Goal: Task Accomplishment & Management: Manage account settings

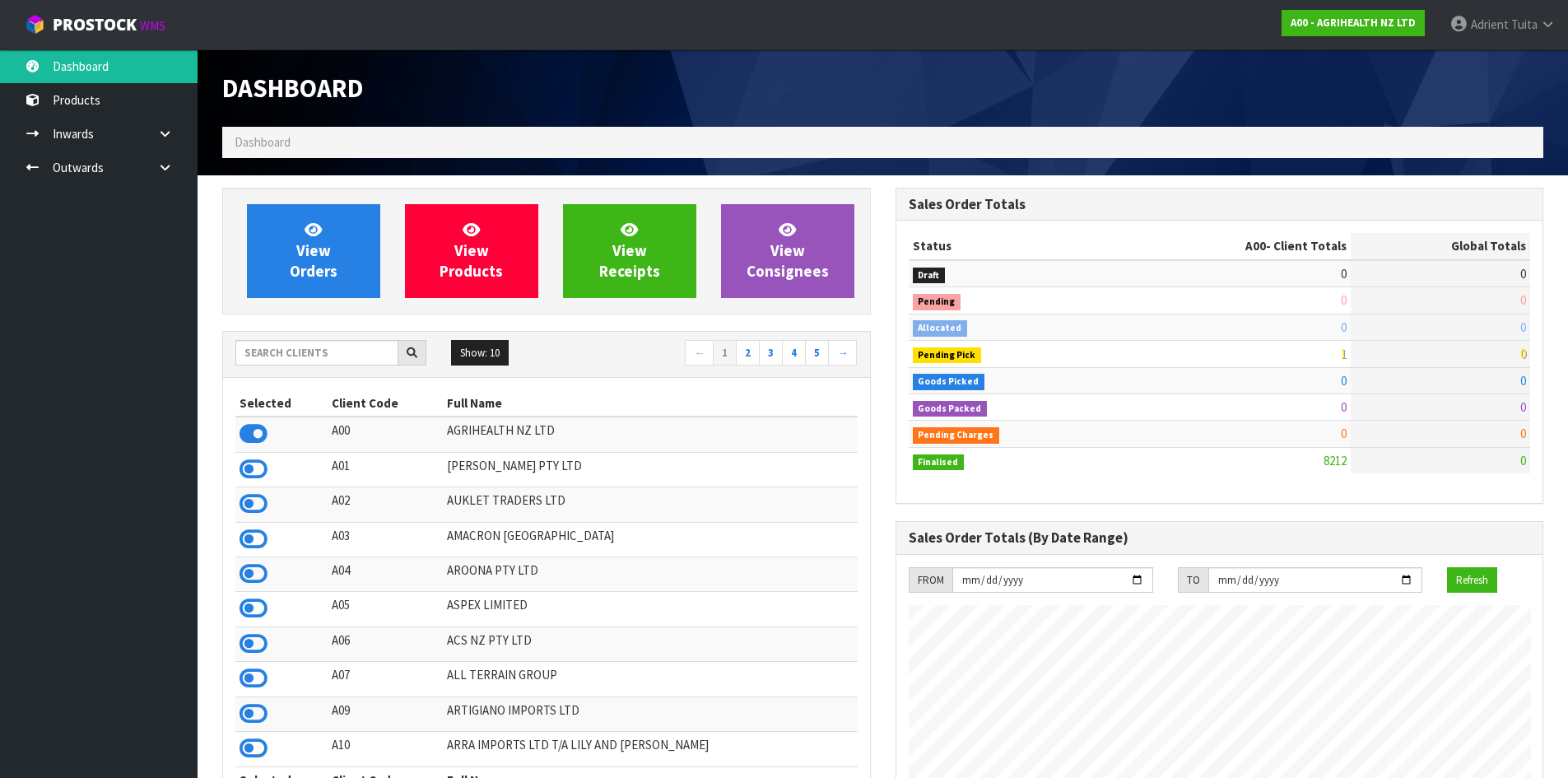
scroll to position [1248, 673]
click at [332, 349] on input "text" at bounding box center [317, 353] width 163 height 25
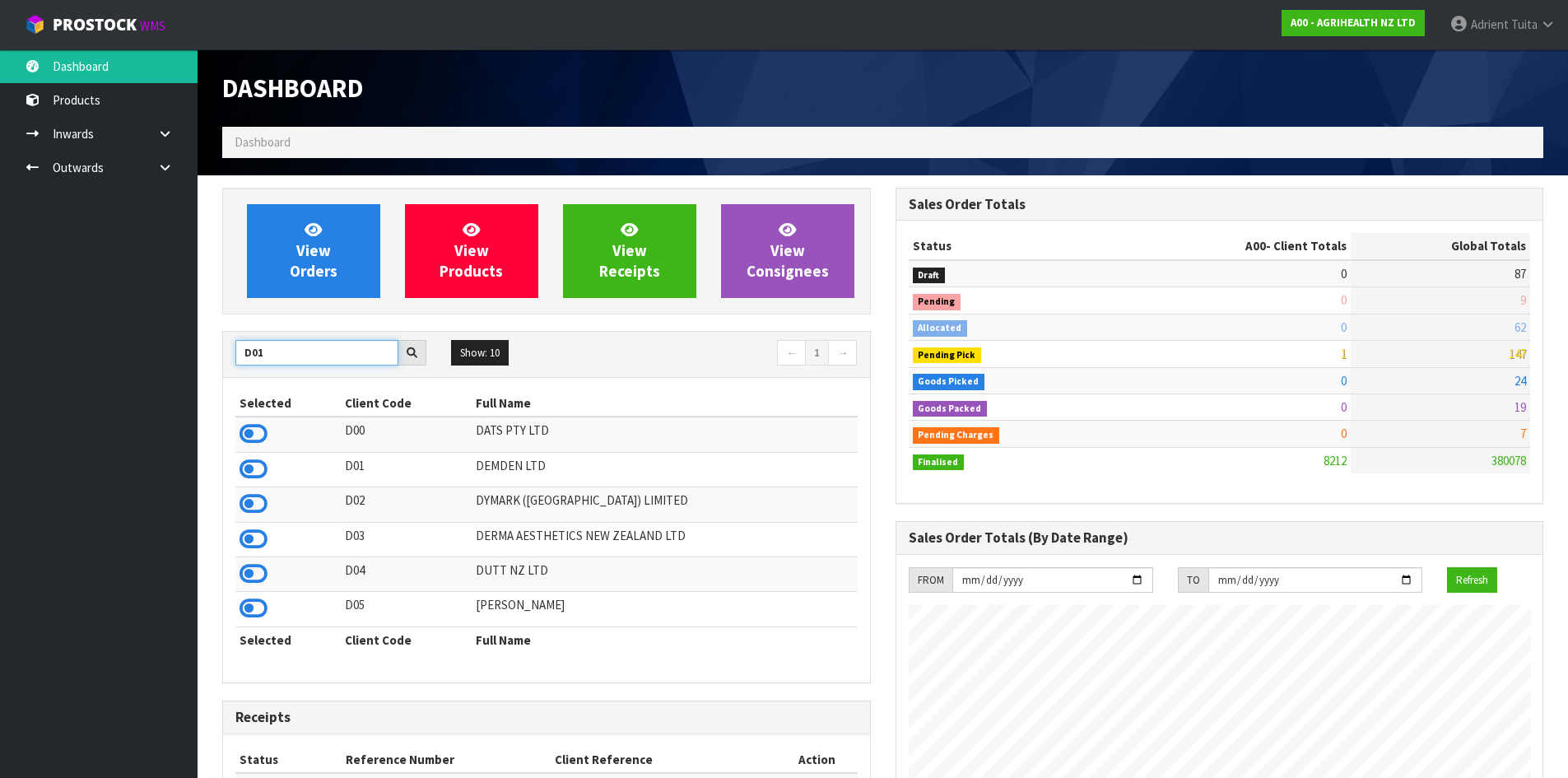
type input "D01"
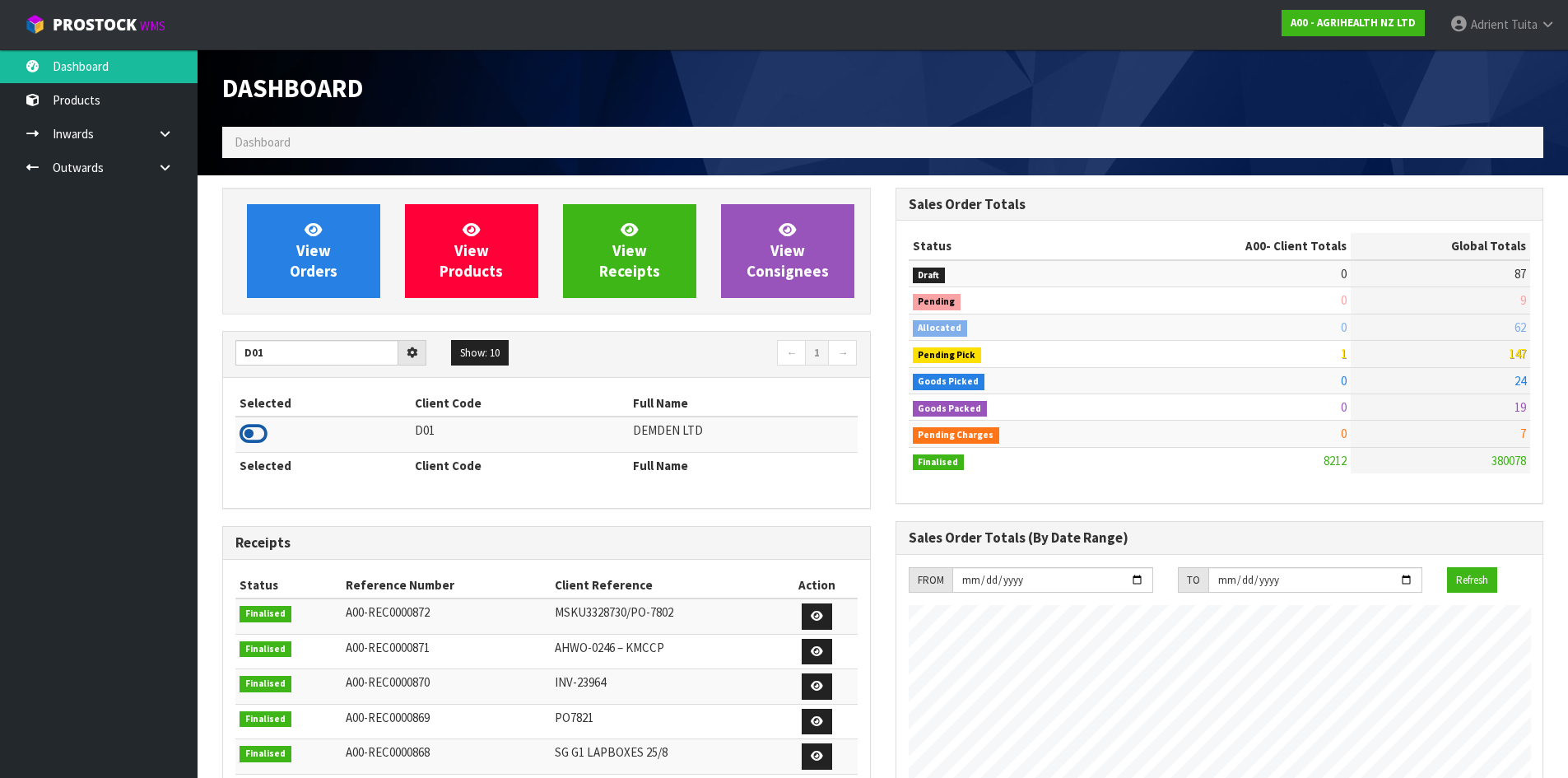
click at [255, 440] on icon at bounding box center [253, 433] width 28 height 24
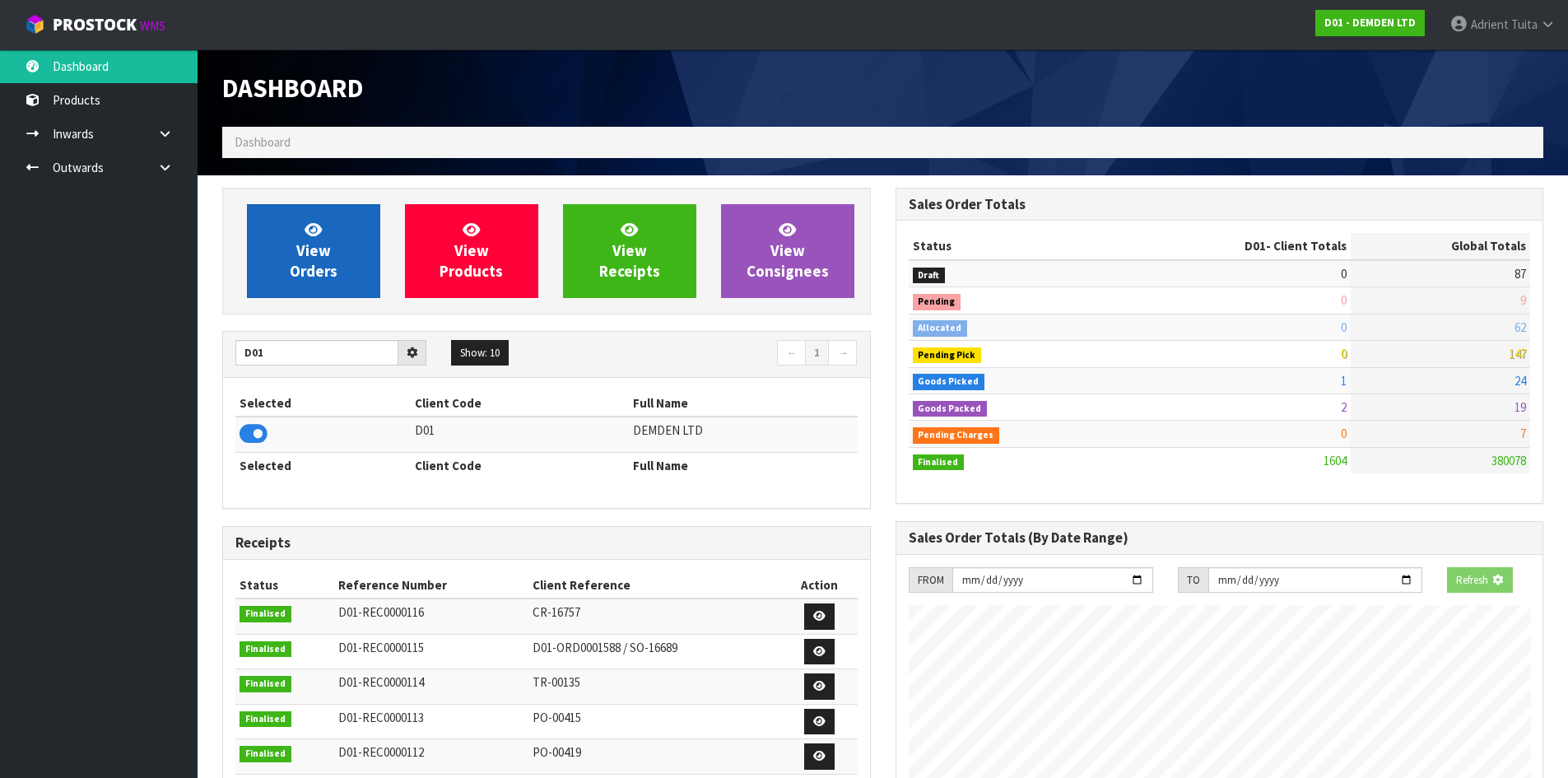
scroll to position [1087, 673]
click at [300, 264] on span "View Orders" at bounding box center [313, 250] width 48 height 61
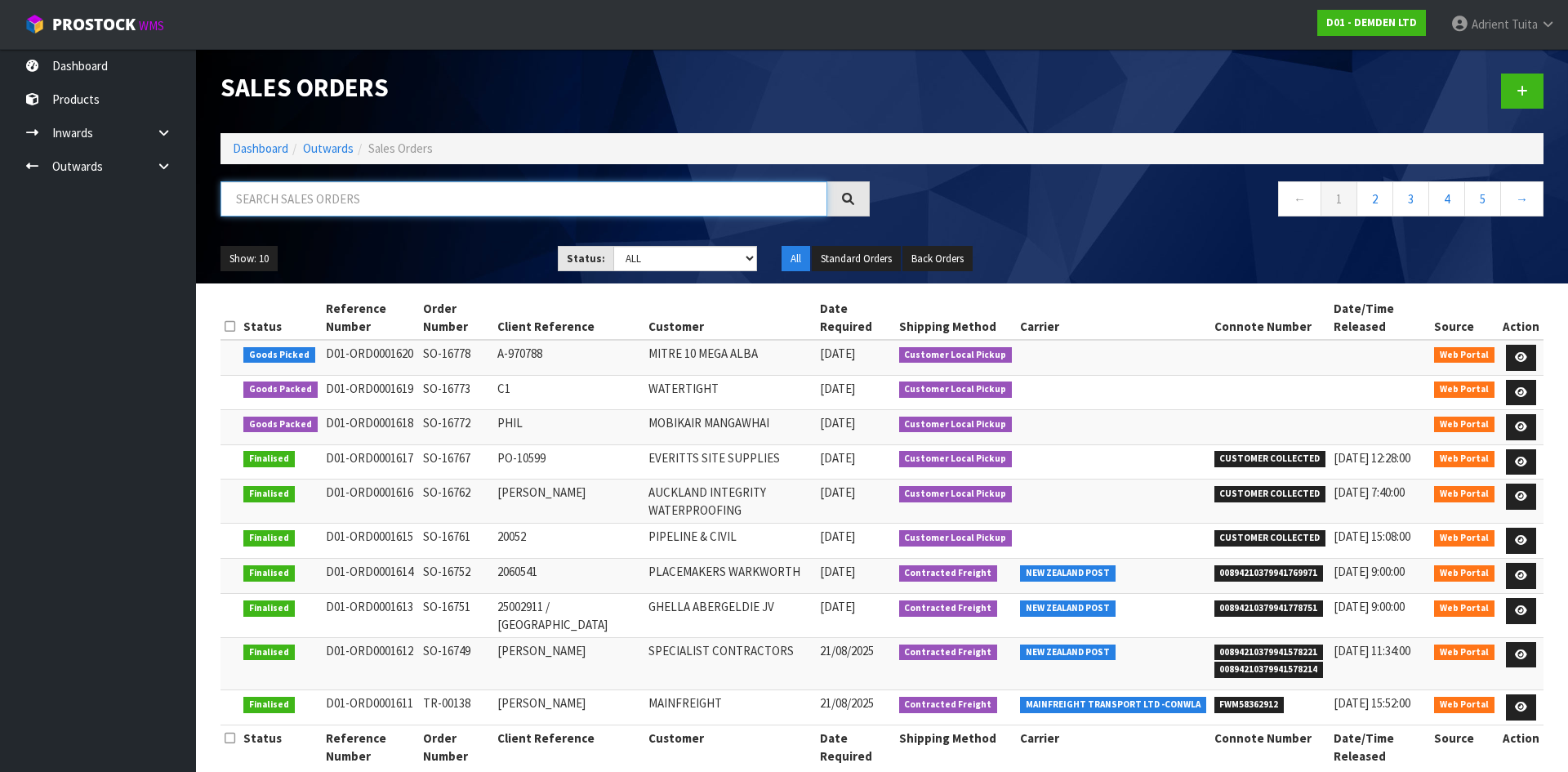
click at [360, 202] on input "text" at bounding box center [524, 199] width 607 height 35
click at [1521, 352] on icon at bounding box center [1521, 357] width 13 height 11
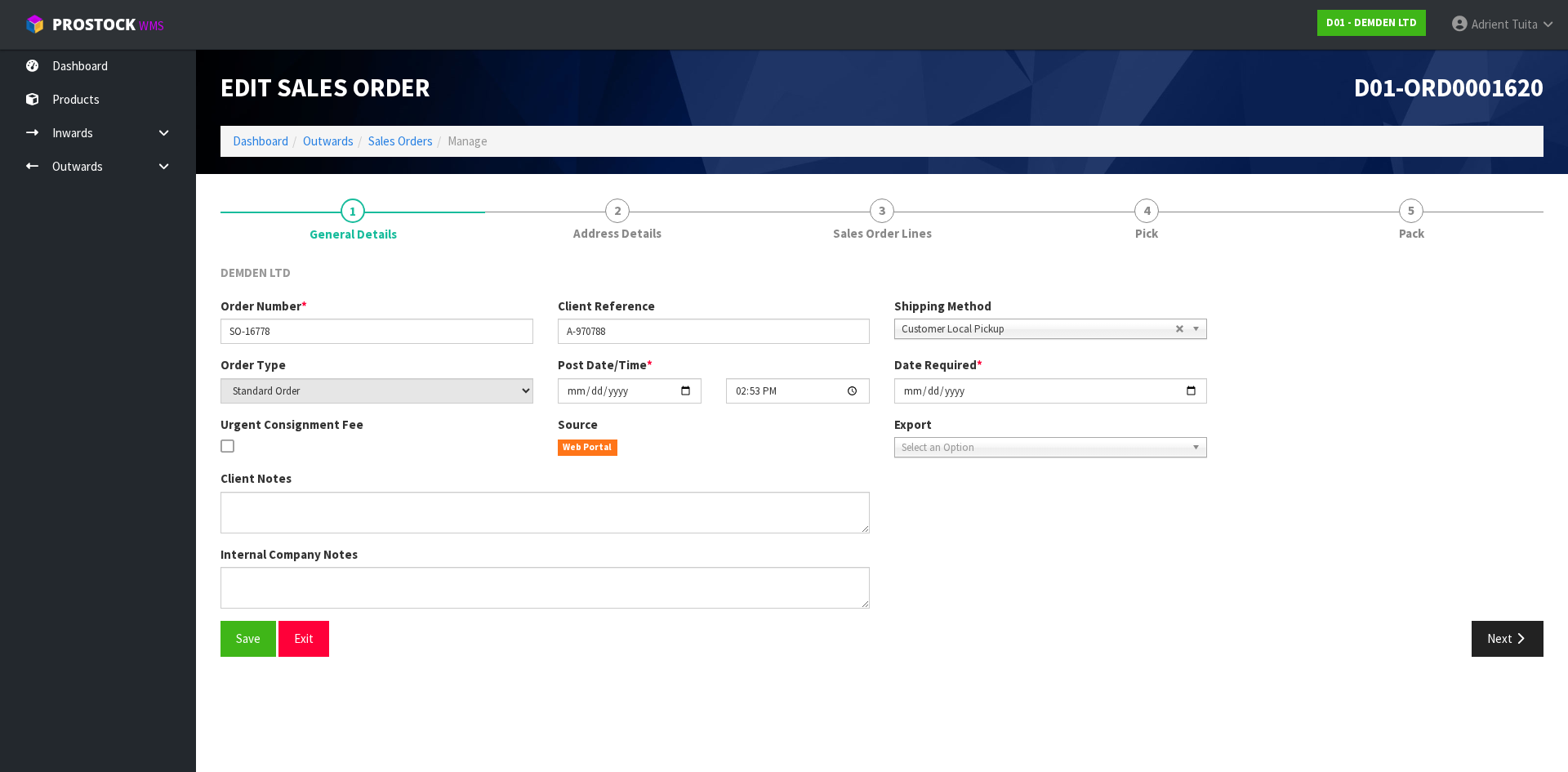
click at [1381, 214] on link "5 Pack" at bounding box center [1412, 218] width 264 height 65
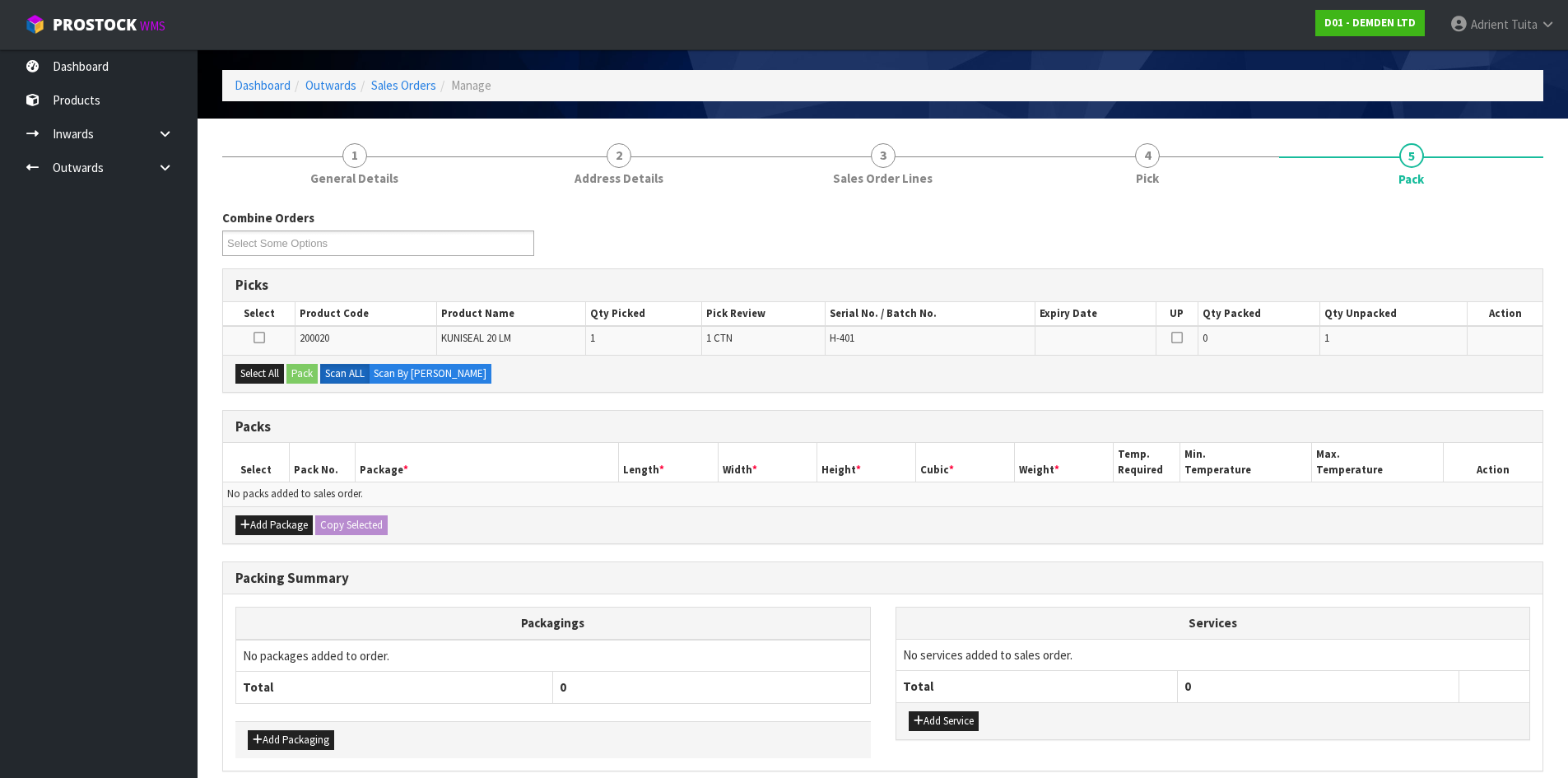
scroll to position [127, 0]
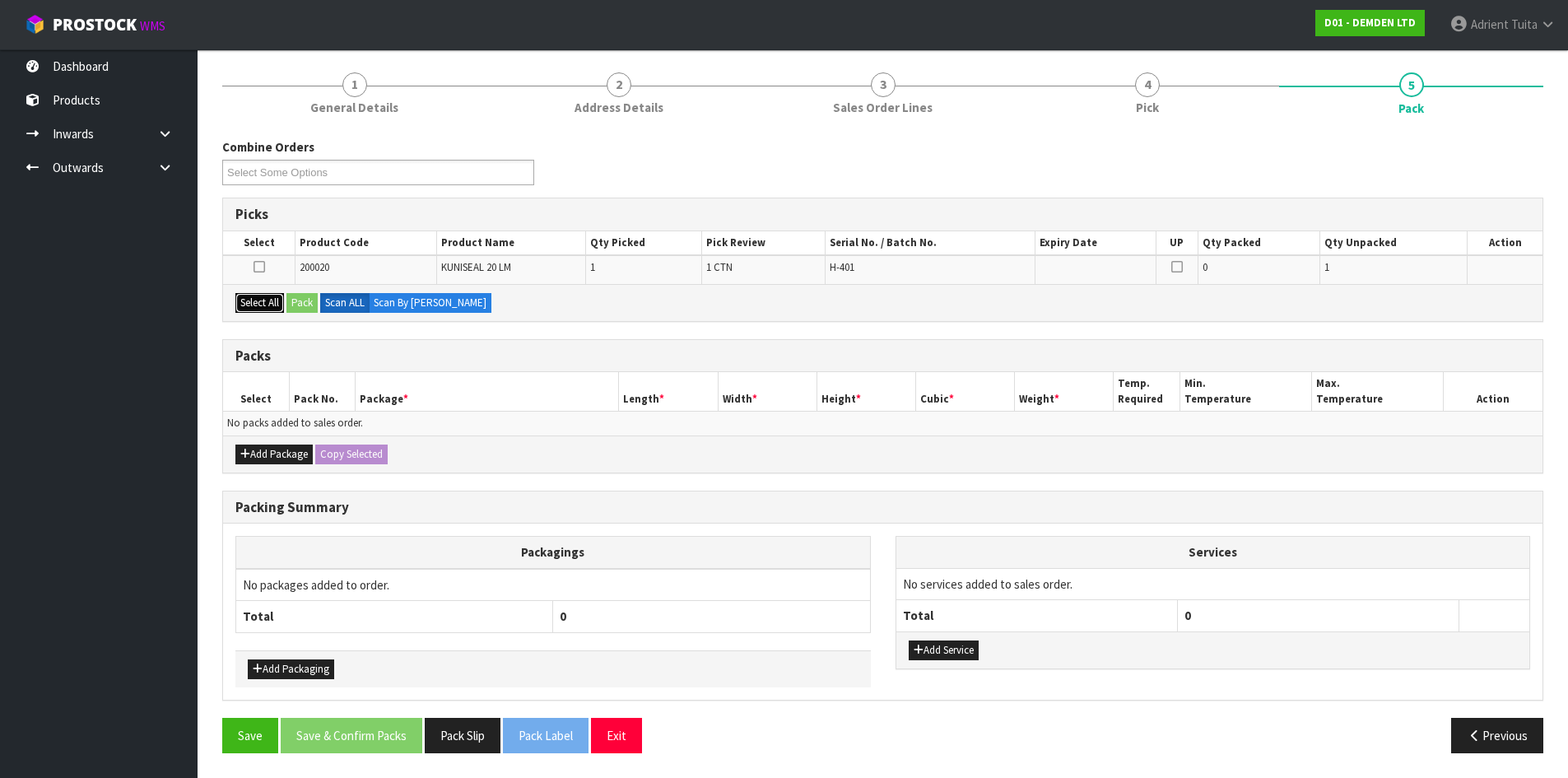
click at [258, 305] on button "Select All" at bounding box center [260, 302] width 49 height 19
click at [304, 301] on button "Pack" at bounding box center [302, 302] width 31 height 19
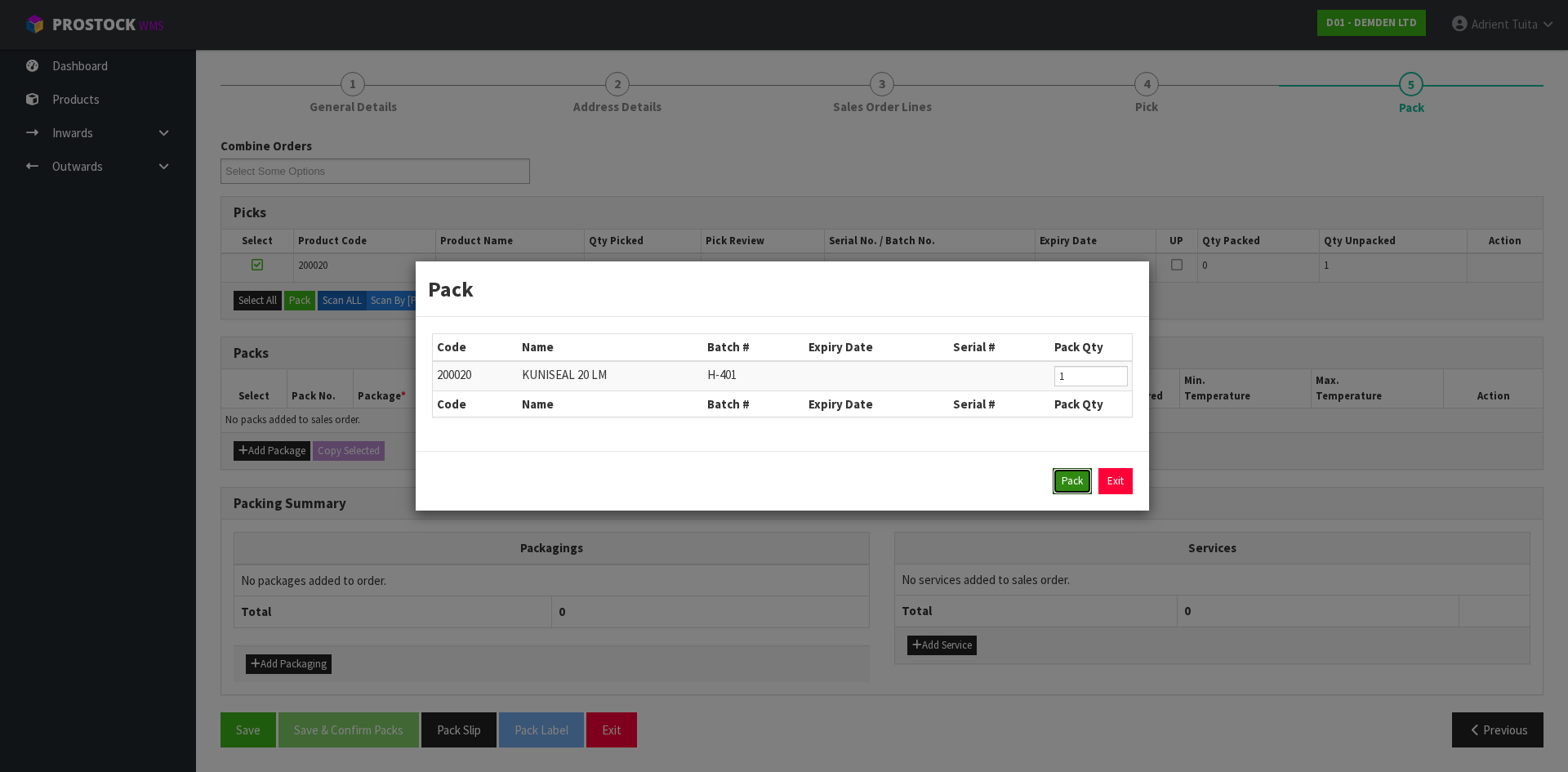
drag, startPoint x: 1074, startPoint y: 489, endPoint x: 1074, endPoint y: 474, distance: 15.0
click at [1074, 485] on button "Pack" at bounding box center [1072, 481] width 40 height 26
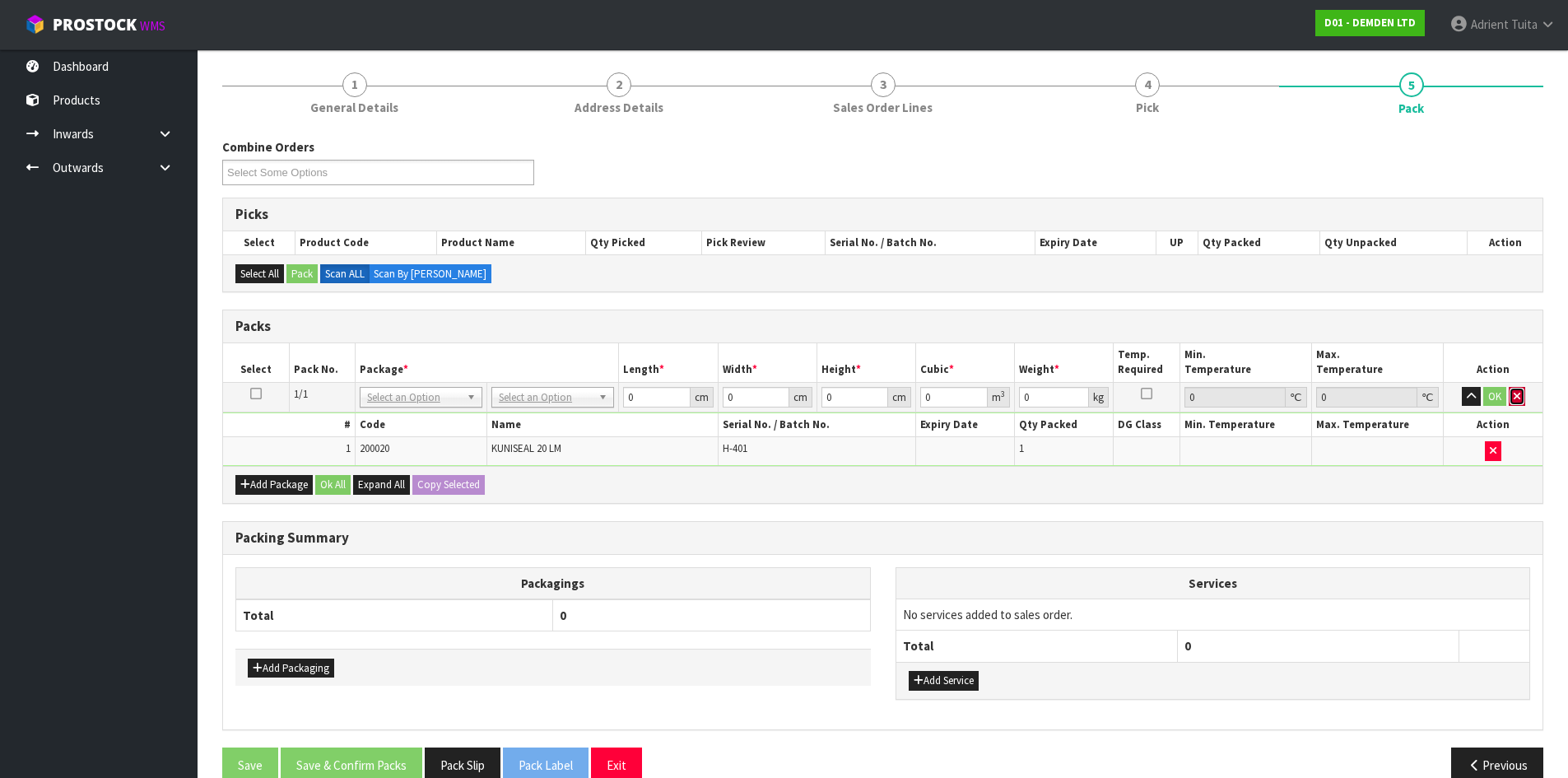
click at [1517, 393] on icon "button" at bounding box center [1516, 396] width 7 height 11
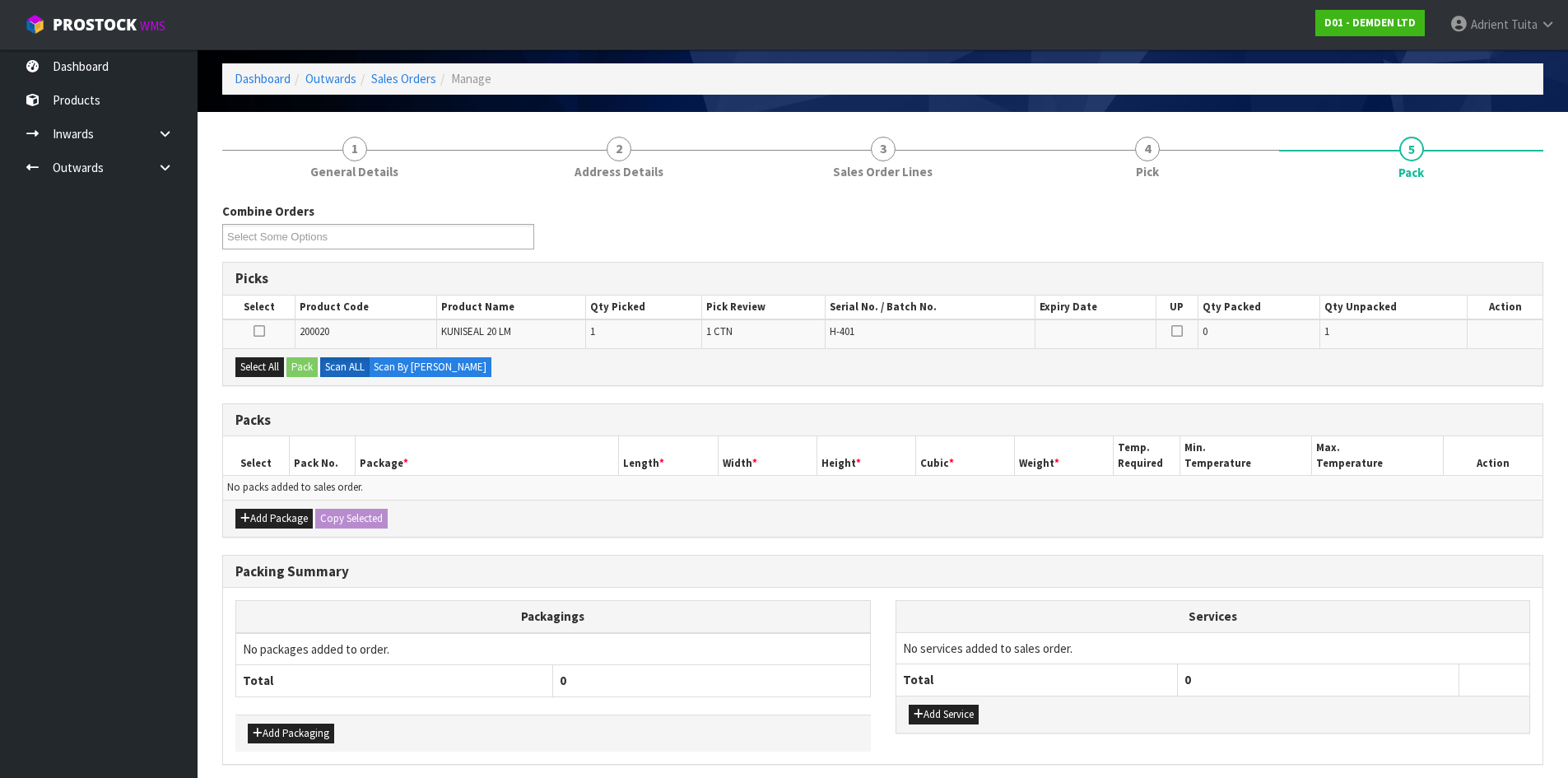
scroll to position [0, 0]
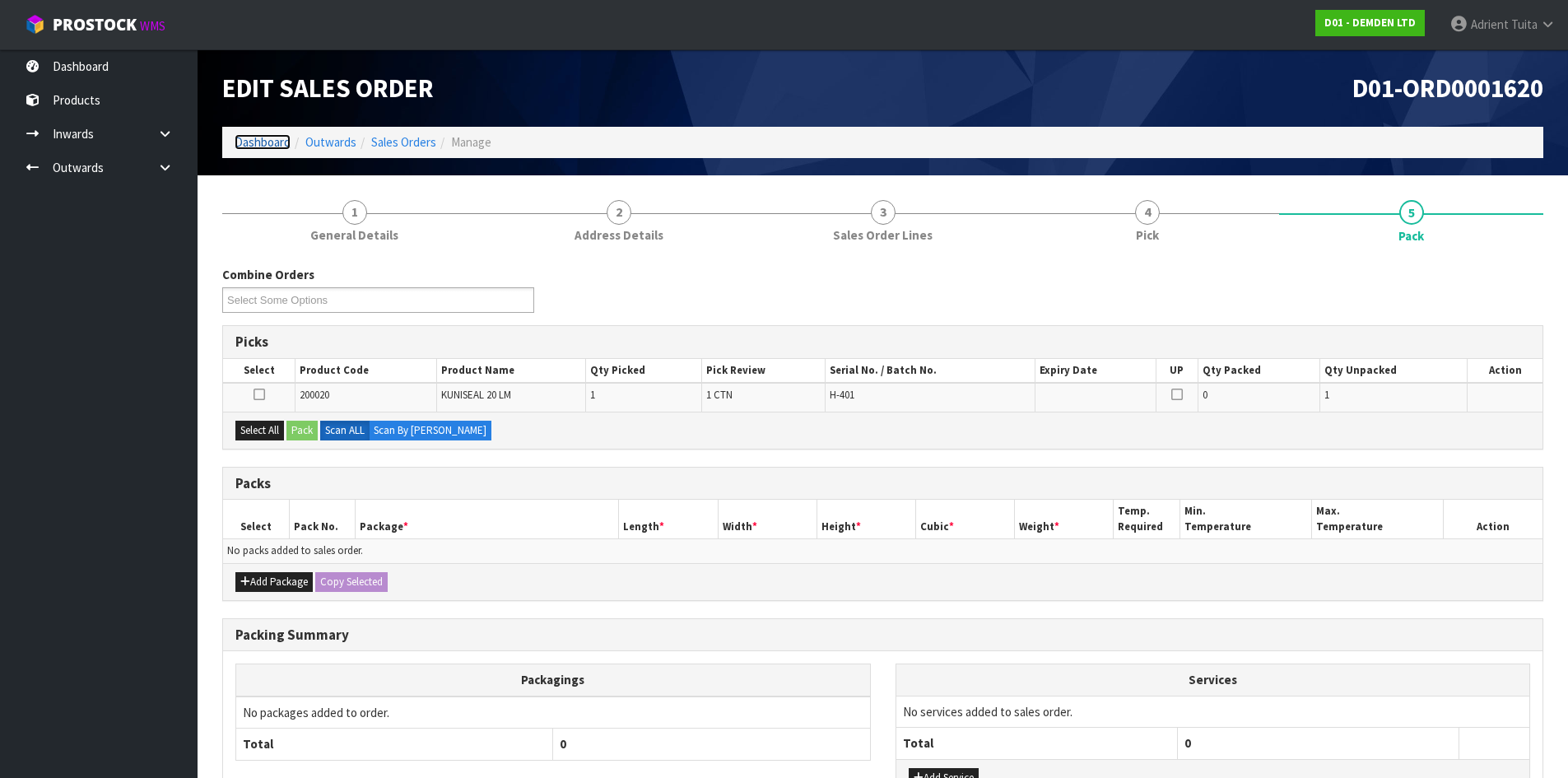
click at [256, 142] on link "Dashboard" at bounding box center [262, 142] width 56 height 16
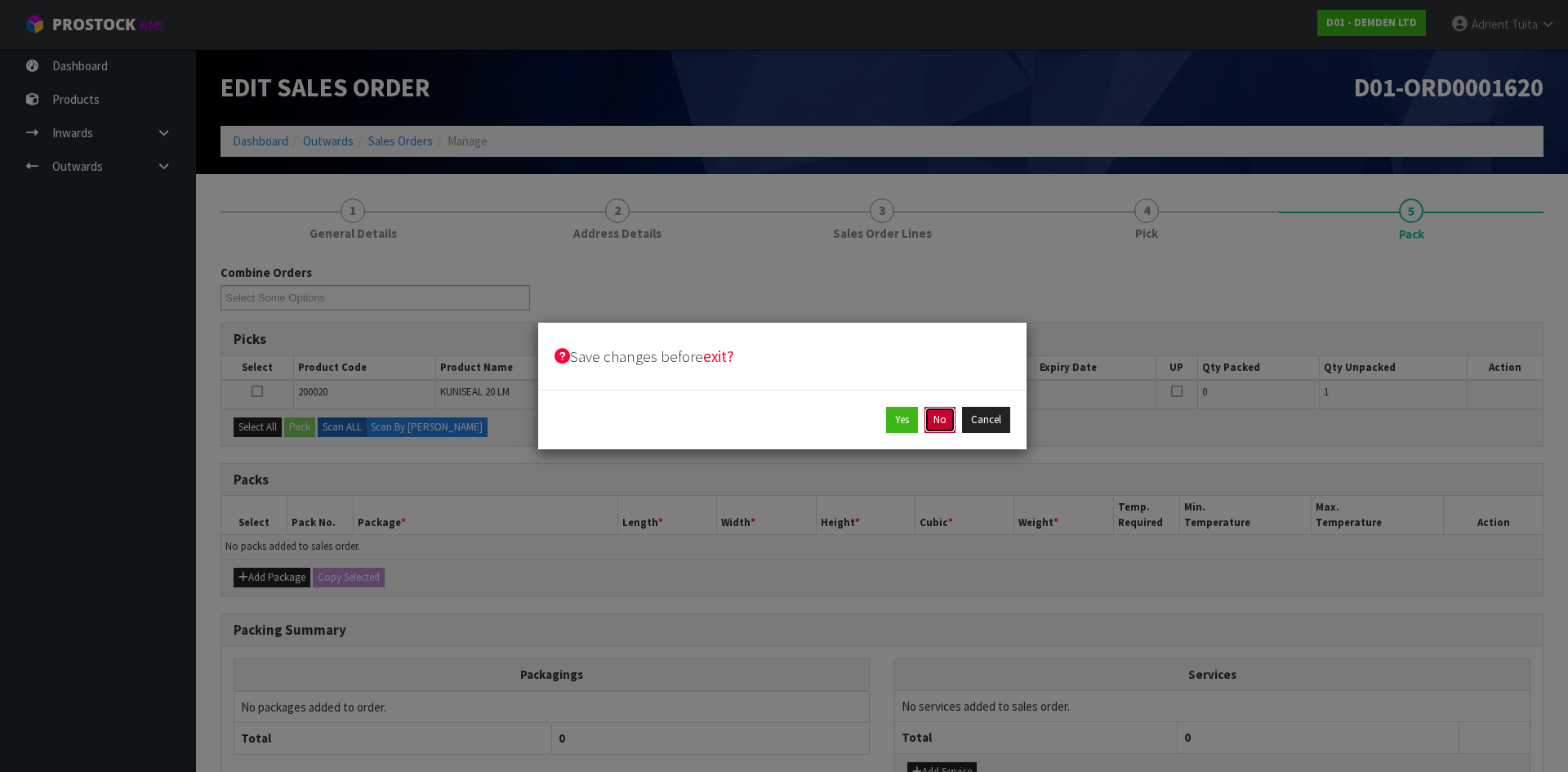
click at [940, 410] on button "No" at bounding box center [940, 420] width 31 height 26
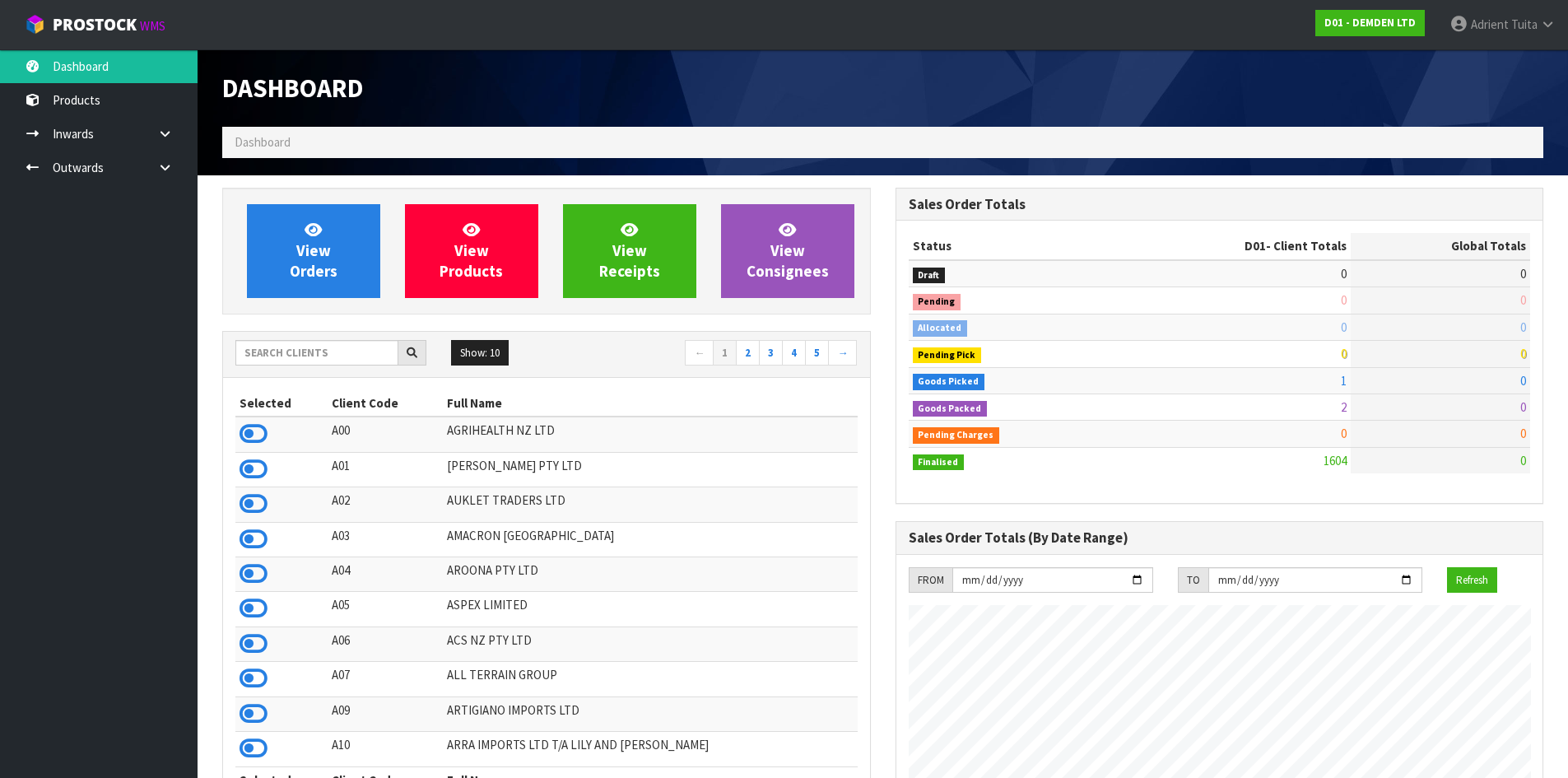
scroll to position [1087, 673]
click at [268, 355] on input "text" at bounding box center [317, 353] width 163 height 25
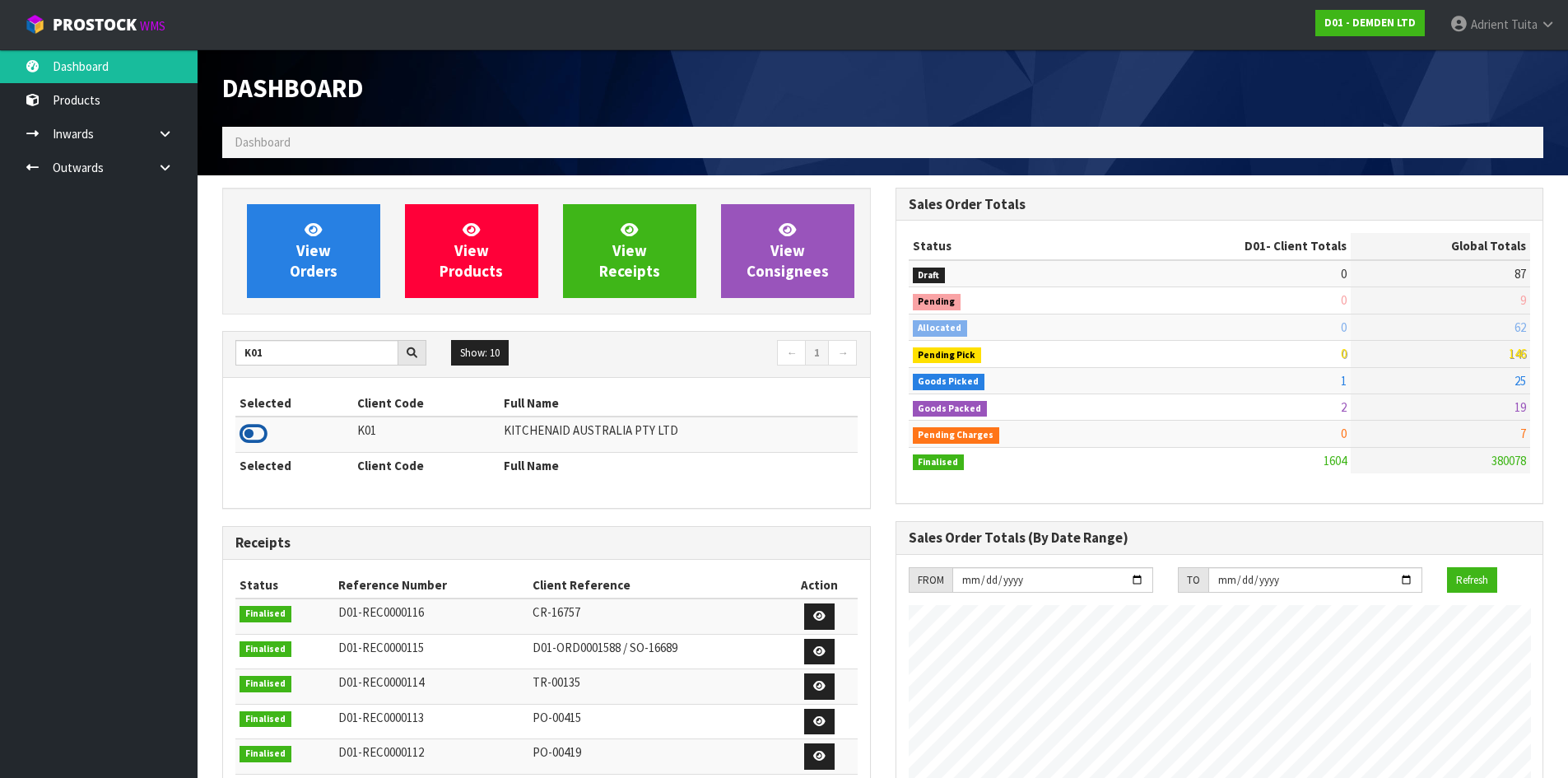
click at [257, 442] on icon at bounding box center [253, 433] width 28 height 24
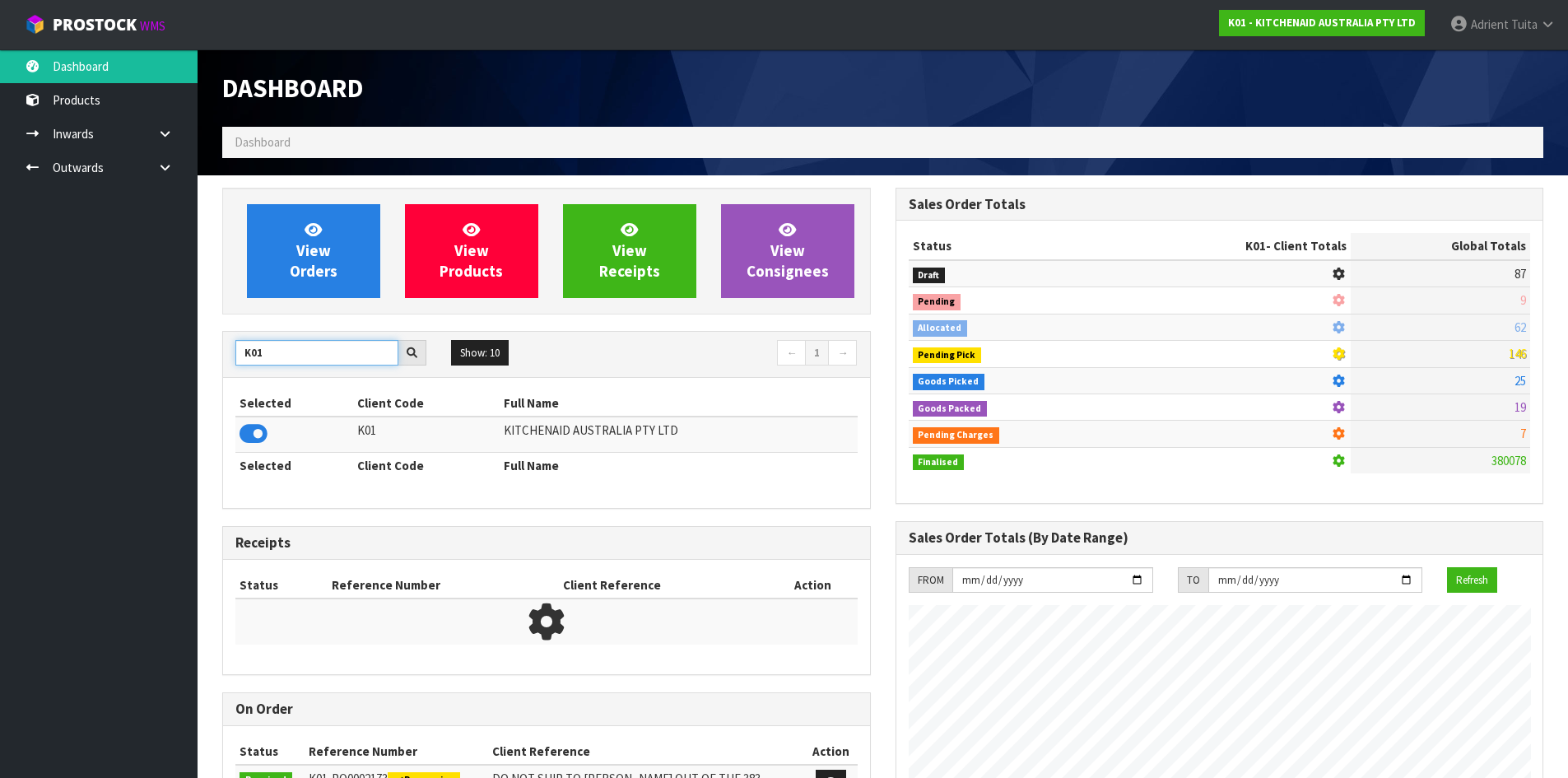
click at [247, 346] on input "K01" at bounding box center [317, 353] width 163 height 25
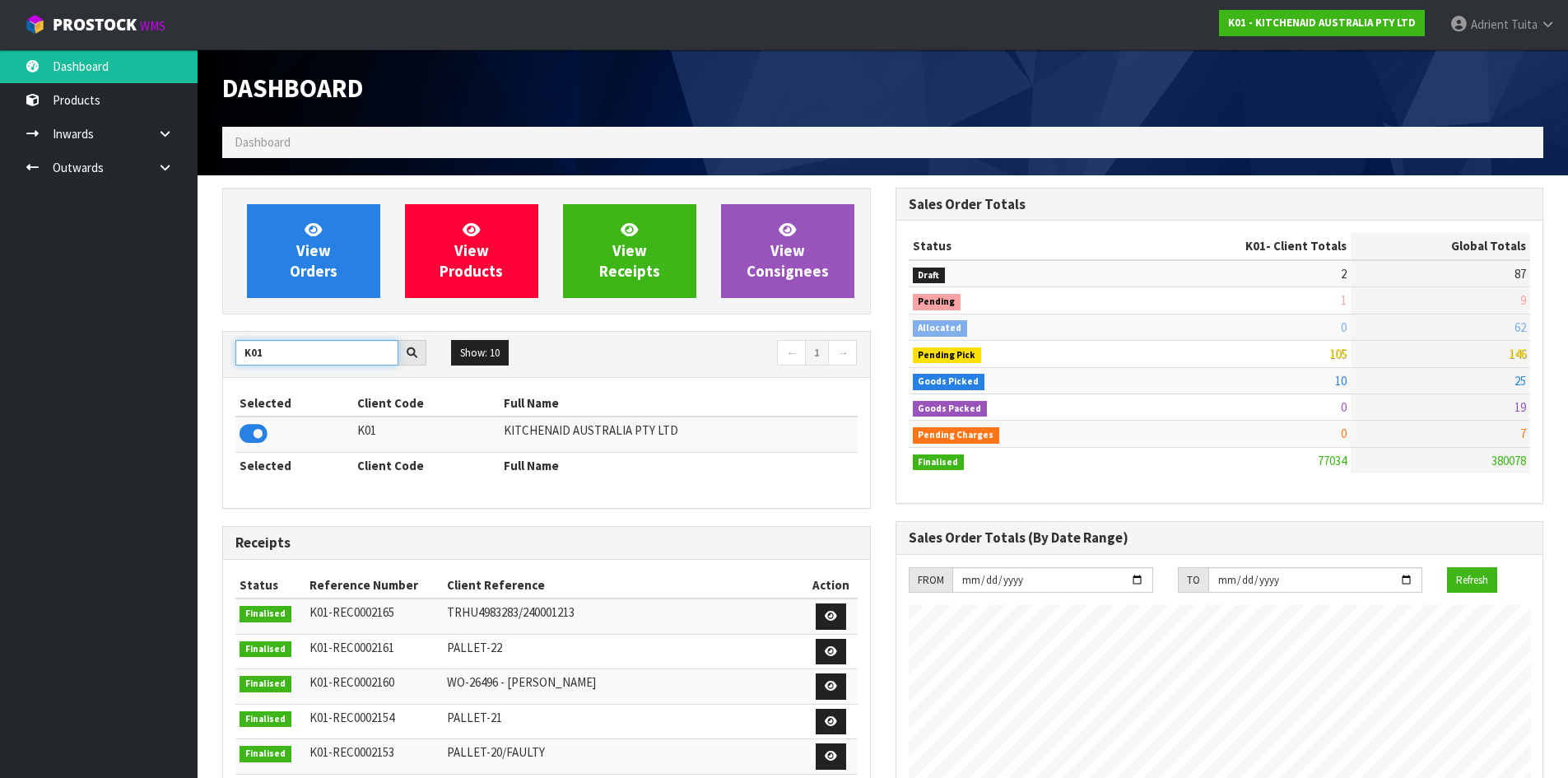
click at [240, 351] on input "K01" at bounding box center [317, 353] width 163 height 25
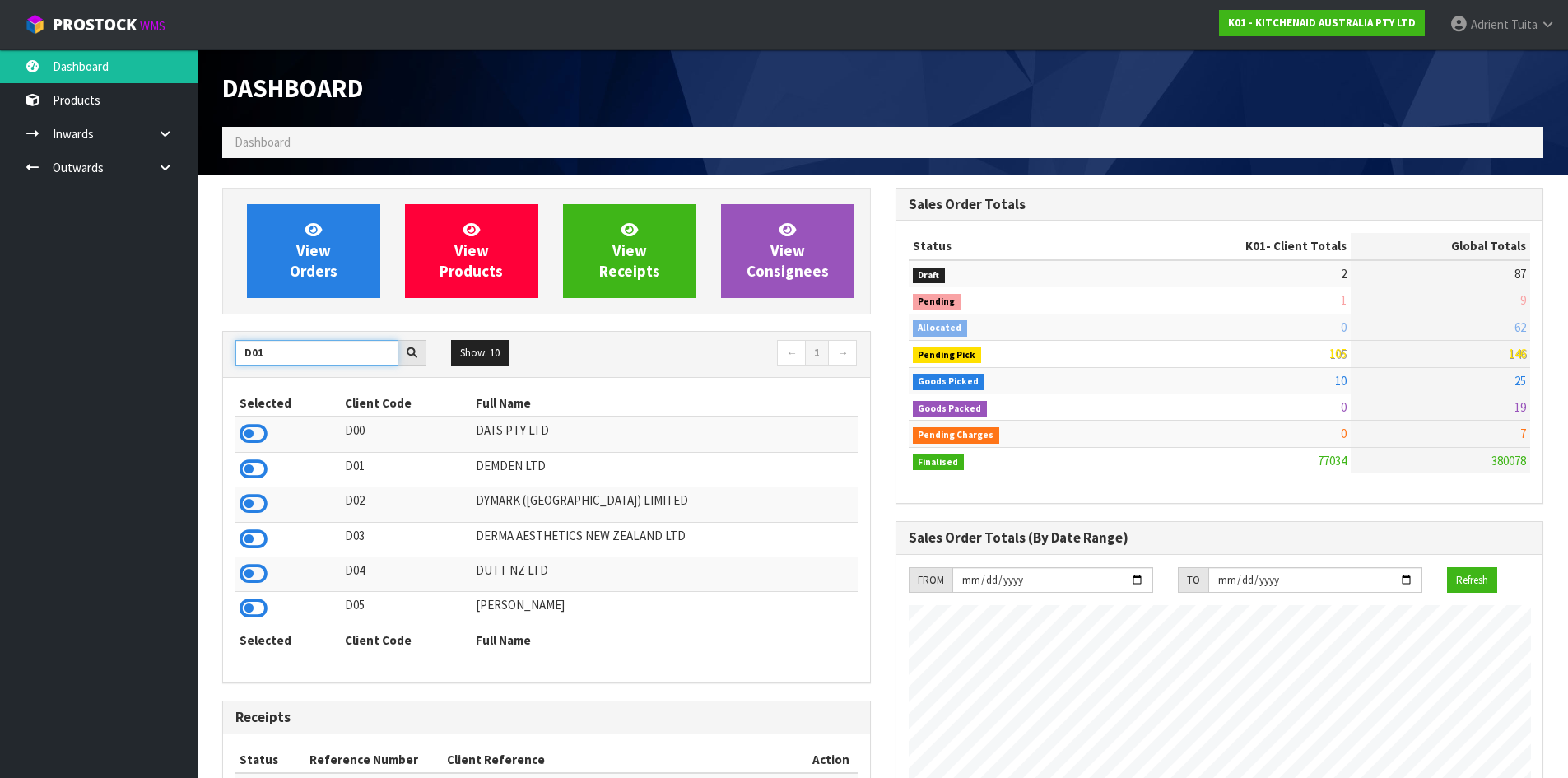
type input "D01"
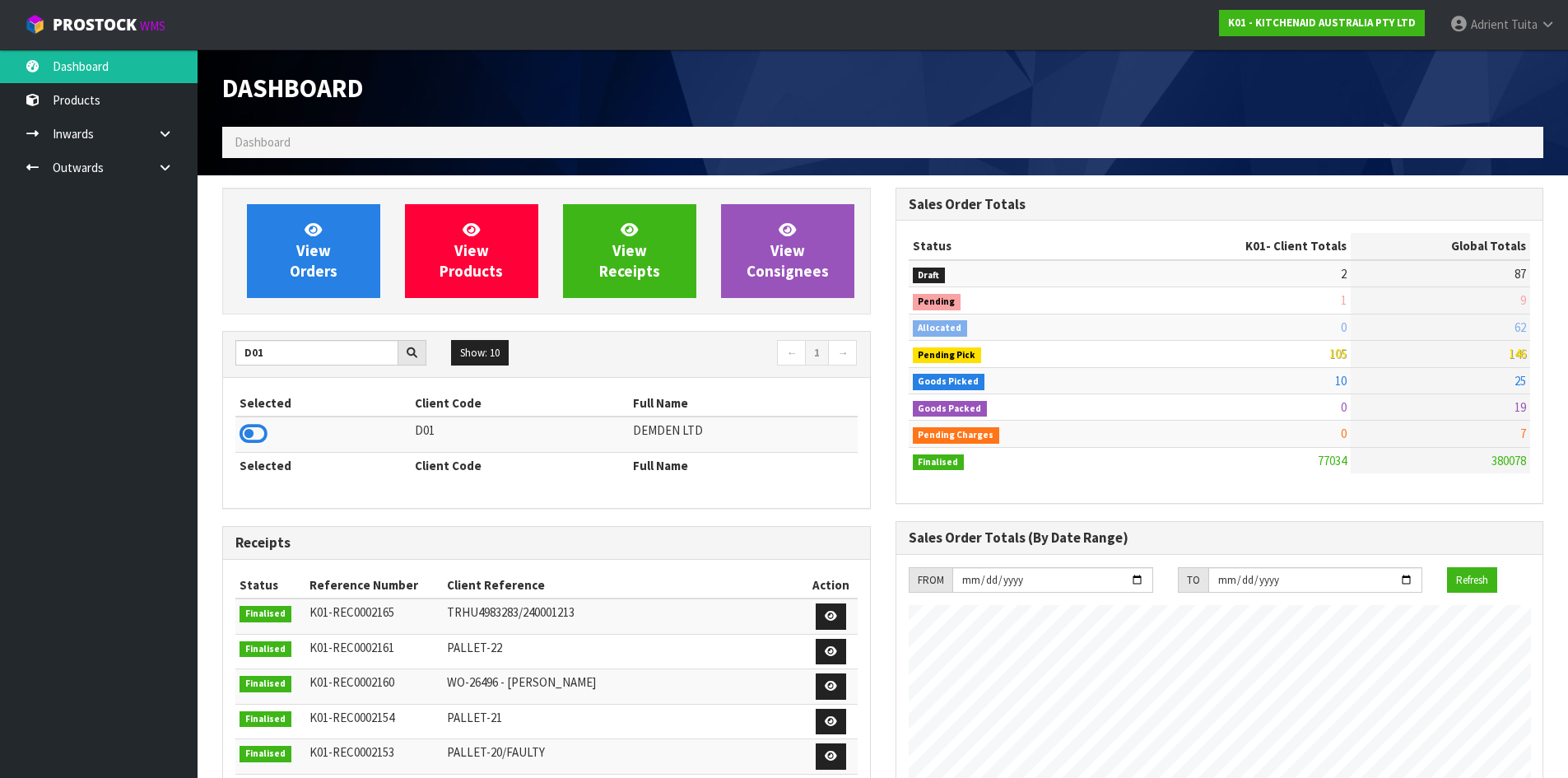
click at [250, 431] on icon at bounding box center [253, 433] width 28 height 24
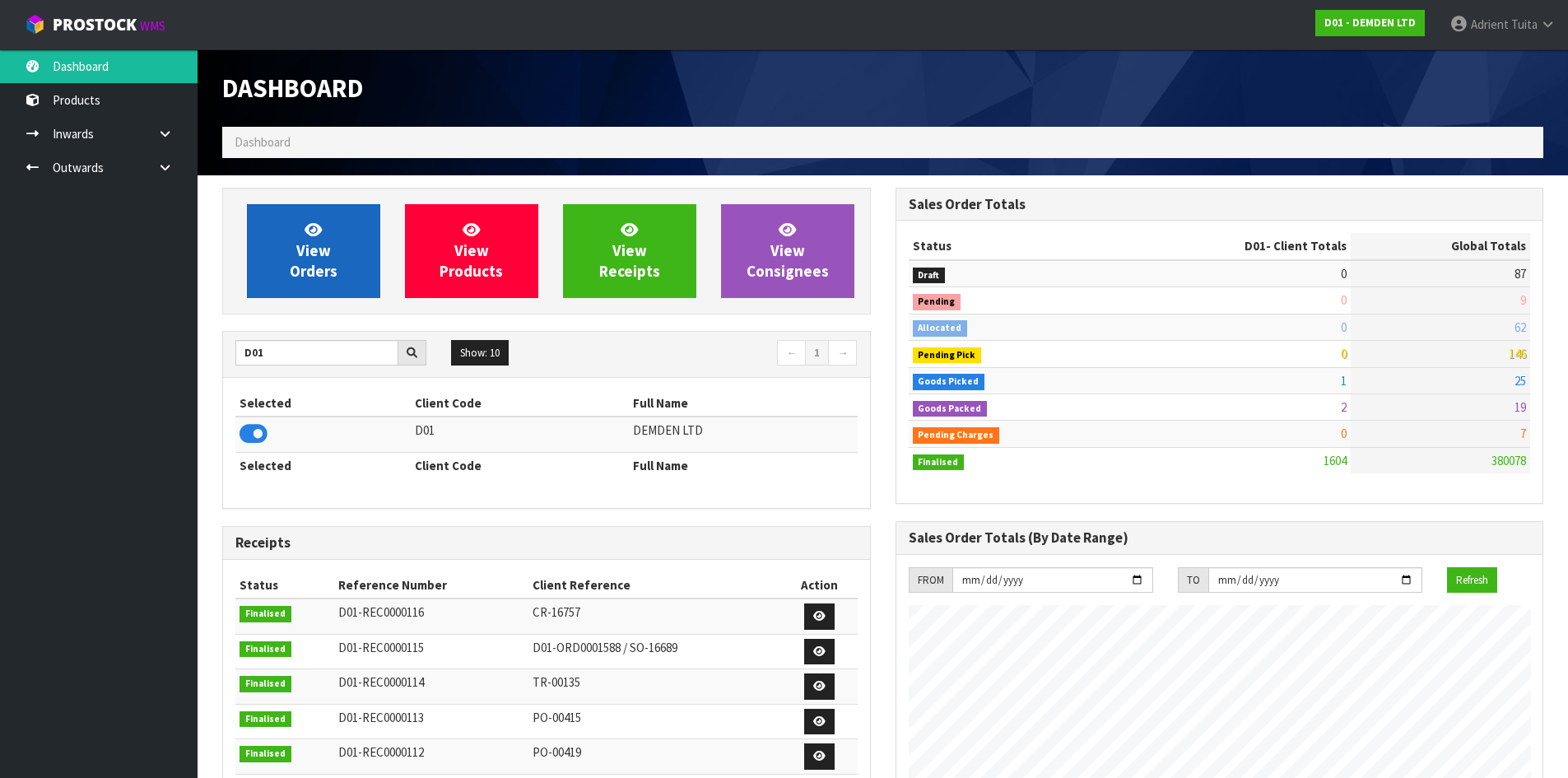
scroll to position [1087, 673]
click at [261, 268] on link "View Orders" at bounding box center [313, 251] width 133 height 94
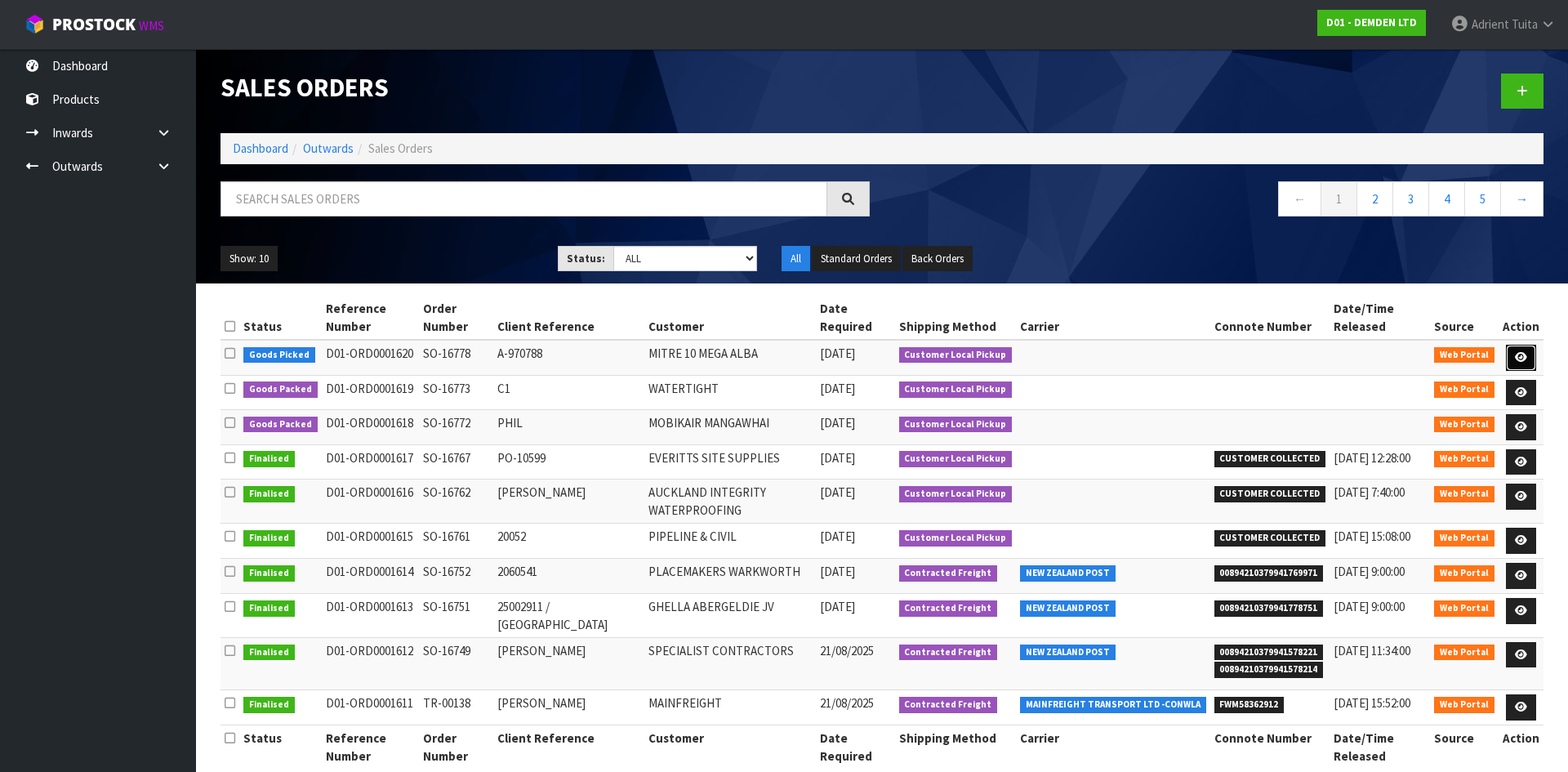
click at [1527, 352] on icon at bounding box center [1521, 357] width 13 height 11
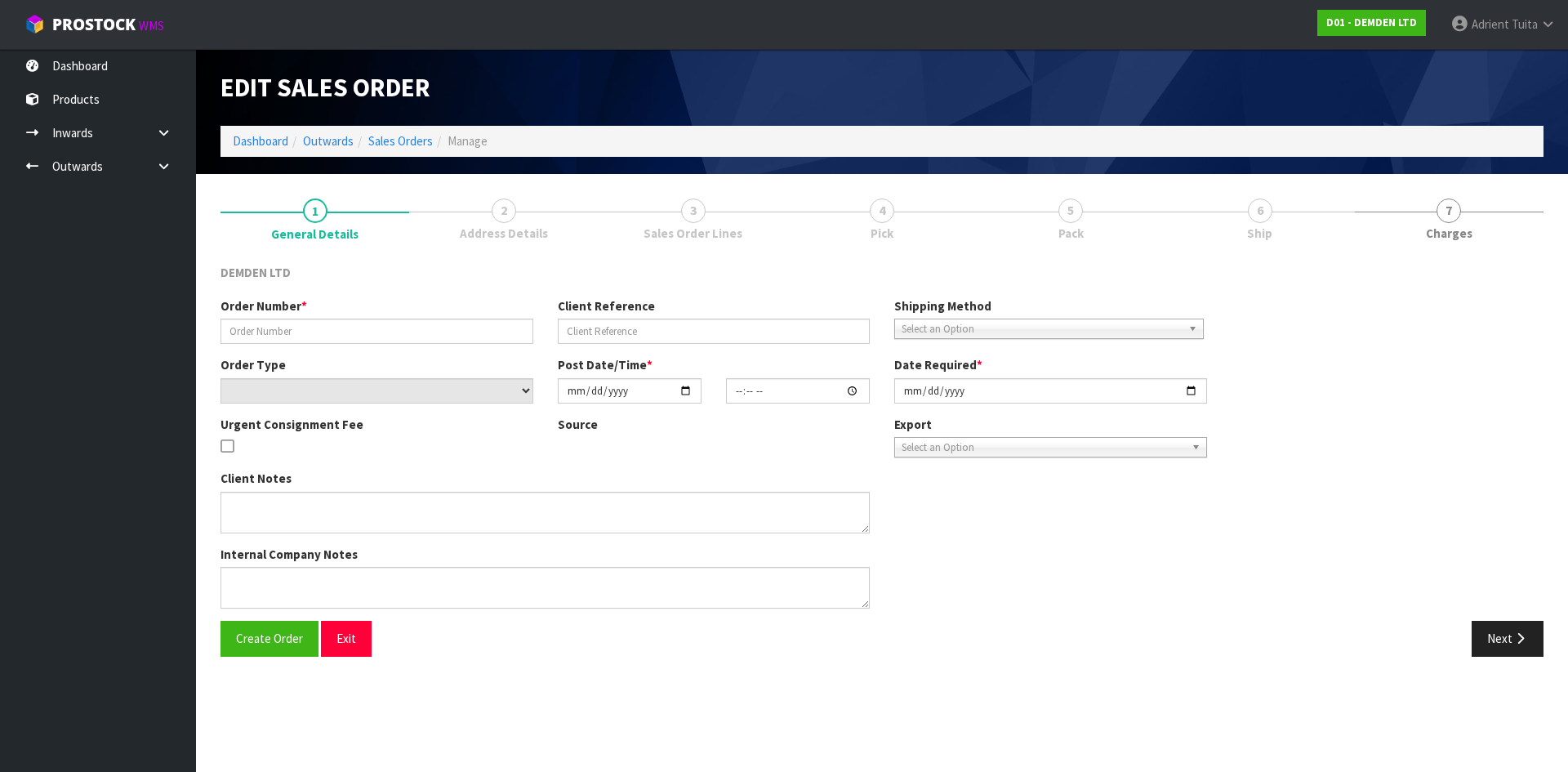
type input "SO-16778"
type input "A-970788"
select select "number:0"
type input "2025-09-05"
type input "14:53:00.000"
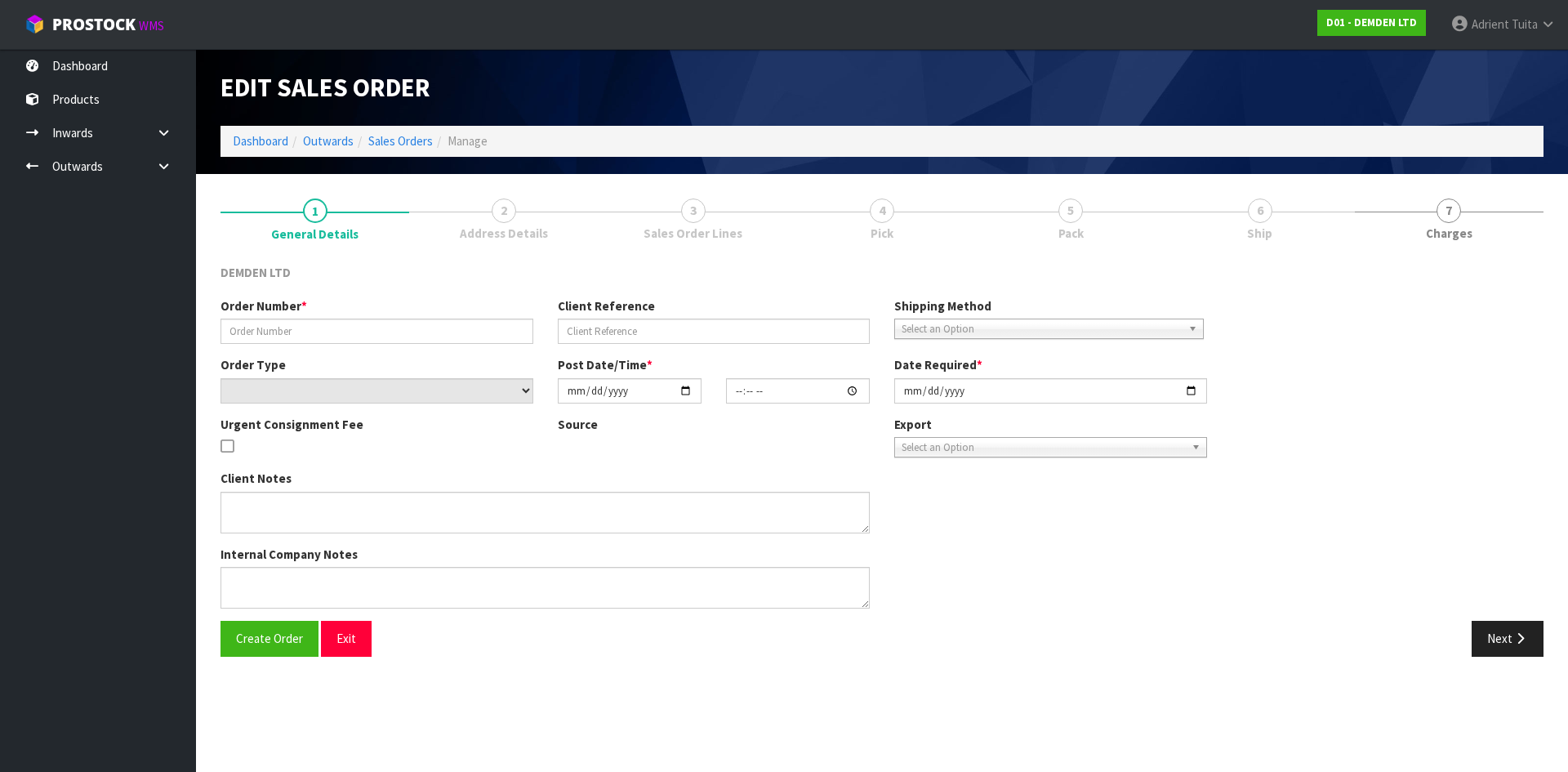
type input "2025-09-08"
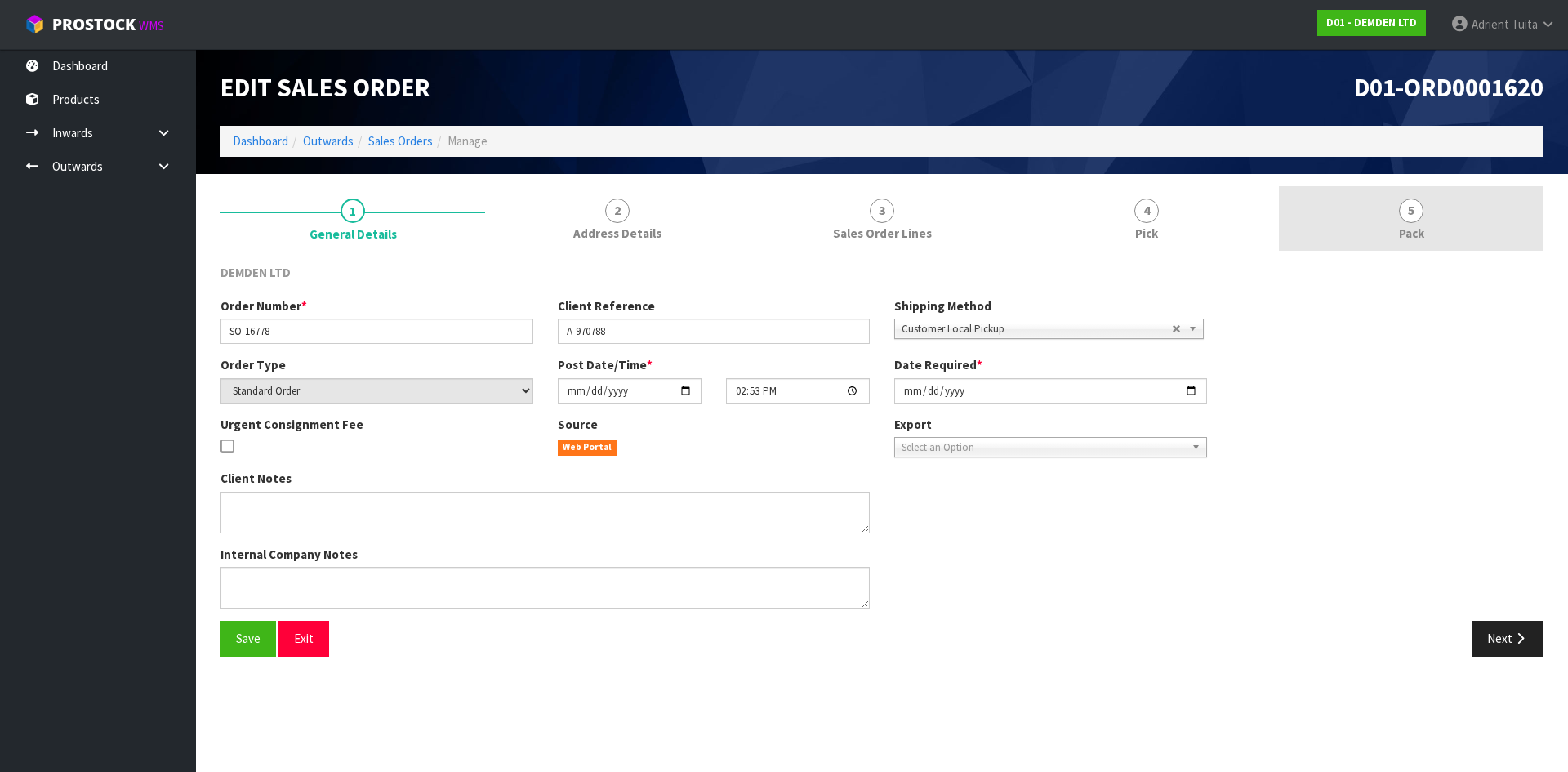
click at [1435, 200] on link "5 Pack" at bounding box center [1412, 218] width 264 height 65
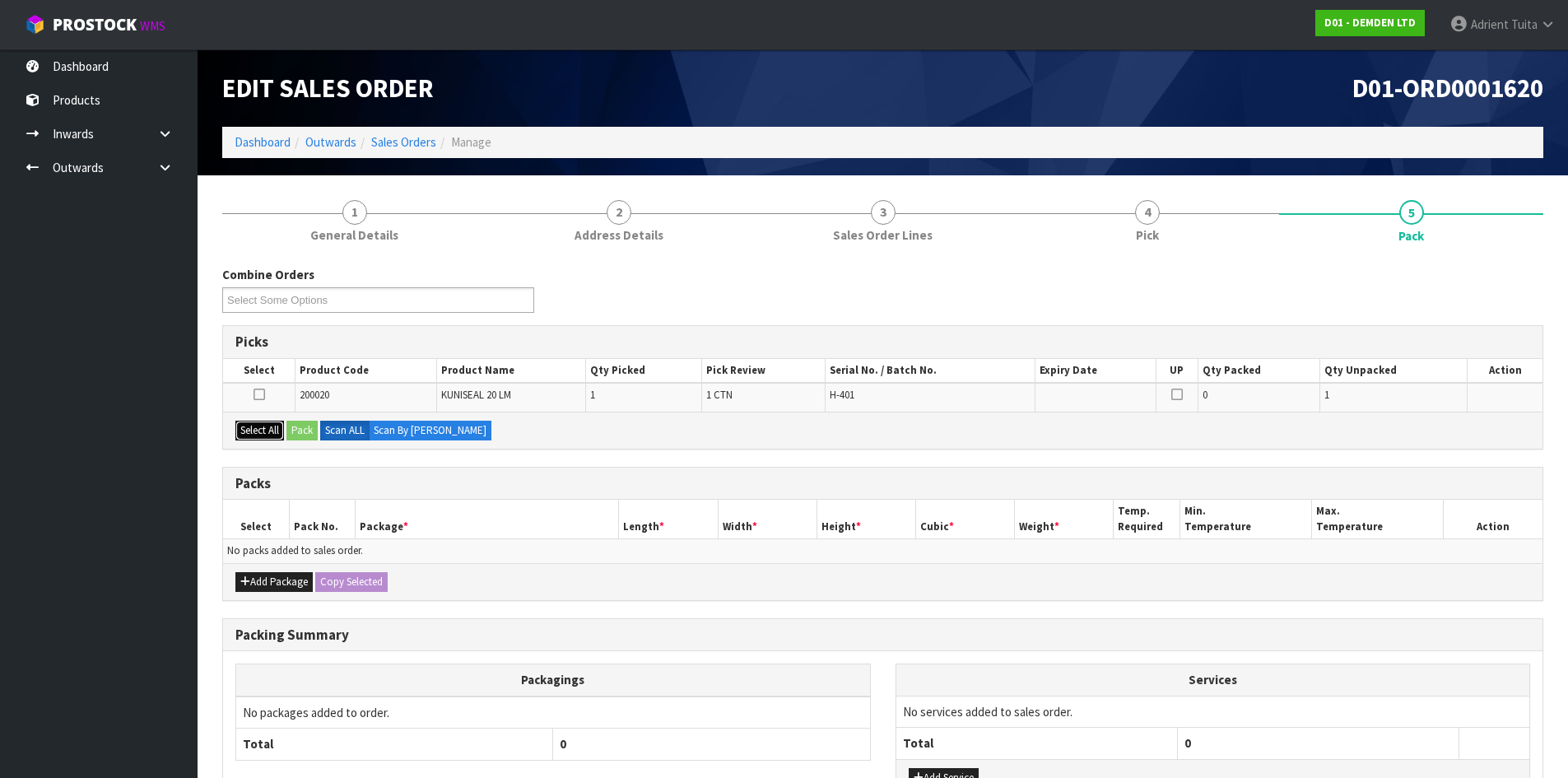
drag, startPoint x: 261, startPoint y: 438, endPoint x: 286, endPoint y: 428, distance: 26.9
click at [263, 436] on button "Select All" at bounding box center [260, 431] width 49 height 19
click at [297, 427] on button "Pack" at bounding box center [302, 431] width 31 height 19
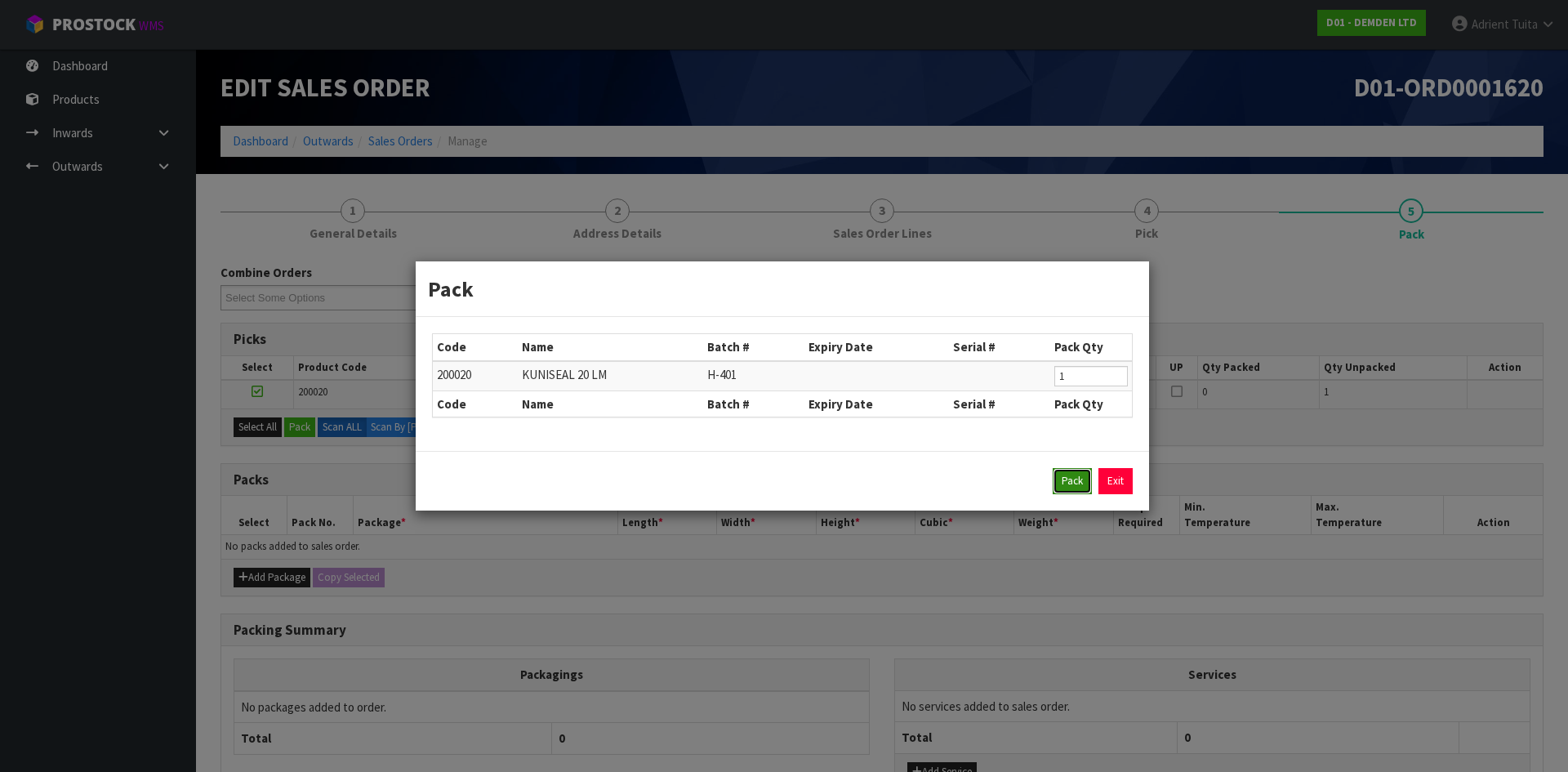
click at [1066, 474] on button "Pack" at bounding box center [1072, 481] width 40 height 26
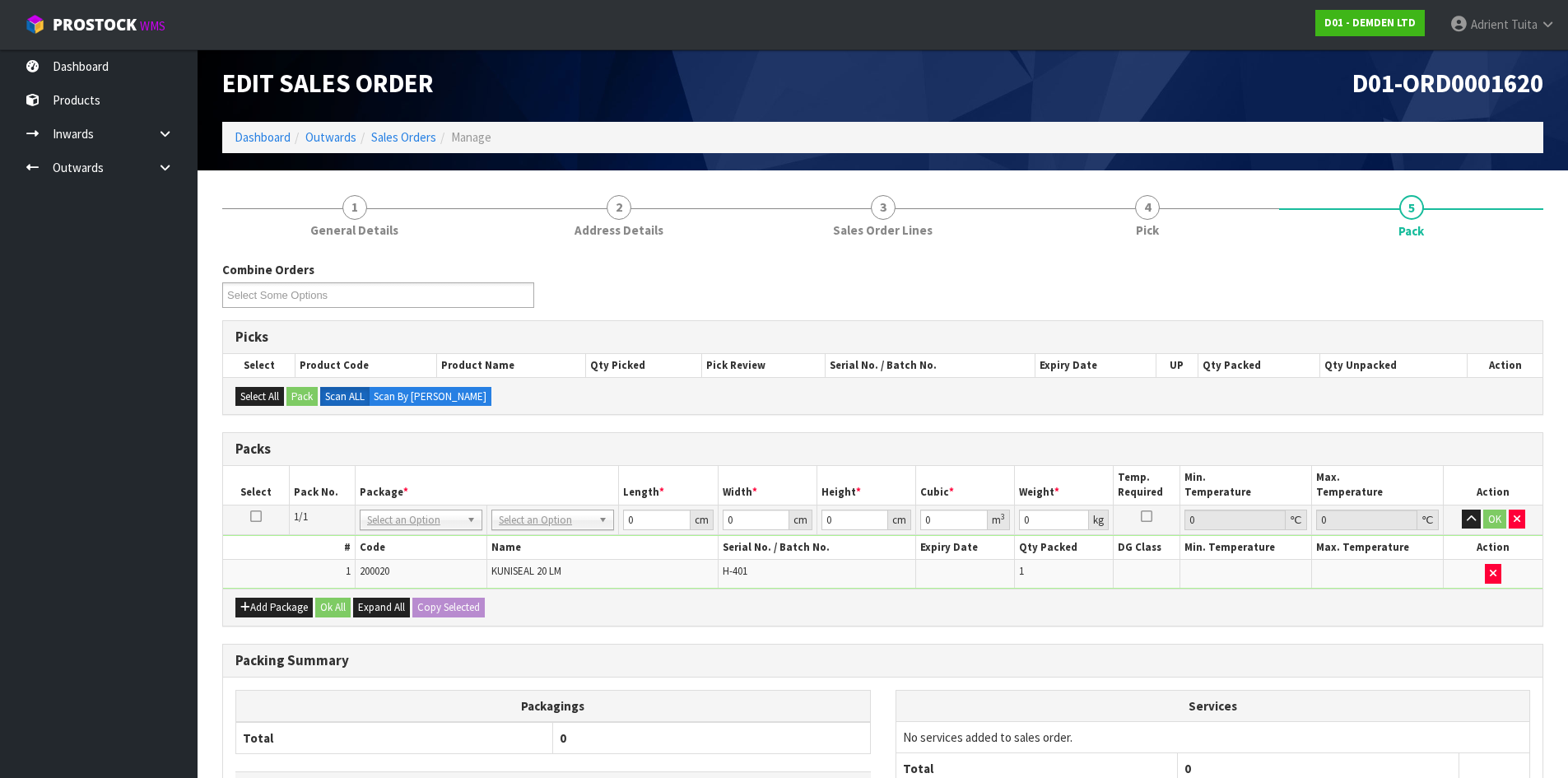
scroll to position [158, 0]
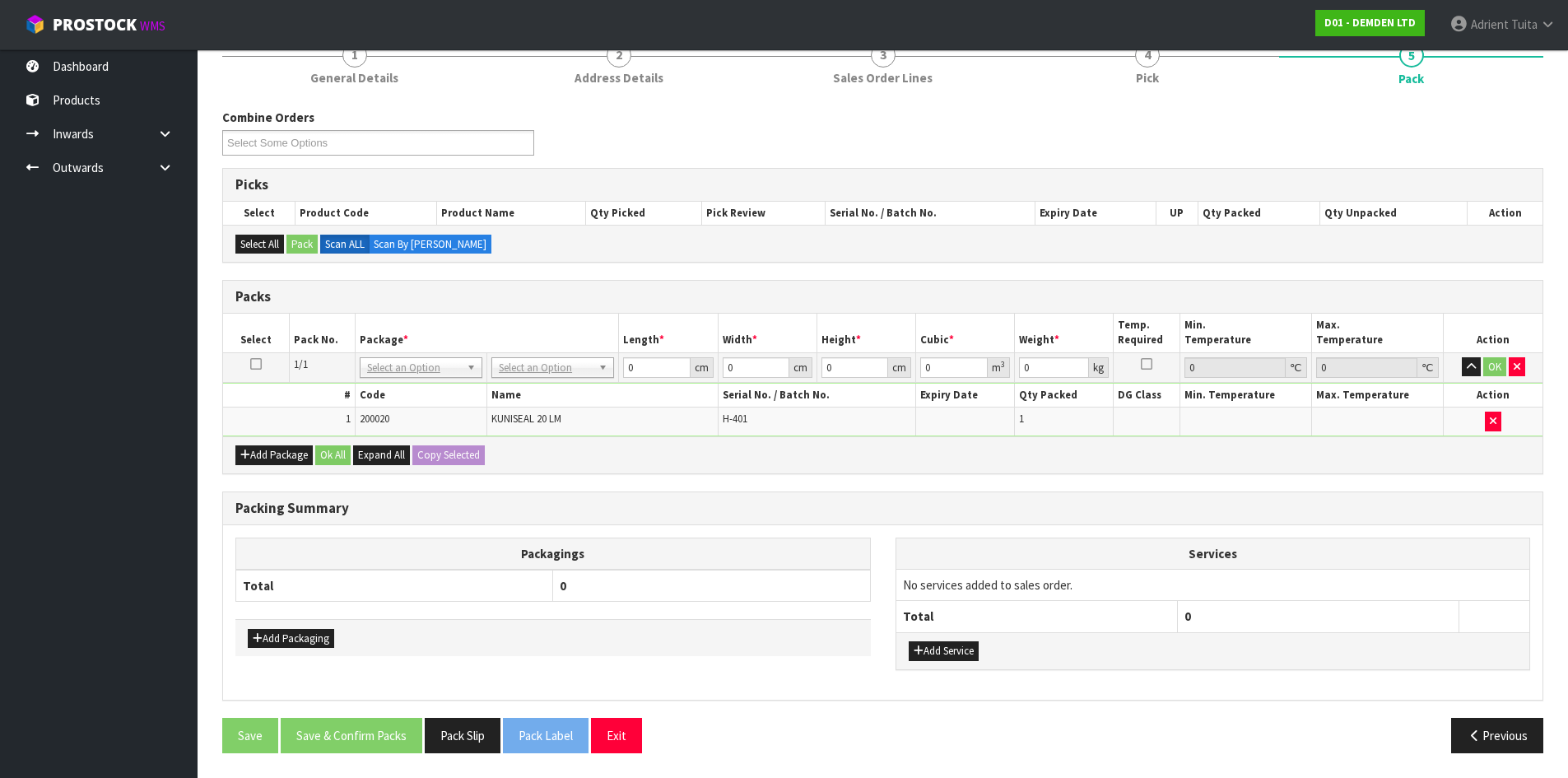
drag, startPoint x: 572, startPoint y: 365, endPoint x: 560, endPoint y: 398, distance: 35.1
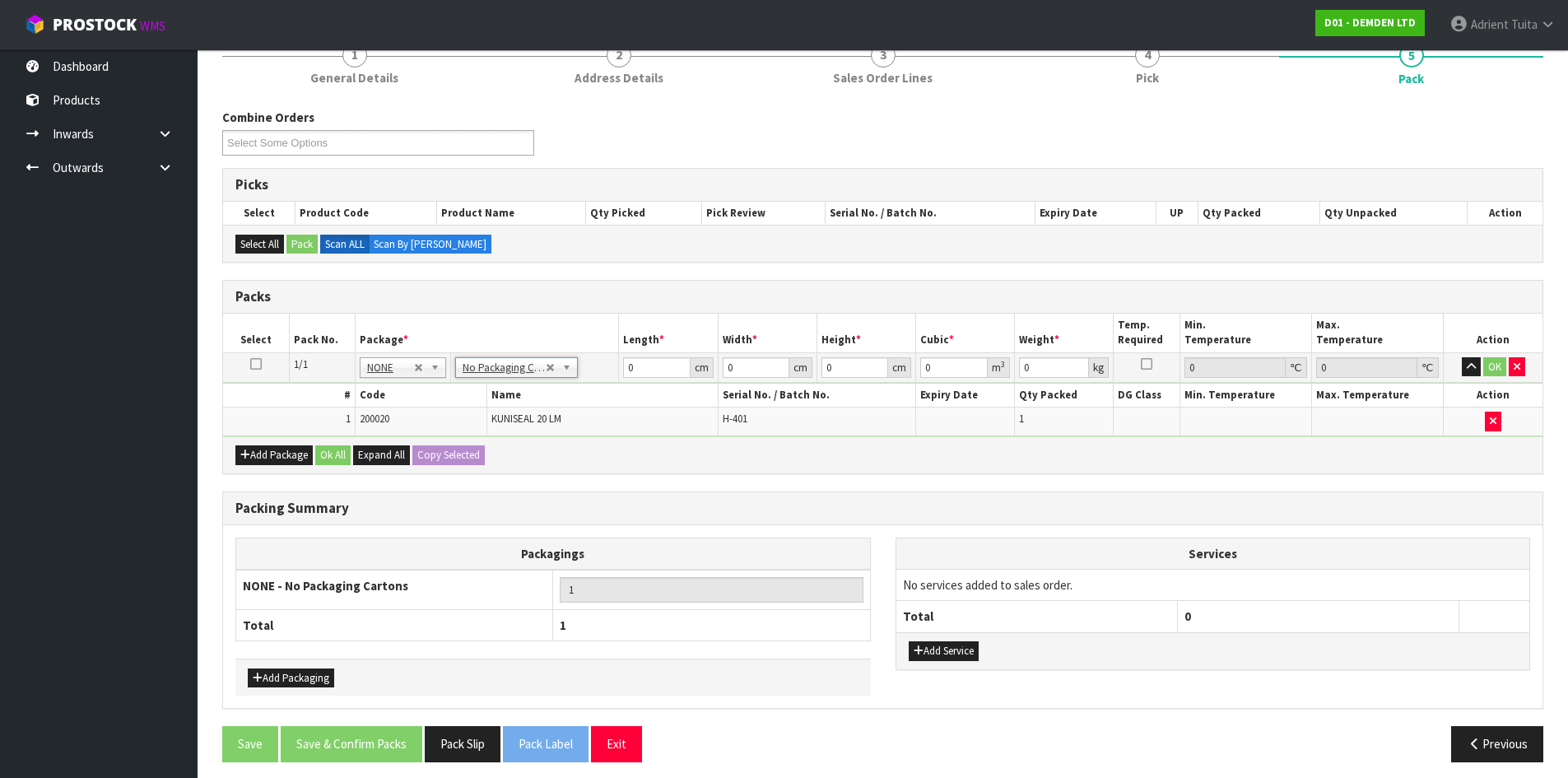
drag, startPoint x: 649, startPoint y: 335, endPoint x: 651, endPoint y: 346, distance: 11.2
click at [651, 341] on th "Length *" at bounding box center [669, 334] width 99 height 39
click at [646, 361] on input "0" at bounding box center [656, 367] width 67 height 20
type input "27"
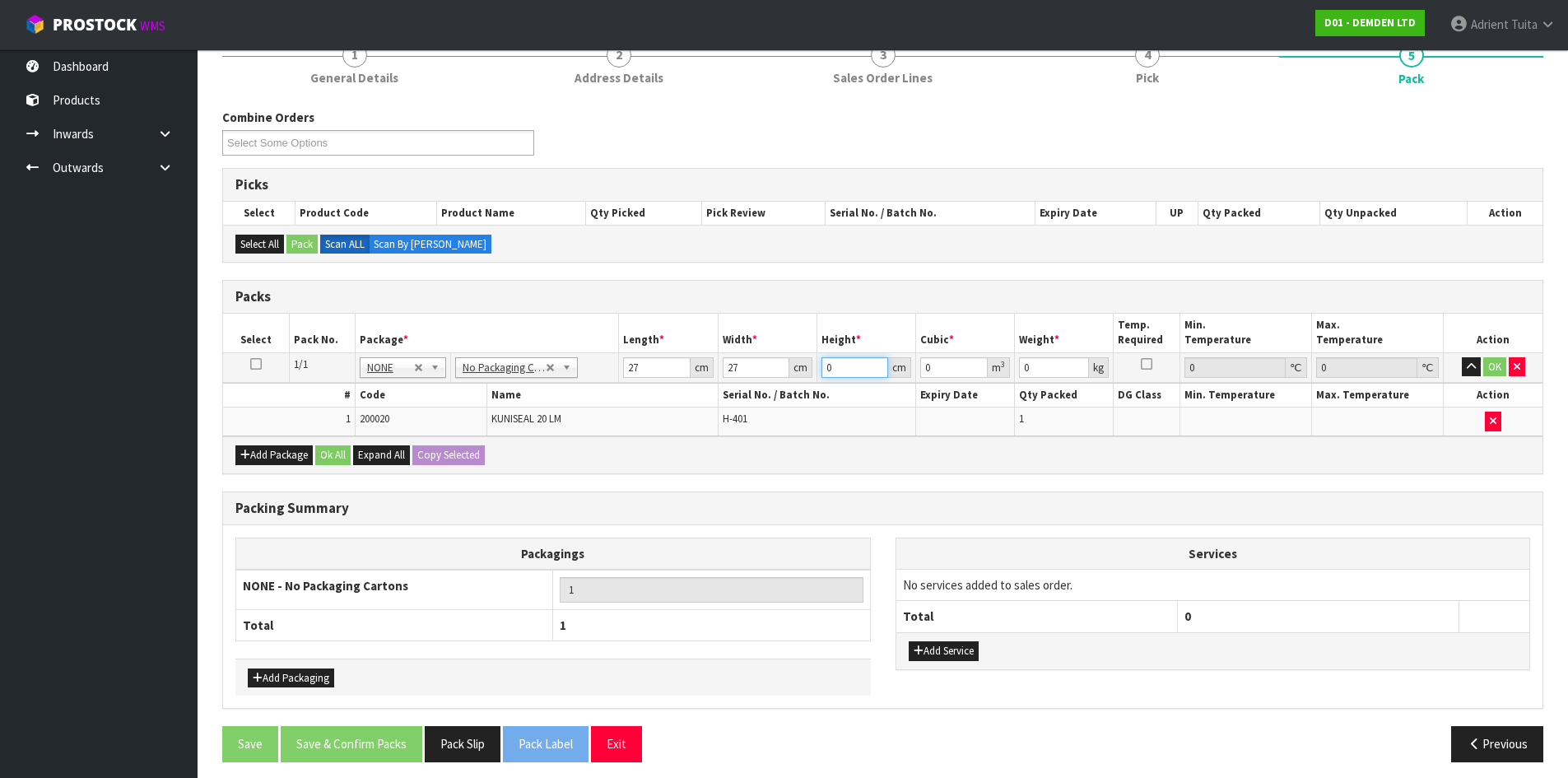
type input "1"
type input "0.000729"
type input "16"
type input "0.011664"
type input "16"
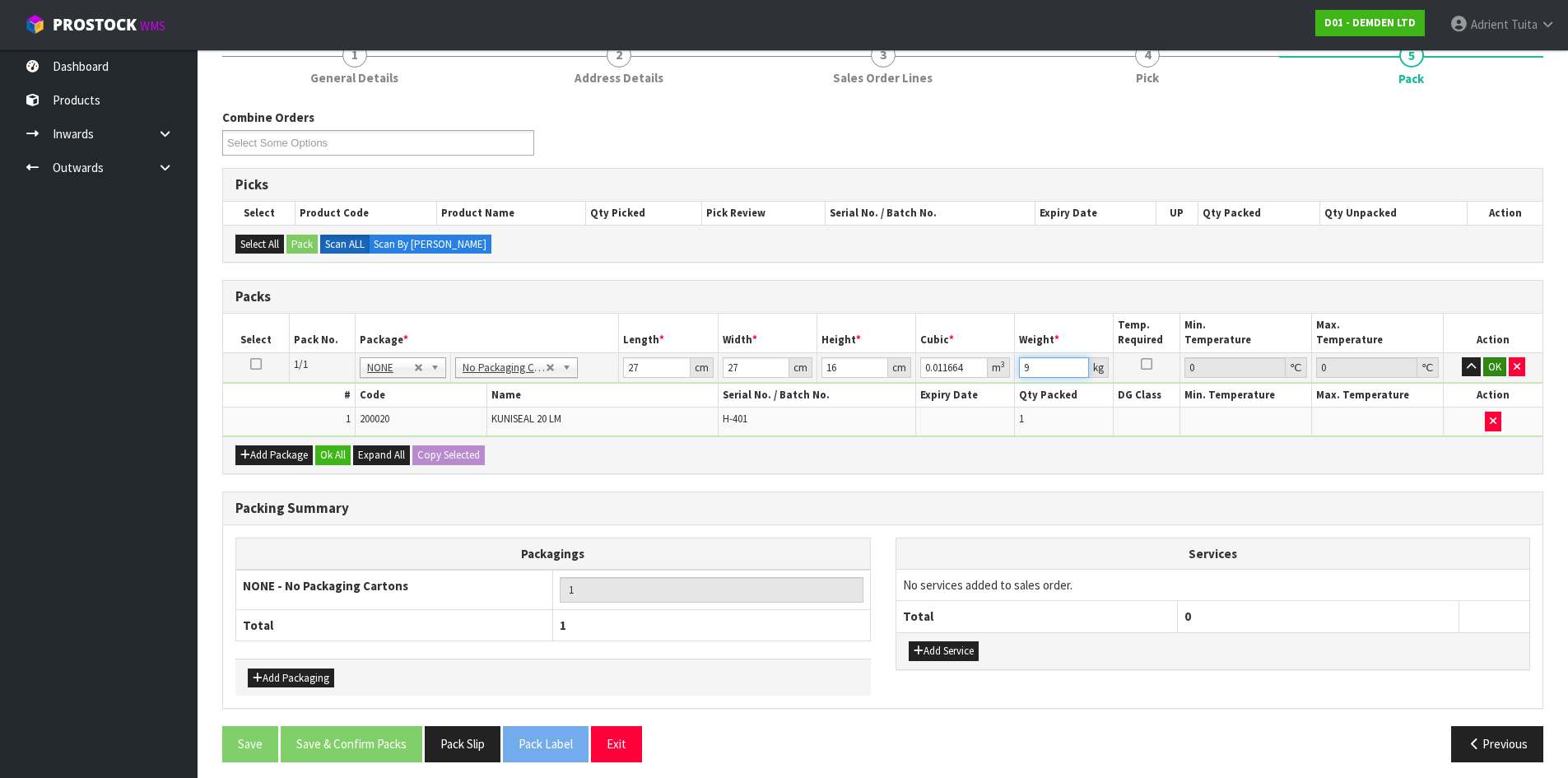
type input "9"
click at [1500, 365] on button "OK" at bounding box center [1495, 367] width 23 height 19
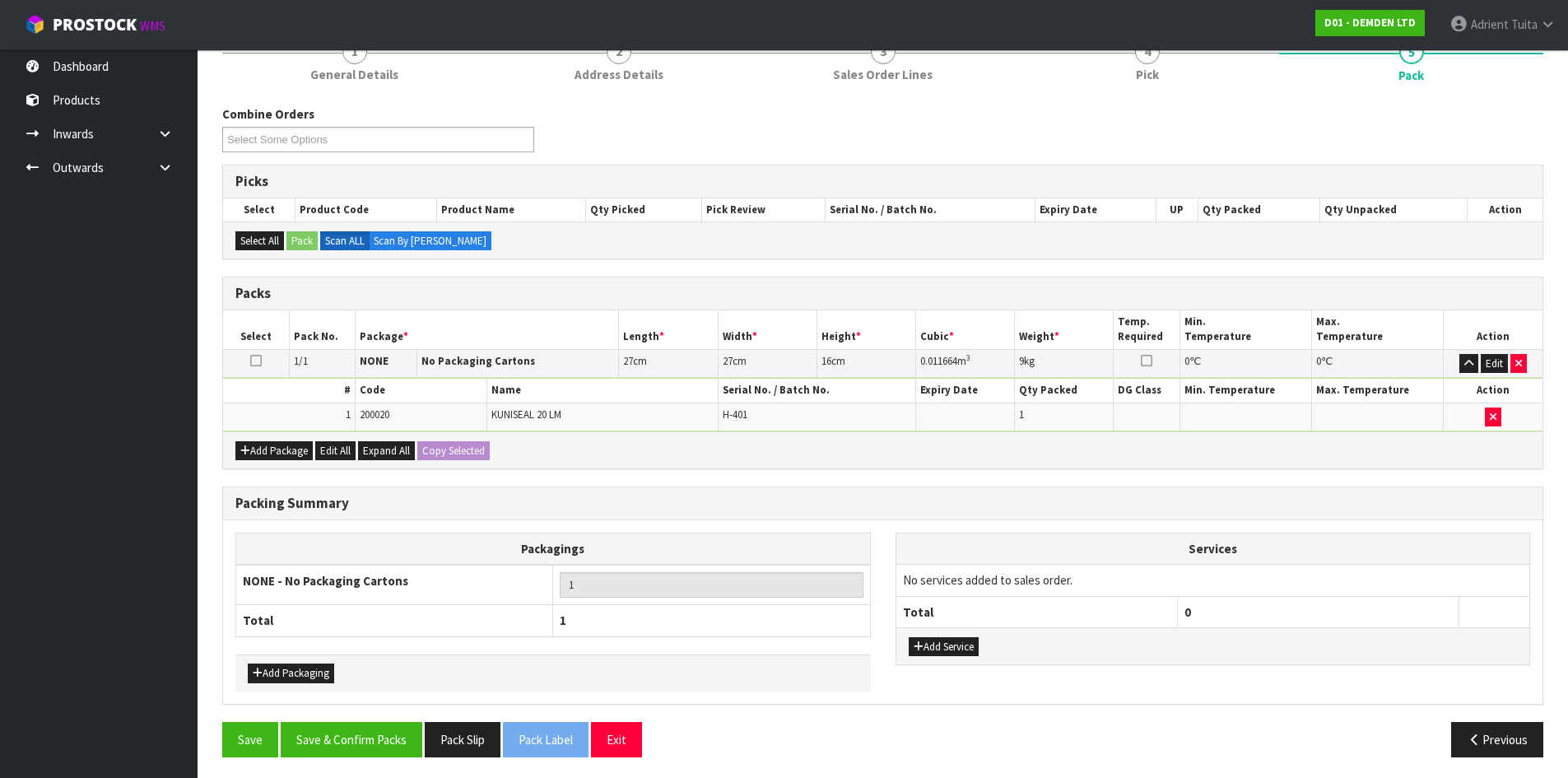
scroll to position [164, 0]
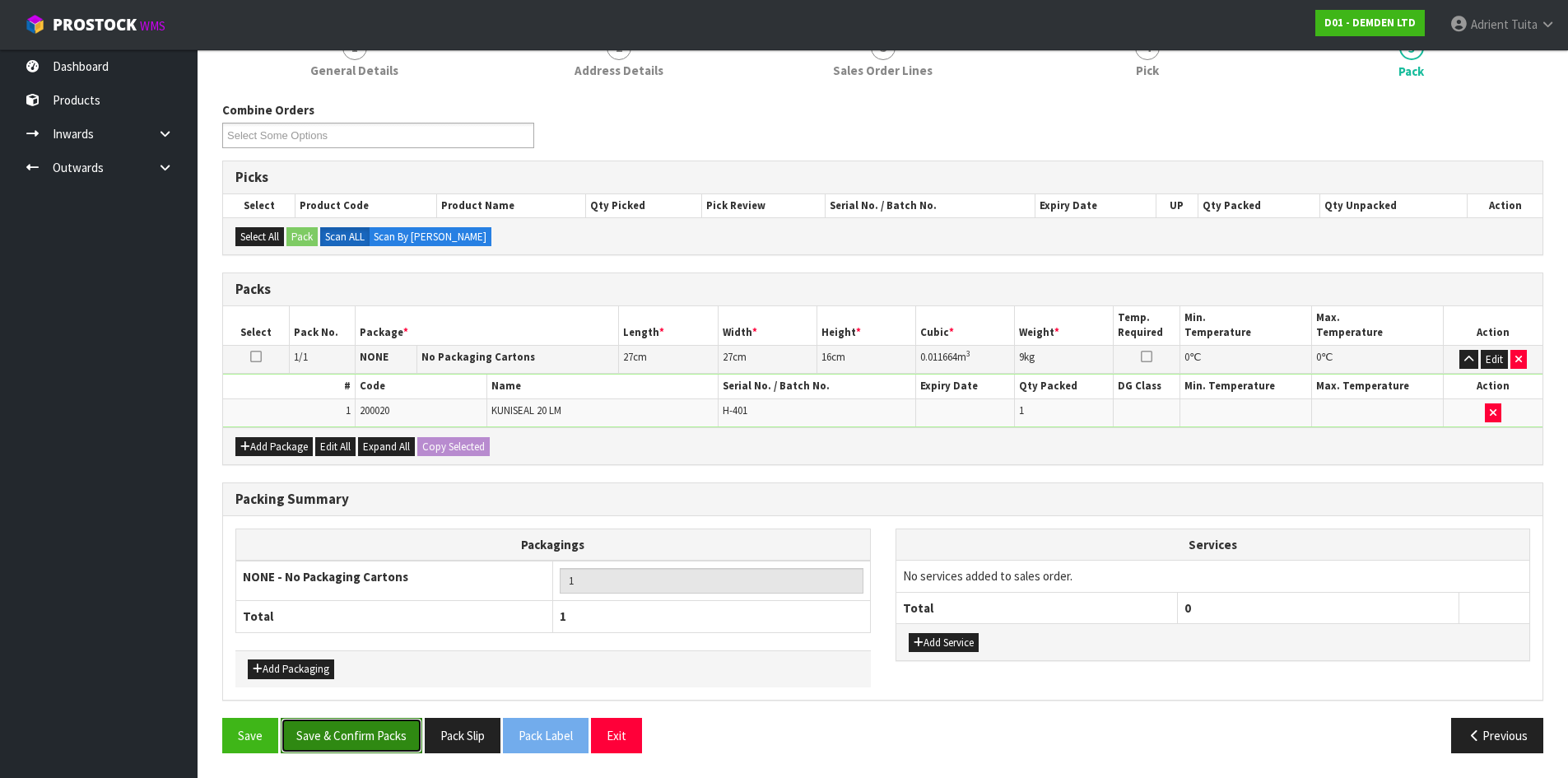
click at [396, 738] on button "Save & Confirm Packs" at bounding box center [352, 735] width 142 height 35
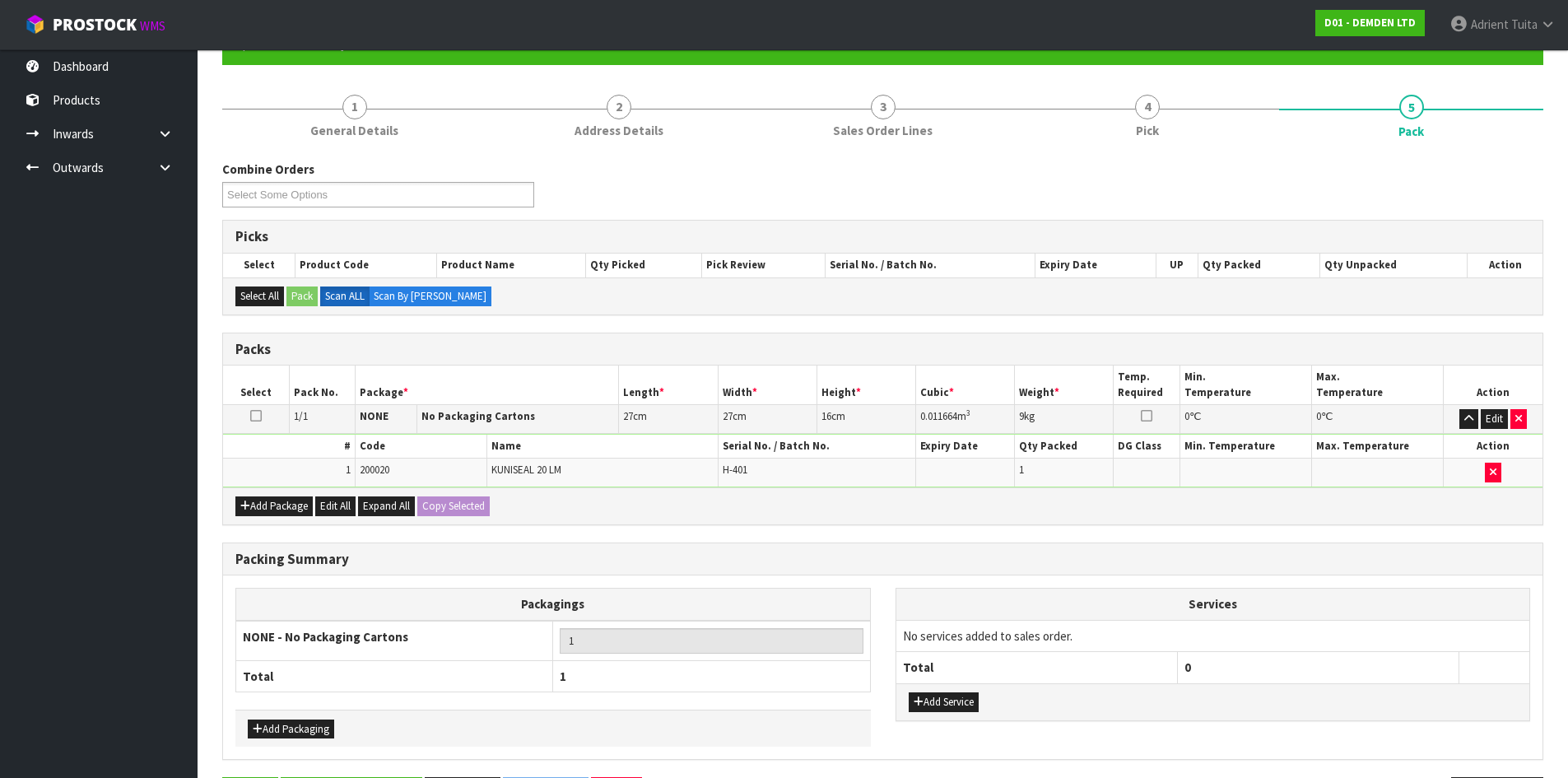
scroll to position [0, 0]
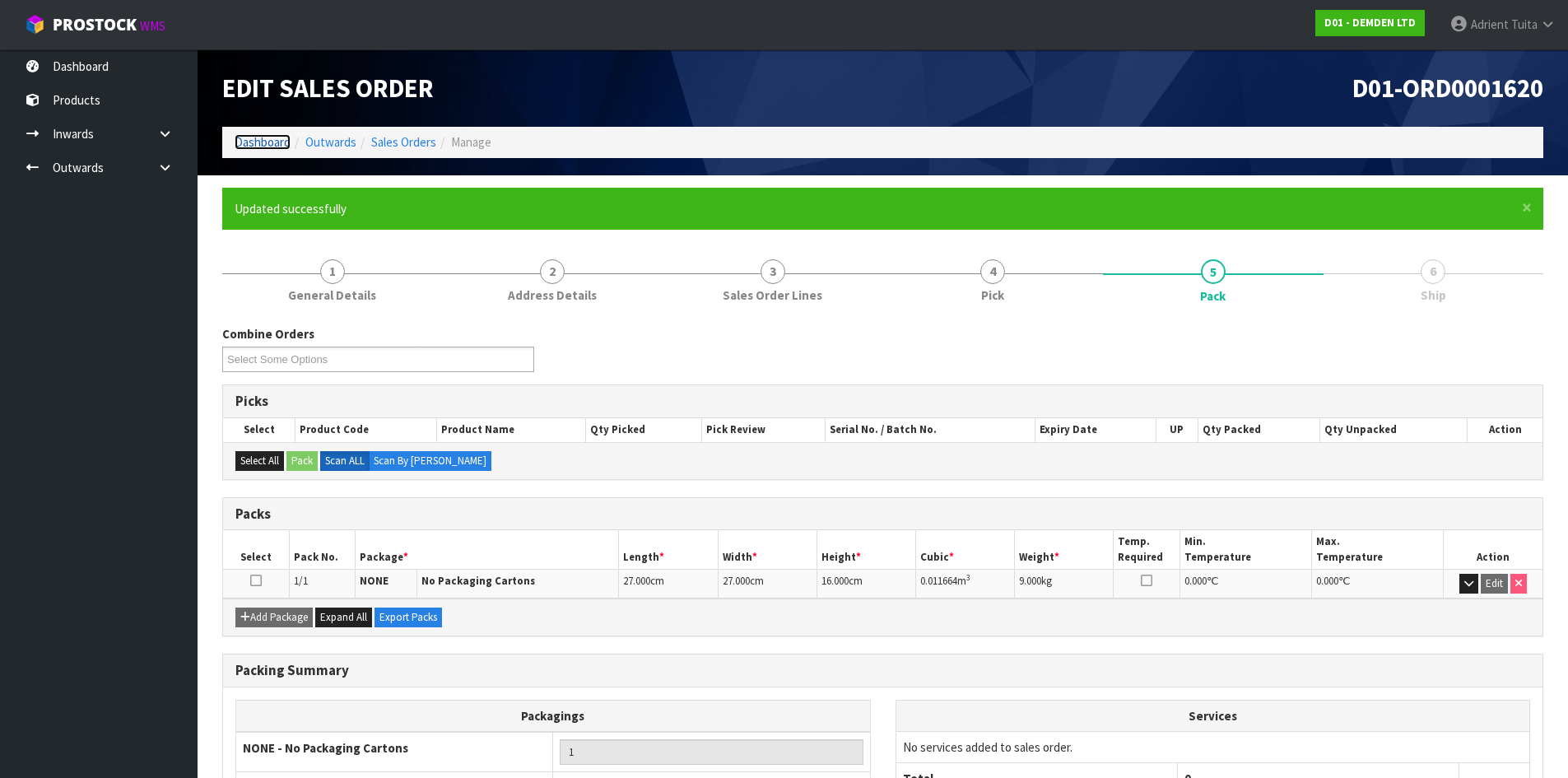
click at [283, 142] on link "Dashboard" at bounding box center [262, 142] width 56 height 16
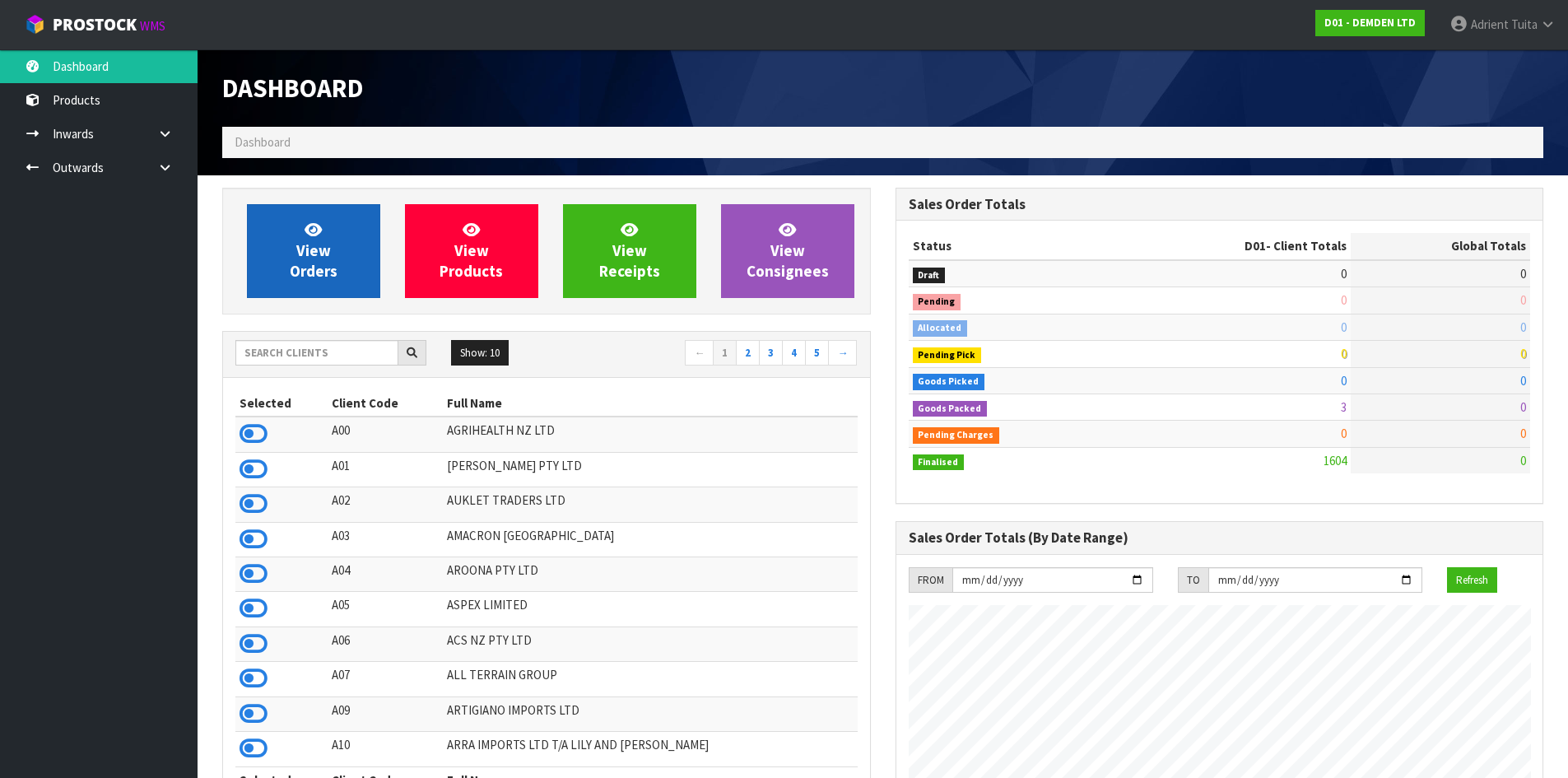
scroll to position [1087, 673]
click at [300, 234] on link "View Orders" at bounding box center [313, 251] width 133 height 94
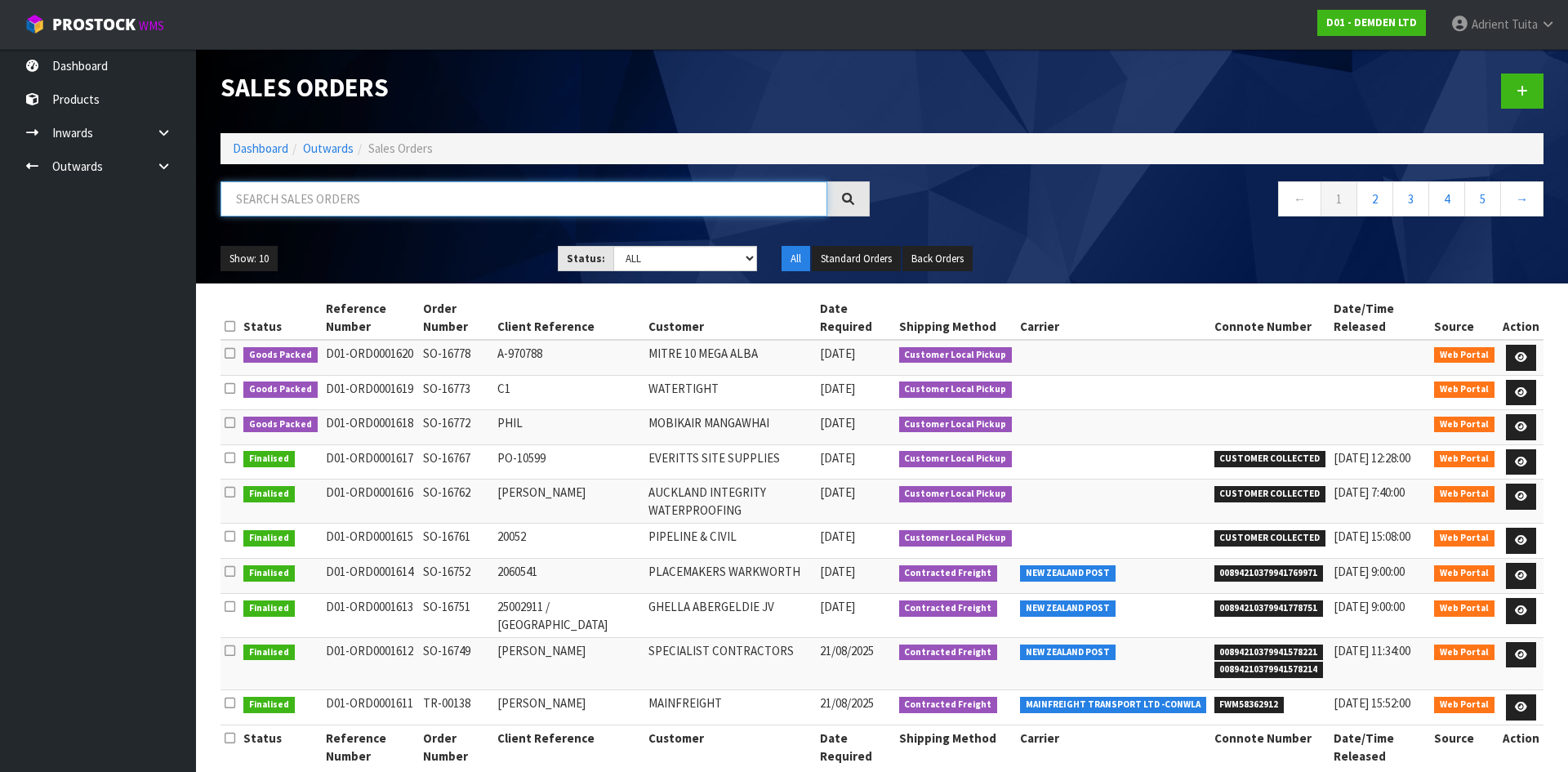
click at [271, 198] on input "text" at bounding box center [524, 199] width 607 height 35
click at [256, 151] on link "Dashboard" at bounding box center [261, 149] width 56 height 15
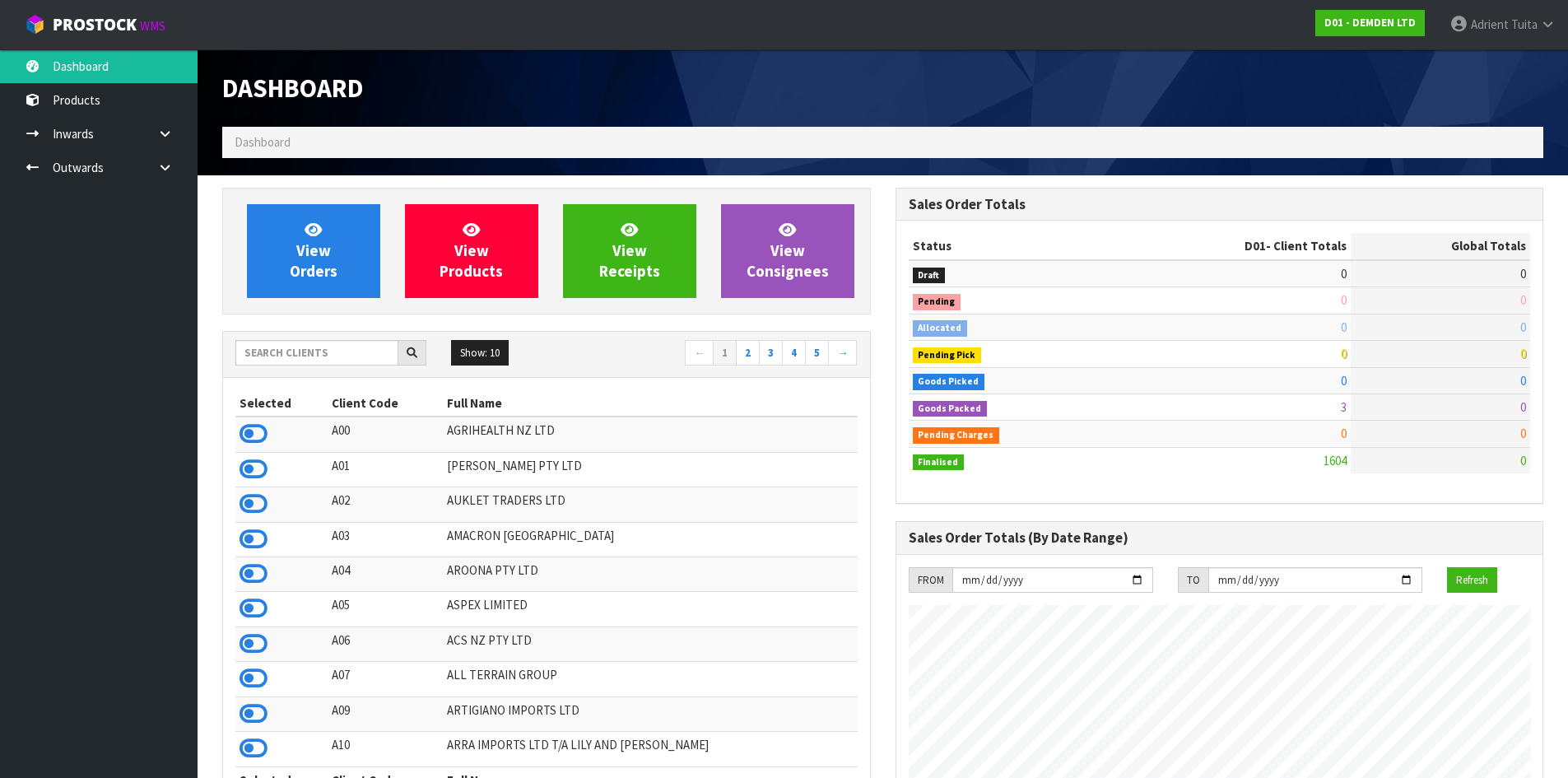
scroll to position [1087, 673]
click at [321, 359] on input "text" at bounding box center [317, 353] width 163 height 25
type input "DATS"
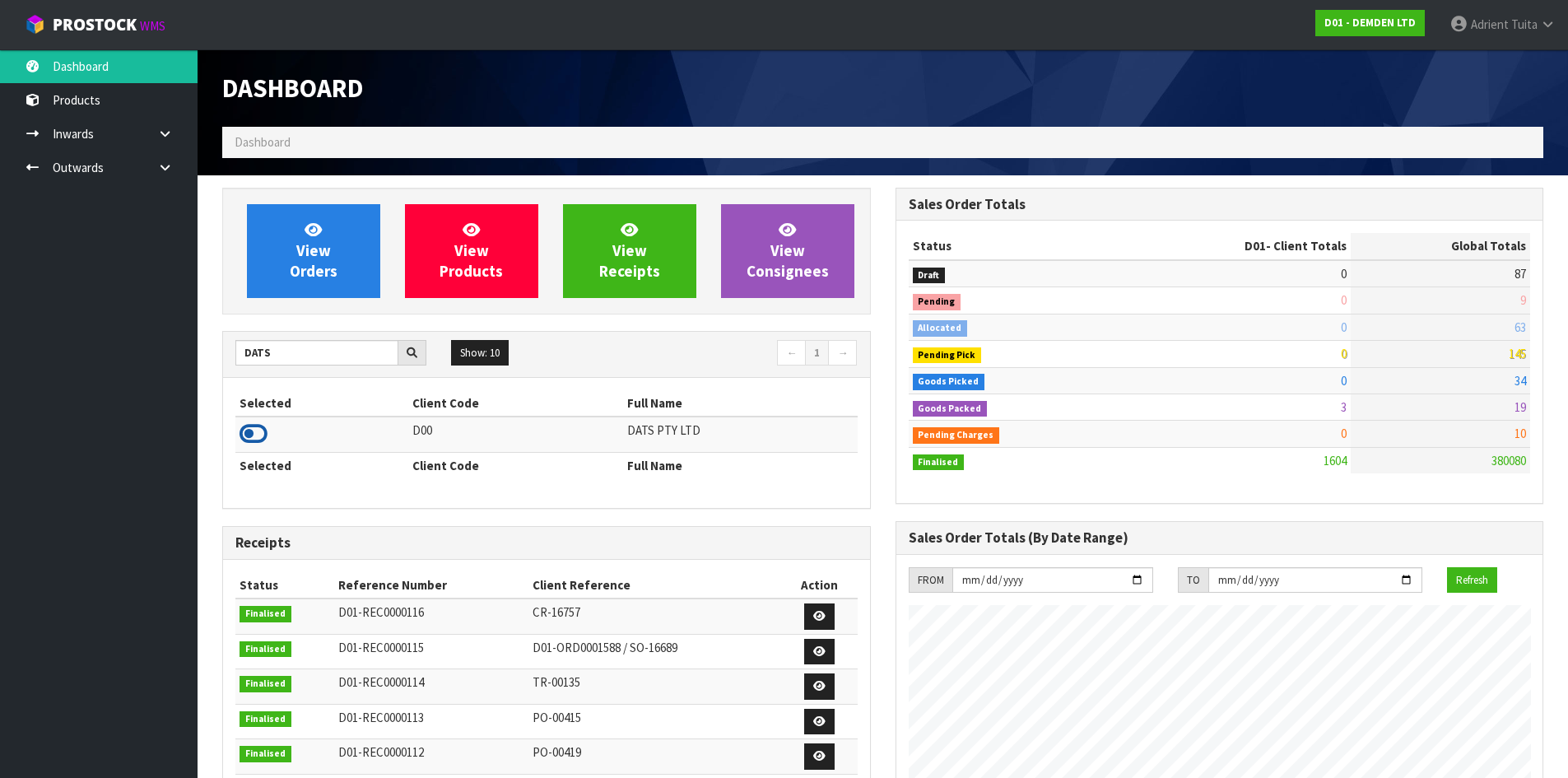
click at [255, 433] on icon at bounding box center [253, 433] width 28 height 24
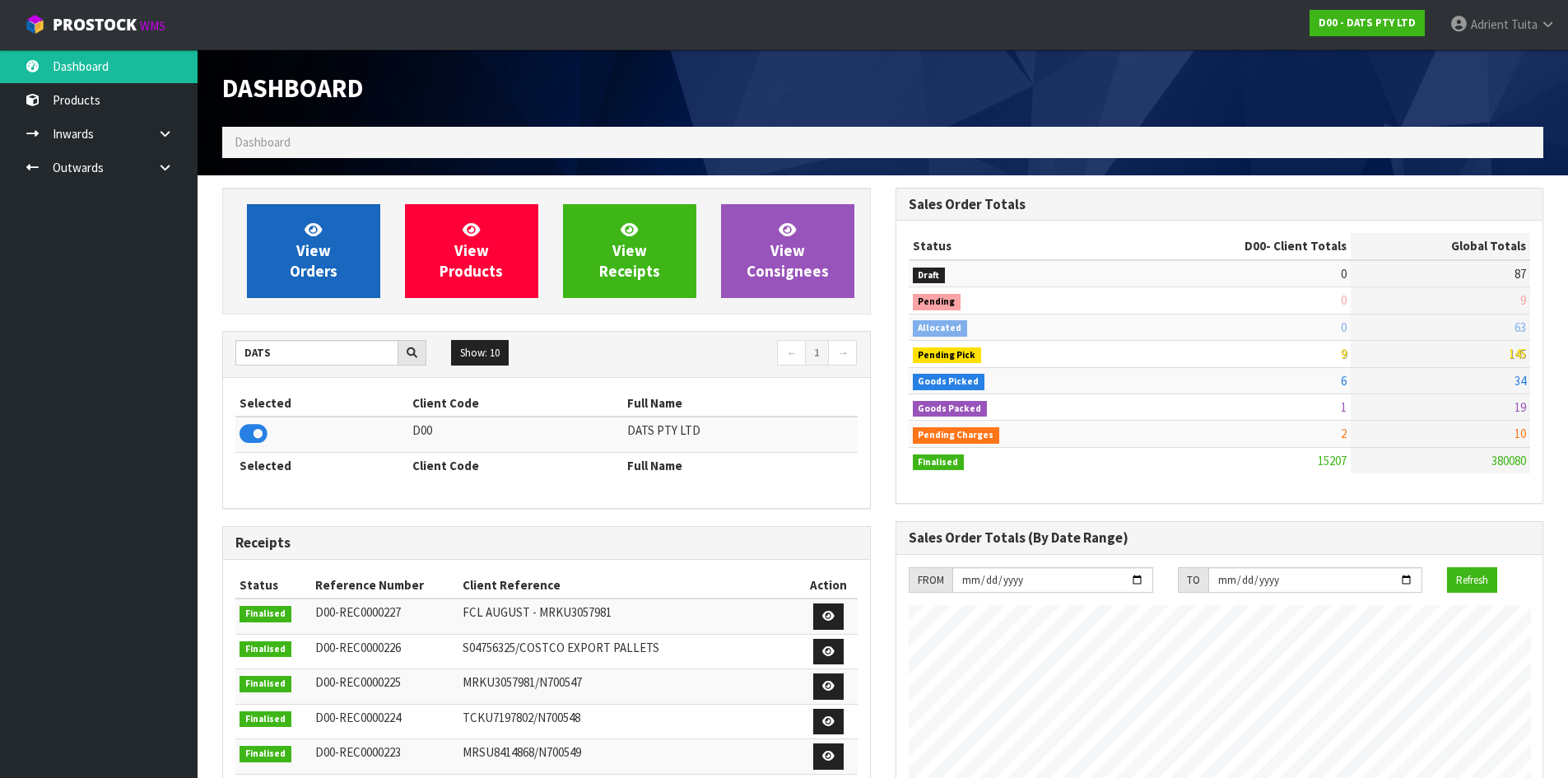
scroll to position [1248, 673]
click at [308, 219] on link "View Orders" at bounding box center [313, 251] width 133 height 94
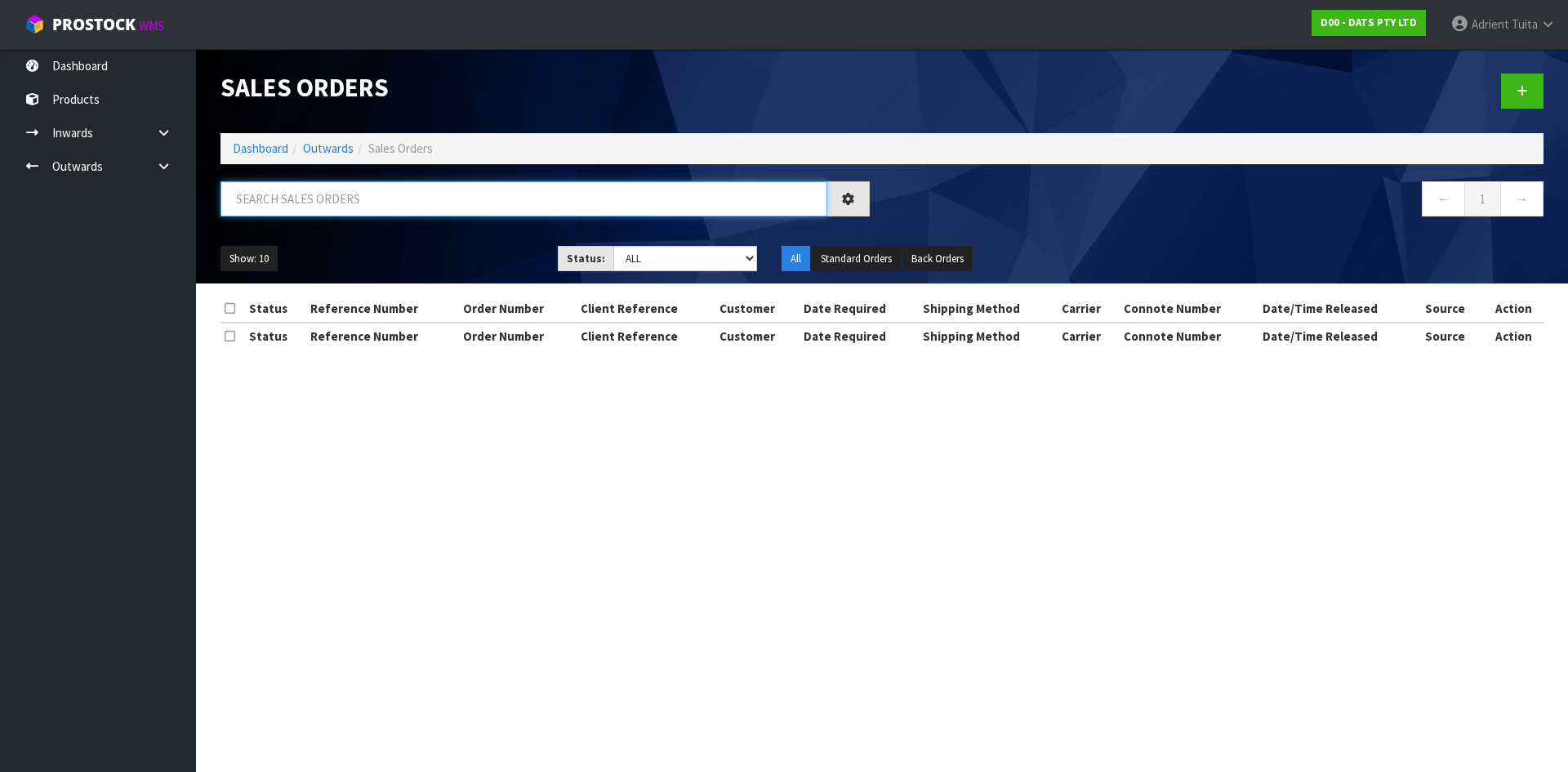
click at [306, 207] on input "text" at bounding box center [524, 199] width 607 height 35
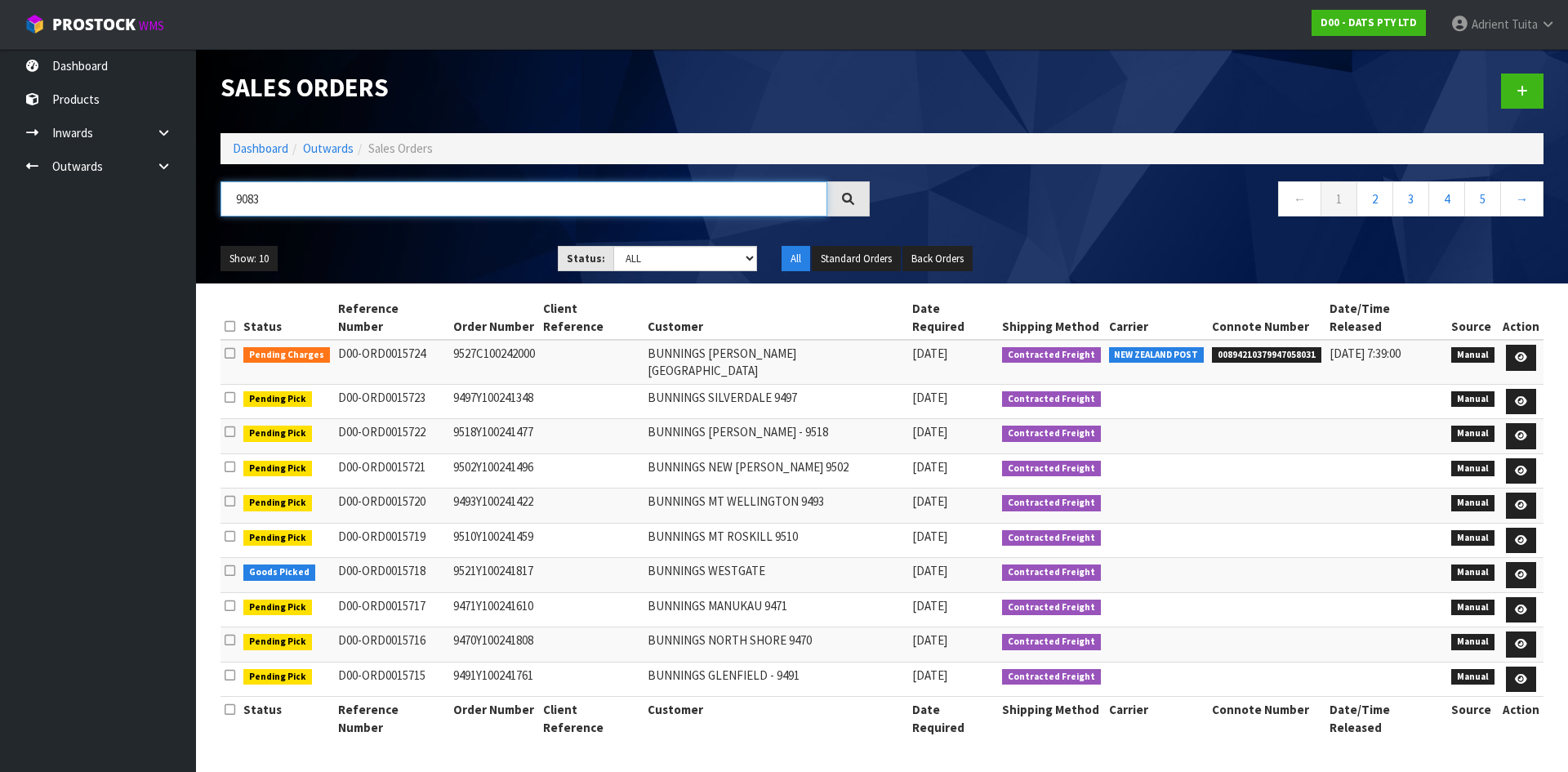
type input "9083"
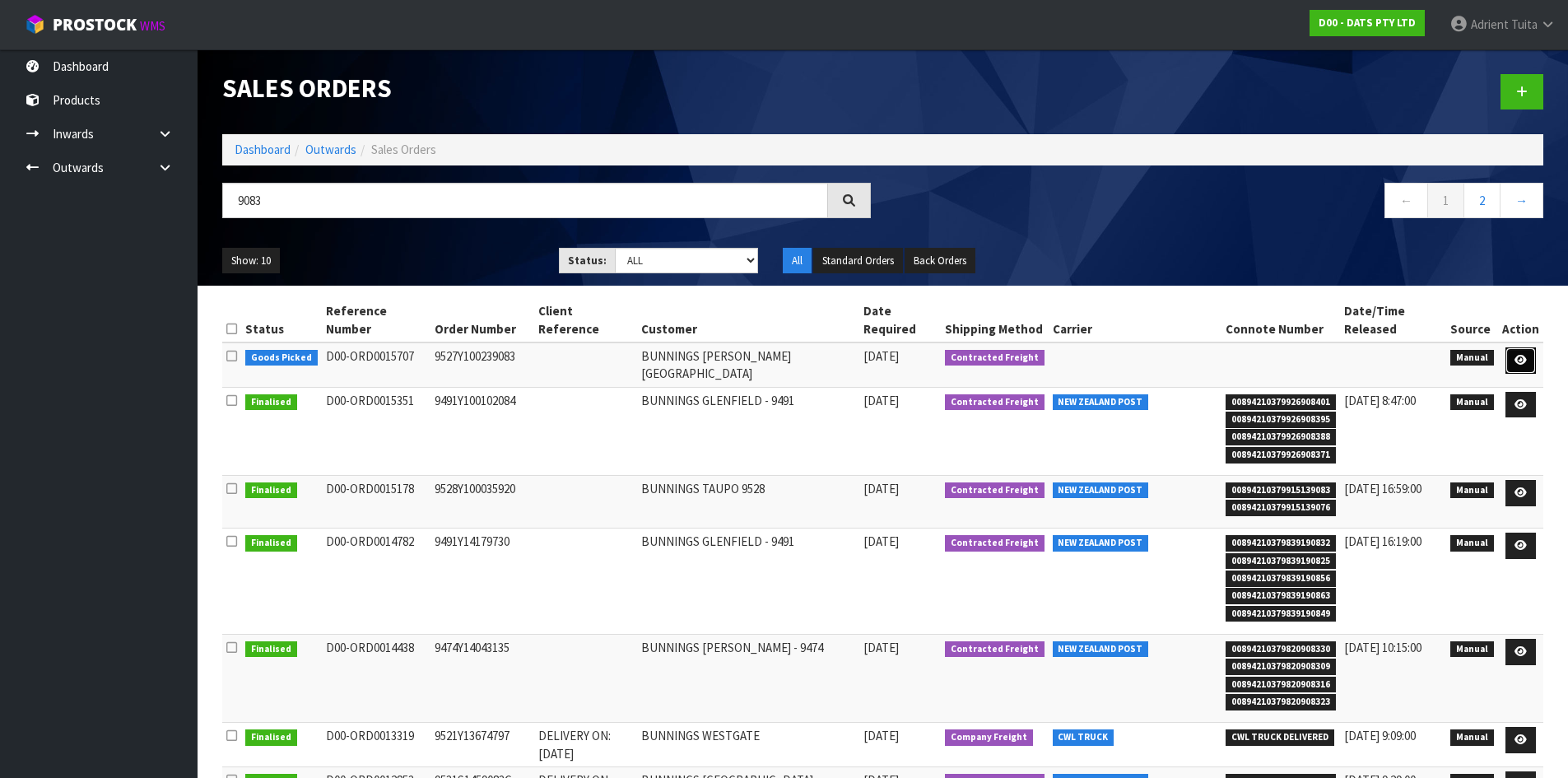
click at [1518, 363] on icon at bounding box center [1520, 360] width 13 height 11
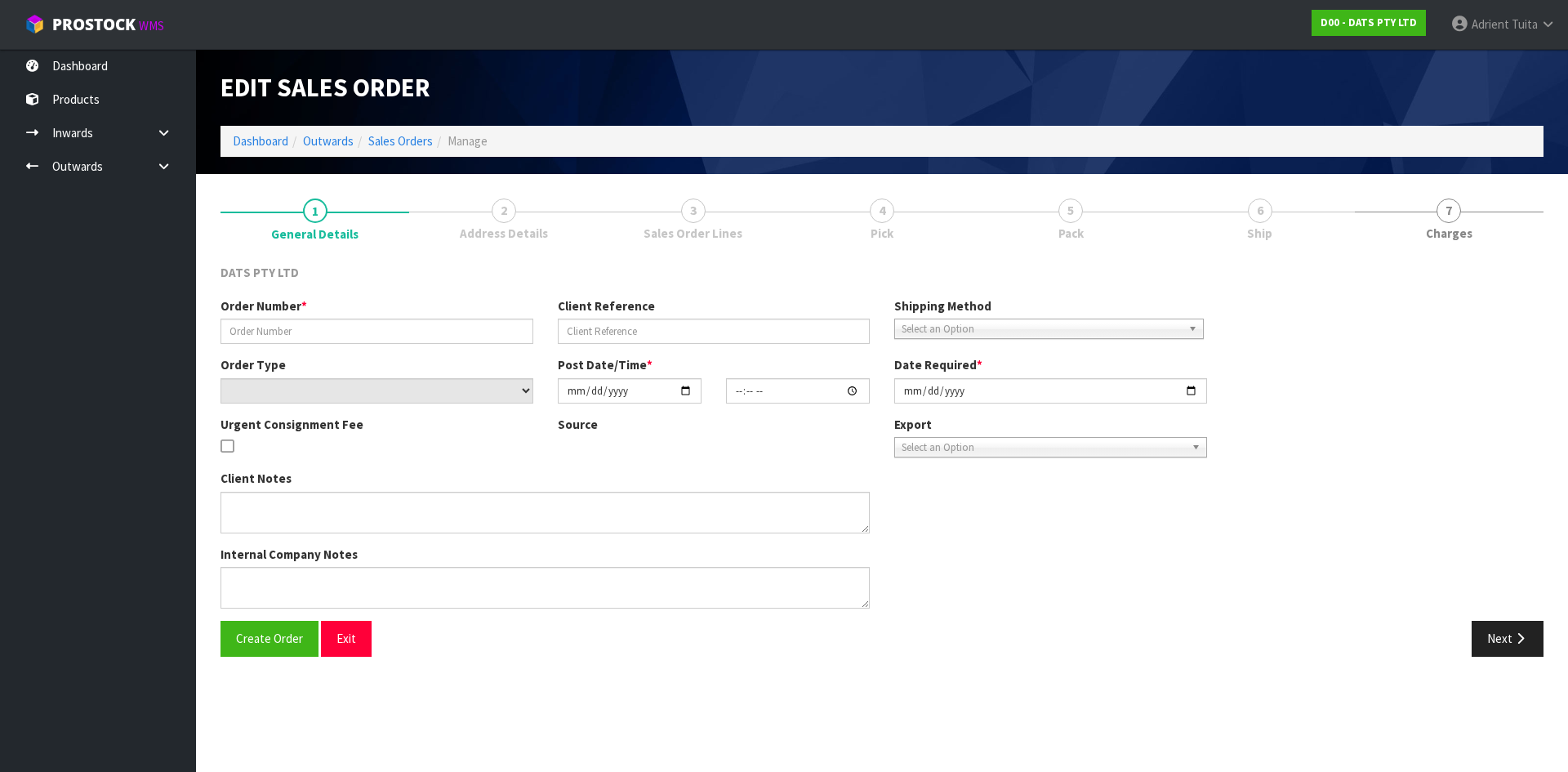
type input "9527Y100239083"
select select "number:0"
type input "2025-09-04"
type input "09:36:00.000"
type input "2025-09-04"
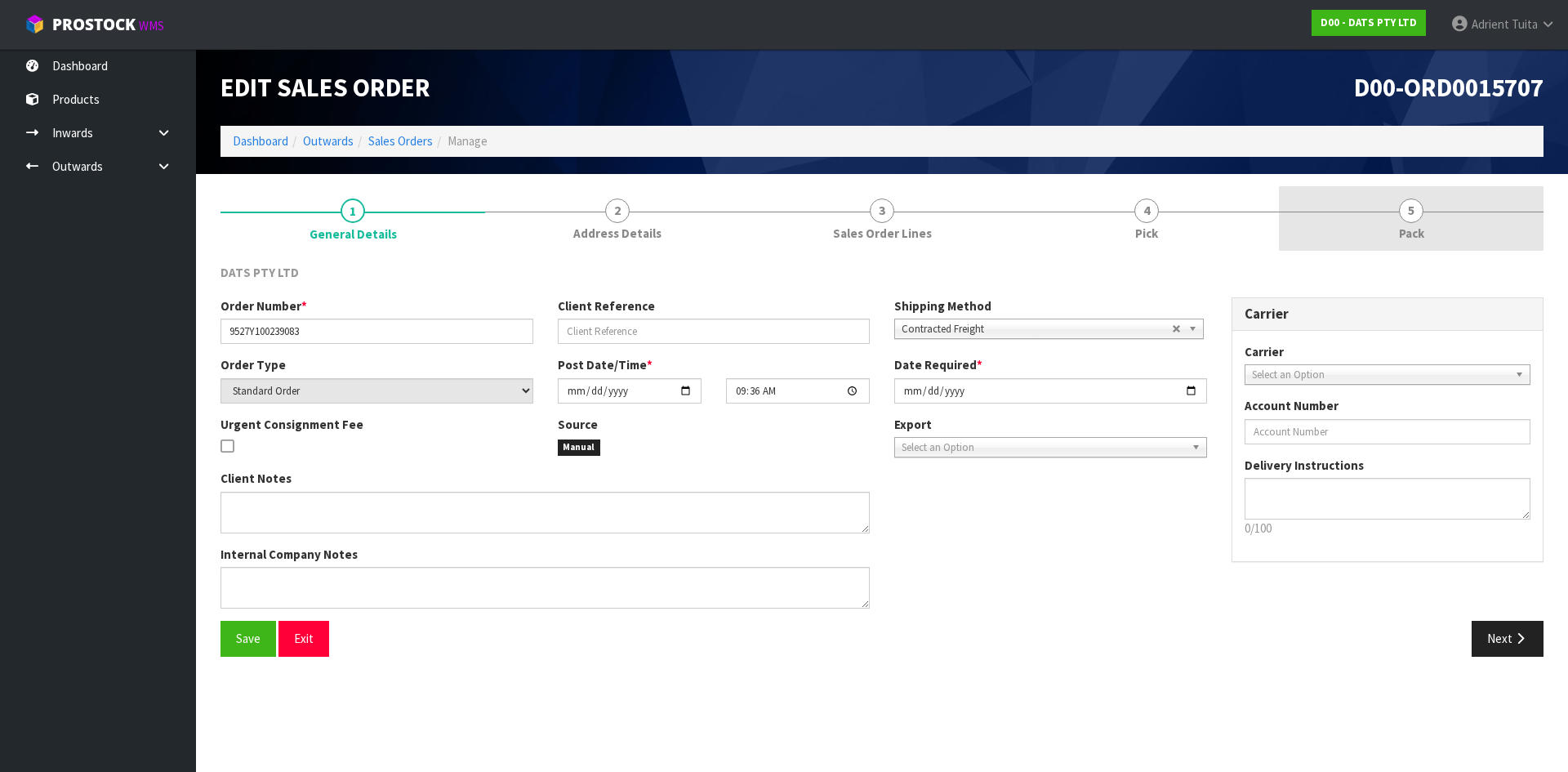
click at [1393, 193] on link "5 Pack" at bounding box center [1412, 218] width 264 height 65
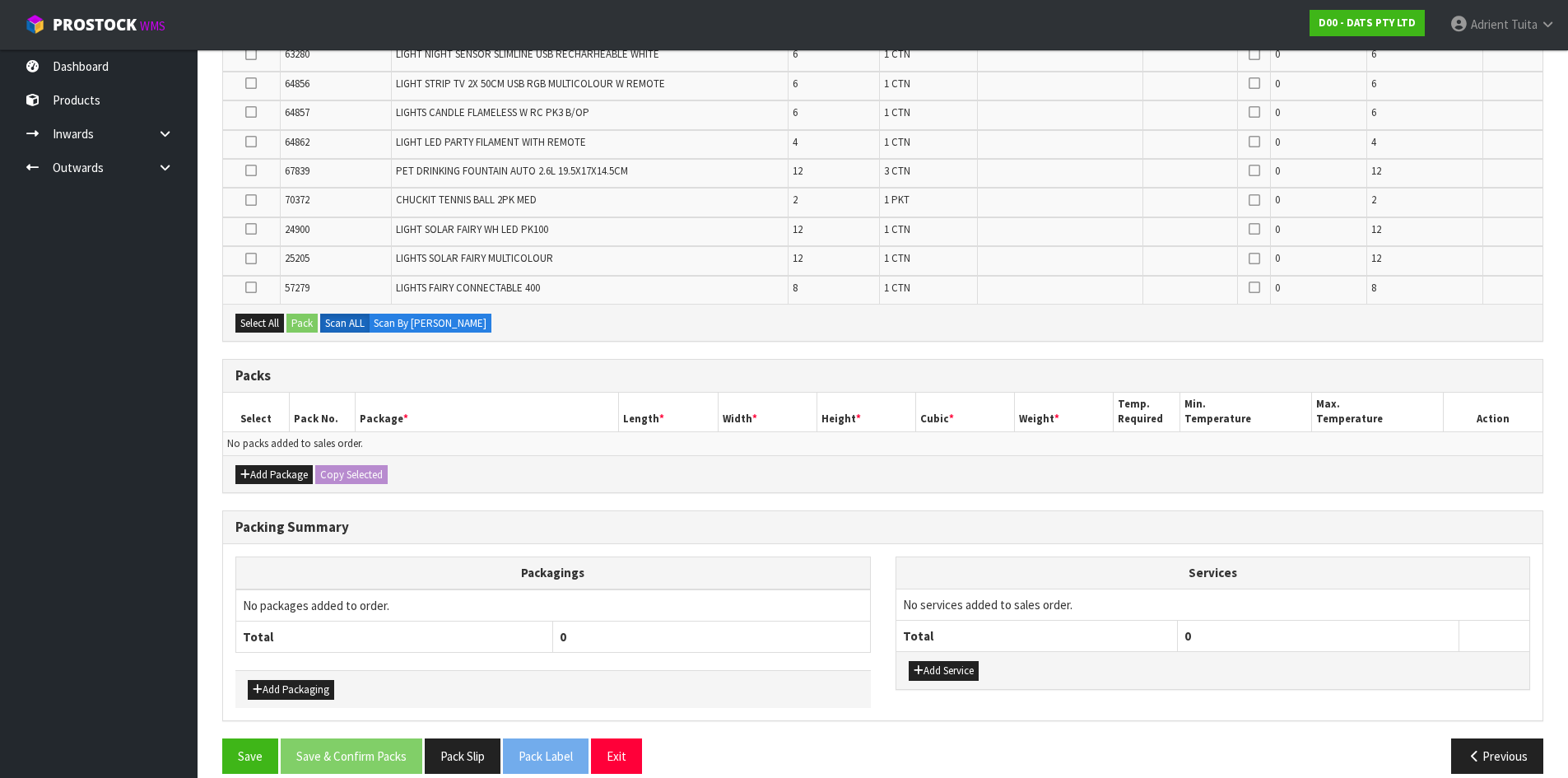
scroll to position [507, 0]
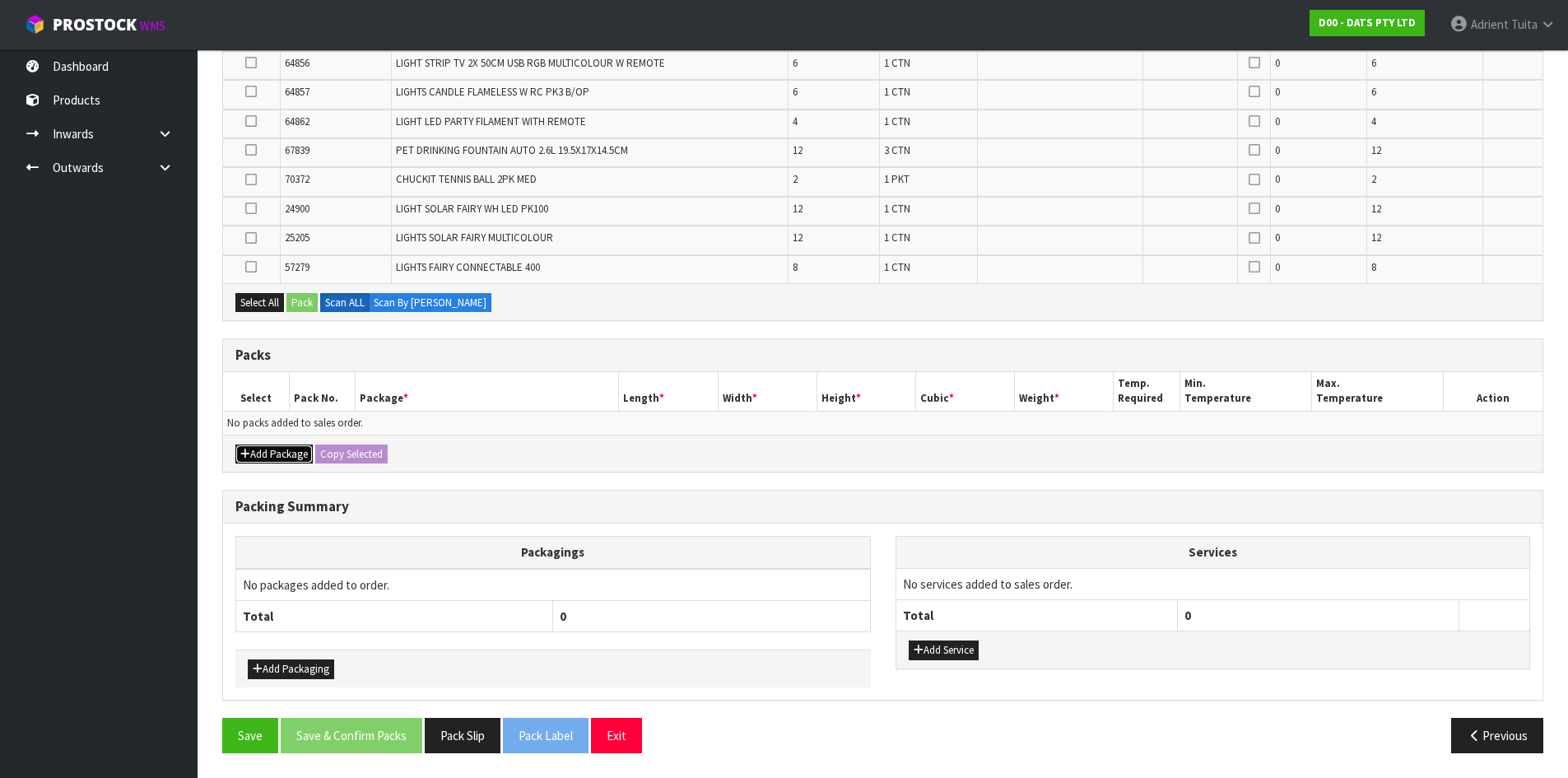
click at [285, 460] on button "Add Package" at bounding box center [274, 454] width 78 height 19
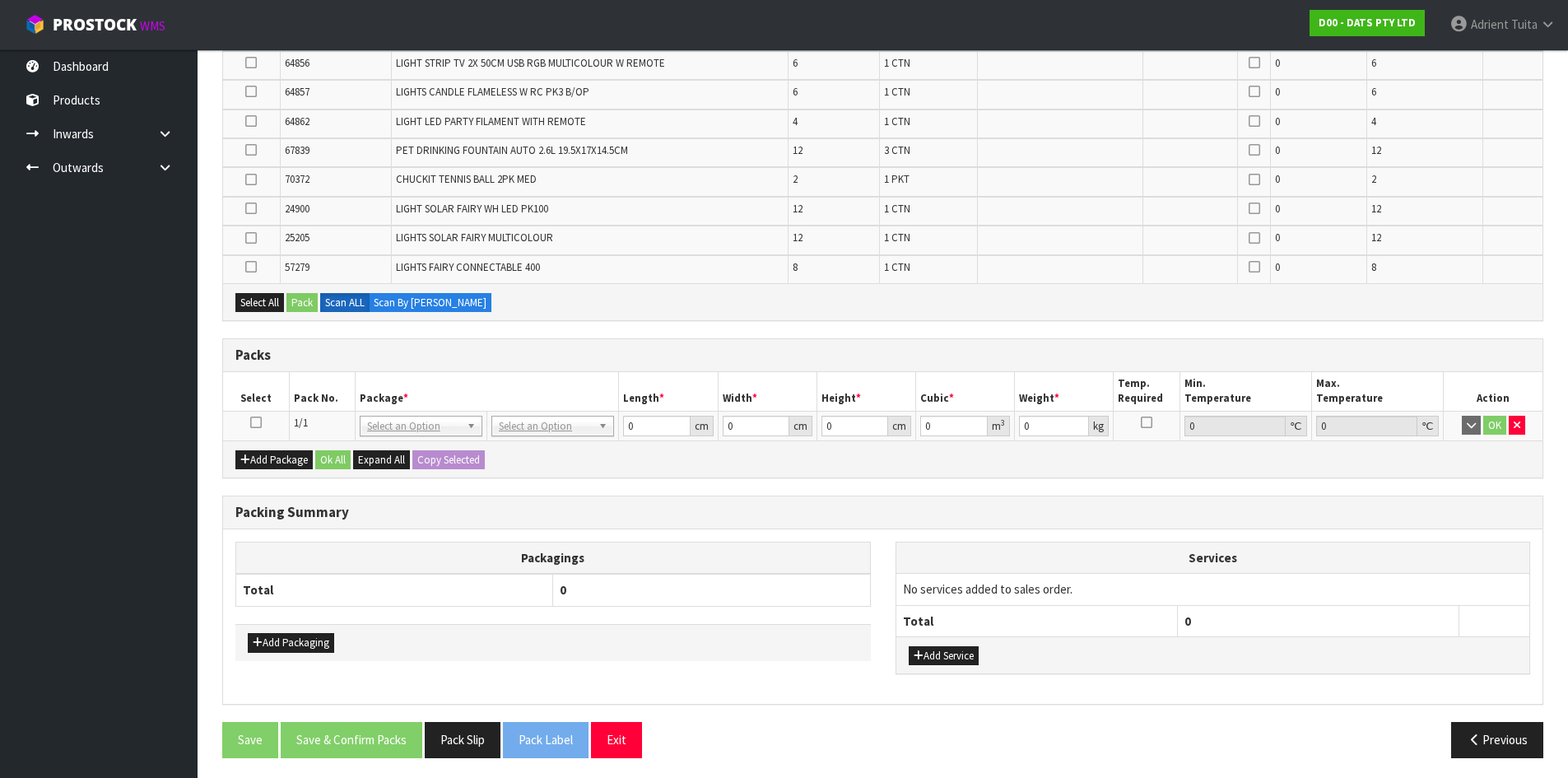
click at [255, 422] on icon at bounding box center [256, 422] width 12 height 1
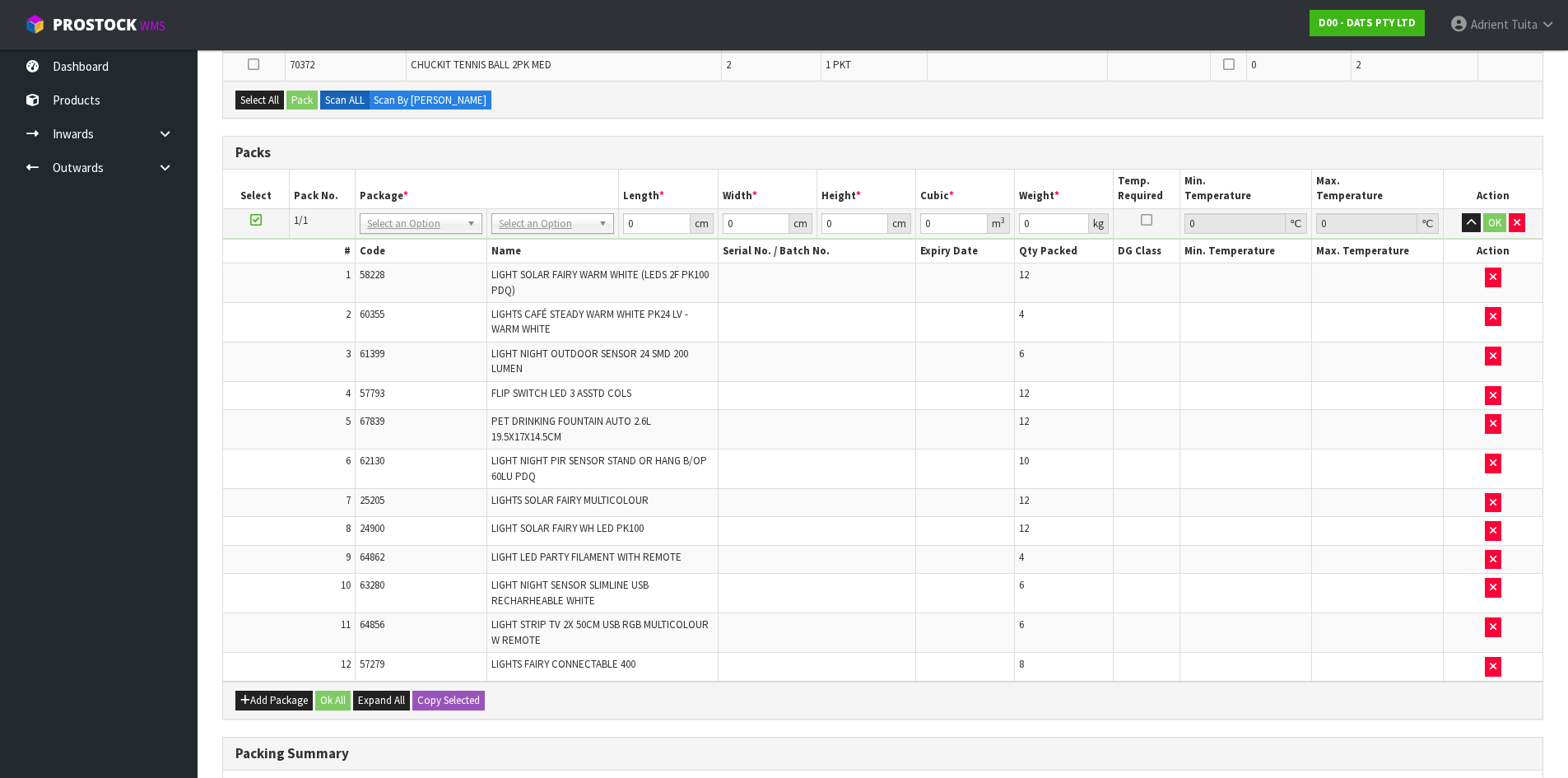
scroll to position [358, 0]
click at [1517, 224] on icon "button" at bounding box center [1516, 224] width 7 height 11
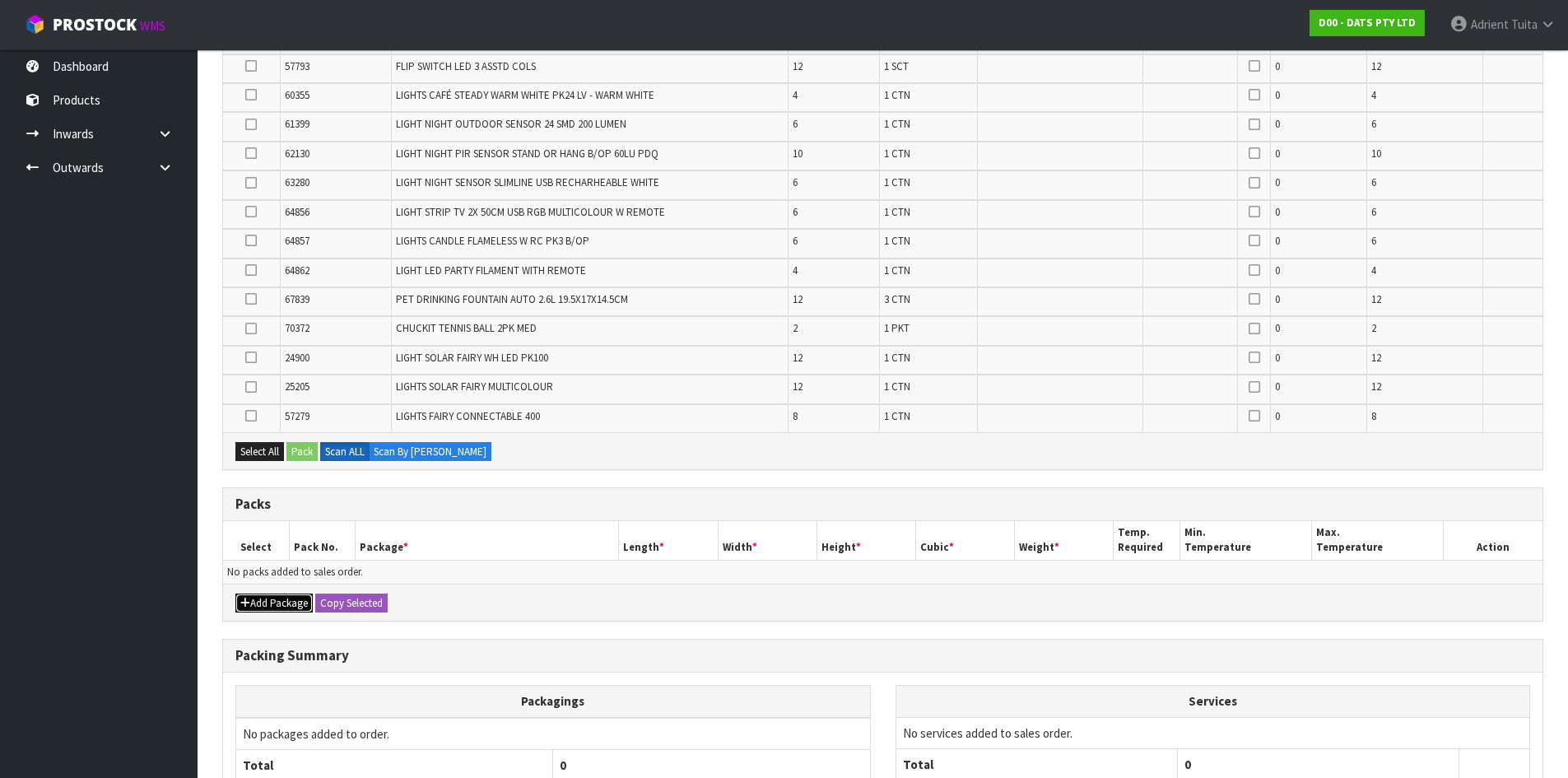
click at [254, 605] on button "Add Package" at bounding box center [274, 603] width 78 height 19
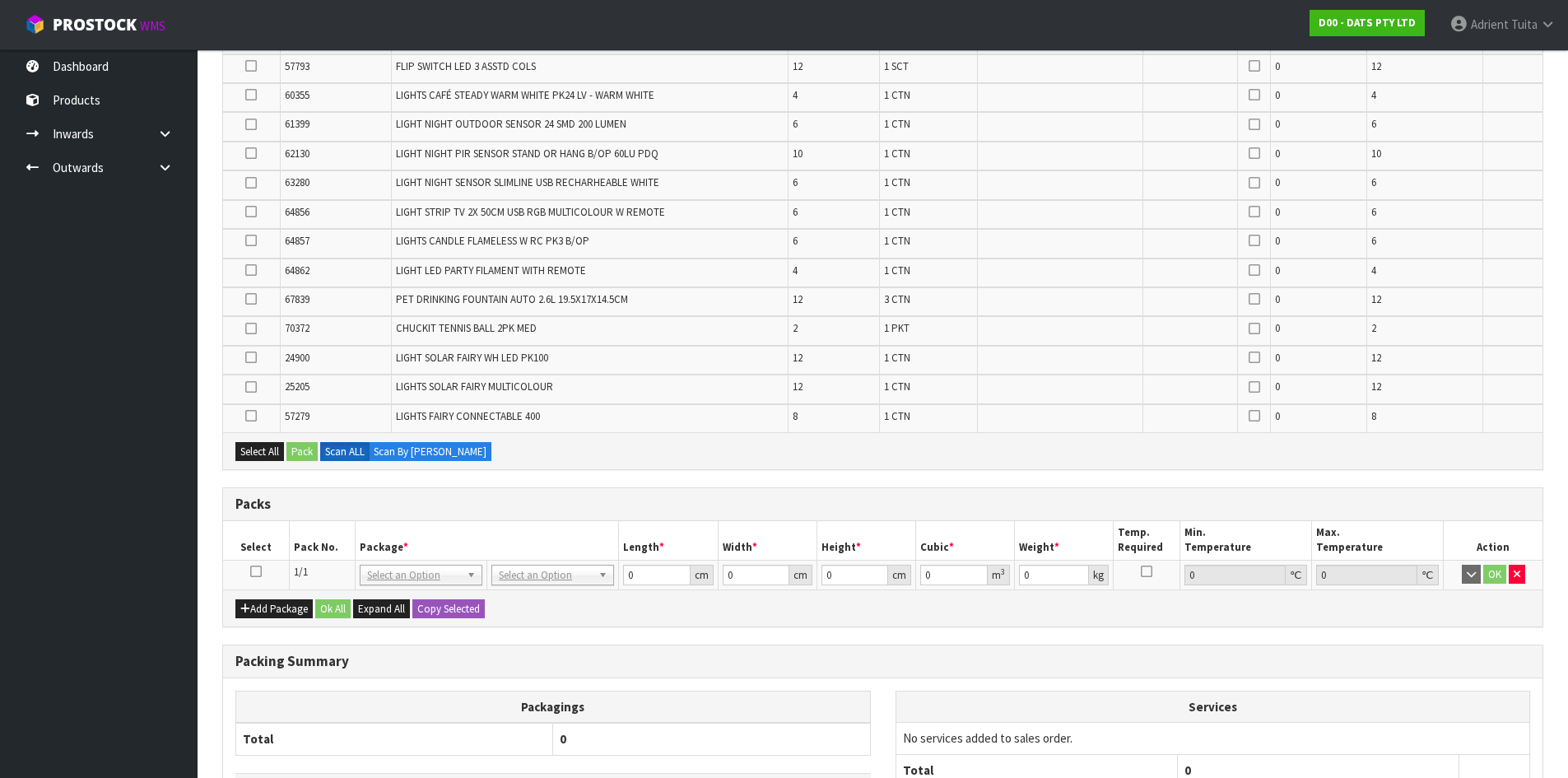
click at [257, 572] on icon at bounding box center [256, 572] width 12 height 1
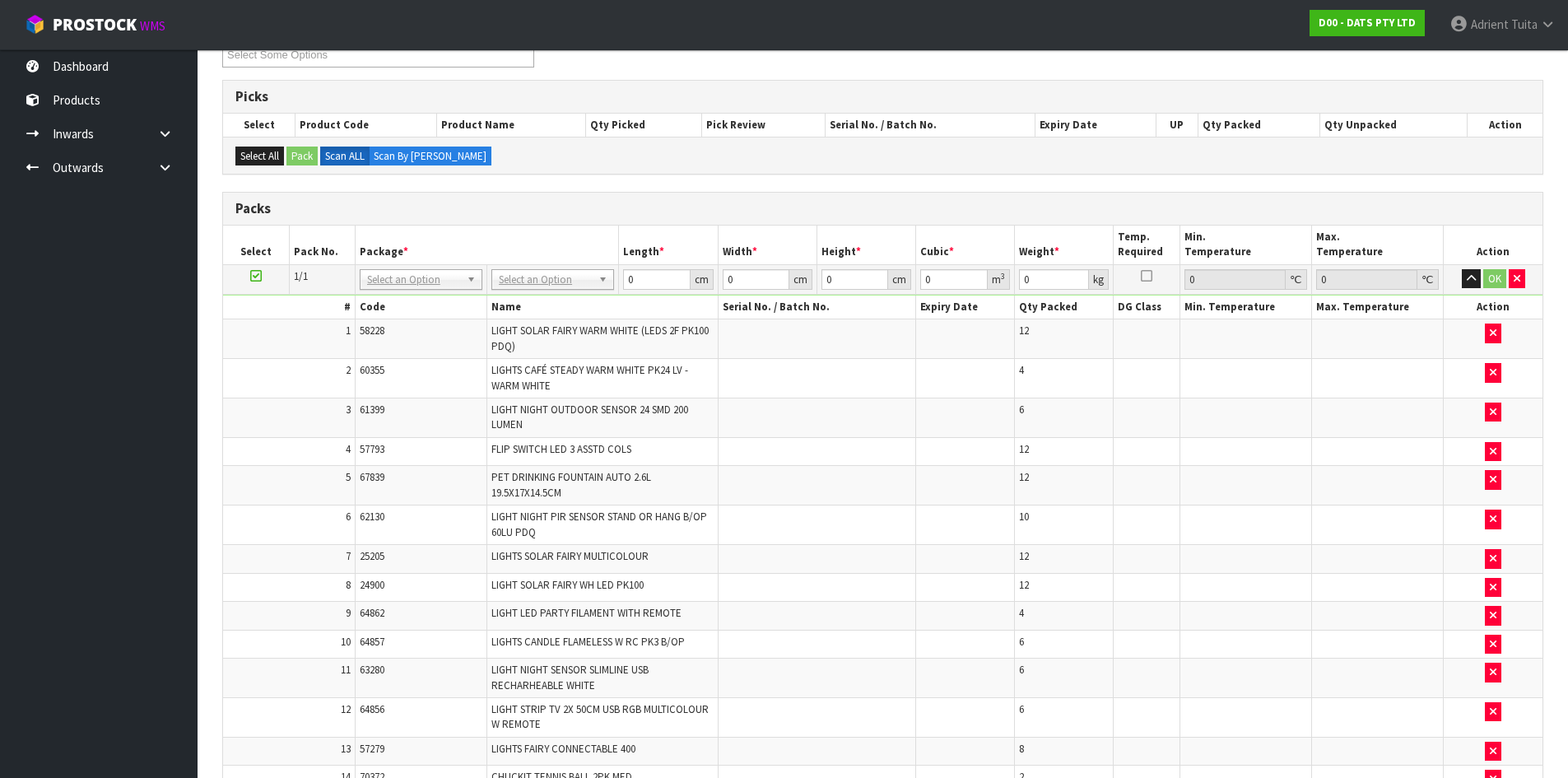
scroll to position [274, 0]
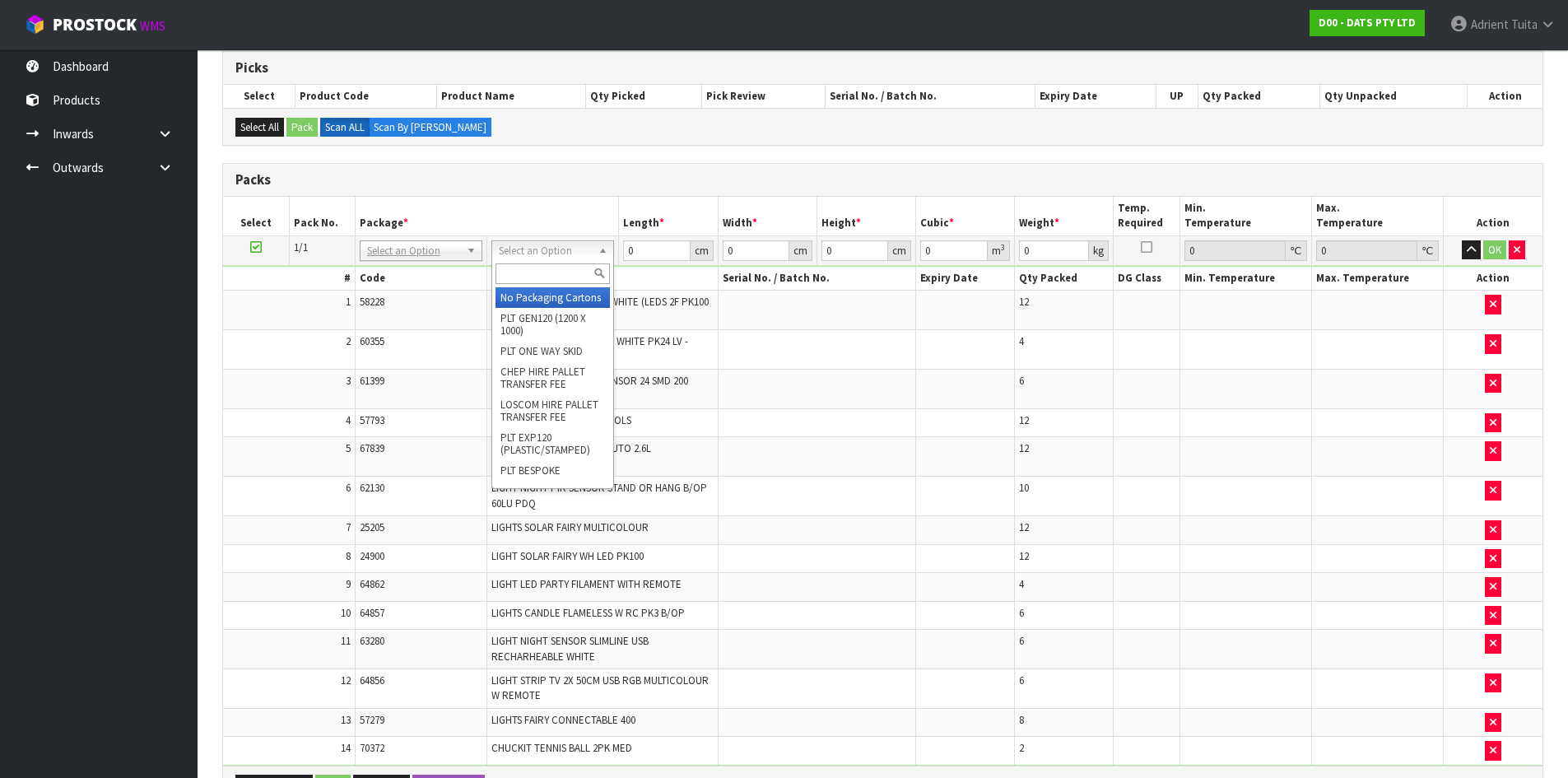
drag, startPoint x: 564, startPoint y: 259, endPoint x: 558, endPoint y: 298, distance: 39.5
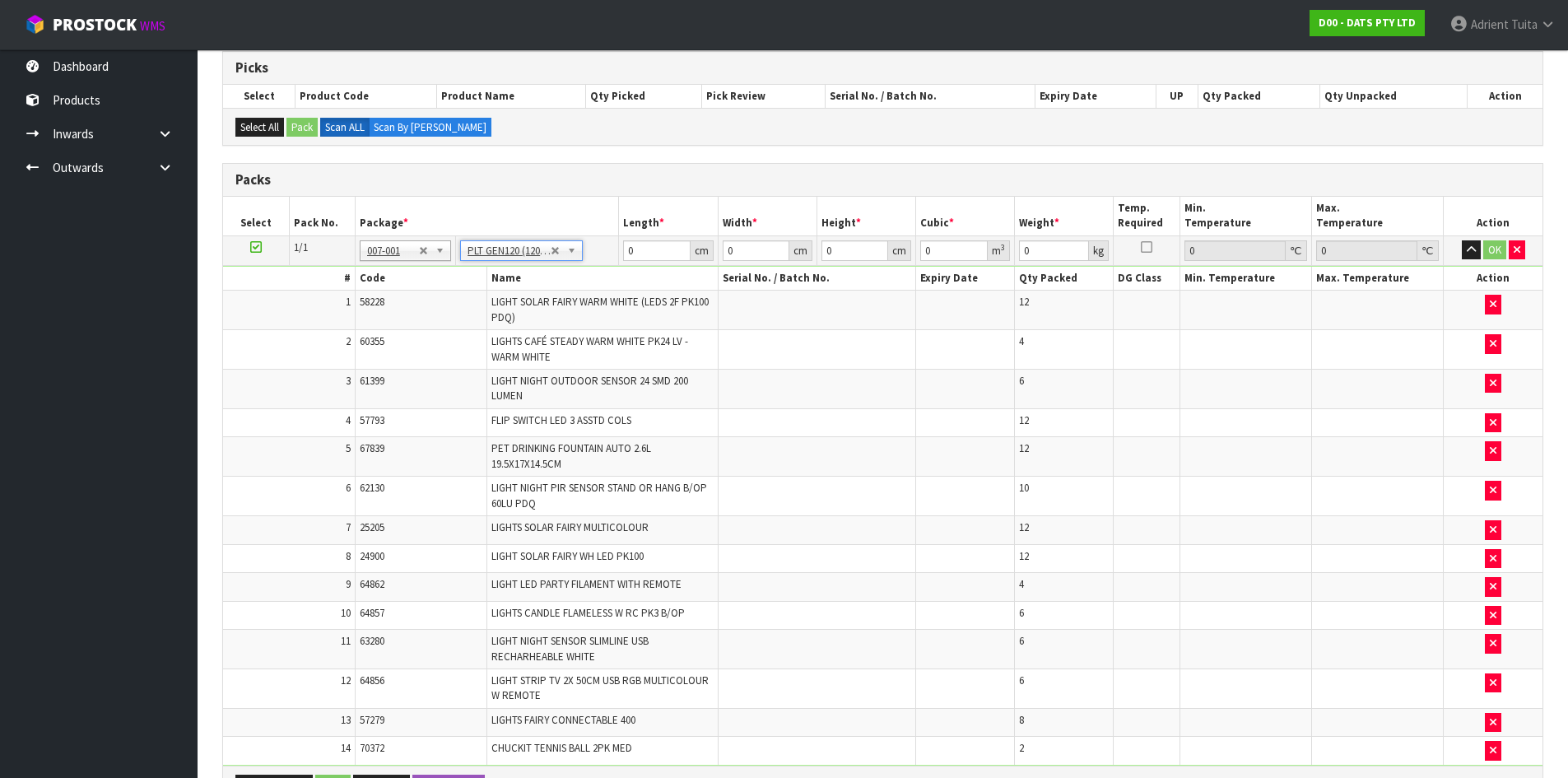
type input "120"
type input "100"
type input "56.86"
click at [633, 248] on input "120" at bounding box center [656, 250] width 67 height 20
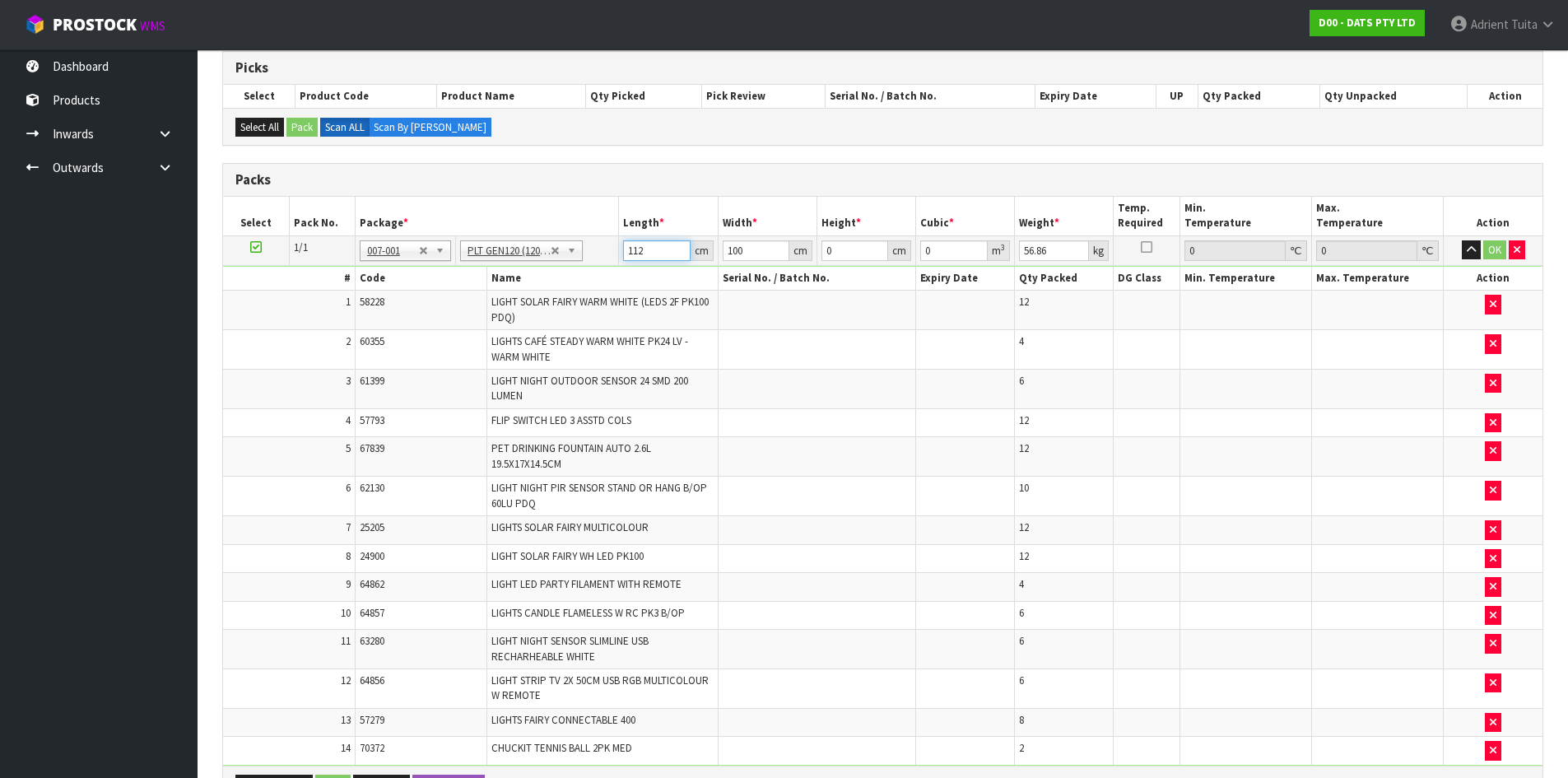
type input "112"
type input "5"
type input "0.06272"
type input "56"
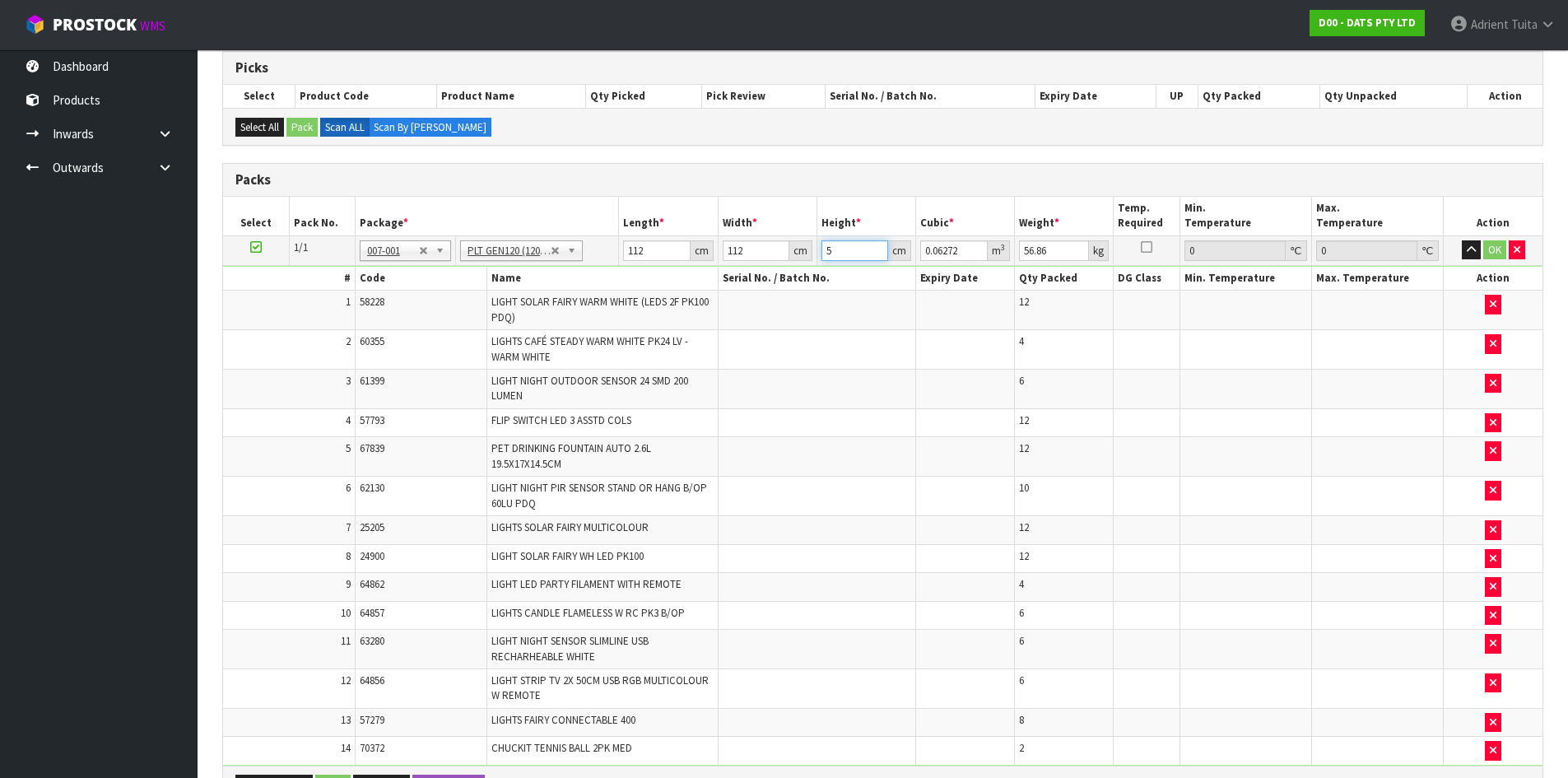
type input "0.702464"
type input "56"
type input "67"
click at [1494, 240] on button "OK" at bounding box center [1495, 250] width 23 height 19
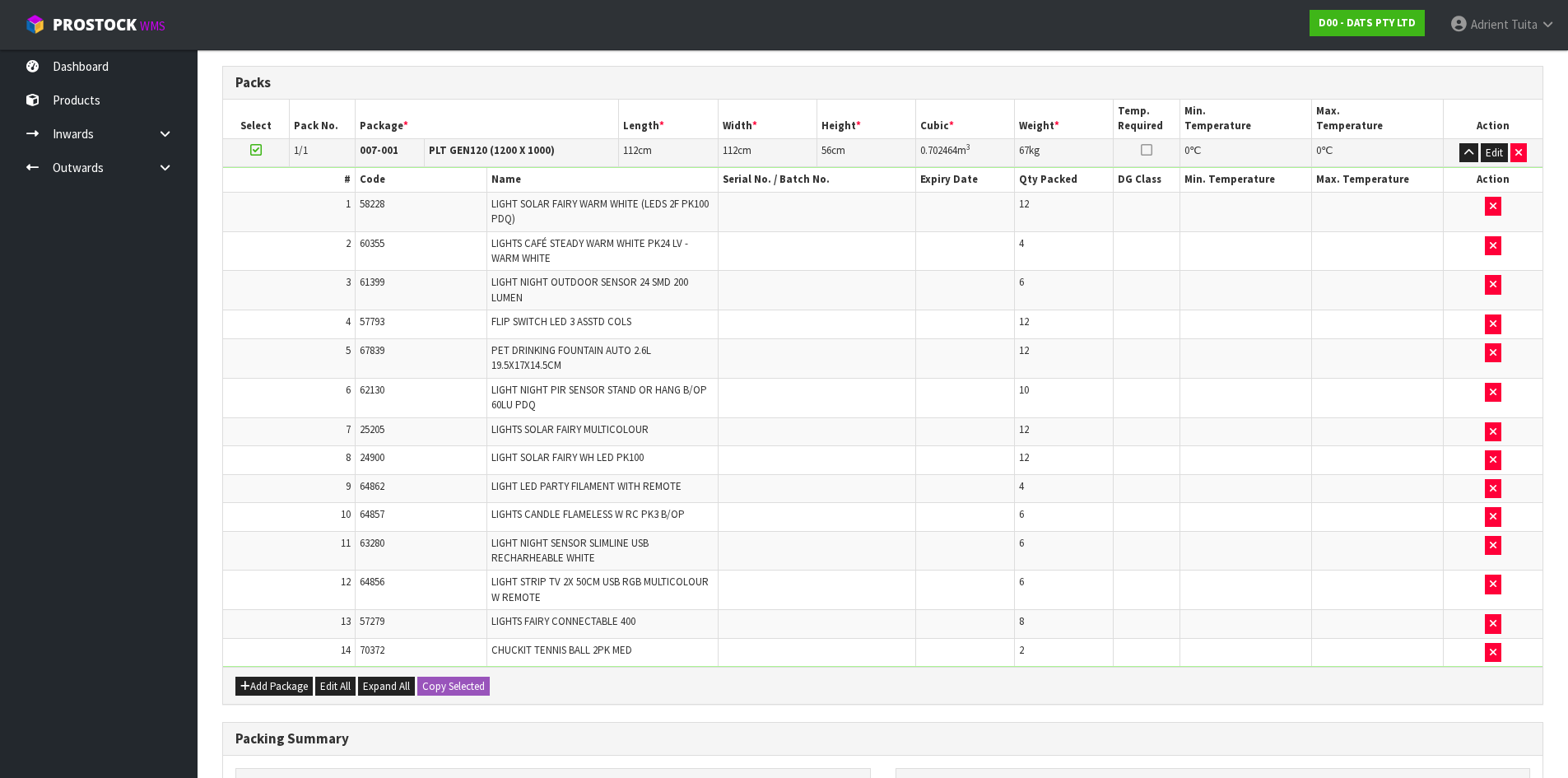
scroll to position [612, 0]
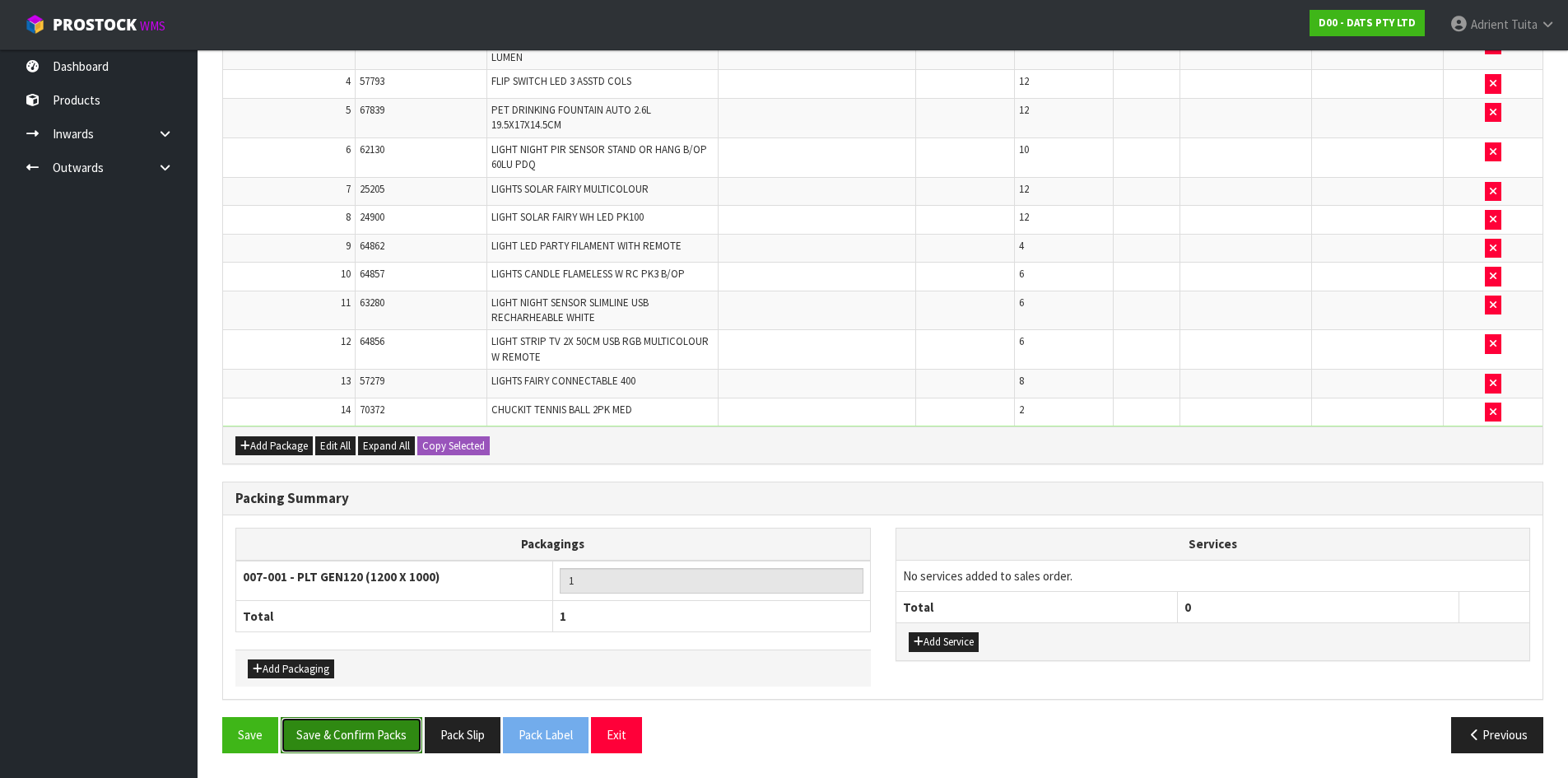
click at [343, 730] on button "Save & Confirm Packs" at bounding box center [352, 734] width 142 height 35
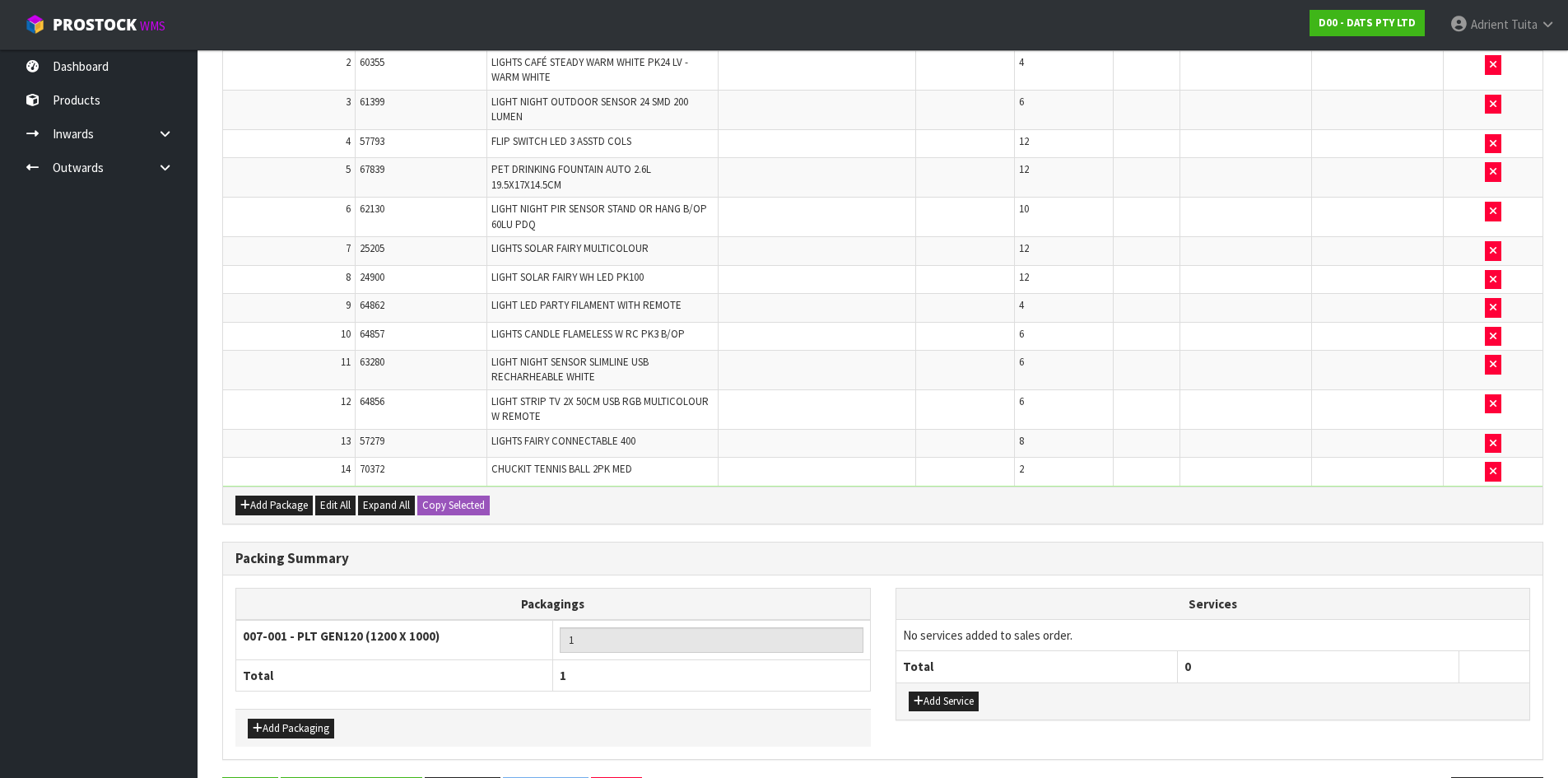
scroll to position [0, 0]
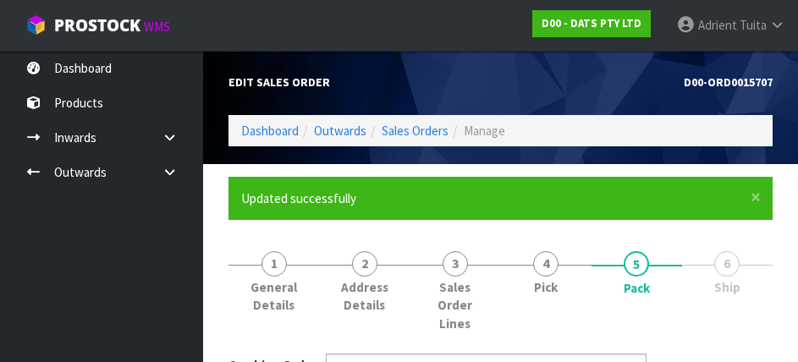
click at [298, 149] on div "Edit Sales Order D00-ORD0015707 Dashboard Outwards Sales Orders Manage" at bounding box center [501, 107] width 570 height 113
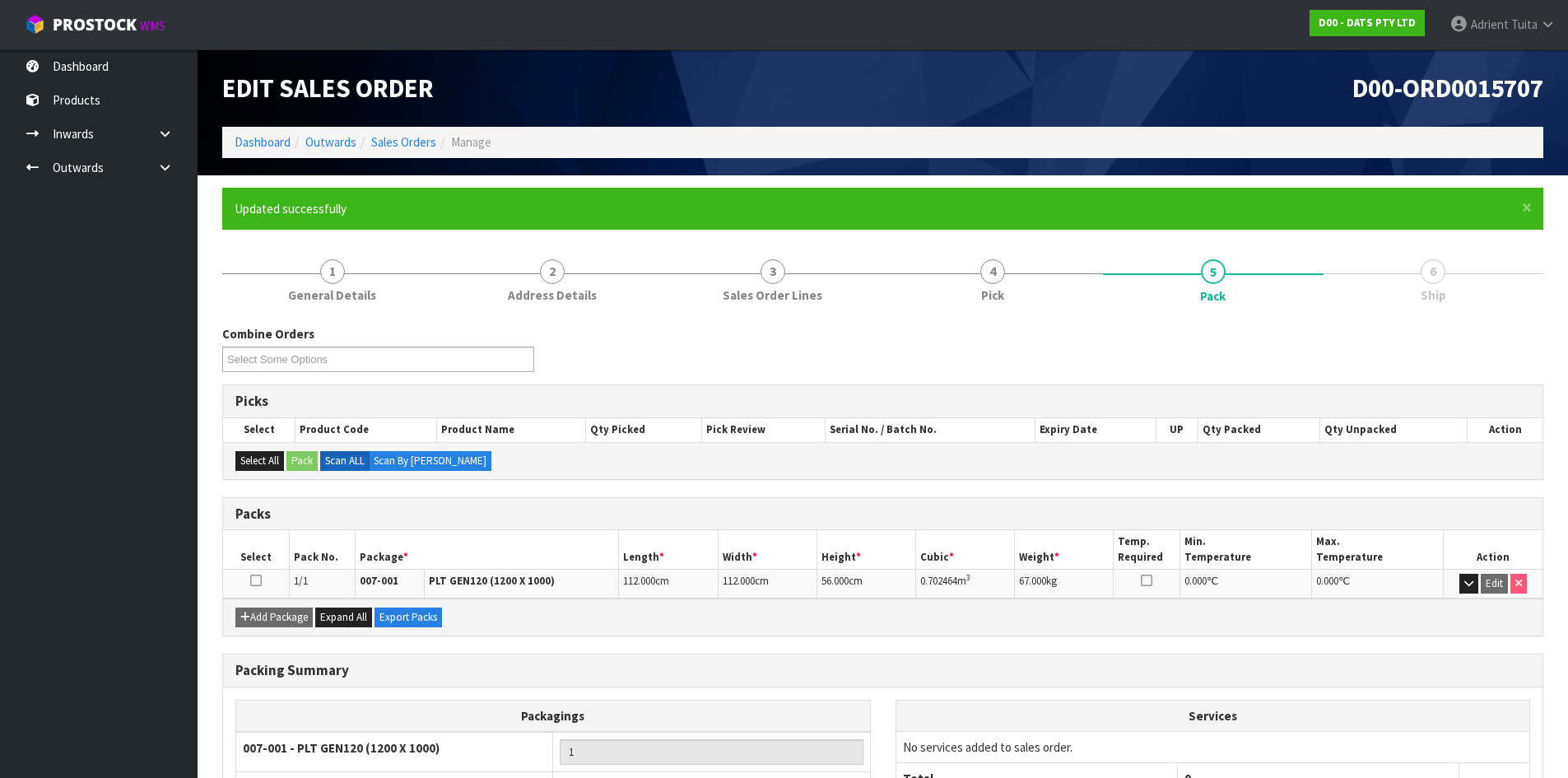
click at [270, 123] on div "Edit Sales Order" at bounding box center [546, 88] width 674 height 78
click at [271, 151] on li "Dashboard" at bounding box center [262, 142] width 56 height 18
click at [270, 144] on link "Dashboard" at bounding box center [262, 142] width 56 height 16
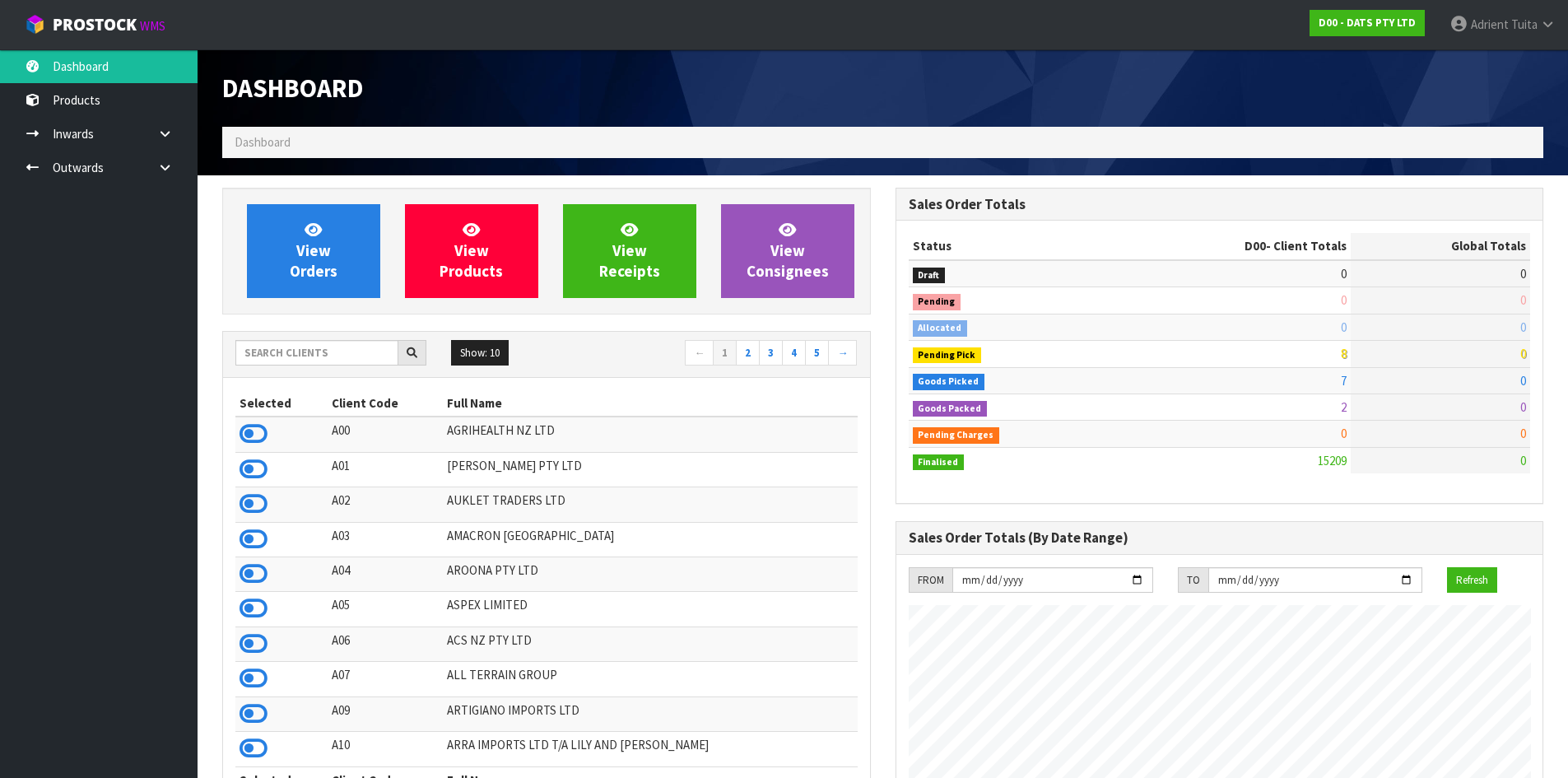
scroll to position [1248, 673]
click at [351, 354] on input "text" at bounding box center [317, 353] width 163 height 25
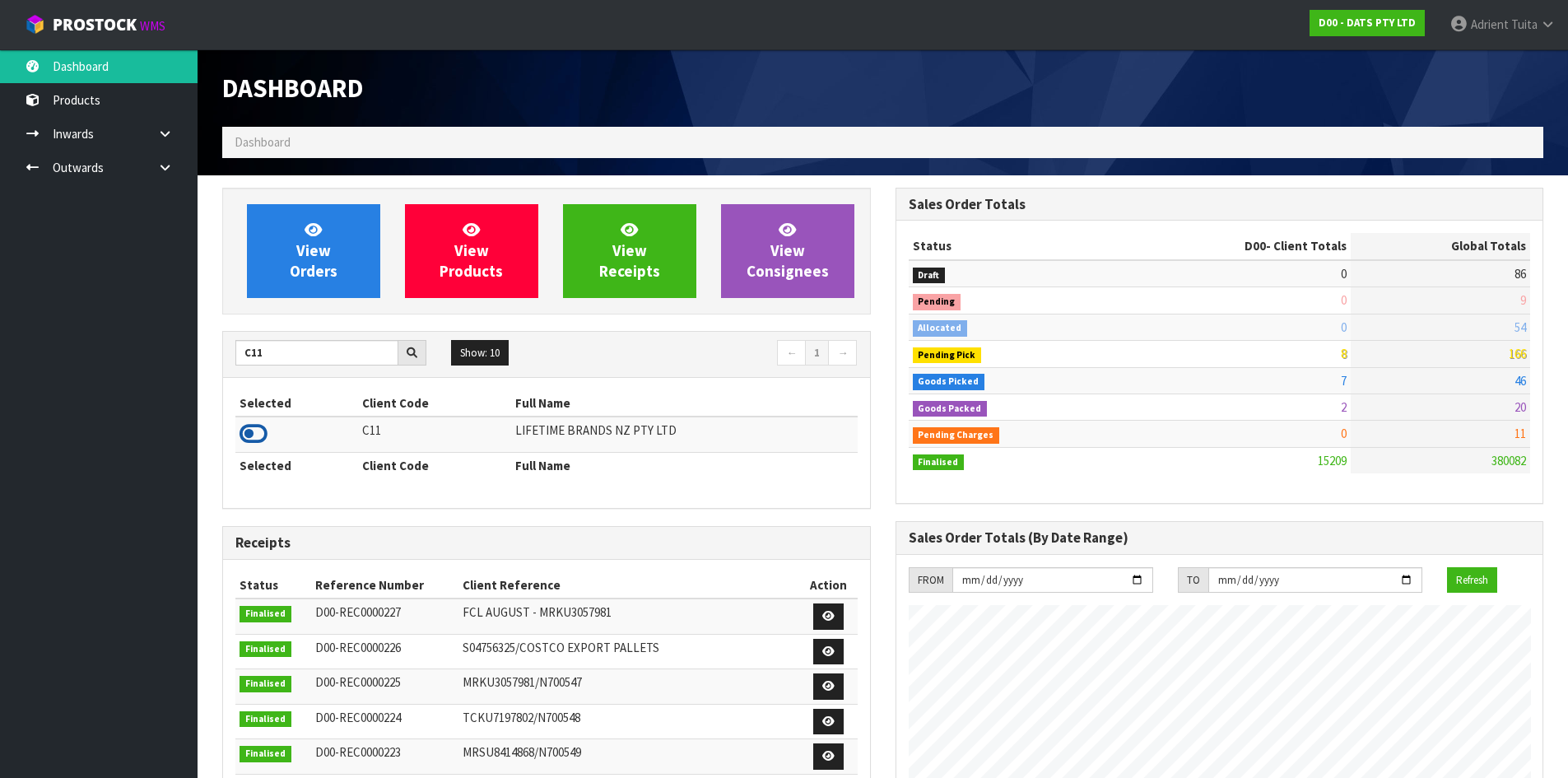
drag, startPoint x: 264, startPoint y: 445, endPoint x: 255, endPoint y: 440, distance: 10.3
click at [255, 440] on icon at bounding box center [253, 433] width 28 height 24
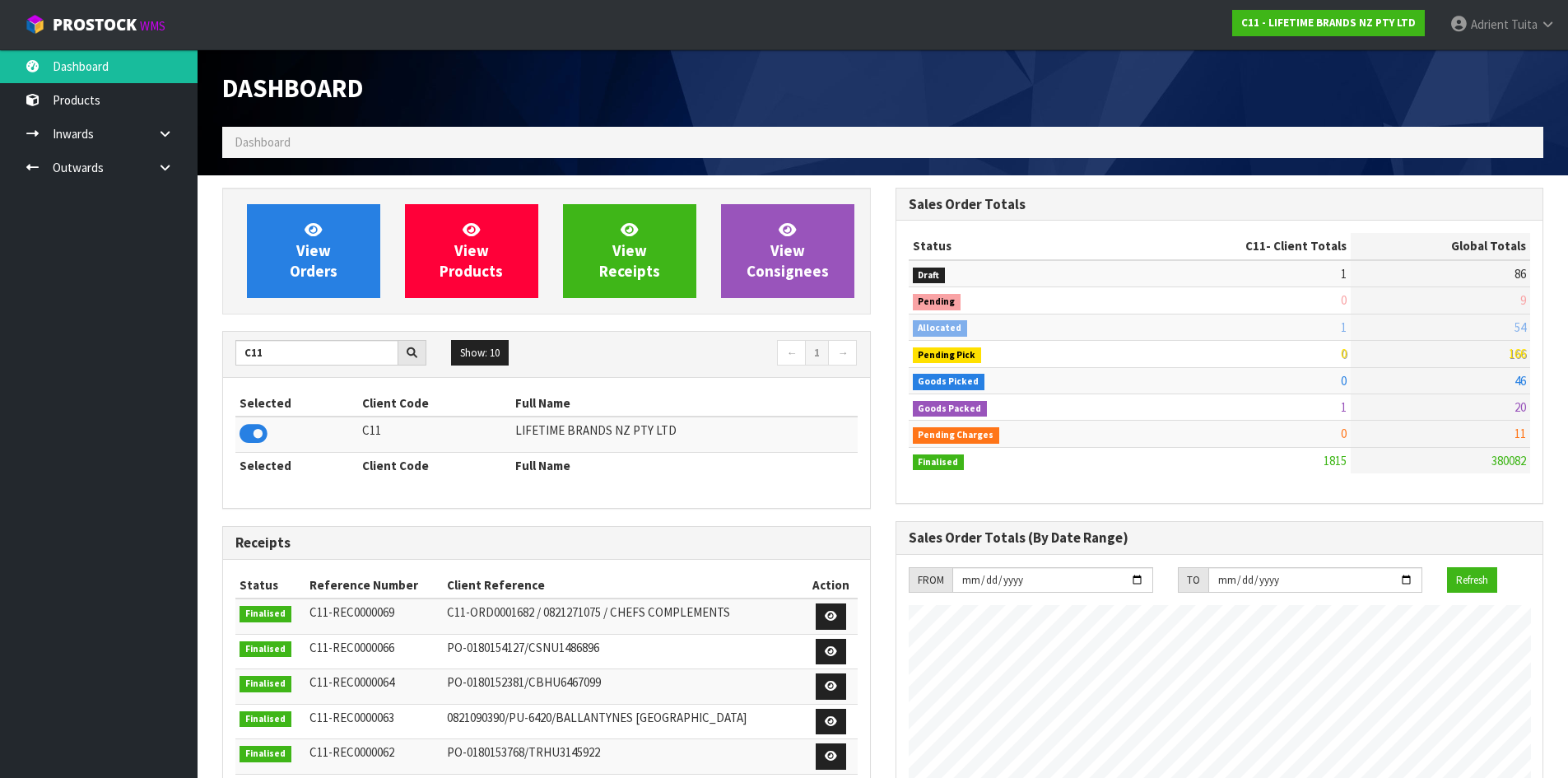
click at [62, 389] on ul "Dashboard Products Categories Serial Numbers Kitsets Packagings Inwards Purchas…" at bounding box center [98, 413] width 197 height 728
click at [254, 346] on input "C11" at bounding box center [317, 353] width 163 height 25
type input "DATS"
click at [258, 434] on icon at bounding box center [253, 433] width 28 height 24
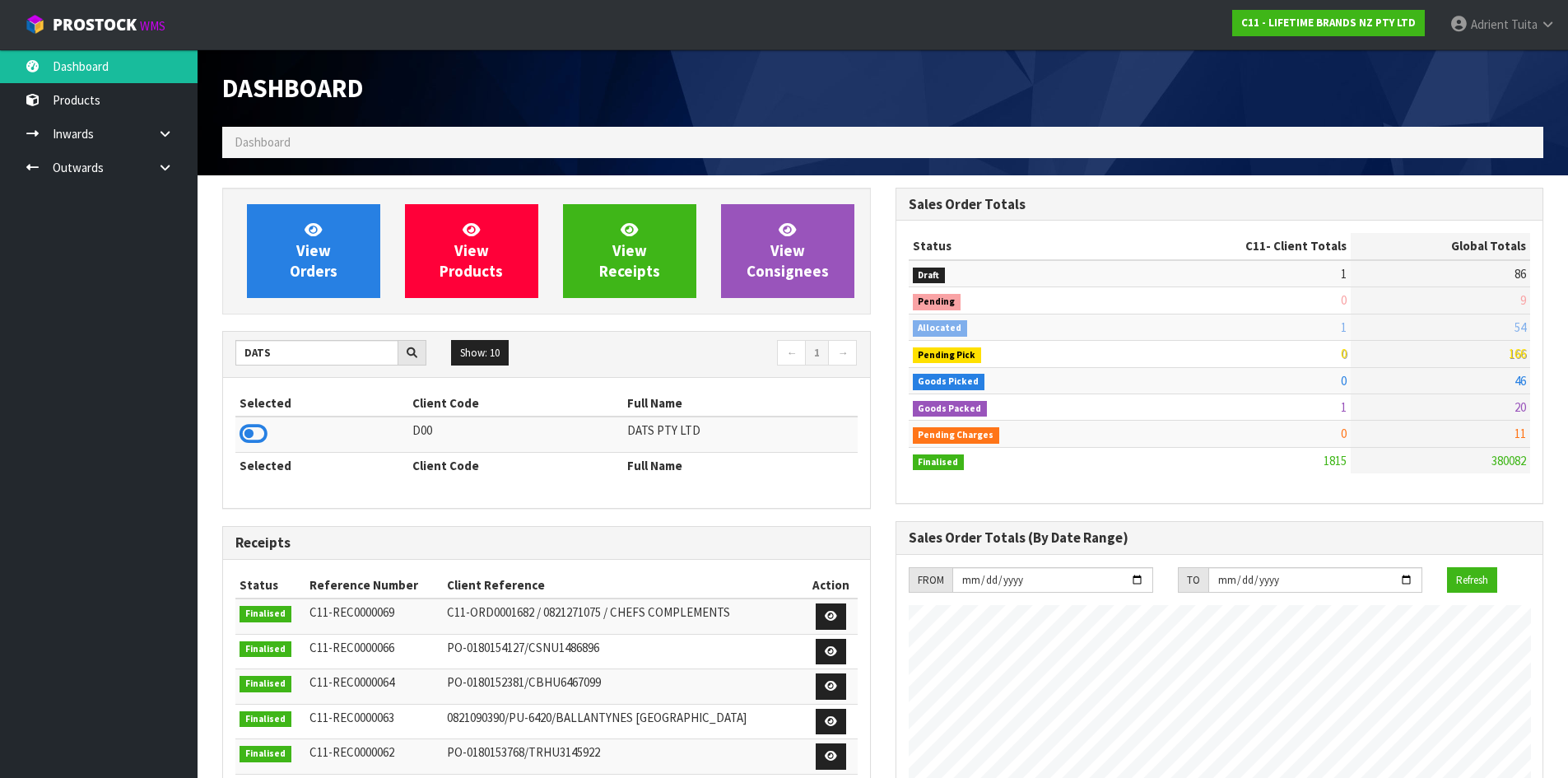
click at [258, 434] on icon at bounding box center [253, 433] width 28 height 24
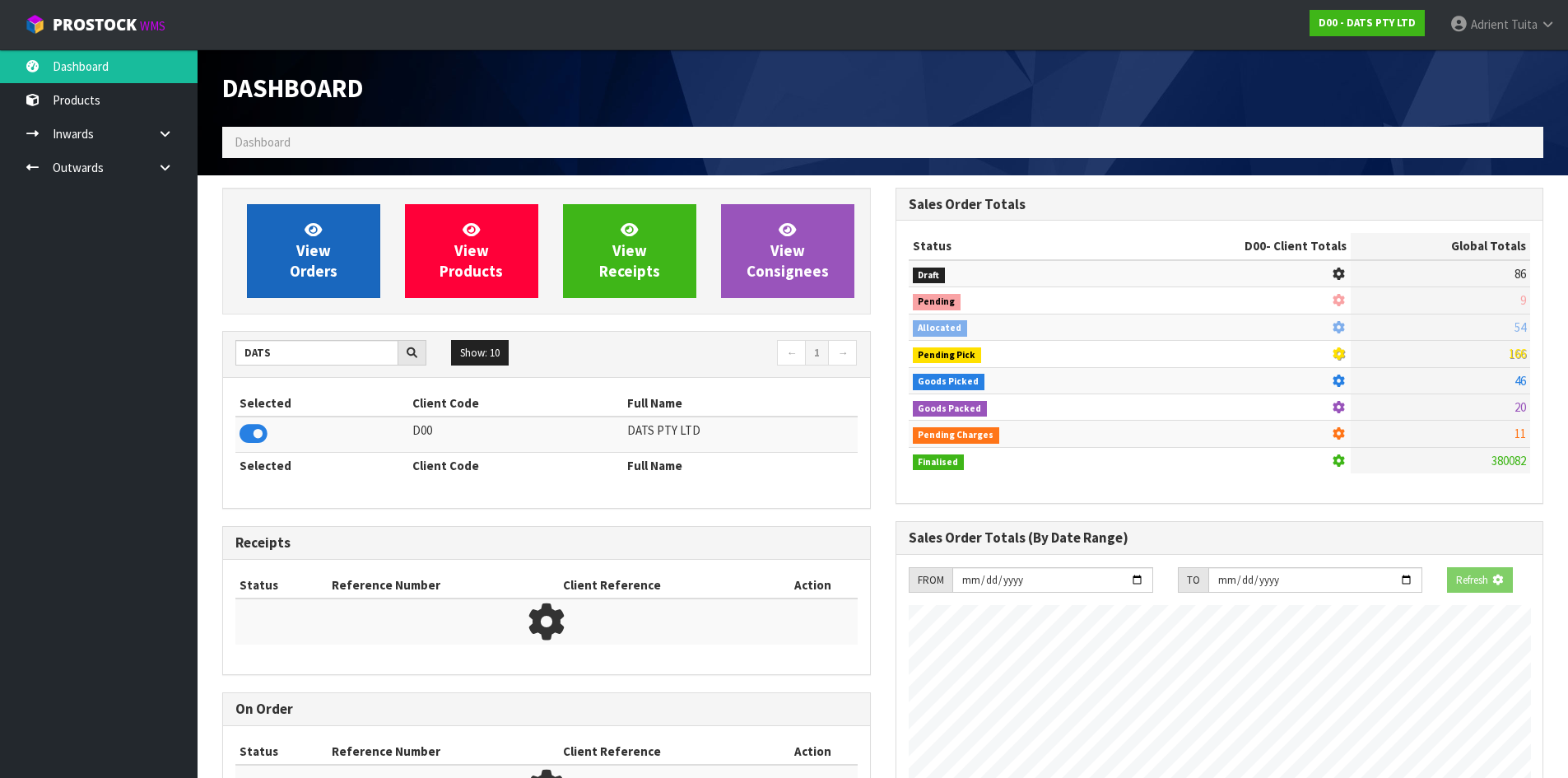
scroll to position [1027, 673]
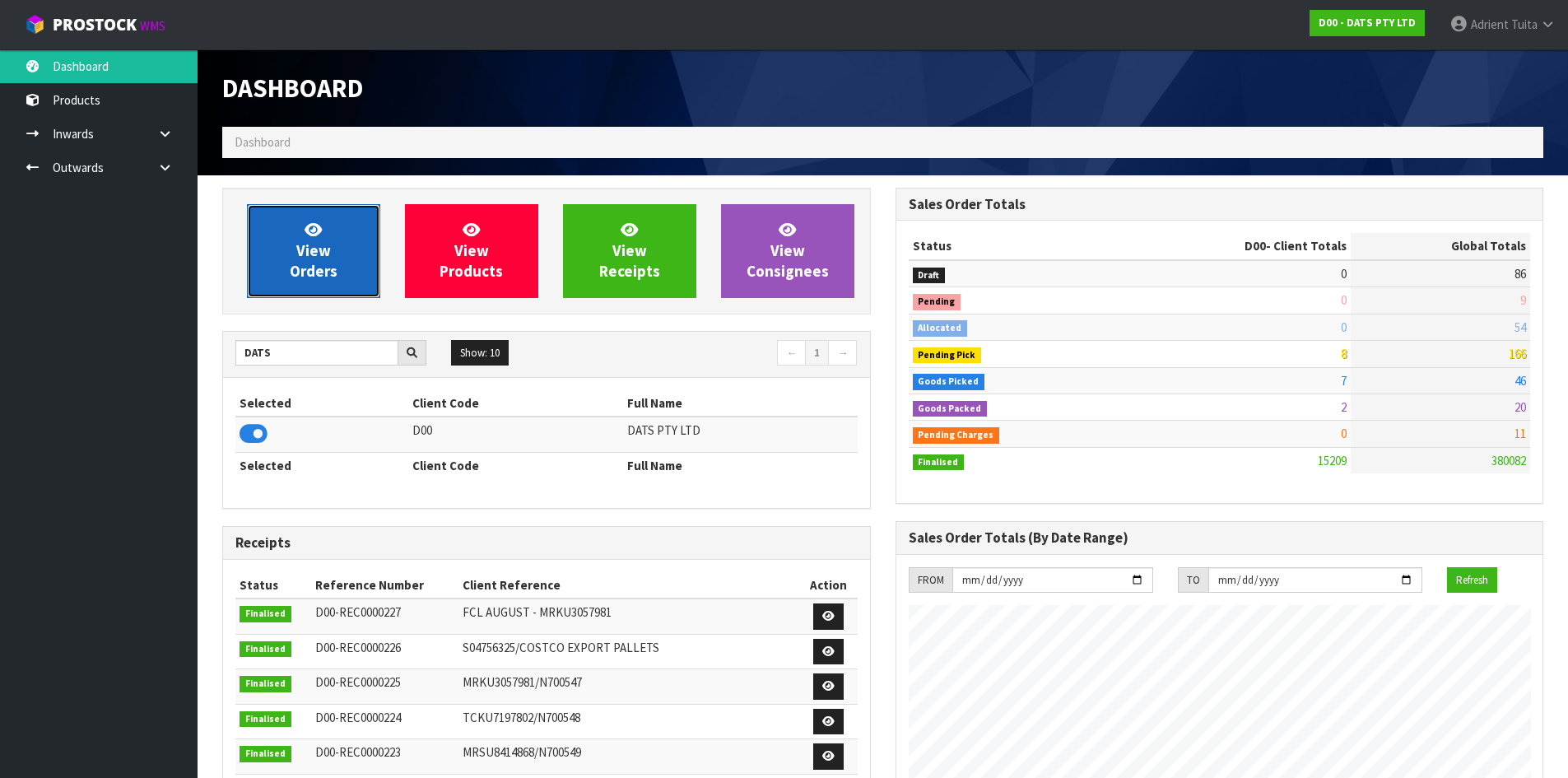
click at [315, 255] on span "View Orders" at bounding box center [313, 250] width 48 height 61
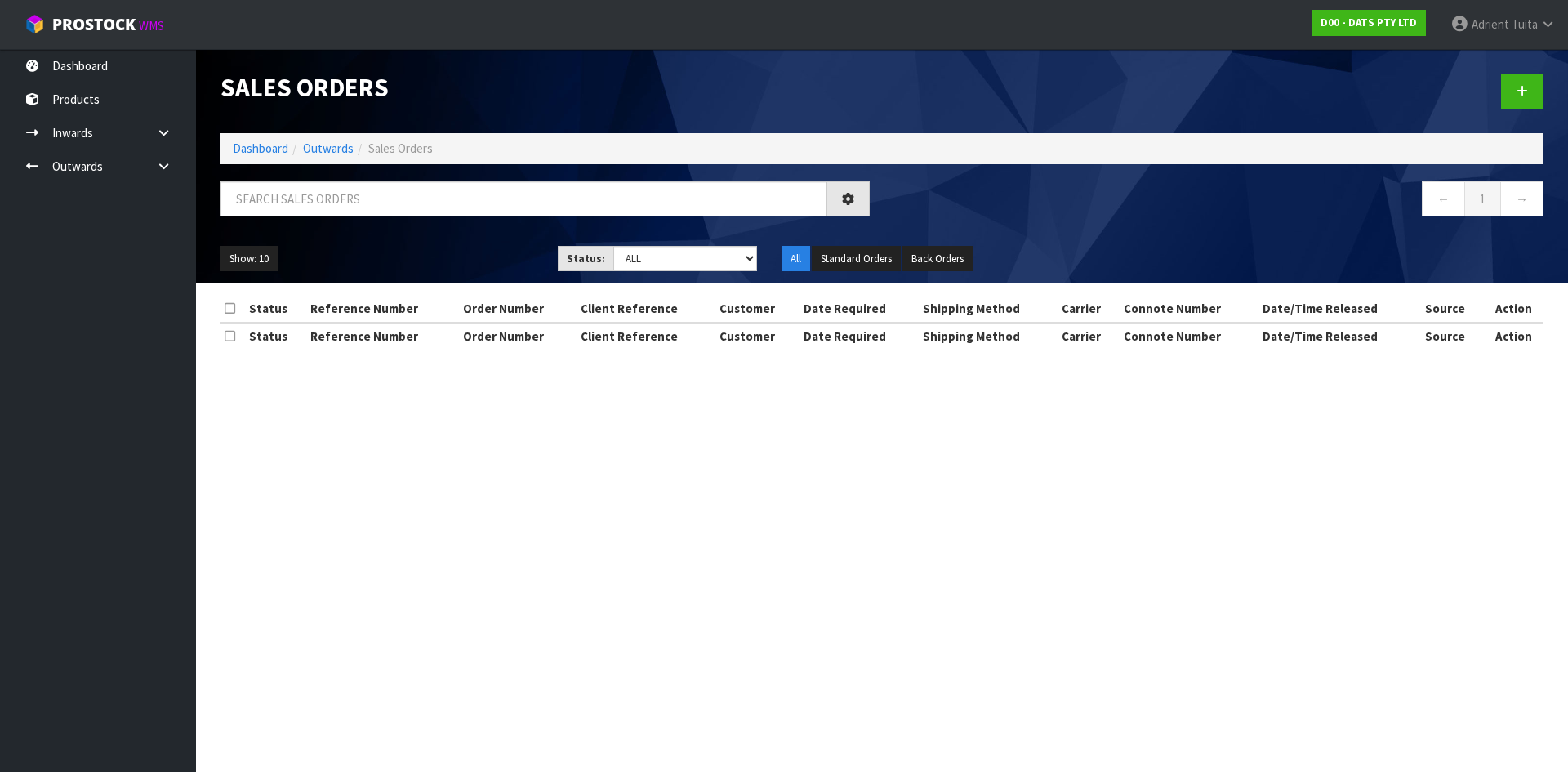
click at [319, 219] on div at bounding box center [545, 205] width 674 height 47
click at [320, 213] on input "text" at bounding box center [524, 199] width 607 height 35
type input "1885"
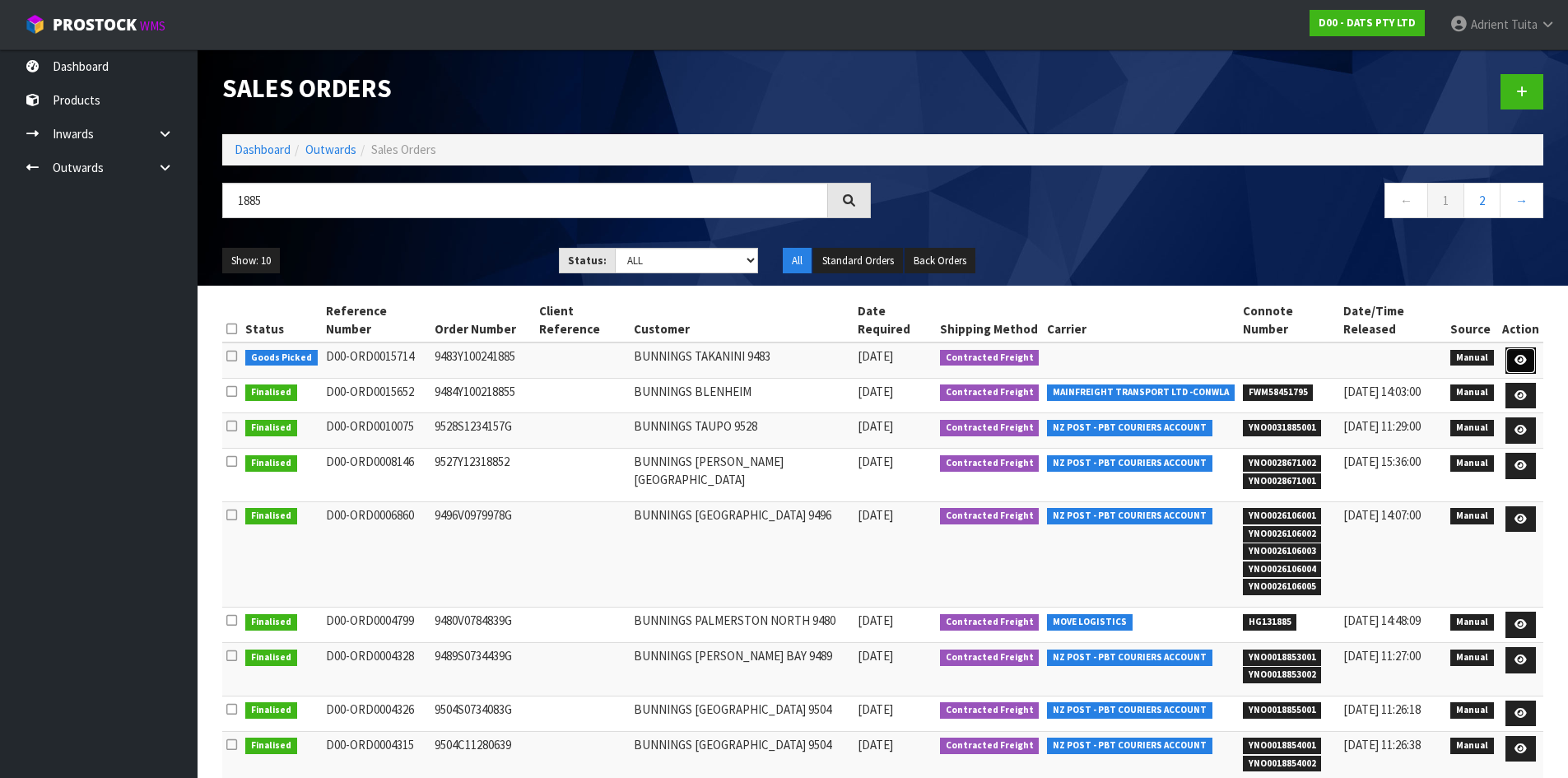
click at [1518, 355] on icon at bounding box center [1520, 360] width 13 height 11
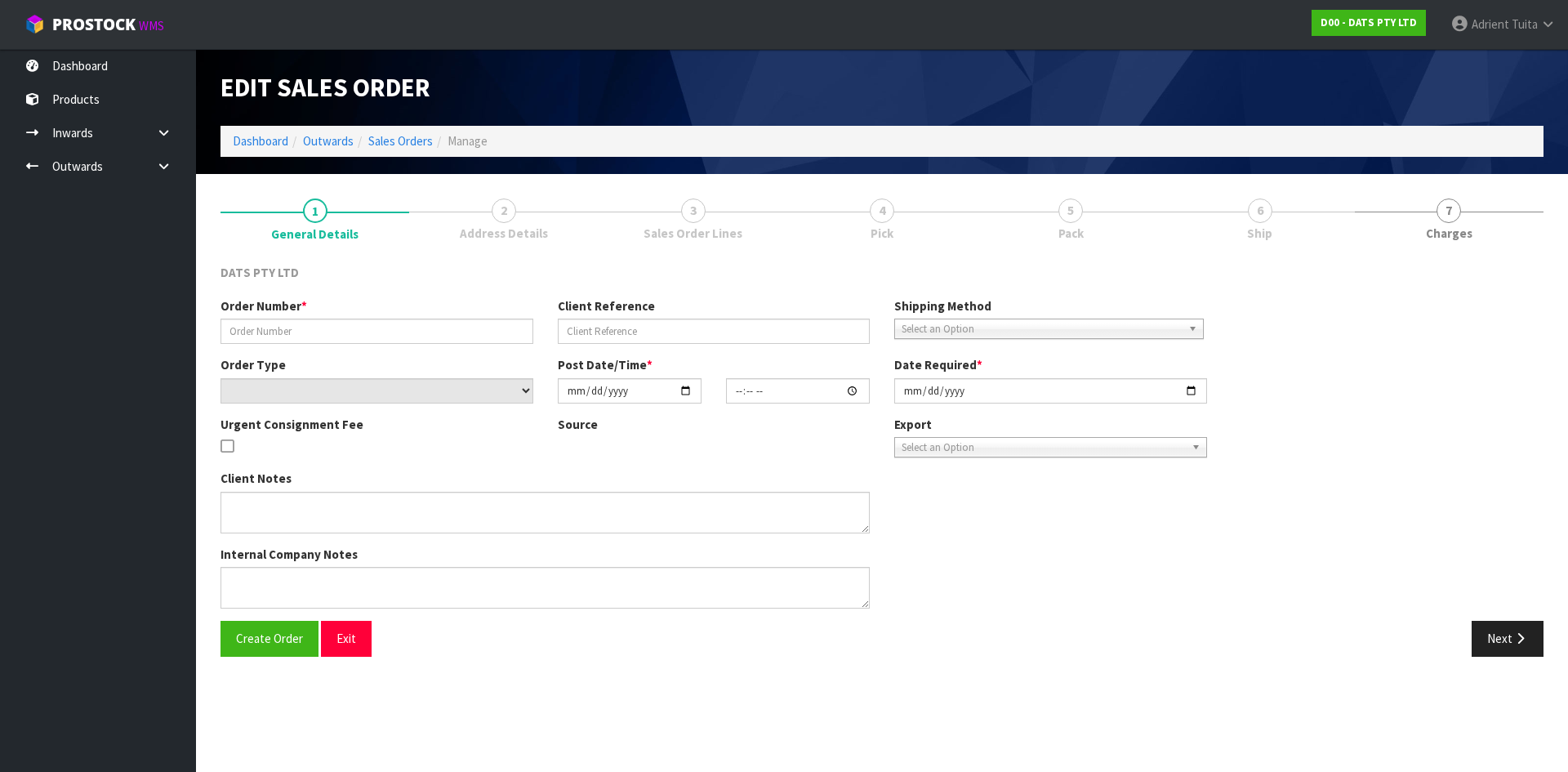
type input "9483Y100241885"
select select "number:0"
type input "2025-09-05"
type input "08:44:00.000"
type input "2025-09-05"
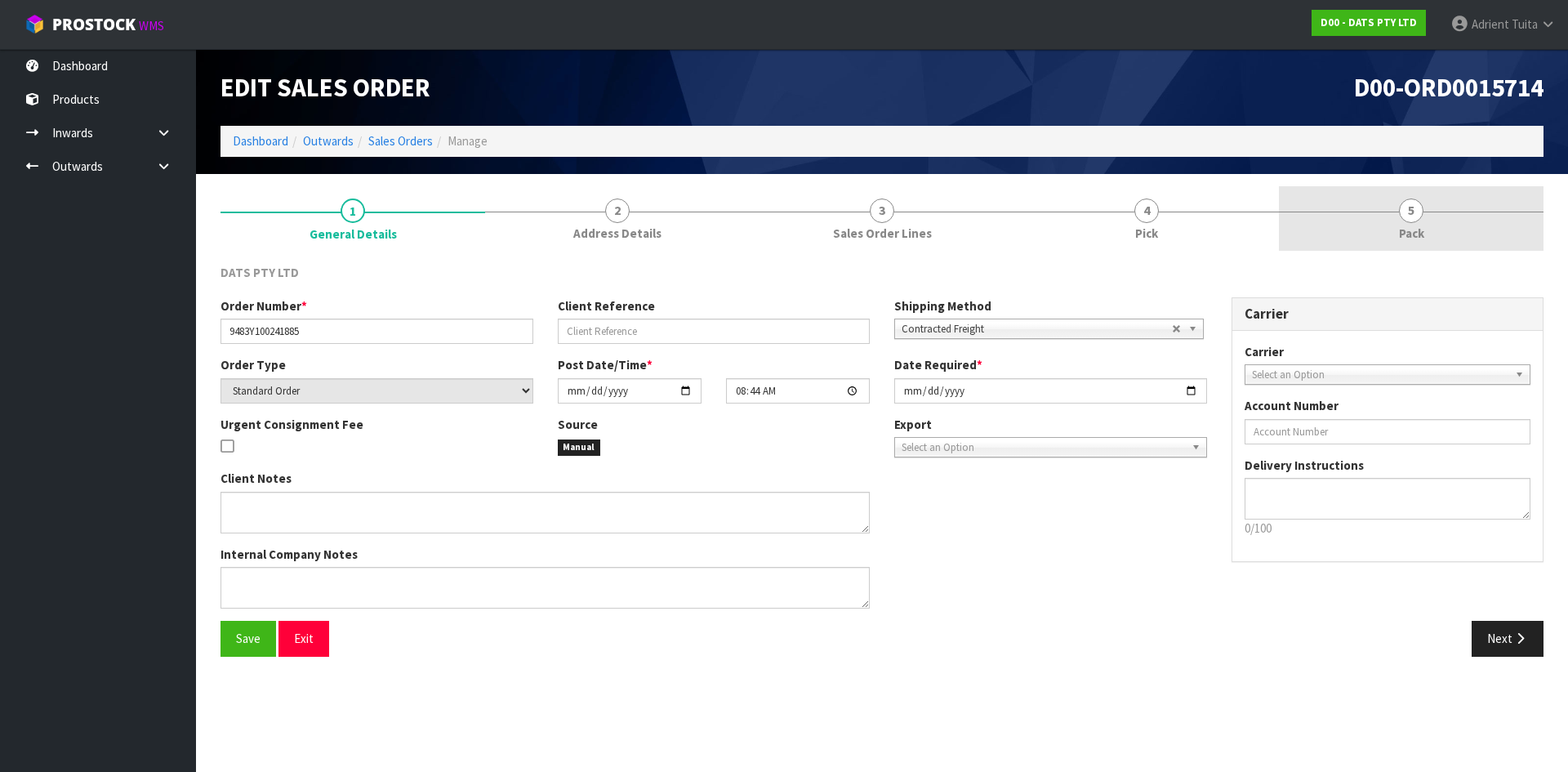
click at [1444, 214] on link "5 Pack" at bounding box center [1412, 218] width 264 height 65
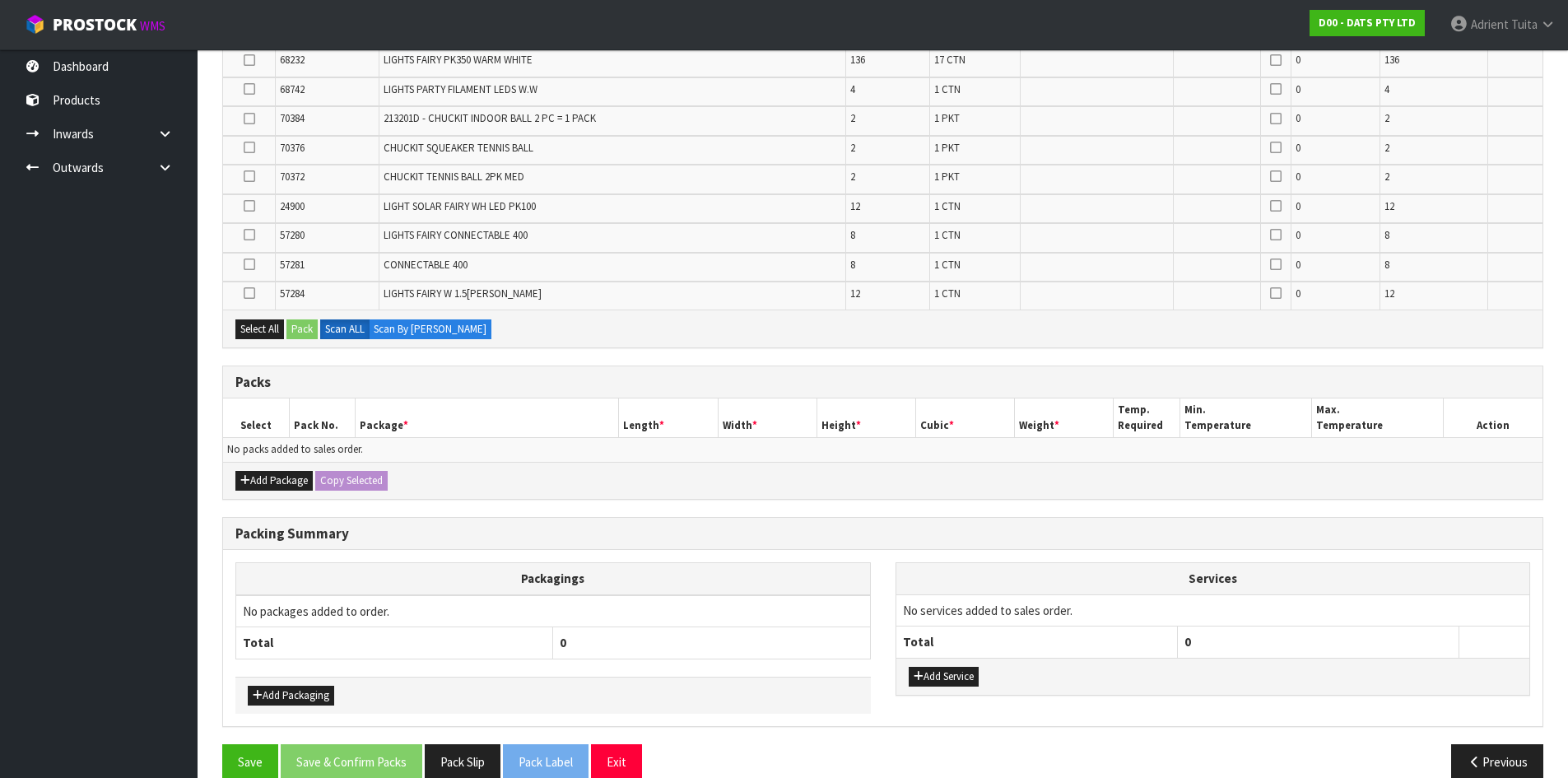
scroll to position [653, 0]
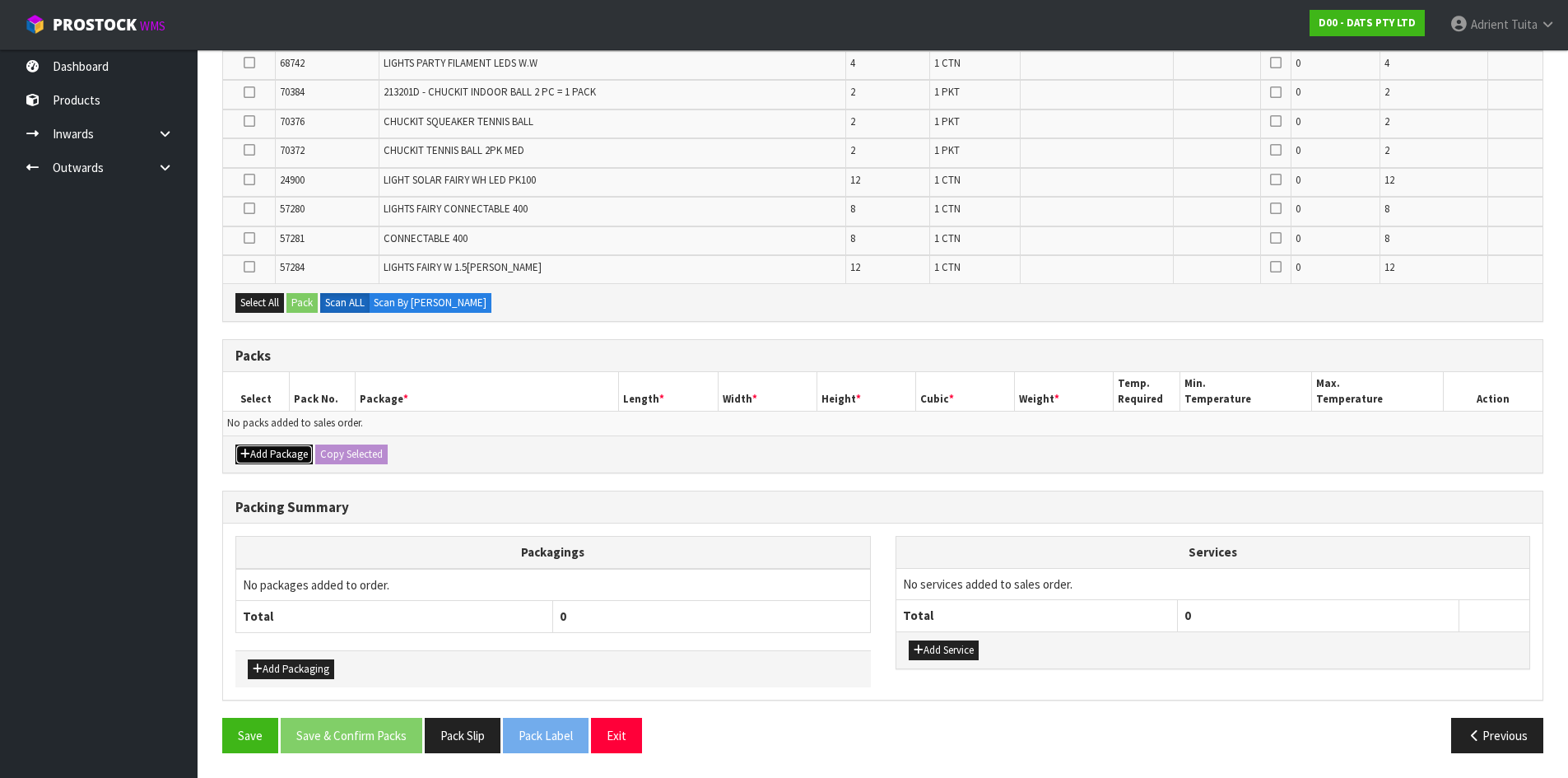
click at [245, 452] on icon "button" at bounding box center [245, 453] width 10 height 11
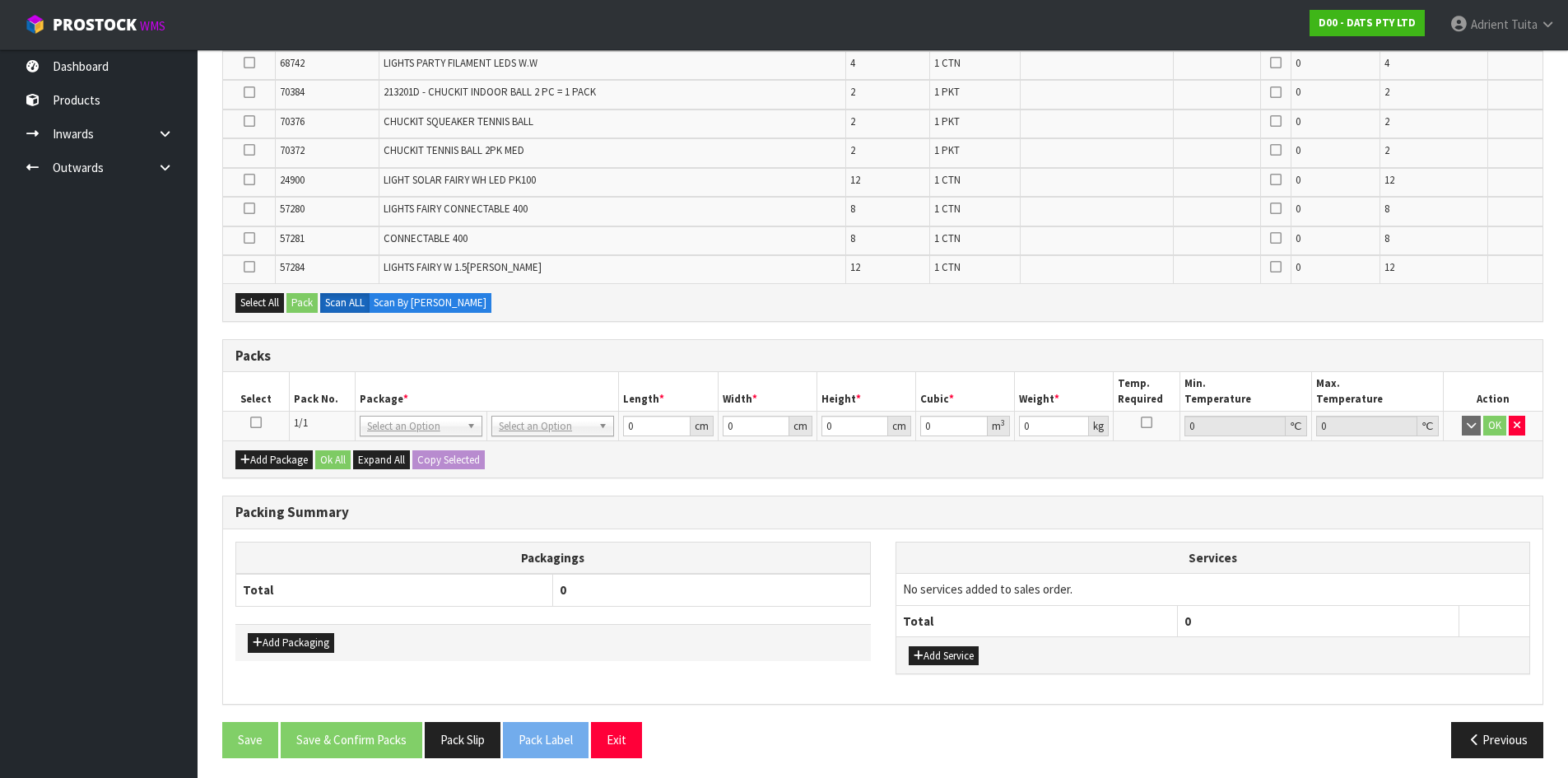
click at [255, 414] on td at bounding box center [256, 426] width 66 height 29
click at [257, 423] on icon at bounding box center [256, 422] width 12 height 1
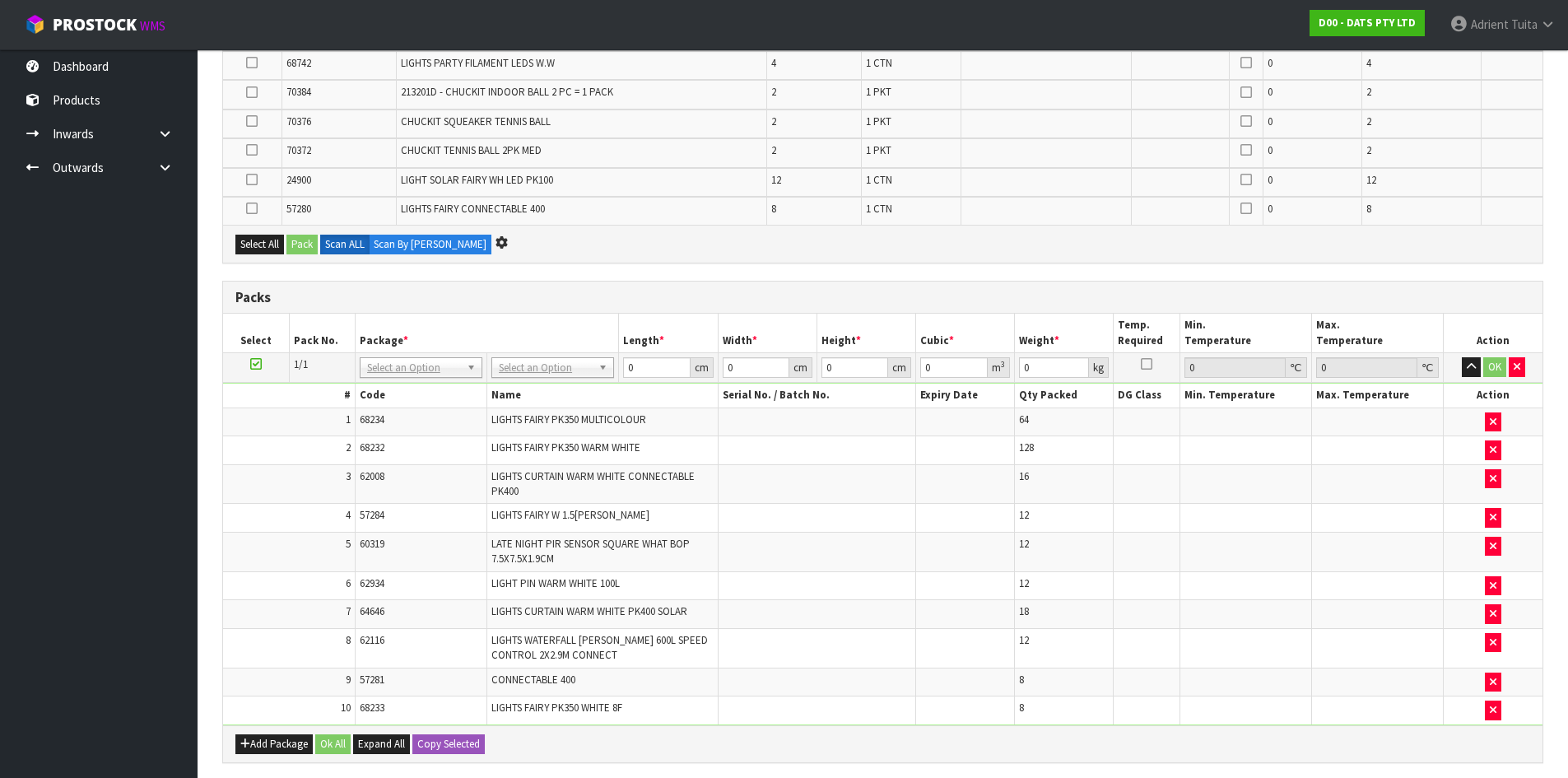
scroll to position [0, 0]
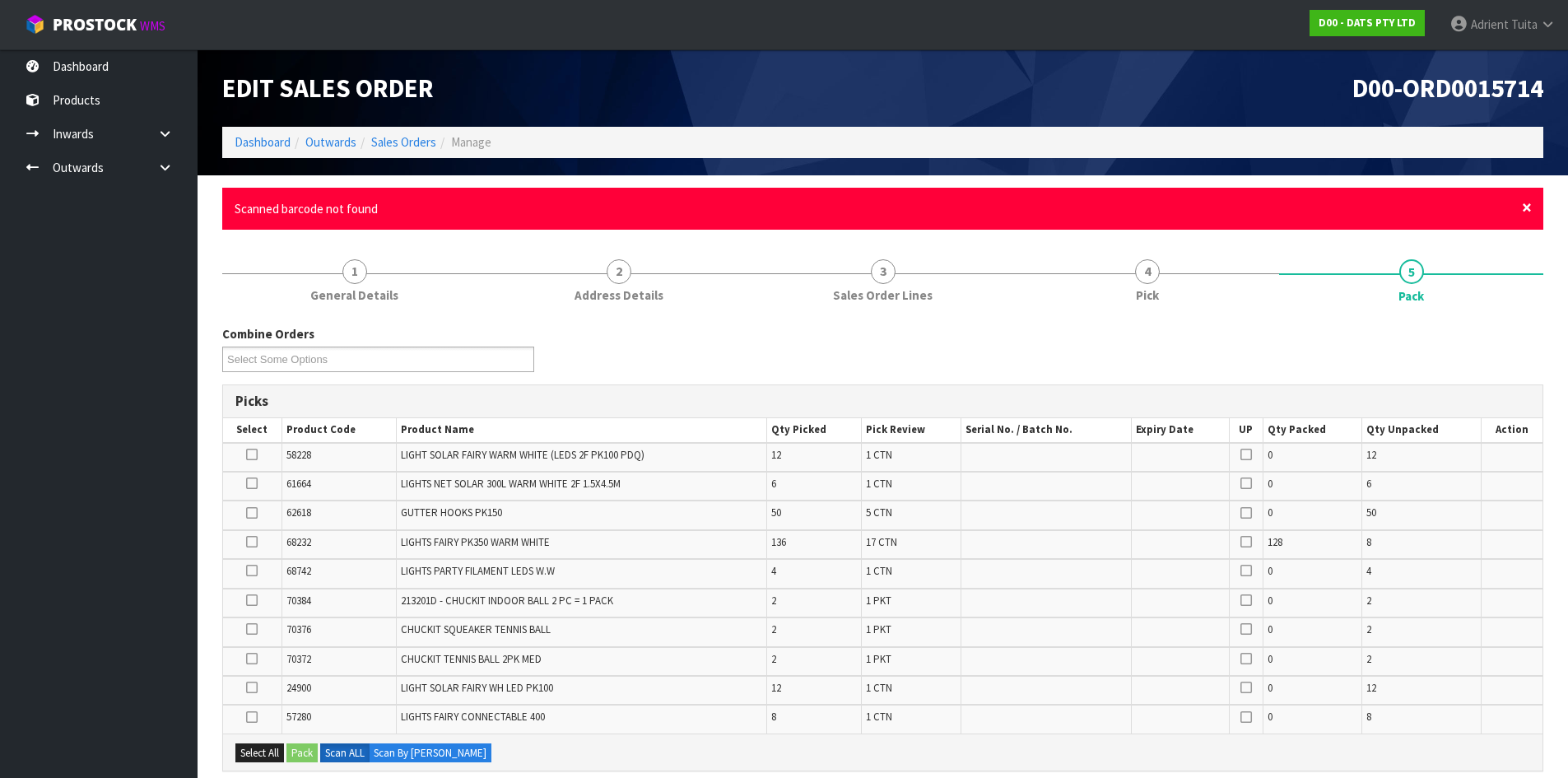
click at [1523, 207] on span "×" at bounding box center [1526, 207] width 10 height 23
click at [1528, 205] on span "×" at bounding box center [1526, 207] width 10 height 23
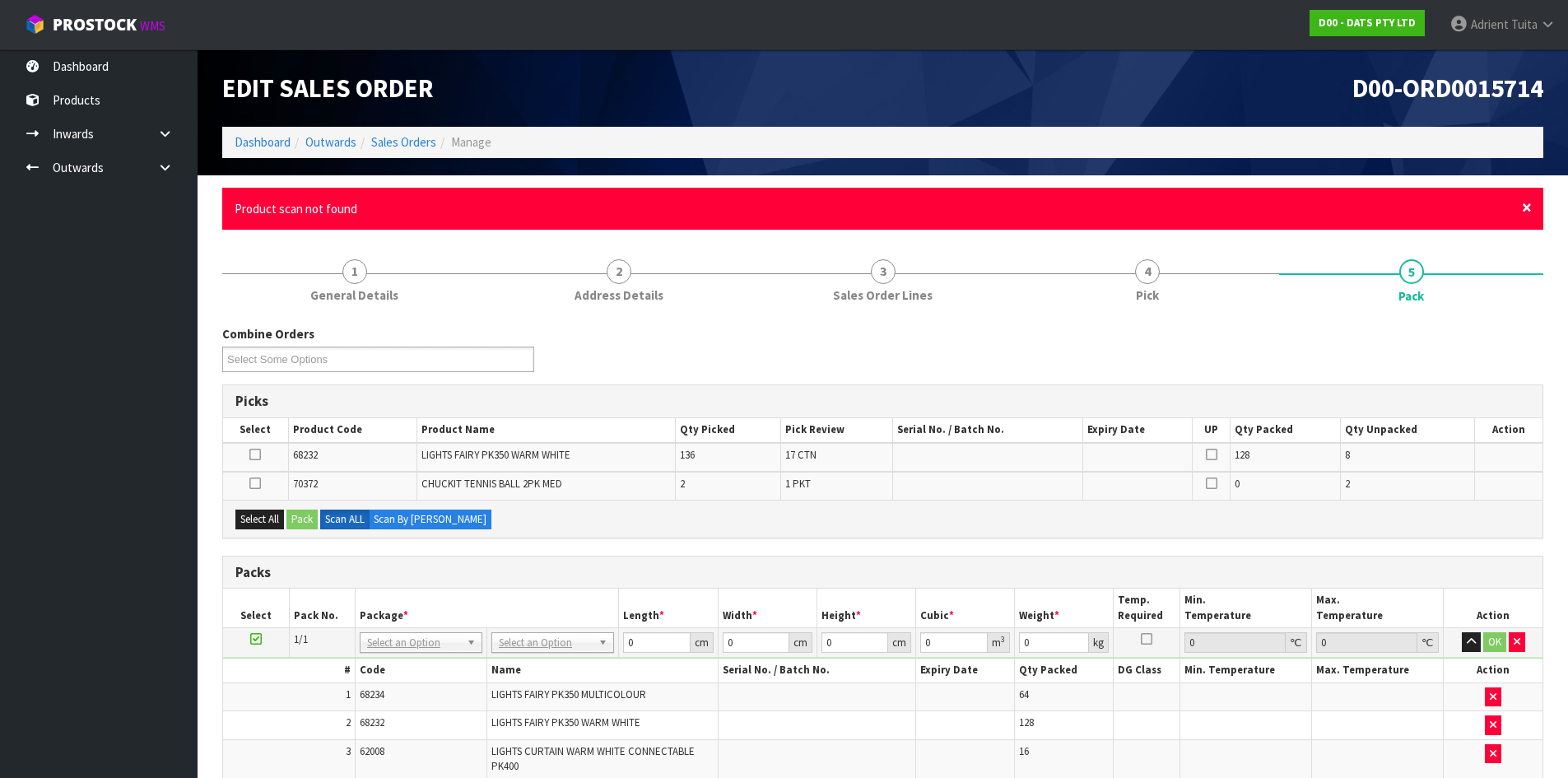
click at [1522, 211] on span "×" at bounding box center [1526, 207] width 10 height 23
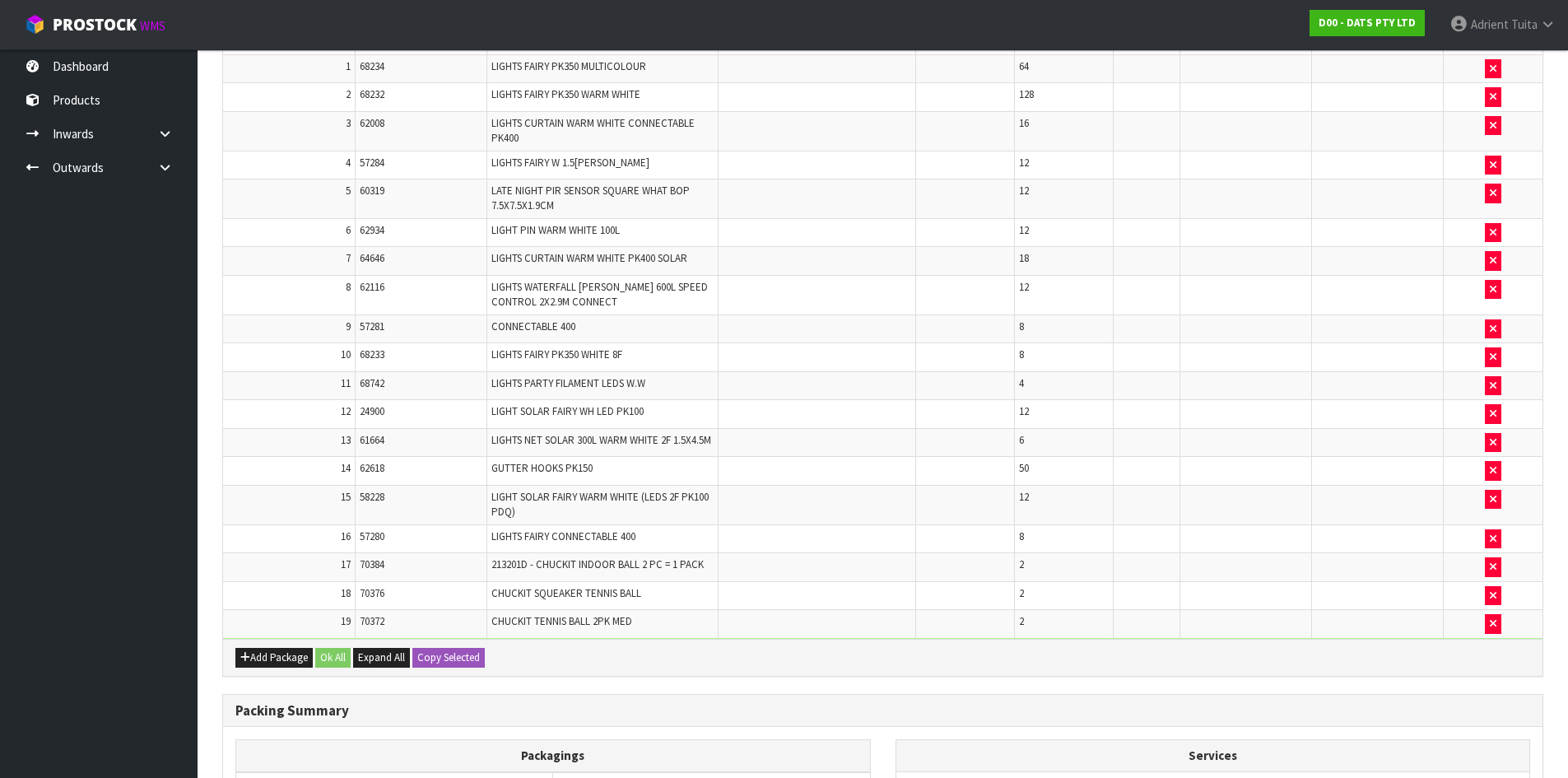
scroll to position [754, 0]
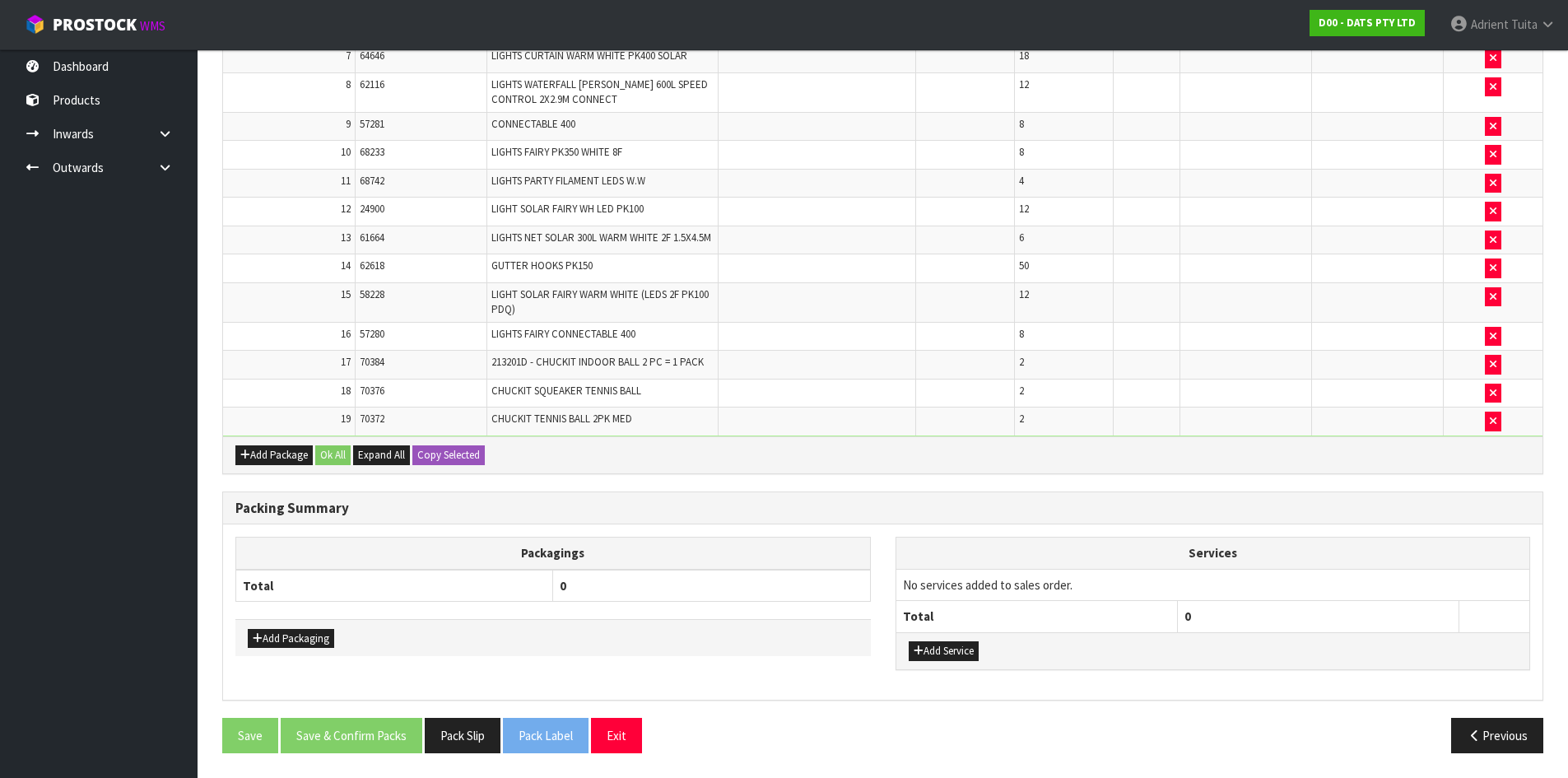
drag, startPoint x: 279, startPoint y: 652, endPoint x: 283, endPoint y: 619, distance: 33.2
click at [278, 649] on div "Add Packaging" at bounding box center [553, 638] width 636 height 37
drag, startPoint x: 268, startPoint y: 652, endPoint x: 282, endPoint y: 633, distance: 23.6
click at [271, 650] on div "Add Packaging" at bounding box center [553, 638] width 636 height 37
click at [282, 633] on button "Add Packaging" at bounding box center [291, 639] width 87 height 19
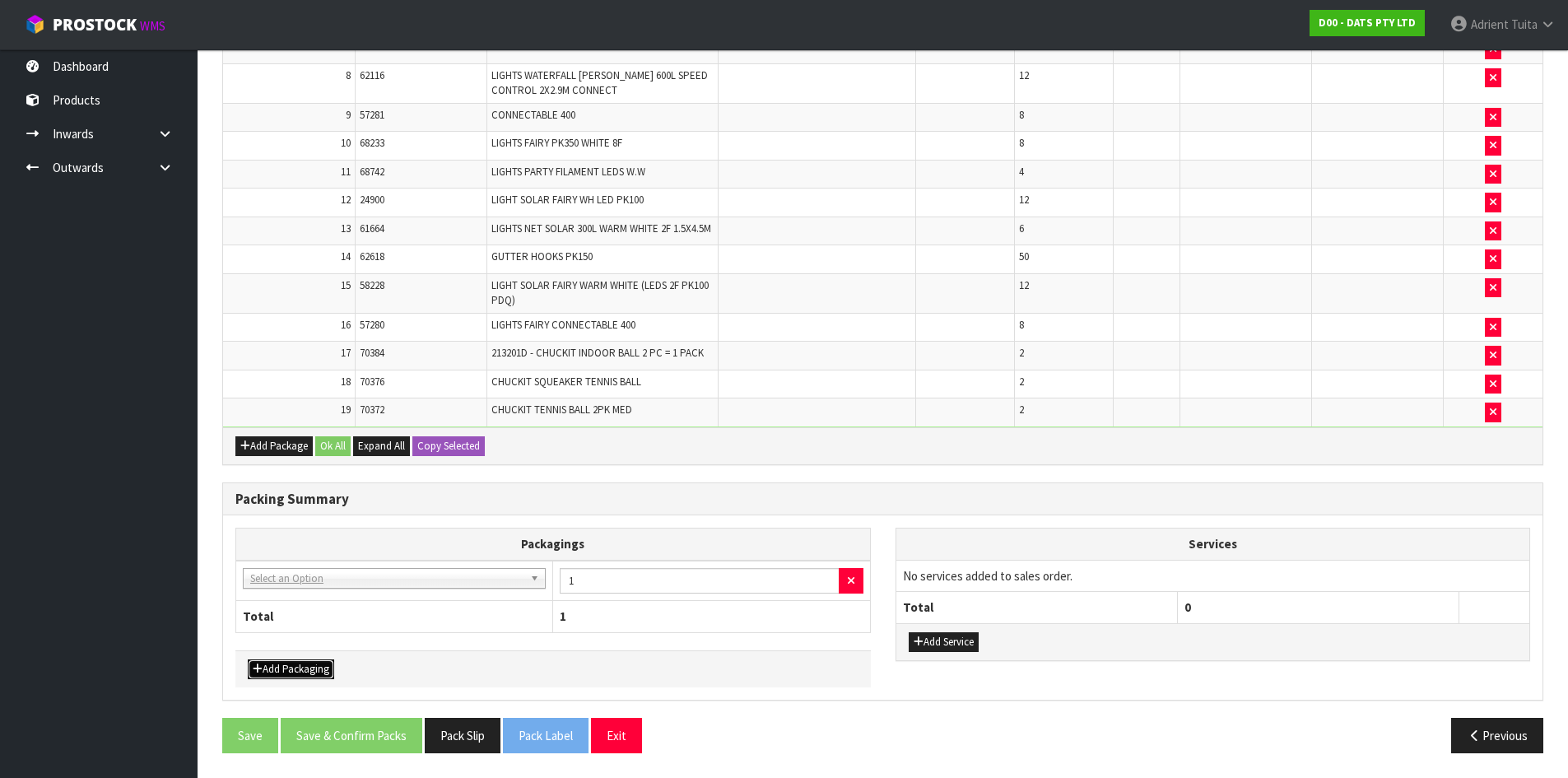
drag, startPoint x: 294, startPoint y: 580, endPoint x: 296, endPoint y: 607, distance: 27.1
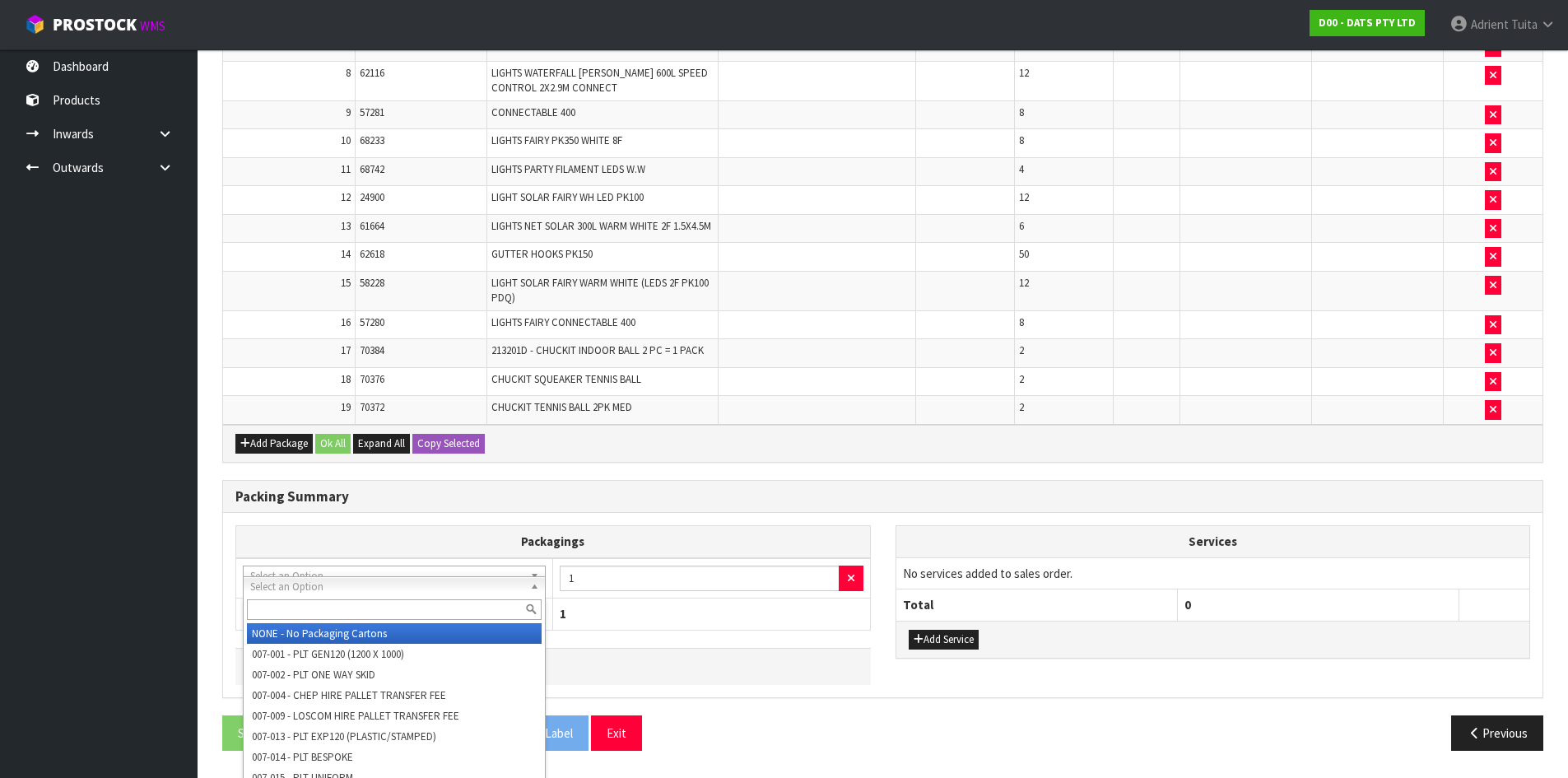
click at [296, 610] on input "text" at bounding box center [394, 609] width 295 height 20
type input "oc"
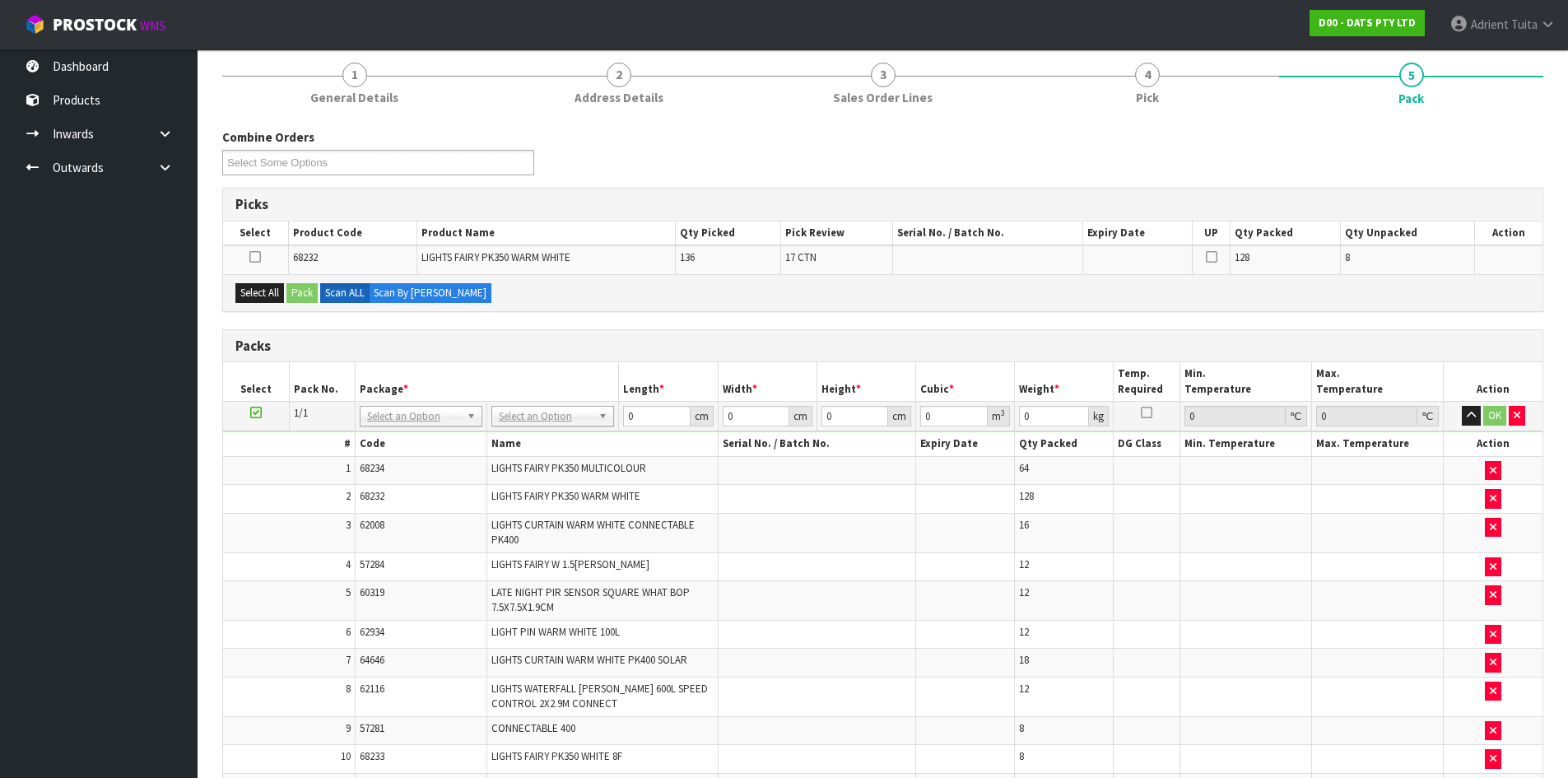
scroll to position [94, 0]
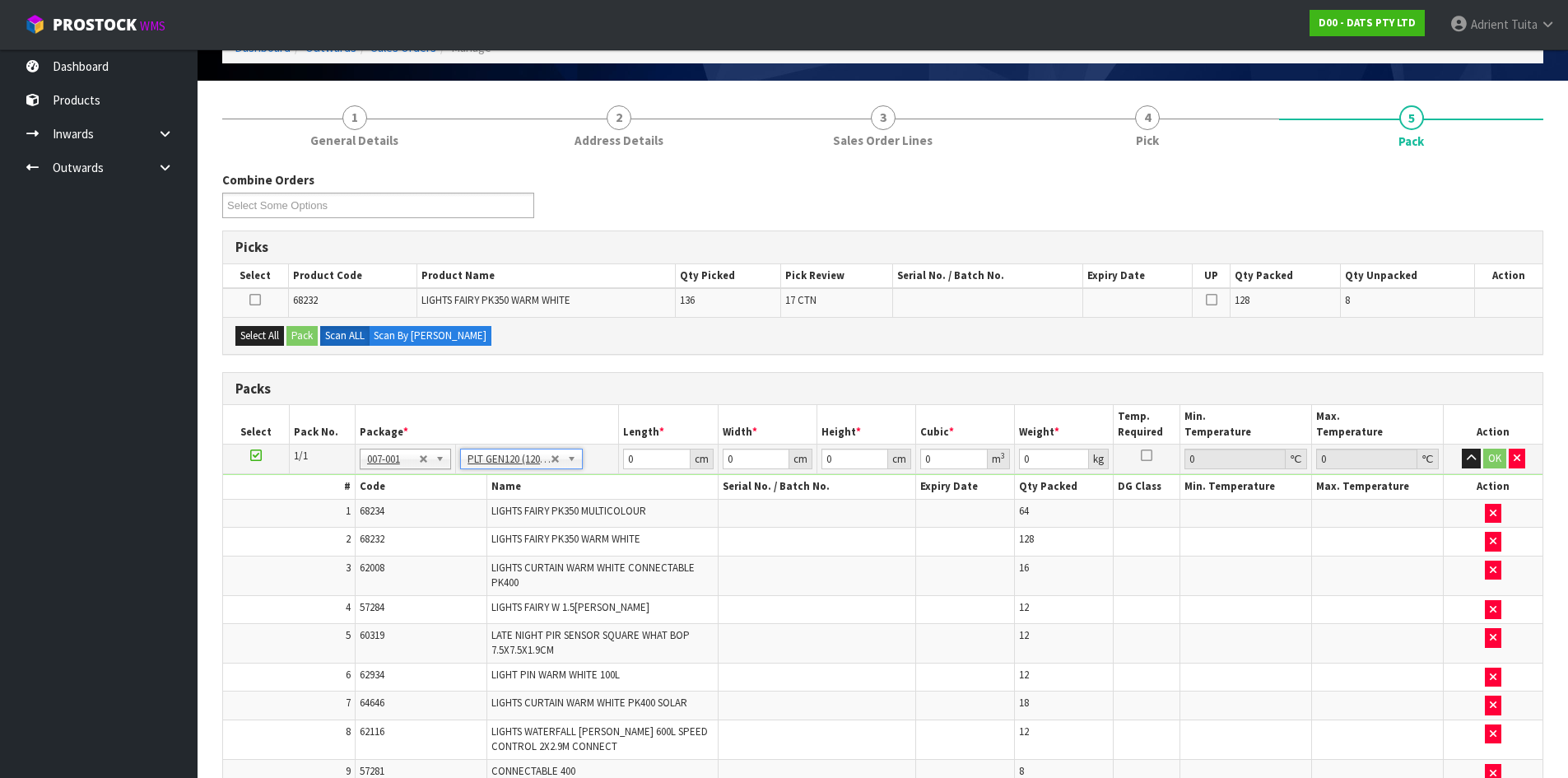
type input "120"
type input "100"
type input "216.61"
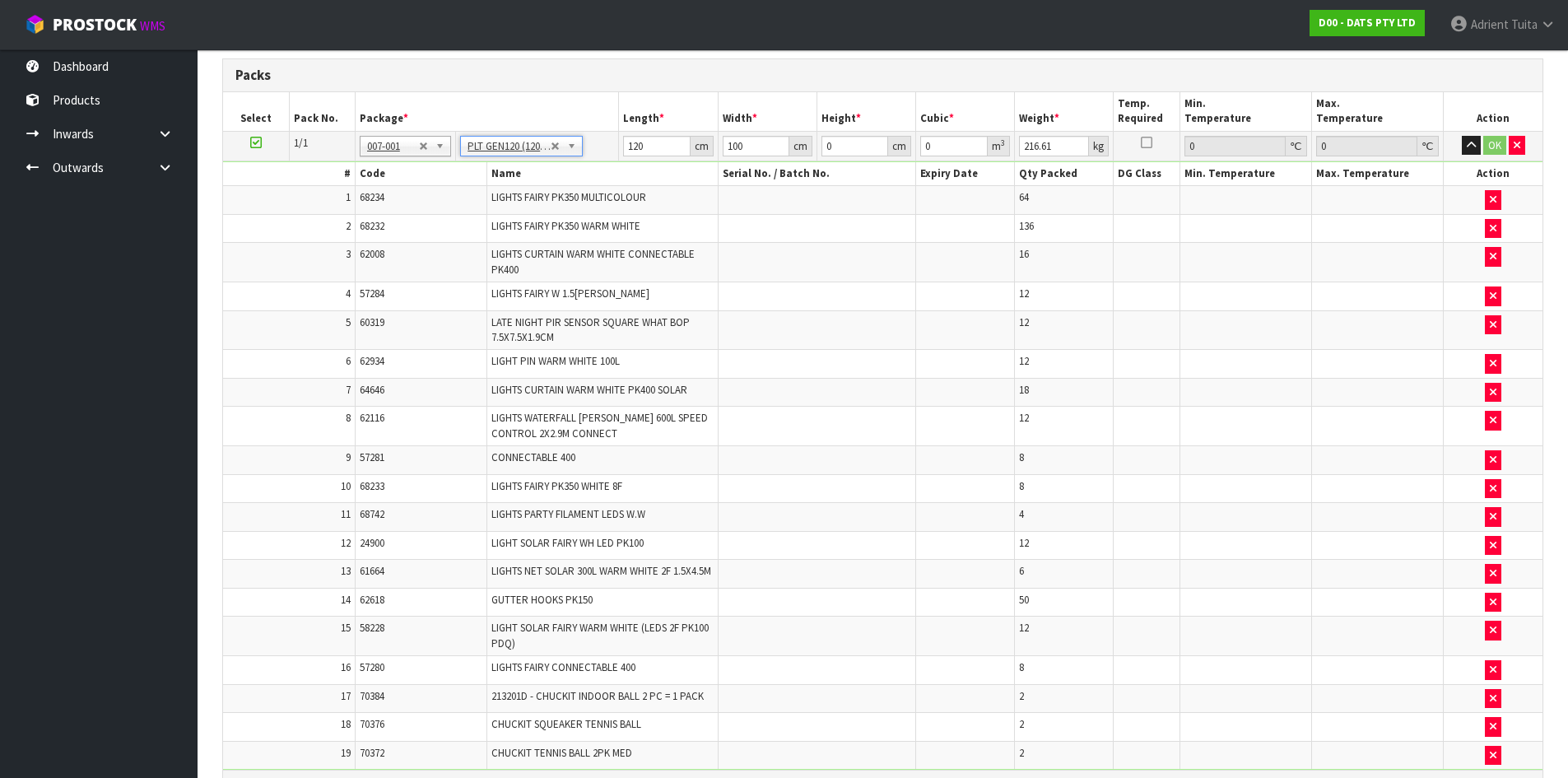
scroll to position [278, 0]
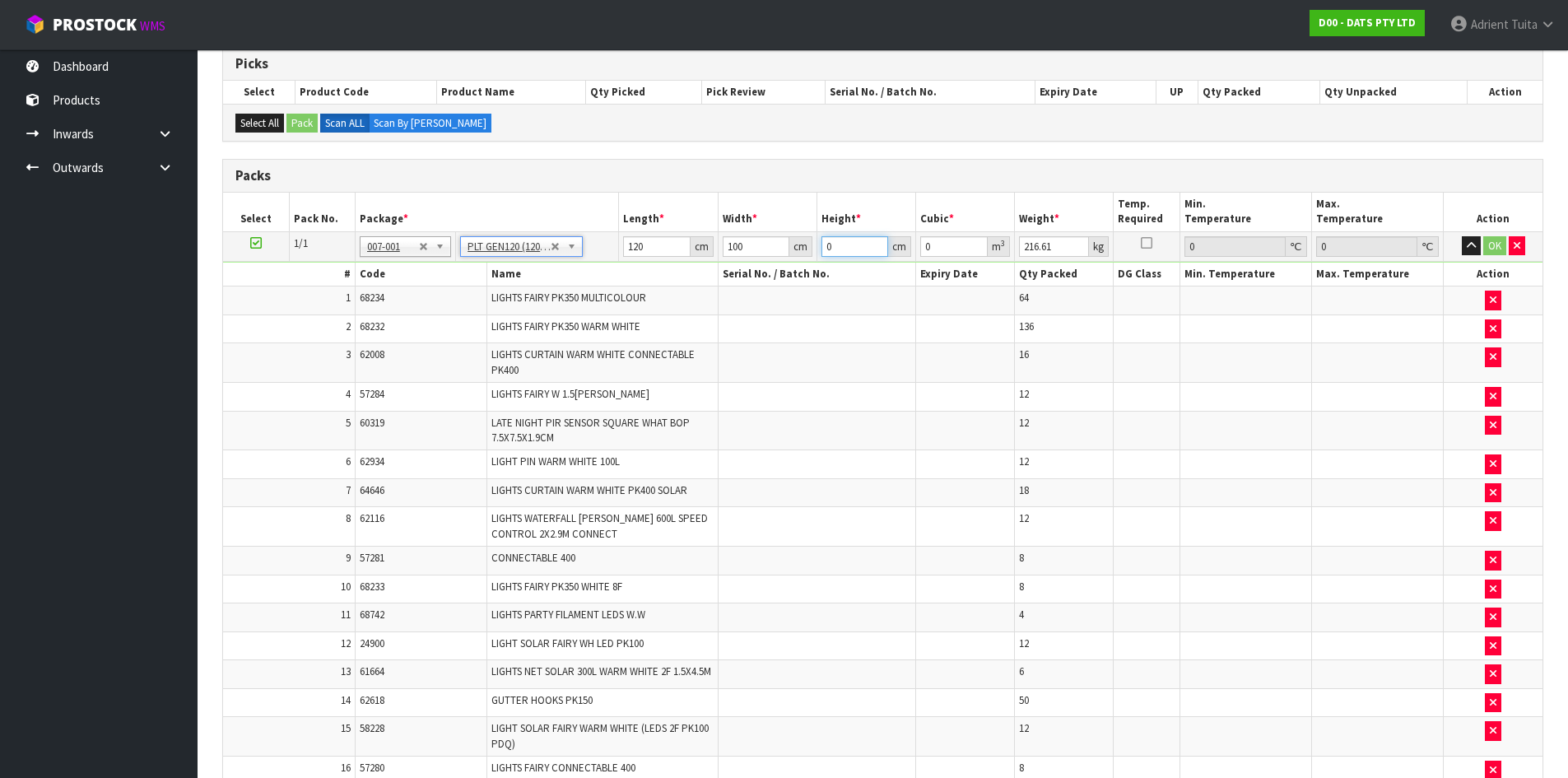
click at [847, 255] on input "0" at bounding box center [854, 246] width 67 height 20
click at [634, 251] on input "120" at bounding box center [656, 246] width 67 height 20
type input "116"
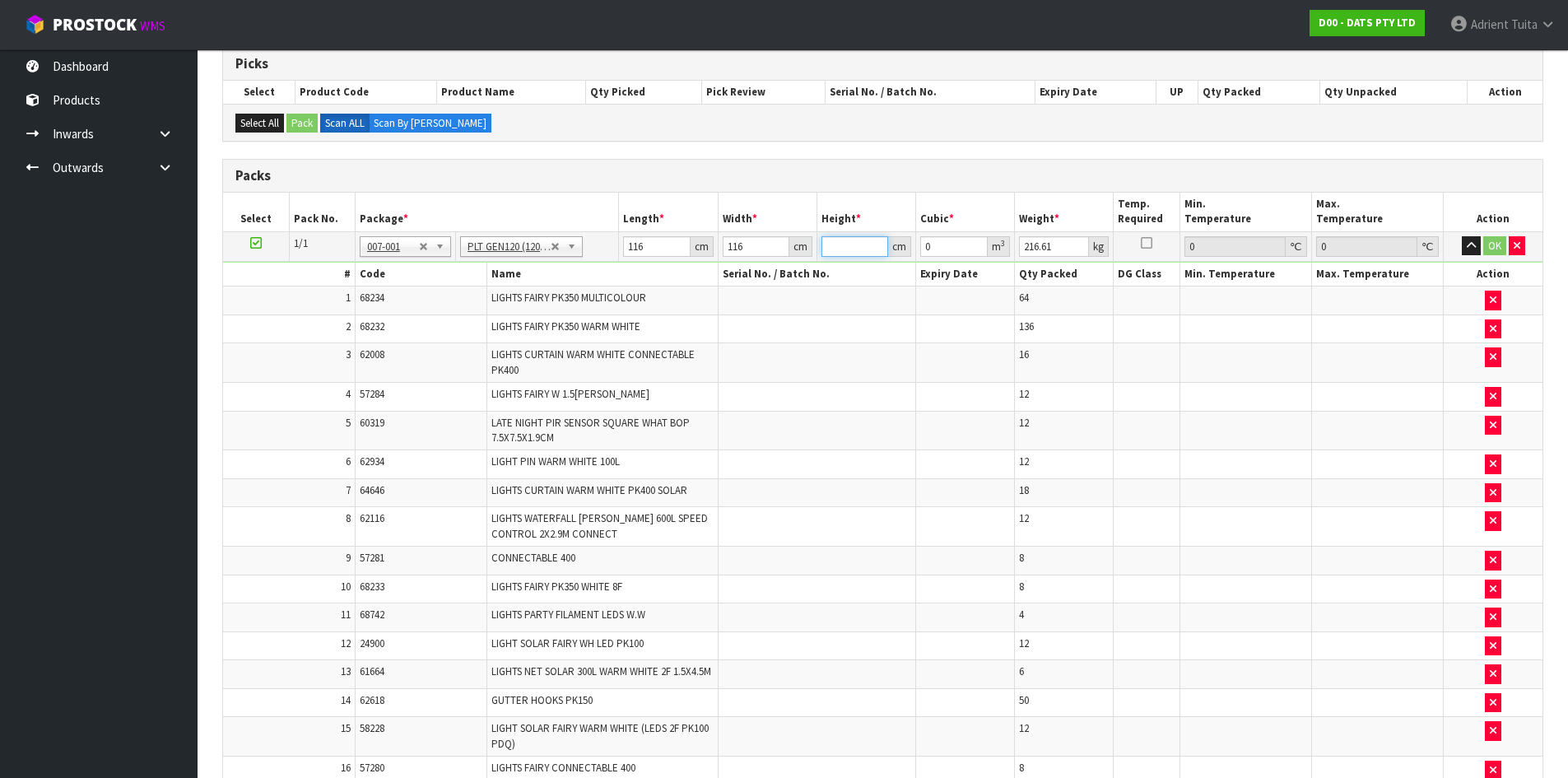
type input "1"
type input "0.013456"
type input "19"
type input "0.255664"
type input "190"
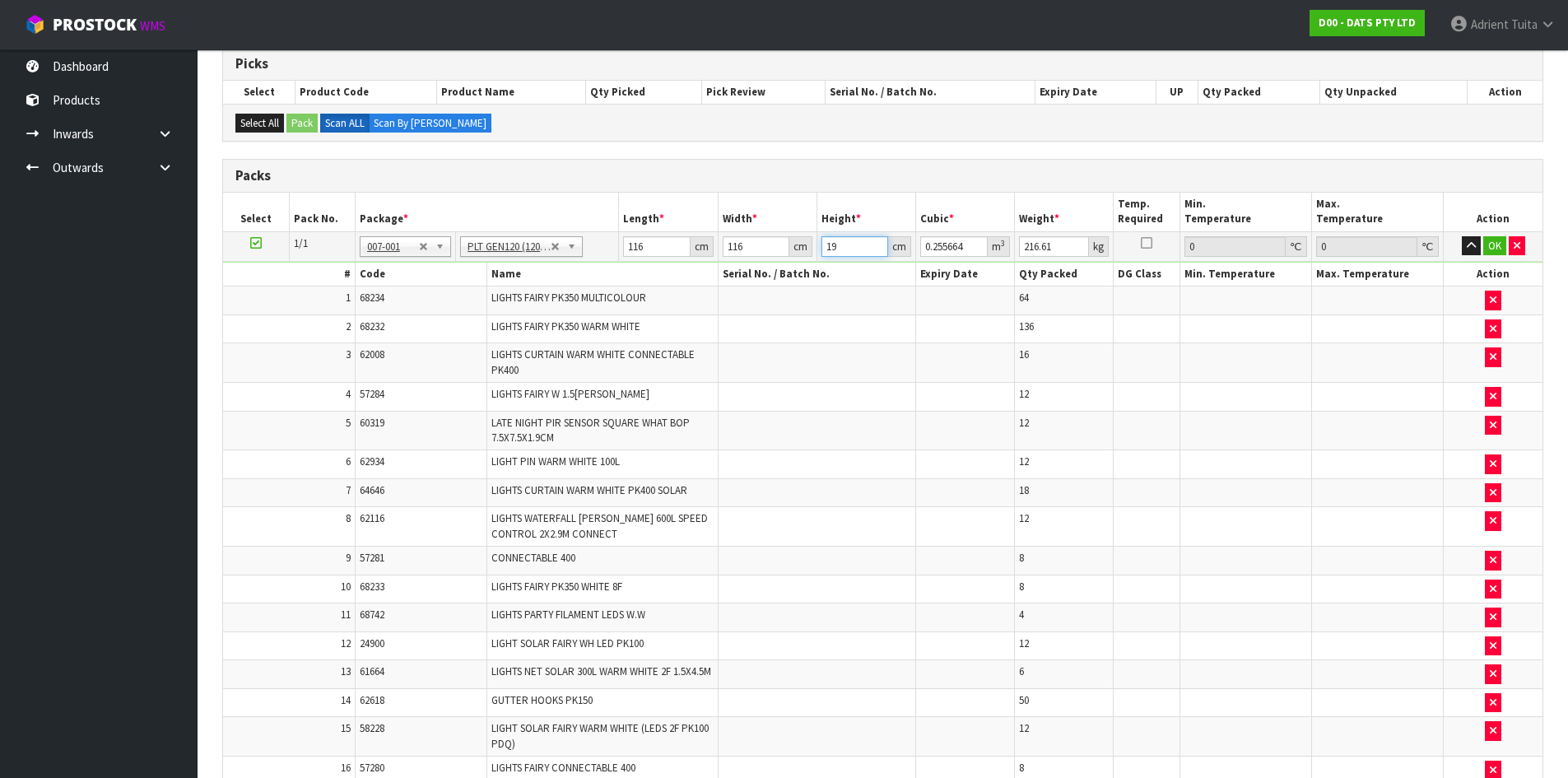
type input "2.55664"
type input "190"
click at [1487, 240] on button "OK" at bounding box center [1495, 246] width 23 height 19
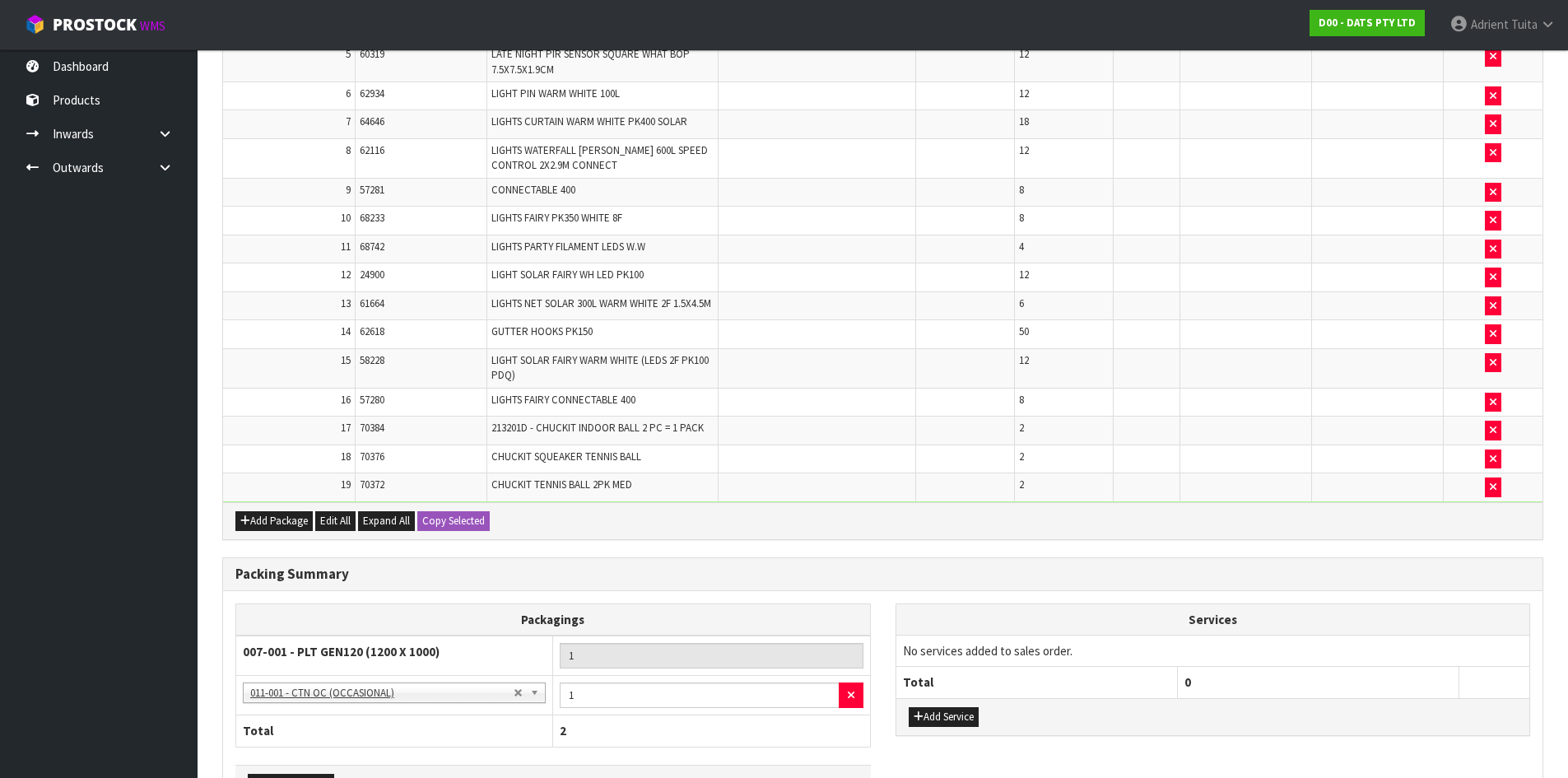
scroll to position [771, 0]
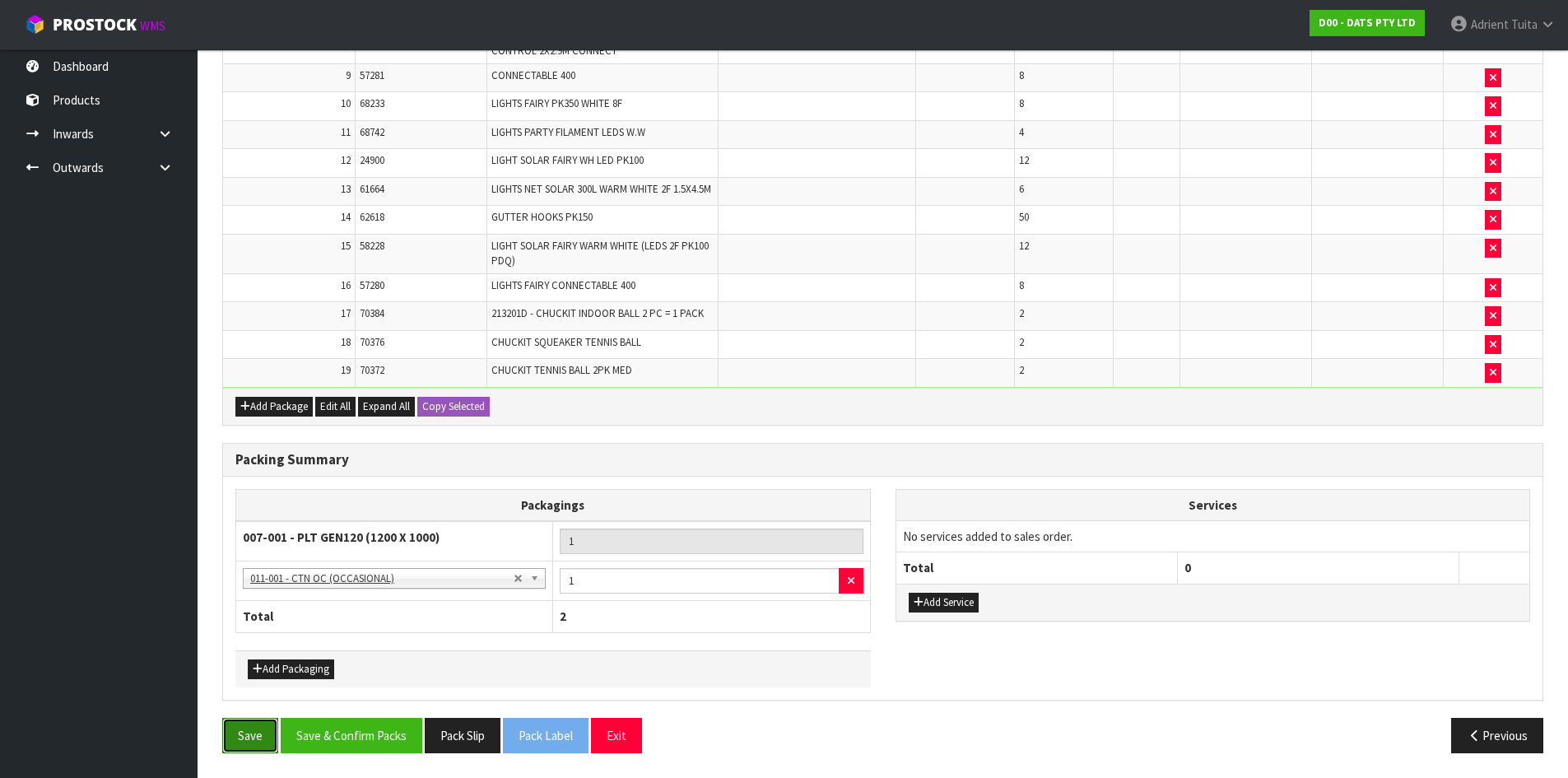
click at [265, 748] on button "Save" at bounding box center [251, 735] width 56 height 35
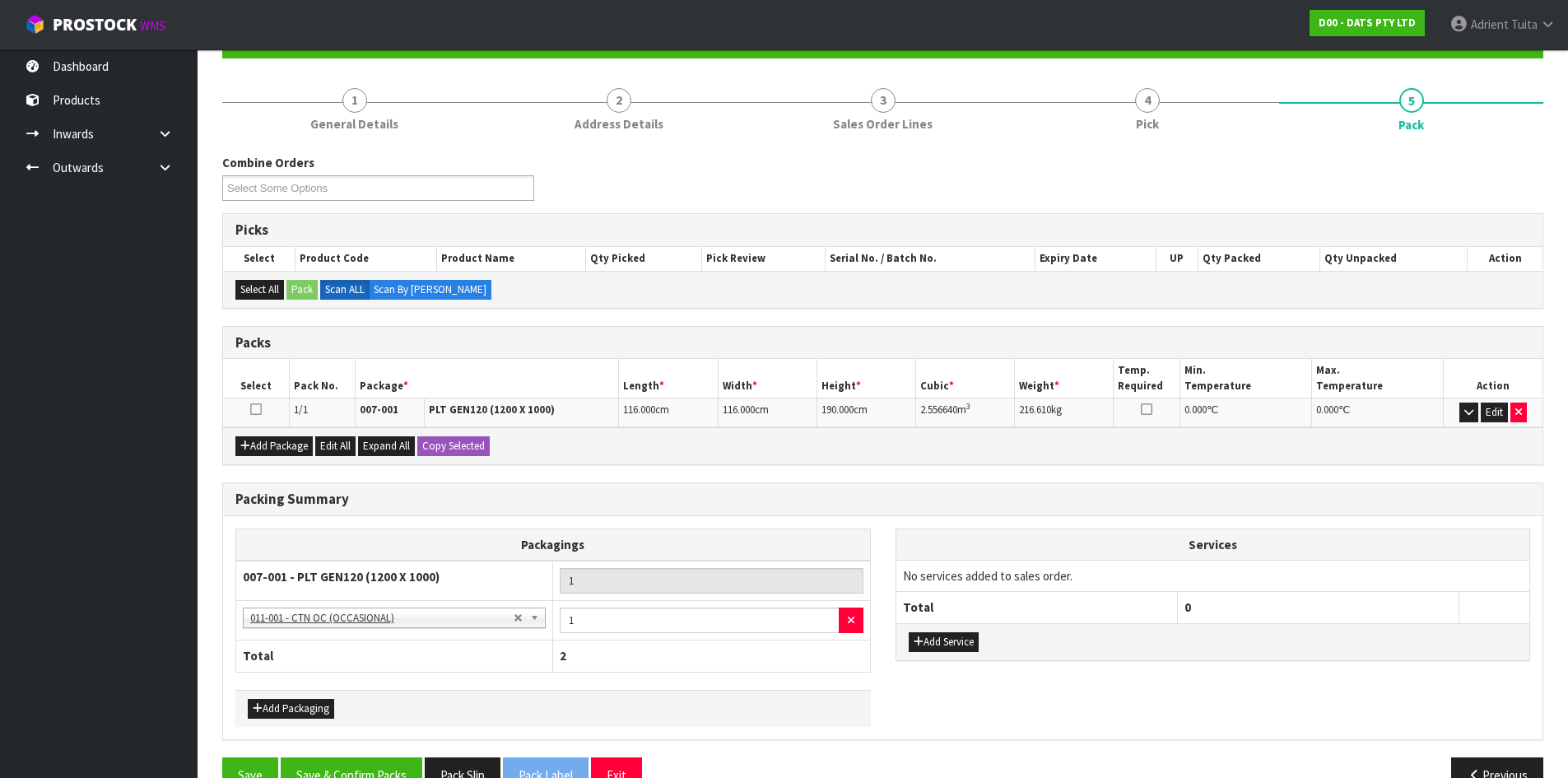
scroll to position [211, 0]
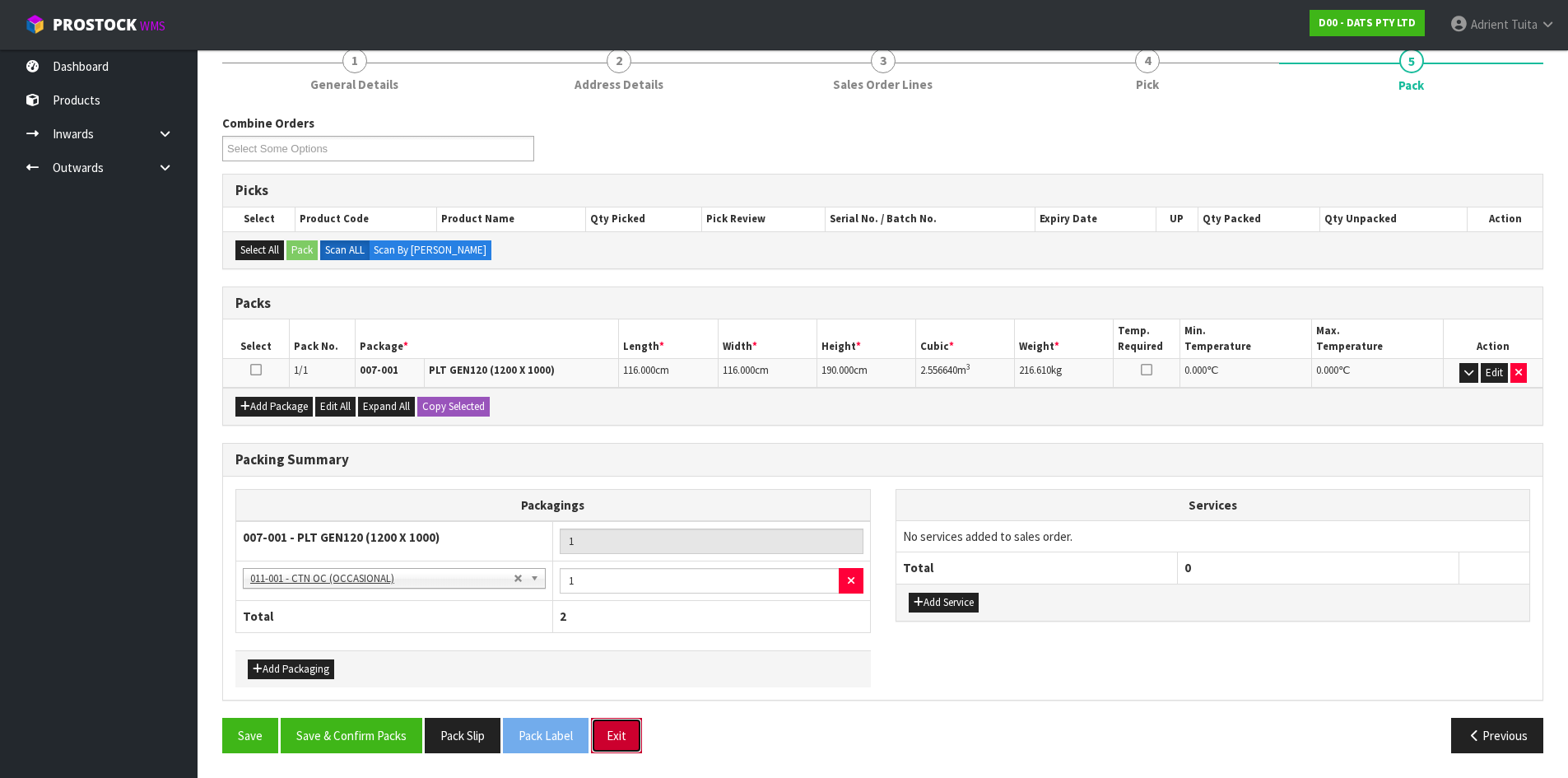
click at [632, 732] on button "Exit" at bounding box center [616, 735] width 51 height 35
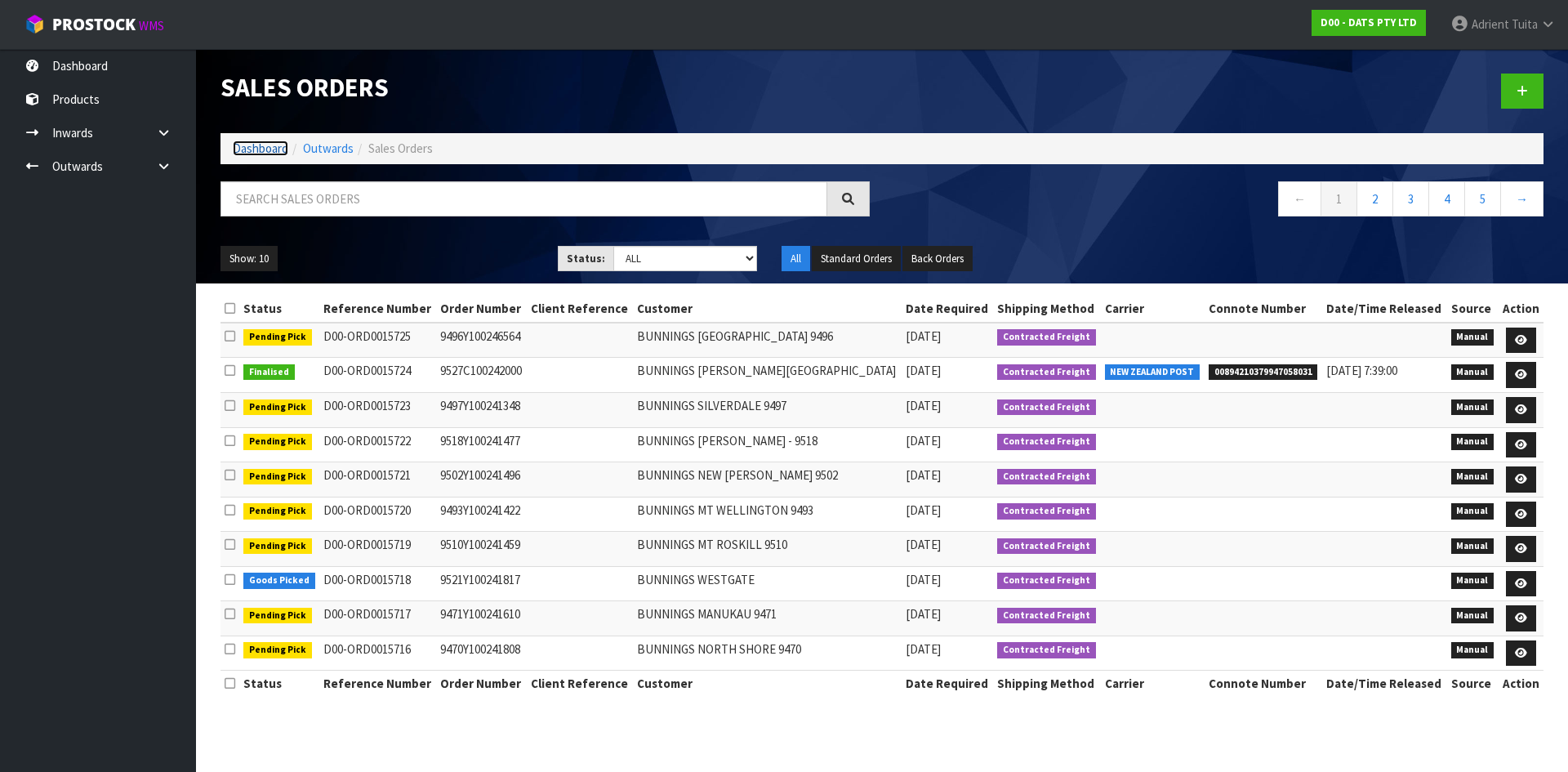
click at [248, 148] on link "Dashboard" at bounding box center [261, 149] width 56 height 15
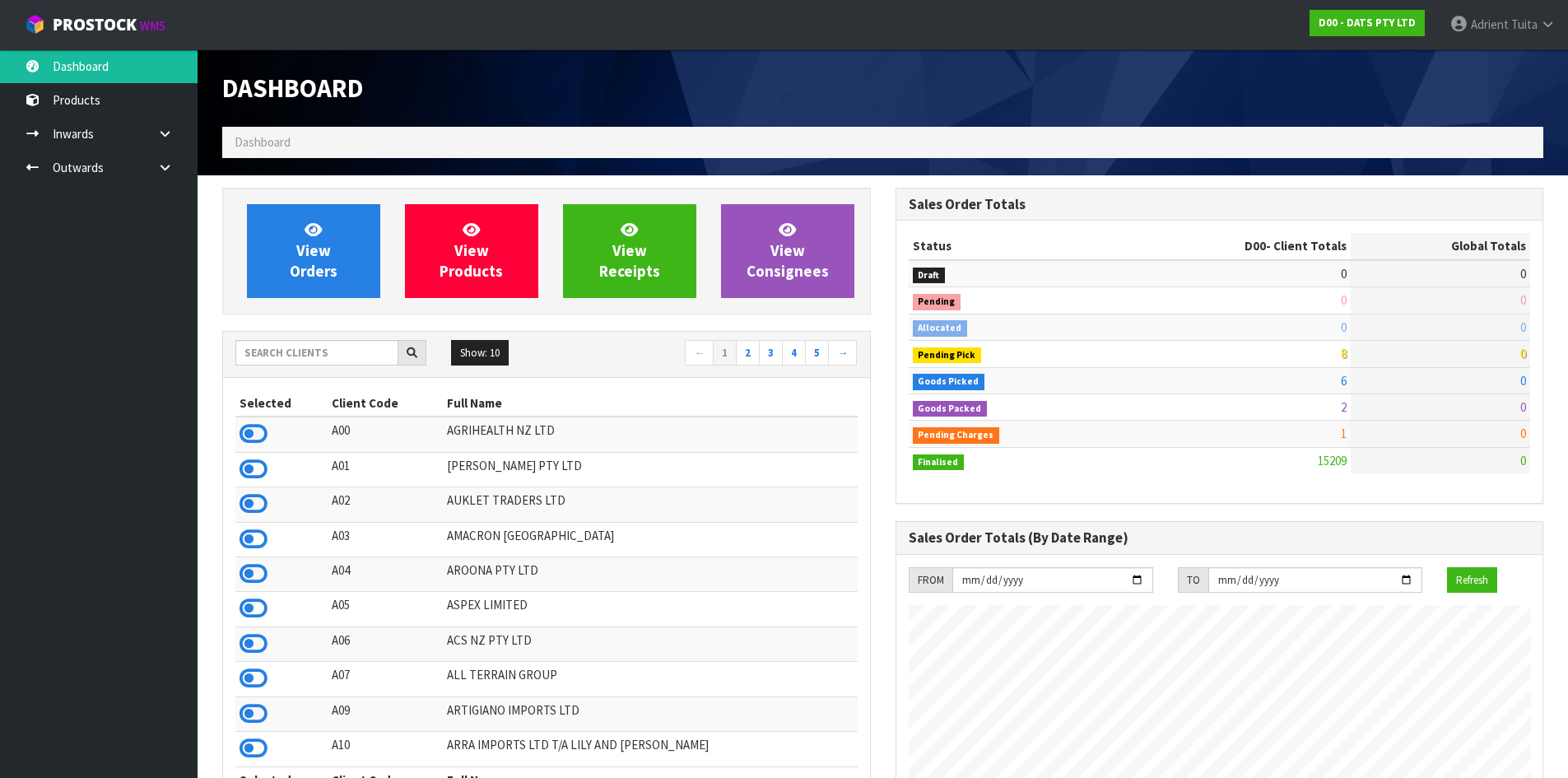
scroll to position [1248, 673]
click at [276, 347] on input "text" at bounding box center [317, 353] width 163 height 25
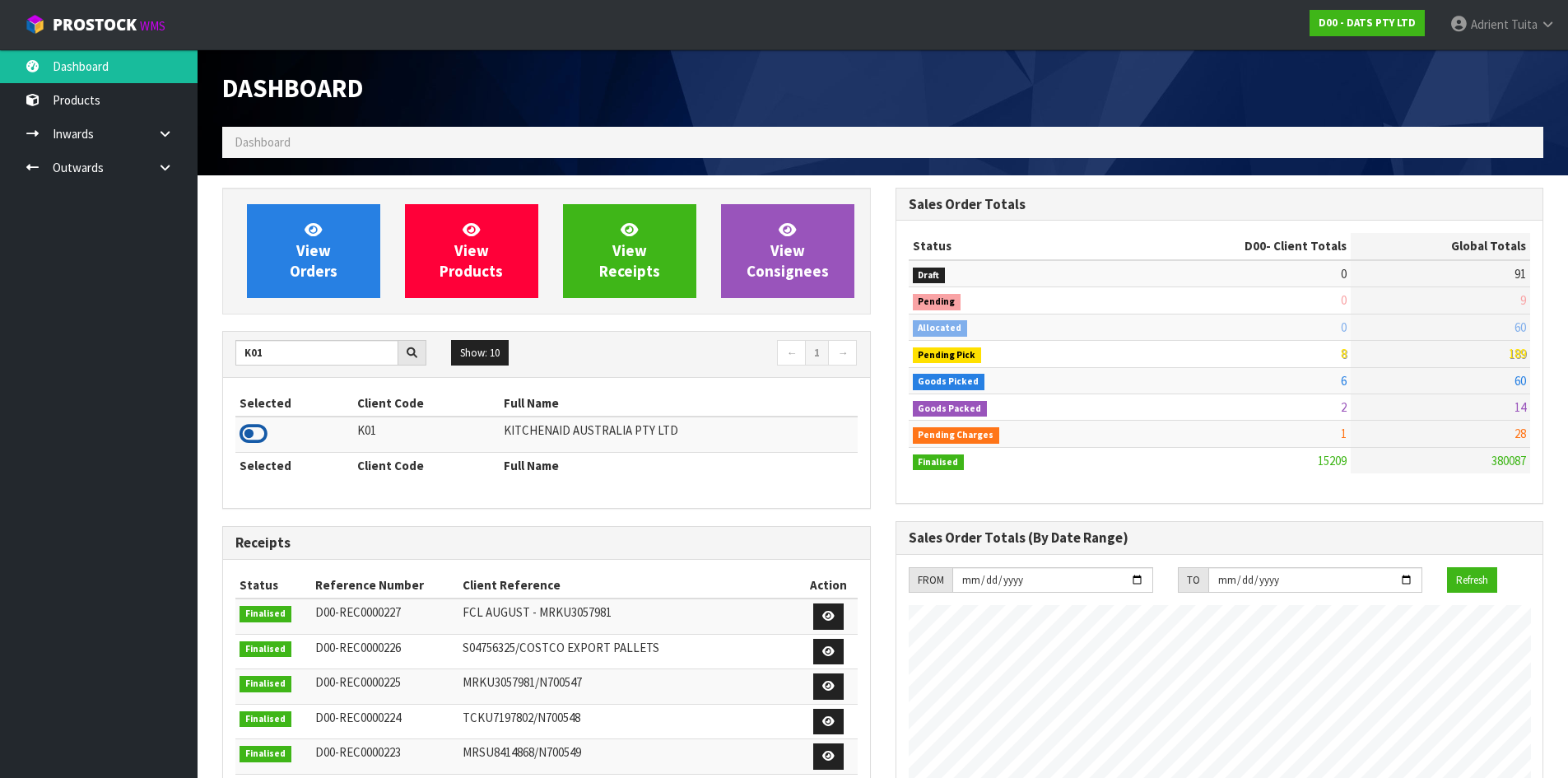
click at [260, 432] on icon at bounding box center [253, 433] width 28 height 24
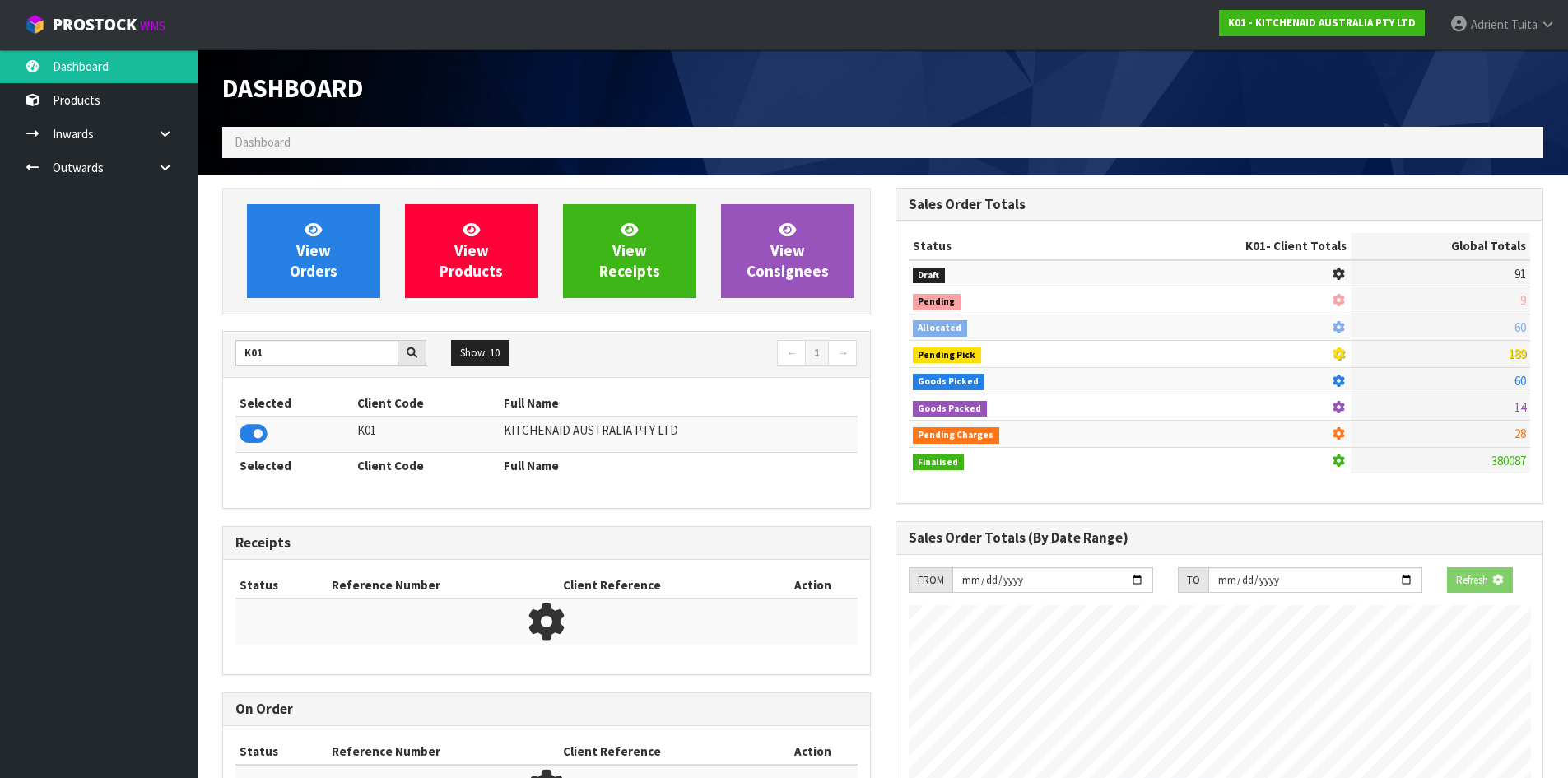
scroll to position [1027, 673]
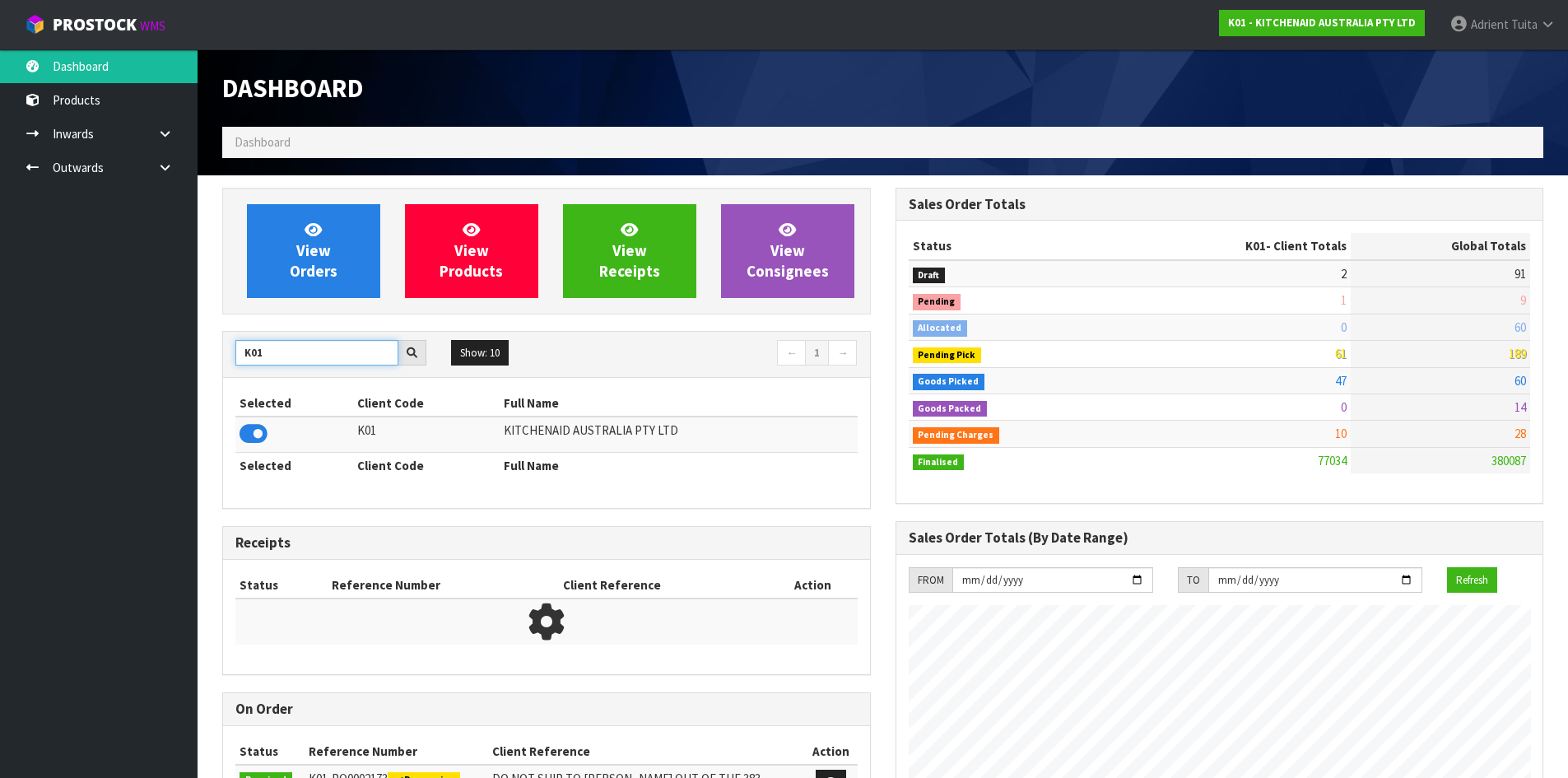
click at [256, 353] on input "K01" at bounding box center [317, 353] width 163 height 25
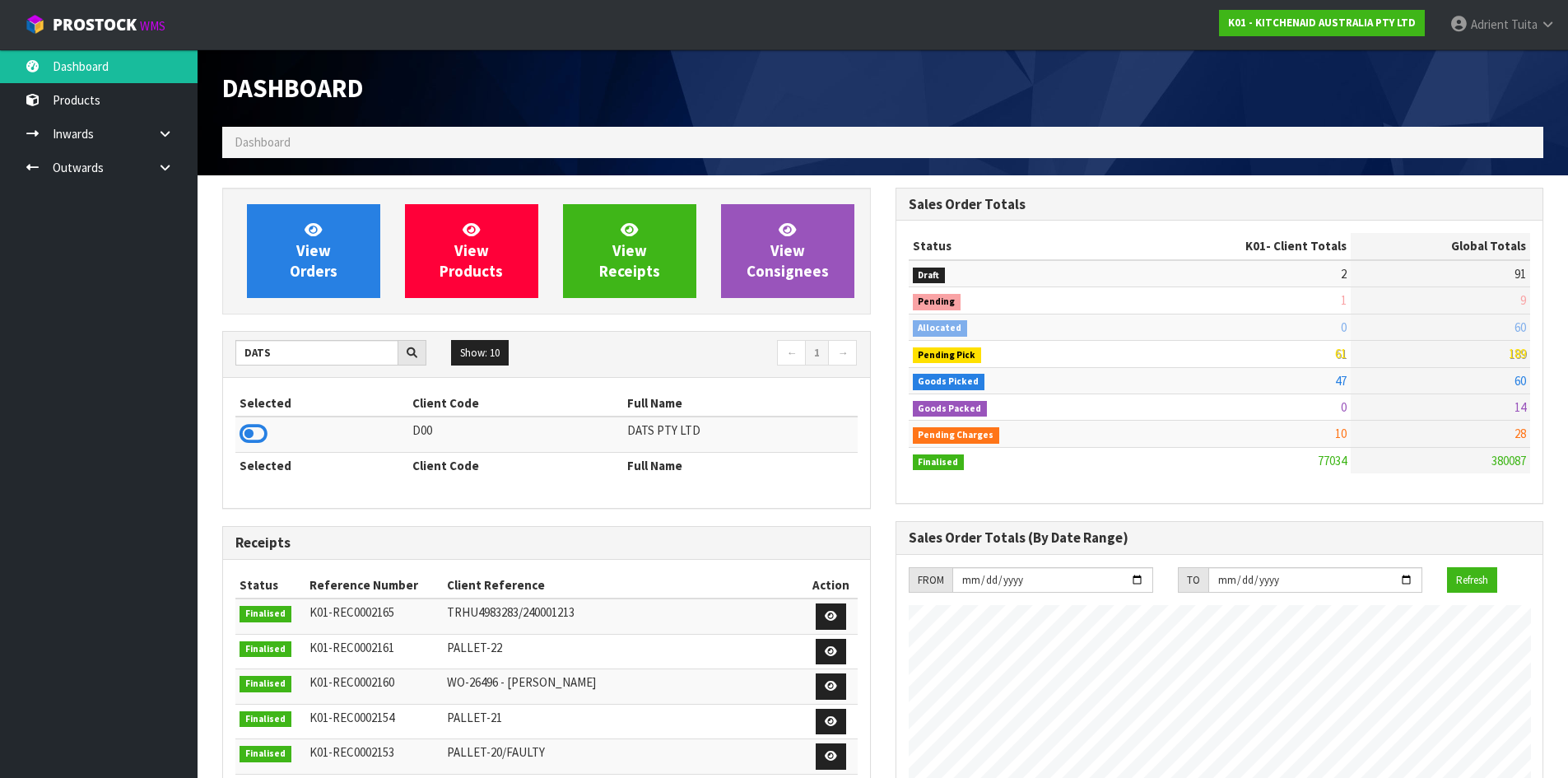
click at [258, 430] on icon at bounding box center [253, 433] width 28 height 24
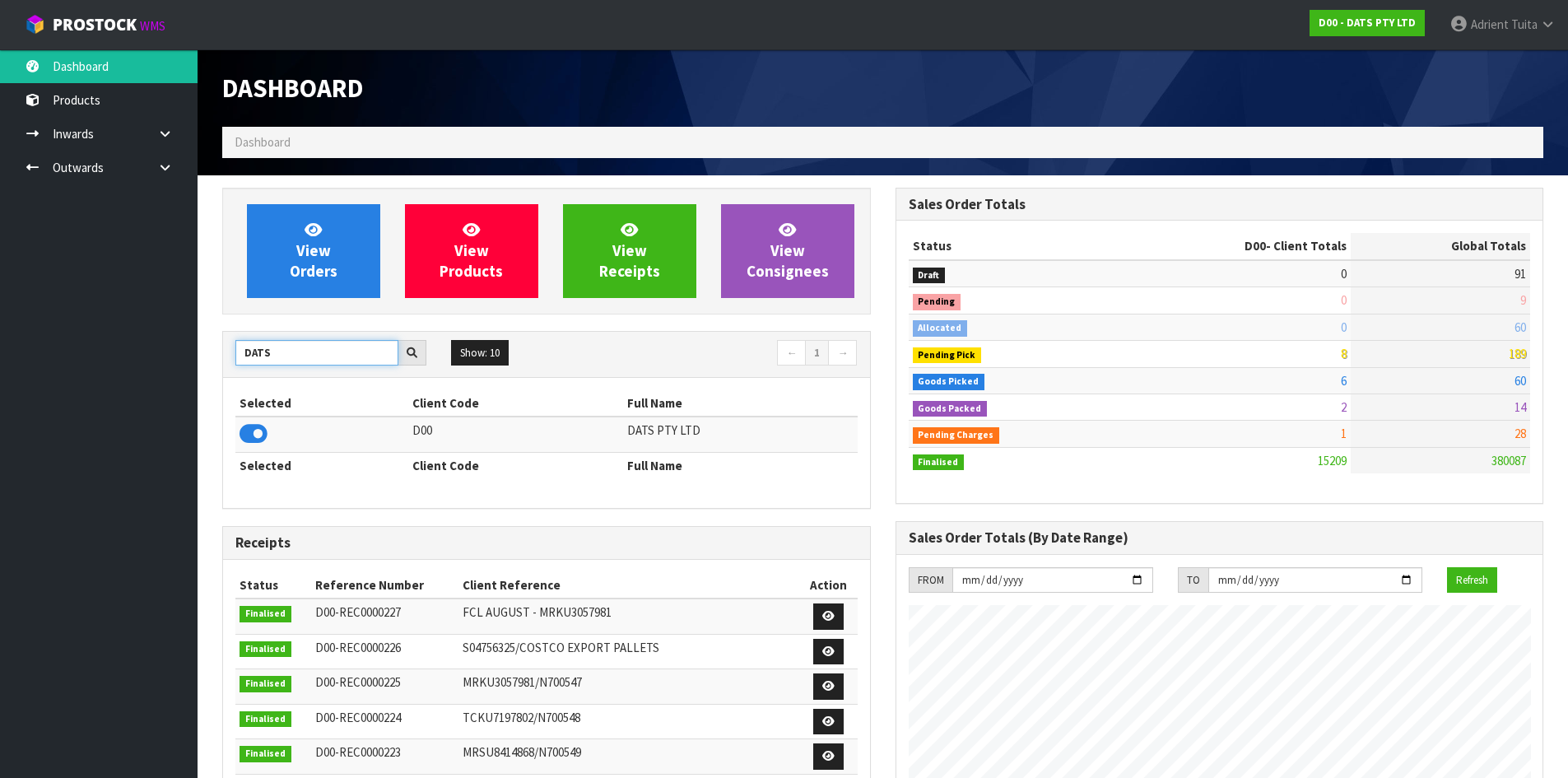
click at [250, 349] on input "DATS" at bounding box center [317, 353] width 163 height 25
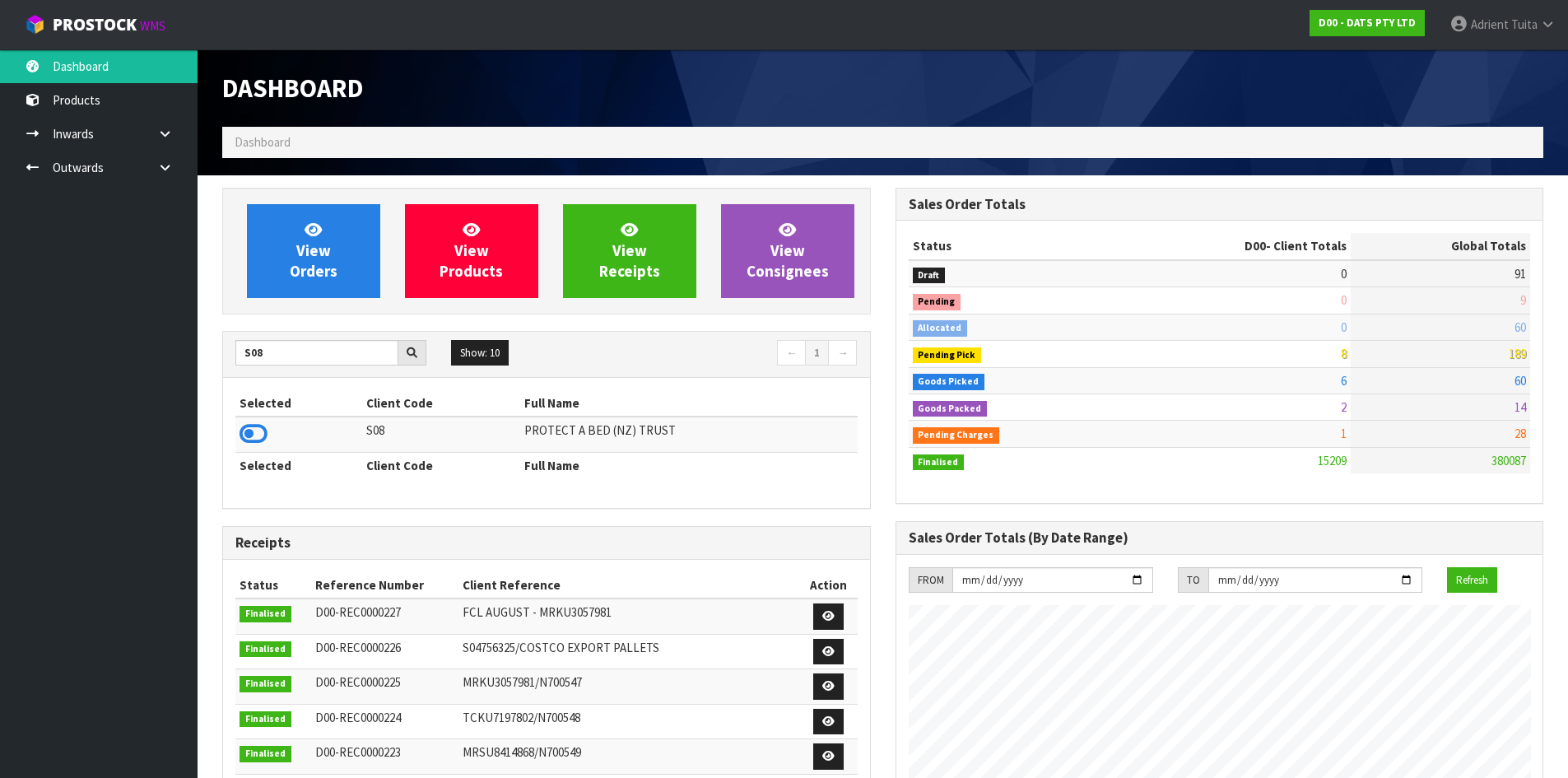
click at [248, 438] on icon at bounding box center [253, 433] width 28 height 24
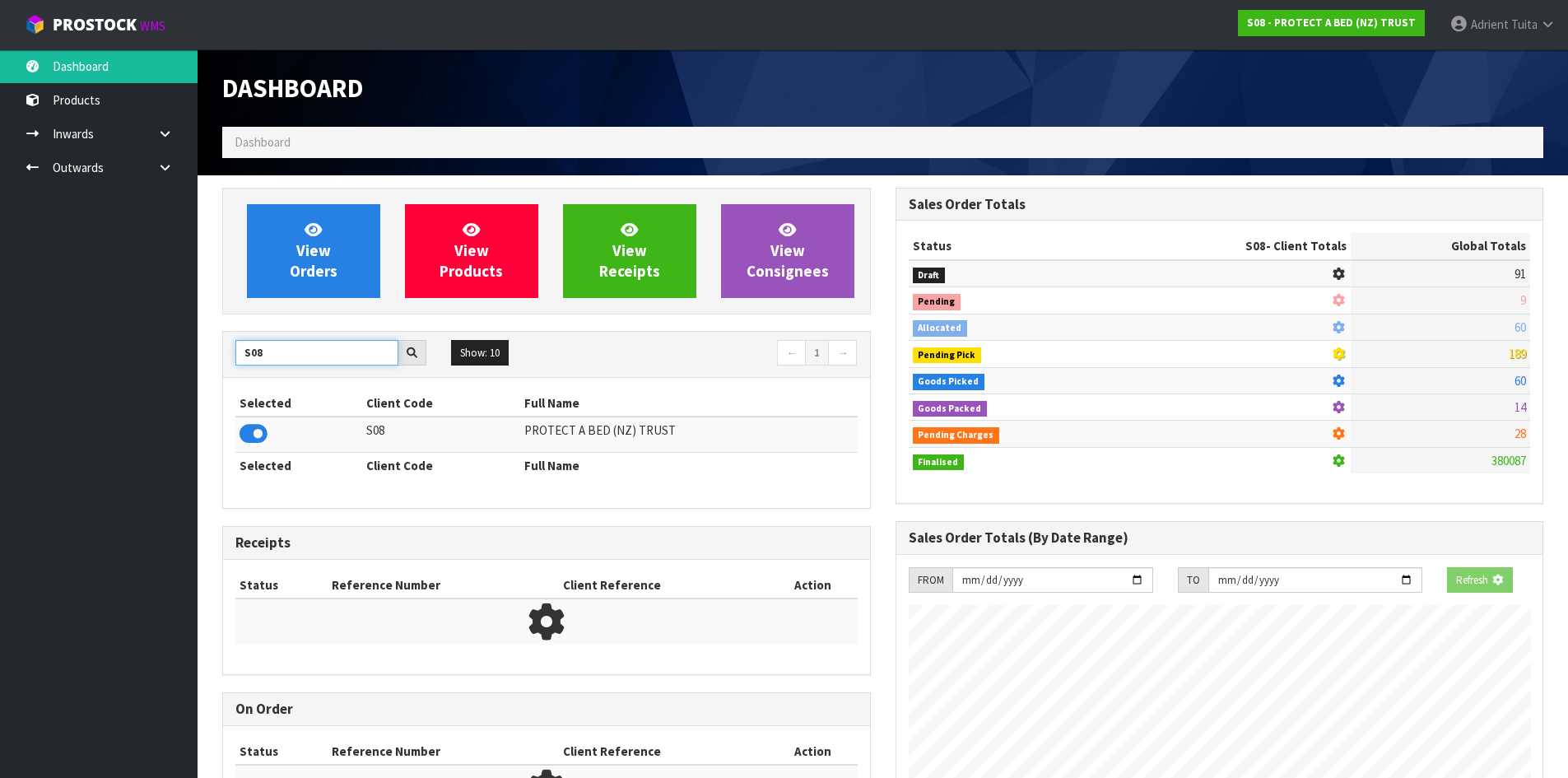
click at [249, 357] on input "S08" at bounding box center [317, 353] width 163 height 25
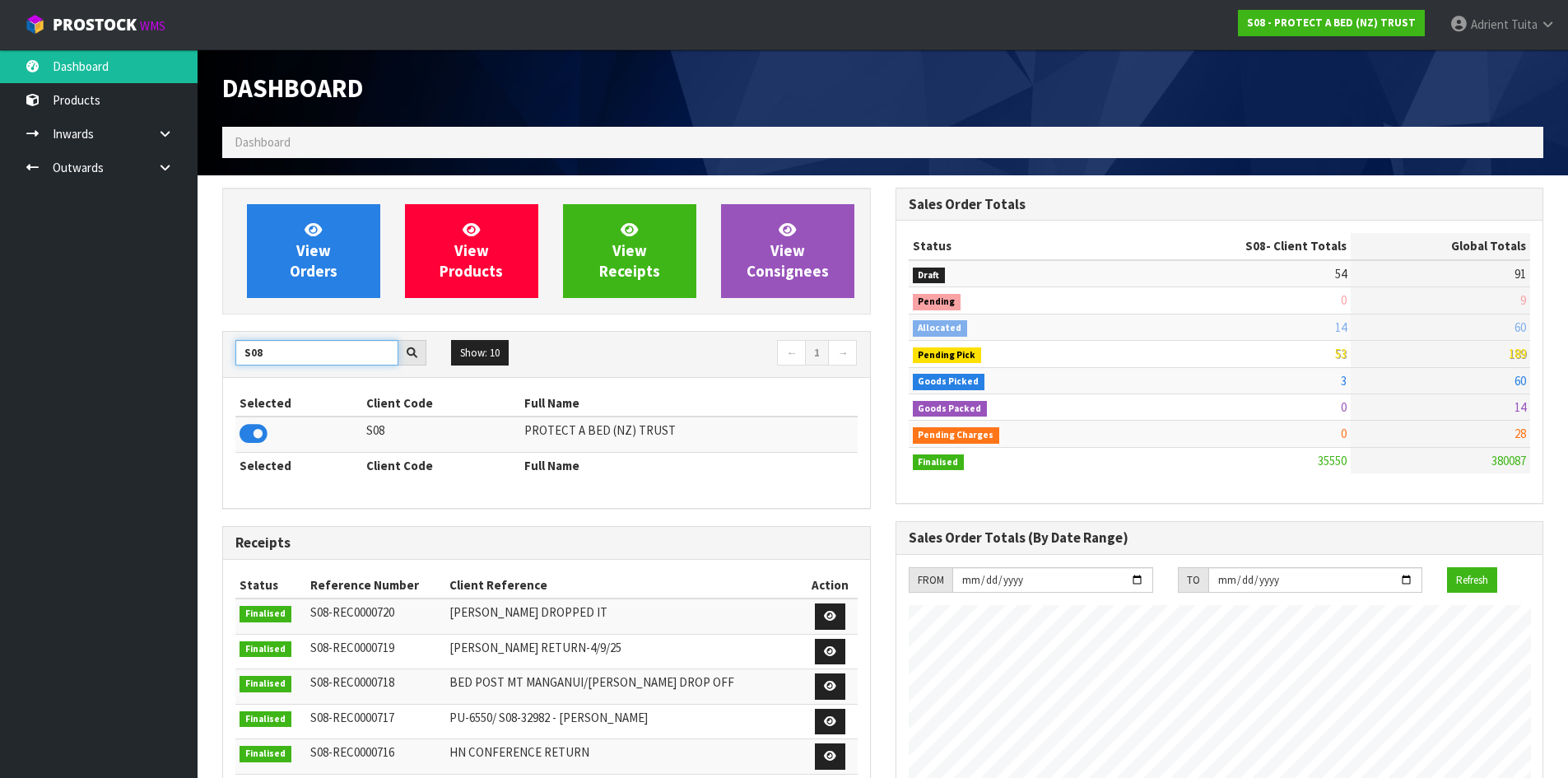
scroll to position [1248, 673]
click at [249, 357] on input "S08" at bounding box center [317, 353] width 163 height 25
type input "DATS"
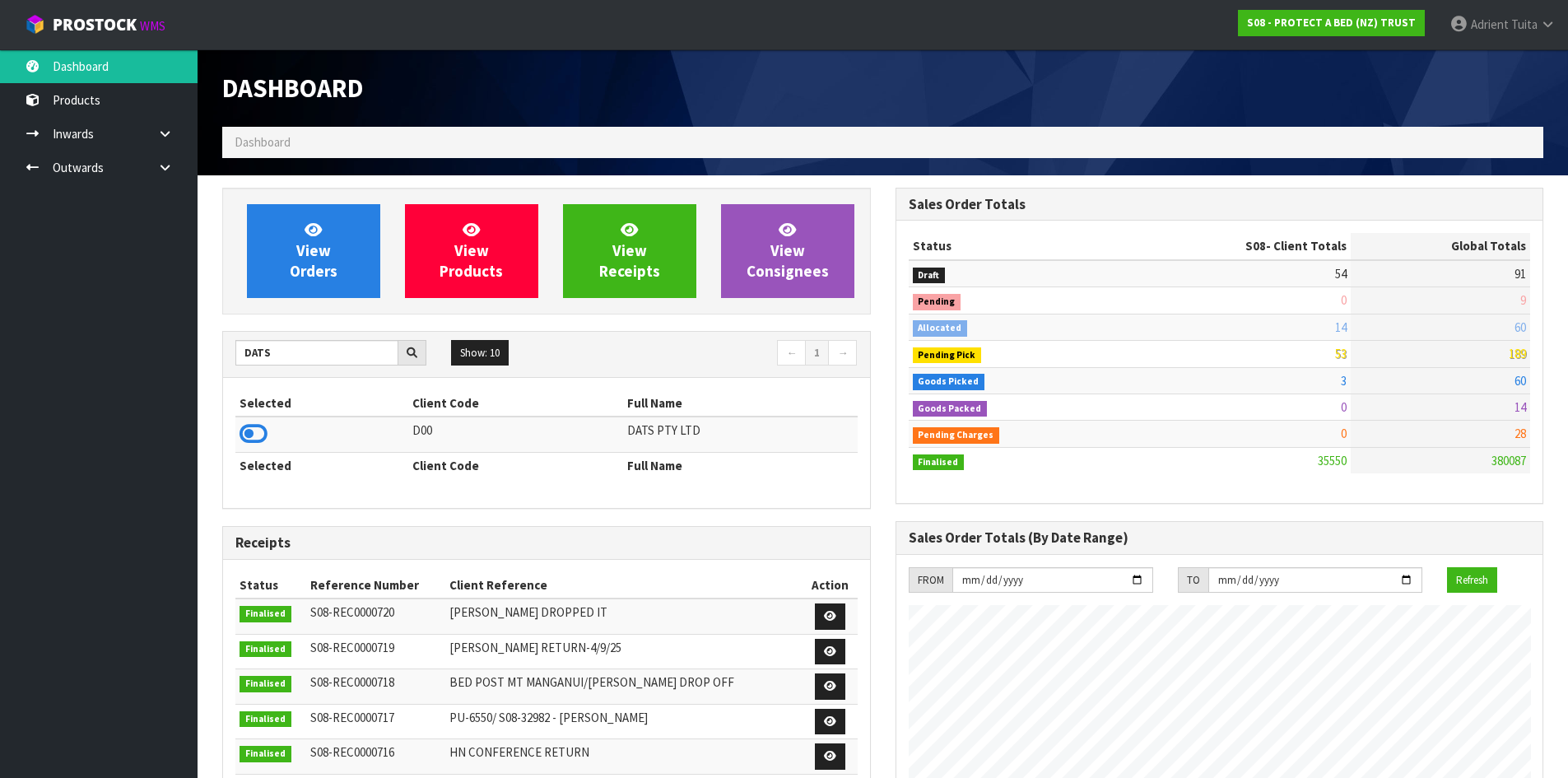
click at [228, 434] on div "Selected Client Code Full Name D00 DATS PTY LTD Selected Client Code Full Name" at bounding box center [545, 443] width 646 height 130
click at [239, 436] on div "Selected Client Code Full Name D00 DATS PTY LTD Selected Client Code Full Name" at bounding box center [545, 443] width 646 height 130
click at [240, 436] on icon at bounding box center [253, 433] width 28 height 24
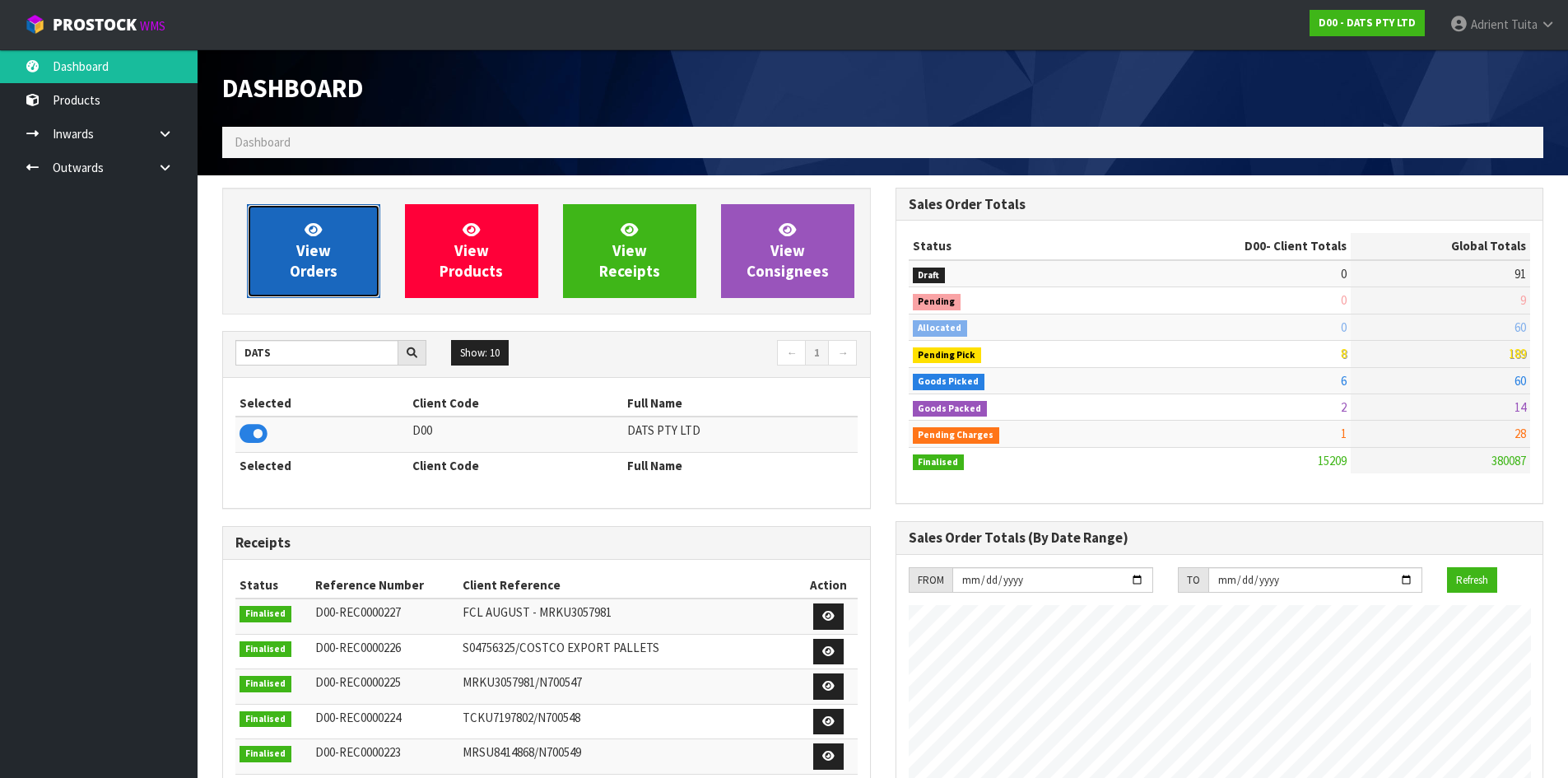
click at [273, 283] on link "View Orders" at bounding box center [313, 251] width 133 height 94
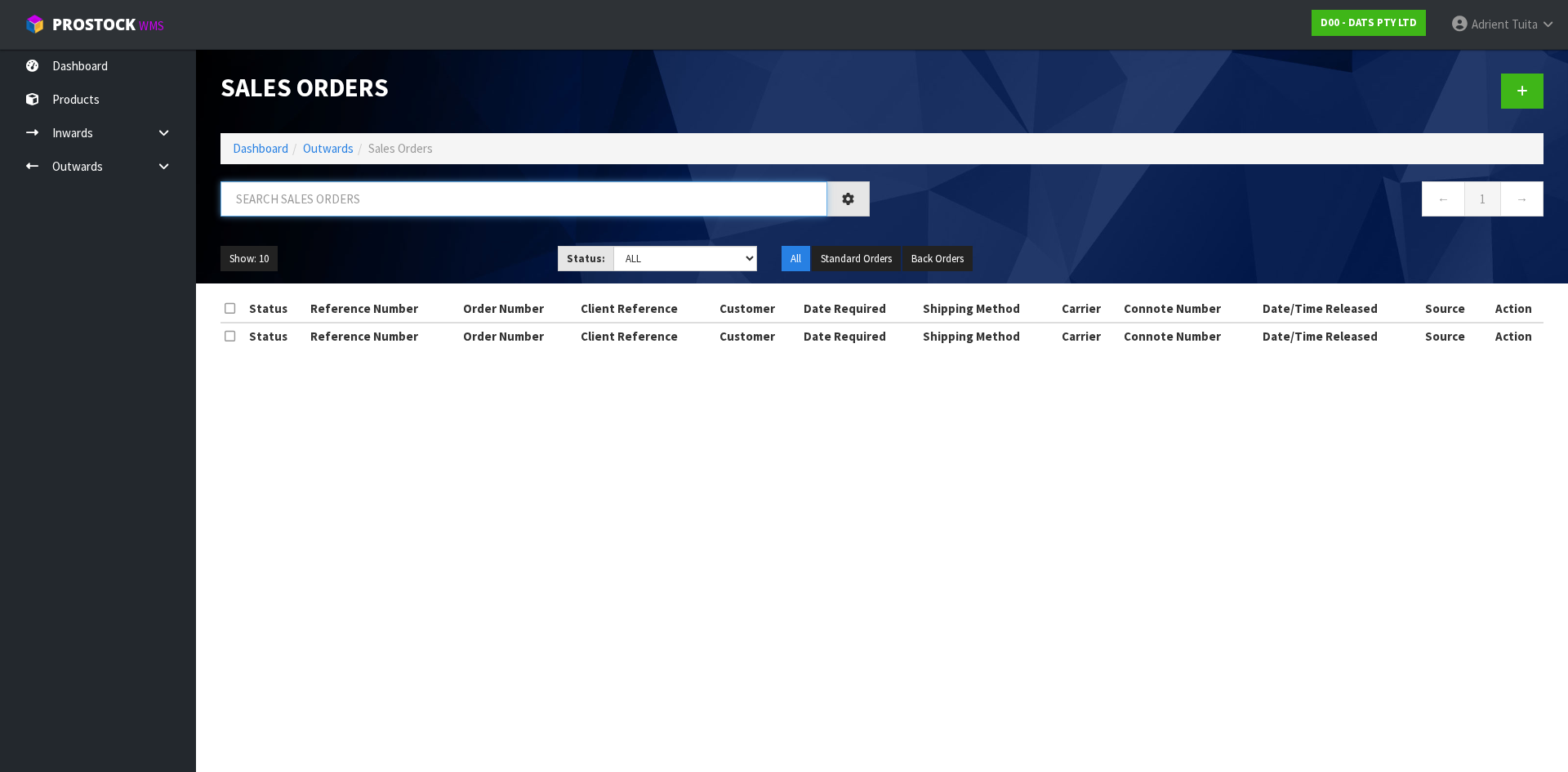
click at [279, 198] on input "text" at bounding box center [524, 199] width 607 height 35
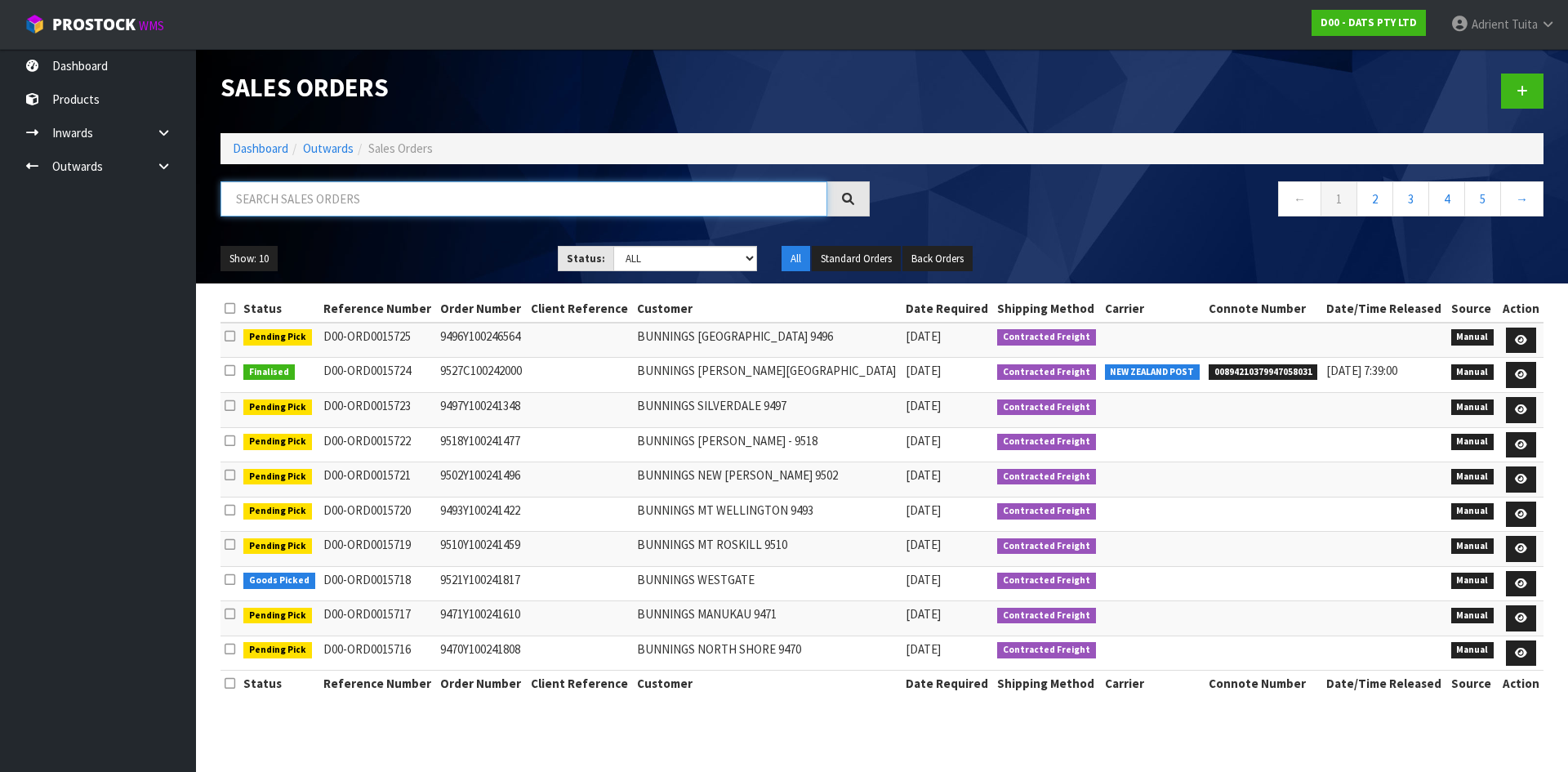
click at [280, 201] on input "text" at bounding box center [524, 199] width 607 height 35
type input "1761"
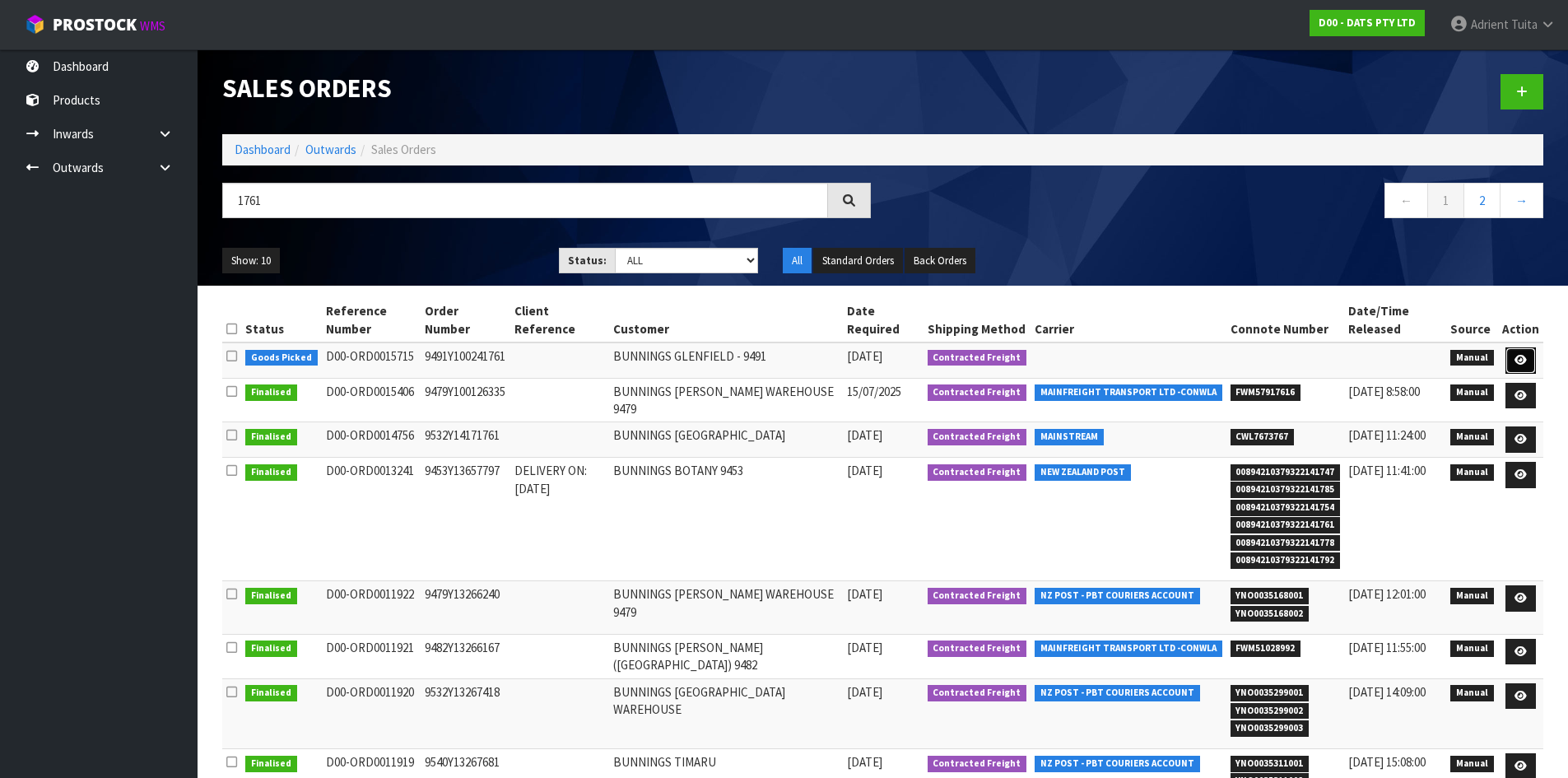
click at [1528, 353] on link at bounding box center [1519, 360] width 30 height 26
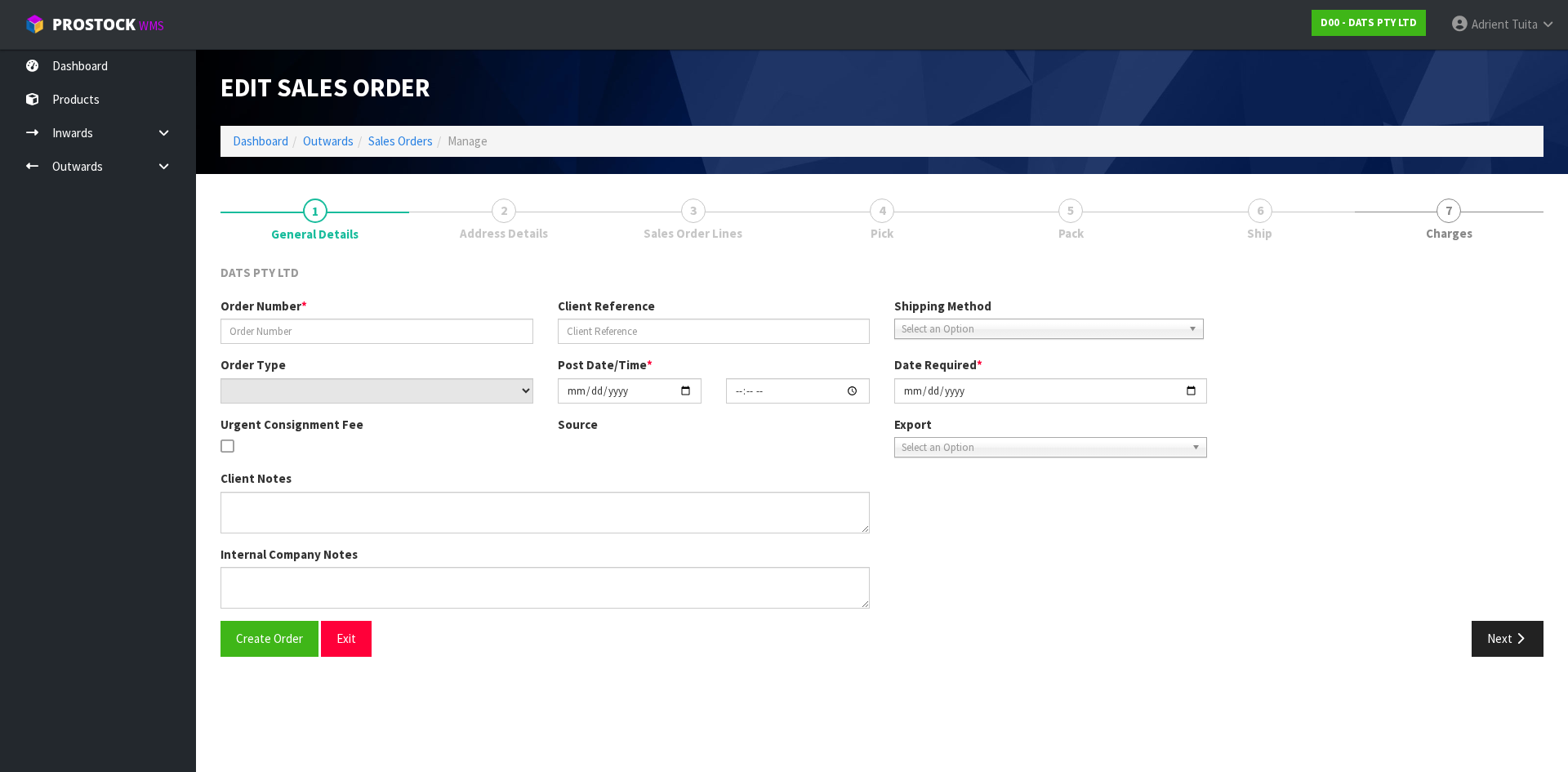
type input "9491Y100241761"
select select "number:0"
type input "2025-09-05"
type input "08:45:00.000"
type input "2025-09-05"
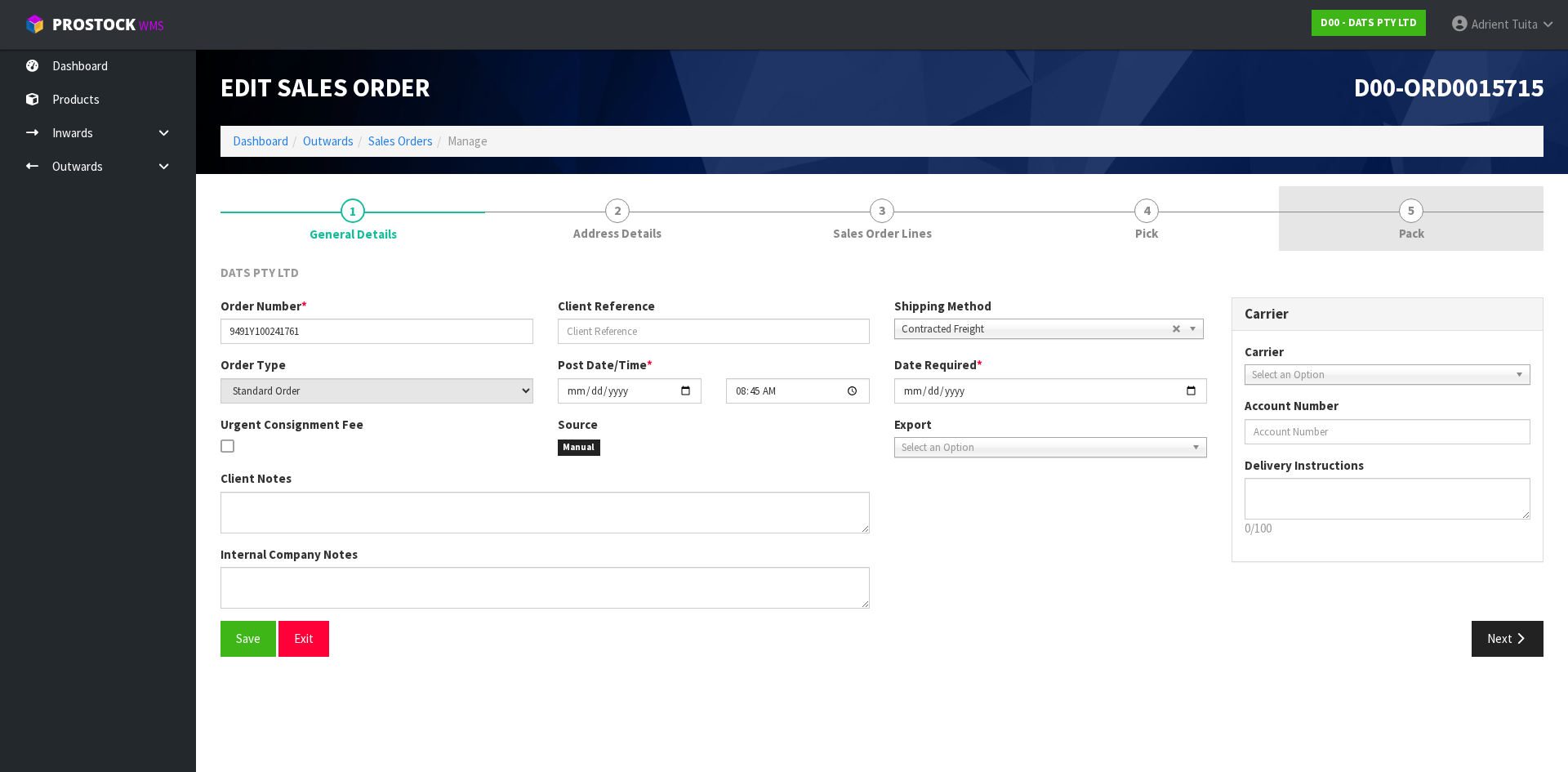
drag, startPoint x: 1444, startPoint y: 216, endPoint x: 1435, endPoint y: 224, distance: 12.0
click at [1445, 216] on link "5 Pack" at bounding box center [1412, 218] width 264 height 65
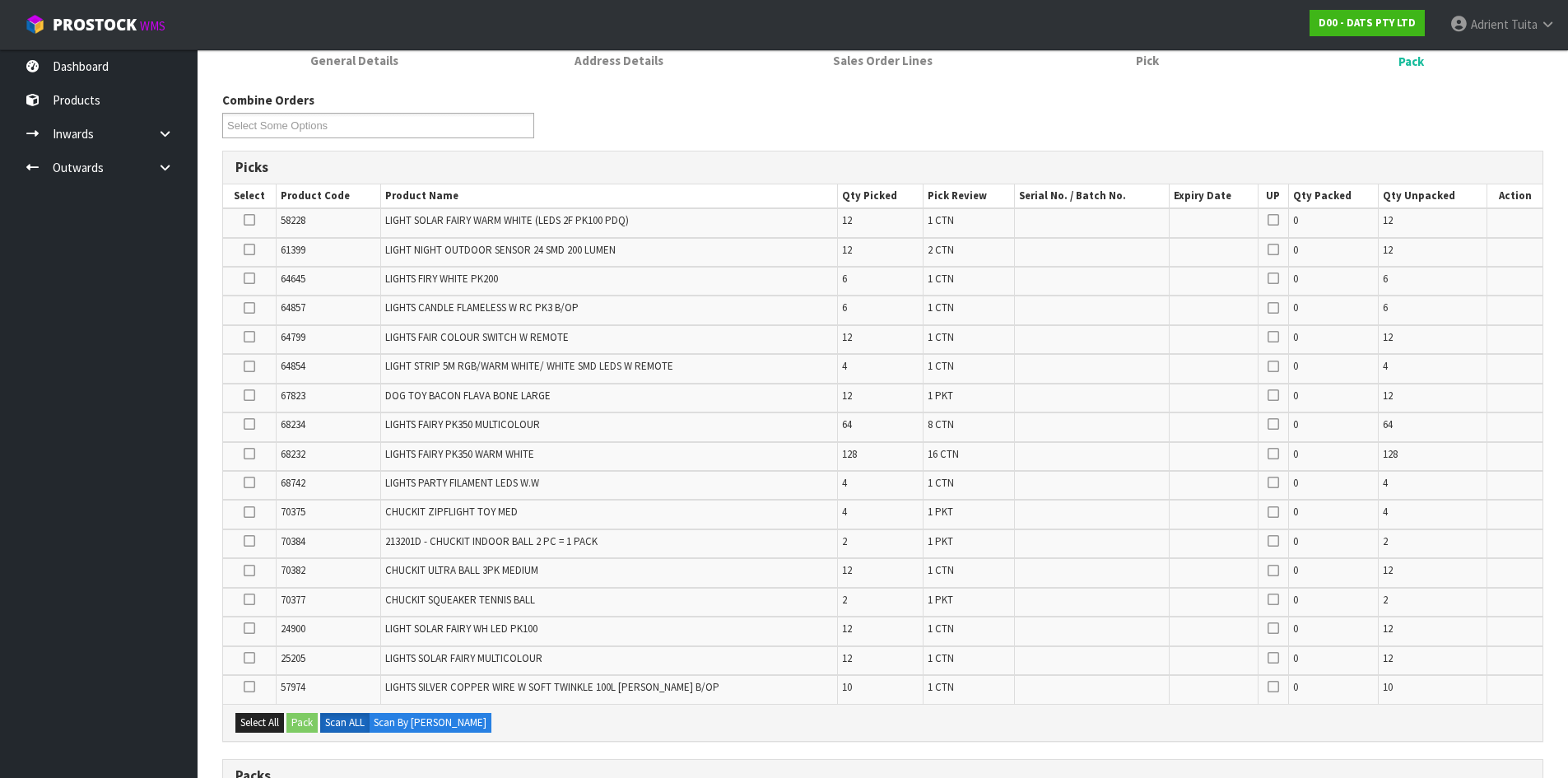
scroll to position [594, 0]
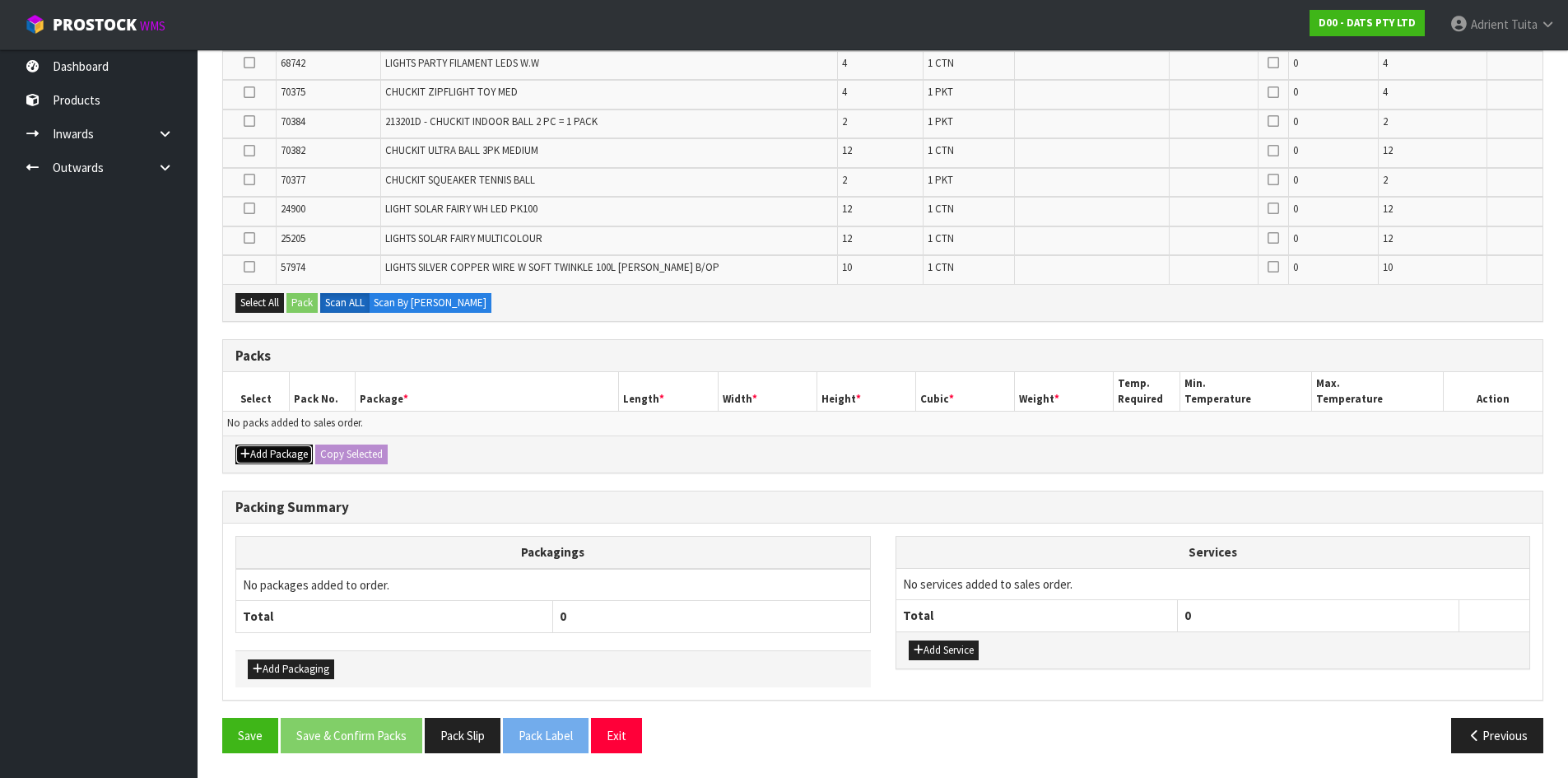
click at [241, 447] on button "Add Package" at bounding box center [274, 454] width 78 height 19
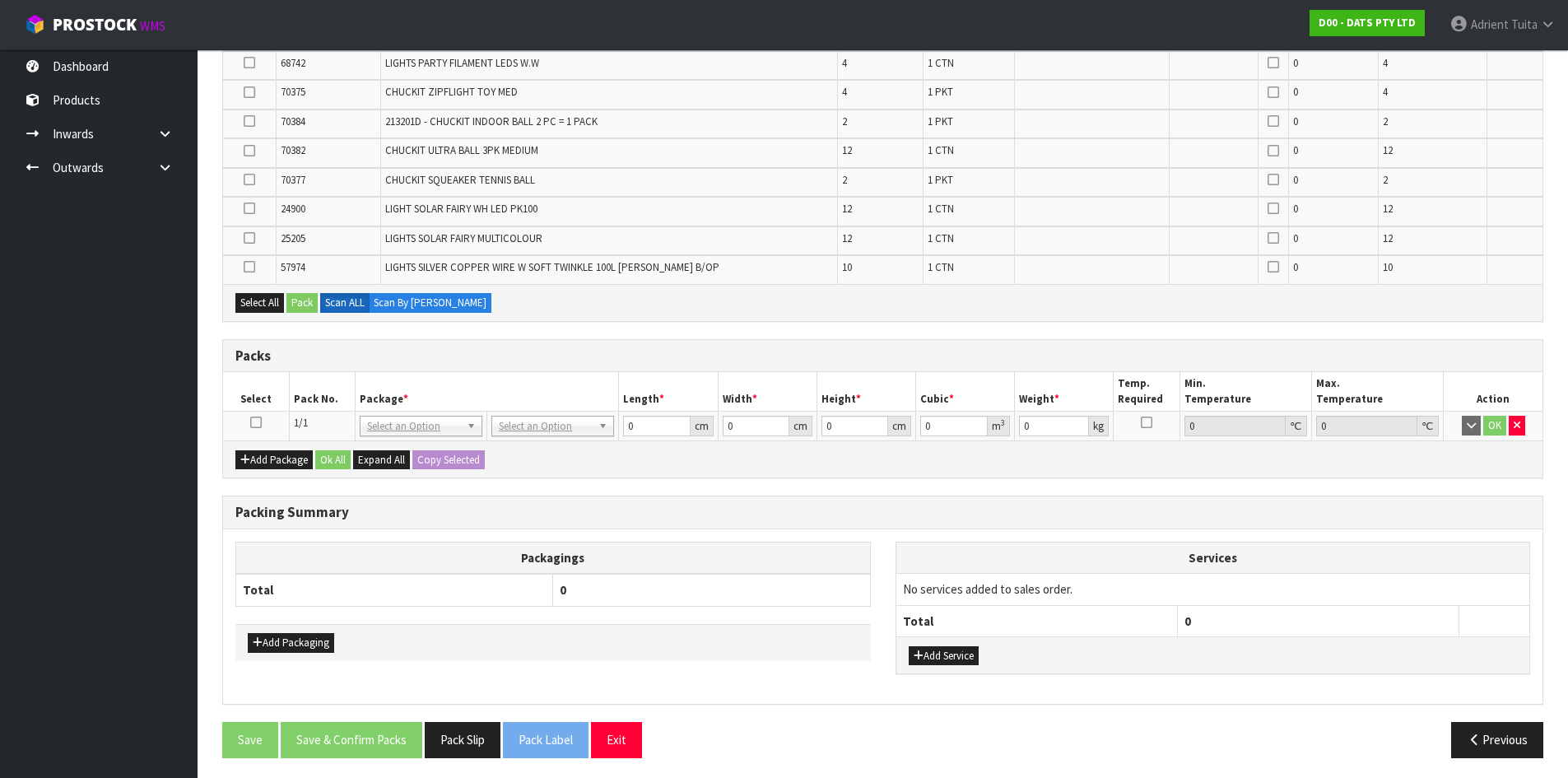
click at [256, 422] on icon at bounding box center [256, 422] width 12 height 1
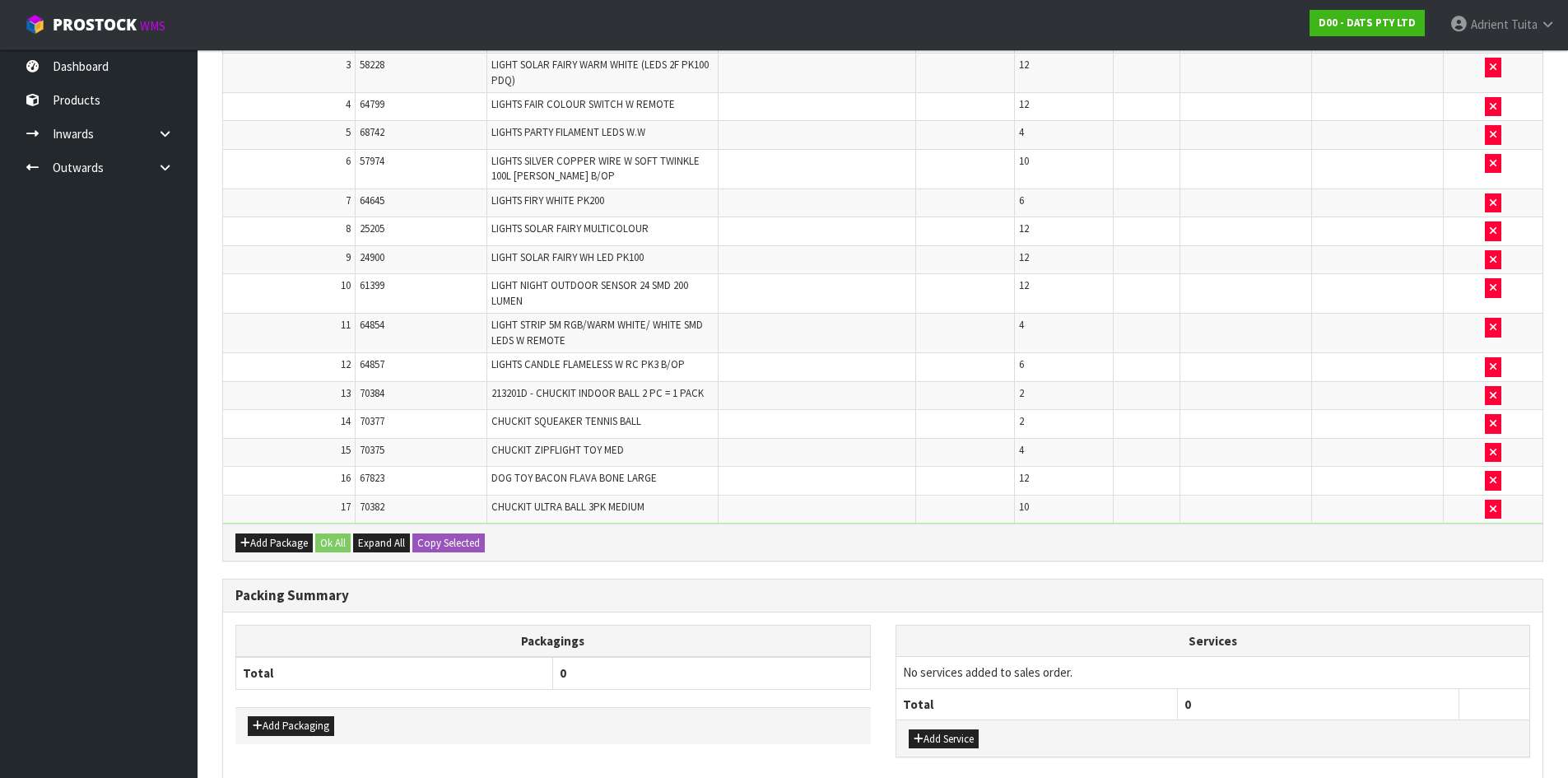
scroll to position [0, 0]
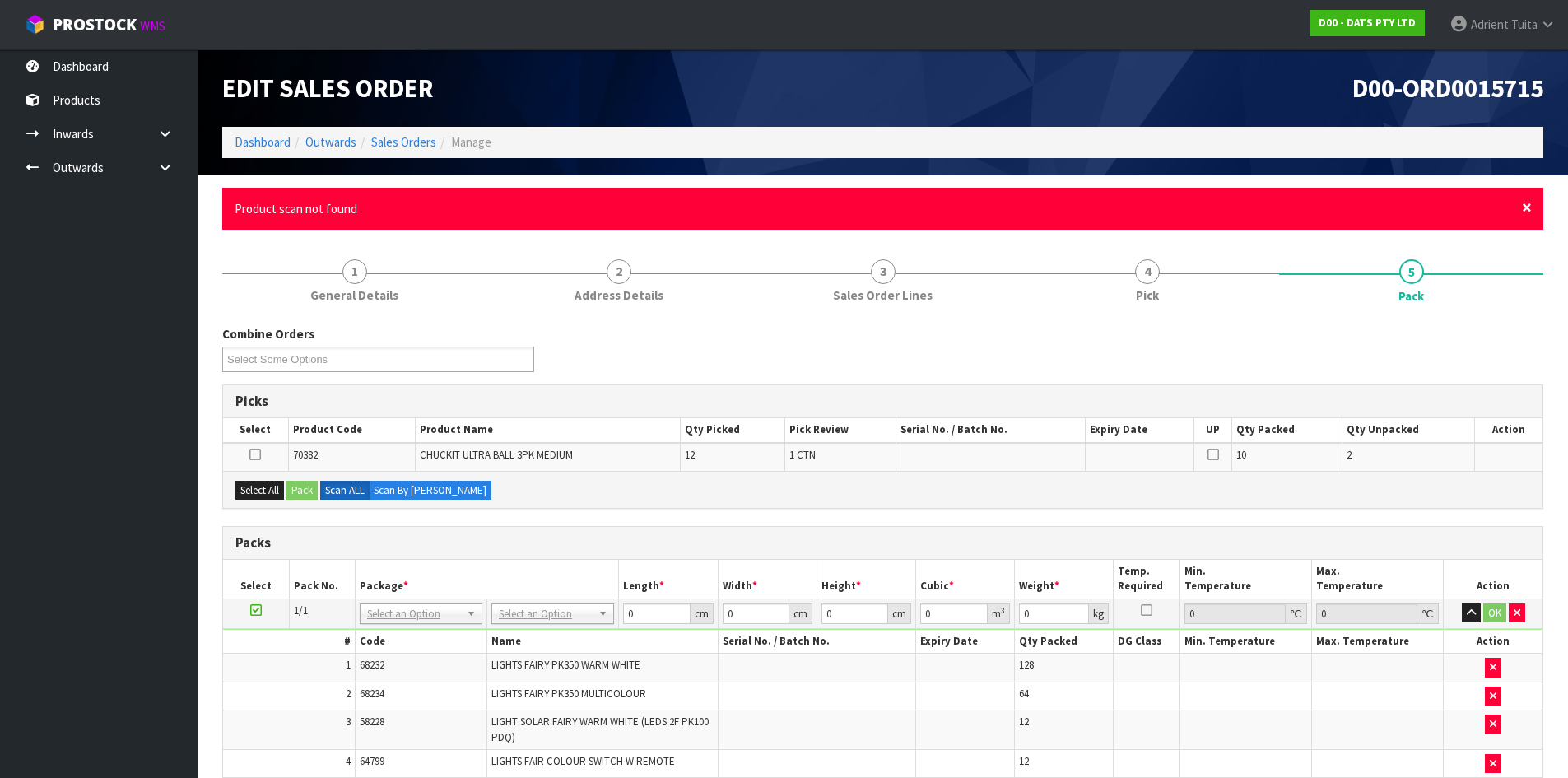
click at [1530, 215] on span "×" at bounding box center [1526, 207] width 10 height 23
click at [1519, 211] on div "× Close Product scan not found" at bounding box center [883, 208] width 1321 height 42
click at [1522, 213] on span "×" at bounding box center [1526, 207] width 10 height 23
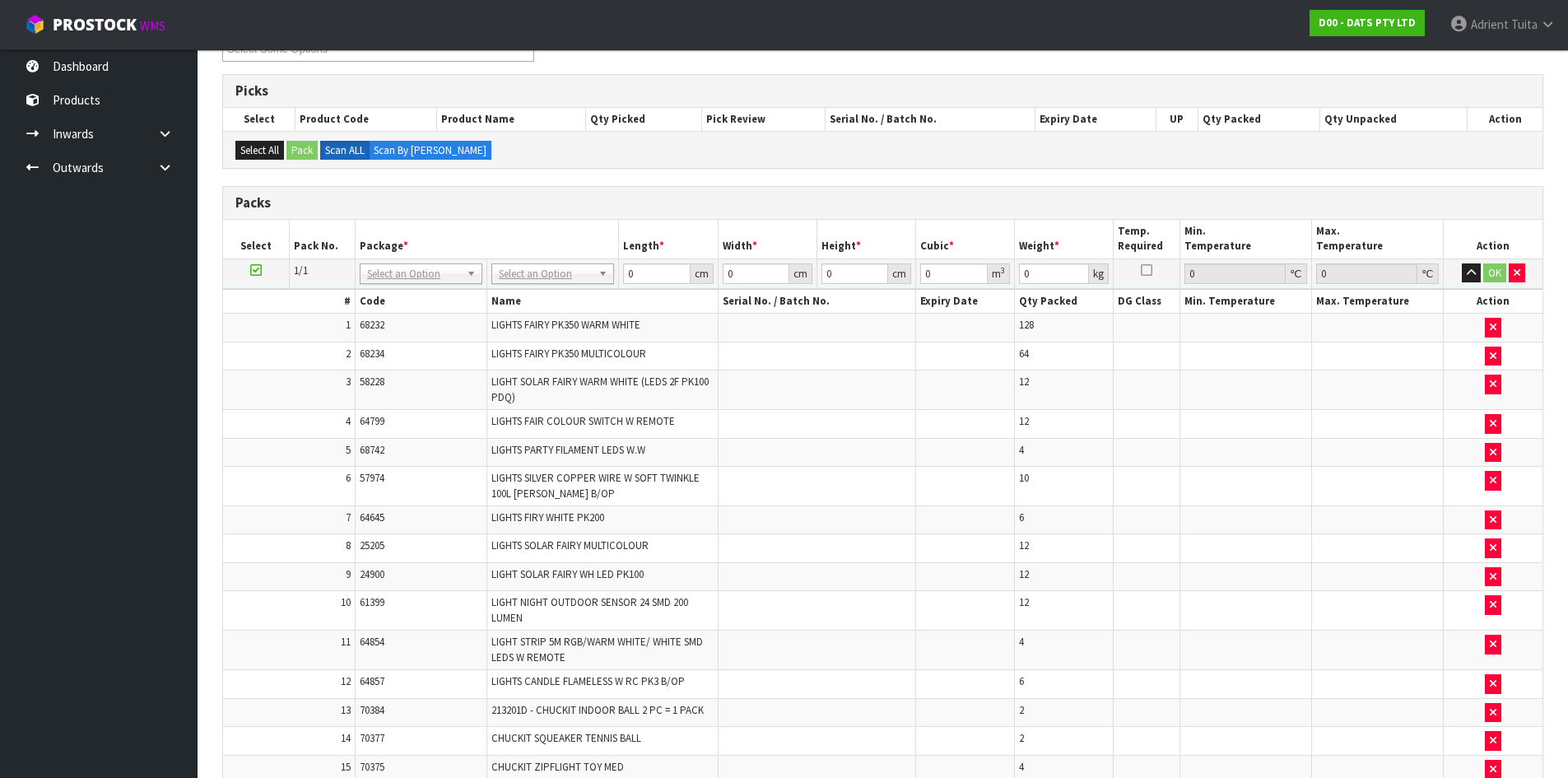
scroll to position [409, 0]
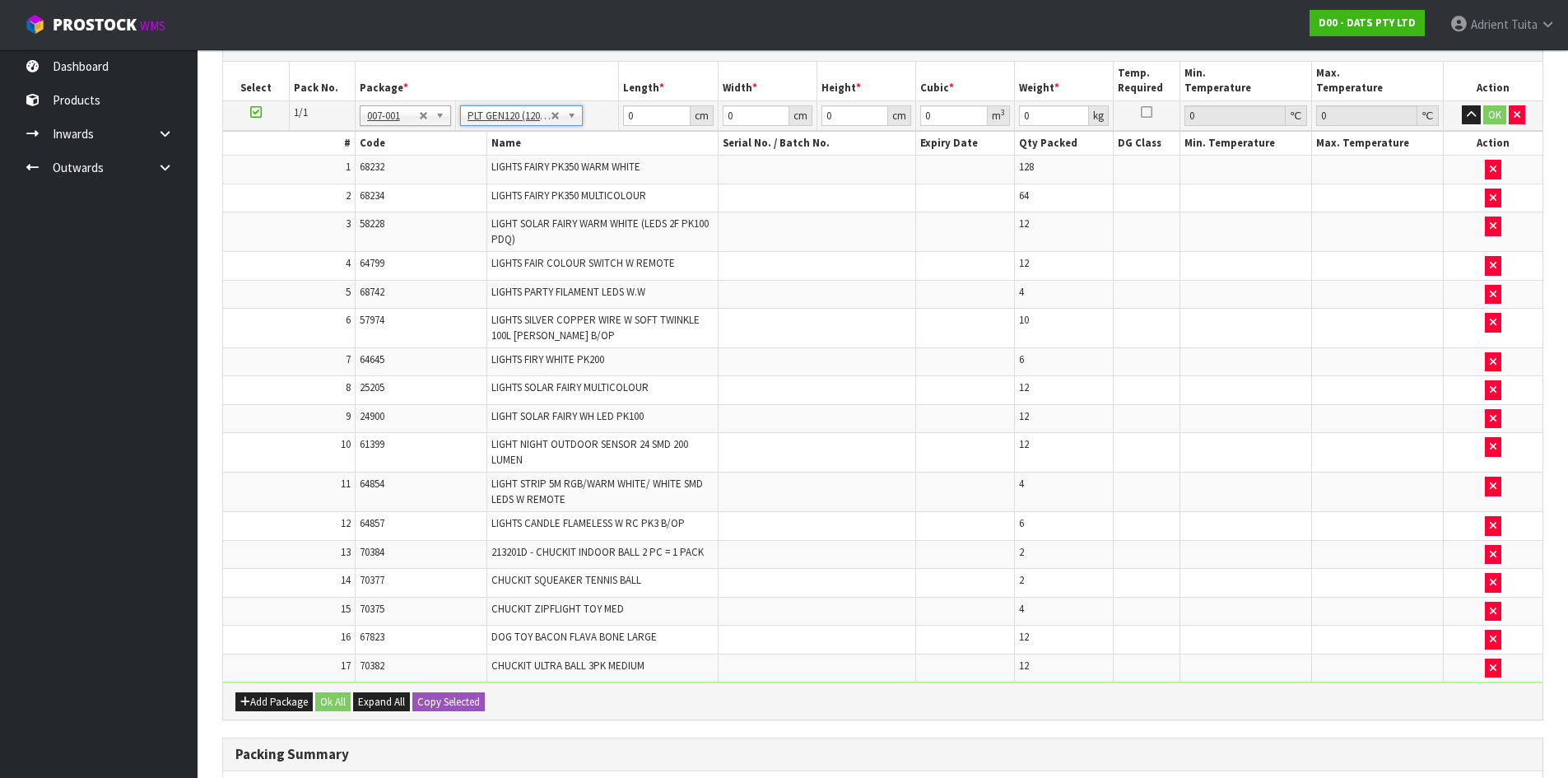
type input "120"
type input "100"
type input "165.326"
click at [630, 121] on input "120" at bounding box center [656, 115] width 67 height 20
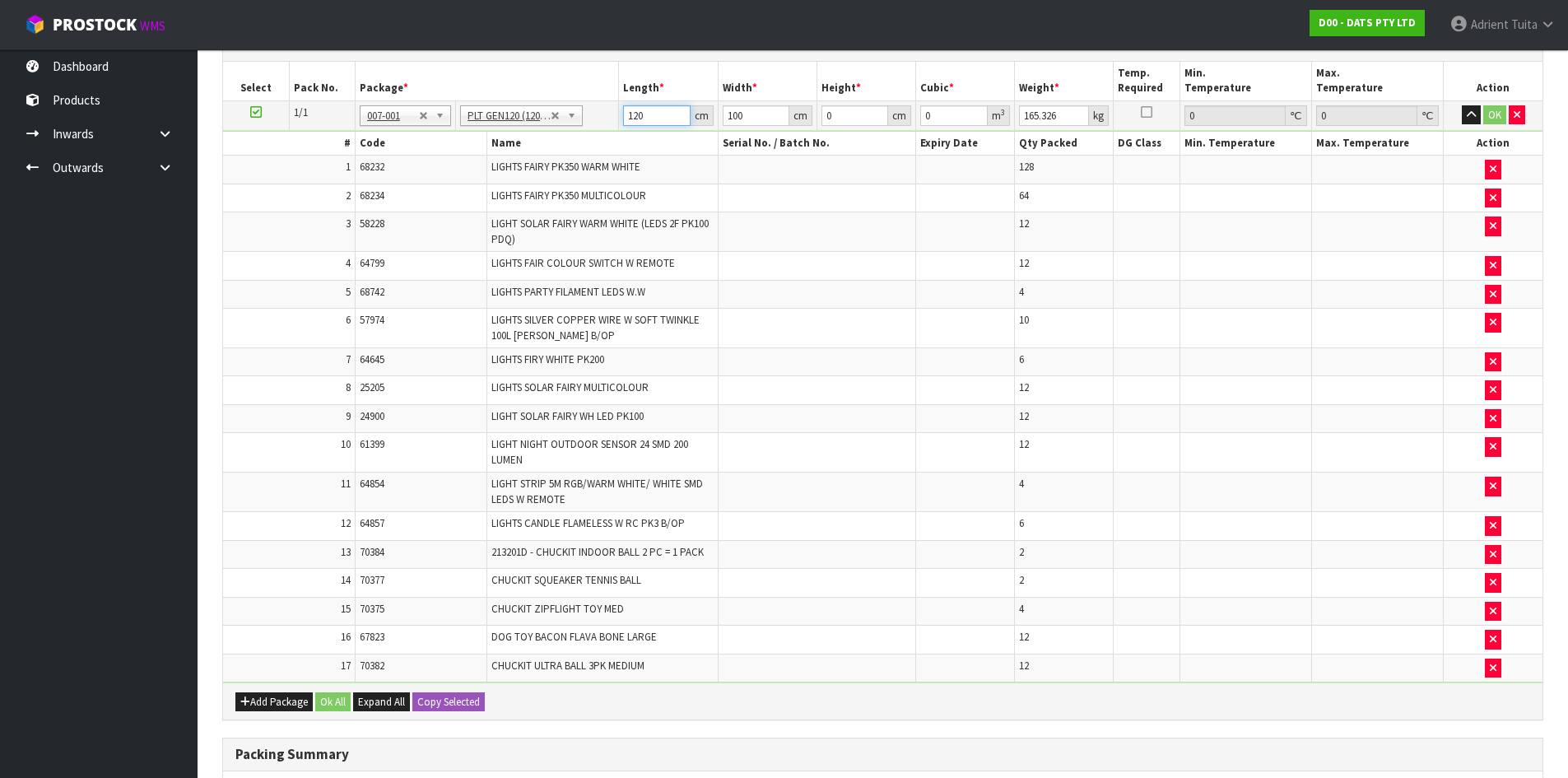
click at [630, 121] on input "120" at bounding box center [656, 115] width 67 height 20
type input "121"
type input "100"
type input "1"
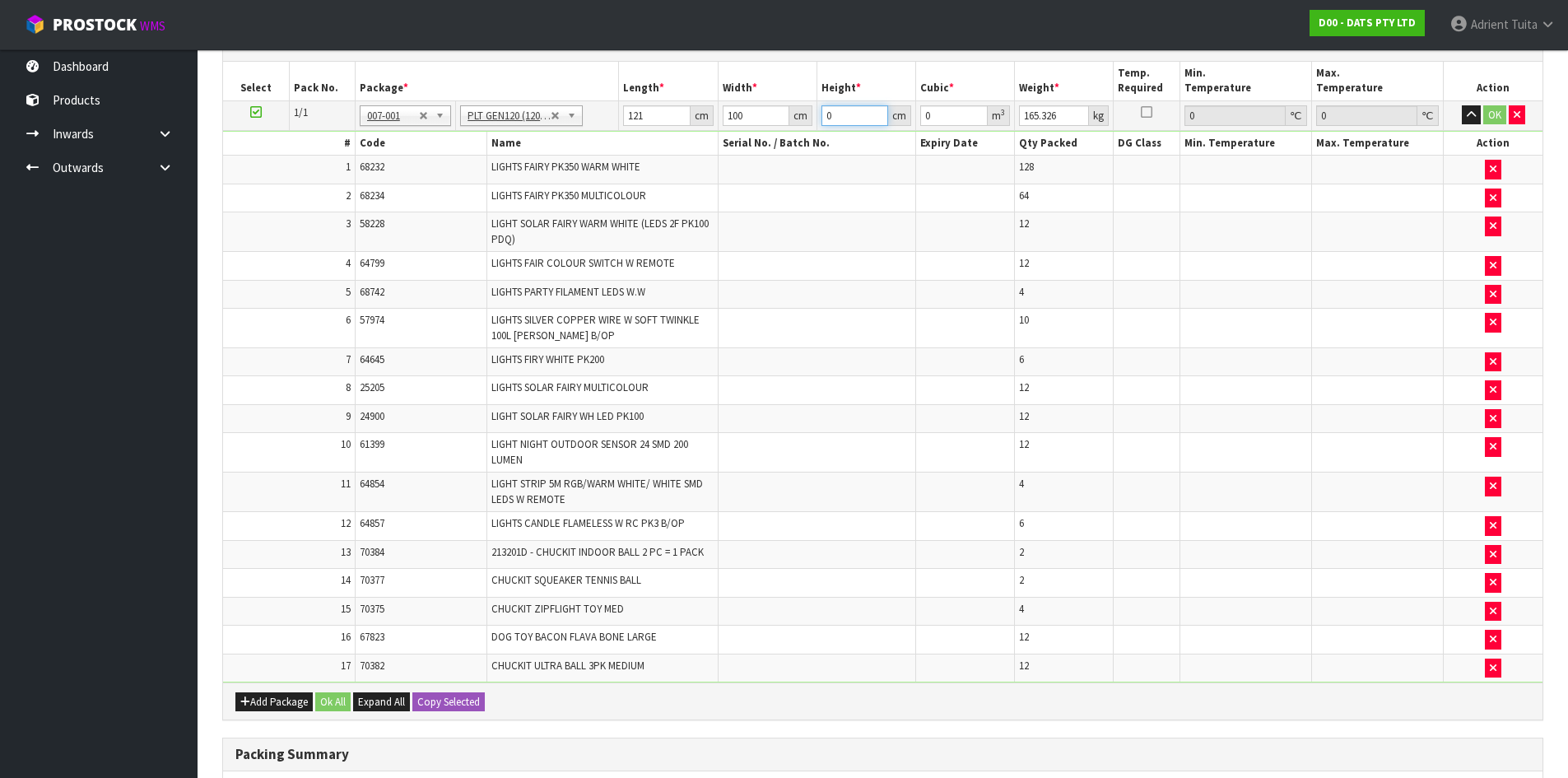
type input "0.0121"
type input "14"
type input "0.1694"
type input "142"
type input "1.7182"
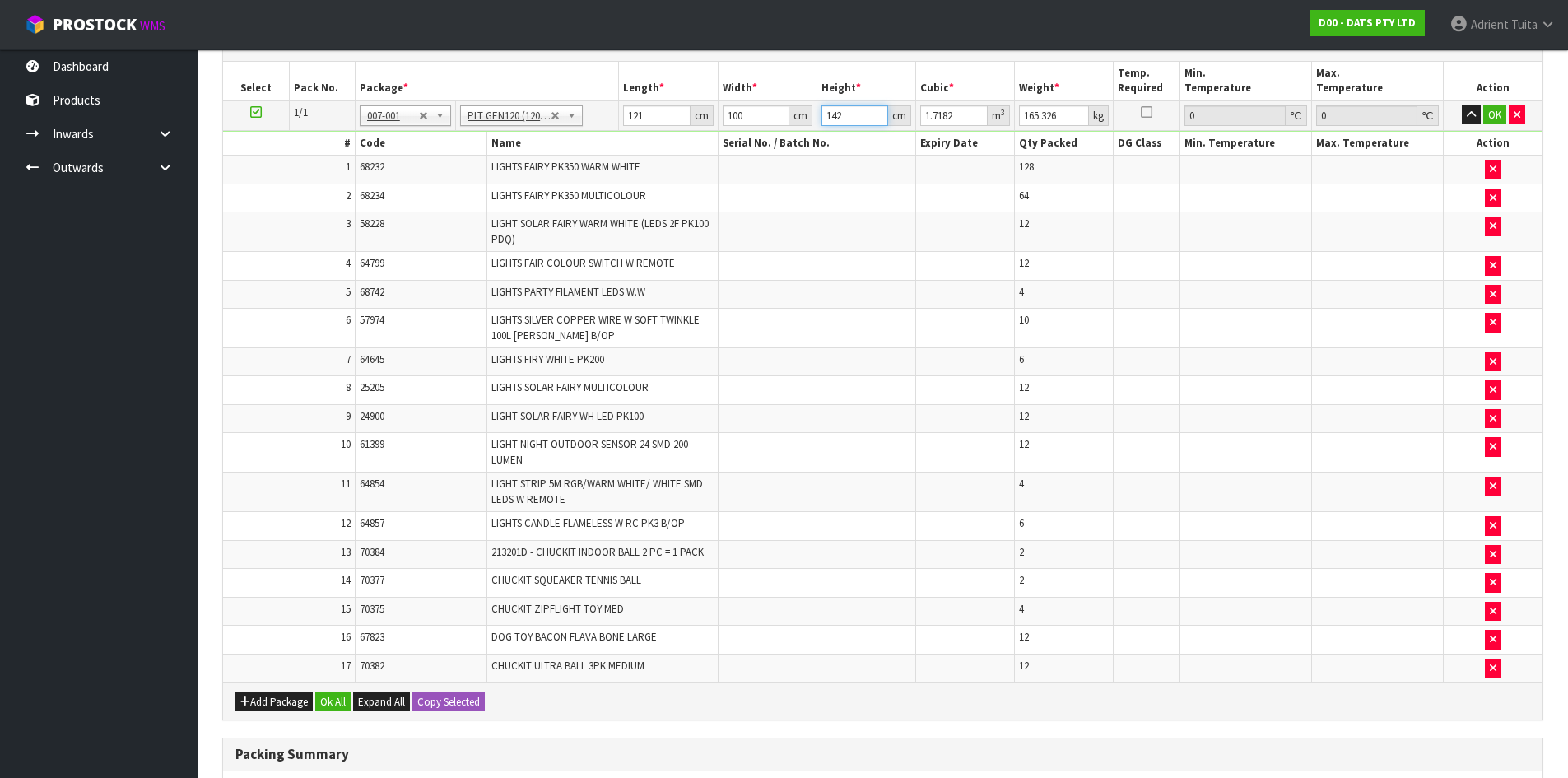
type input "142"
type input "179"
click at [1496, 113] on button "OK" at bounding box center [1495, 115] width 23 height 19
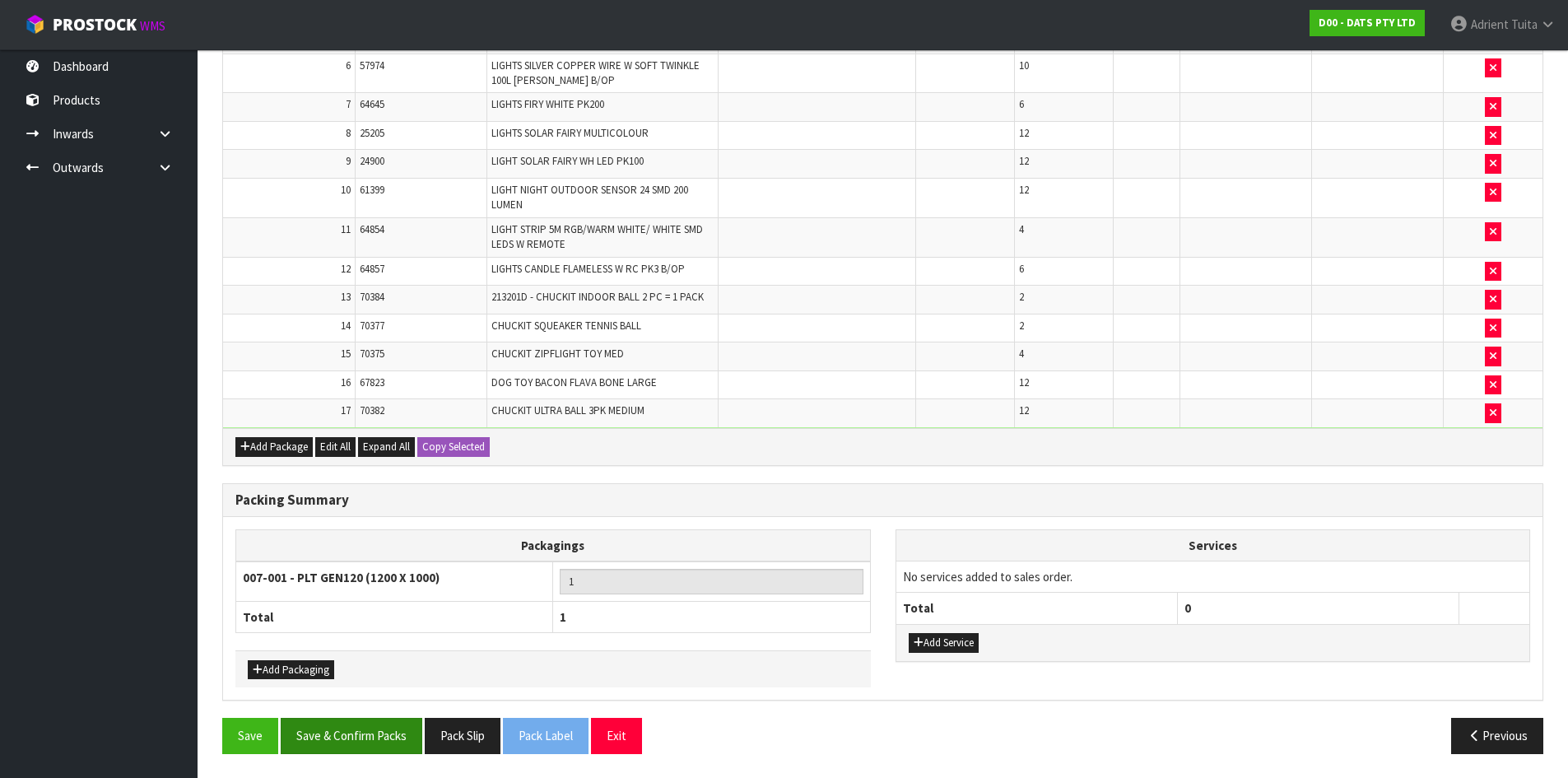
scroll to position [663, 0]
click at [345, 740] on div "Save Save & Confirm Packs Pack Slip Pack Label Exit Previous" at bounding box center [883, 740] width 1345 height 48
click at [354, 727] on button "Save & Confirm Packs" at bounding box center [352, 734] width 142 height 35
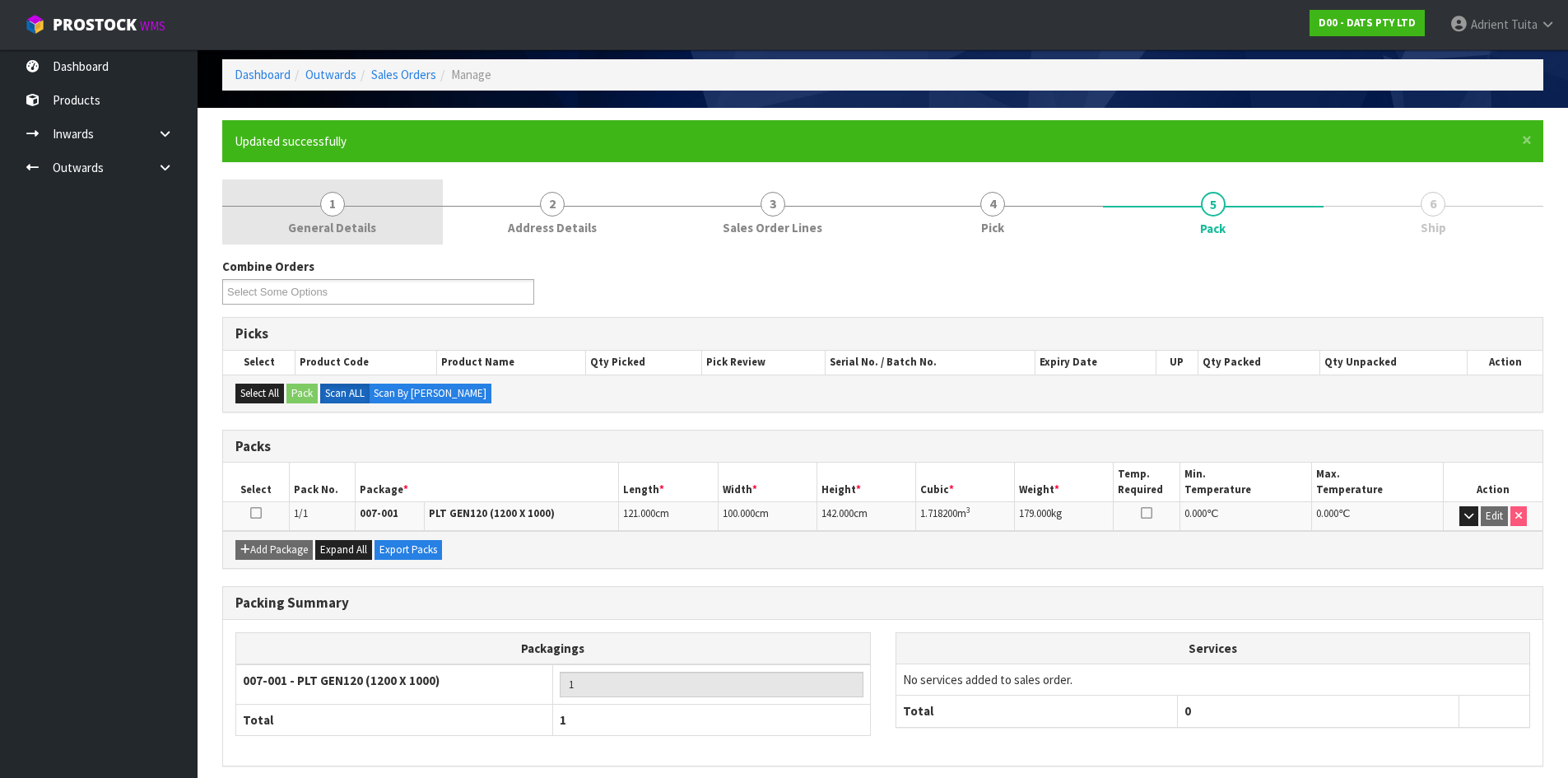
scroll to position [134, 0]
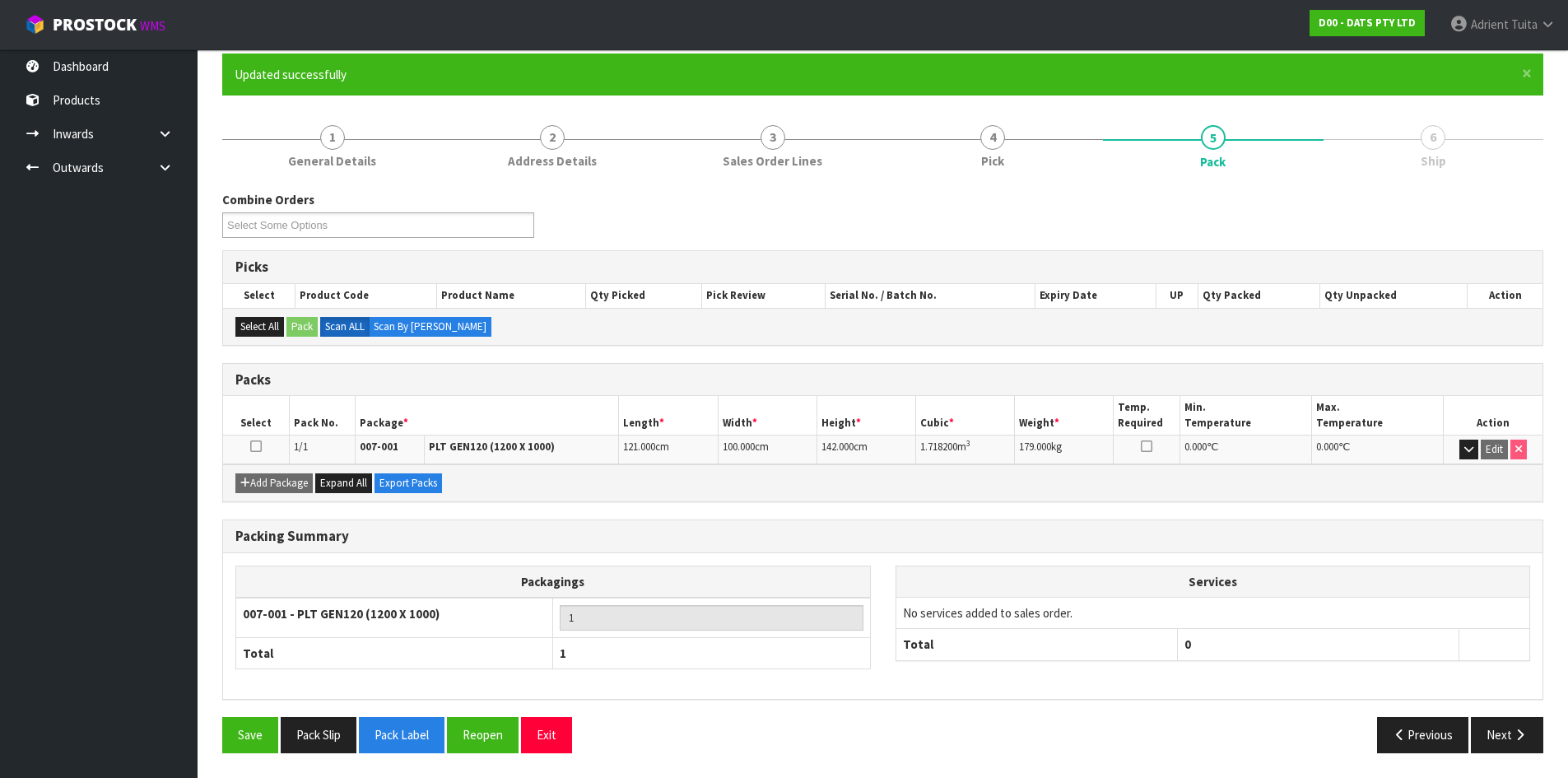
click at [484, 713] on div "Packing Summary Packagings 007-001 - PLT GEN120 (1200 X 1000) 1 Total 1 Service…" at bounding box center [883, 619] width 1345 height 198
click at [488, 717] on button "Reopen" at bounding box center [483, 734] width 72 height 35
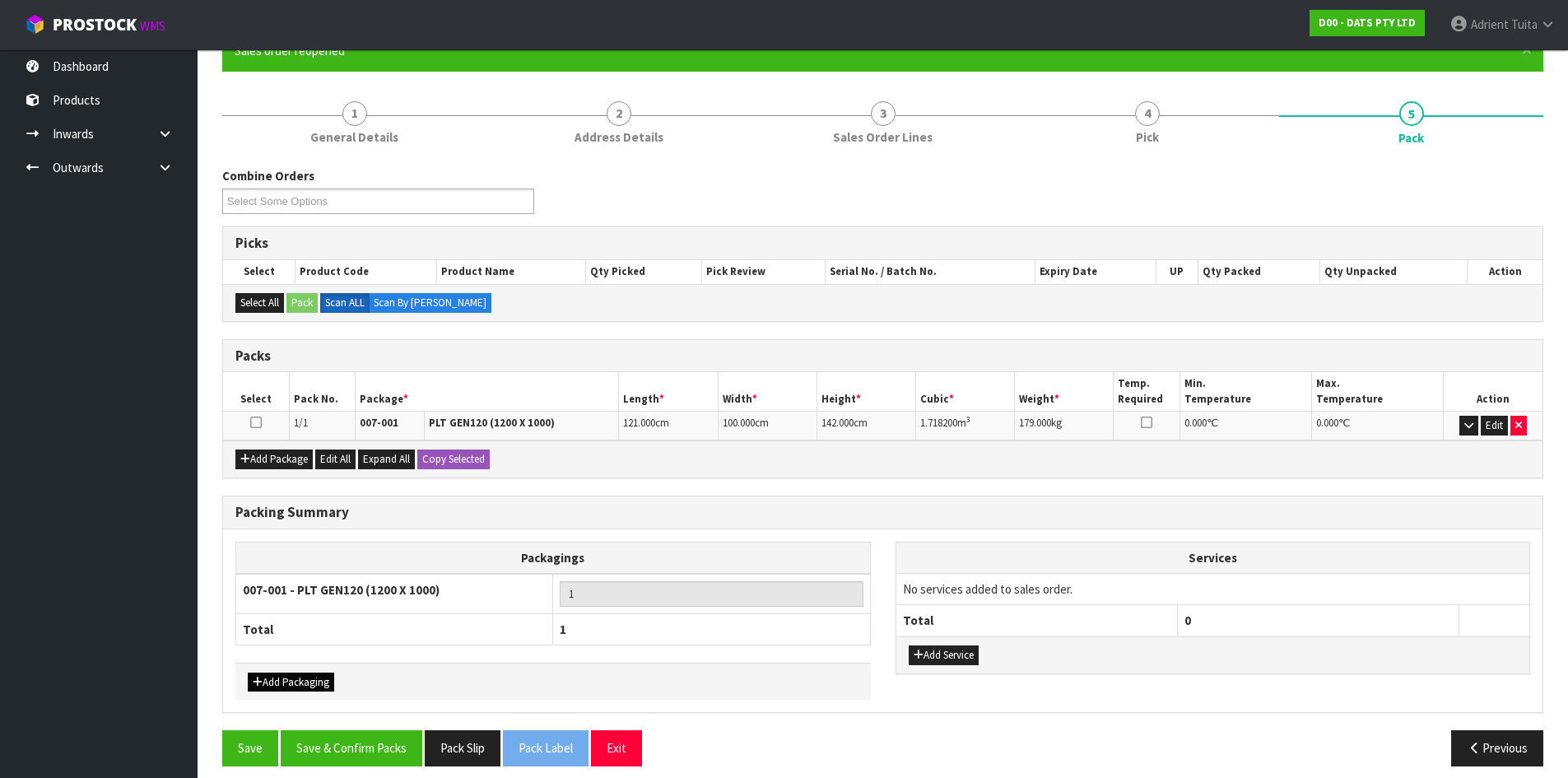
scroll to position [171, 0]
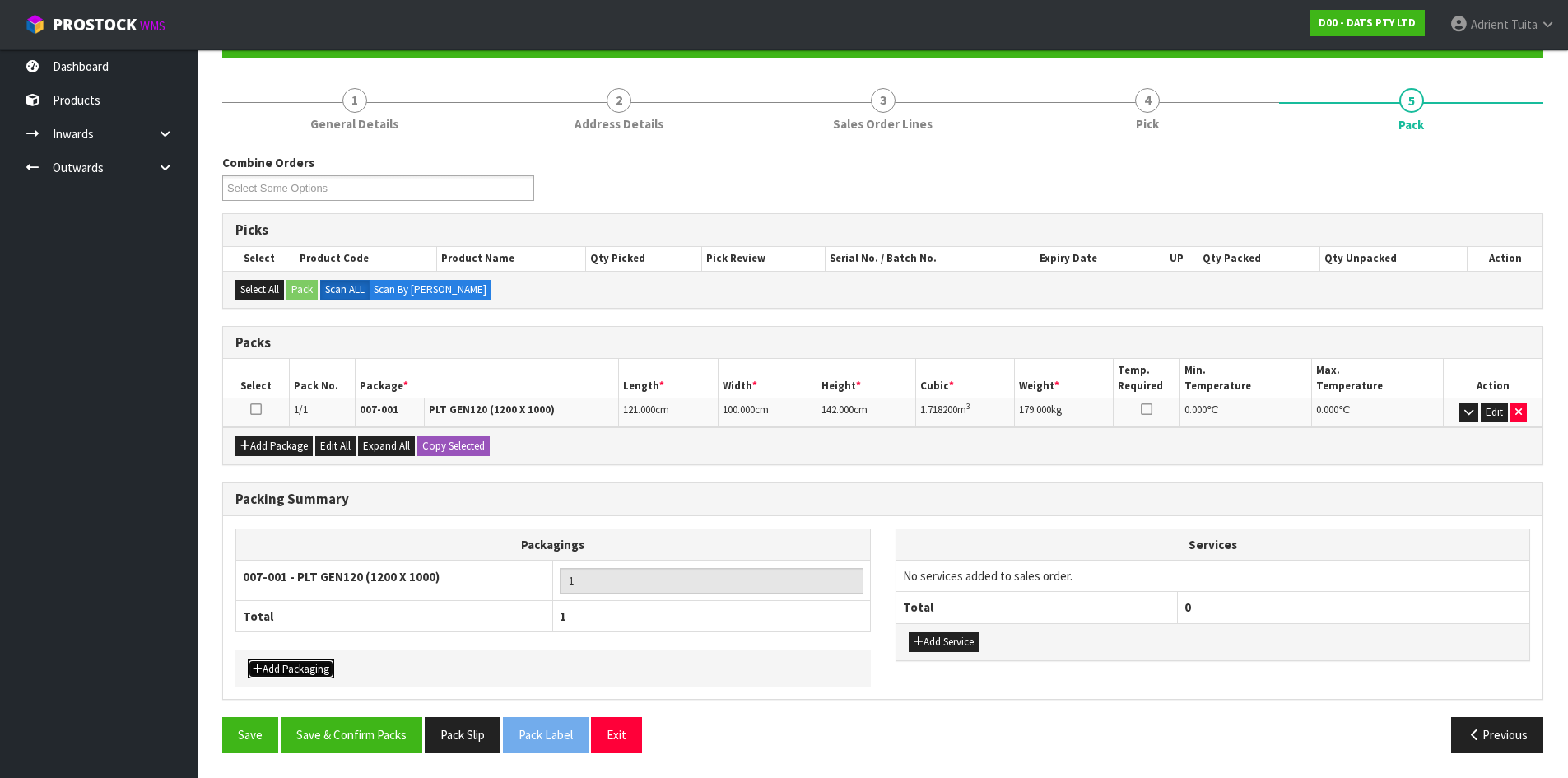
click at [325, 664] on button "Add Packaging" at bounding box center [291, 669] width 87 height 19
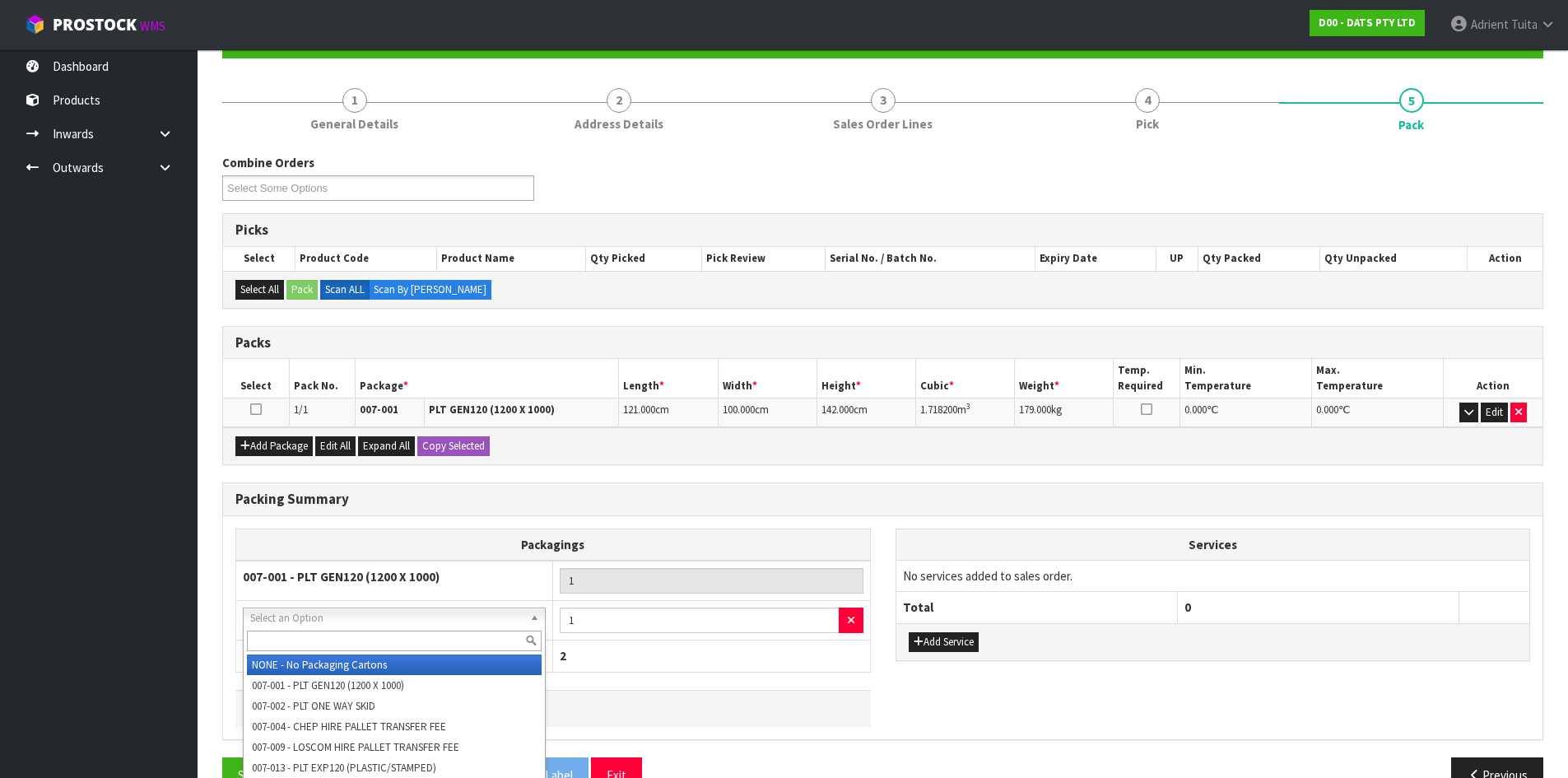
click at [347, 641] on input "text" at bounding box center [394, 640] width 295 height 20
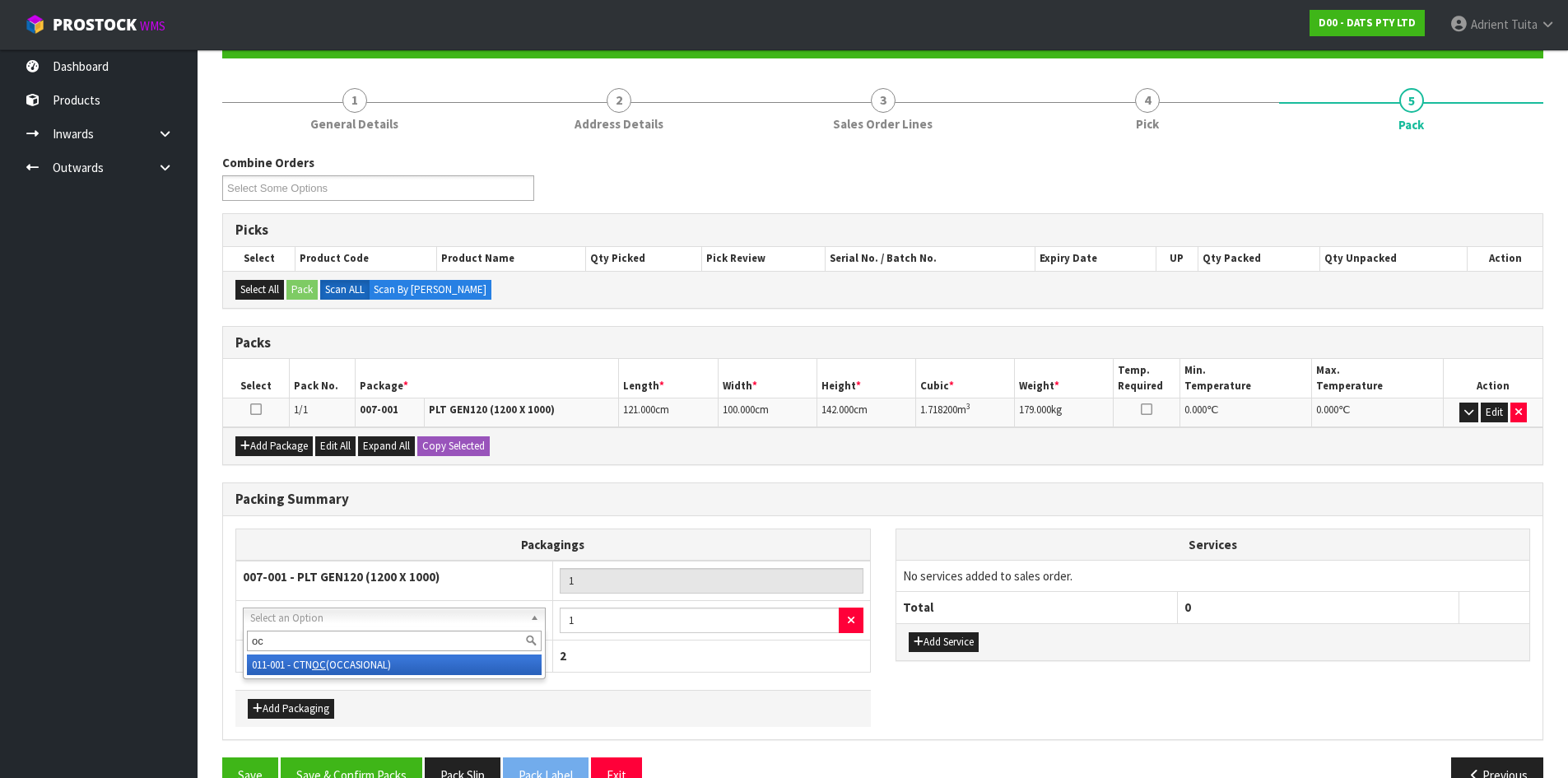
type input "oc"
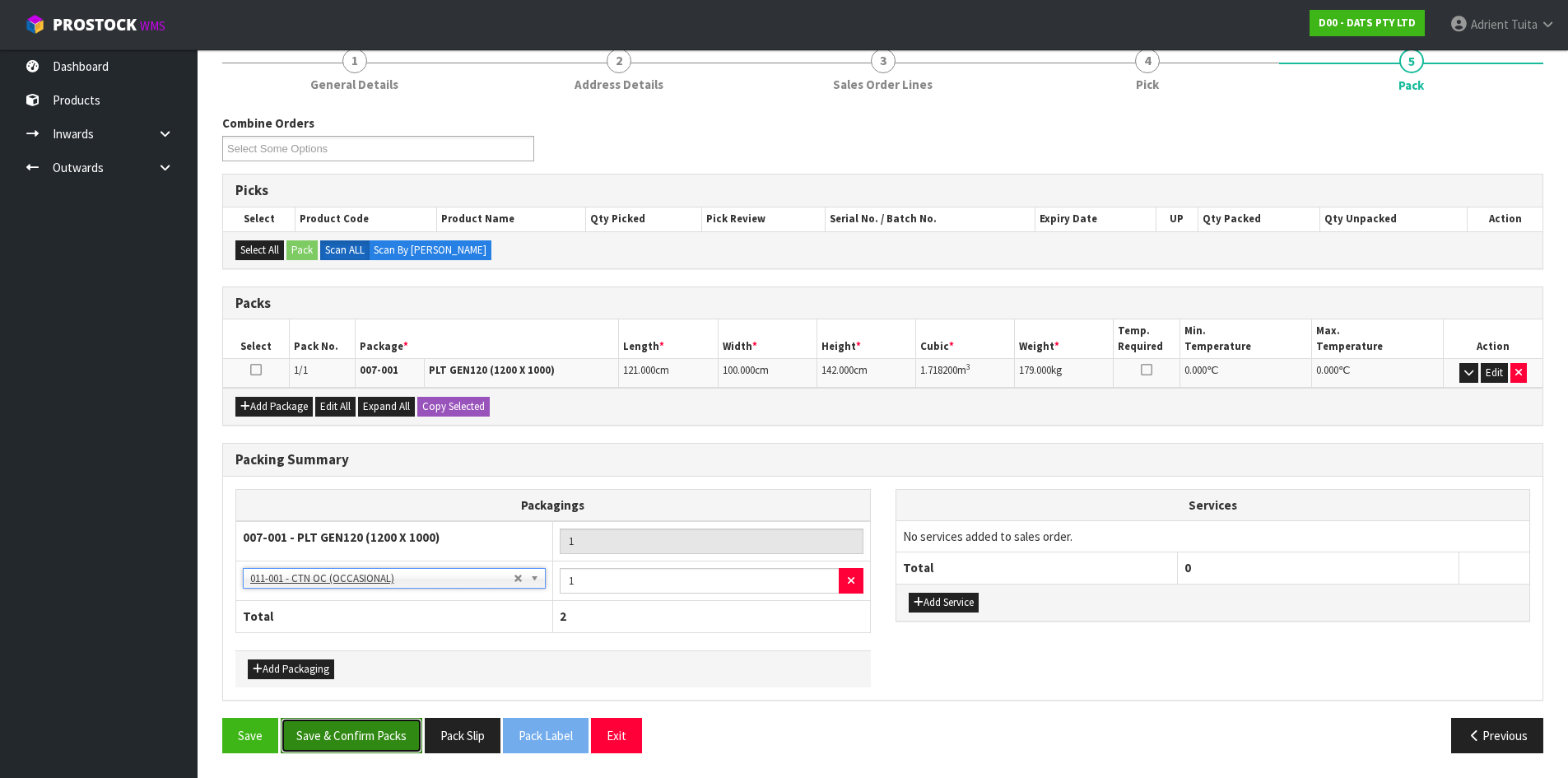
click at [344, 743] on button "Save & Confirm Packs" at bounding box center [352, 735] width 142 height 35
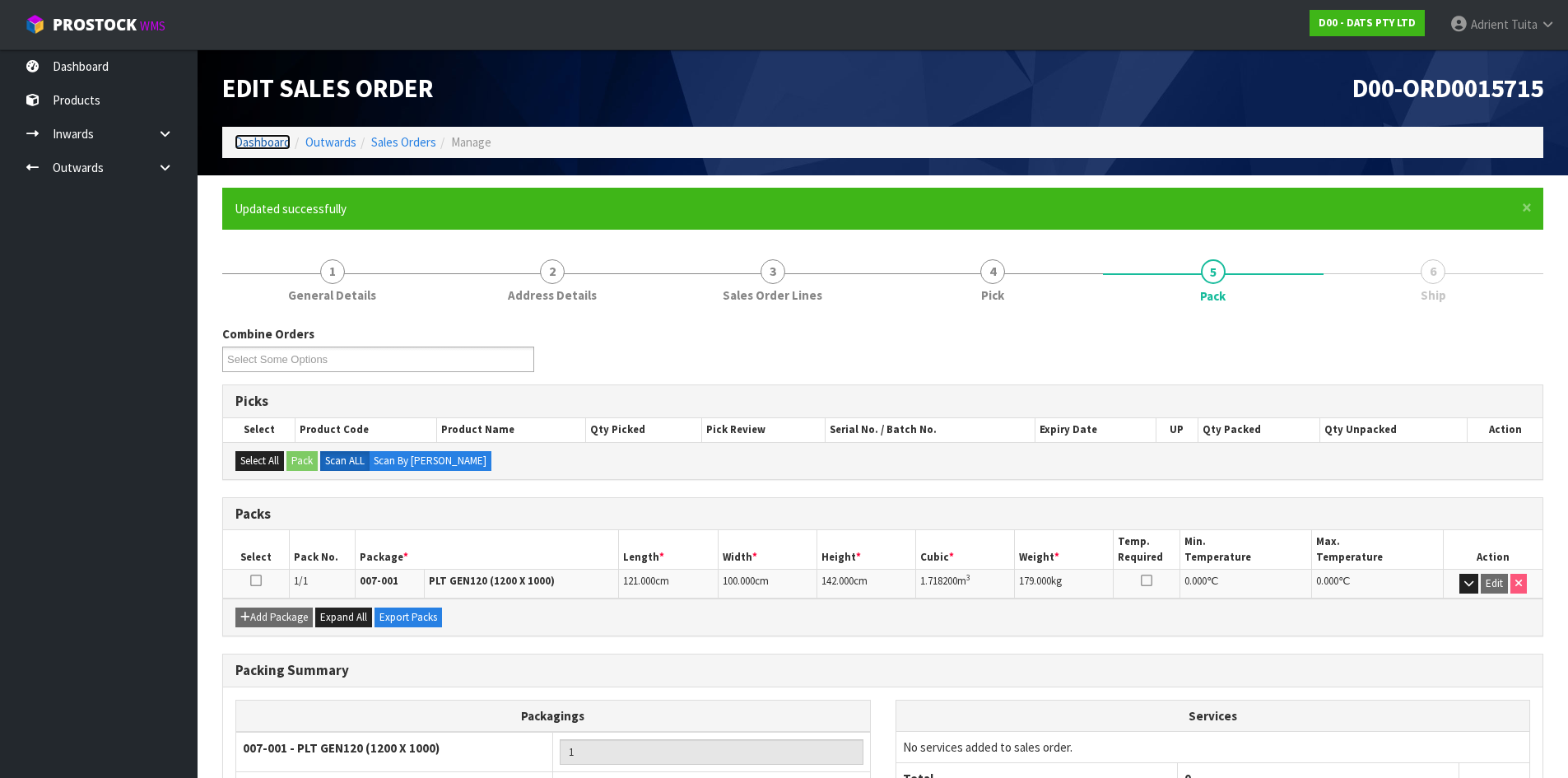
click at [265, 146] on link "Dashboard" at bounding box center [262, 142] width 56 height 16
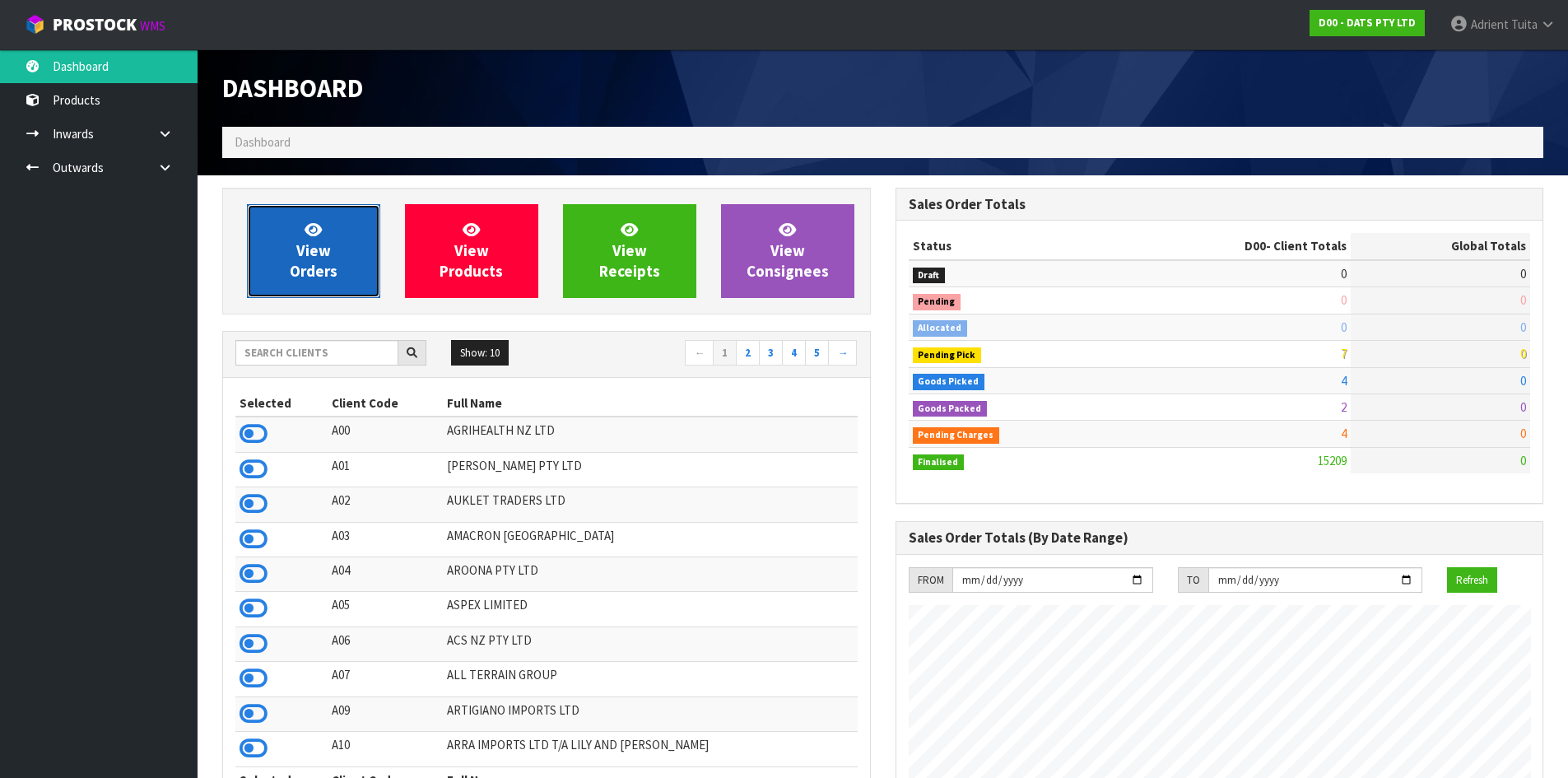
scroll to position [1248, 673]
click at [319, 244] on span "View Orders" at bounding box center [313, 250] width 48 height 61
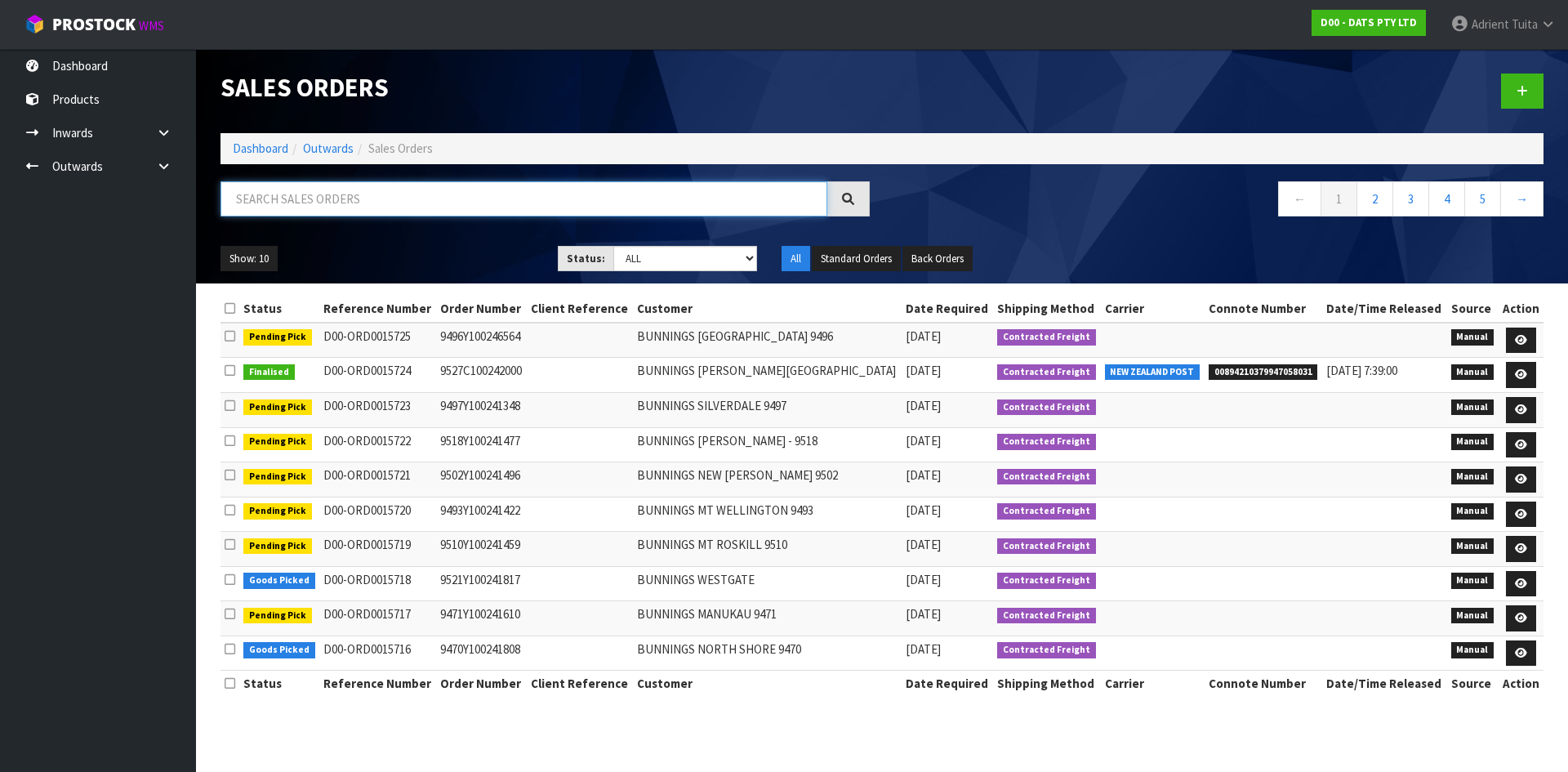
click at [328, 201] on input "text" at bounding box center [524, 199] width 607 height 35
click at [263, 145] on link "Dashboard" at bounding box center [261, 149] width 56 height 15
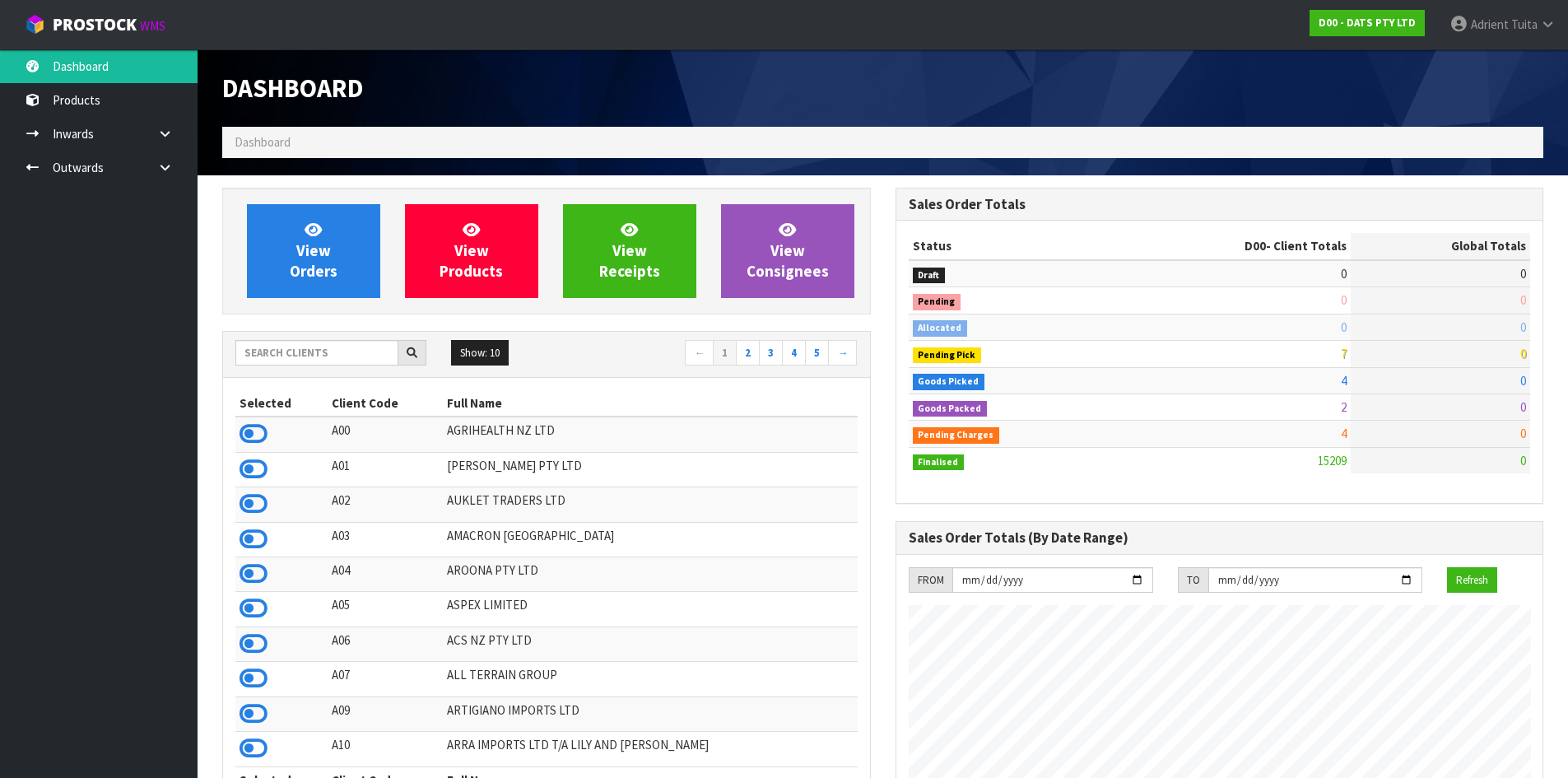
scroll to position [1248, 673]
click at [340, 349] on input "text" at bounding box center [317, 353] width 163 height 25
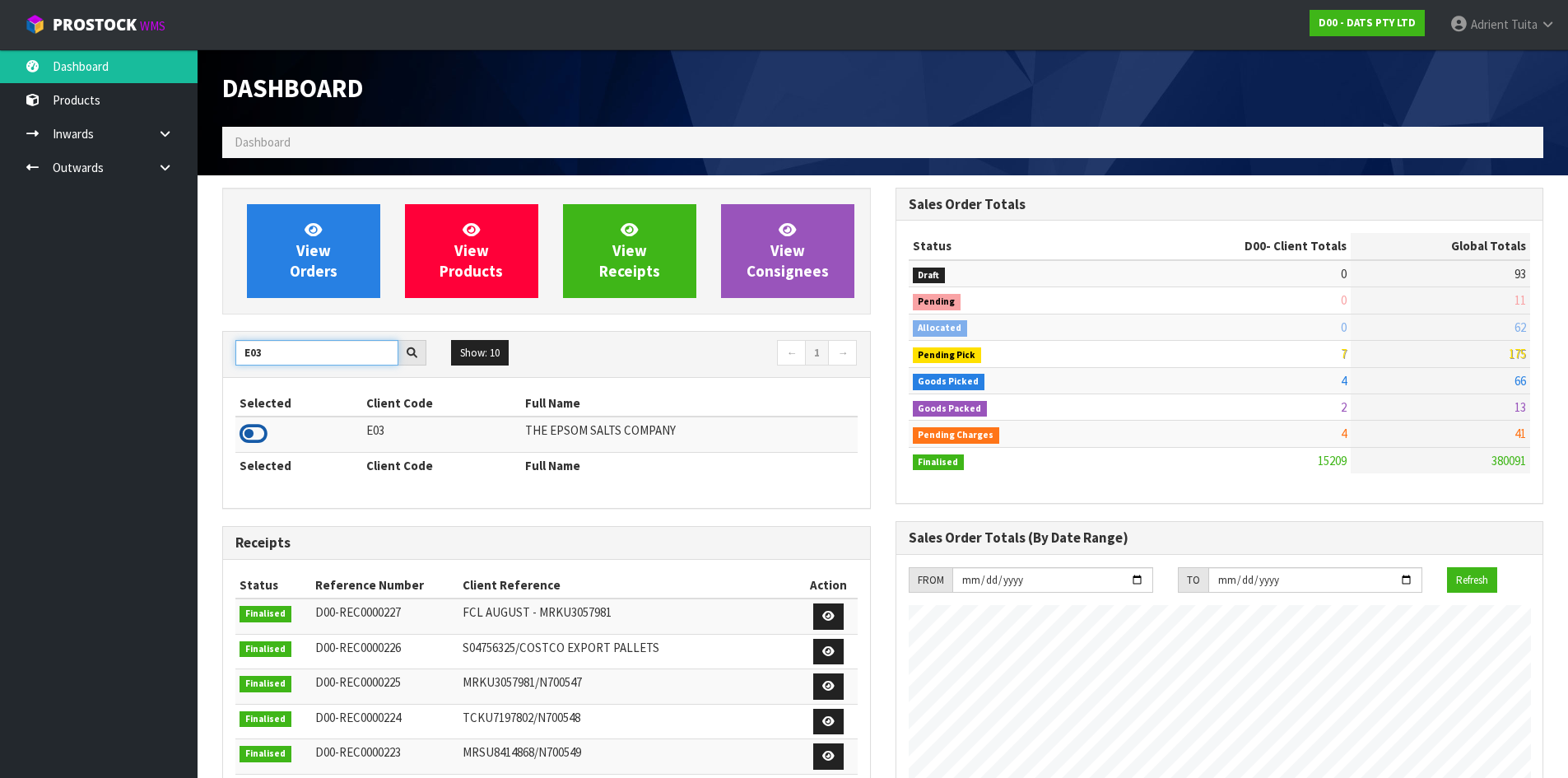
type input "E03"
click at [245, 434] on icon at bounding box center [253, 433] width 28 height 24
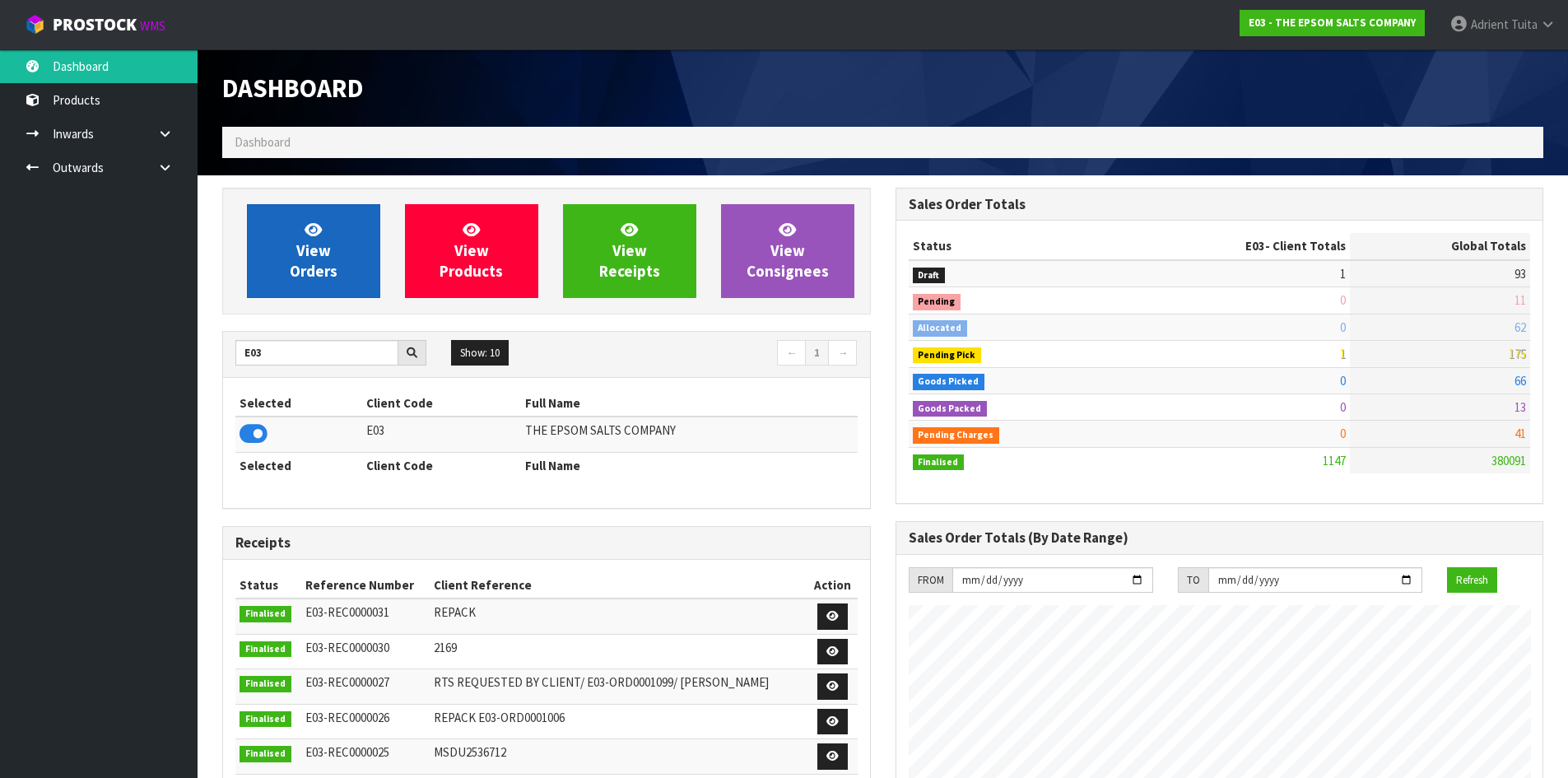
scroll to position [1033, 673]
click at [318, 230] on icon at bounding box center [313, 230] width 17 height 16
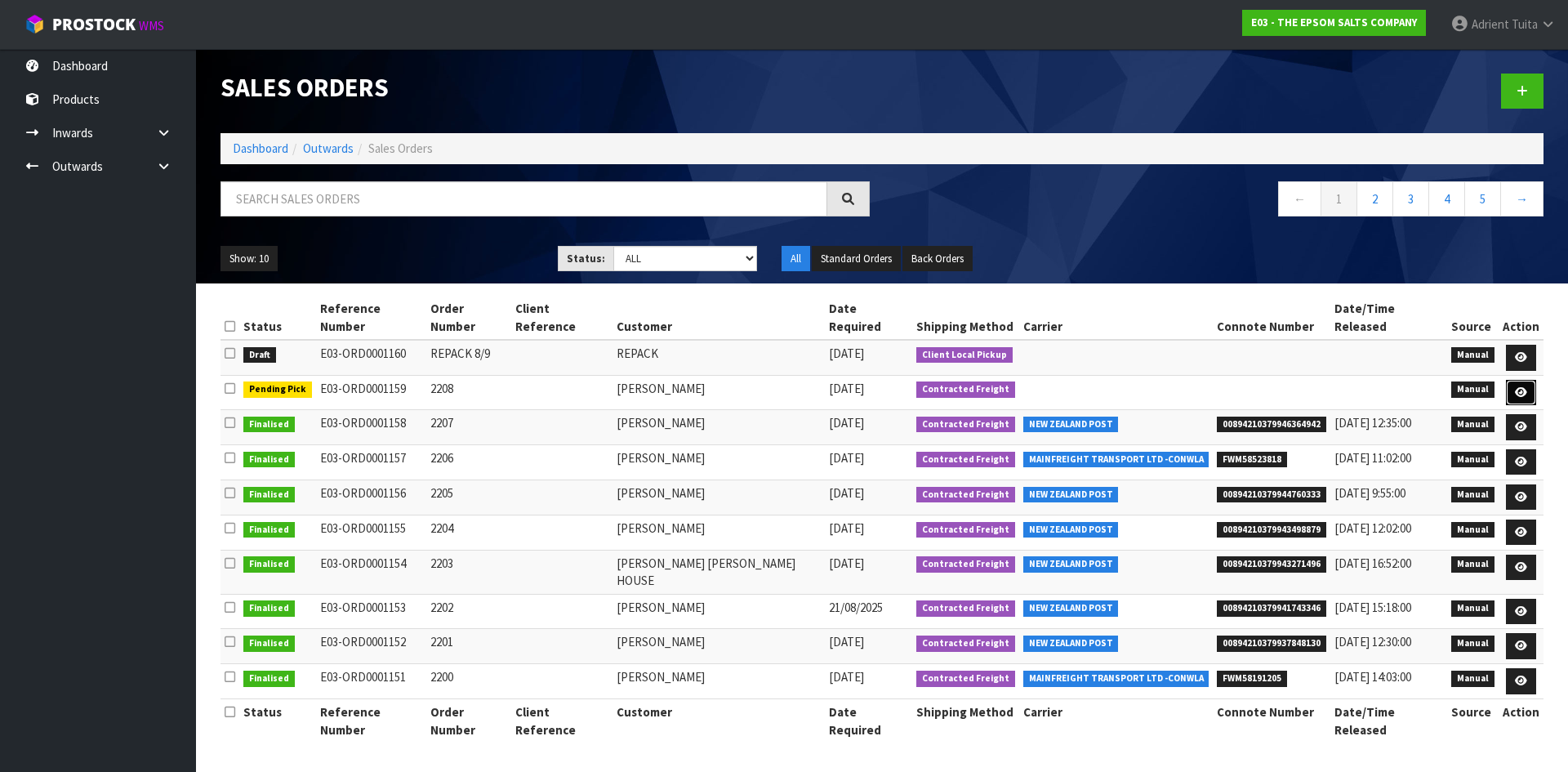
click at [1525, 387] on icon at bounding box center [1521, 392] width 13 height 11
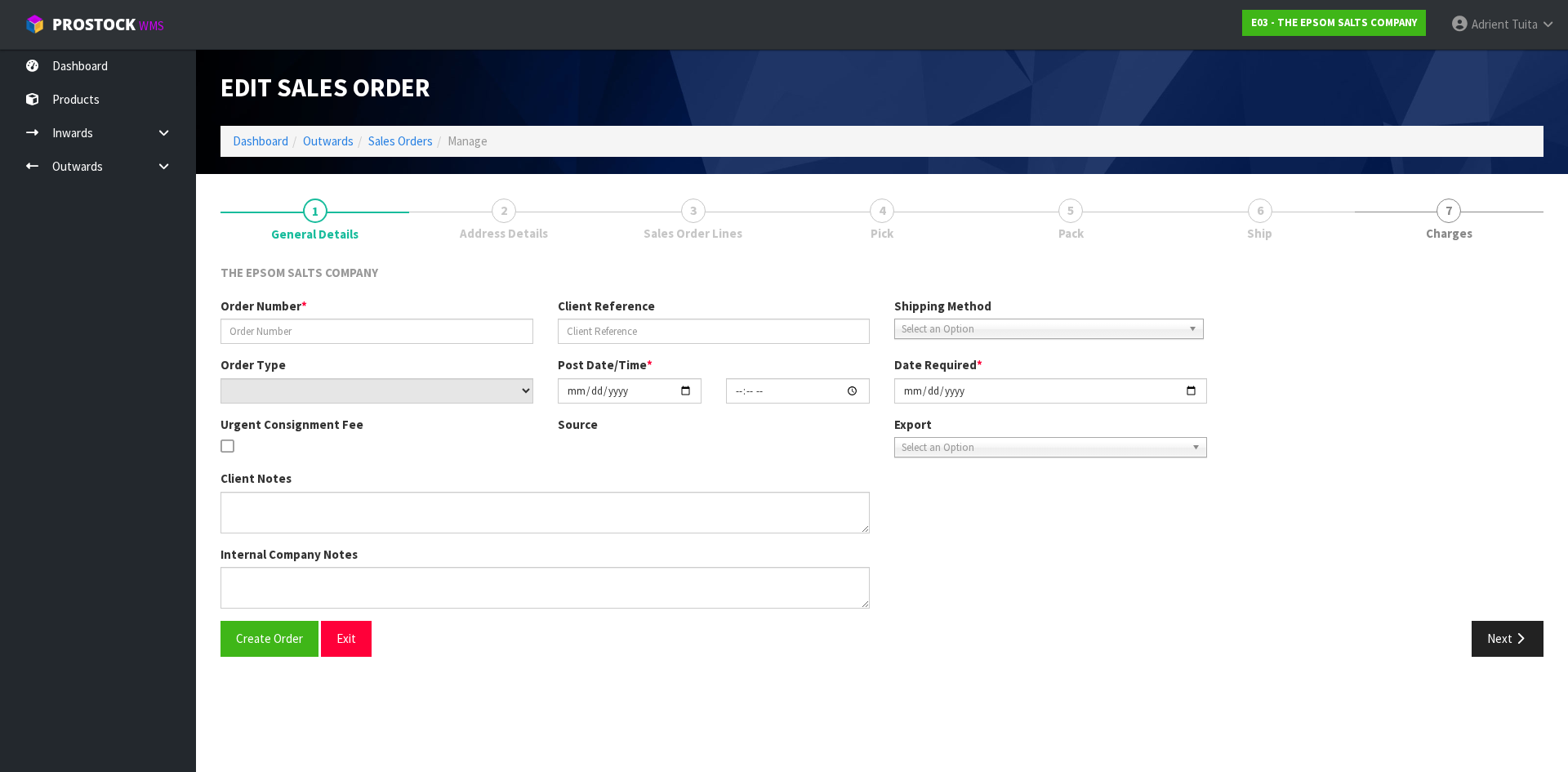
type input "2208"
select select "number:0"
type input "2025-09-08"
type input "08:39:00.000"
type input "2025-09-08"
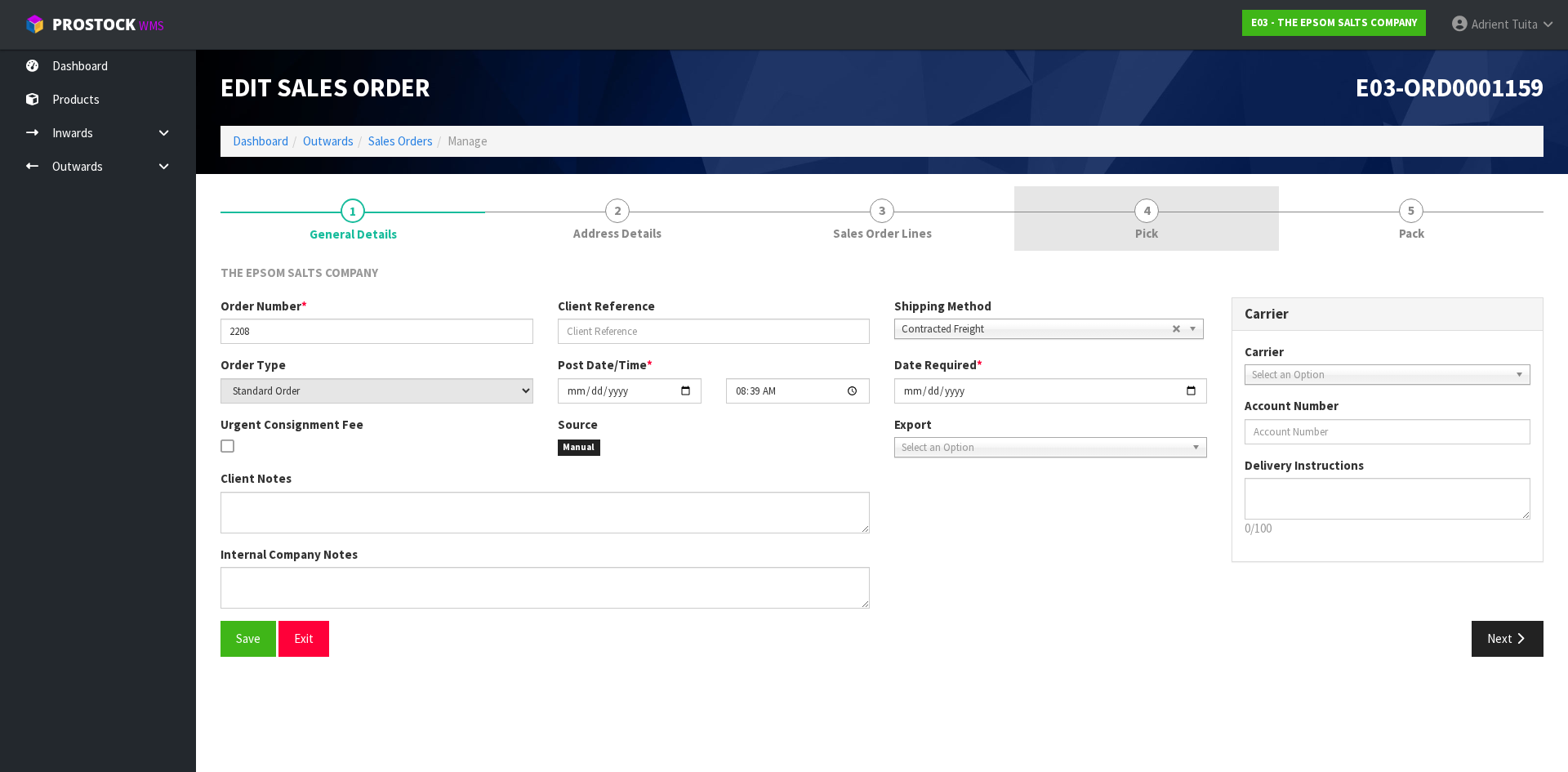
click at [1195, 222] on link "4 Pick" at bounding box center [1146, 218] width 264 height 65
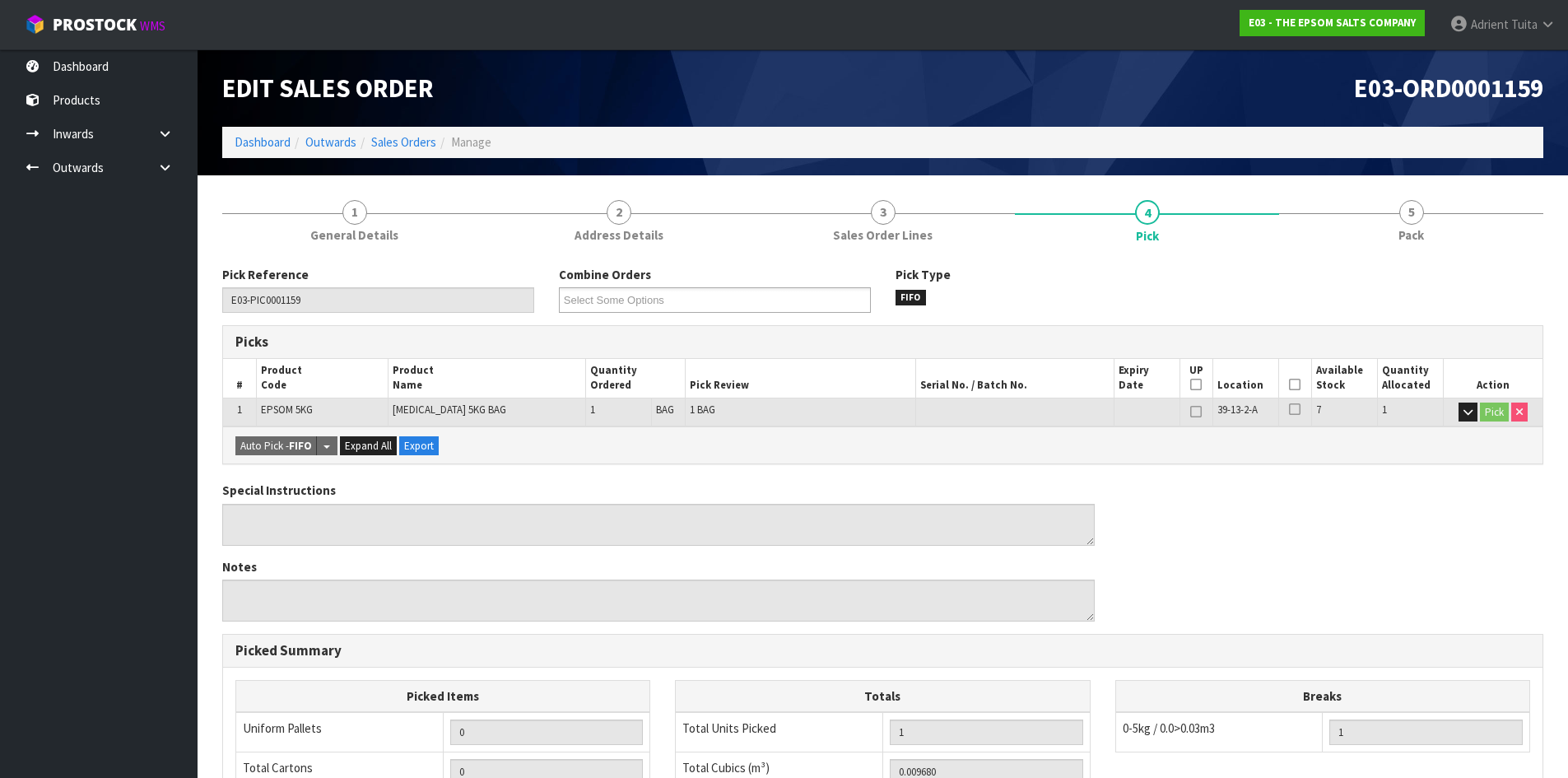
click at [1291, 385] on icon at bounding box center [1295, 384] width 12 height 1
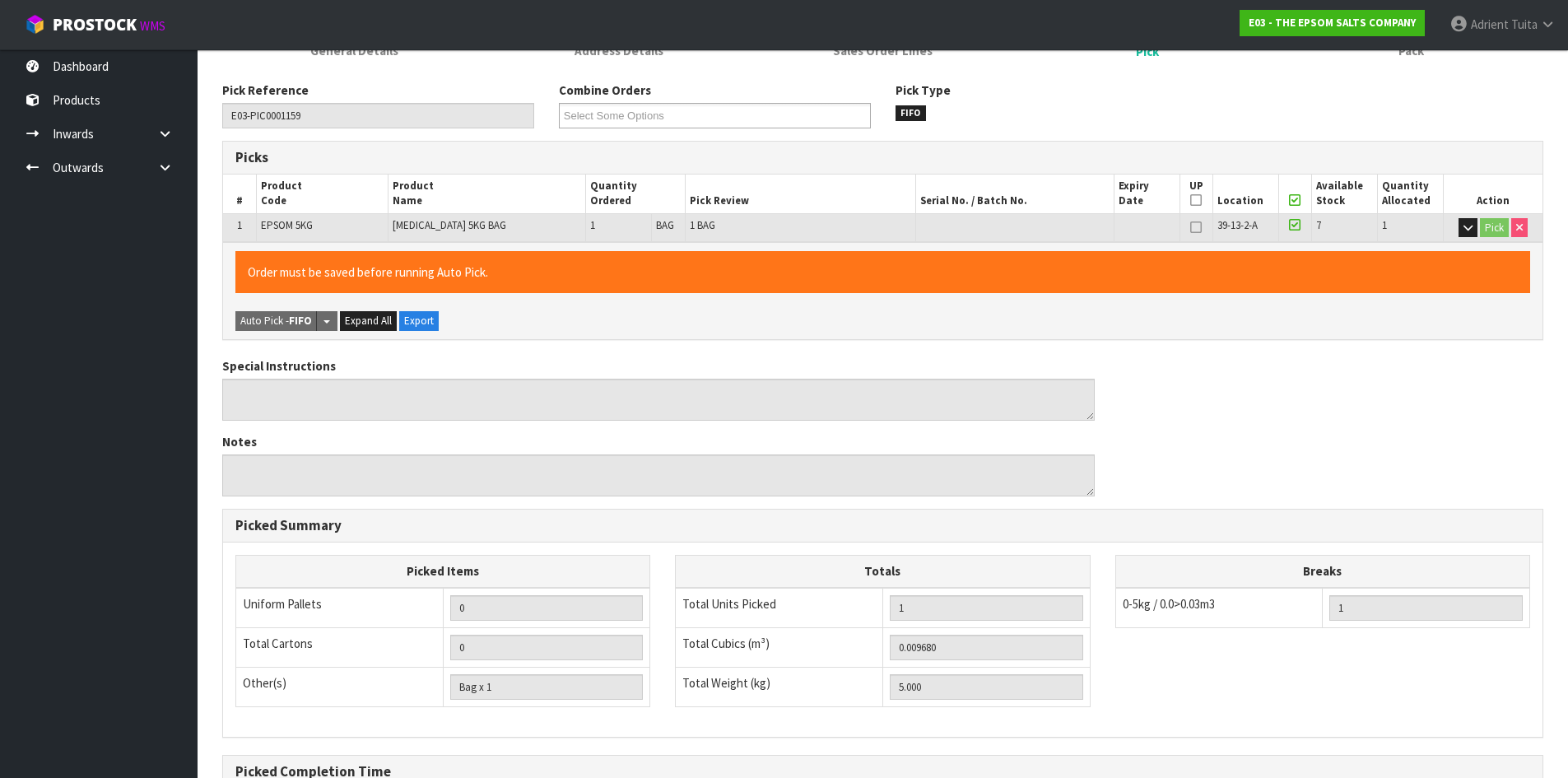
scroll to position [370, 0]
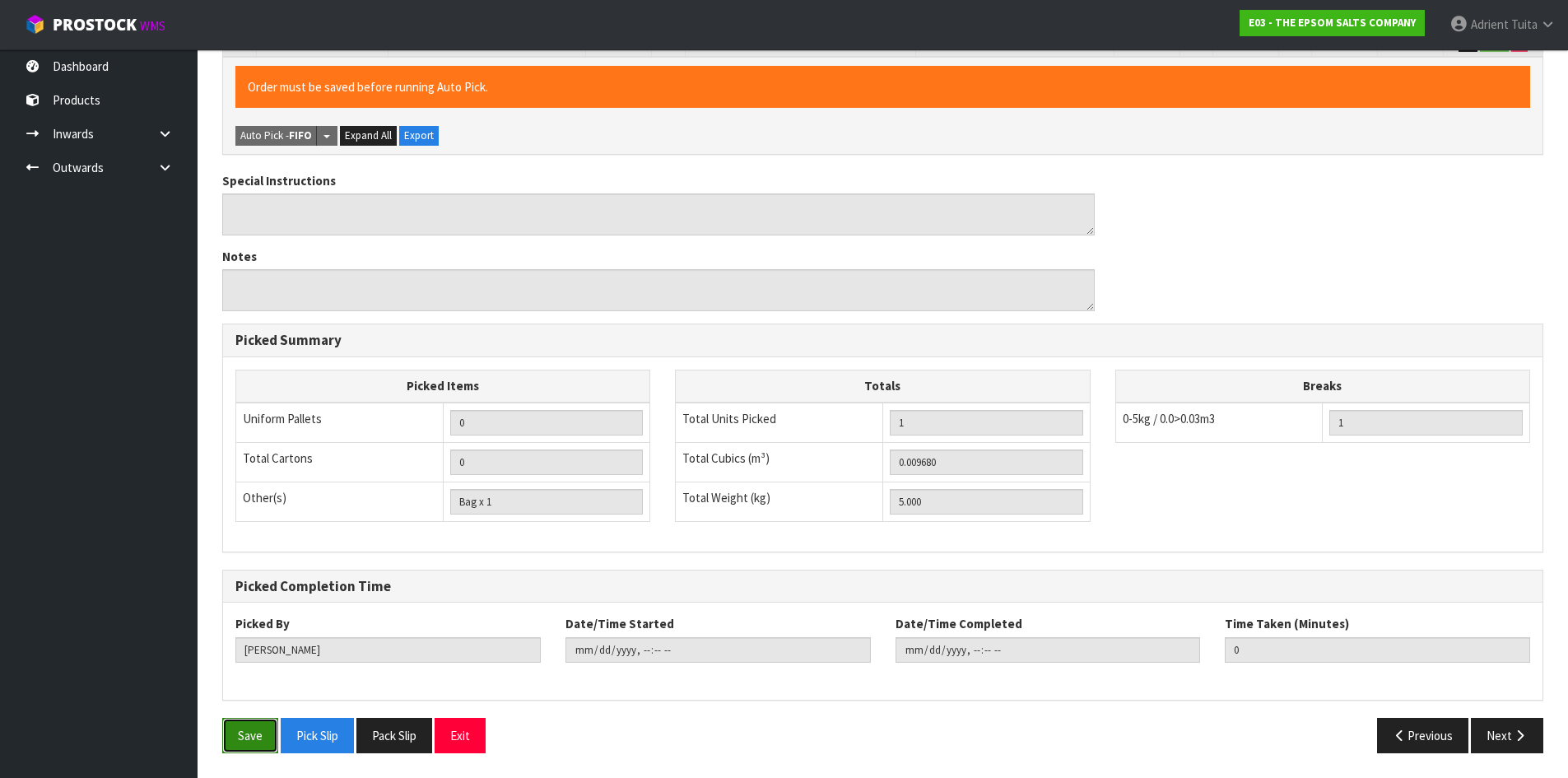
click at [254, 737] on button "Save" at bounding box center [251, 735] width 56 height 35
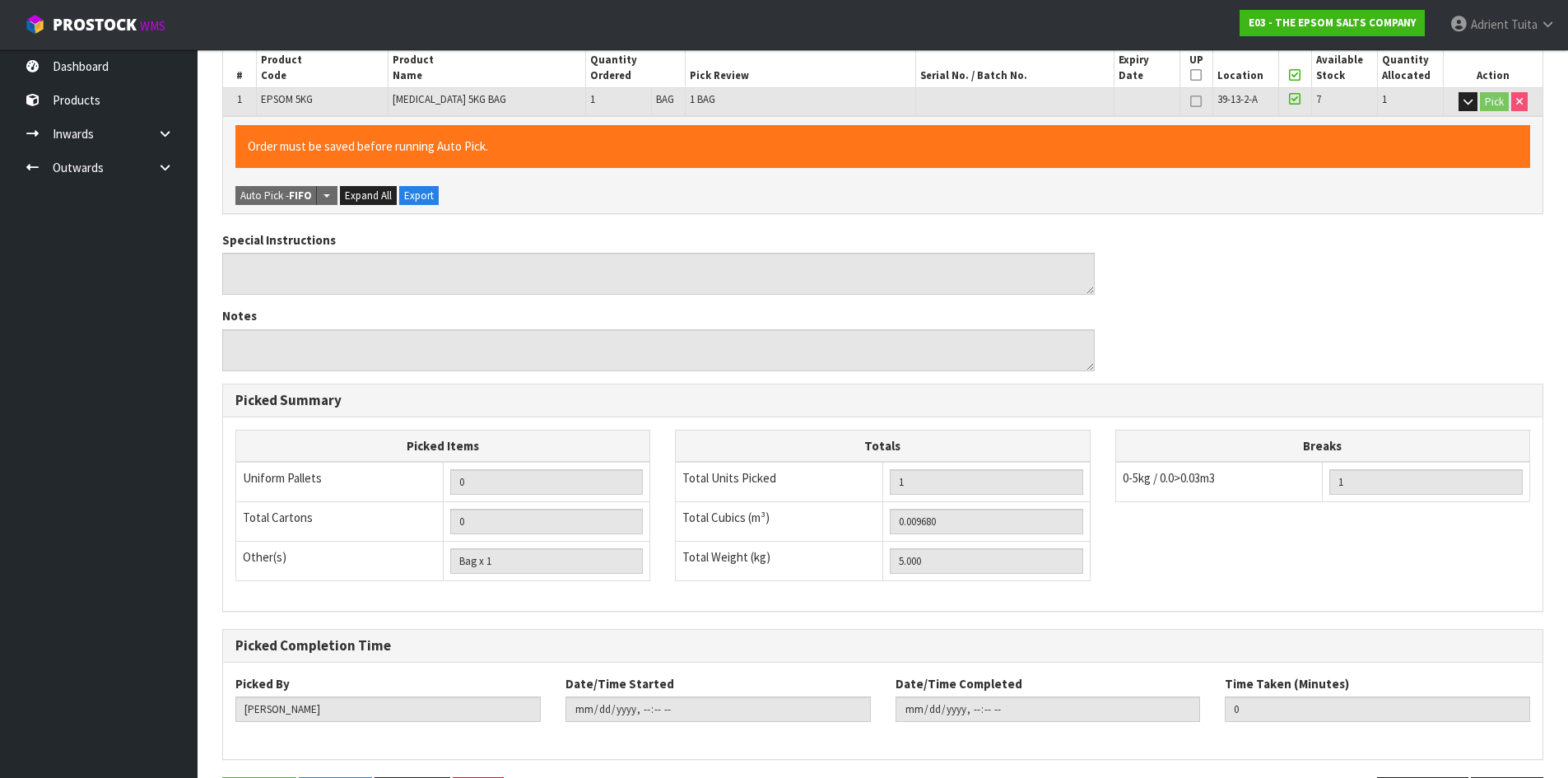
scroll to position [0, 0]
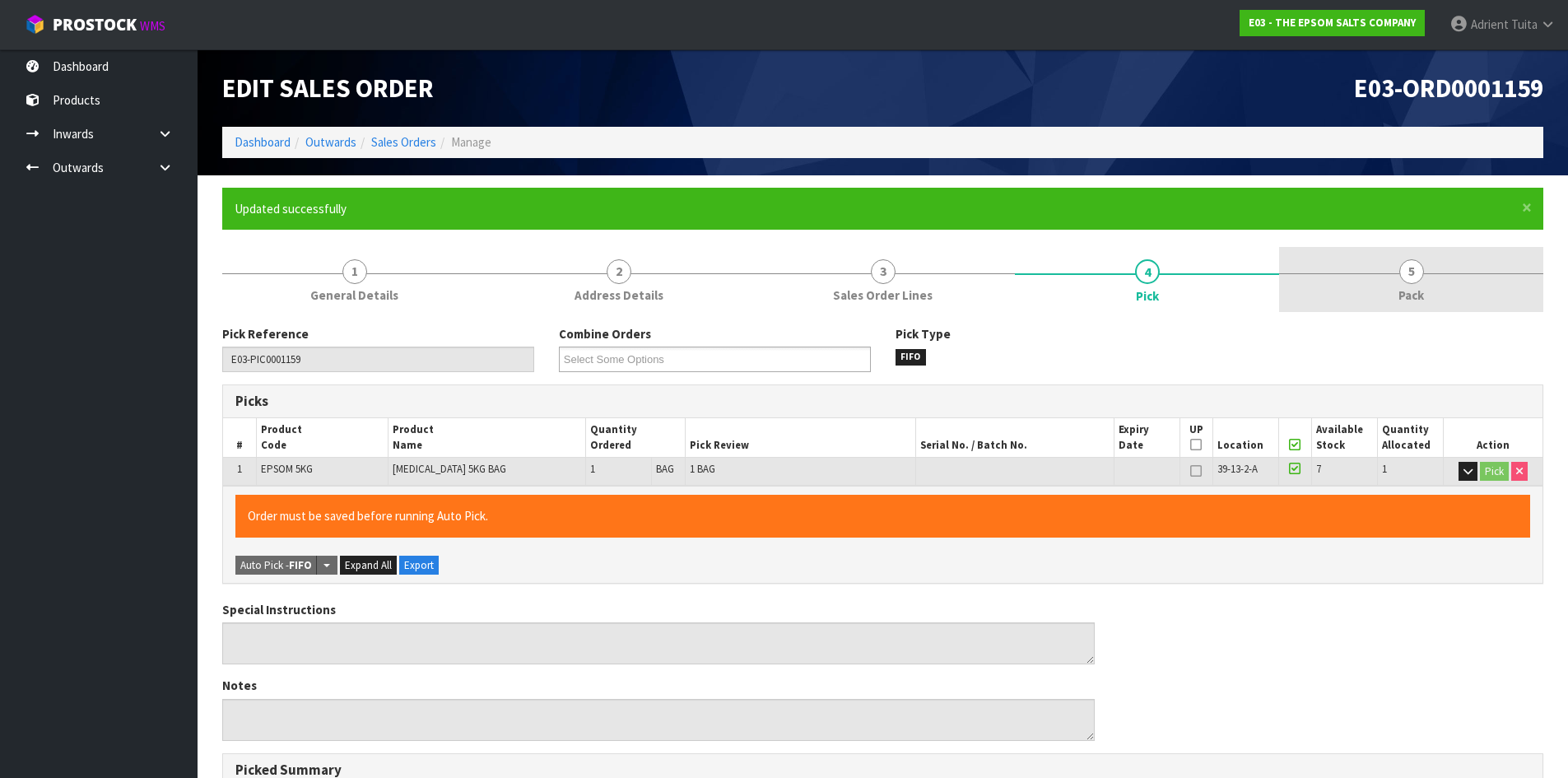
type input "Adrient Tuita"
type input "2025-09-08T10:46:07"
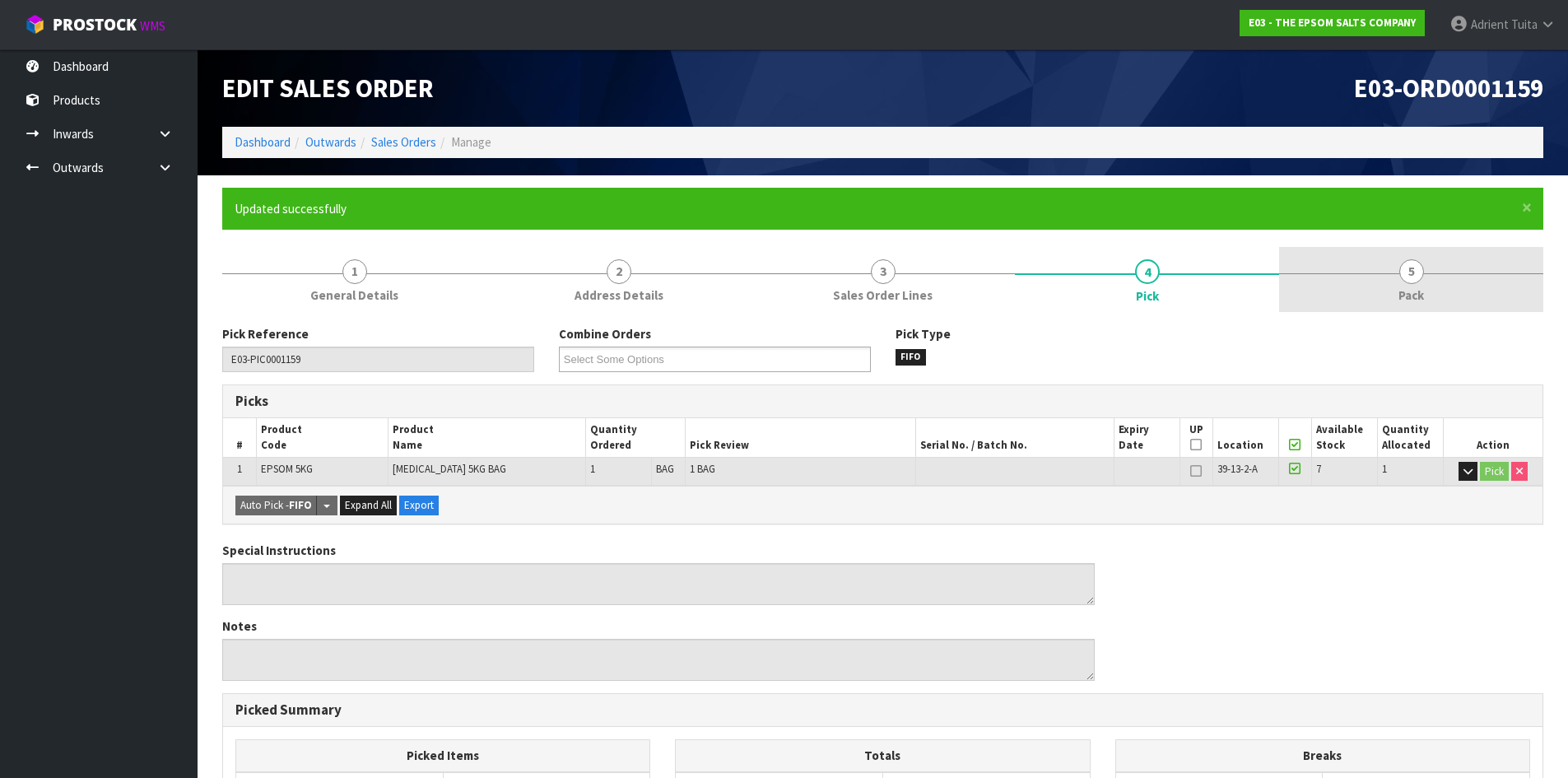
click at [1446, 286] on link "5 Pack" at bounding box center [1411, 279] width 264 height 65
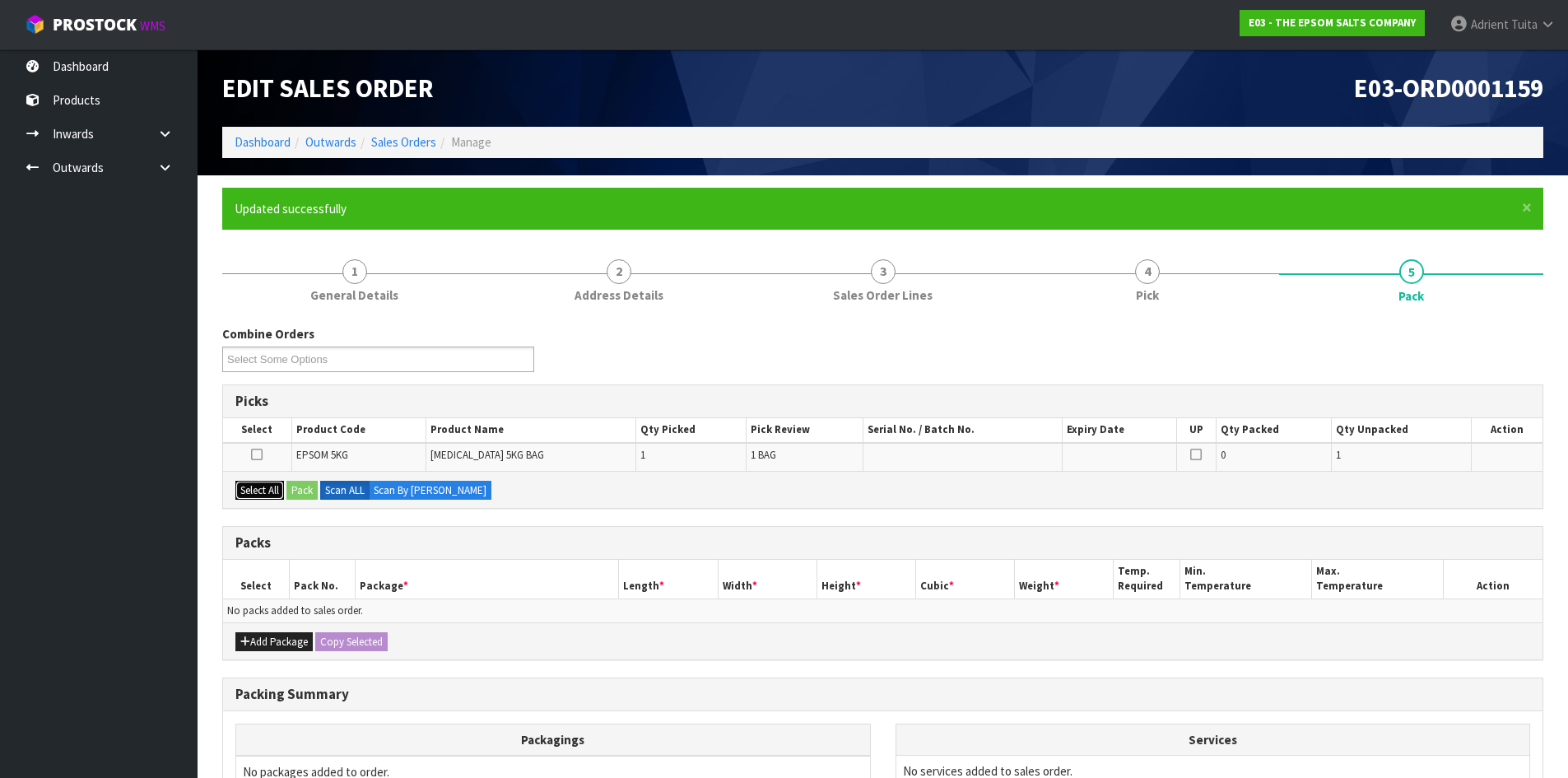
click at [255, 489] on button "Select All" at bounding box center [260, 490] width 49 height 19
click at [295, 495] on button "Pack" at bounding box center [302, 490] width 31 height 19
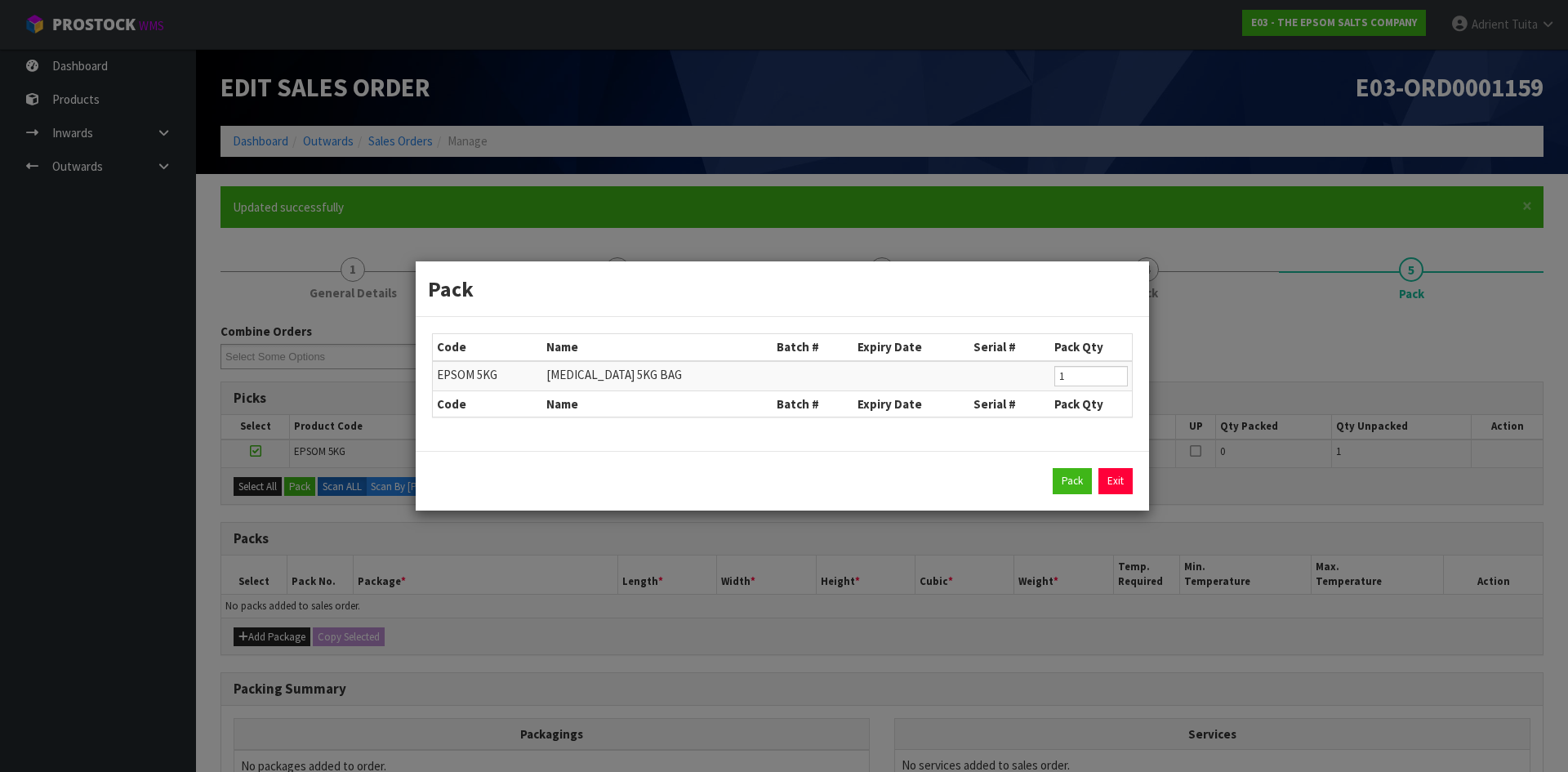
click at [1041, 482] on div "Pack Exit" at bounding box center [783, 481] width 701 height 26
click at [1049, 482] on div "Pack Exit" at bounding box center [783, 481] width 701 height 26
click at [1052, 479] on div "Pack Exit" at bounding box center [783, 481] width 701 height 26
click at [1053, 479] on button "Pack" at bounding box center [1072, 481] width 40 height 26
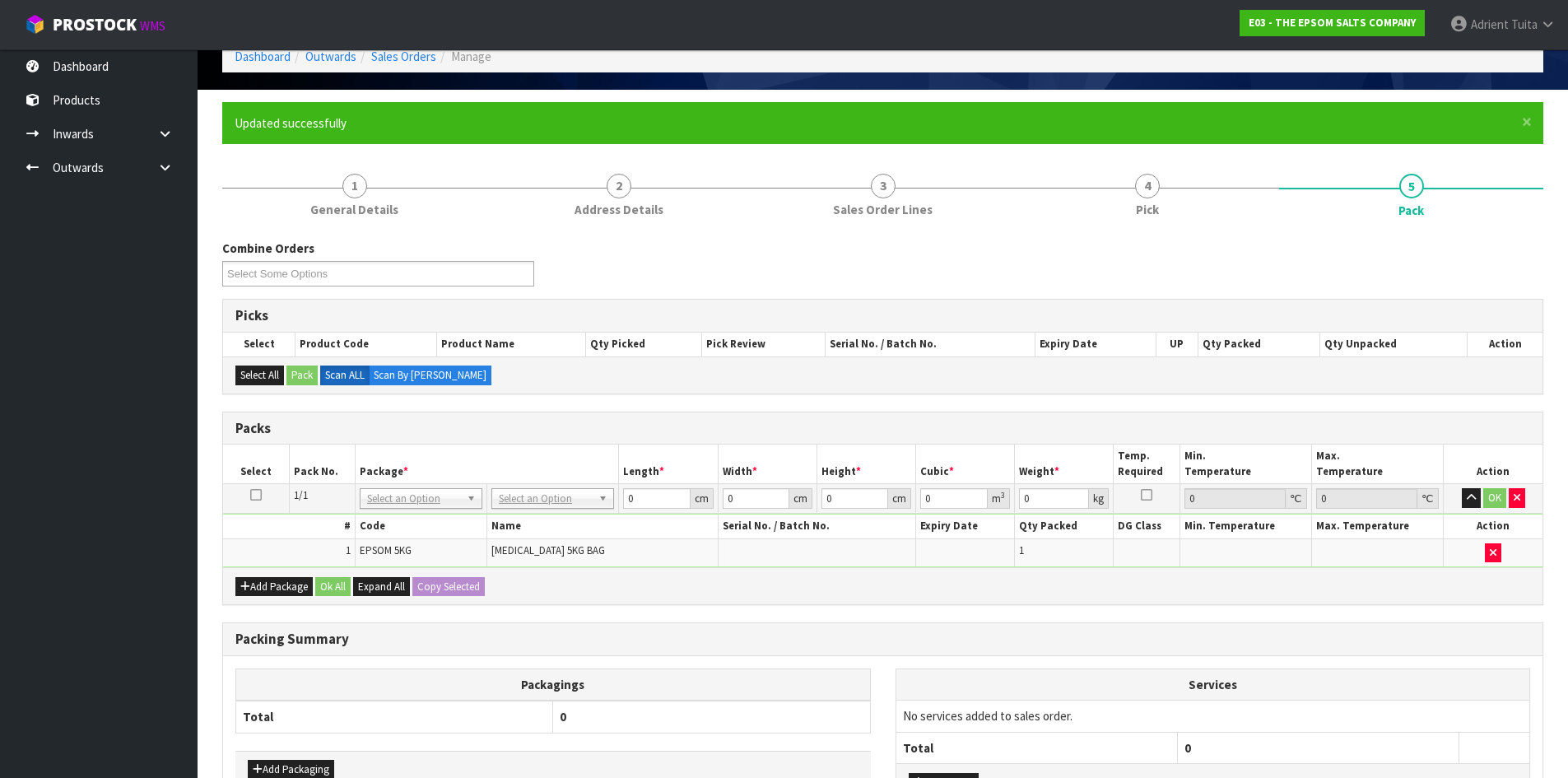
scroll to position [217, 0]
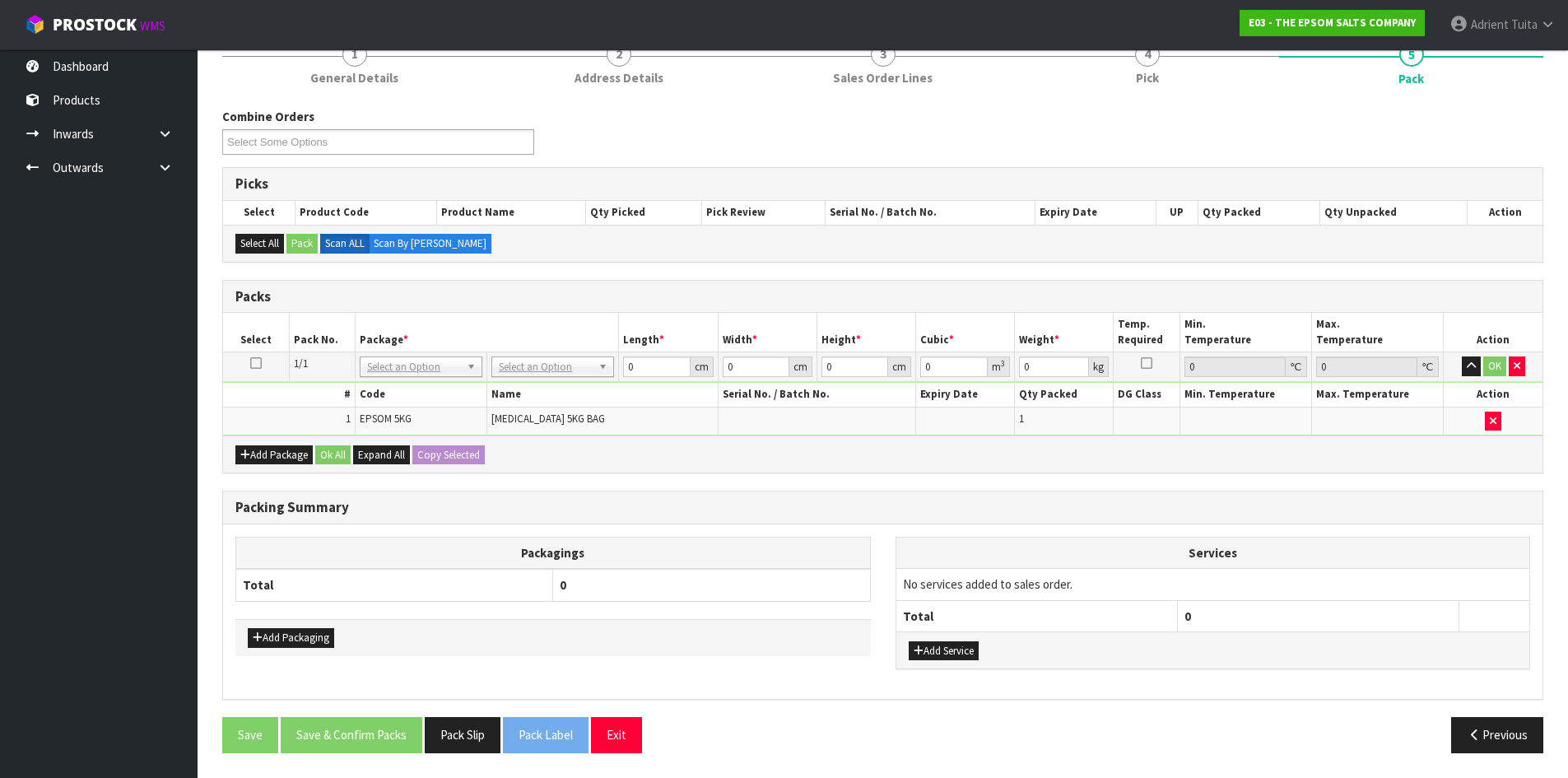
drag, startPoint x: 551, startPoint y: 374, endPoint x: 545, endPoint y: 395, distance: 21.8
click at [545, 395] on input "text" at bounding box center [553, 389] width 115 height 20
type input "u"
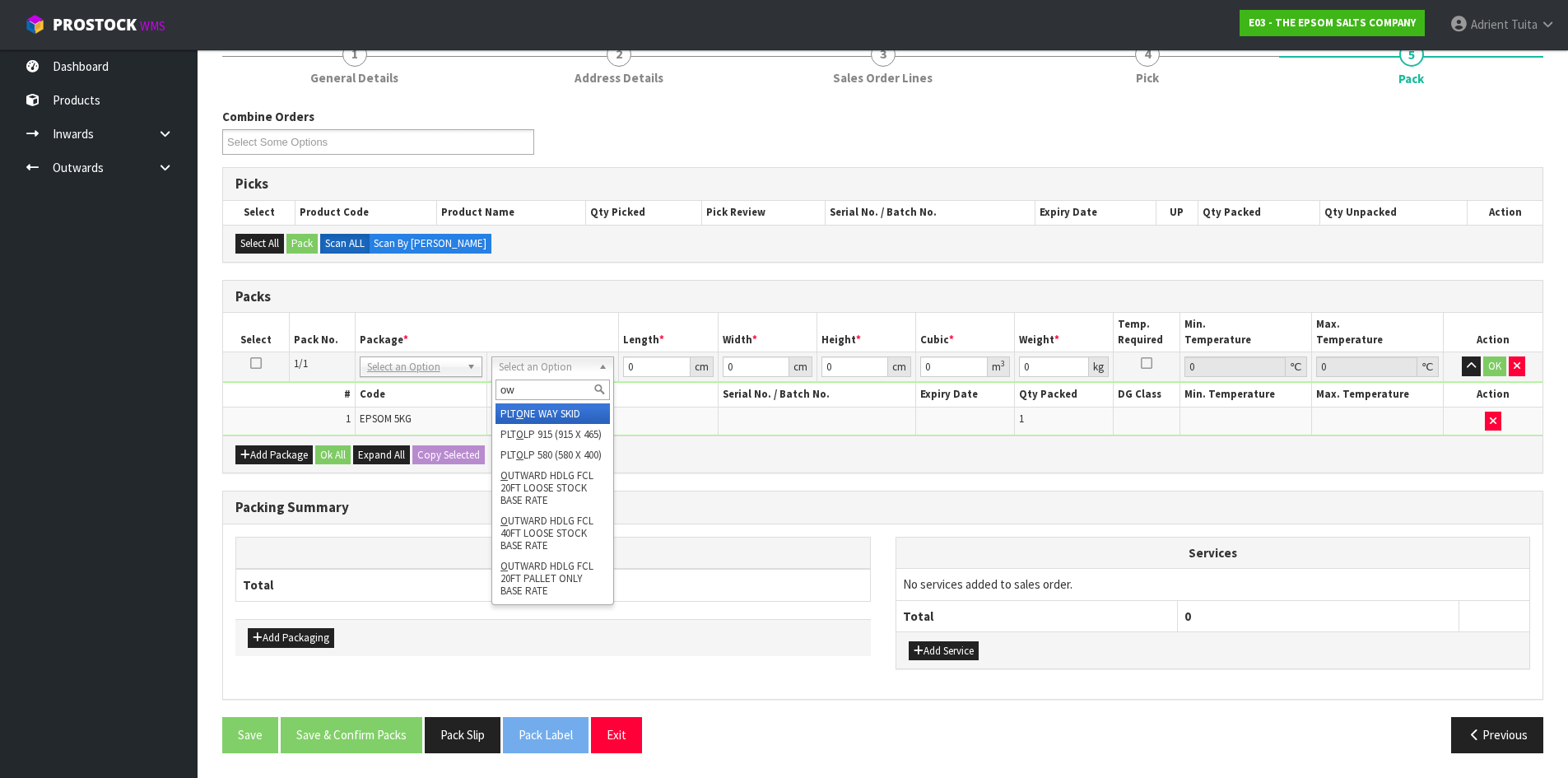
type input "own"
click at [557, 389] on input "own" at bounding box center [553, 389] width 115 height 20
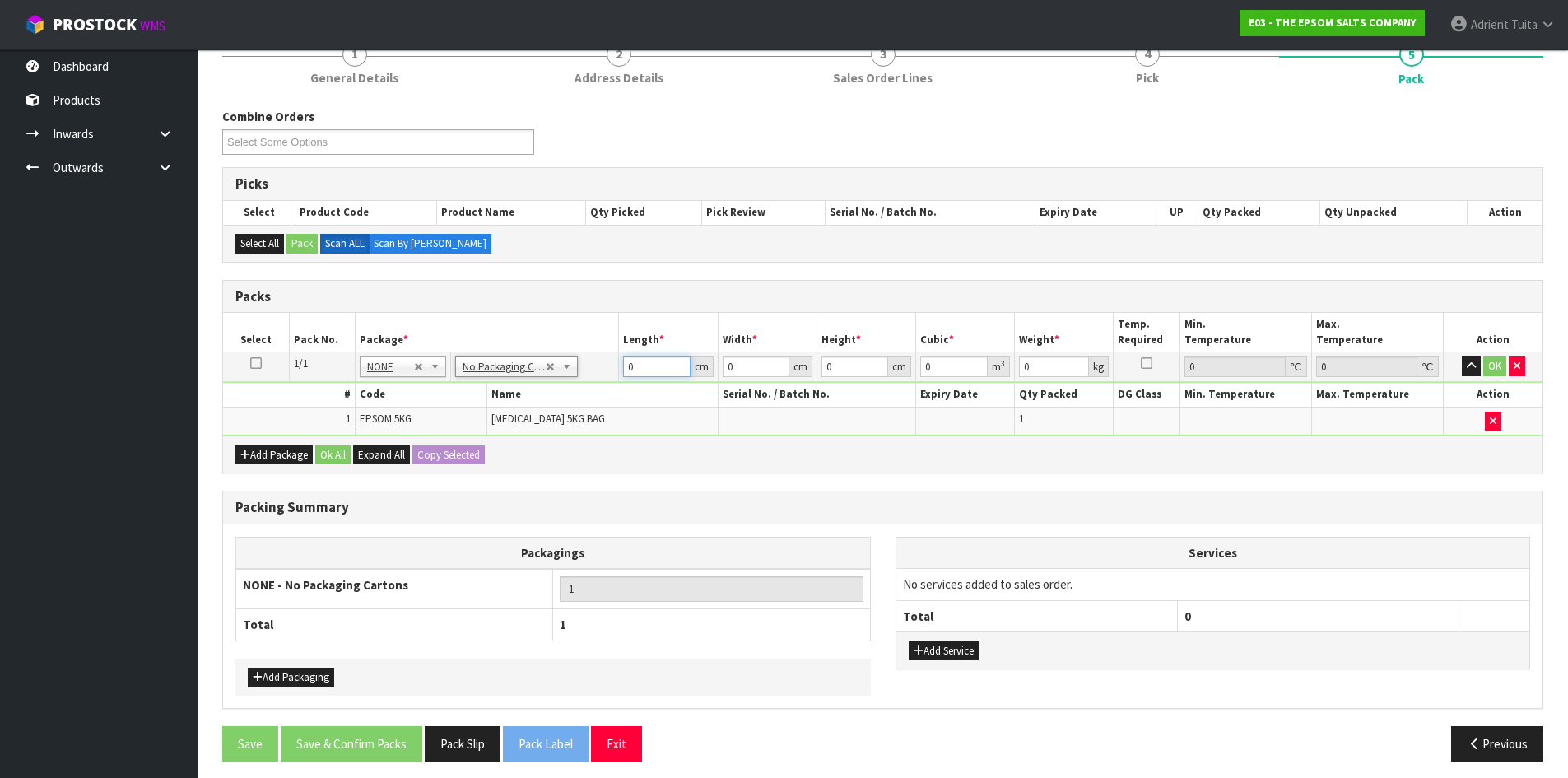
click at [658, 360] on input "0" at bounding box center [656, 367] width 67 height 20
type input "25"
type input "12"
type input "2"
type input "0.0006"
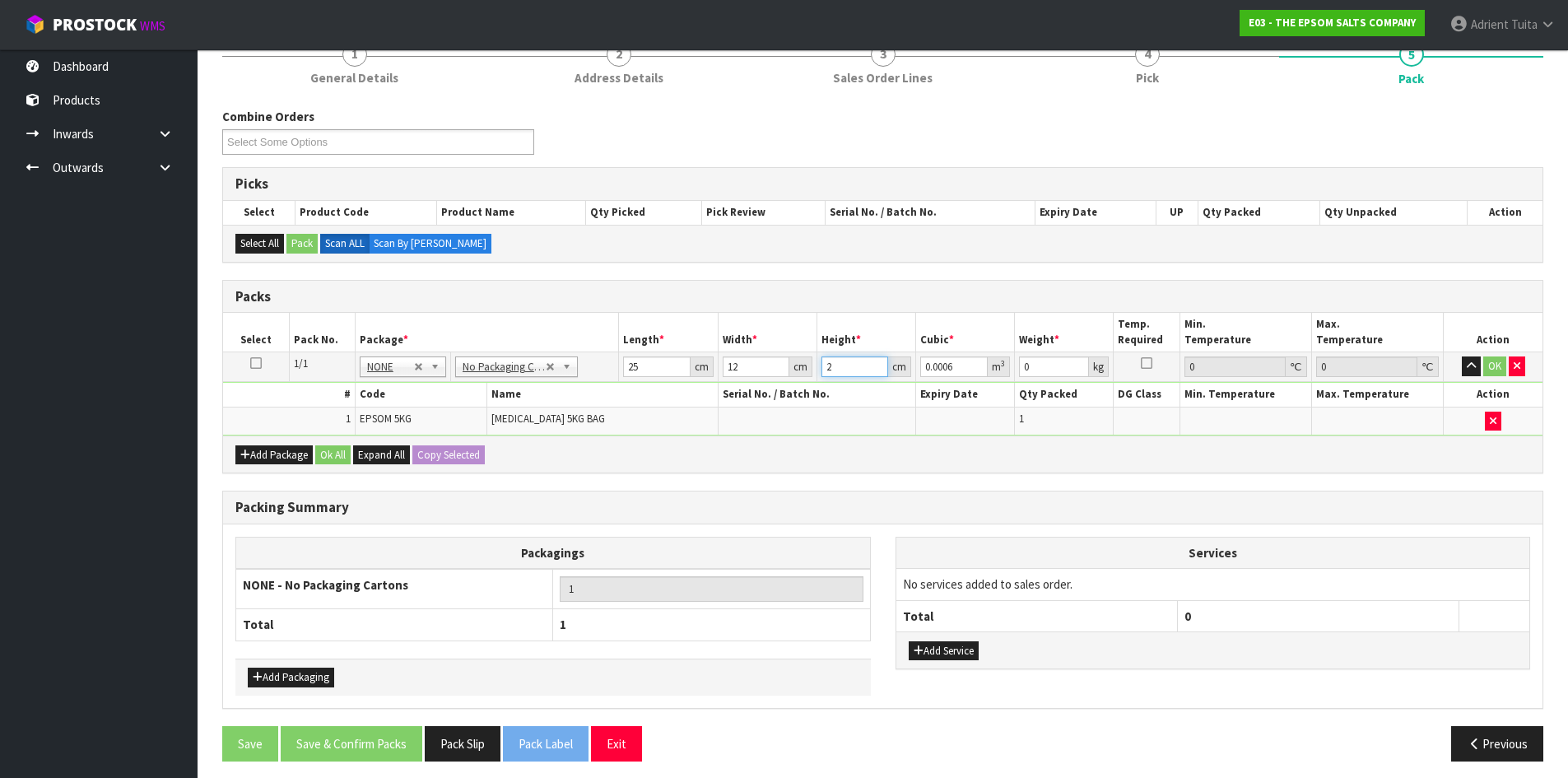
type input "25"
type input "0.0075"
type input "25"
type input "5"
click at [1490, 365] on button "OK" at bounding box center [1495, 367] width 23 height 19
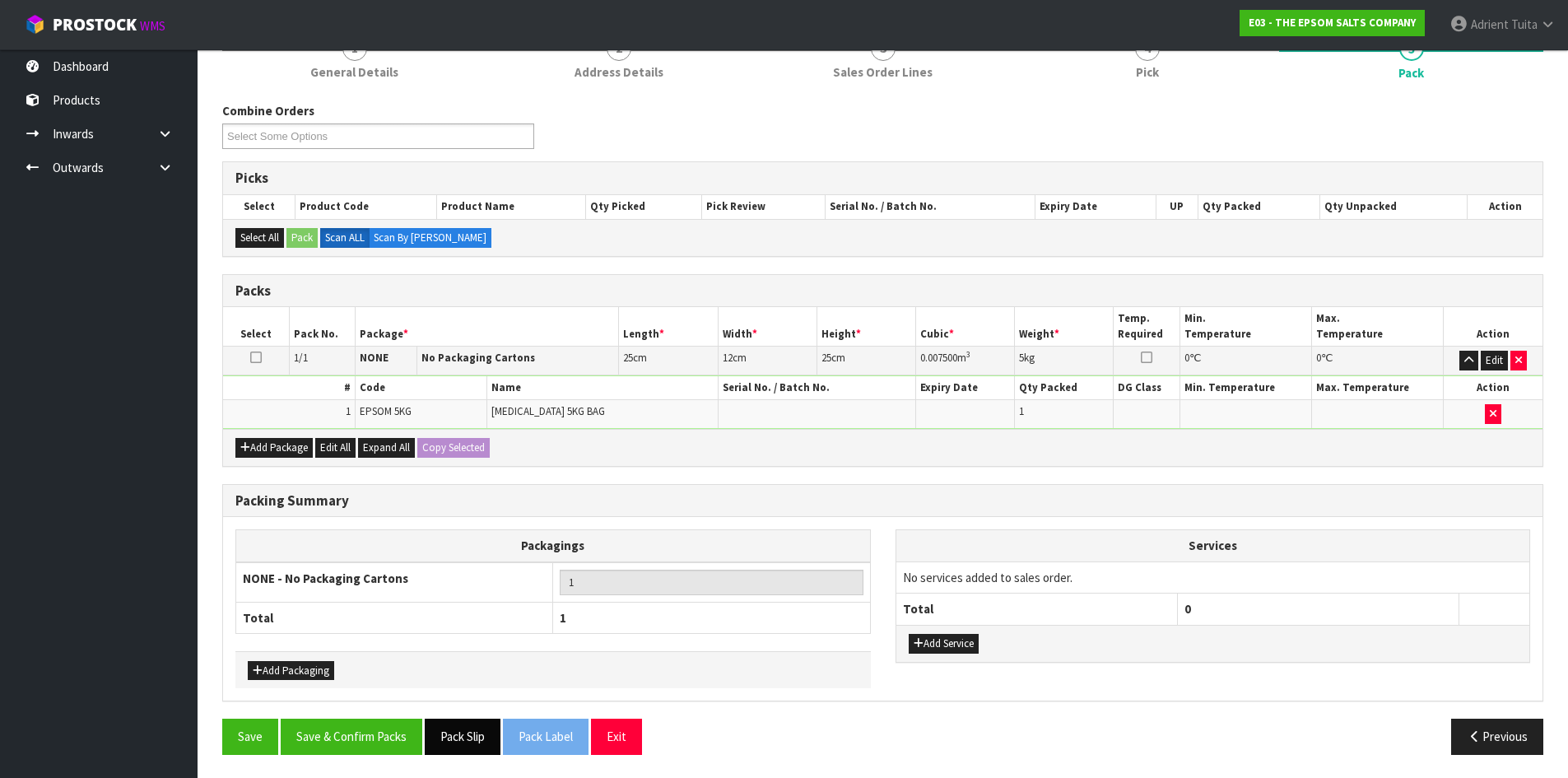
scroll to position [225, 0]
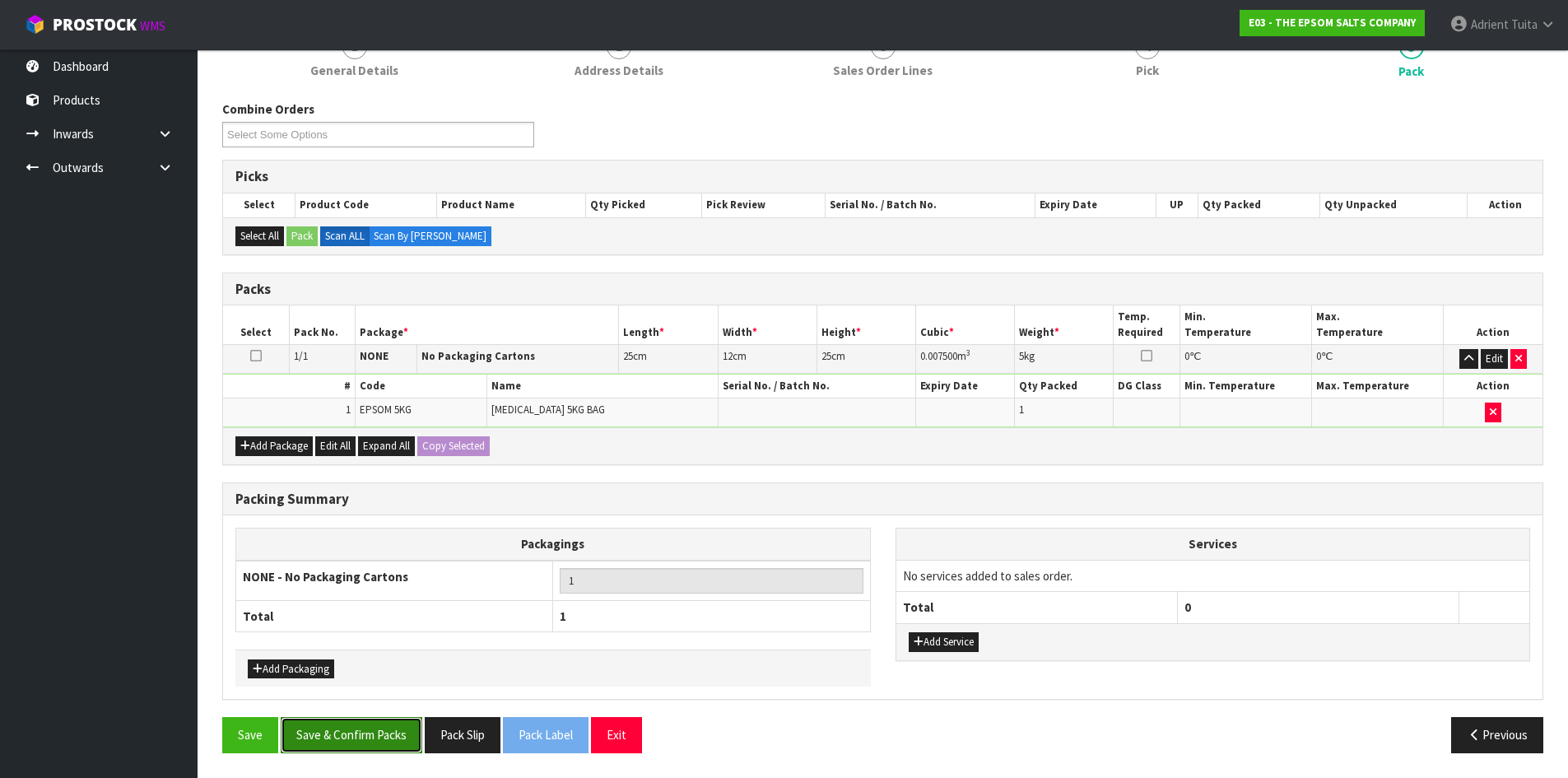
click at [351, 732] on button "Save & Confirm Packs" at bounding box center [352, 734] width 142 height 35
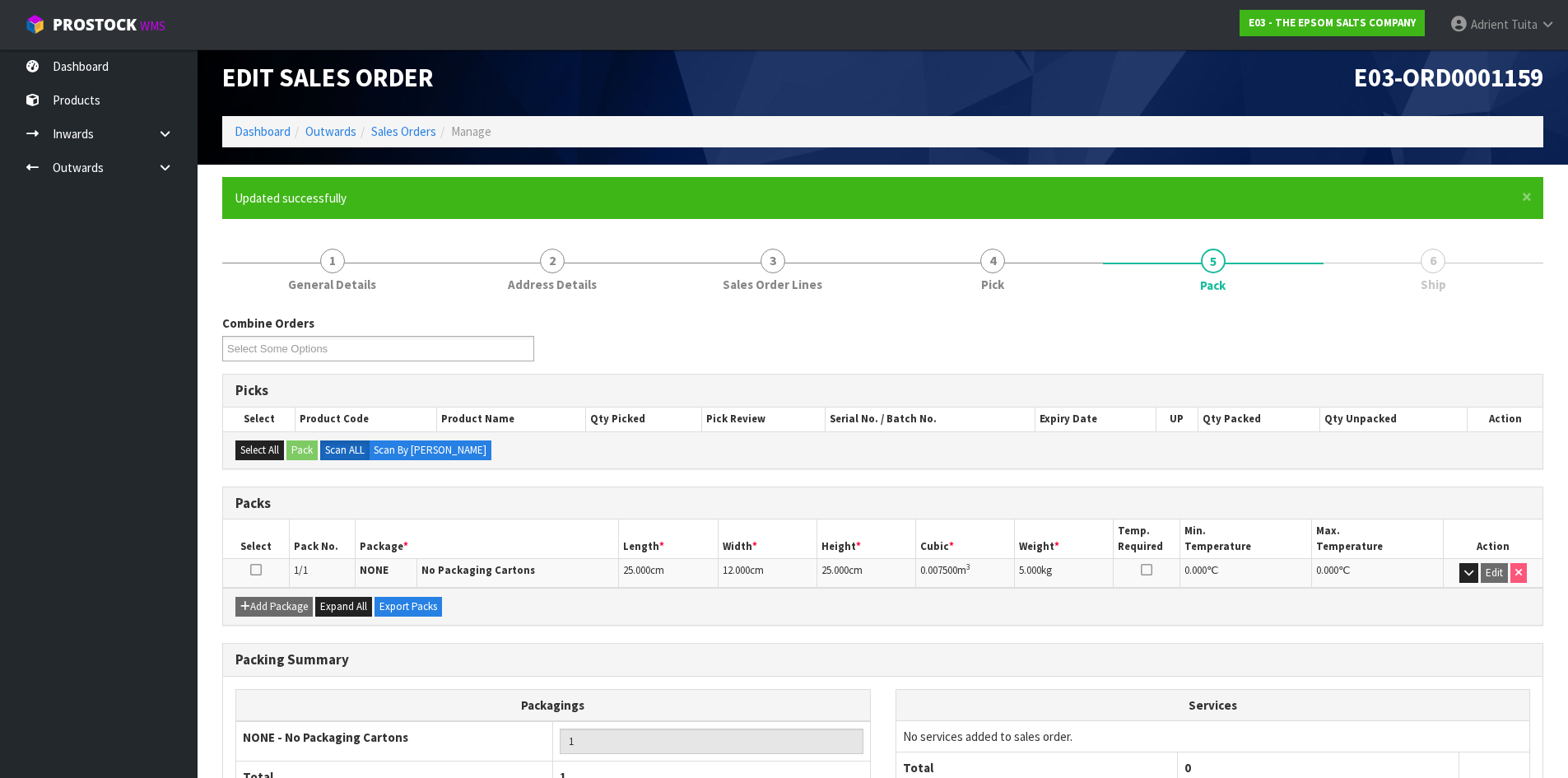
scroll to position [134, 0]
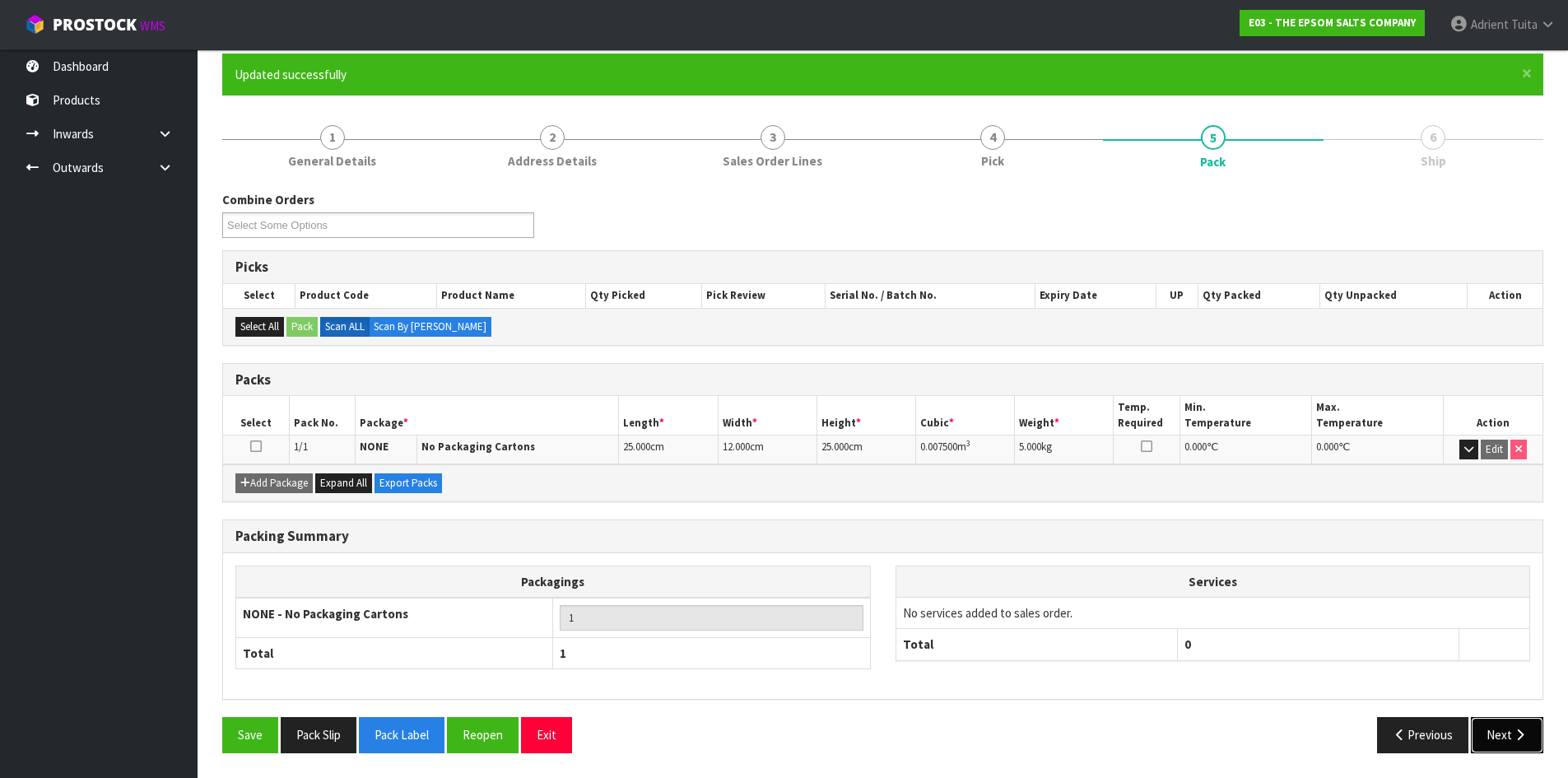
click at [1507, 726] on button "Next" at bounding box center [1507, 734] width 72 height 35
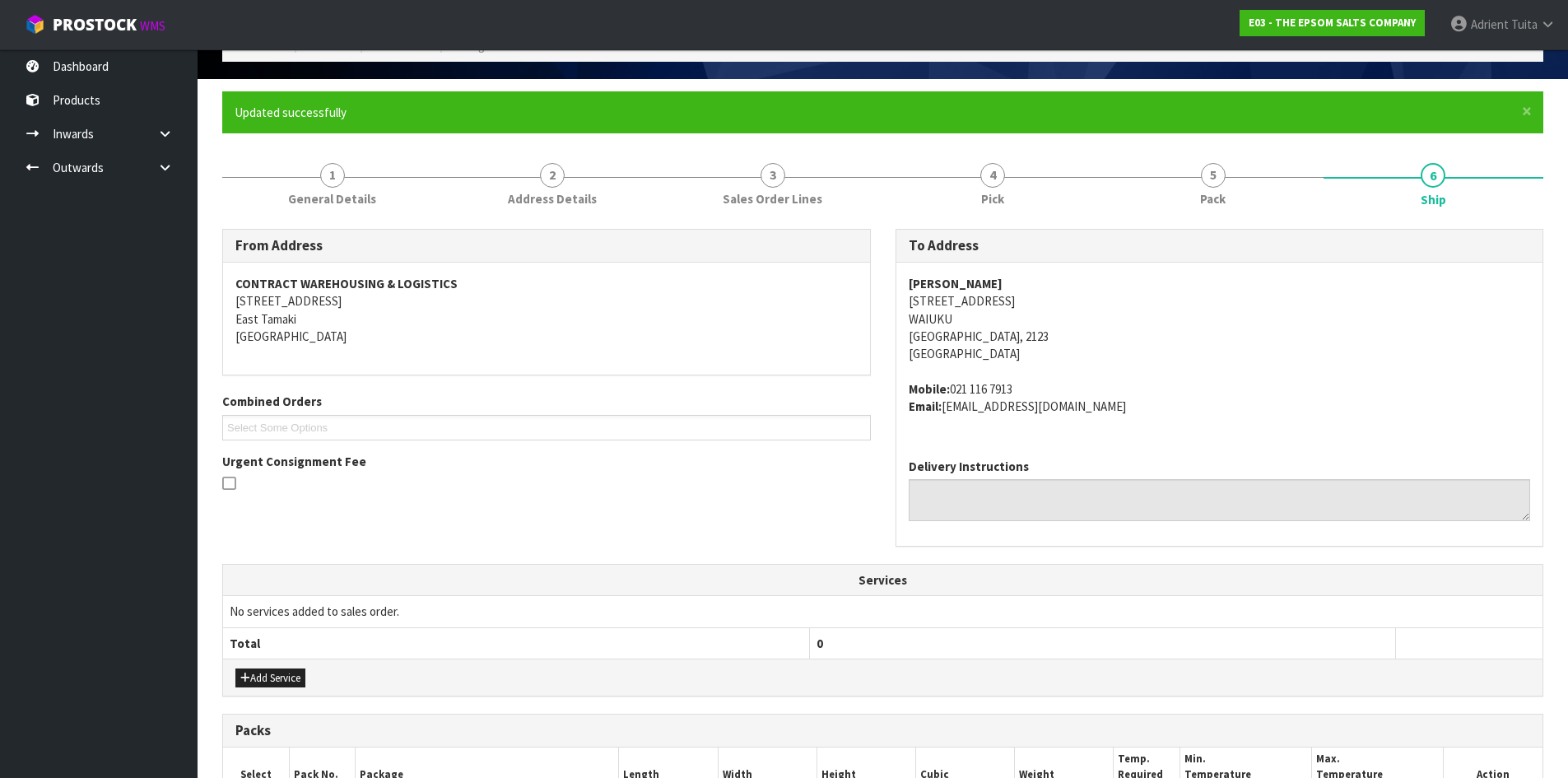
scroll to position [349, 0]
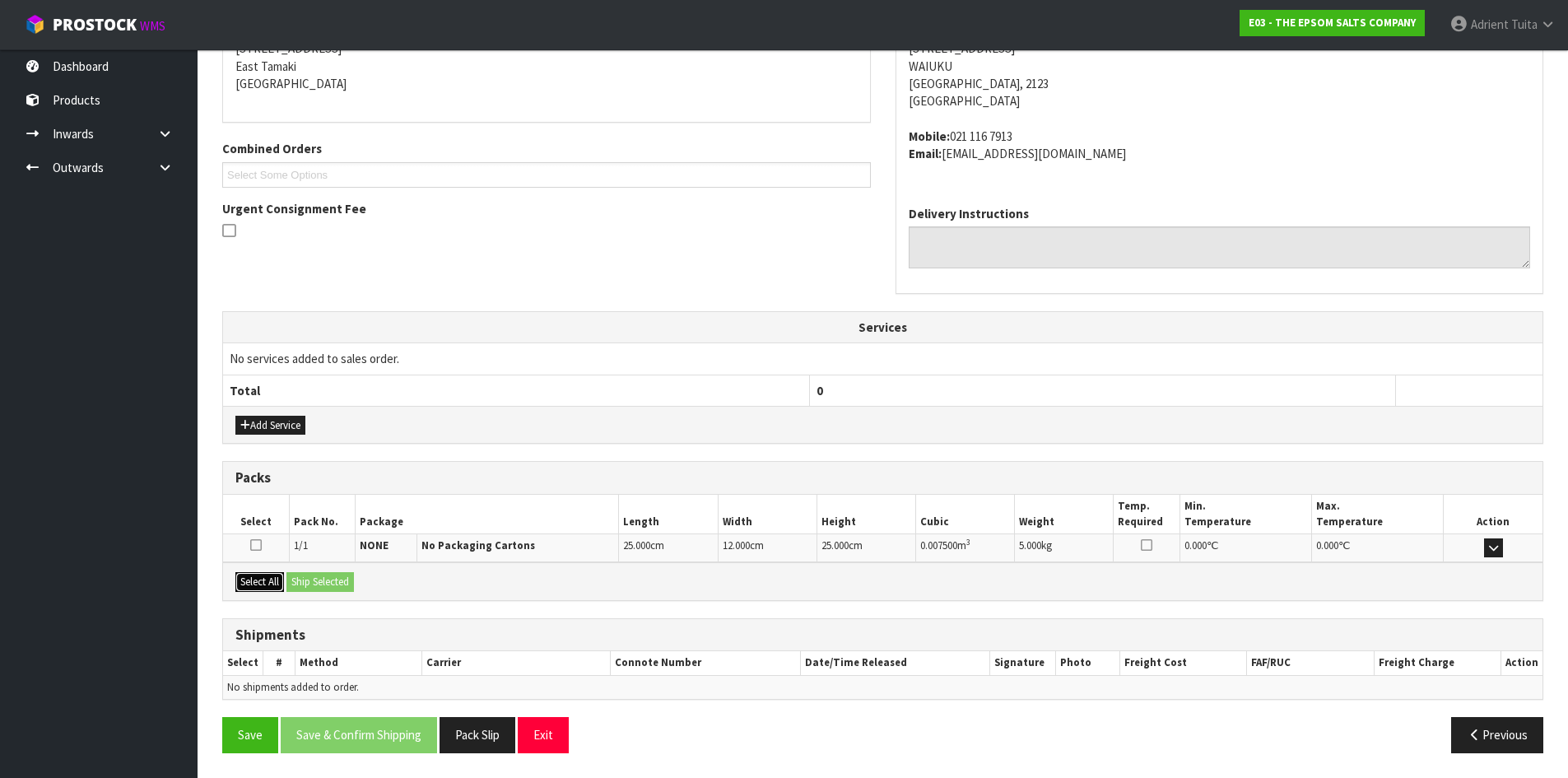
click at [248, 579] on button "Select All" at bounding box center [260, 582] width 49 height 19
click at [330, 578] on button "Ship Selected" at bounding box center [320, 582] width 67 height 19
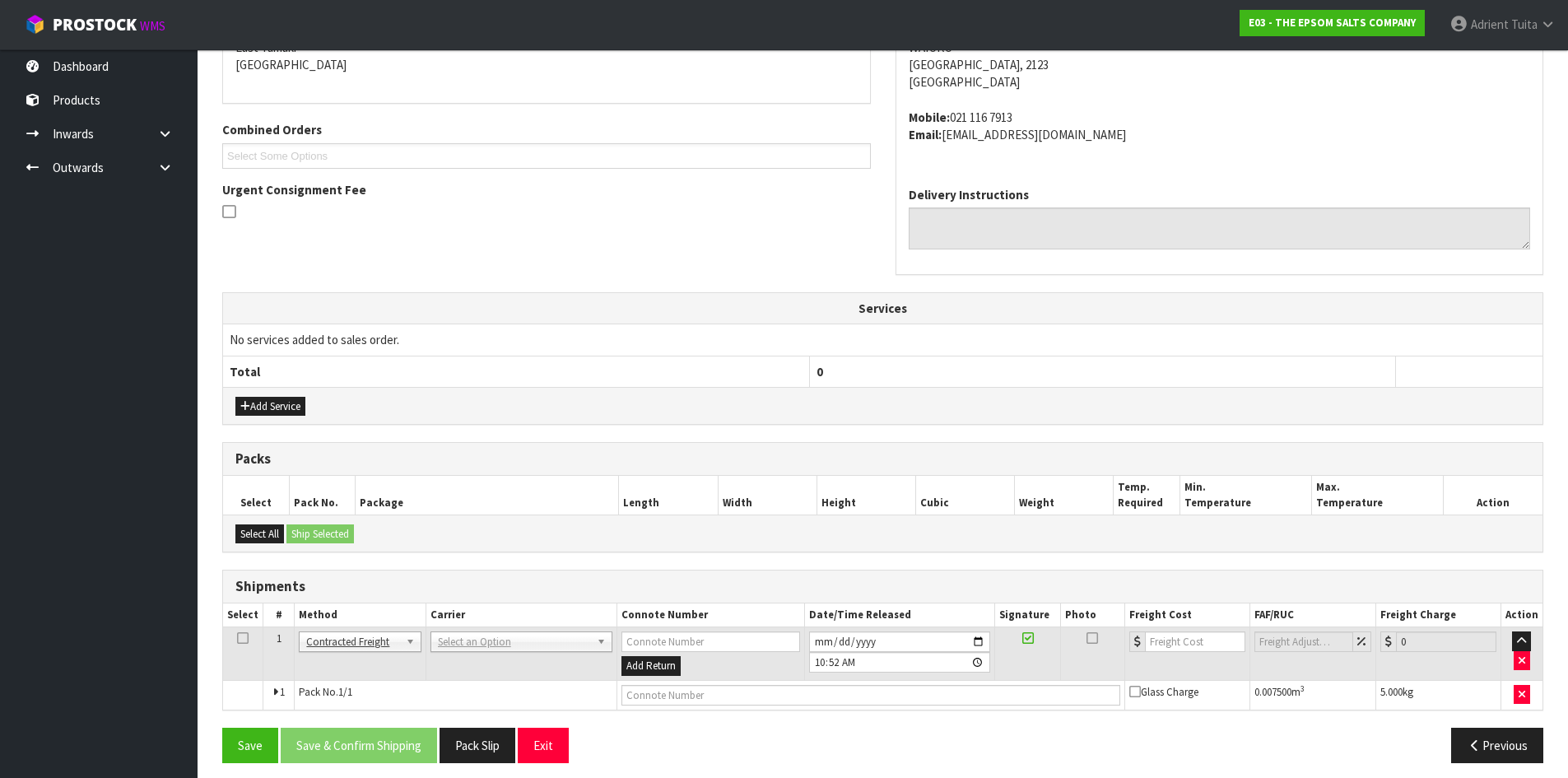
scroll to position [378, 0]
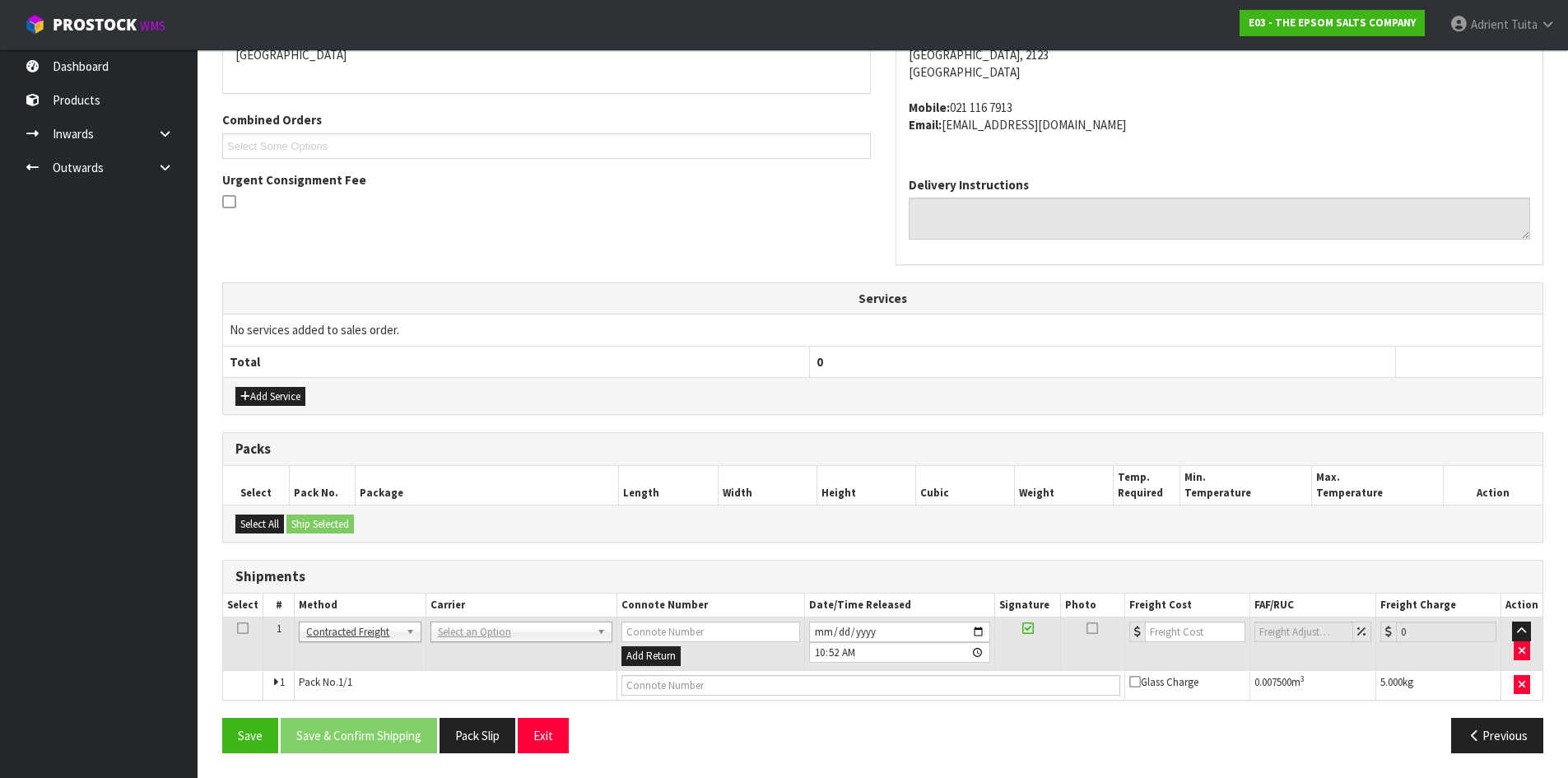
drag, startPoint x: 489, startPoint y: 631, endPoint x: 488, endPoint y: 647, distance: 16.0
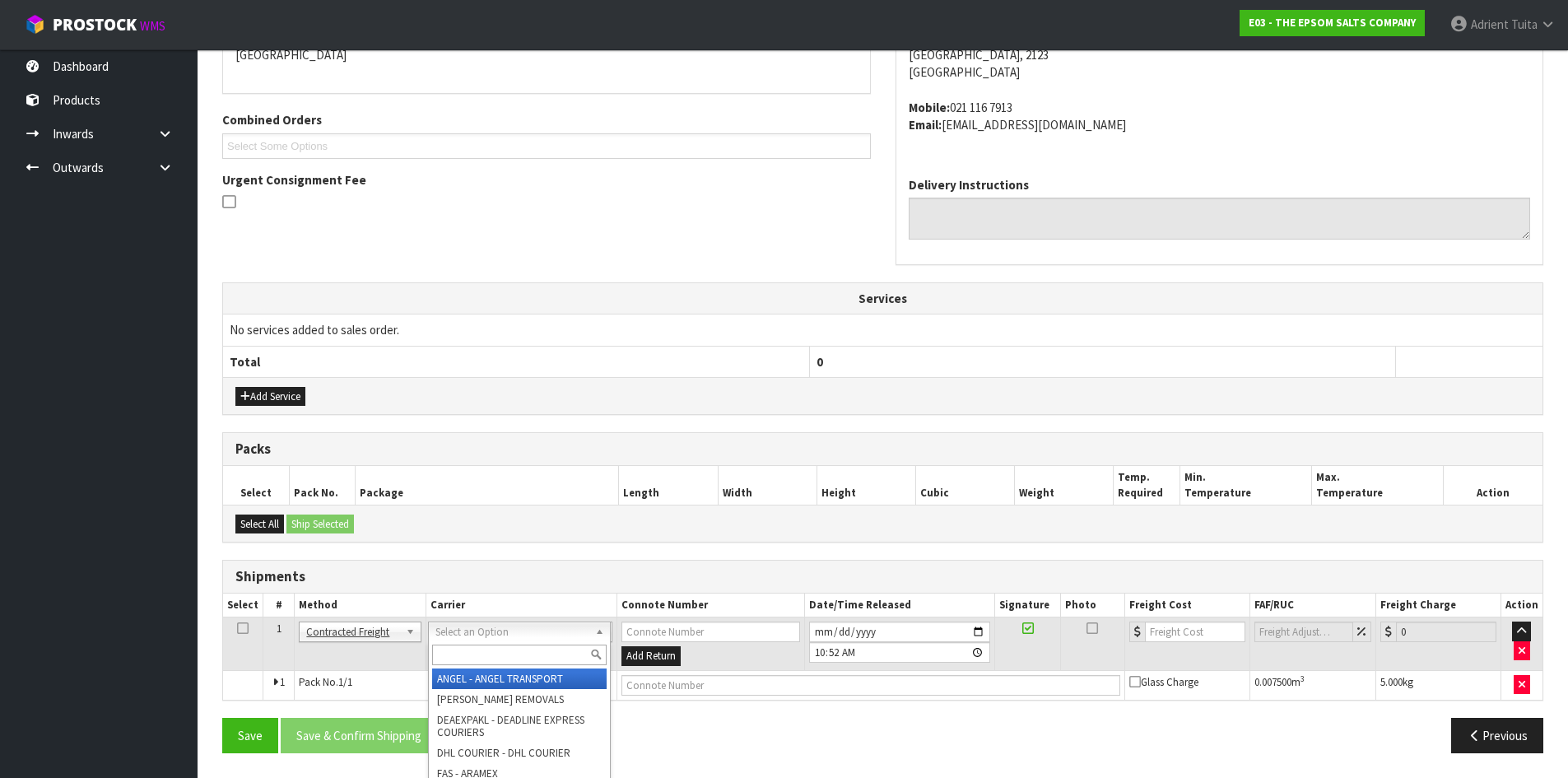
click at [486, 653] on input "text" at bounding box center [518, 654] width 174 height 20
type input "nzp"
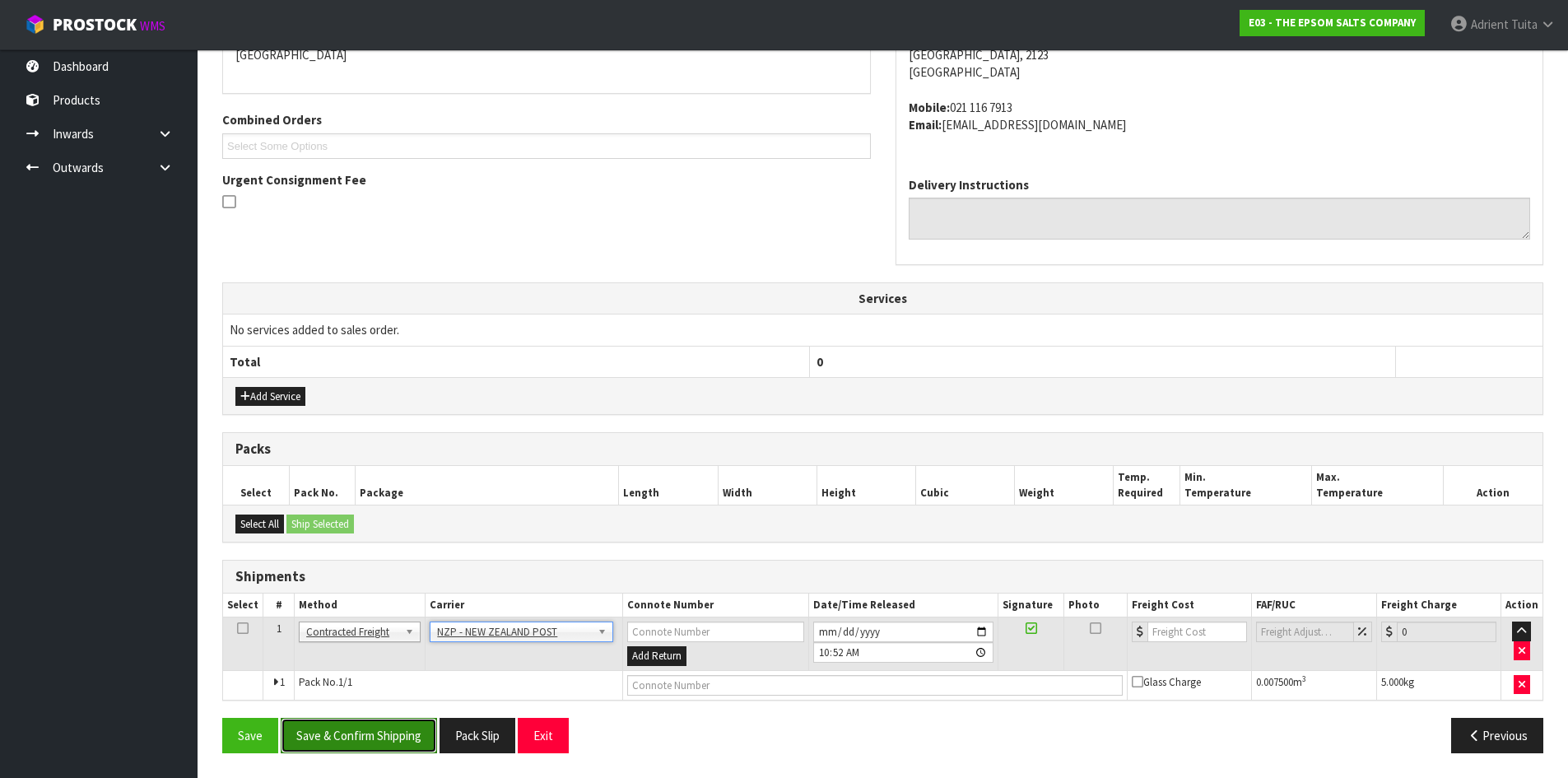
click at [384, 725] on button "Save & Confirm Shipping" at bounding box center [359, 735] width 157 height 35
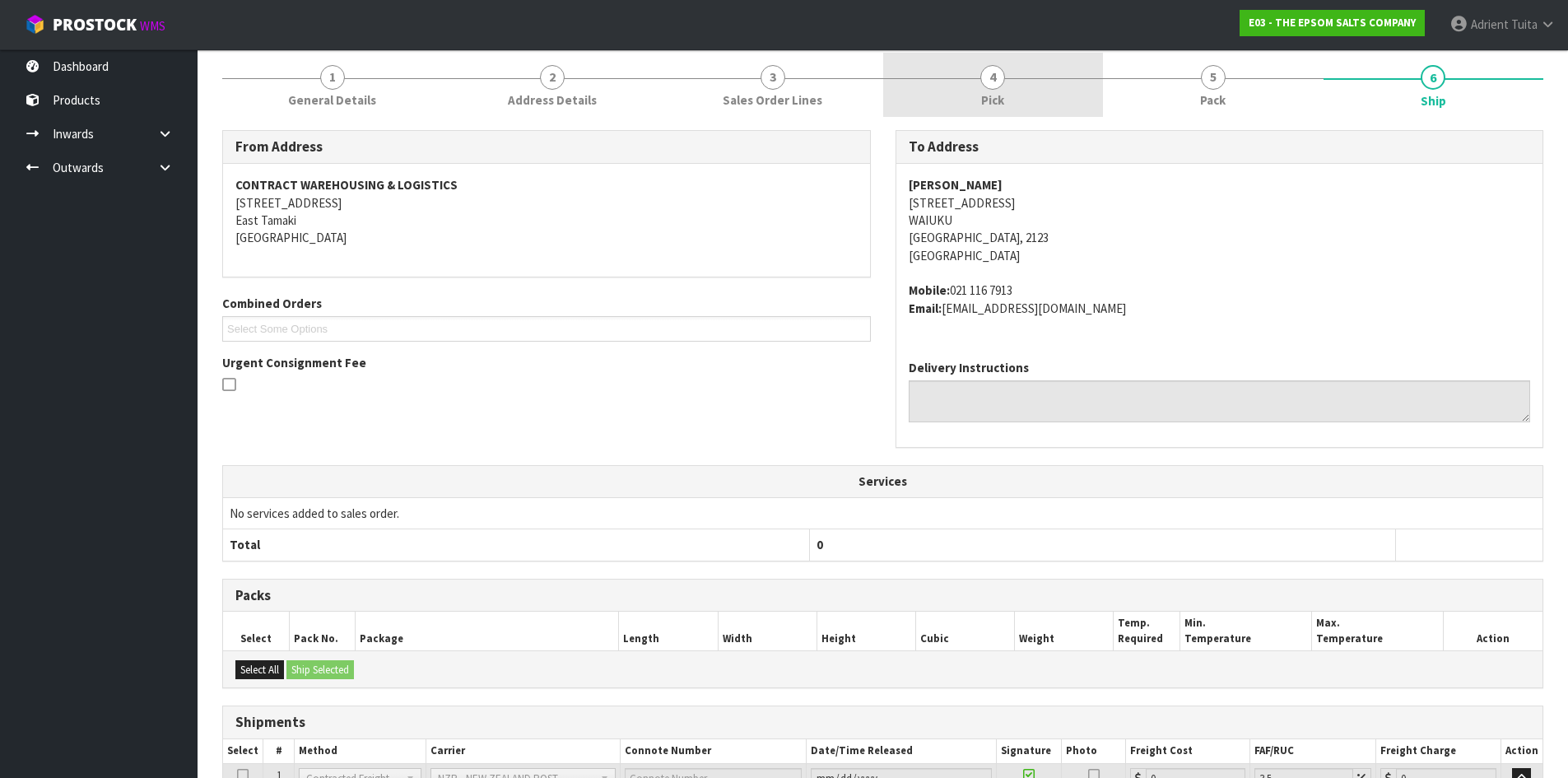
scroll to position [354, 0]
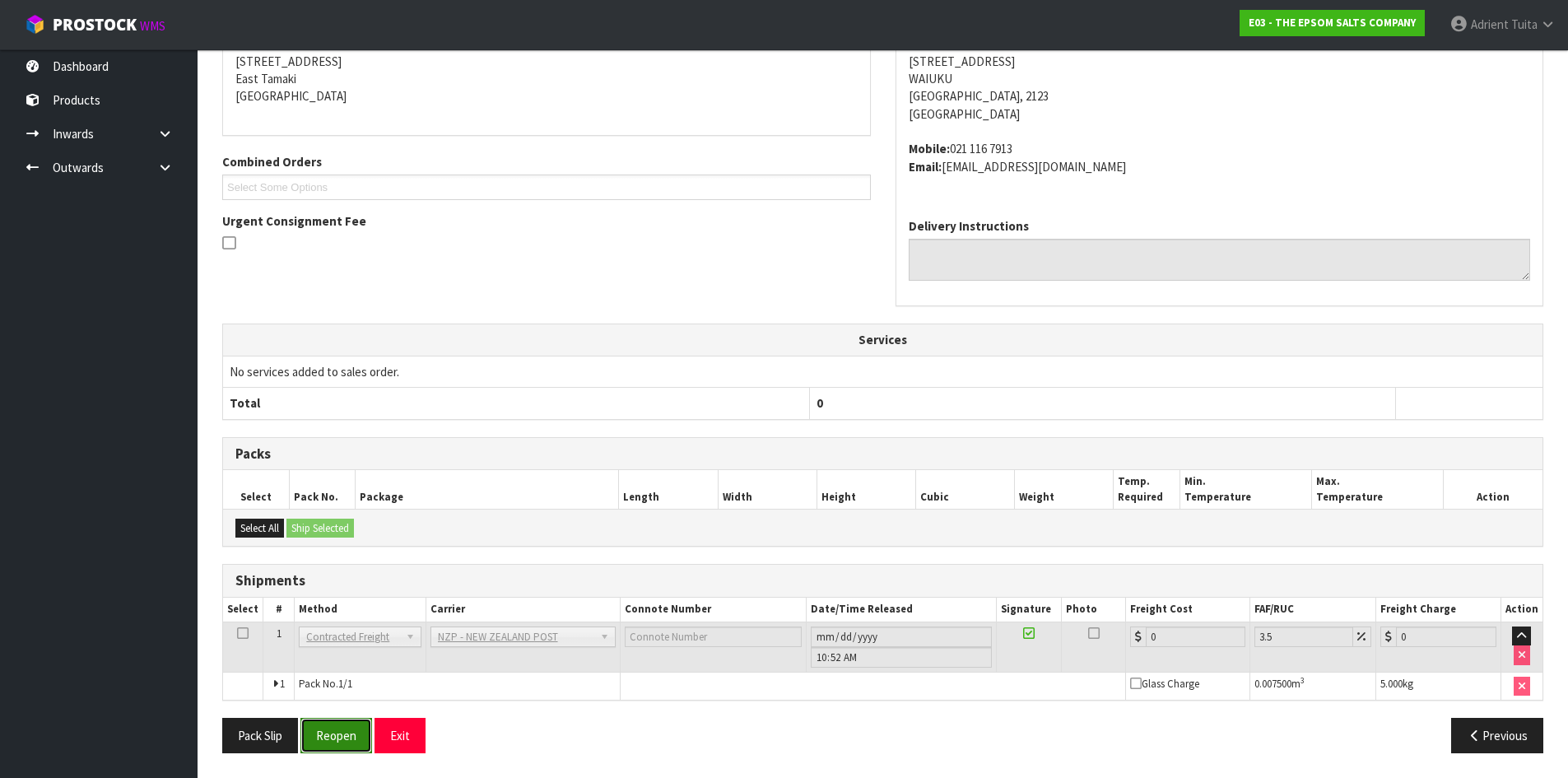
drag, startPoint x: 351, startPoint y: 736, endPoint x: 347, endPoint y: 723, distance: 13.6
click at [351, 734] on button "Reopen" at bounding box center [336, 735] width 72 height 35
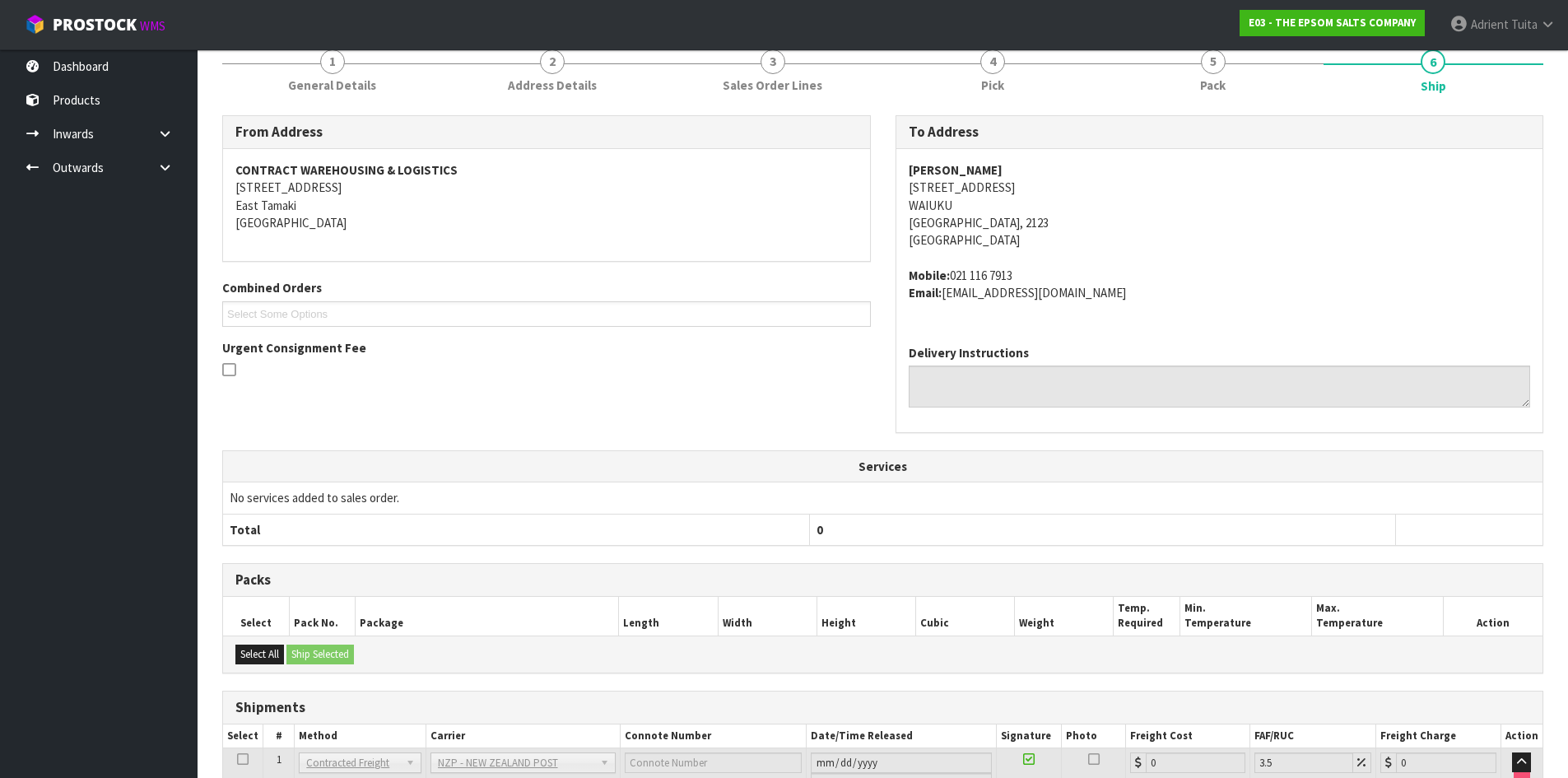
scroll to position [336, 0]
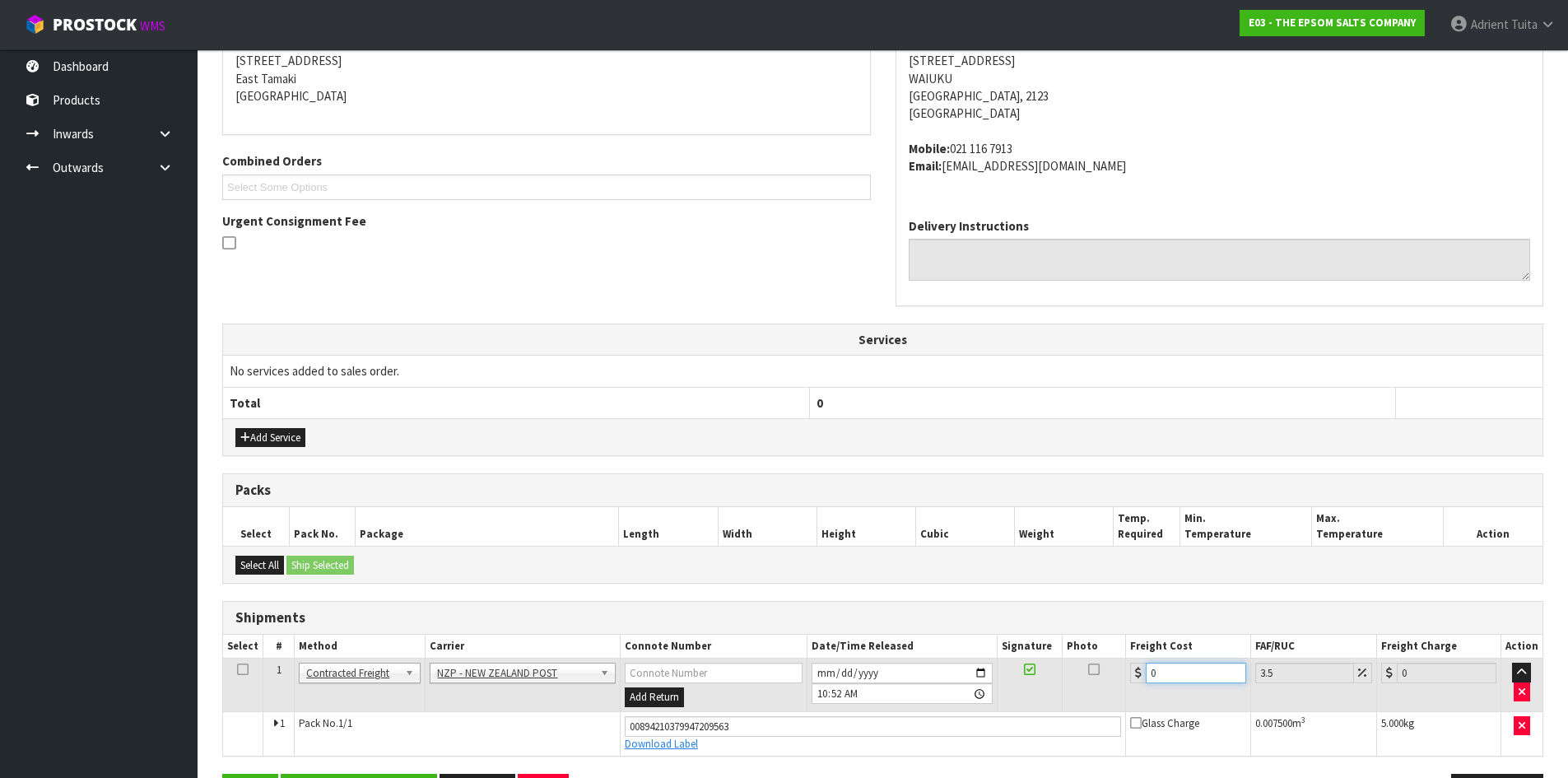
click at [1209, 671] on input "0" at bounding box center [1195, 672] width 99 height 20
type input "4"
type input "4.14"
type input "4.3"
type input "4.45"
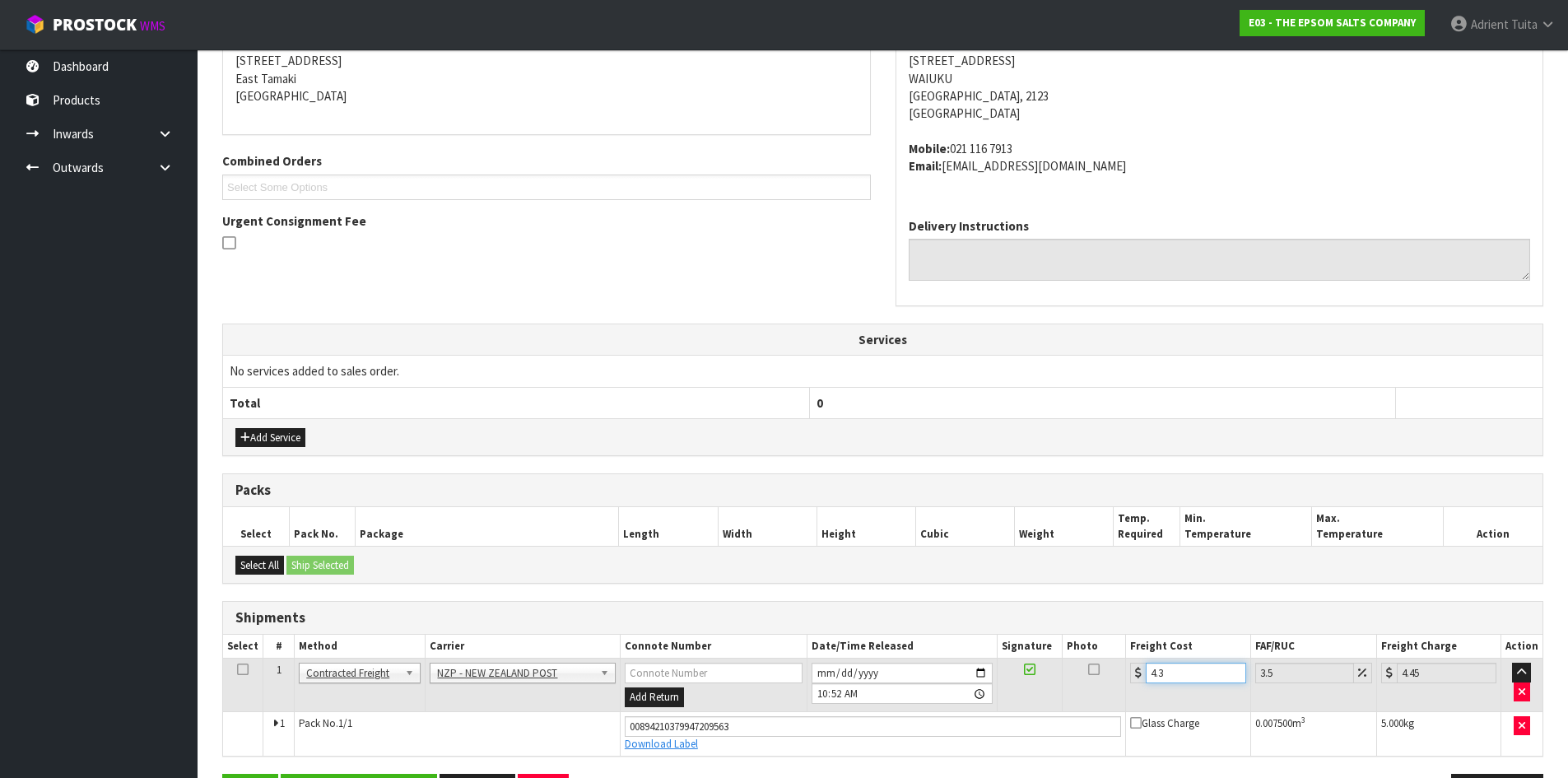
type input "4.33"
type input "4.48"
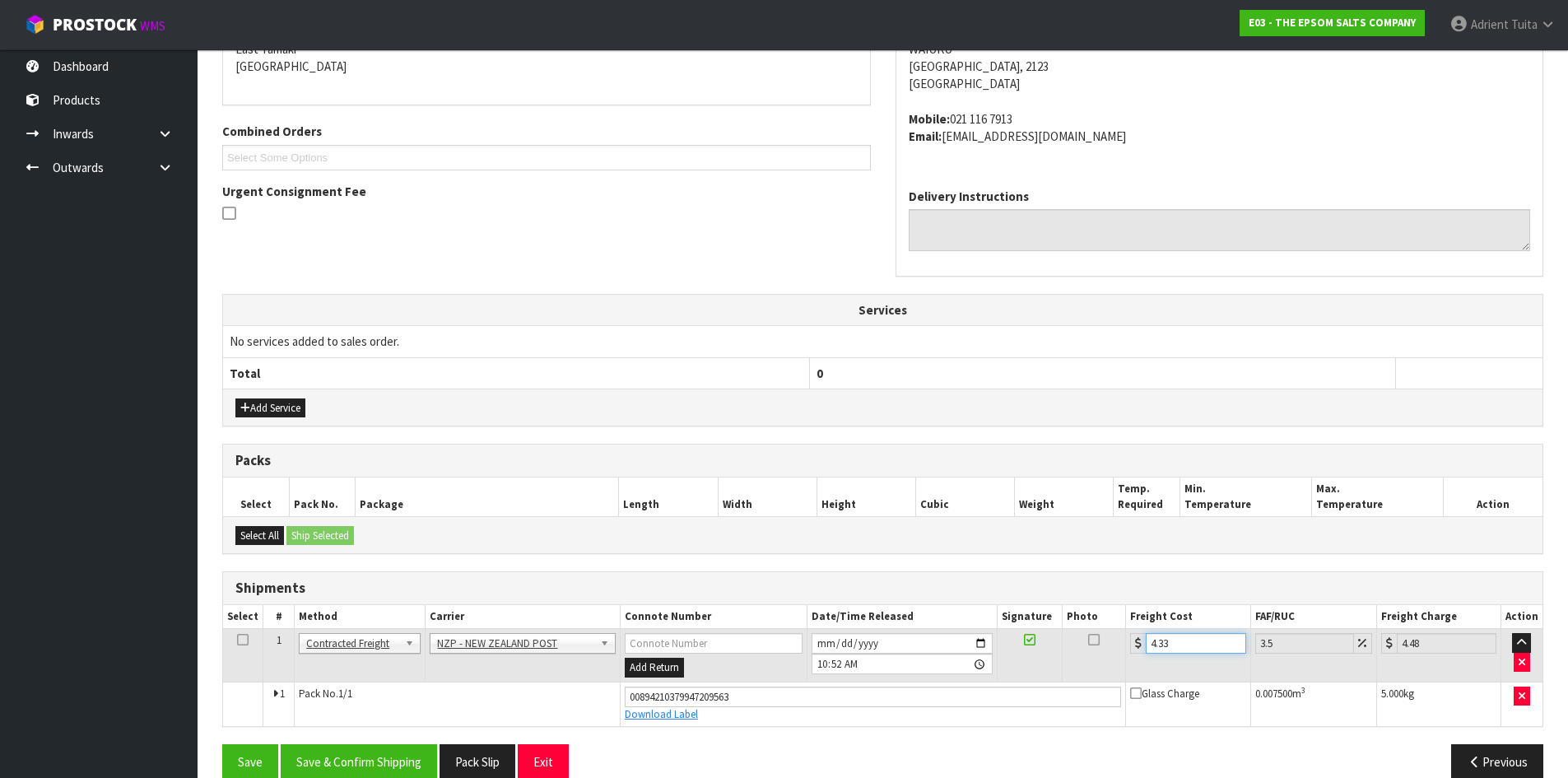
scroll to position [394, 0]
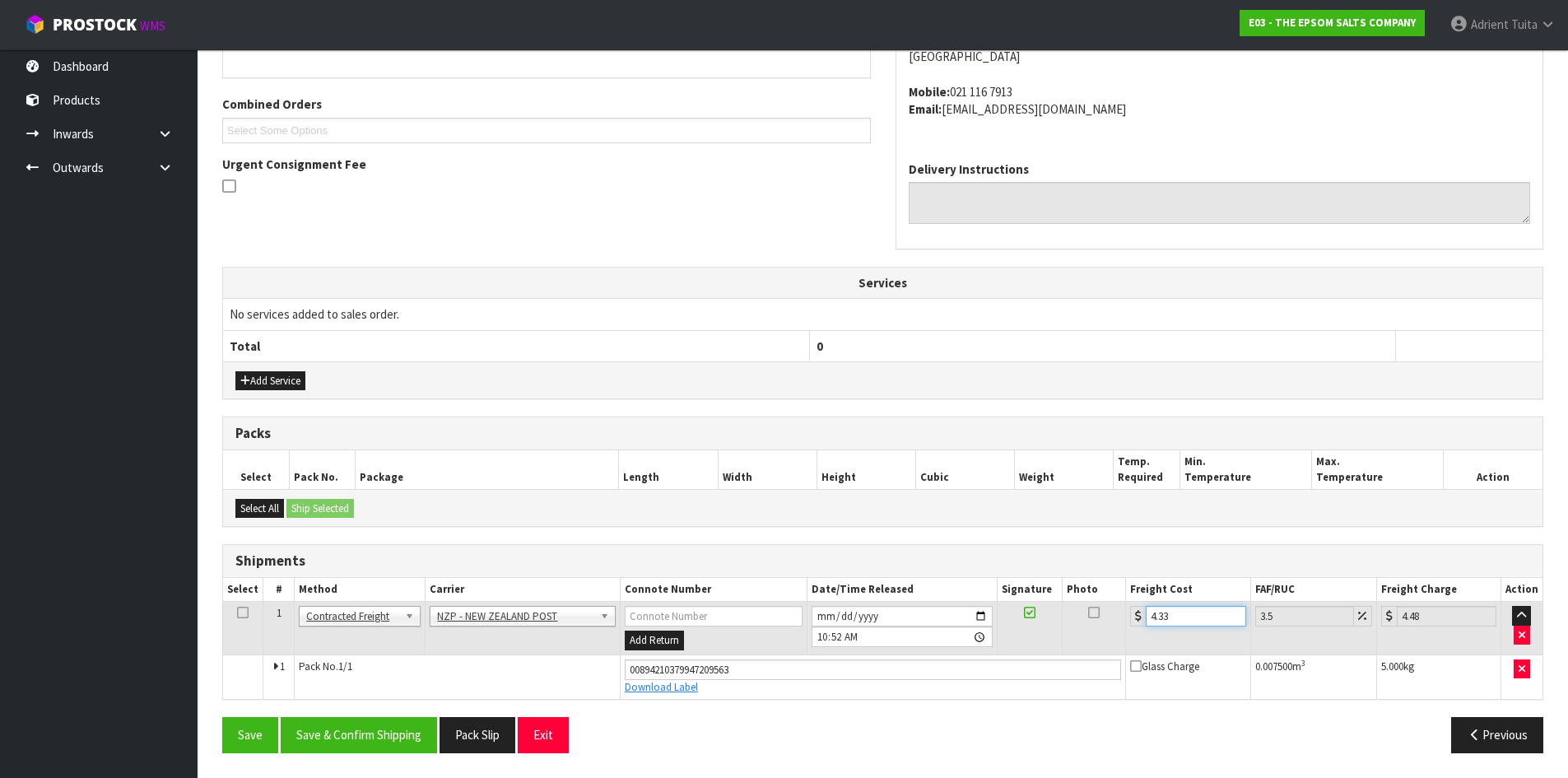
type input "4.33"
click at [338, 716] on div "From Address CONTRACT WAREHOUSING & LOGISTICS 17 Allens Road East Tamaki Auckla…" at bounding box center [883, 349] width 1321 height 834
click at [334, 718] on button "Save & Confirm Shipping" at bounding box center [359, 734] width 157 height 35
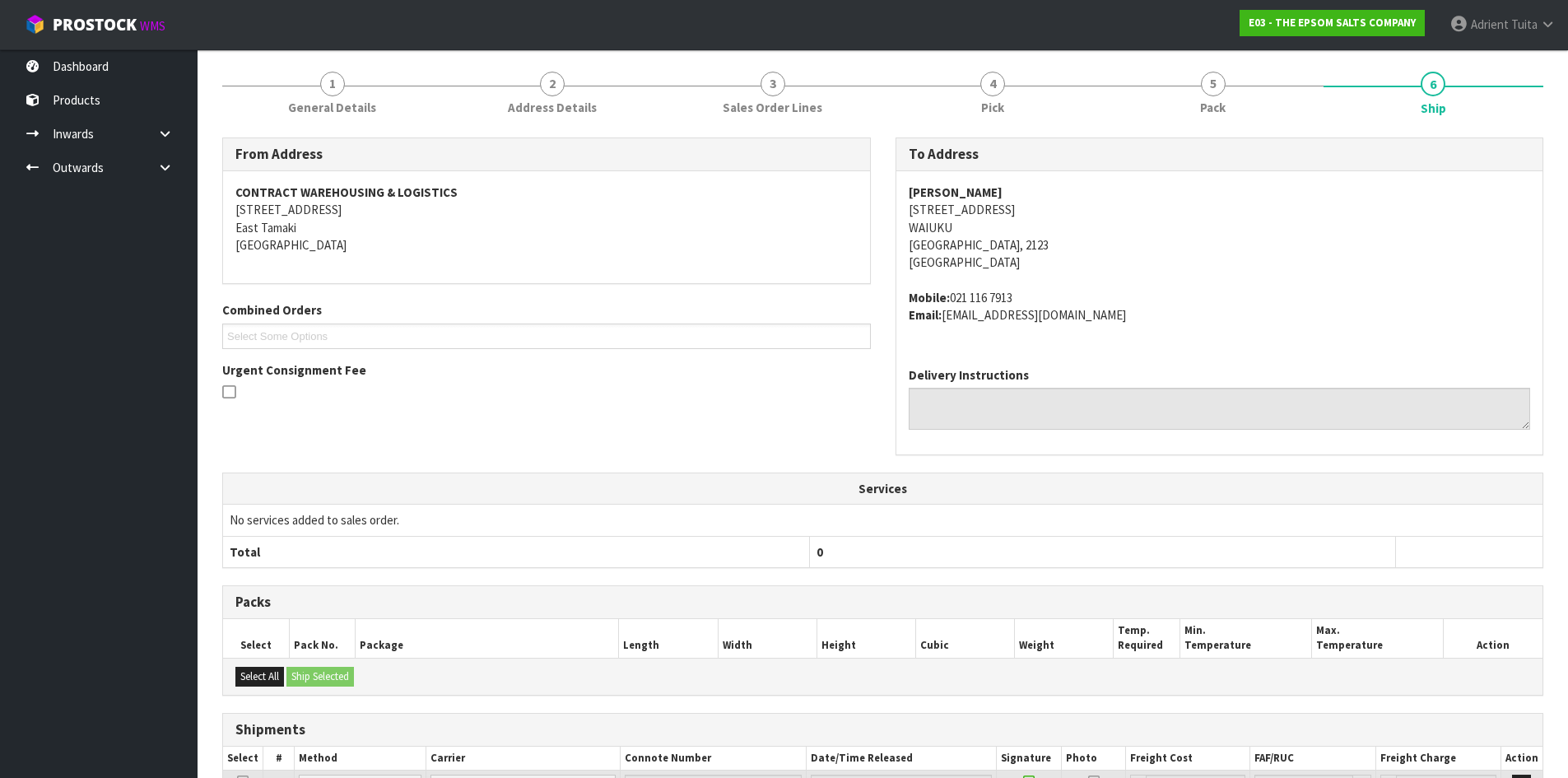
scroll to position [0, 0]
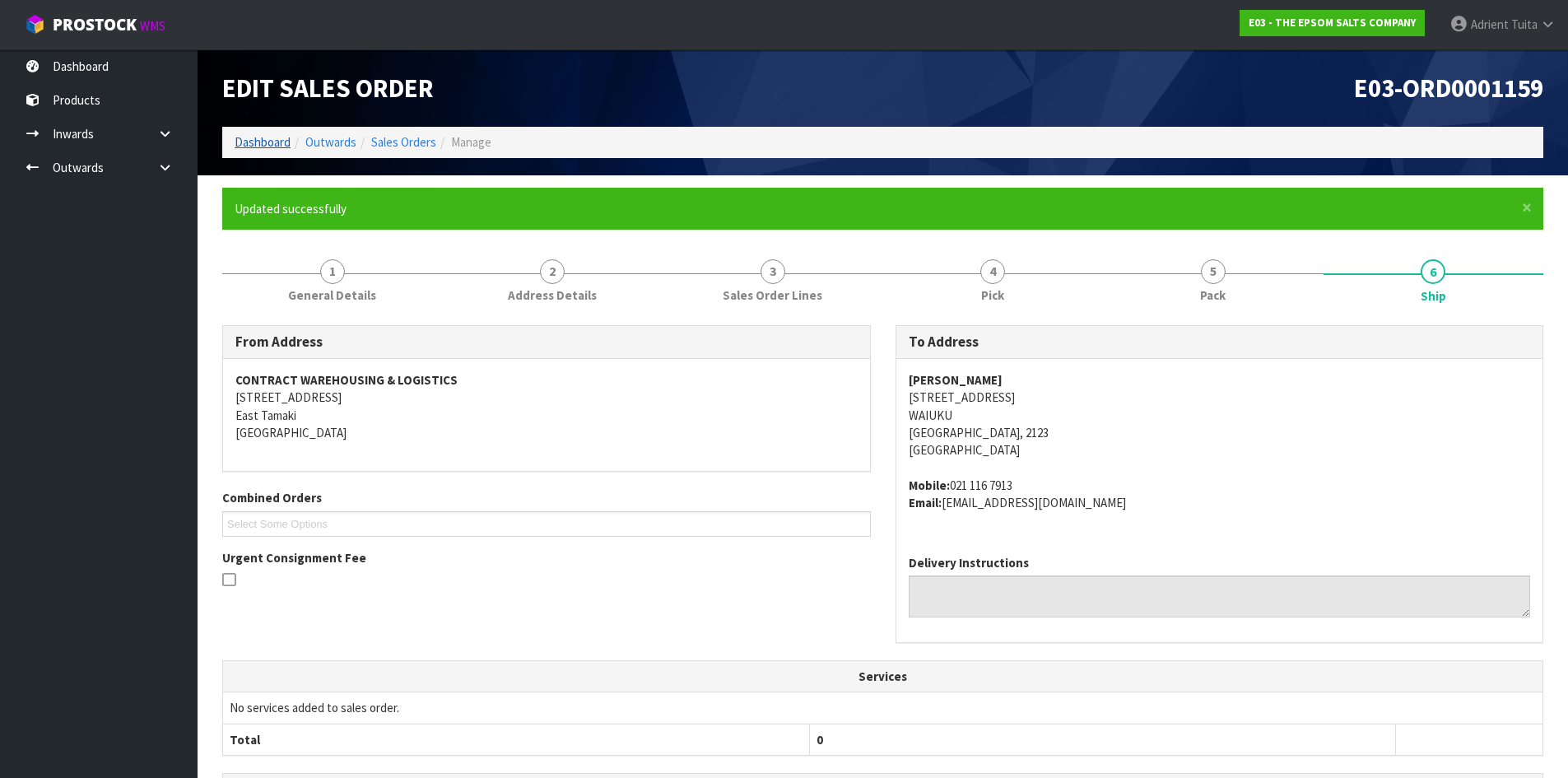
drag, startPoint x: 269, startPoint y: 131, endPoint x: 269, endPoint y: 148, distance: 17.0
click at [269, 139] on ol "Dashboard Outwards Sales Orders Manage" at bounding box center [883, 141] width 1321 height 30
click at [269, 148] on link "Dashboard" at bounding box center [262, 142] width 56 height 16
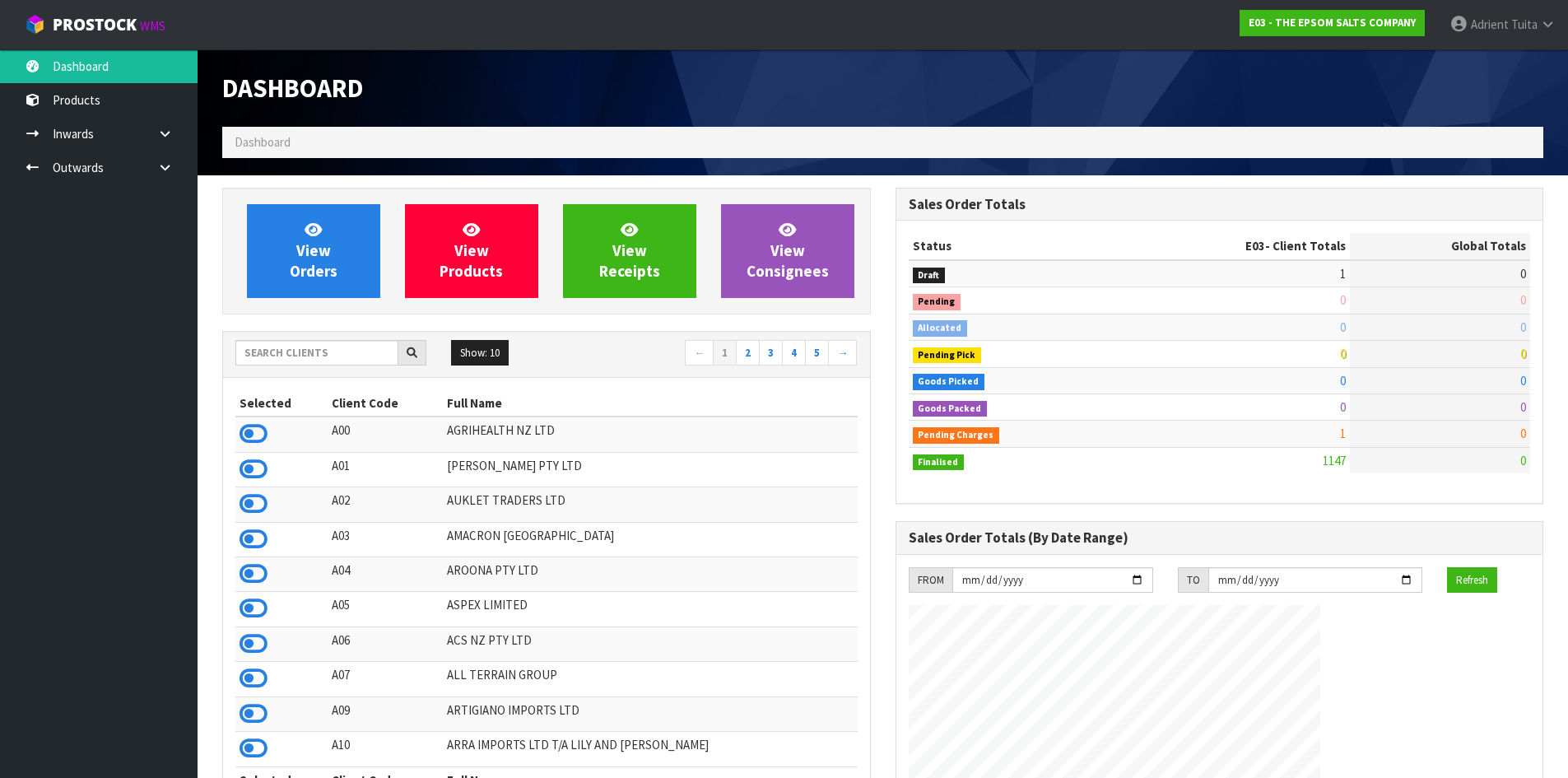
scroll to position [1033, 673]
click at [284, 351] on input "text" at bounding box center [317, 353] width 163 height 25
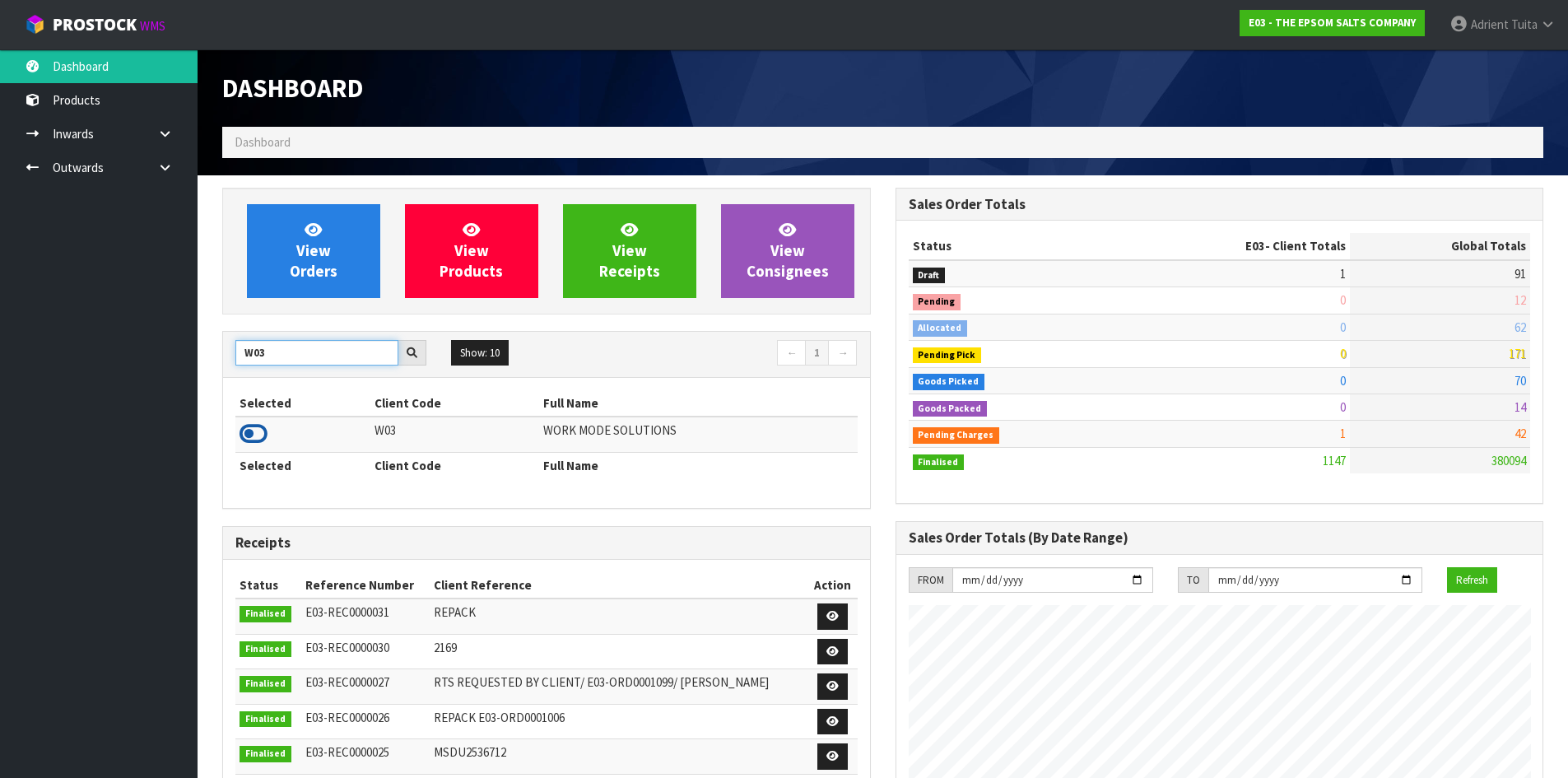
type input "W03"
click at [248, 423] on icon at bounding box center [253, 433] width 28 height 24
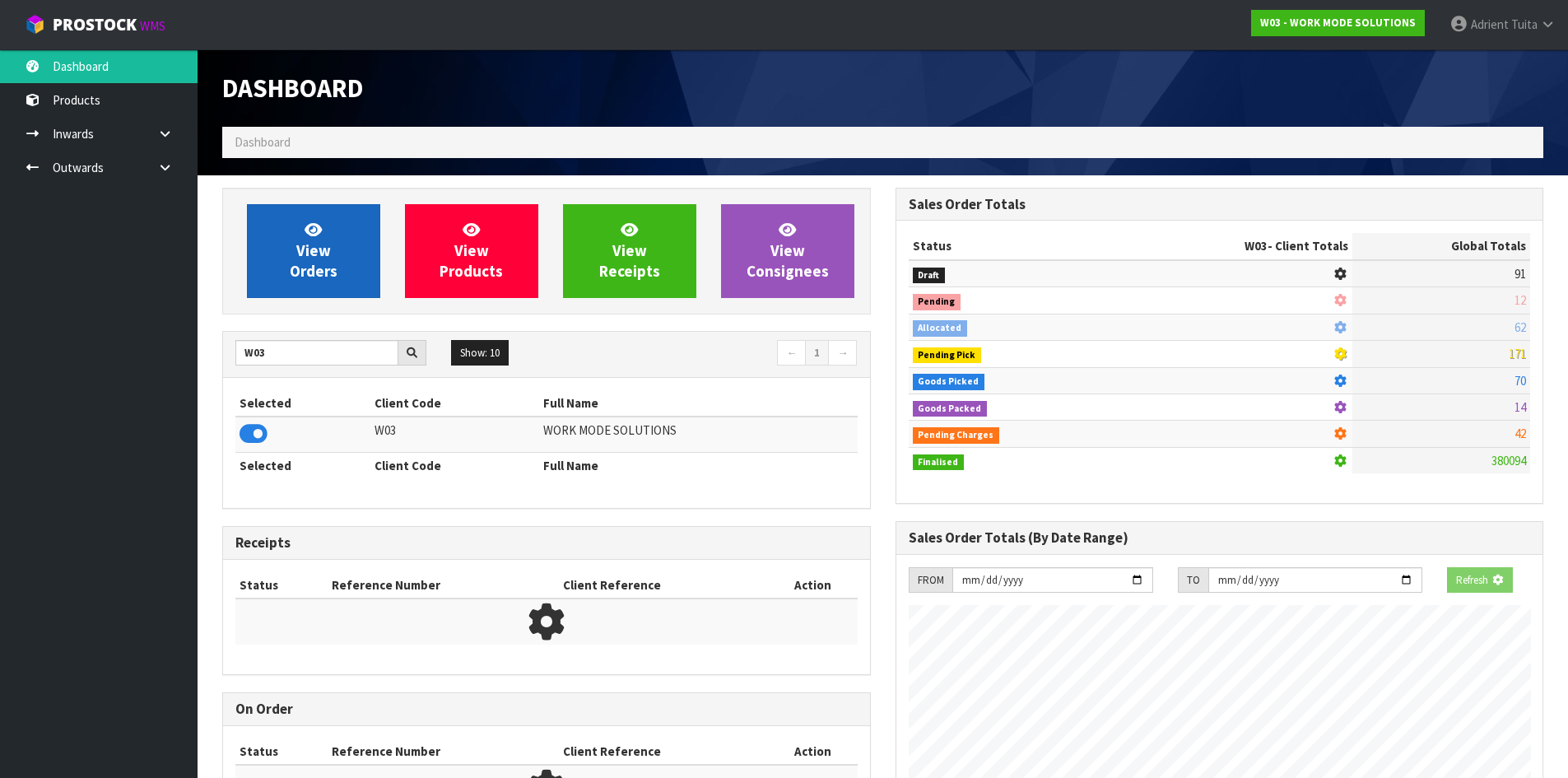
scroll to position [1027, 673]
click at [269, 272] on link "View Orders" at bounding box center [313, 251] width 133 height 94
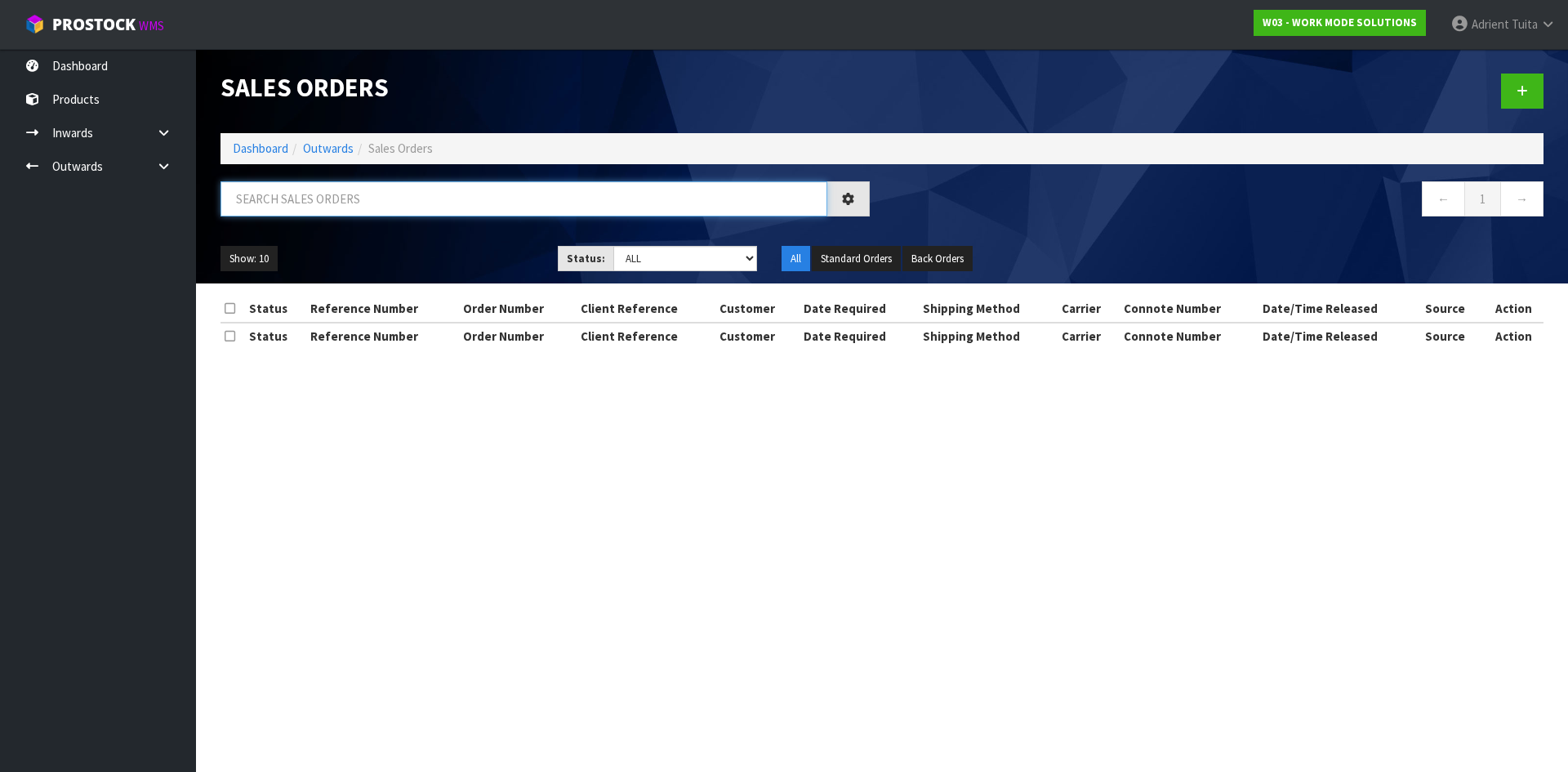
click at [300, 201] on input "text" at bounding box center [524, 199] width 607 height 35
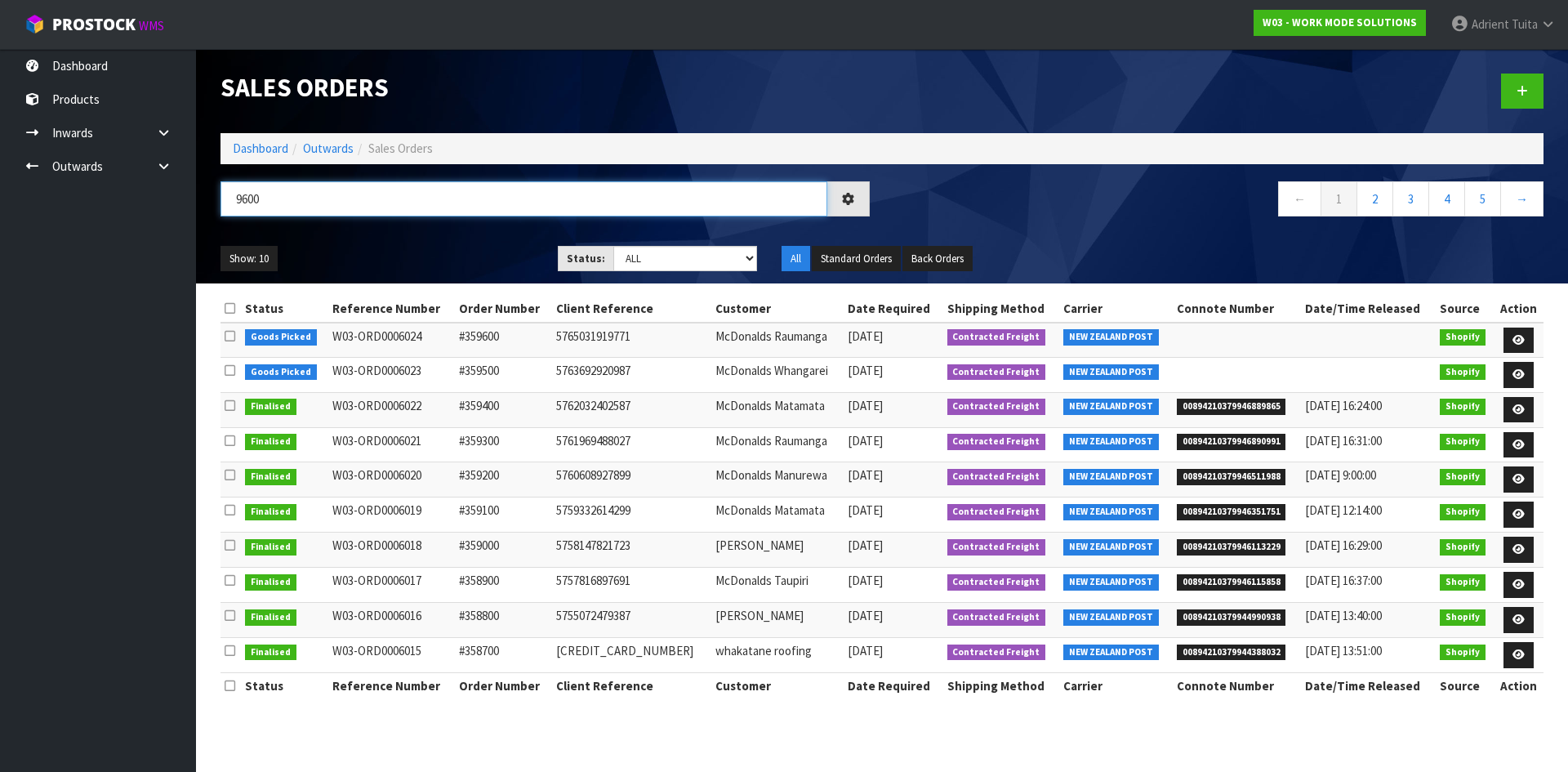
type input "9600"
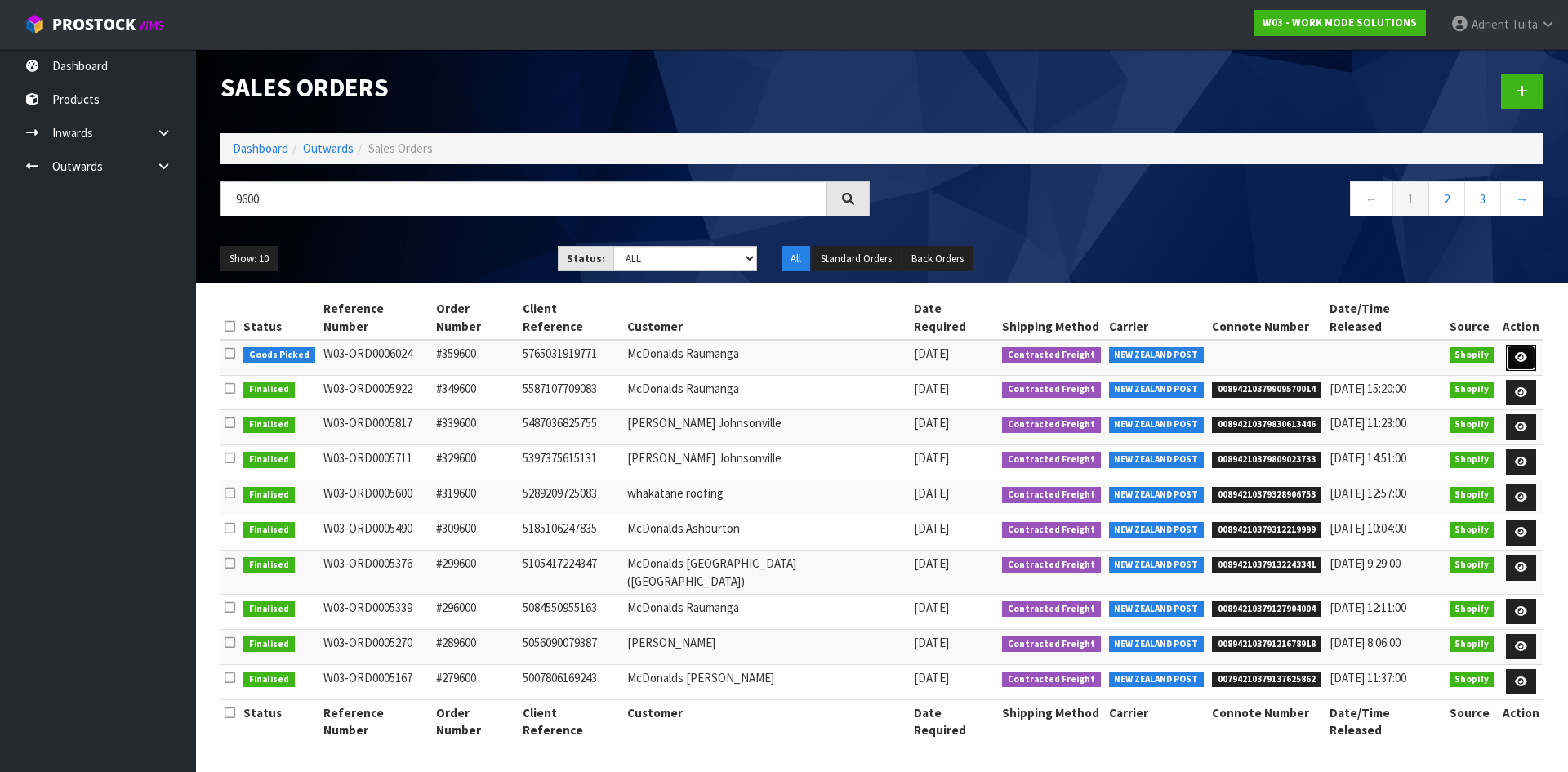
click at [1524, 349] on link at bounding box center [1521, 357] width 30 height 26
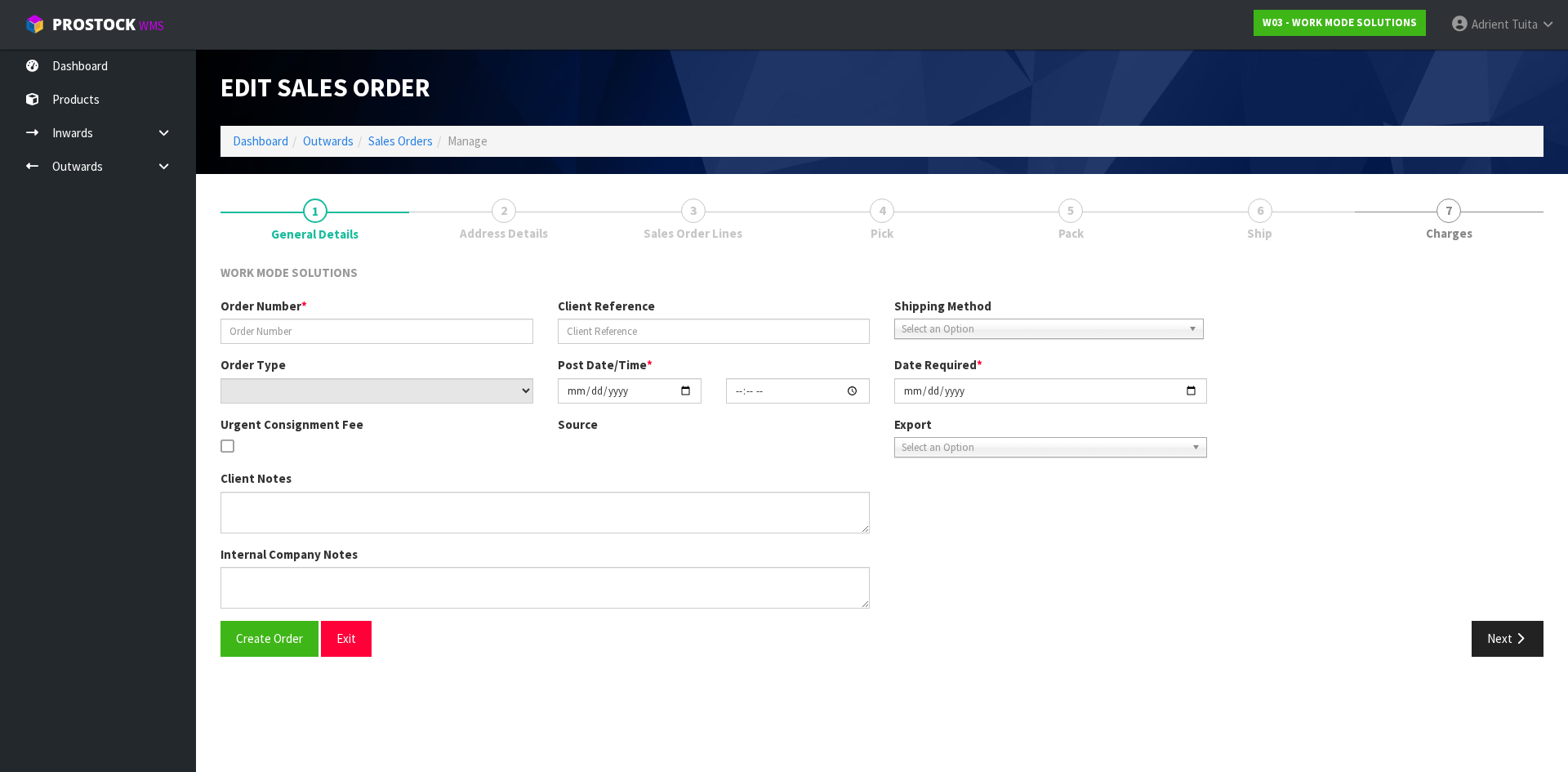
type input "#359600"
type input "5765031919771"
select select "number:0"
type input "2025-09-07"
type input "11:49:10.000"
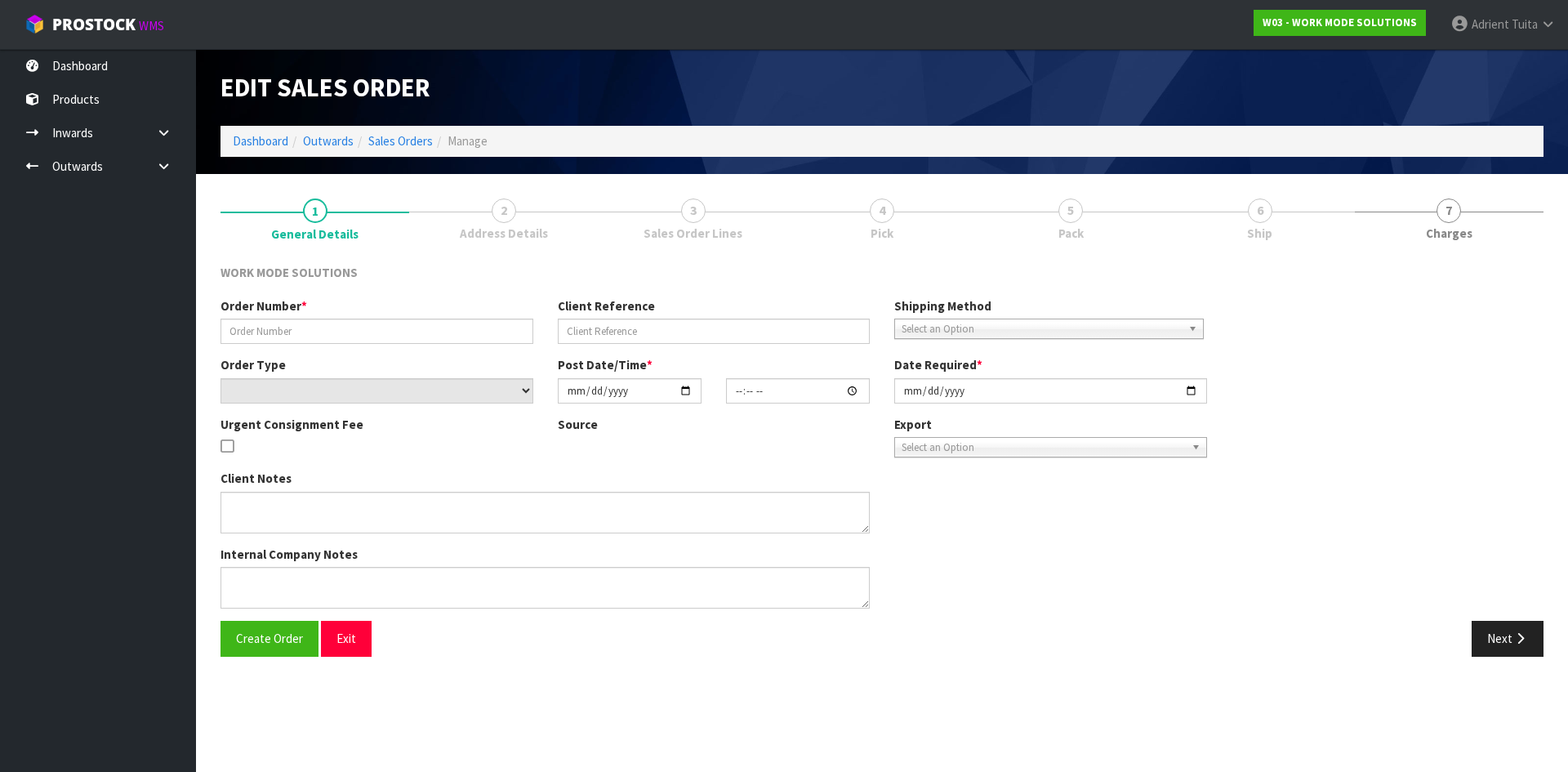
type input "2025-09-08"
type textarea "Wholesale Order: McDonalds Raumanga"
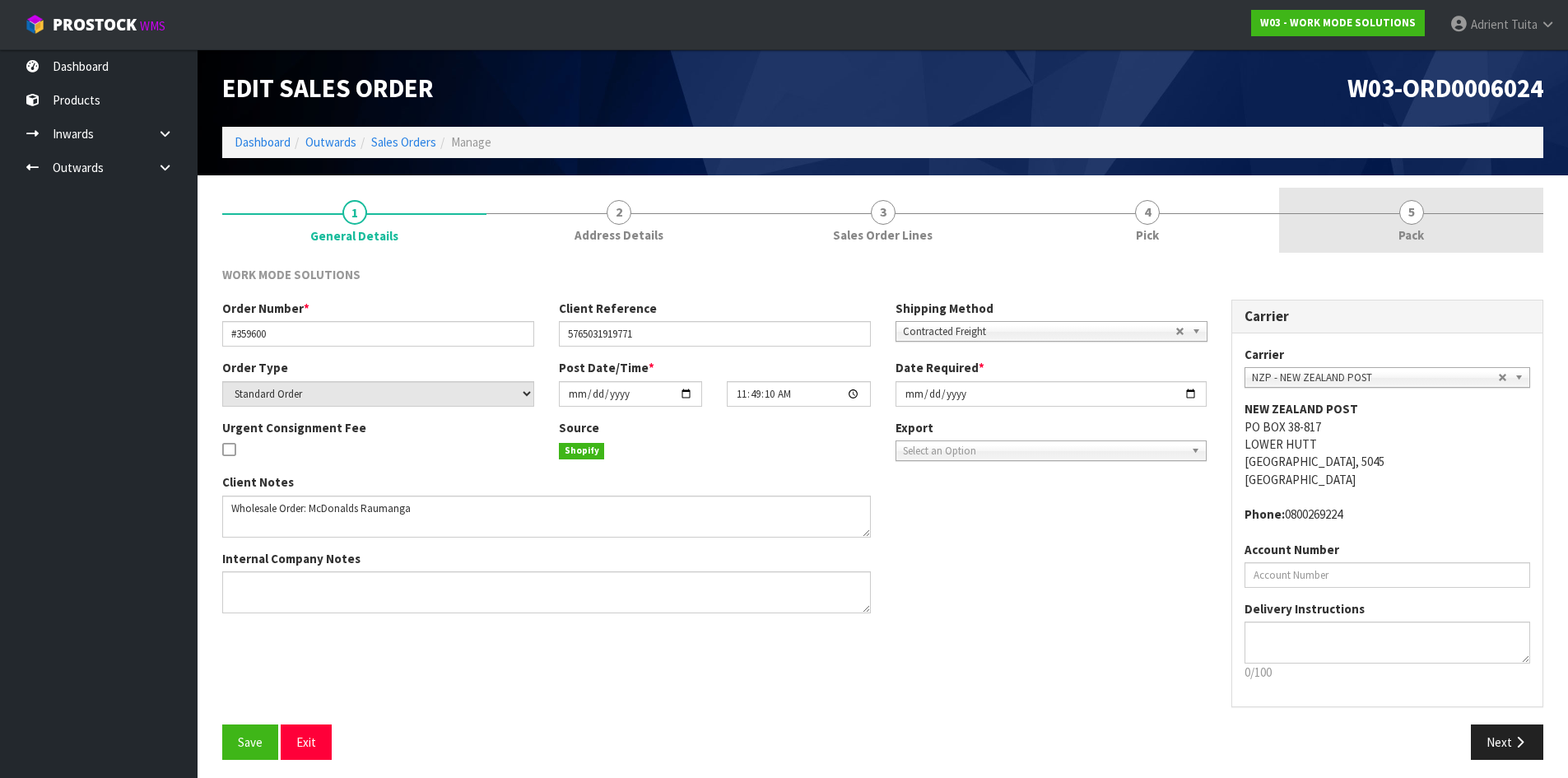
click at [1446, 231] on link "5 Pack" at bounding box center [1411, 220] width 264 height 65
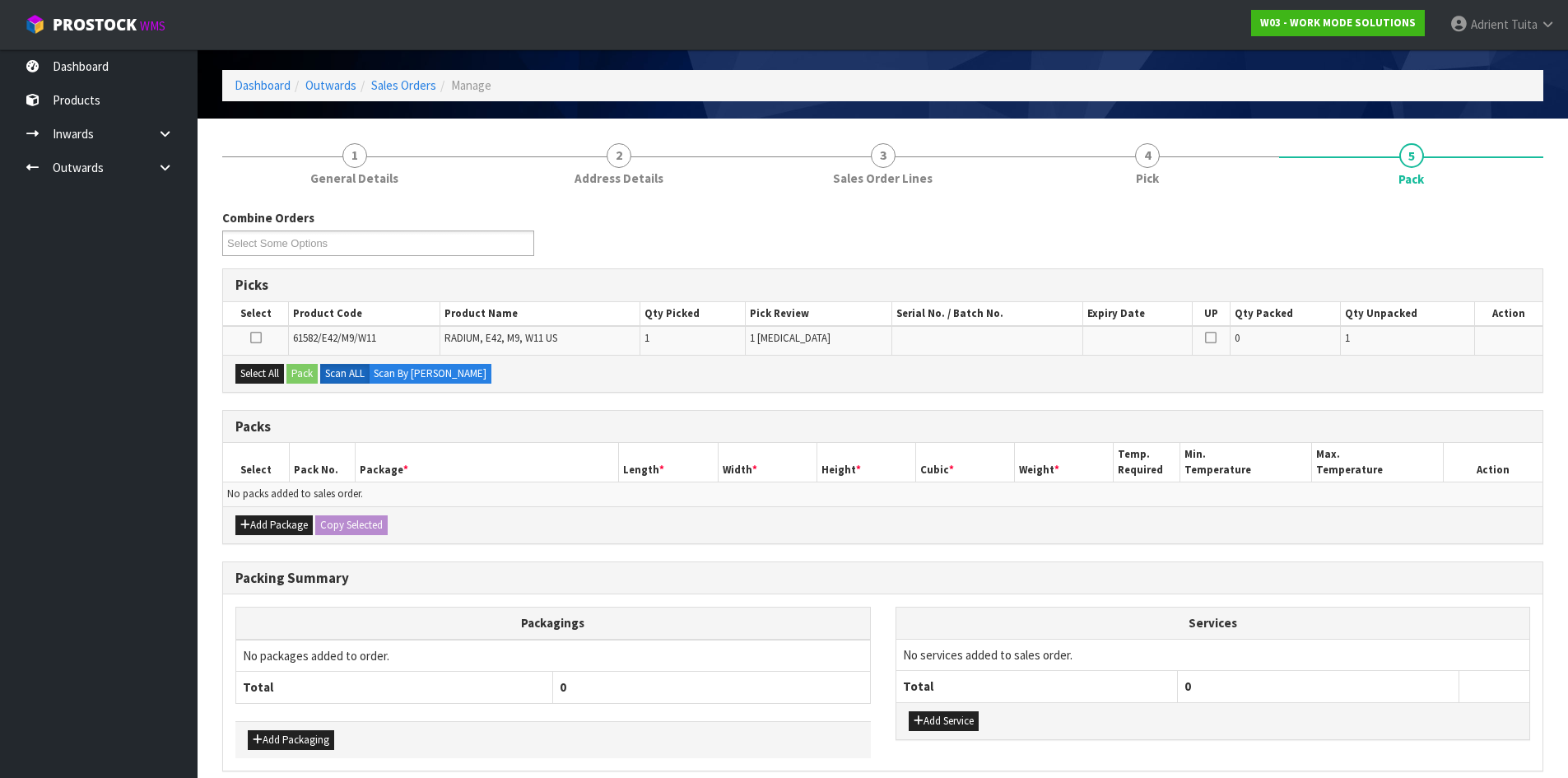
scroll to position [127, 0]
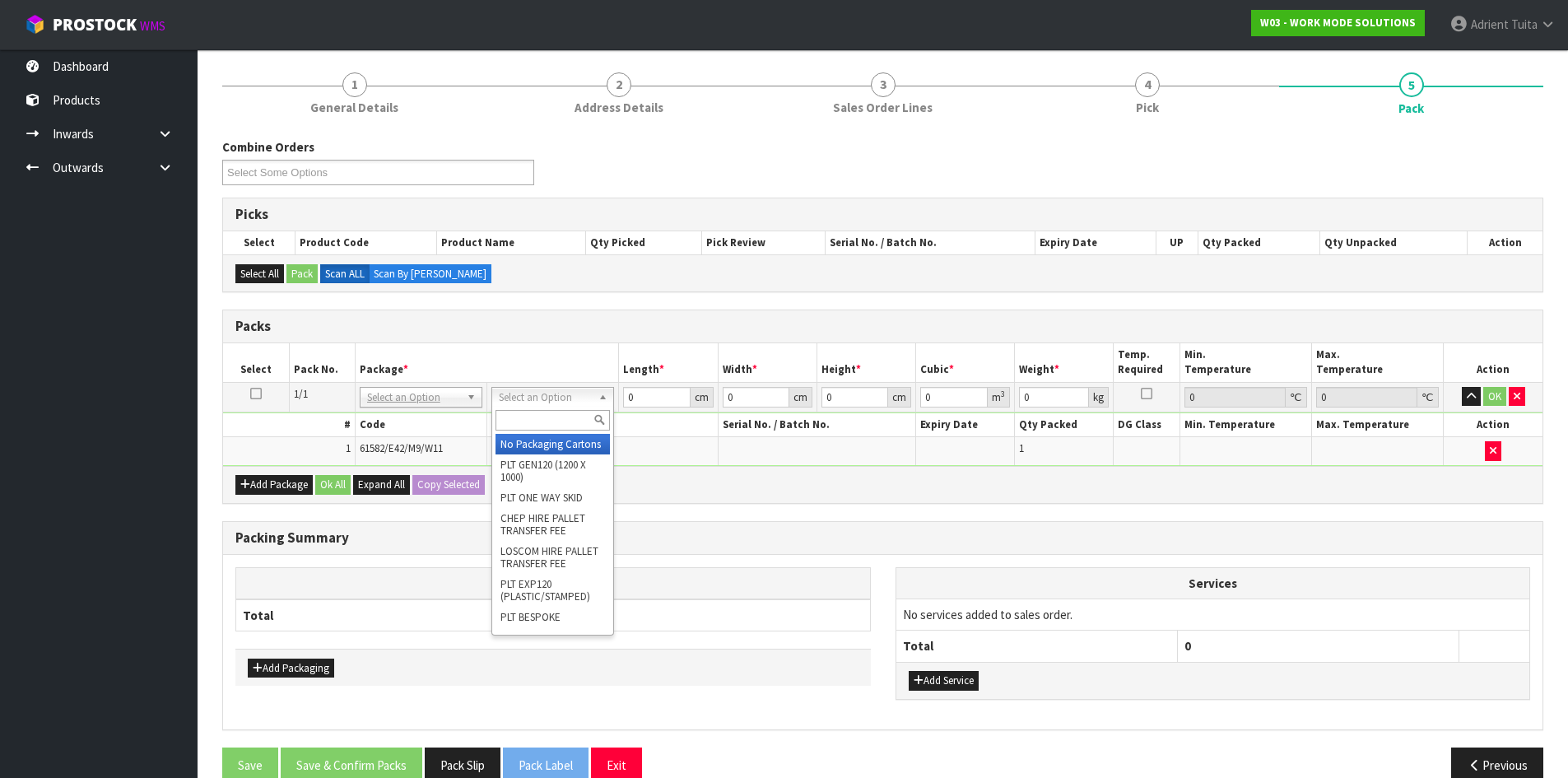
click at [549, 432] on div at bounding box center [552, 420] width 121 height 27
drag, startPoint x: 549, startPoint y: 427, endPoint x: 543, endPoint y: 389, distance: 38.5
click at [549, 425] on input "text" at bounding box center [553, 420] width 115 height 20
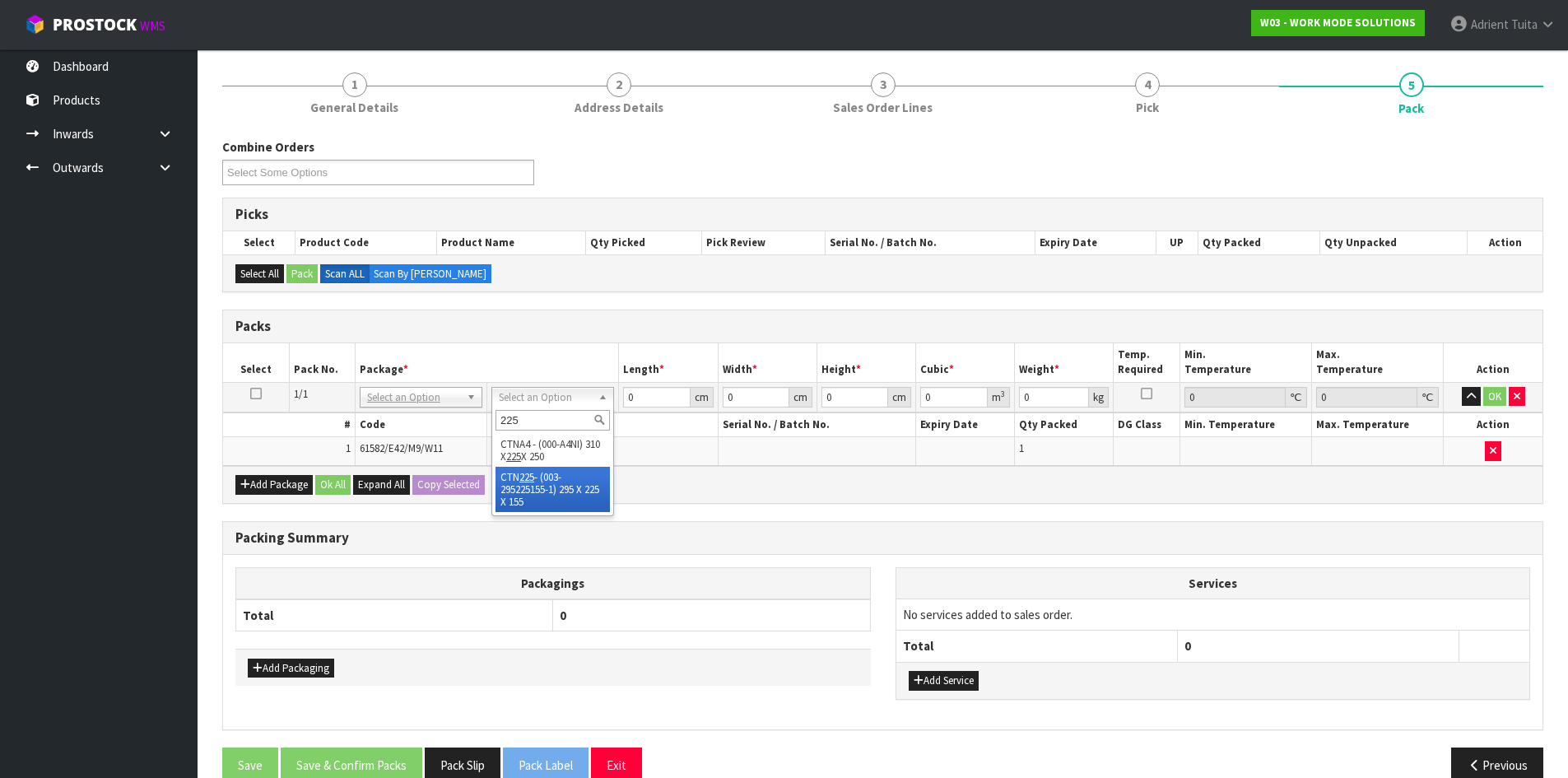
type input "225"
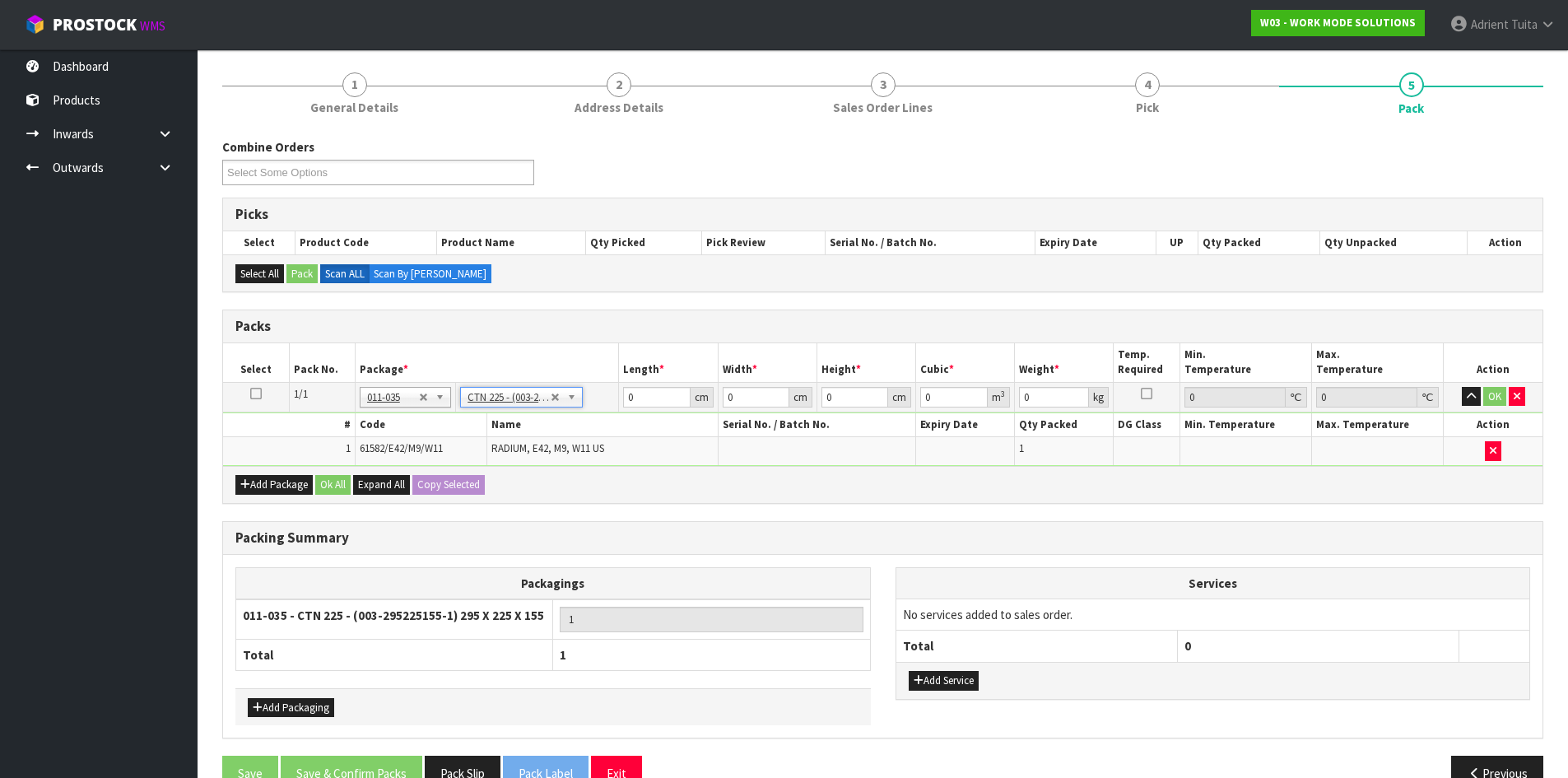
type input "29.5"
type input "22.5"
type input "15.5"
type input "0.010288"
type input "0.8"
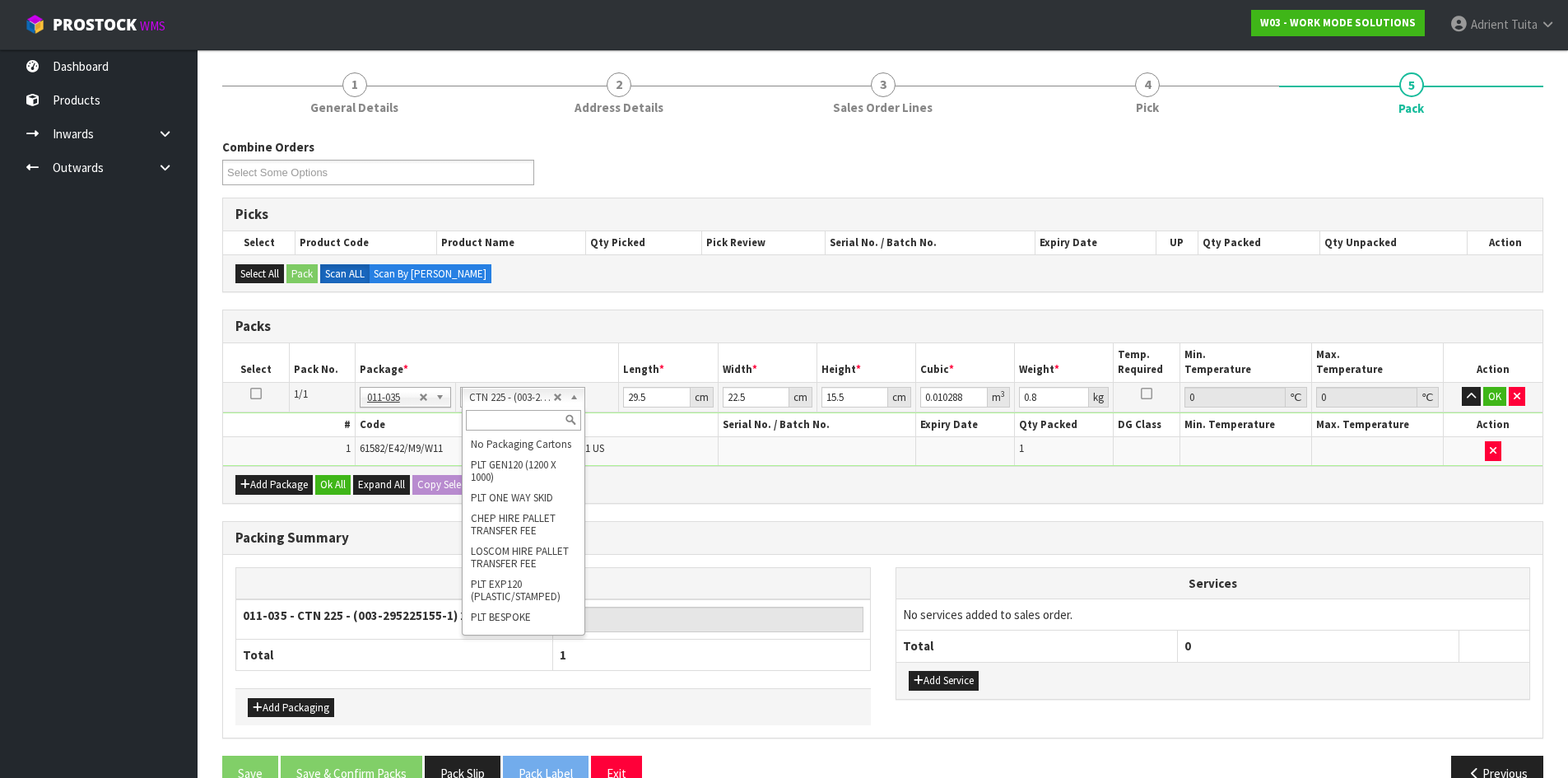
click at [529, 415] on input "text" at bounding box center [523, 420] width 115 height 20
click at [511, 418] on input "315" at bounding box center [523, 420] width 115 height 20
click at [503, 420] on input "225" at bounding box center [523, 420] width 115 height 20
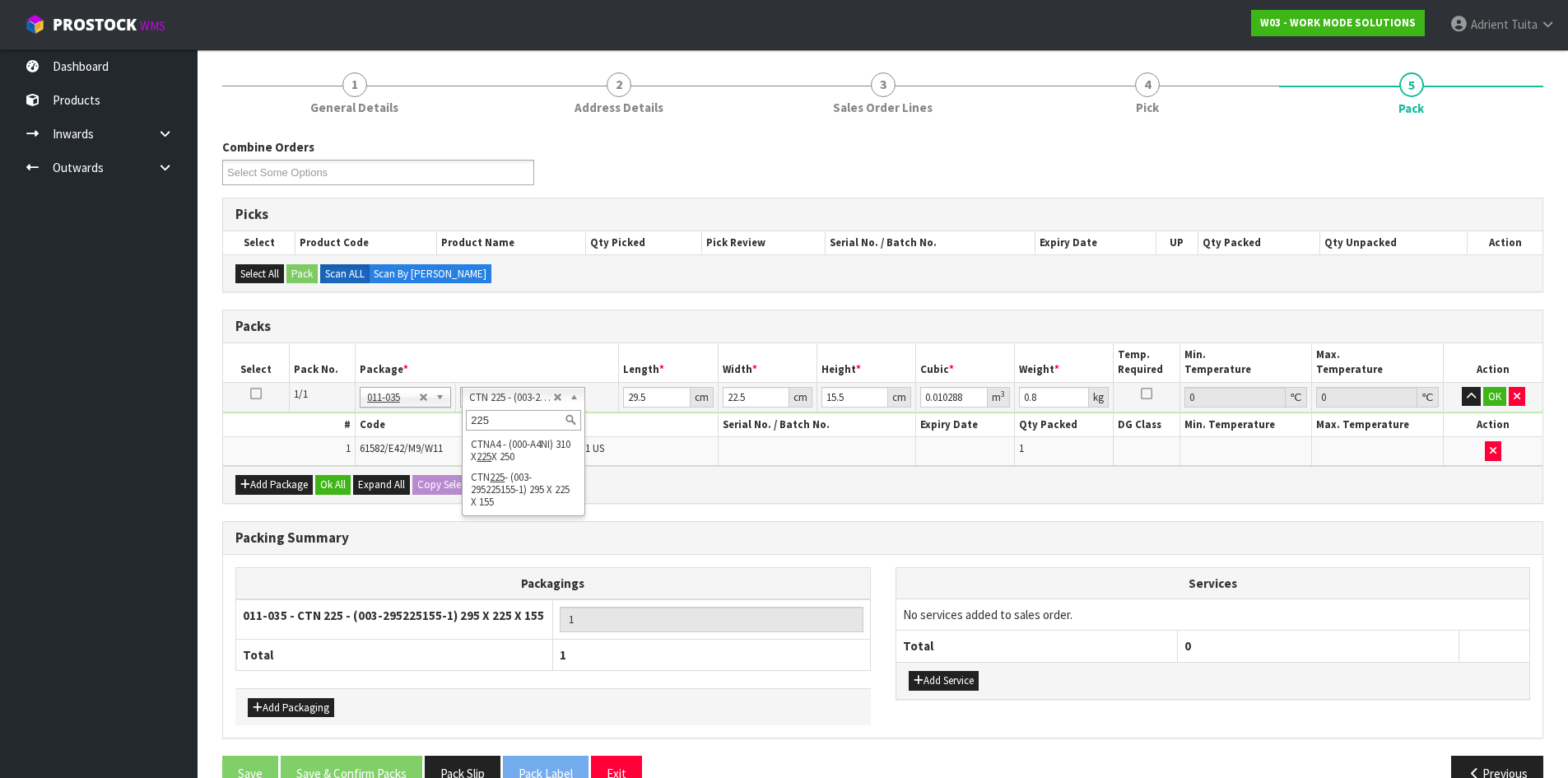
click at [503, 420] on input "225" at bounding box center [523, 420] width 115 height 20
click at [493, 421] on input "315" at bounding box center [523, 420] width 115 height 20
click at [501, 423] on input "315" at bounding box center [523, 420] width 115 height 20
click at [502, 421] on input "315" at bounding box center [523, 420] width 115 height 20
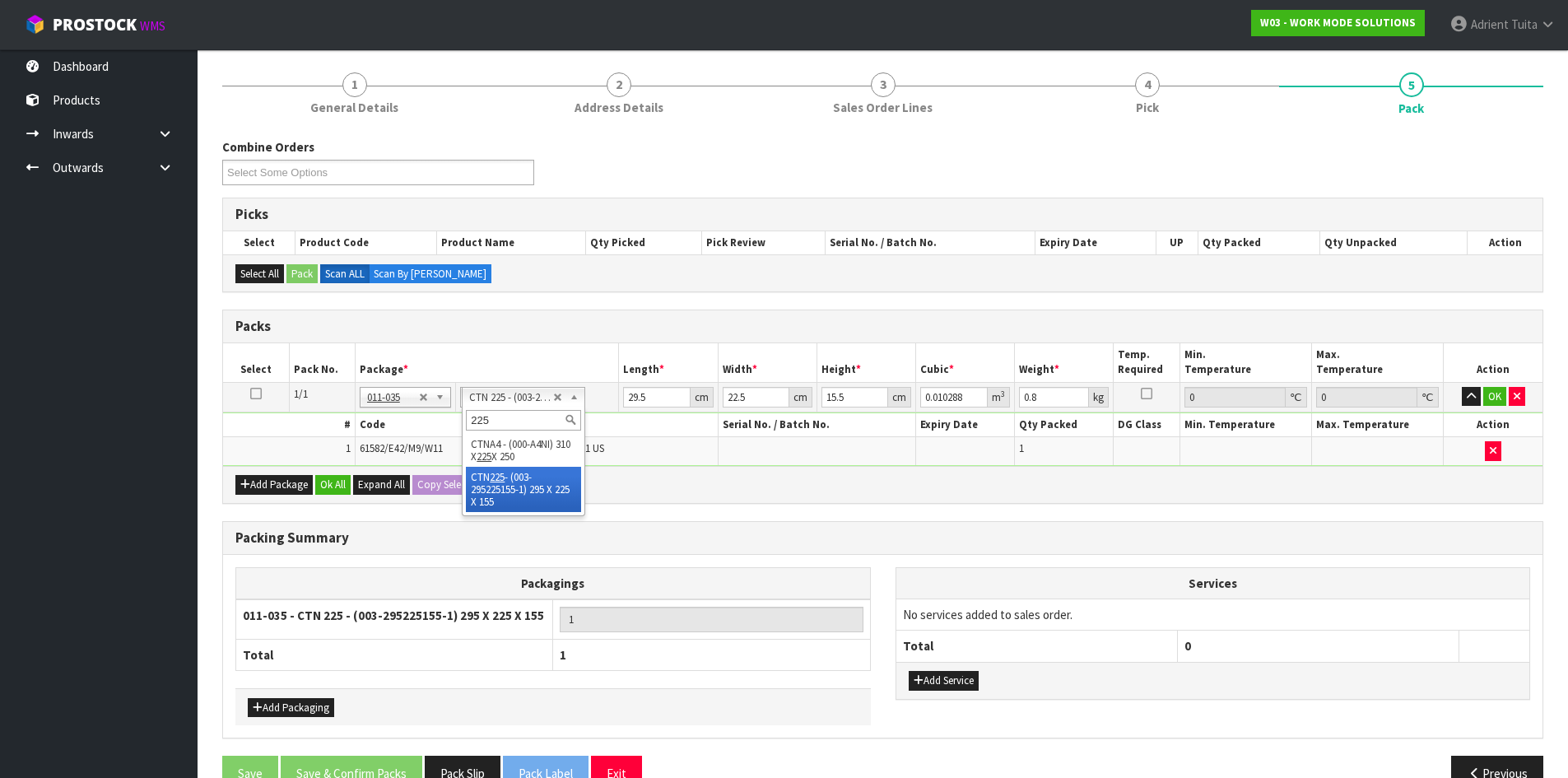
type input "225"
click at [625, 400] on input "29.5" at bounding box center [656, 397] width 67 height 20
click at [627, 400] on input "29.5" at bounding box center [656, 397] width 67 height 20
type input "3"
type input "0.001046"
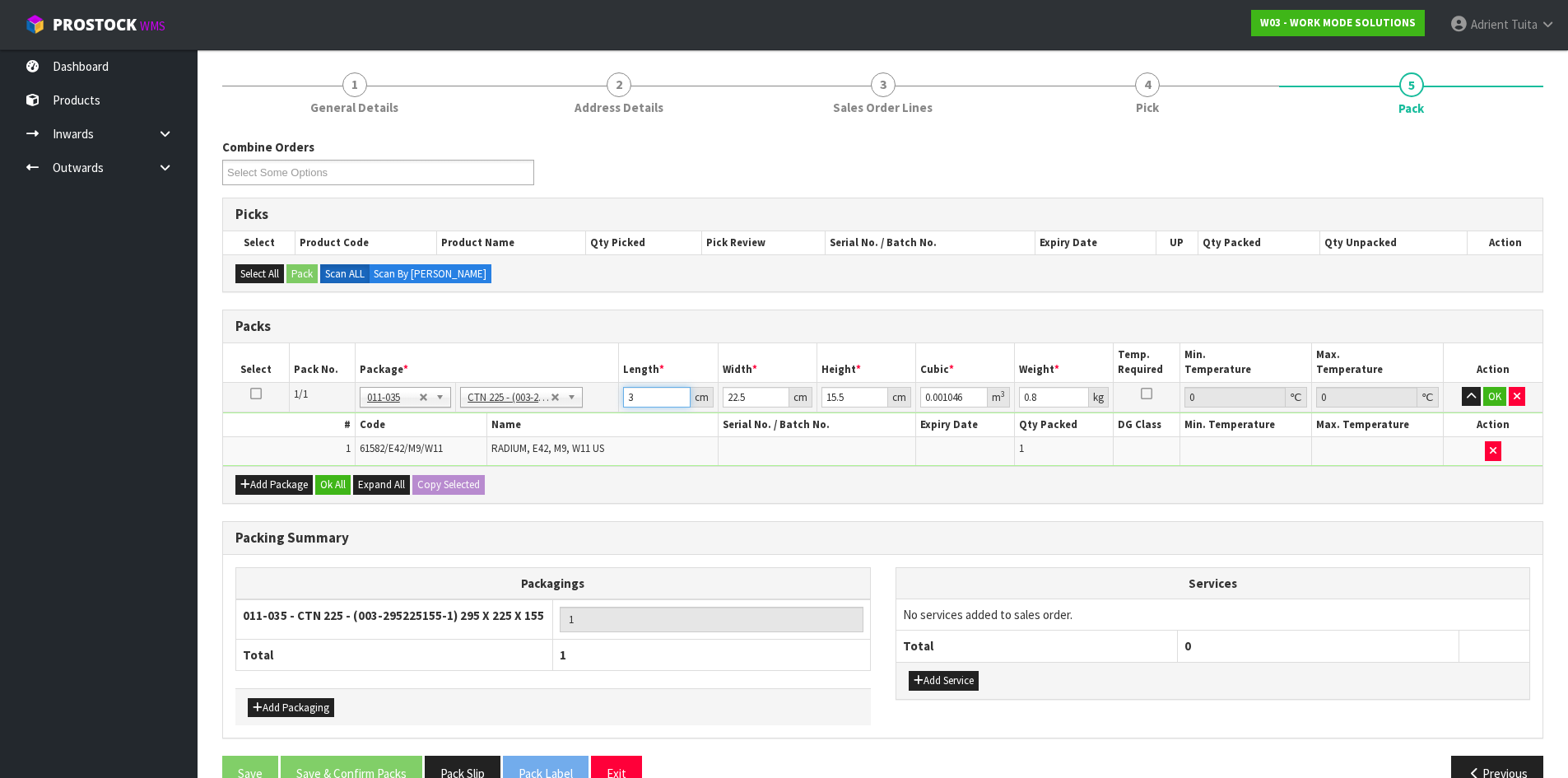
type input "30"
type input "0.010463"
type input "30"
type input "2"
type input "0.00093"
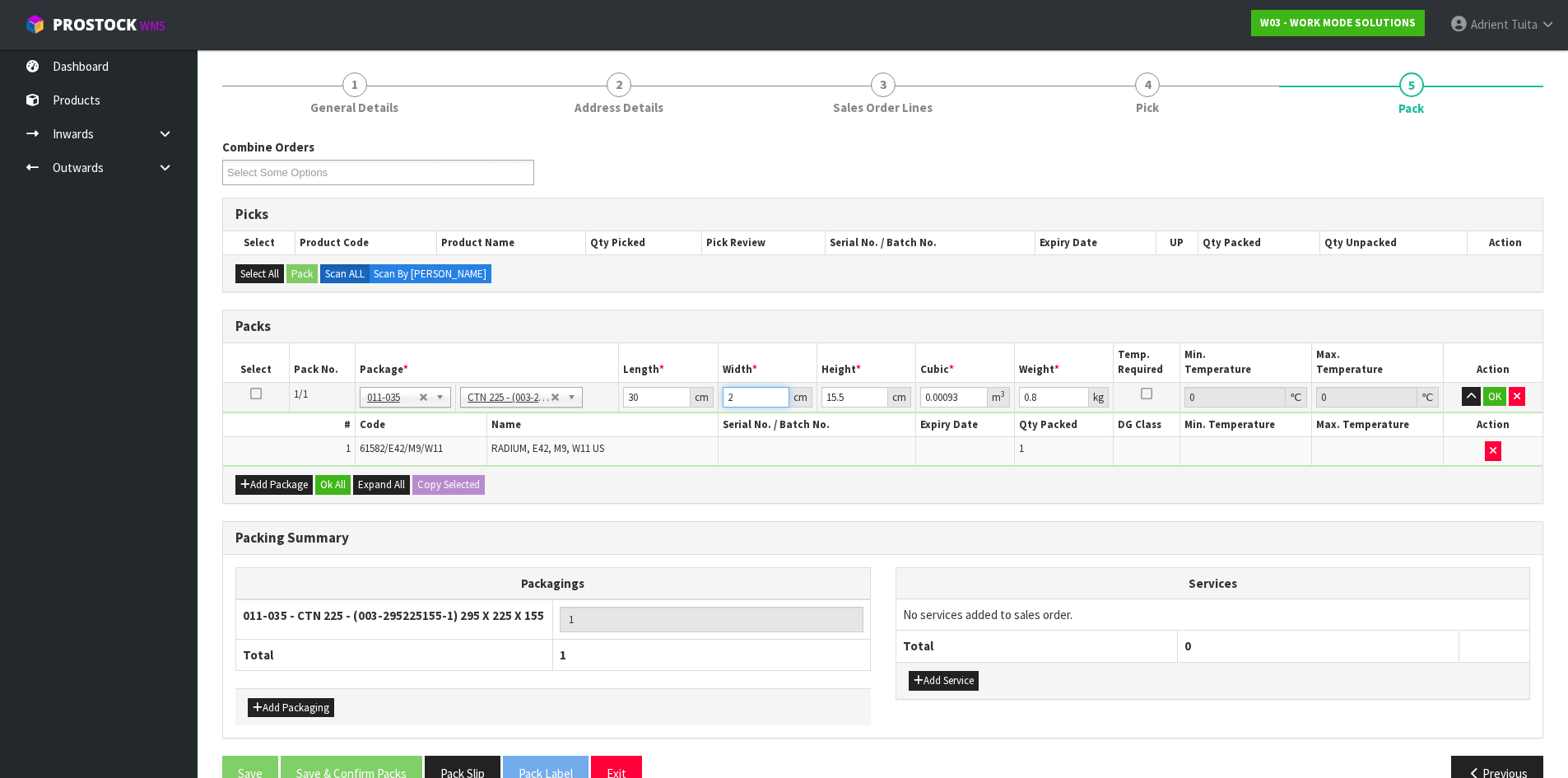
type input "24"
type input "0.01116"
type input "24"
type input "1"
type input "0.00072"
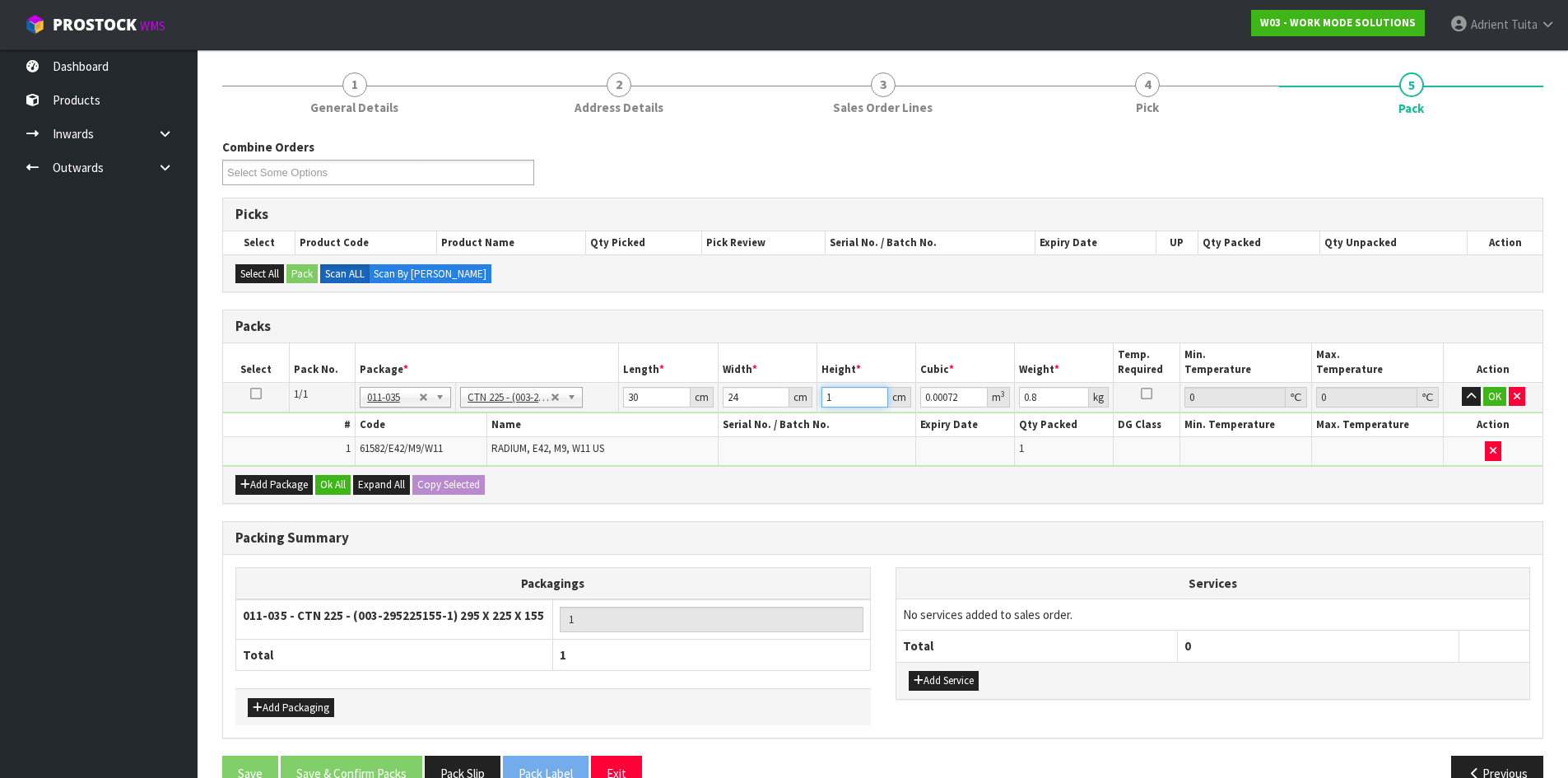
type input "18"
type input "0.01296"
type input "18"
type input "1"
click at [1483, 392] on button "OK" at bounding box center [1495, 397] width 23 height 19
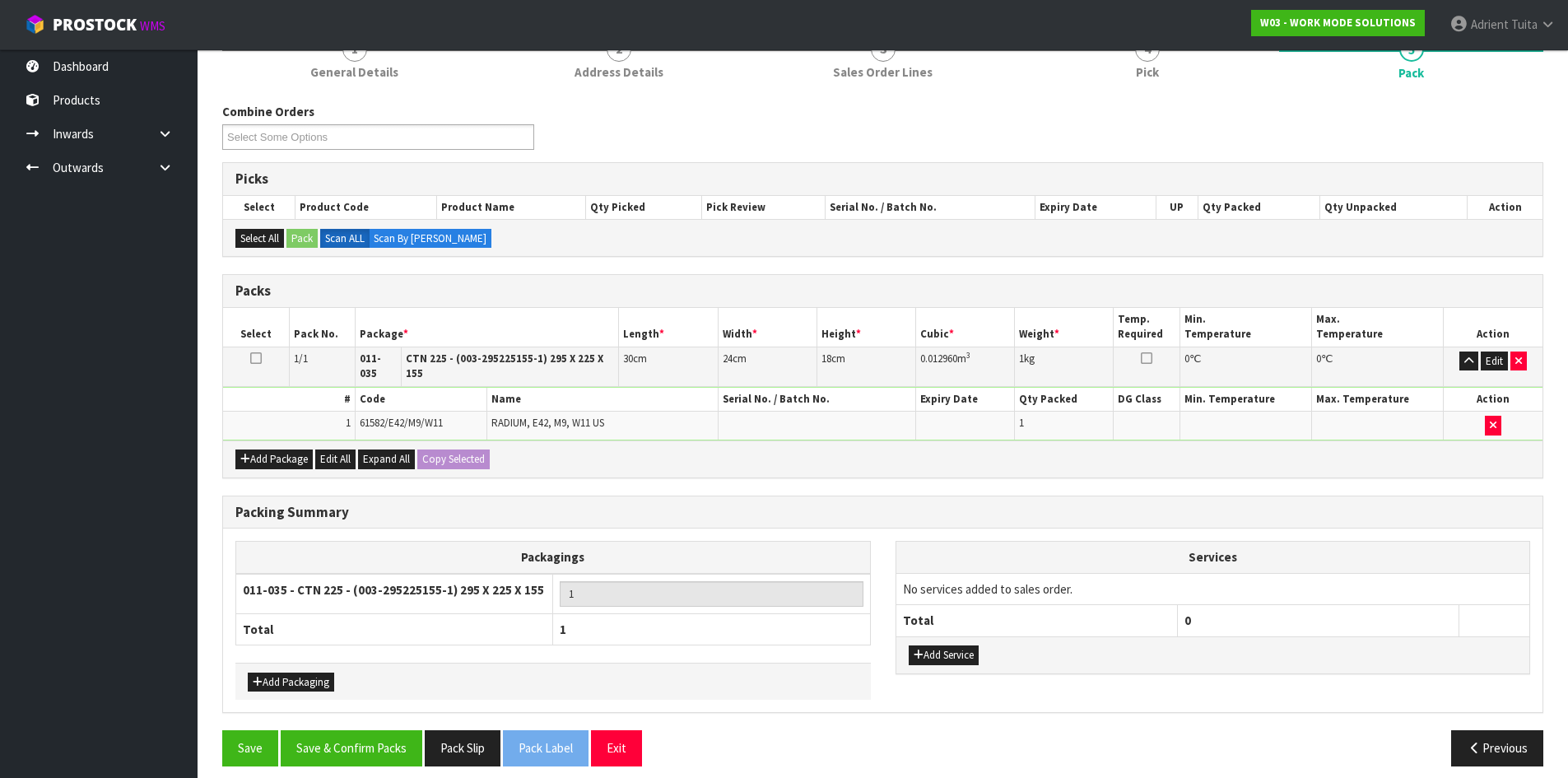
scroll to position [164, 0]
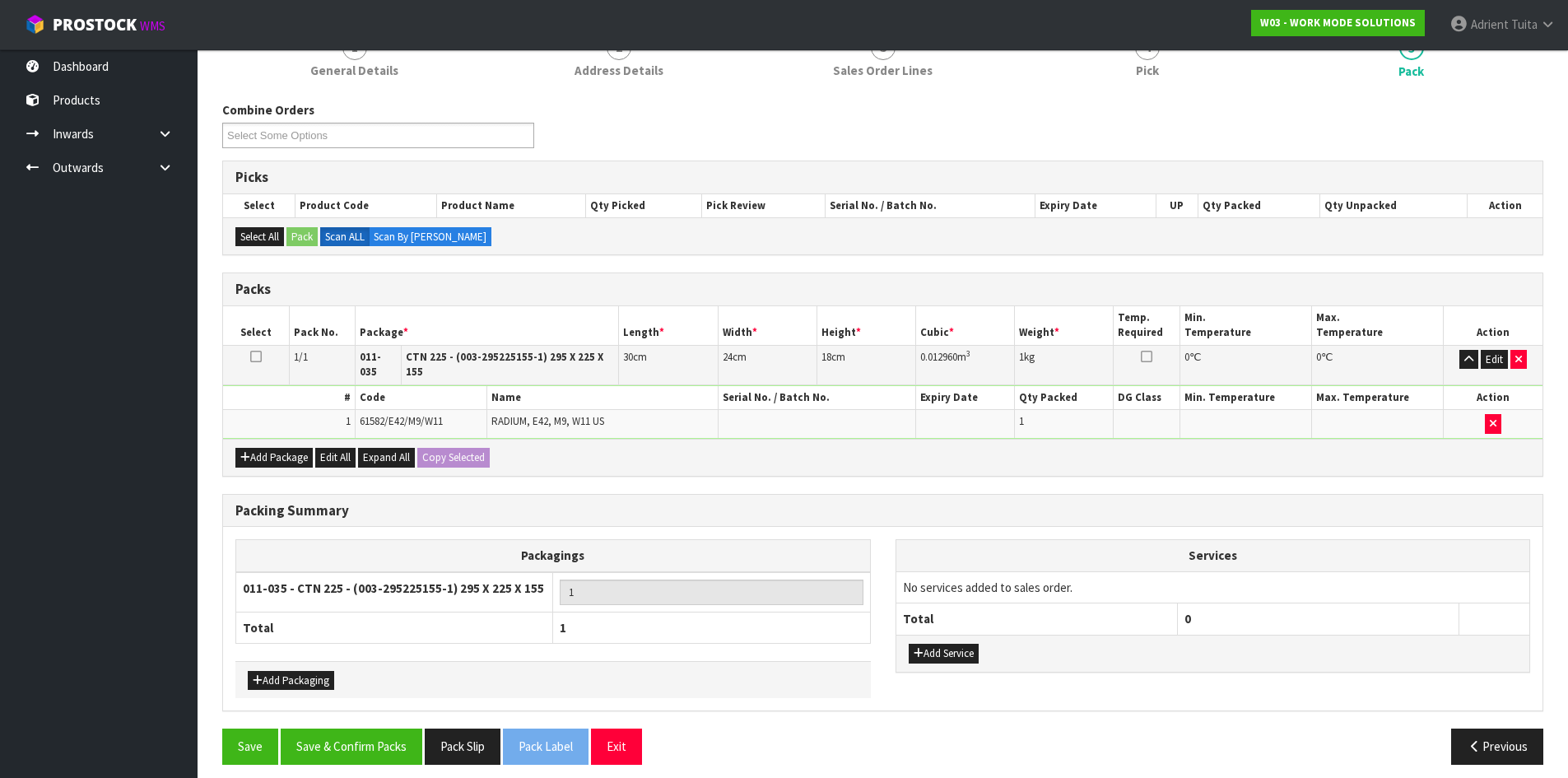
drag, startPoint x: 636, startPoint y: 474, endPoint x: 693, endPoint y: 503, distance: 64.0
click at [661, 507] on div "Combine Orders W03-ORD0006023 W03-ORD0006024 Select Some Options Picks Select P…" at bounding box center [883, 439] width 1321 height 676
drag, startPoint x: 367, startPoint y: 753, endPoint x: 364, endPoint y: 741, distance: 12.4
click at [367, 751] on button "Save & Confirm Packs" at bounding box center [352, 746] width 142 height 35
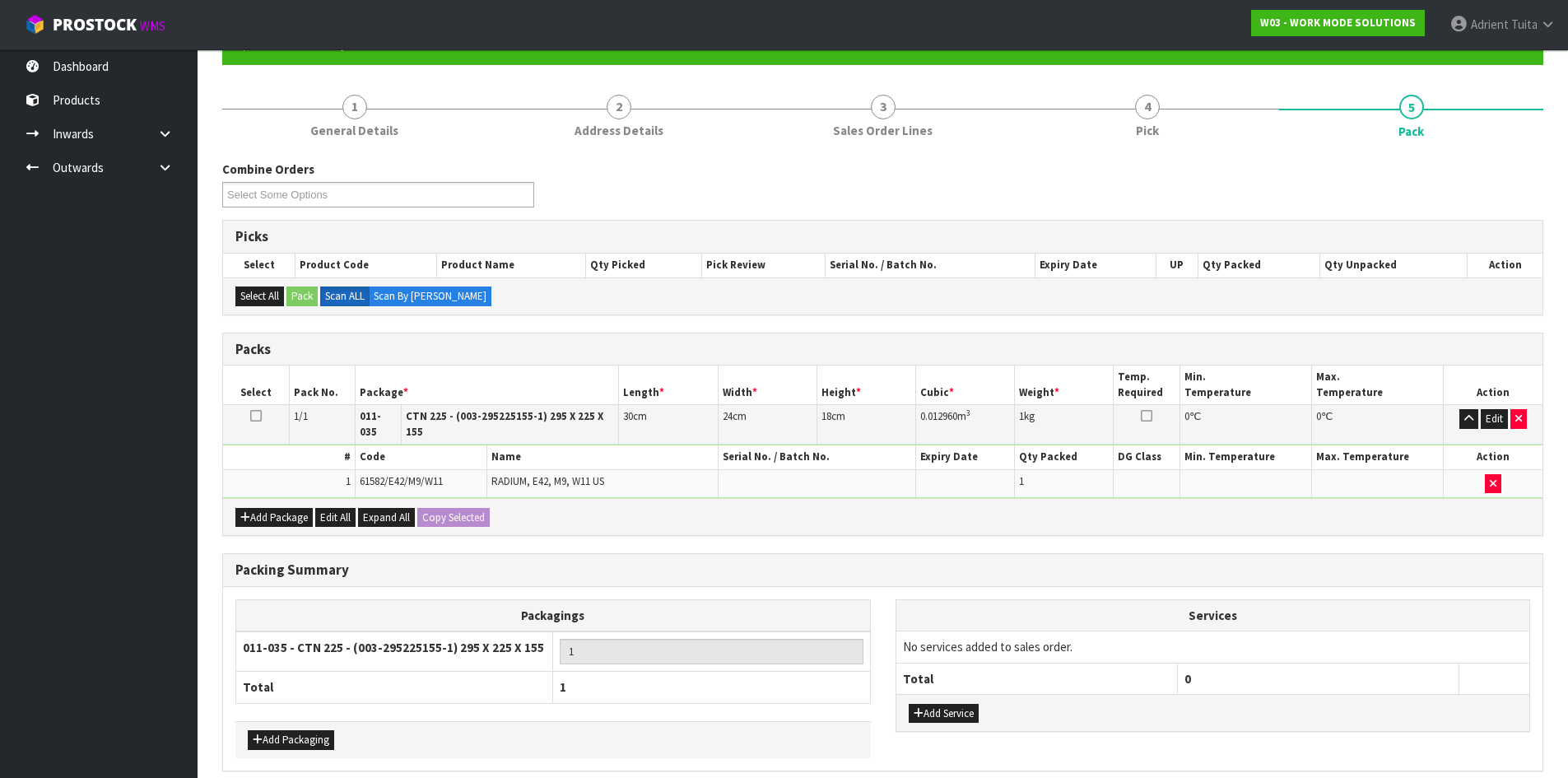
scroll to position [0, 0]
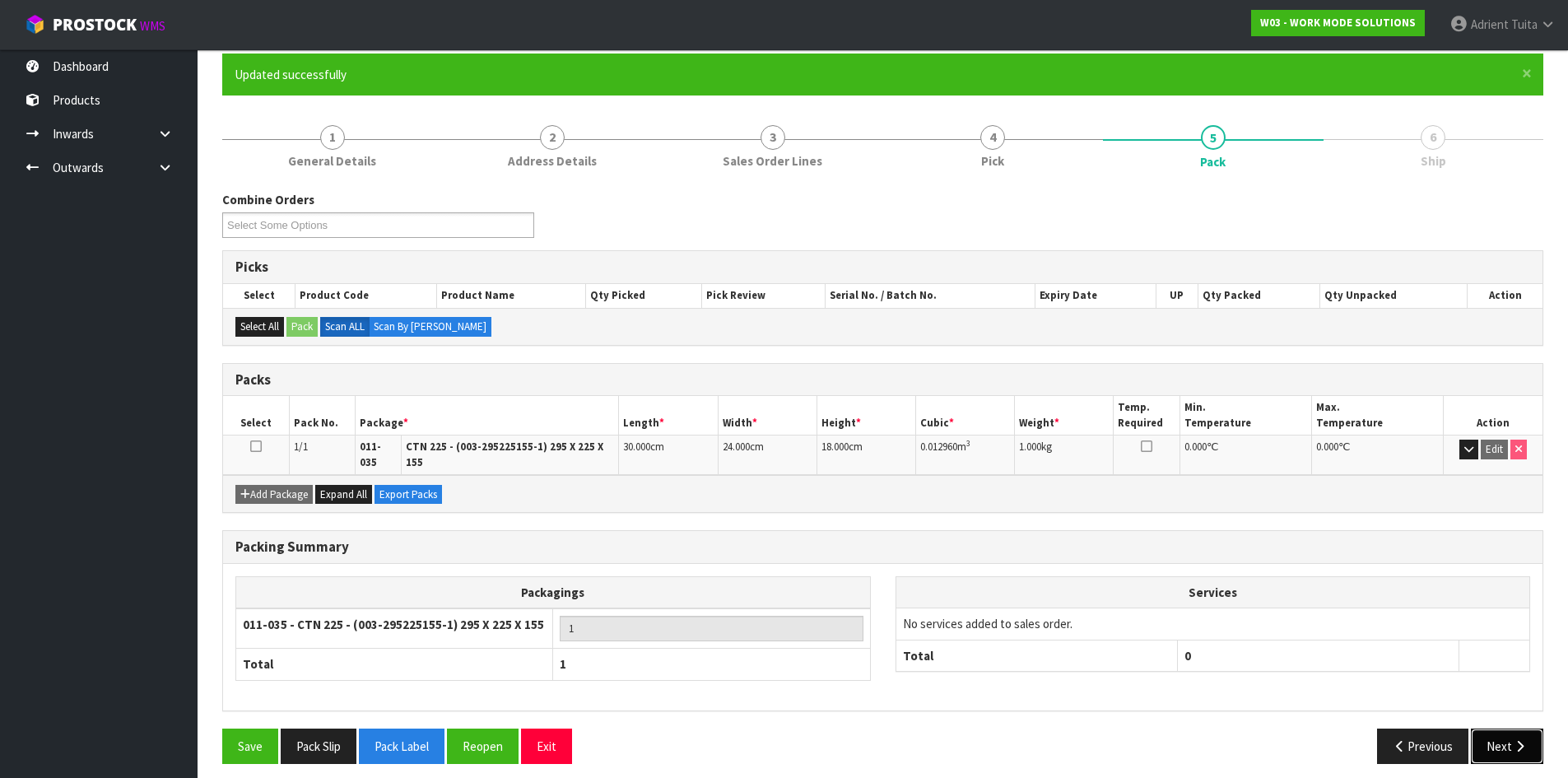
click at [1491, 737] on button "Next" at bounding box center [1507, 746] width 72 height 35
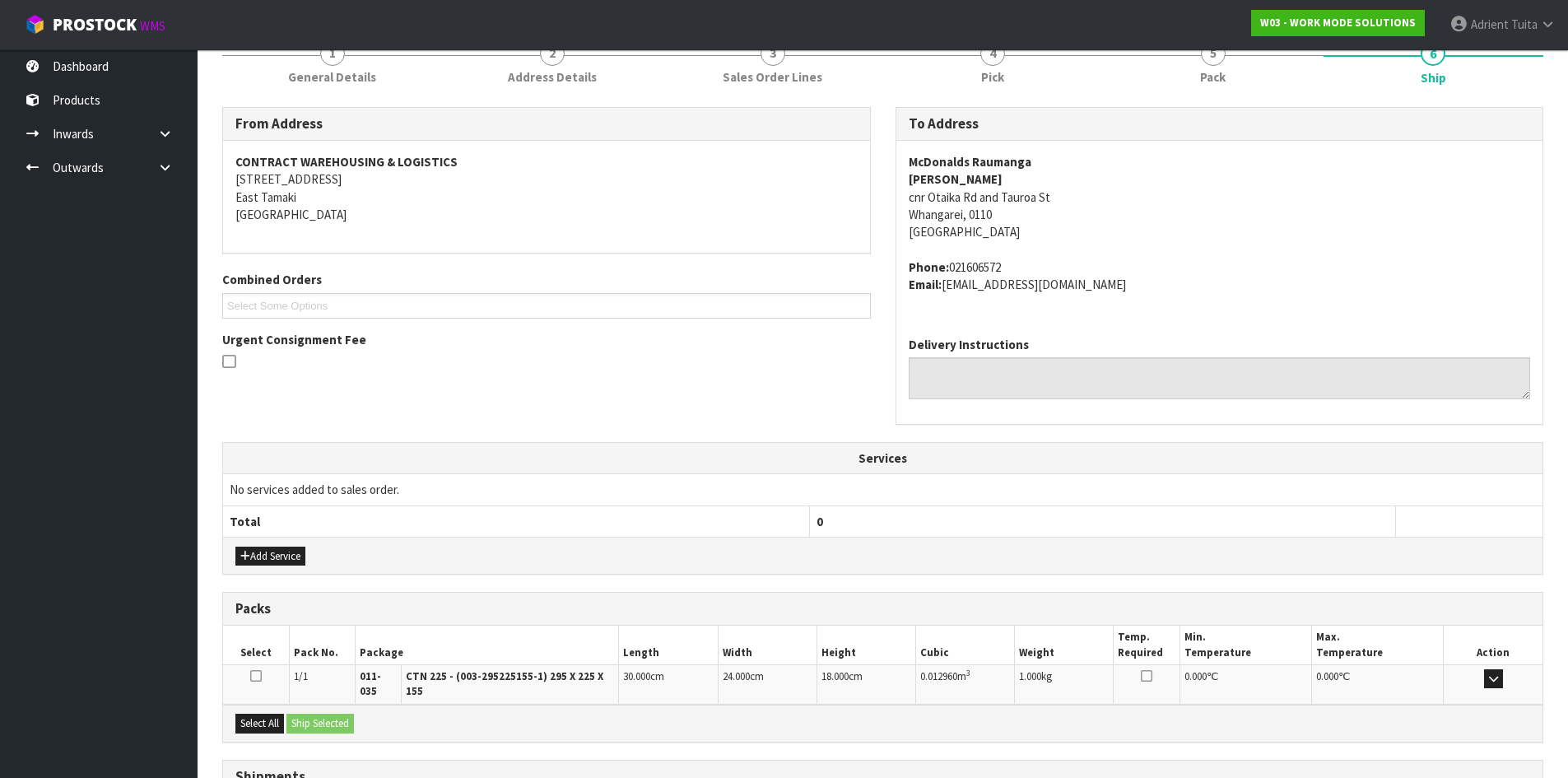
scroll to position [349, 0]
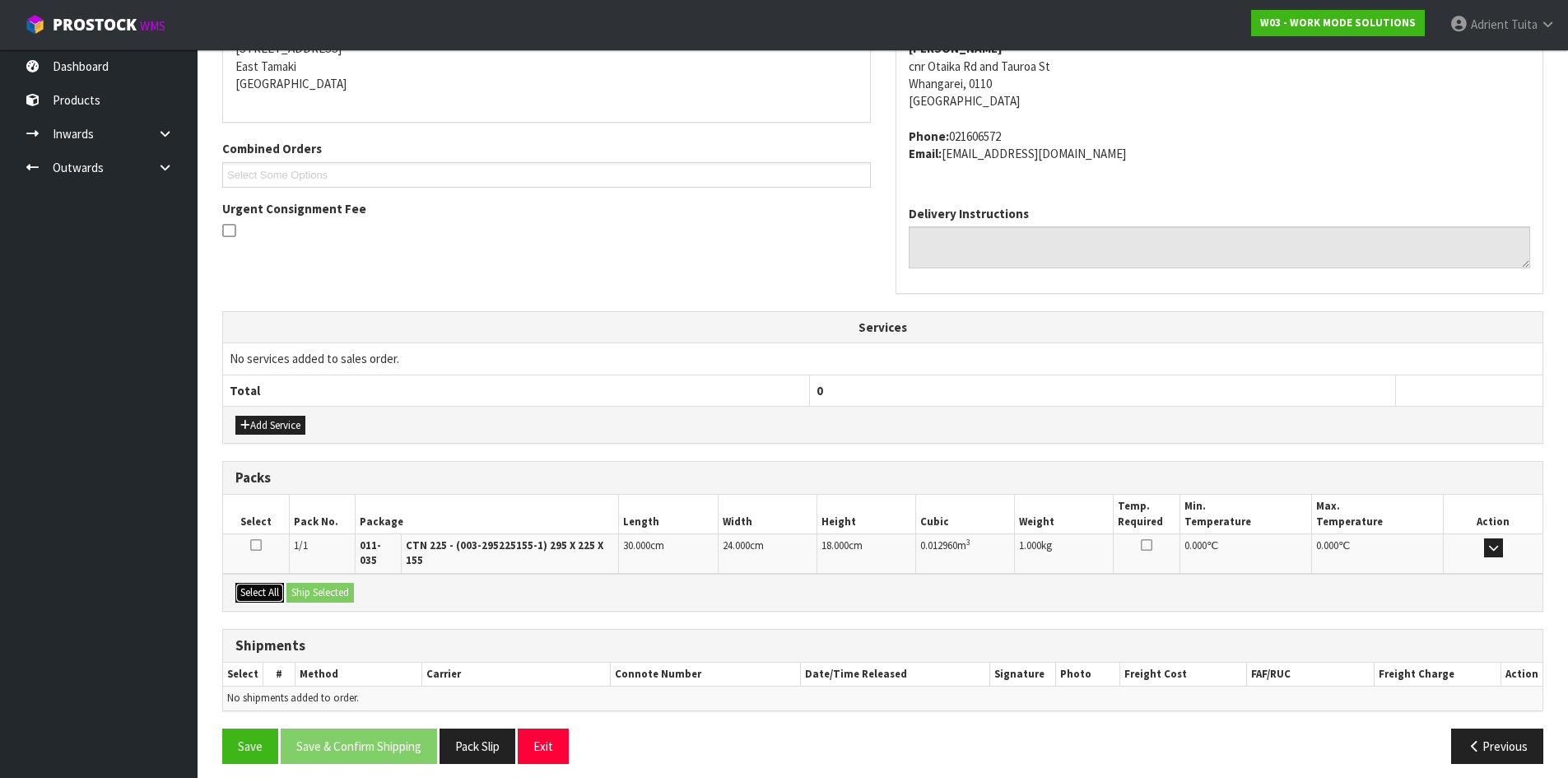
click at [249, 585] on button "Select All" at bounding box center [260, 592] width 49 height 19
click at [273, 583] on button "Select All" at bounding box center [260, 592] width 49 height 19
click at [315, 583] on button "Ship Selected" at bounding box center [320, 592] width 67 height 19
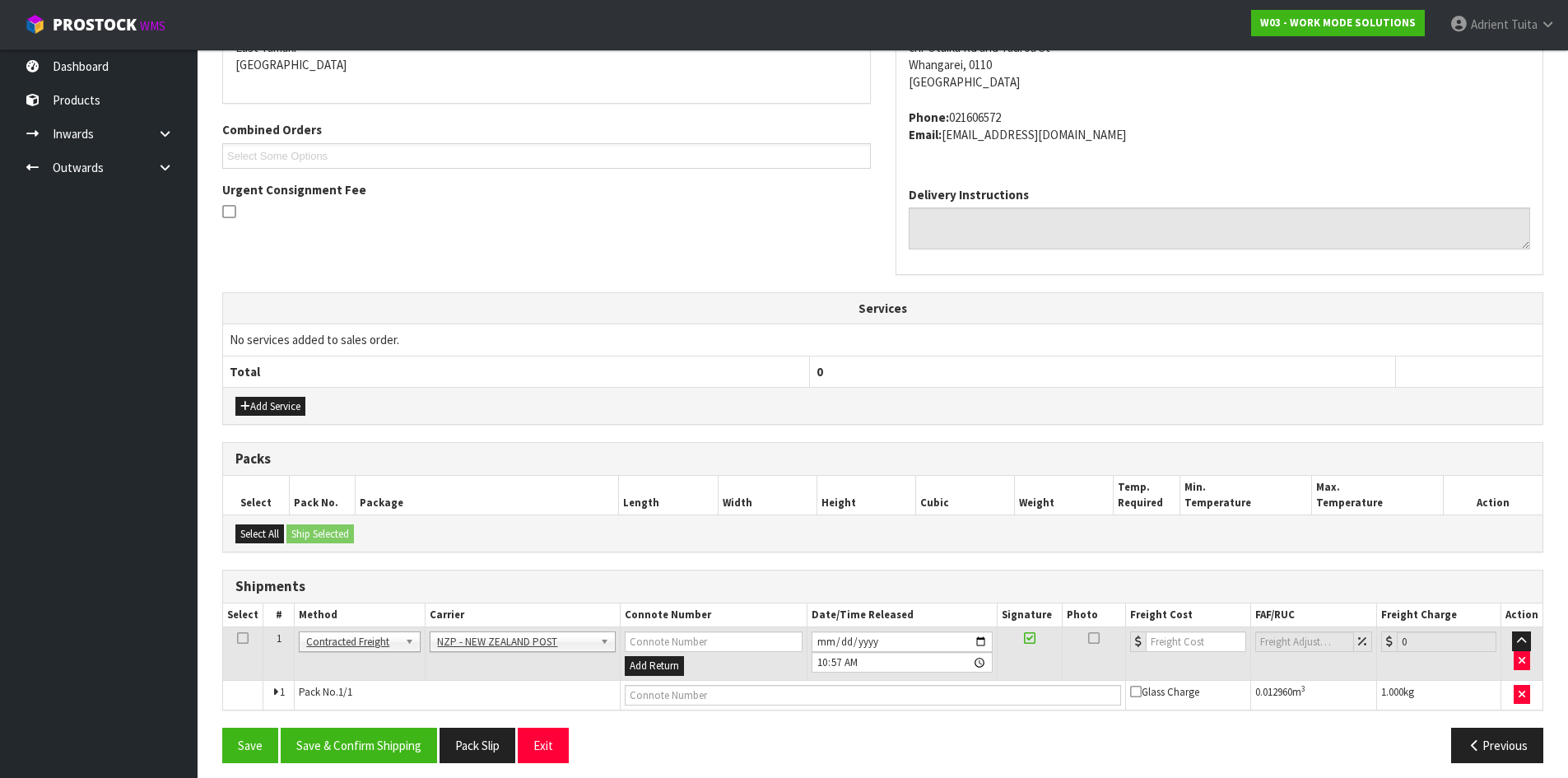
scroll to position [378, 0]
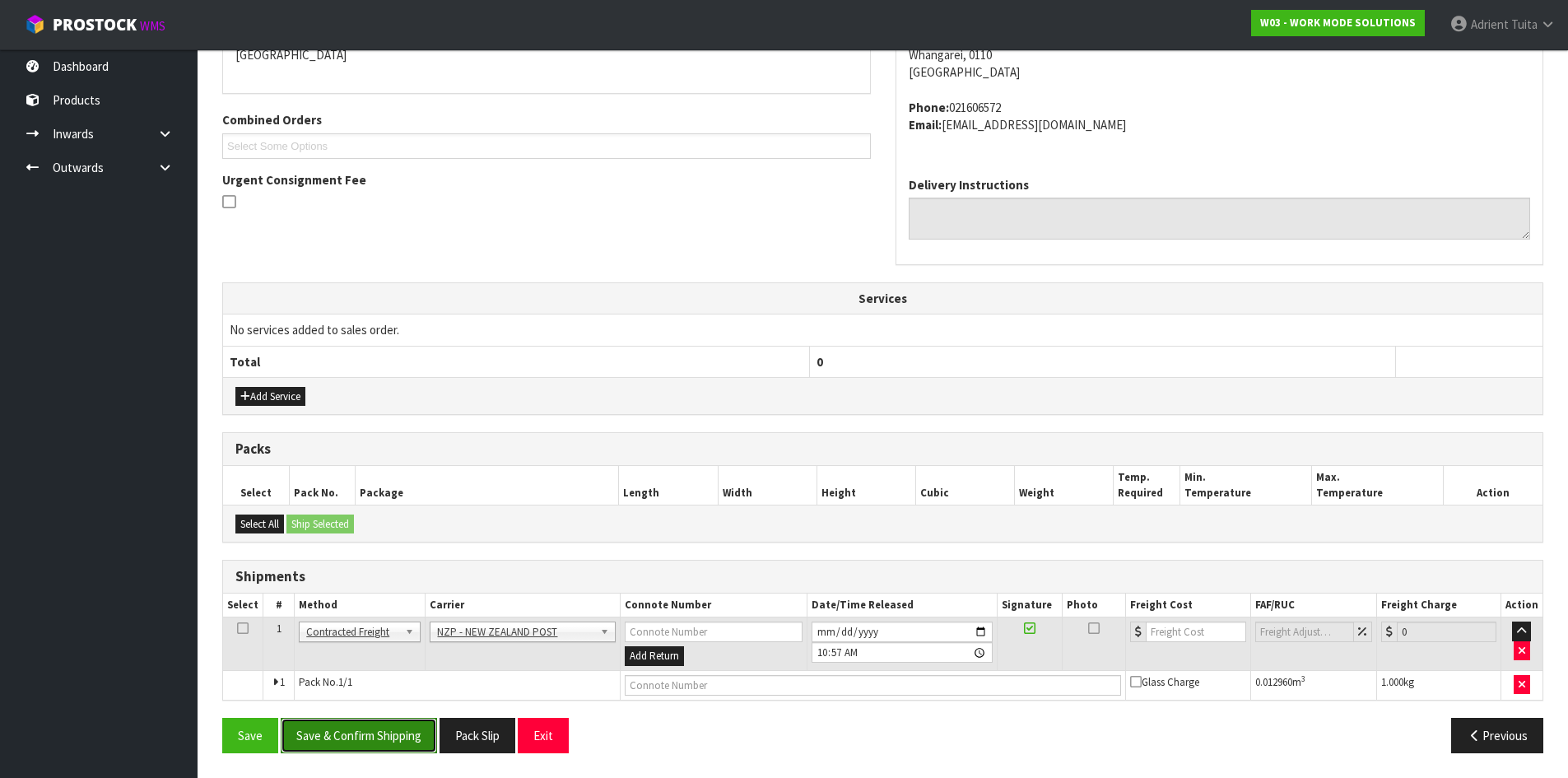
click at [327, 730] on button "Save & Confirm Shipping" at bounding box center [359, 735] width 157 height 35
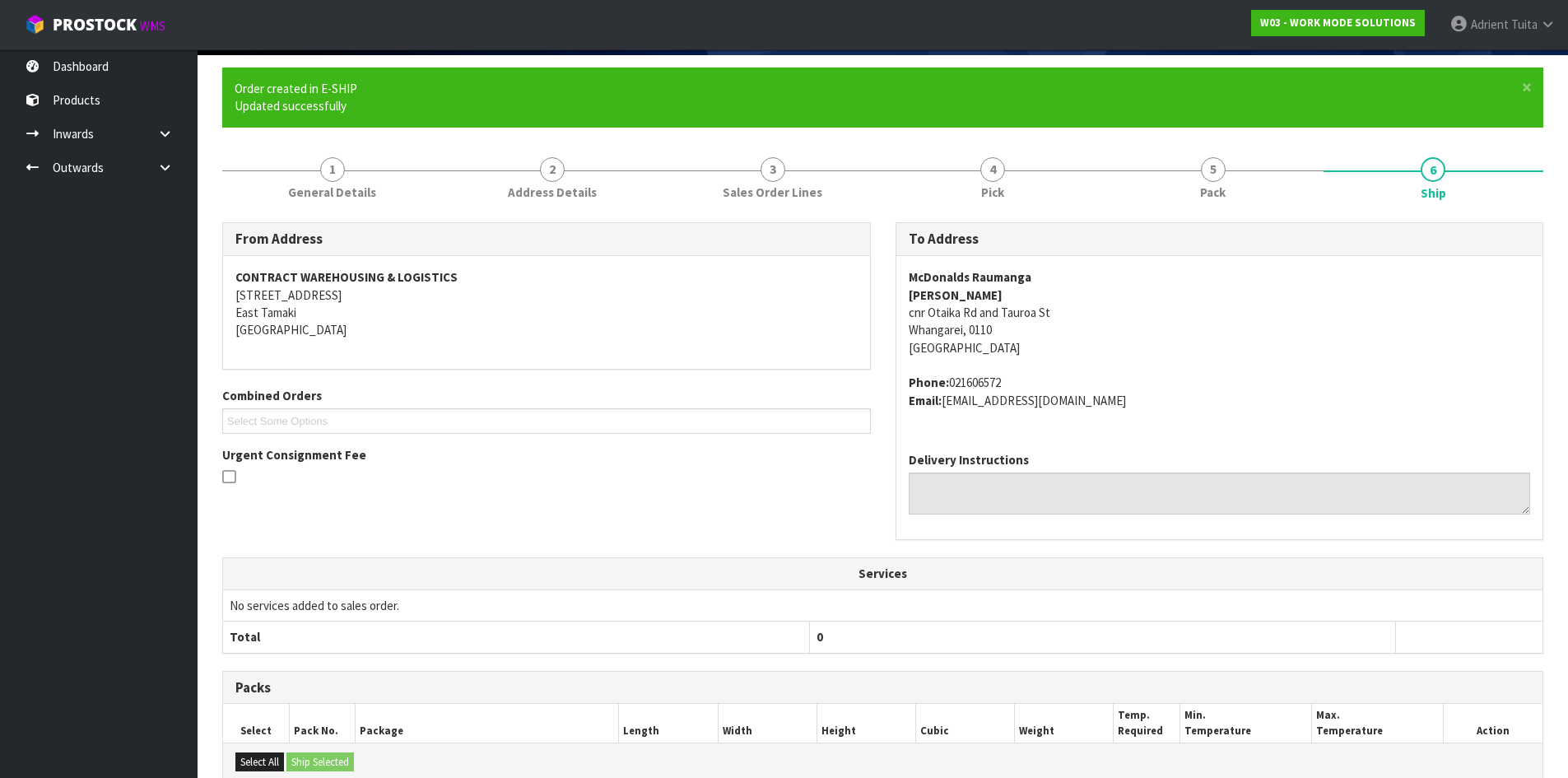
scroll to position [354, 0]
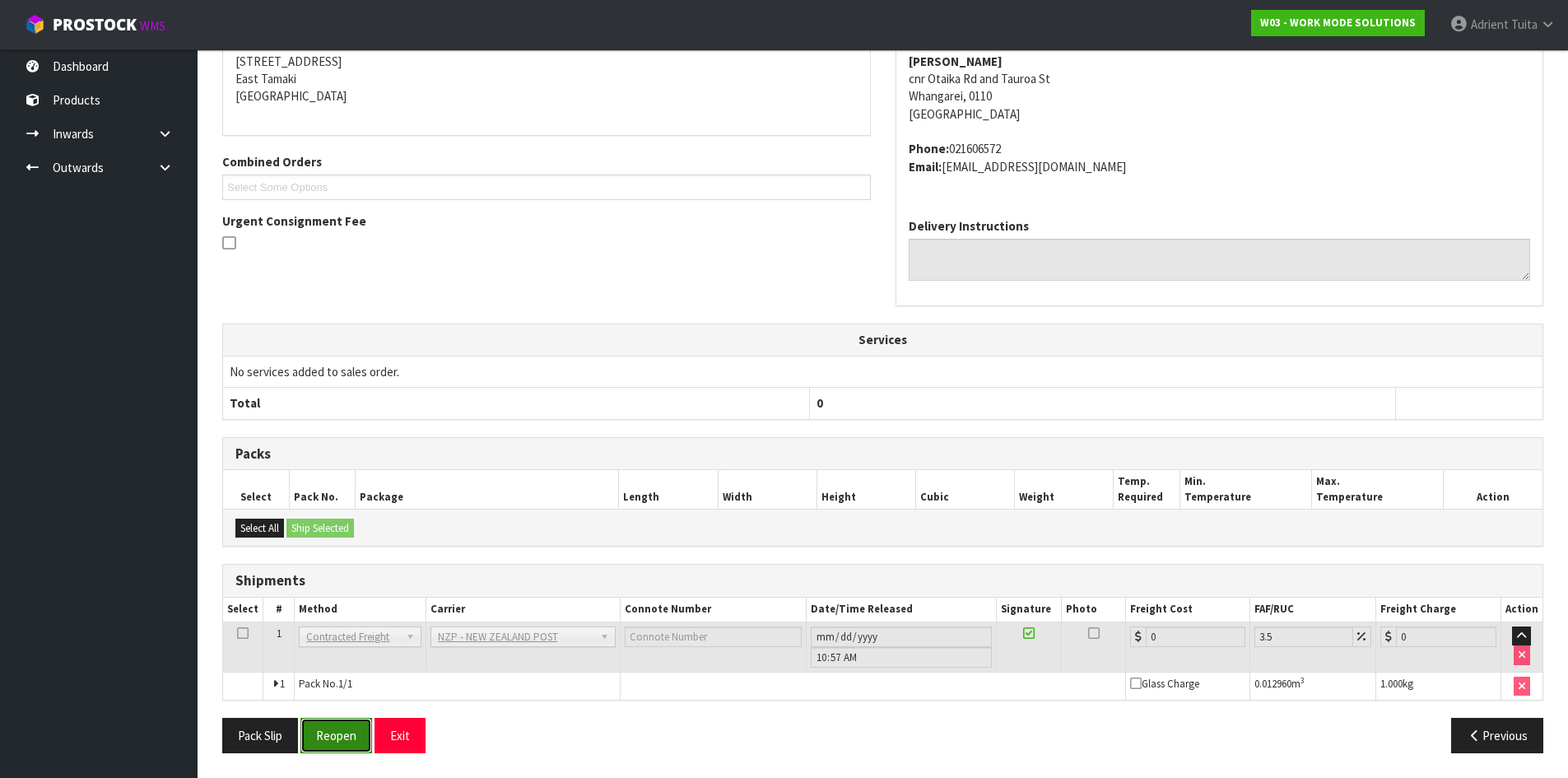
click at [335, 732] on button "Reopen" at bounding box center [336, 735] width 72 height 35
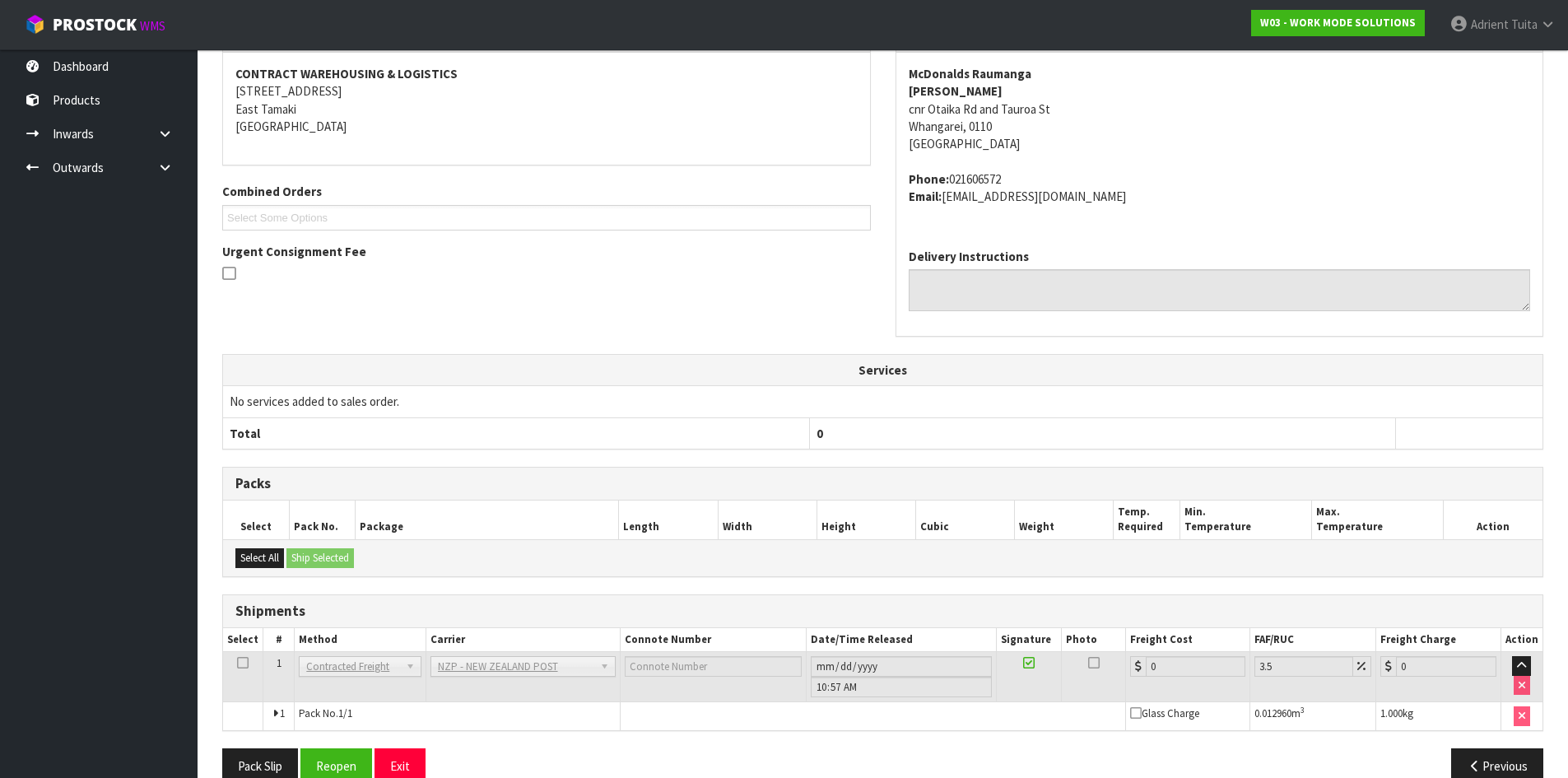
scroll to position [336, 0]
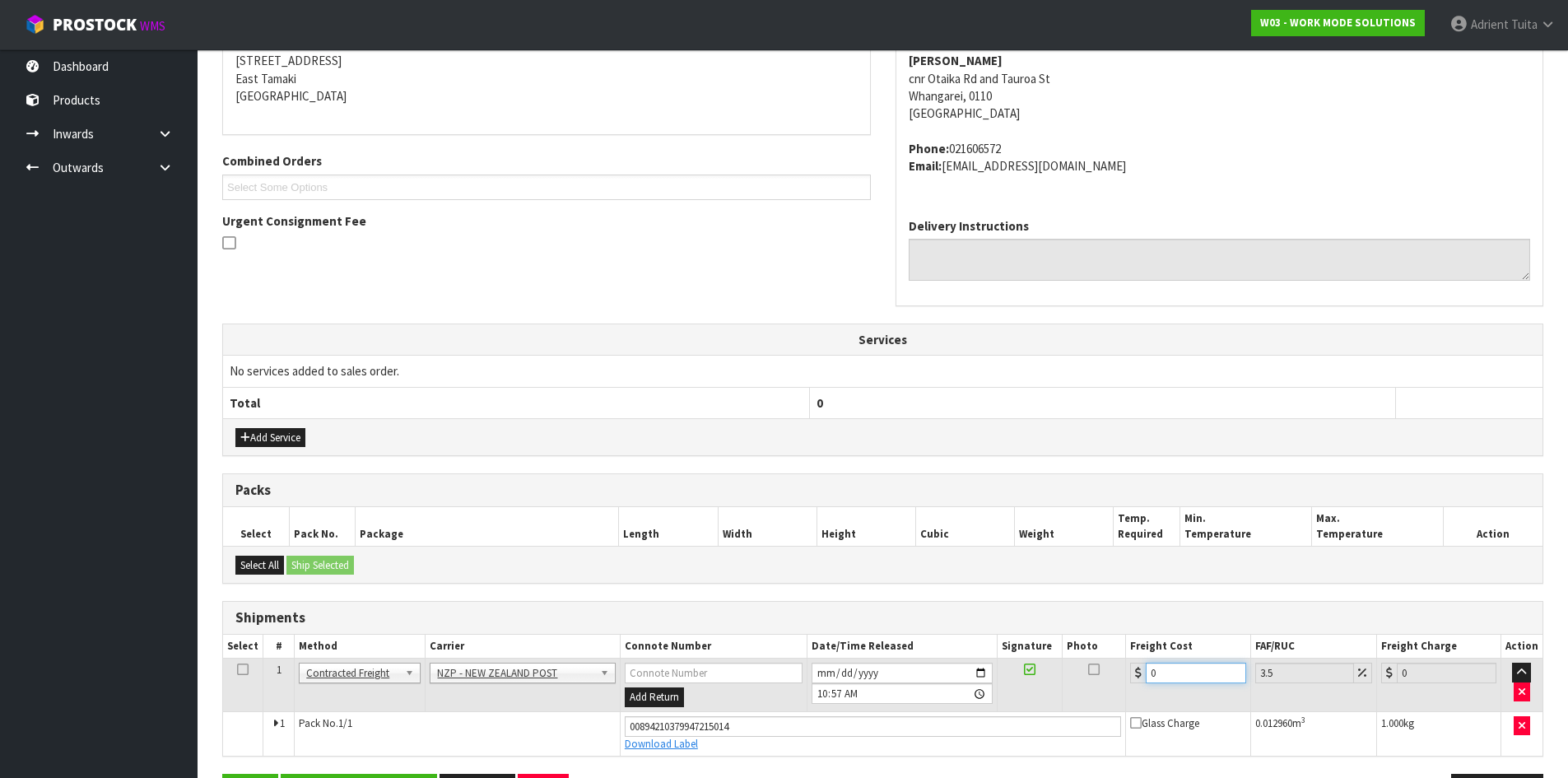
click at [1193, 683] on input "0" at bounding box center [1195, 672] width 99 height 20
type input "7"
type input "7.24"
type input "7.3"
type input "7.56"
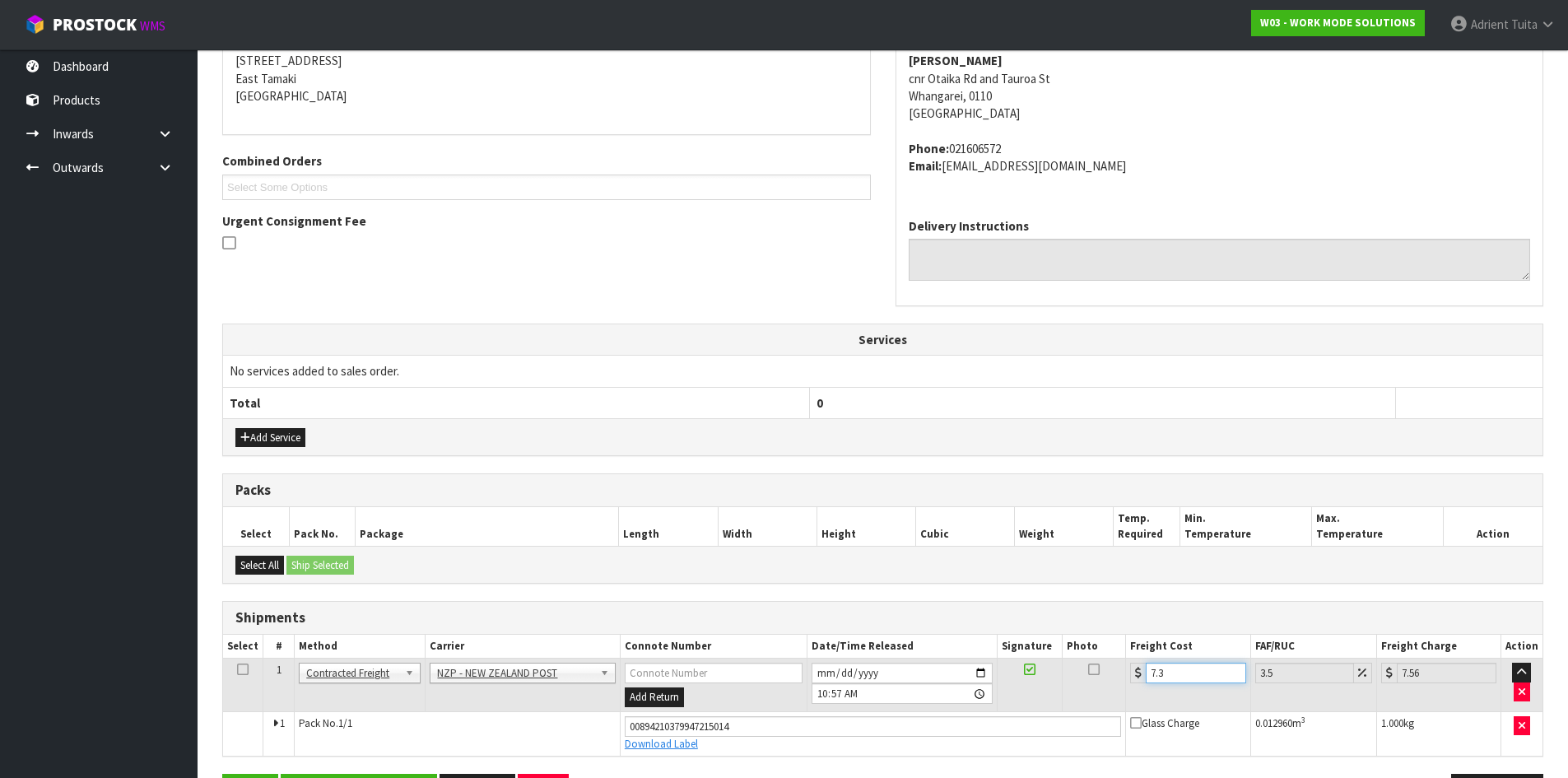
type input "7.31"
type input "7.57"
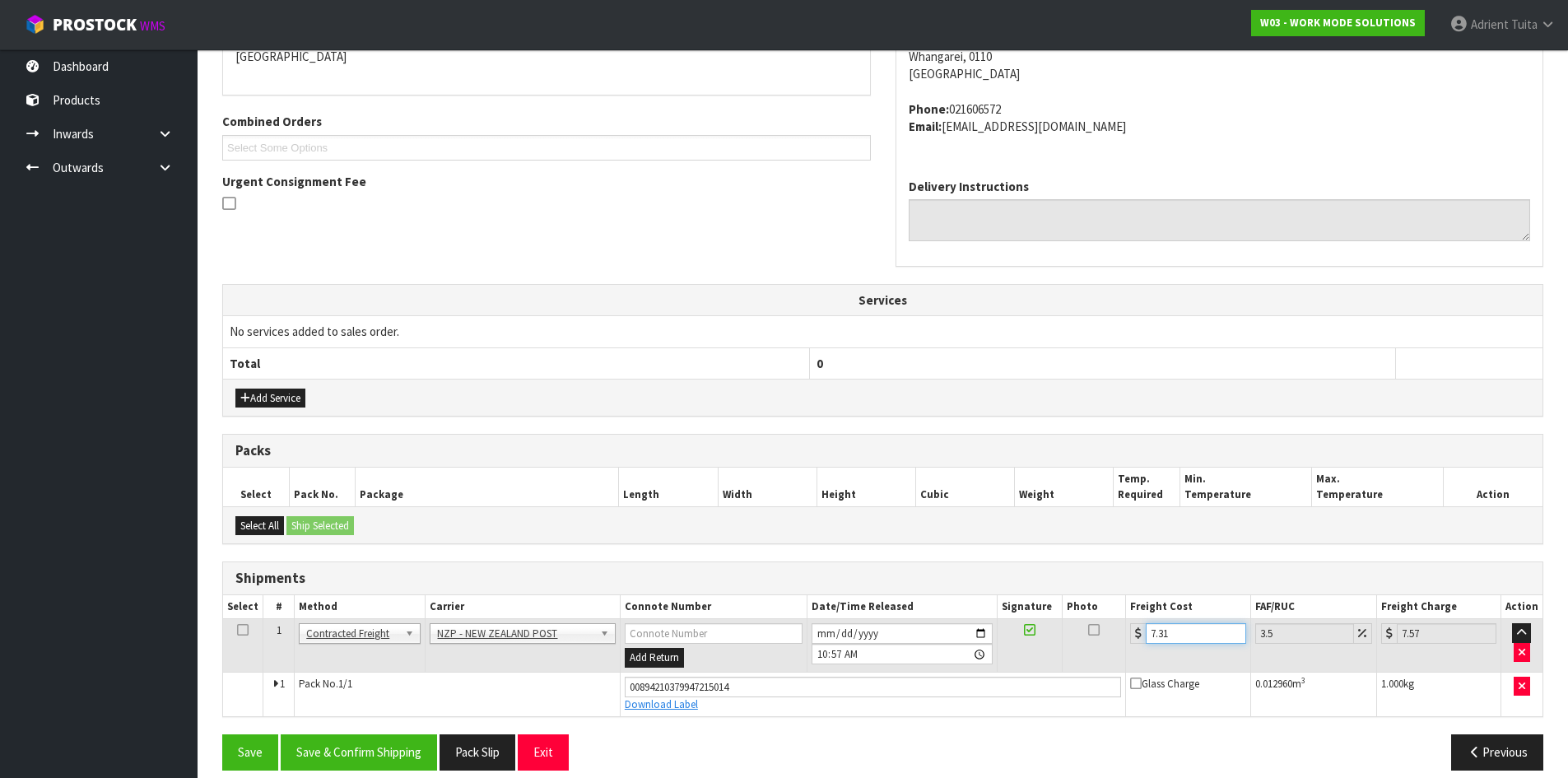
scroll to position [394, 0]
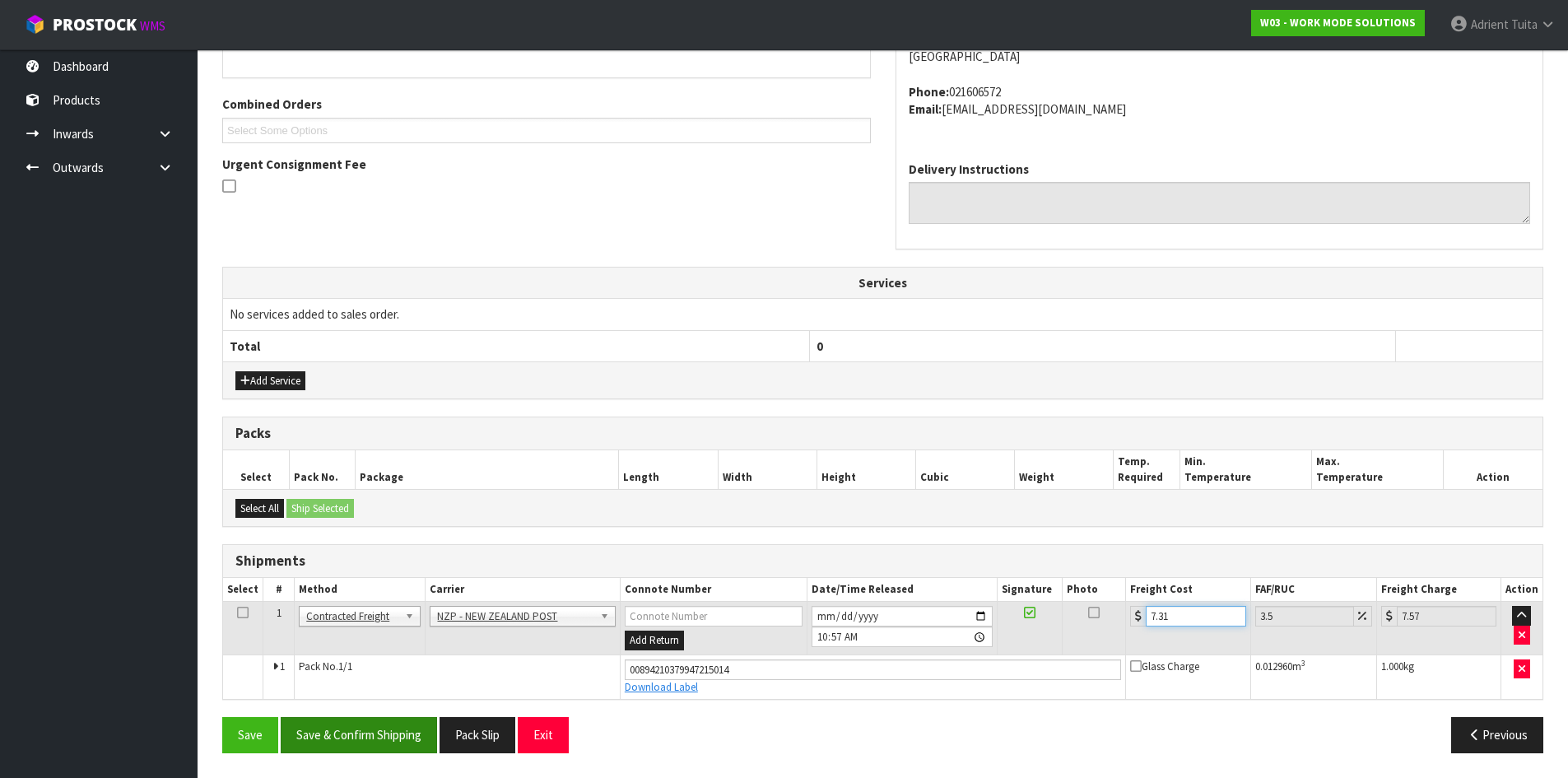
type input "7.31"
click at [389, 727] on button "Save & Confirm Shipping" at bounding box center [359, 734] width 157 height 35
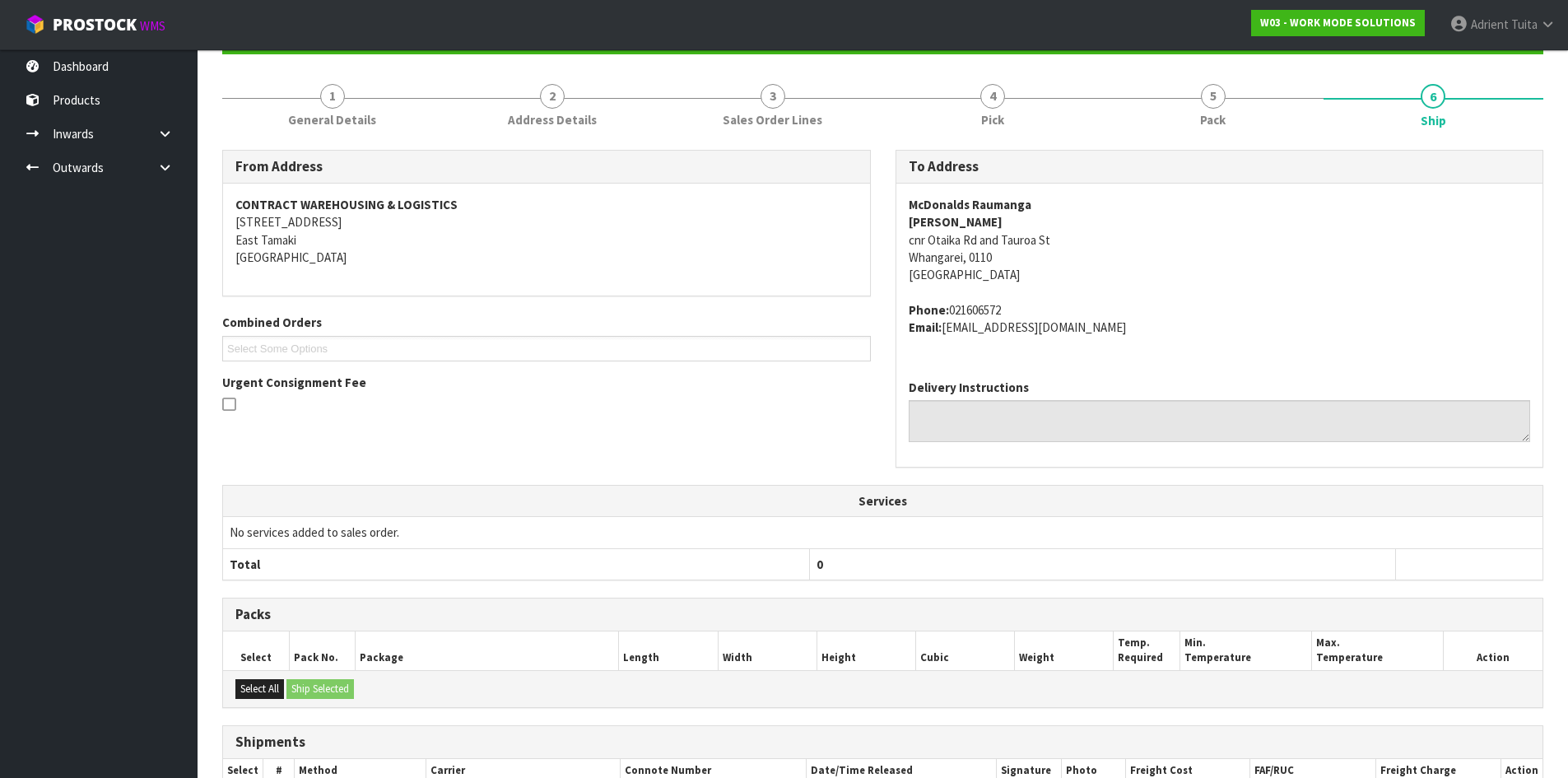
scroll to position [347, 0]
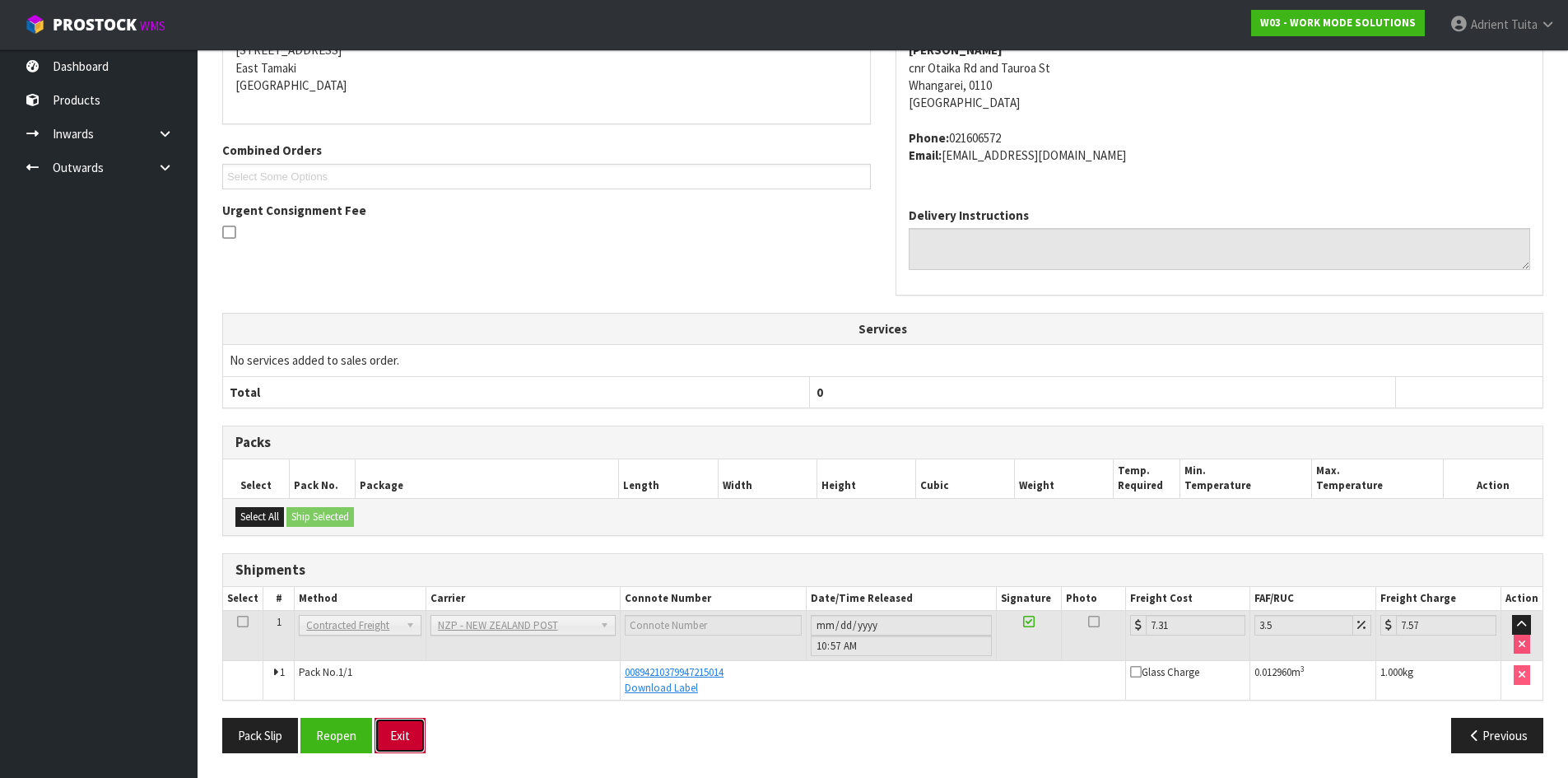
click at [389, 729] on button "Exit" at bounding box center [400, 735] width 51 height 35
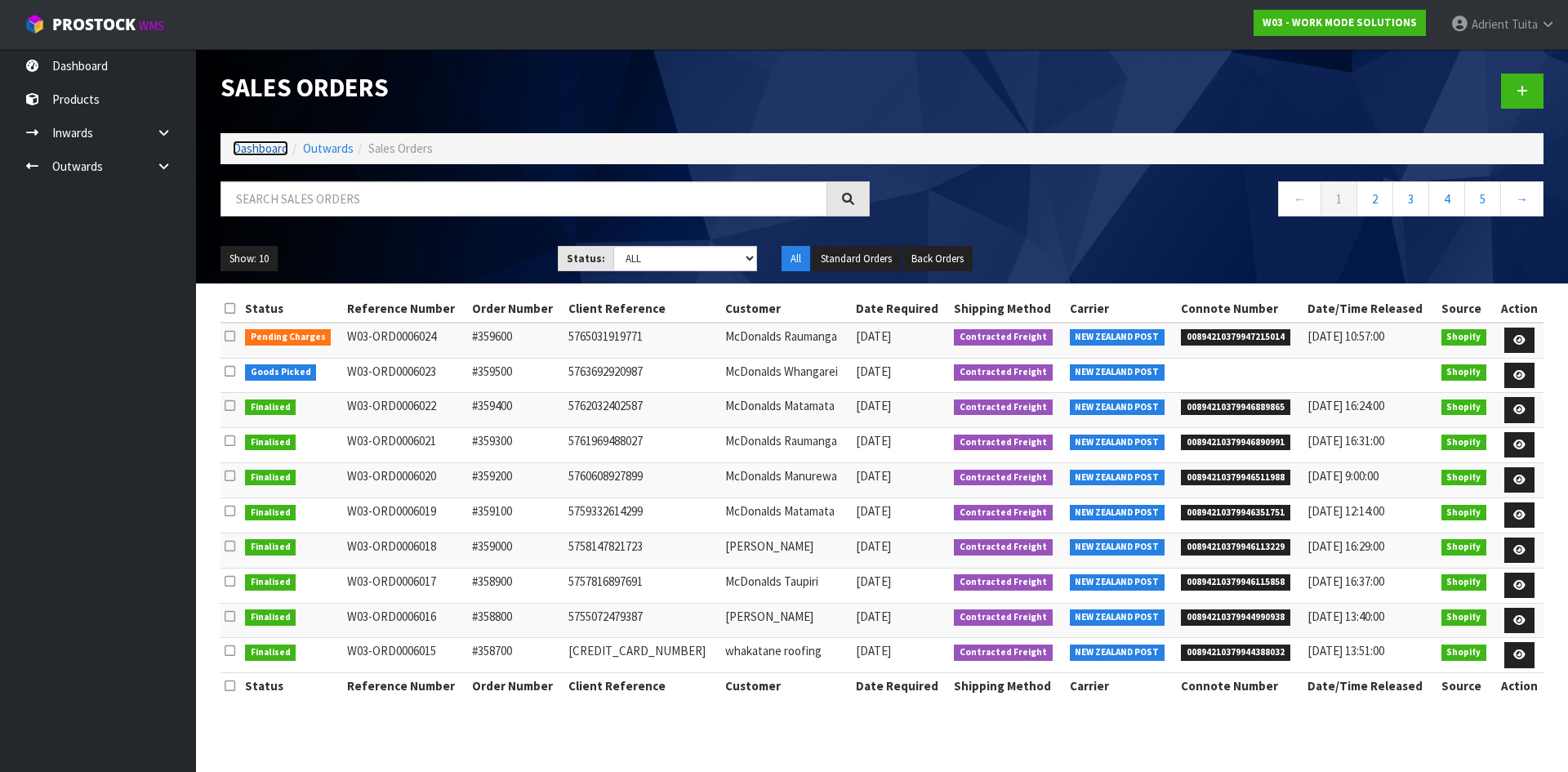
click at [261, 150] on link "Dashboard" at bounding box center [261, 149] width 56 height 15
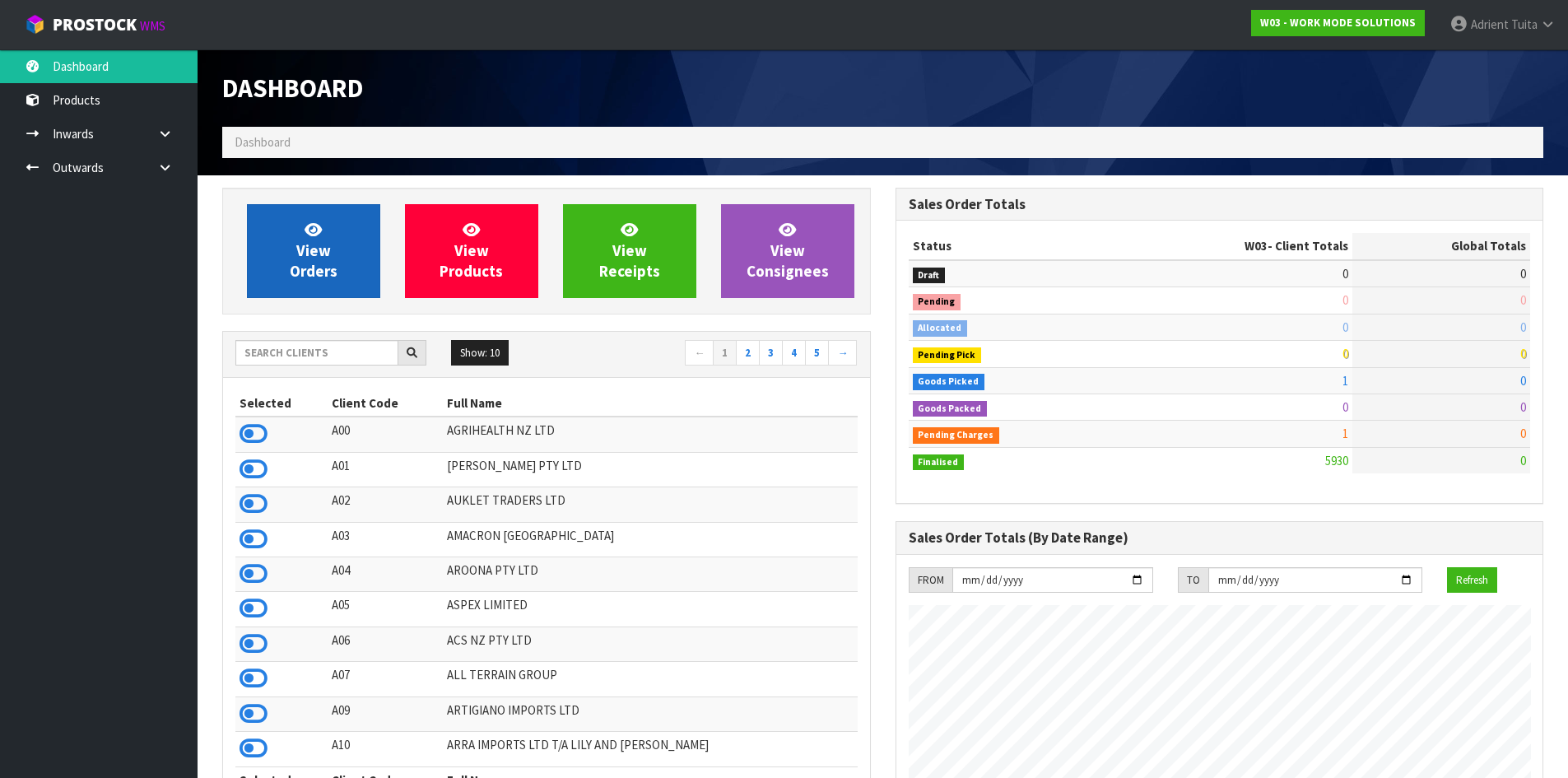
scroll to position [1194, 673]
click at [263, 220] on link "View Orders" at bounding box center [313, 251] width 133 height 94
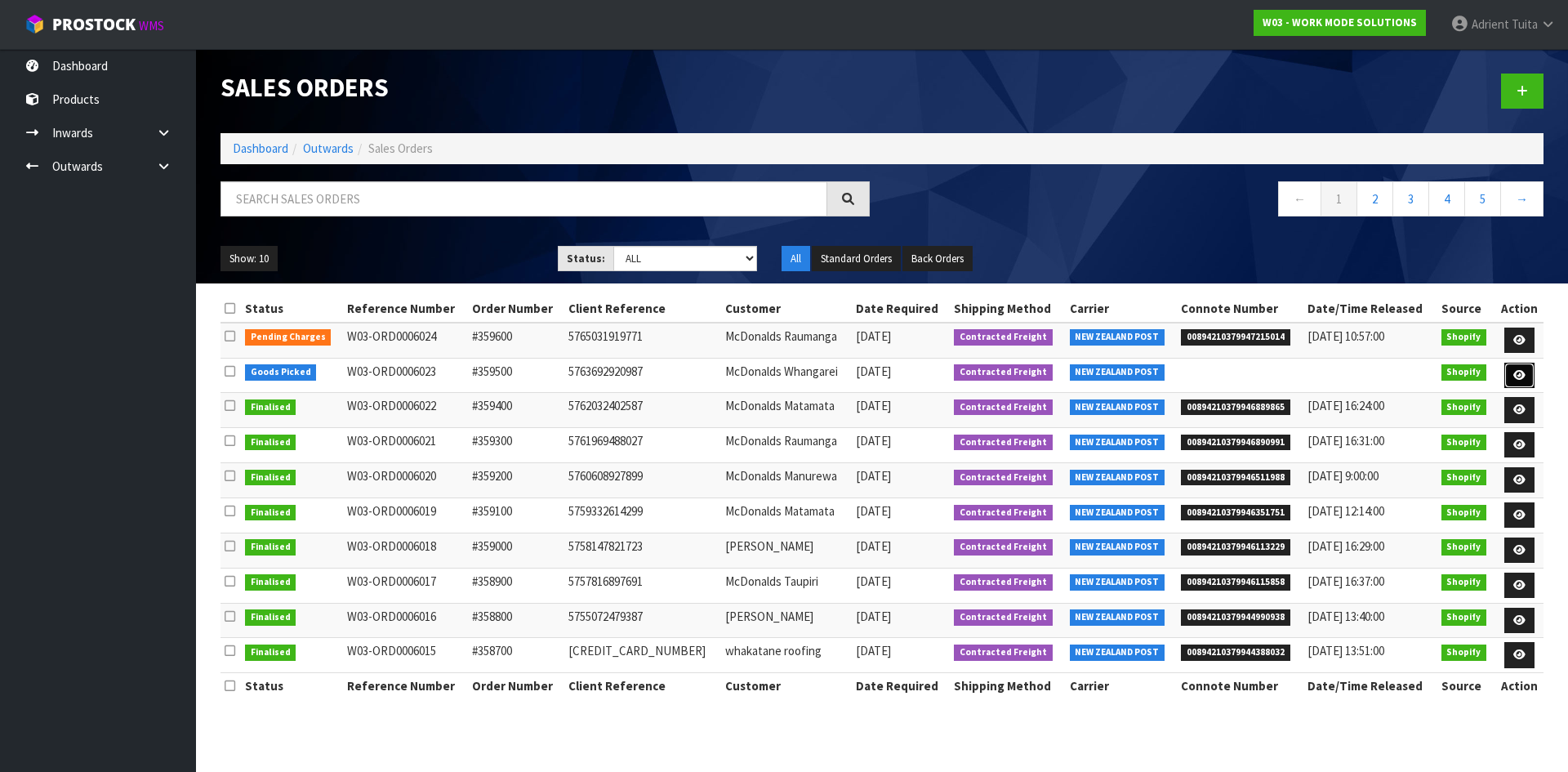
click at [1522, 375] on icon at bounding box center [1520, 375] width 13 height 11
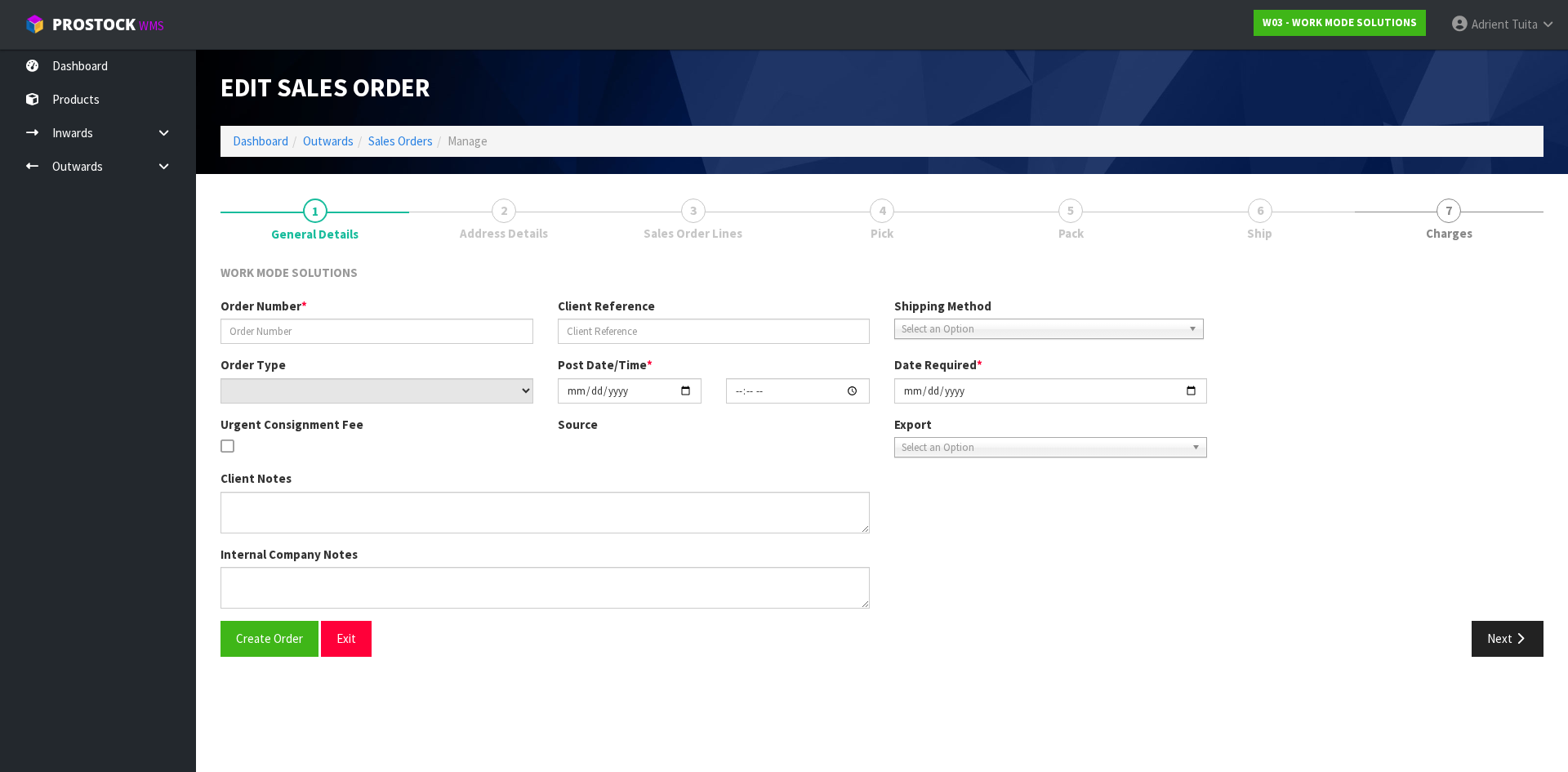
type input "#359500"
type input "5763692920987"
select select "number:0"
type input "2025-09-06"
type input "13:34:40.000"
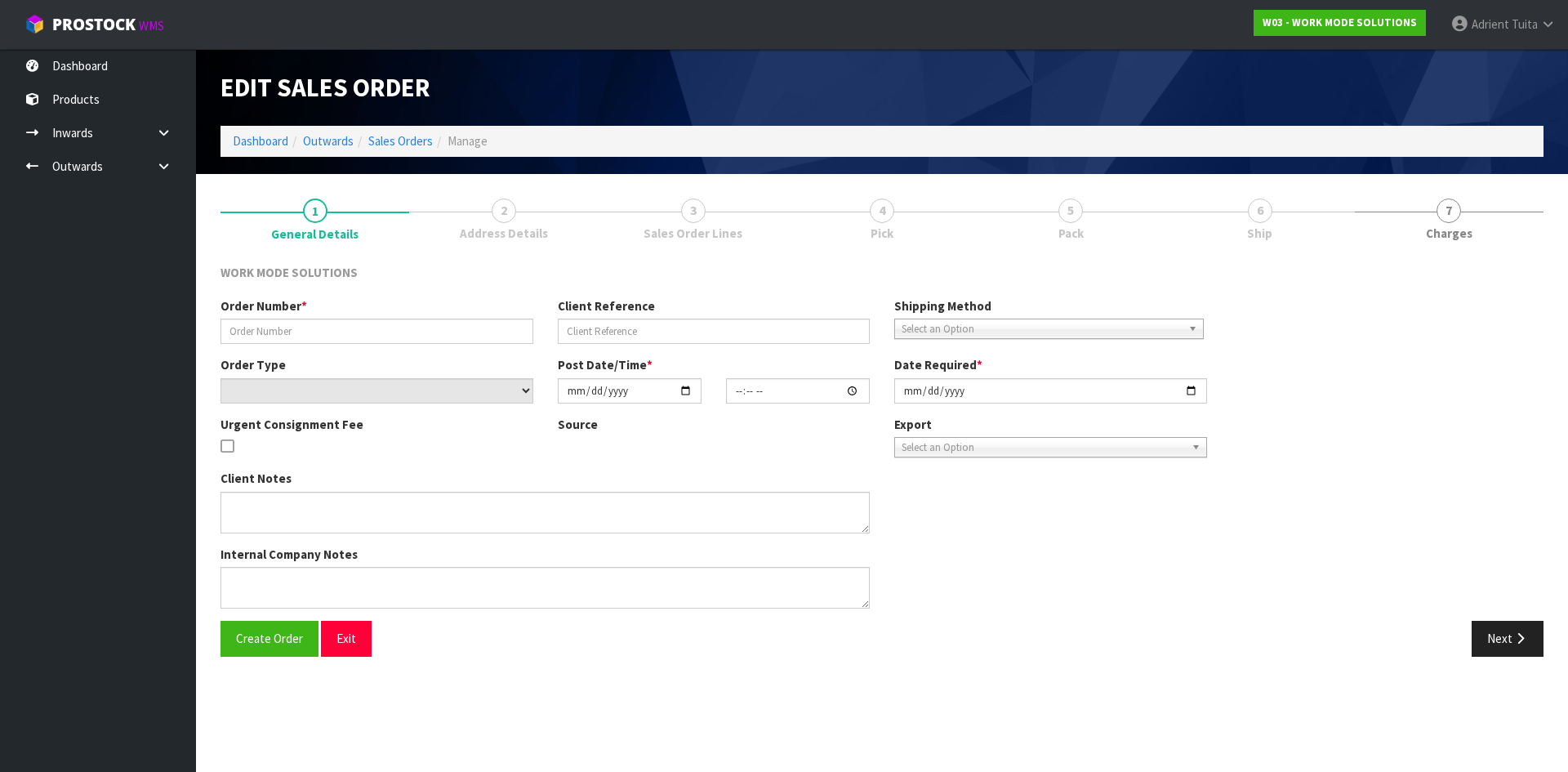
type input "2025-09-08"
type textarea "Wholesale Order: McDonalds Whangarei"
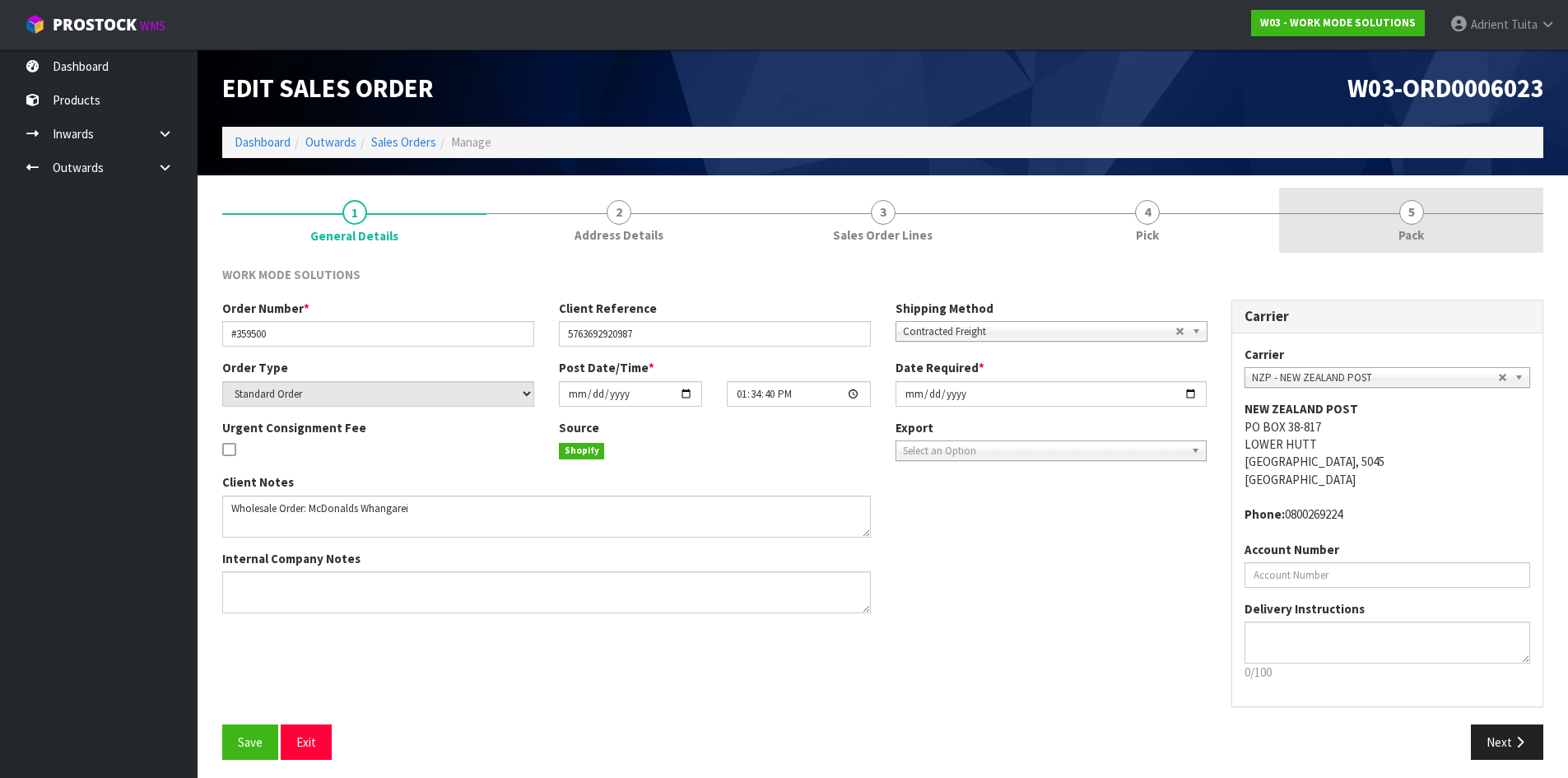
click at [1412, 228] on span "Pack" at bounding box center [1411, 235] width 25 height 18
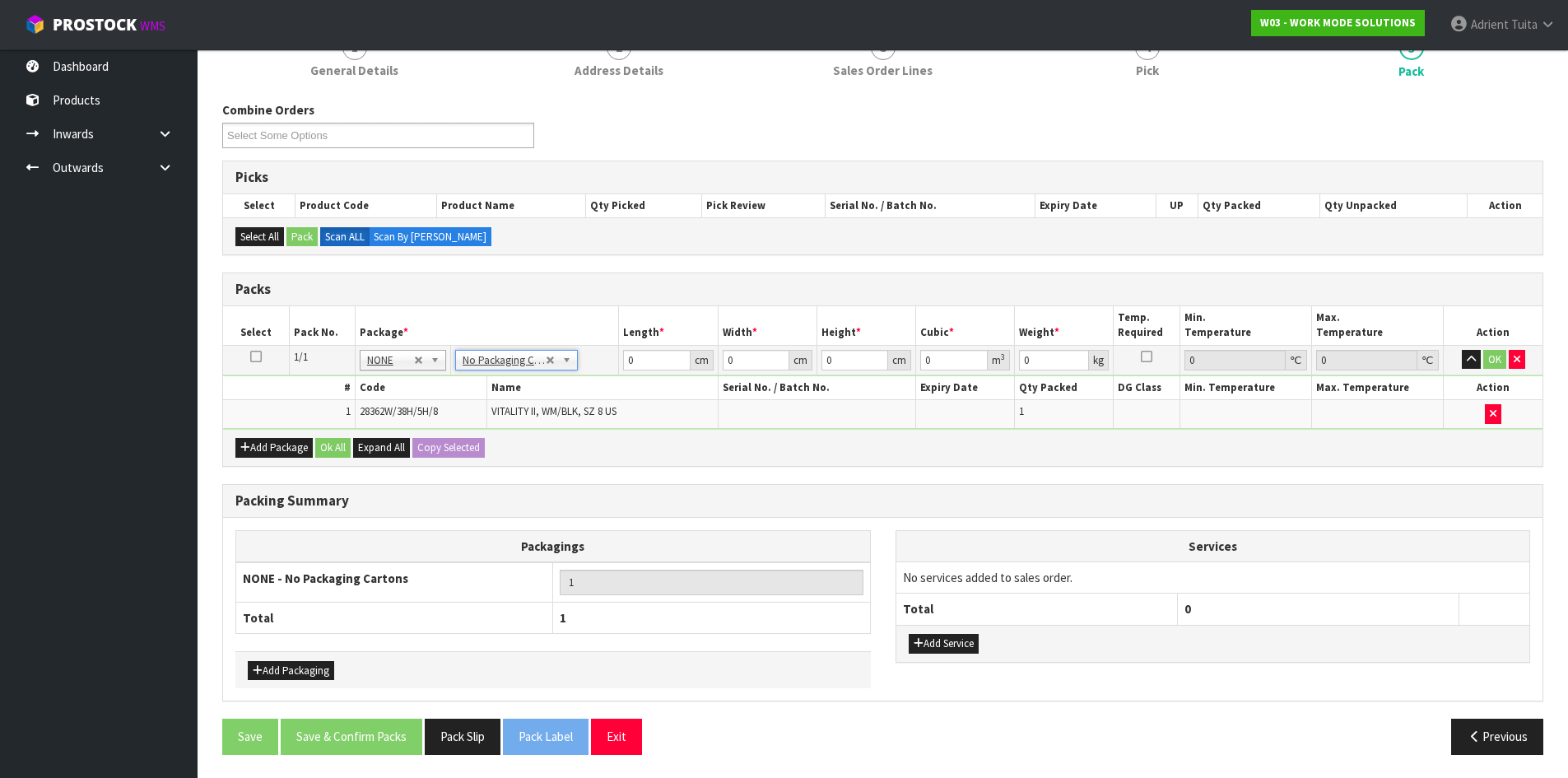
scroll to position [166, 0]
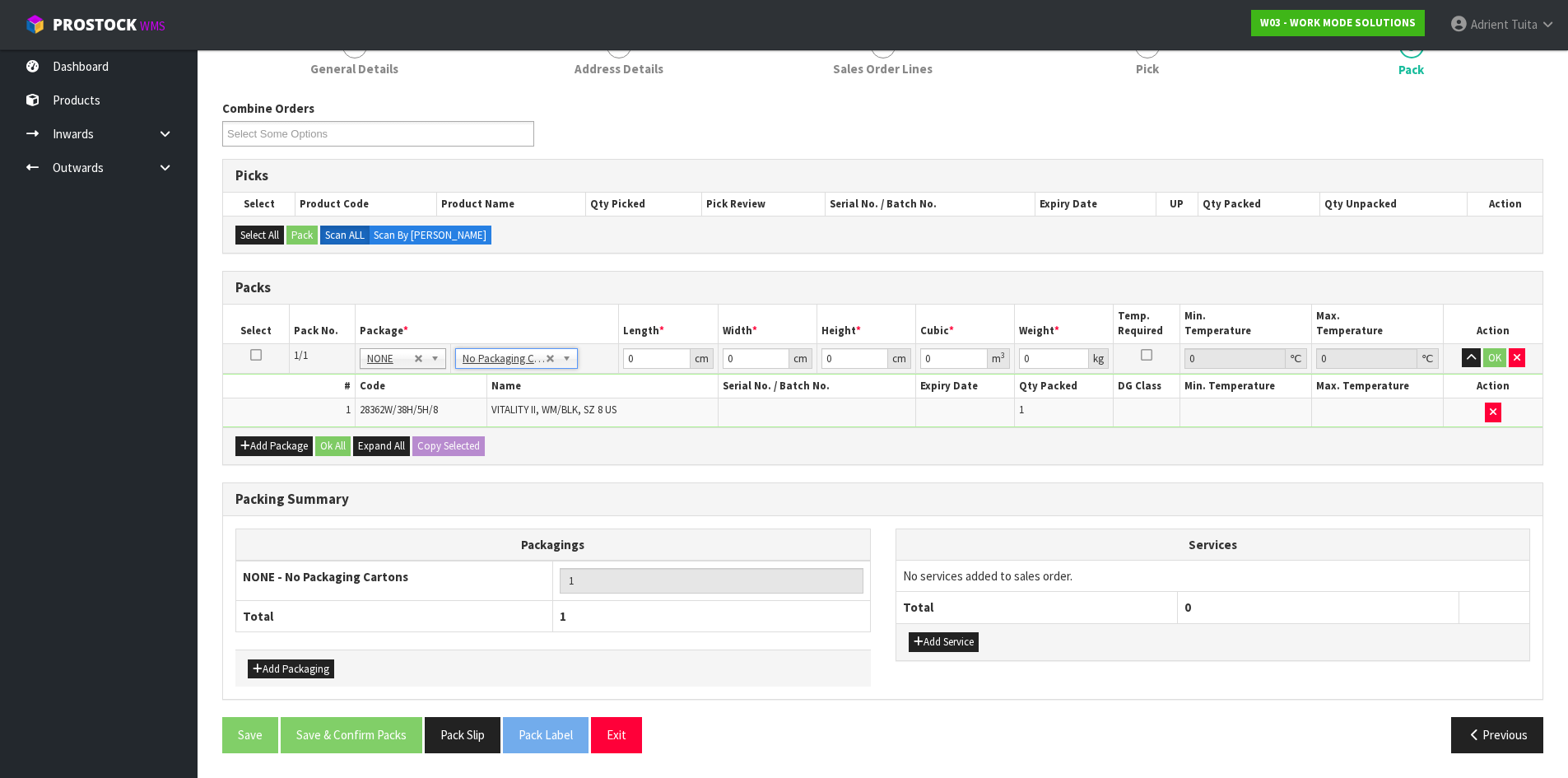
click at [947, 630] on div "Add Service" at bounding box center [1213, 642] width 634 height 37
click at [952, 636] on div "Add Service" at bounding box center [1213, 642] width 634 height 37
click at [952, 636] on button "Add Service" at bounding box center [944, 642] width 70 height 19
drag, startPoint x: 975, startPoint y: 572, endPoint x: 976, endPoint y: 594, distance: 22.0
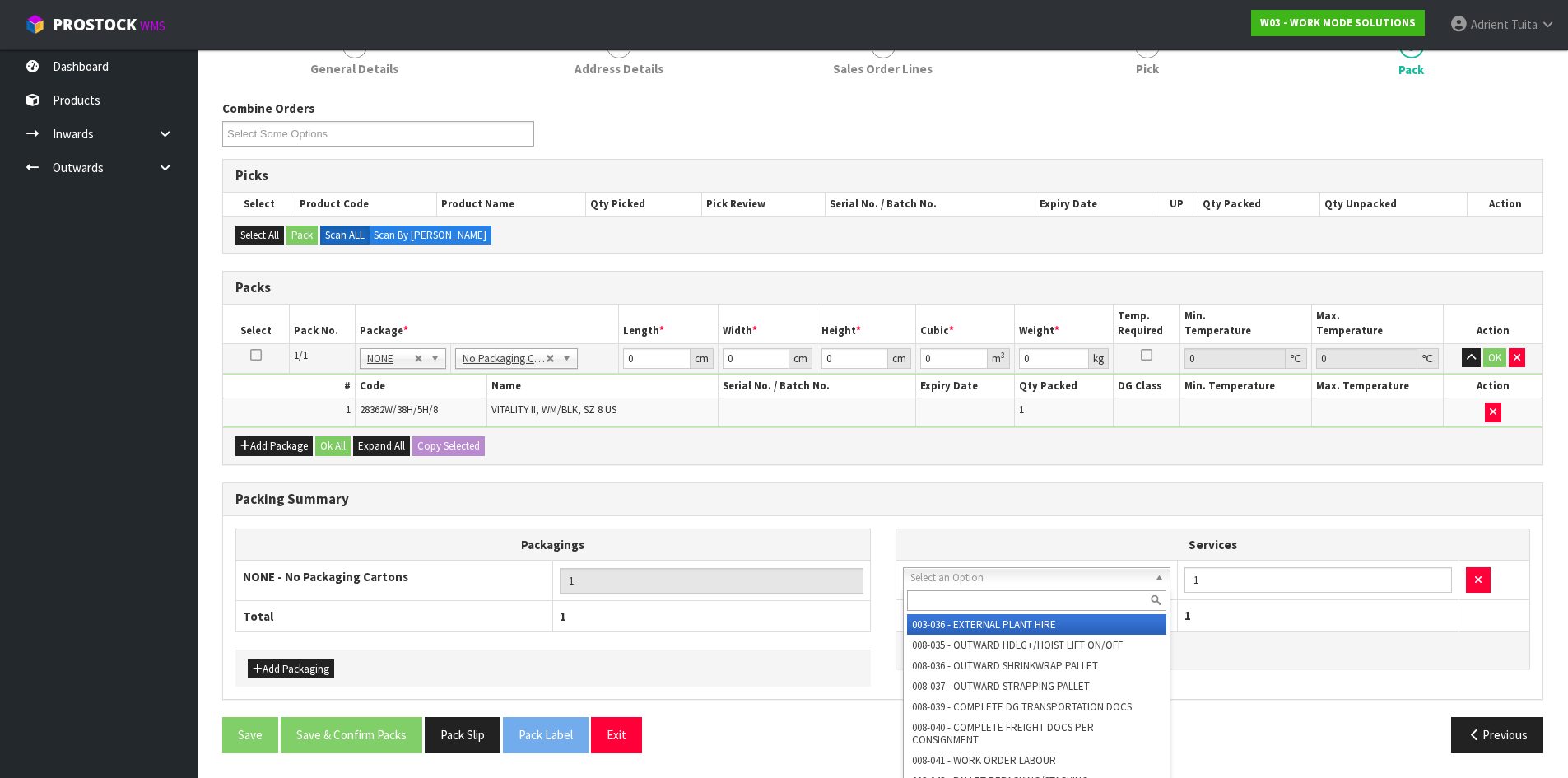
click at [976, 597] on input "text" at bounding box center [1037, 600] width 261 height 20
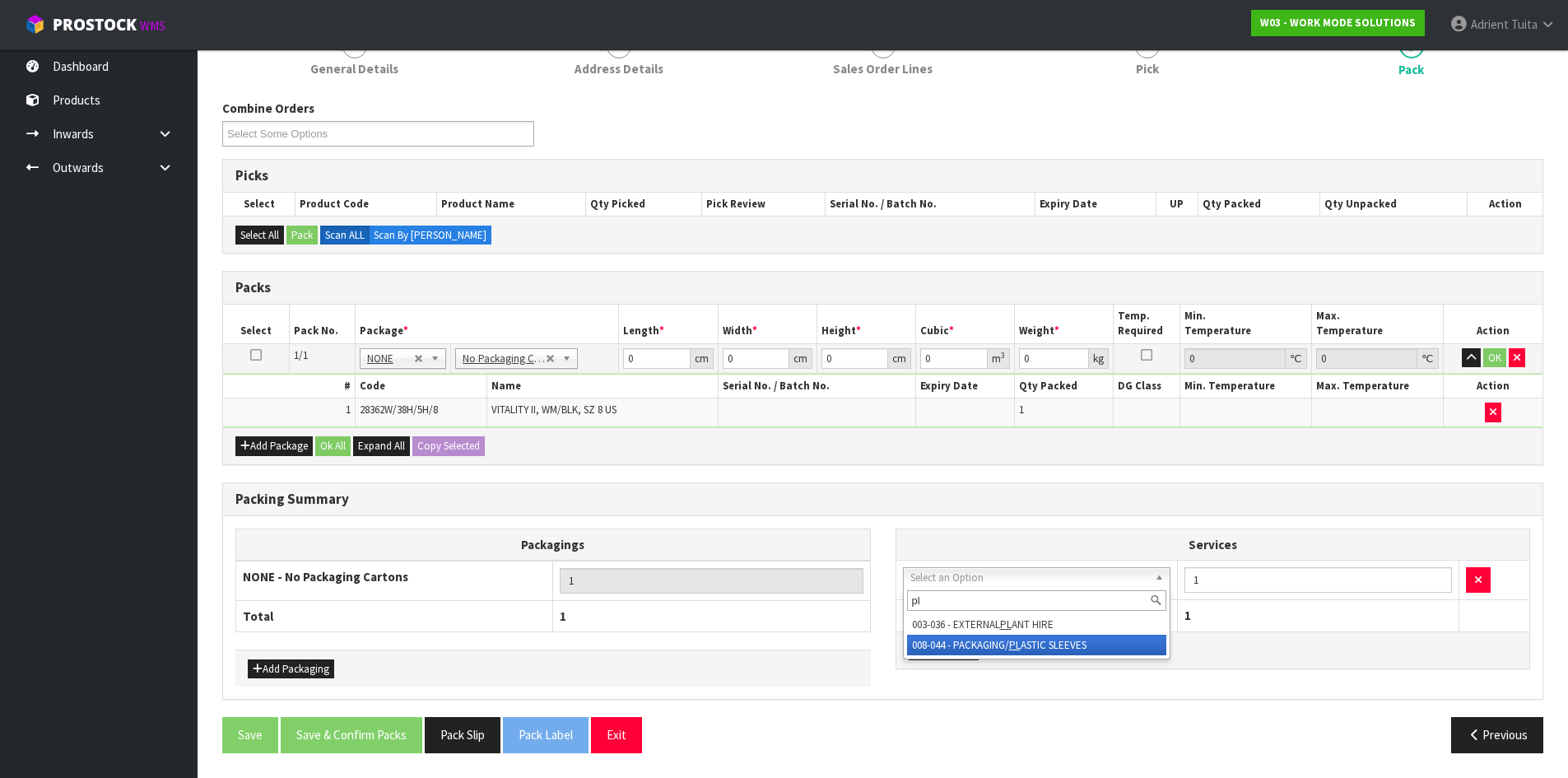
type input "pl"
click at [991, 656] on div "pl 003-036 - EXTERNAL PL ANT HIRE 008-044 - PACKAGING/ PL ASTIC SLEEVES" at bounding box center [1037, 623] width 268 height 72
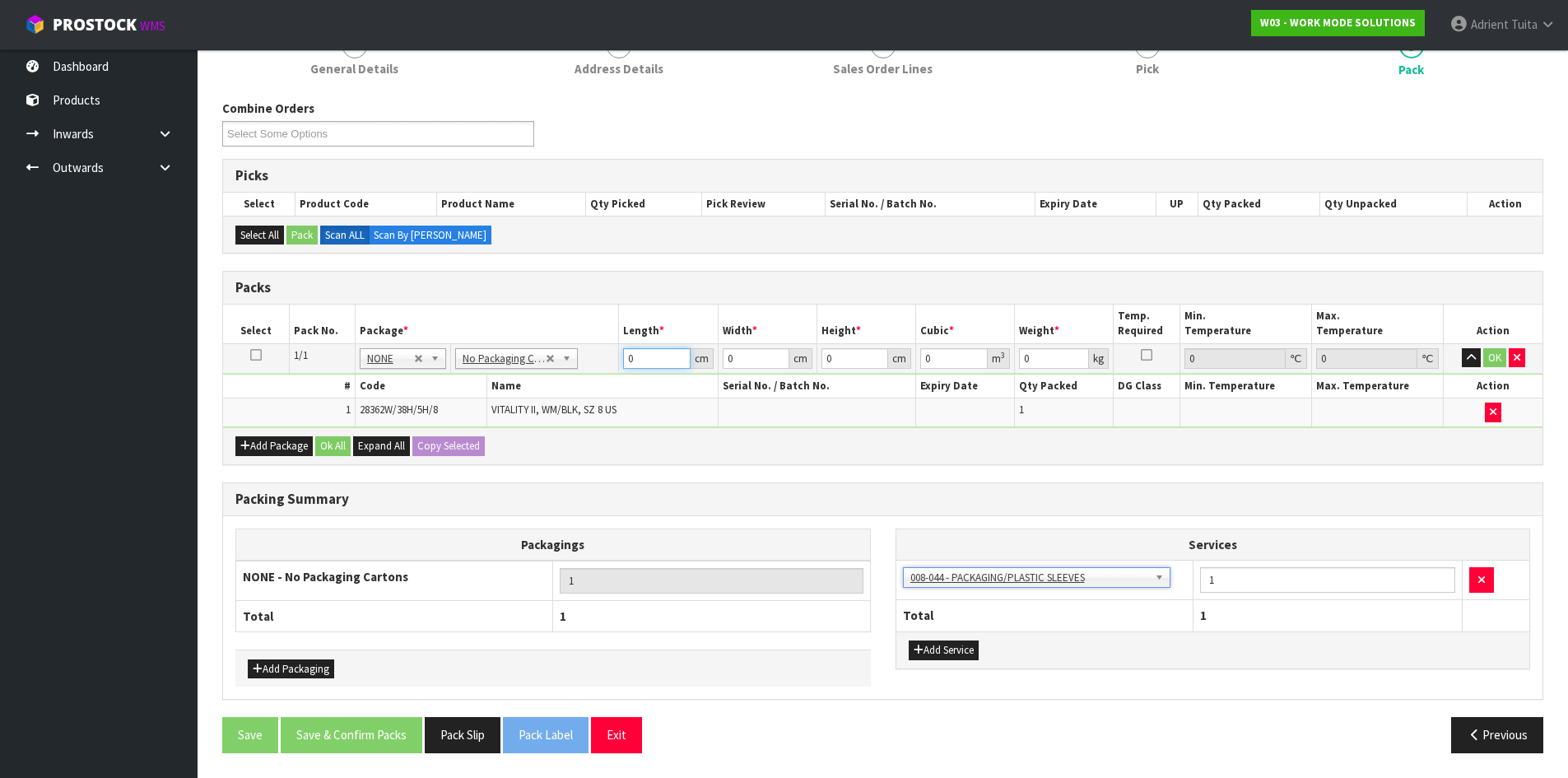
click at [657, 364] on input "0" at bounding box center [656, 358] width 67 height 20
type input "33"
type input "22"
type input "1"
type input "0.000726"
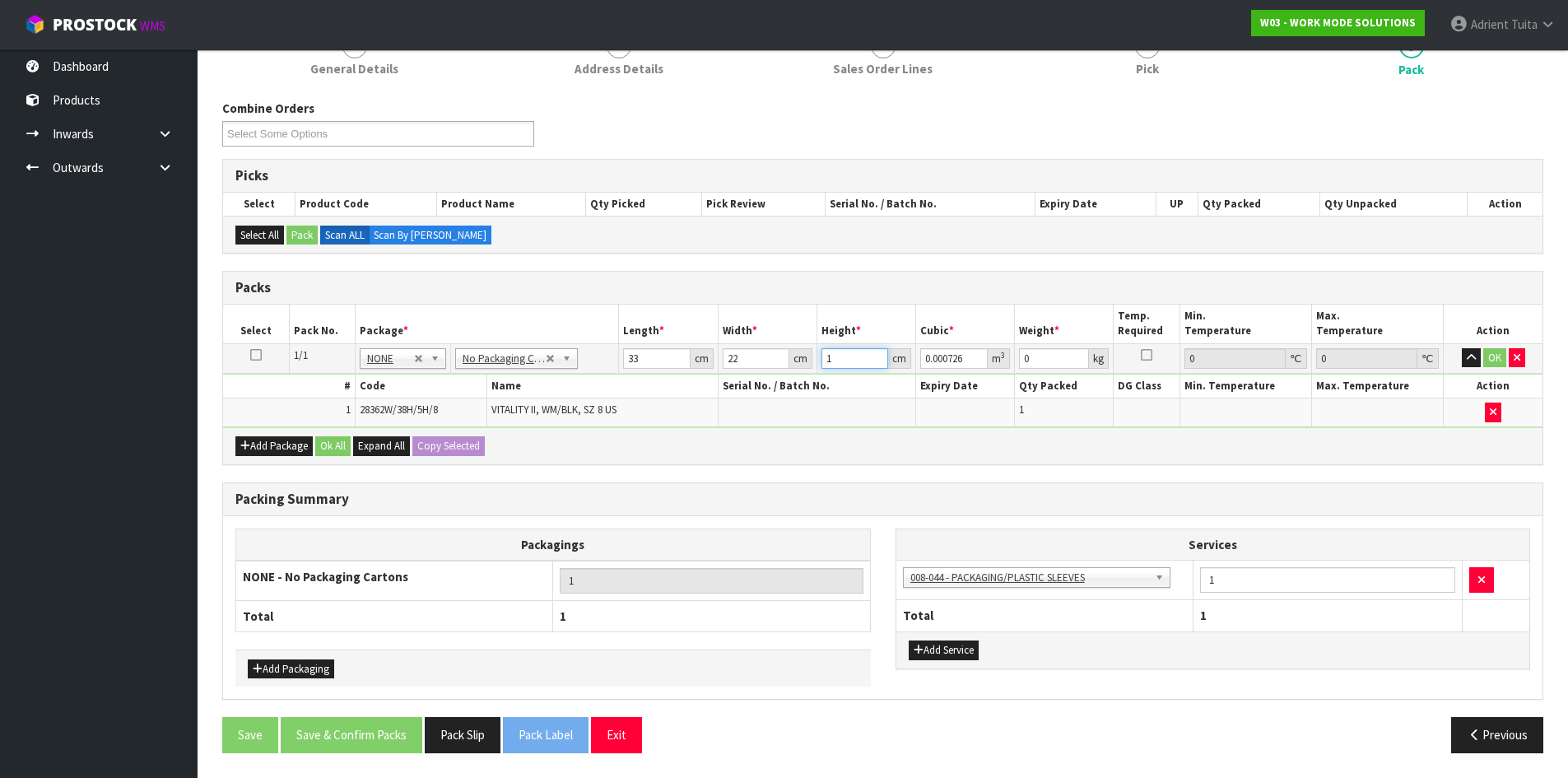
type input "13"
type input "0.009438"
type input "13"
type input "1"
click at [1494, 349] on button "OK" at bounding box center [1495, 358] width 23 height 19
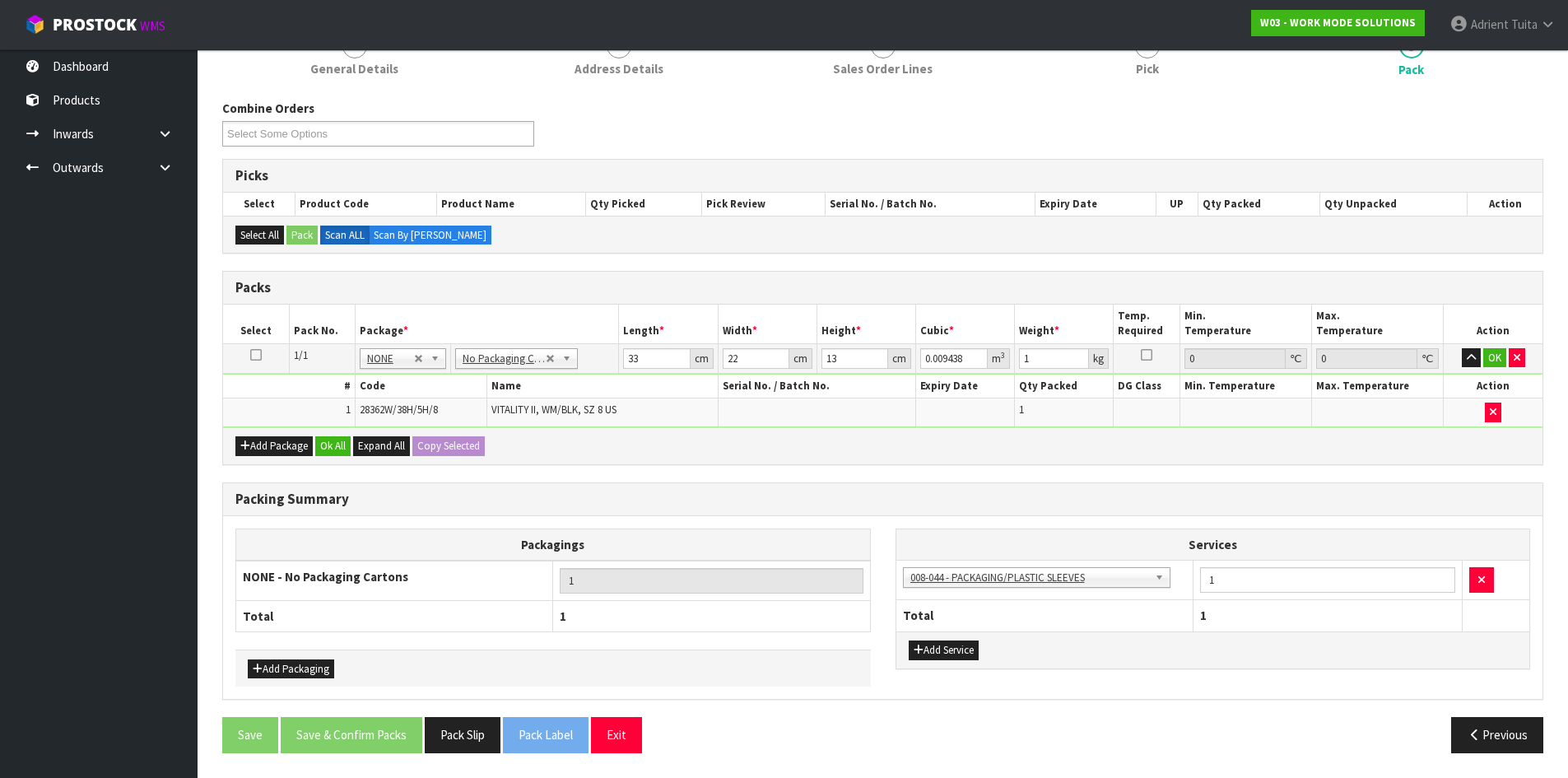
scroll to position [164, 0]
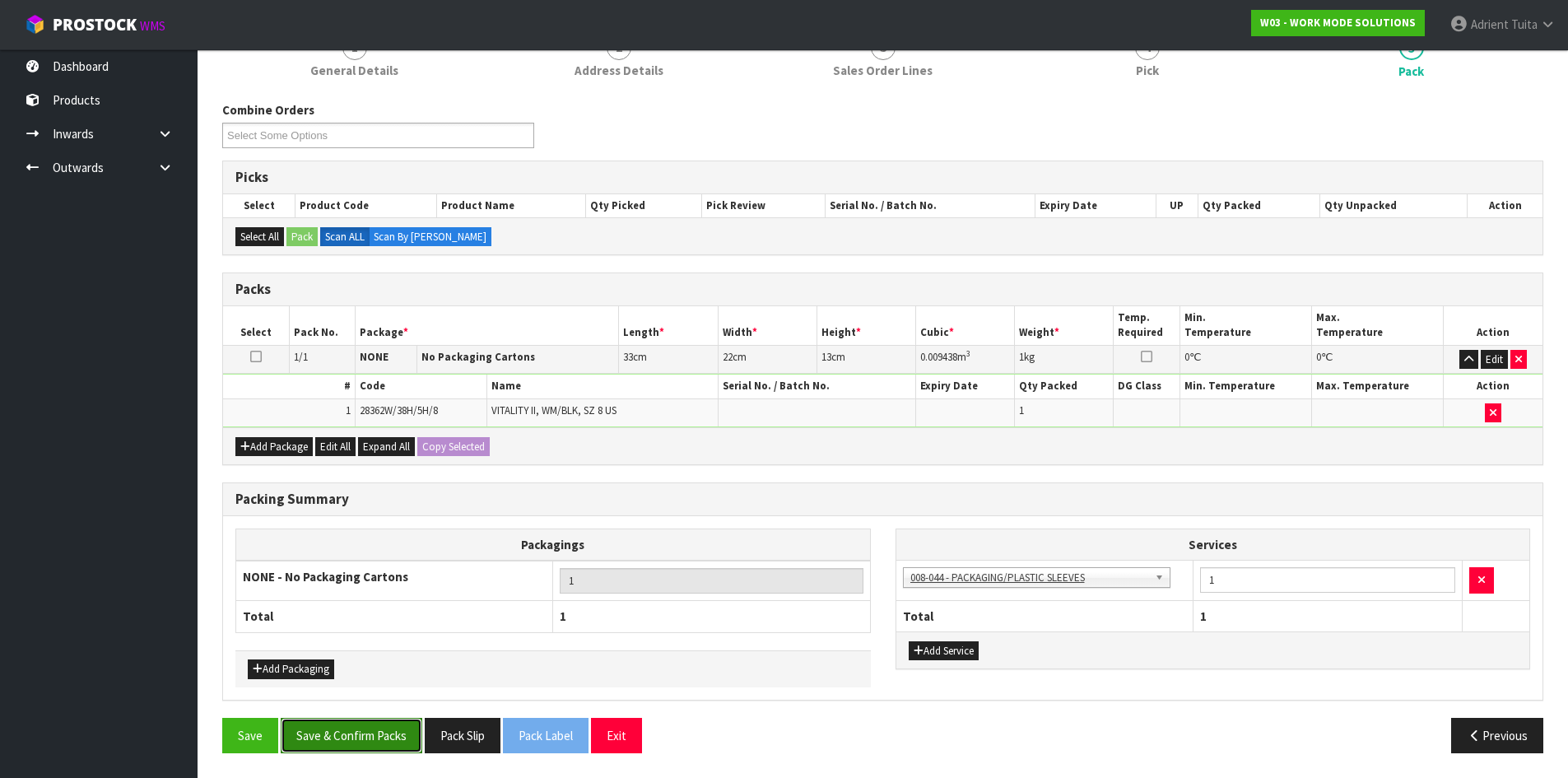
click at [361, 725] on button "Save & Confirm Packs" at bounding box center [352, 735] width 142 height 35
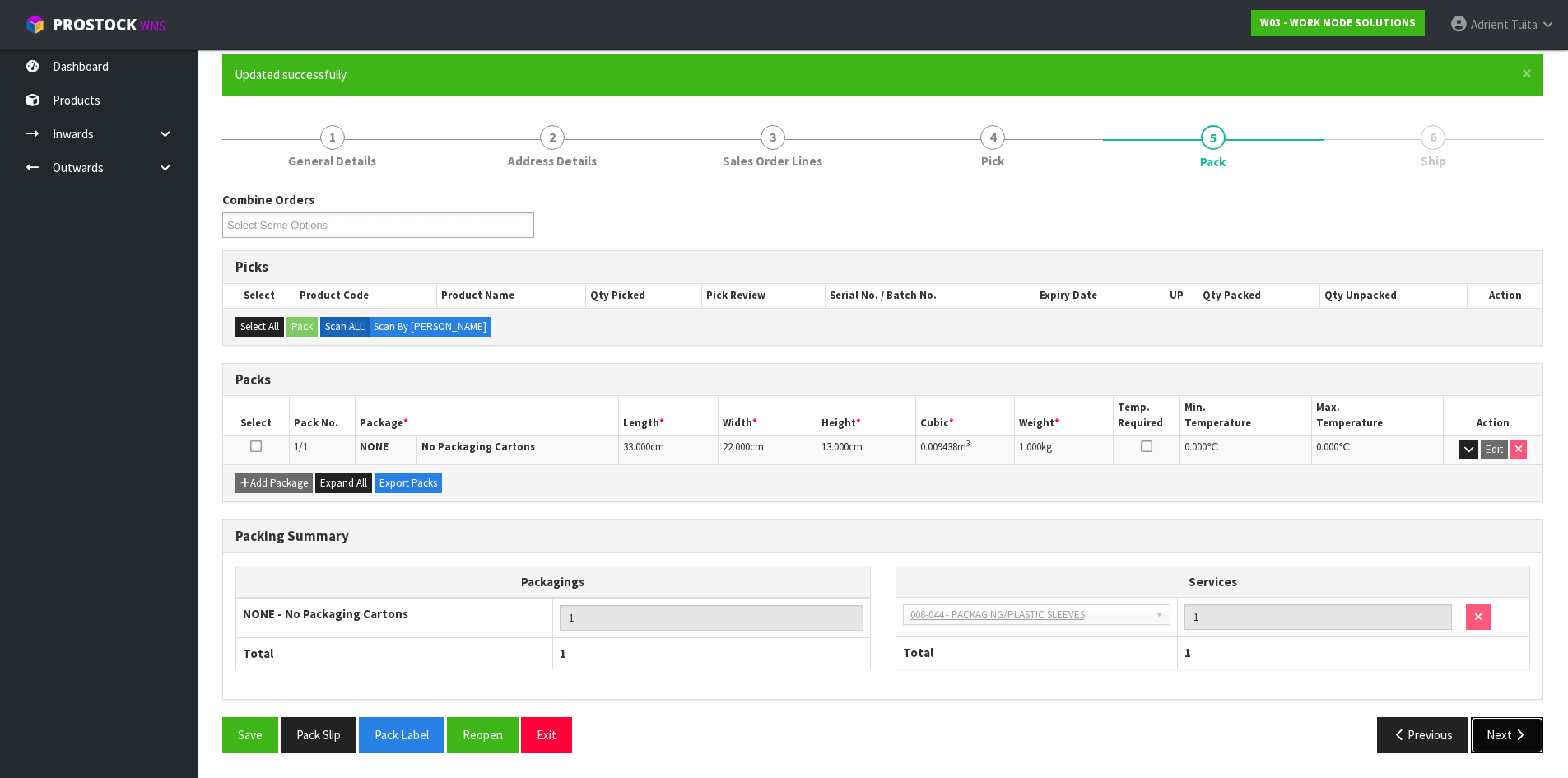
click at [1495, 727] on button "Next" at bounding box center [1507, 734] width 72 height 35
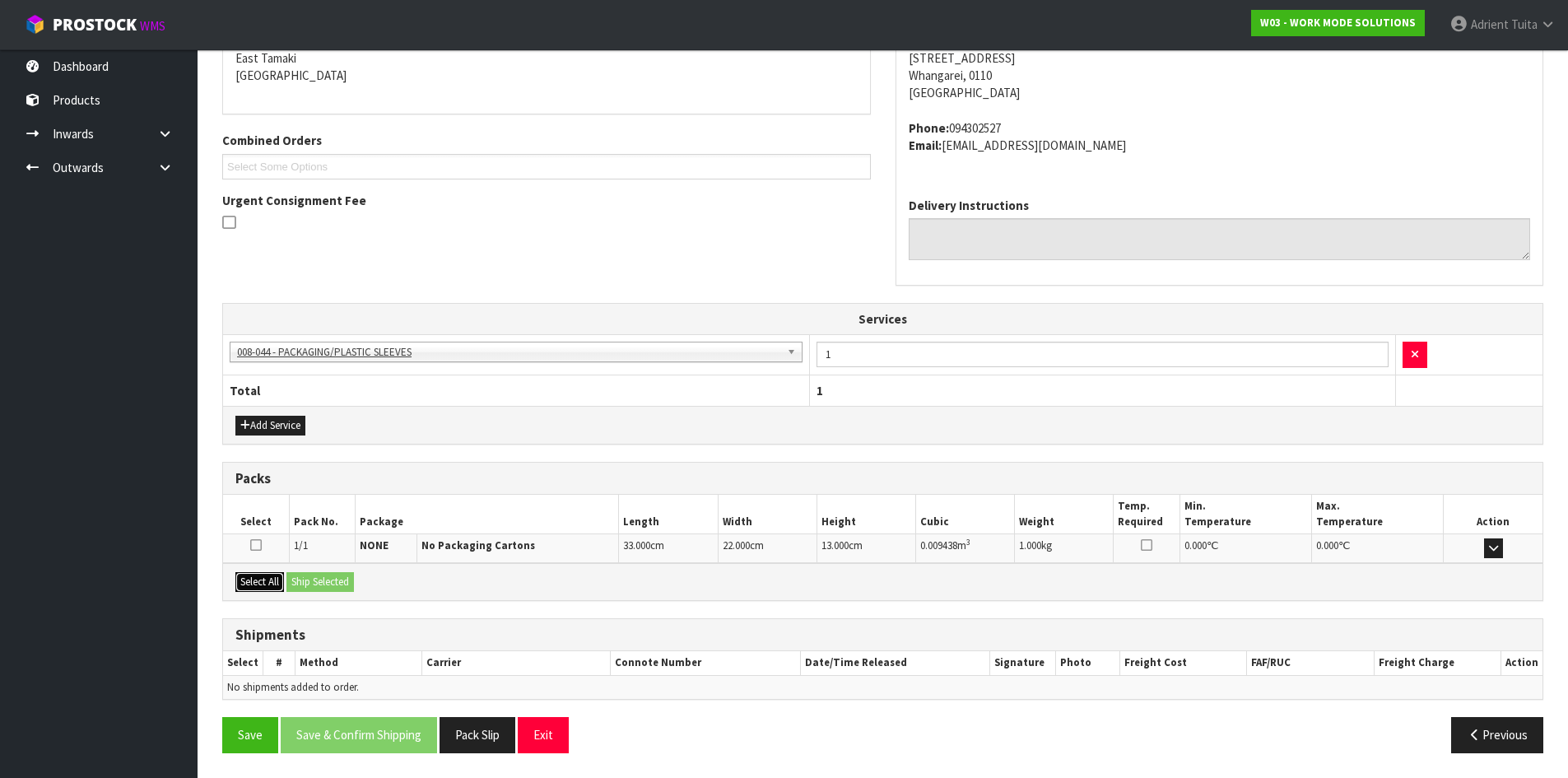
click at [261, 577] on button "Select All" at bounding box center [260, 582] width 49 height 19
click at [330, 581] on button "Ship Selected" at bounding box center [320, 582] width 67 height 19
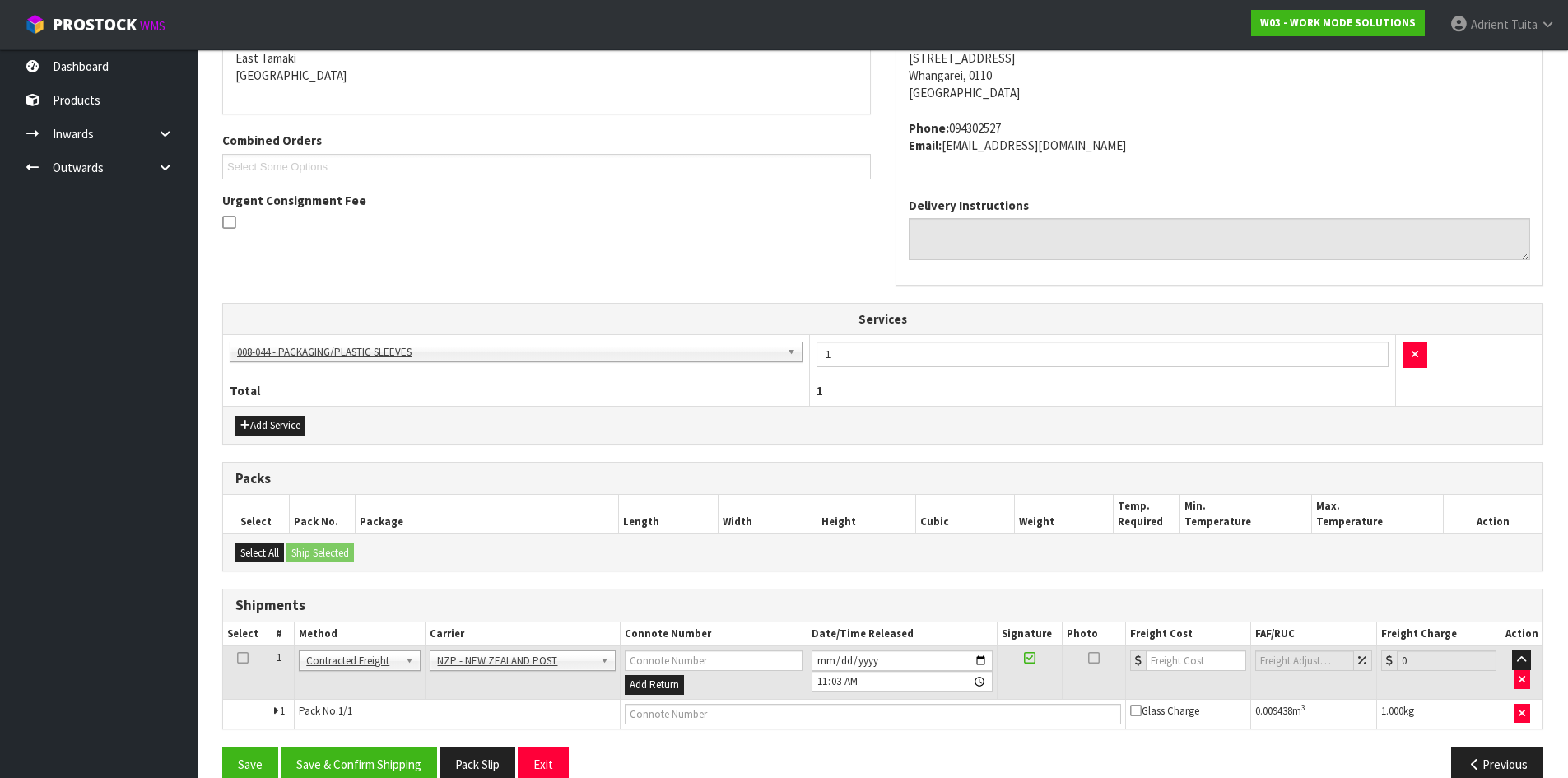
scroll to position [386, 0]
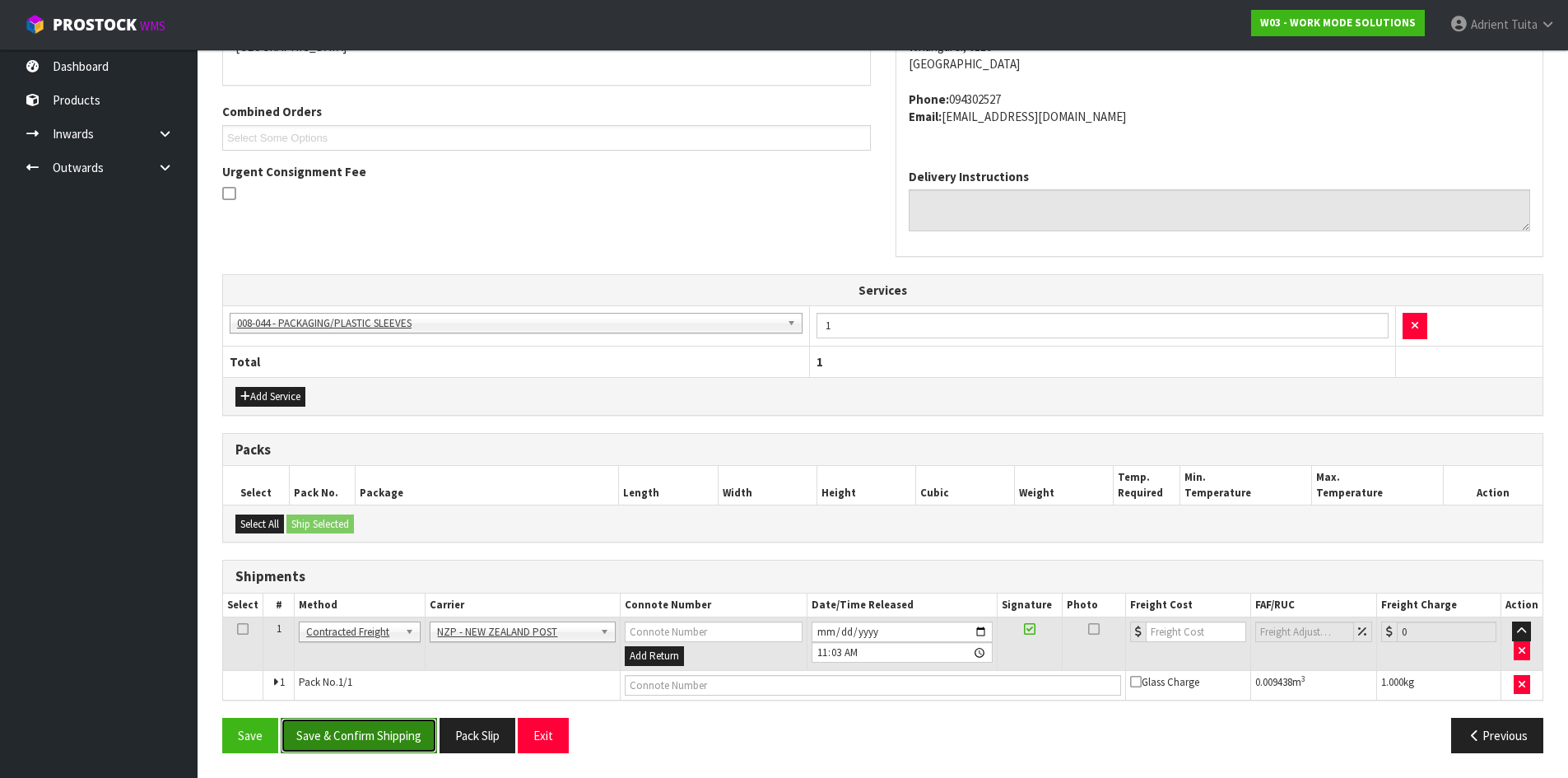
click at [358, 722] on button "Save & Confirm Shipping" at bounding box center [359, 735] width 157 height 35
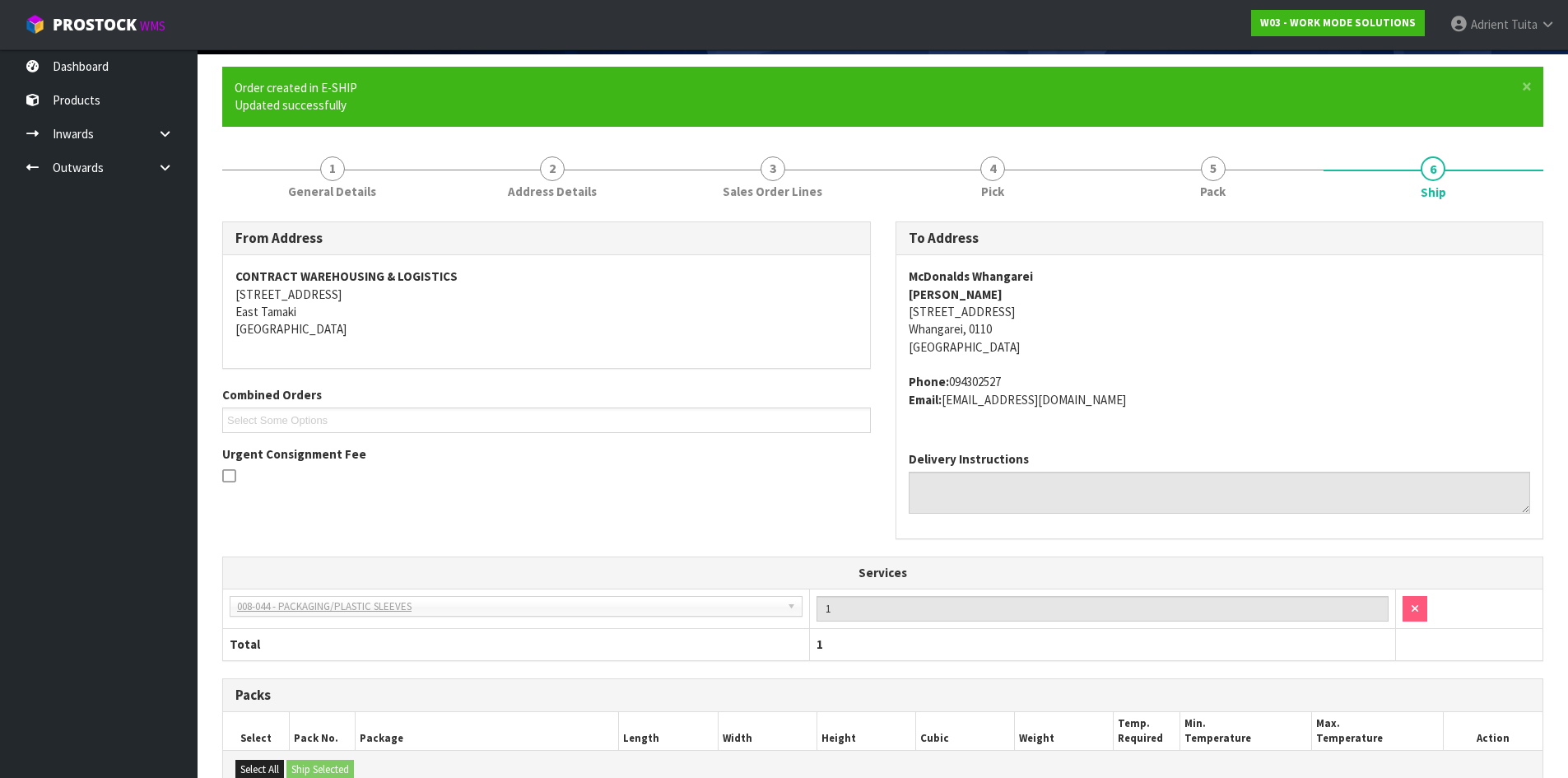
scroll to position [363, 0]
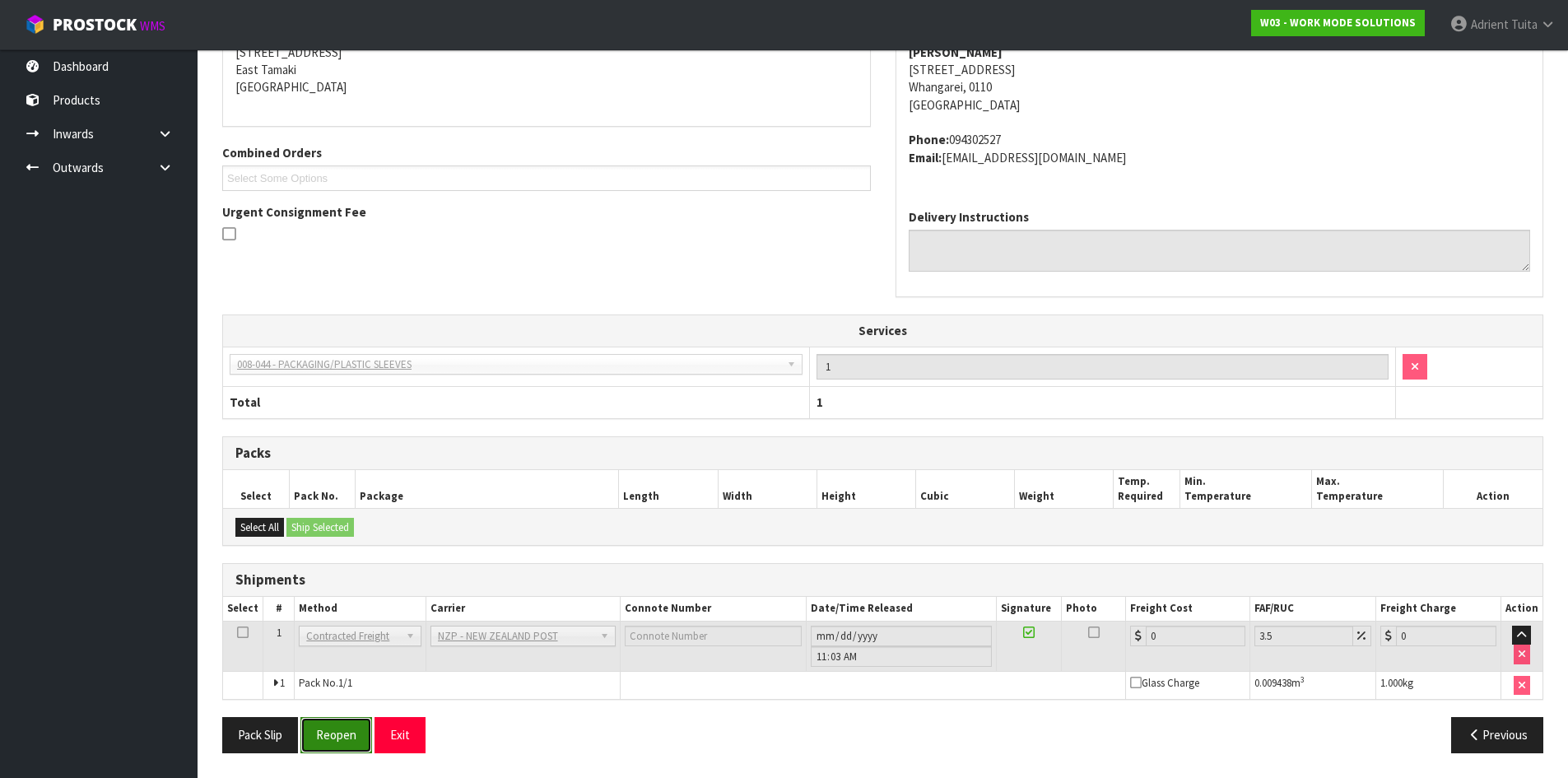
click at [323, 723] on button "Reopen" at bounding box center [336, 734] width 72 height 35
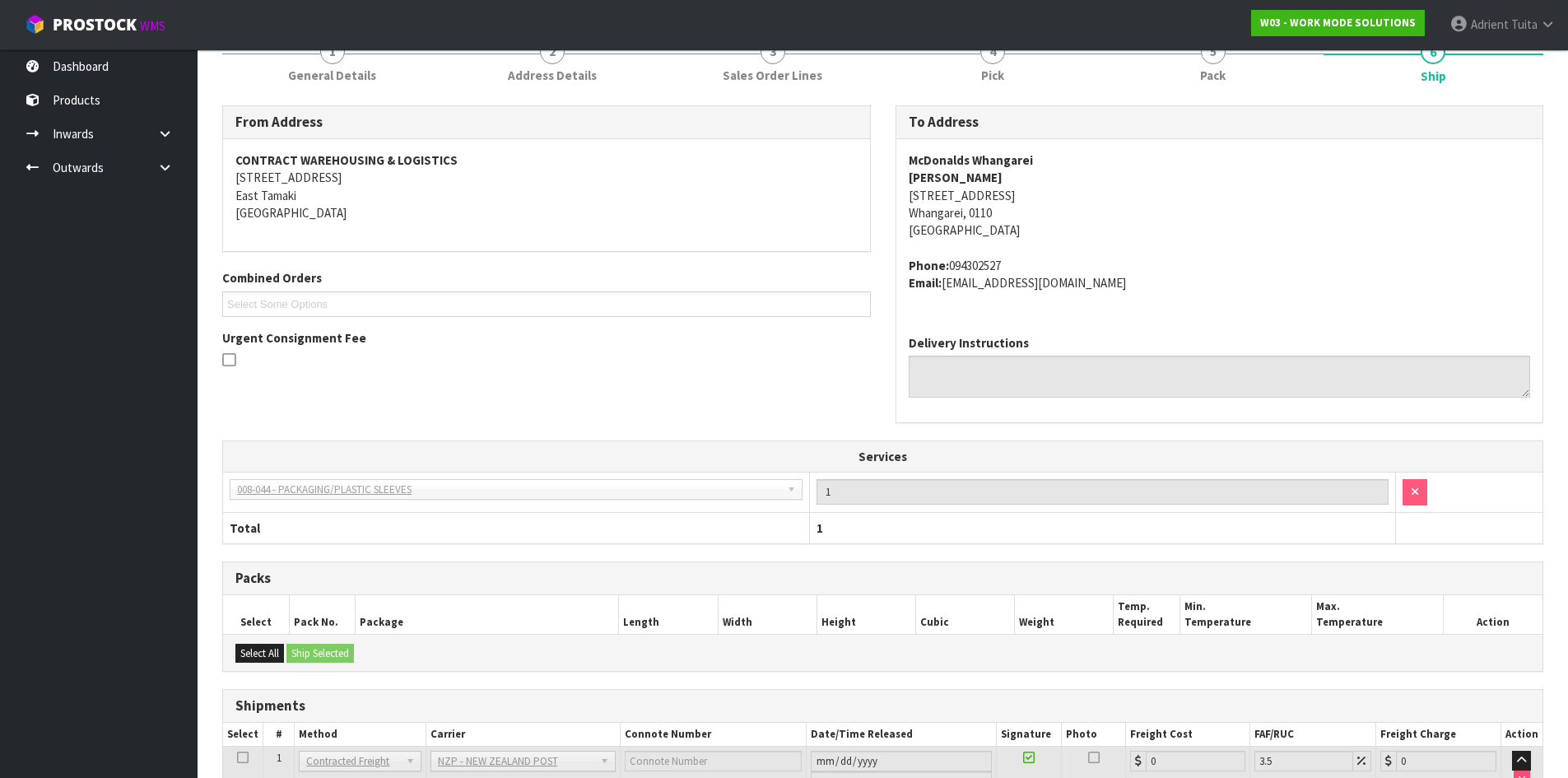
scroll to position [345, 0]
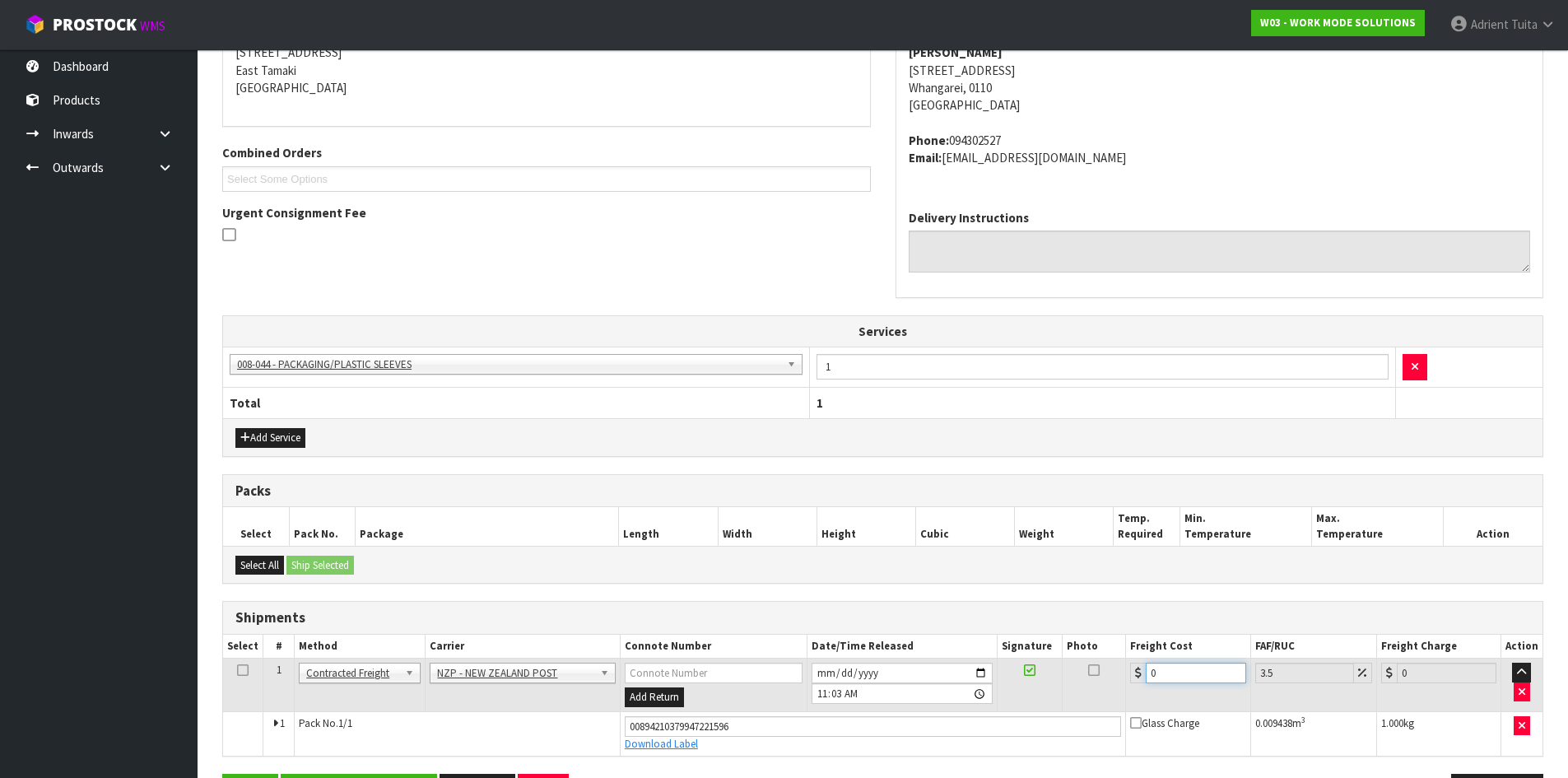
click at [1172, 673] on input "0" at bounding box center [1195, 672] width 99 height 20
type input "7"
type input "7.24"
type input "7.3"
type input "7.56"
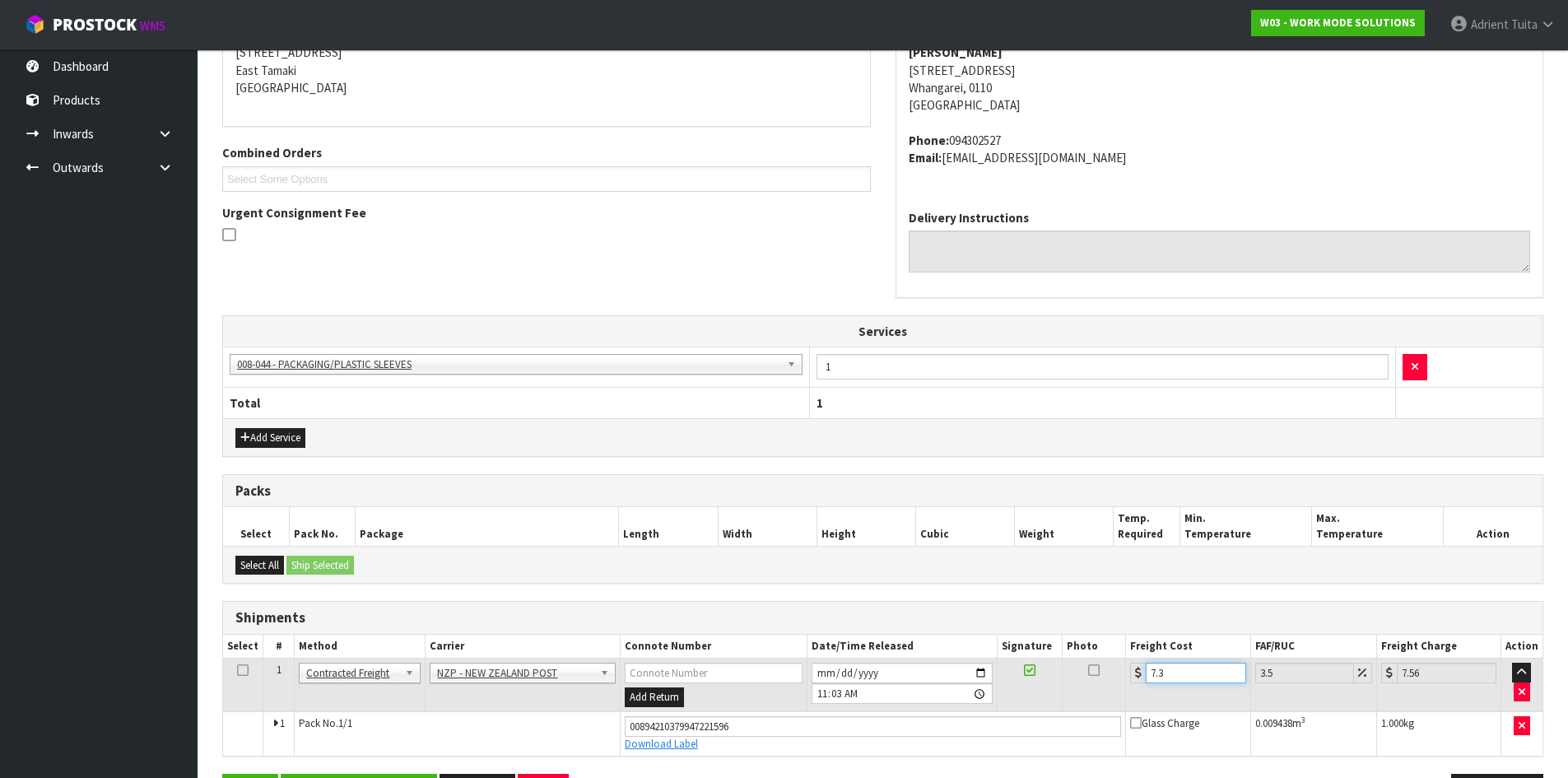
type input "7.31"
type input "7.57"
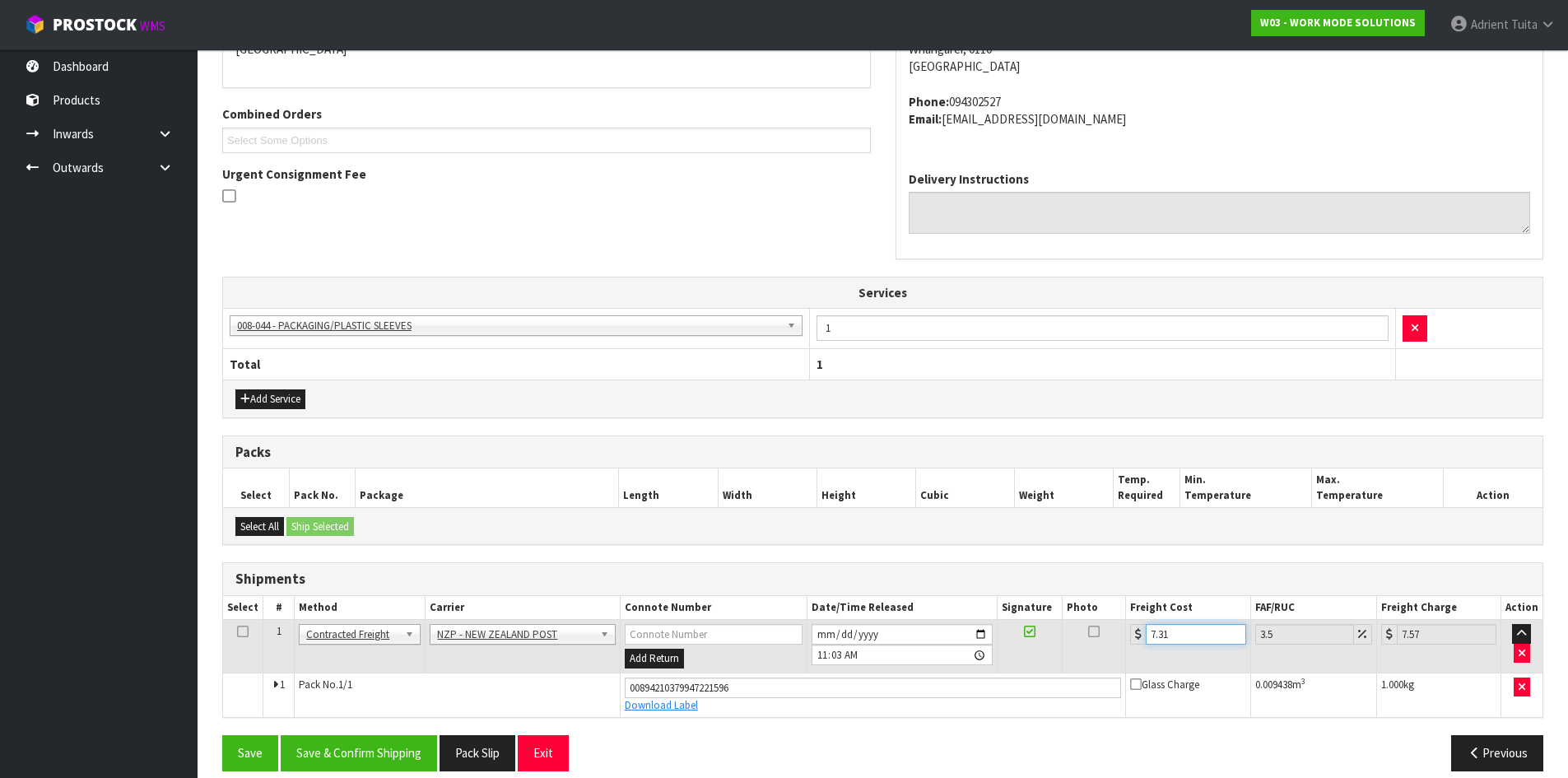
scroll to position [402, 0]
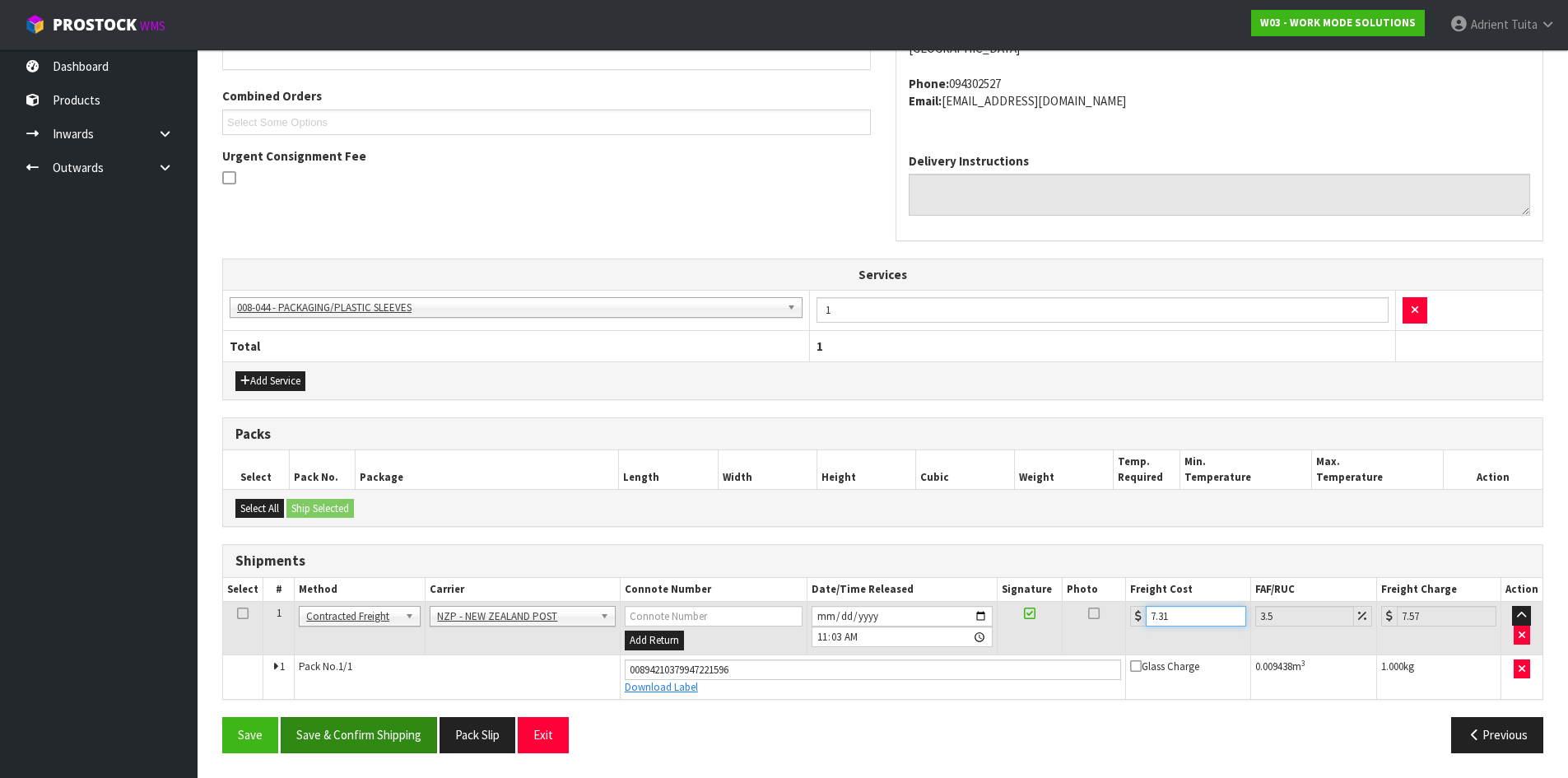
type input "7.31"
click at [385, 727] on button "Save & Confirm Shipping" at bounding box center [359, 734] width 157 height 35
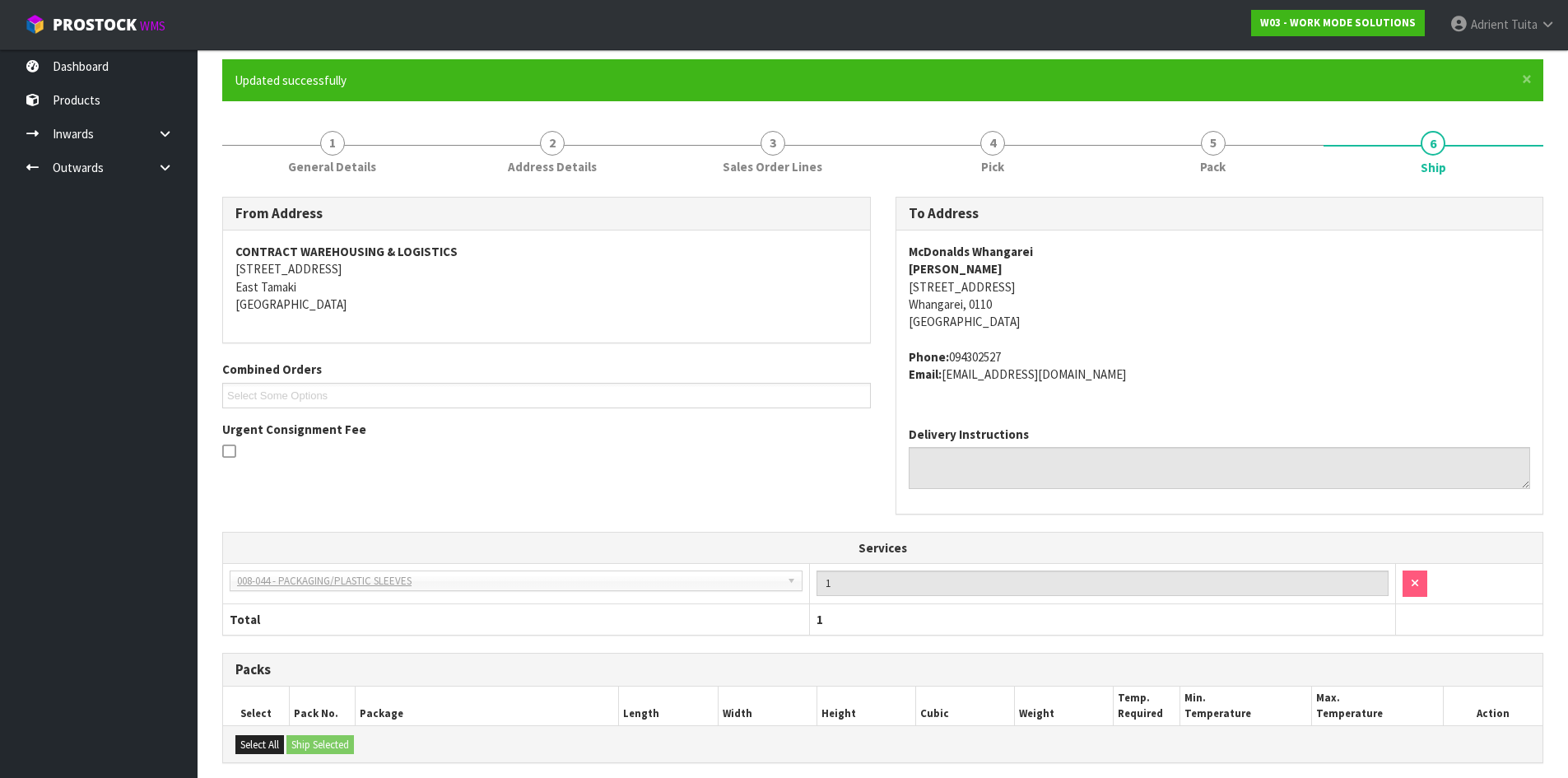
scroll to position [356, 0]
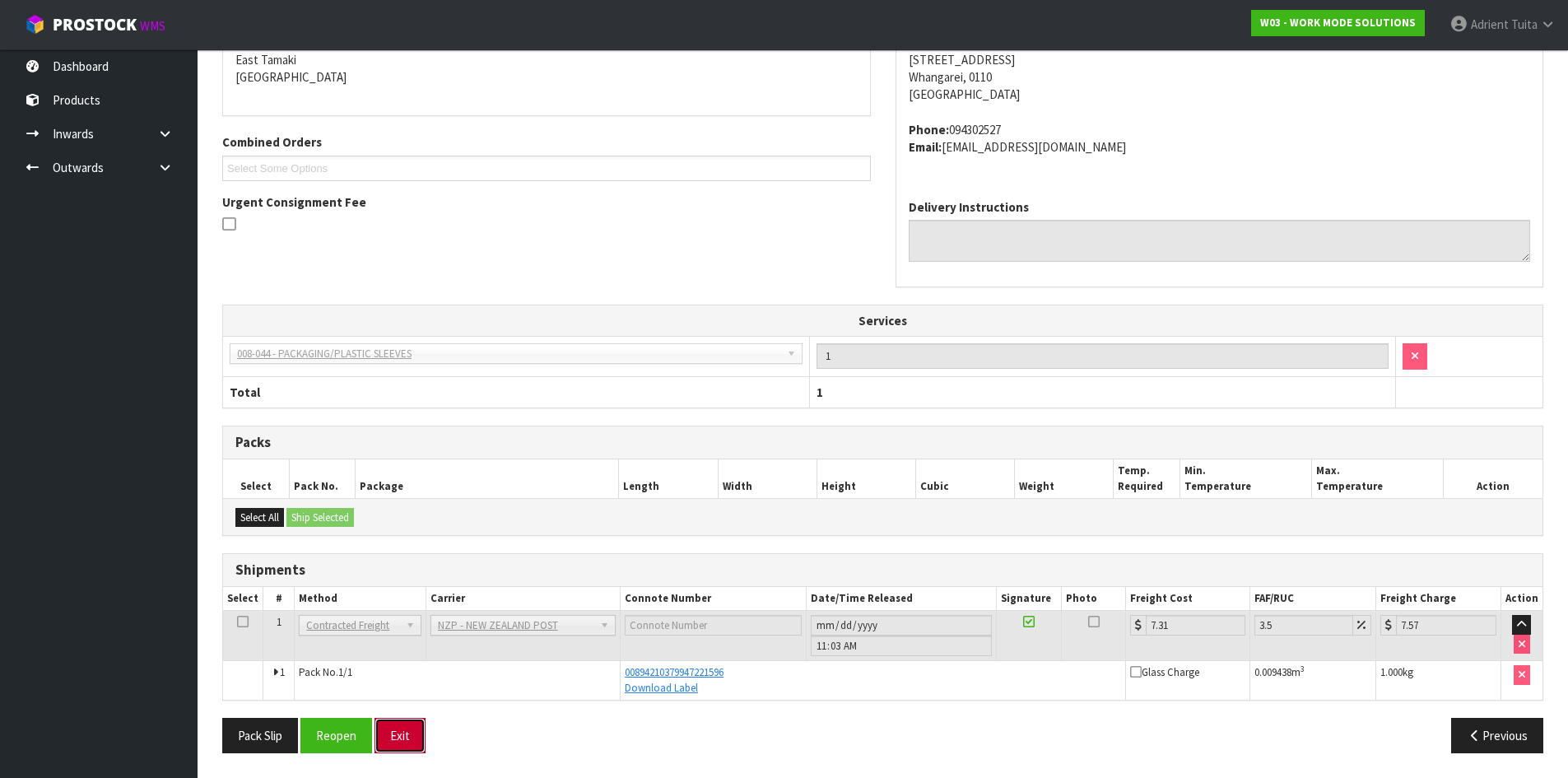
drag, startPoint x: 393, startPoint y: 732, endPoint x: 376, endPoint y: 728, distance: 17.5
click at [393, 732] on button "Exit" at bounding box center [400, 735] width 51 height 35
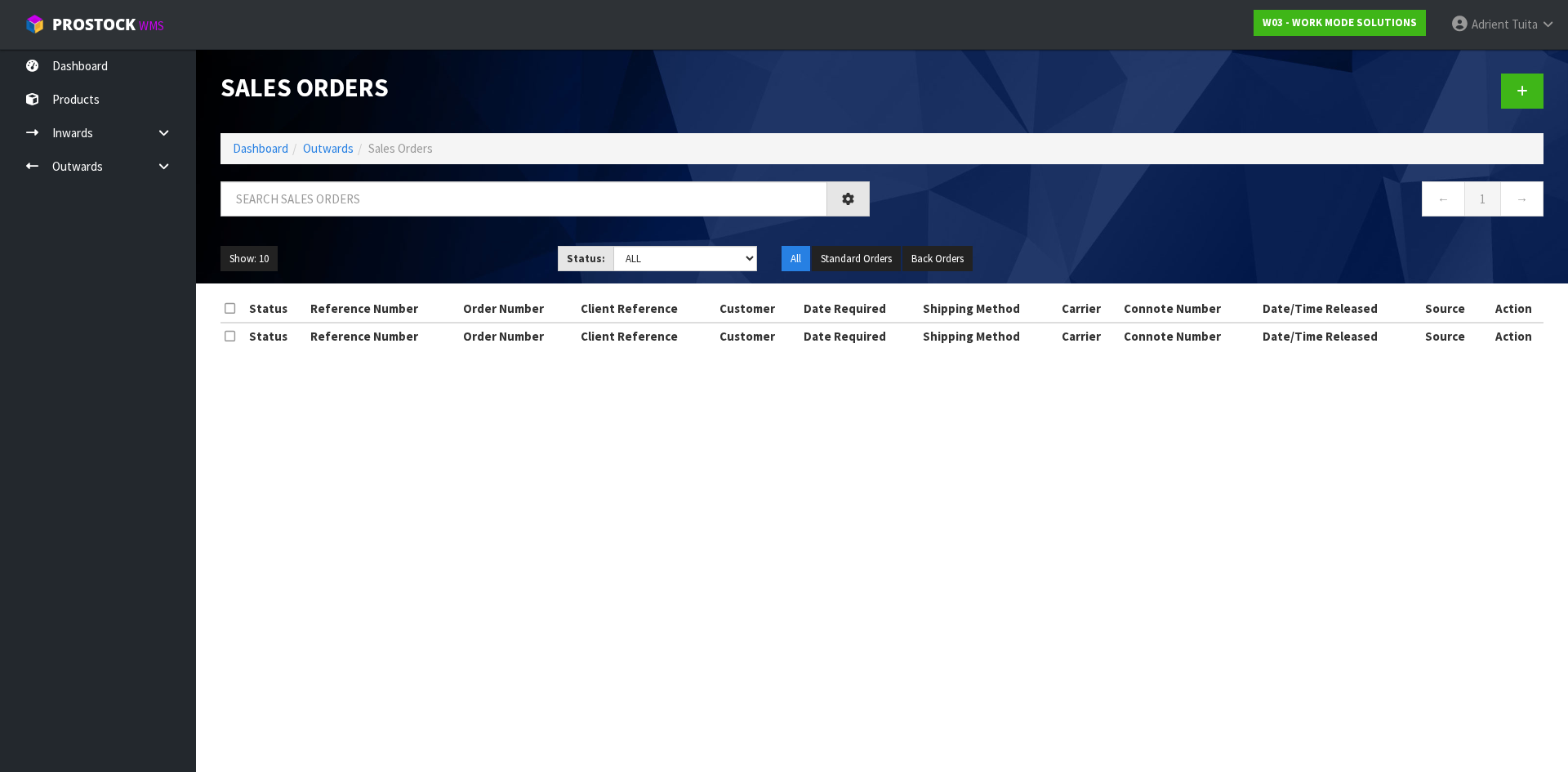
drag, startPoint x: 248, startPoint y: 158, endPoint x: 261, endPoint y: 145, distance: 18.4
click at [249, 157] on ol "Dashboard Outwards Sales Orders" at bounding box center [882, 148] width 1323 height 30
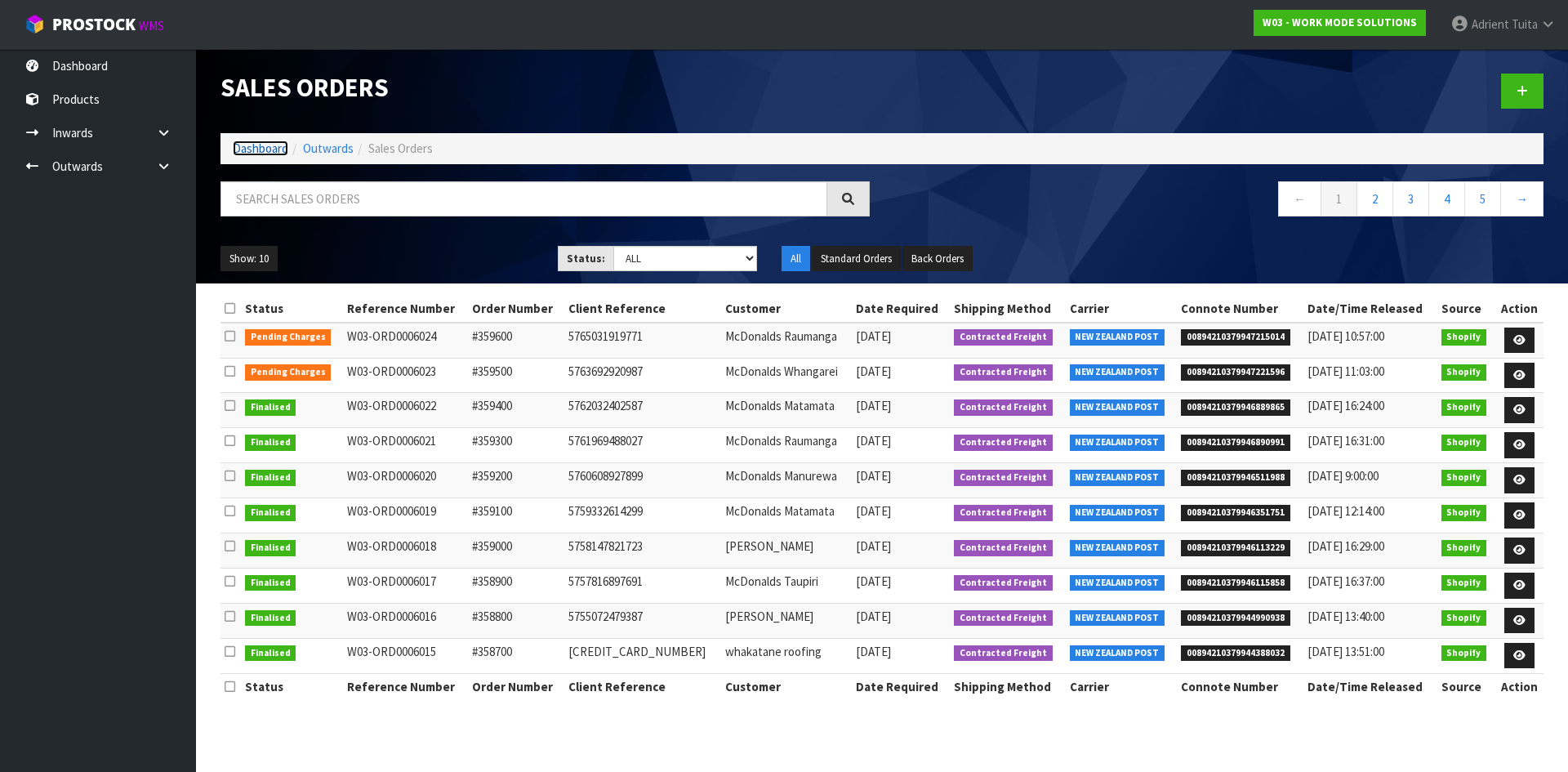
click at [261, 145] on link "Dashboard" at bounding box center [261, 149] width 56 height 15
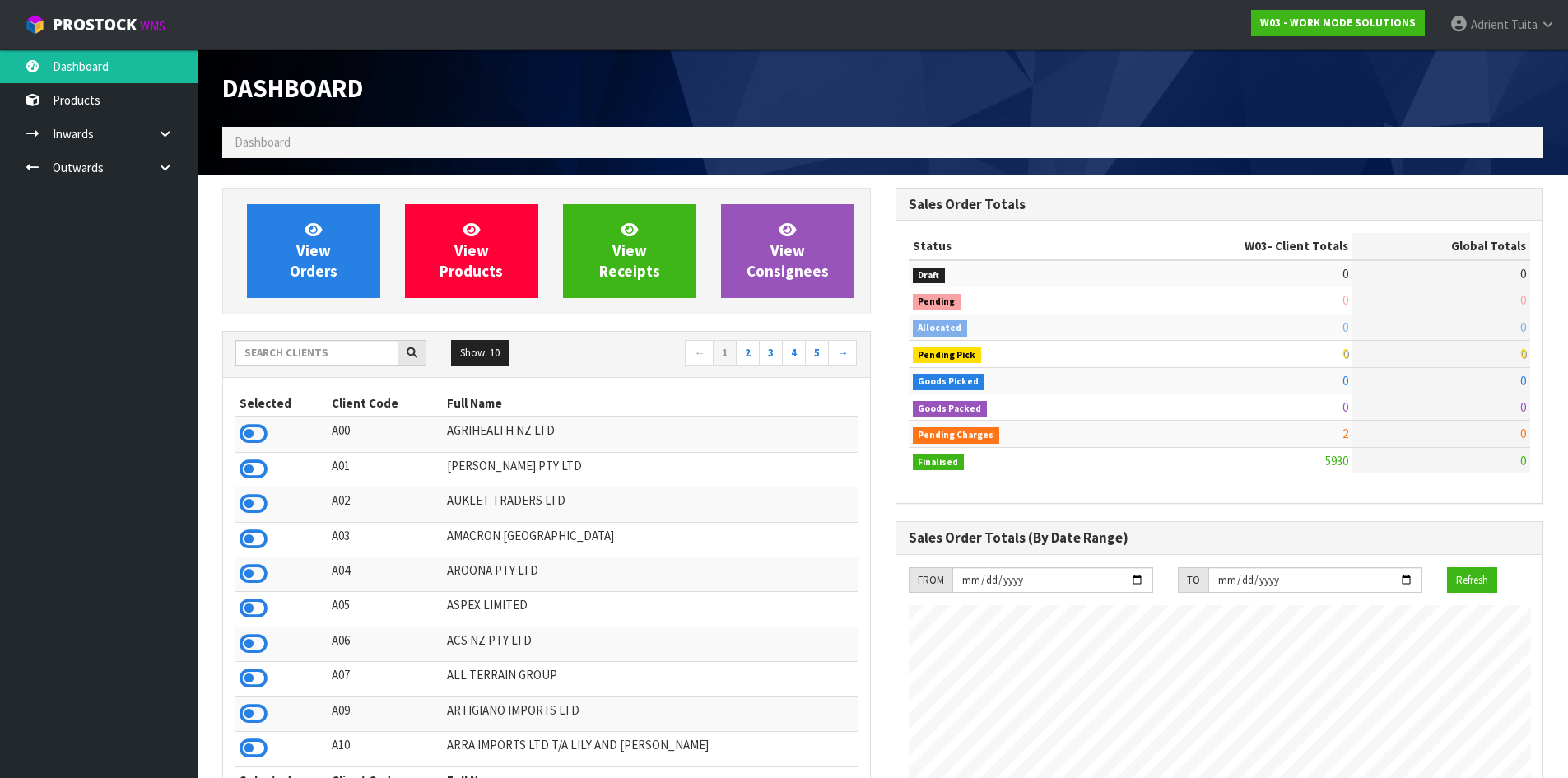
scroll to position [1194, 673]
click at [319, 357] on input "text" at bounding box center [317, 353] width 163 height 25
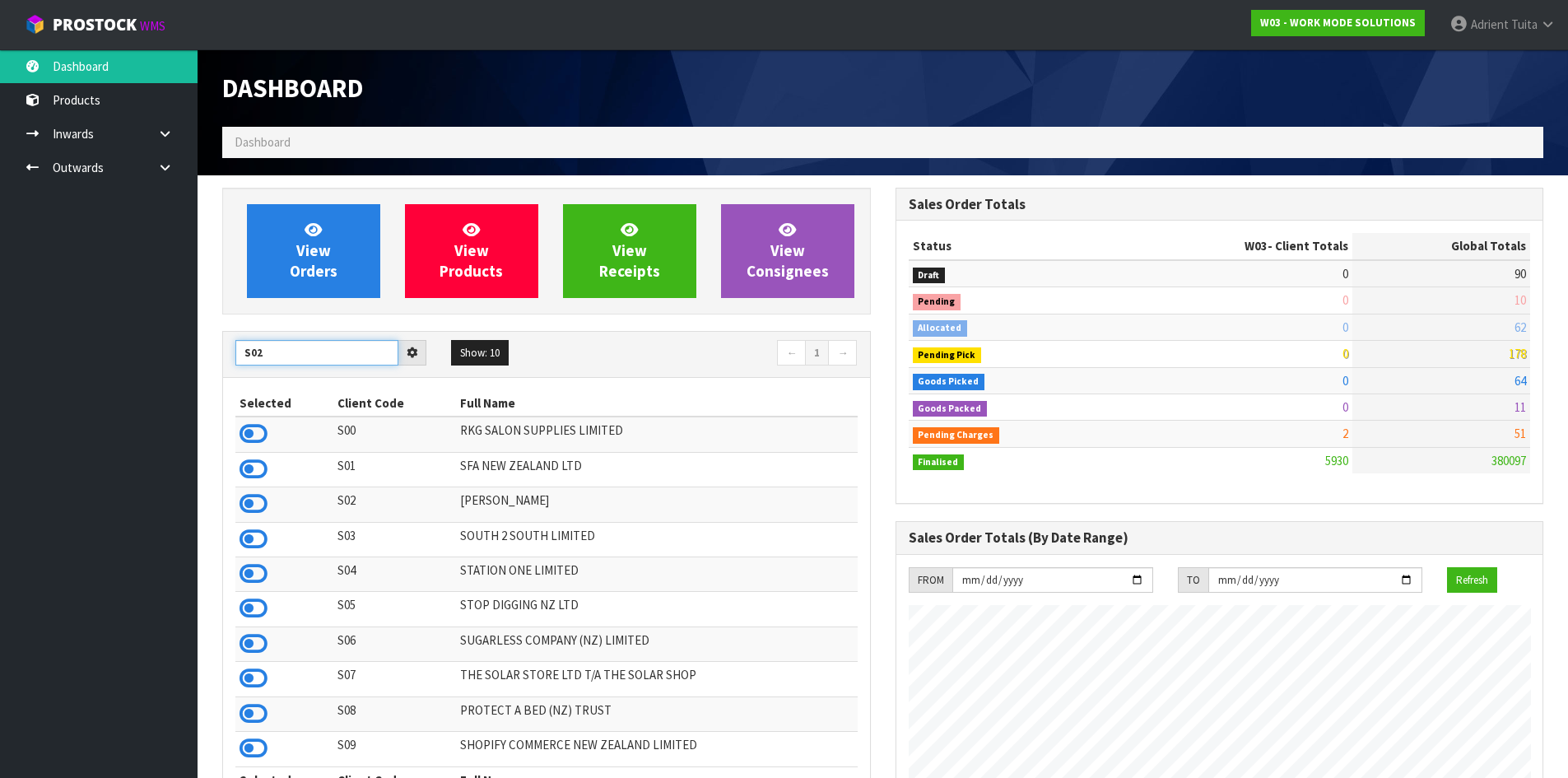
type input "S02"
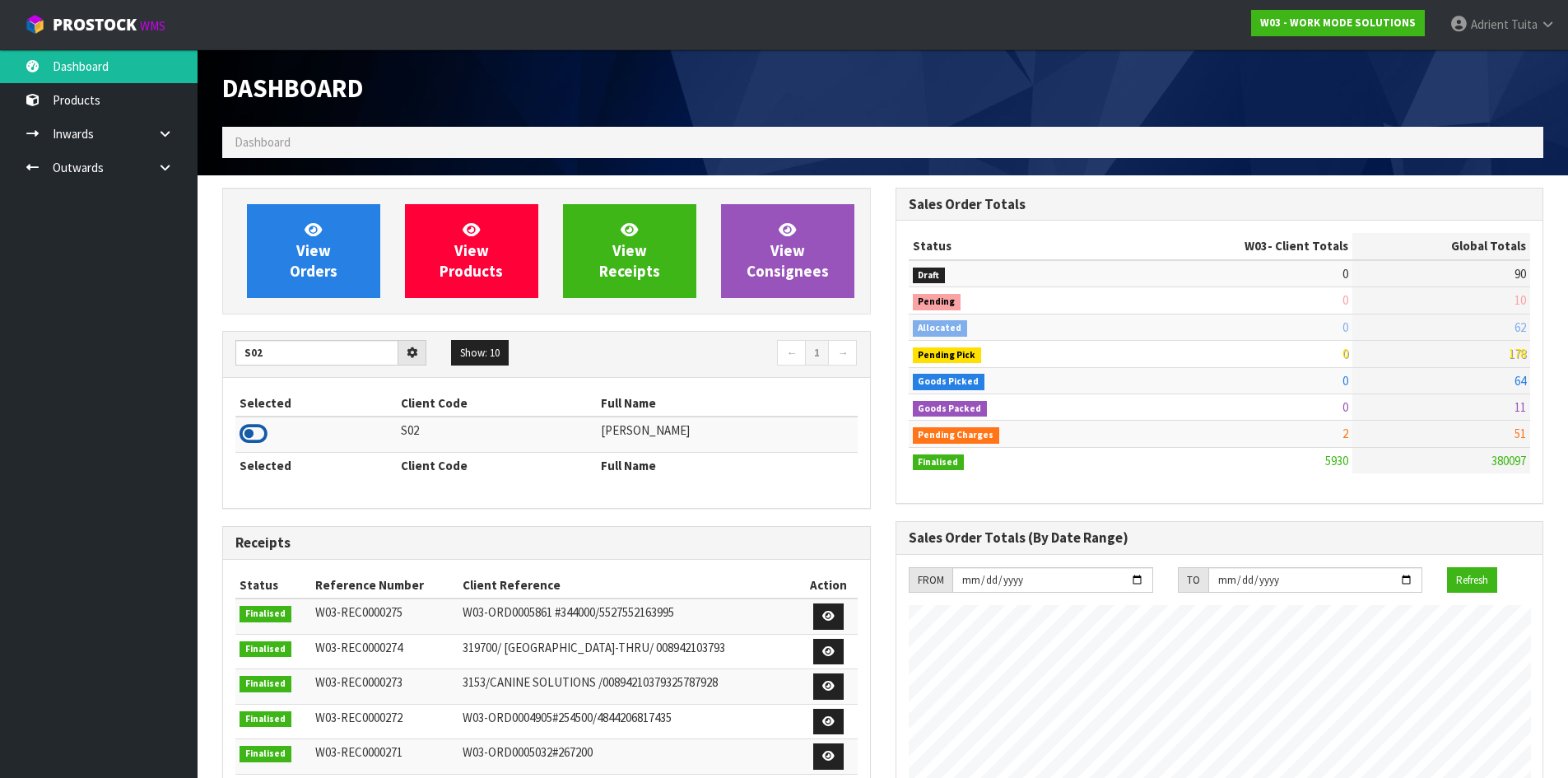
click at [261, 433] on icon at bounding box center [253, 433] width 28 height 24
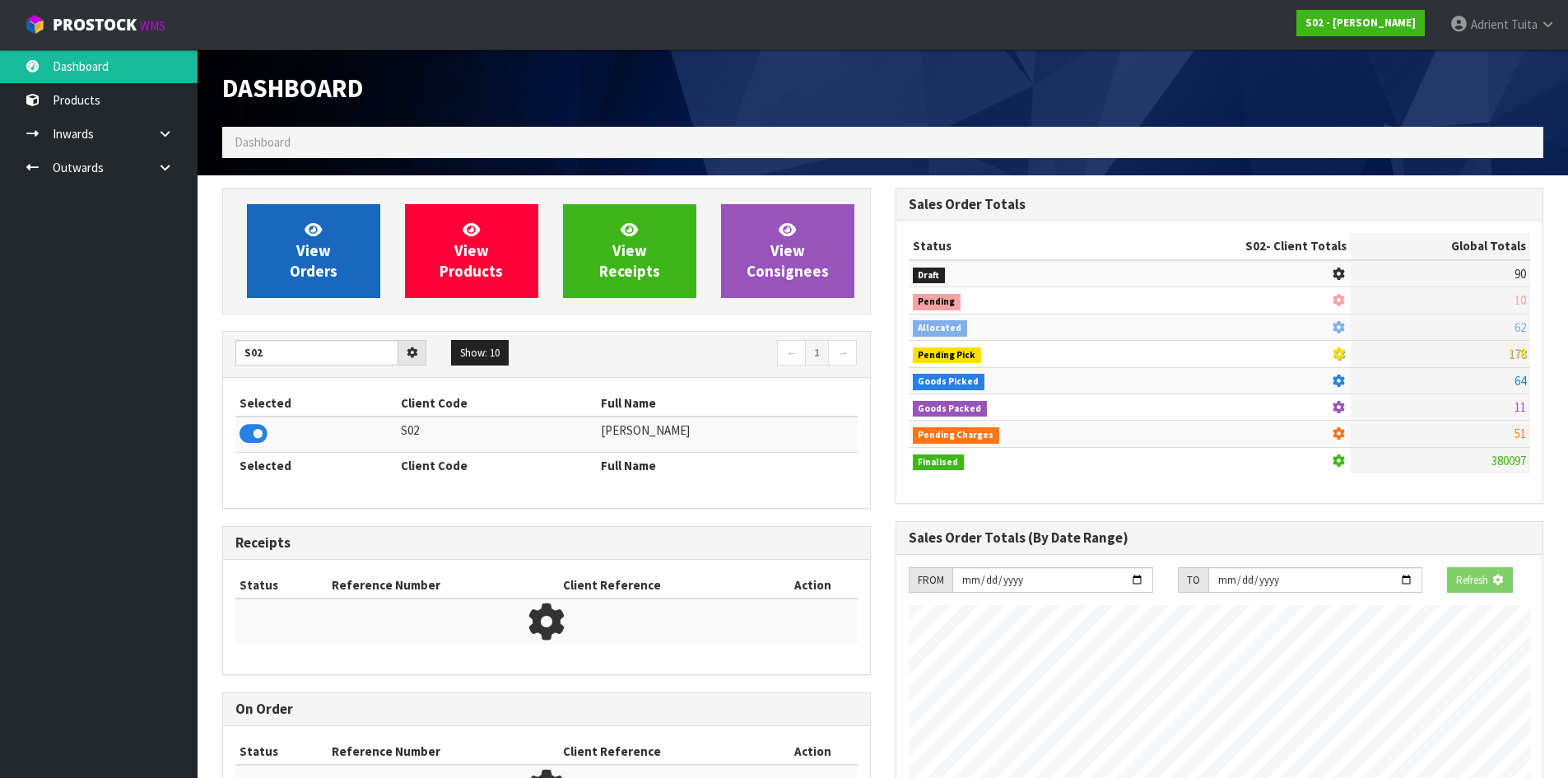
scroll to position [1167, 673]
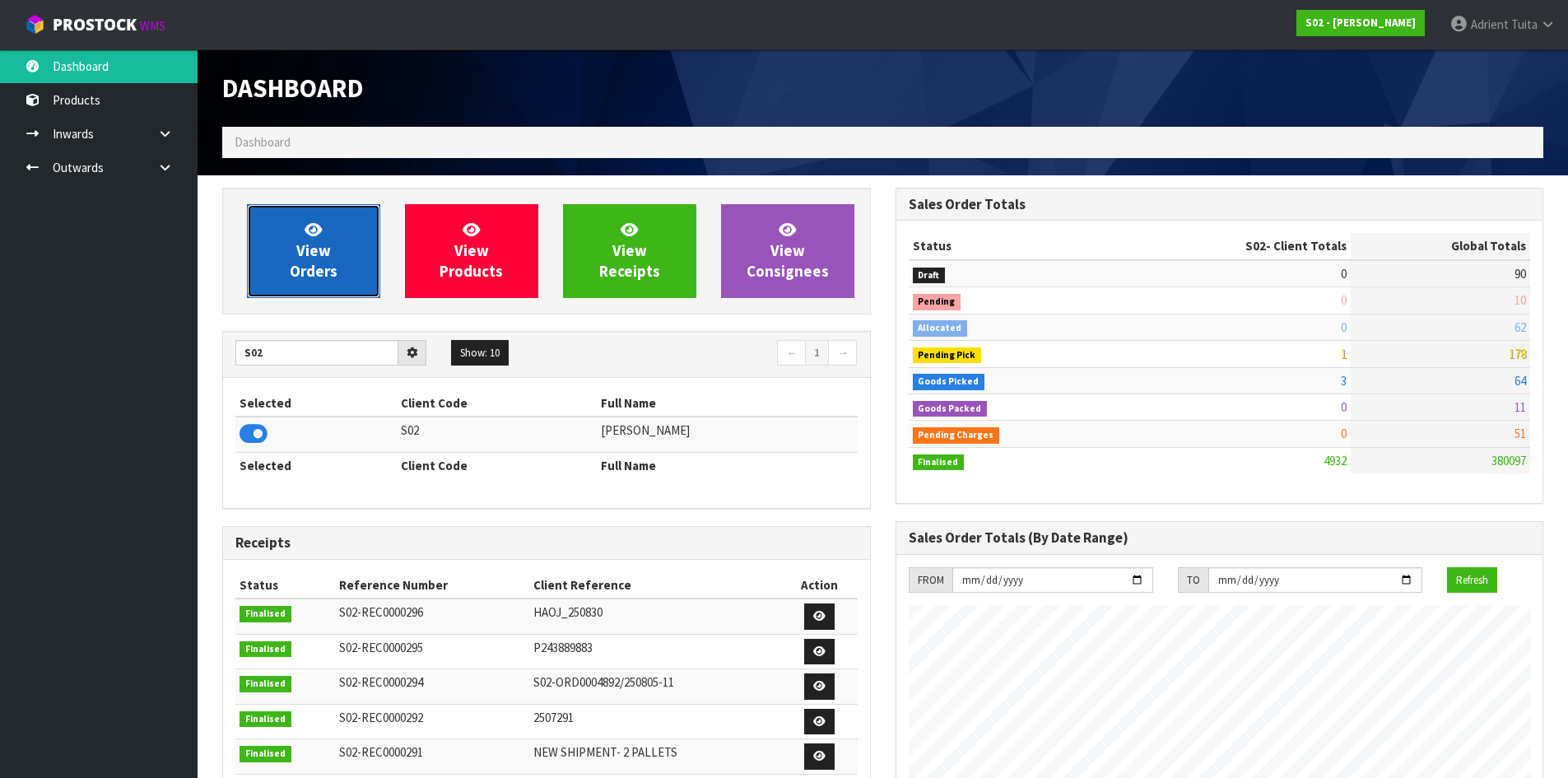
click at [294, 265] on span "View Orders" at bounding box center [313, 250] width 48 height 61
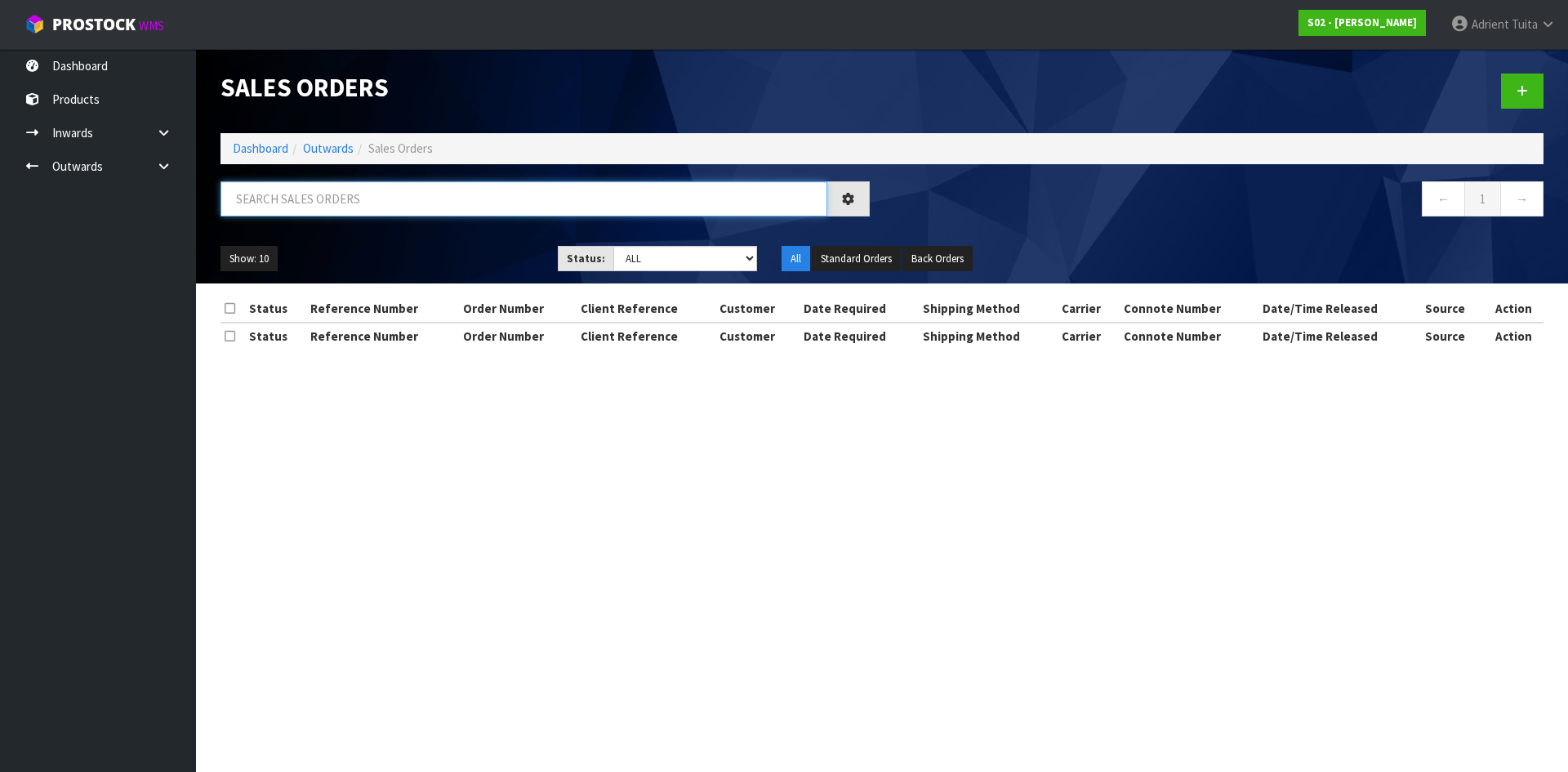
click at [315, 191] on input "text" at bounding box center [524, 199] width 607 height 35
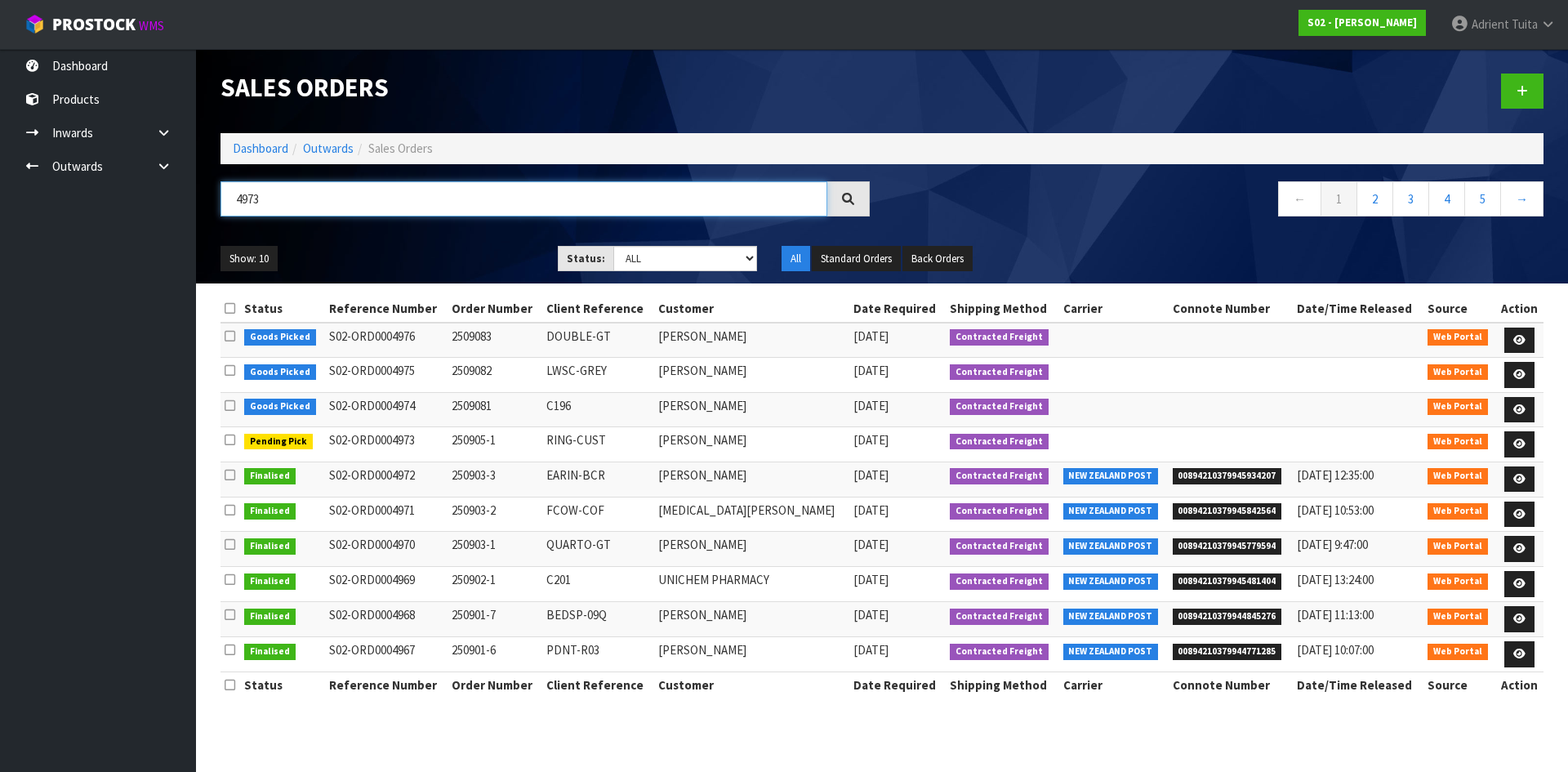
type input "4973"
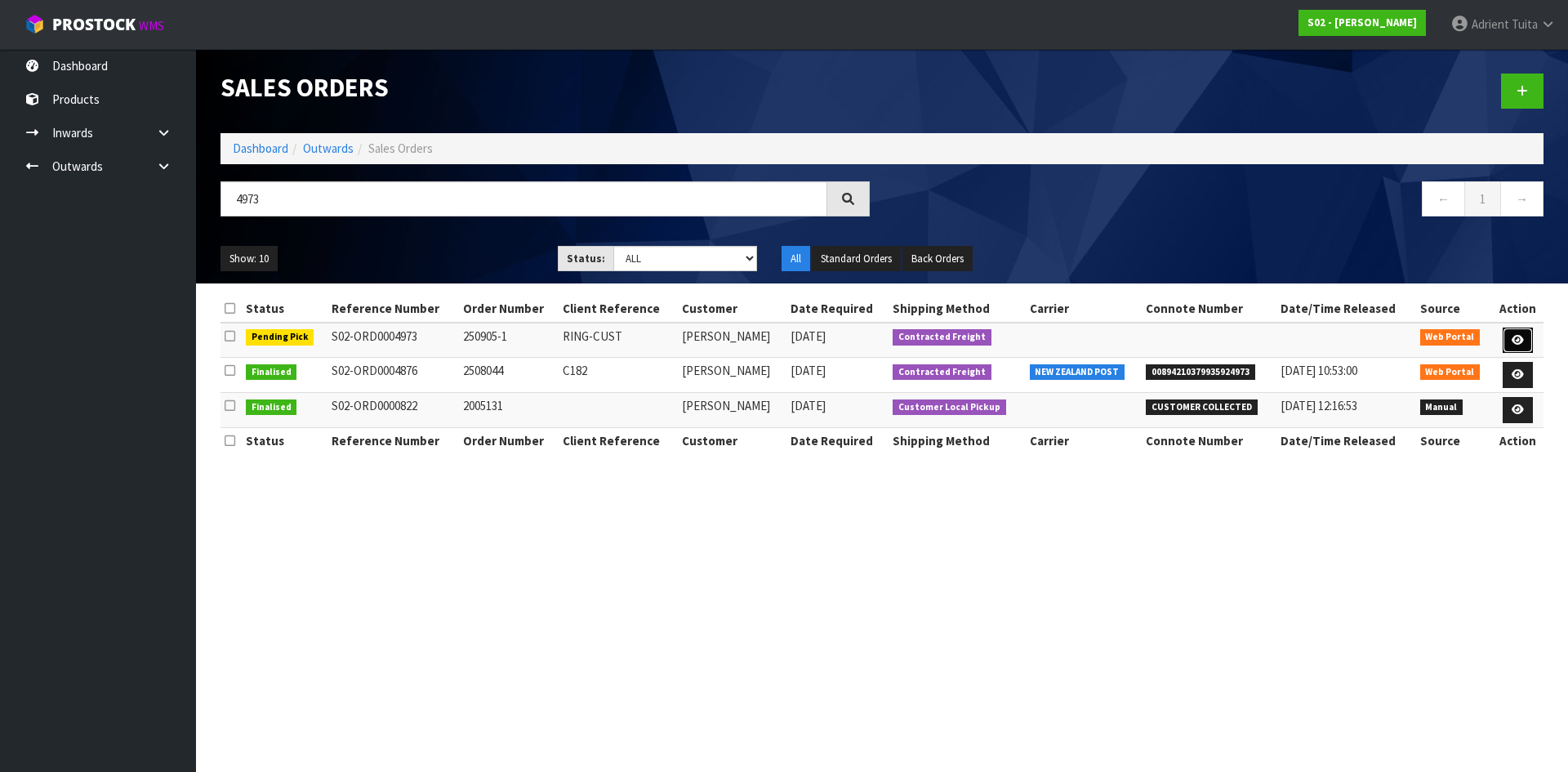
click at [1514, 353] on link at bounding box center [1518, 340] width 30 height 26
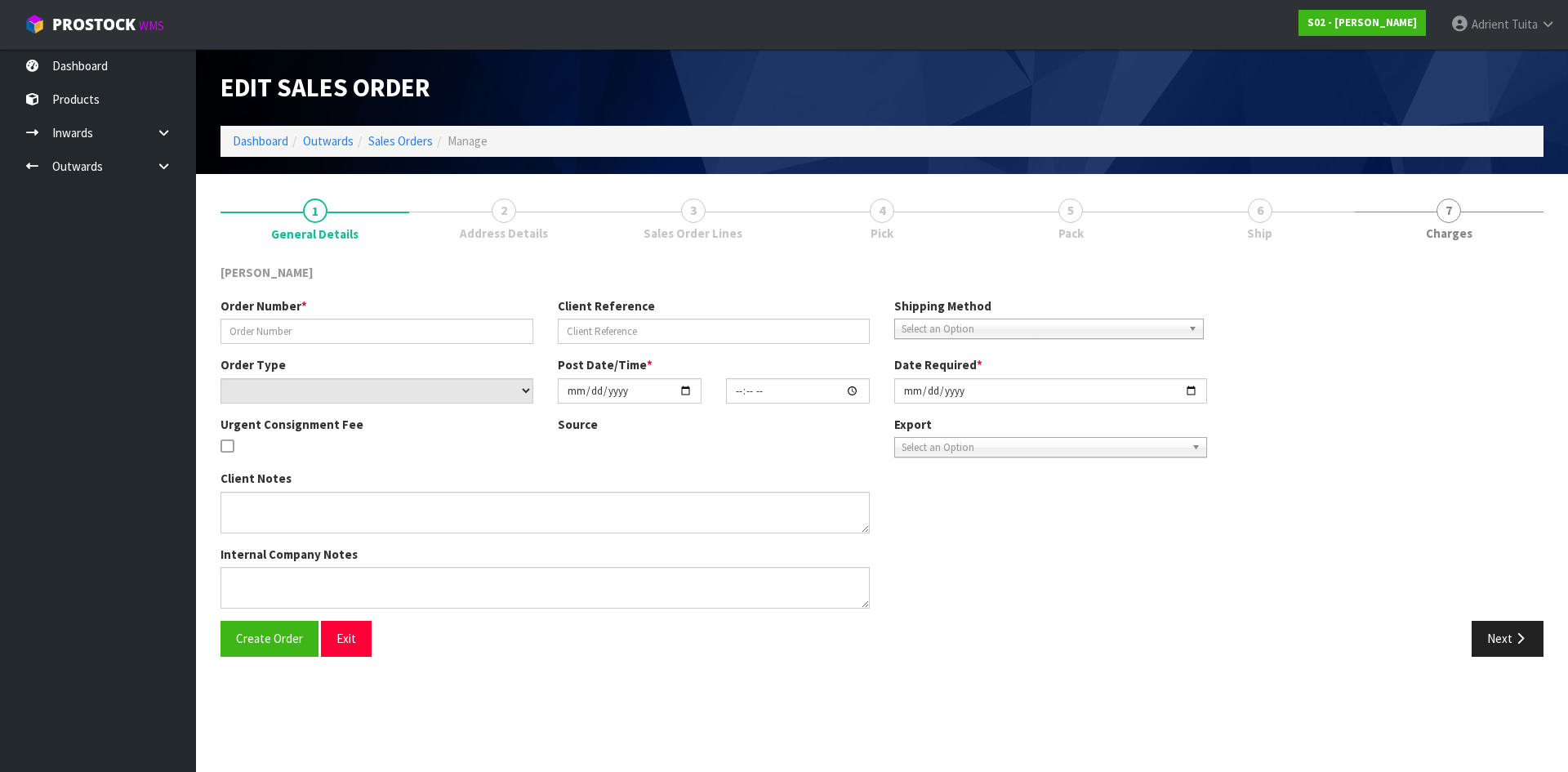
type input "250905-1"
type input "RING-CUST"
select select "number:0"
type input "2025-09-05"
type input "15:49:00.000"
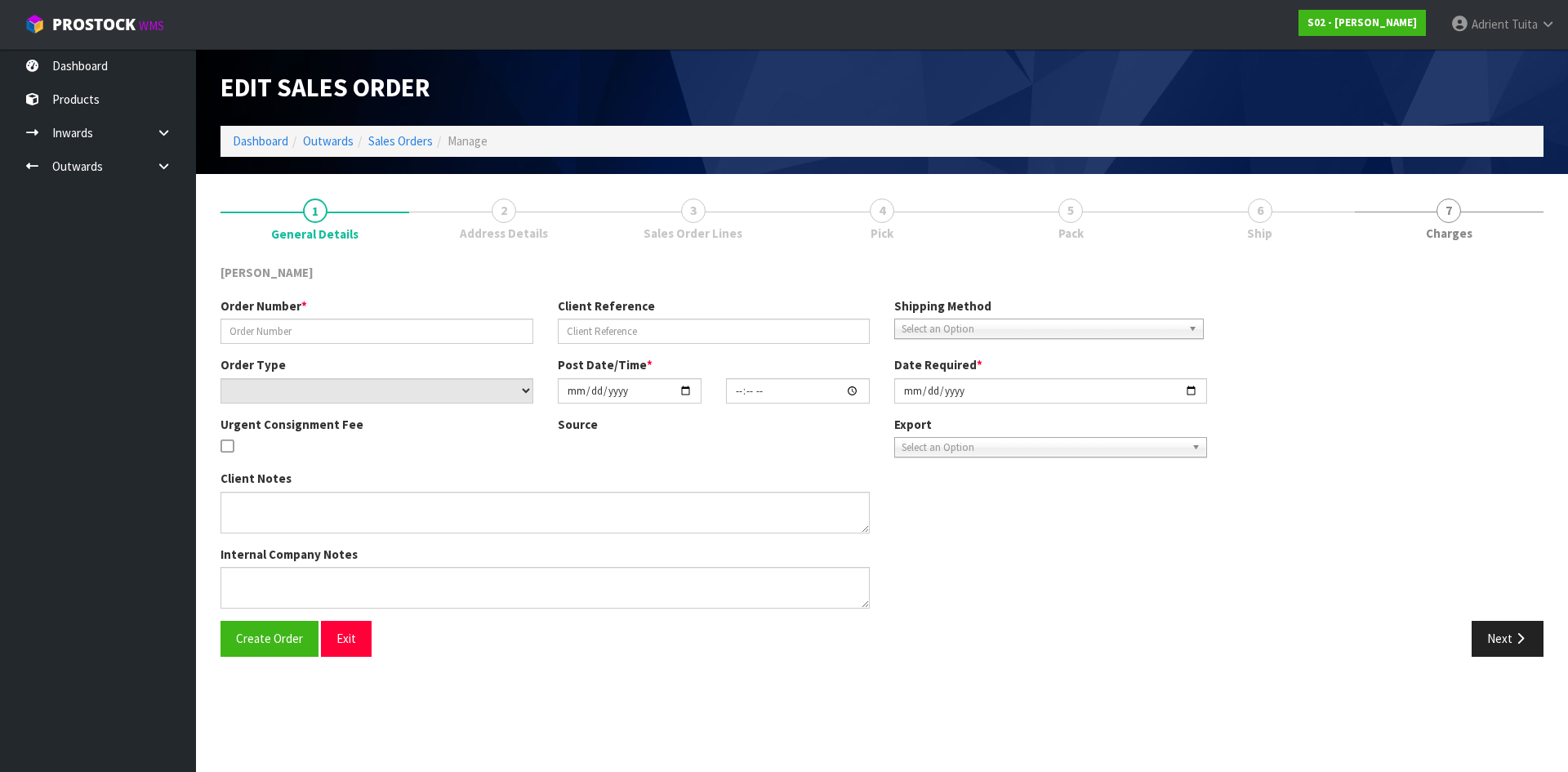
type input "2025-09-08"
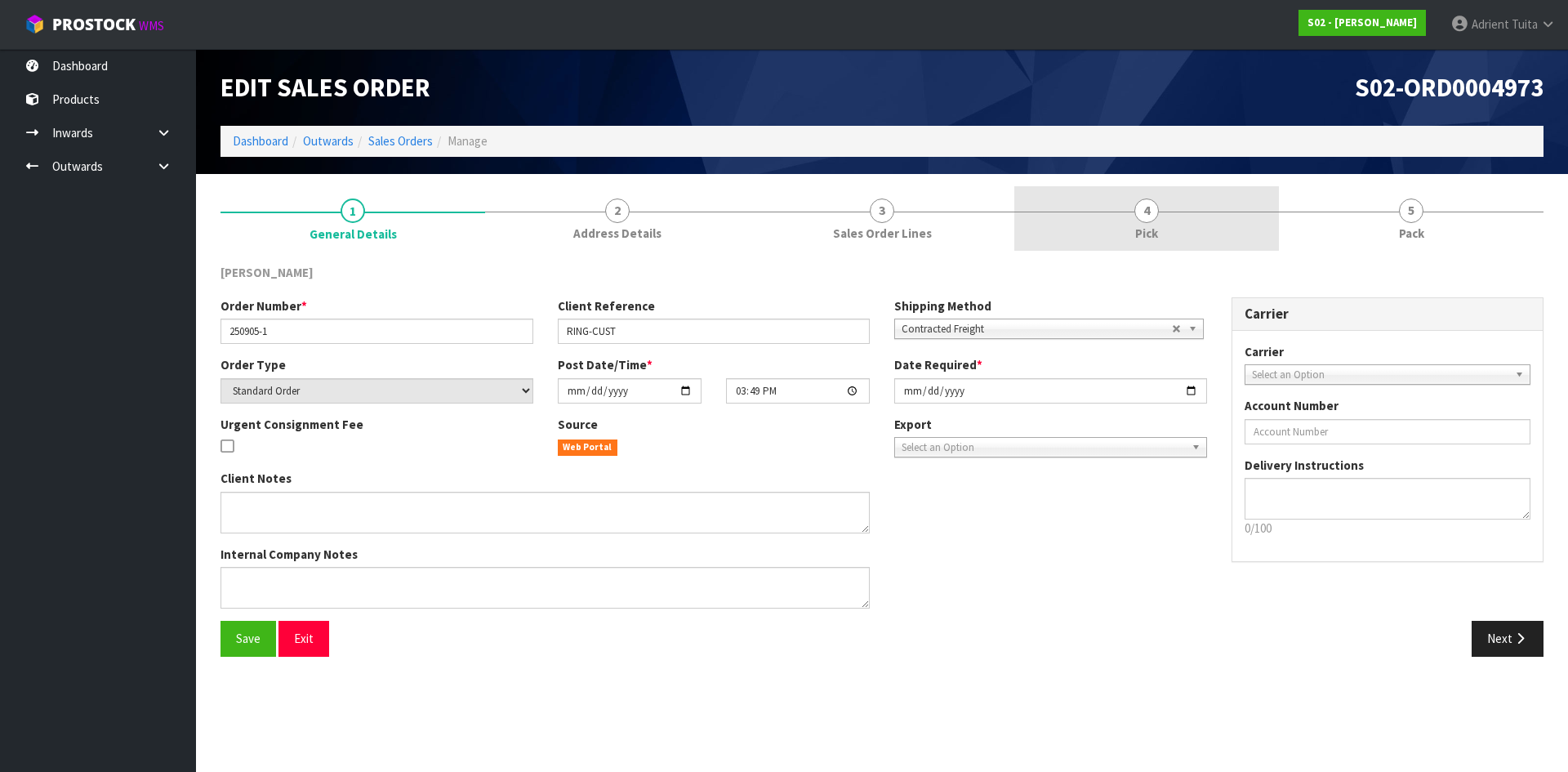
click at [1110, 214] on link "4 Pick" at bounding box center [1146, 218] width 264 height 65
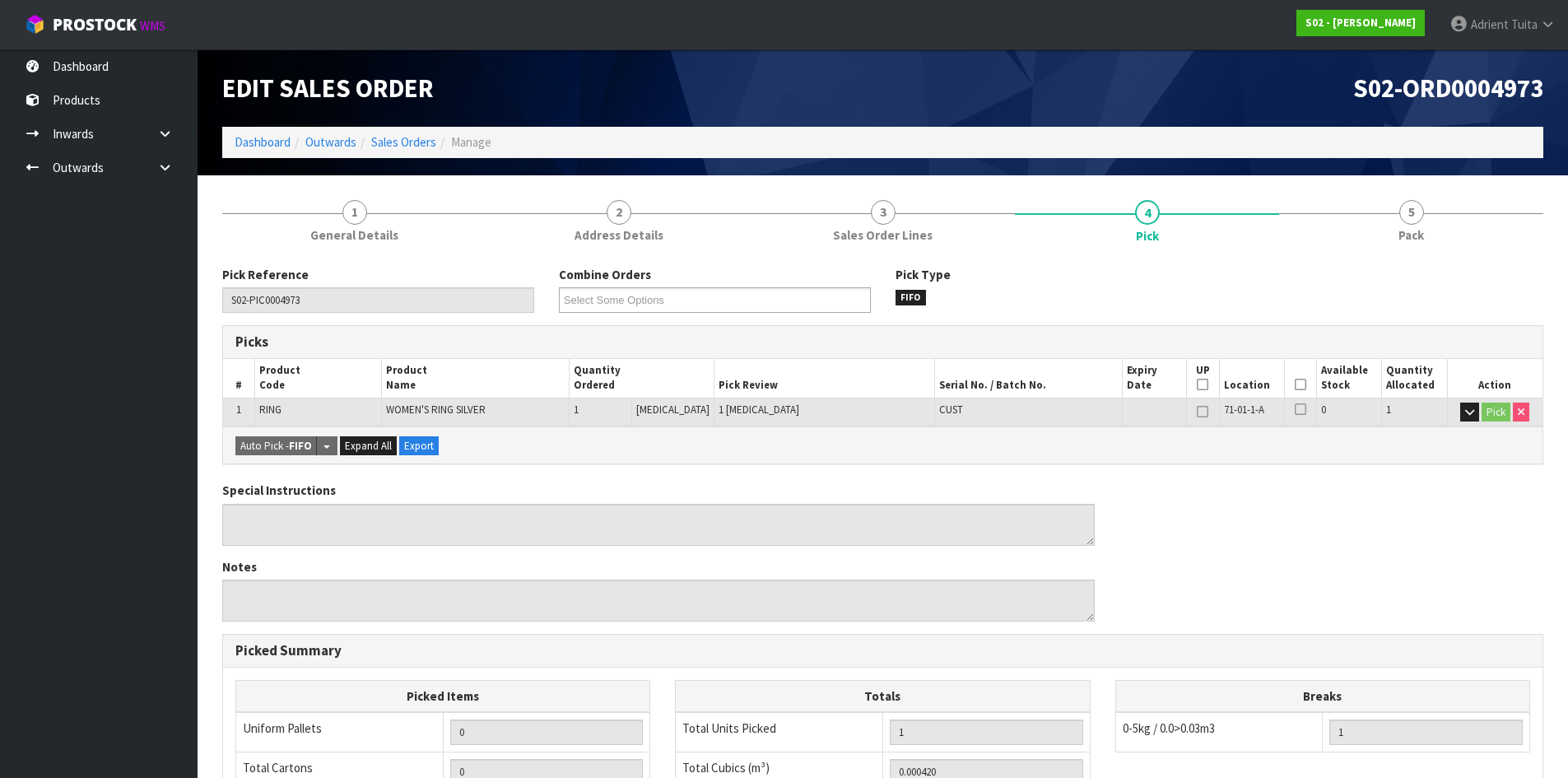
click at [1297, 385] on icon at bounding box center [1301, 384] width 12 height 1
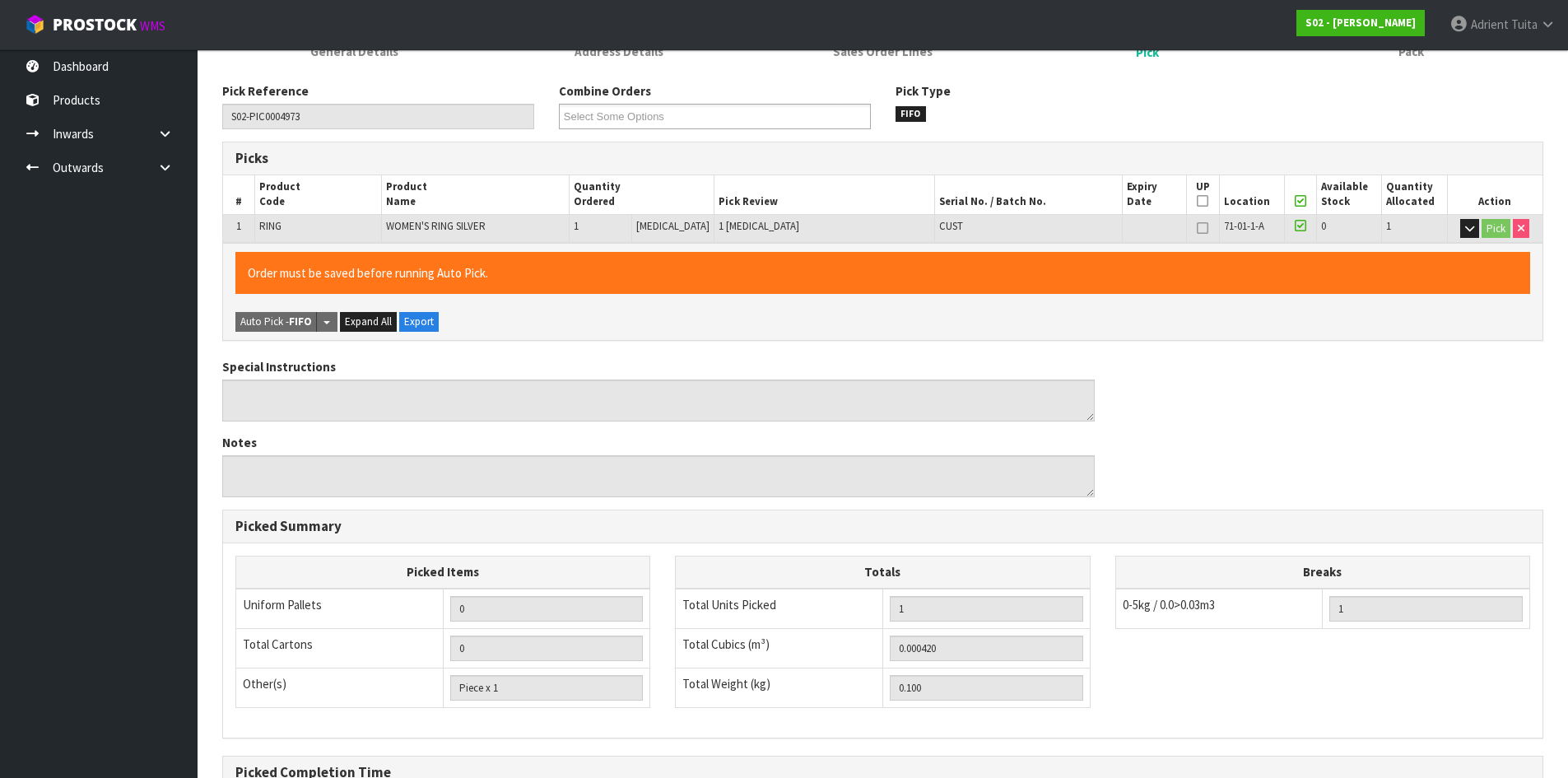
scroll to position [370, 0]
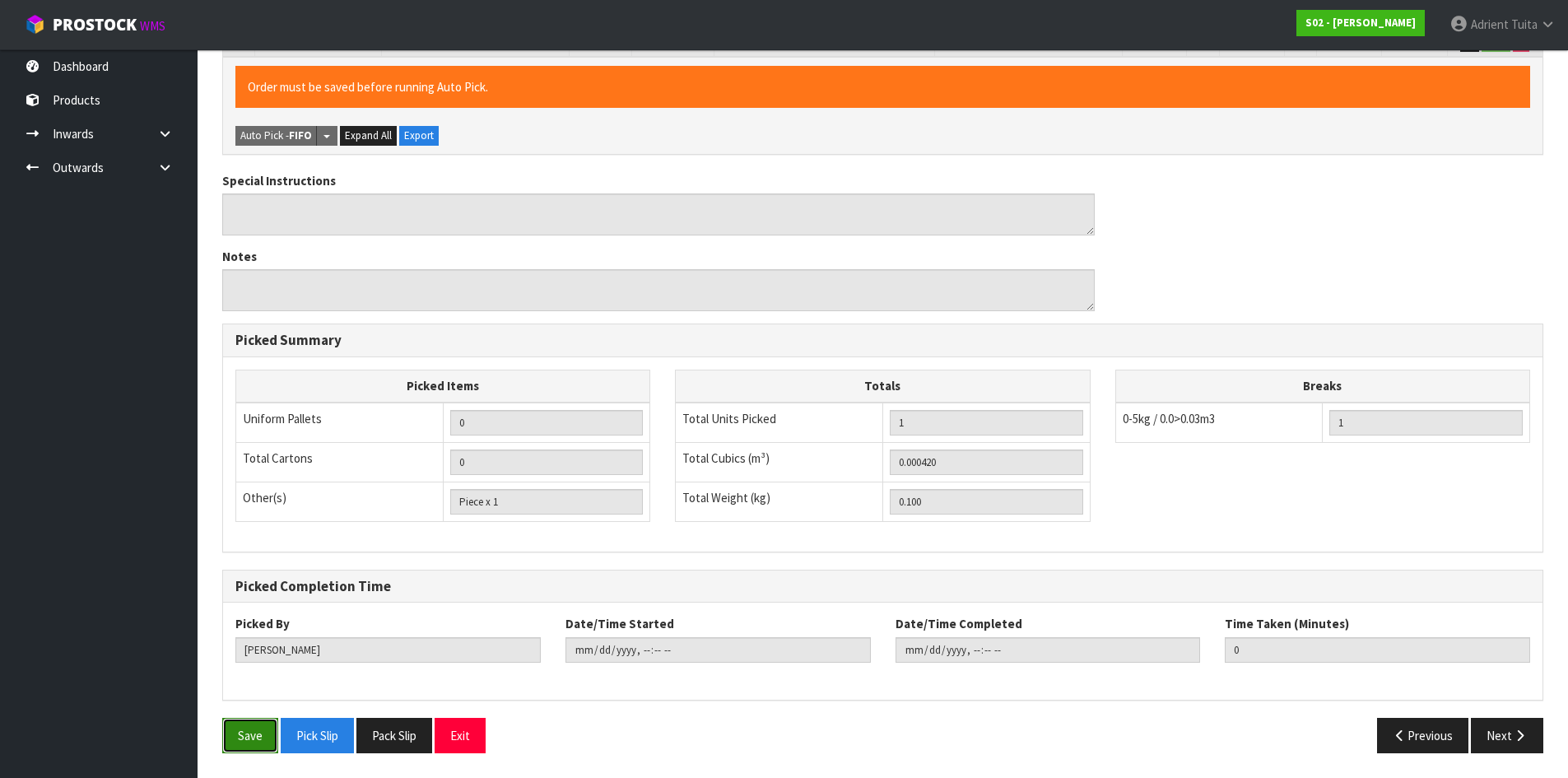
click at [261, 741] on button "Save" at bounding box center [251, 735] width 56 height 35
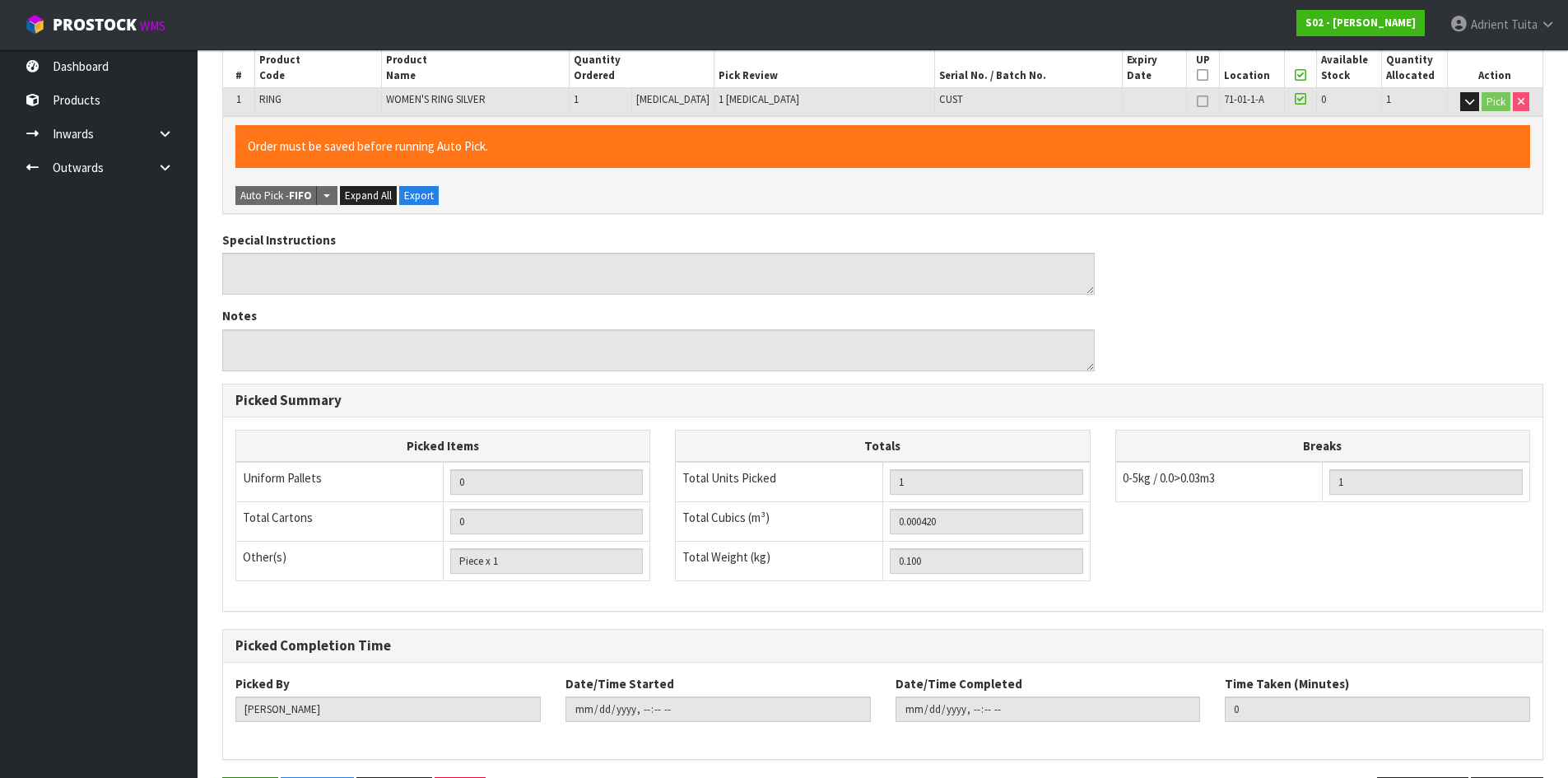
scroll to position [0, 0]
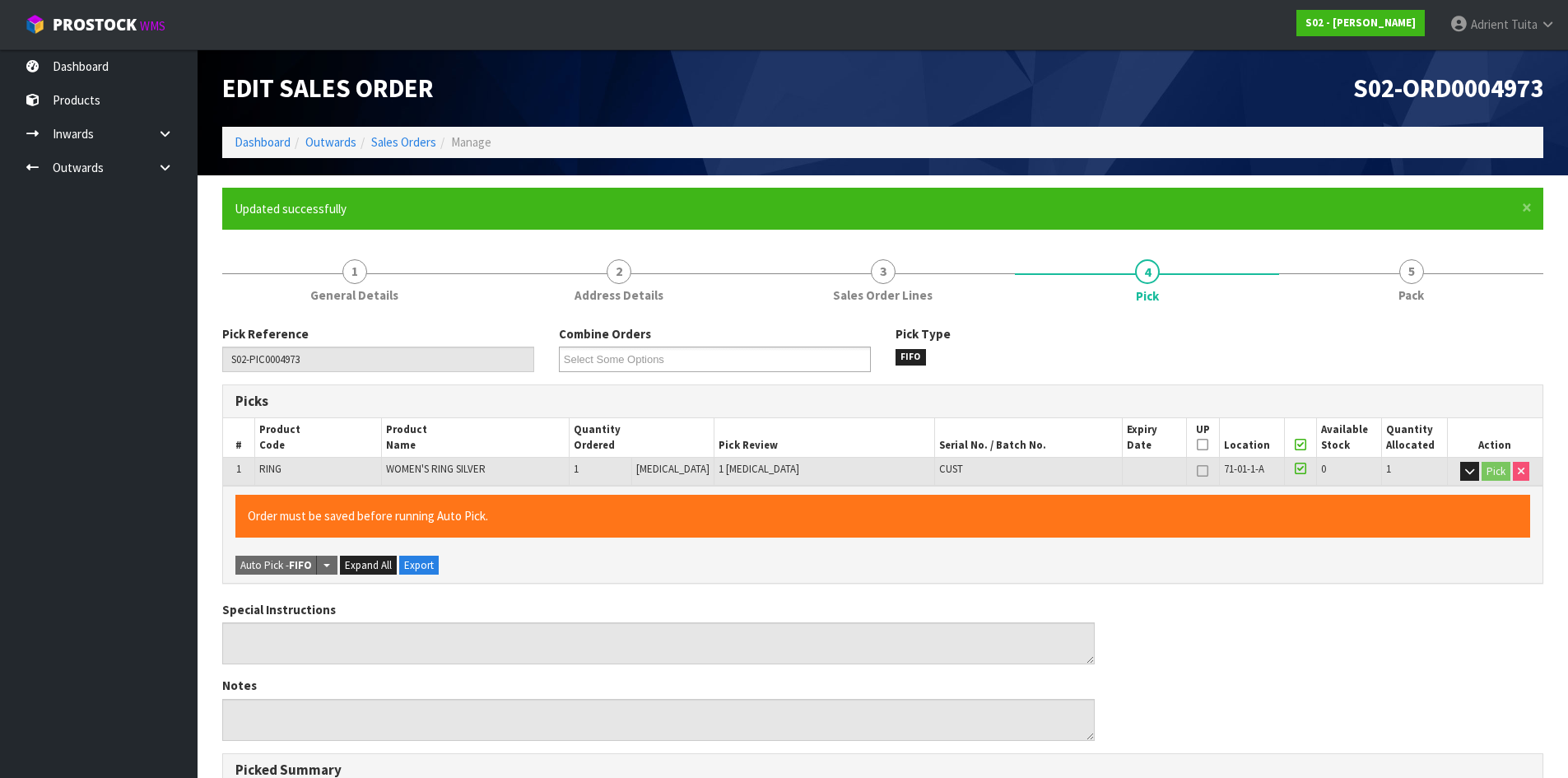
type input "Adrient Tuita"
type input "2025-09-08T11:06:46"
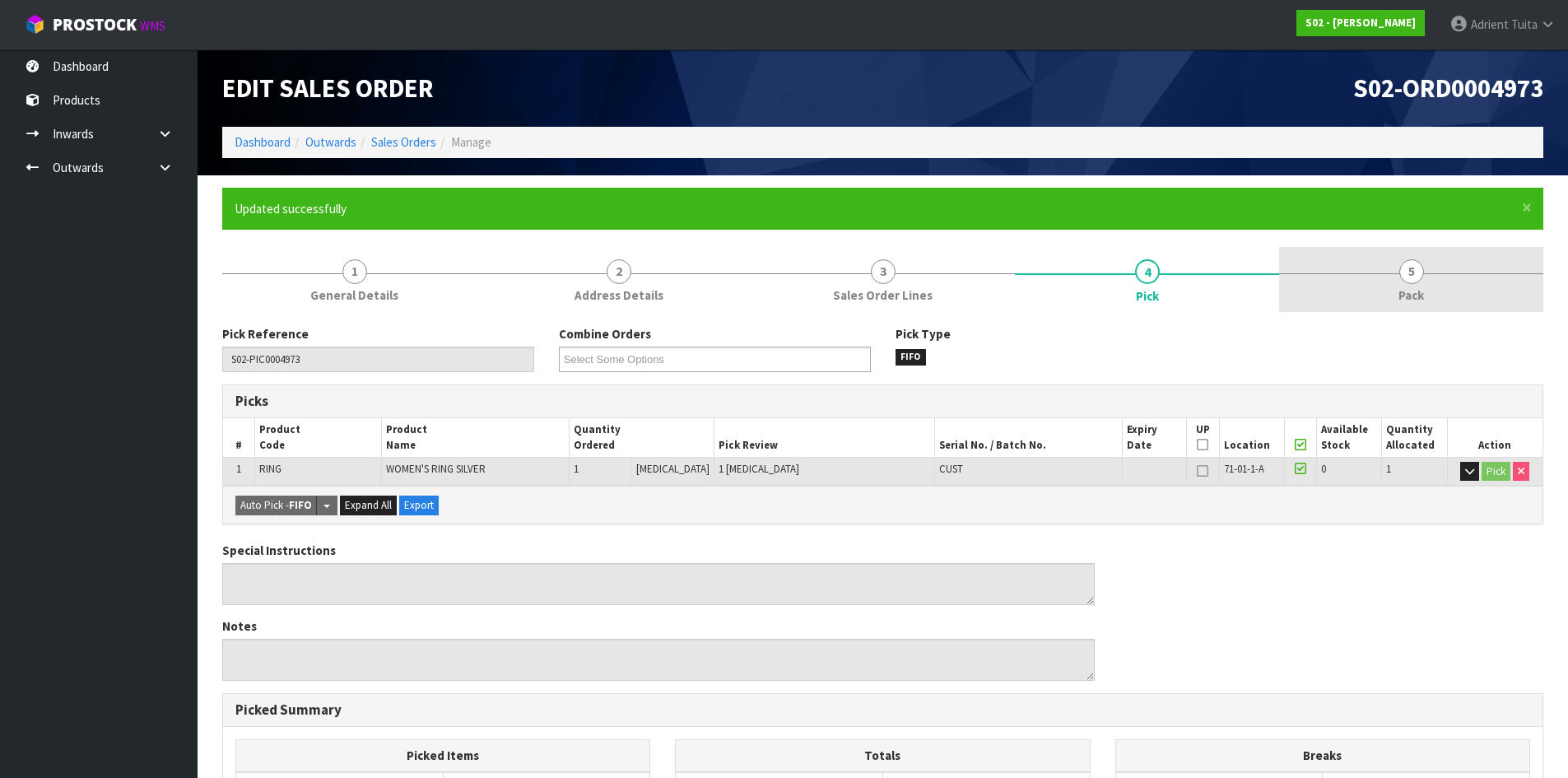
click at [1363, 294] on link "5 Pack" at bounding box center [1411, 279] width 264 height 65
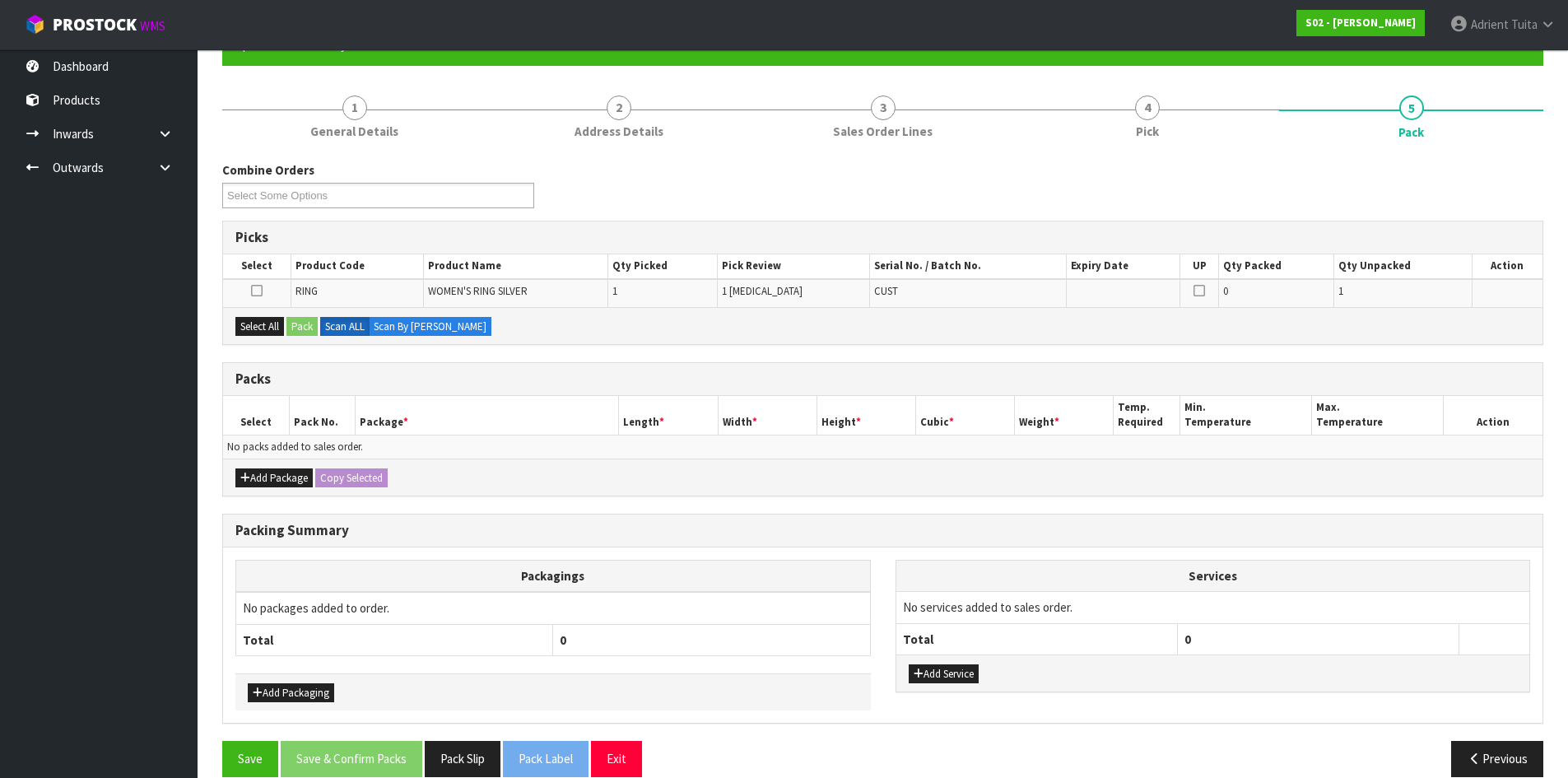
scroll to position [164, 0]
drag, startPoint x: 266, startPoint y: 325, endPoint x: 288, endPoint y: 325, distance: 22.0
click at [269, 324] on button "Select All" at bounding box center [260, 326] width 49 height 19
click at [297, 325] on button "Pack" at bounding box center [302, 326] width 31 height 19
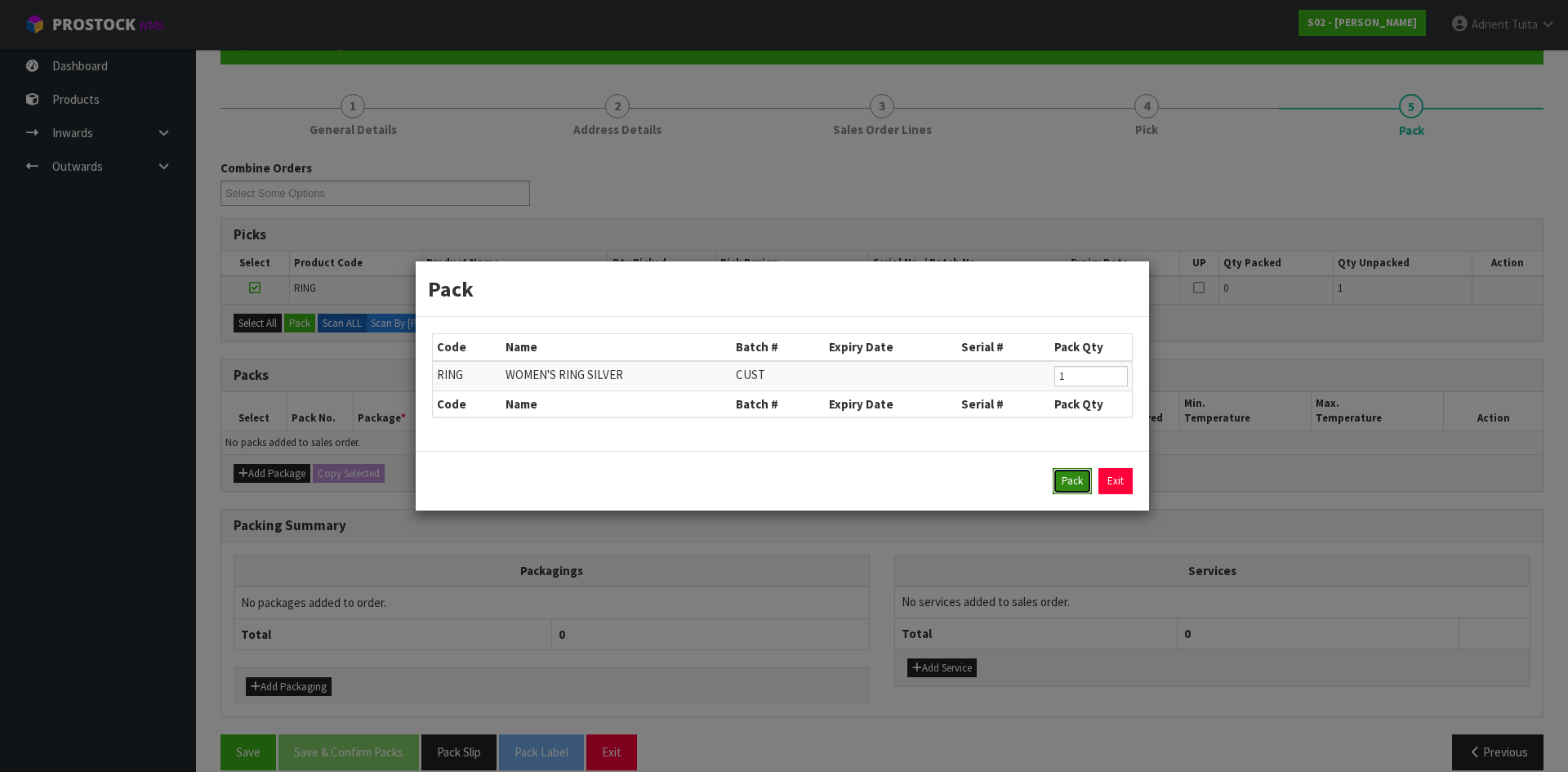
click at [1073, 480] on button "Pack" at bounding box center [1072, 481] width 40 height 26
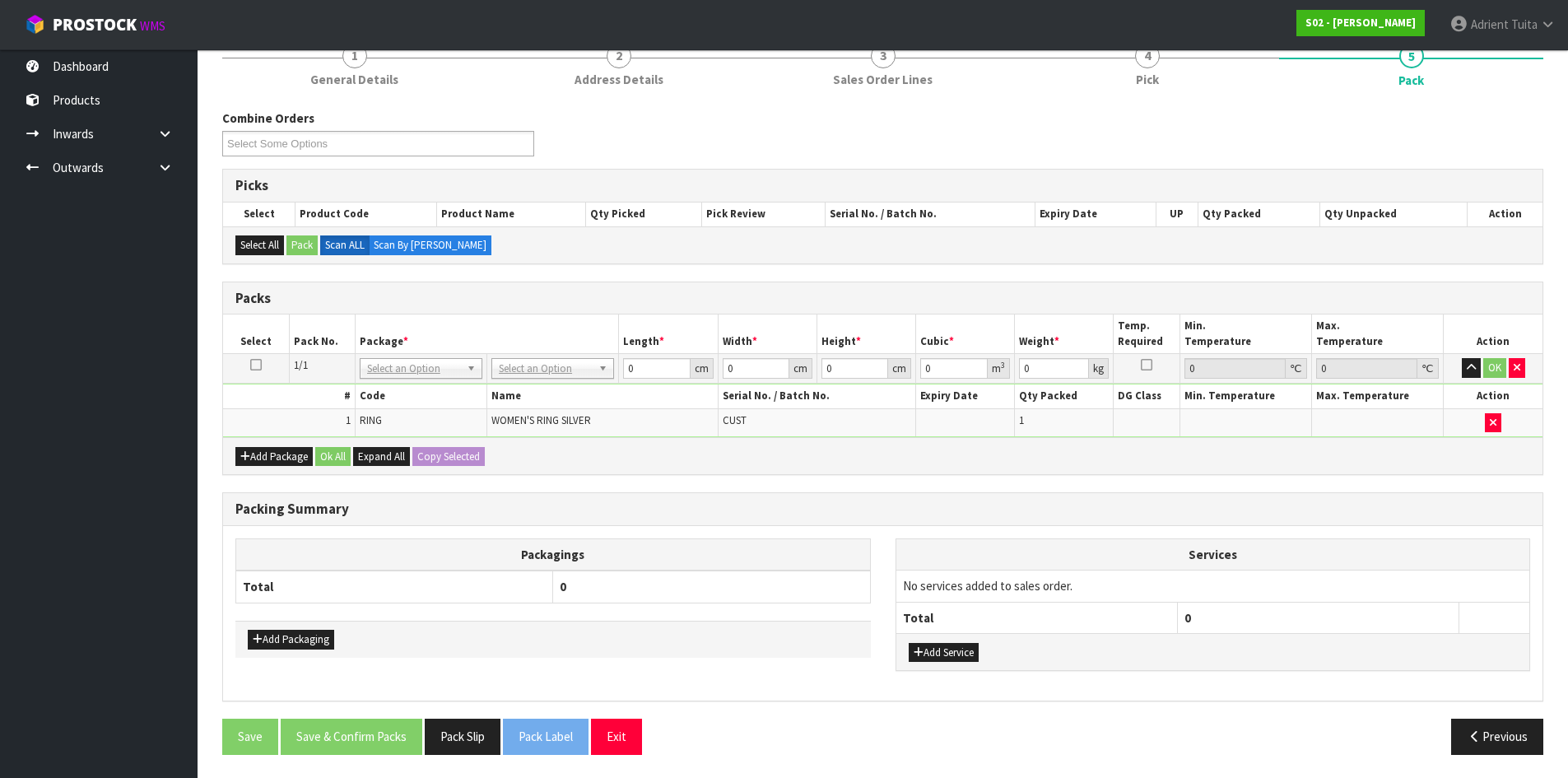
scroll to position [217, 0]
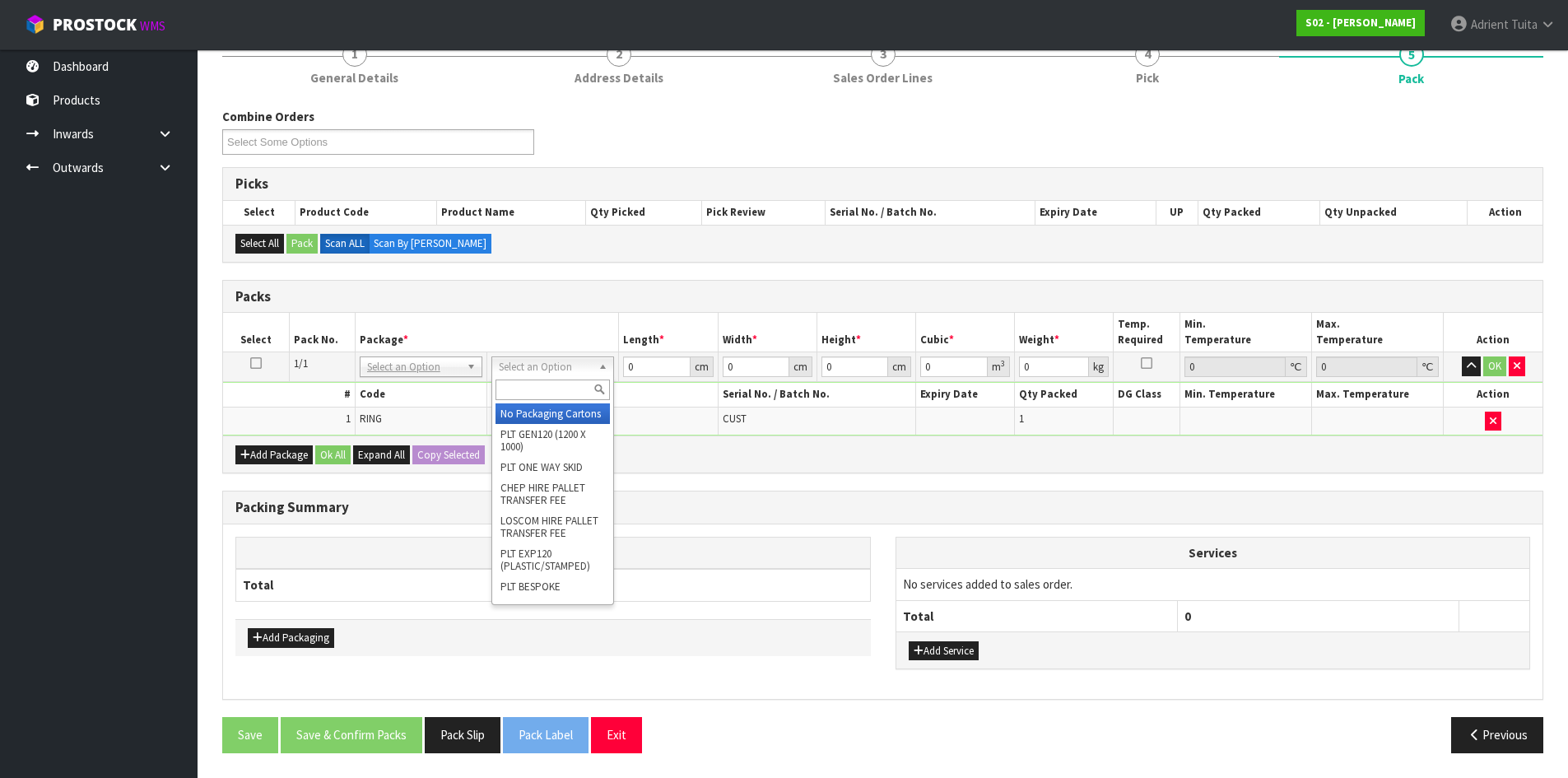
click at [557, 384] on input "text" at bounding box center [553, 389] width 115 height 20
type input "a5"
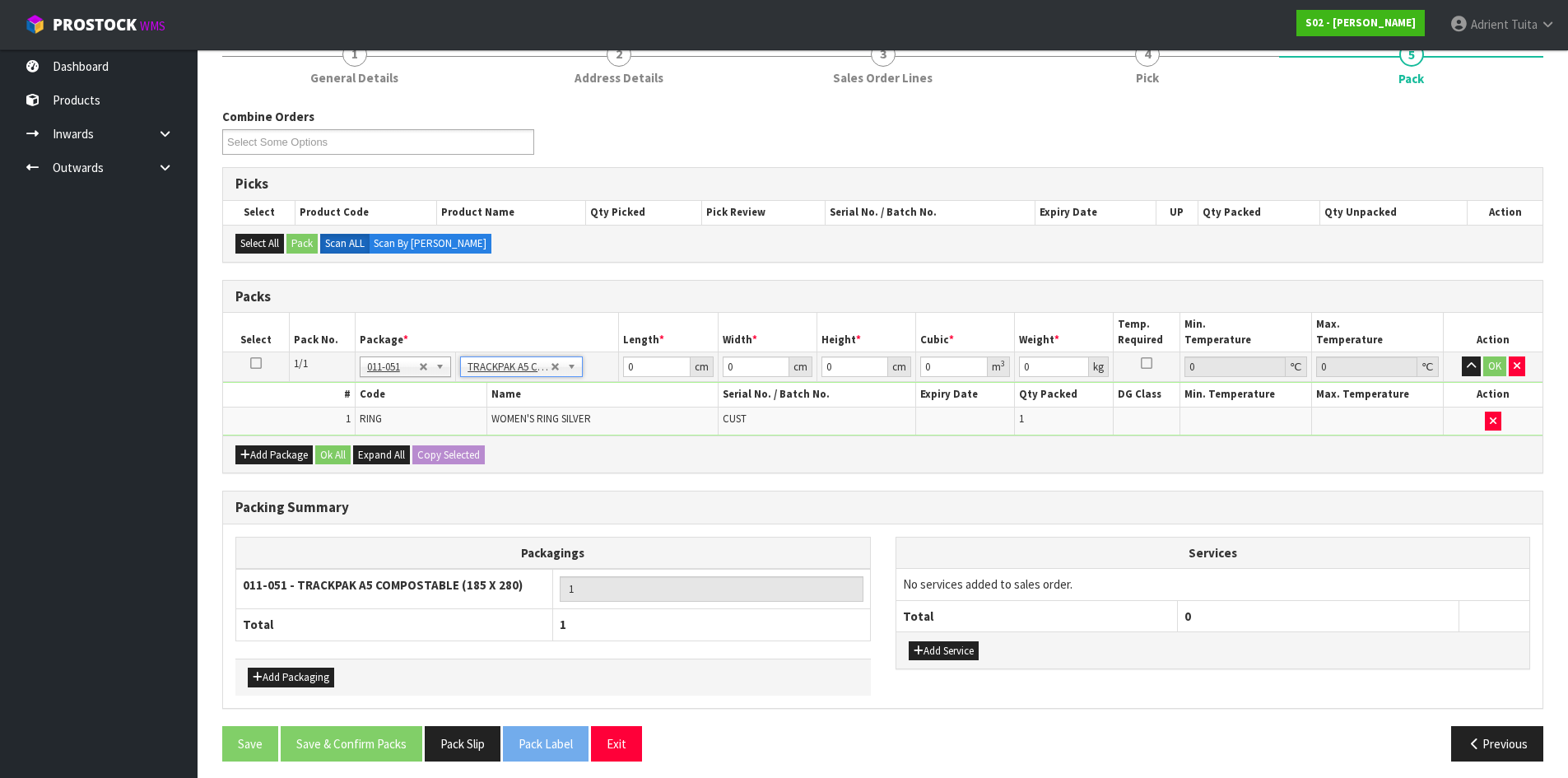
type input "18.5"
type input "28"
type input "0.01"
type input "0.000005"
type input "0.11"
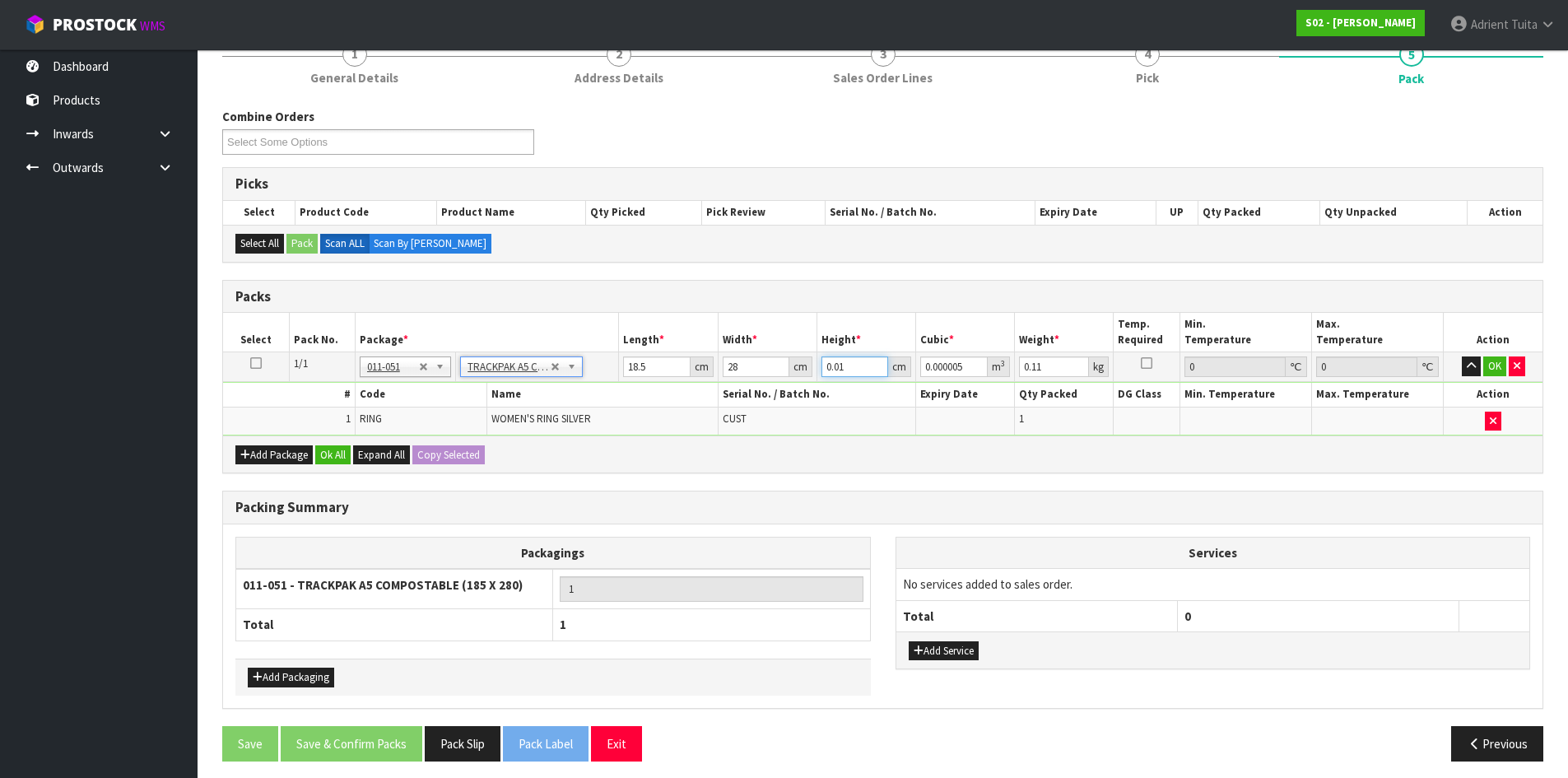
click at [832, 362] on input "0.01" at bounding box center [854, 367] width 67 height 20
type input "6"
type input "0.003108"
type input "6"
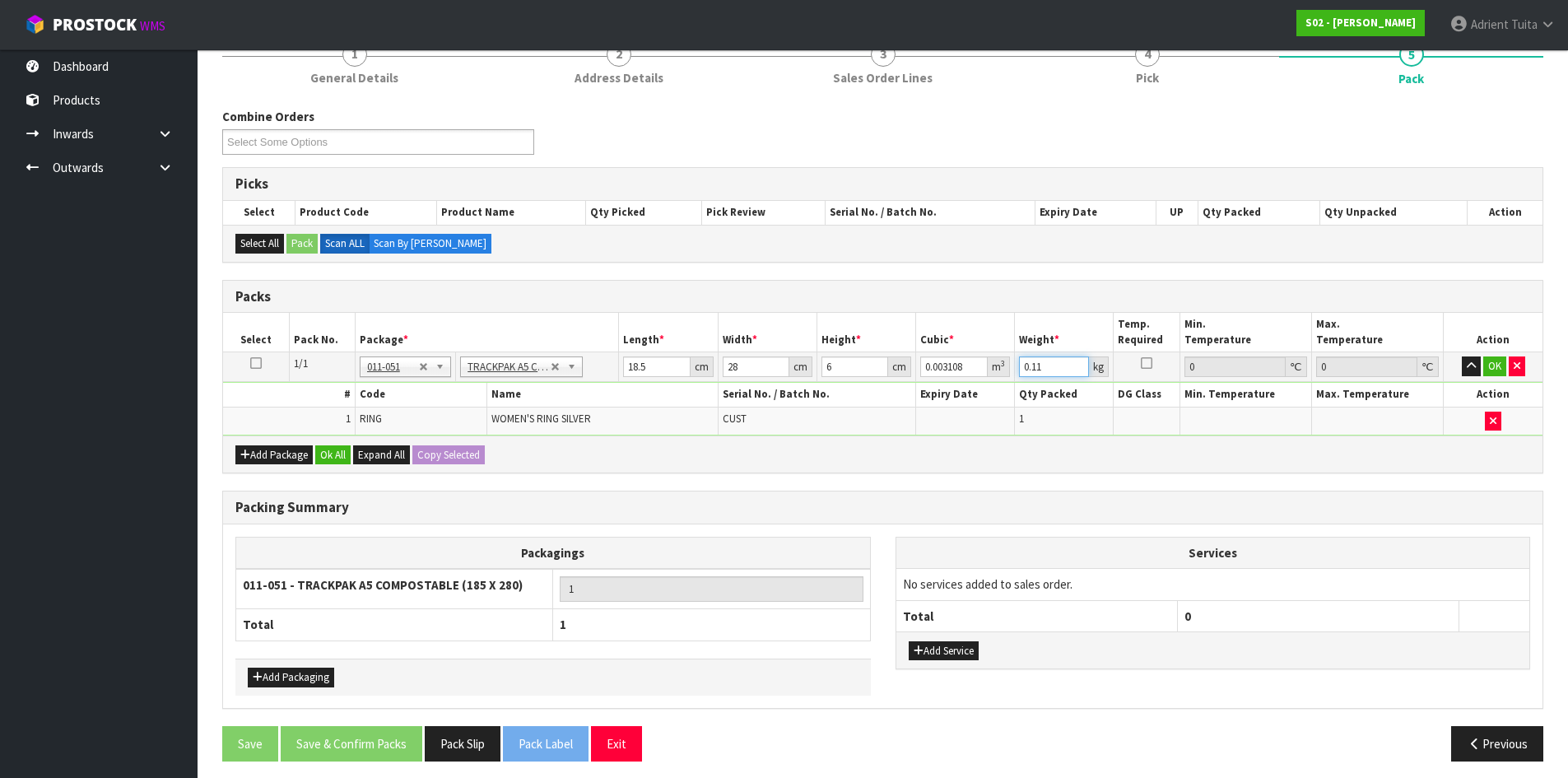
click at [1038, 371] on input "0.11" at bounding box center [1054, 367] width 70 height 20
type input "1"
click at [1491, 366] on button "OK" at bounding box center [1495, 367] width 23 height 19
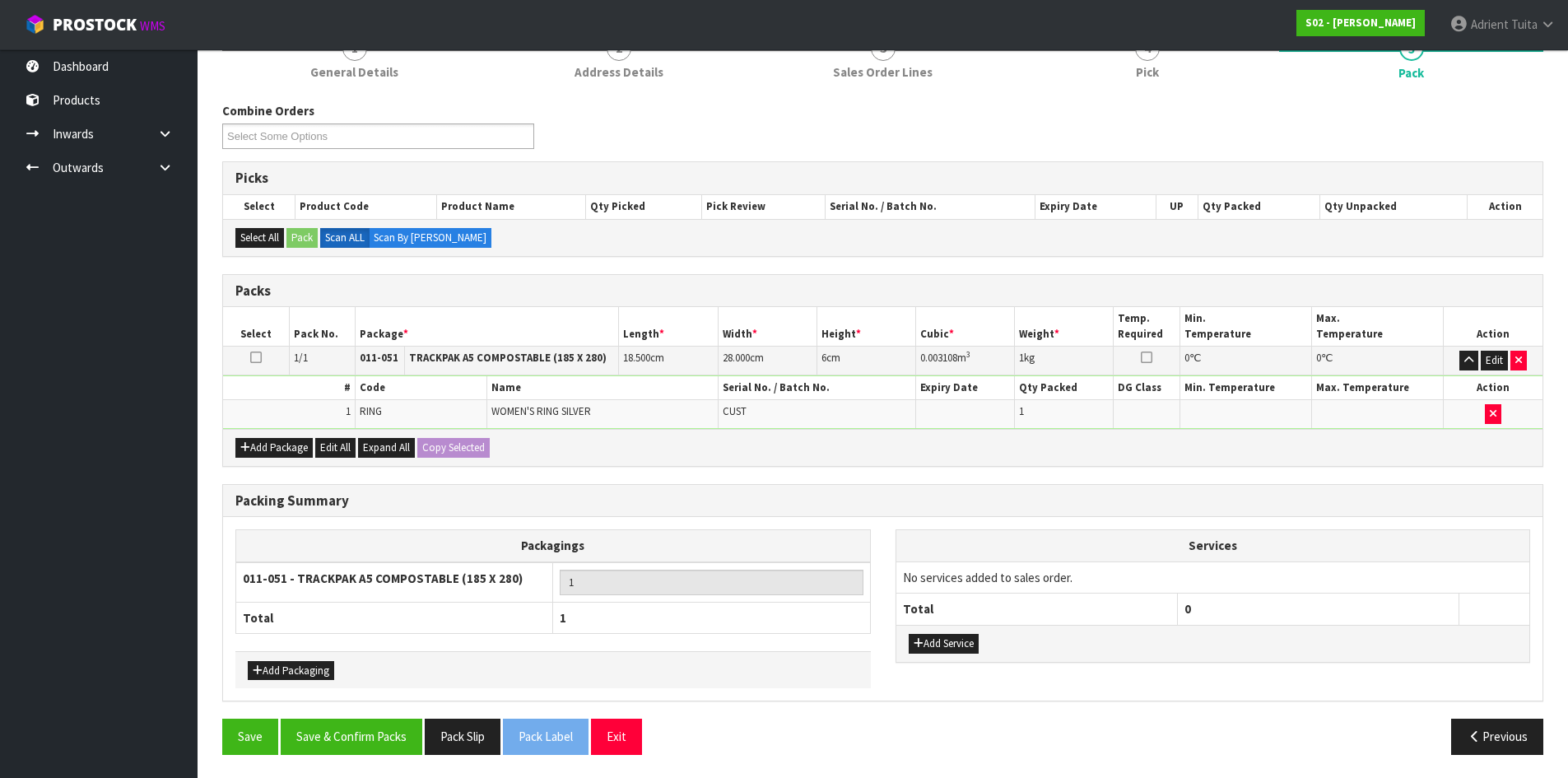
scroll to position [225, 0]
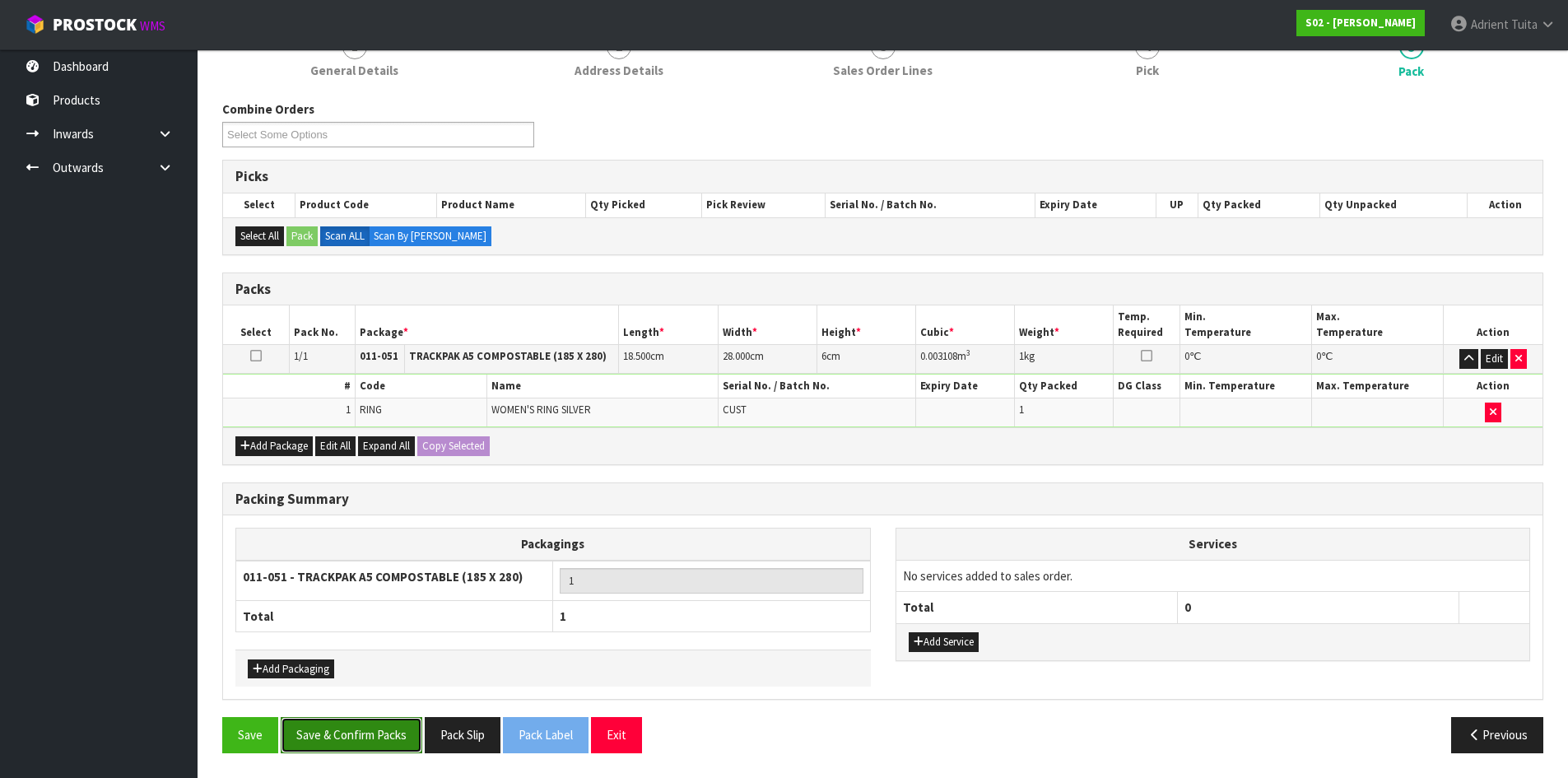
click at [373, 740] on button "Save & Confirm Packs" at bounding box center [352, 734] width 142 height 35
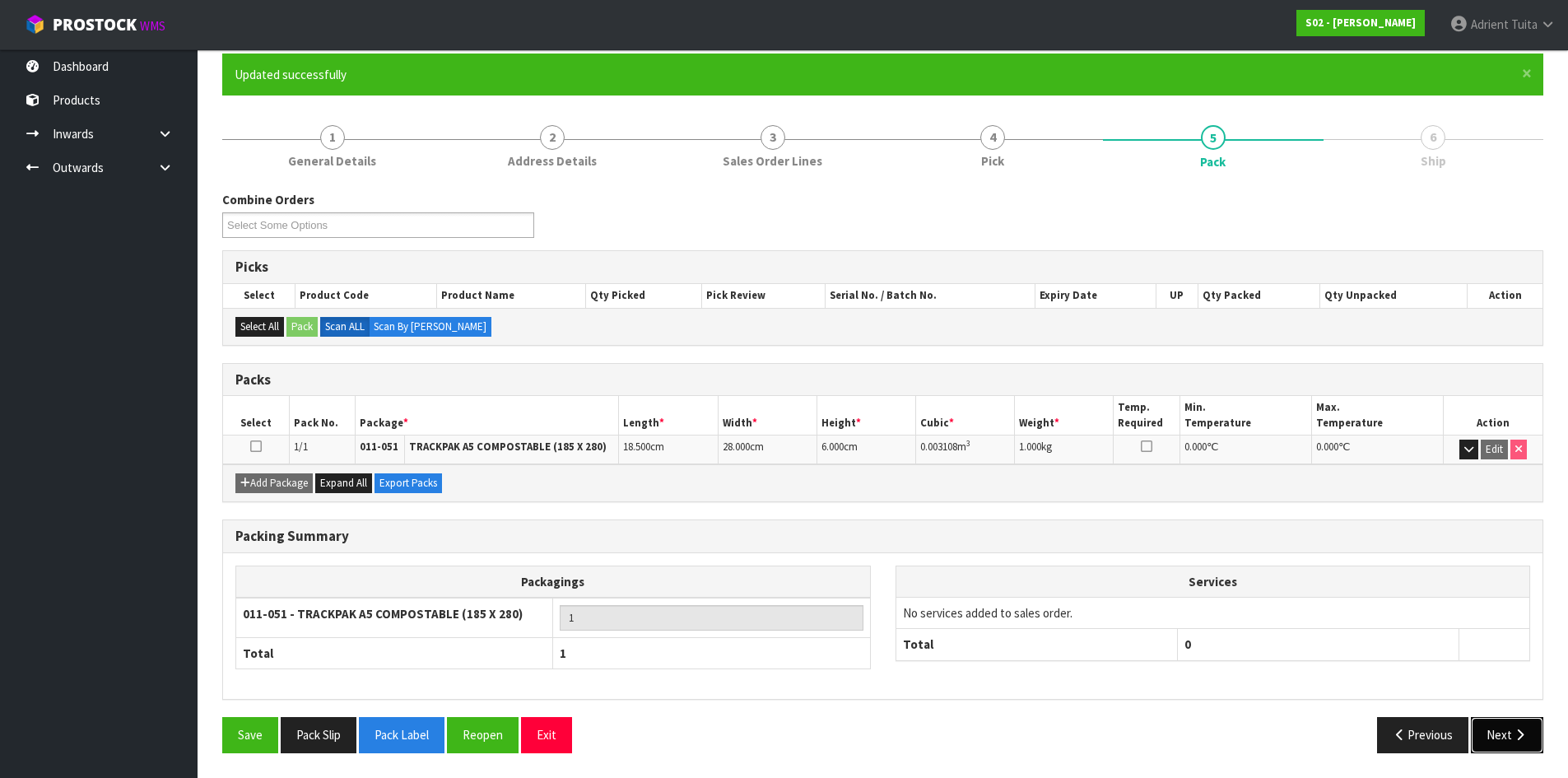
click at [1513, 732] on button "Next" at bounding box center [1507, 734] width 72 height 35
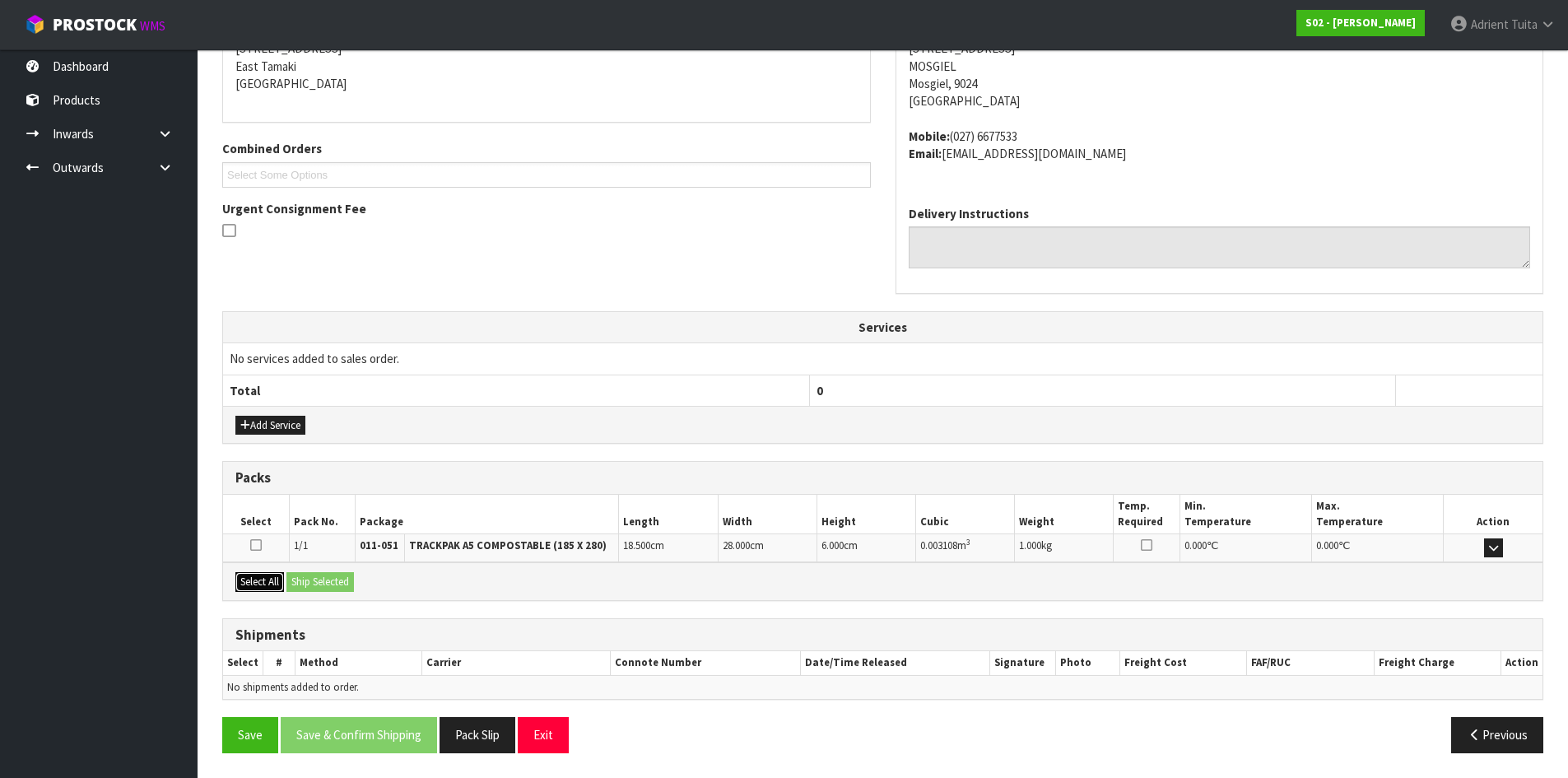
click at [261, 580] on button "Select All" at bounding box center [260, 582] width 49 height 19
click at [344, 580] on button "Ship Selected" at bounding box center [320, 582] width 67 height 19
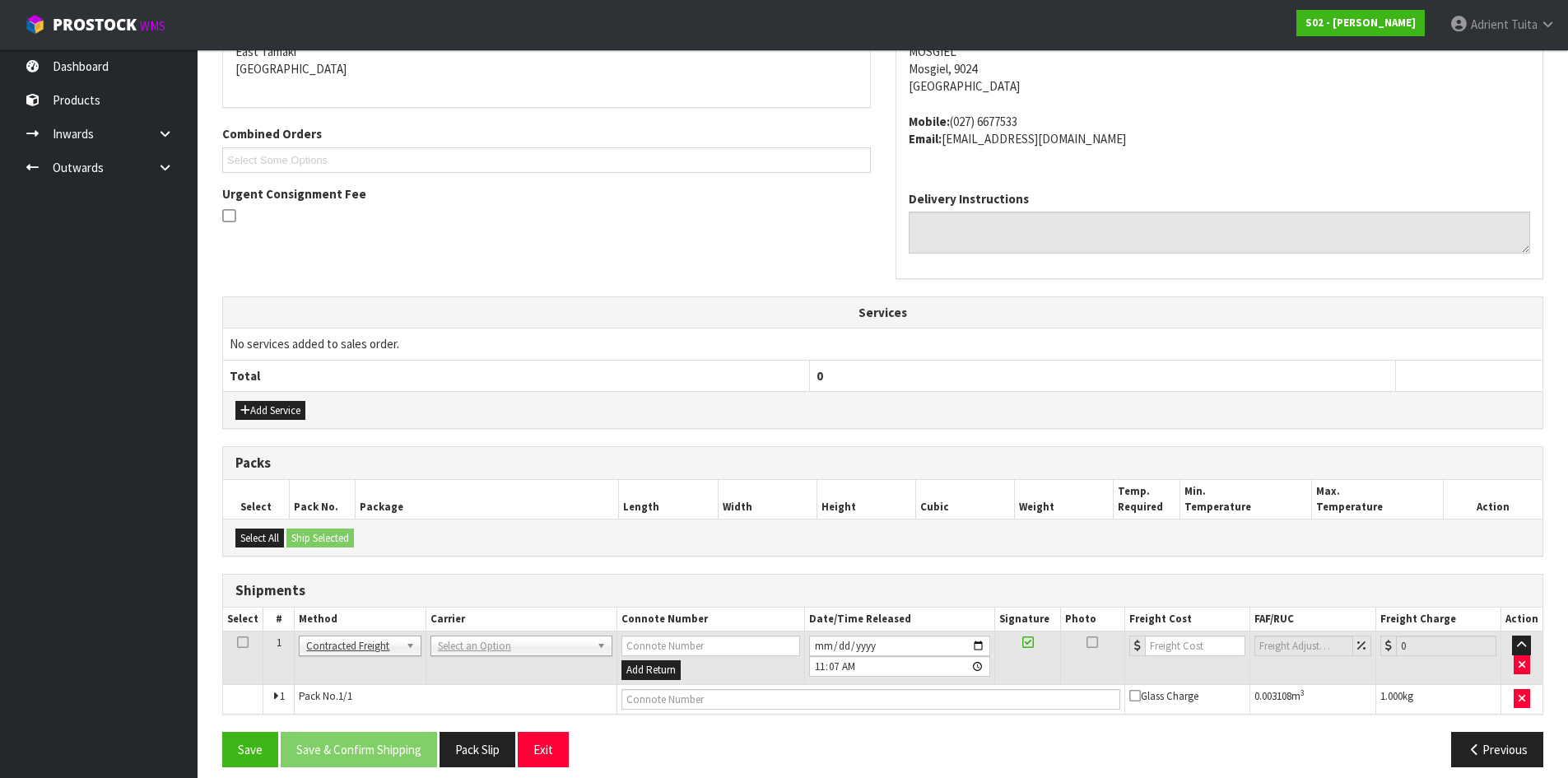
scroll to position [378, 0]
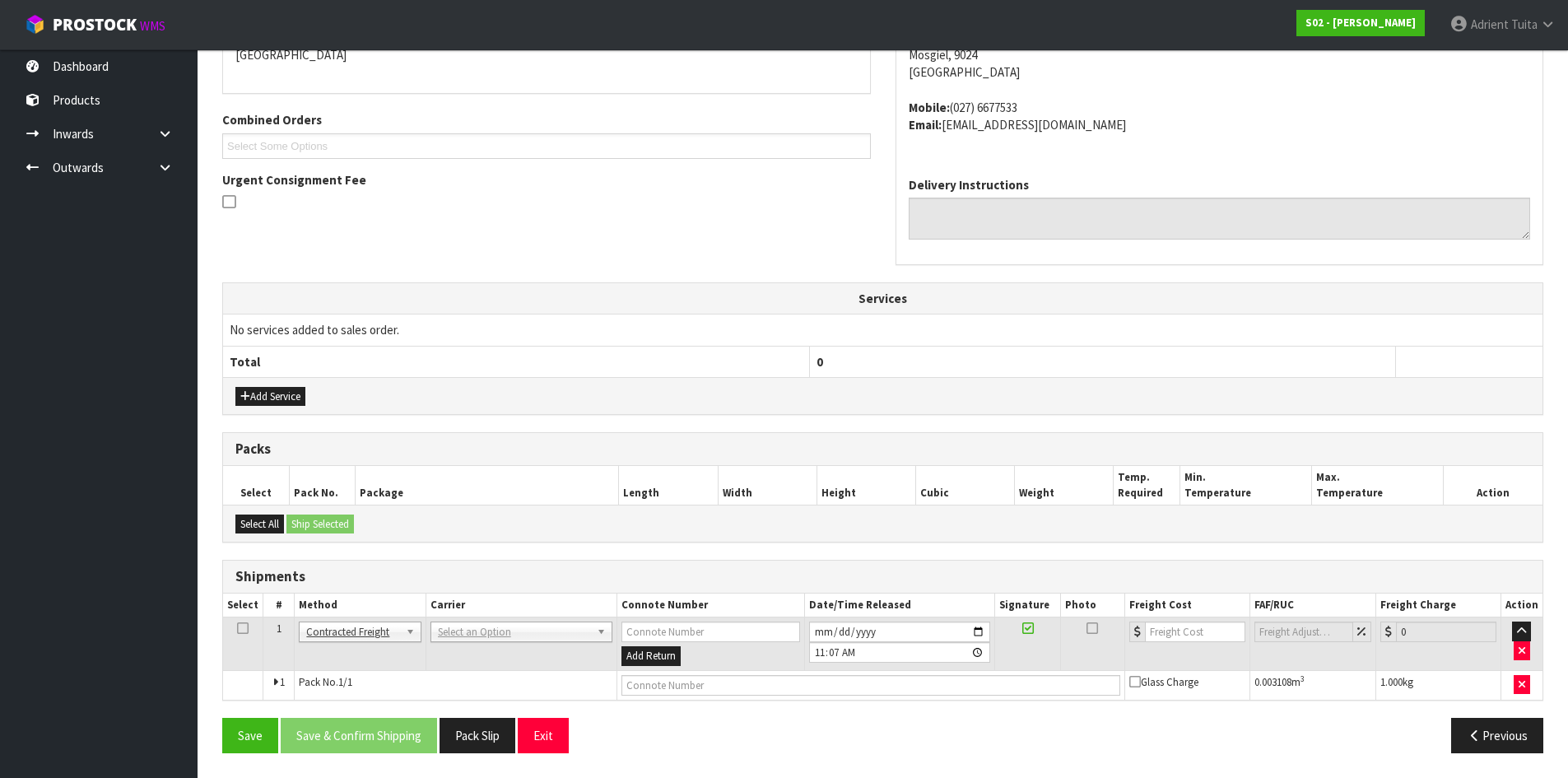
drag, startPoint x: 484, startPoint y: 619, endPoint x: 484, endPoint y: 637, distance: 18.0
click at [484, 636] on td "ANGEL - ANGEL TRANSPORT CONROY - CONROY REMOVALS DEAEXPAKL - DEADLINE EXPRESS C…" at bounding box center [521, 644] width 191 height 53
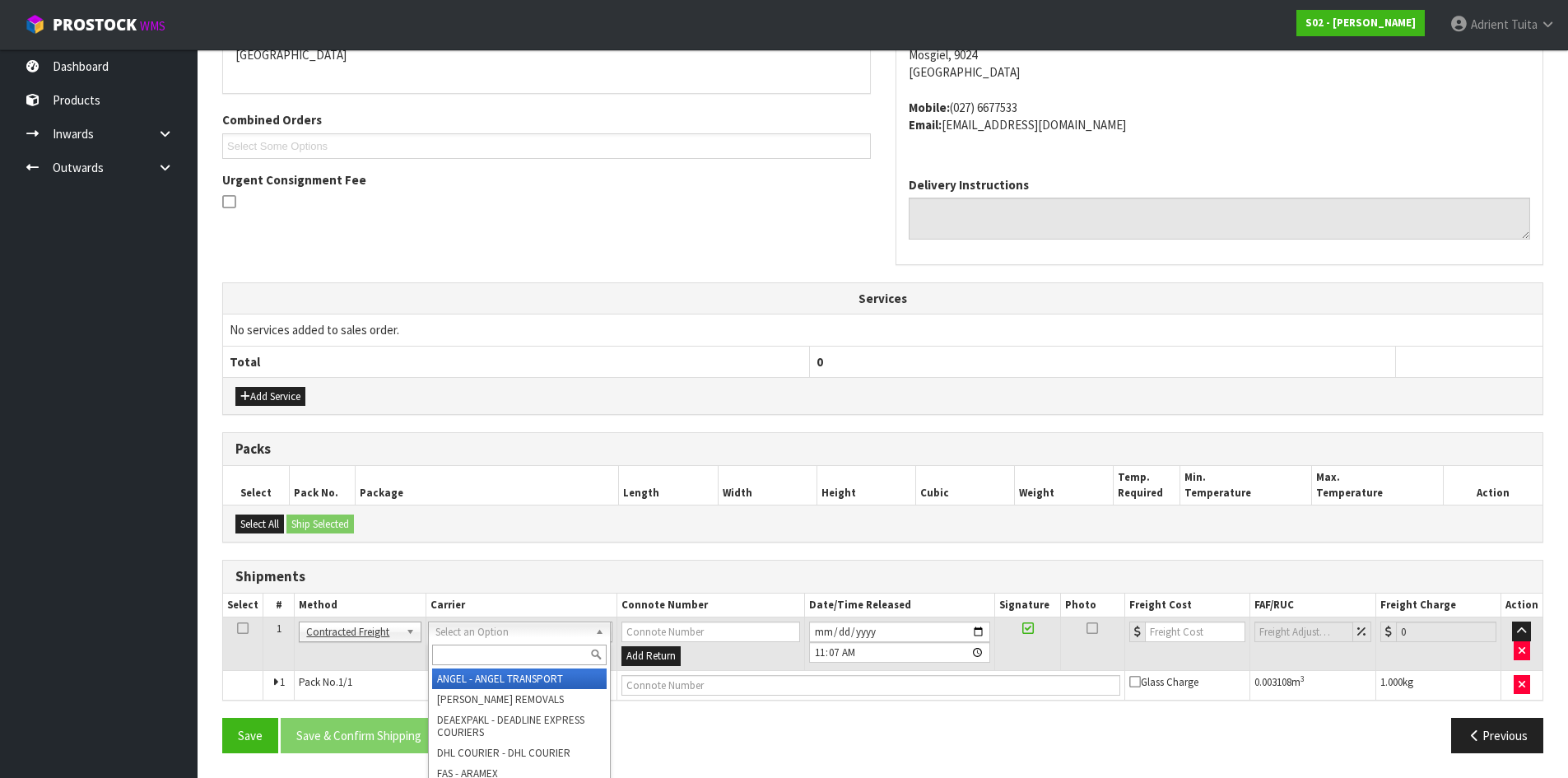
drag, startPoint x: 485, startPoint y: 642, endPoint x: 485, endPoint y: 653, distance: 11.0
click at [485, 653] on input "text" at bounding box center [518, 654] width 174 height 20
type input "nzp"
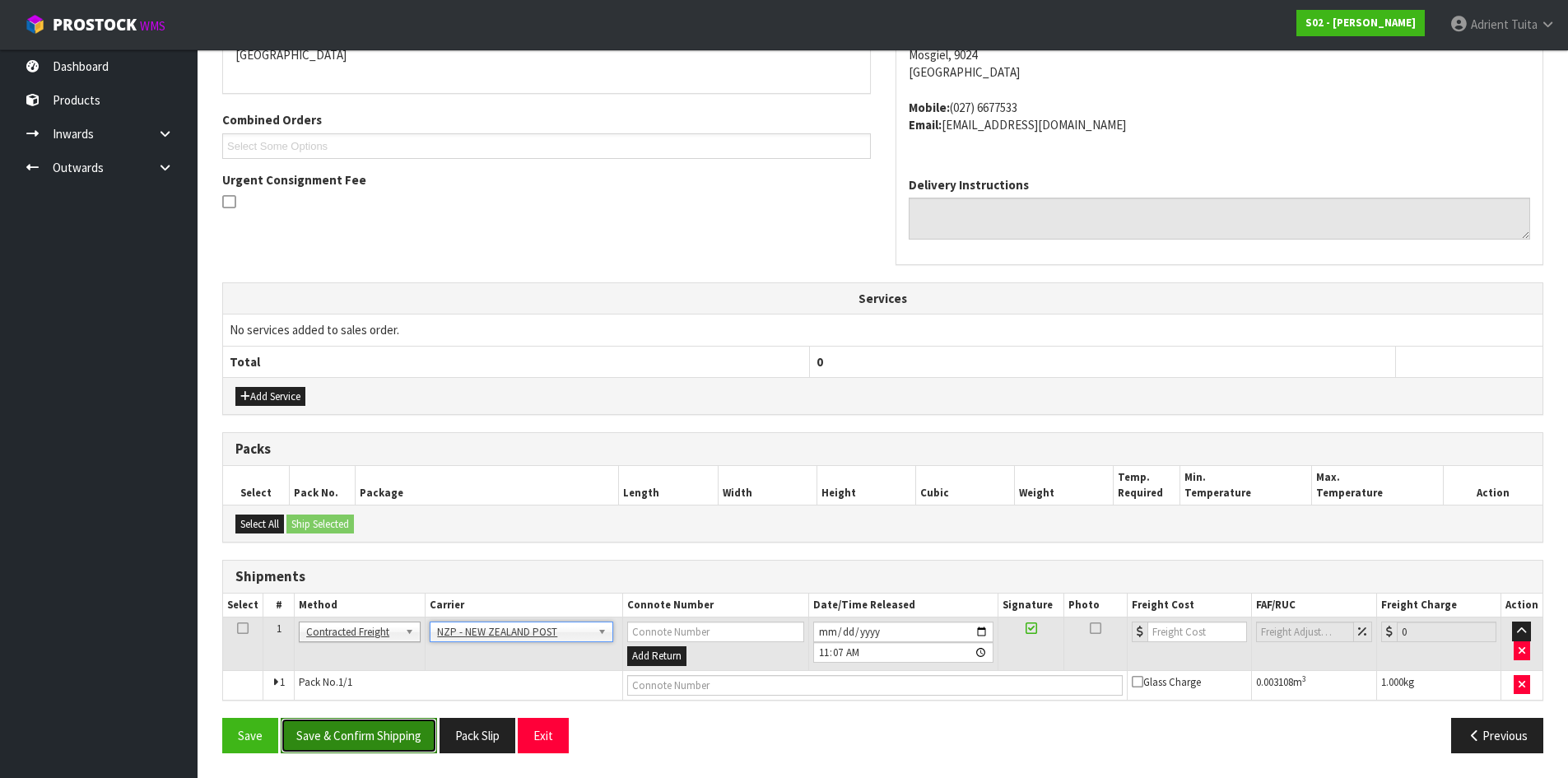
click at [383, 728] on button "Save & Confirm Shipping" at bounding box center [359, 735] width 157 height 35
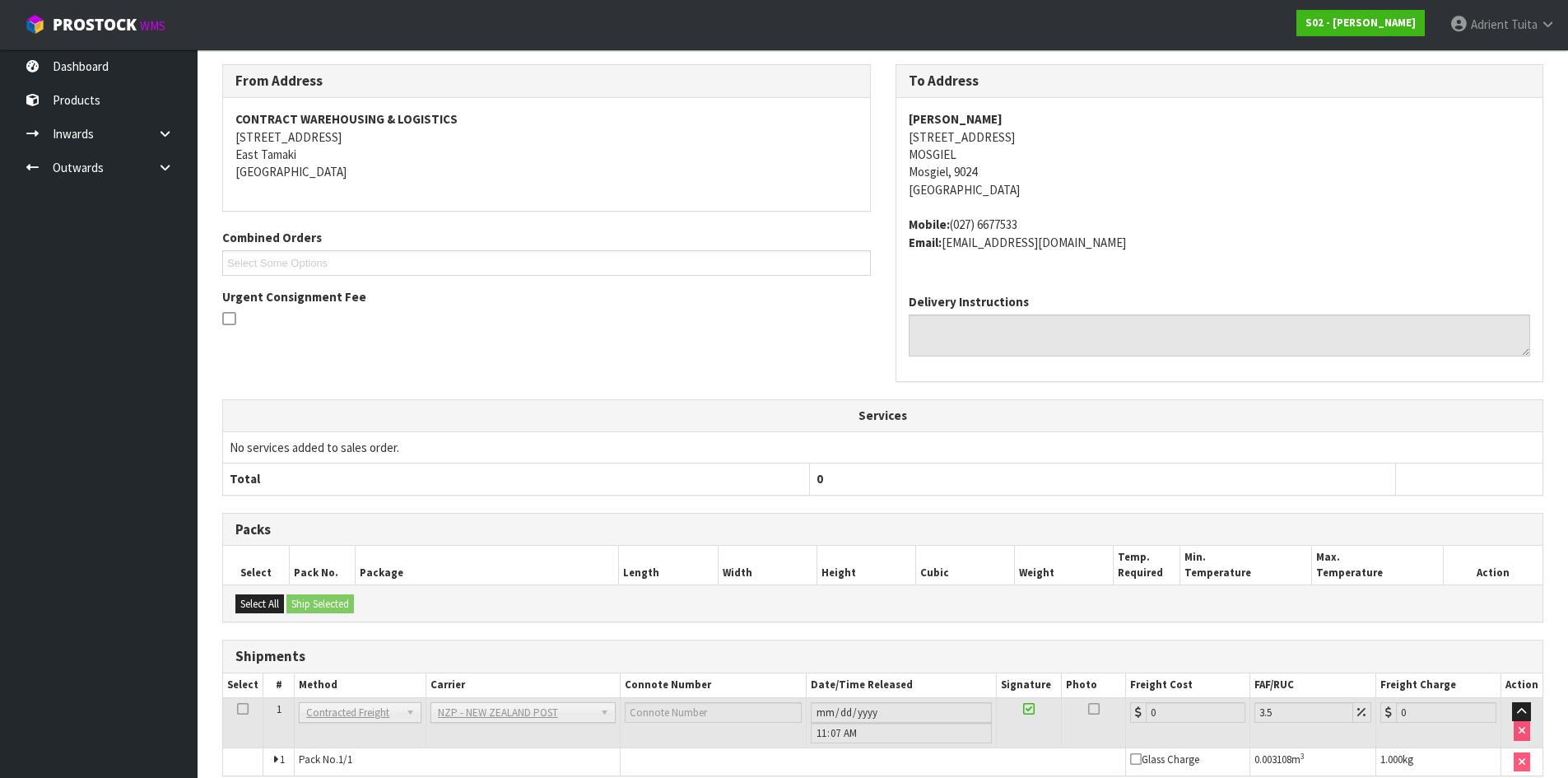
scroll to position [354, 0]
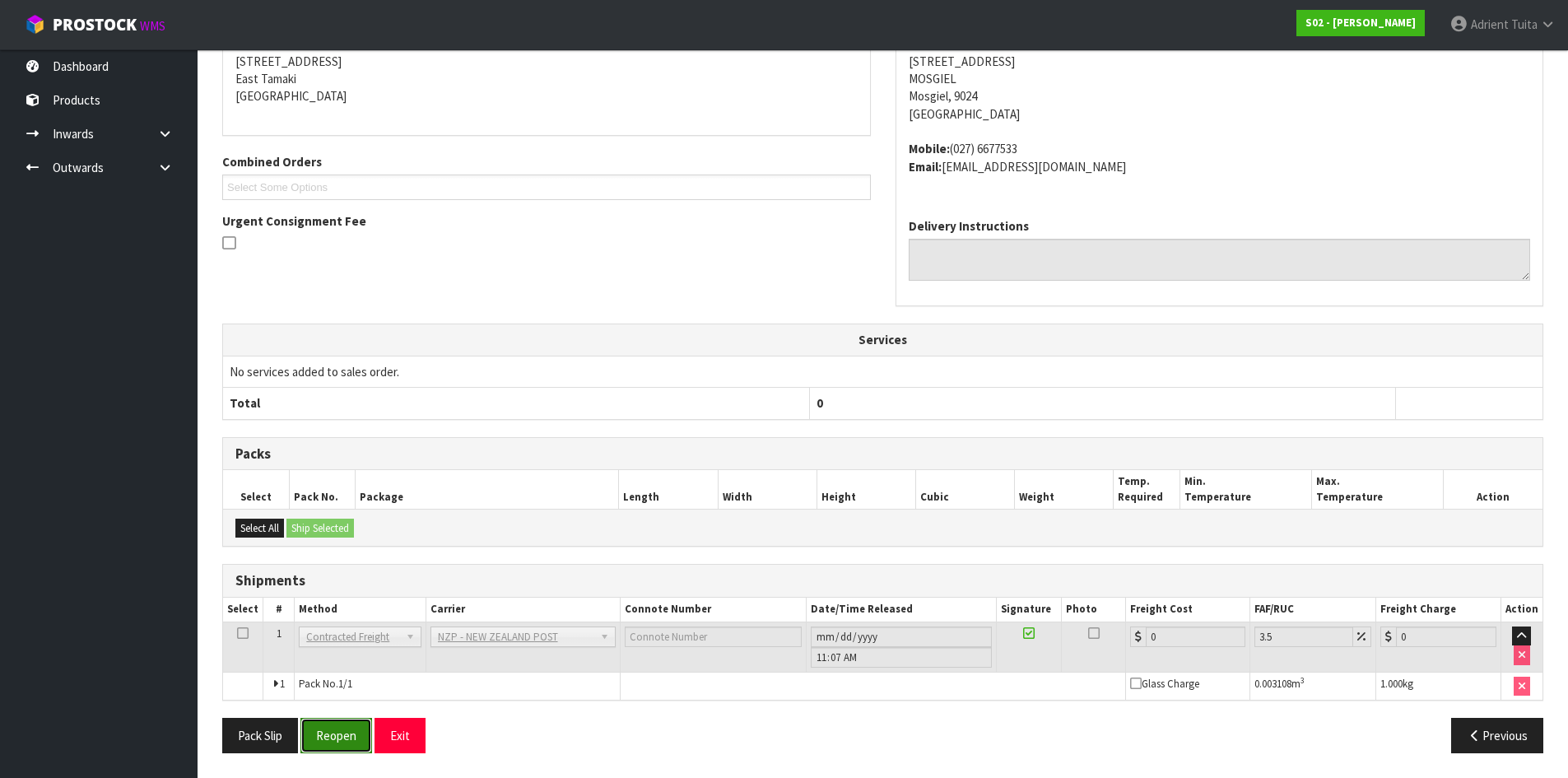
click at [335, 741] on button "Reopen" at bounding box center [336, 735] width 72 height 35
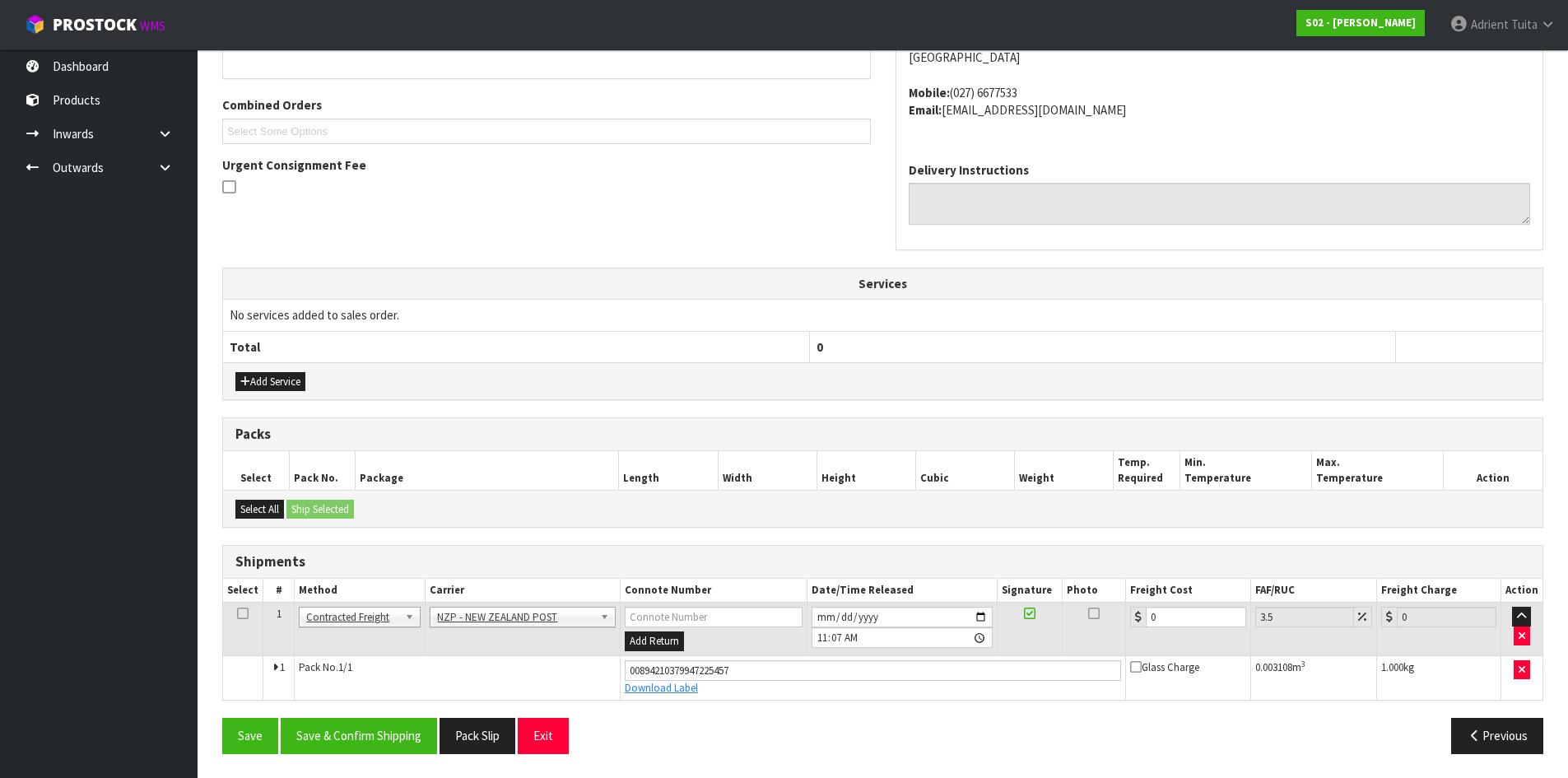
scroll to position [394, 0]
click at [1171, 617] on input "0" at bounding box center [1195, 616] width 99 height 20
type input "4"
type input "4.14"
type input "4.03"
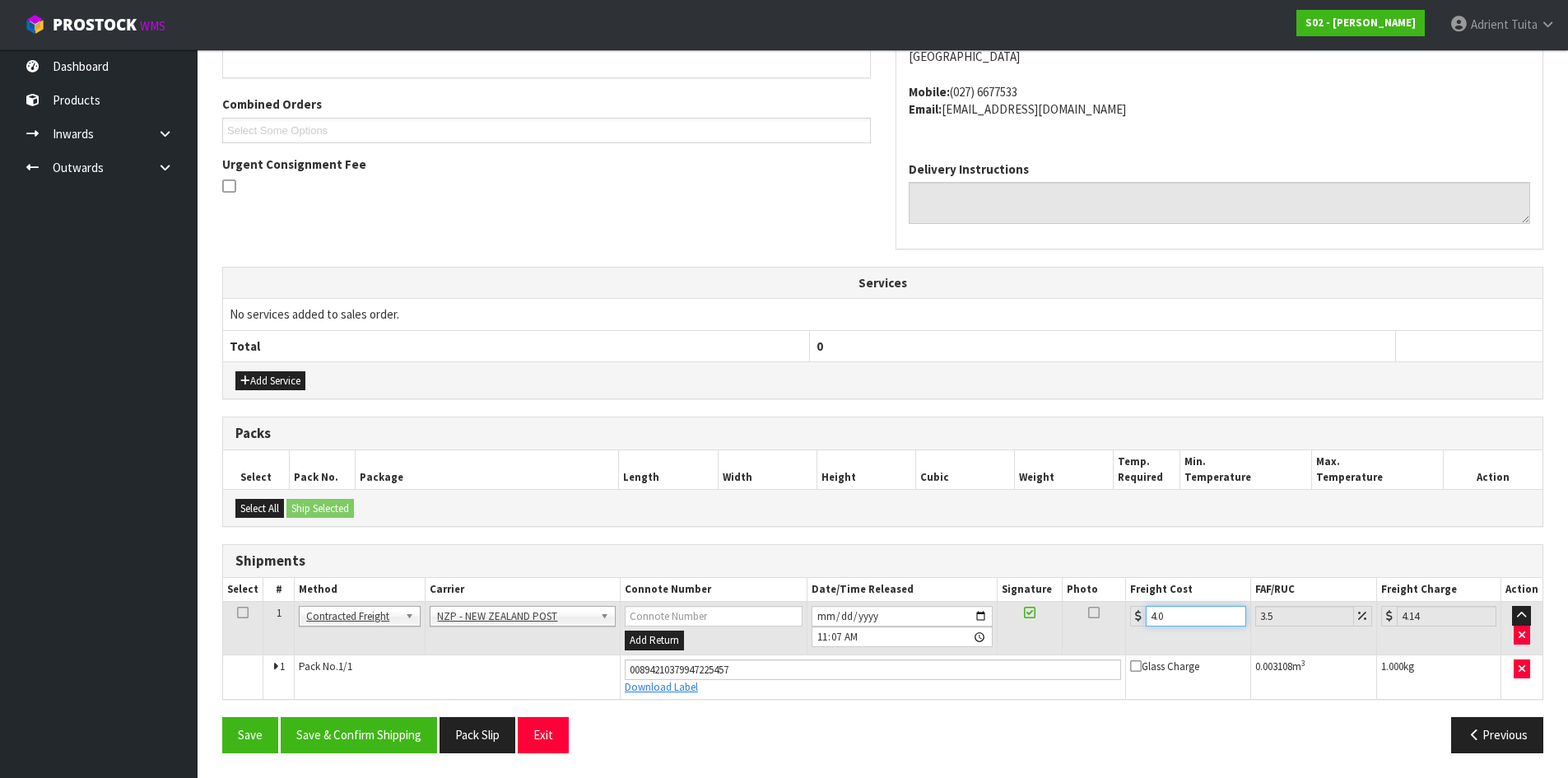
type input "4.17"
type input "4.03"
click at [365, 715] on div "From Address CONTRACT WAREHOUSING & LOGISTICS 17 Allens Road East Tamaki Auckla…" at bounding box center [883, 349] width 1321 height 834
click at [354, 731] on button "Save & Confirm Shipping" at bounding box center [359, 734] width 157 height 35
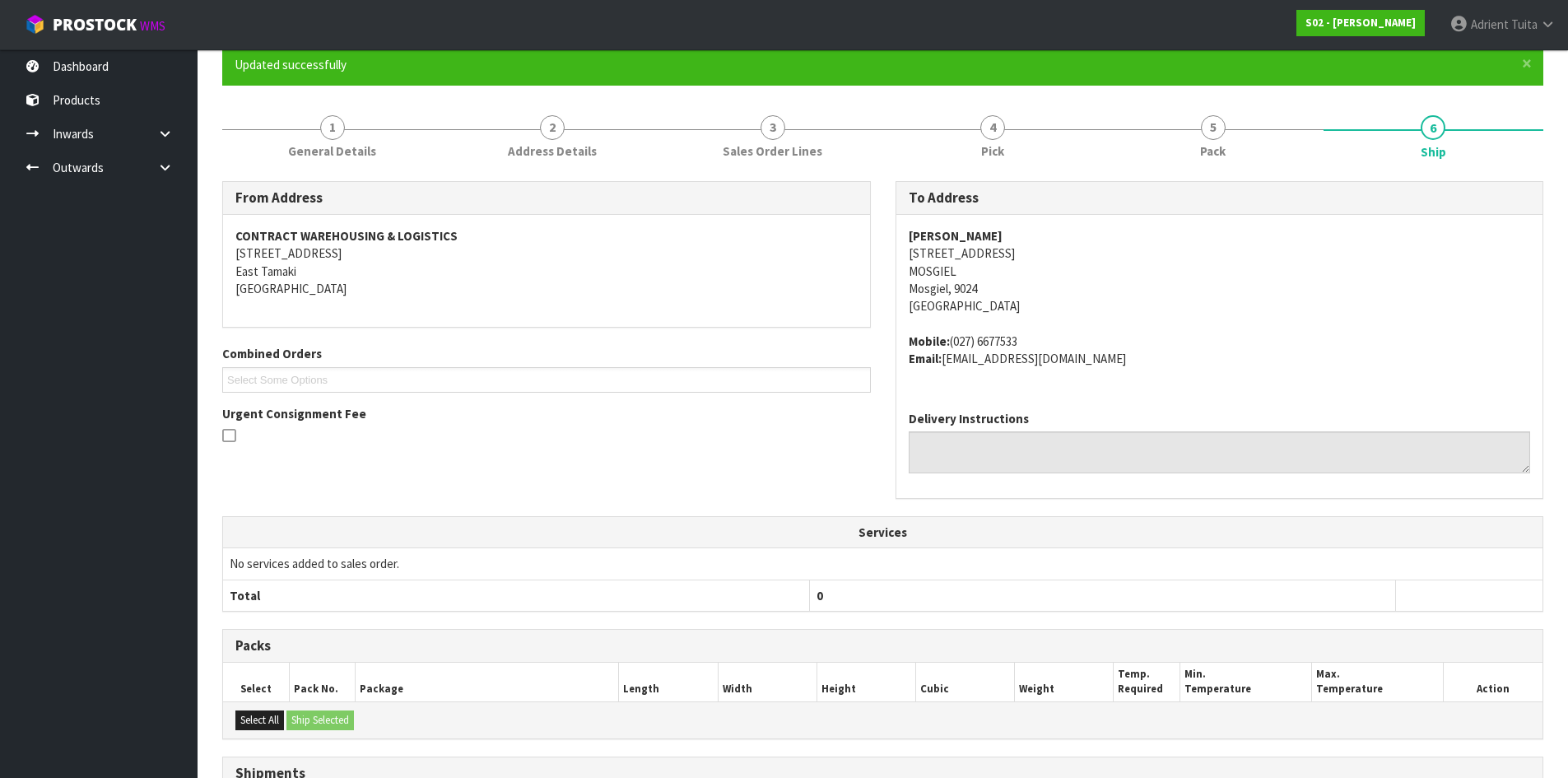
scroll to position [347, 0]
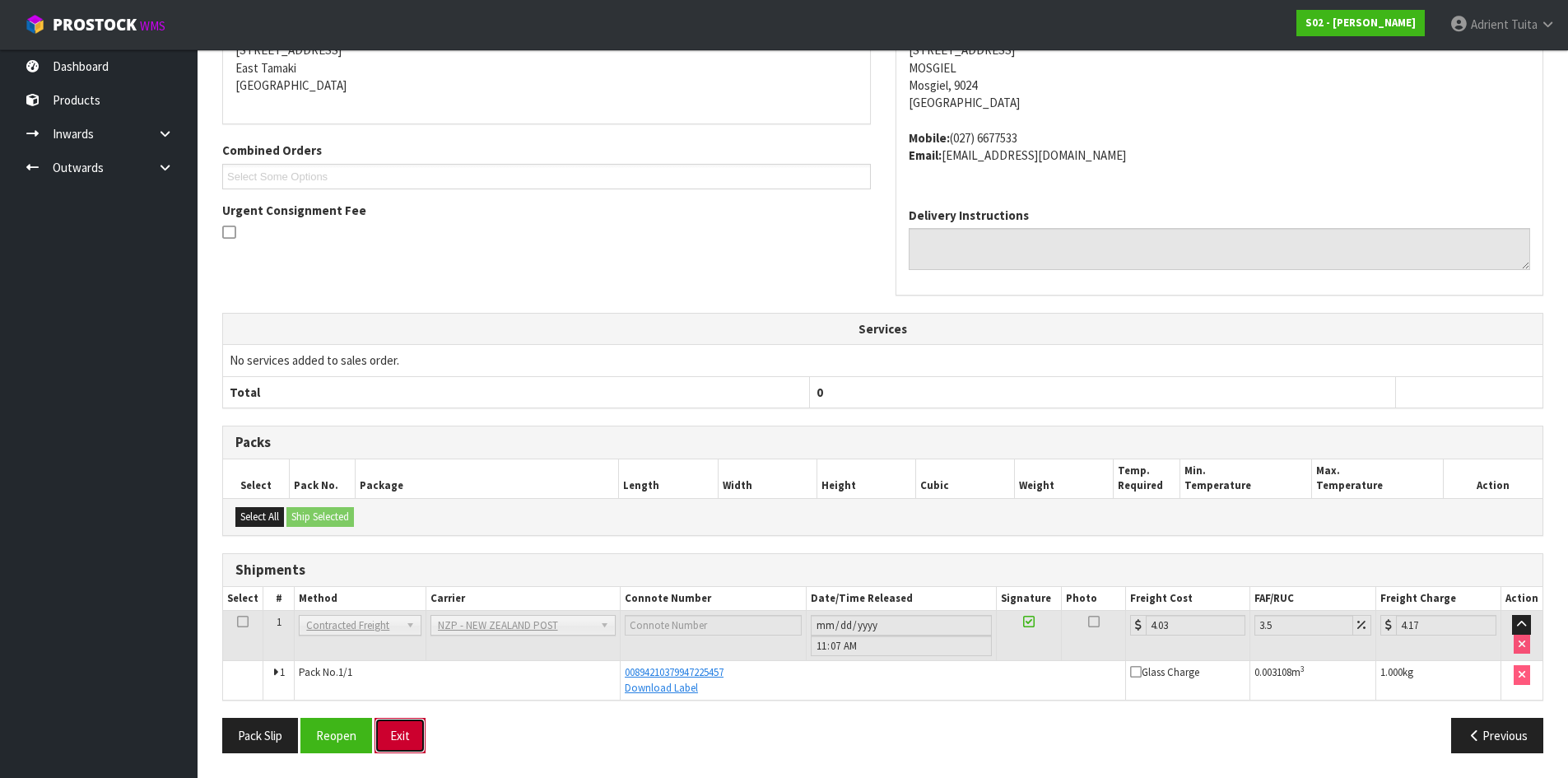
click at [389, 748] on button "Exit" at bounding box center [400, 735] width 51 height 35
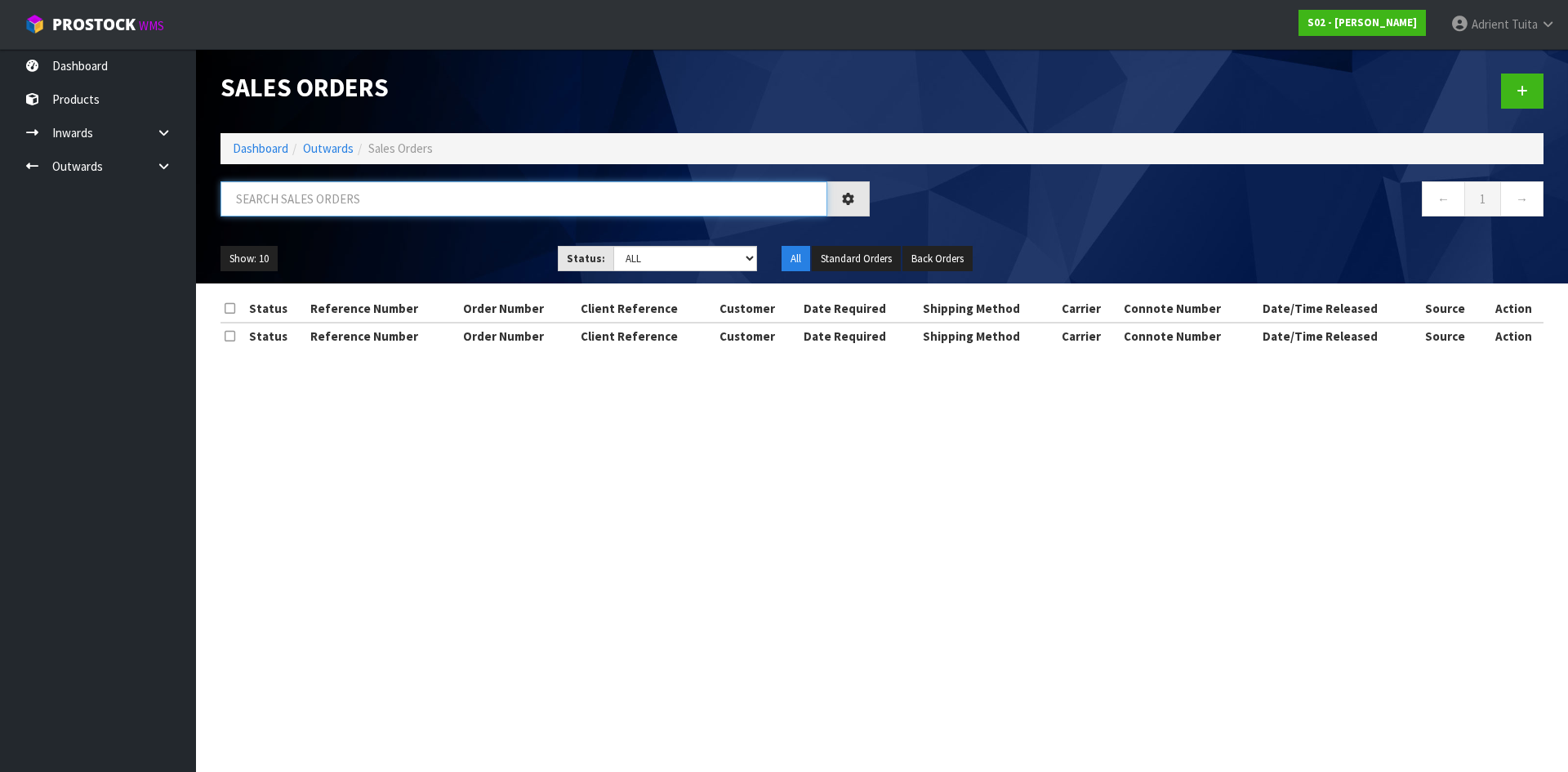
click at [278, 194] on input "text" at bounding box center [524, 199] width 607 height 35
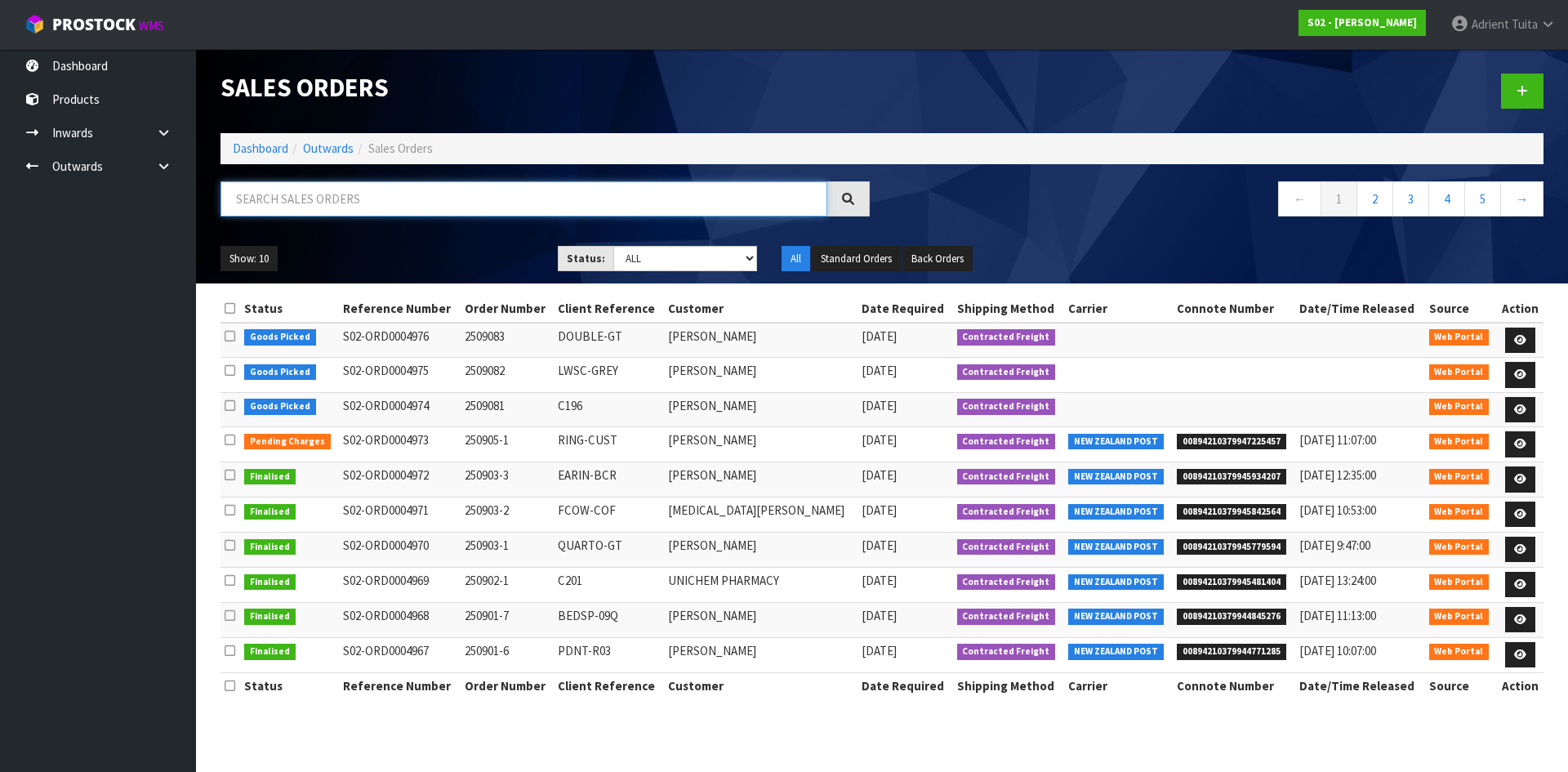
click at [295, 194] on input "text" at bounding box center [524, 199] width 607 height 35
click at [268, 147] on link "Dashboard" at bounding box center [261, 149] width 56 height 15
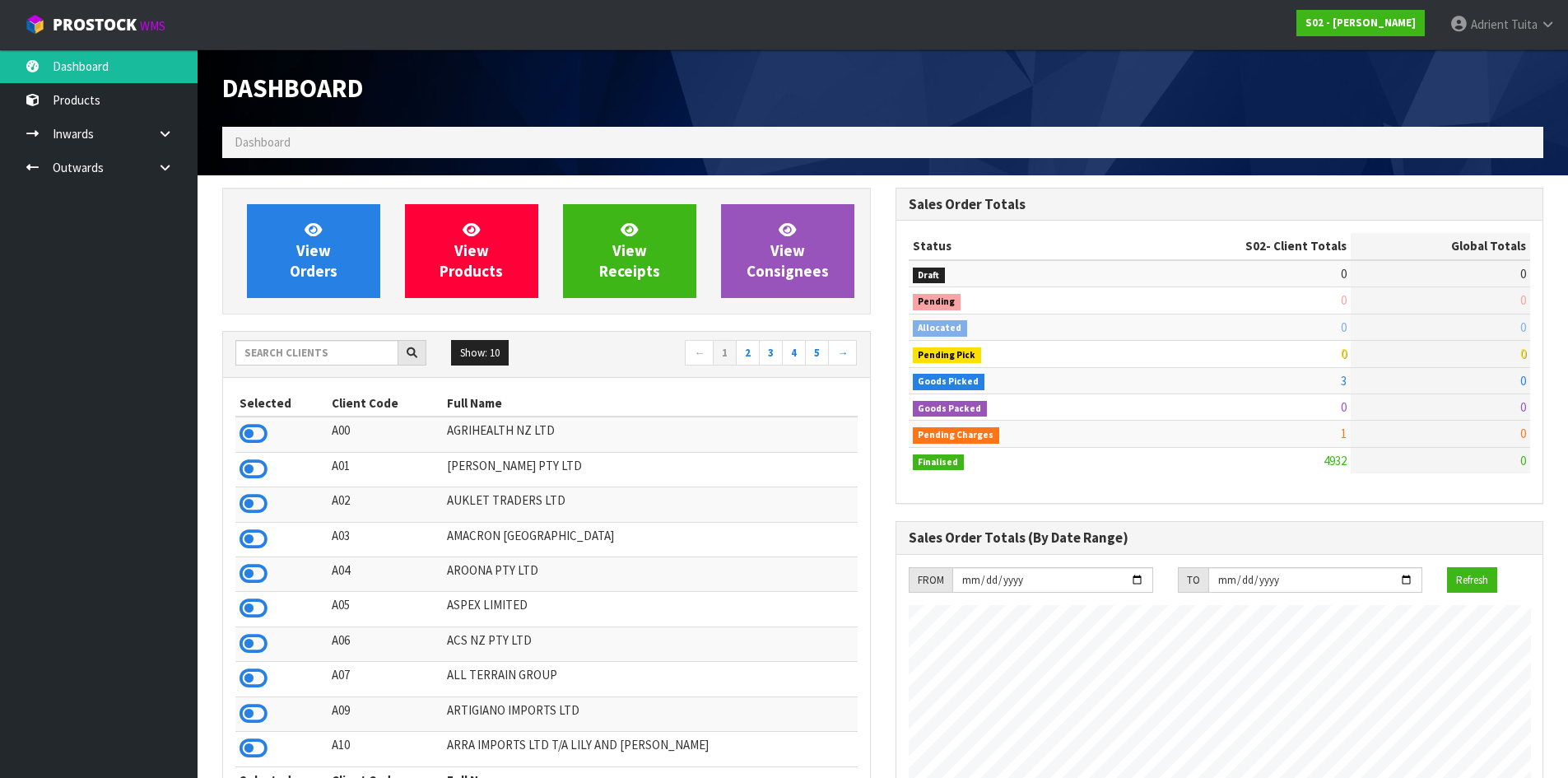
scroll to position [822132, 822289]
click at [249, 435] on icon at bounding box center [253, 433] width 28 height 24
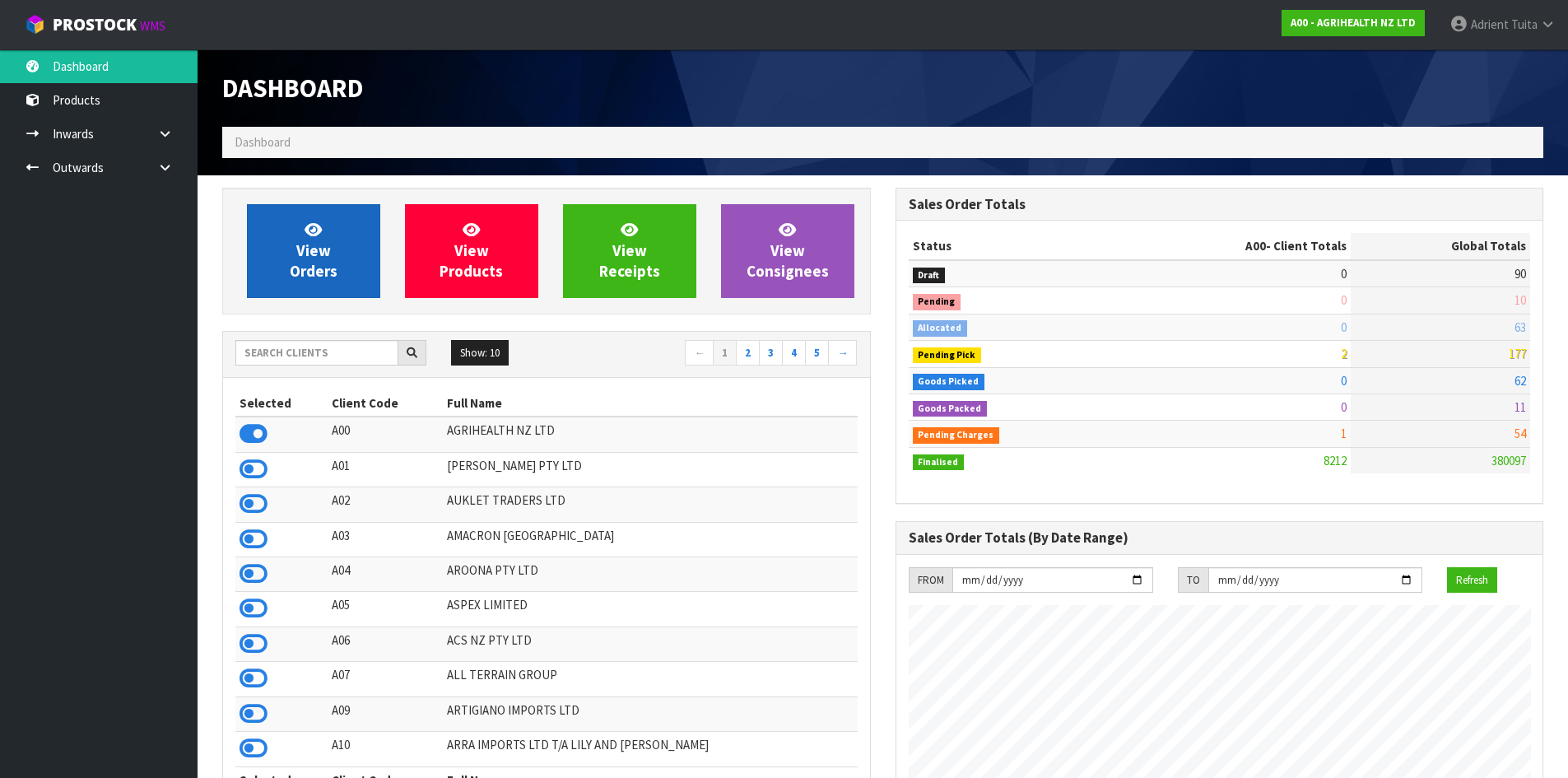
scroll to position [1248, 673]
click at [263, 249] on link "View Orders" at bounding box center [313, 251] width 133 height 94
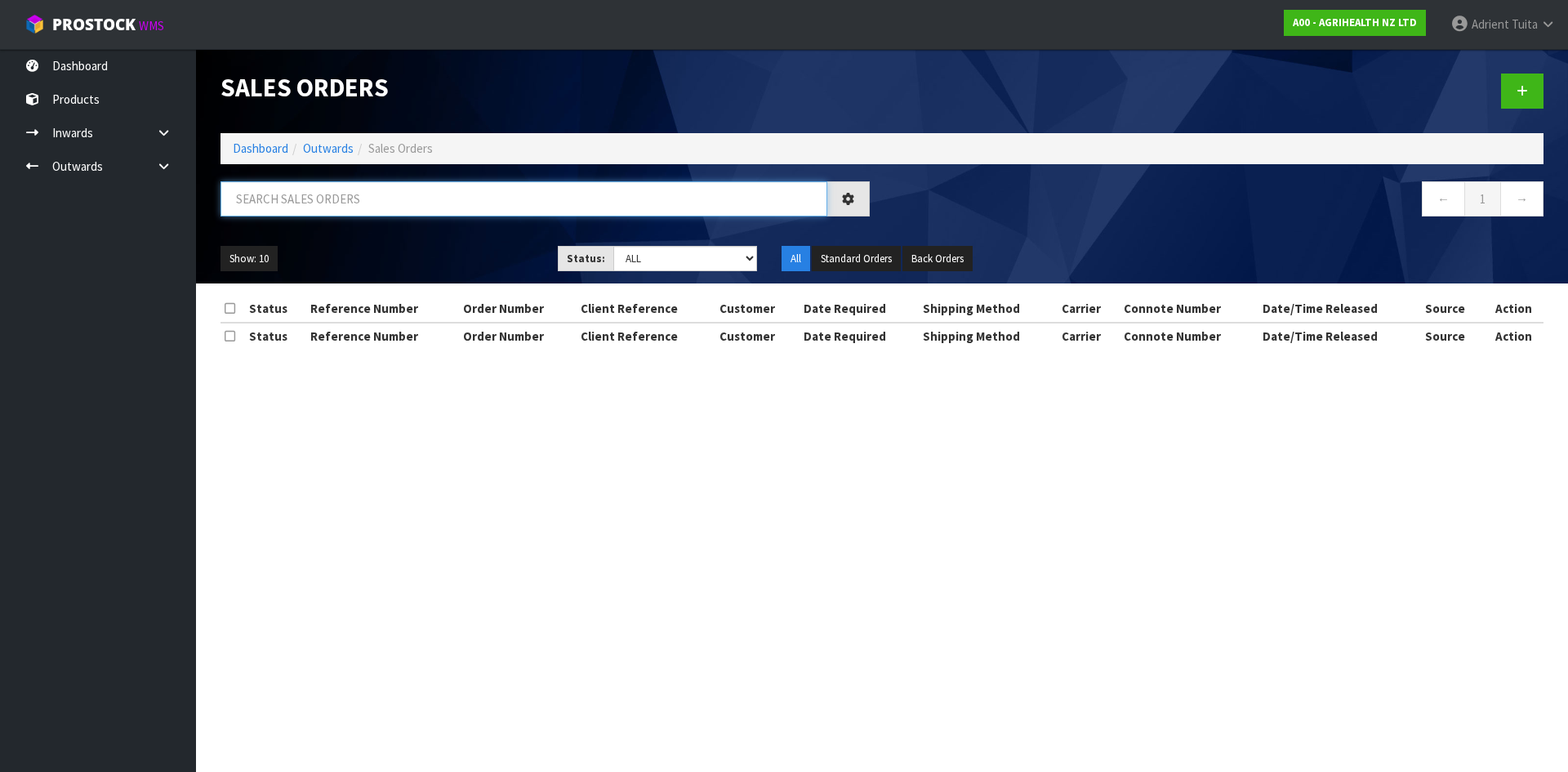
click at [280, 211] on input "text" at bounding box center [524, 199] width 607 height 35
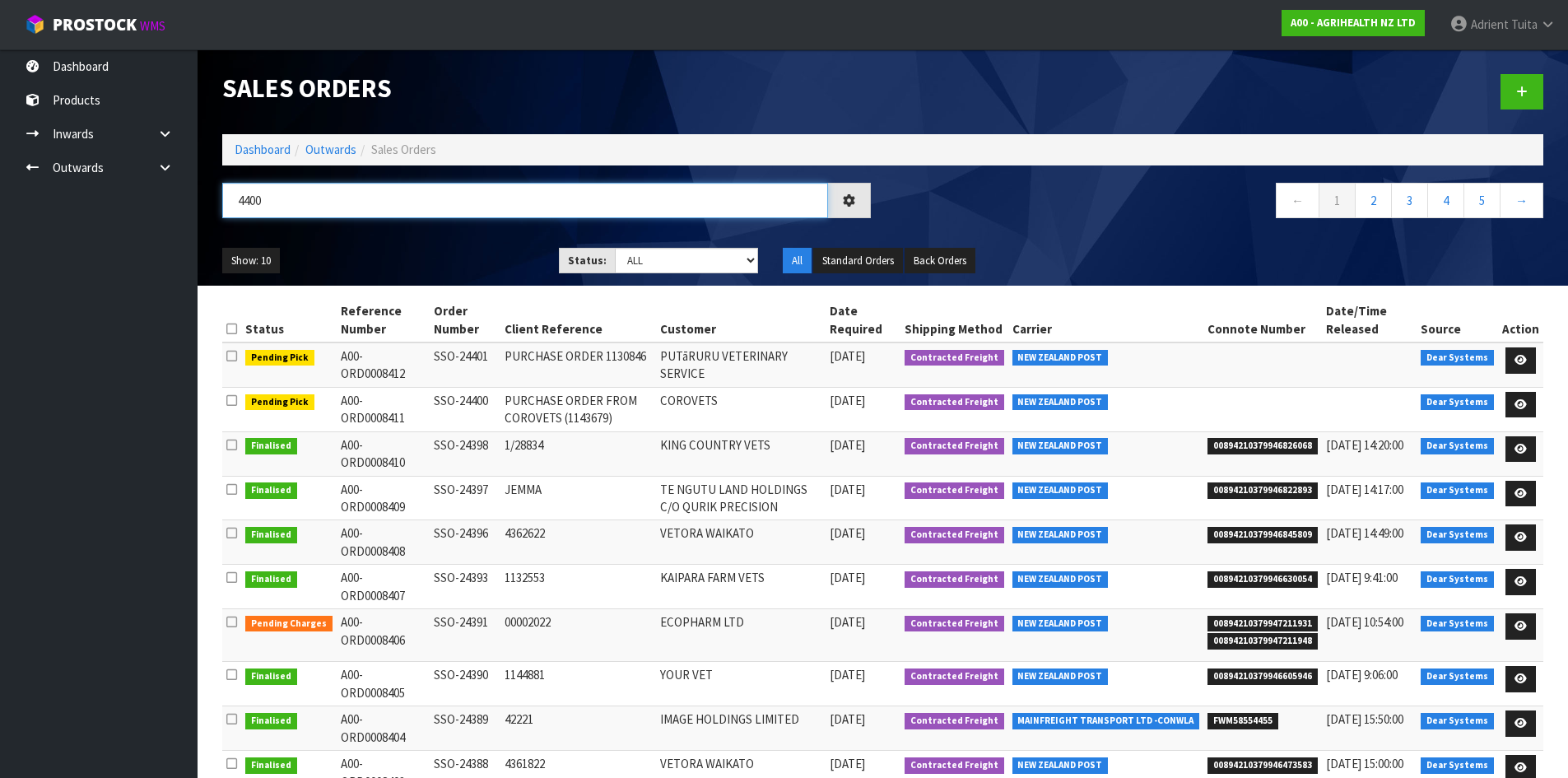
type input "4400"
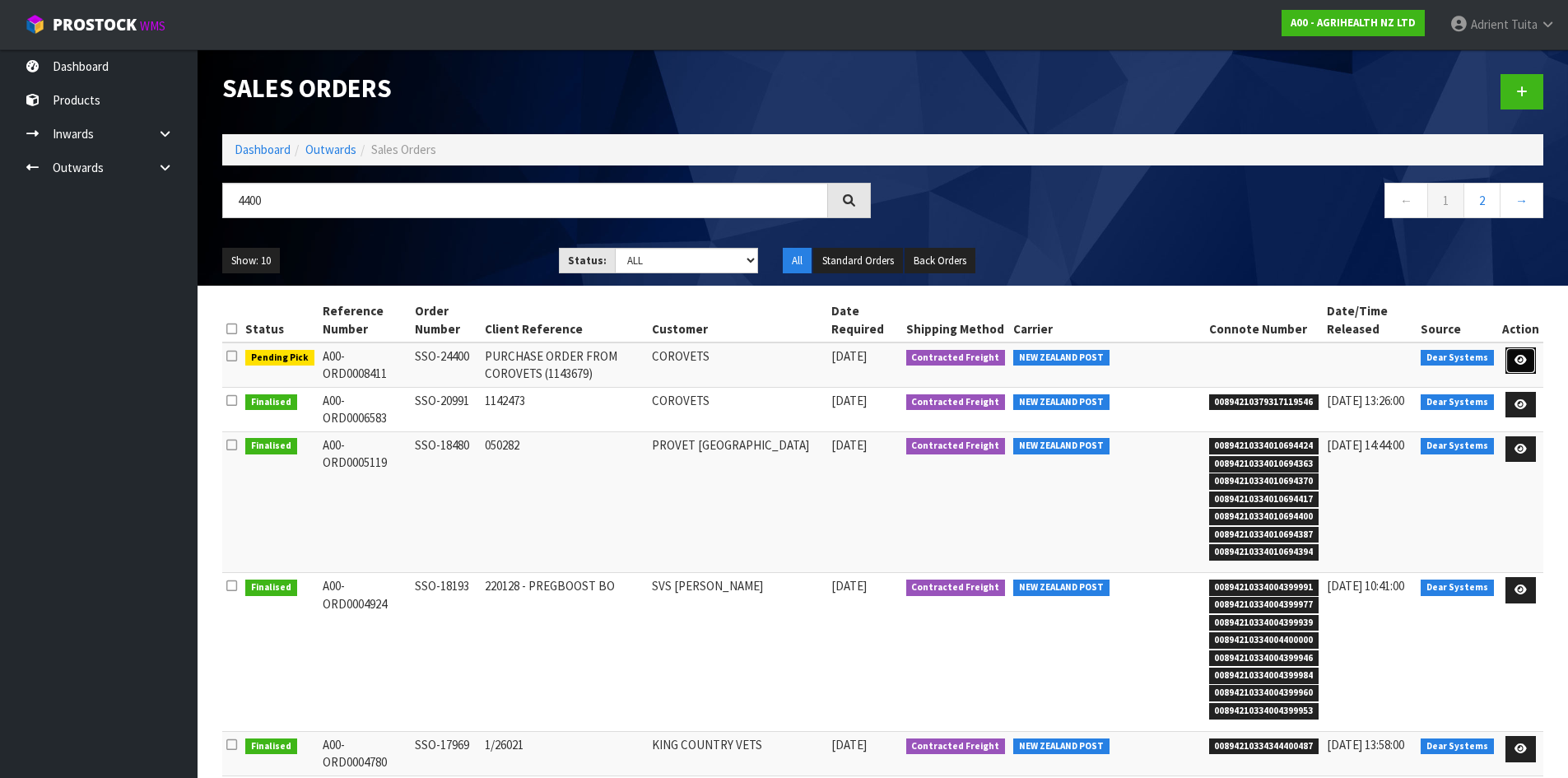
click at [1526, 352] on link at bounding box center [1519, 360] width 30 height 26
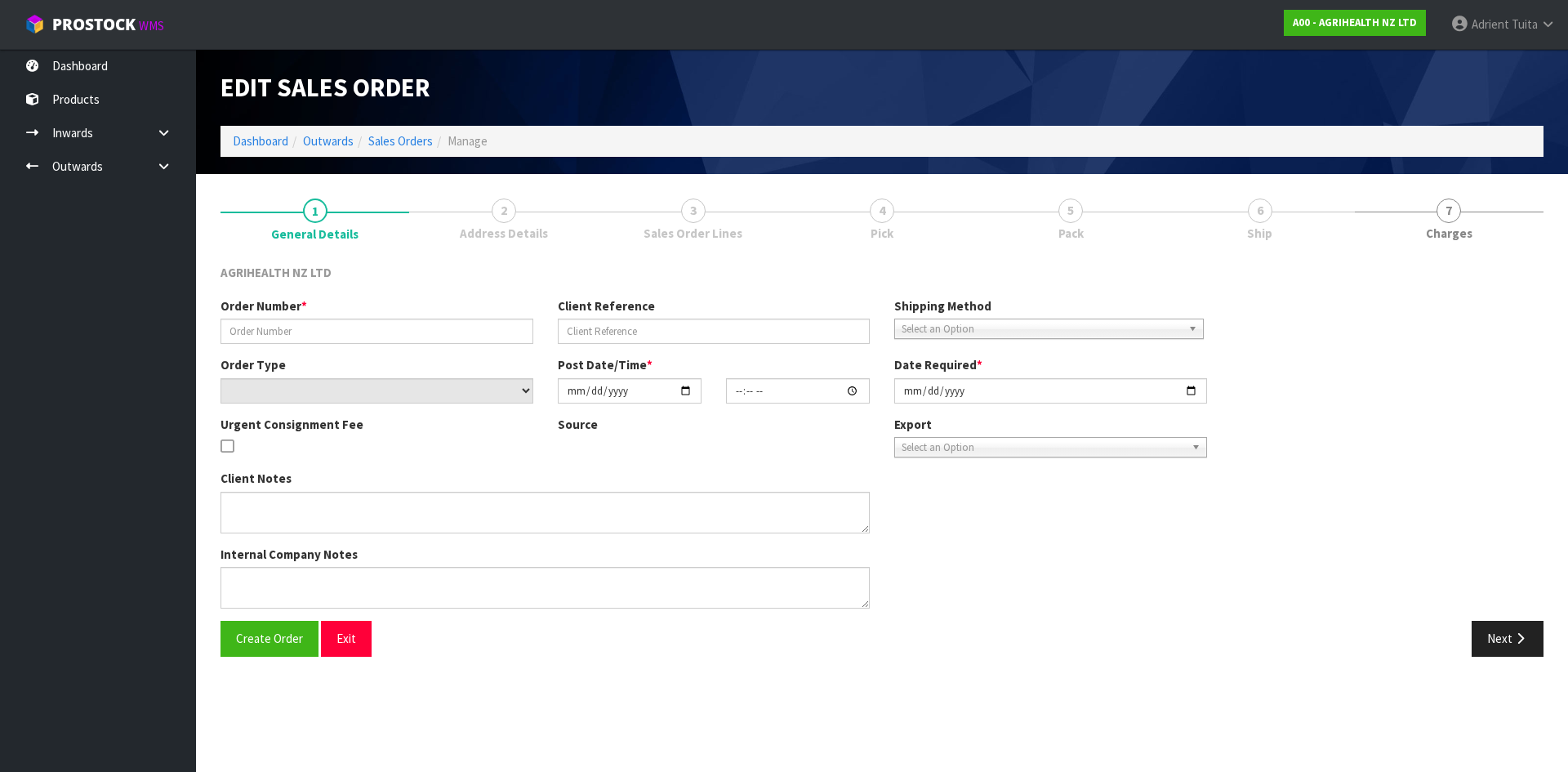
type input "SSO-24400"
type input "PURCHASE ORDER FROM COROVETS (1143679)"
select select "number:0"
type input "2025-09-08"
type input "09:15:38.000"
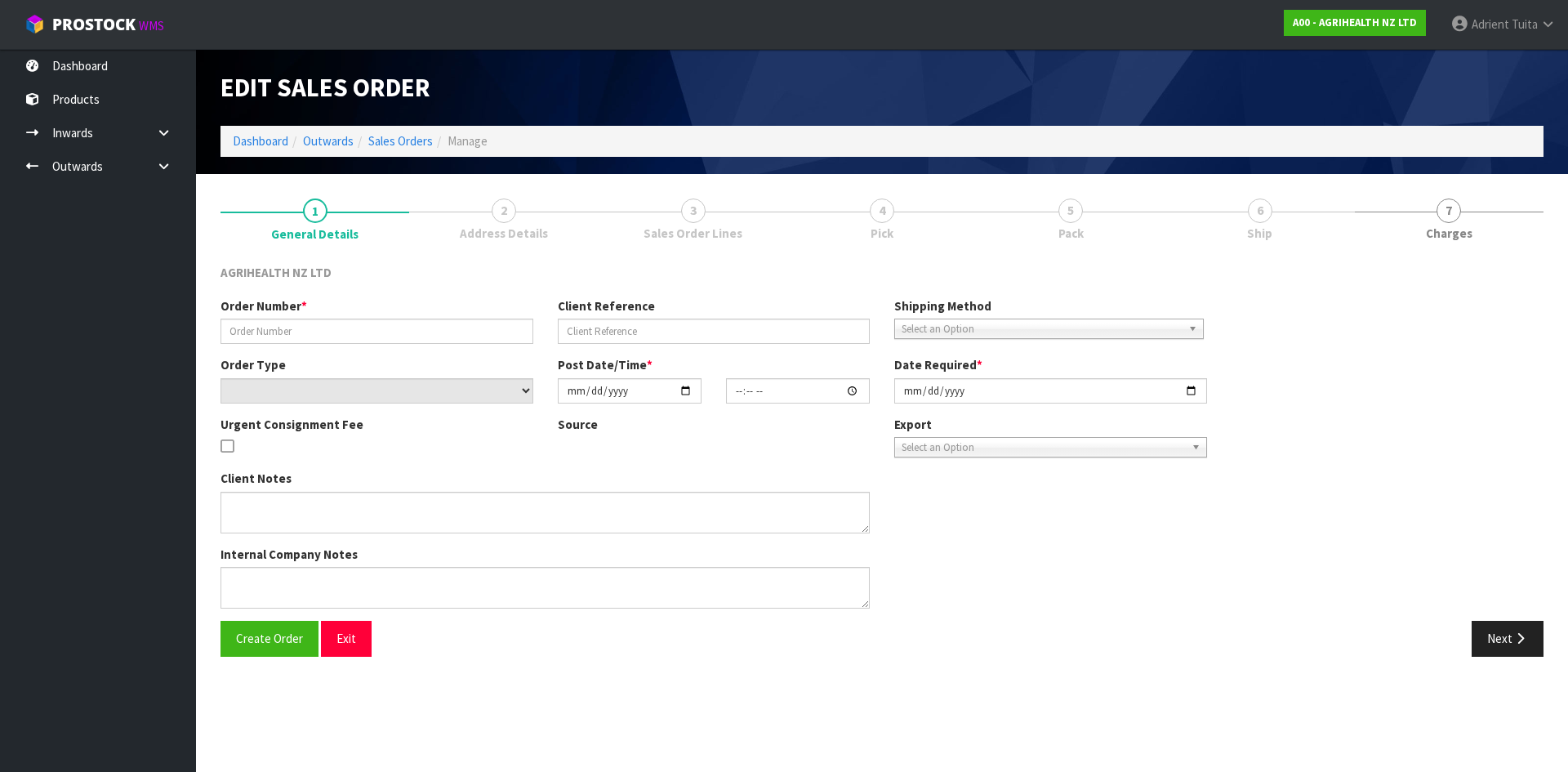
type input "2025-09-08"
type textarea "SHIP BY: Overnight Courier"
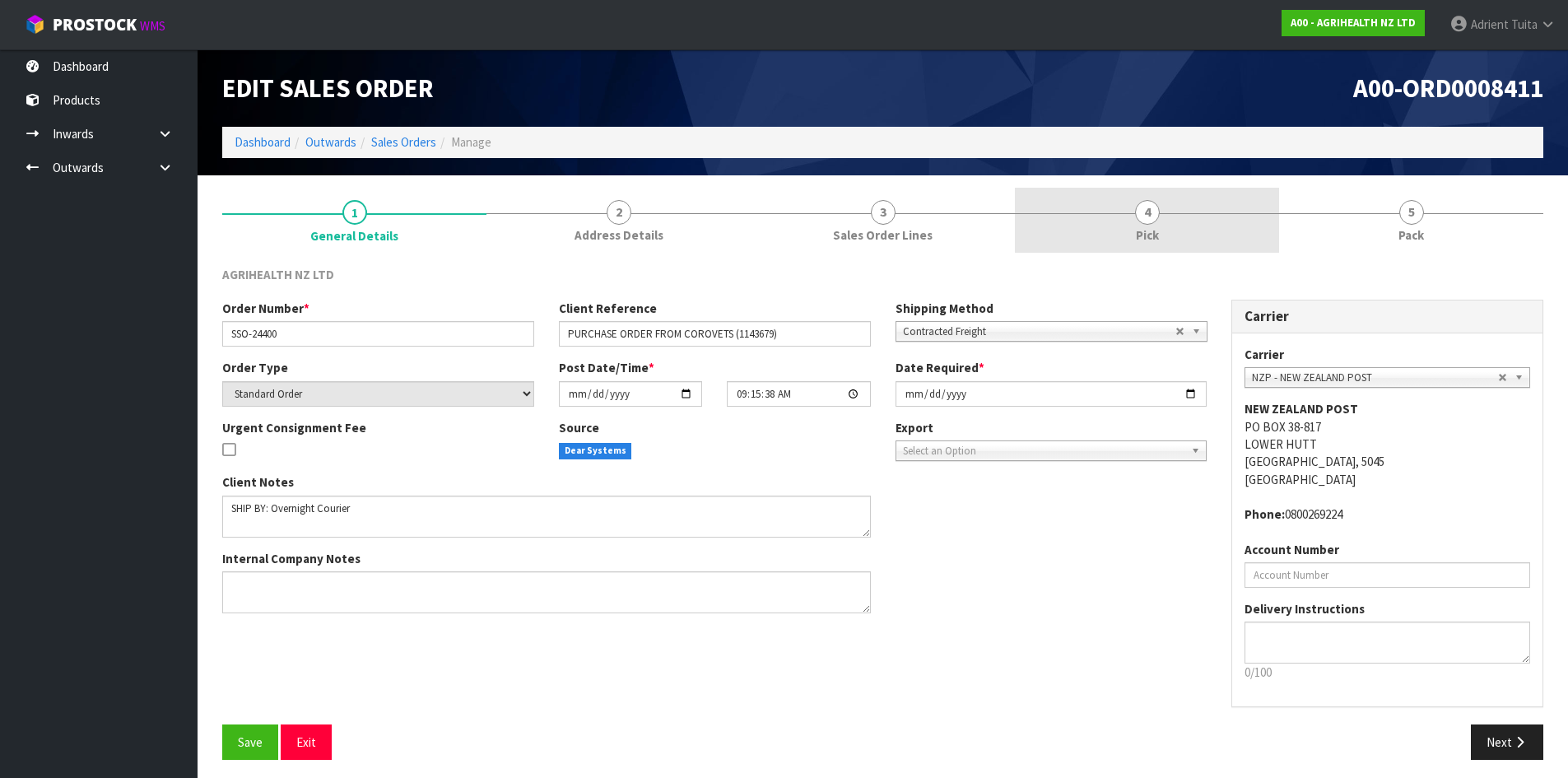
click at [1215, 231] on link "4 Pick" at bounding box center [1147, 220] width 264 height 65
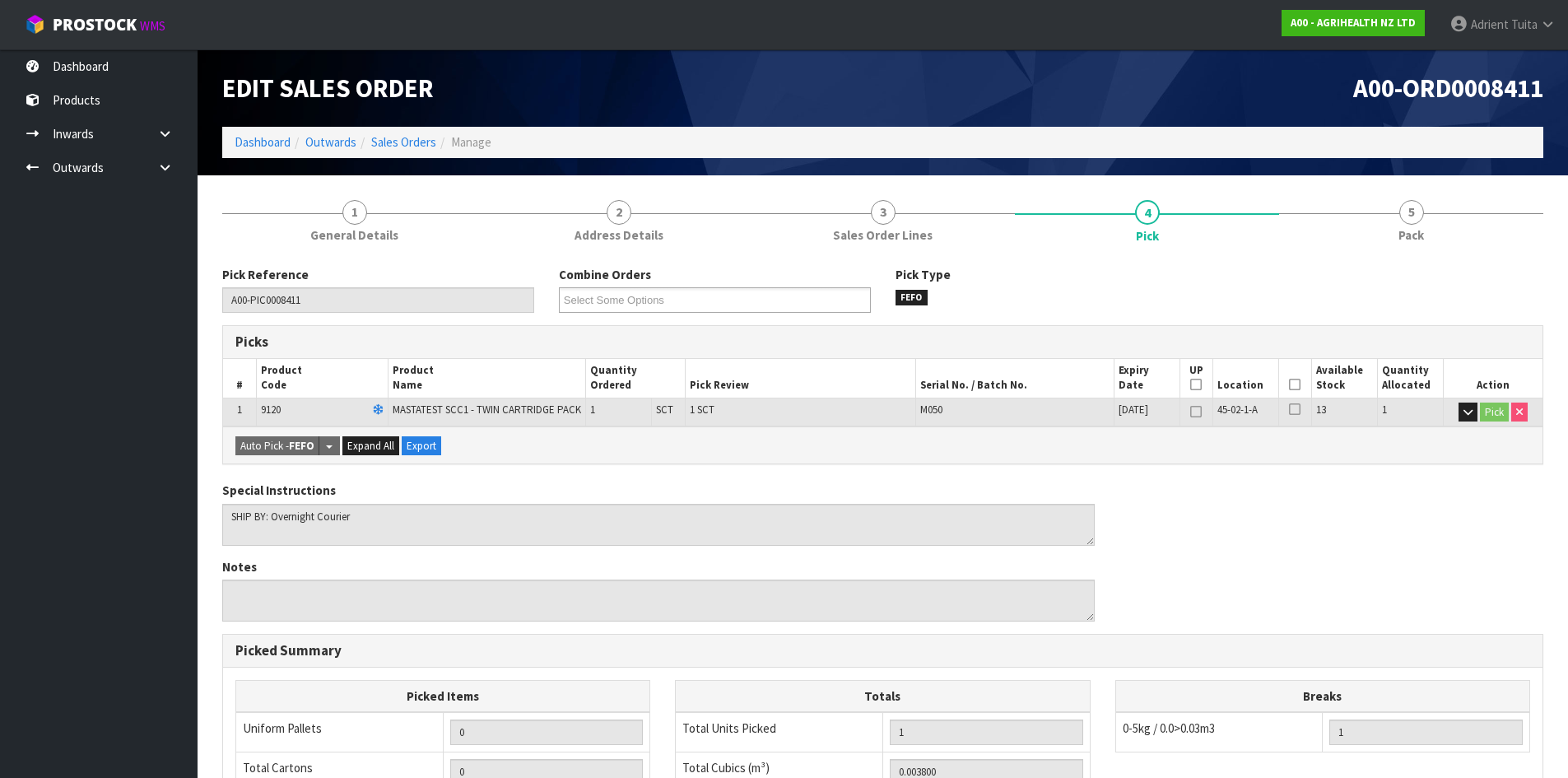
click at [1296, 385] on icon at bounding box center [1295, 384] width 12 height 1
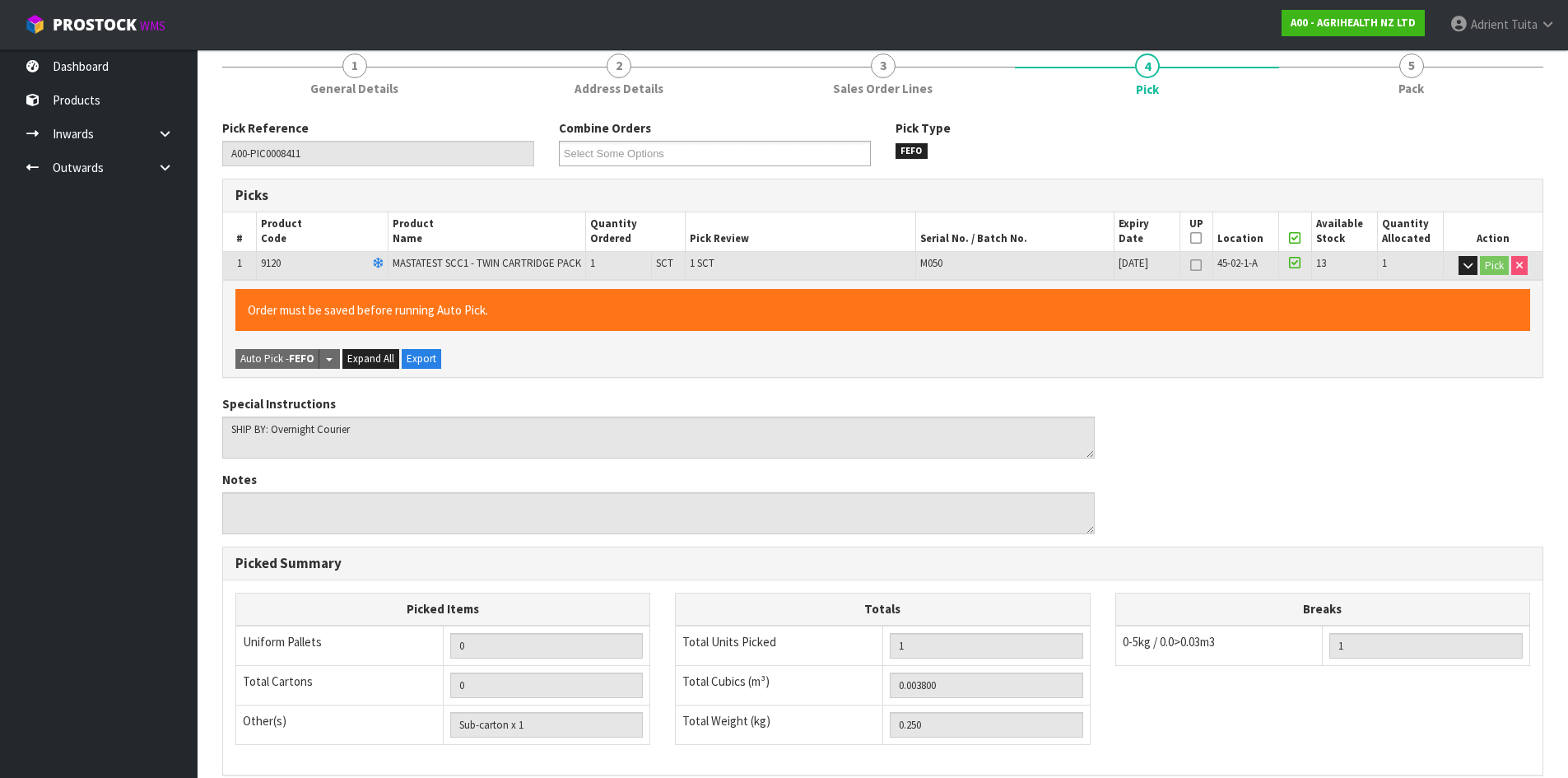
scroll to position [370, 0]
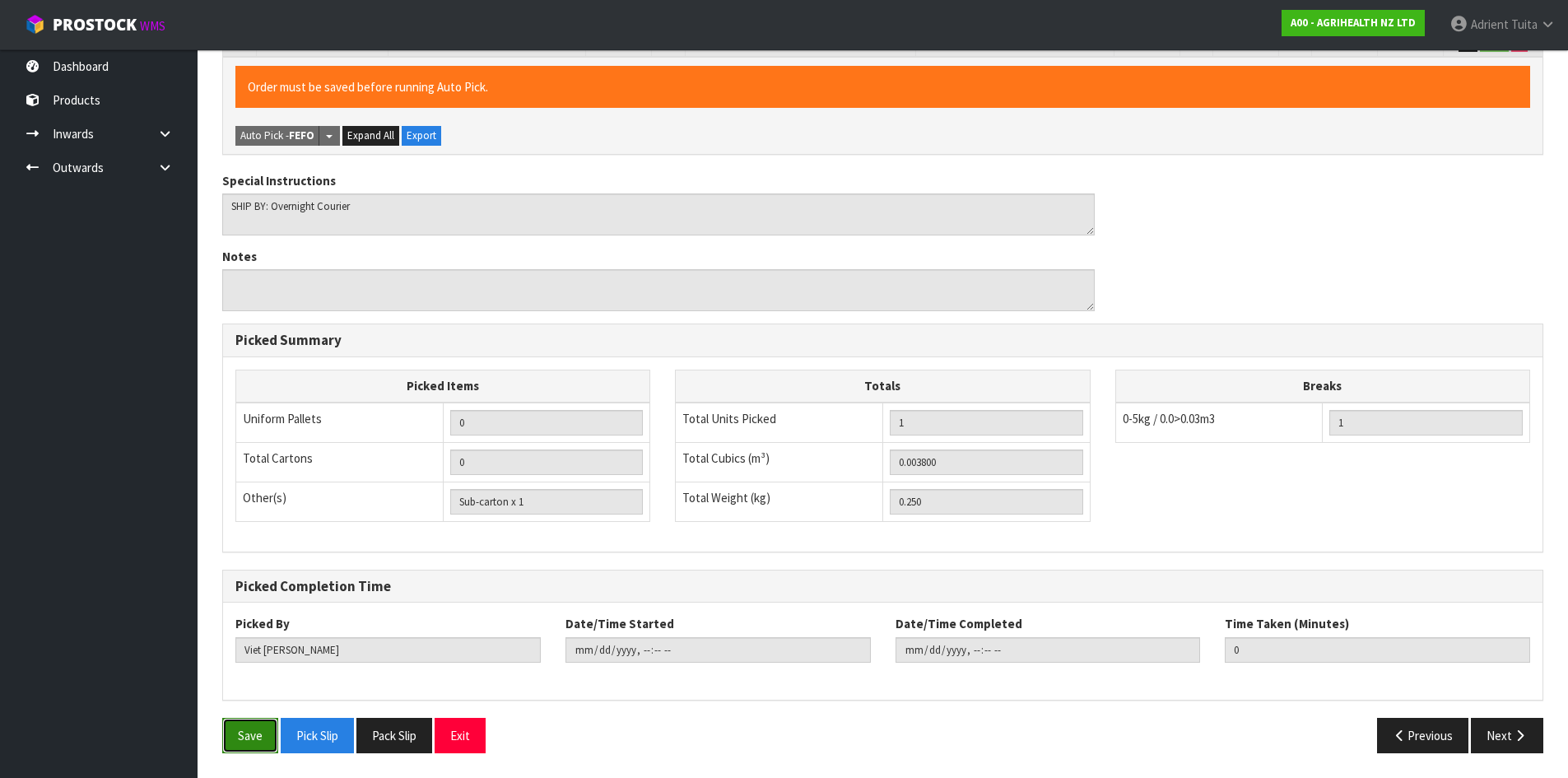
click at [241, 747] on button "Save" at bounding box center [251, 735] width 56 height 35
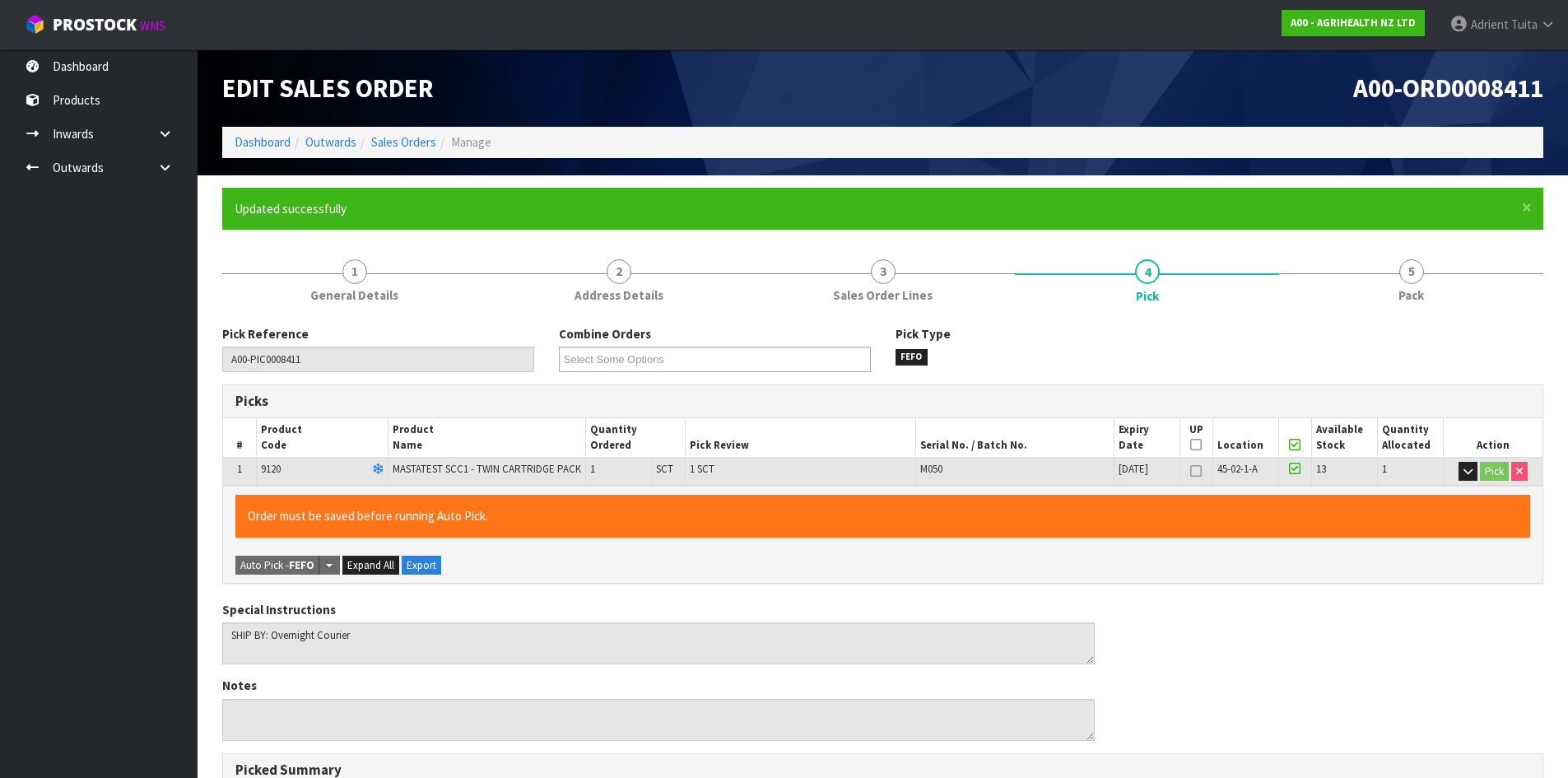
type input "Adrient Tuita"
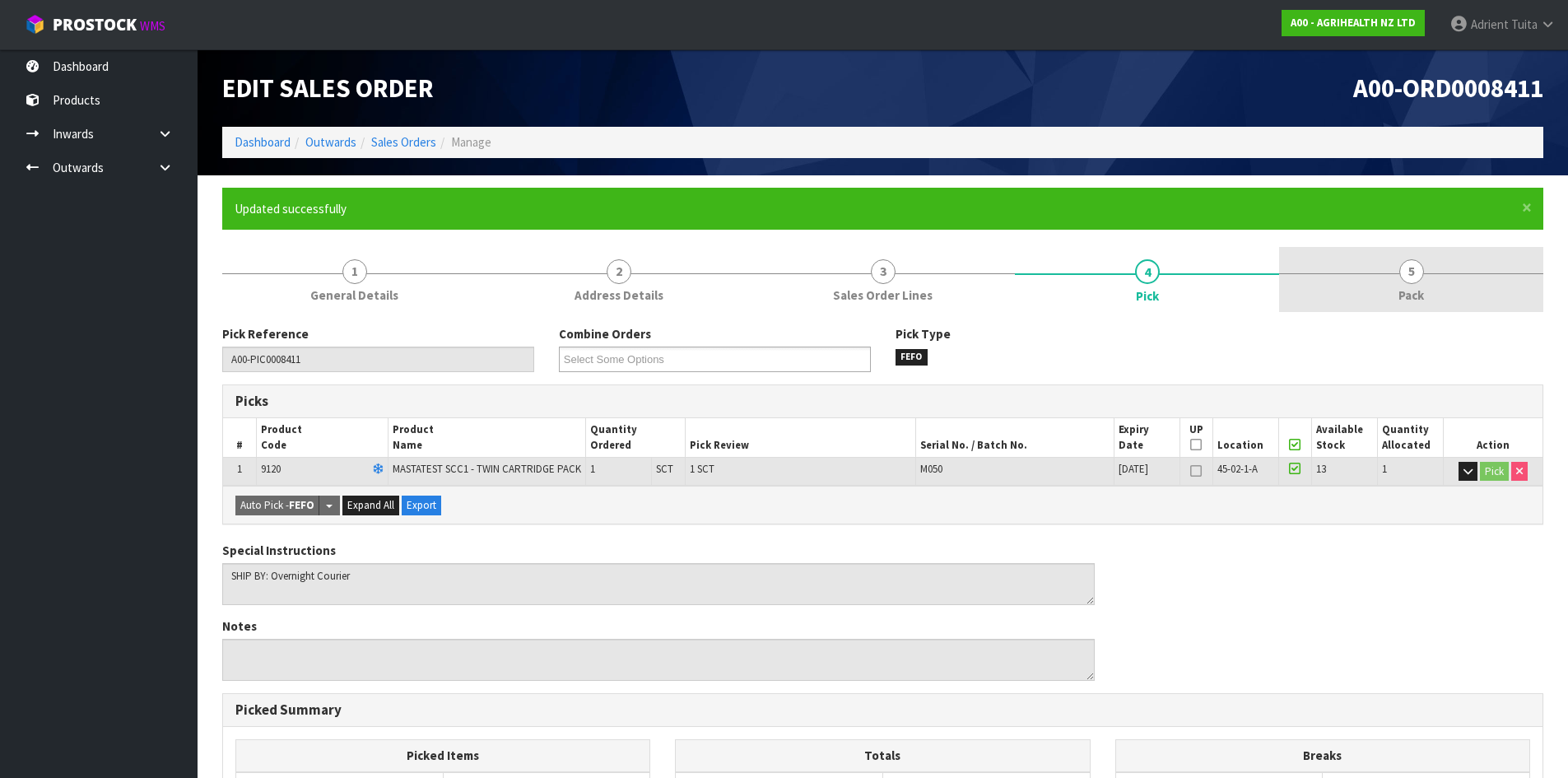
click at [1430, 303] on link "5 Pack" at bounding box center [1411, 279] width 264 height 65
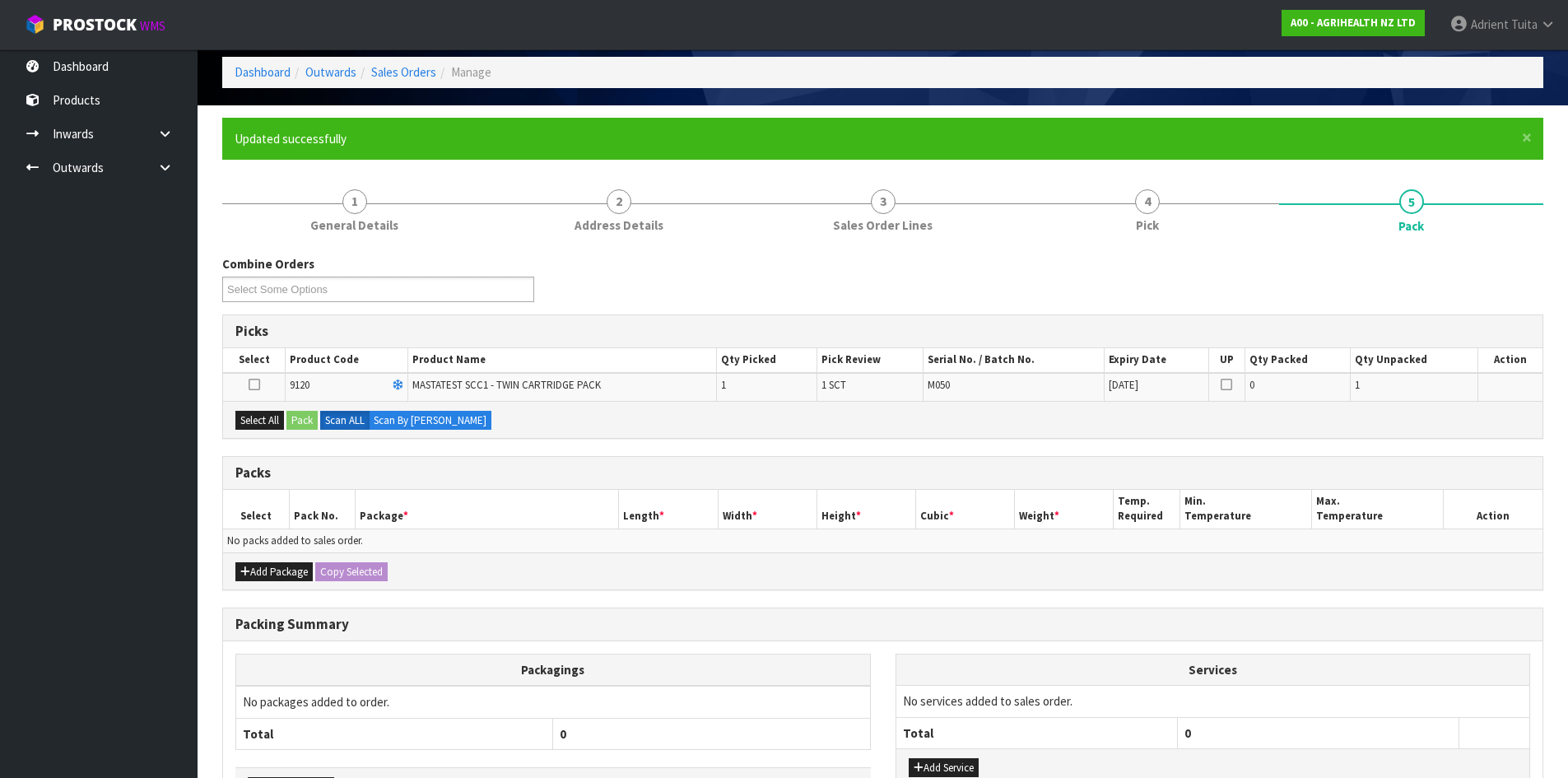
scroll to position [188, 0]
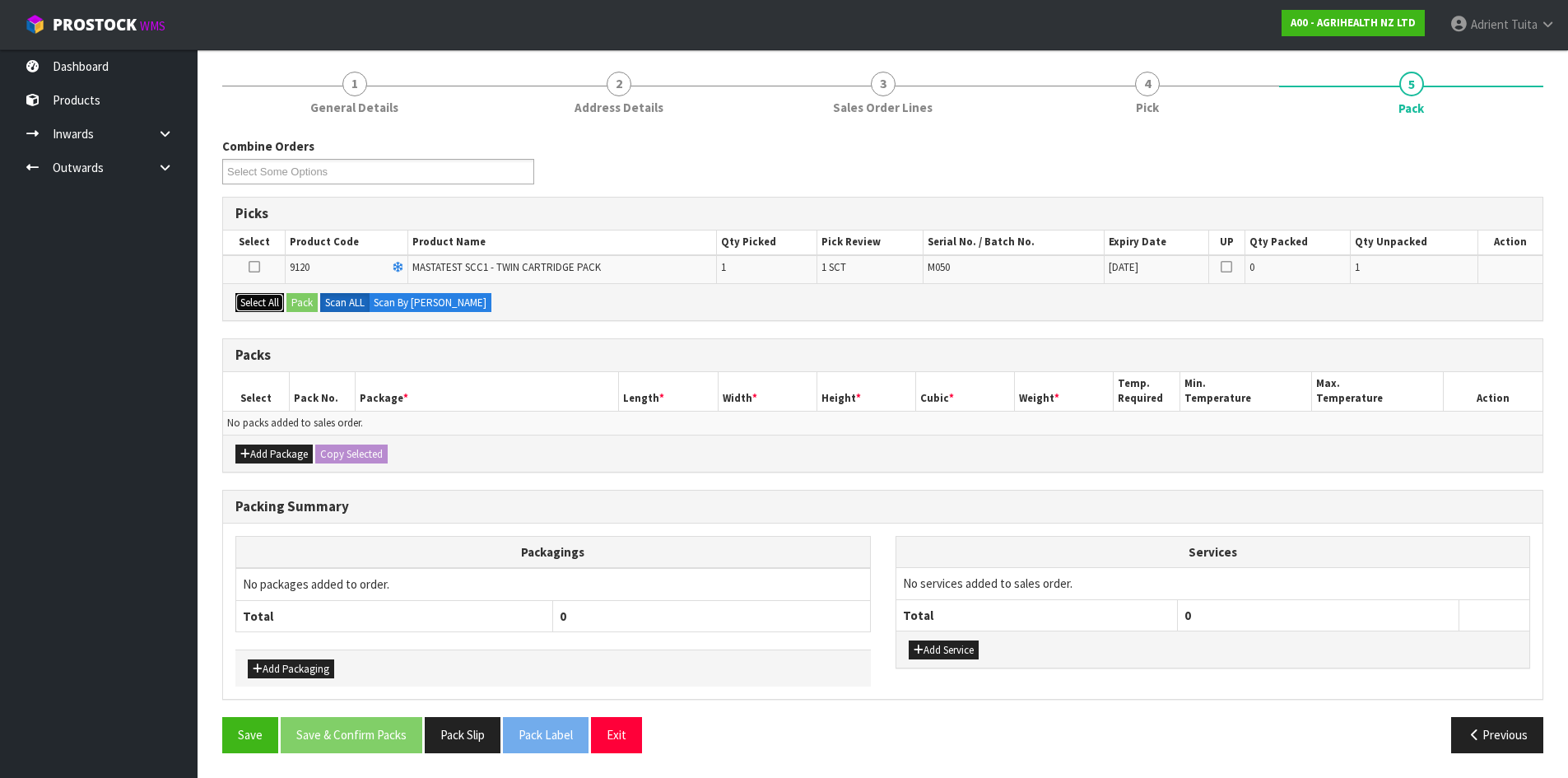
click at [273, 296] on button "Select All" at bounding box center [260, 302] width 49 height 19
click at [301, 308] on button "Pack" at bounding box center [302, 302] width 31 height 19
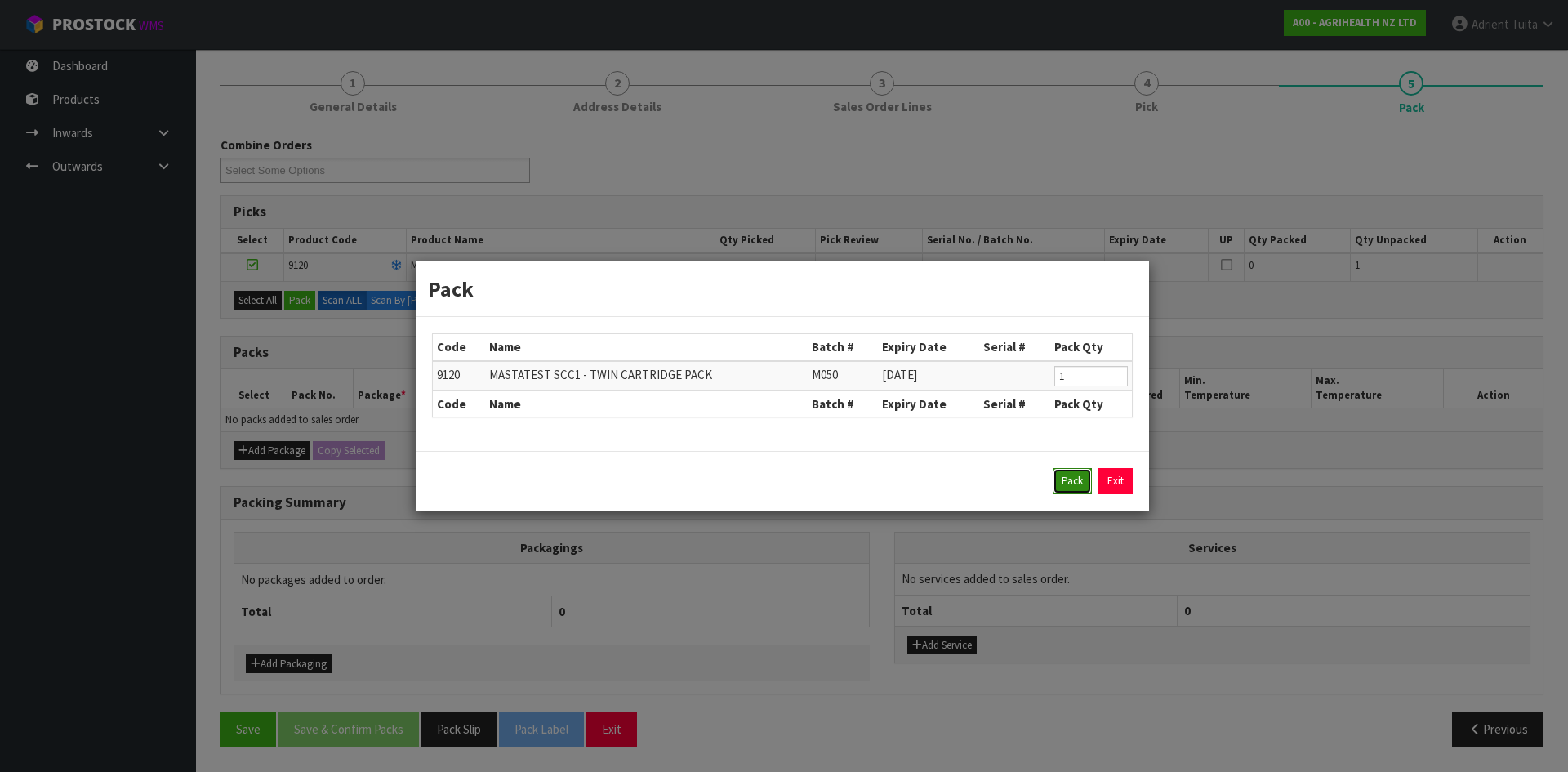
click at [1060, 475] on button "Pack" at bounding box center [1072, 481] width 40 height 26
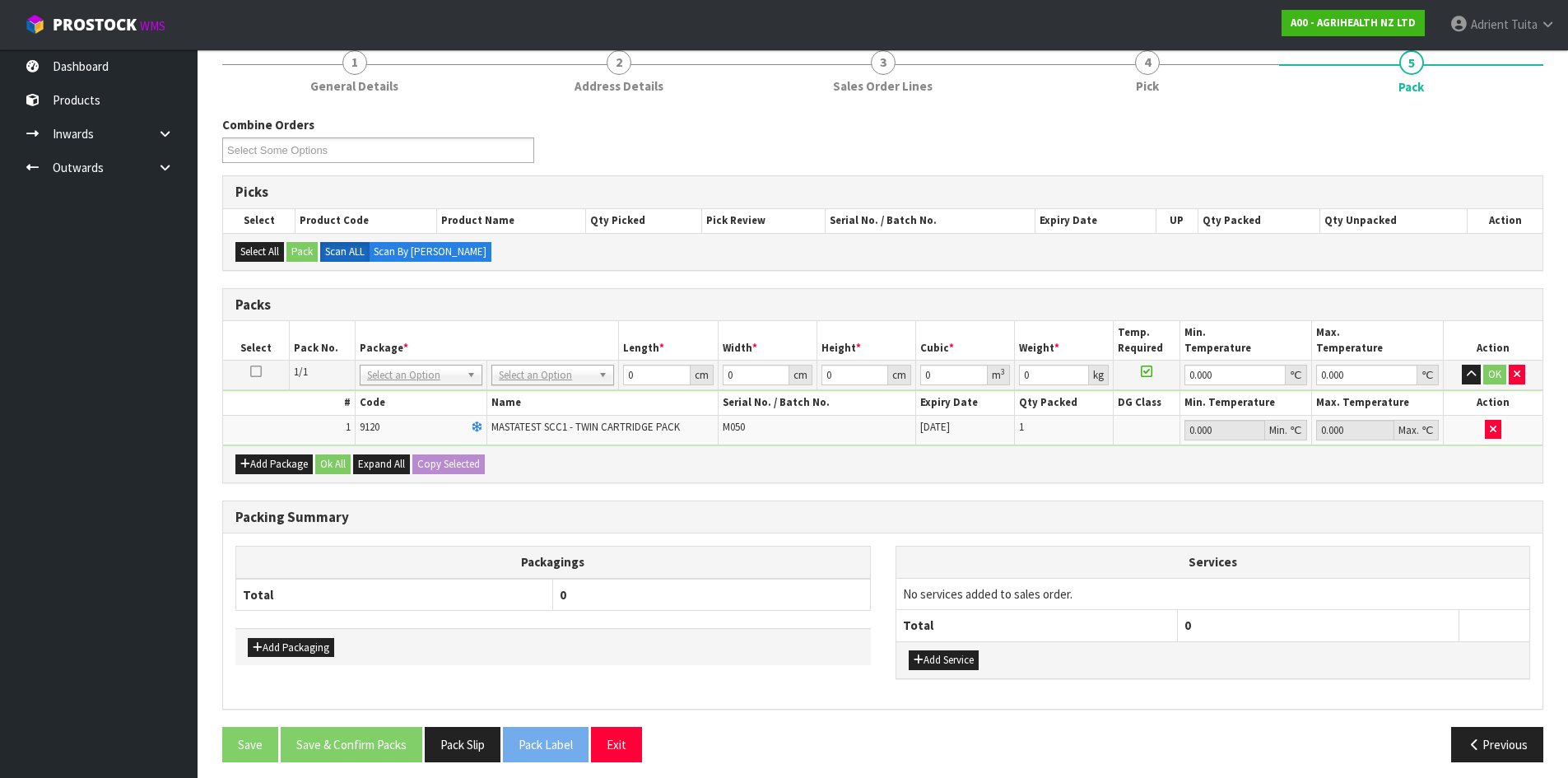
scroll to position [218, 0]
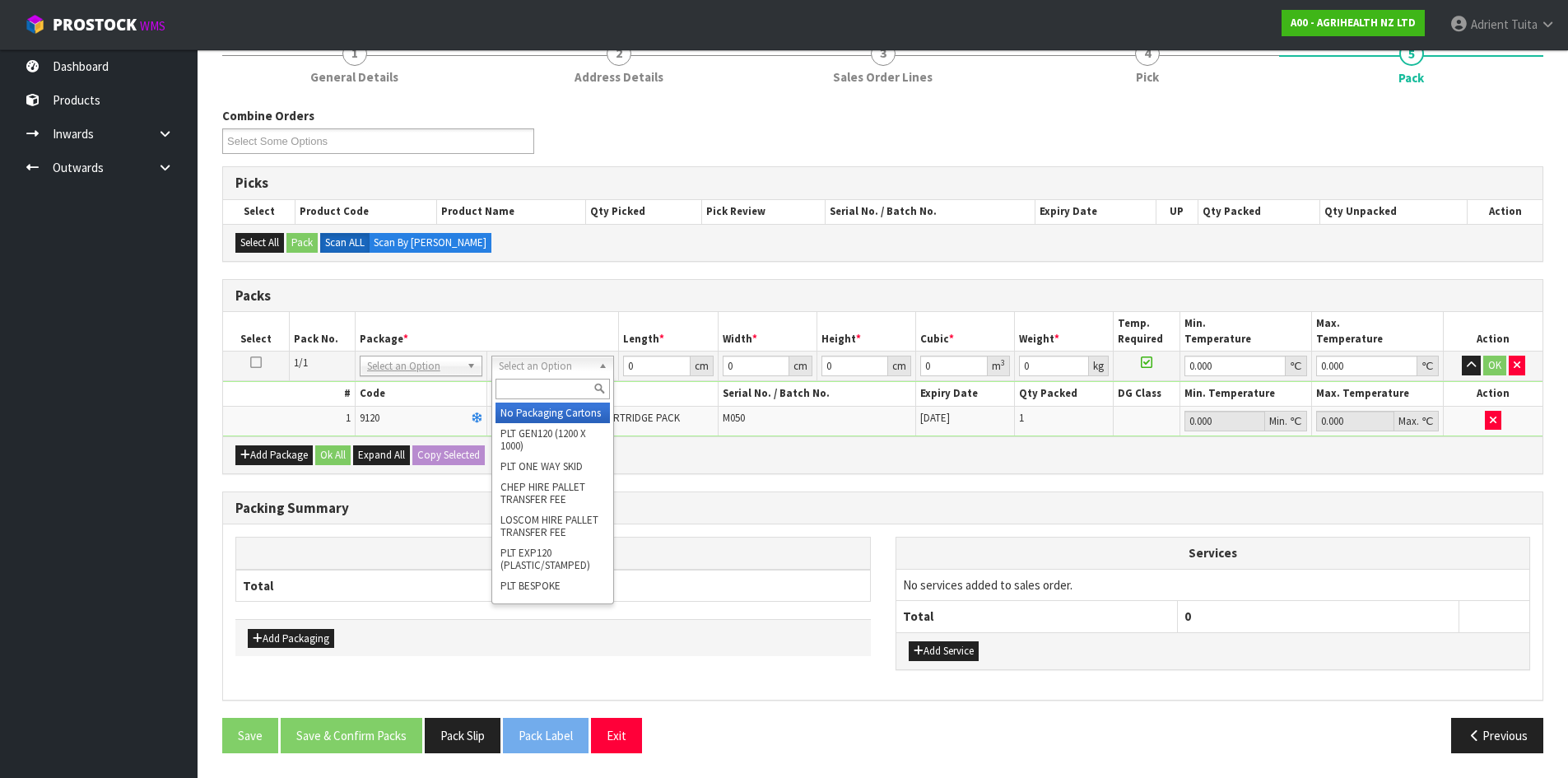
drag, startPoint x: 575, startPoint y: 368, endPoint x: 567, endPoint y: 405, distance: 37.9
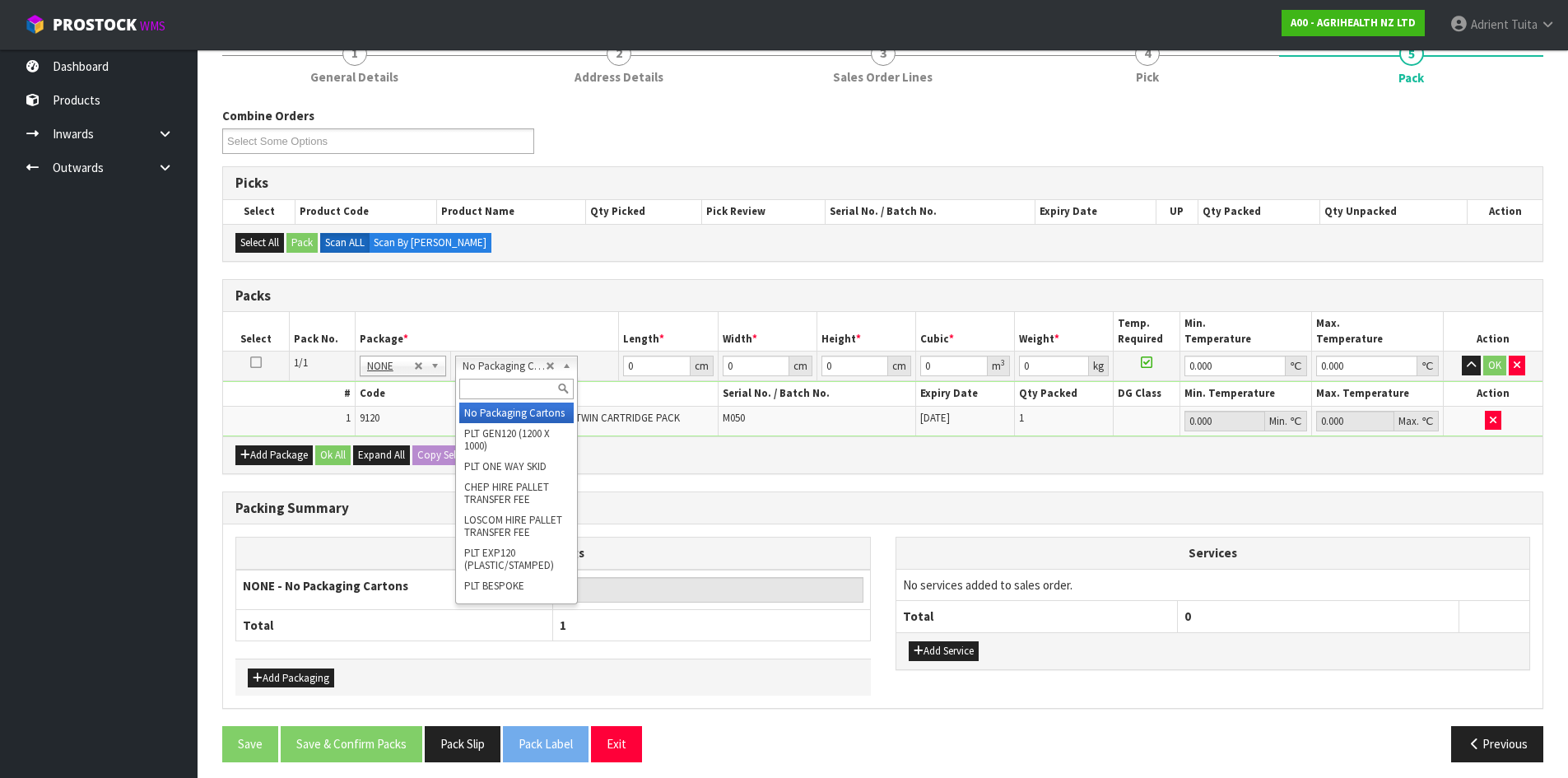
click at [520, 376] on div at bounding box center [516, 389] width 121 height 27
click at [520, 384] on input "text" at bounding box center [516, 388] width 115 height 20
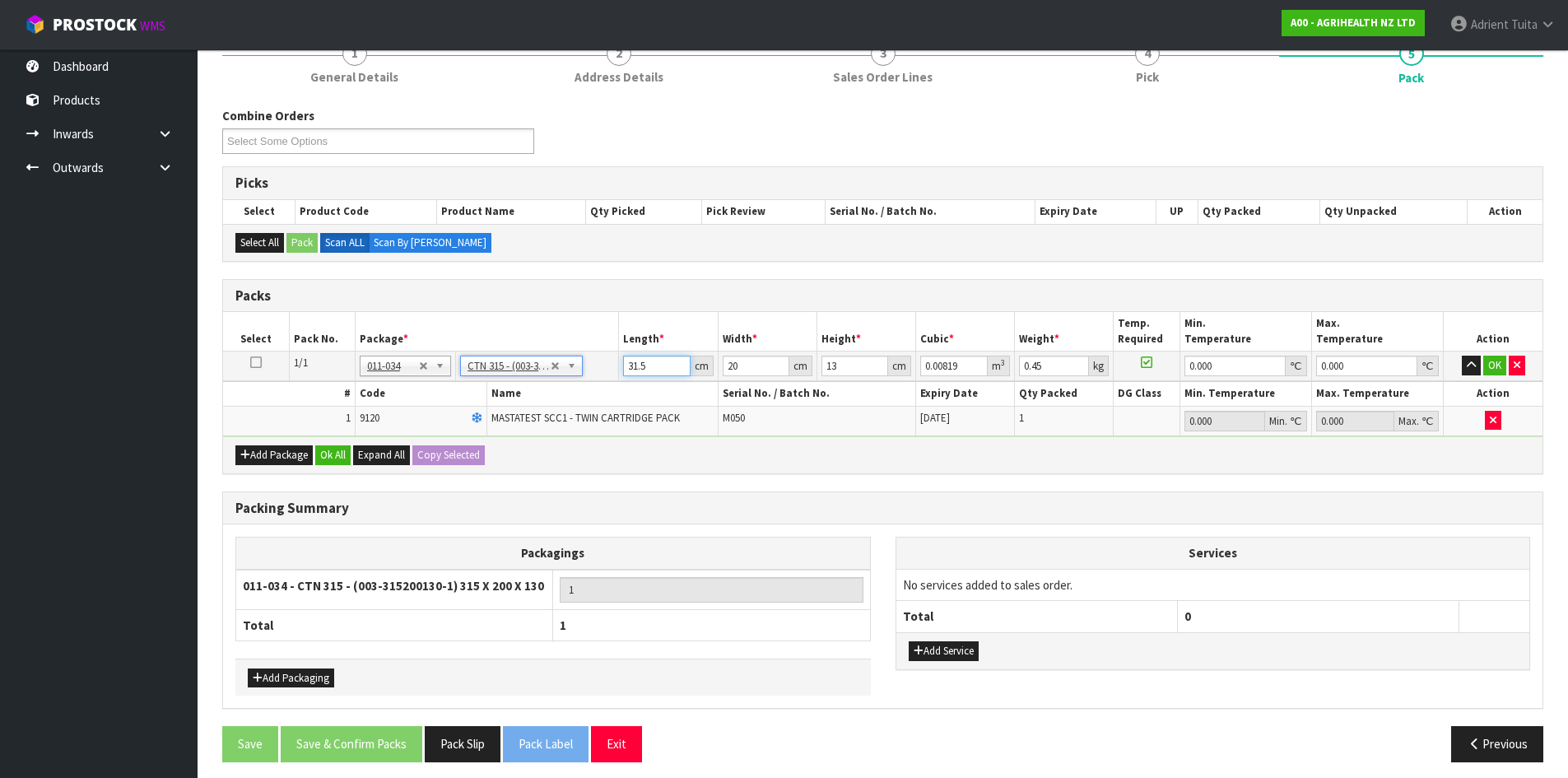
click at [638, 365] on input "31.5" at bounding box center [656, 366] width 67 height 20
click at [1489, 359] on button "OK" at bounding box center [1495, 366] width 23 height 19
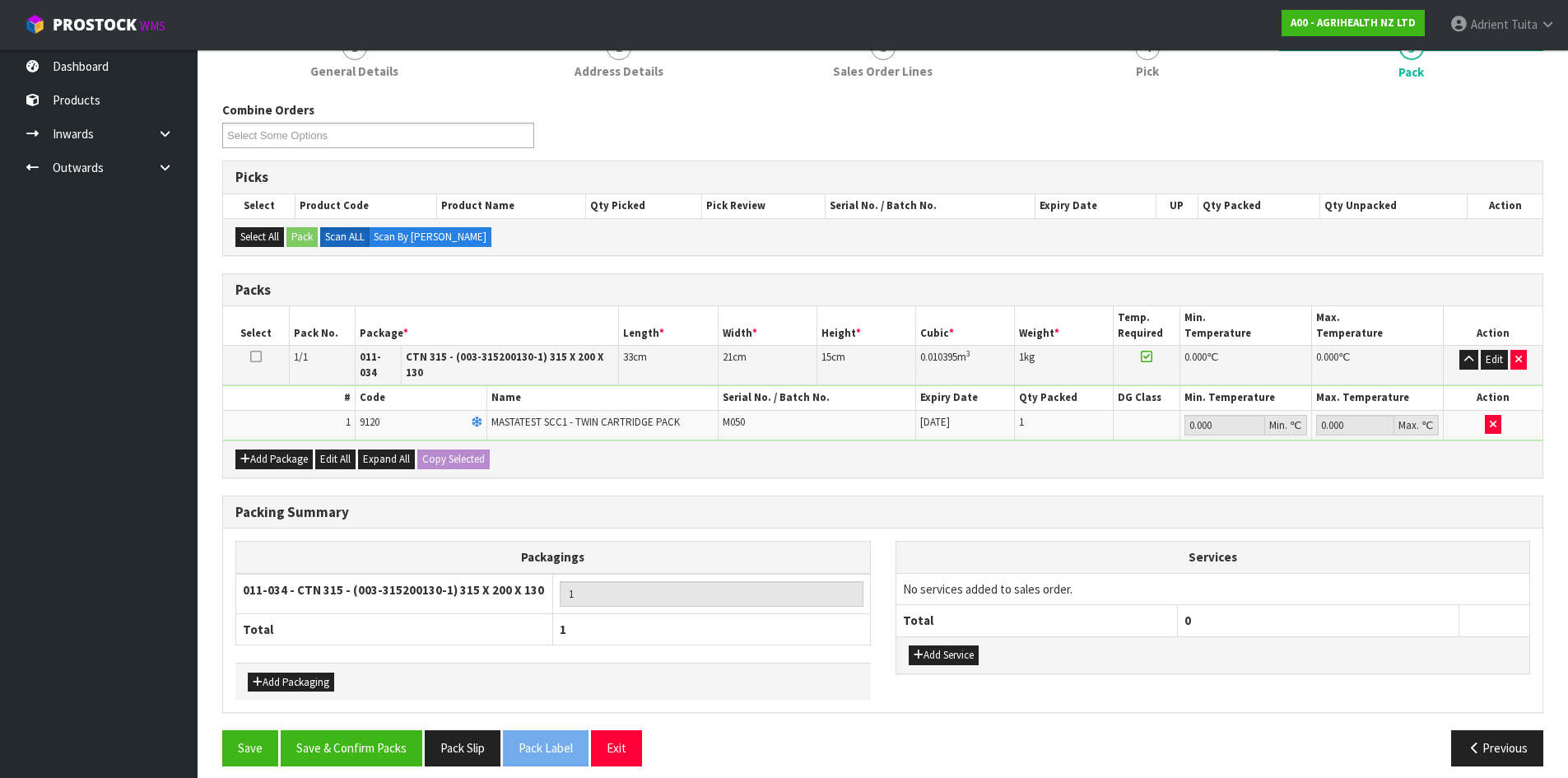
scroll to position [226, 0]
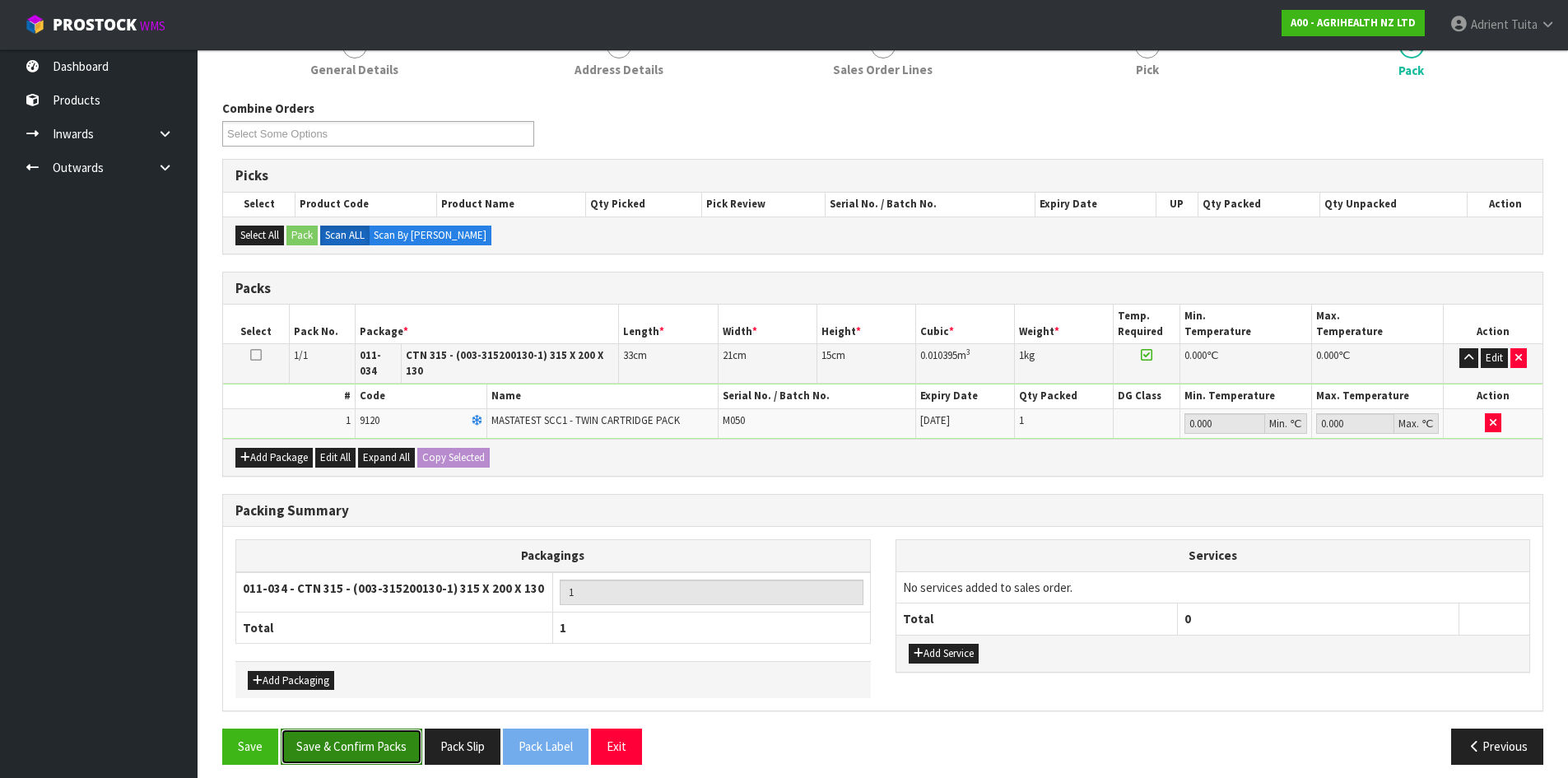
click at [354, 742] on button "Save & Confirm Packs" at bounding box center [352, 746] width 142 height 35
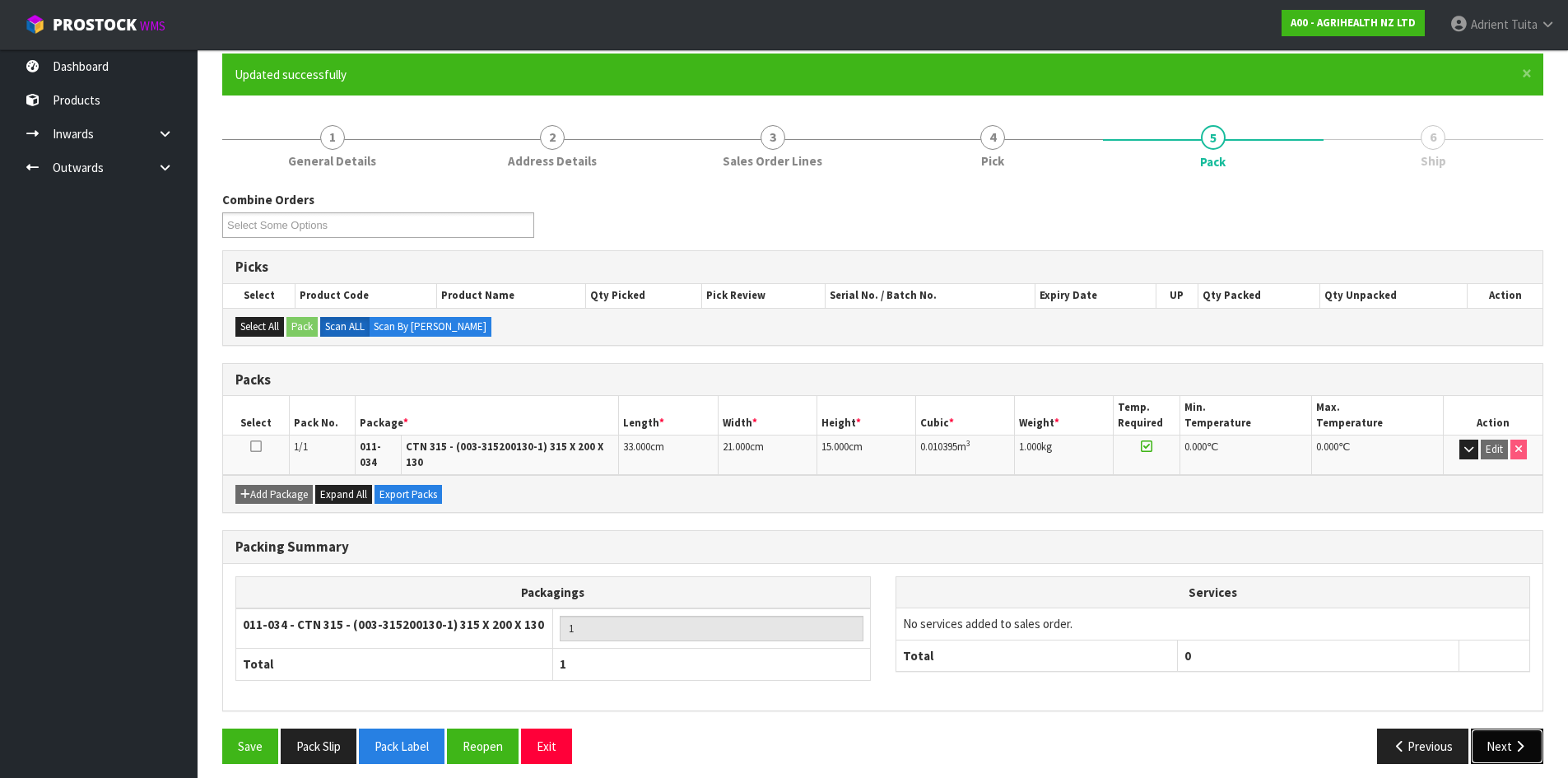
click at [1509, 744] on button "Next" at bounding box center [1507, 746] width 72 height 35
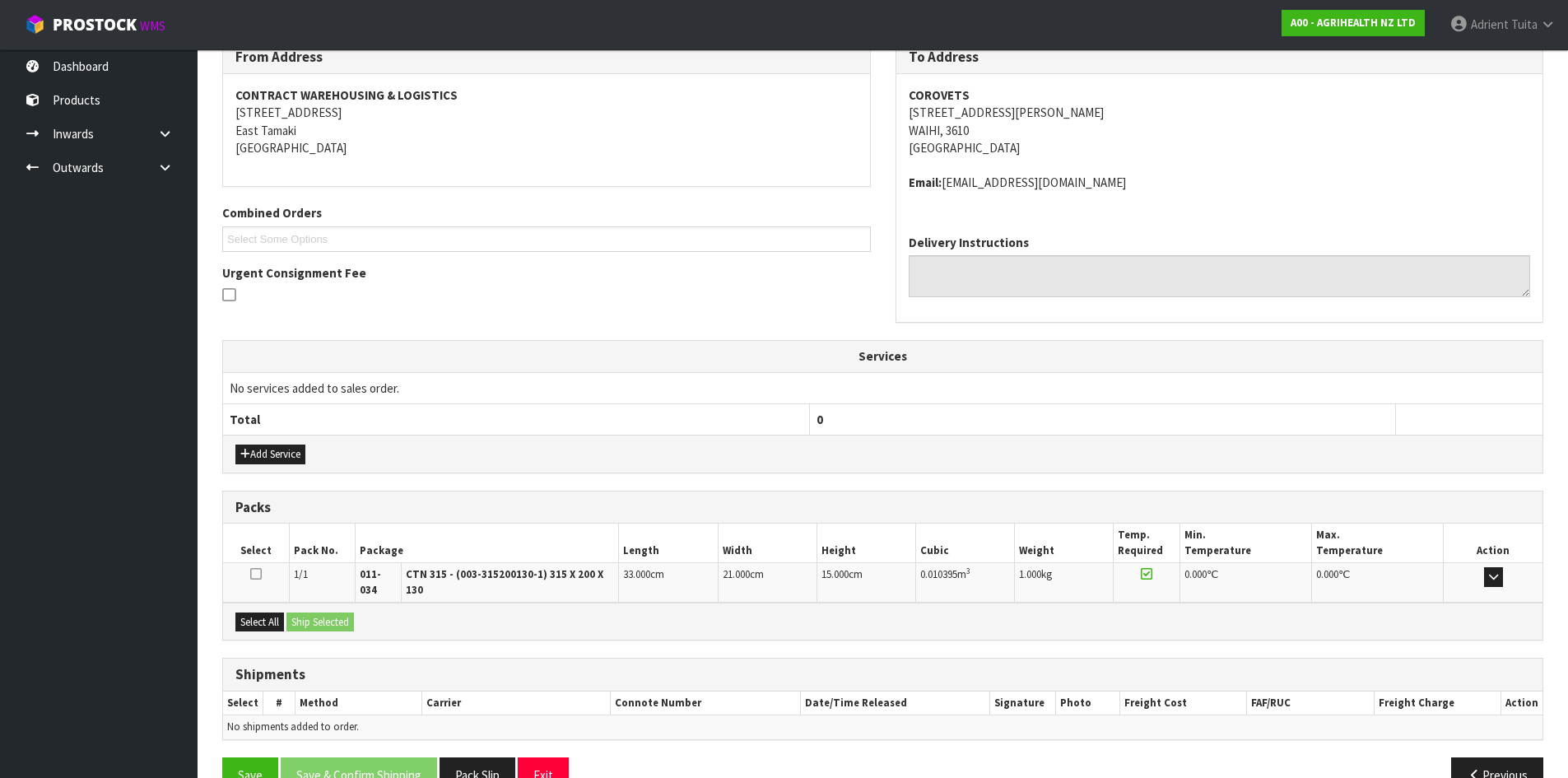
scroll to position [314, 0]
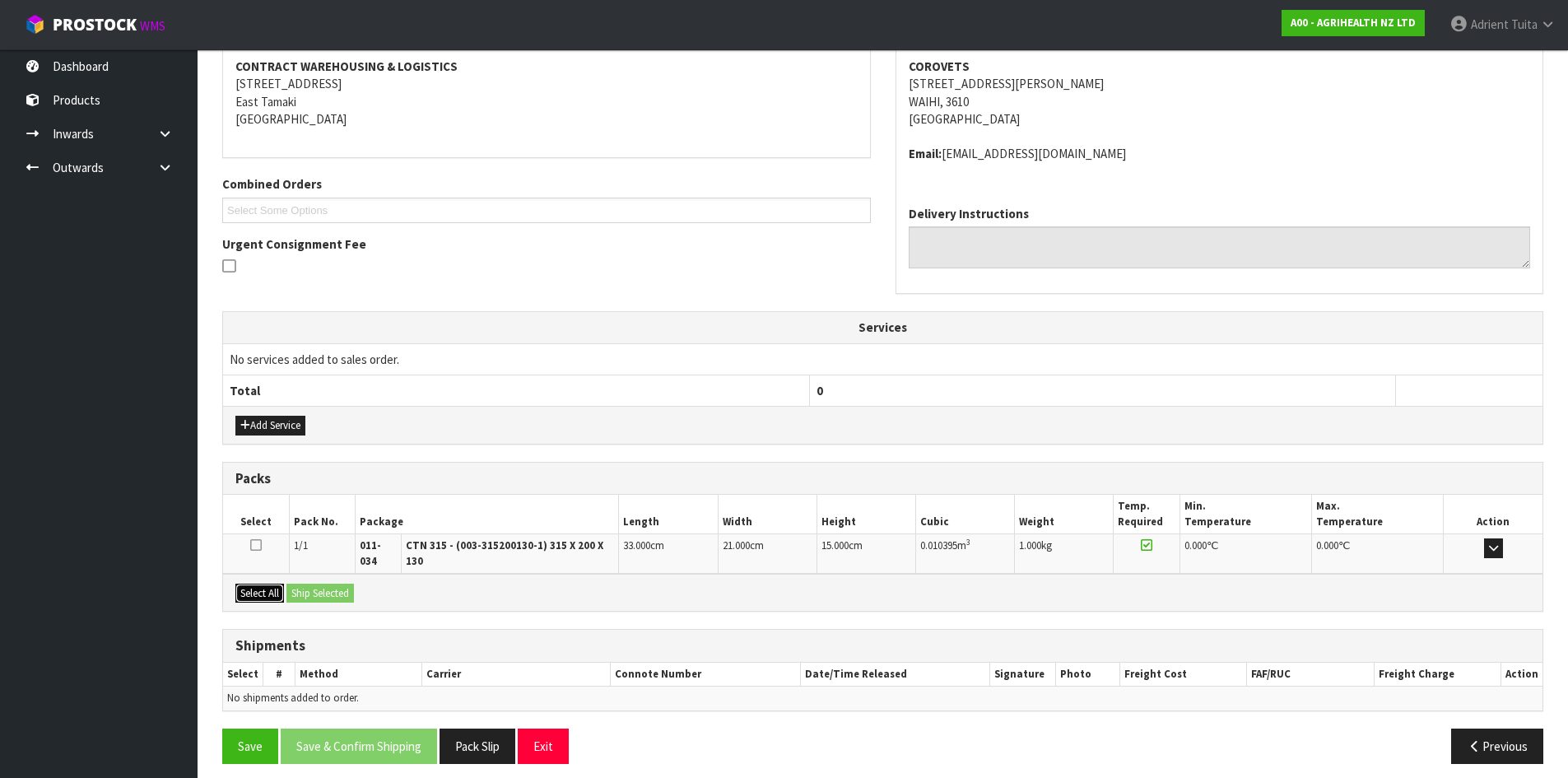
drag, startPoint x: 254, startPoint y: 582, endPoint x: 303, endPoint y: 585, distance: 49.1
click at [258, 584] on button "Select All" at bounding box center [260, 593] width 49 height 19
click at [303, 585] on button "Ship Selected" at bounding box center [320, 593] width 67 height 19
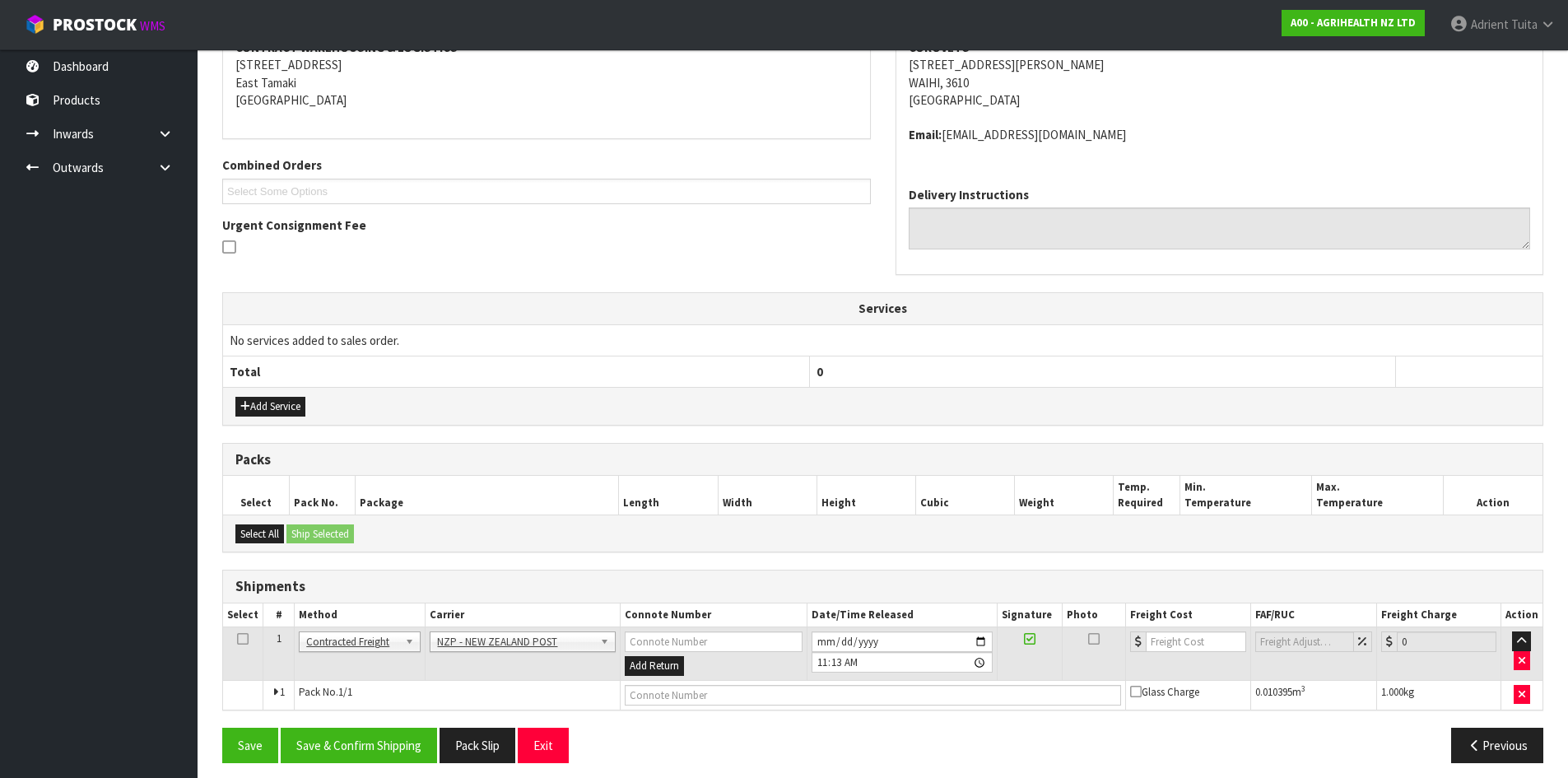
scroll to position [342, 0]
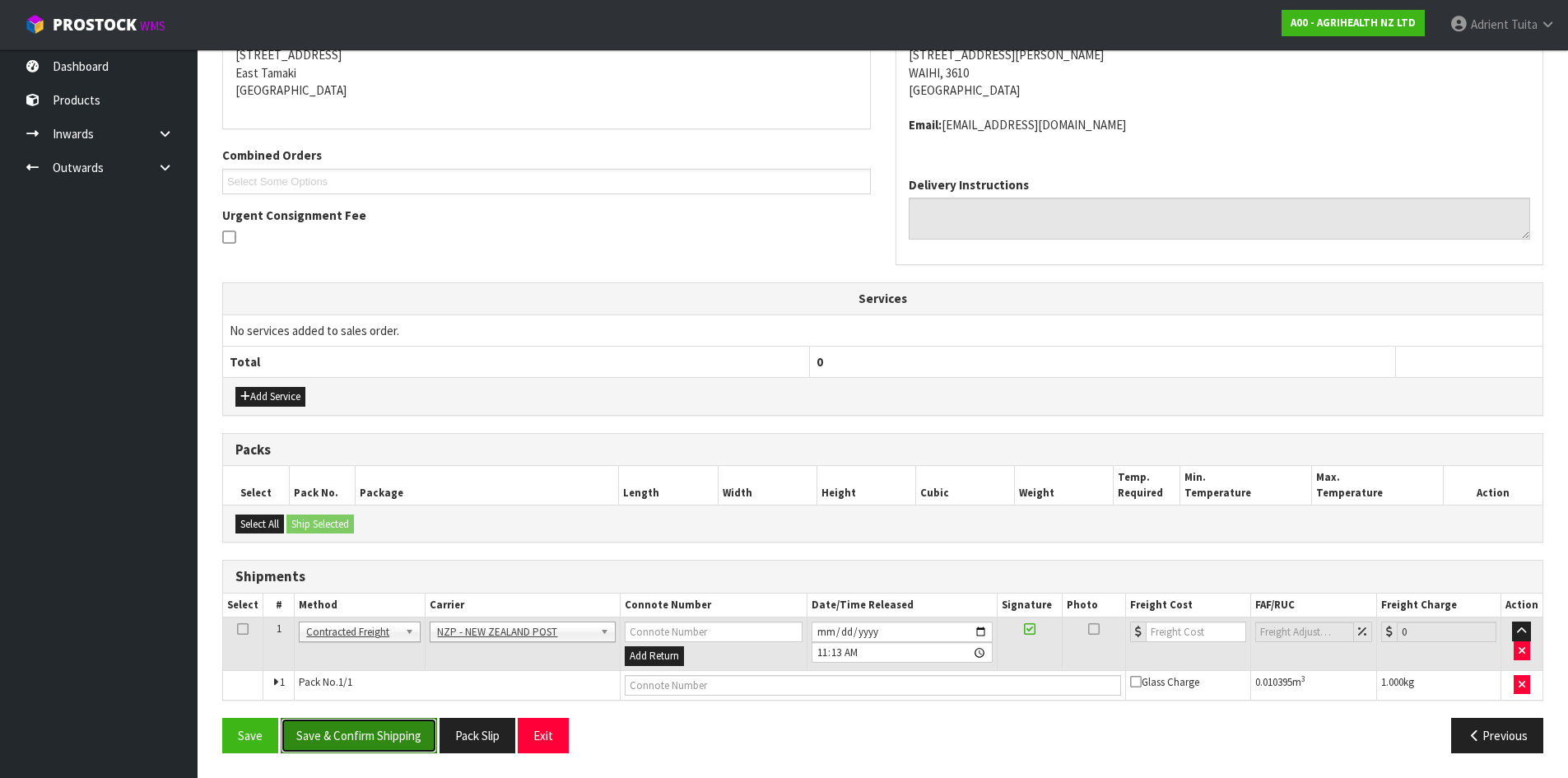
click at [347, 726] on button "Save & Confirm Shipping" at bounding box center [359, 735] width 157 height 35
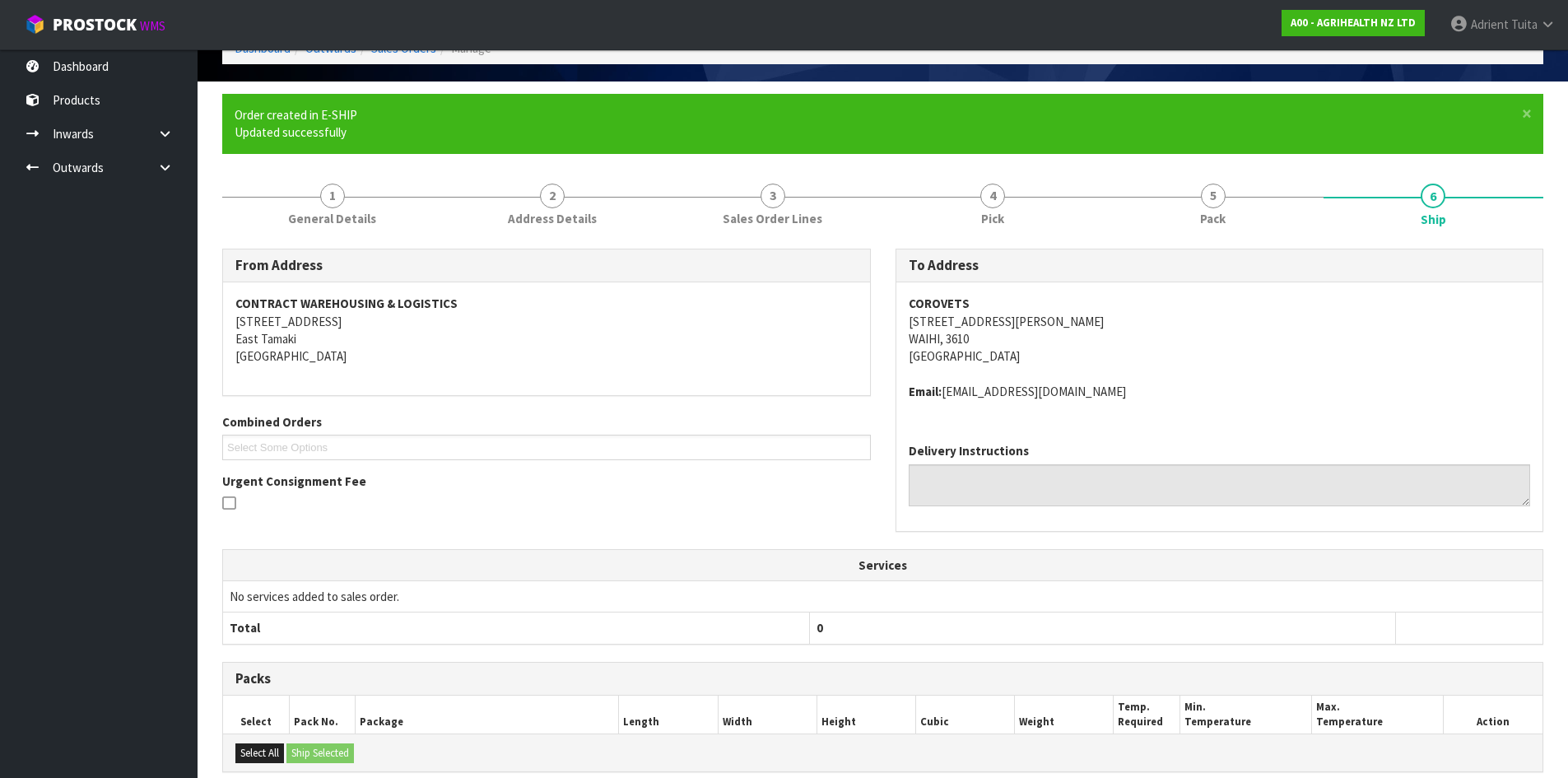
scroll to position [319, 0]
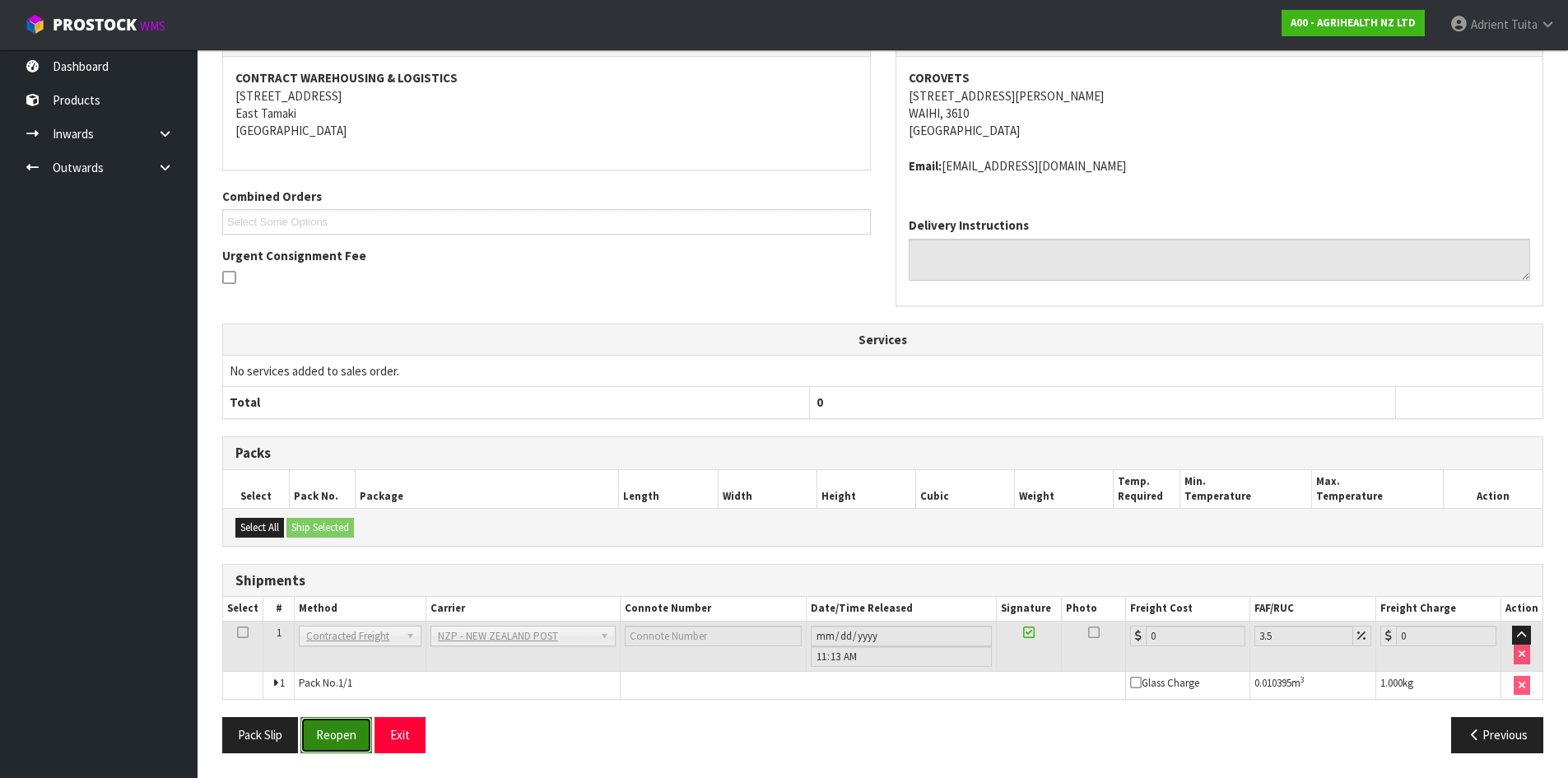
click at [320, 733] on button "Reopen" at bounding box center [336, 734] width 72 height 35
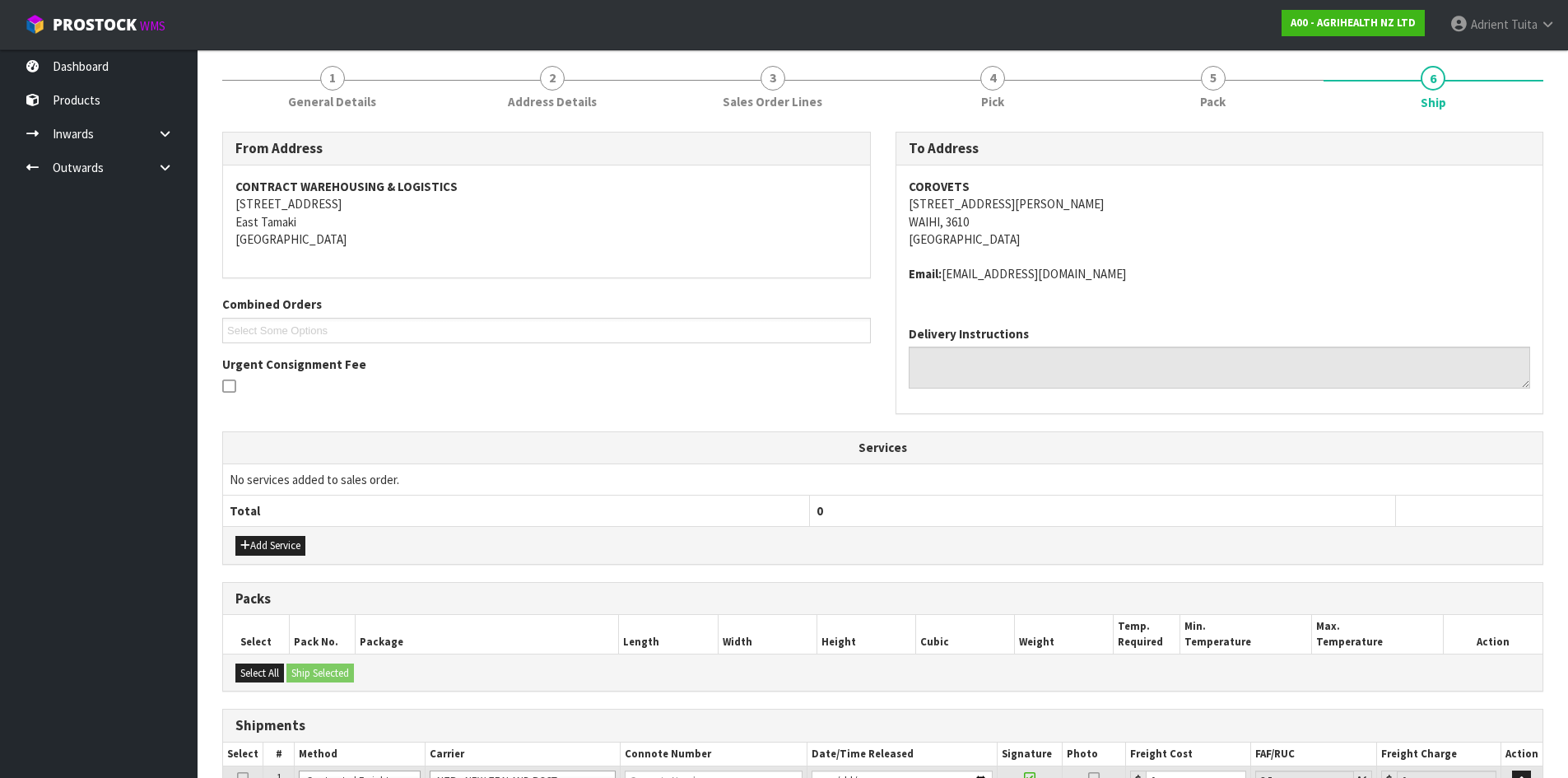
scroll to position [301, 0]
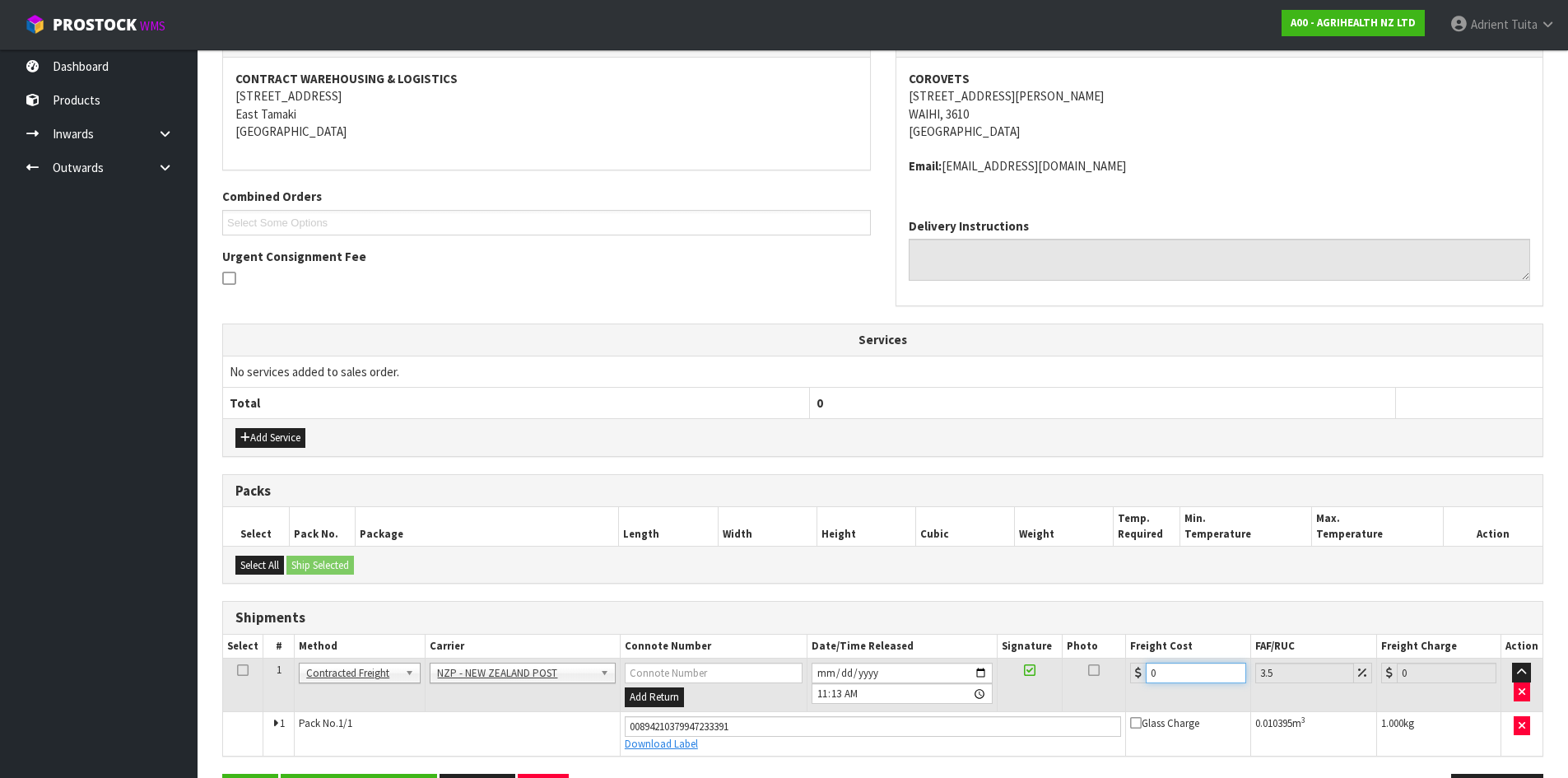
click at [1176, 679] on input "0" at bounding box center [1195, 672] width 99 height 20
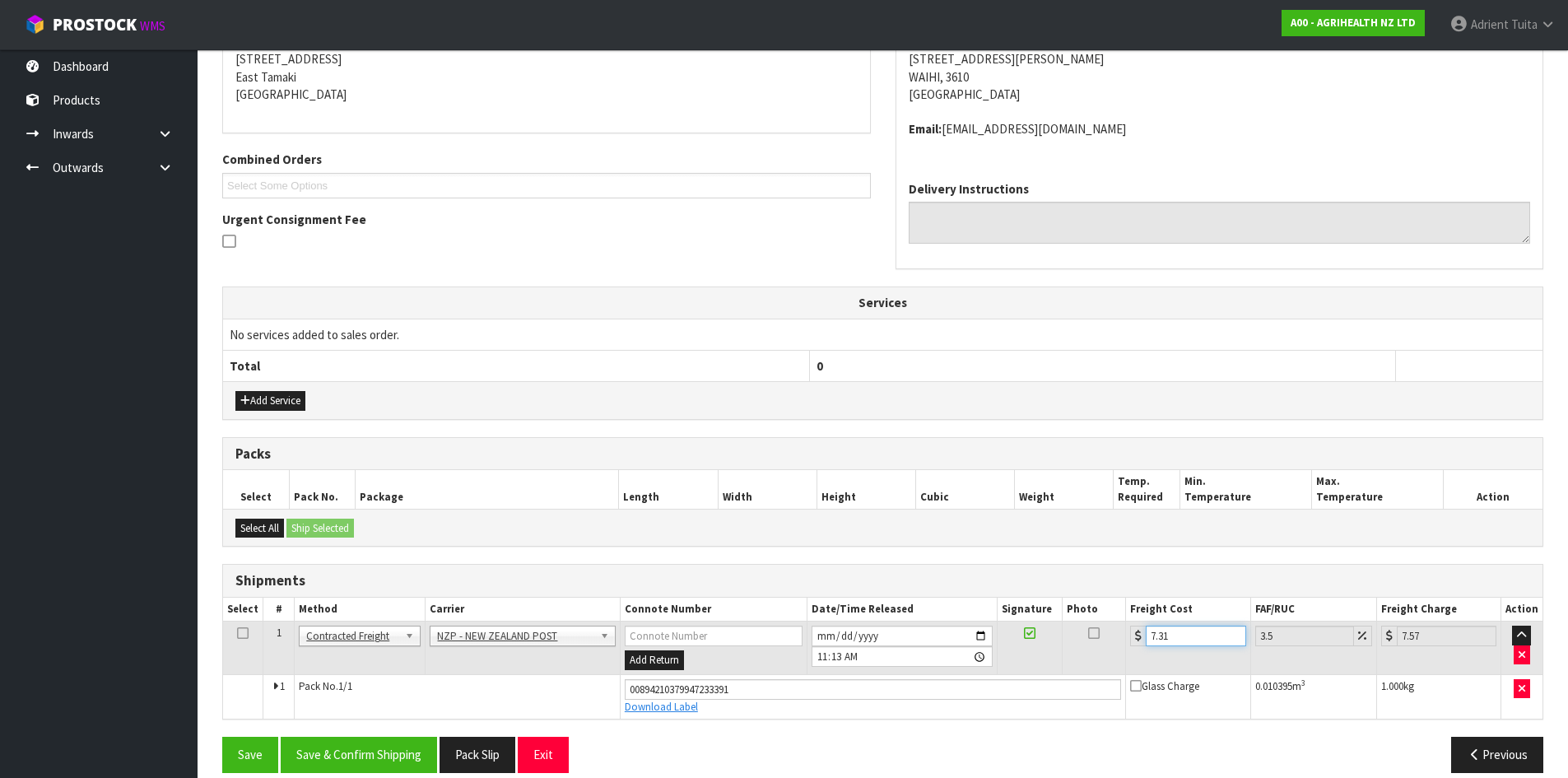
scroll to position [358, 0]
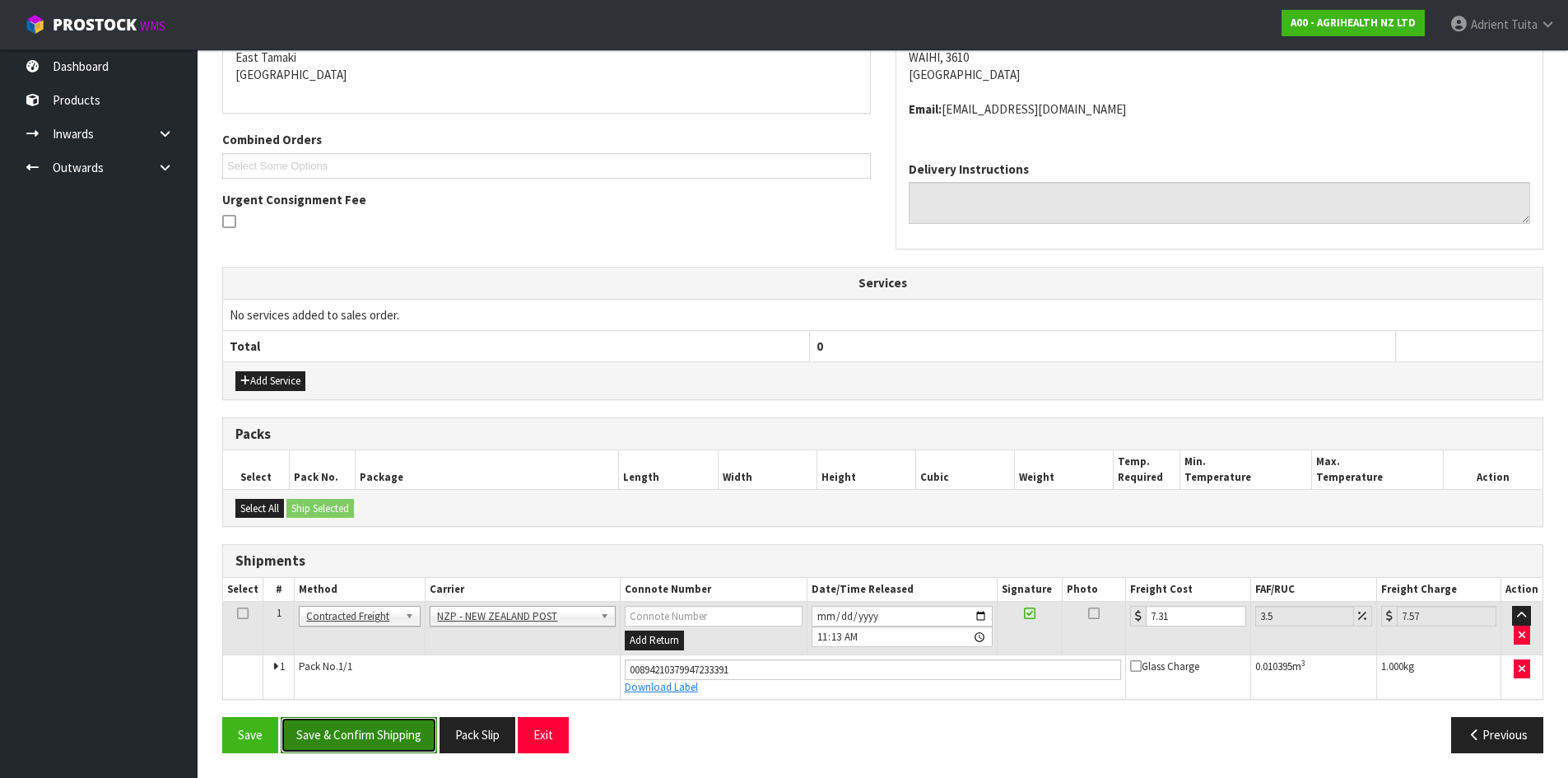
click at [408, 735] on button "Save & Confirm Shipping" at bounding box center [359, 734] width 157 height 35
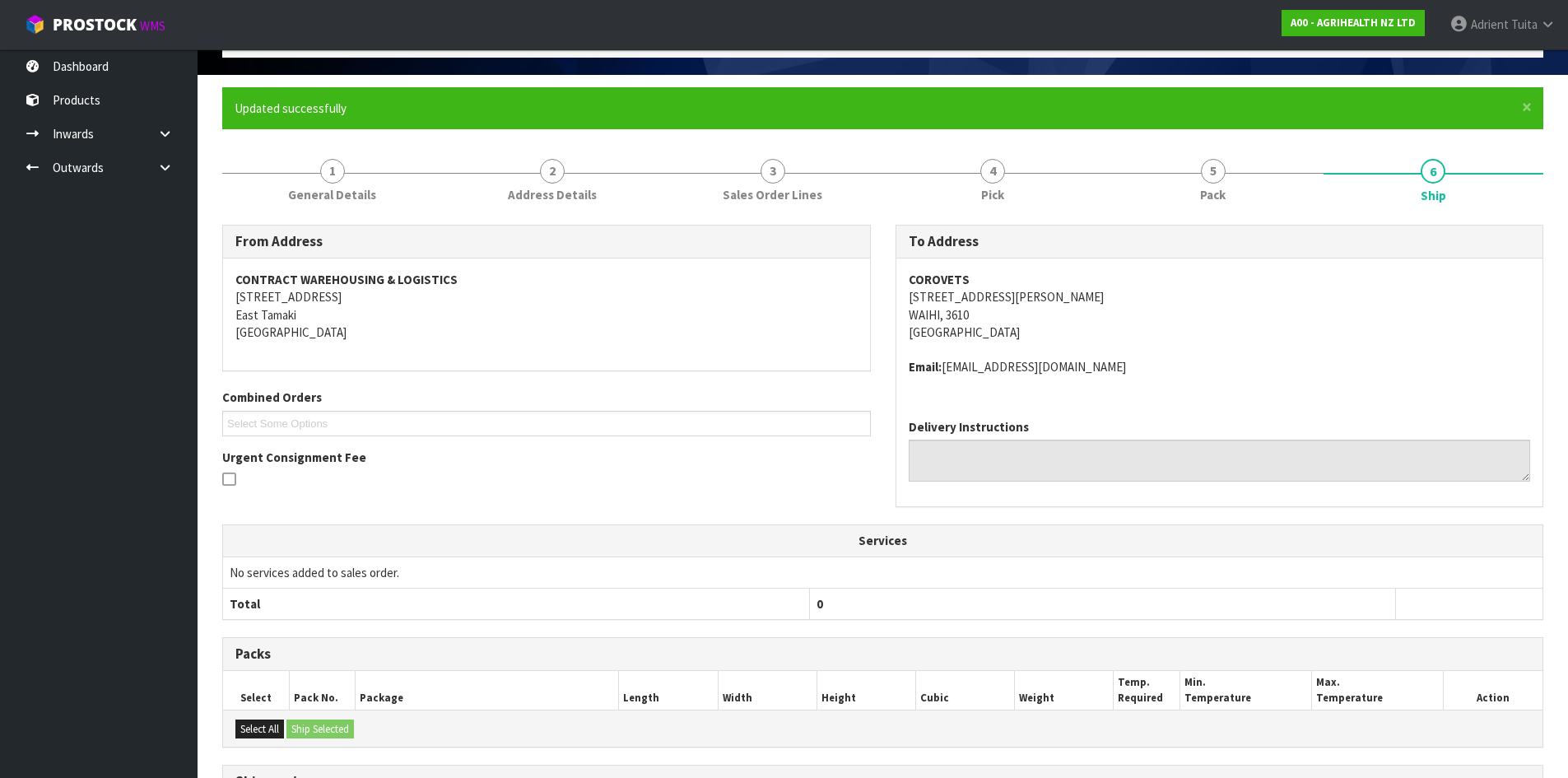
scroll to position [313, 0]
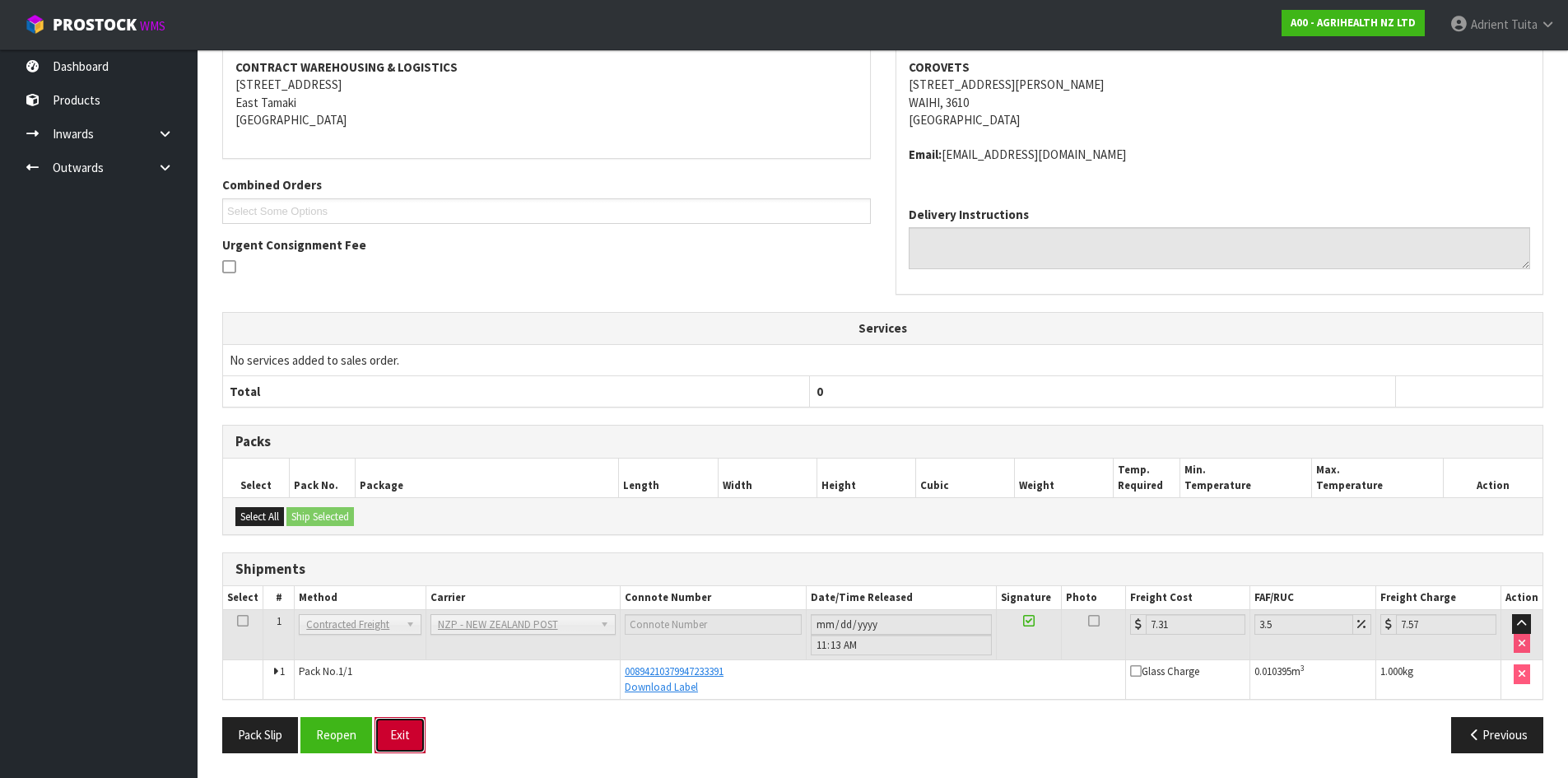
click at [408, 727] on button "Exit" at bounding box center [400, 734] width 51 height 35
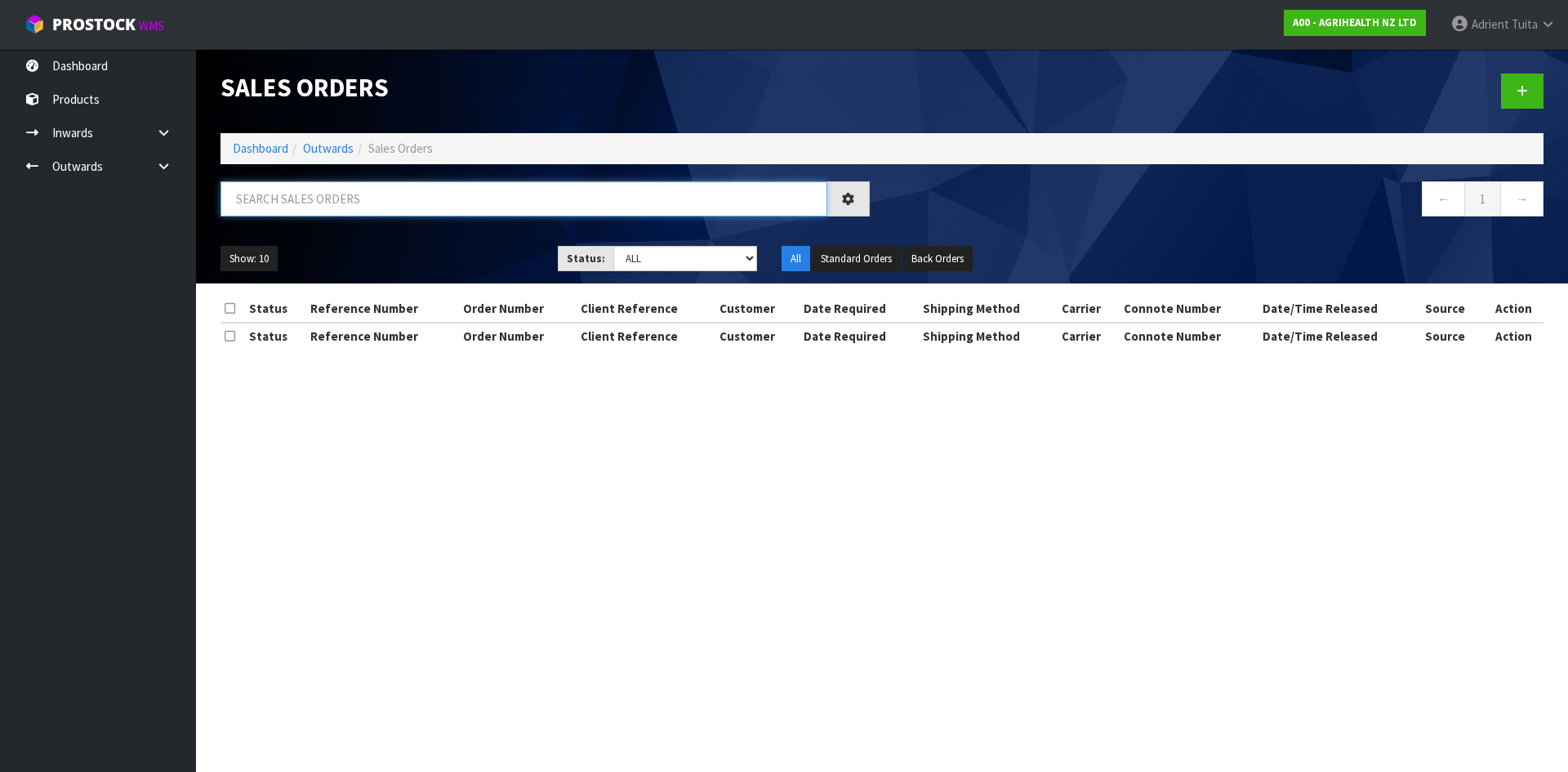
click at [316, 192] on input "text" at bounding box center [524, 199] width 607 height 35
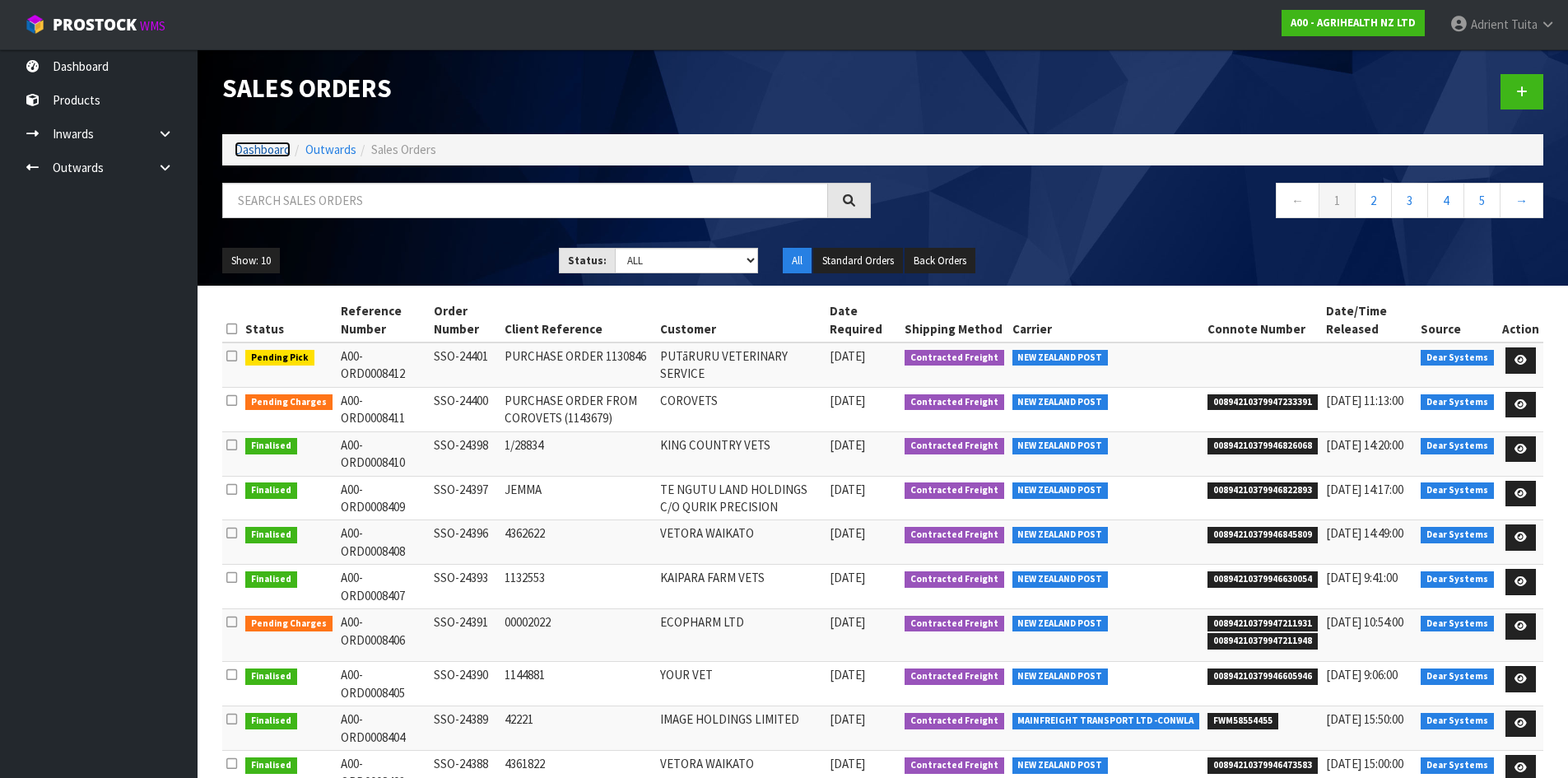
click at [243, 145] on link "Dashboard" at bounding box center [262, 150] width 56 height 16
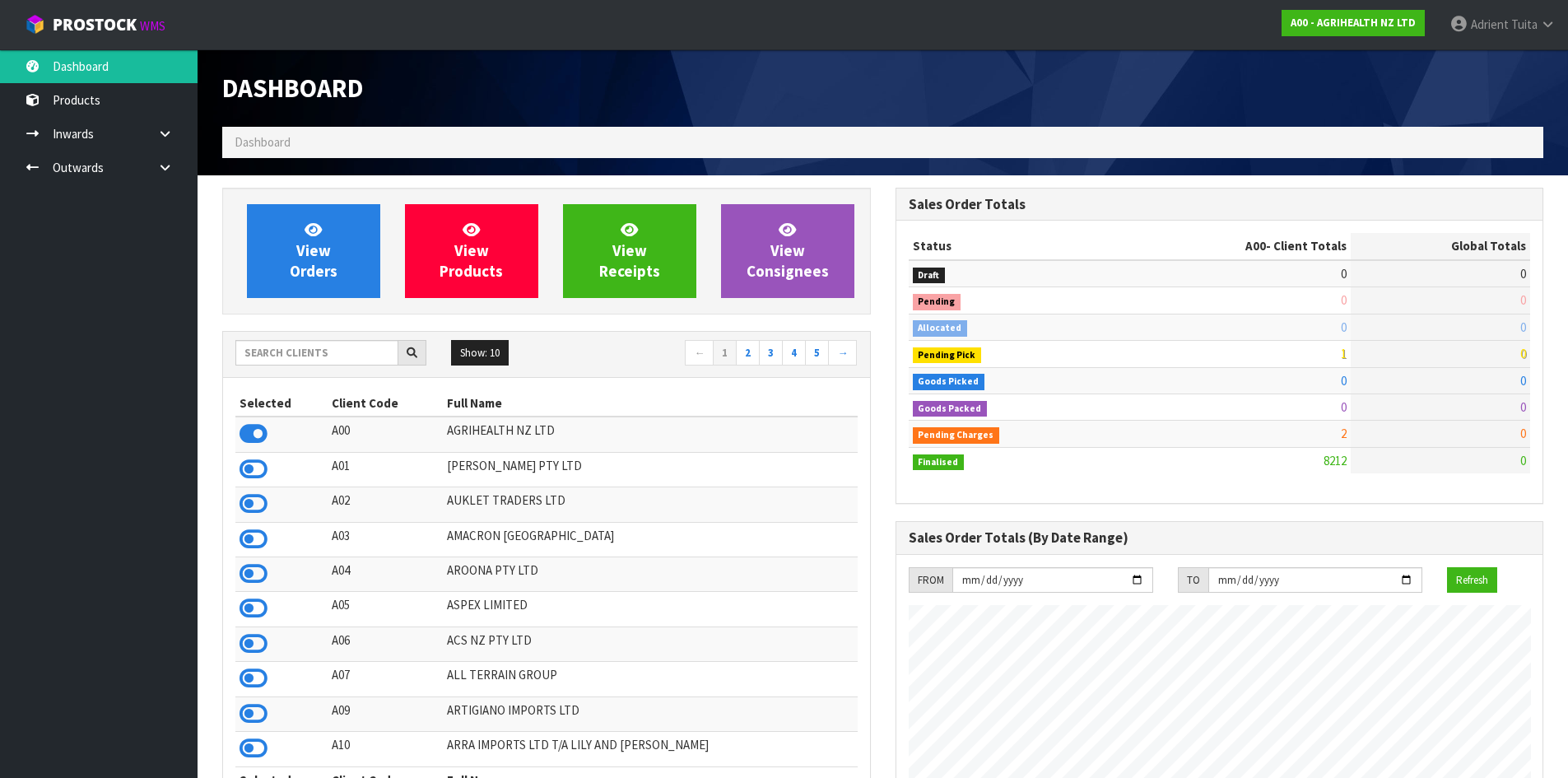
scroll to position [1248, 673]
click at [285, 272] on link "View Orders" at bounding box center [313, 251] width 133 height 94
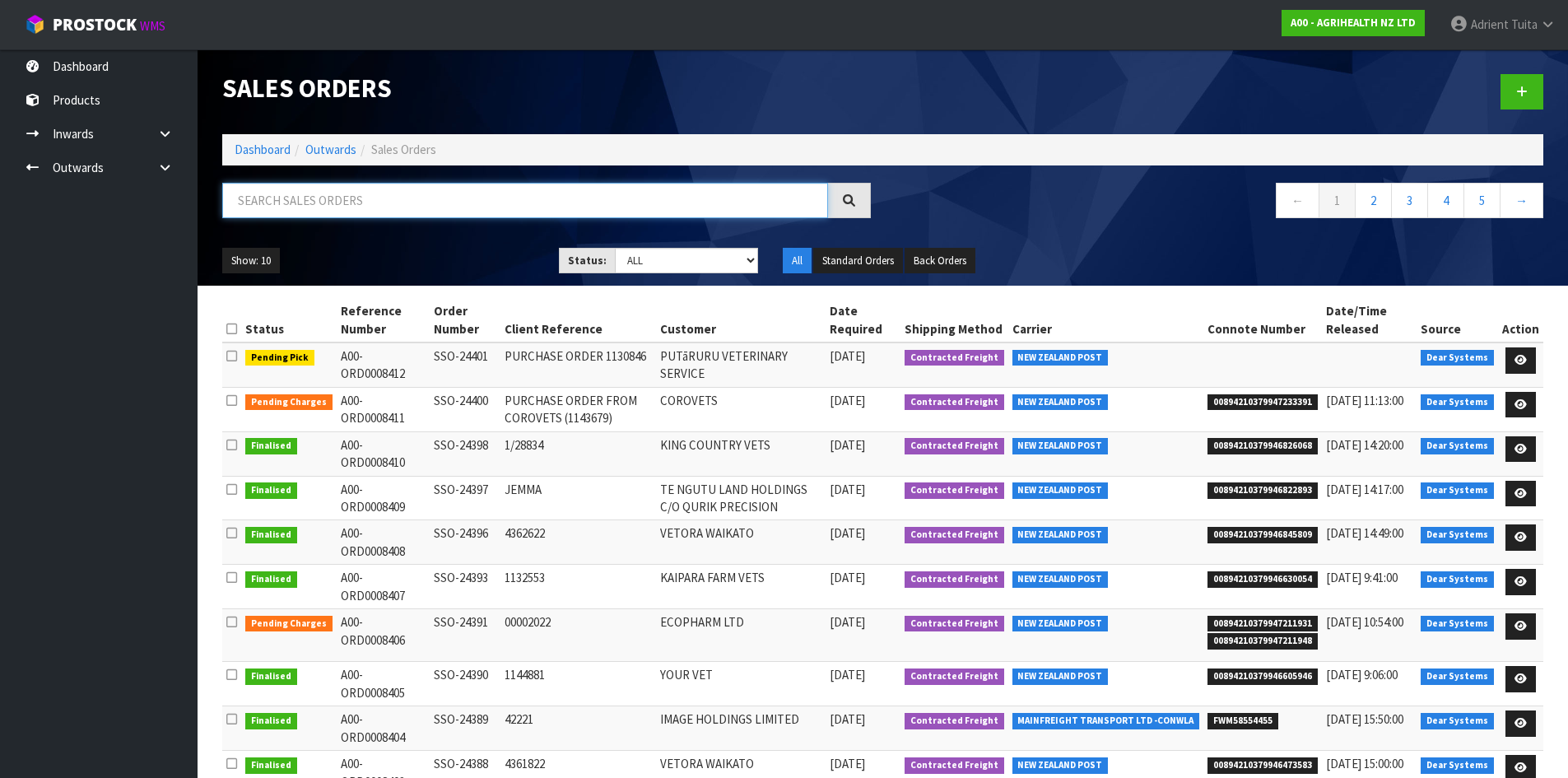
click at [265, 206] on input "text" at bounding box center [525, 200] width 606 height 35
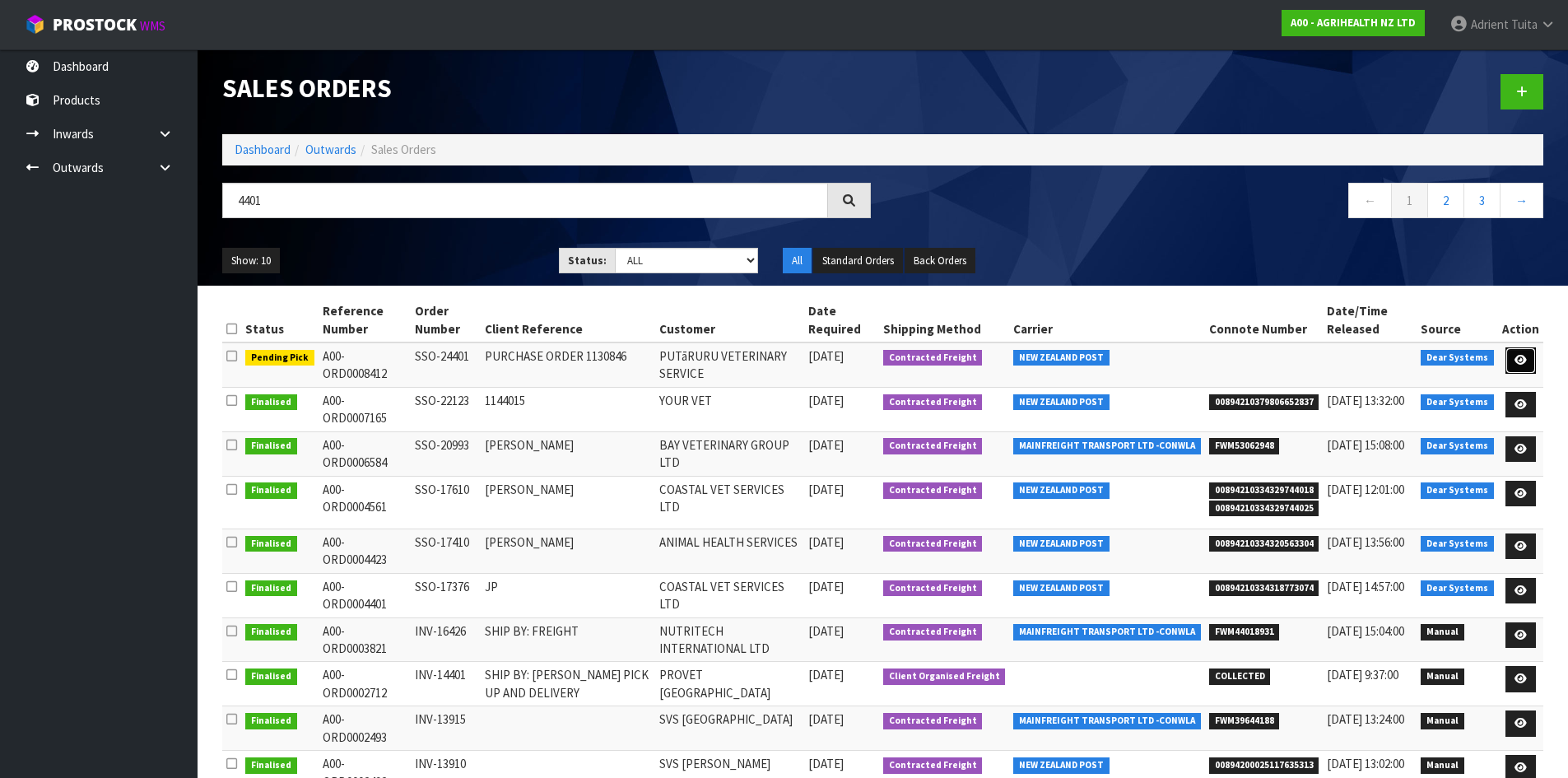
click at [1517, 360] on icon at bounding box center [1520, 360] width 13 height 11
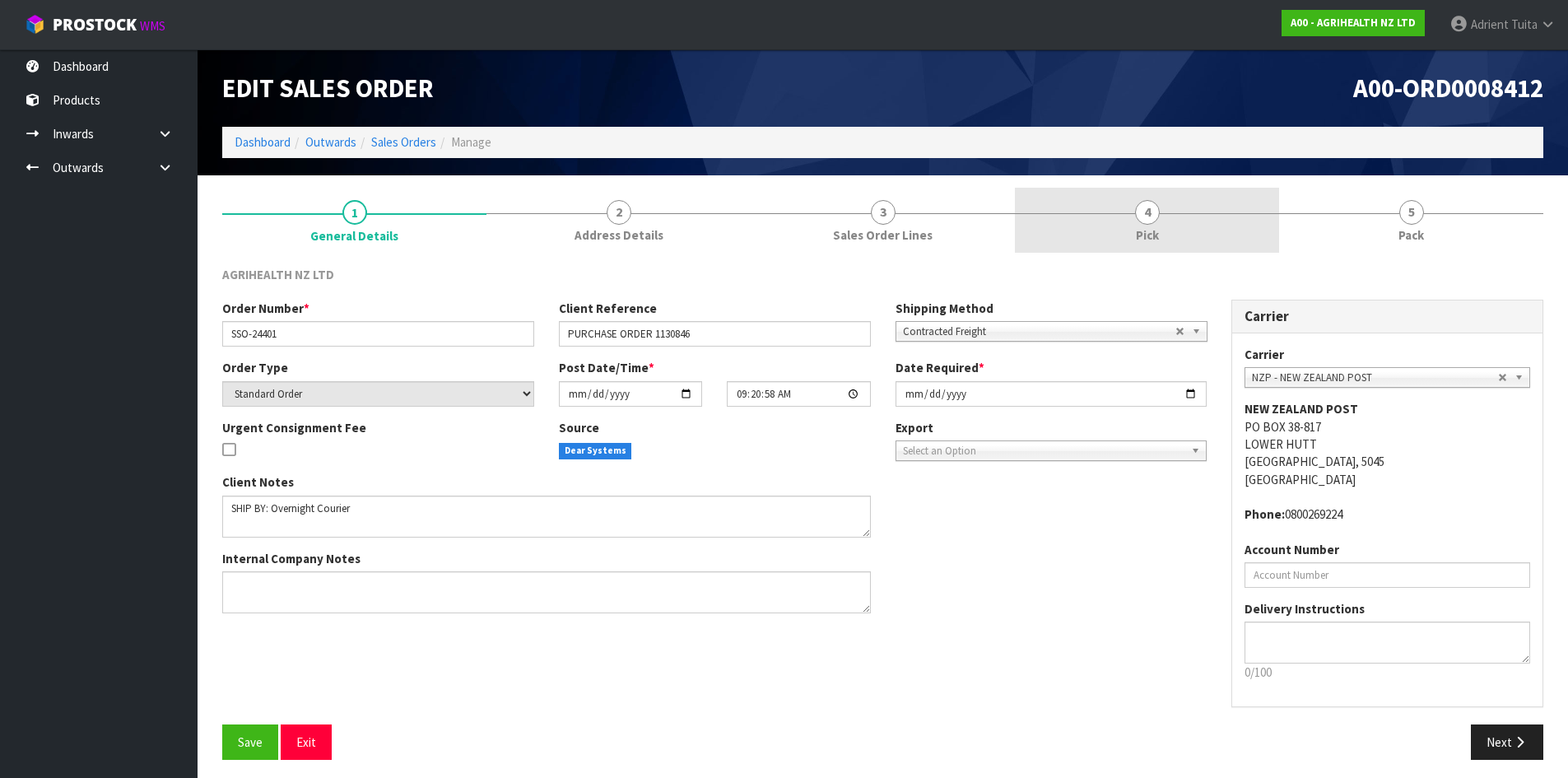
click at [1095, 211] on link "4 Pick" at bounding box center [1147, 220] width 264 height 65
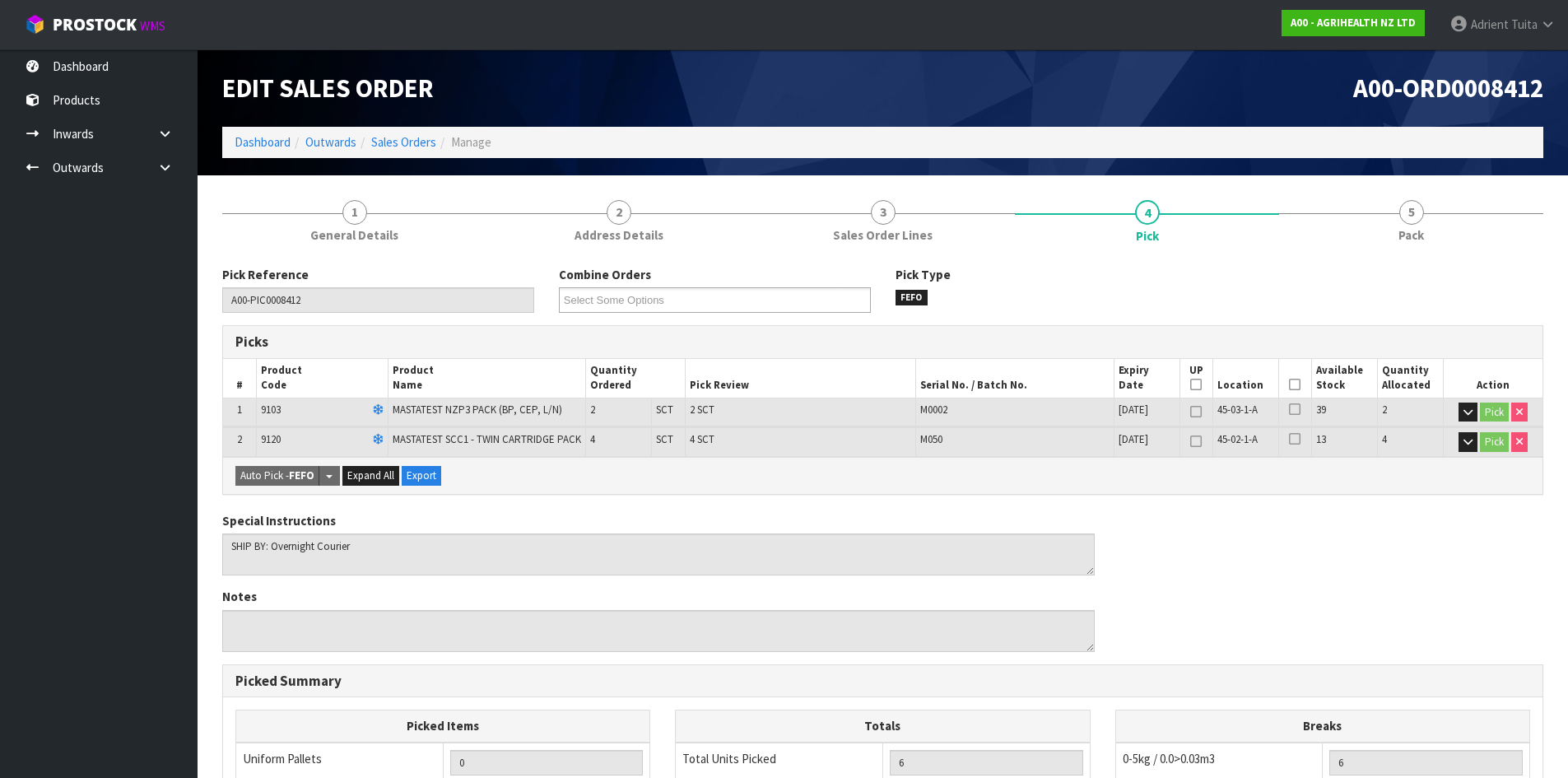
click at [1295, 385] on icon at bounding box center [1295, 384] width 12 height 1
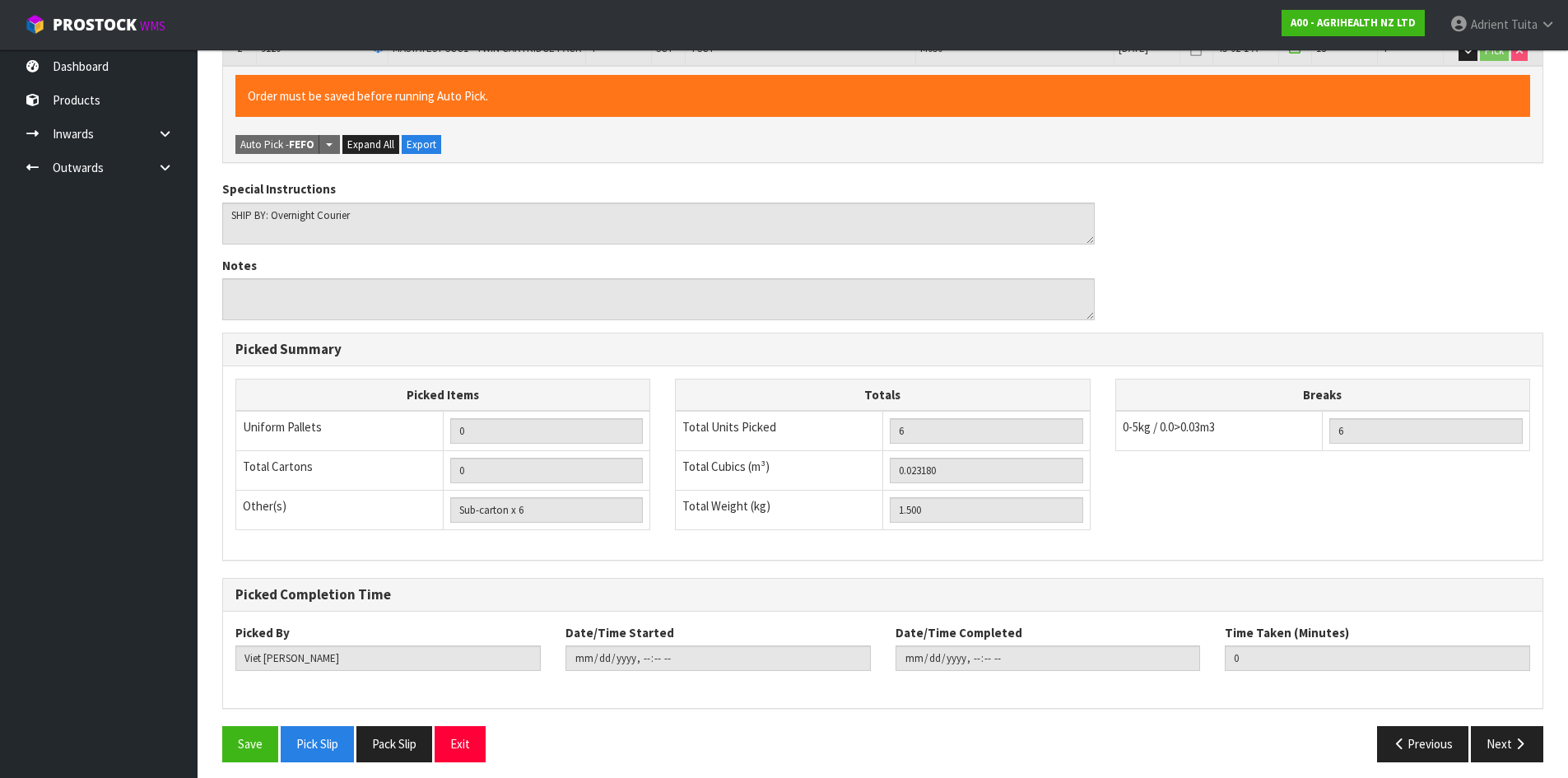
scroll to position [400, 0]
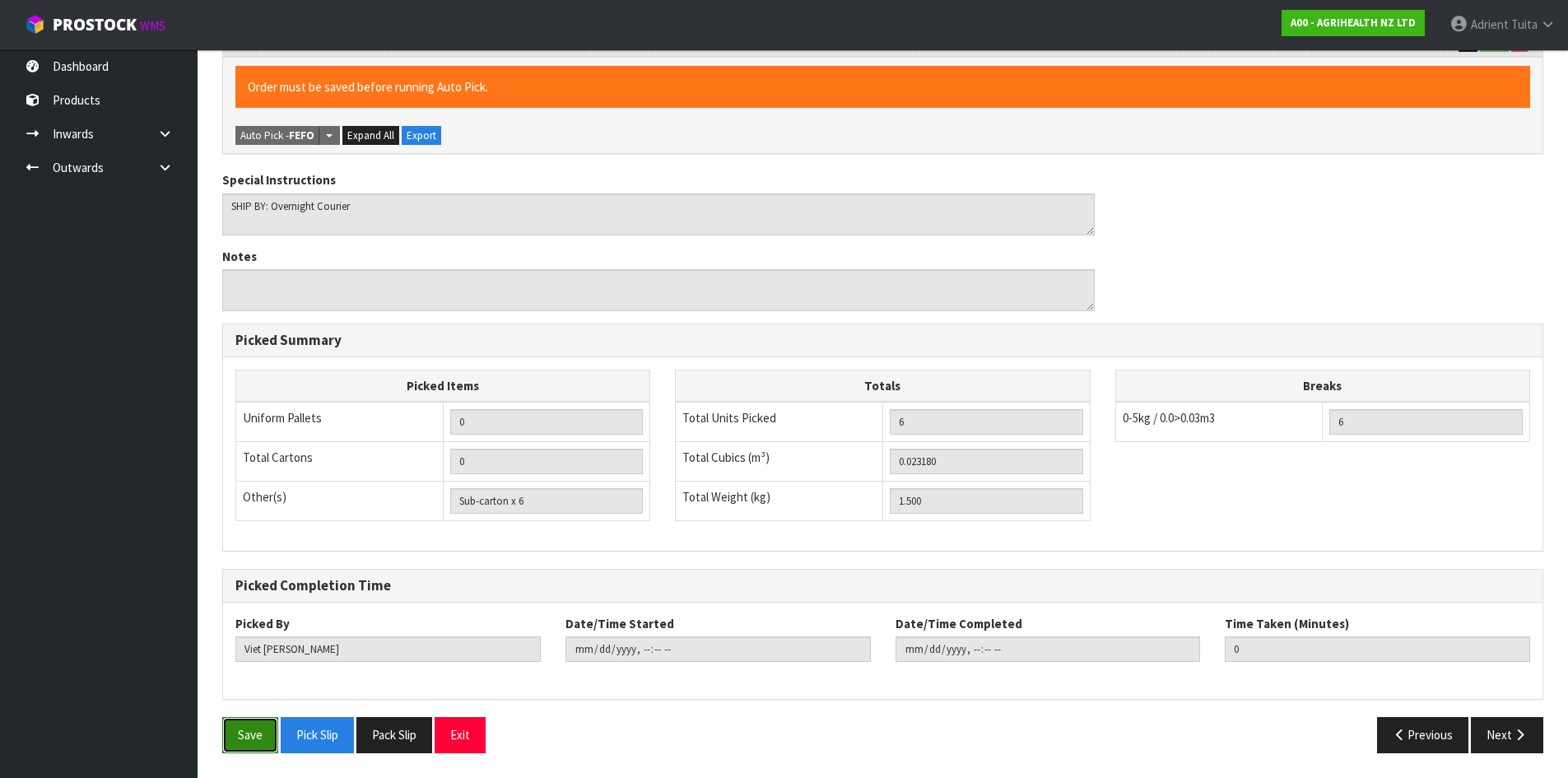
click at [233, 729] on button "Save" at bounding box center [251, 734] width 56 height 35
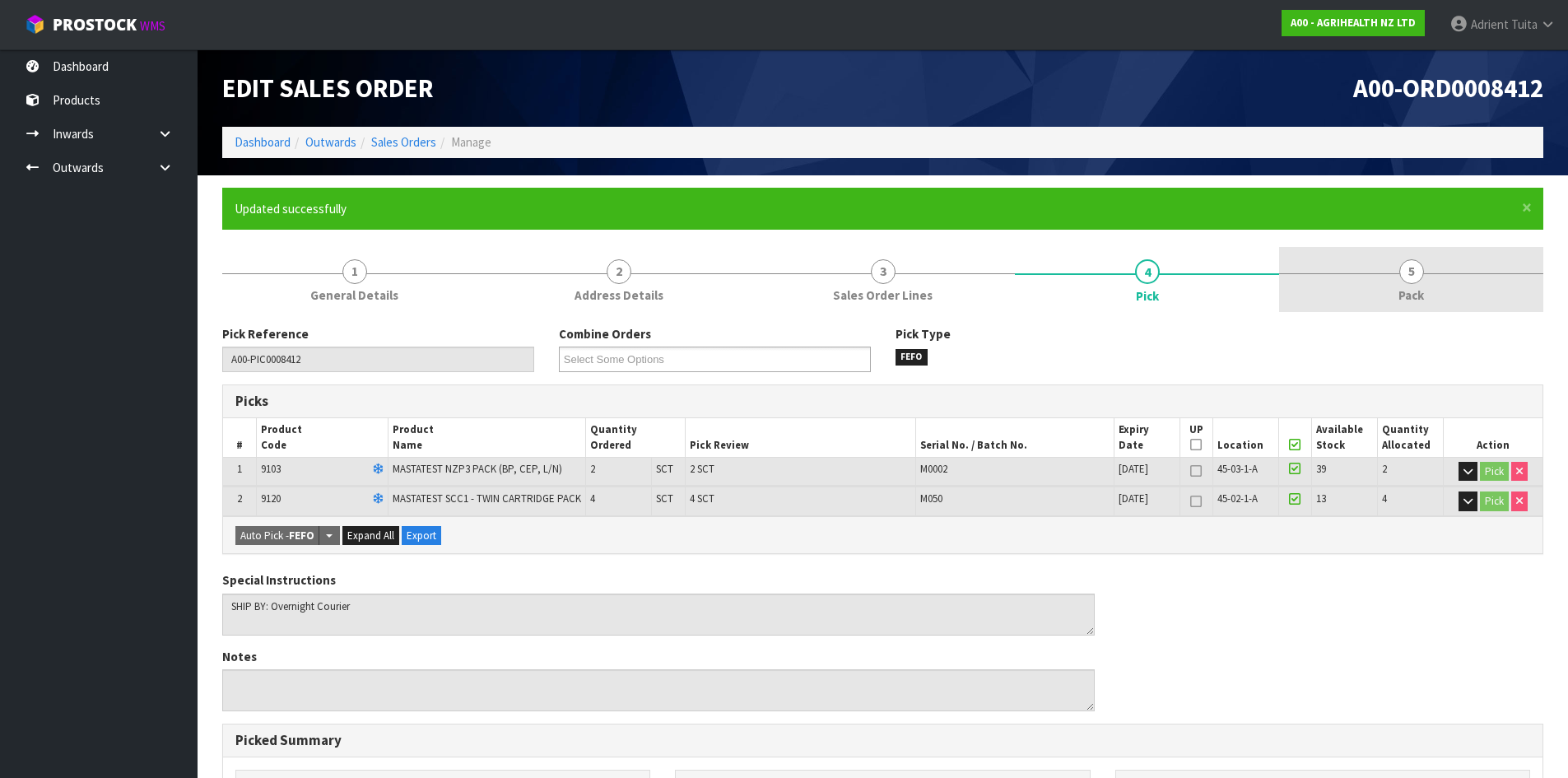
drag, startPoint x: 1422, startPoint y: 272, endPoint x: 1414, endPoint y: 281, distance: 12.0
click at [1422, 276] on span "5" at bounding box center [1411, 271] width 24 height 24
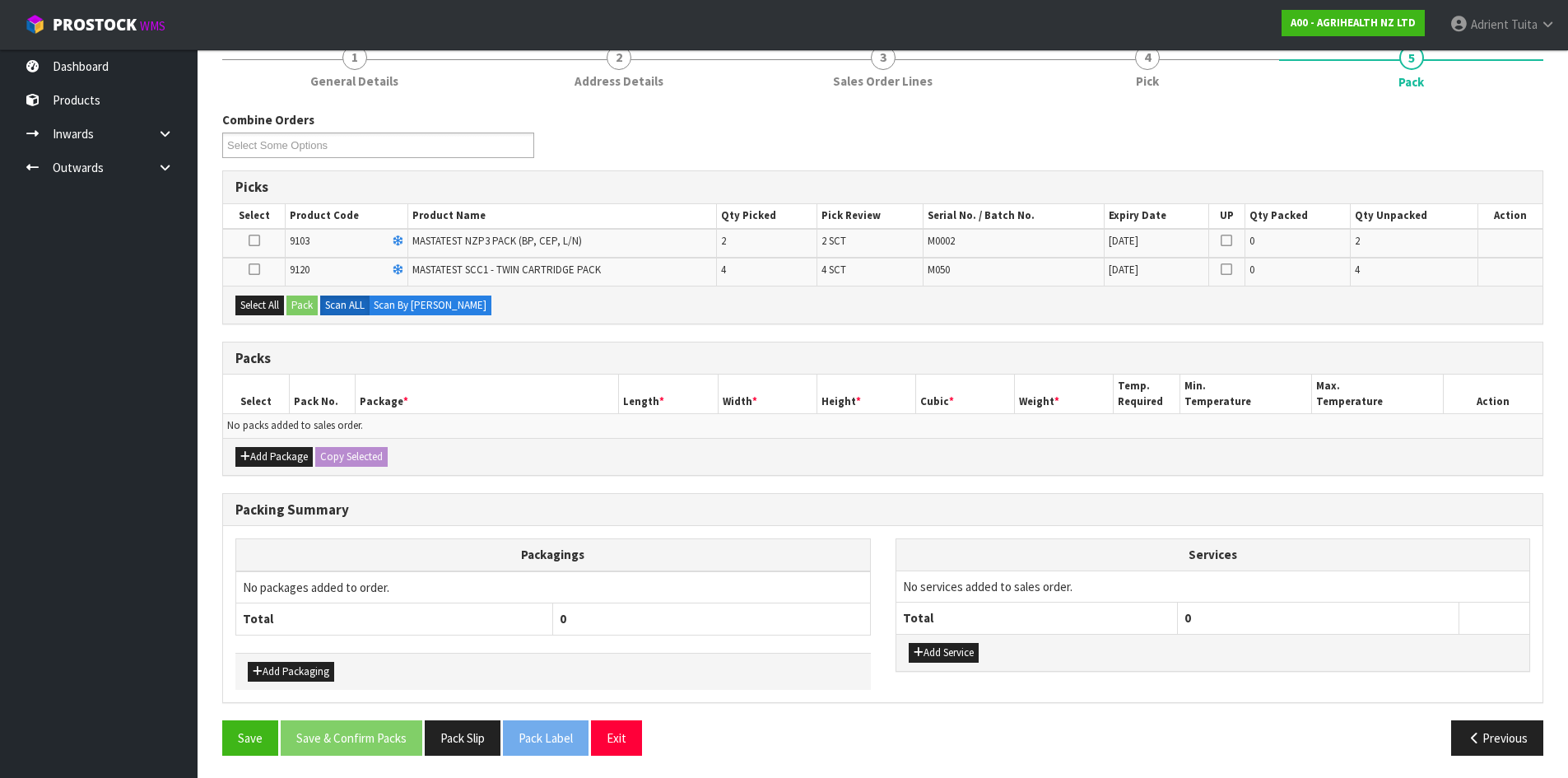
scroll to position [217, 0]
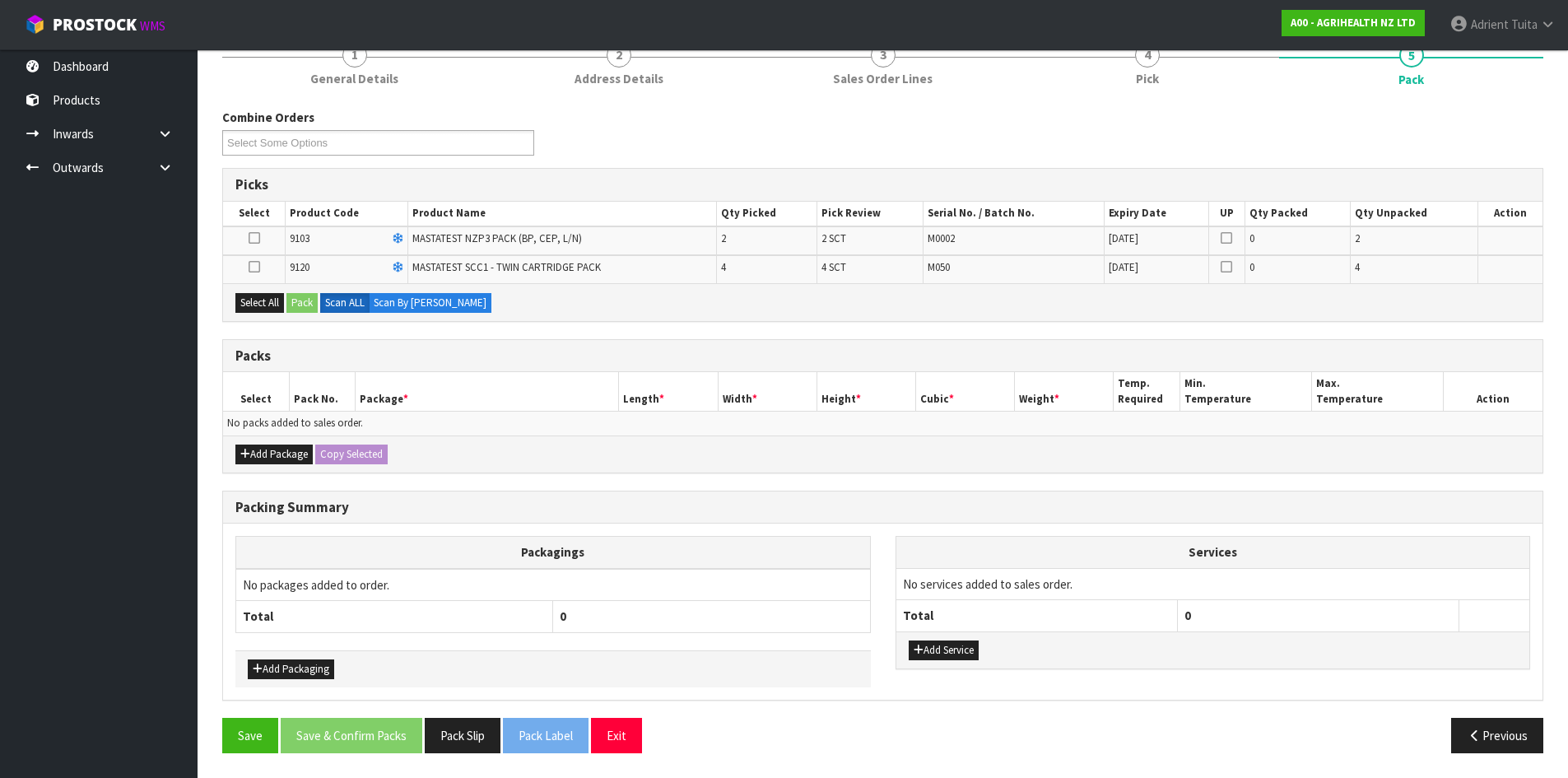
click at [242, 315] on div "Select All Pack Scan ALL Scan By Quantity" at bounding box center [882, 301] width 1319 height 37
click at [251, 303] on button "Select All" at bounding box center [260, 302] width 49 height 19
click at [246, 451] on icon "button" at bounding box center [245, 453] width 10 height 11
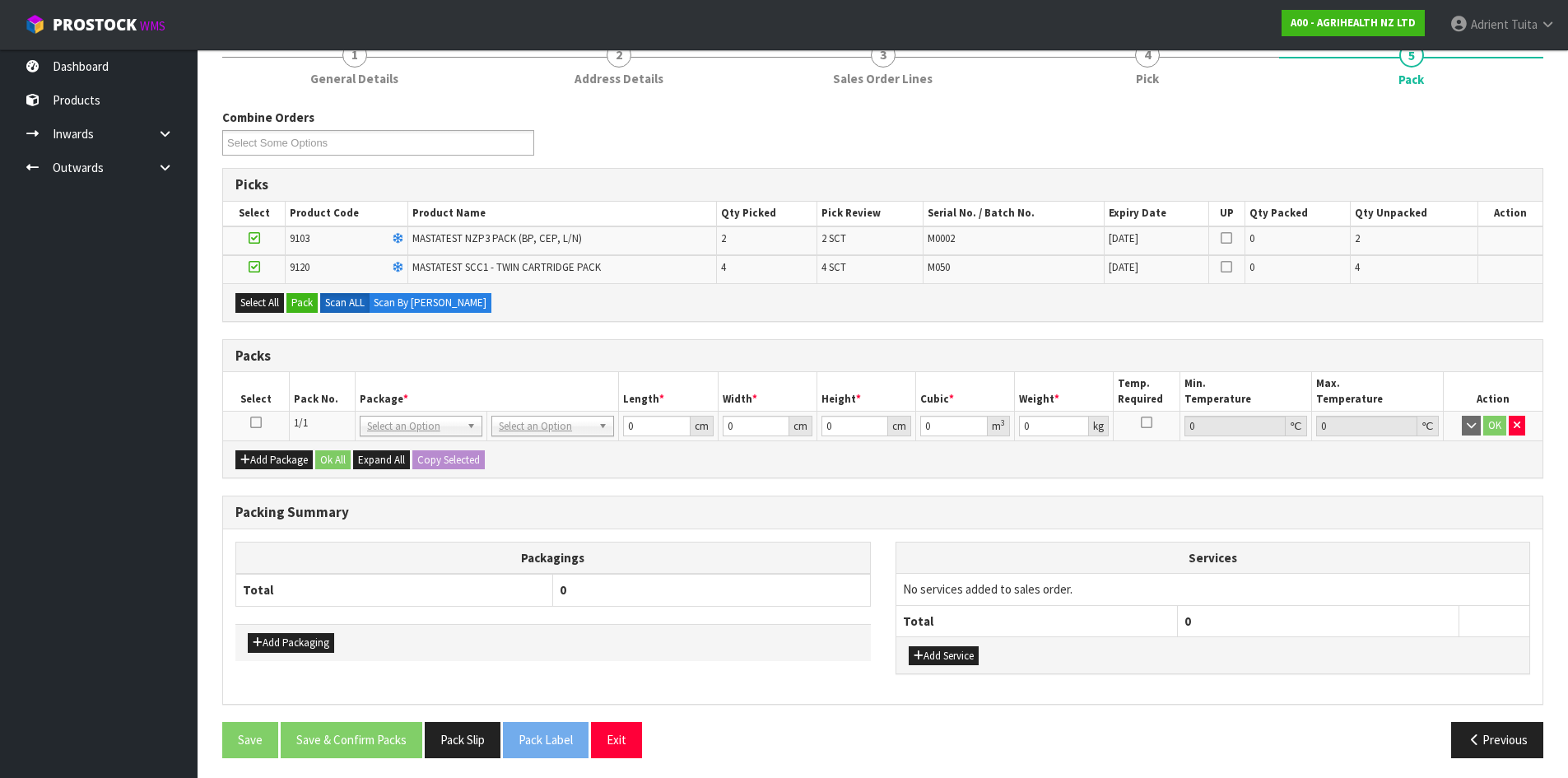
click at [254, 414] on td at bounding box center [256, 426] width 66 height 29
click at [258, 422] on icon at bounding box center [256, 422] width 12 height 1
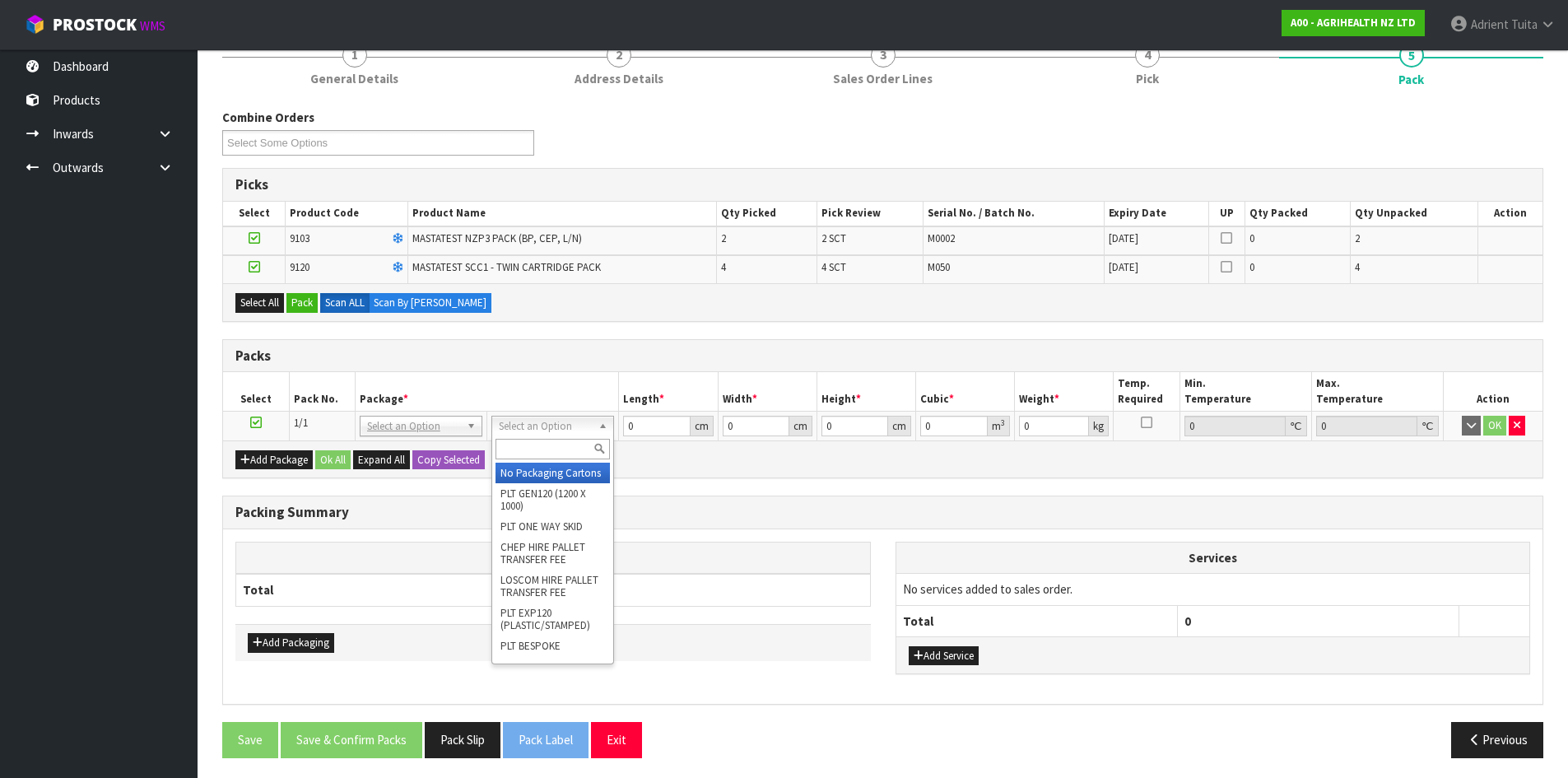
drag, startPoint x: 522, startPoint y: 435, endPoint x: 524, endPoint y: 447, distance: 12.2
click at [524, 447] on input "text" at bounding box center [553, 448] width 115 height 20
click at [537, 459] on input "oc" at bounding box center [553, 448] width 115 height 20
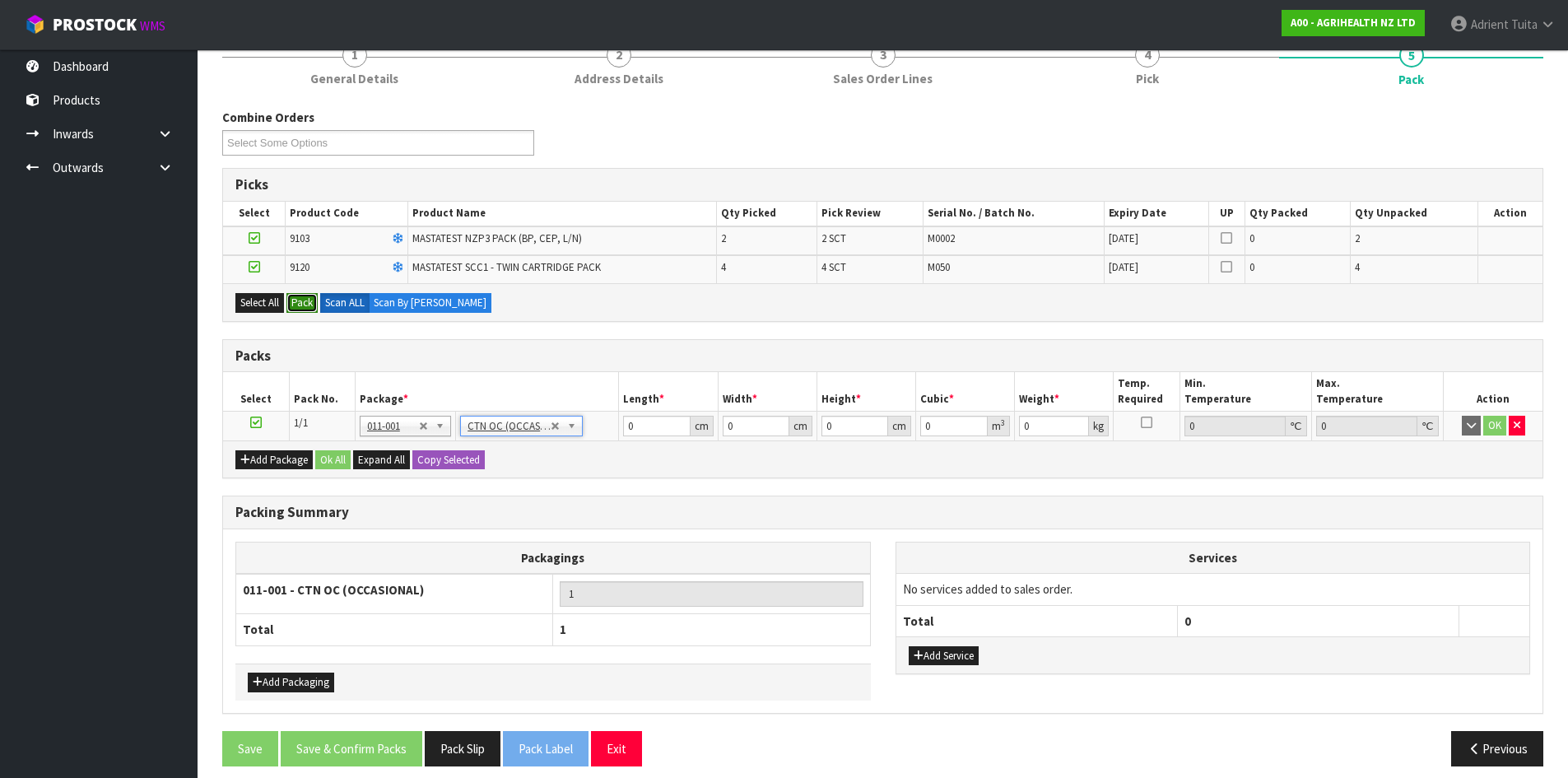
click at [290, 294] on button "Pack" at bounding box center [302, 302] width 31 height 19
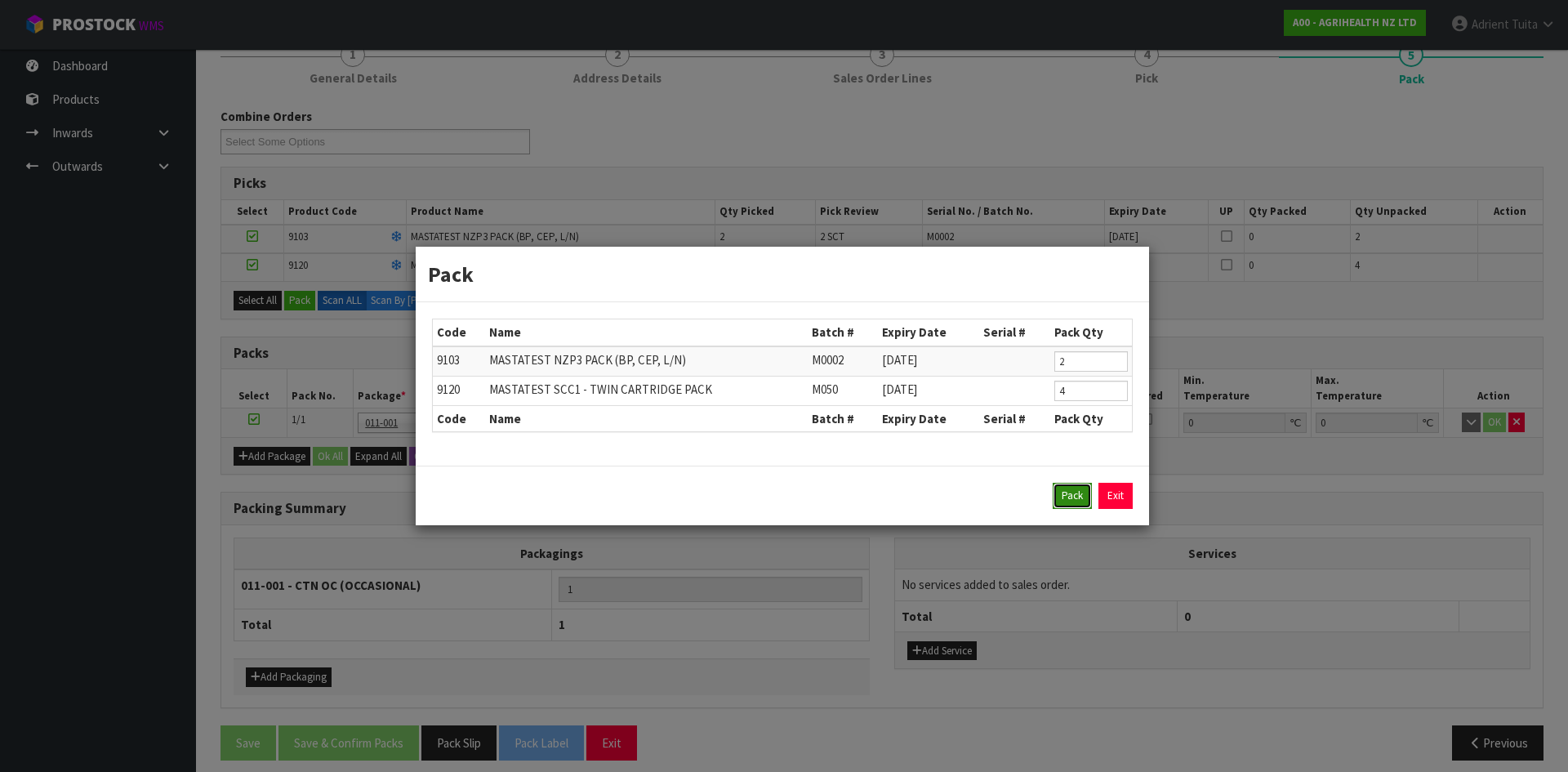
click at [1071, 499] on button "Pack" at bounding box center [1072, 495] width 40 height 26
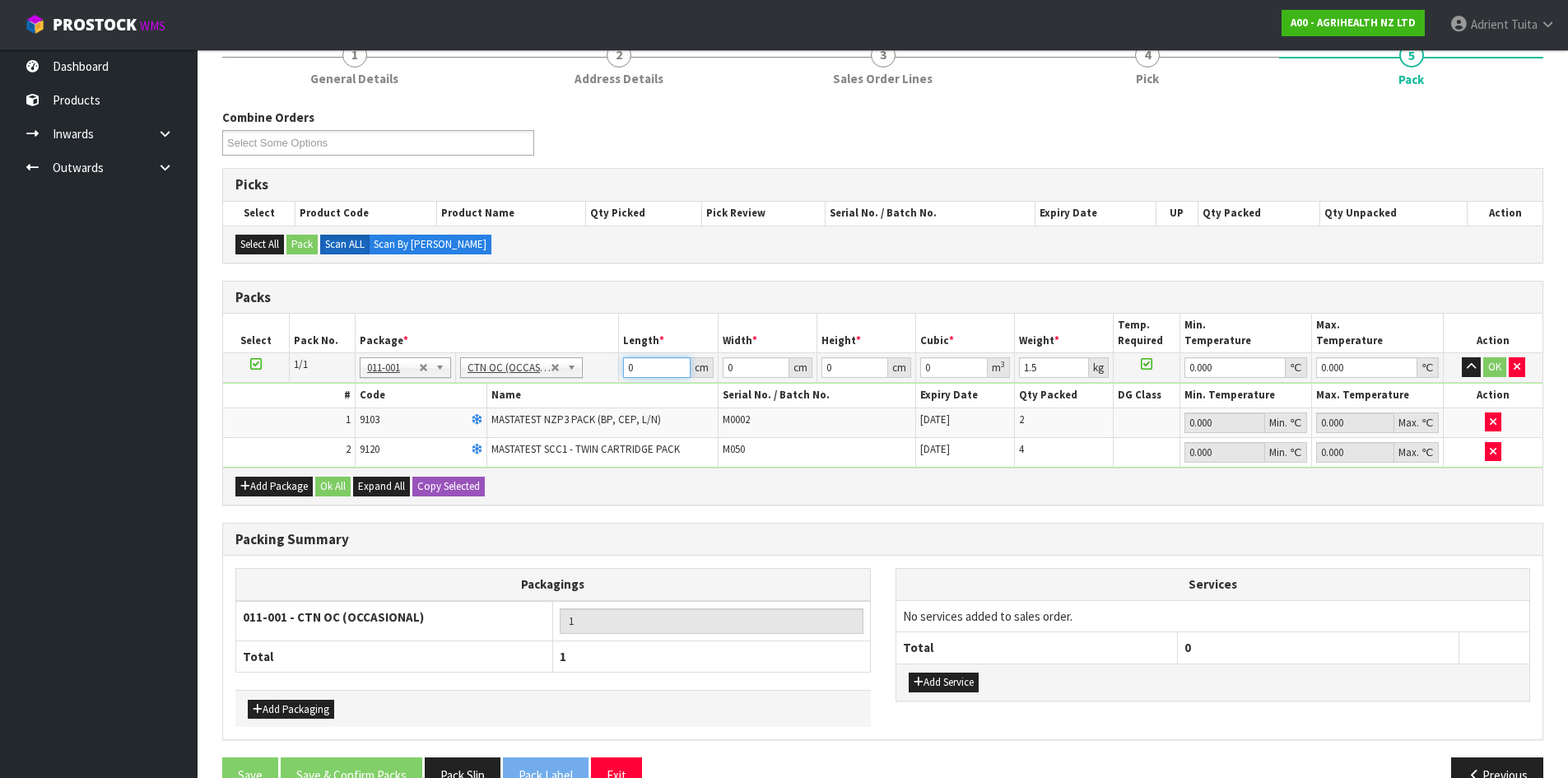
click at [651, 369] on input "0" at bounding box center [656, 367] width 67 height 20
click at [1500, 370] on button "OK" at bounding box center [1495, 367] width 23 height 19
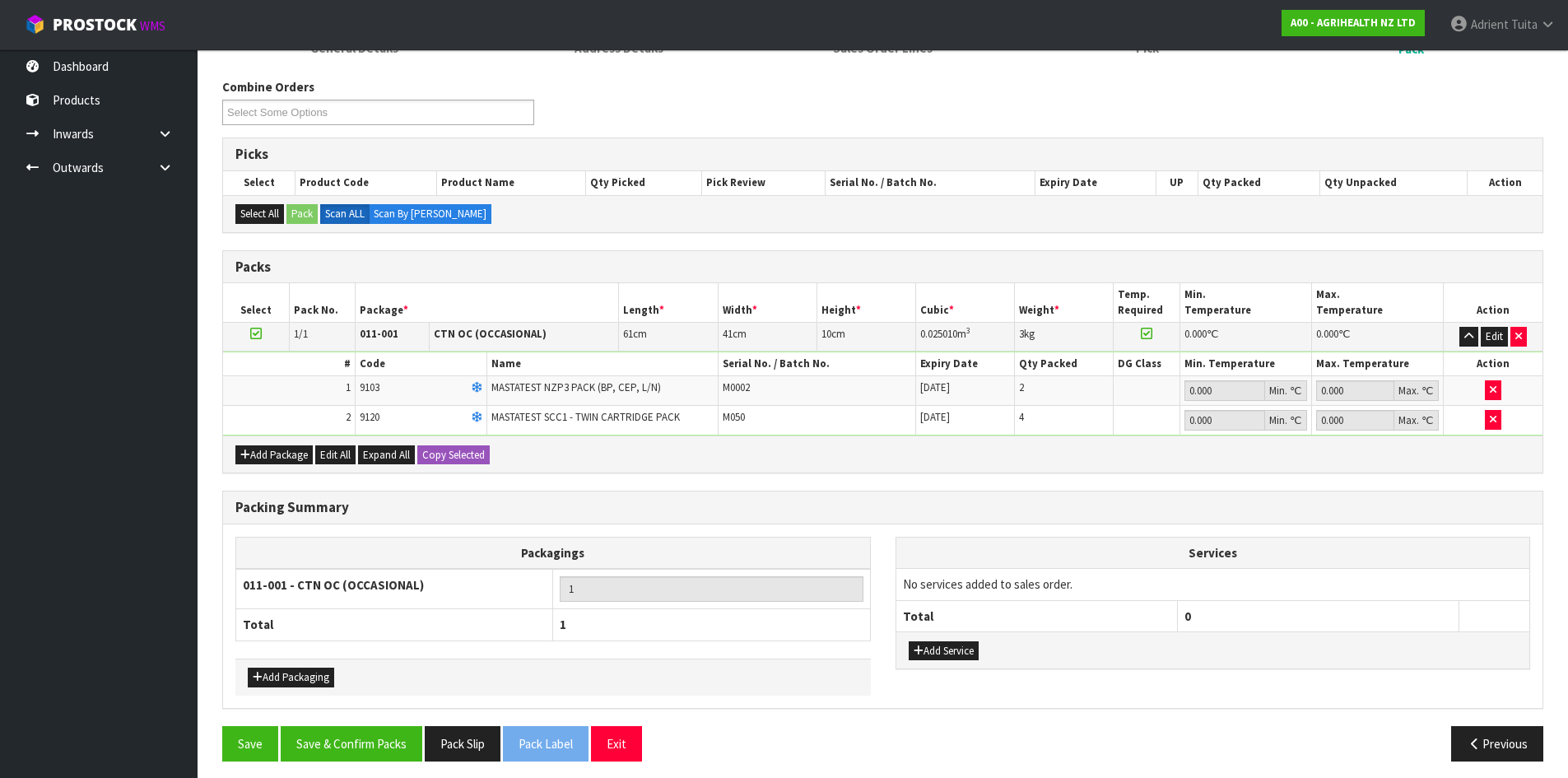
scroll to position [255, 0]
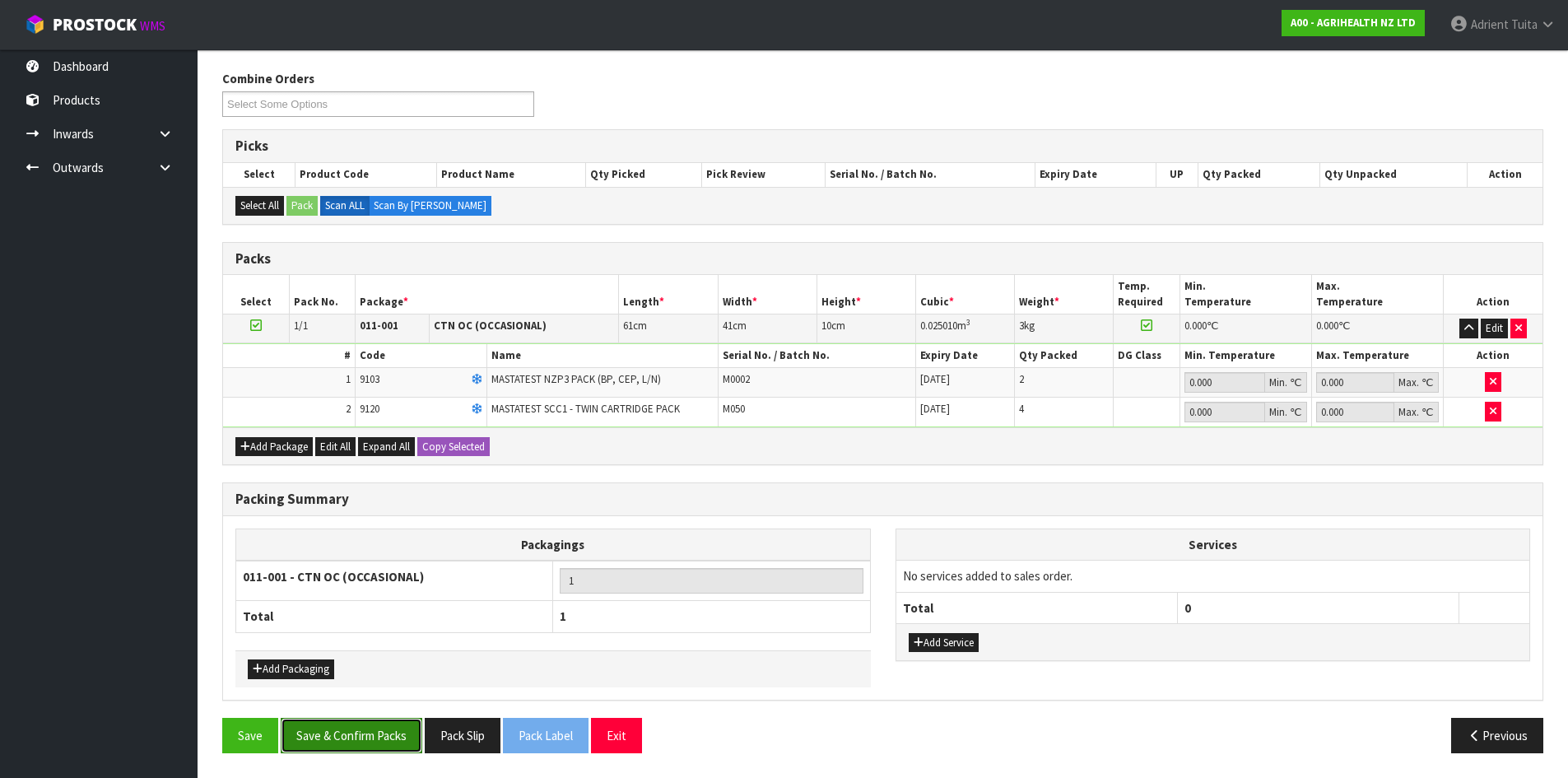
click at [392, 742] on button "Save & Confirm Packs" at bounding box center [352, 735] width 142 height 35
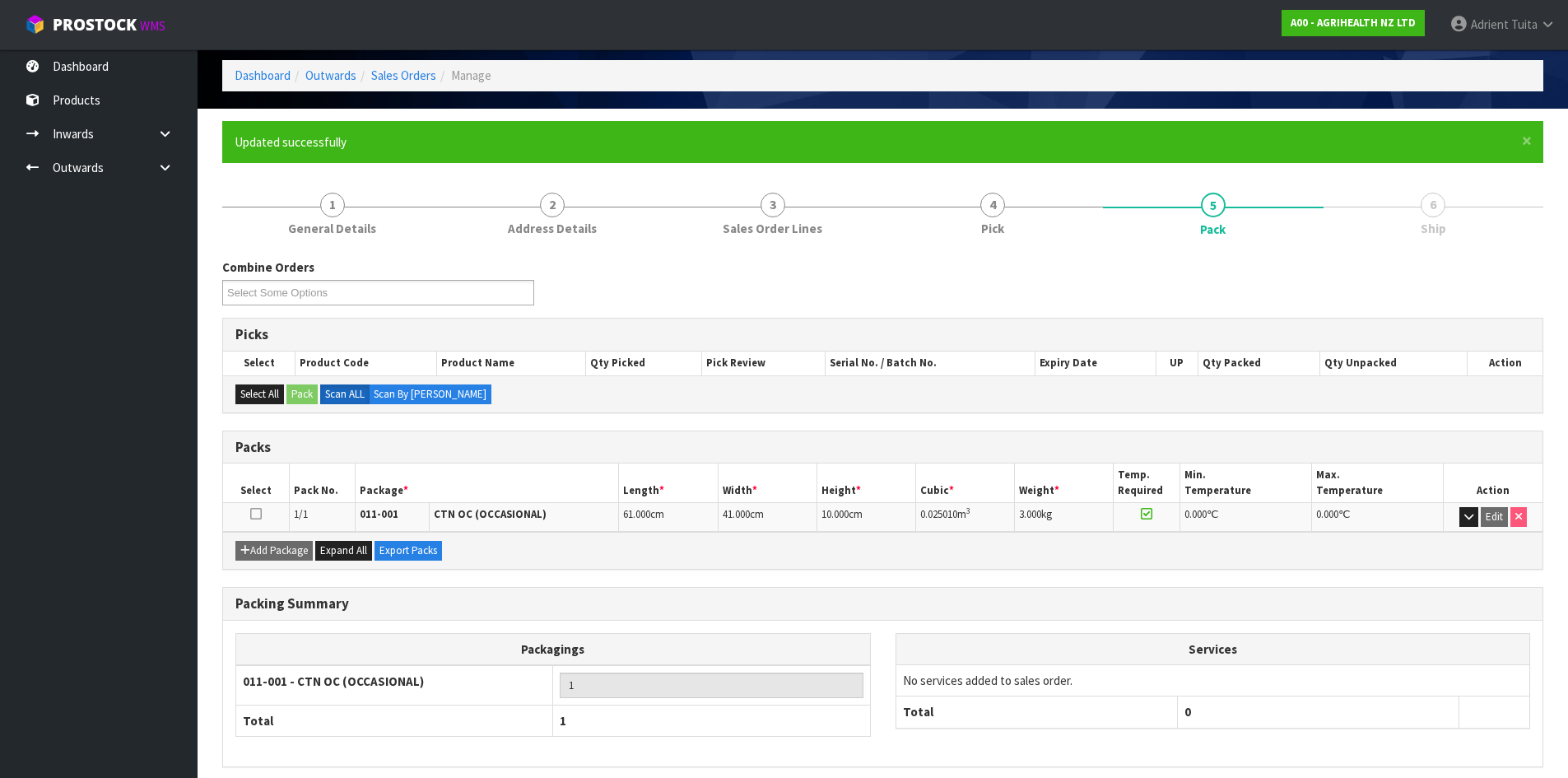
scroll to position [134, 0]
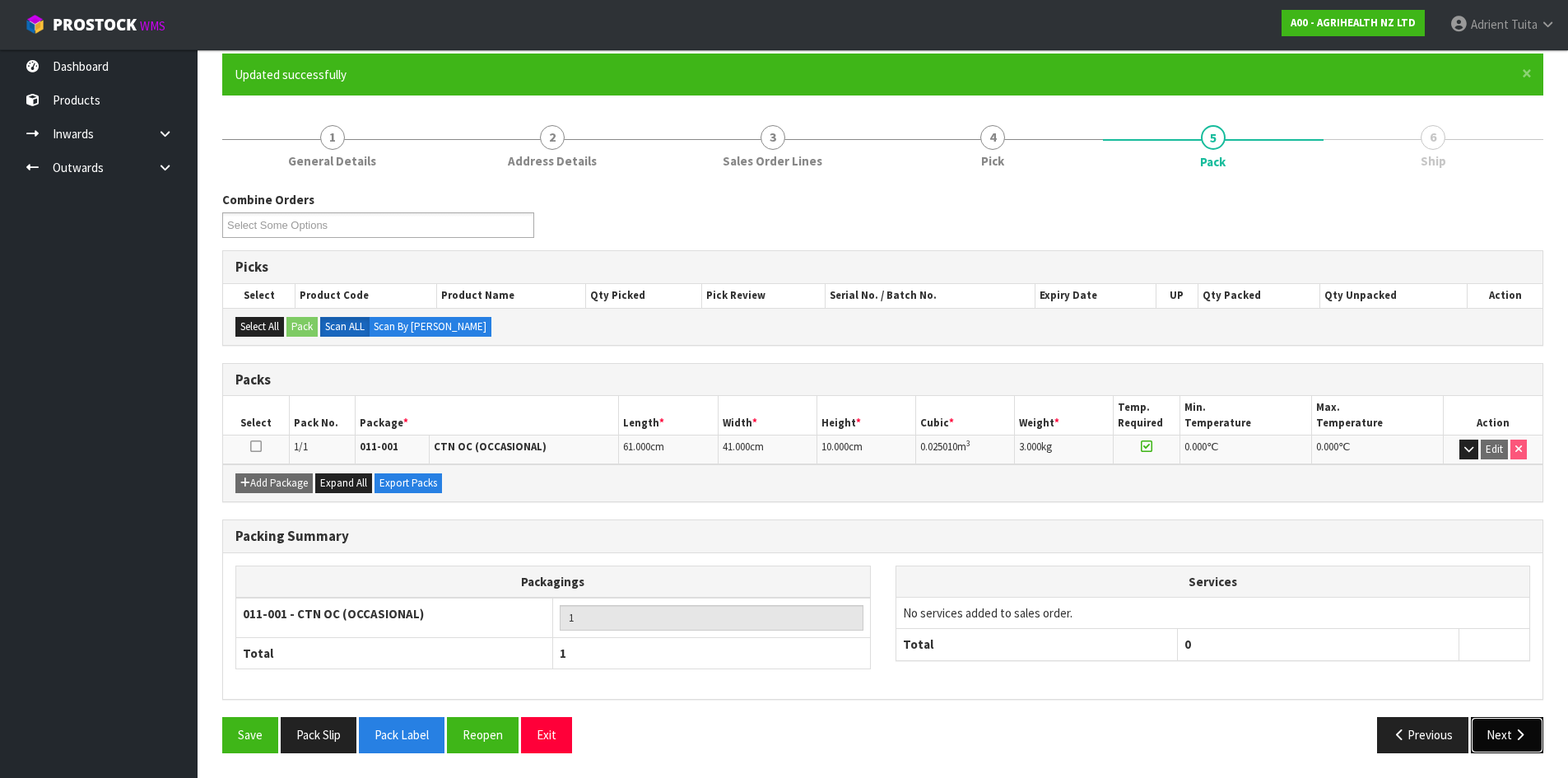
click at [1483, 732] on button "Next" at bounding box center [1507, 734] width 72 height 35
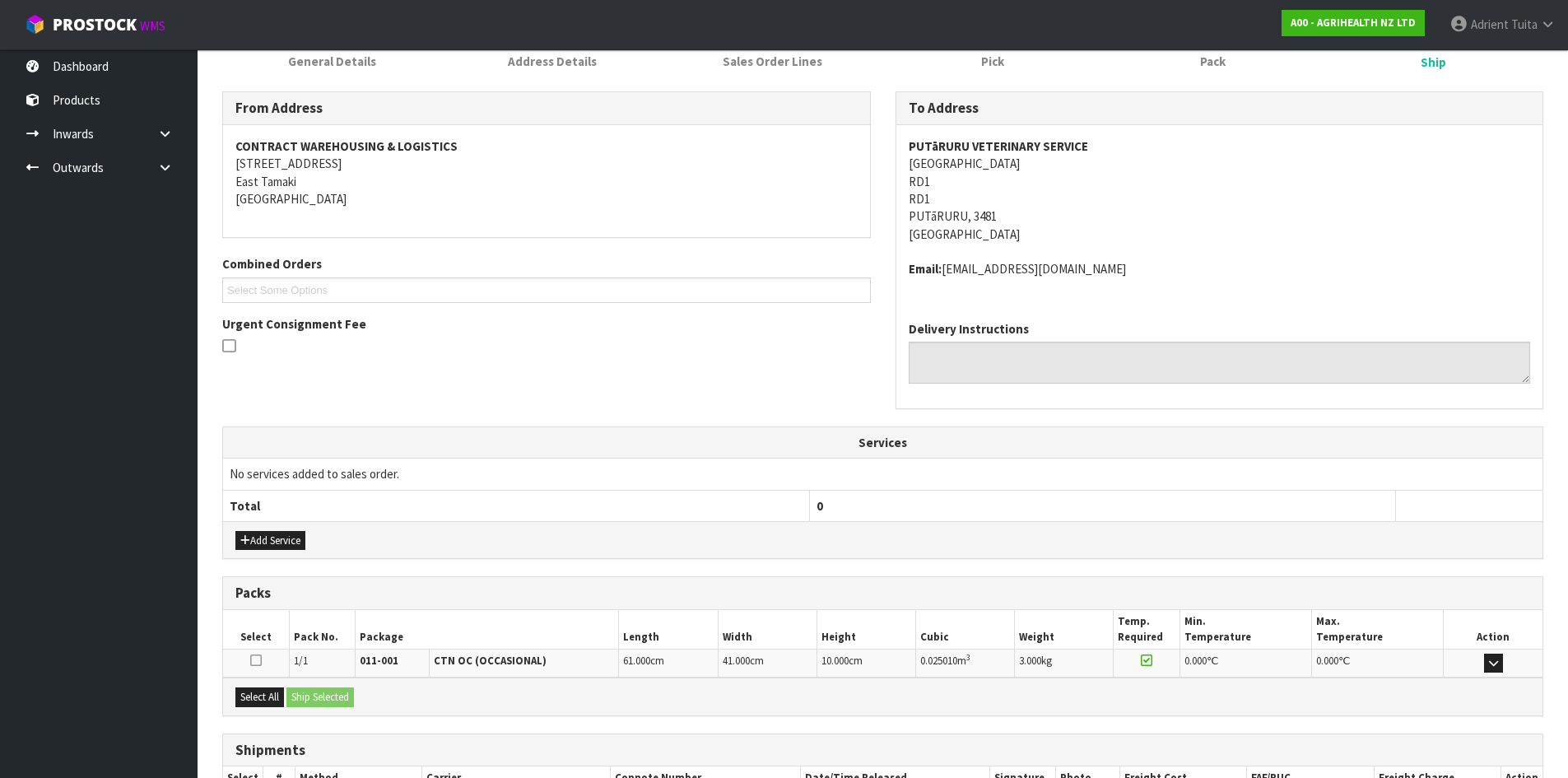
scroll to position [349, 0]
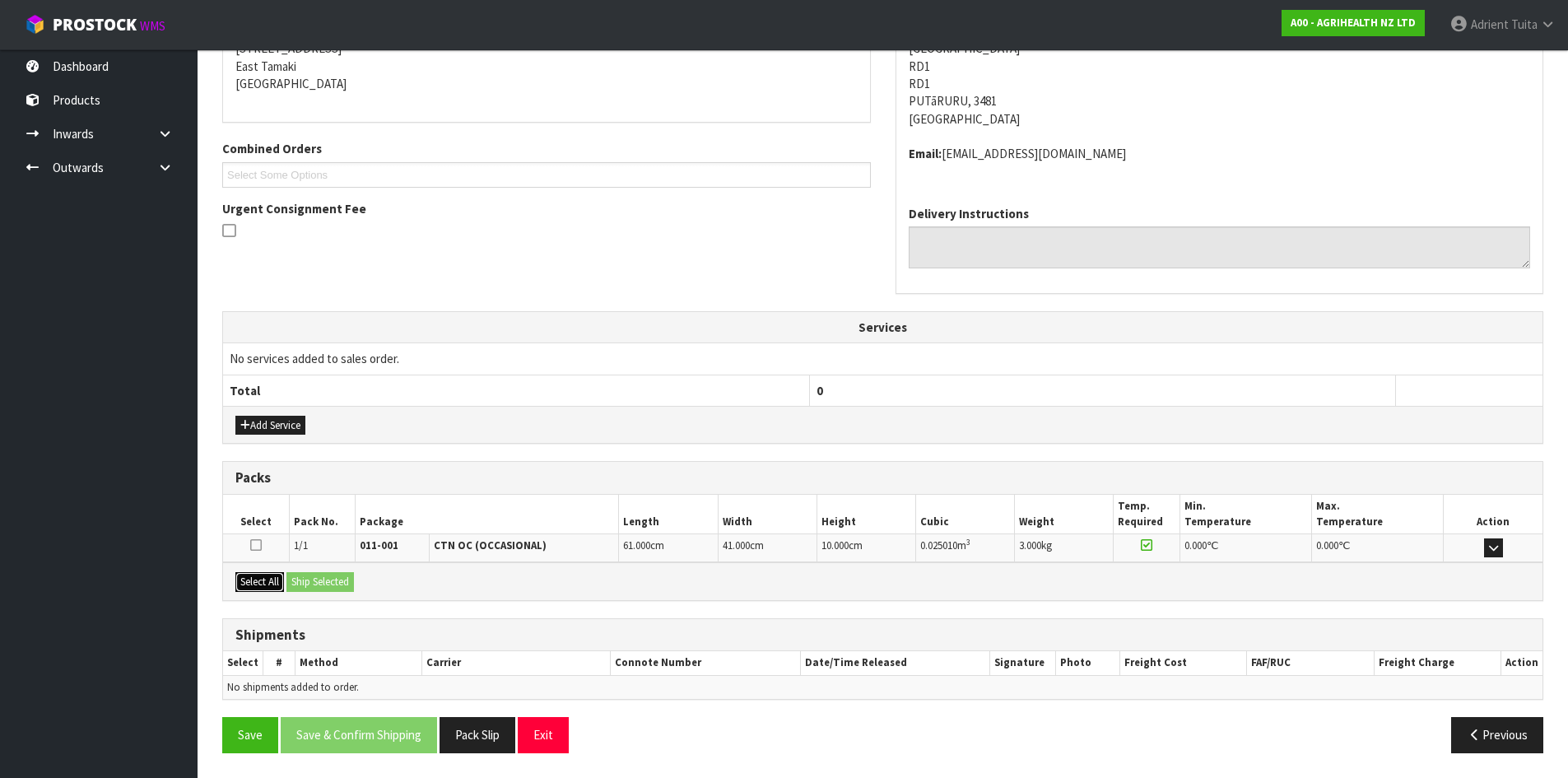
click at [259, 587] on button "Select All" at bounding box center [260, 582] width 49 height 19
click at [303, 585] on button "Ship Selected" at bounding box center [320, 582] width 67 height 19
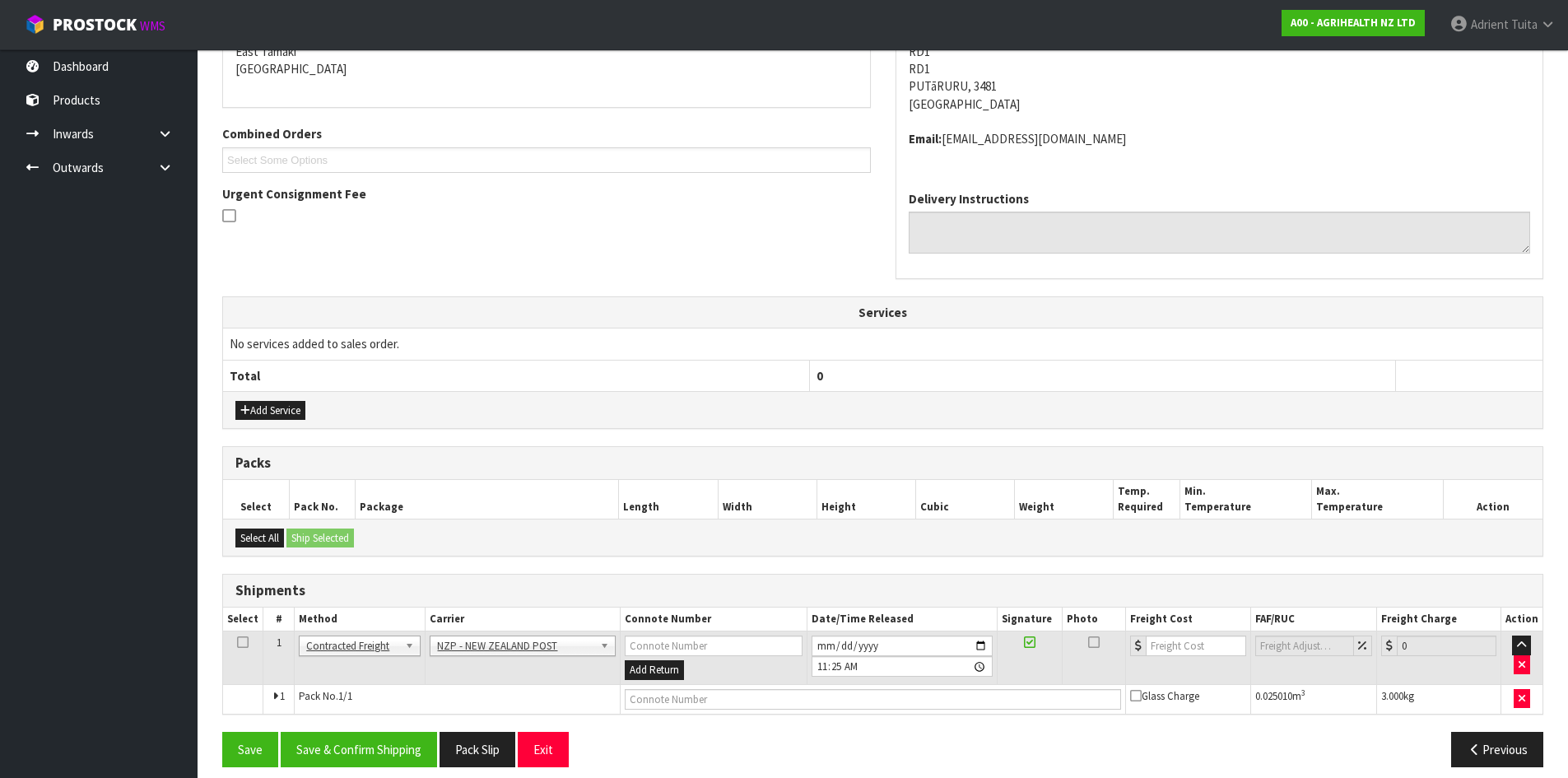
scroll to position [378, 0]
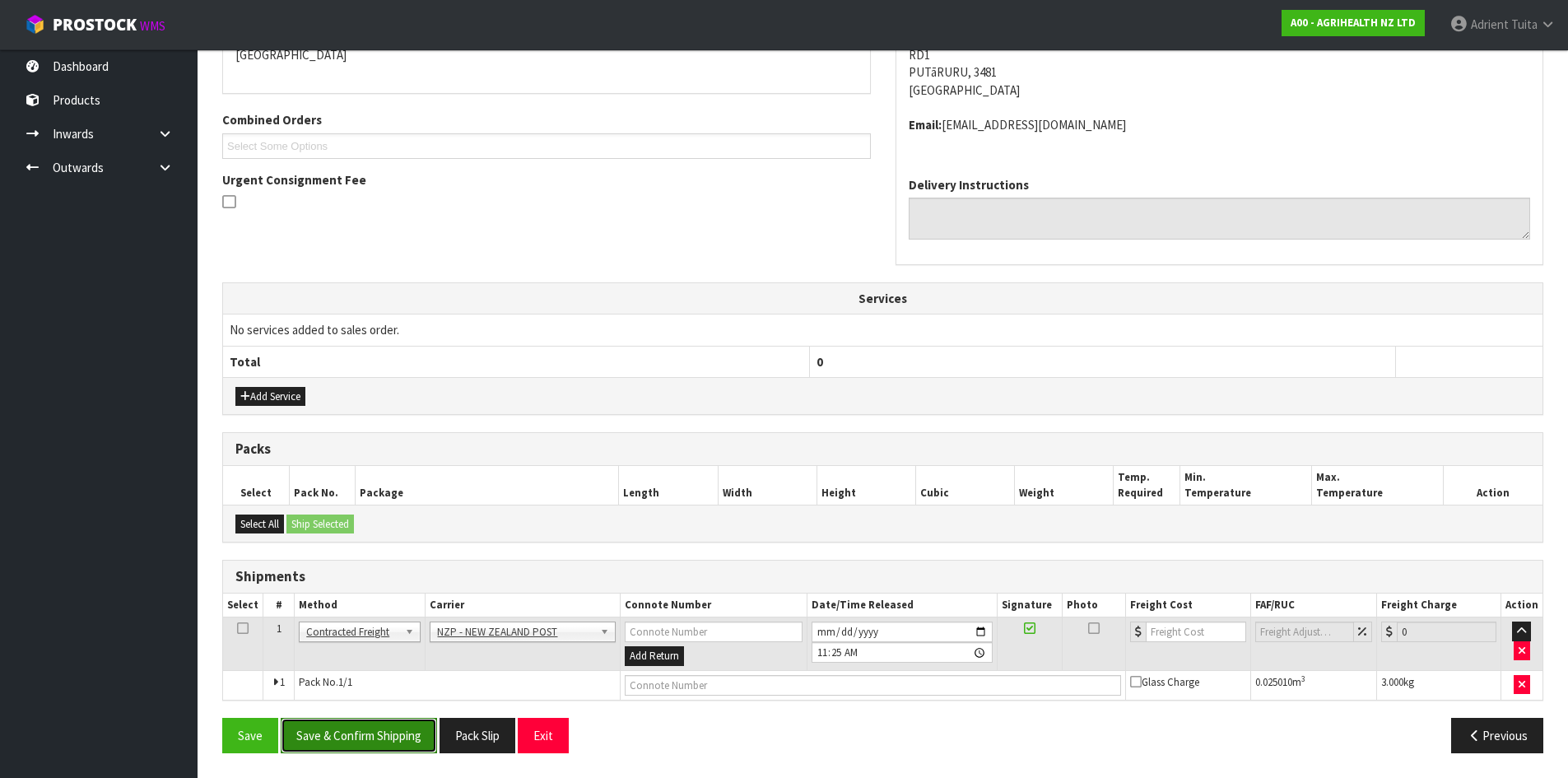
click at [395, 748] on button "Save & Confirm Shipping" at bounding box center [359, 735] width 157 height 35
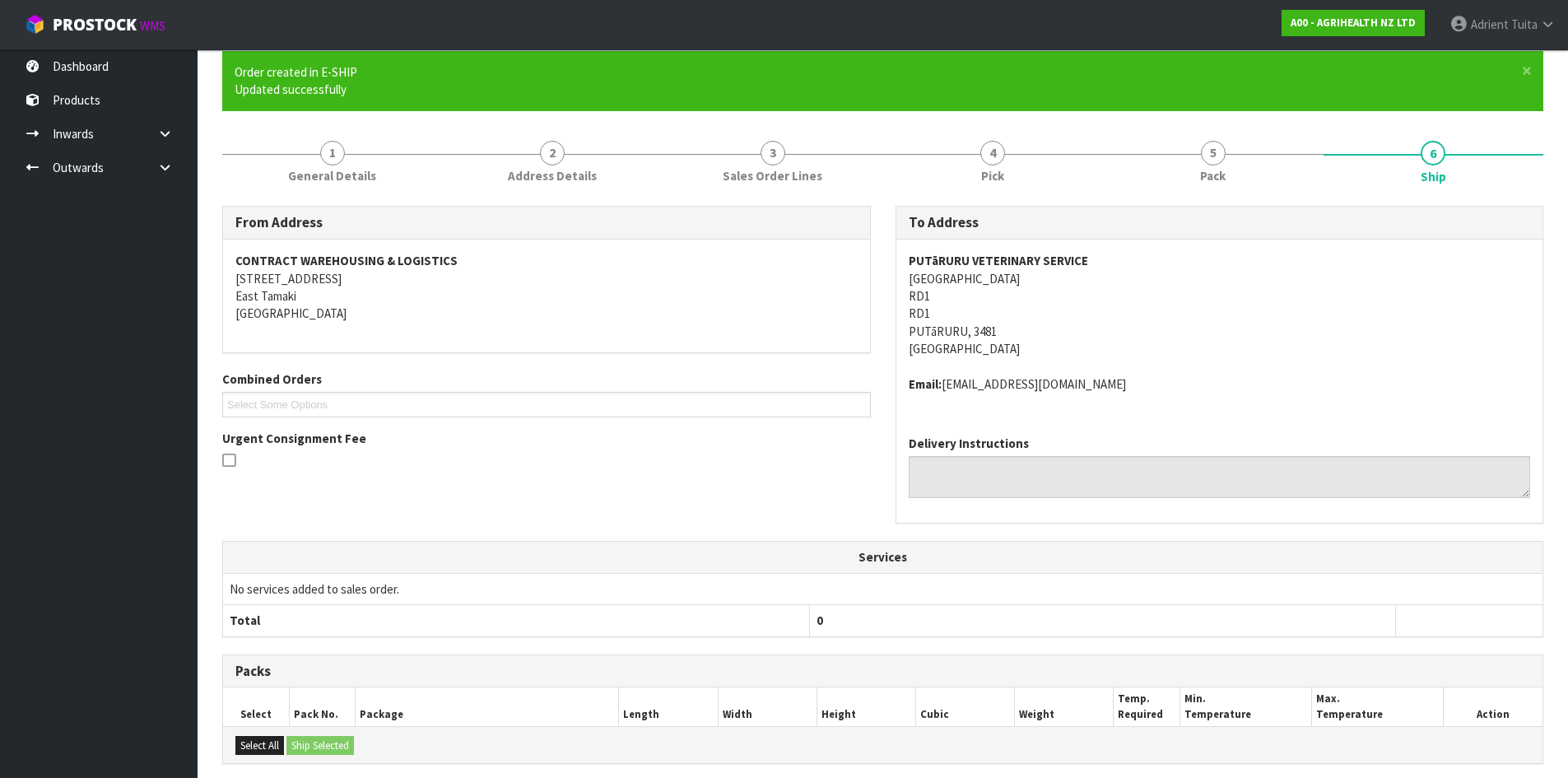
scroll to position [354, 0]
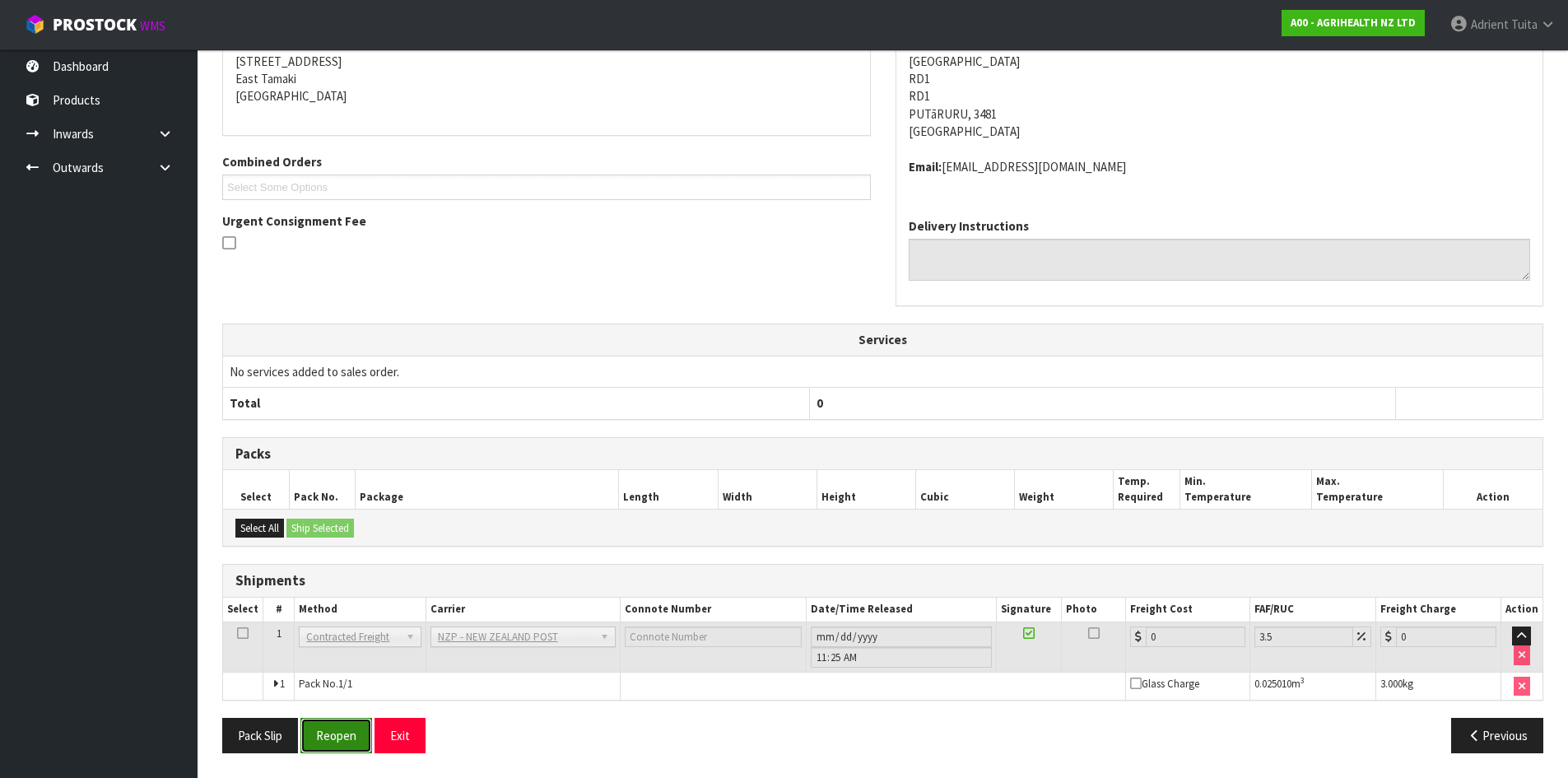
click at [367, 725] on button "Reopen" at bounding box center [336, 735] width 72 height 35
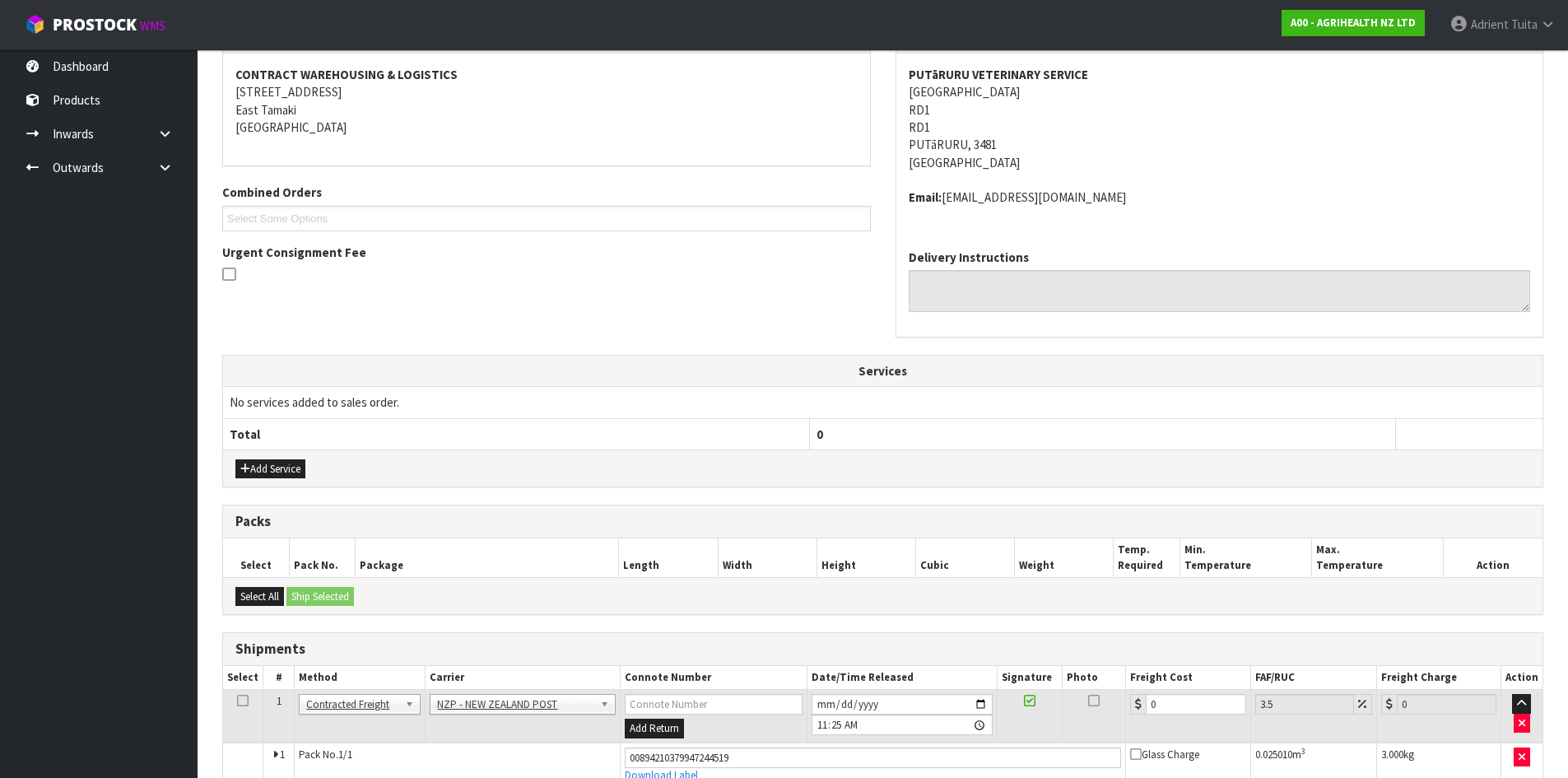
scroll to position [336, 0]
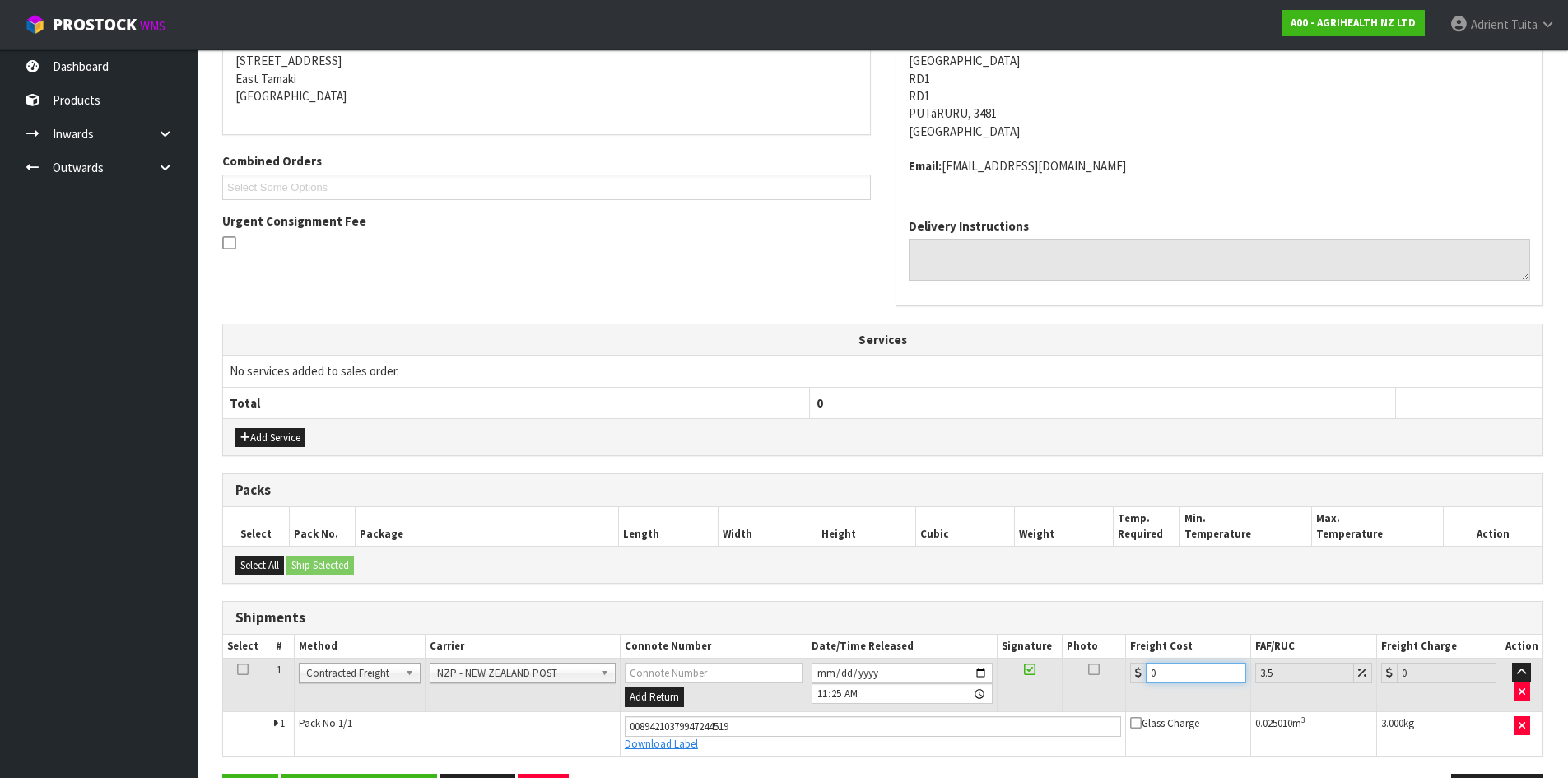
click at [1183, 673] on input "0" at bounding box center [1195, 672] width 99 height 20
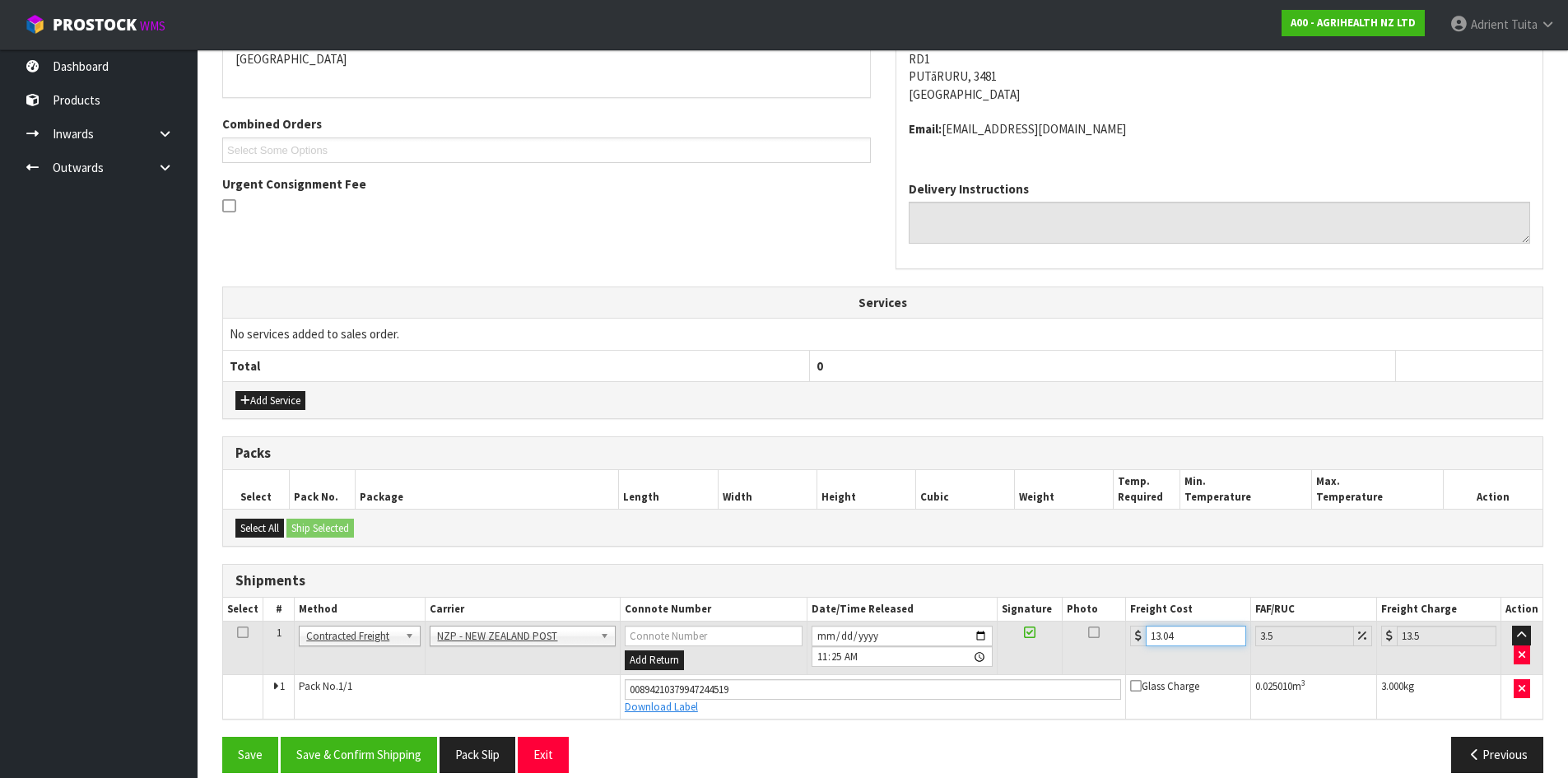
scroll to position [394, 0]
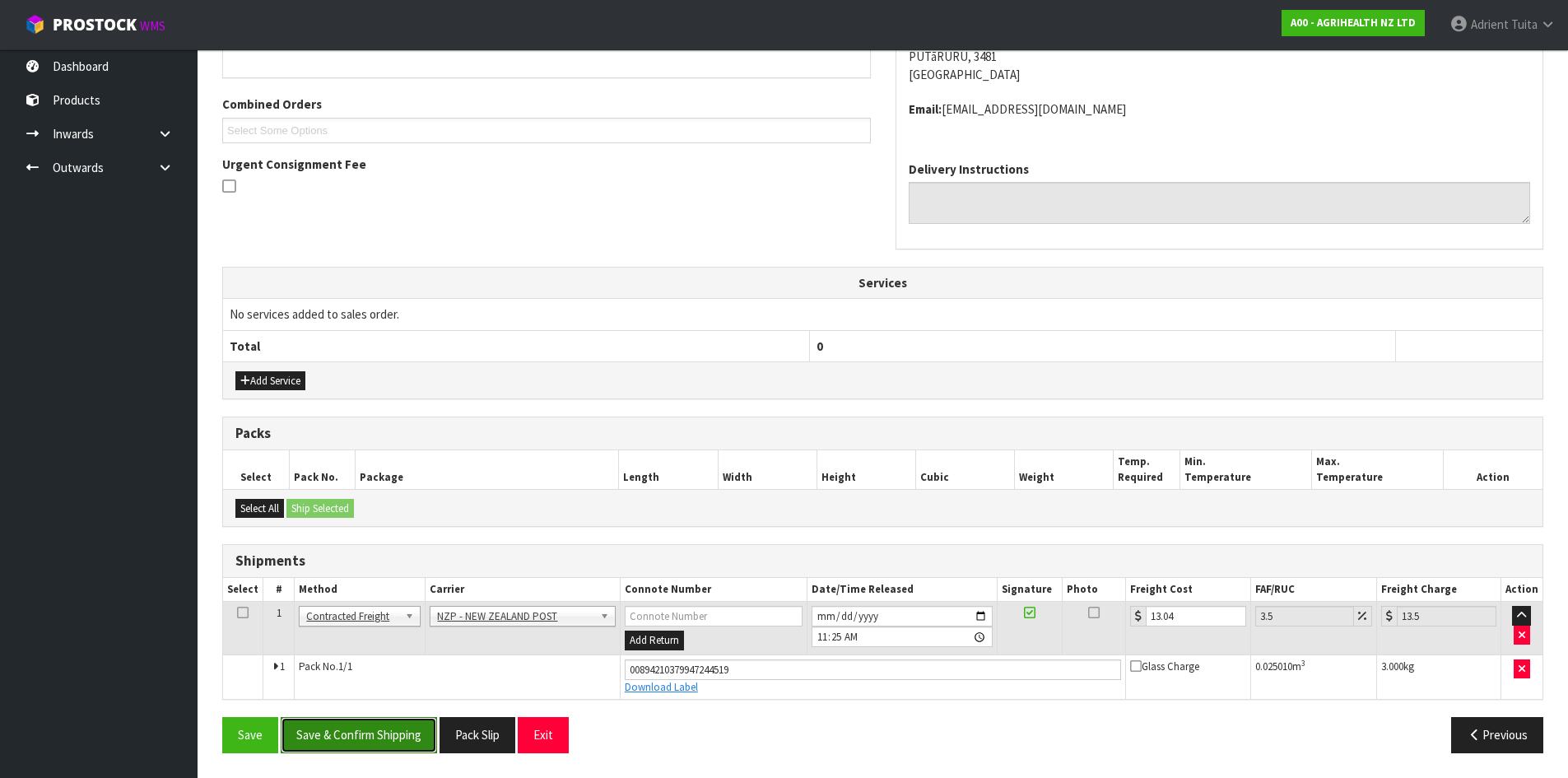
click at [364, 725] on button "Save & Confirm Shipping" at bounding box center [359, 734] width 157 height 35
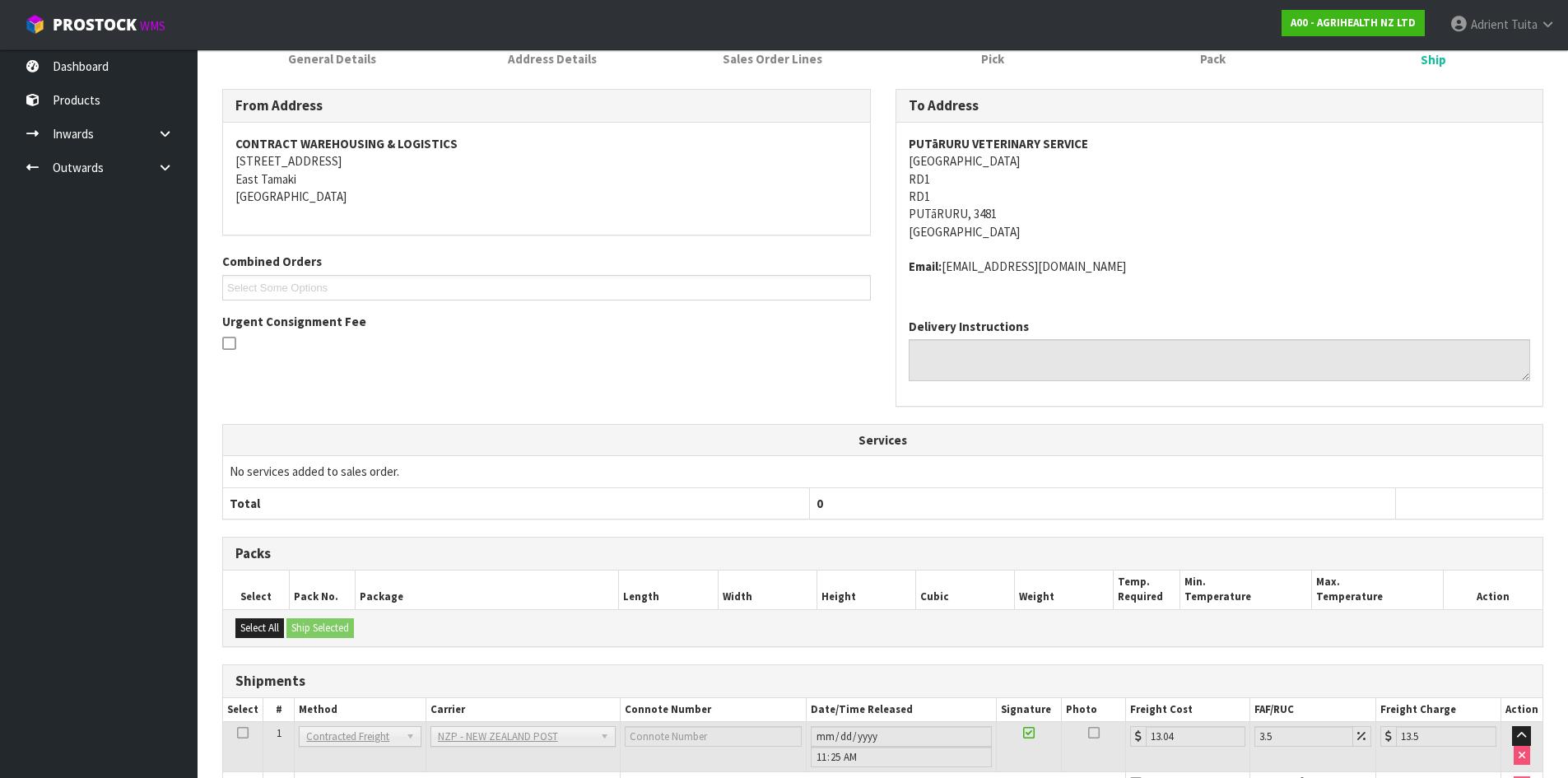
scroll to position [0, 0]
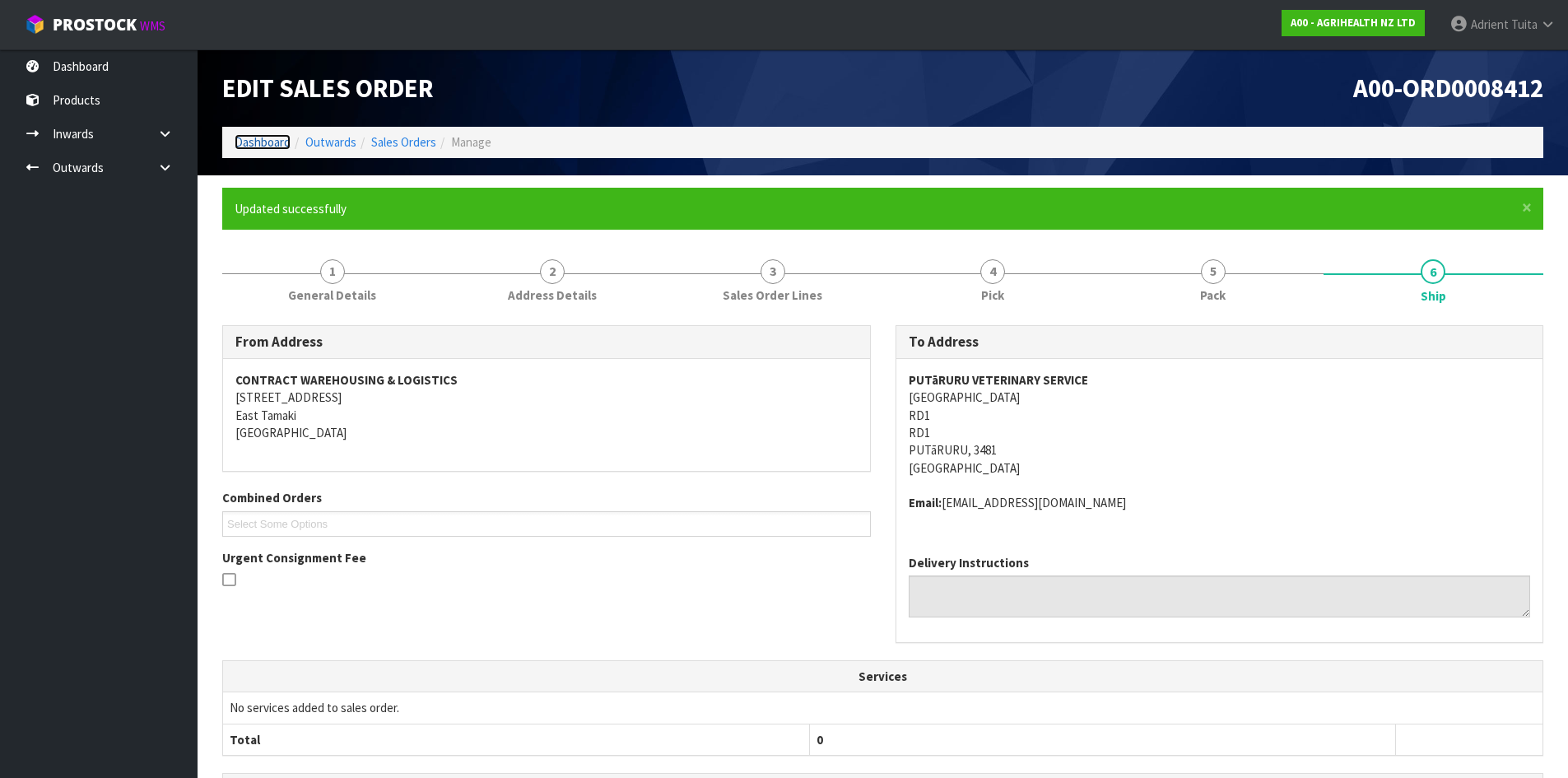
click at [250, 150] on link "Dashboard" at bounding box center [262, 142] width 56 height 16
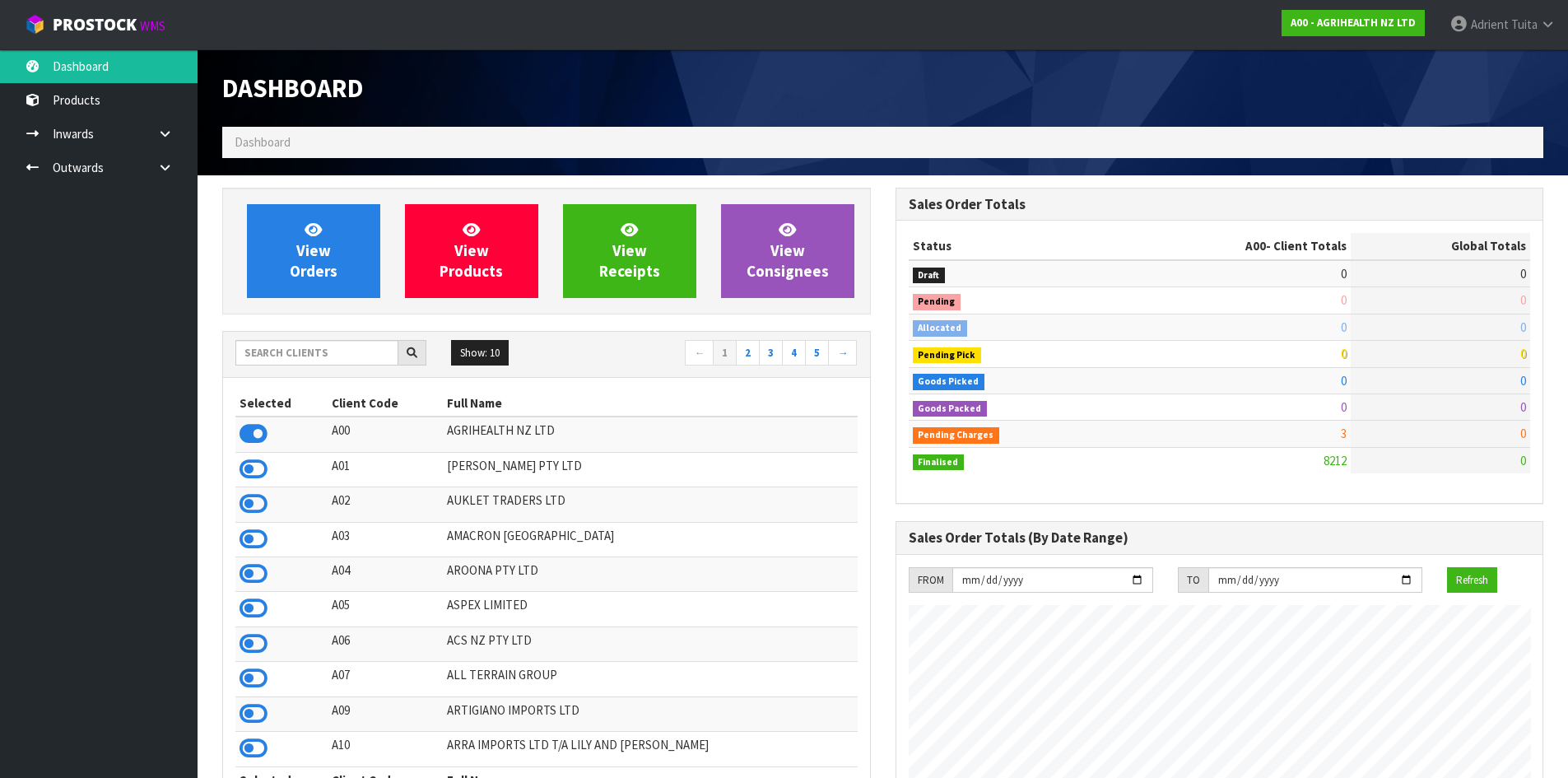
scroll to position [1248, 673]
click at [253, 464] on icon at bounding box center [253, 469] width 28 height 24
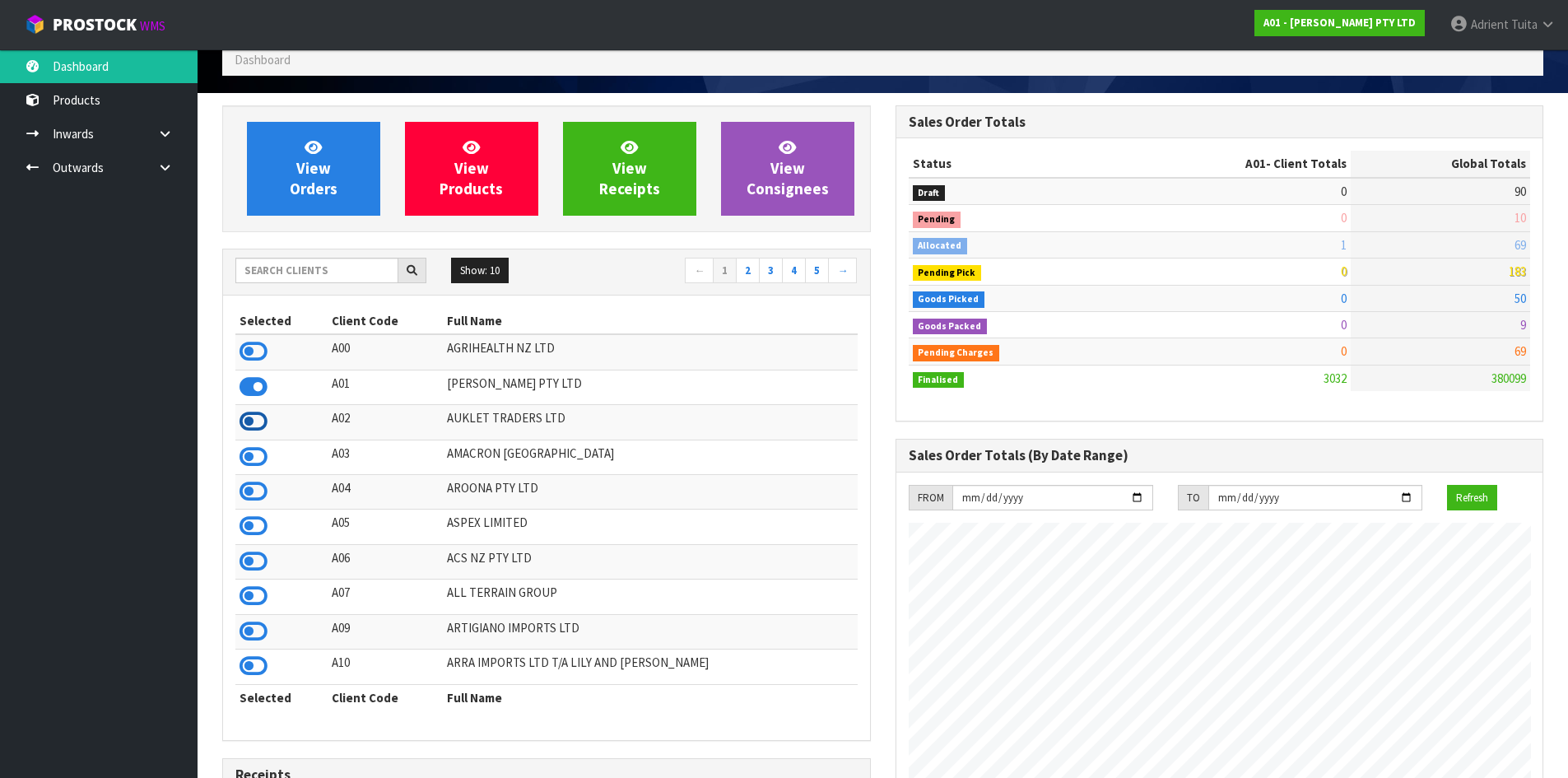
click at [251, 420] on icon at bounding box center [253, 421] width 28 height 24
click at [258, 453] on icon at bounding box center [253, 456] width 28 height 24
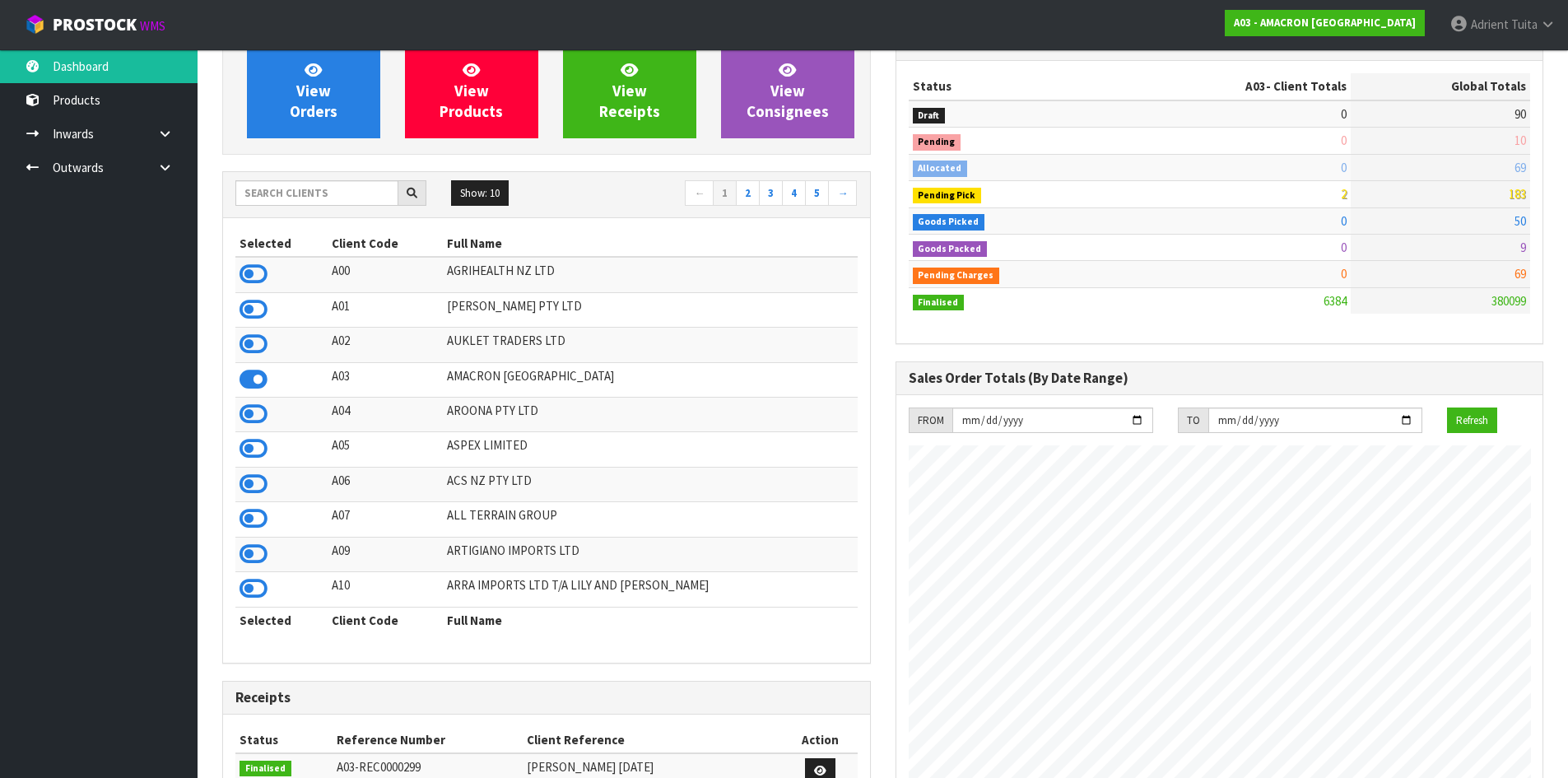
scroll to position [164, 0]
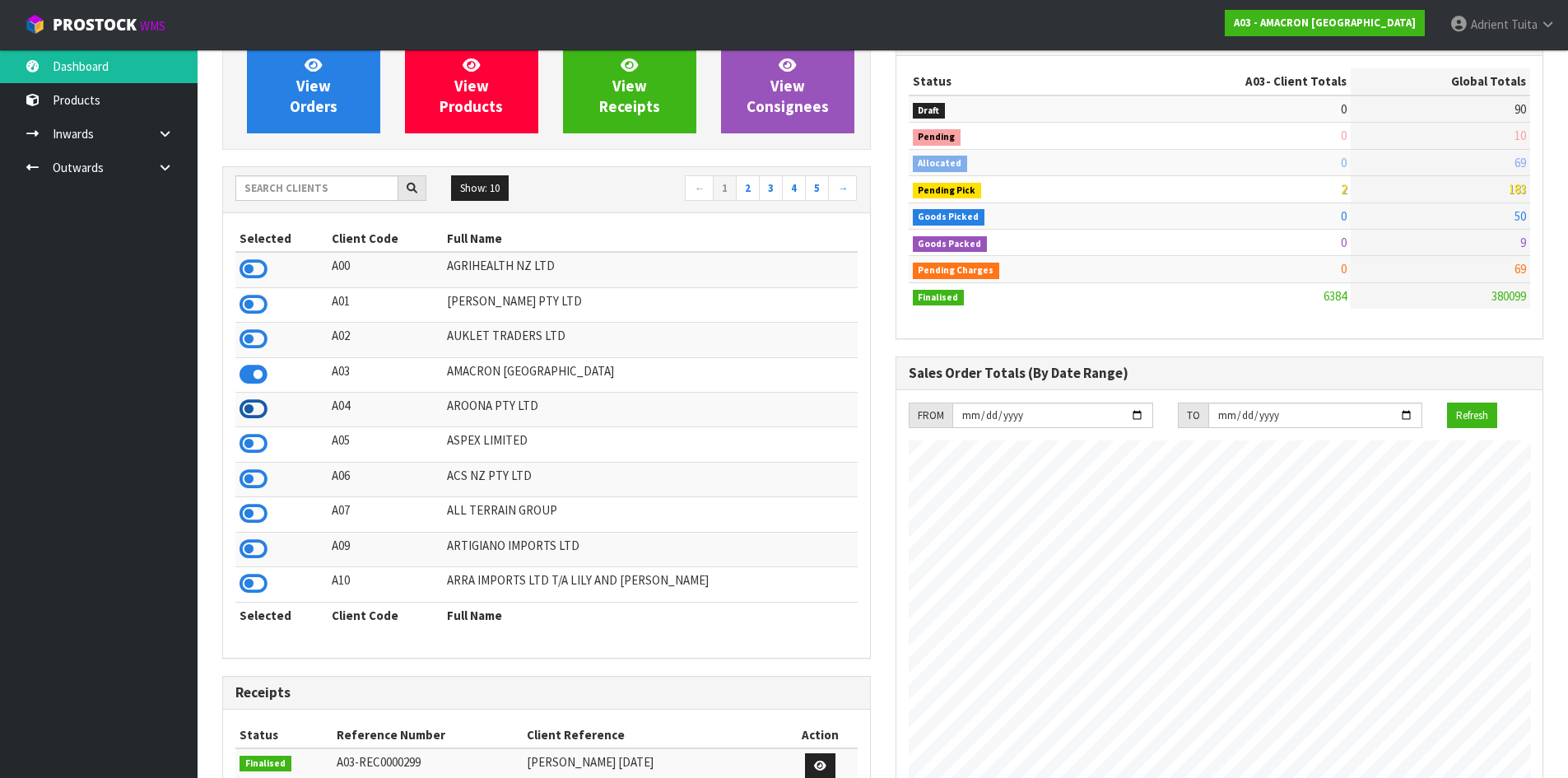
click at [247, 419] on icon at bounding box center [253, 408] width 28 height 24
click at [250, 438] on icon at bounding box center [253, 443] width 28 height 24
click at [250, 467] on icon at bounding box center [253, 478] width 28 height 24
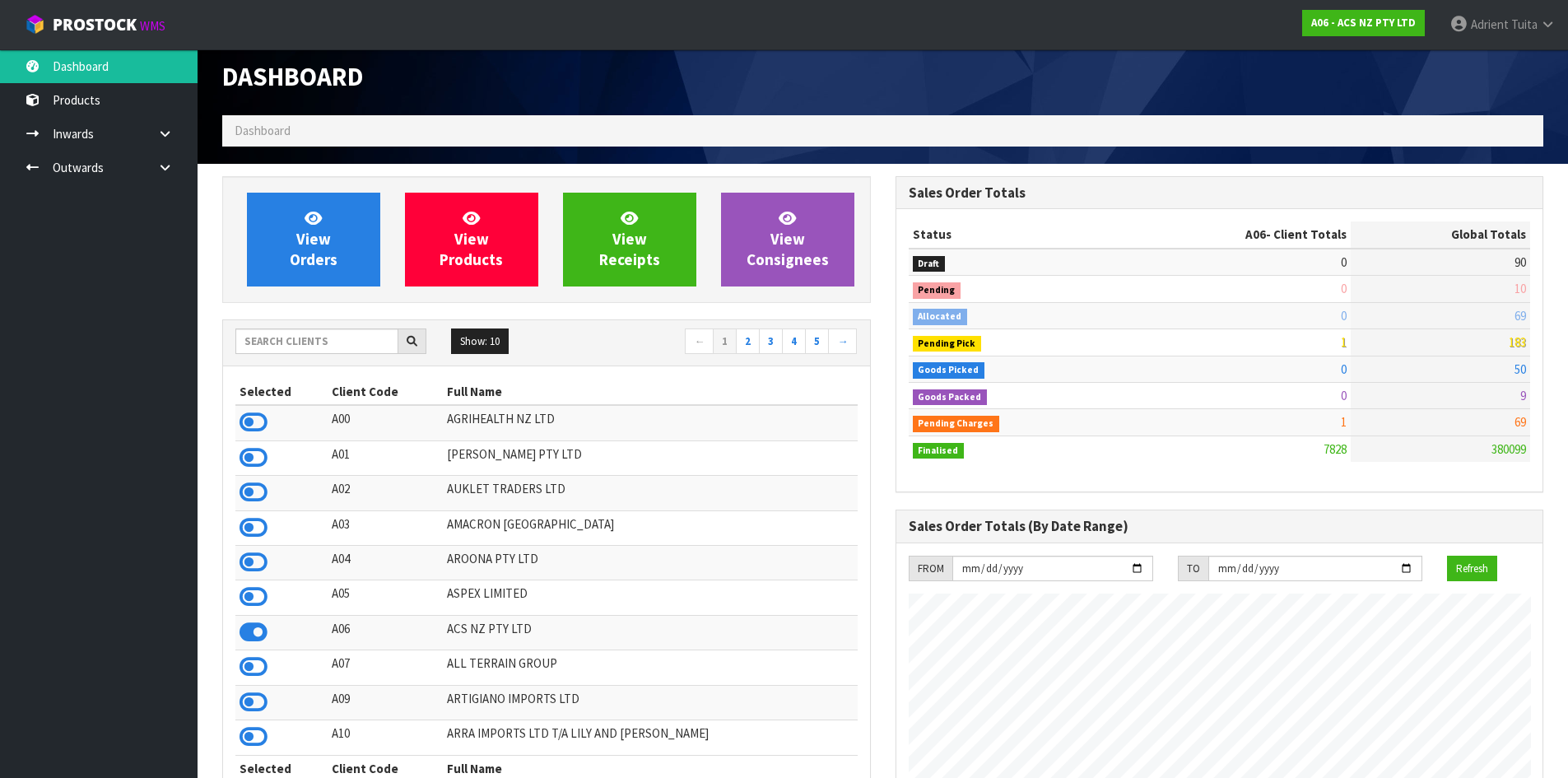
scroll to position [0, 0]
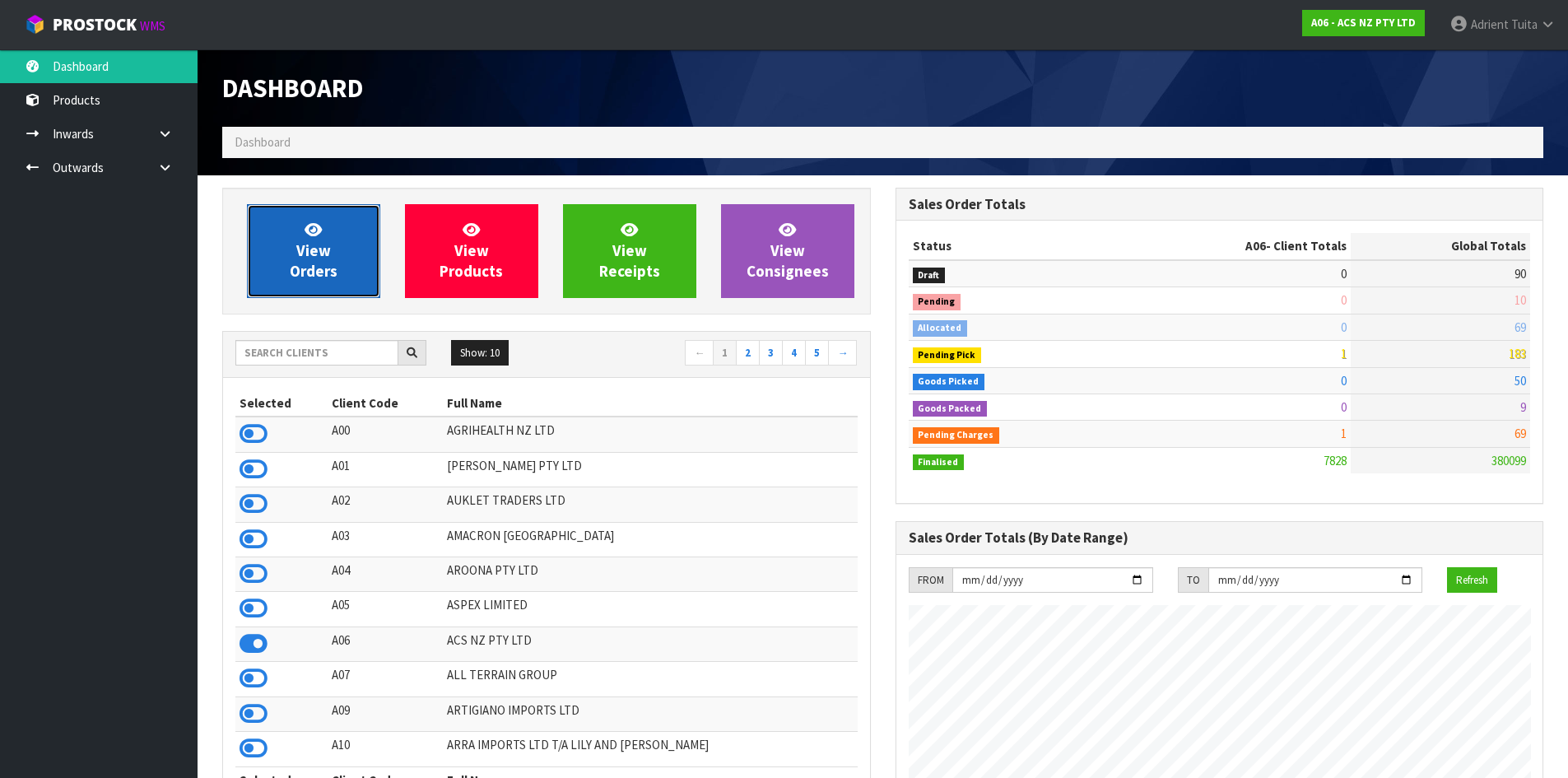
click at [343, 244] on link "View Orders" at bounding box center [313, 251] width 133 height 94
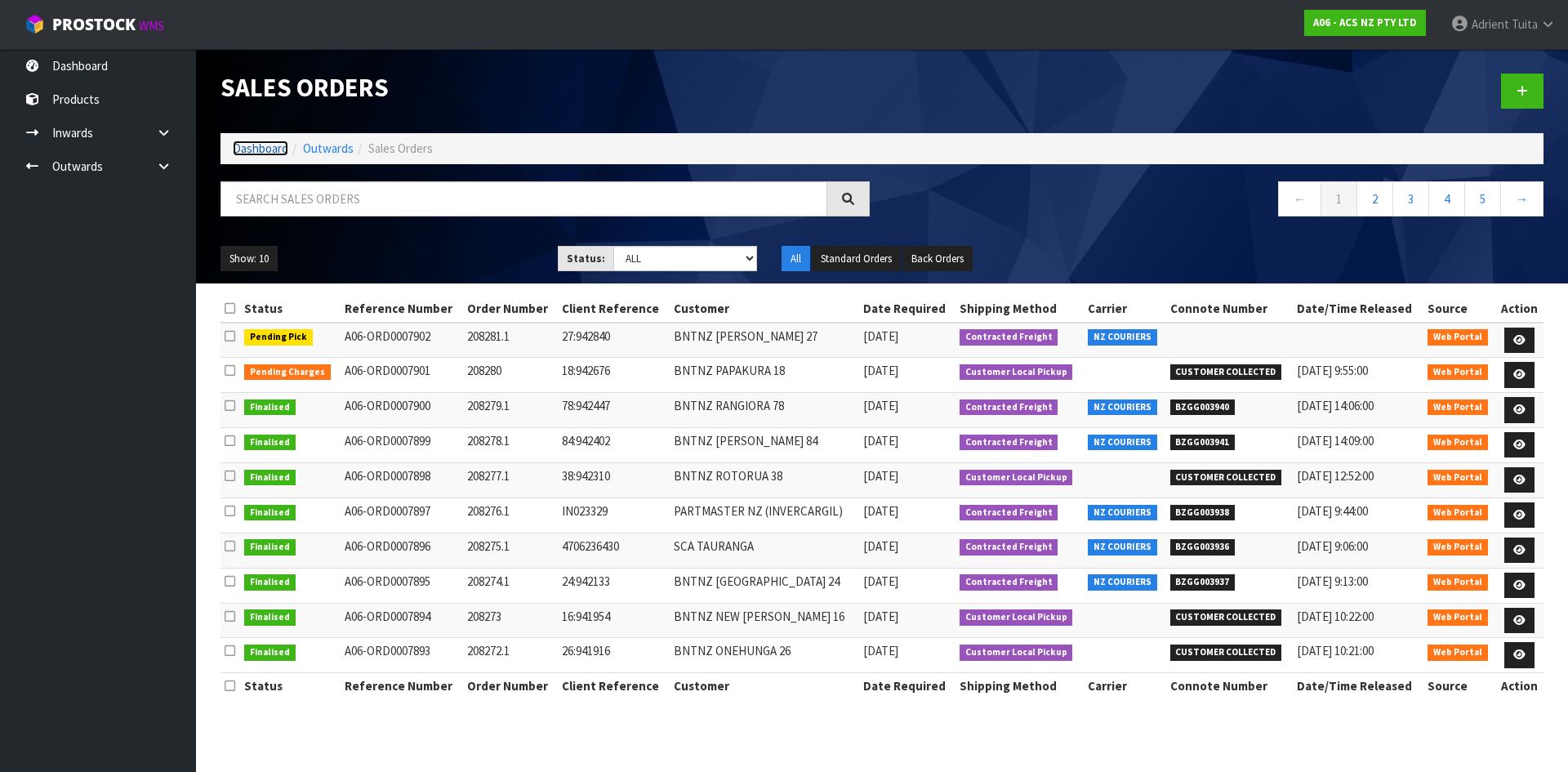
click at [255, 142] on link "Dashboard" at bounding box center [261, 149] width 56 height 15
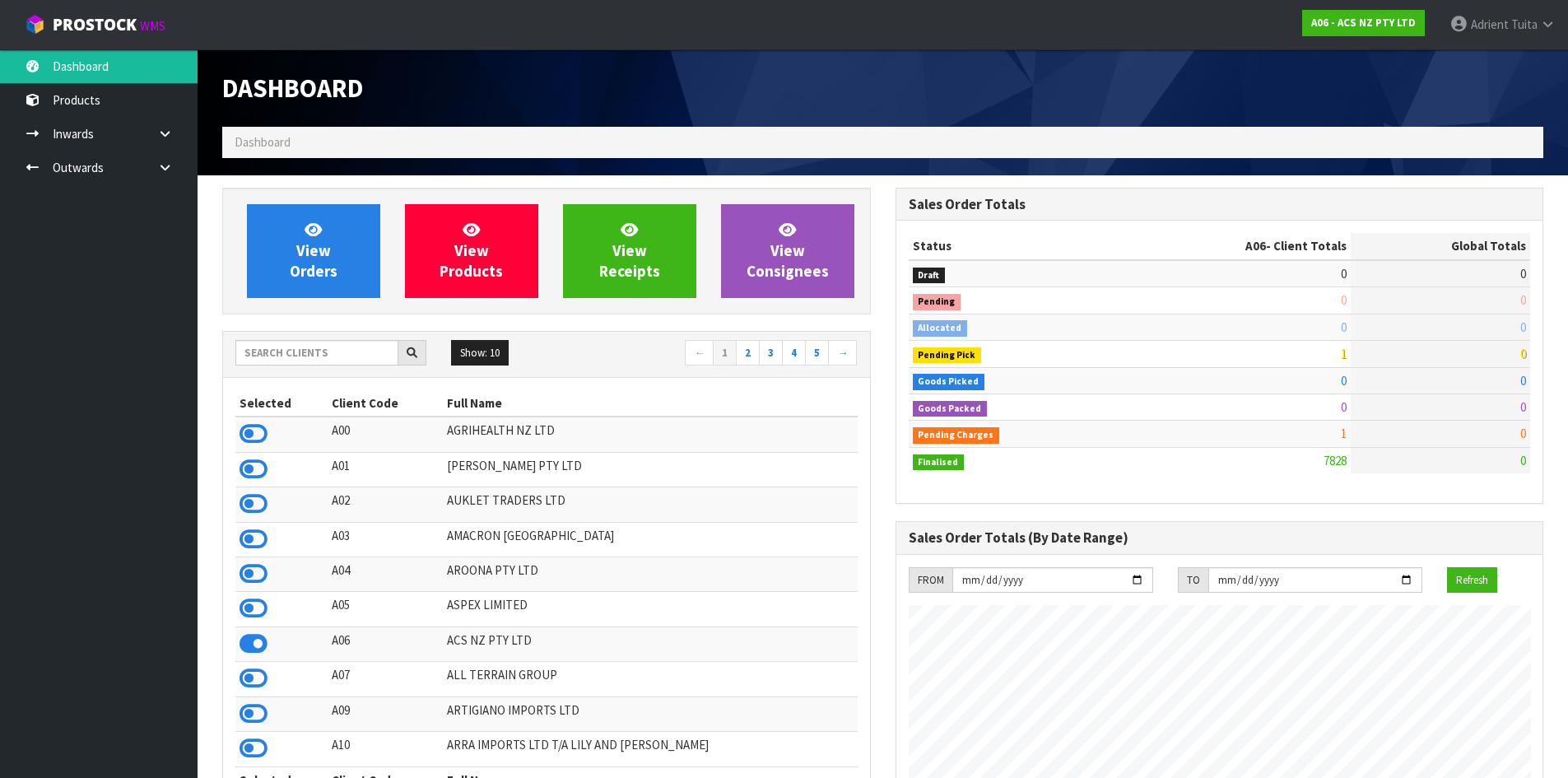
scroll to position [1248, 673]
click at [337, 360] on input "text" at bounding box center [317, 353] width 163 height 25
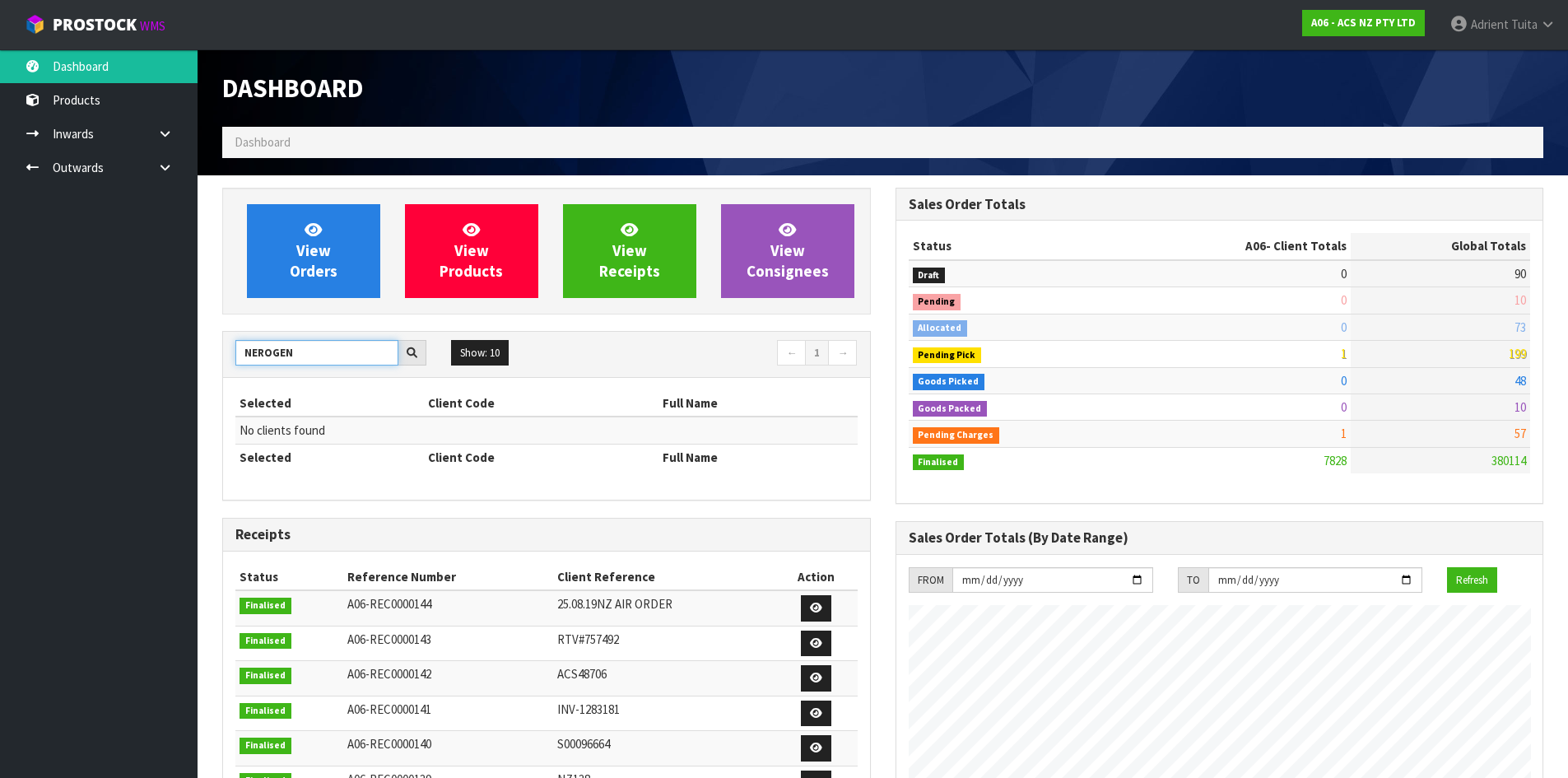
click at [358, 348] on input "NEROGEN" at bounding box center [317, 353] width 163 height 25
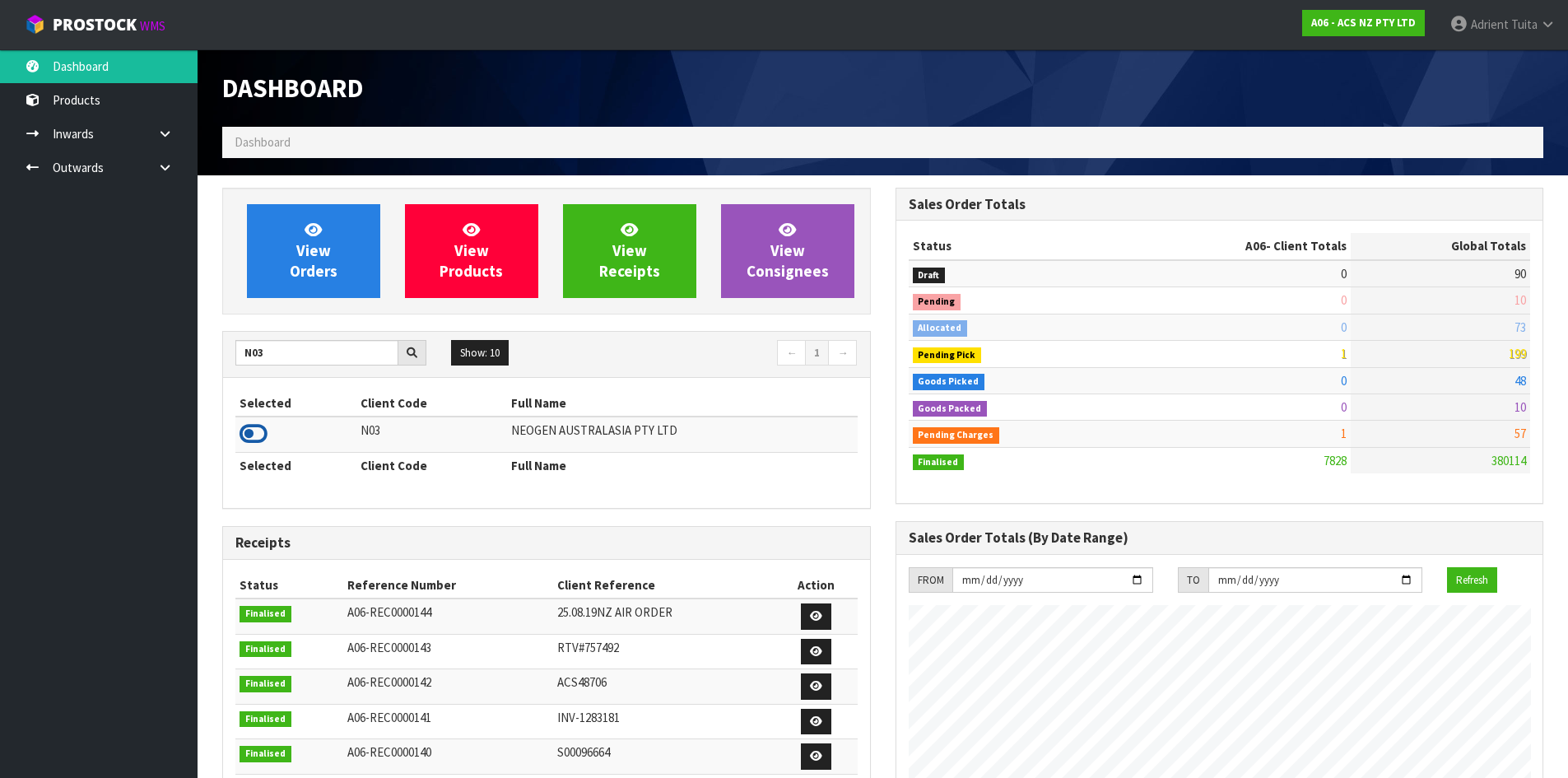
click at [255, 440] on icon at bounding box center [253, 433] width 28 height 24
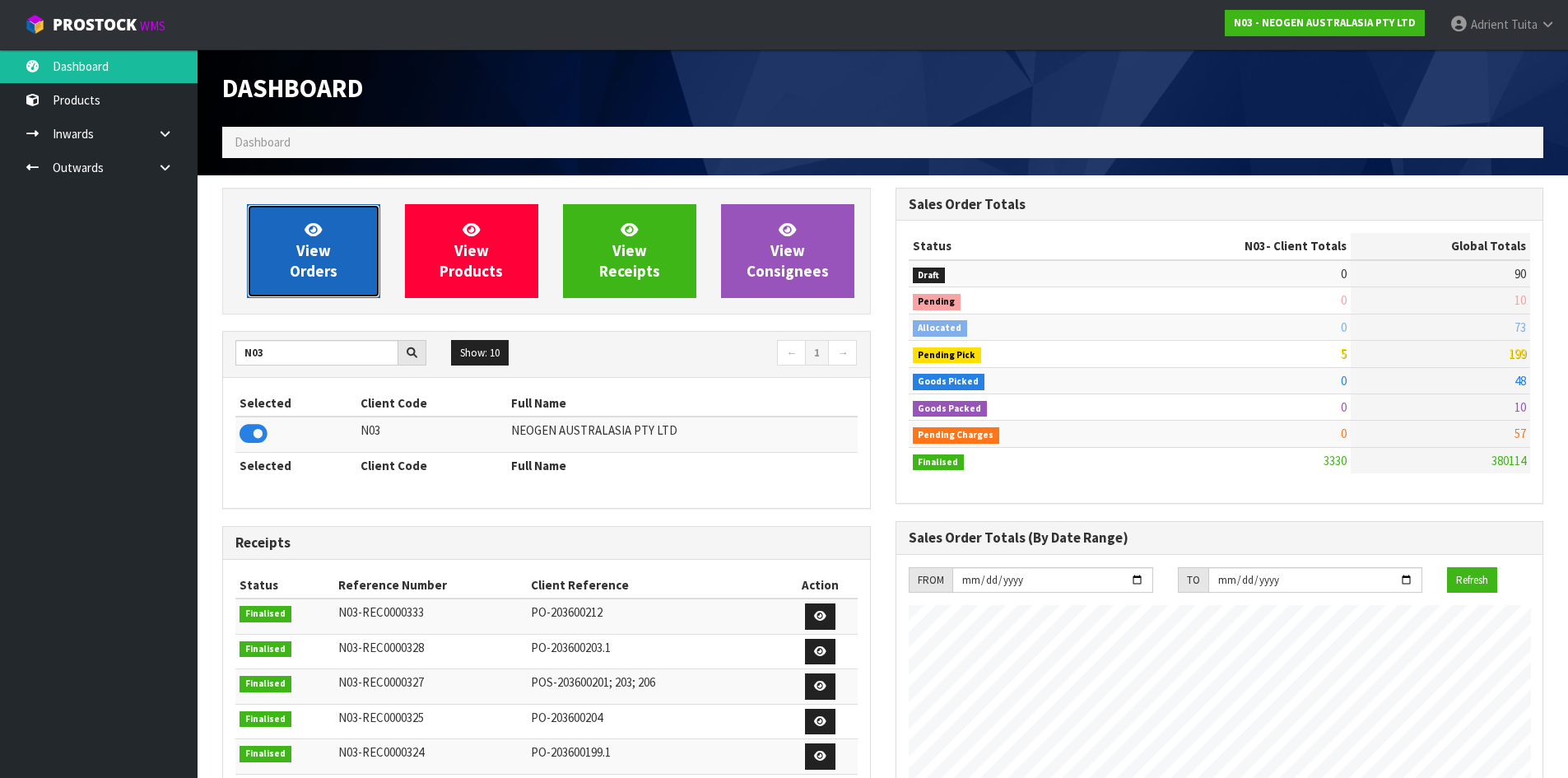
click at [287, 267] on link "View Orders" at bounding box center [313, 251] width 133 height 94
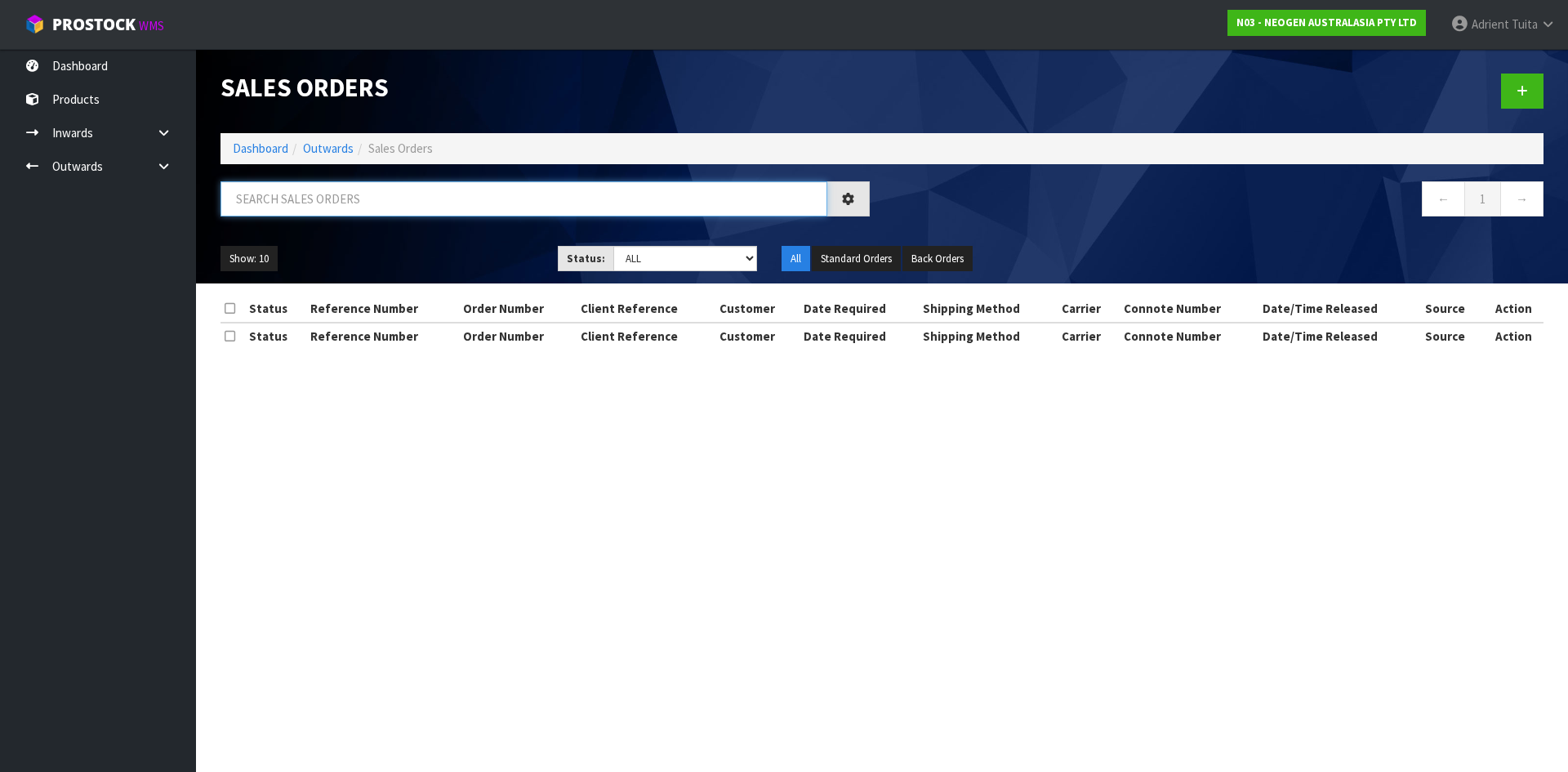
click at [296, 209] on input "text" at bounding box center [524, 199] width 607 height 35
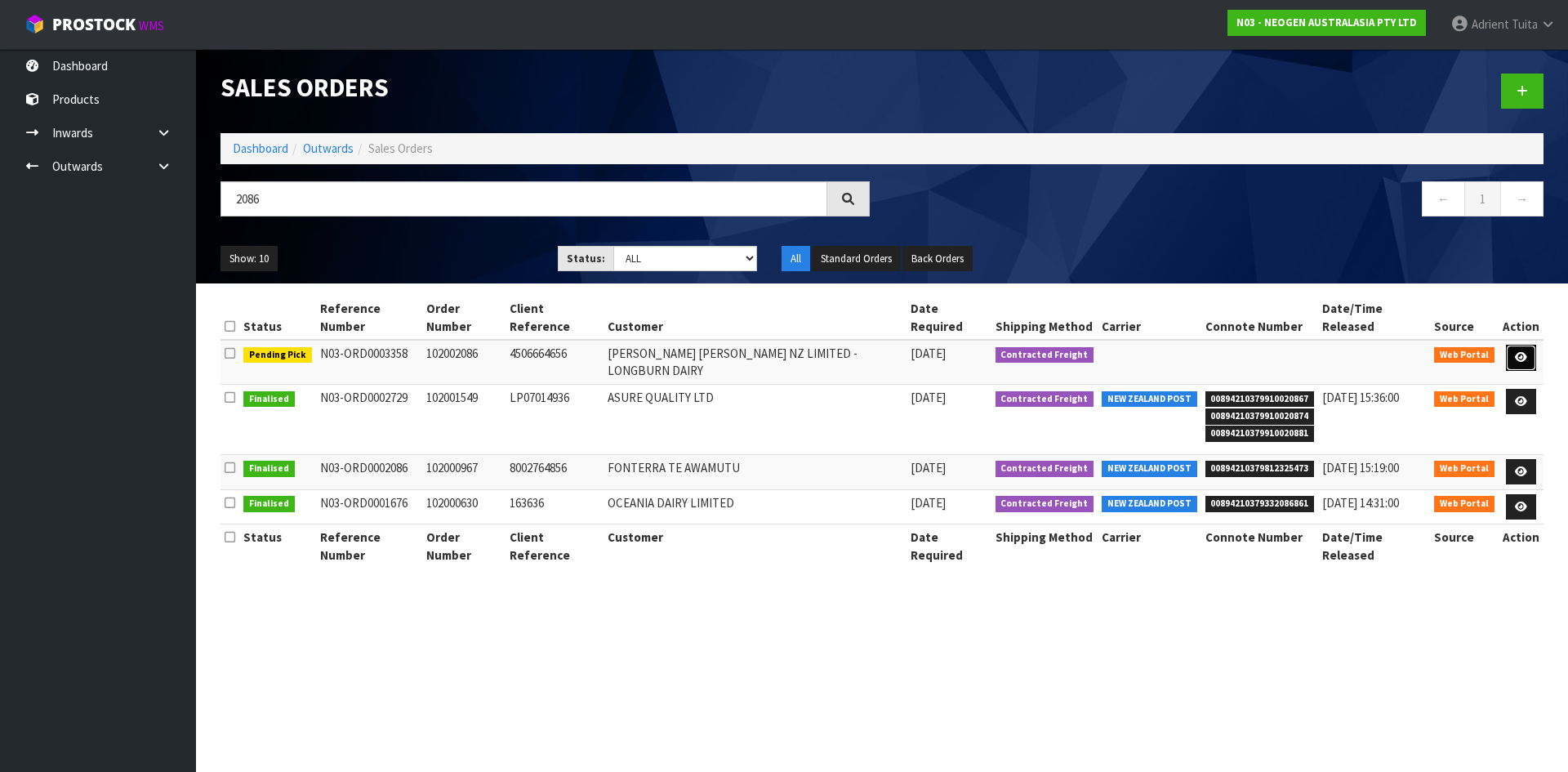
click at [1520, 352] on icon at bounding box center [1521, 357] width 13 height 11
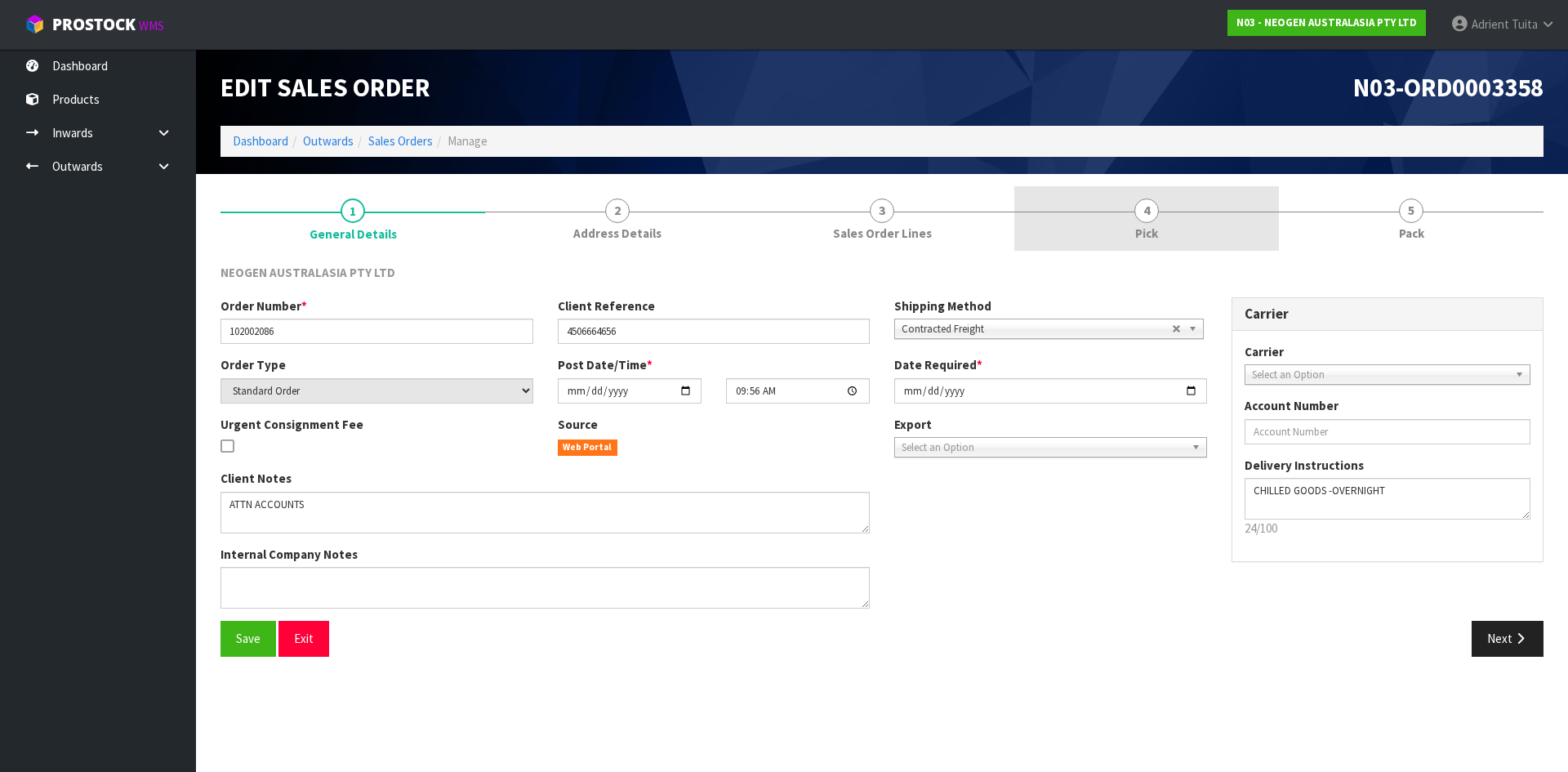
click at [1249, 239] on link "4 Pick" at bounding box center [1146, 218] width 264 height 65
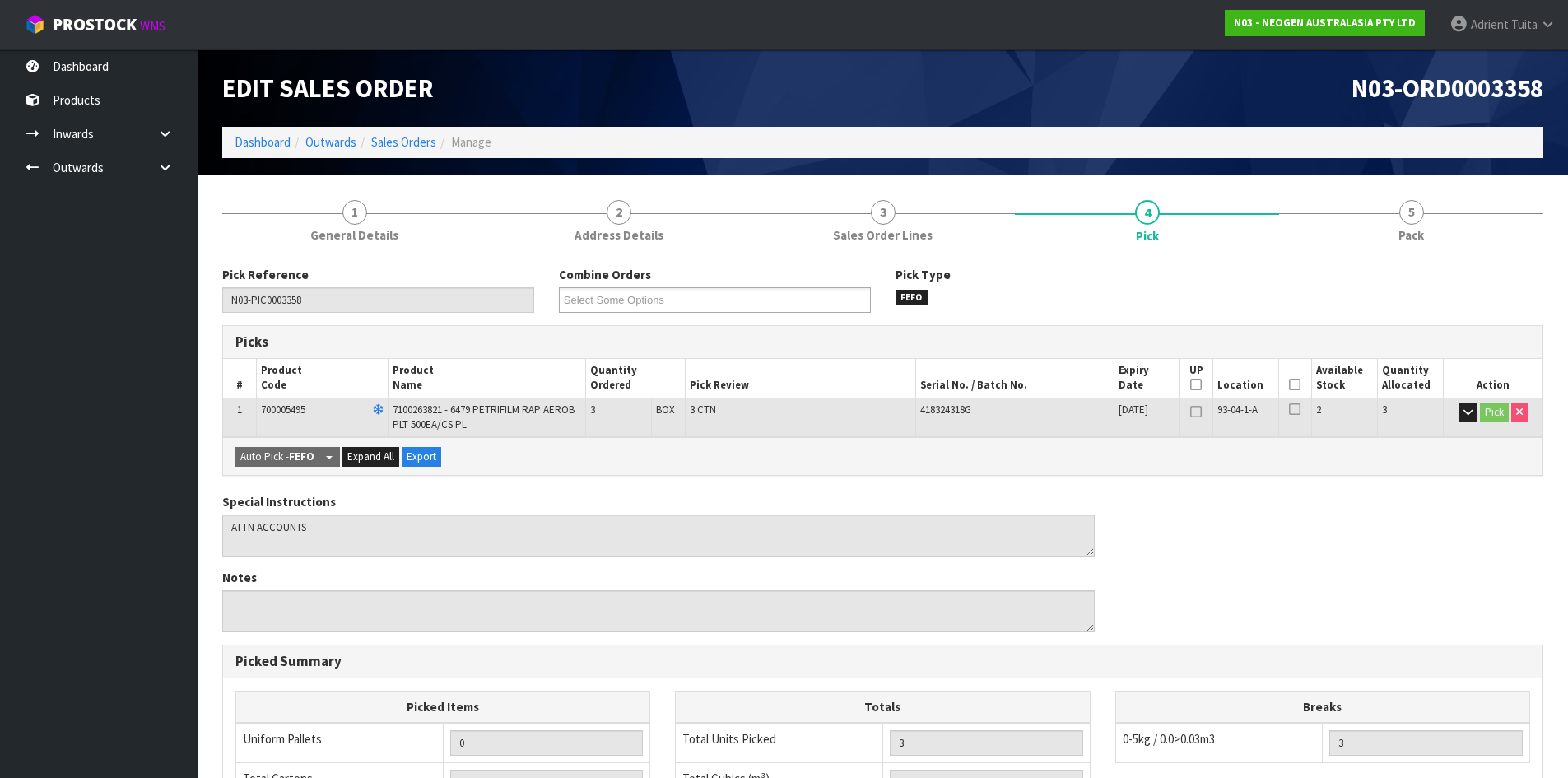
click at [1301, 389] on th "Picked" at bounding box center [1295, 378] width 33 height 39
click at [1296, 385] on icon at bounding box center [1295, 384] width 12 height 1
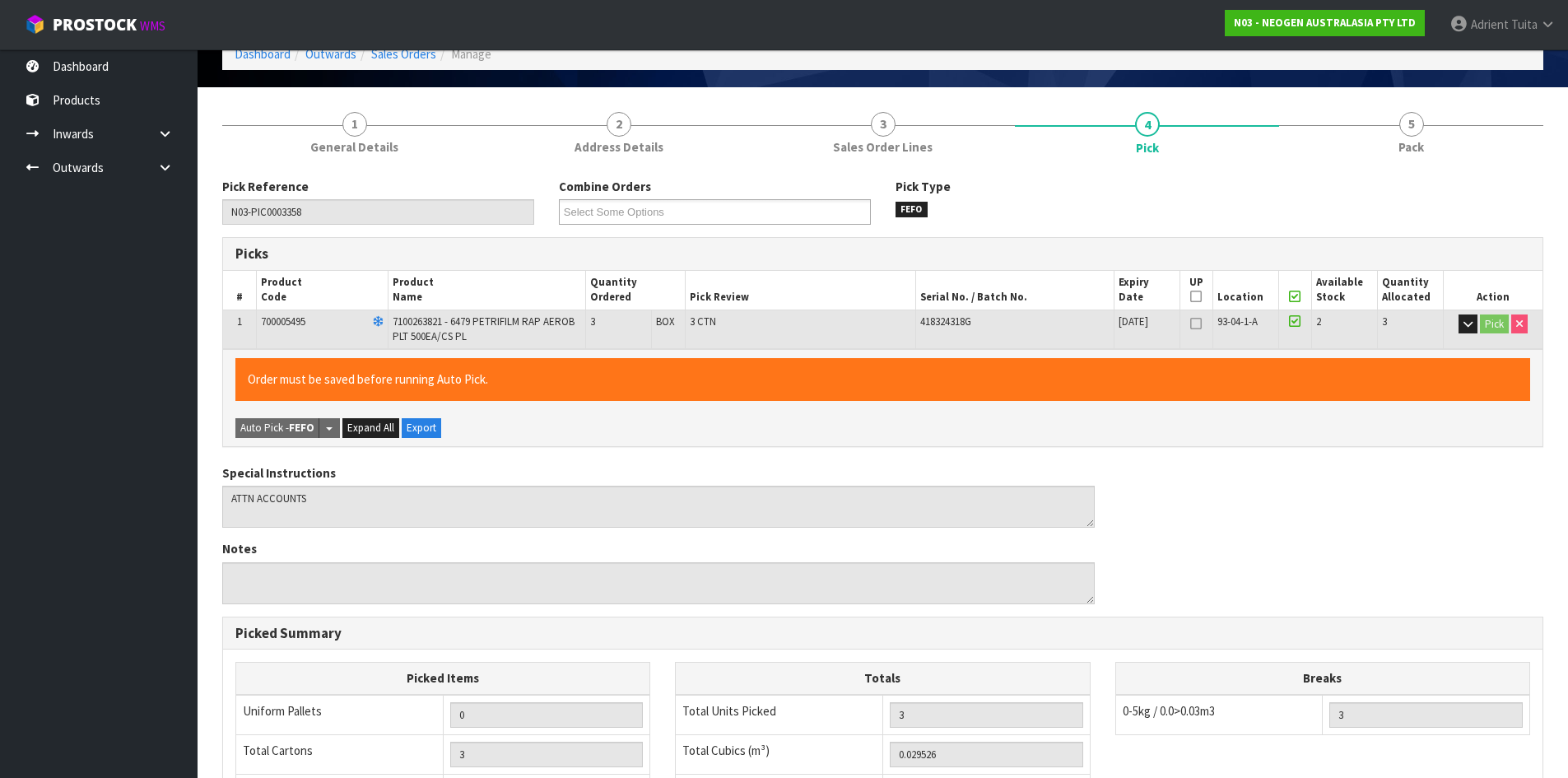
scroll to position [380, 0]
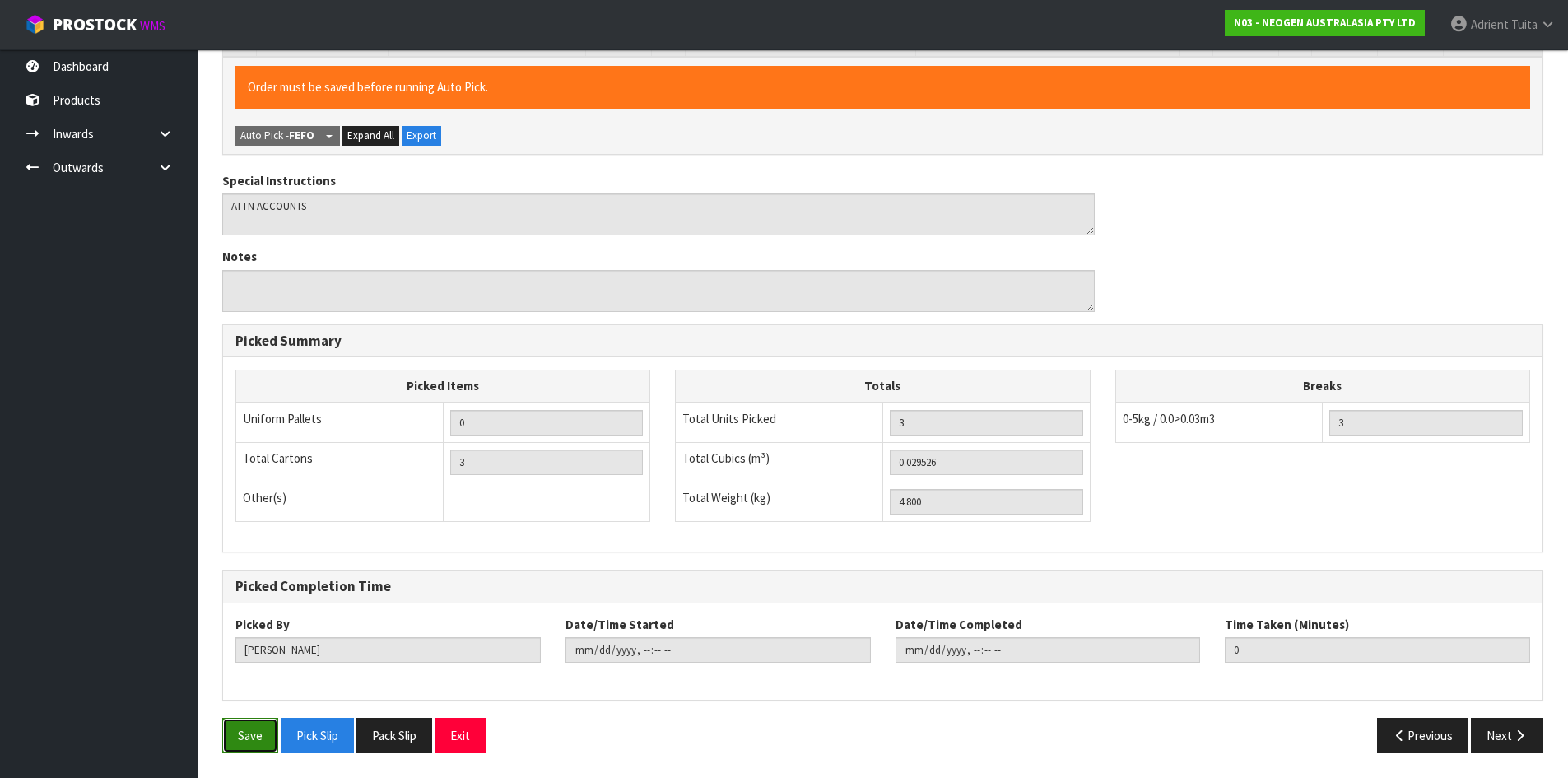
click at [227, 743] on button "Save" at bounding box center [251, 735] width 56 height 35
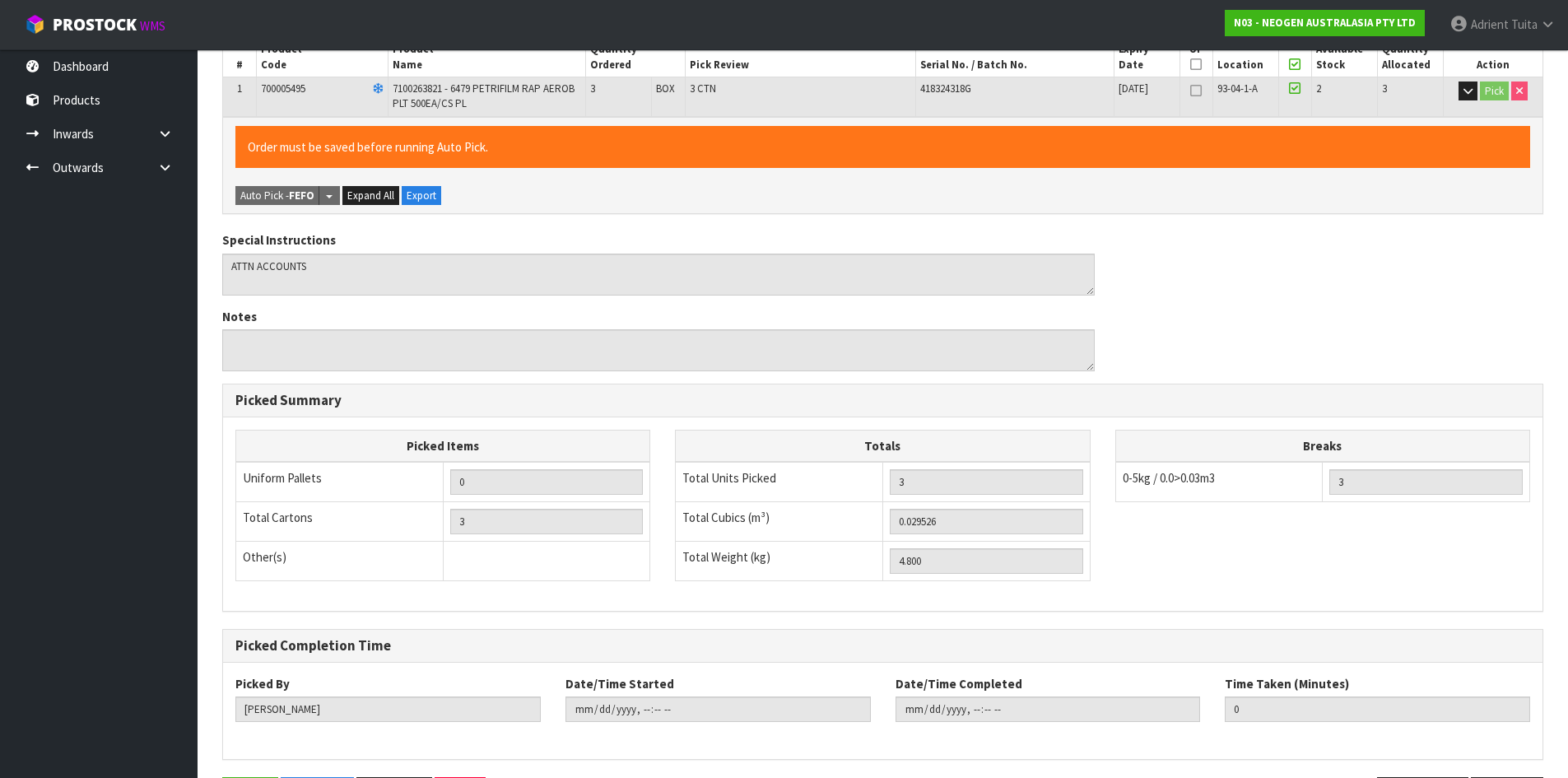
scroll to position [0, 0]
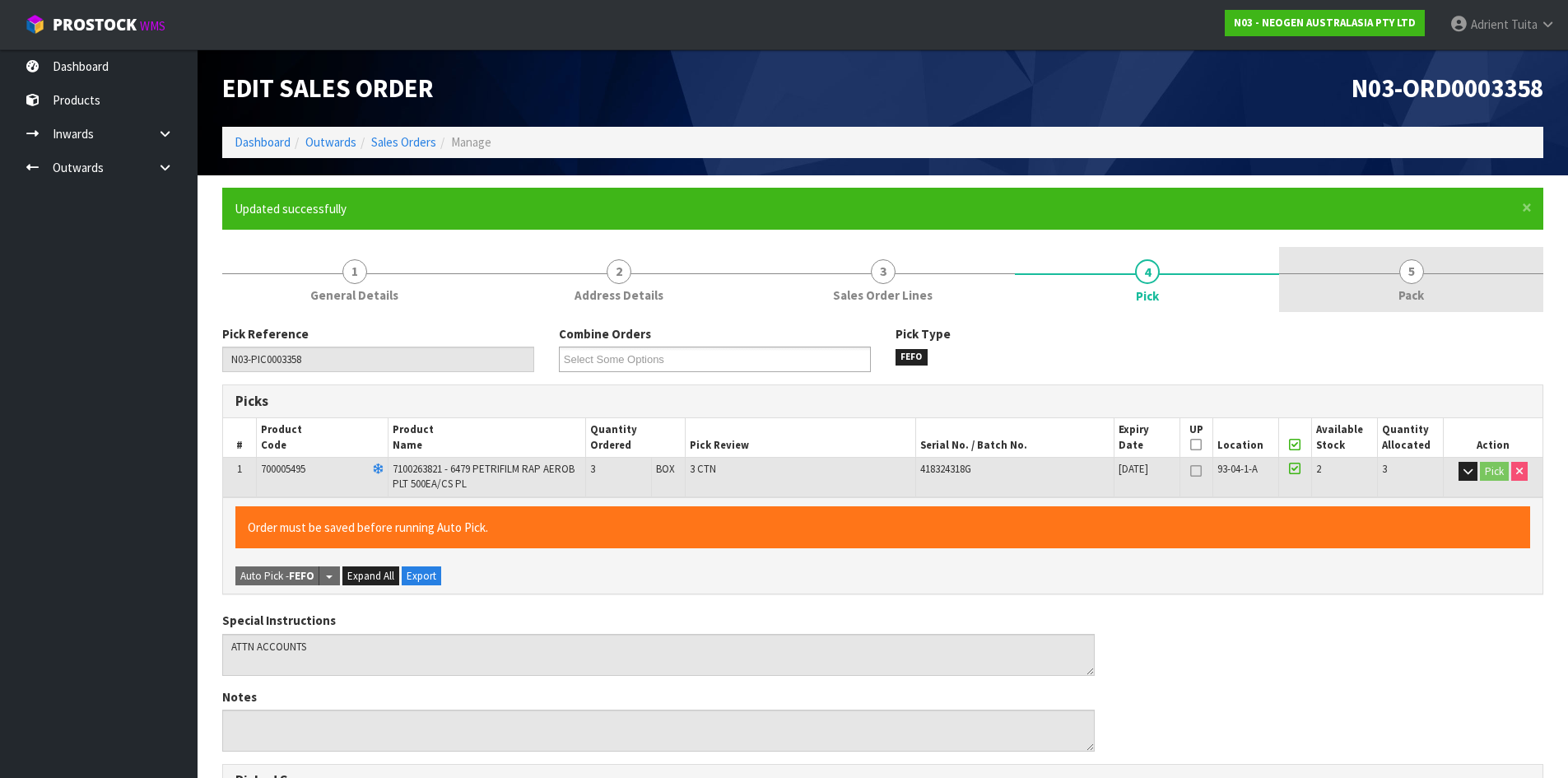
click at [1344, 270] on link "5 Pack" at bounding box center [1411, 279] width 264 height 65
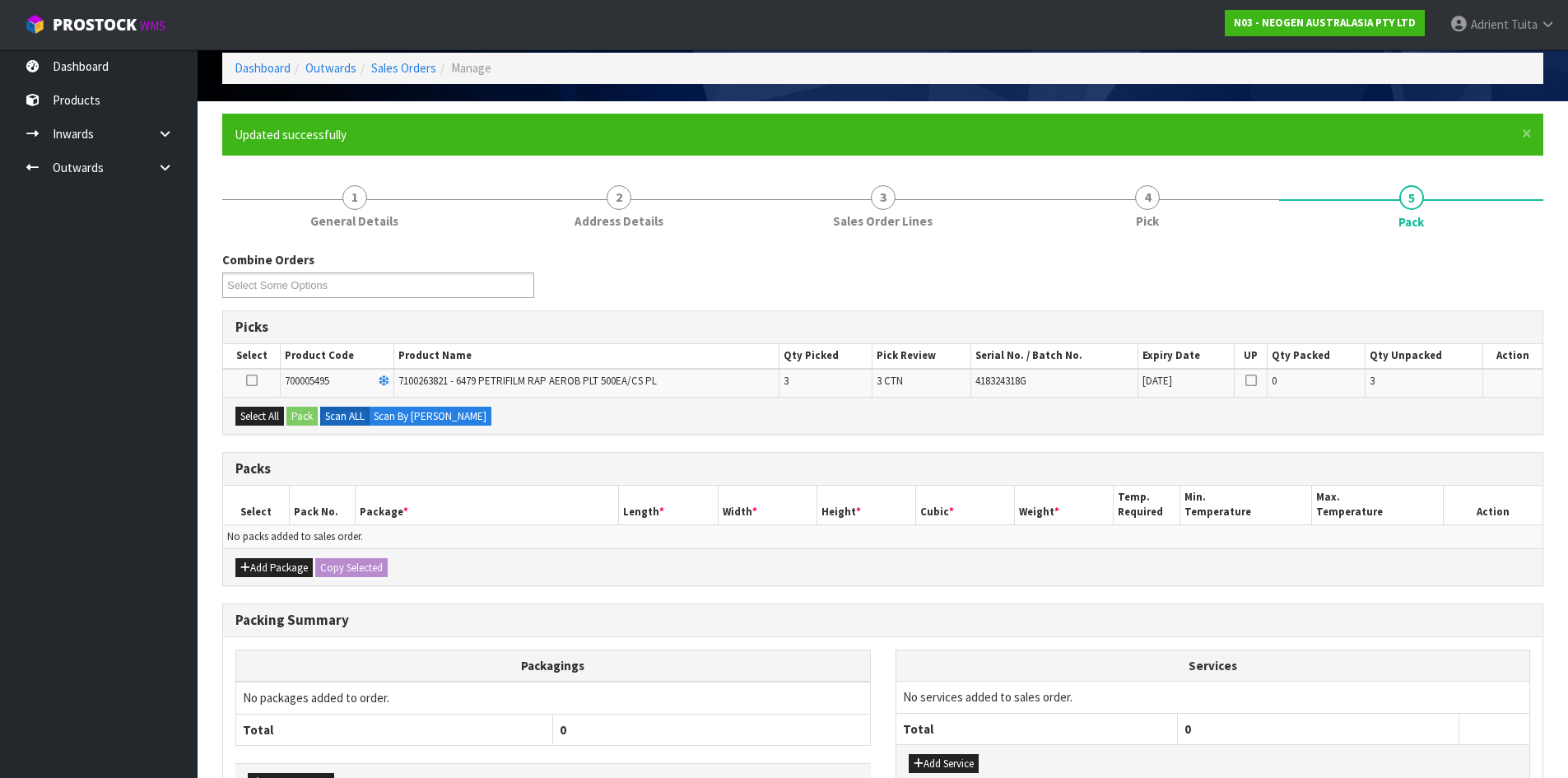
scroll to position [188, 0]
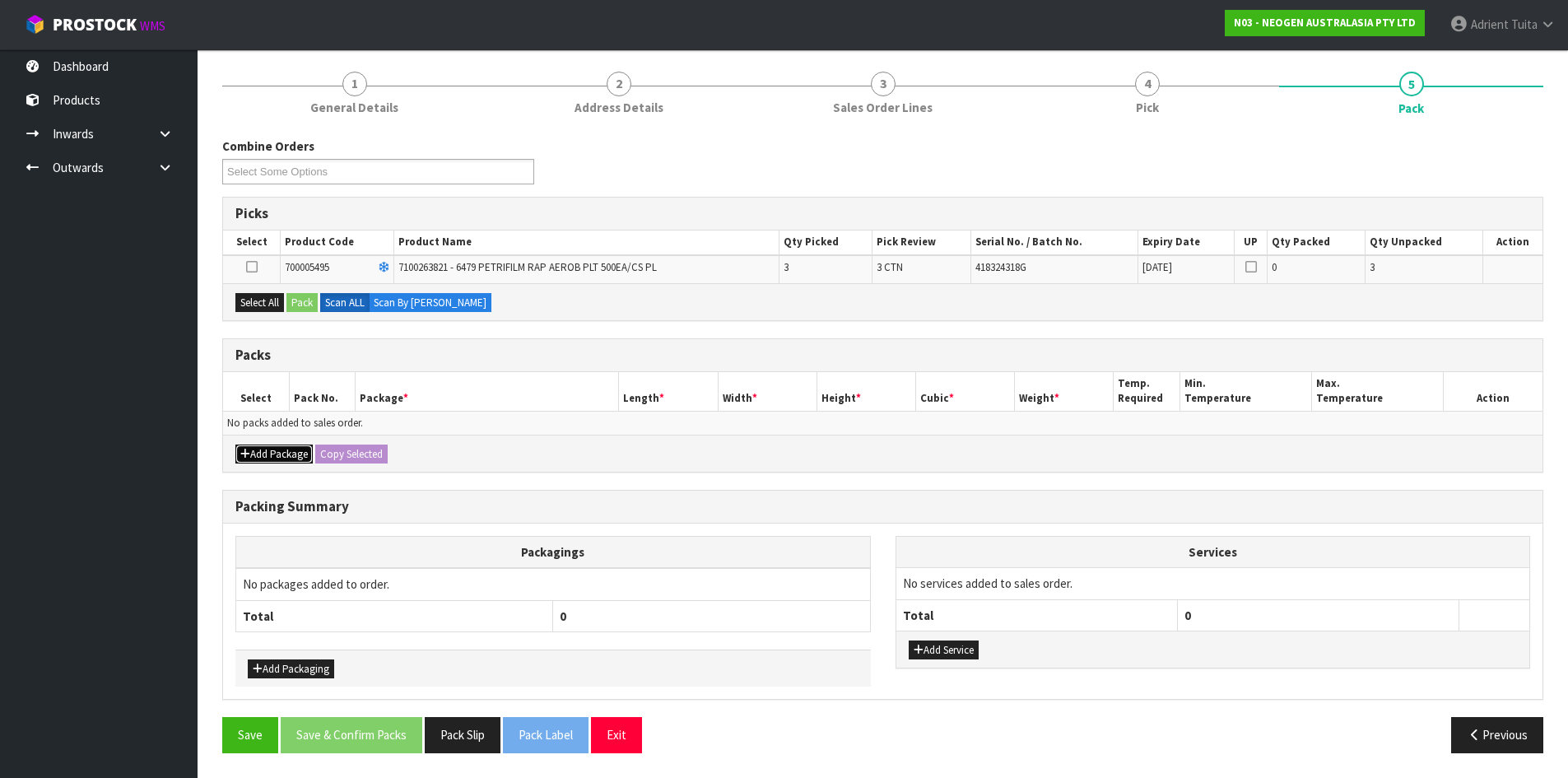
click at [264, 458] on button "Add Package" at bounding box center [274, 454] width 78 height 19
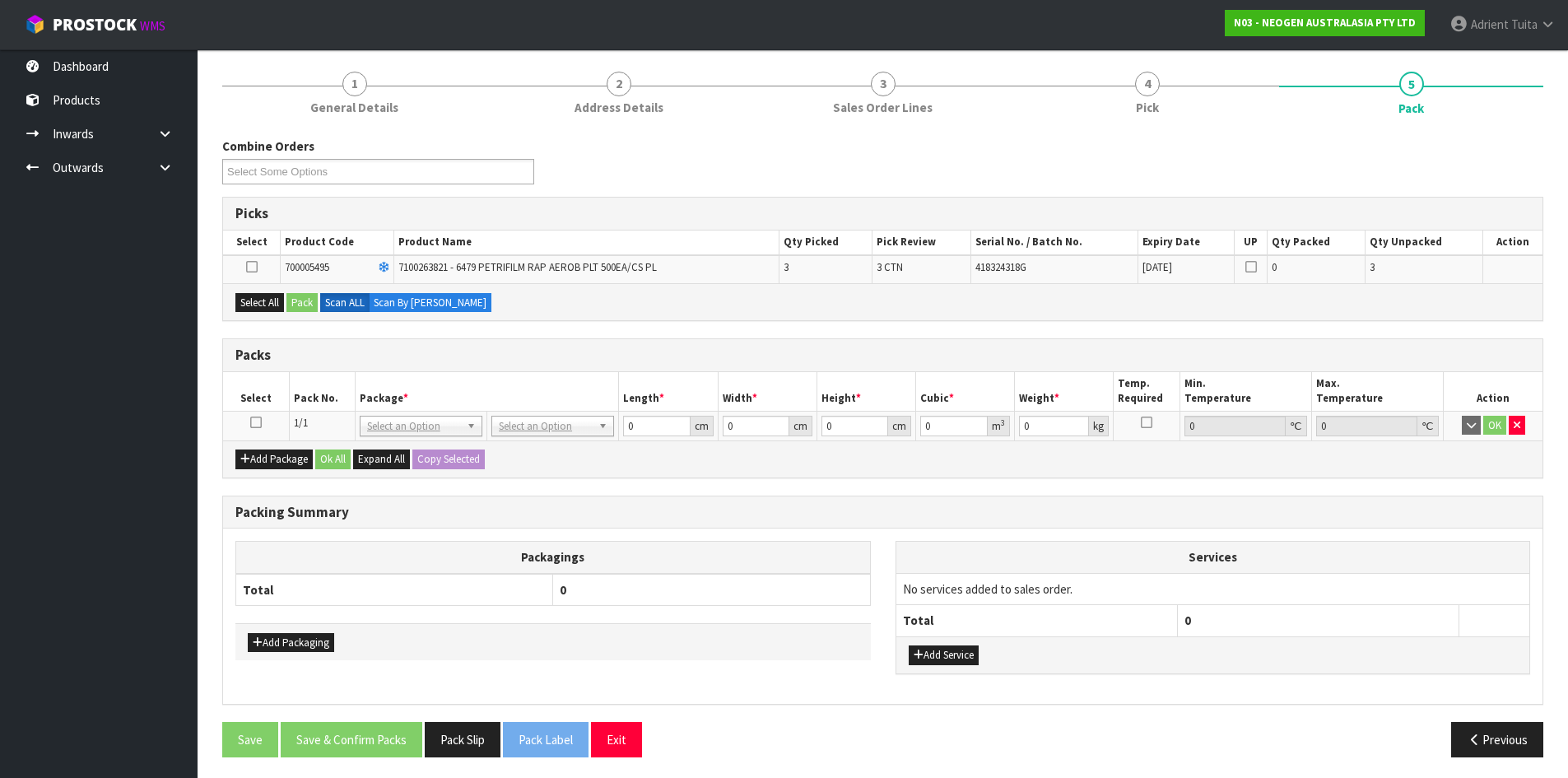
click at [258, 423] on icon at bounding box center [256, 422] width 12 height 1
click at [281, 312] on button "Select All" at bounding box center [260, 302] width 49 height 19
click at [305, 302] on button "Pack" at bounding box center [302, 302] width 31 height 19
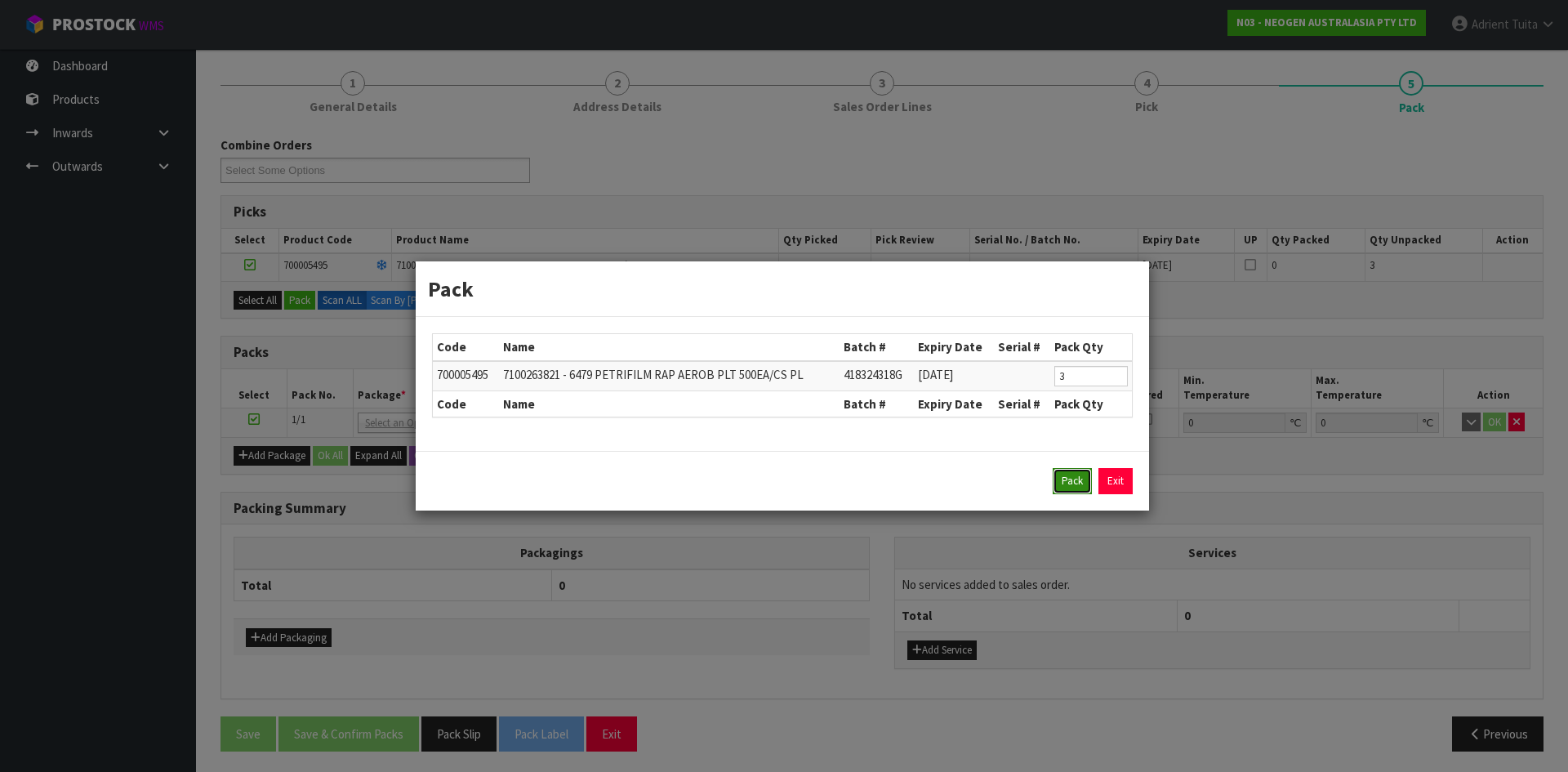
click at [1065, 486] on button "Pack" at bounding box center [1072, 481] width 40 height 26
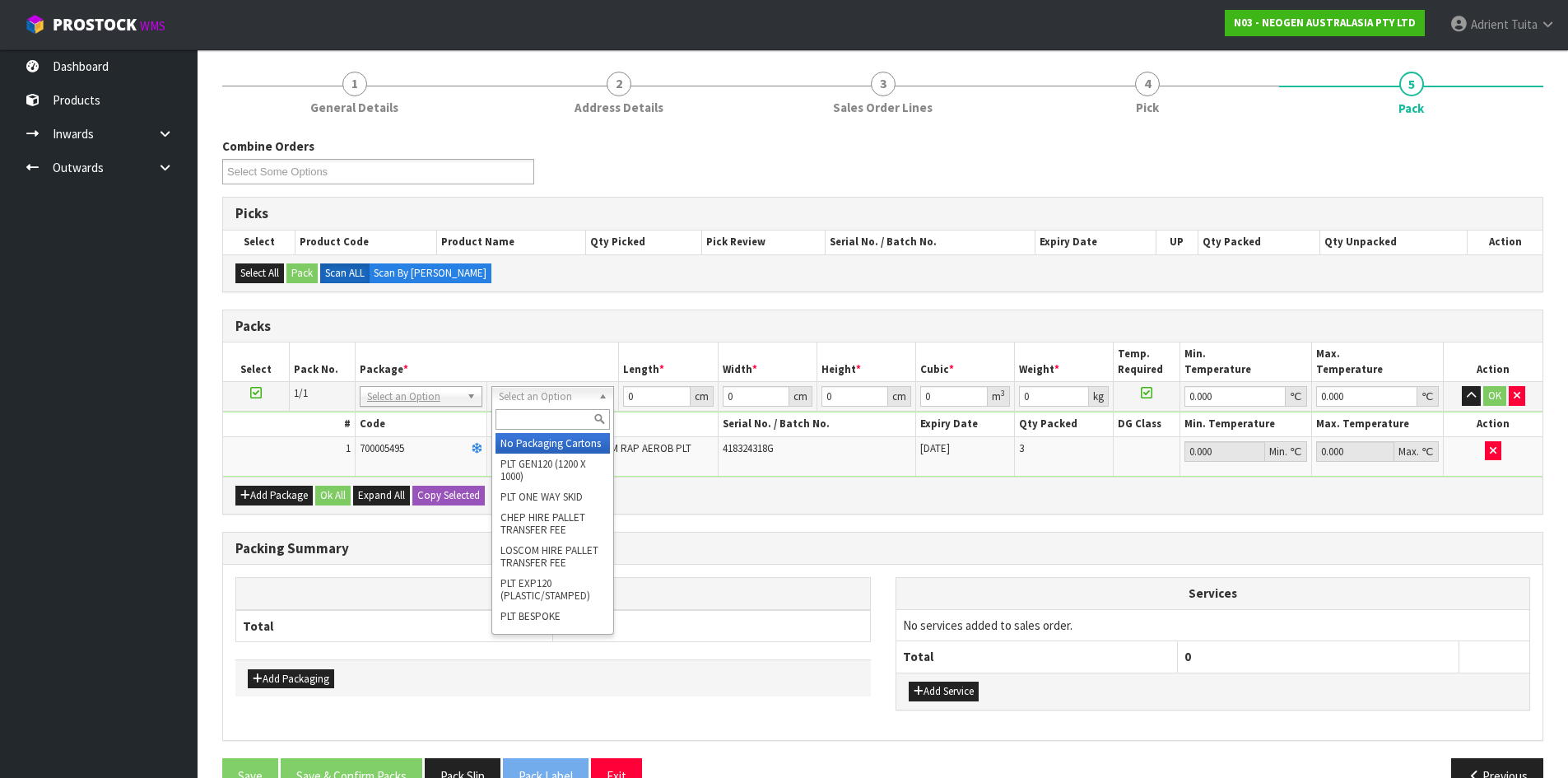
drag, startPoint x: 555, startPoint y: 395, endPoint x: 537, endPoint y: 423, distance: 33.3
click at [537, 427] on input "text" at bounding box center [553, 419] width 115 height 20
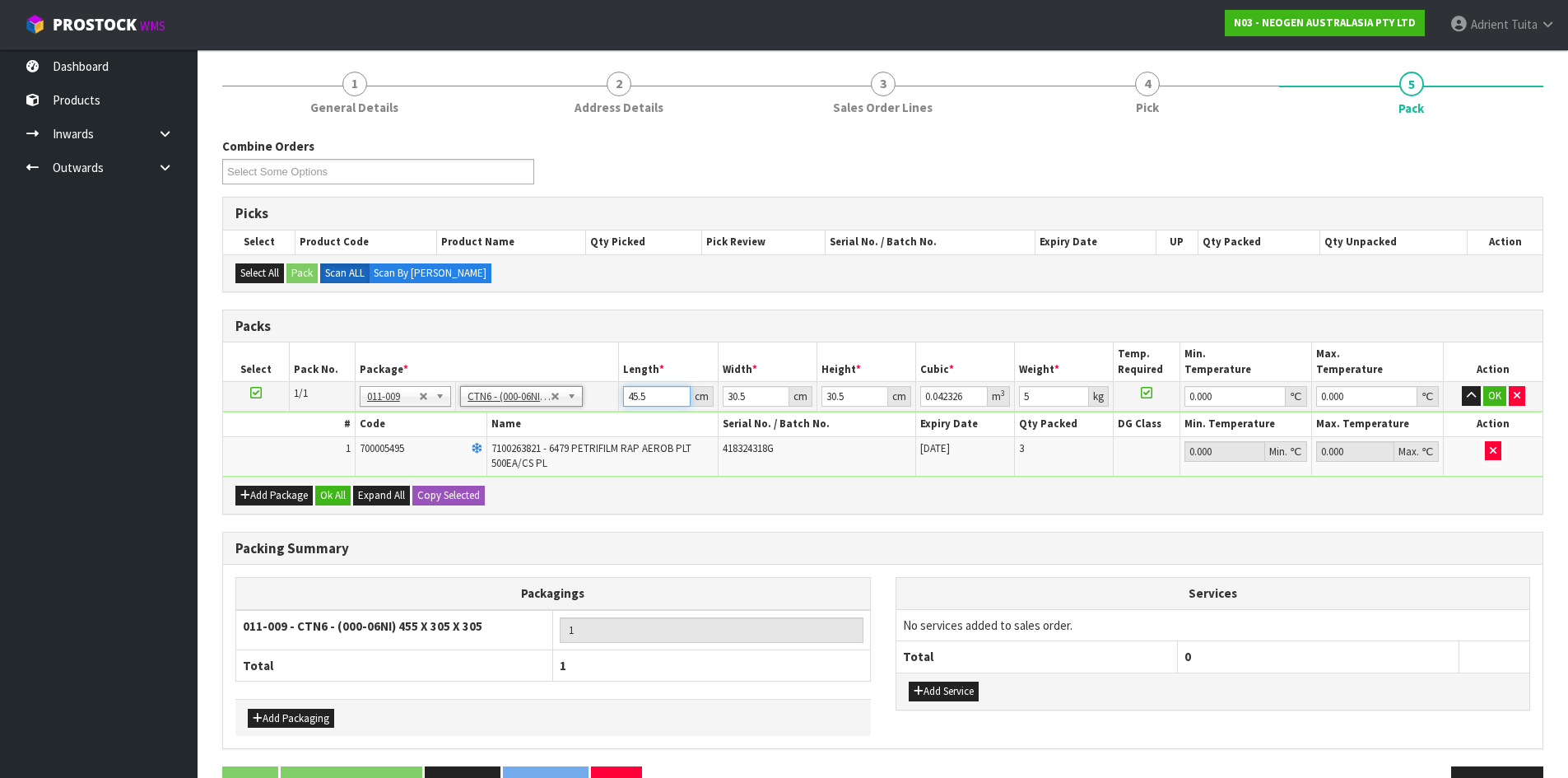
click at [636, 401] on input "45.5" at bounding box center [656, 396] width 67 height 20
click at [1503, 402] on button "OK" at bounding box center [1495, 396] width 23 height 19
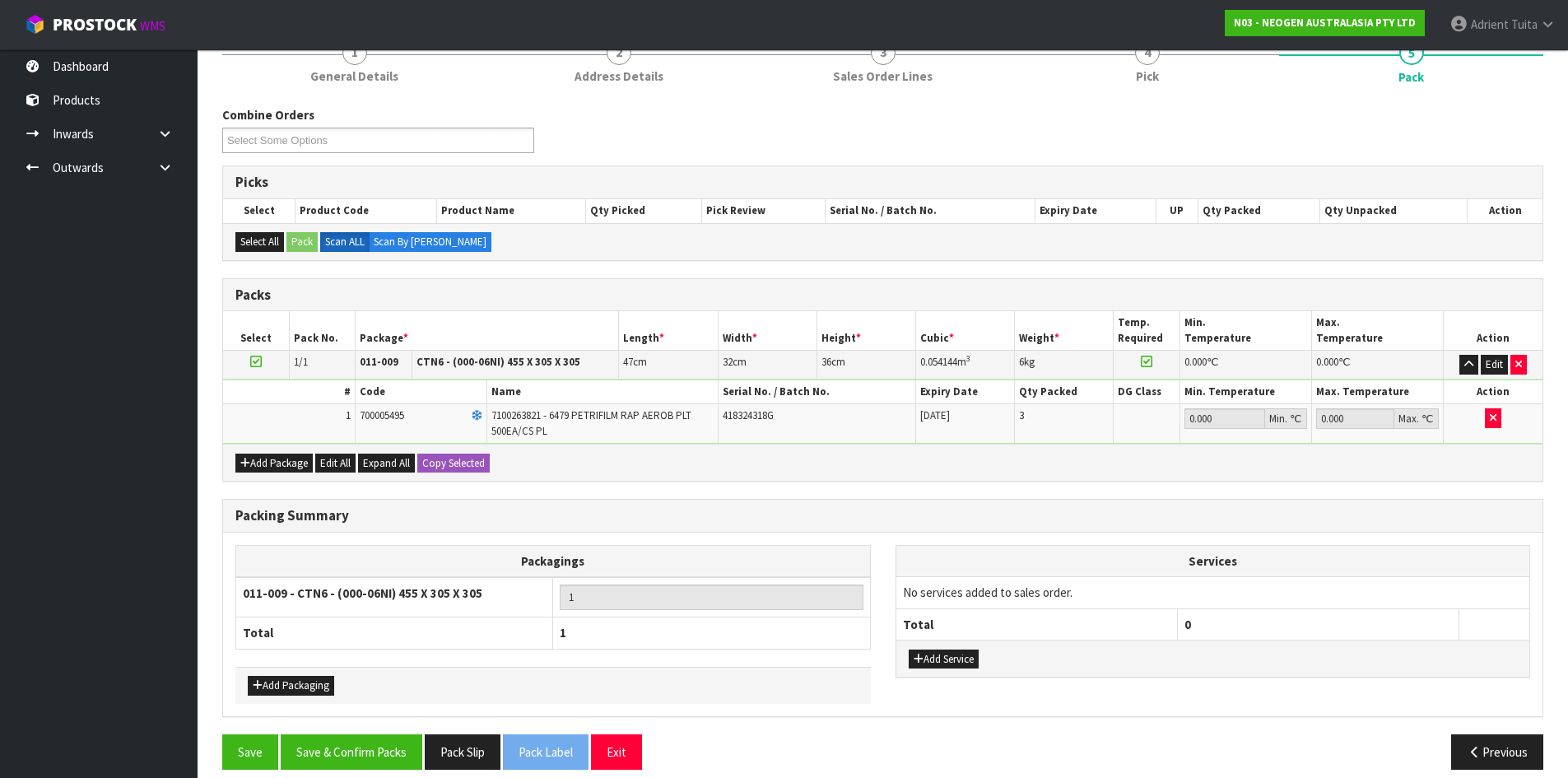
scroll to position [235, 0]
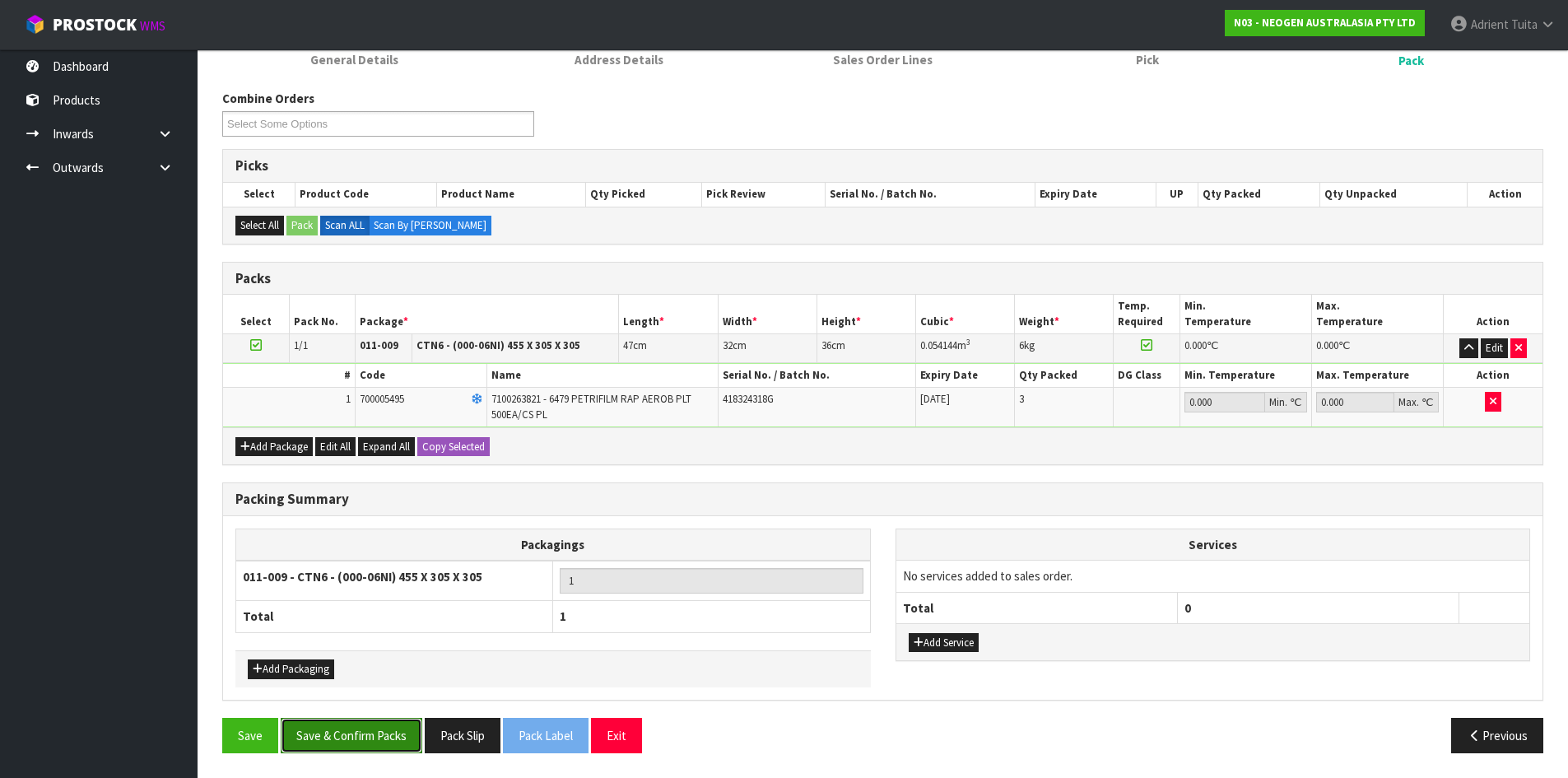
click at [390, 746] on button "Save & Confirm Packs" at bounding box center [352, 735] width 142 height 35
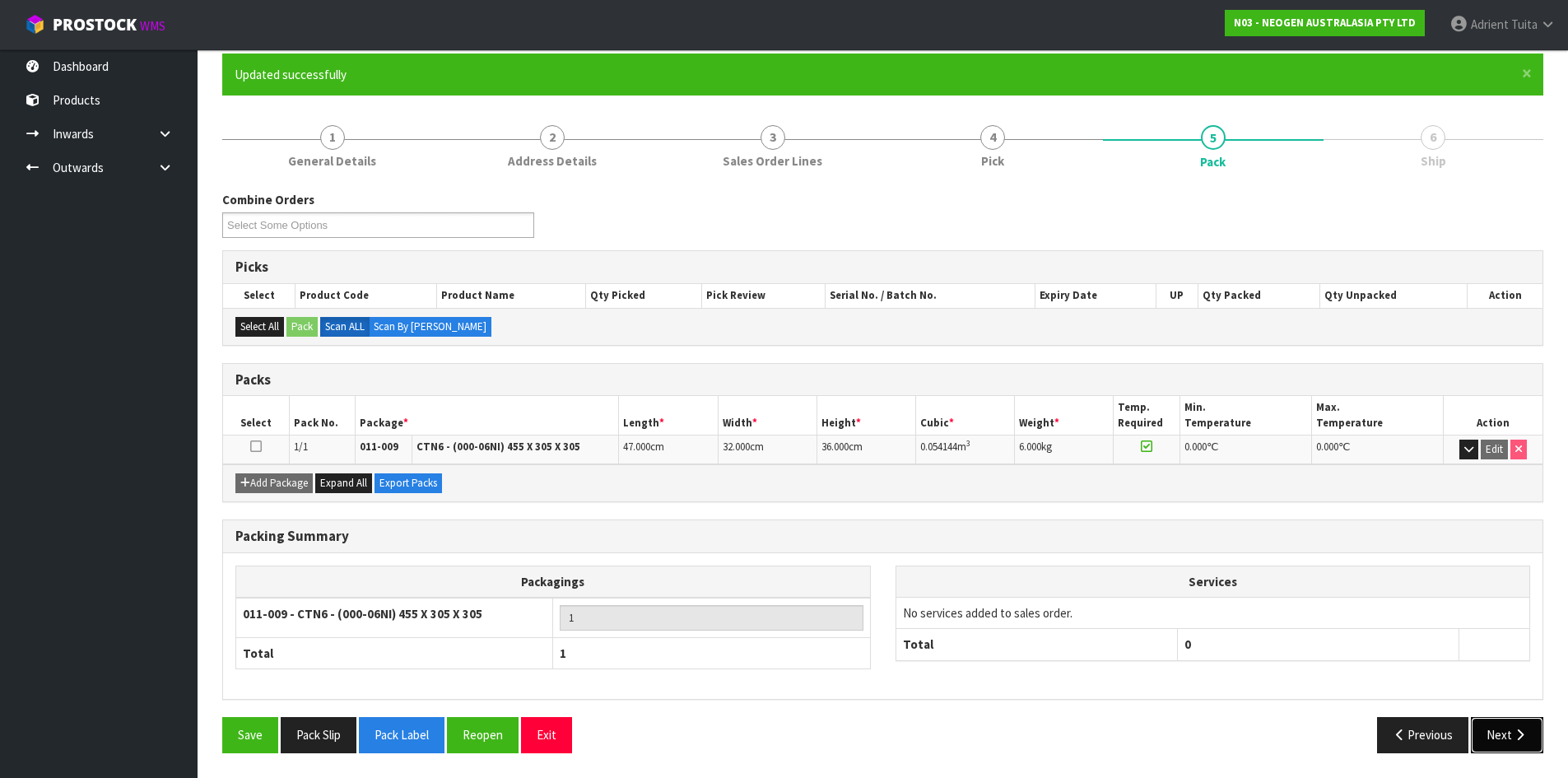
click at [1492, 737] on button "Next" at bounding box center [1507, 734] width 72 height 35
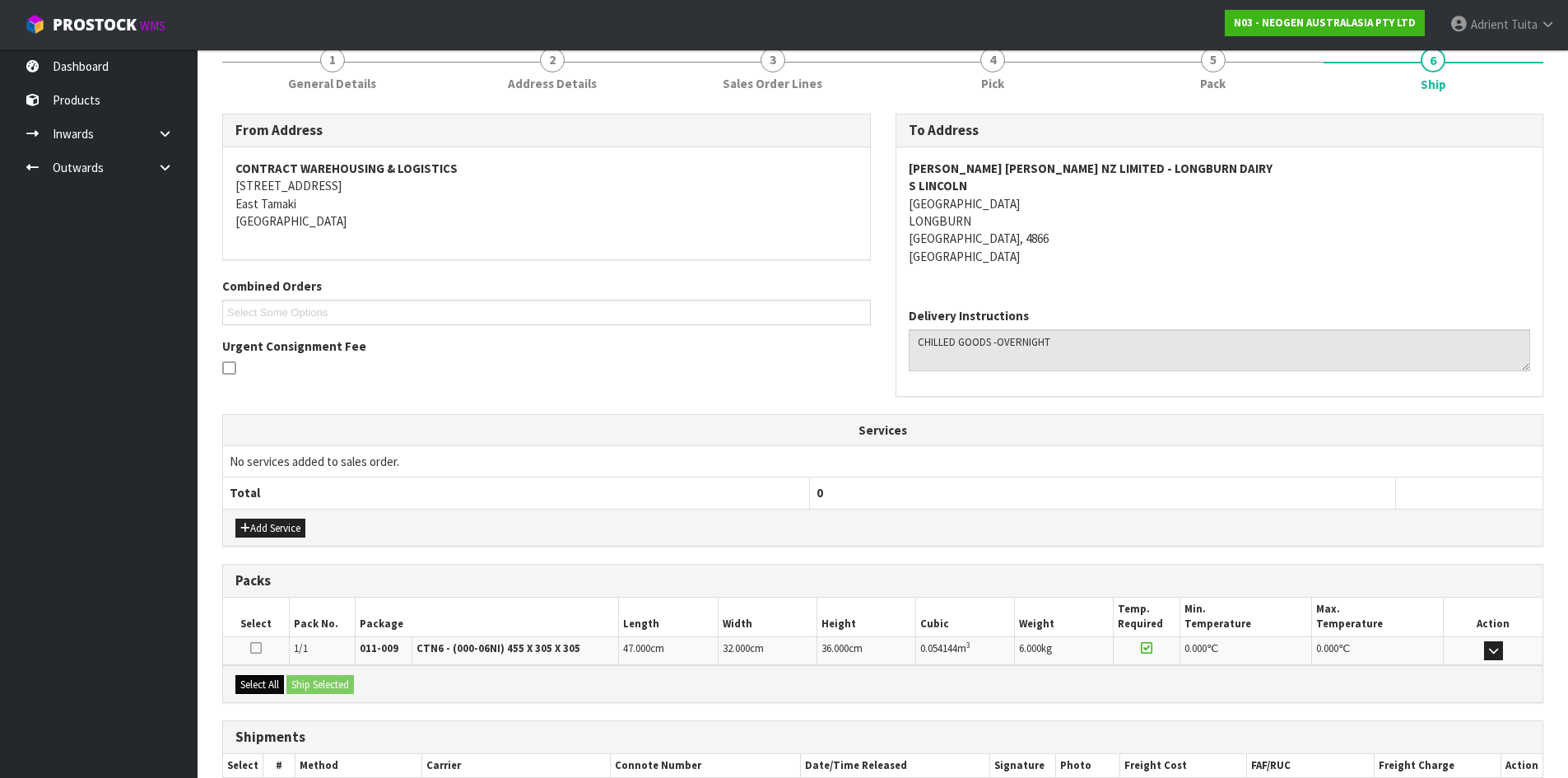
scroll to position [314, 0]
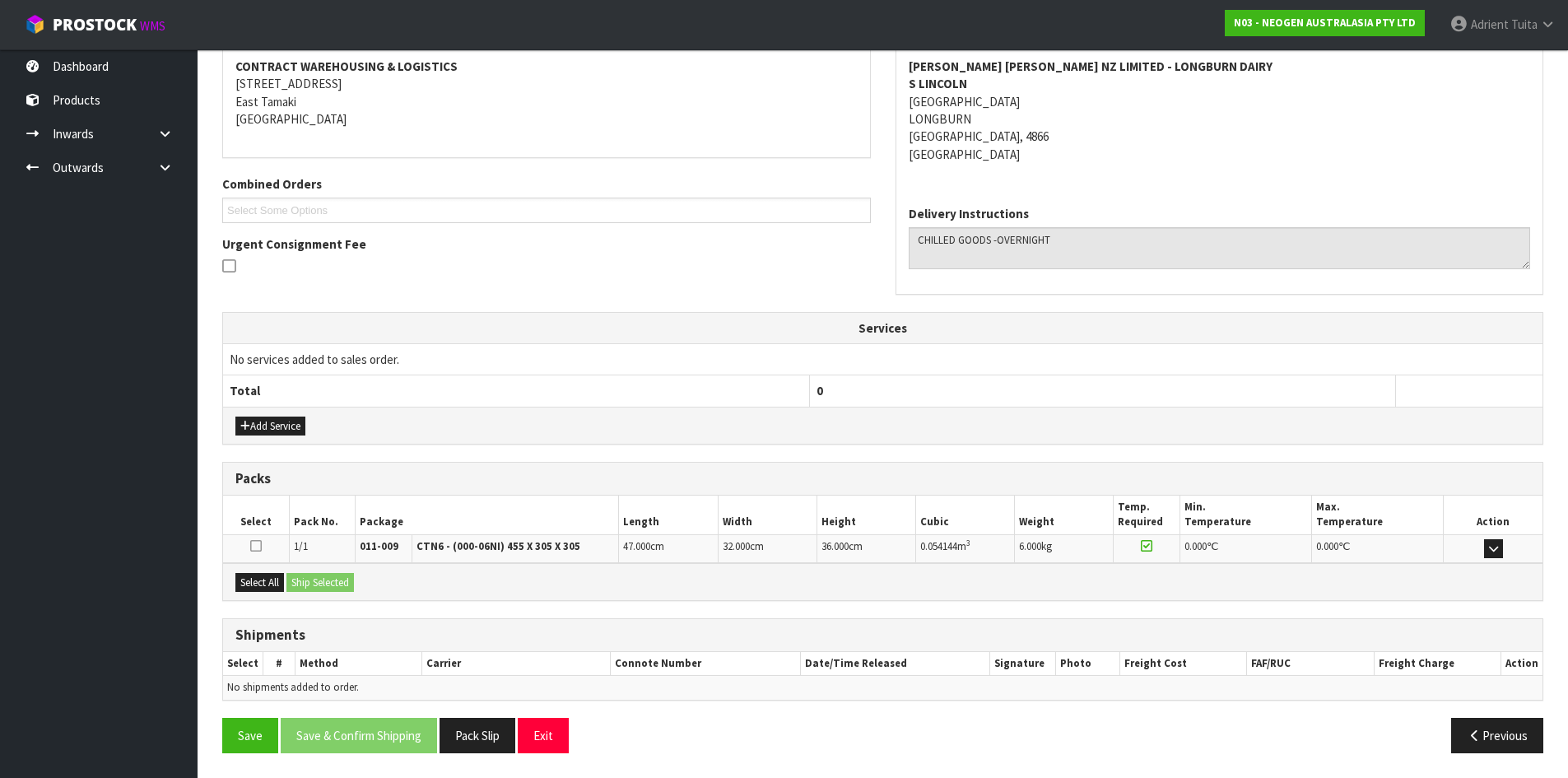
click at [263, 570] on div "Select All Ship Selected" at bounding box center [882, 582] width 1319 height 37
drag, startPoint x: 269, startPoint y: 584, endPoint x: 328, endPoint y: 584, distance: 59.0
click at [271, 584] on button "Select All" at bounding box center [260, 583] width 49 height 19
click at [328, 584] on button "Ship Selected" at bounding box center [320, 583] width 67 height 19
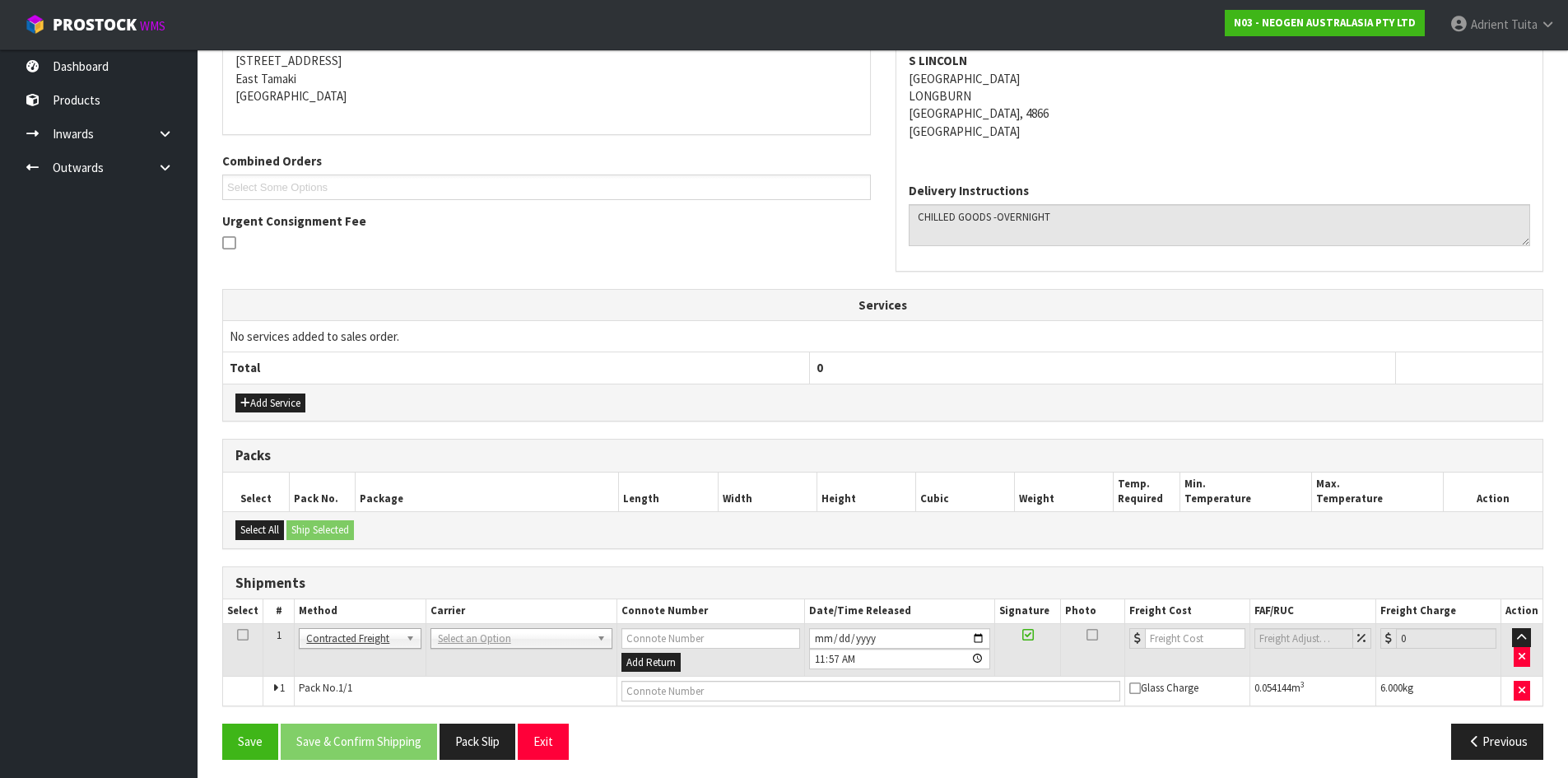
scroll to position [343, 0]
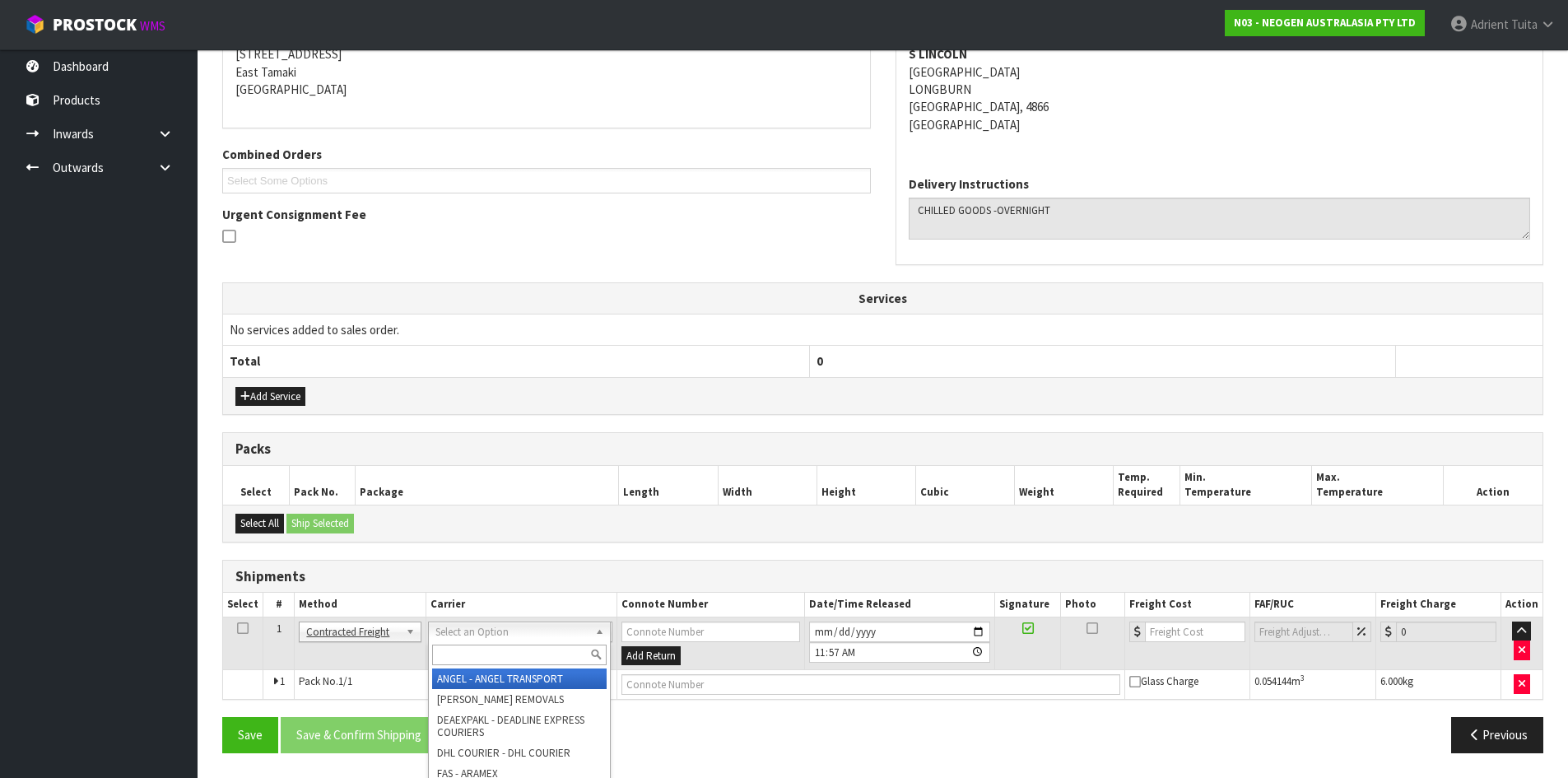
drag, startPoint x: 502, startPoint y: 625, endPoint x: 500, endPoint y: 648, distance: 23.1
click at [500, 648] on input "text" at bounding box center [518, 654] width 174 height 20
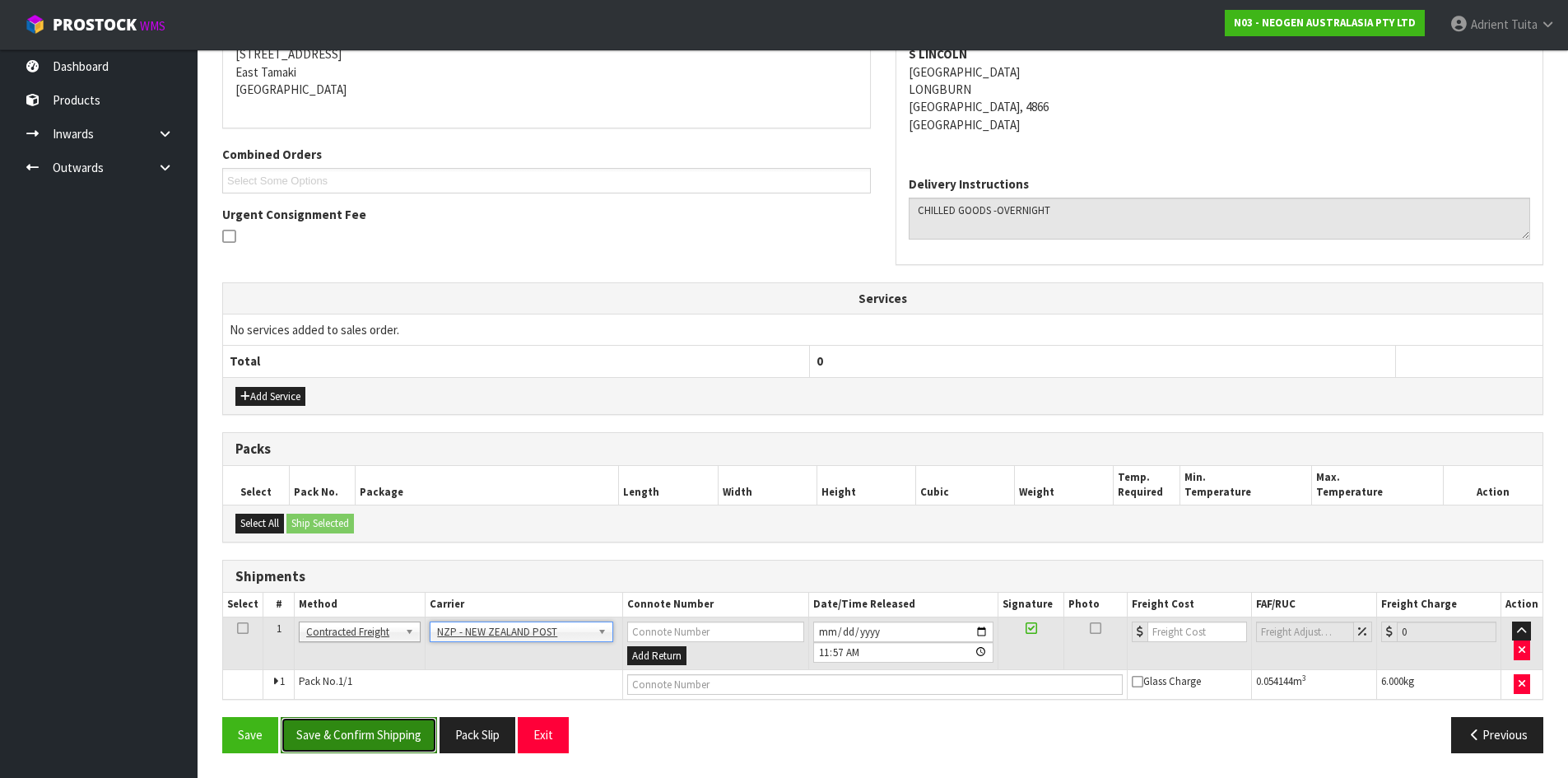
click at [333, 718] on button "Save & Confirm Shipping" at bounding box center [359, 734] width 157 height 35
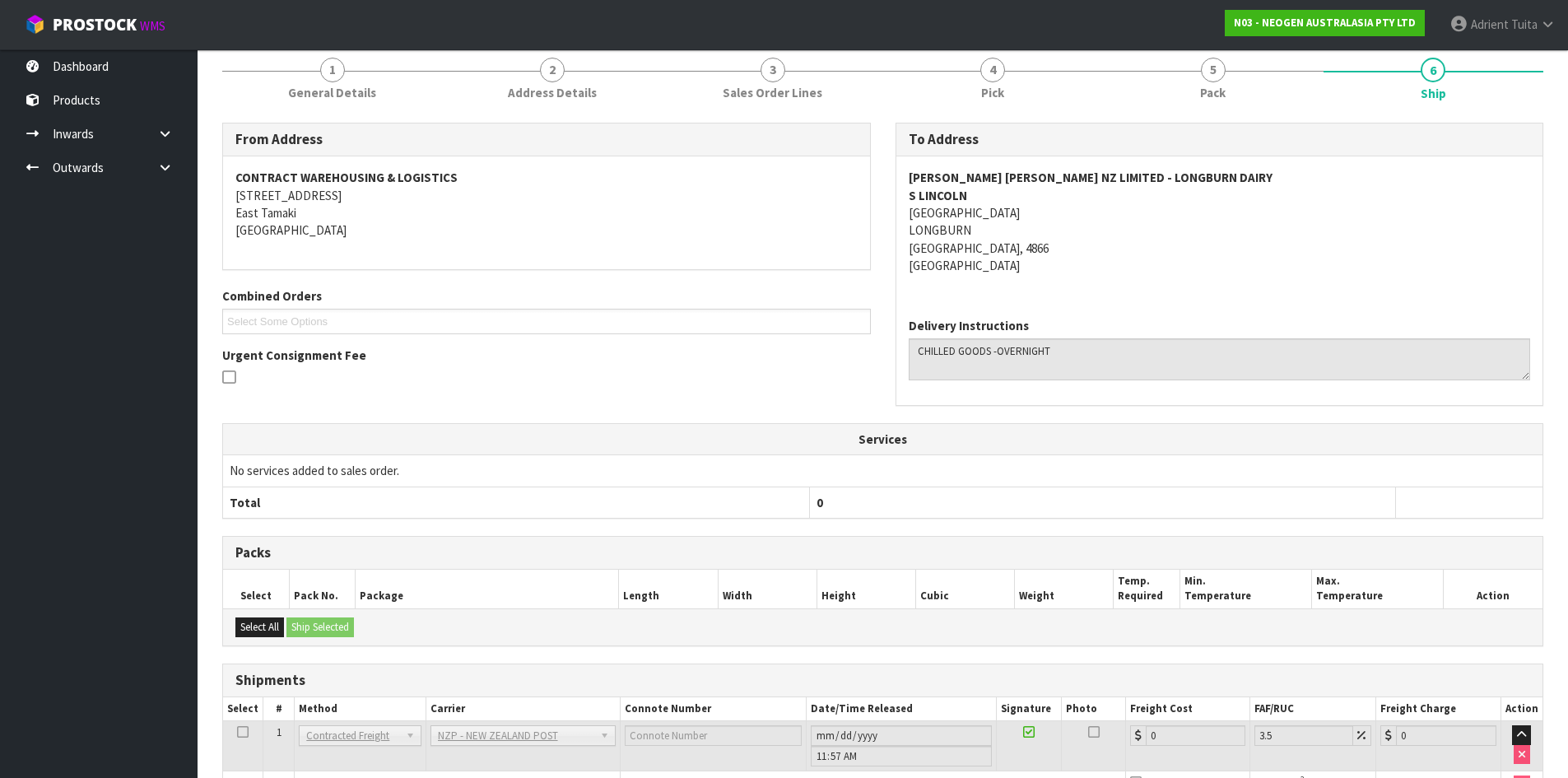
scroll to position [319, 0]
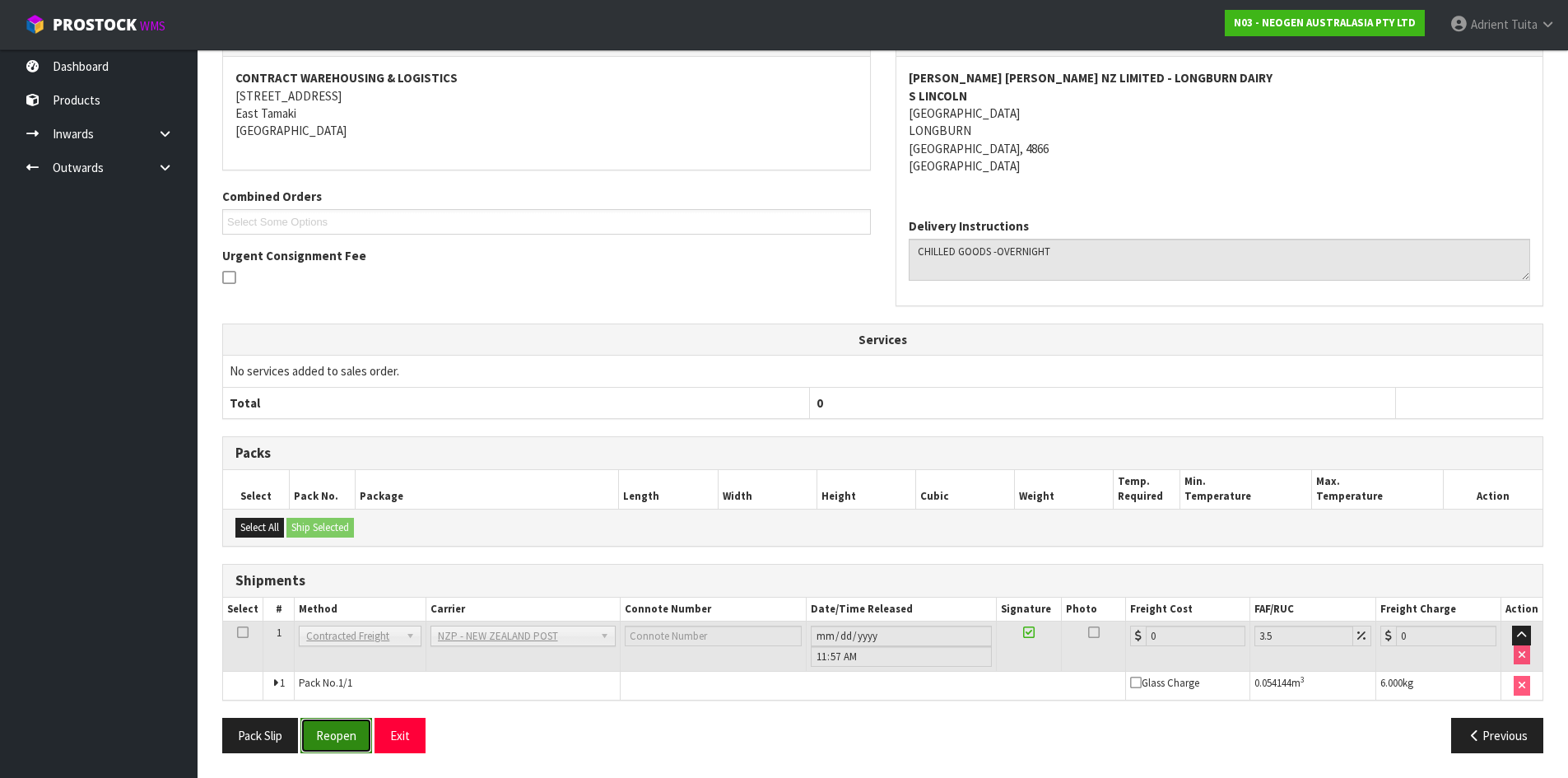
click at [333, 738] on button "Reopen" at bounding box center [336, 735] width 72 height 35
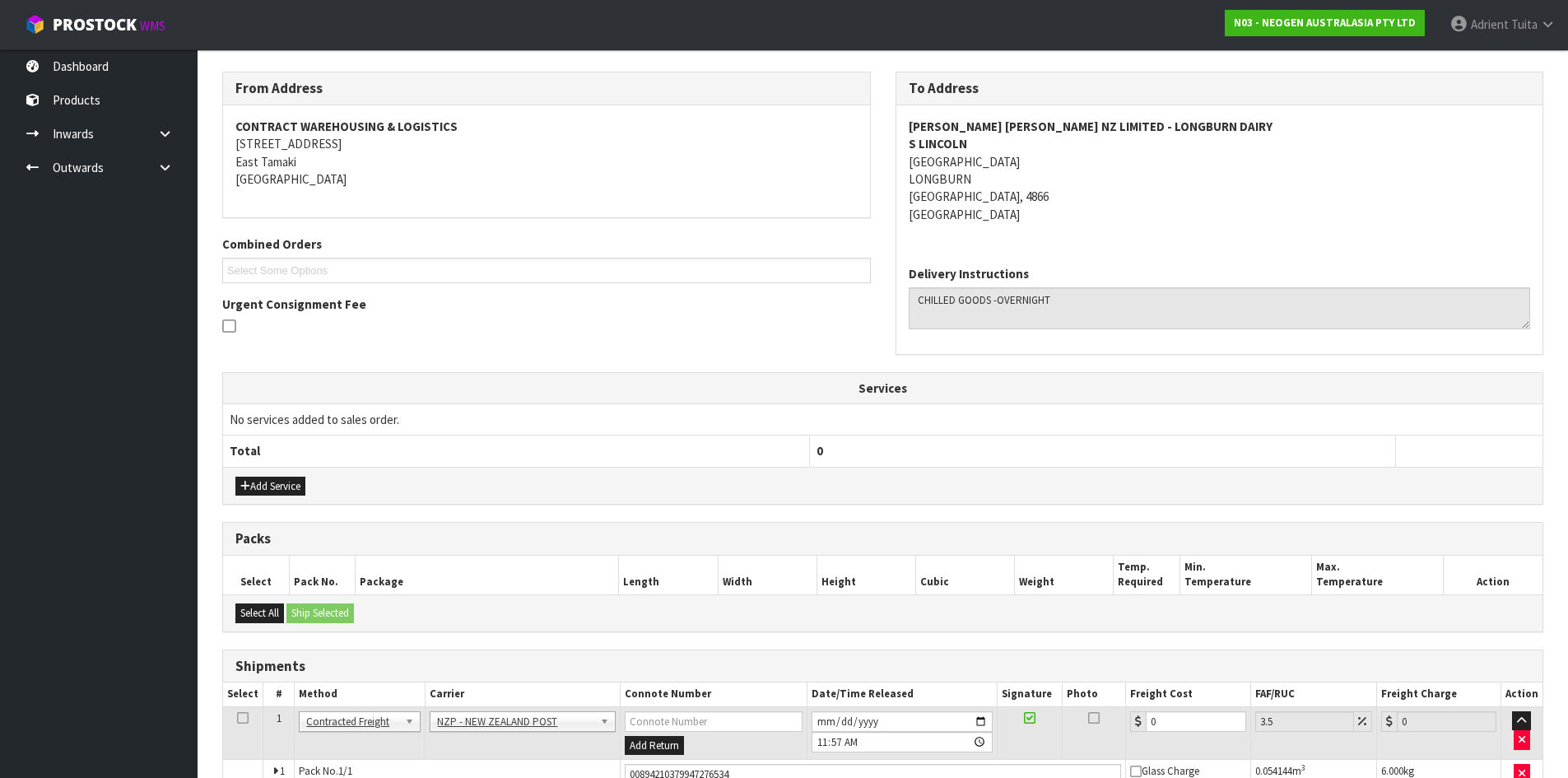
scroll to position [358, 0]
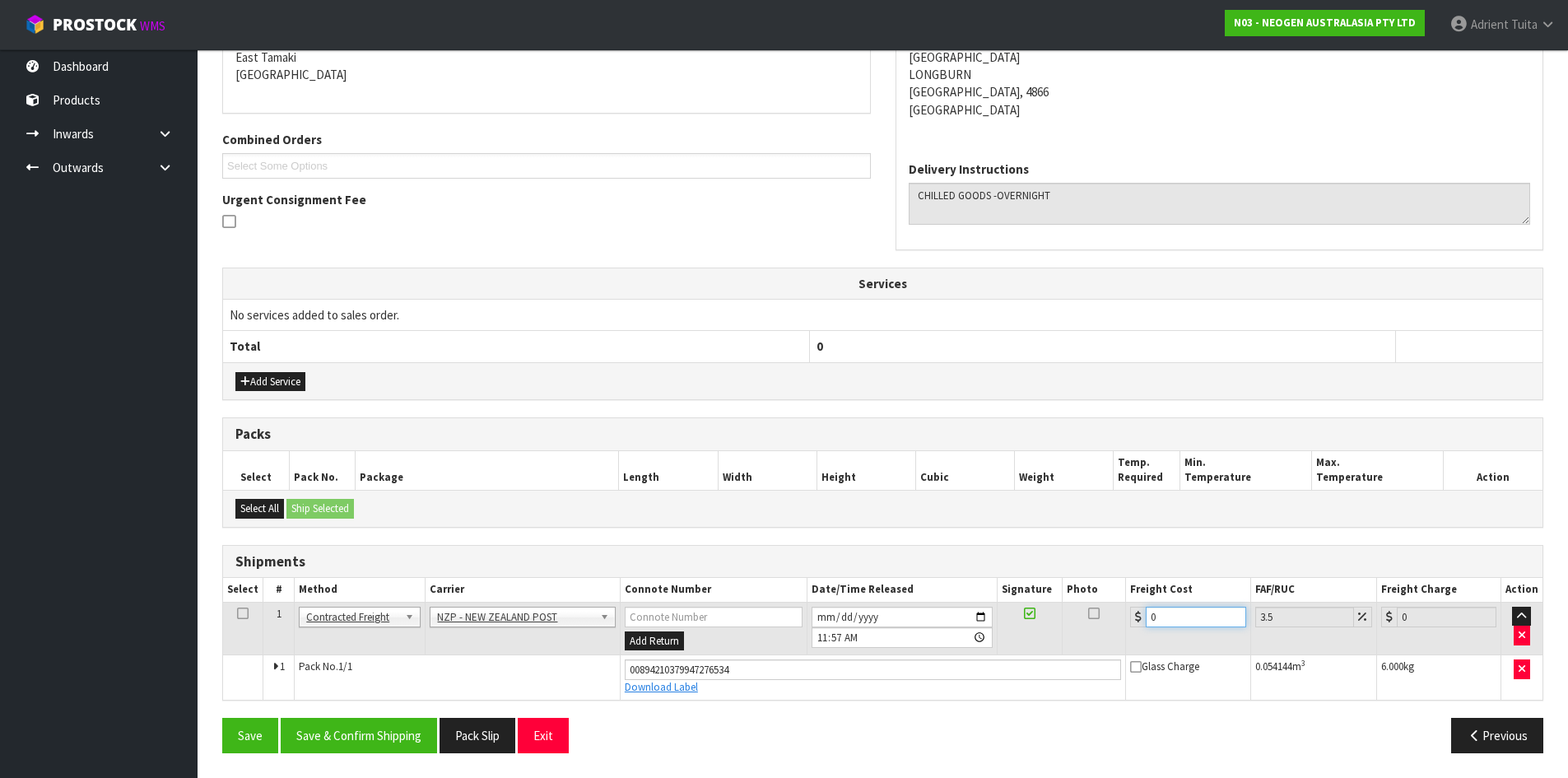
click at [1199, 617] on input "0" at bounding box center [1195, 617] width 99 height 20
click at [405, 738] on button "Save & Confirm Shipping" at bounding box center [359, 735] width 157 height 35
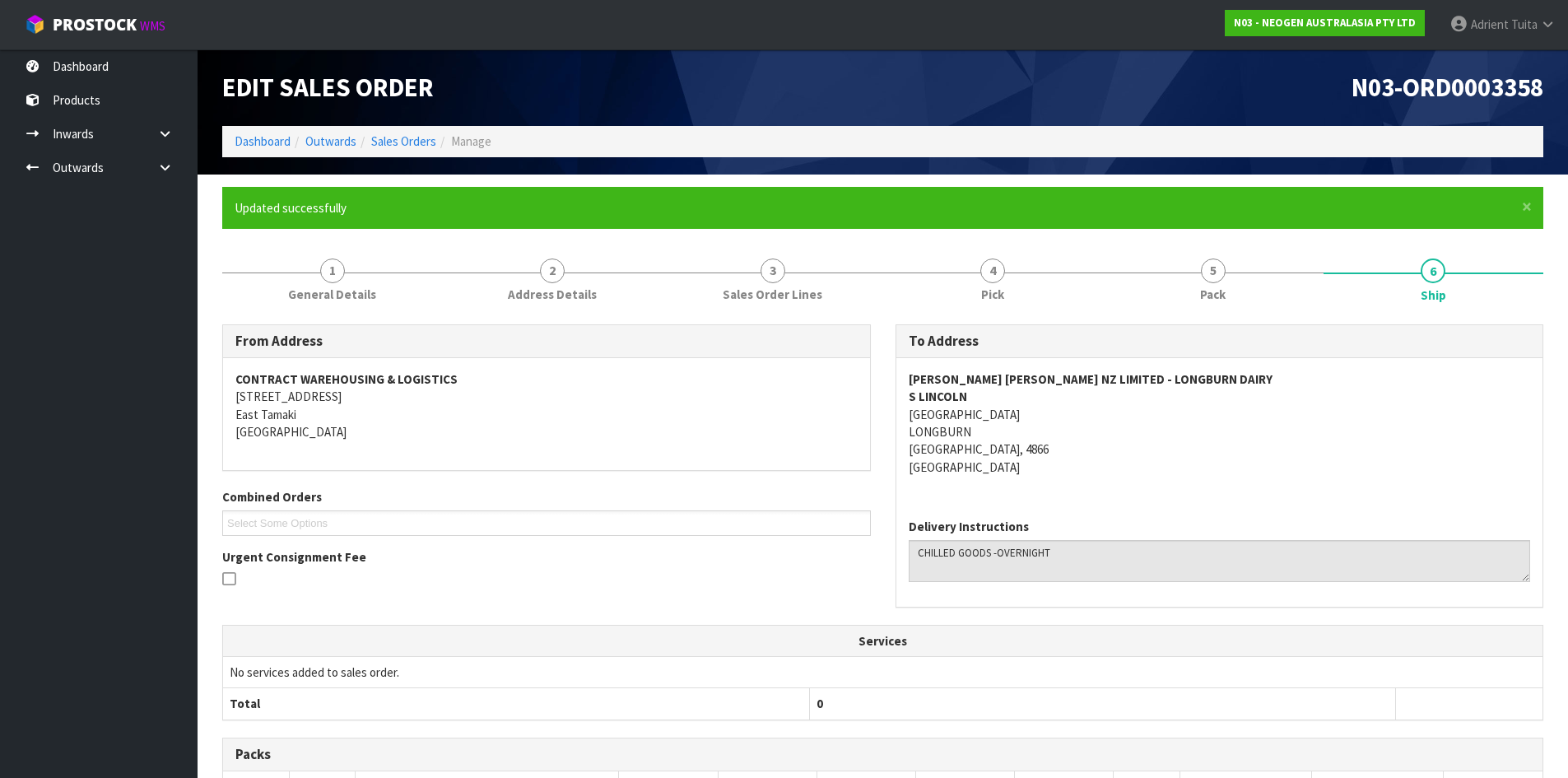
scroll to position [0, 0]
click at [265, 136] on link "Dashboard" at bounding box center [262, 142] width 56 height 16
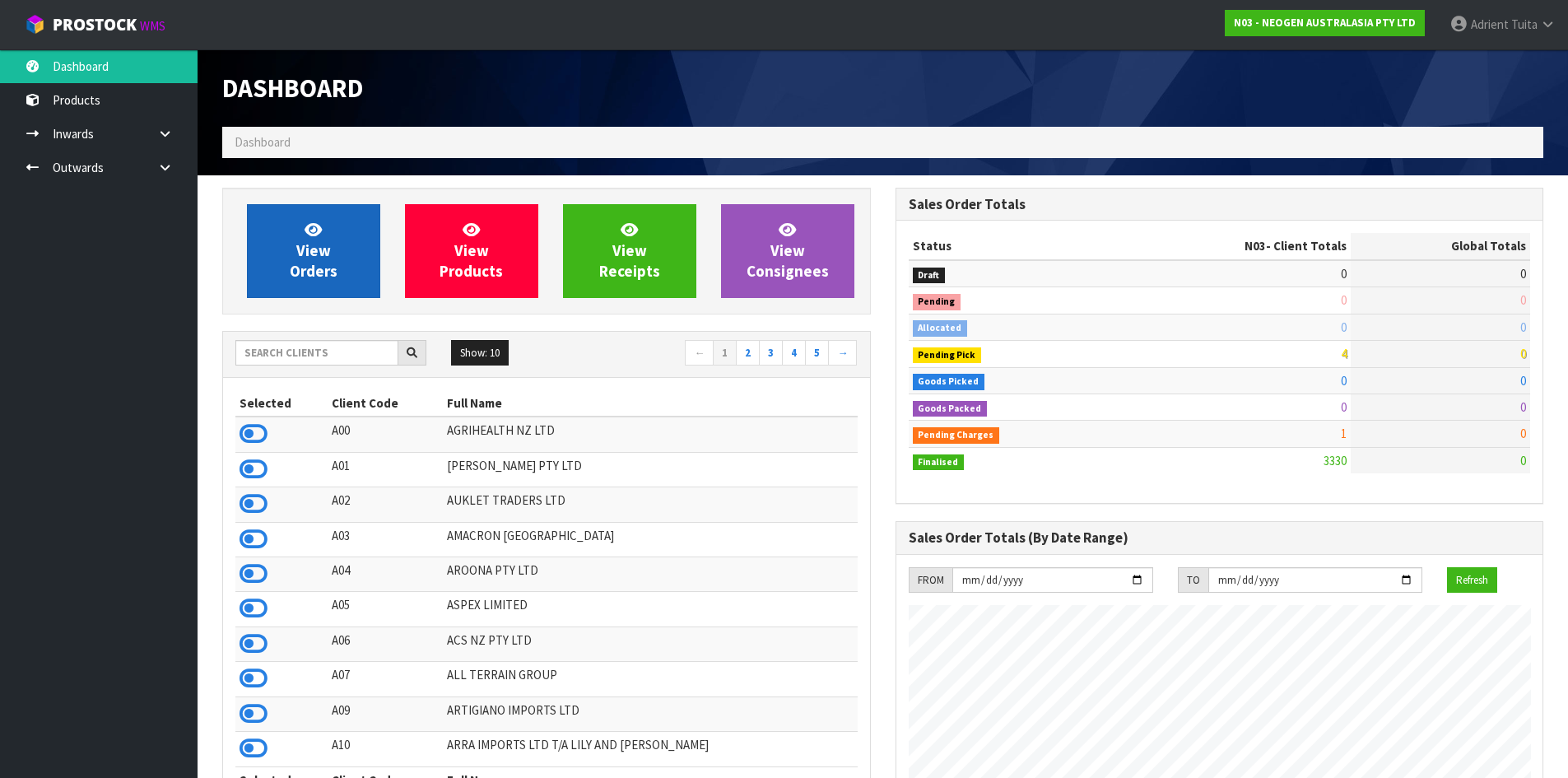
scroll to position [1248, 673]
click at [282, 277] on link "View Orders" at bounding box center [313, 251] width 133 height 94
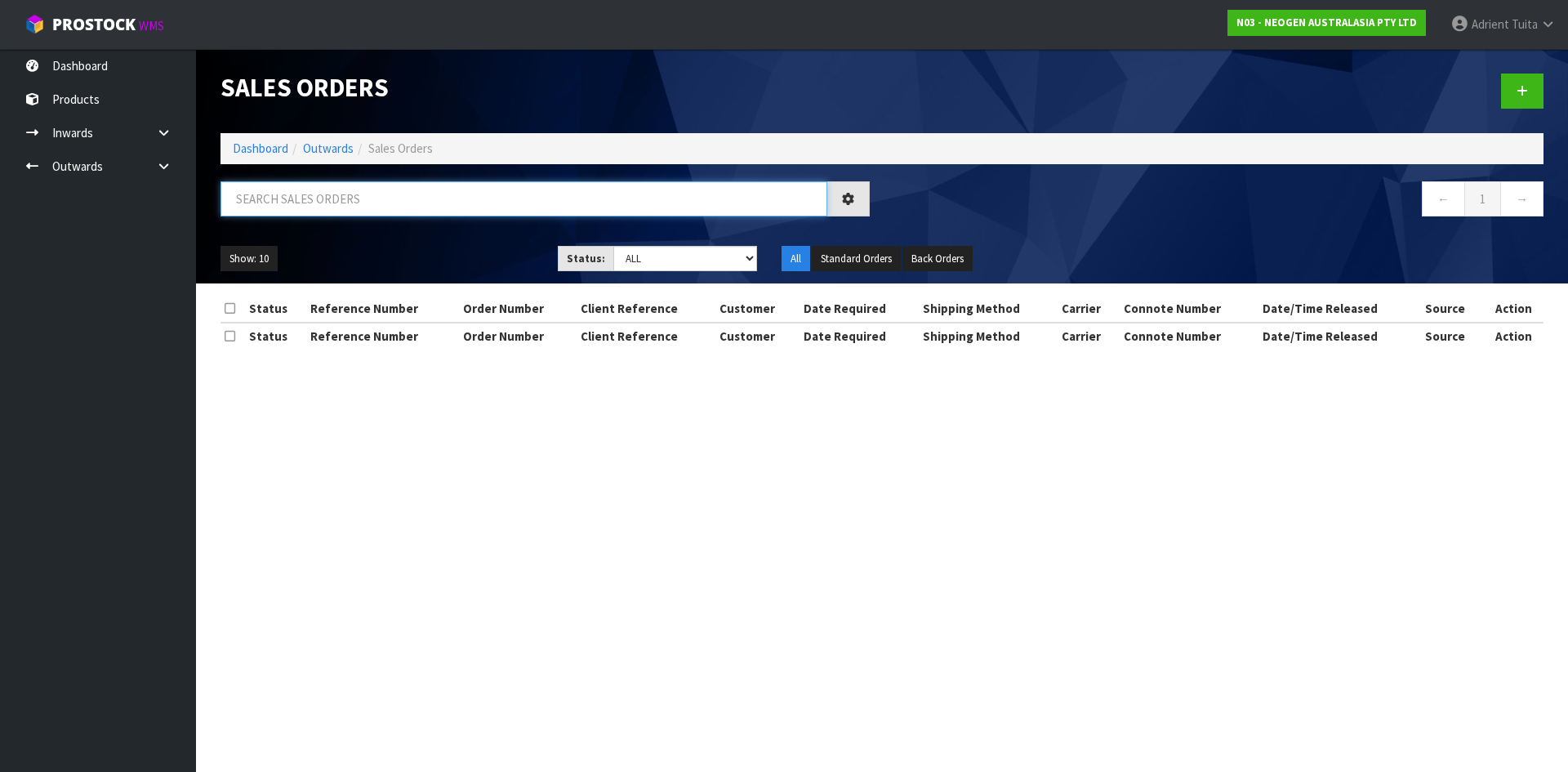
click at [295, 212] on input "text" at bounding box center [524, 199] width 607 height 35
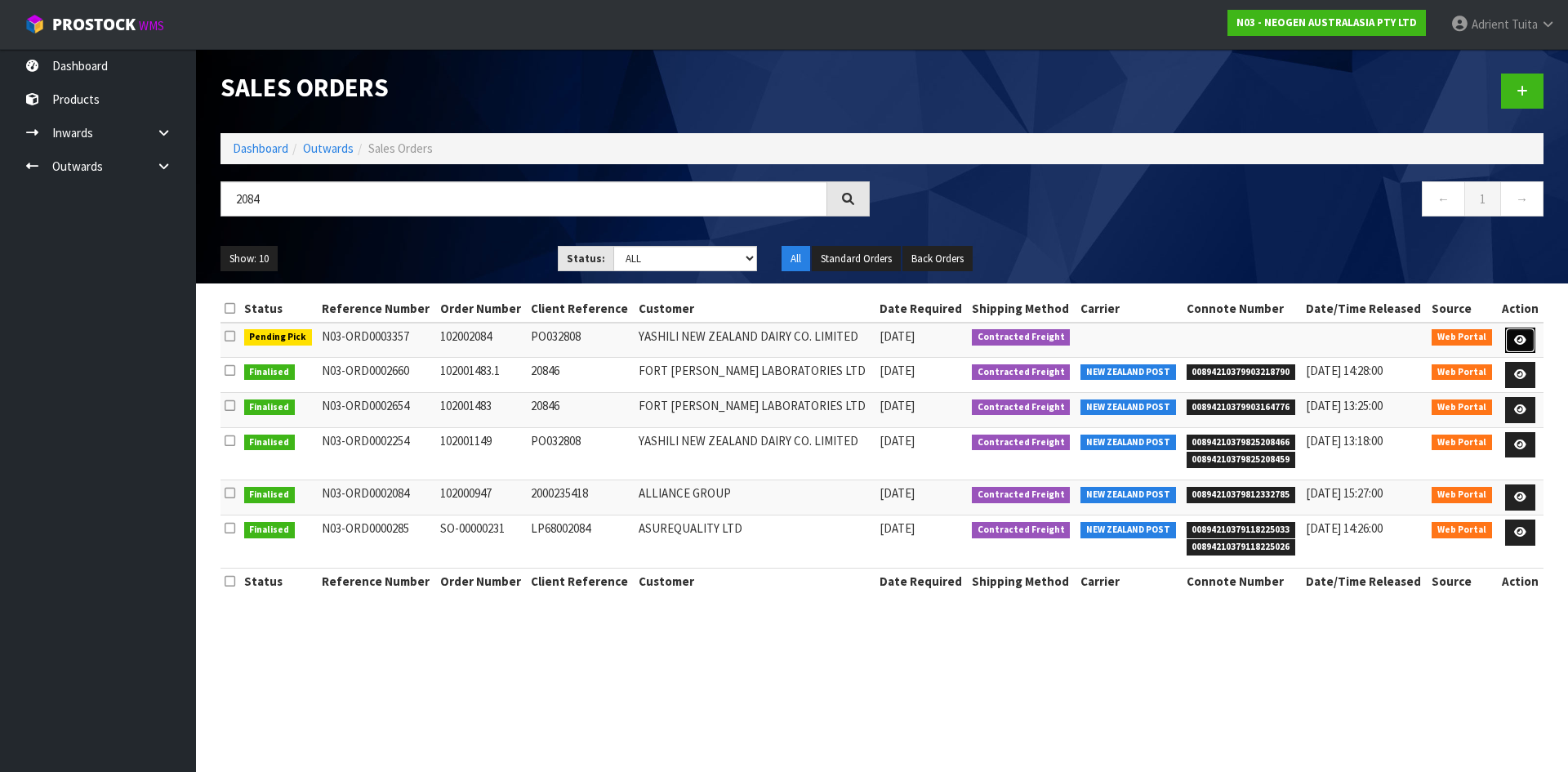
click at [1515, 336] on icon at bounding box center [1521, 340] width 13 height 11
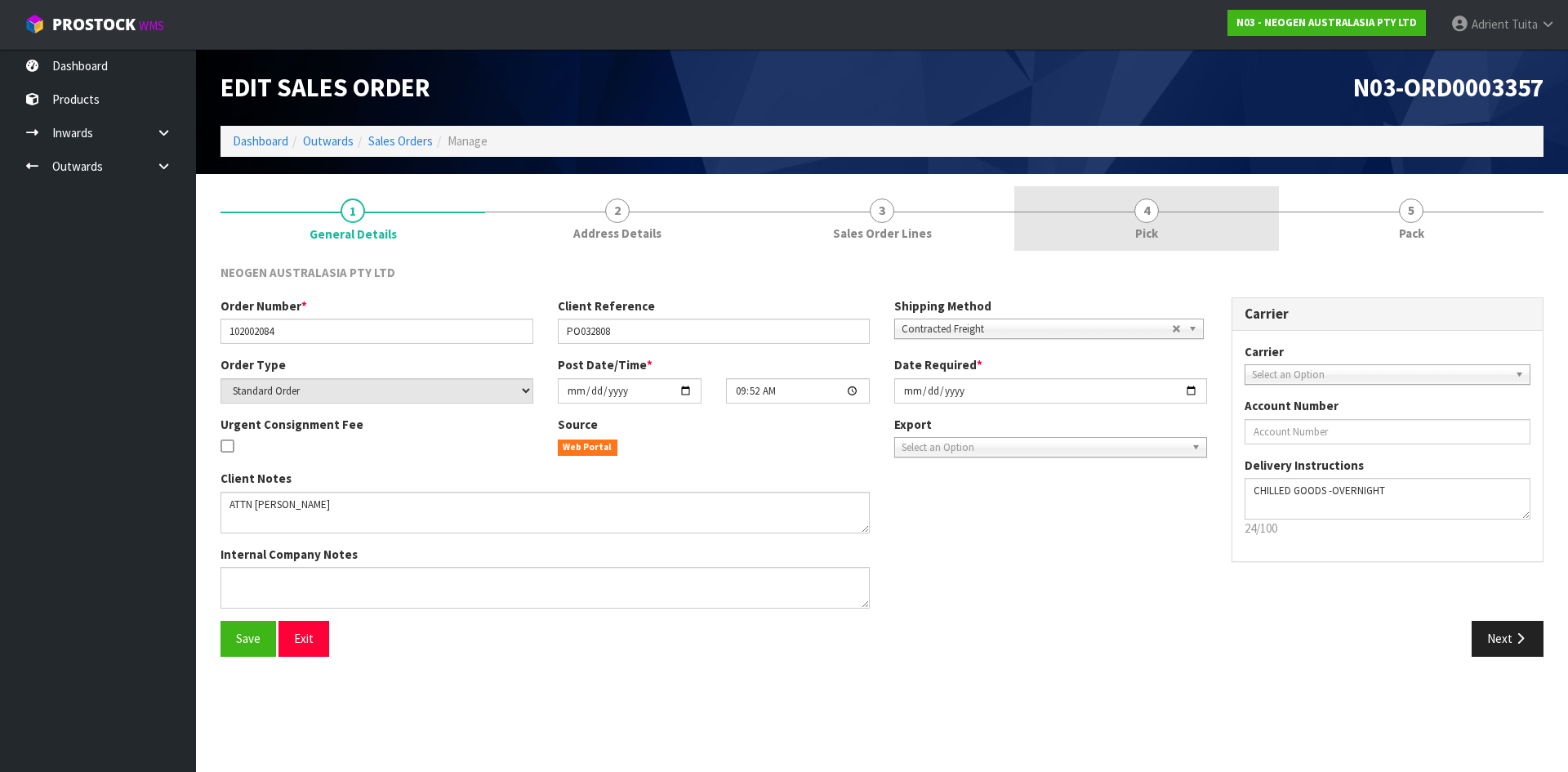
click at [1142, 212] on span "4" at bounding box center [1146, 210] width 24 height 24
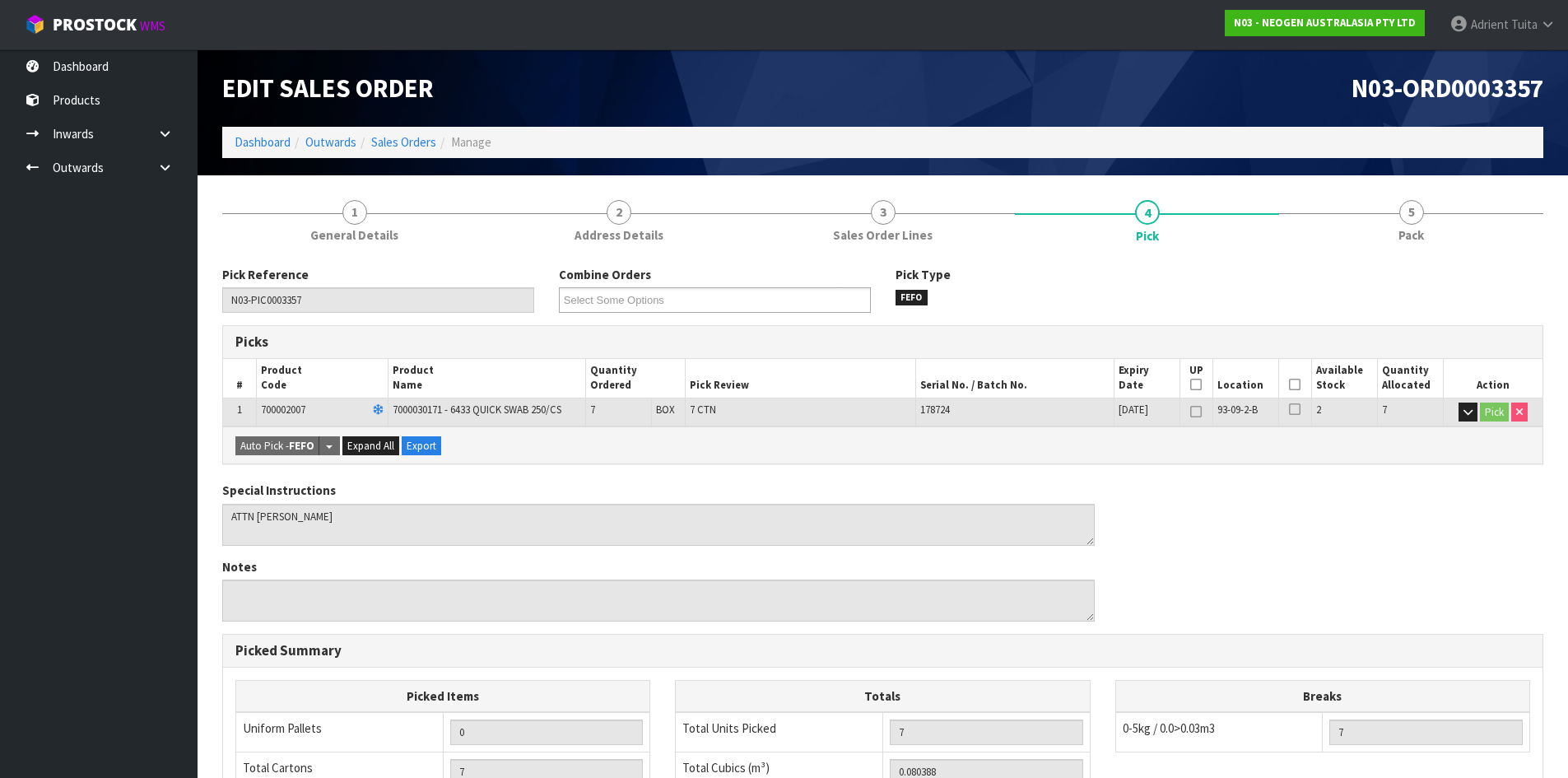
drag, startPoint x: 1292, startPoint y: 373, endPoint x: 1299, endPoint y: 385, distance: 13.9
click at [1297, 379] on th "Picked" at bounding box center [1295, 378] width 33 height 39
click at [1299, 385] on icon at bounding box center [1295, 384] width 12 height 1
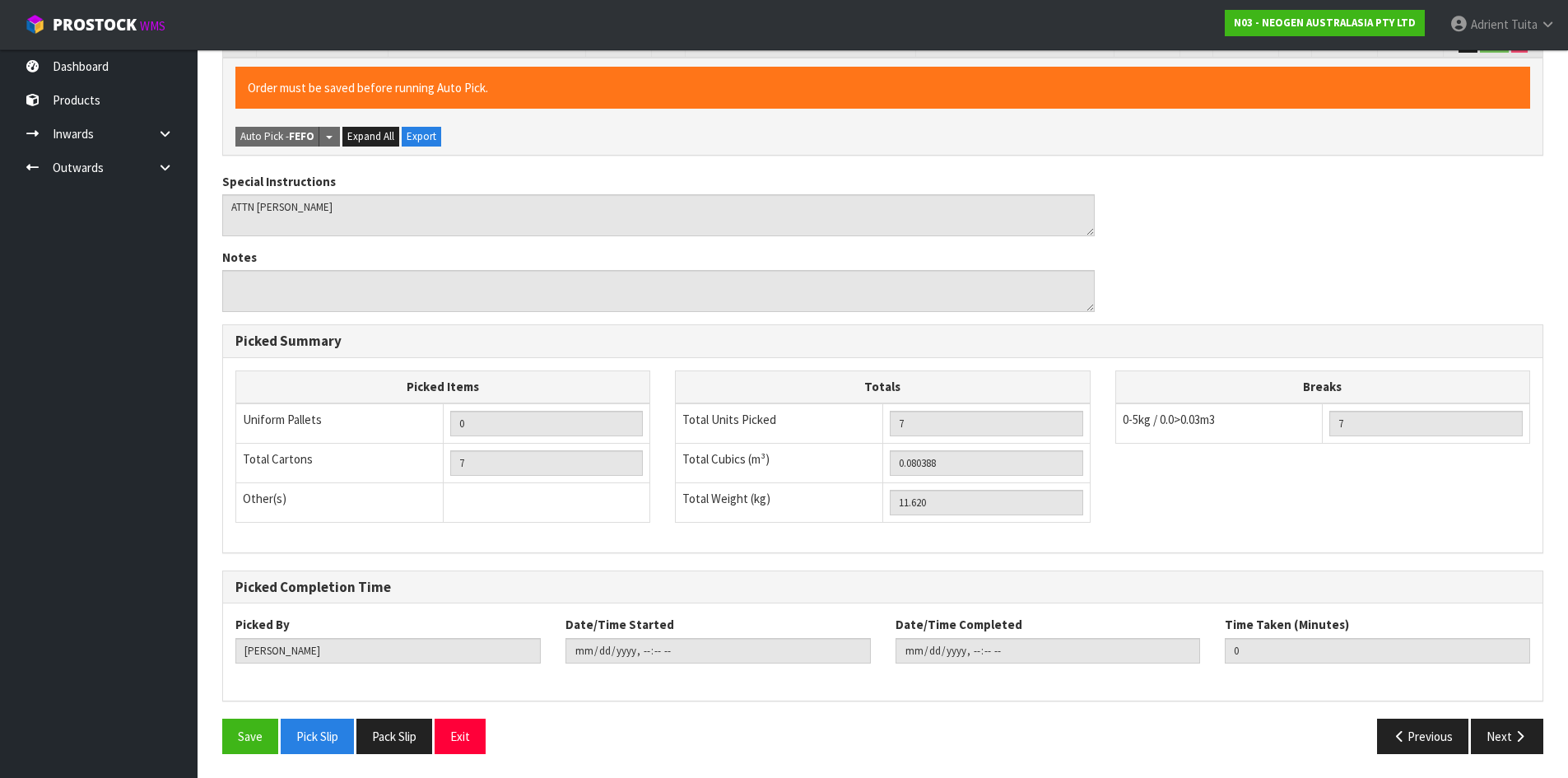
scroll to position [370, 0]
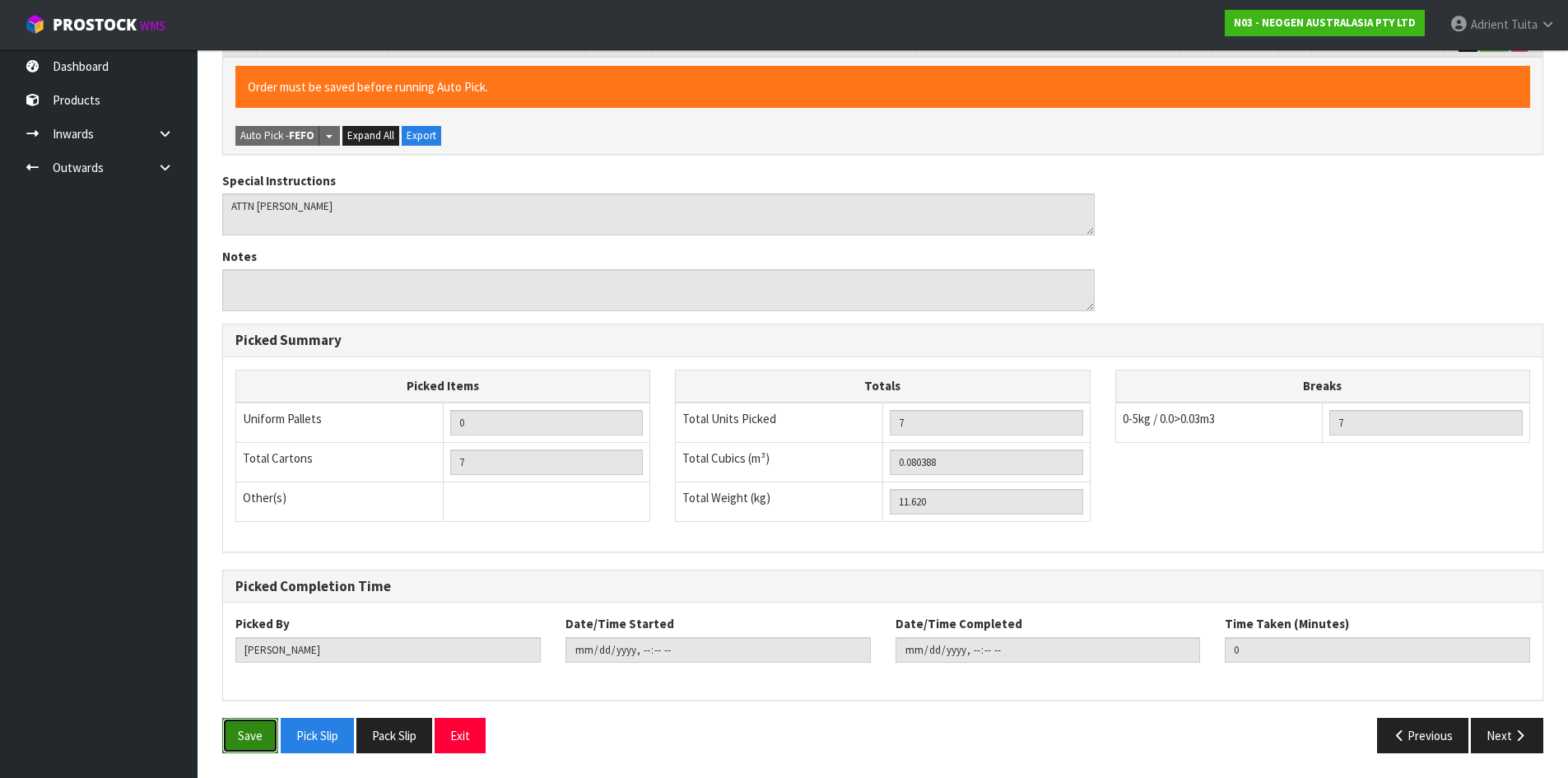
click at [260, 739] on button "Save" at bounding box center [251, 735] width 56 height 35
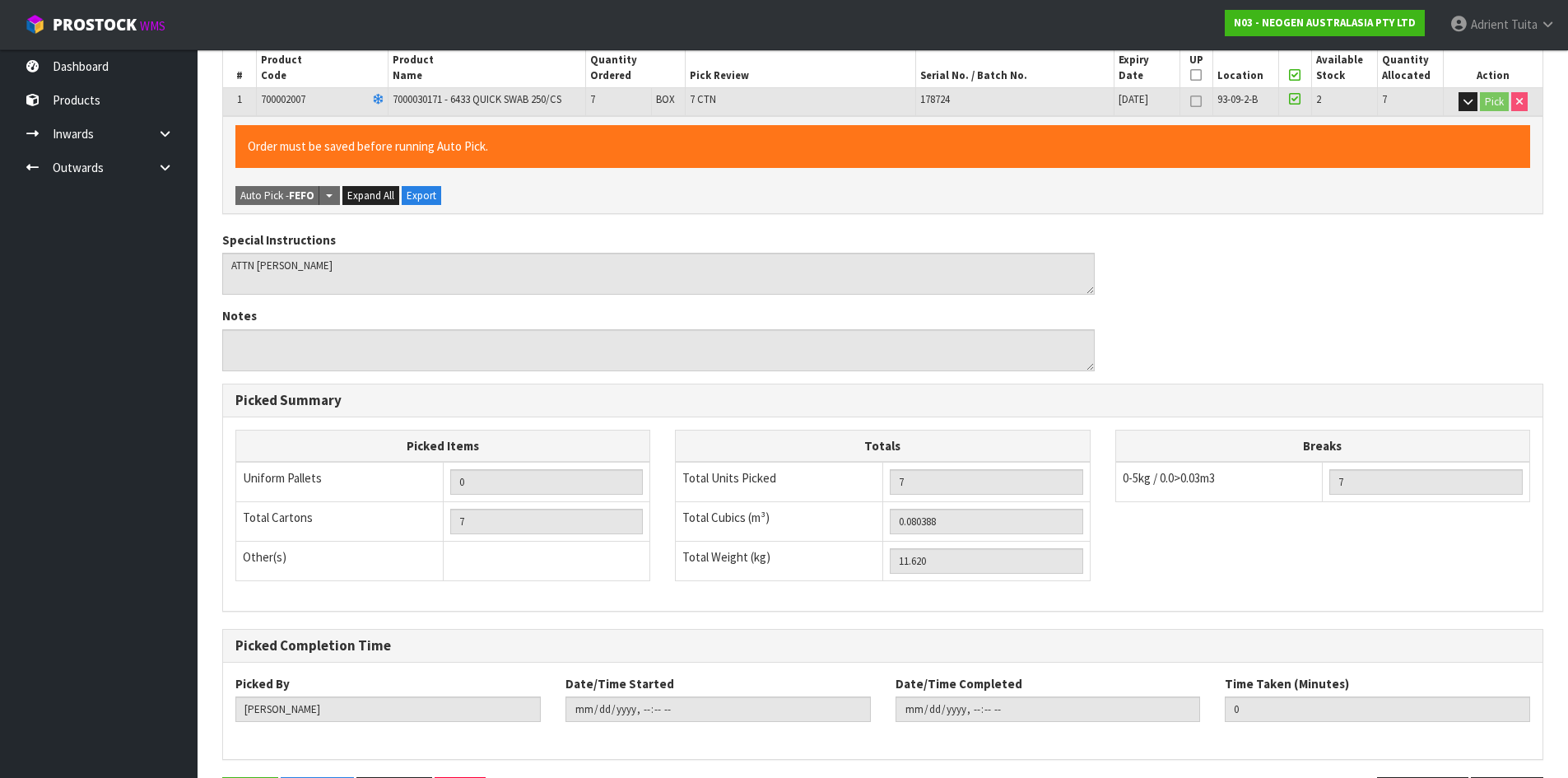
scroll to position [0, 0]
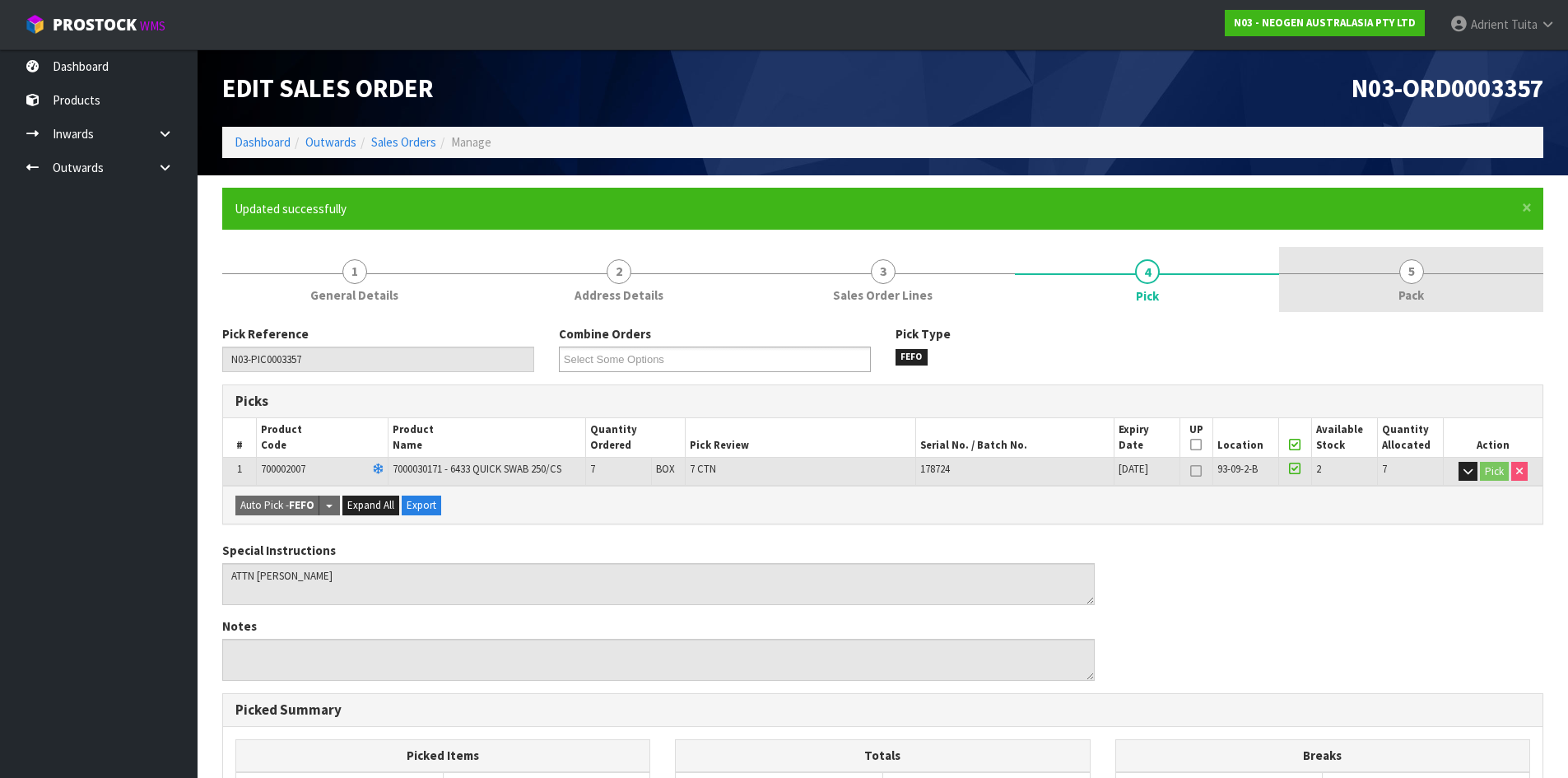
click at [1474, 275] on link "5 Pack" at bounding box center [1411, 279] width 264 height 65
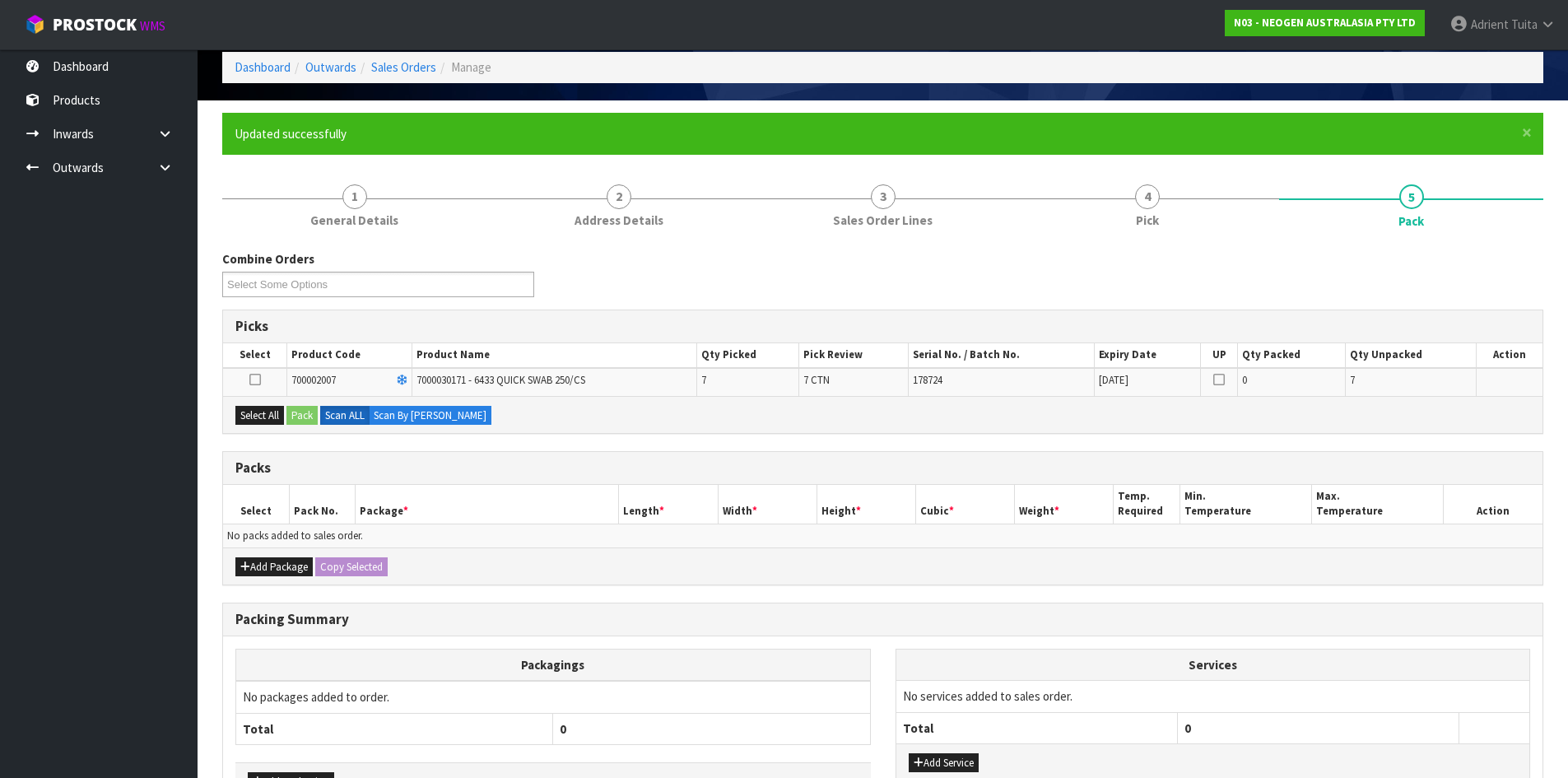
scroll to position [188, 0]
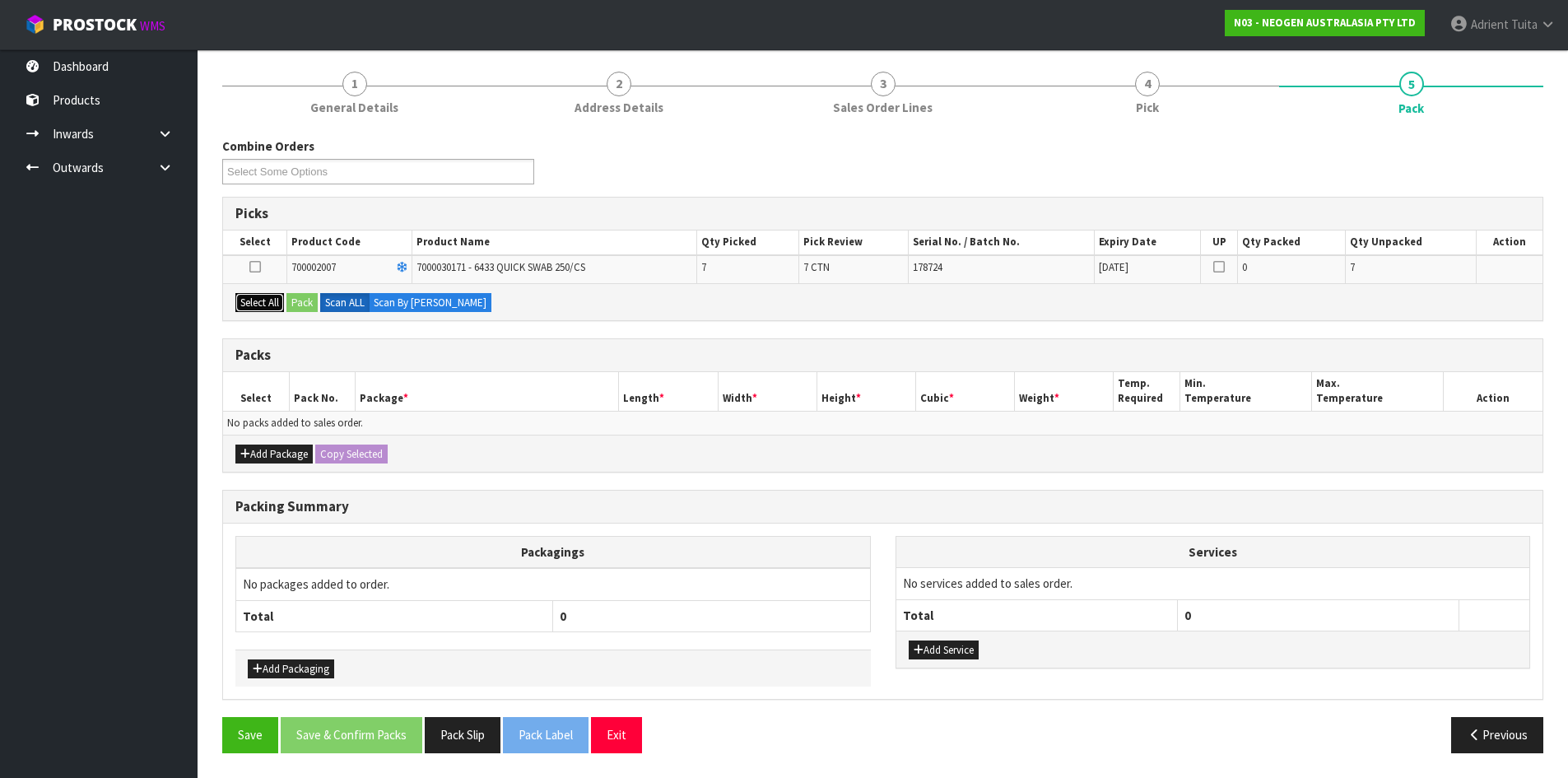
click at [274, 311] on button "Select All" at bounding box center [260, 302] width 49 height 19
click at [296, 308] on button "Pack" at bounding box center [302, 302] width 31 height 19
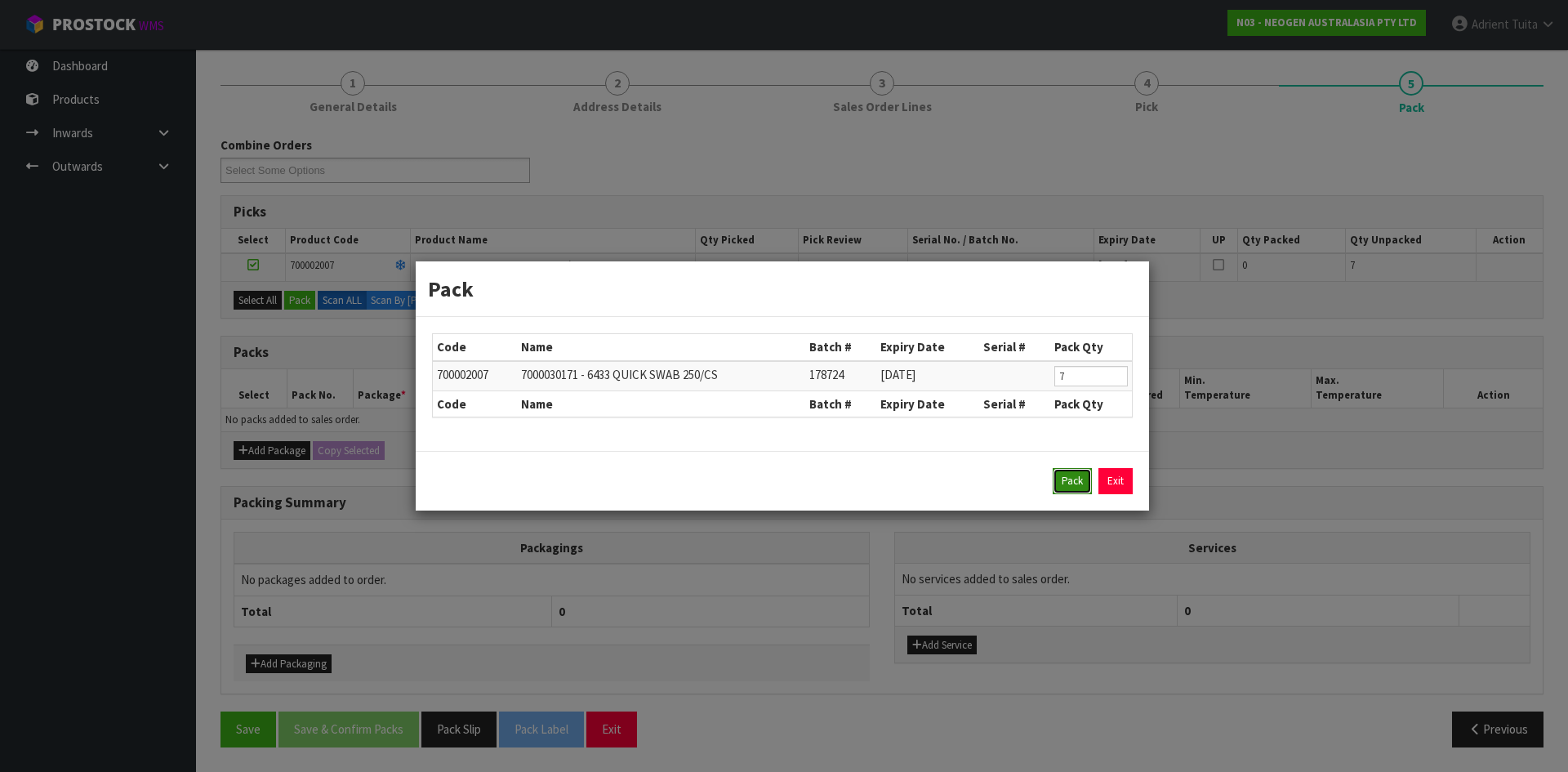
click at [1062, 479] on button "Pack" at bounding box center [1072, 481] width 40 height 26
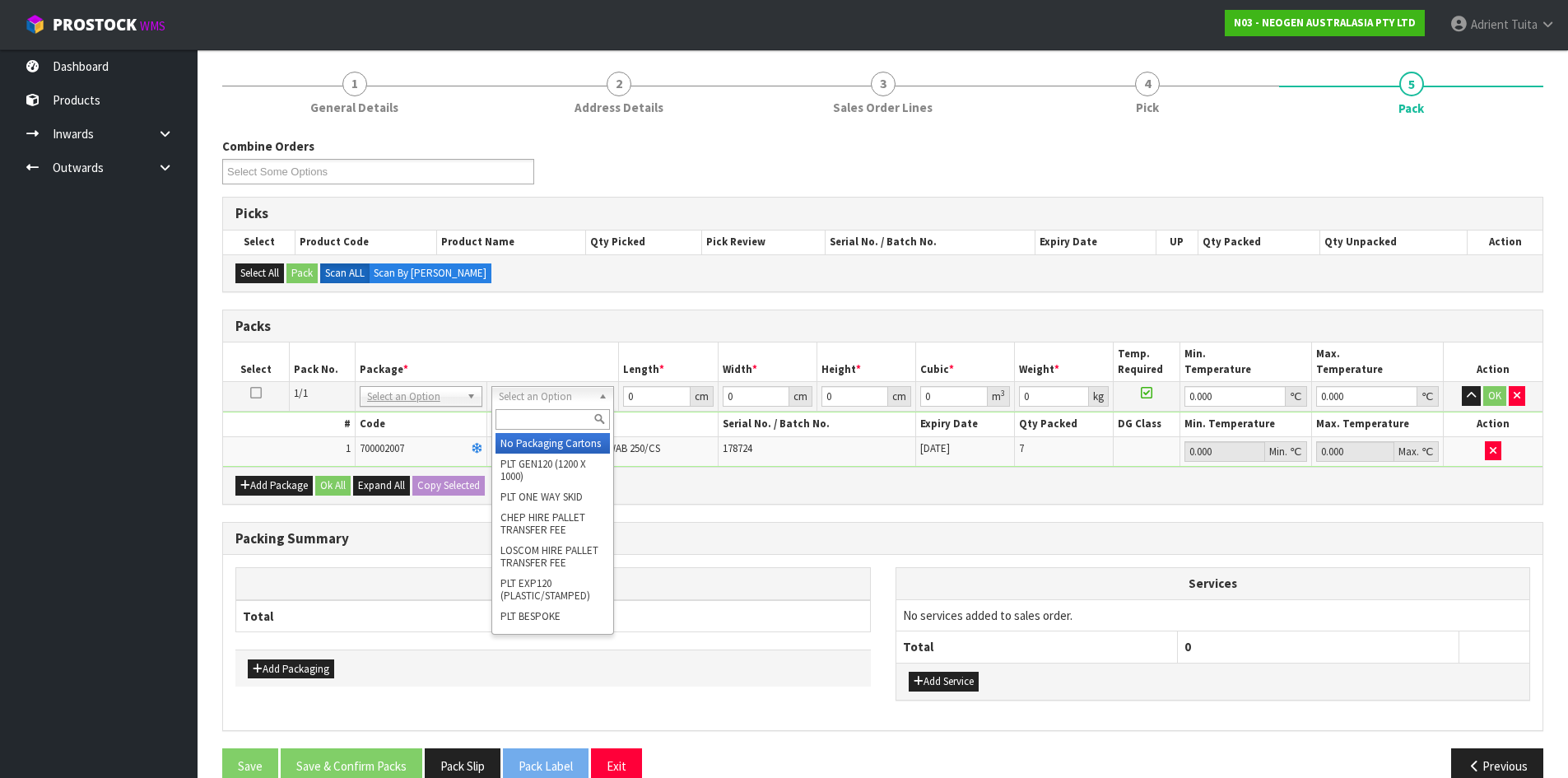
click at [563, 409] on input "text" at bounding box center [553, 419] width 115 height 20
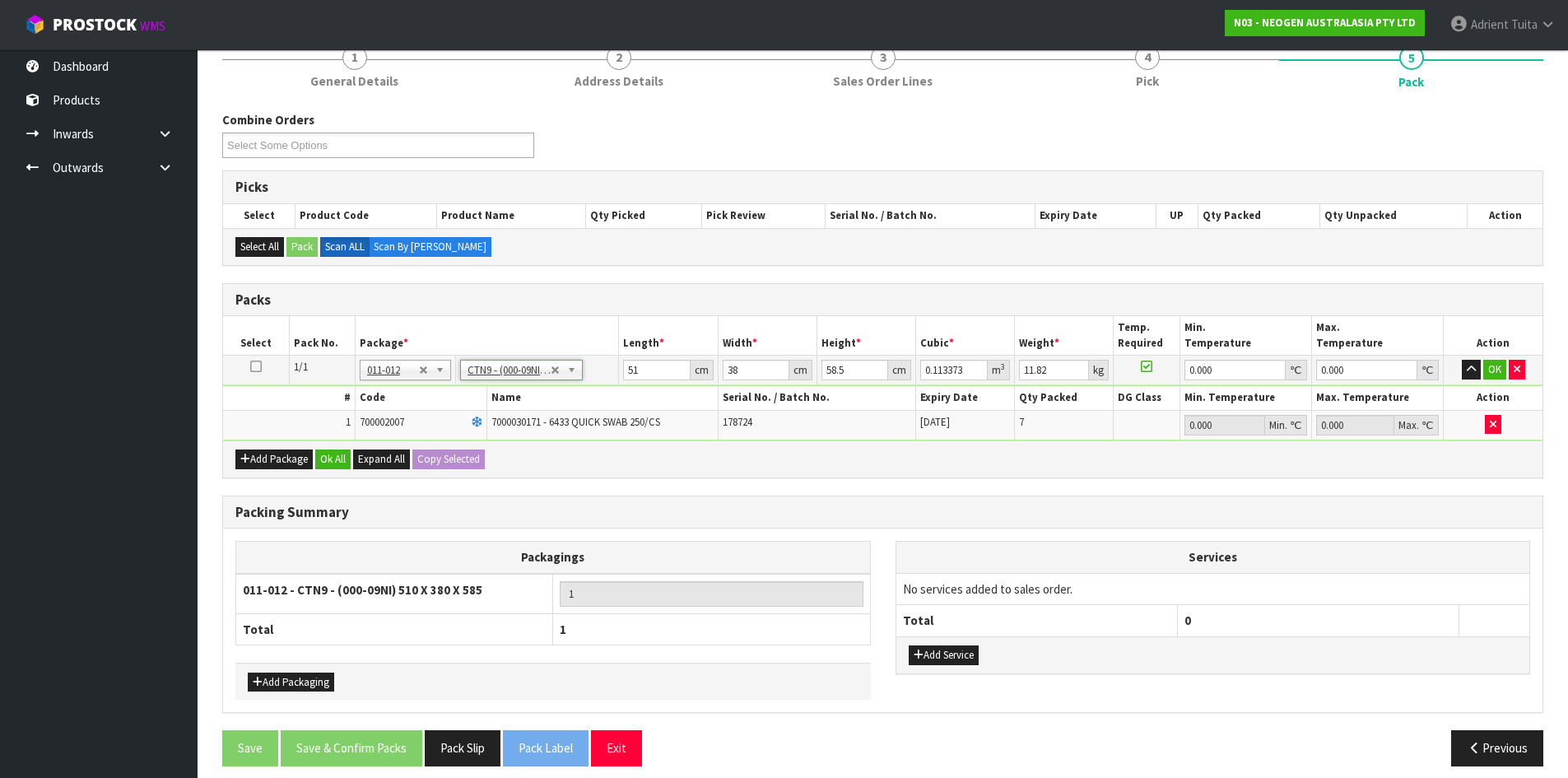
scroll to position [228, 0]
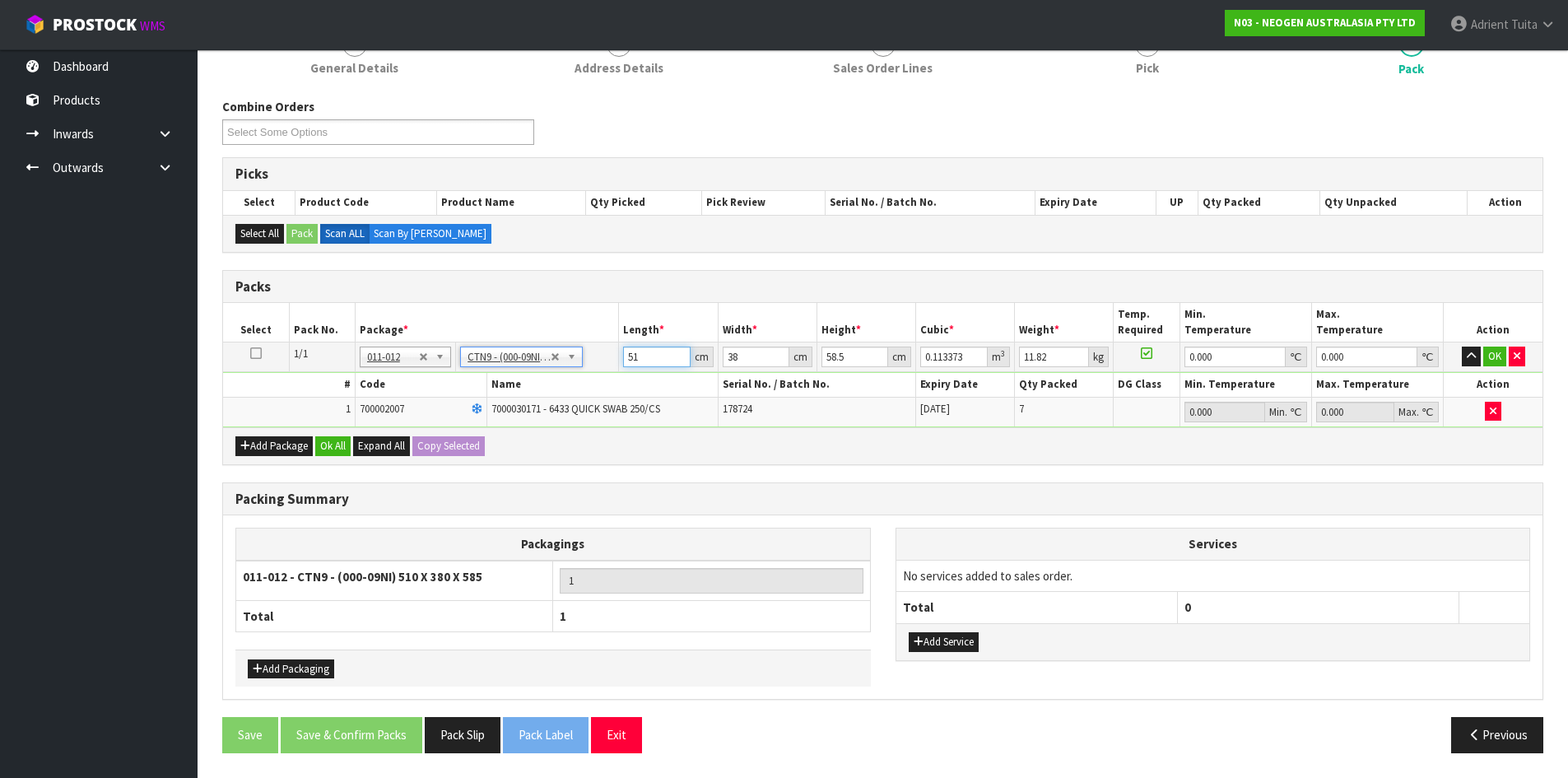
click at [638, 356] on input "51" at bounding box center [656, 356] width 67 height 20
click at [1485, 354] on button "OK" at bounding box center [1495, 356] width 23 height 19
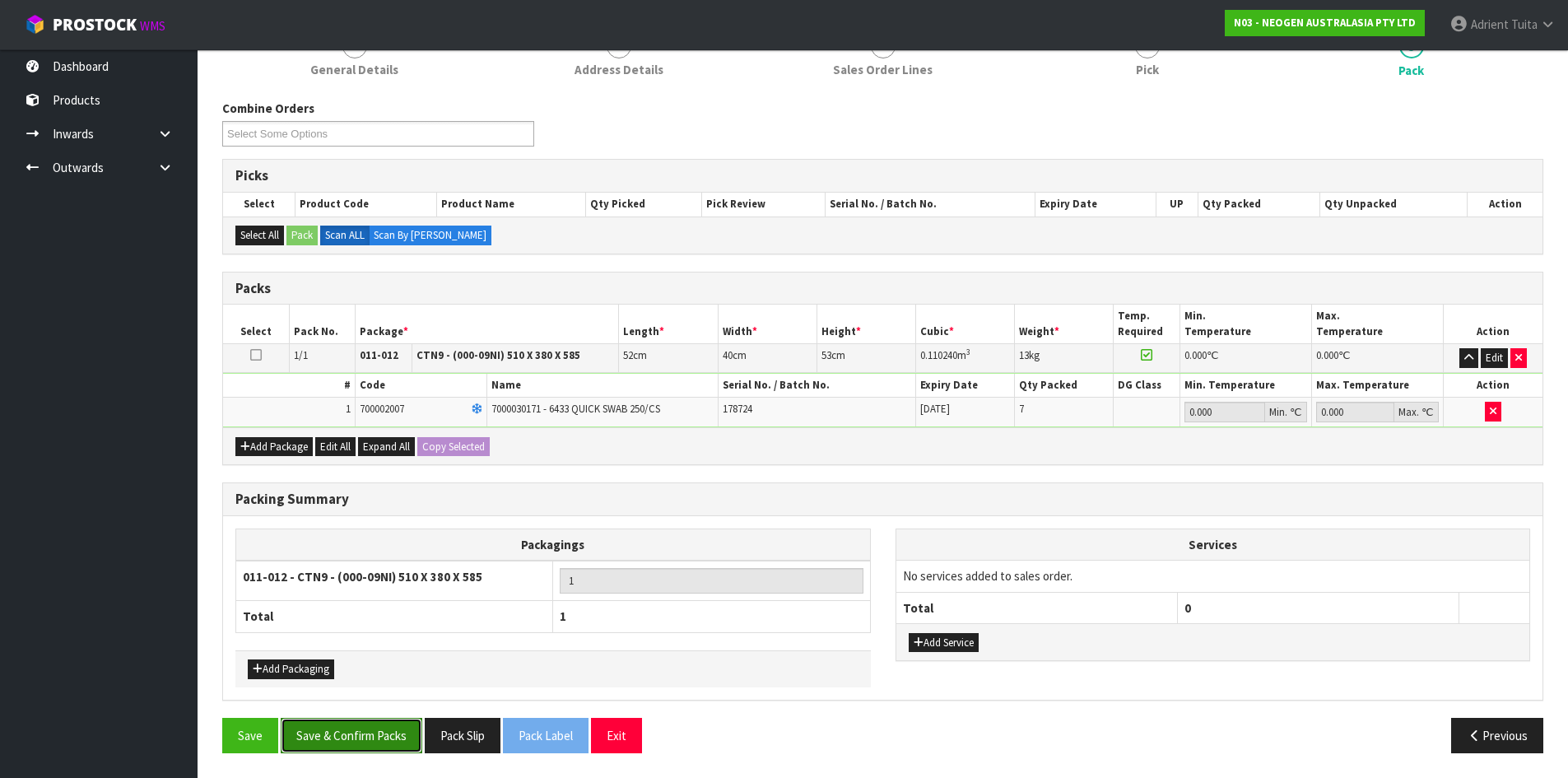
click at [336, 751] on button "Save & Confirm Packs" at bounding box center [352, 735] width 142 height 35
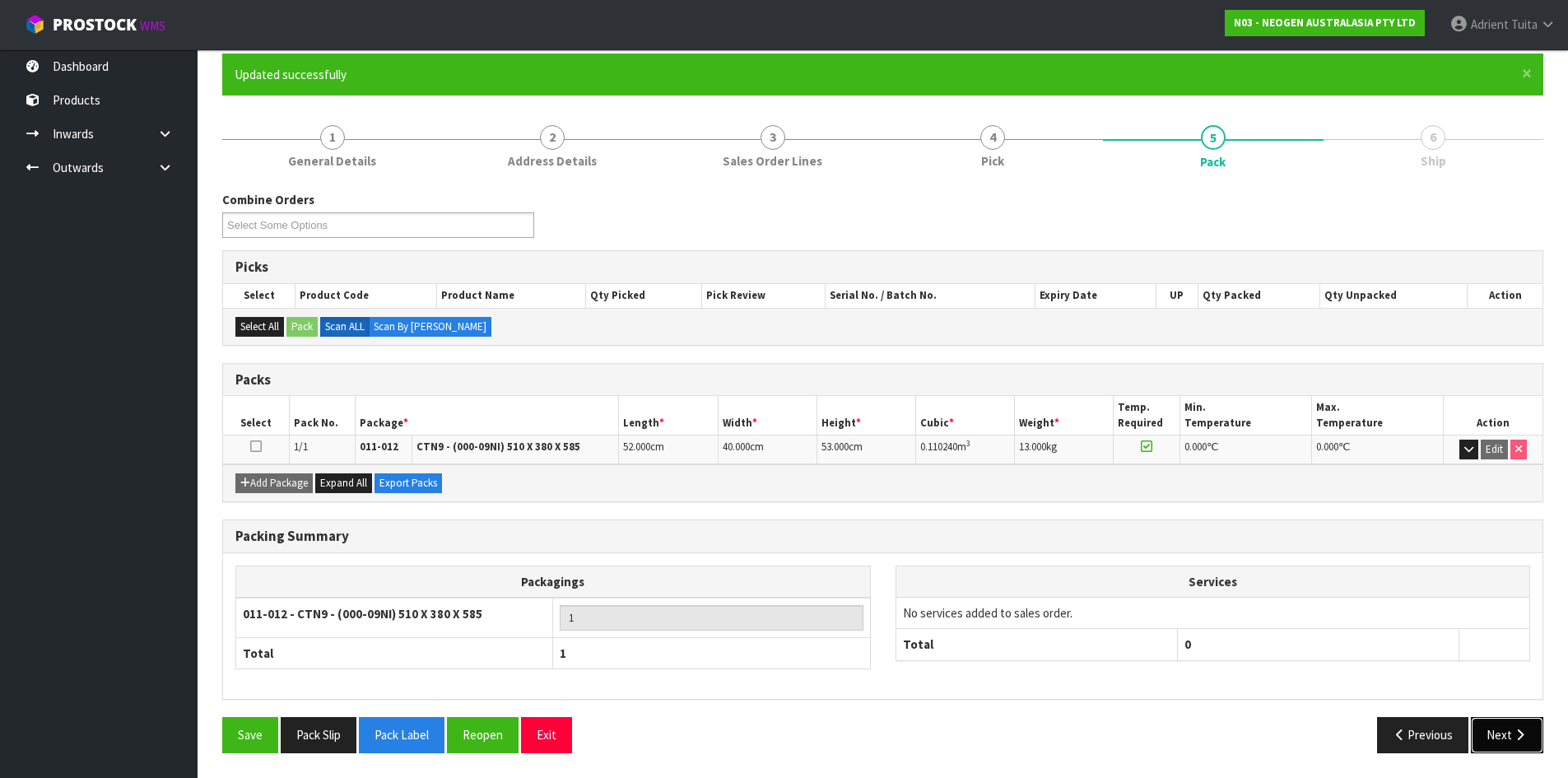
click at [1511, 750] on button "Next" at bounding box center [1507, 734] width 72 height 35
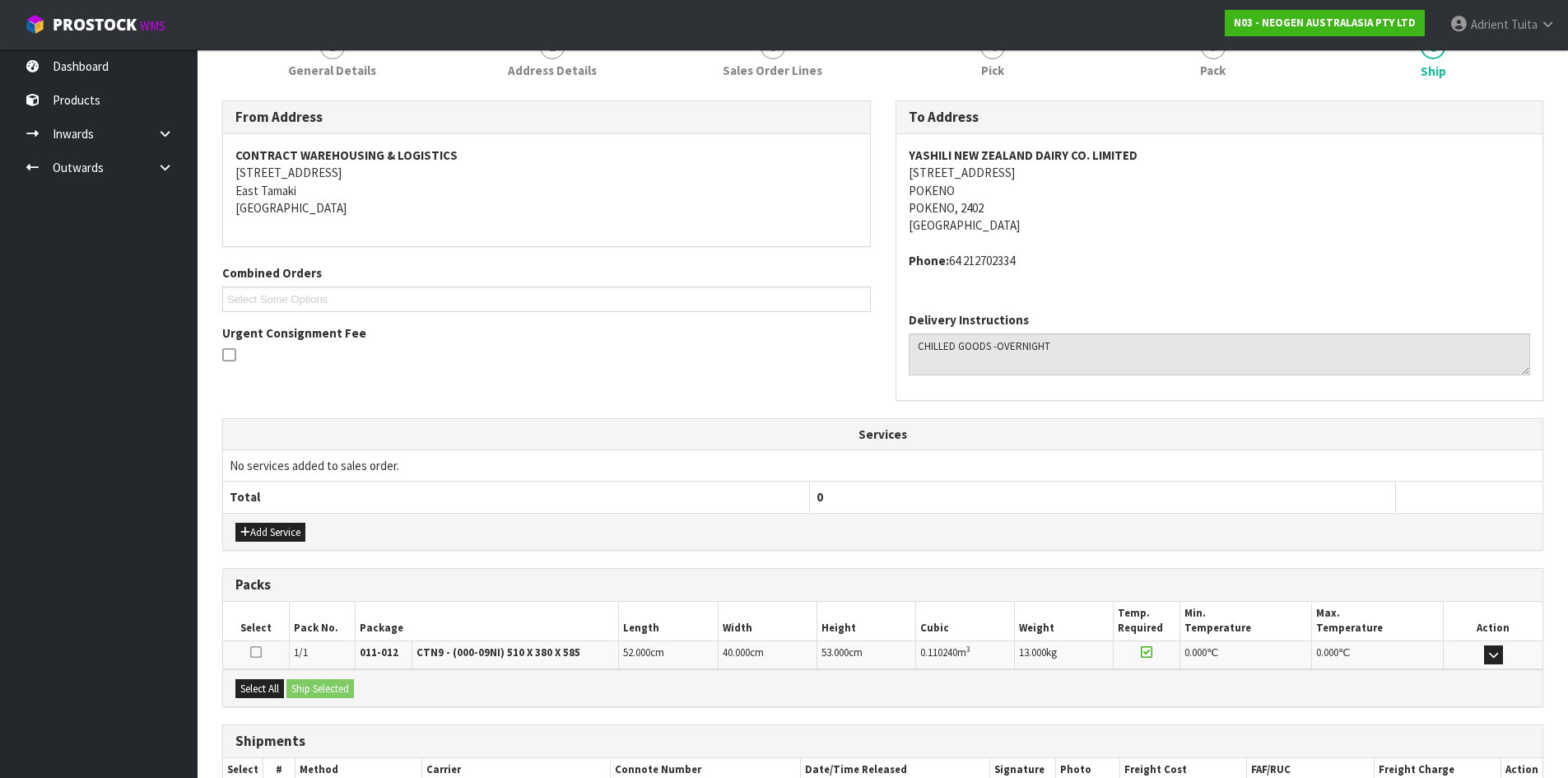
scroll to position [331, 0]
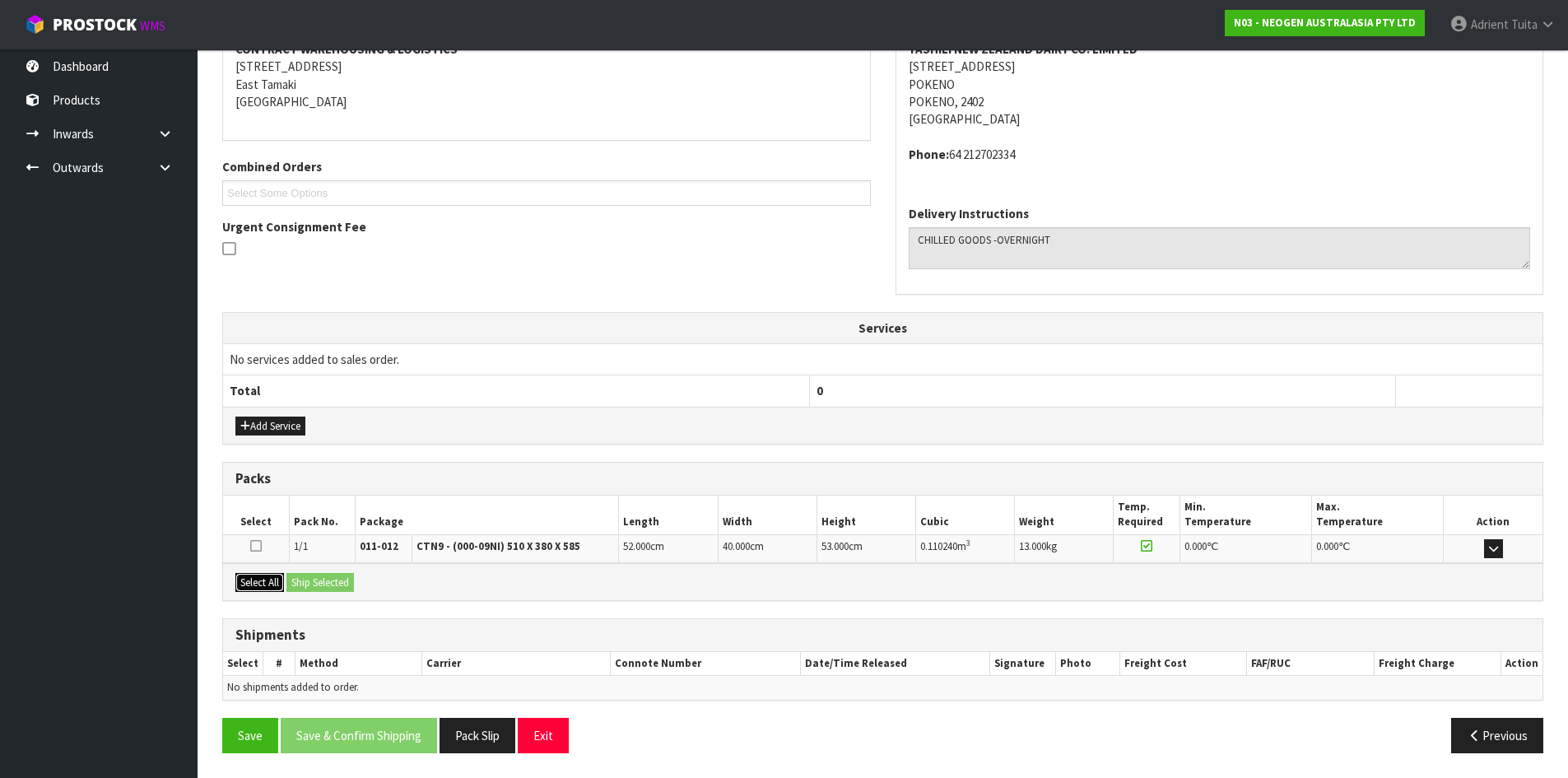
drag, startPoint x: 273, startPoint y: 583, endPoint x: 300, endPoint y: 584, distance: 27.0
click at [275, 584] on button "Select All" at bounding box center [260, 583] width 49 height 19
click at [300, 584] on button "Ship Selected" at bounding box center [320, 583] width 67 height 19
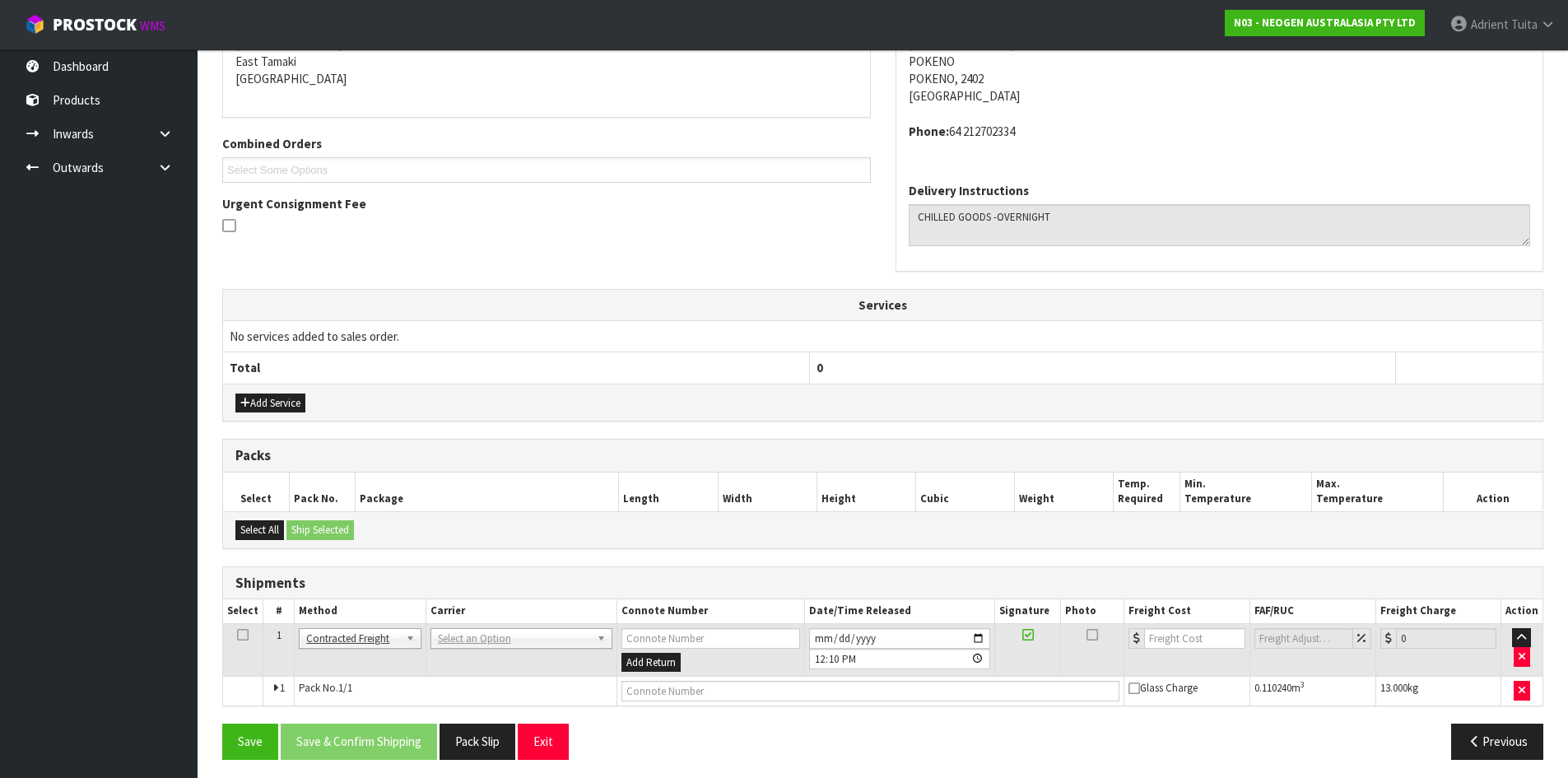
scroll to position [361, 0]
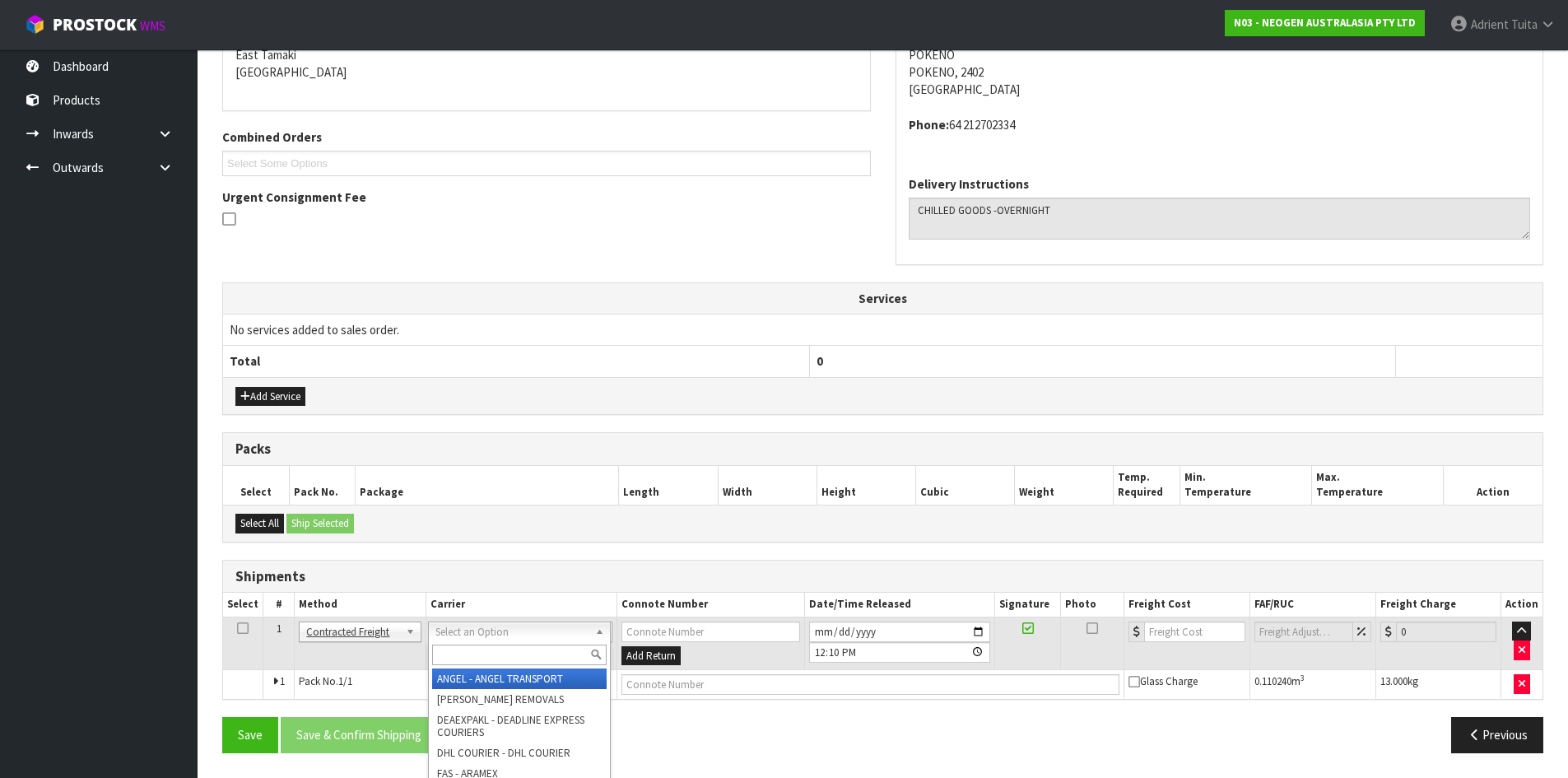
drag, startPoint x: 478, startPoint y: 637, endPoint x: 478, endPoint y: 662, distance: 25.0
click at [478, 662] on input "text" at bounding box center [518, 654] width 174 height 20
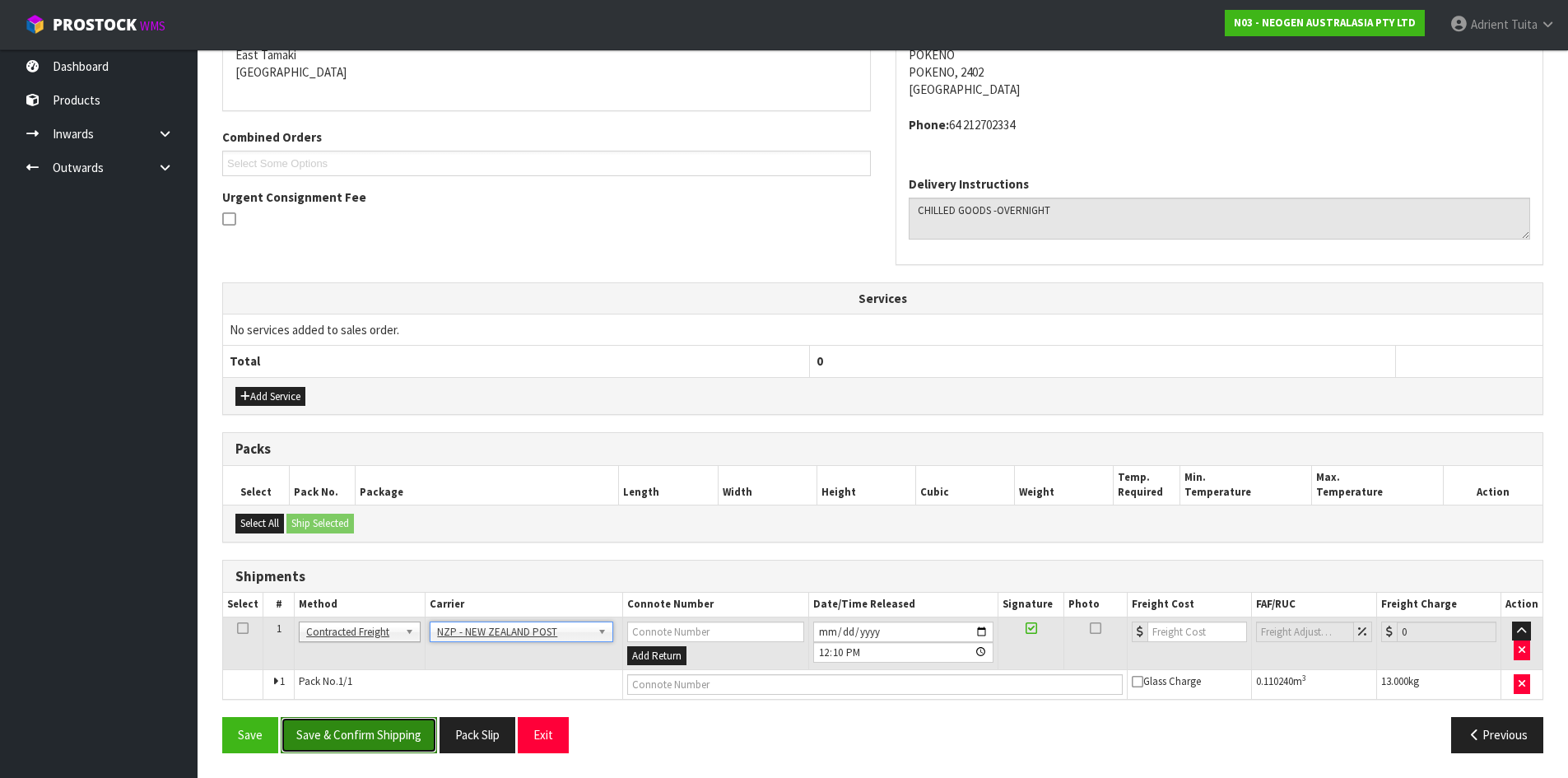
click at [380, 722] on button "Save & Confirm Shipping" at bounding box center [359, 734] width 157 height 35
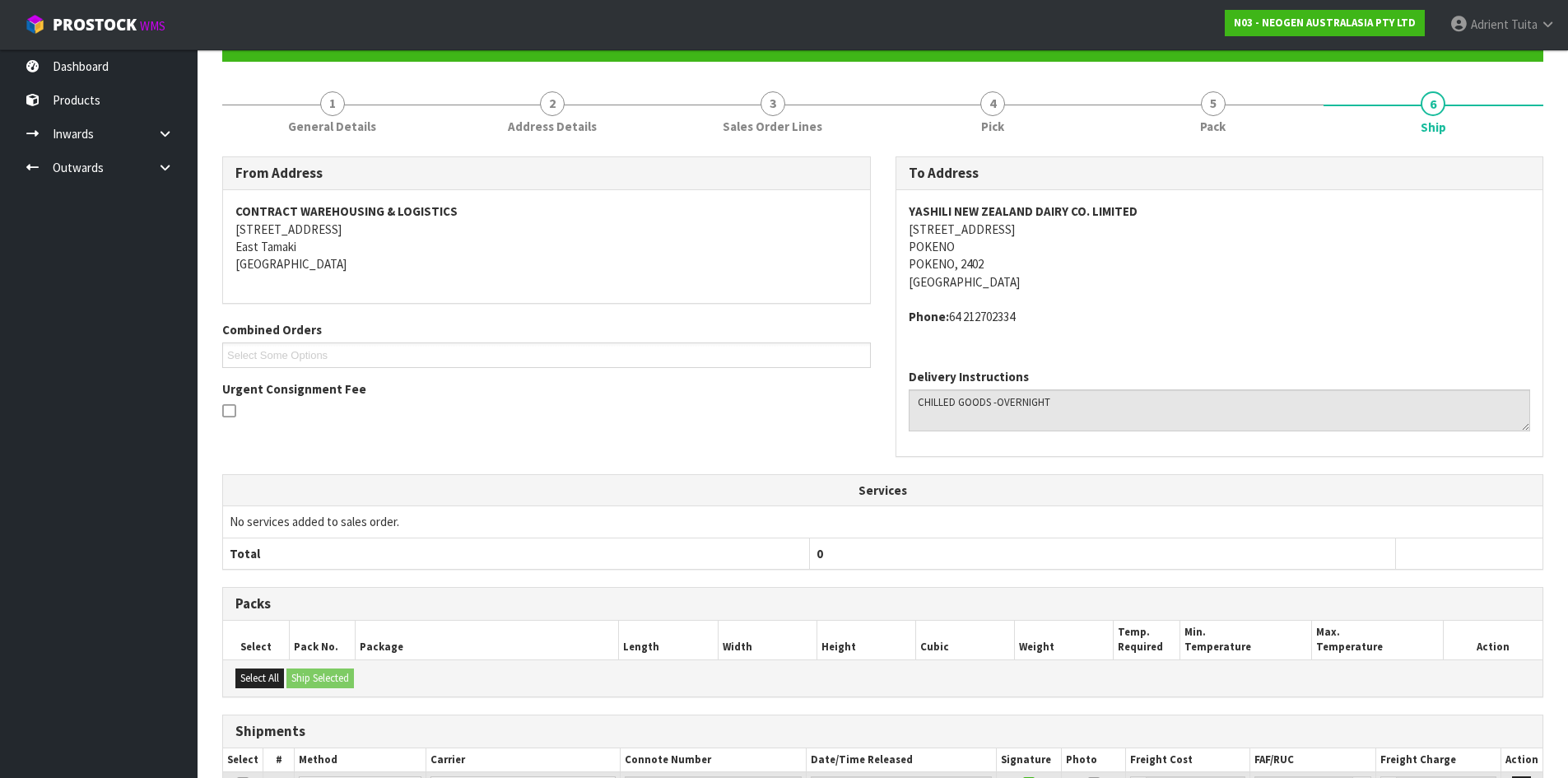
scroll to position [336, 0]
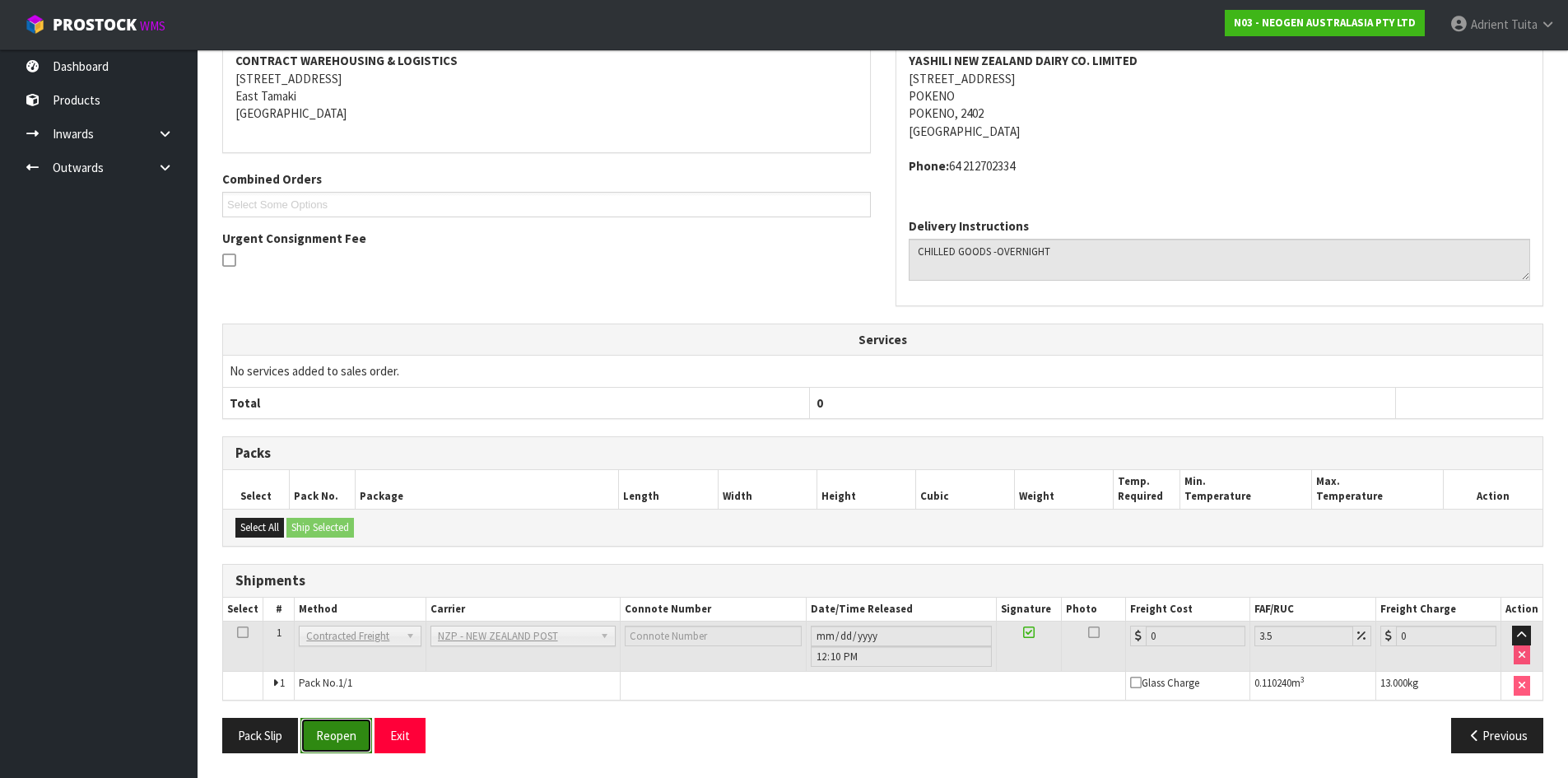
click at [318, 738] on button "Reopen" at bounding box center [336, 735] width 72 height 35
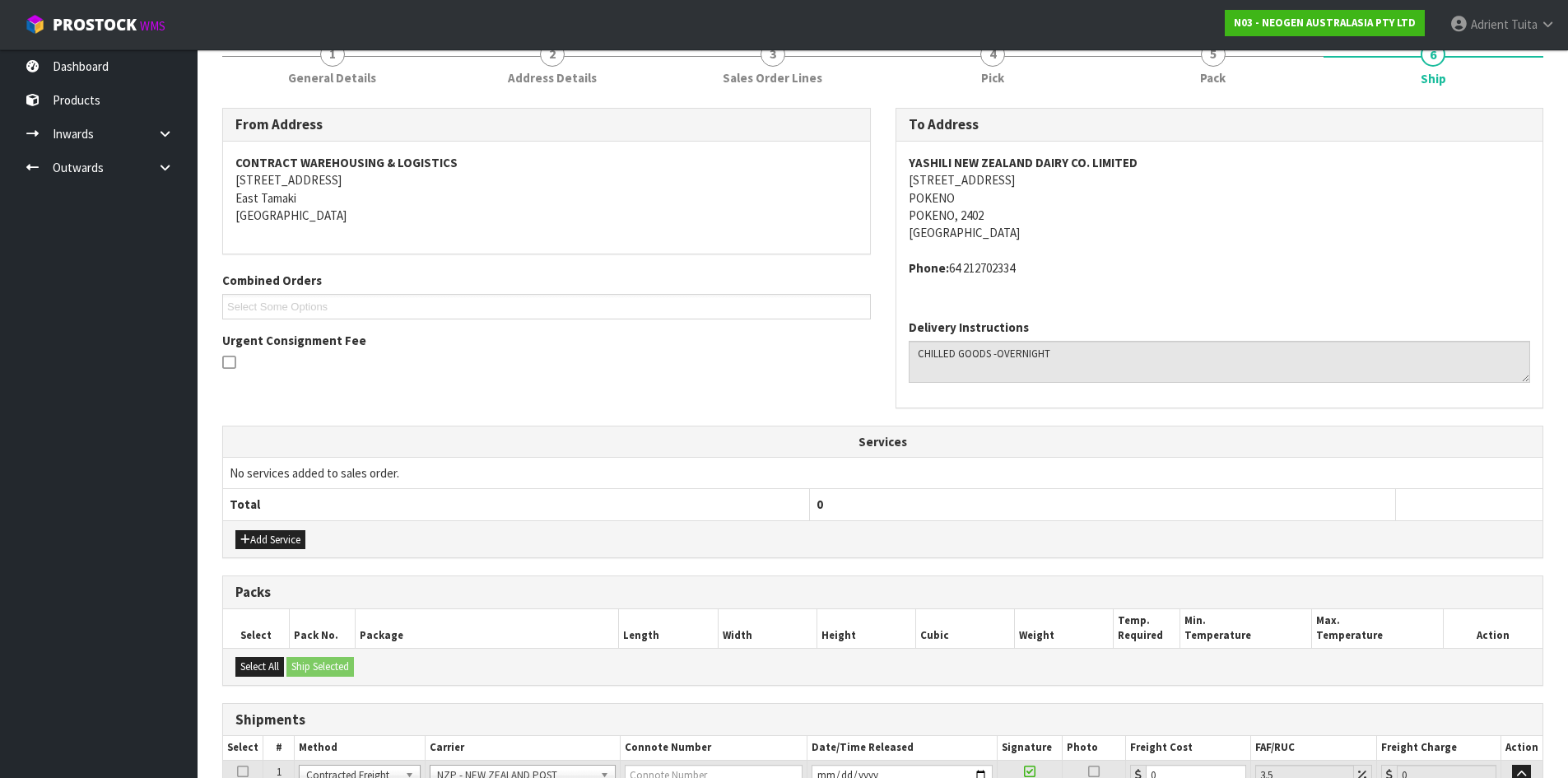
scroll to position [375, 0]
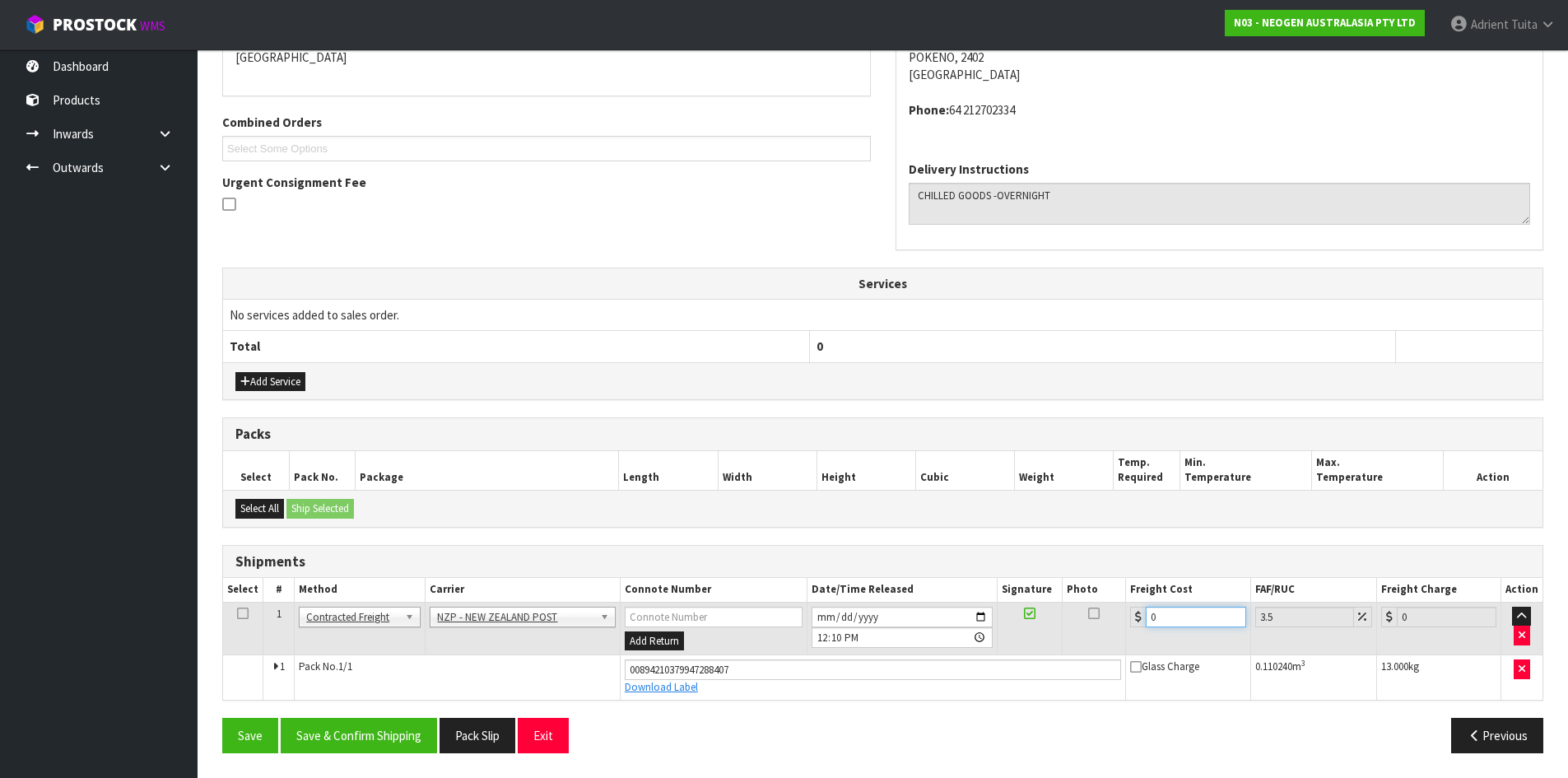
click at [1168, 622] on input "0" at bounding box center [1195, 617] width 99 height 20
click at [338, 741] on button "Save & Confirm Shipping" at bounding box center [359, 735] width 157 height 35
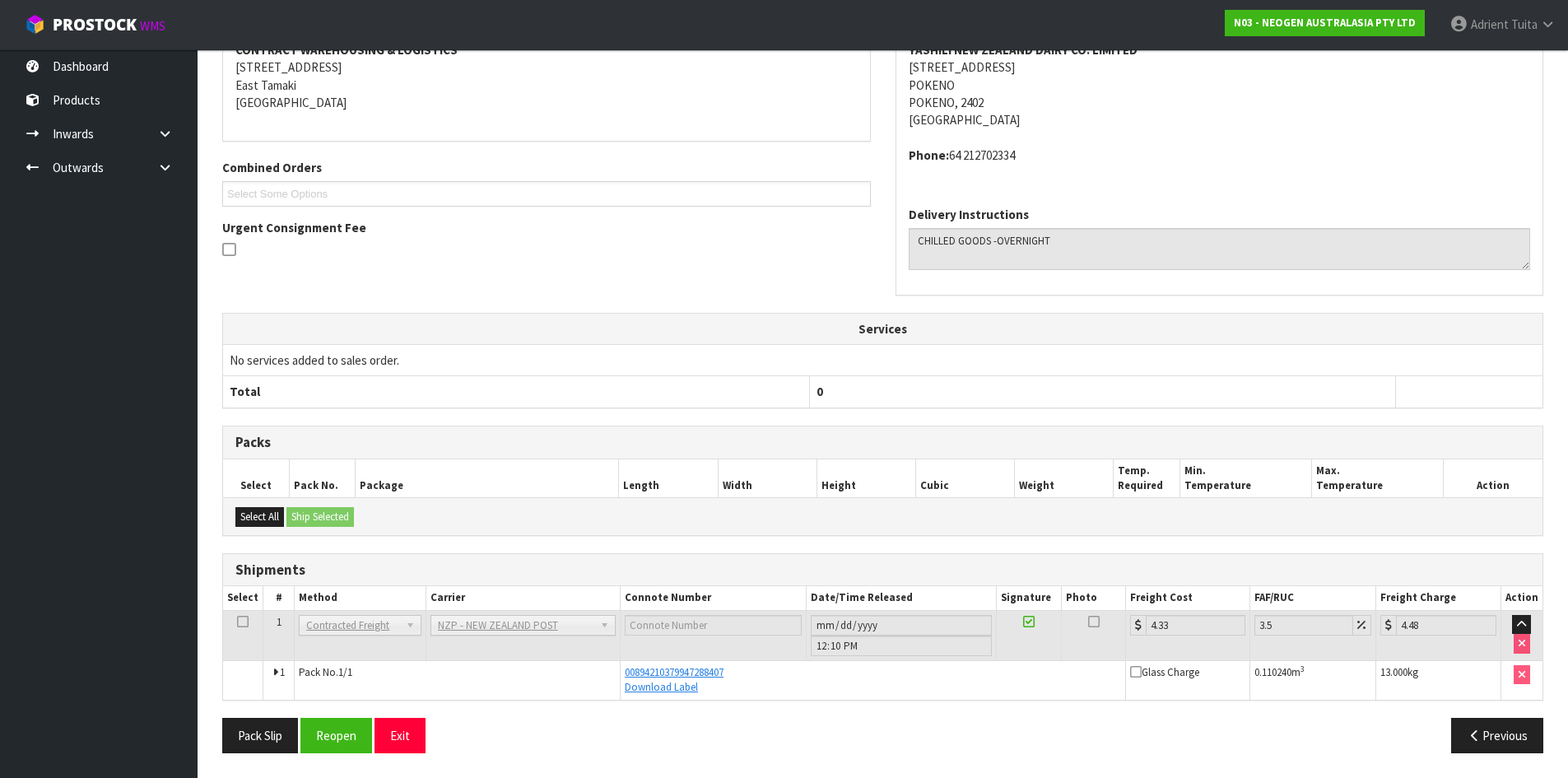
scroll to position [0, 0]
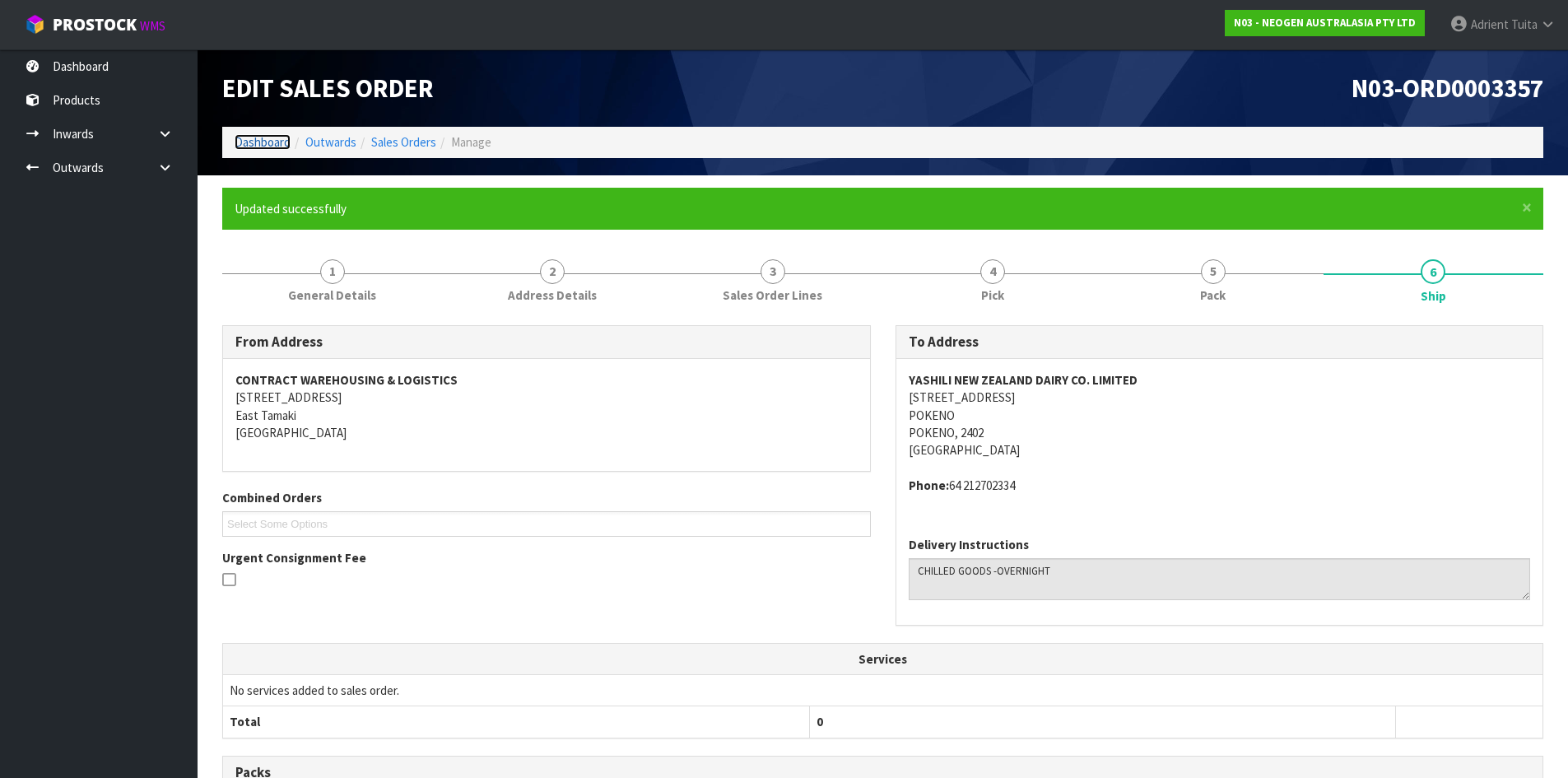
click at [275, 146] on link "Dashboard" at bounding box center [262, 142] width 56 height 16
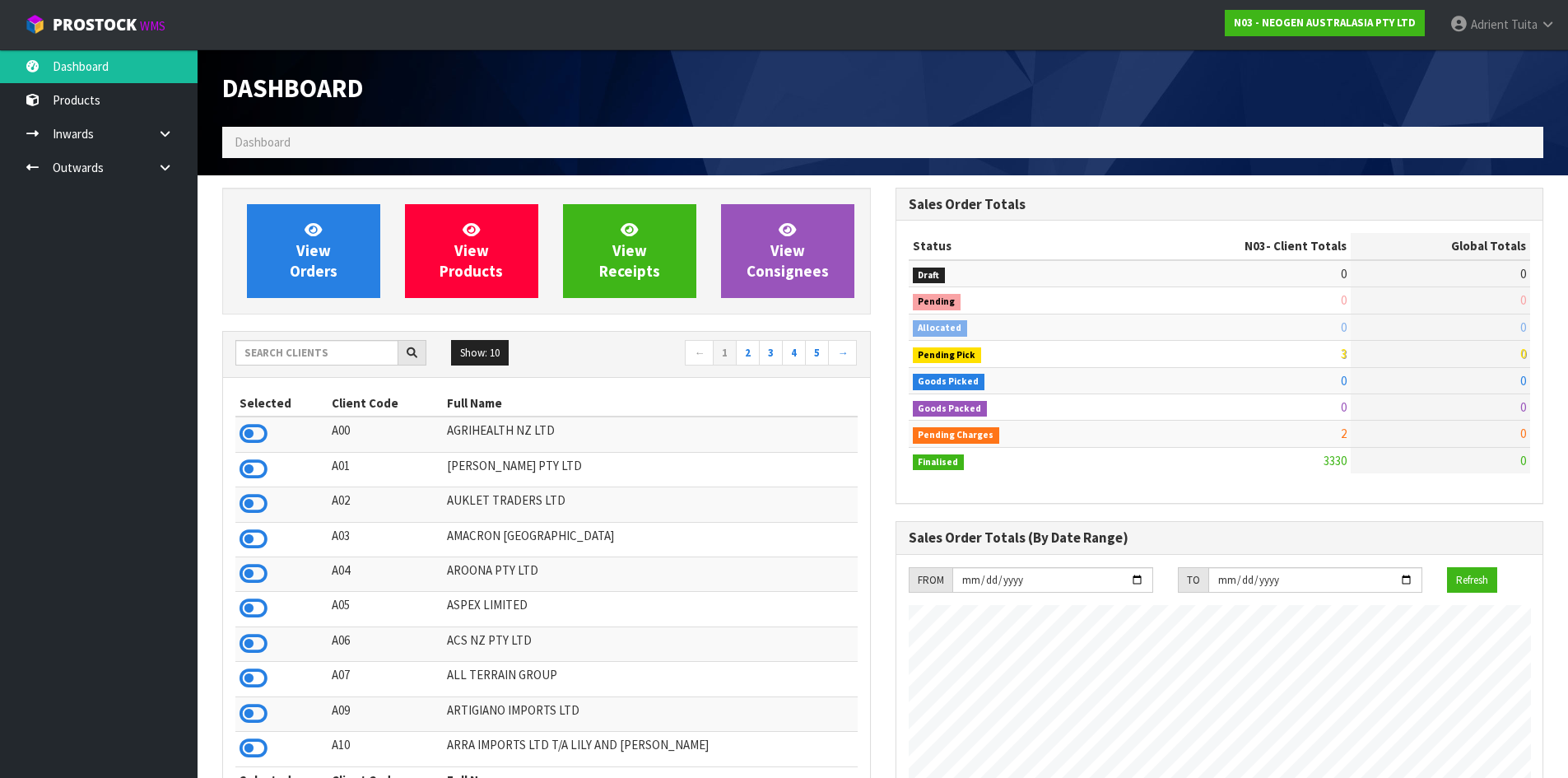
scroll to position [1248, 673]
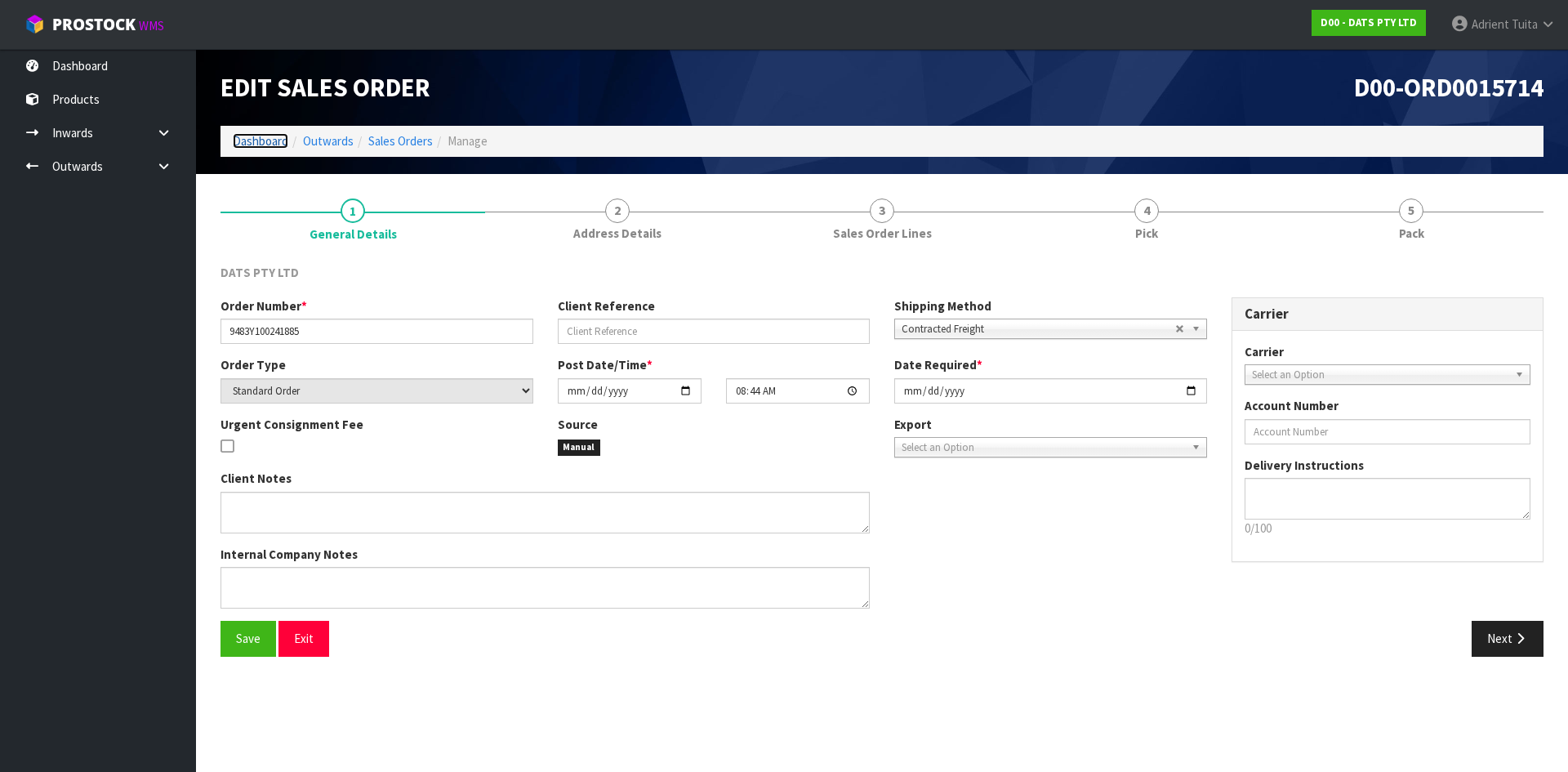
click at [262, 138] on link "Dashboard" at bounding box center [261, 141] width 56 height 15
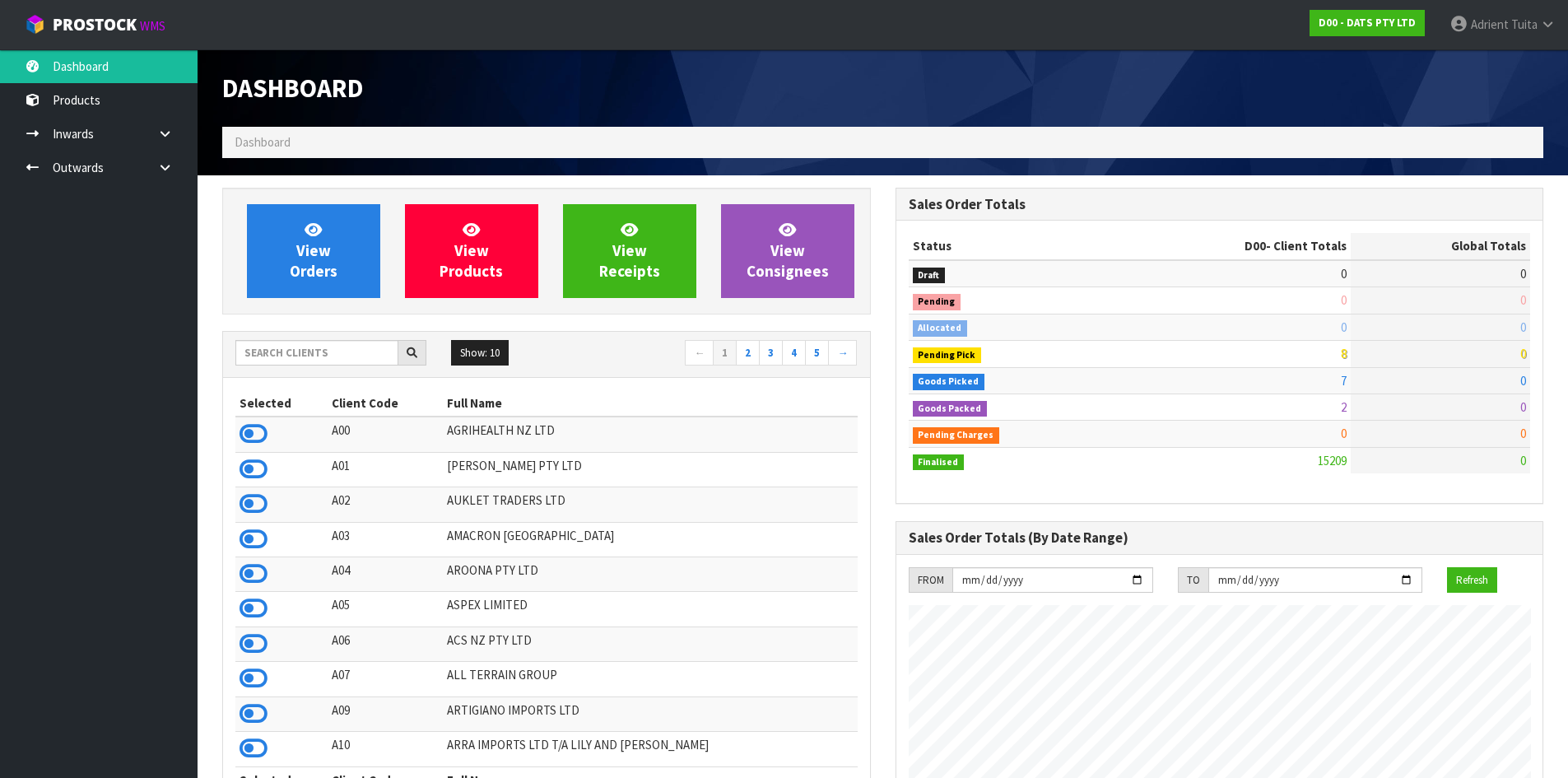
scroll to position [1248, 673]
click at [277, 349] on input "text" at bounding box center [317, 353] width 163 height 25
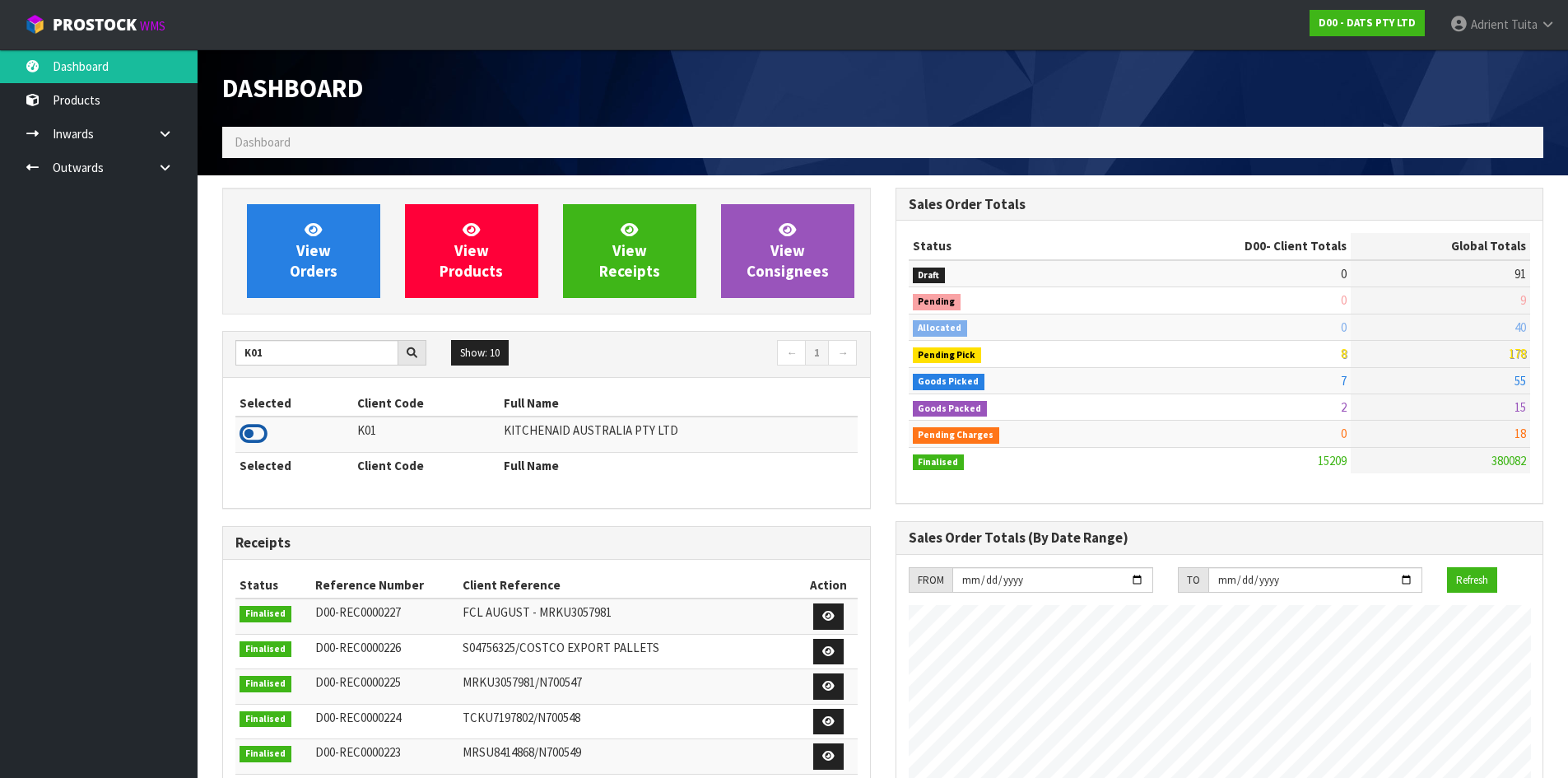
click at [260, 423] on icon at bounding box center [253, 433] width 28 height 24
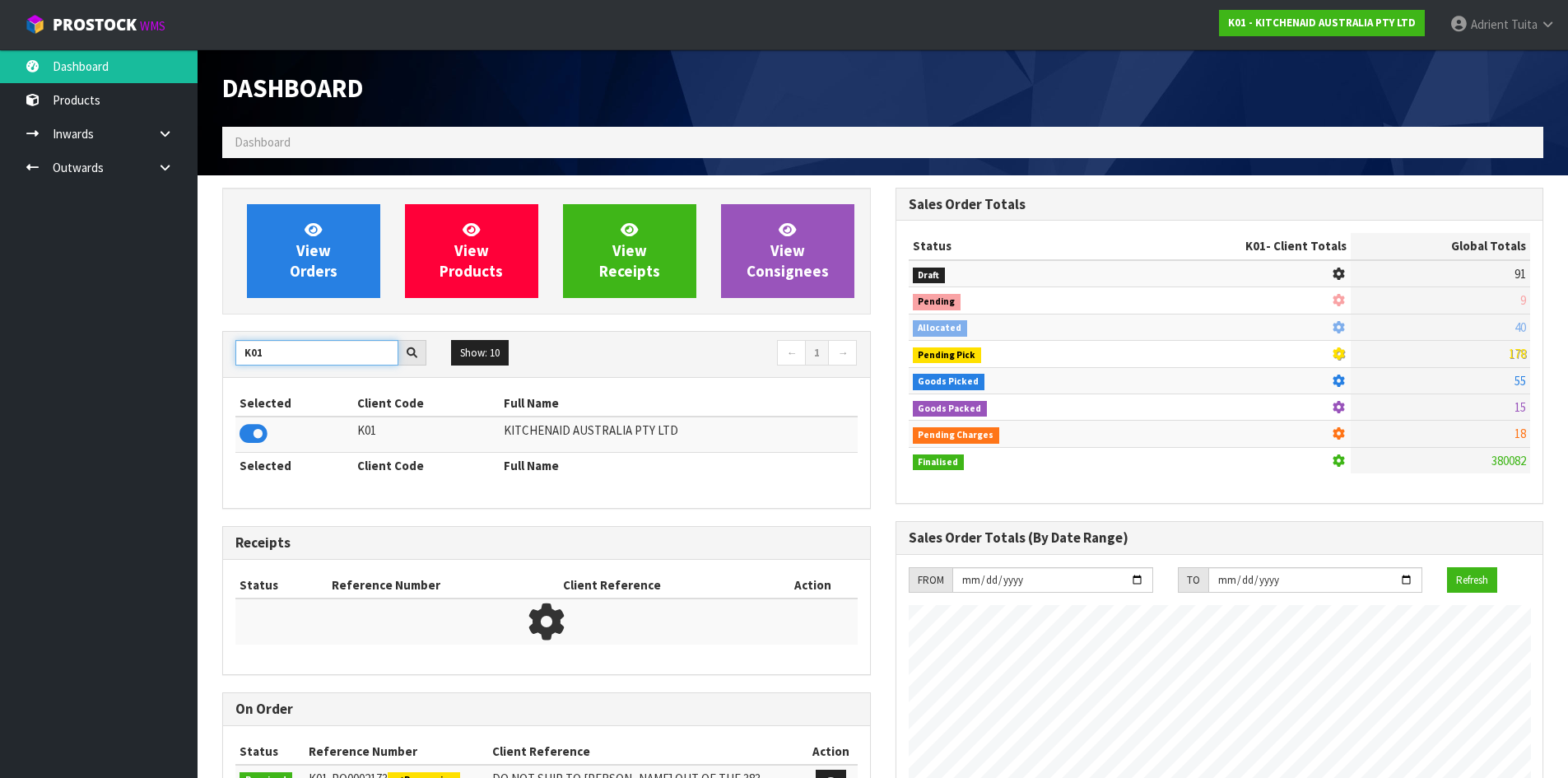
click at [253, 356] on input "K01" at bounding box center [317, 353] width 163 height 25
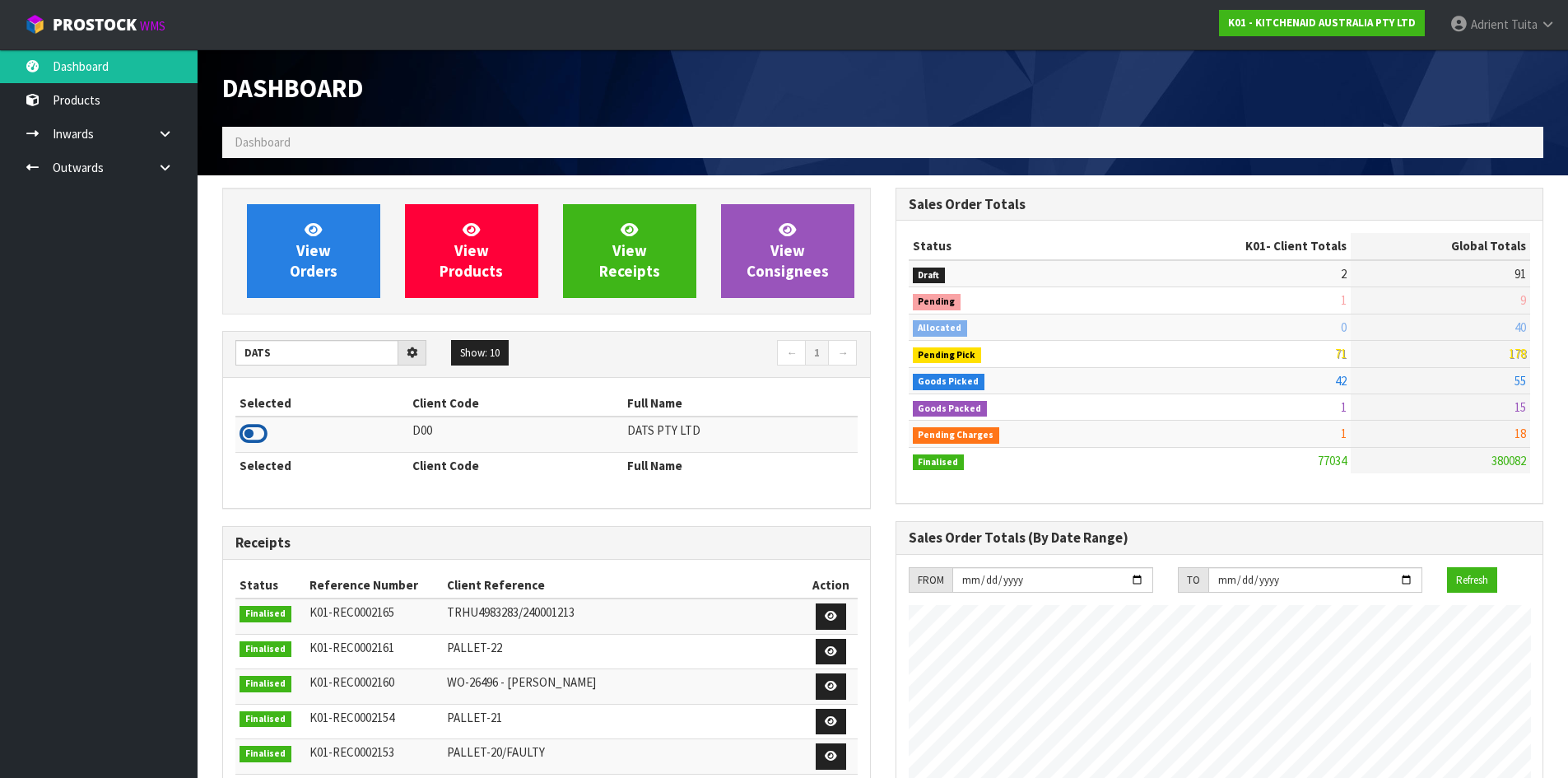
click at [253, 427] on icon at bounding box center [253, 433] width 28 height 24
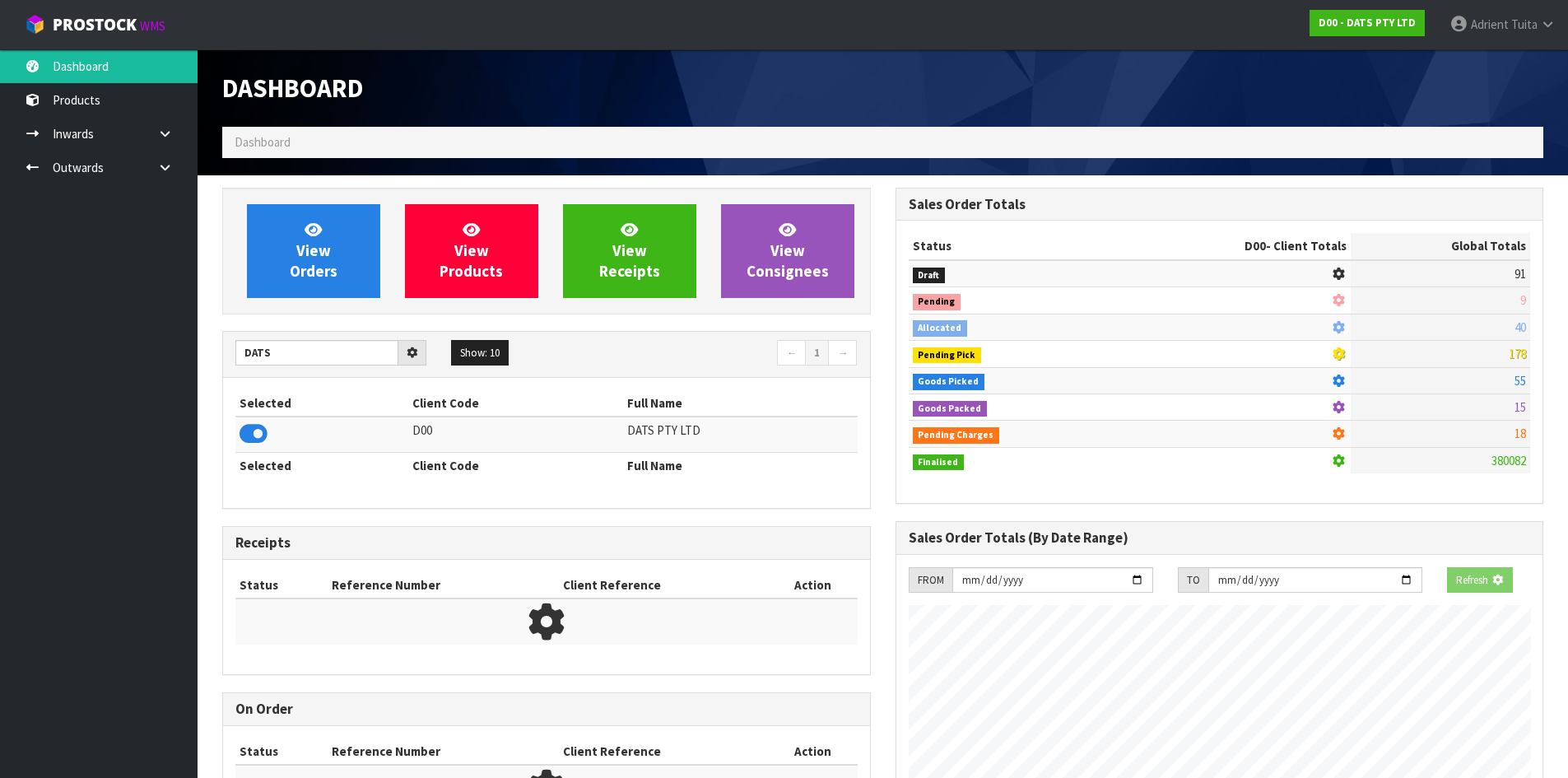
scroll to position [1027, 673]
click at [253, 357] on input "DATS" at bounding box center [317, 353] width 163 height 25
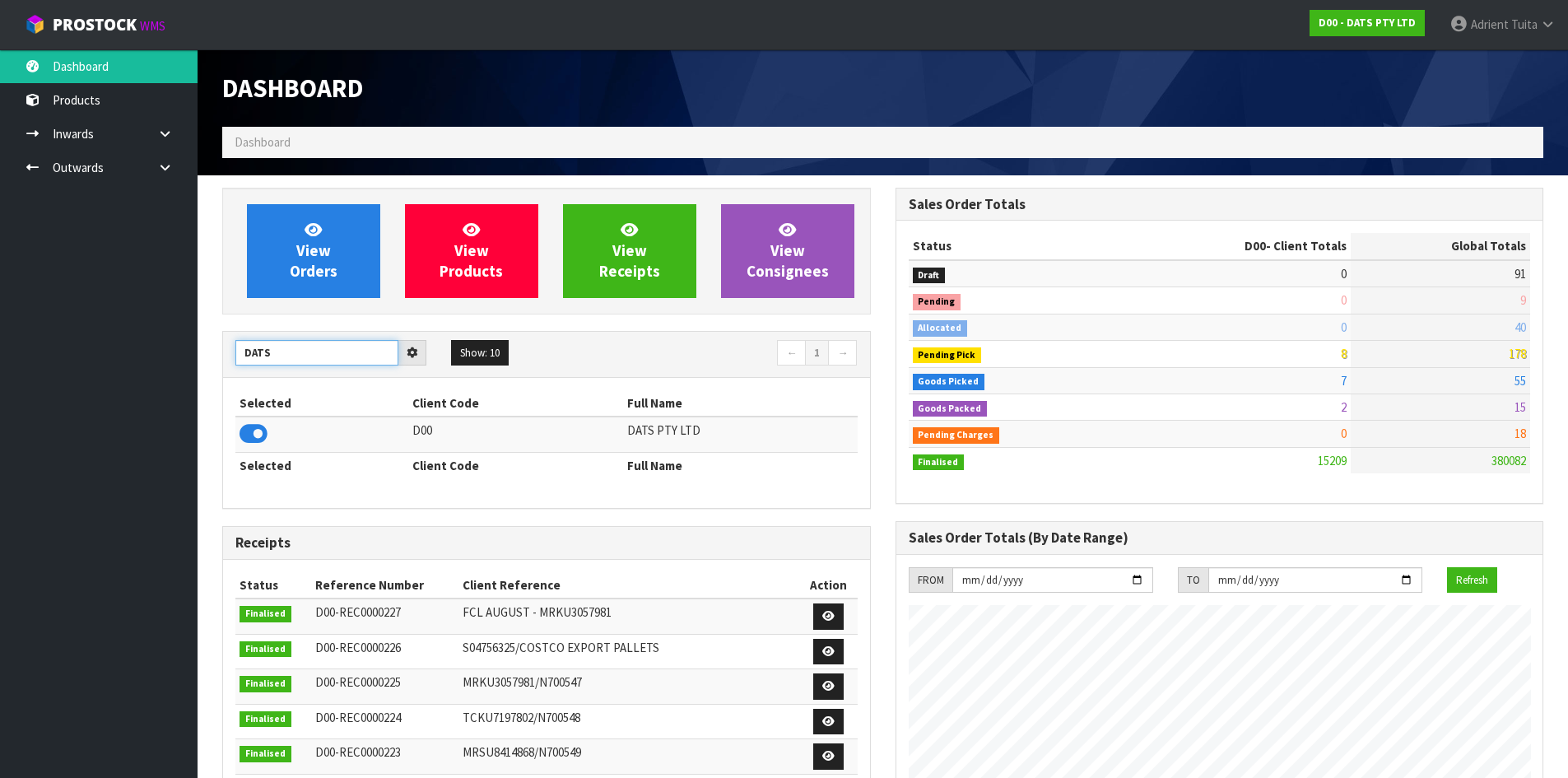
click at [253, 357] on input "DATS" at bounding box center [317, 353] width 163 height 25
type input "C11"
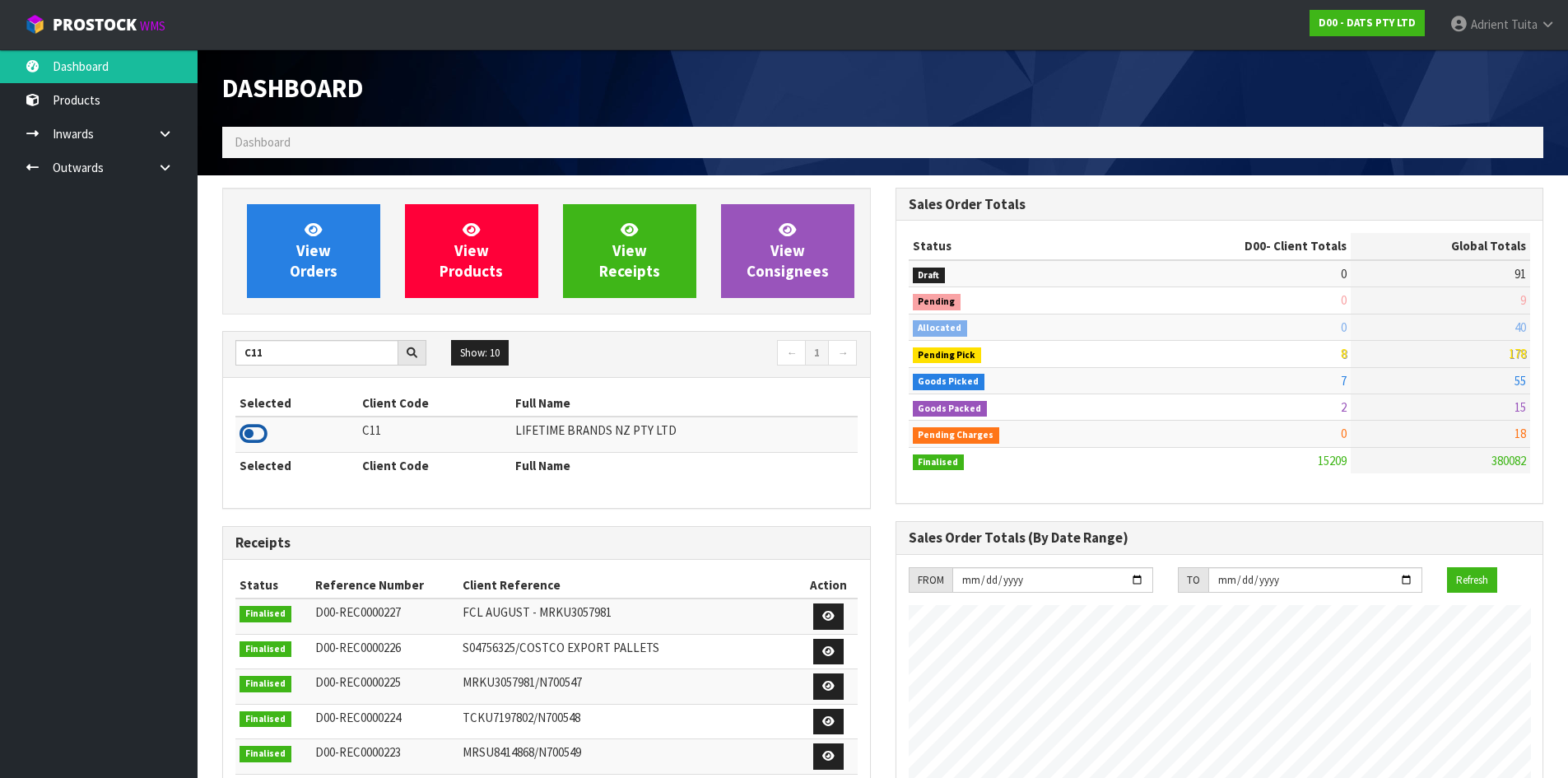
click at [258, 429] on icon at bounding box center [253, 433] width 28 height 24
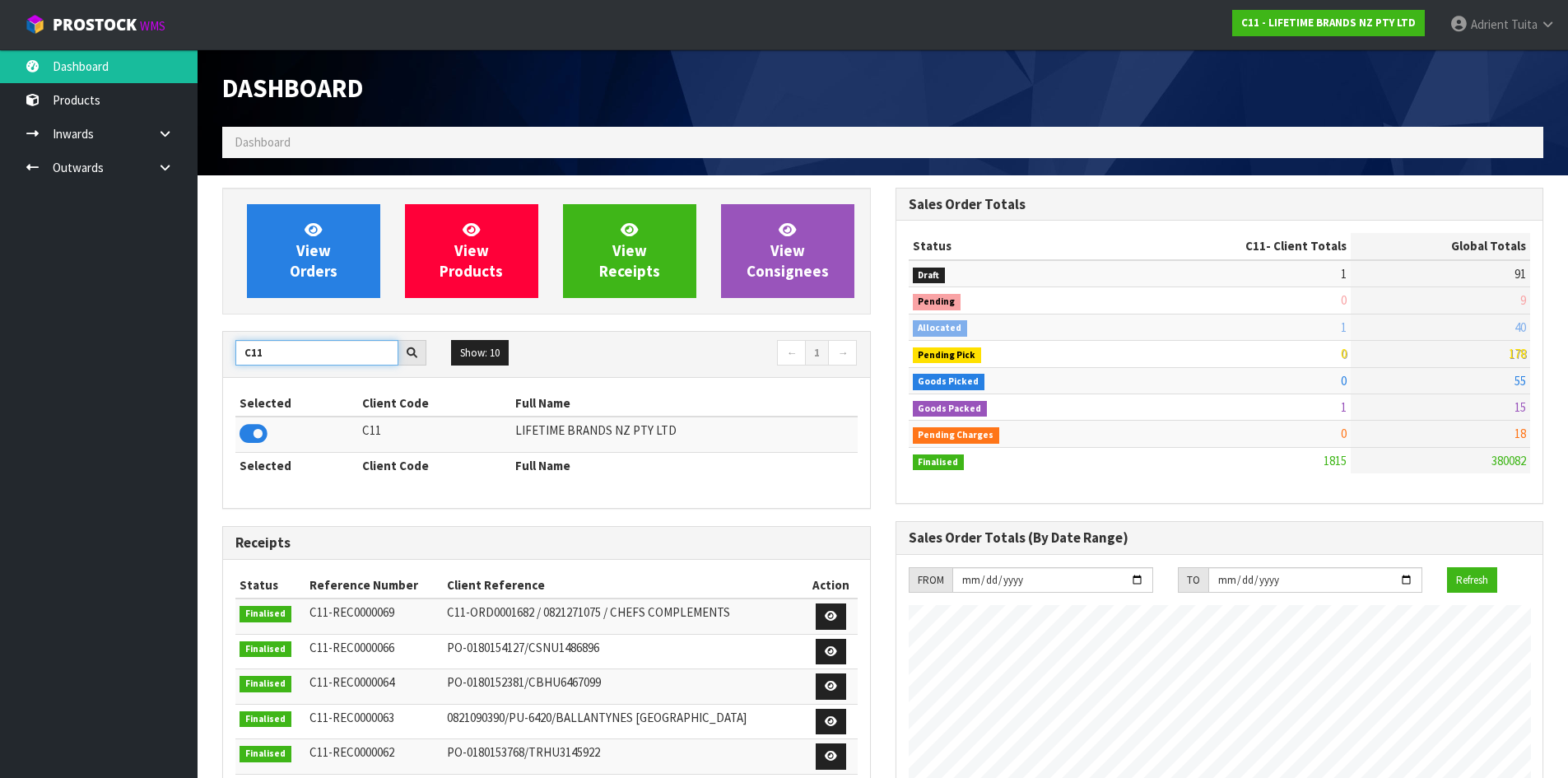
click at [249, 357] on input "C11" at bounding box center [317, 353] width 163 height 25
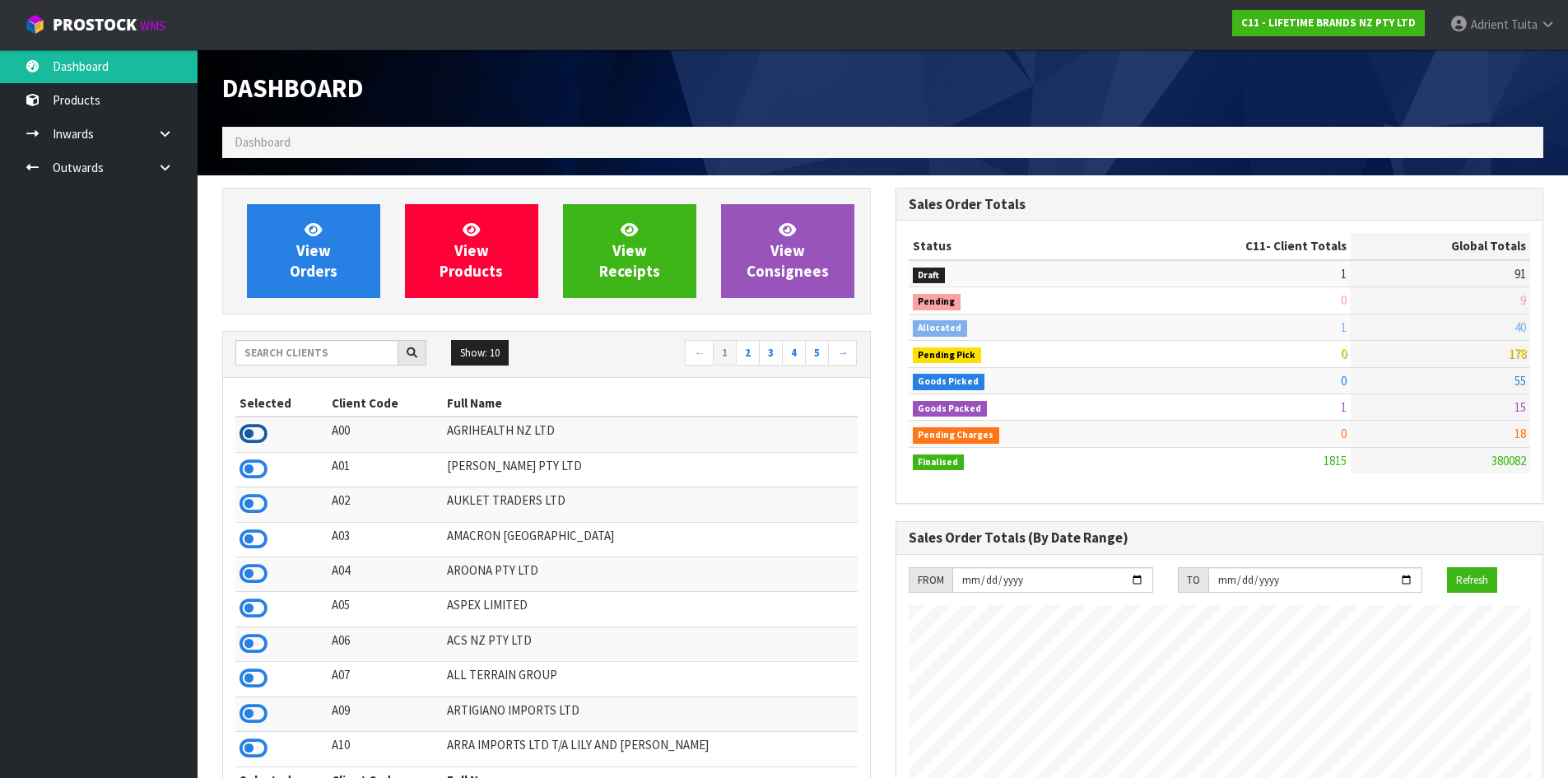
click at [261, 428] on icon at bounding box center [253, 433] width 28 height 24
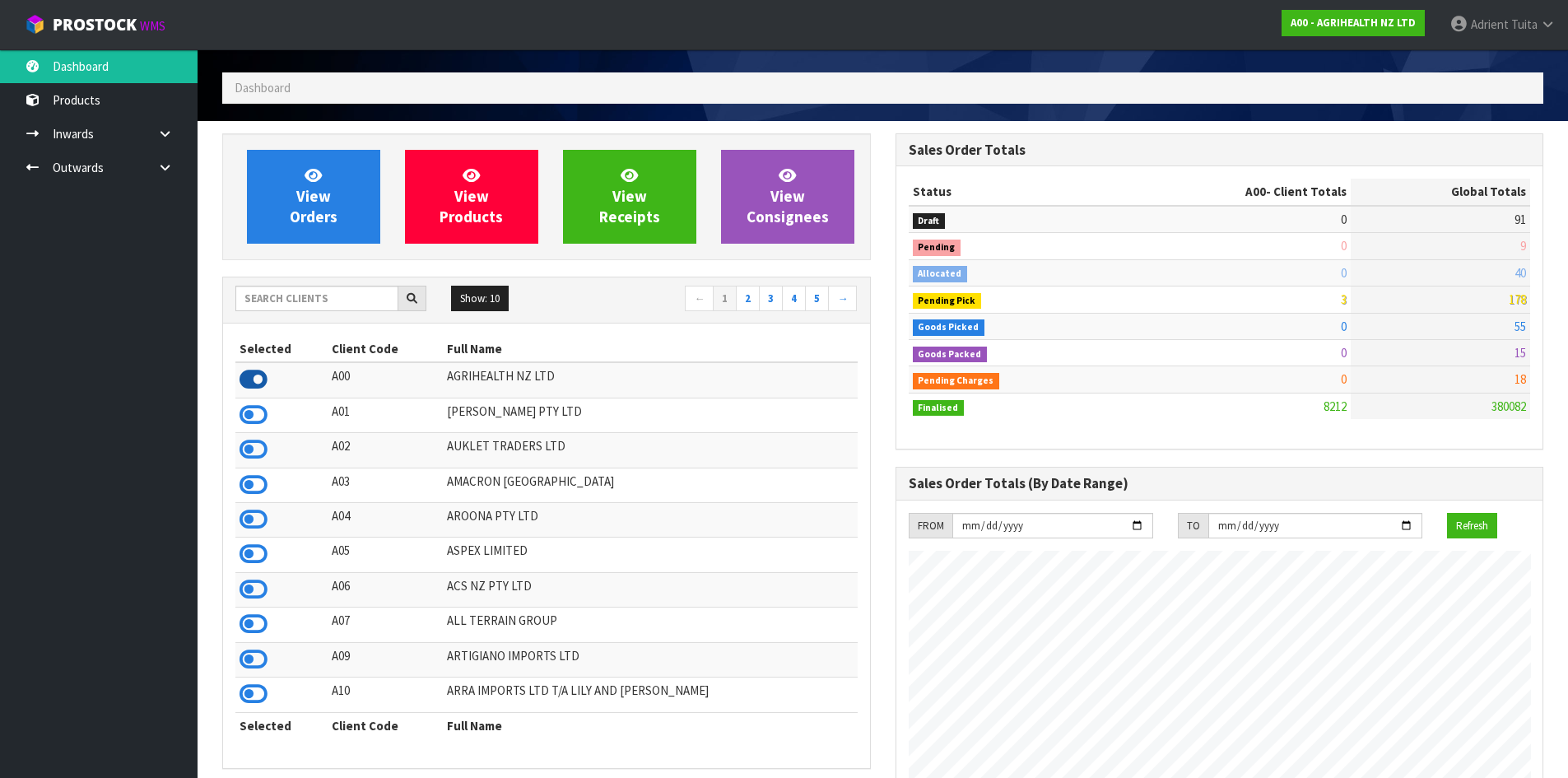
scroll to position [83, 0]
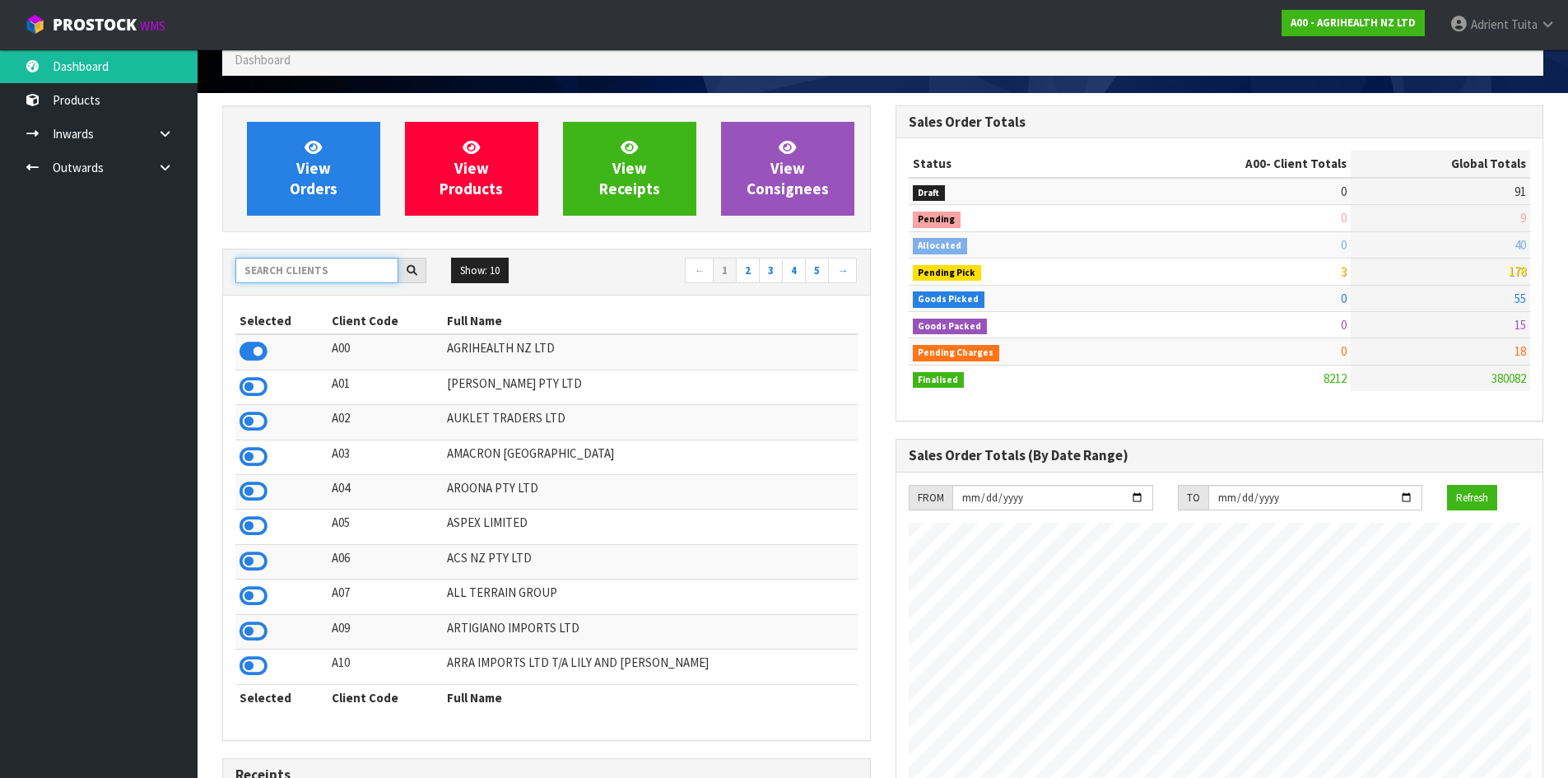
click at [272, 265] on input "text" at bounding box center [317, 270] width 163 height 25
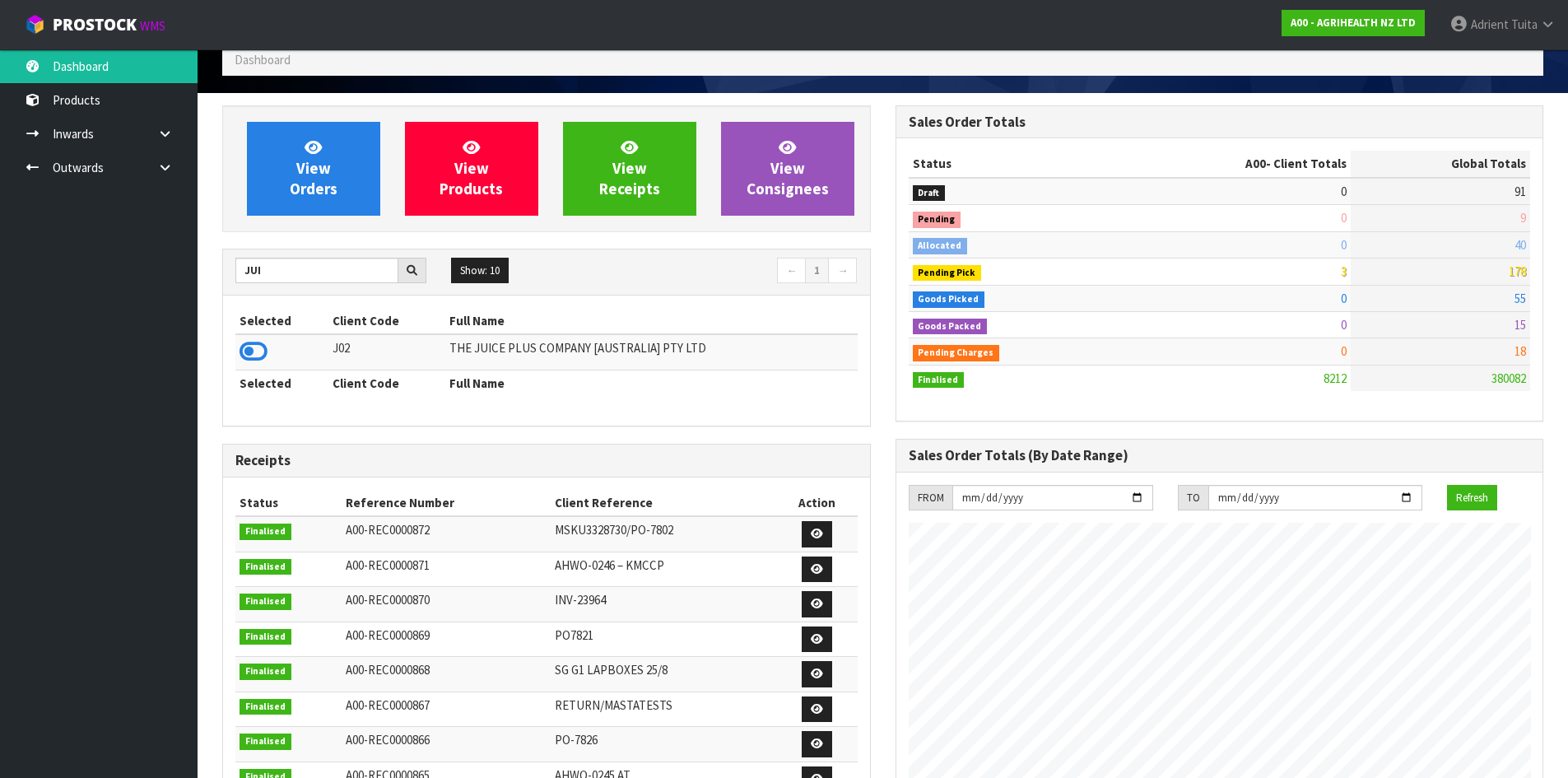
drag, startPoint x: 249, startPoint y: 372, endPoint x: 255, endPoint y: 352, distance: 20.9
click at [249, 370] on th "Selected" at bounding box center [282, 382] width 93 height 26
click at [255, 352] on icon at bounding box center [253, 351] width 28 height 24
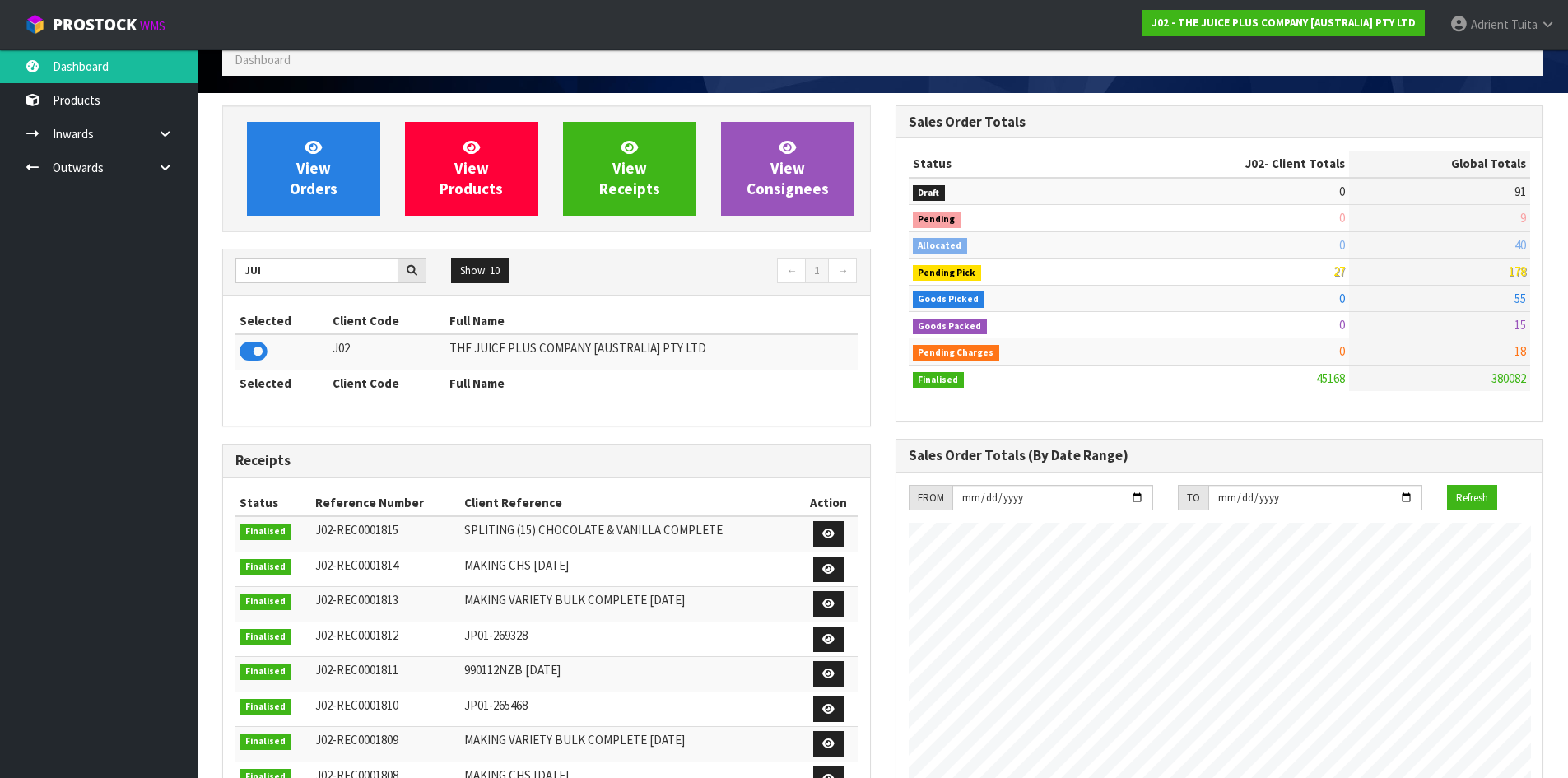
scroll to position [1248, 673]
click at [231, 271] on div "JUI" at bounding box center [331, 270] width 216 height 26
click at [237, 271] on input "JUI" at bounding box center [317, 270] width 163 height 25
click at [238, 271] on input "JUI" at bounding box center [317, 270] width 163 height 25
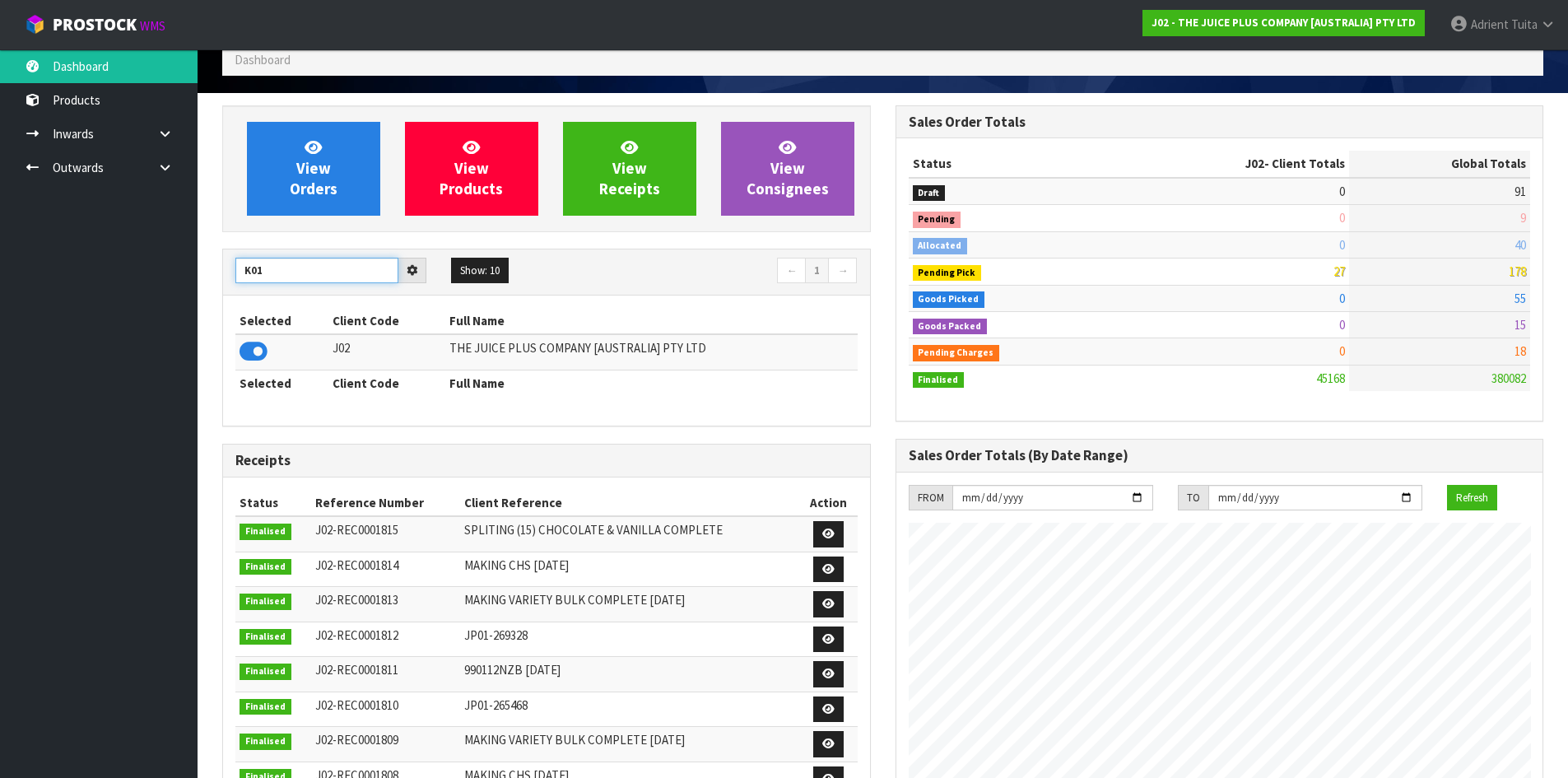
type input "K01"
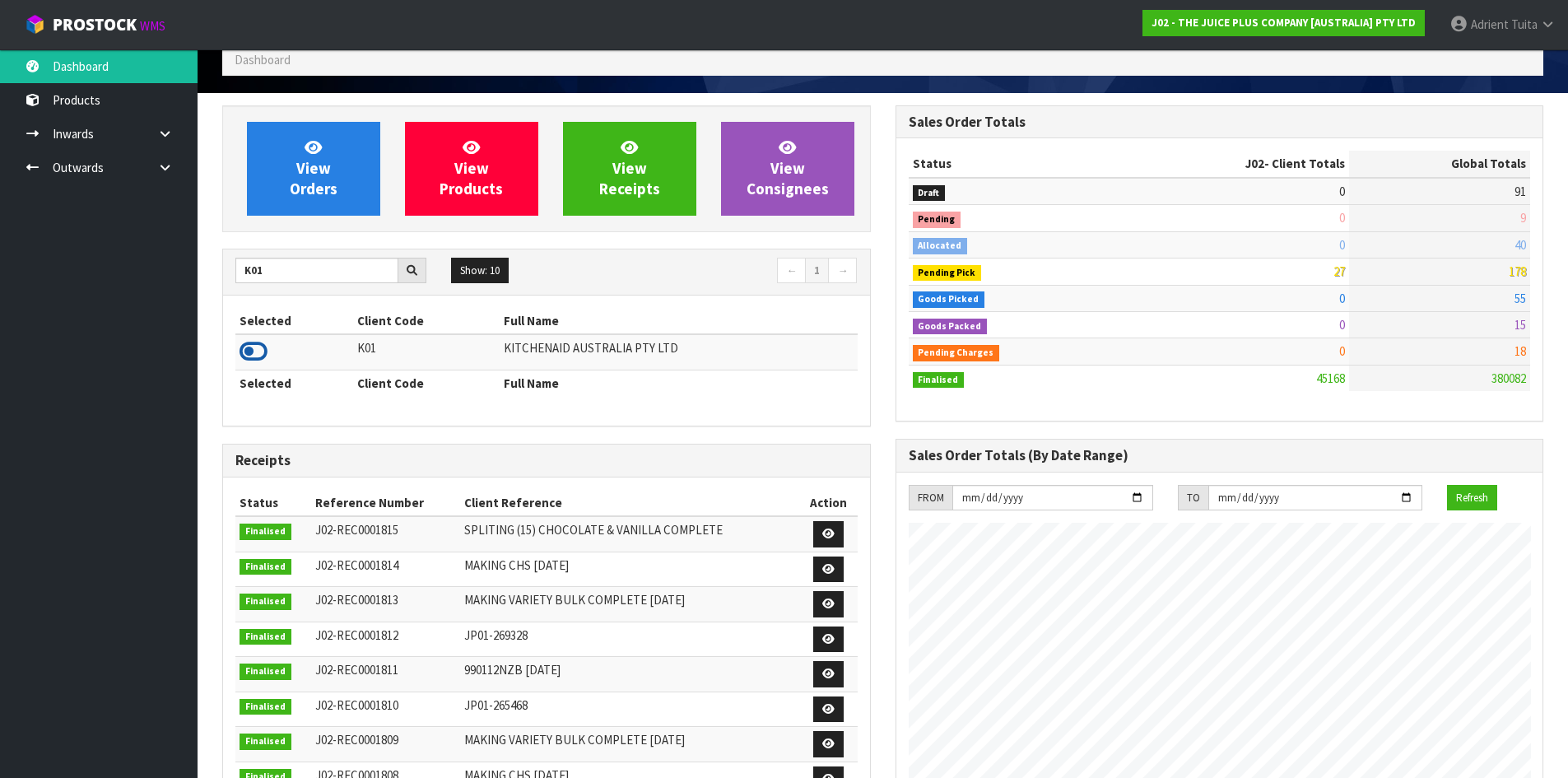
click at [249, 360] on icon at bounding box center [253, 351] width 28 height 24
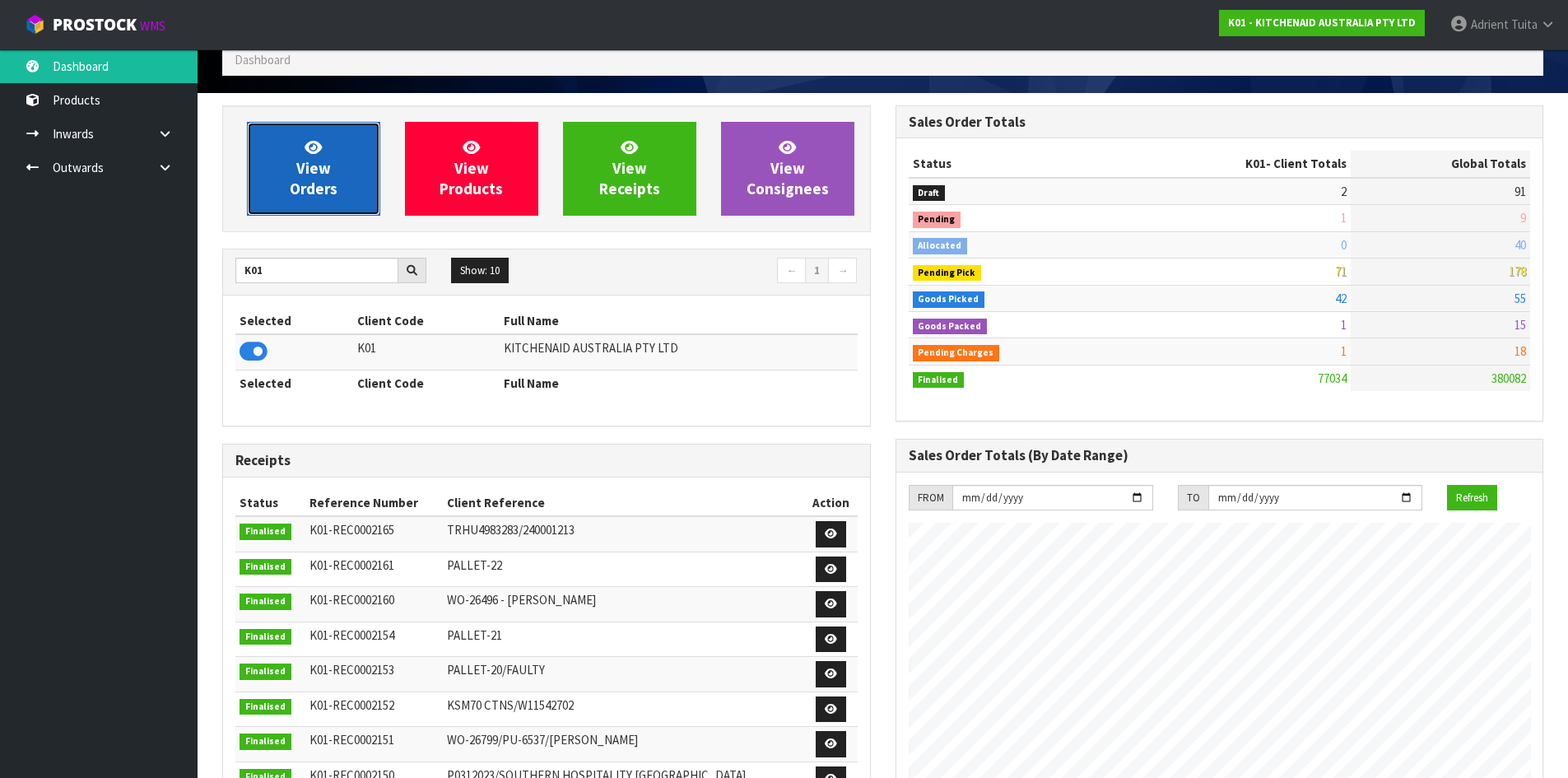
click at [332, 167] on link "View Orders" at bounding box center [313, 168] width 133 height 94
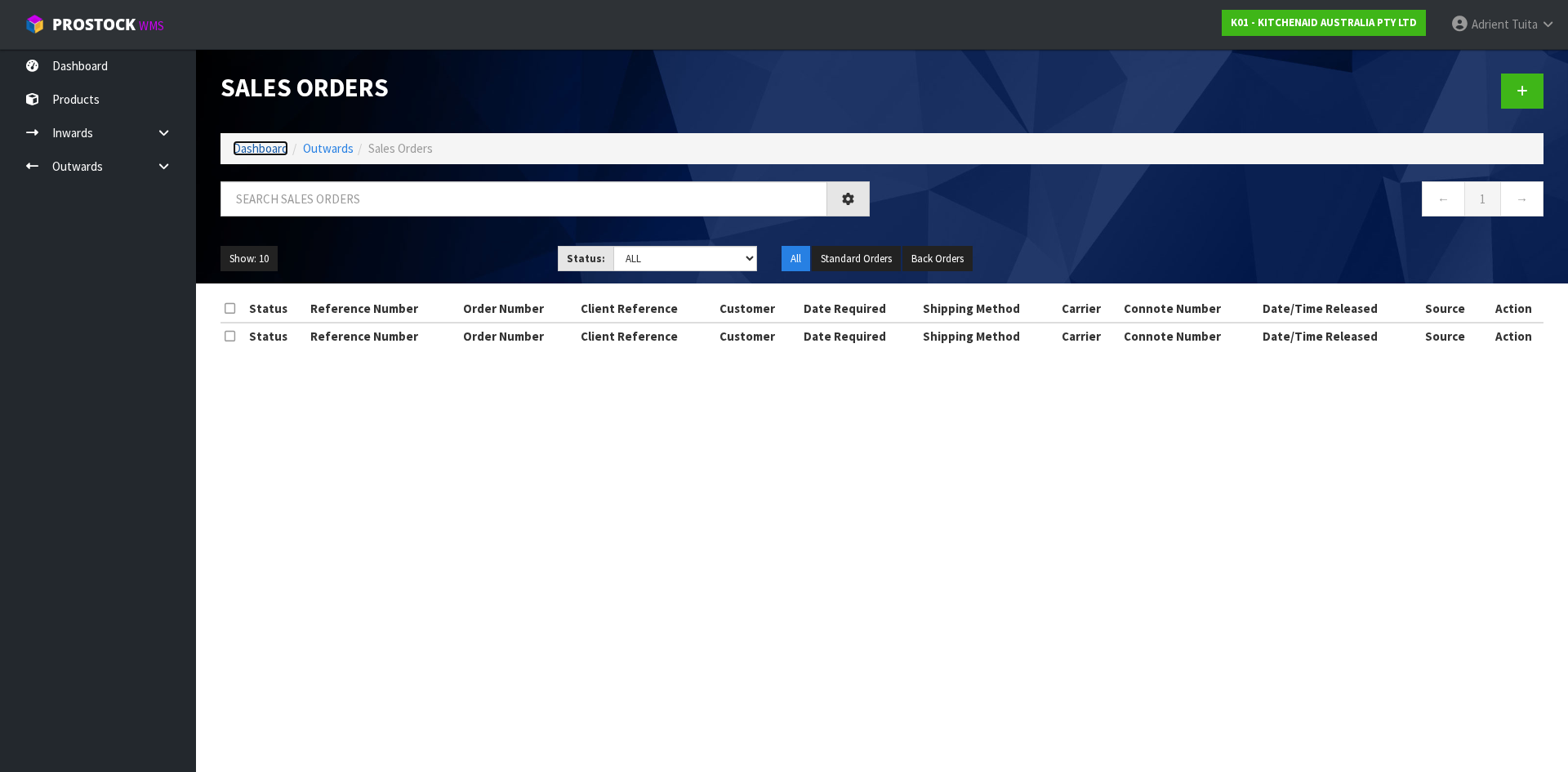
click at [244, 150] on link "Dashboard" at bounding box center [261, 149] width 56 height 15
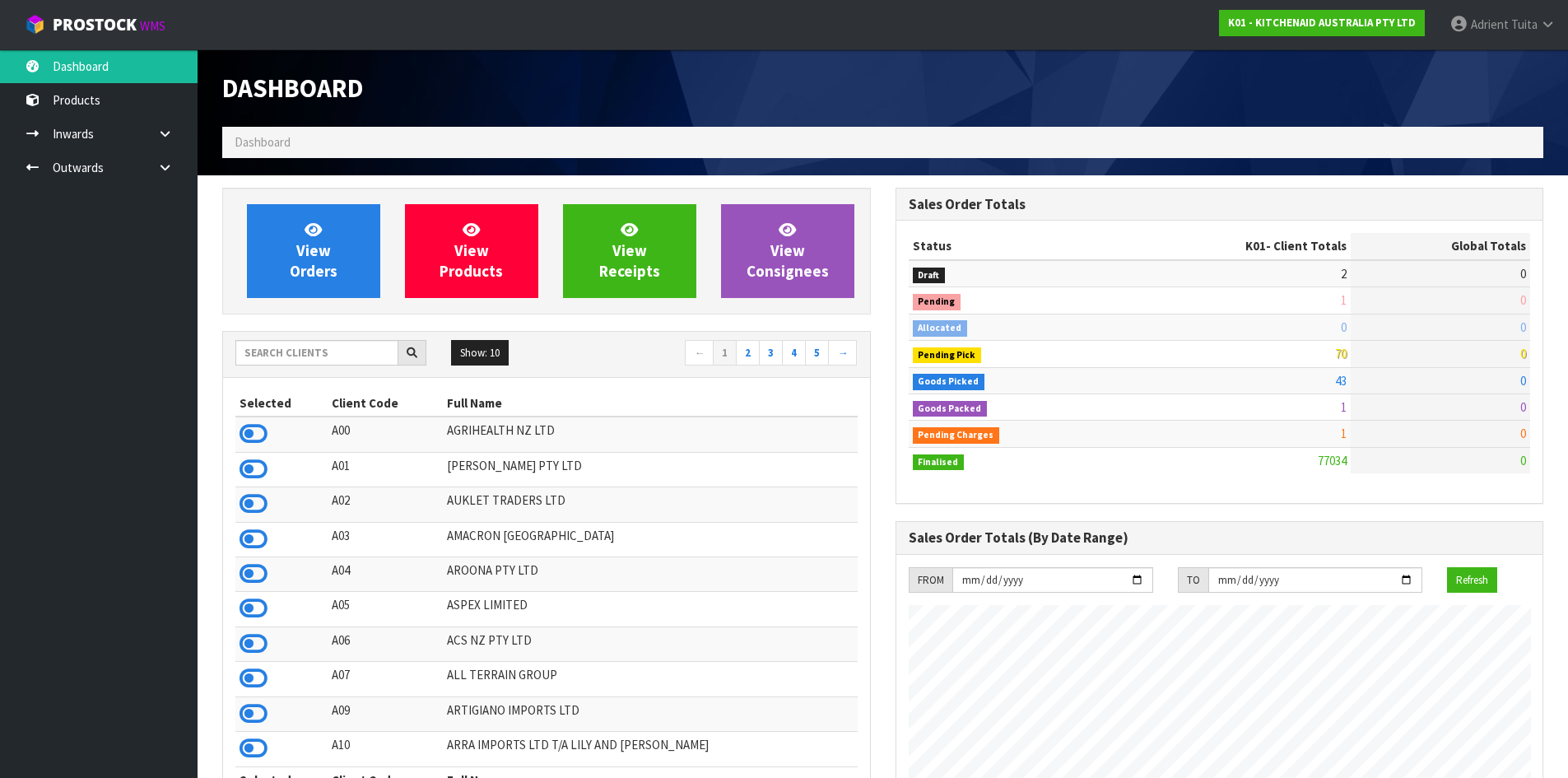
scroll to position [1248, 673]
drag, startPoint x: 400, startPoint y: 346, endPoint x: 361, endPoint y: 341, distance: 39.3
click at [395, 346] on div at bounding box center [331, 353] width 191 height 26
click at [336, 336] on div "Show: 10 5 10 25 50 ← 1 2 3 4 5 →" at bounding box center [545, 354] width 646 height 46
click at [336, 344] on input "text" at bounding box center [317, 353] width 163 height 25
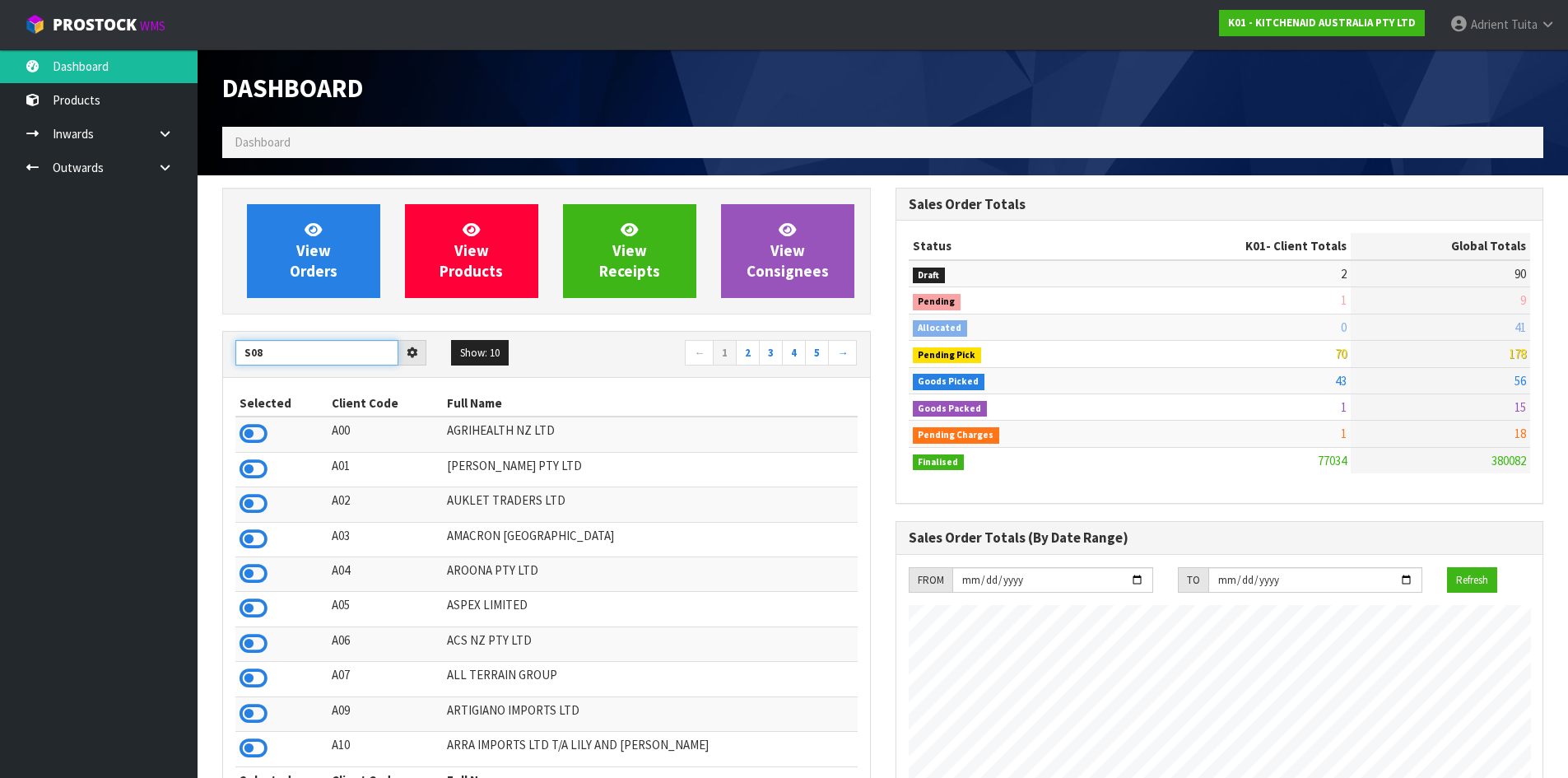
type input "S08"
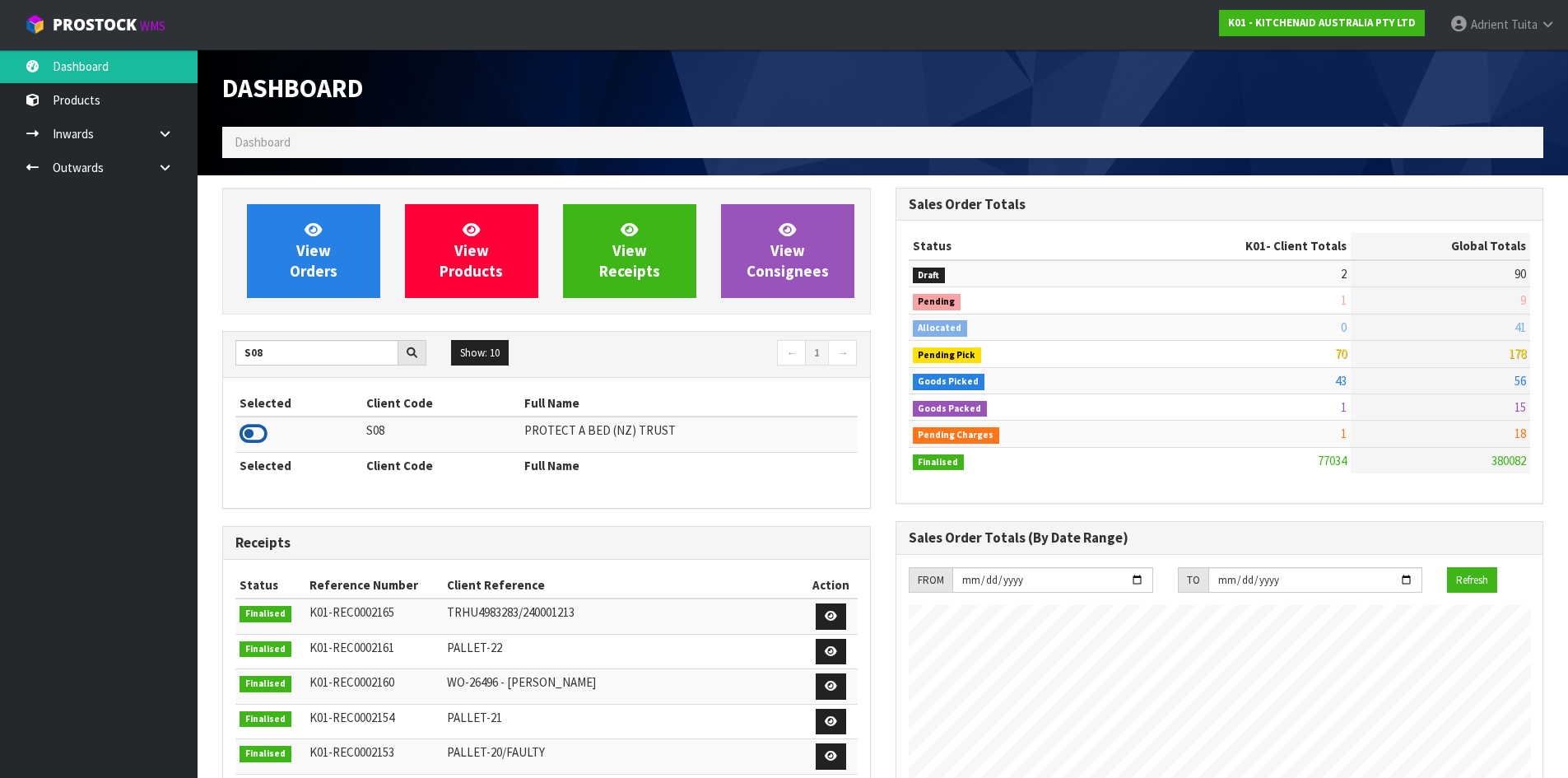
click at [265, 421] on icon at bounding box center [253, 433] width 28 height 24
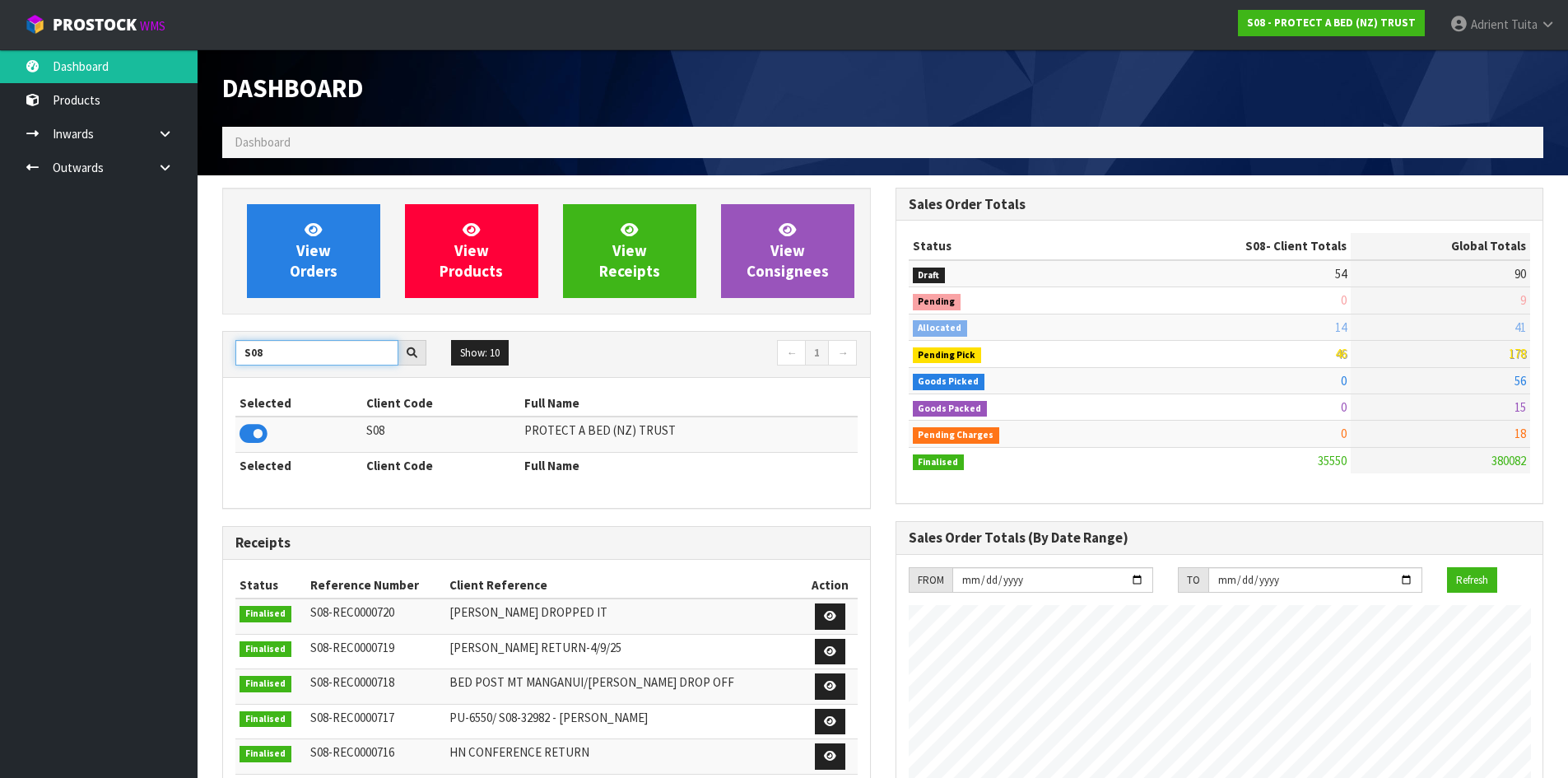
click at [251, 362] on input "S08" at bounding box center [317, 353] width 163 height 25
click at [251, 361] on input "S08" at bounding box center [317, 353] width 163 height 25
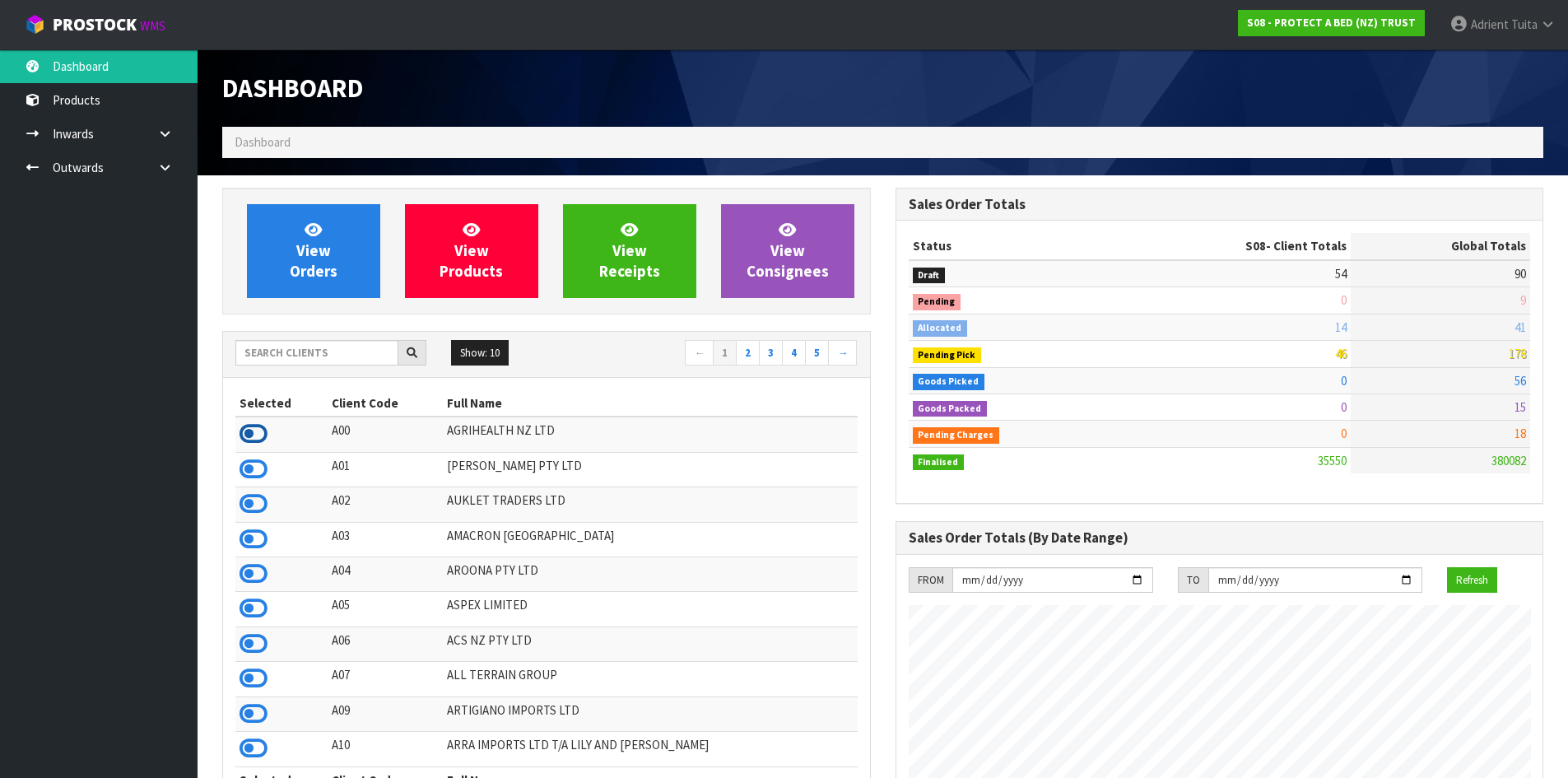
click at [248, 428] on icon at bounding box center [253, 433] width 28 height 24
click at [256, 464] on icon at bounding box center [253, 469] width 28 height 24
click at [255, 500] on icon at bounding box center [253, 503] width 28 height 24
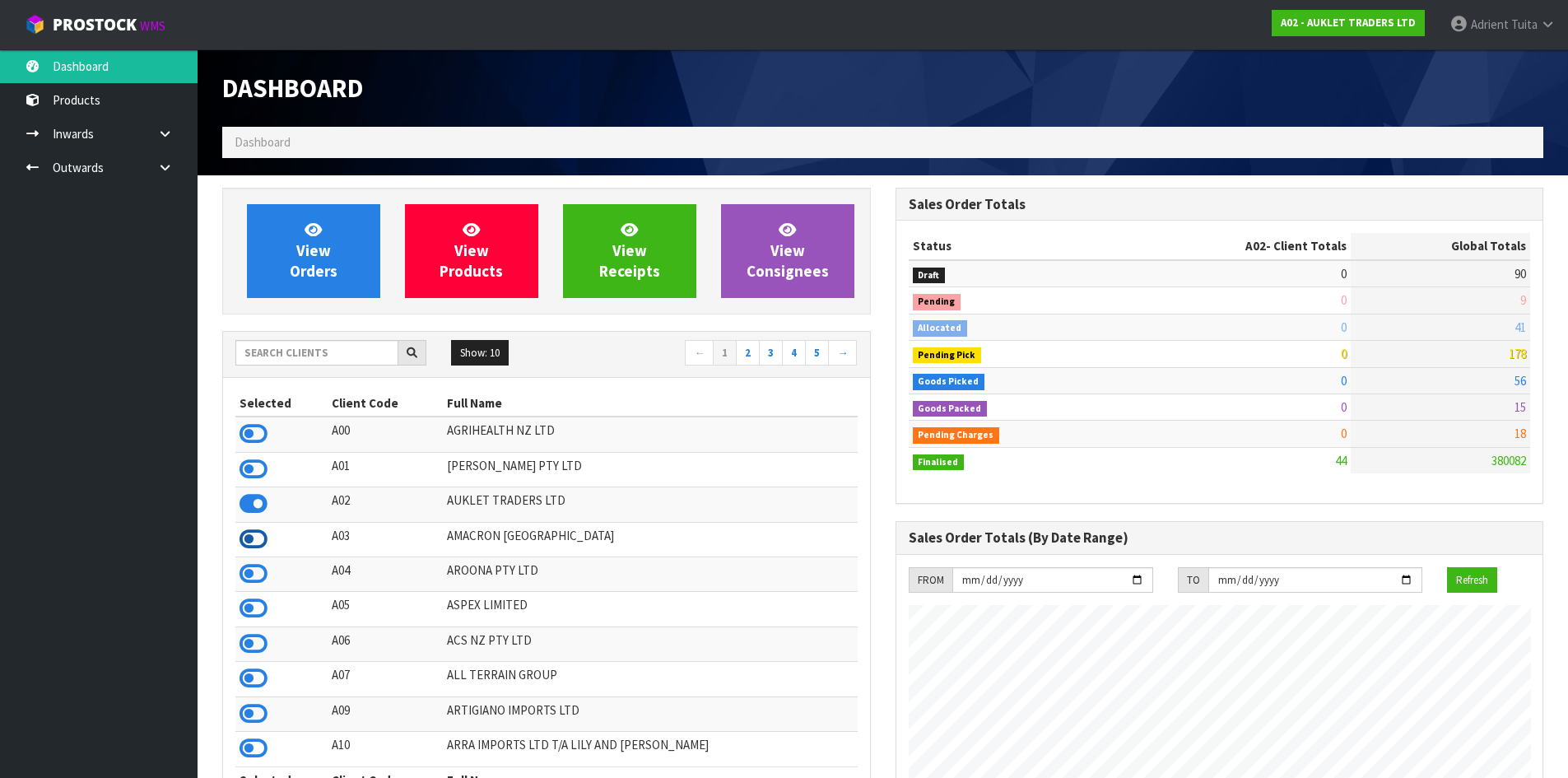
click at [244, 540] on icon at bounding box center [253, 539] width 28 height 24
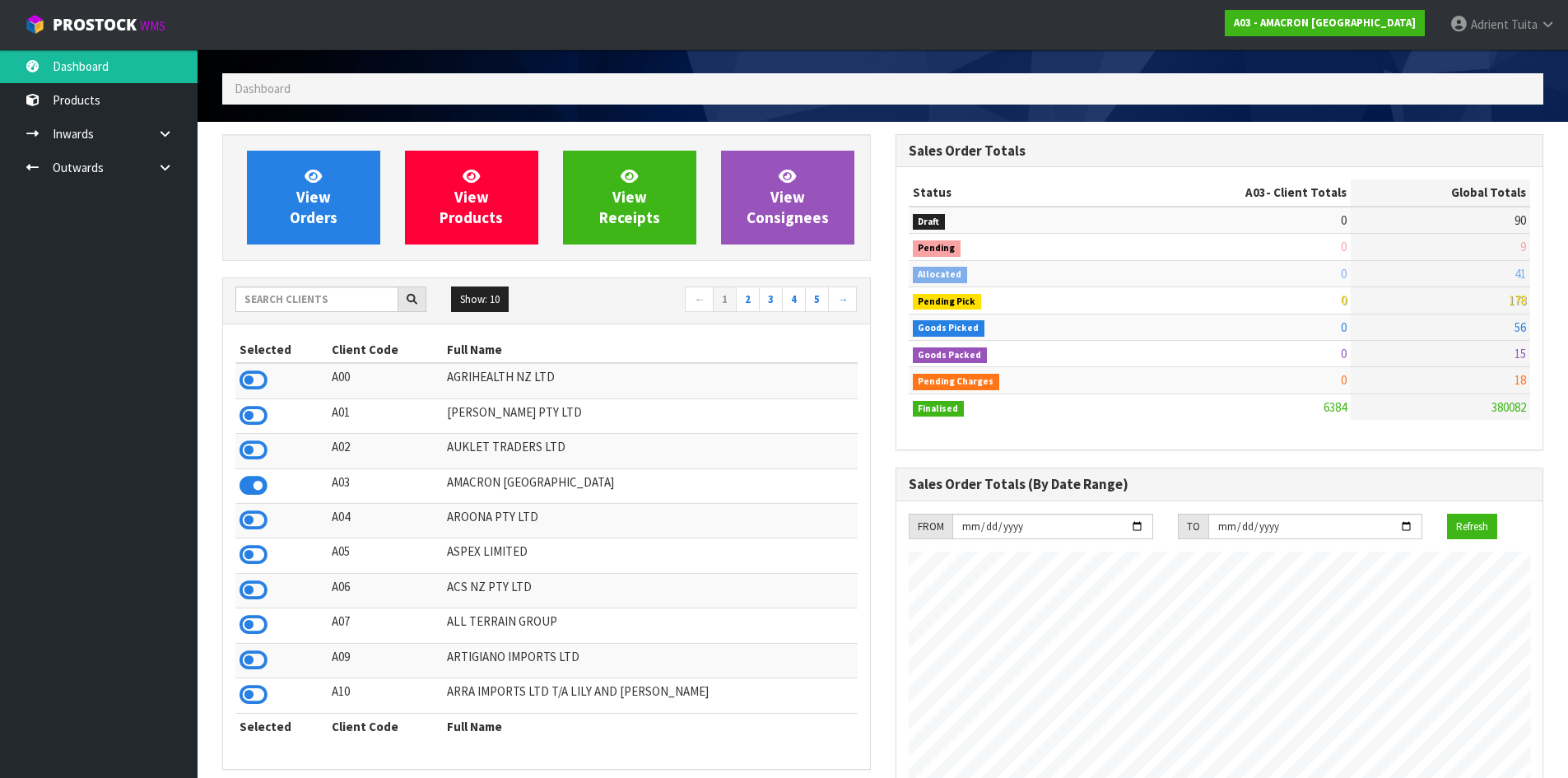
scroll to position [83, 0]
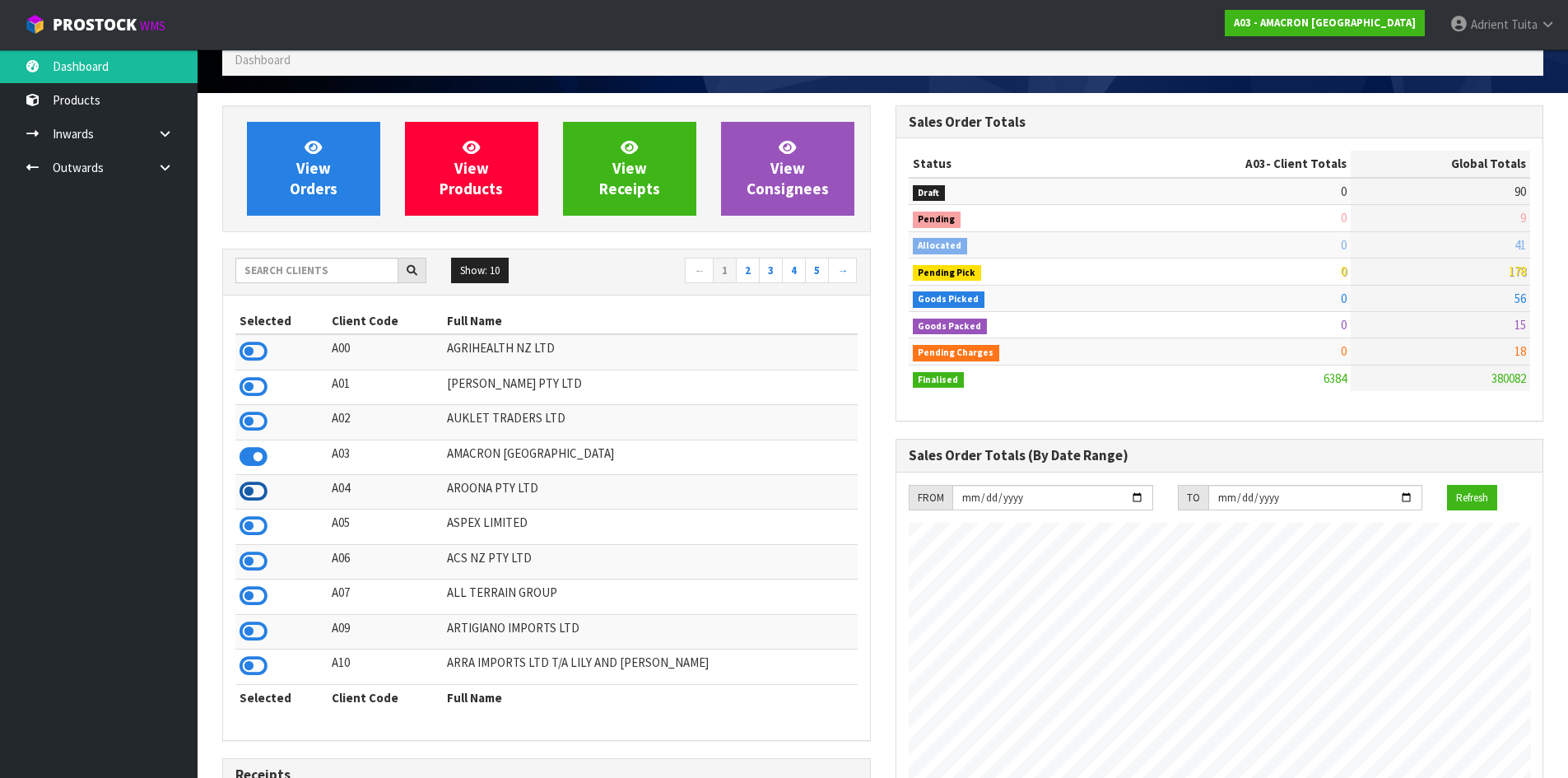
click at [259, 485] on icon at bounding box center [253, 491] width 28 height 24
click at [253, 527] on icon at bounding box center [253, 525] width 28 height 24
click at [246, 563] on icon at bounding box center [253, 561] width 28 height 24
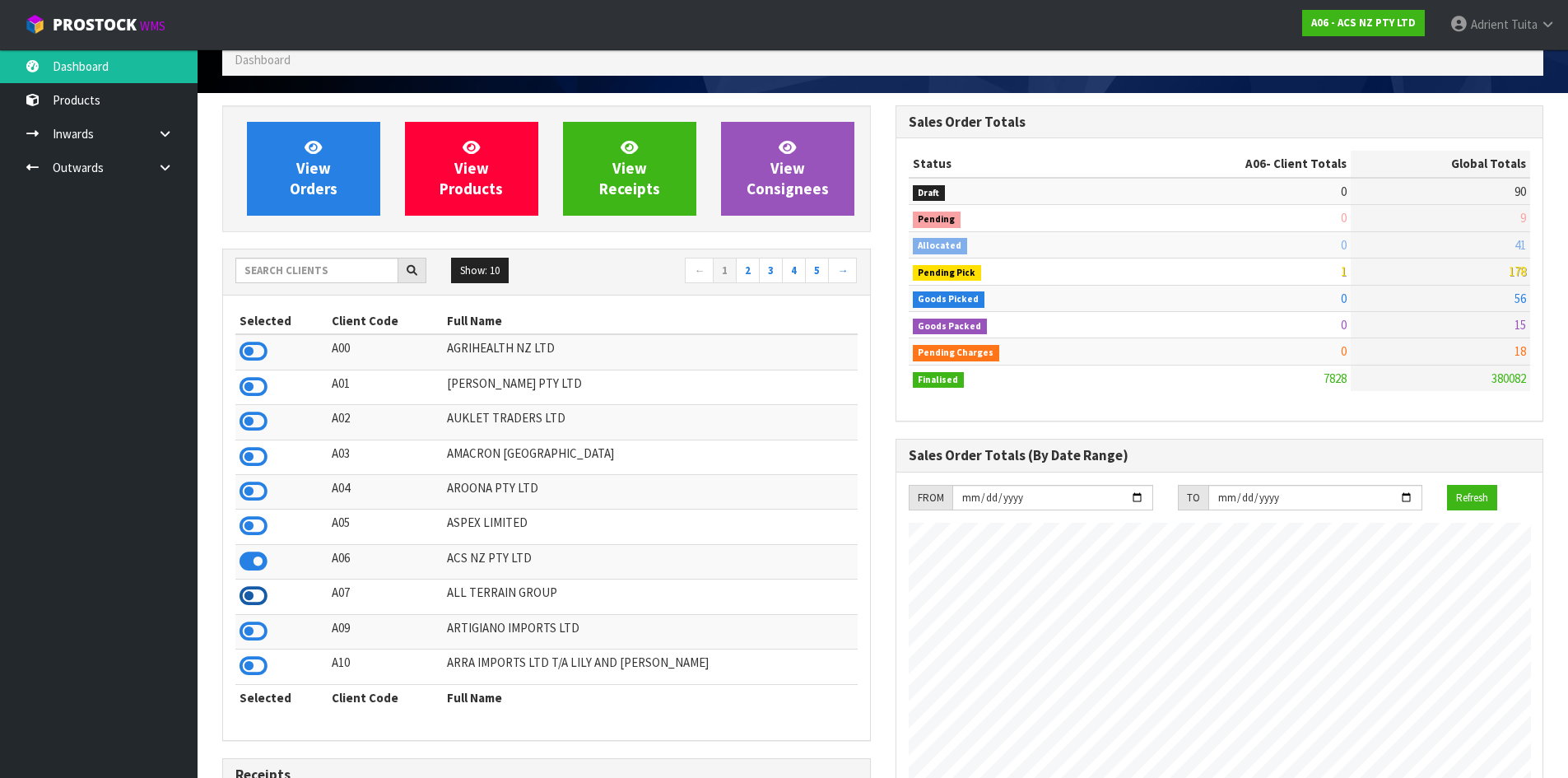
scroll to position [822052, 822289]
click at [254, 593] on icon at bounding box center [253, 595] width 28 height 24
click at [252, 625] on icon at bounding box center [253, 631] width 28 height 24
click at [257, 664] on icon at bounding box center [253, 665] width 28 height 24
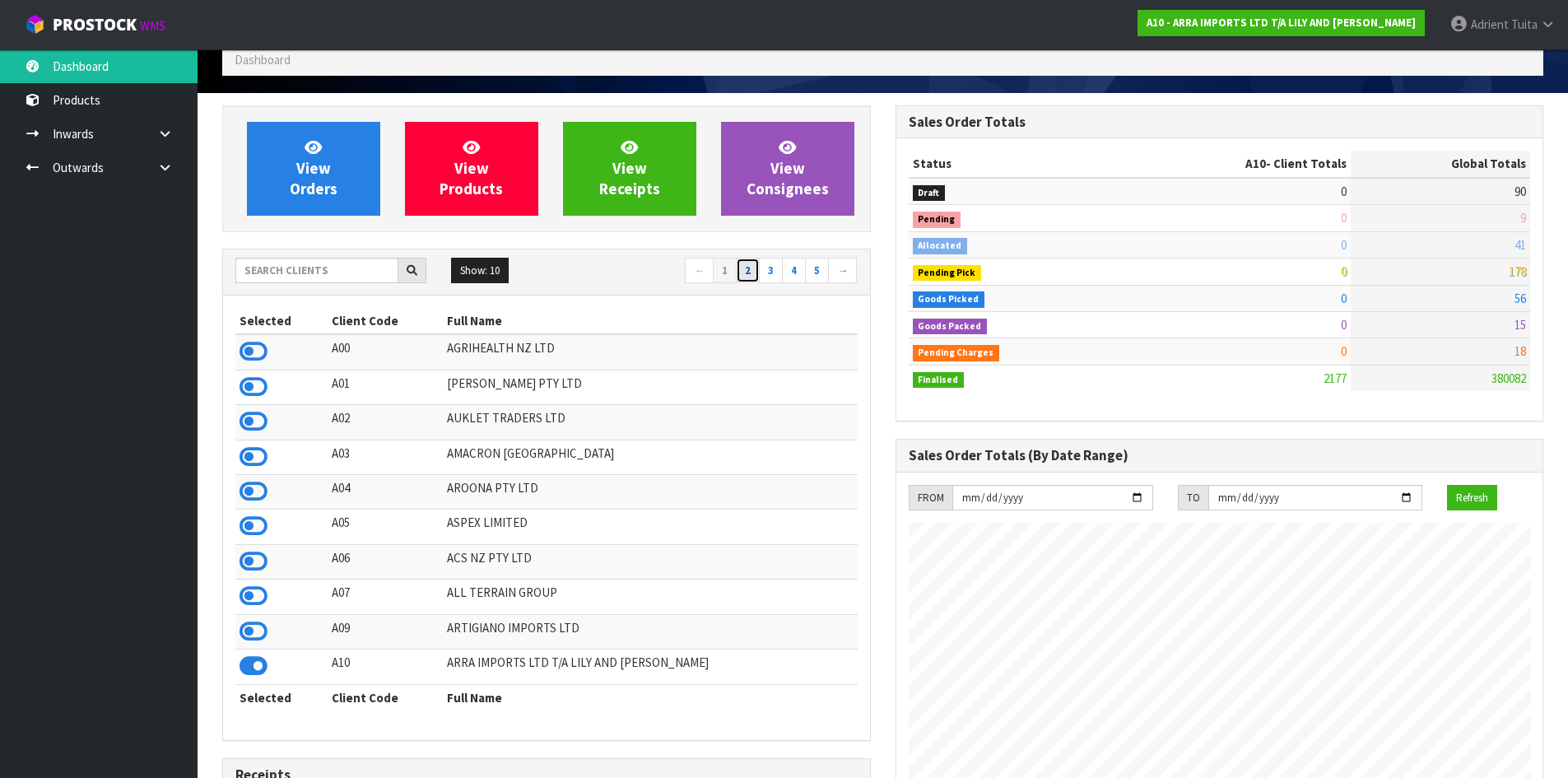
click at [747, 266] on link "2" at bounding box center [748, 270] width 24 height 26
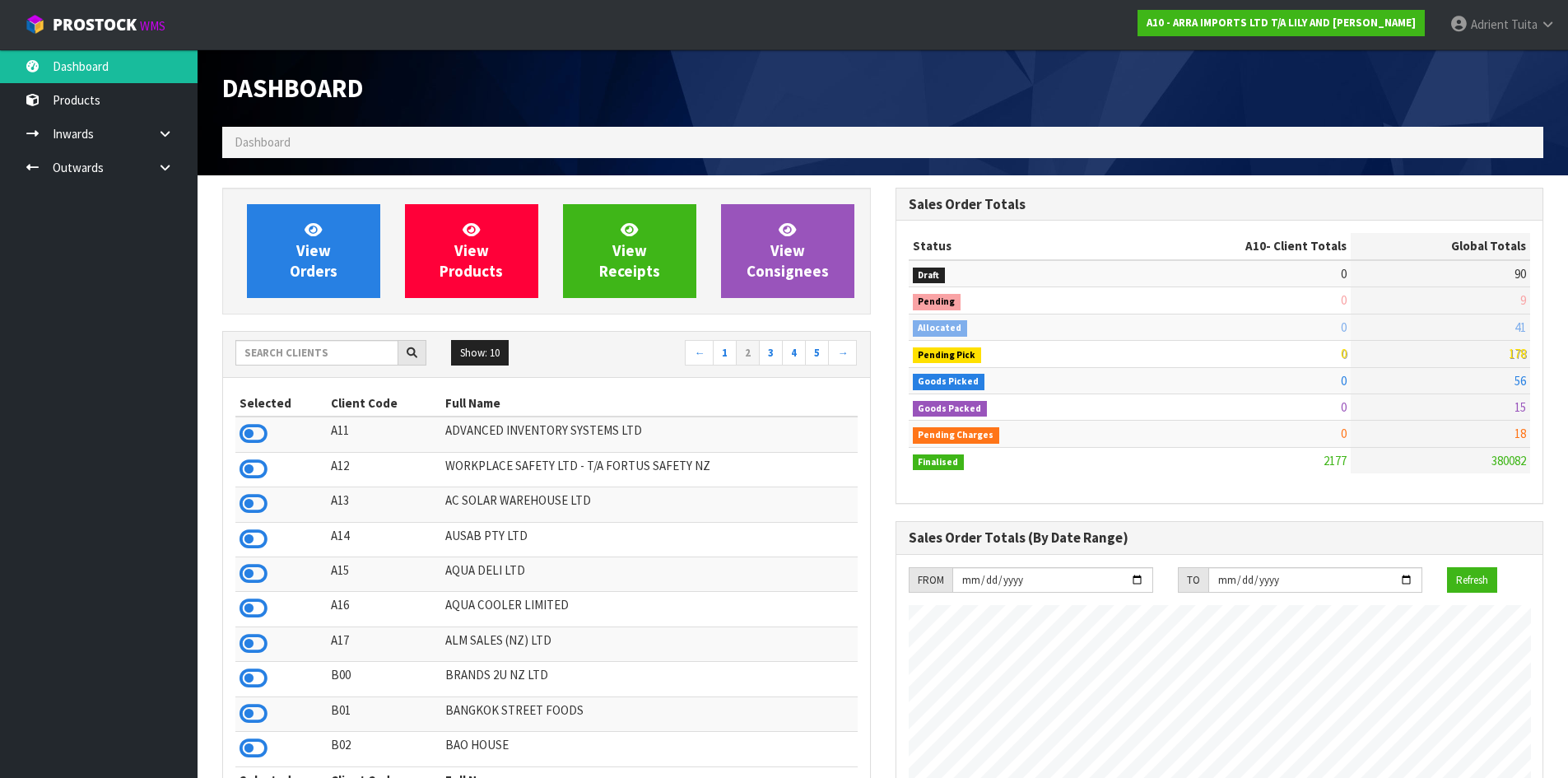
scroll to position [1007, 673]
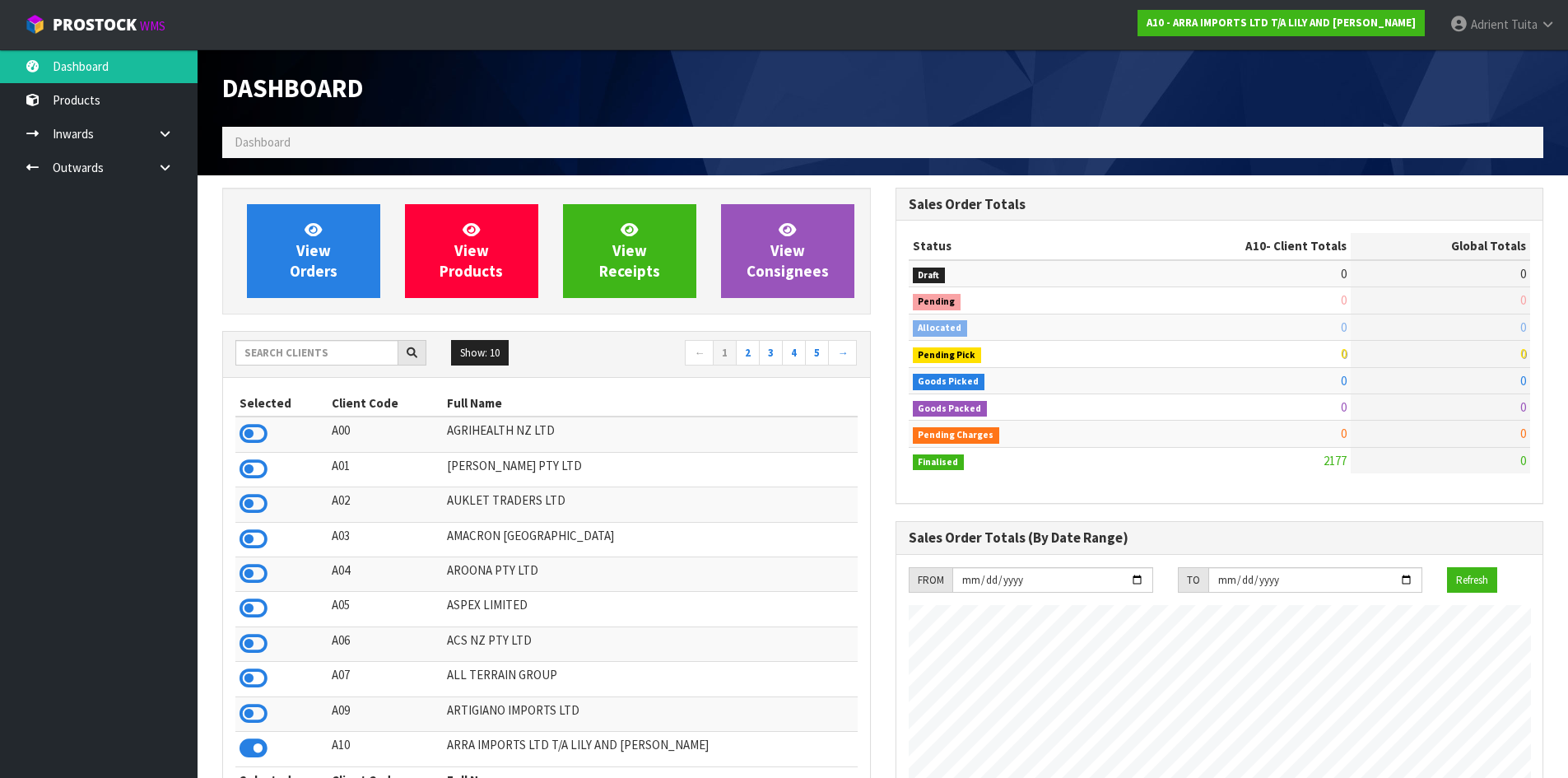
scroll to position [1007, 673]
click at [311, 357] on input "text" at bounding box center [317, 353] width 163 height 25
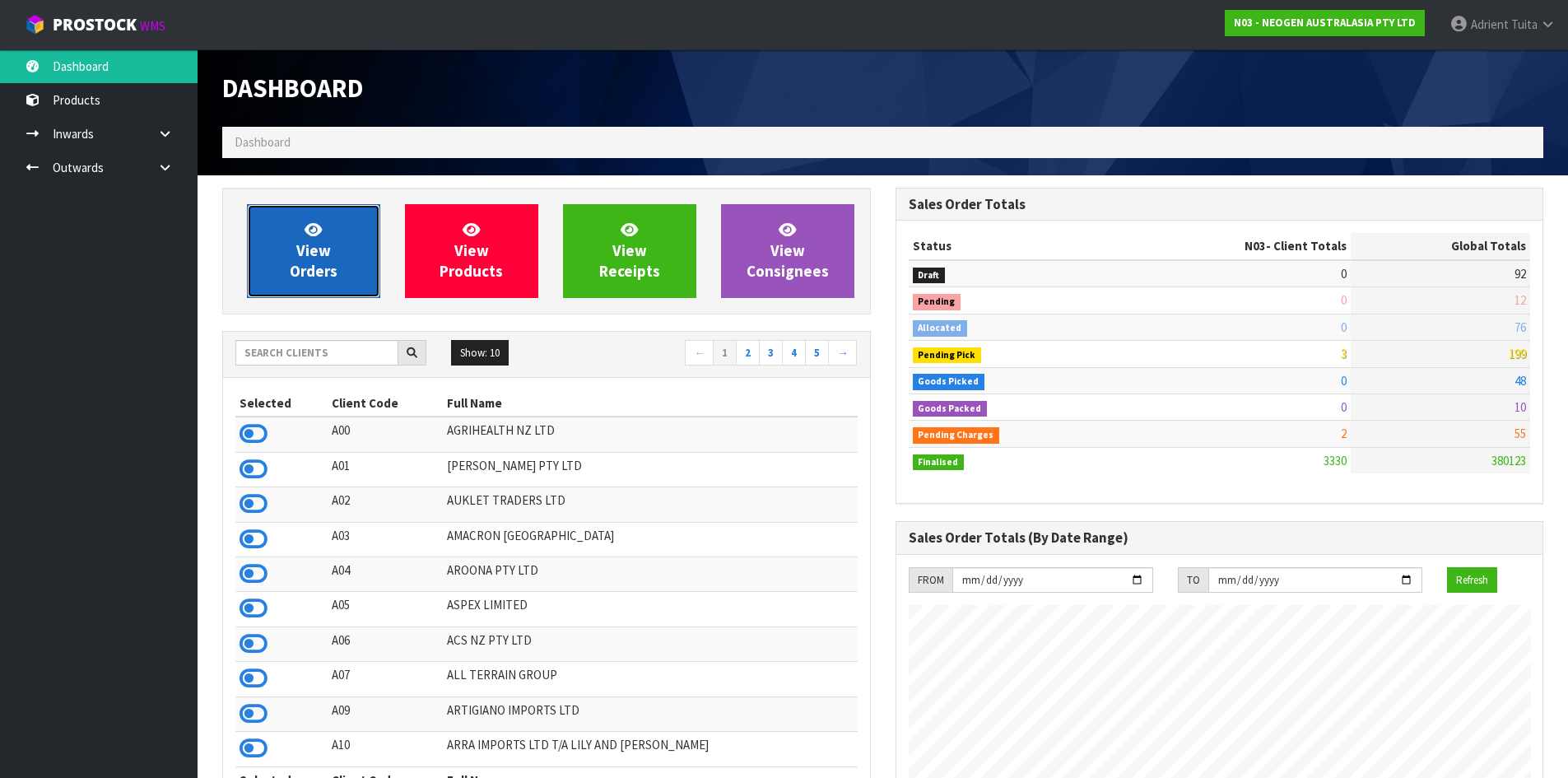
click at [315, 248] on span "View Orders" at bounding box center [313, 250] width 48 height 61
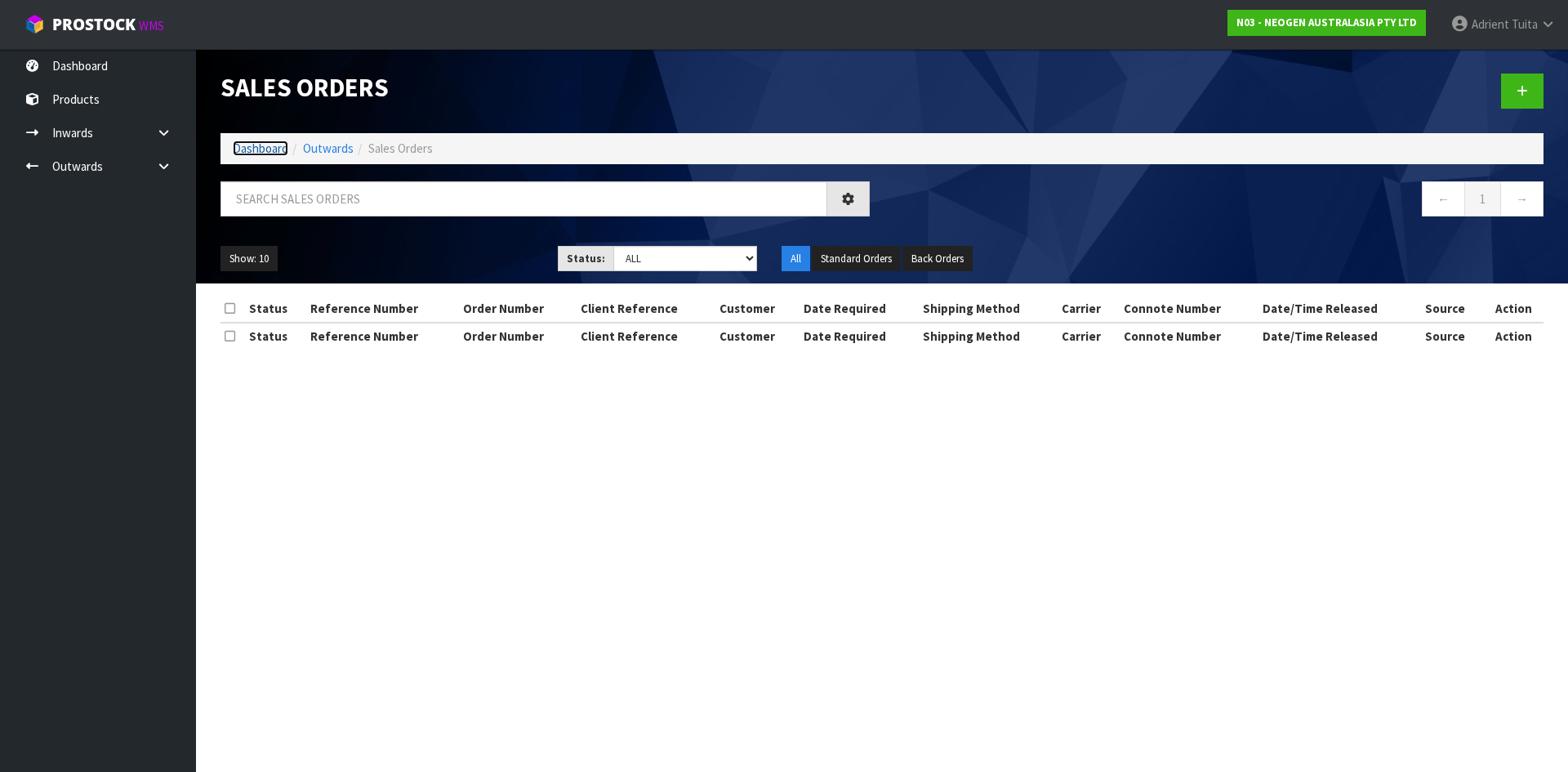
click at [260, 154] on link "Dashboard" at bounding box center [261, 149] width 56 height 15
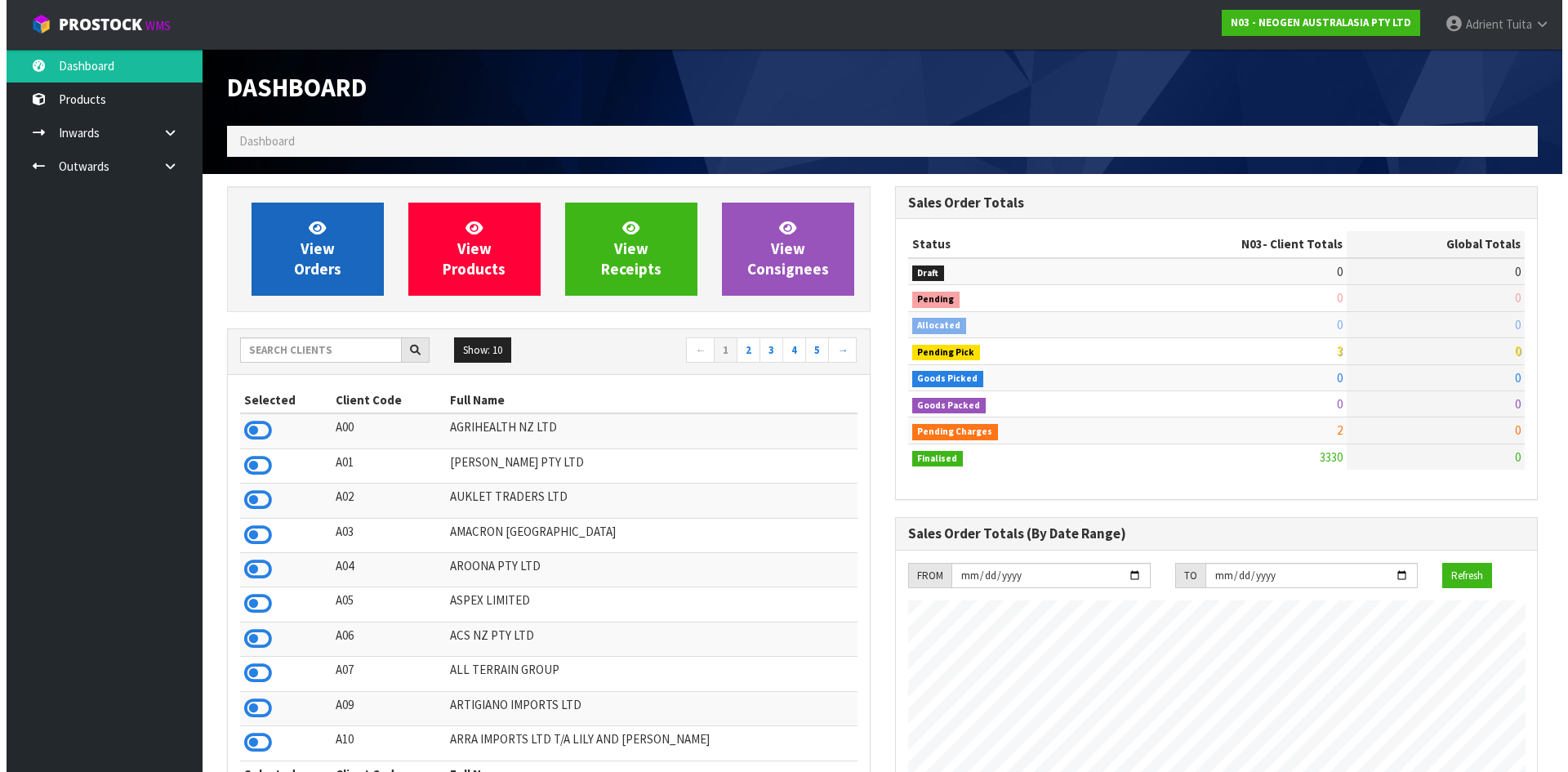
scroll to position [1238, 668]
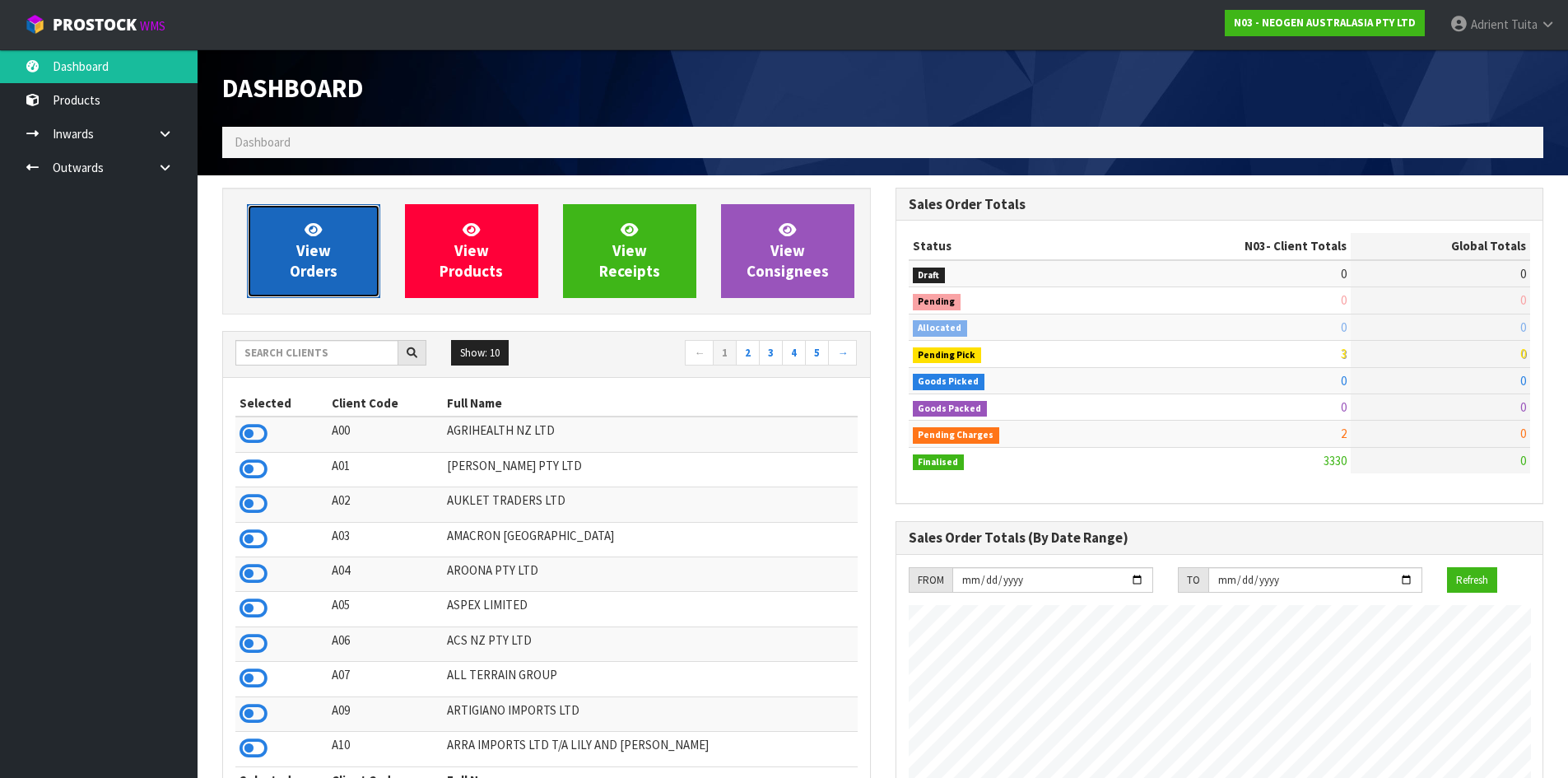
click at [312, 268] on span "View Orders" at bounding box center [313, 250] width 48 height 61
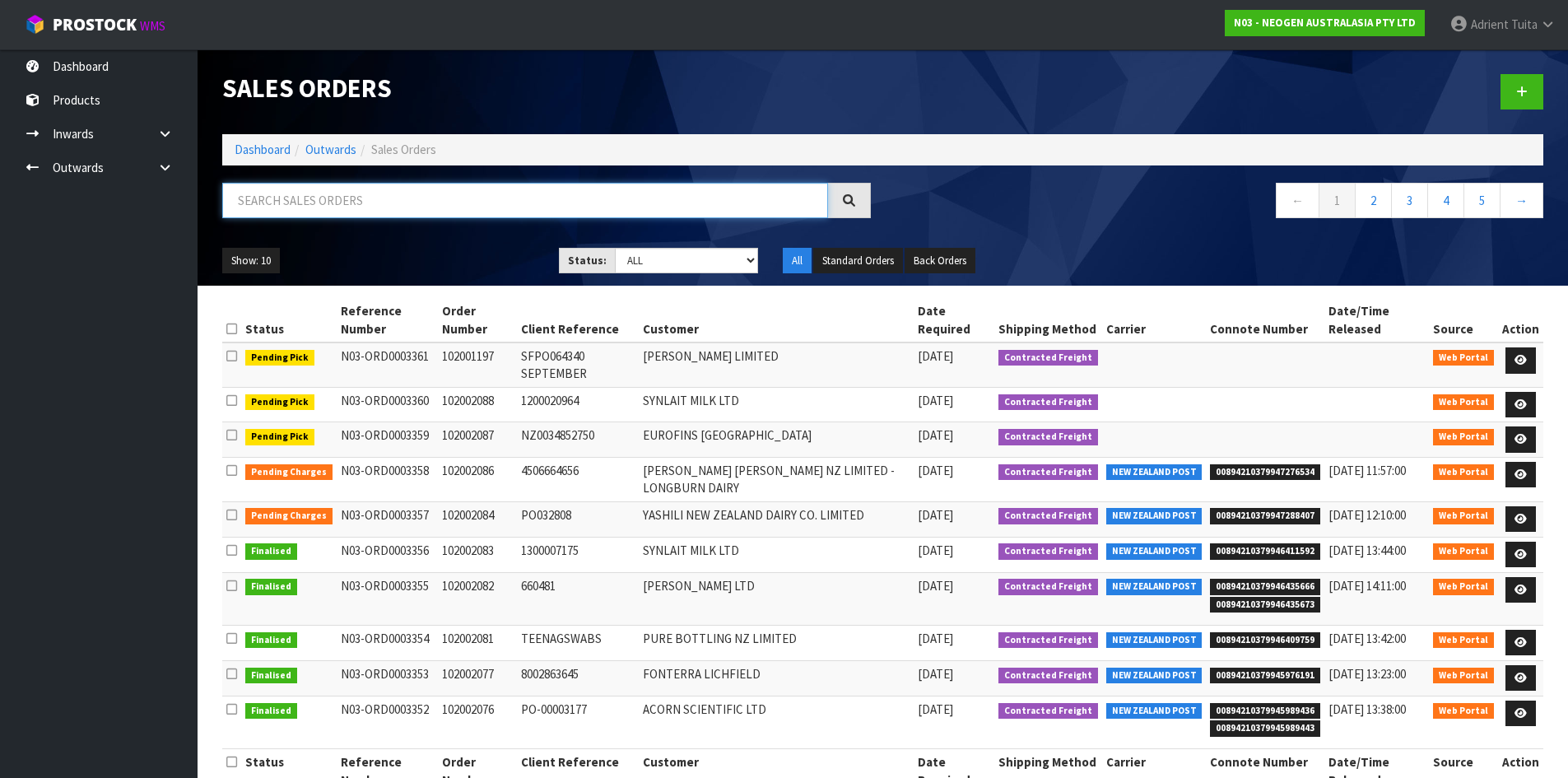
click at [394, 201] on input "text" at bounding box center [525, 200] width 606 height 35
type input "1197"
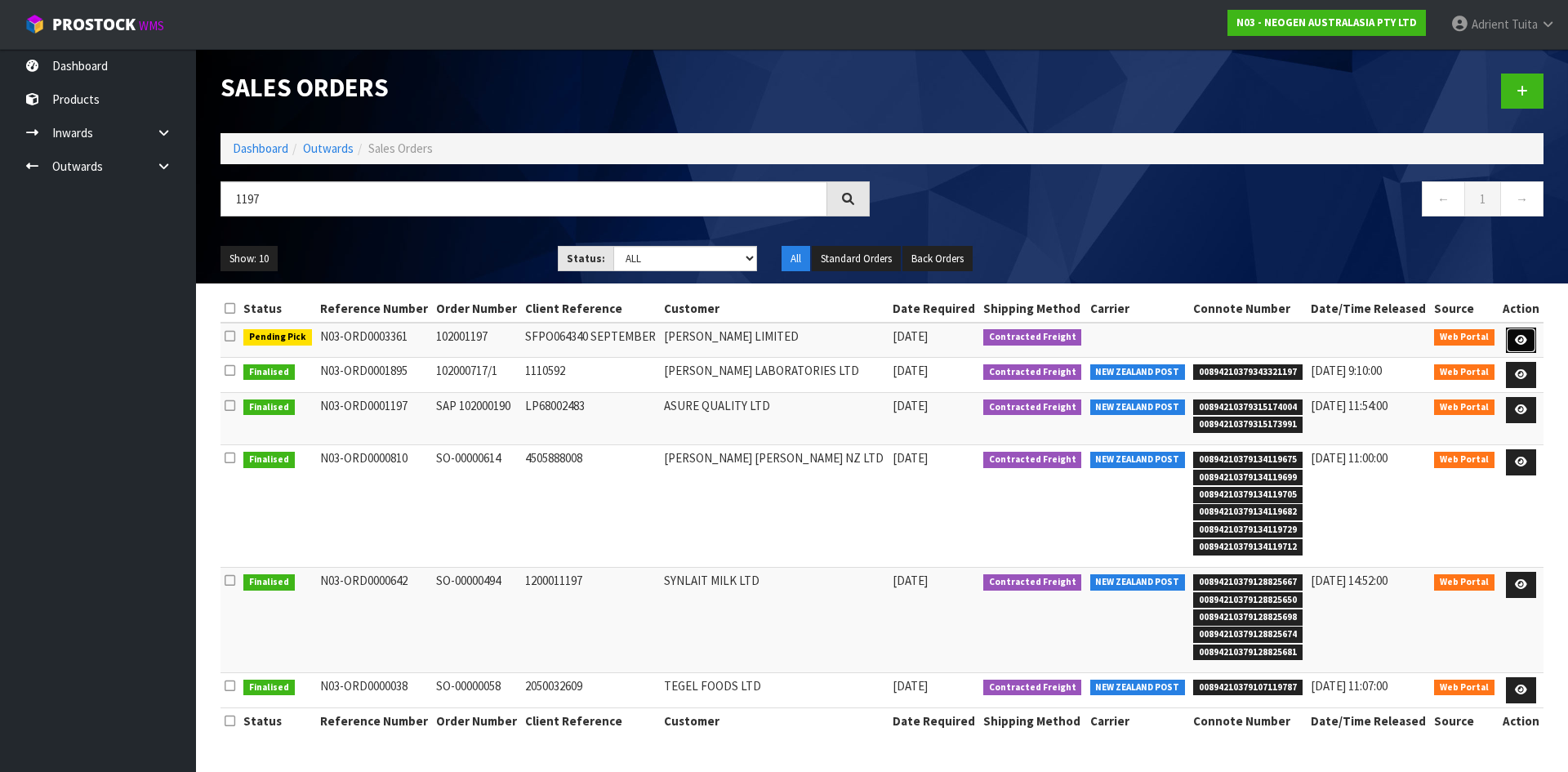
click at [1516, 335] on icon at bounding box center [1521, 340] width 13 height 11
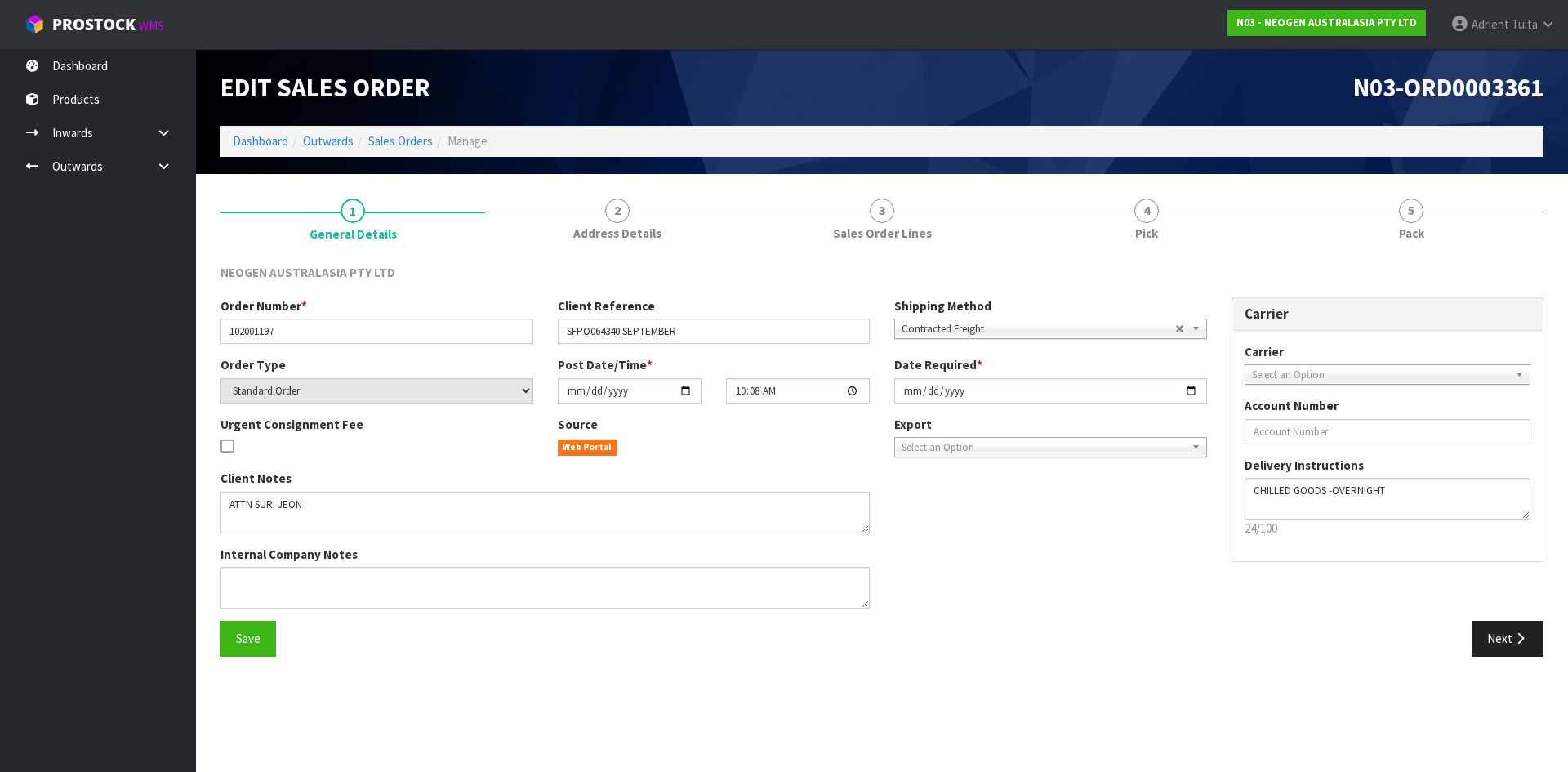
click at [1456, 224] on link "5 Pack" at bounding box center [1412, 218] width 264 height 65
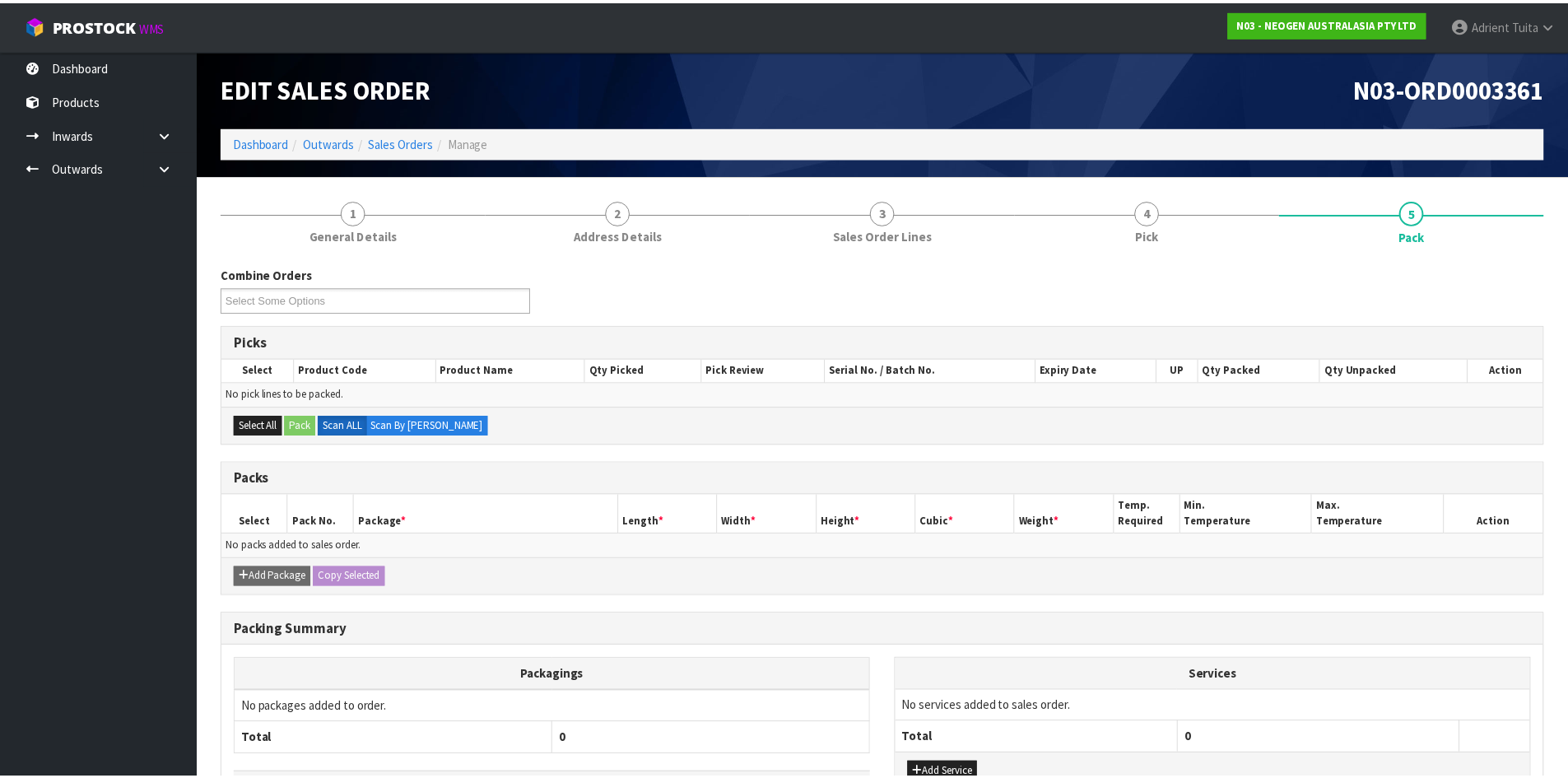
scroll to position [123, 0]
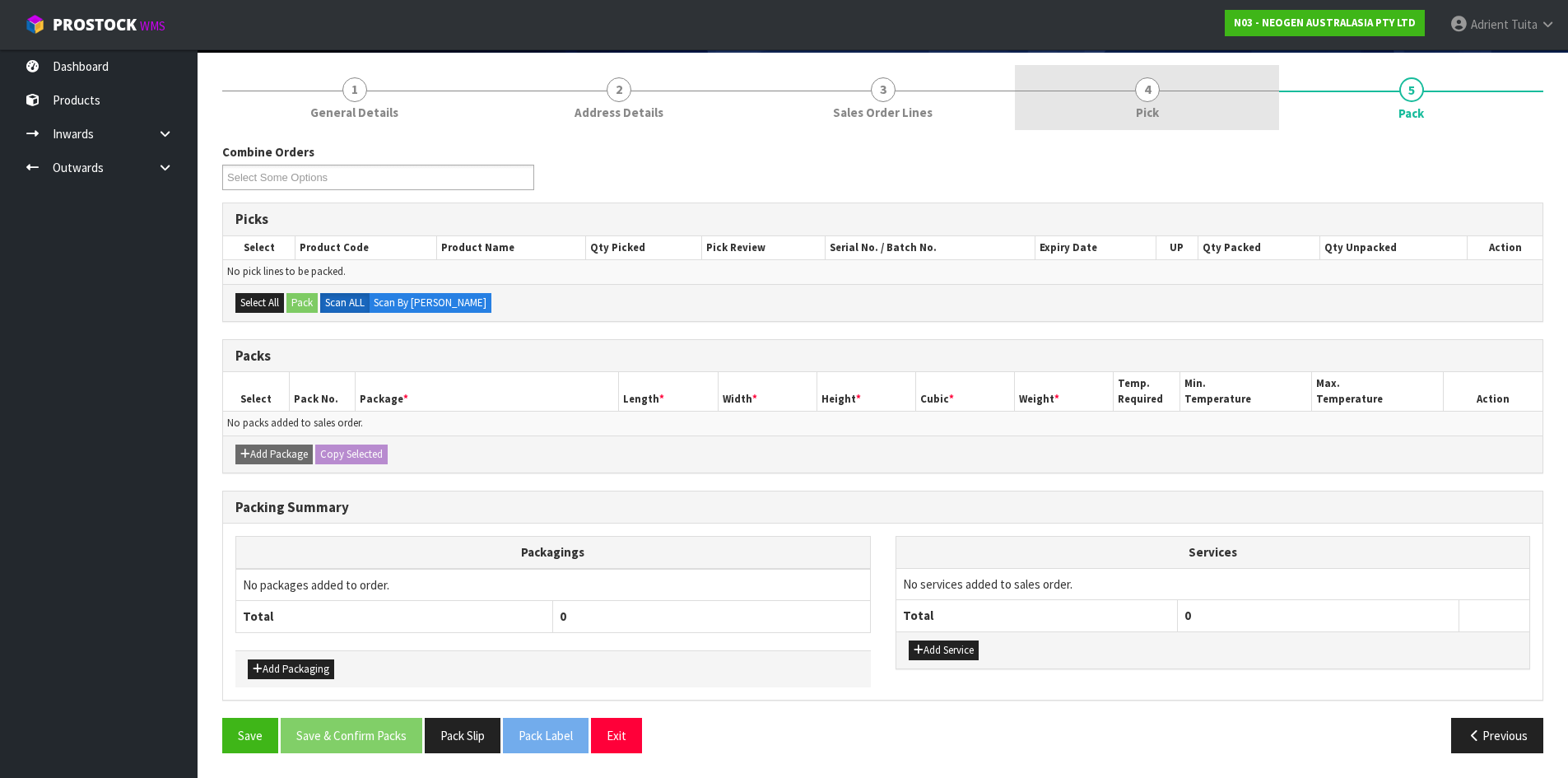
click at [1080, 108] on link "4 Pick" at bounding box center [1147, 97] width 264 height 65
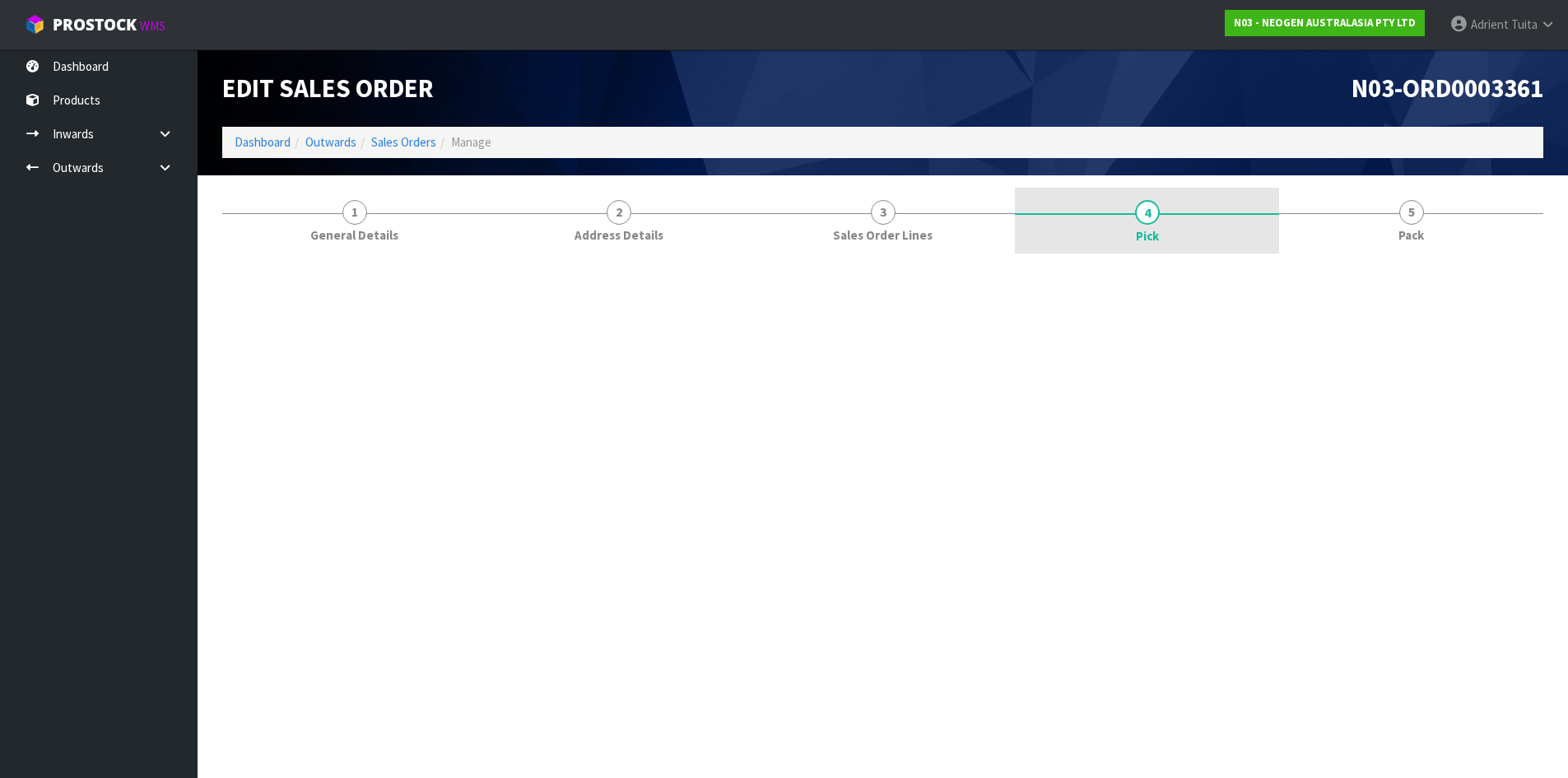
scroll to position [0, 0]
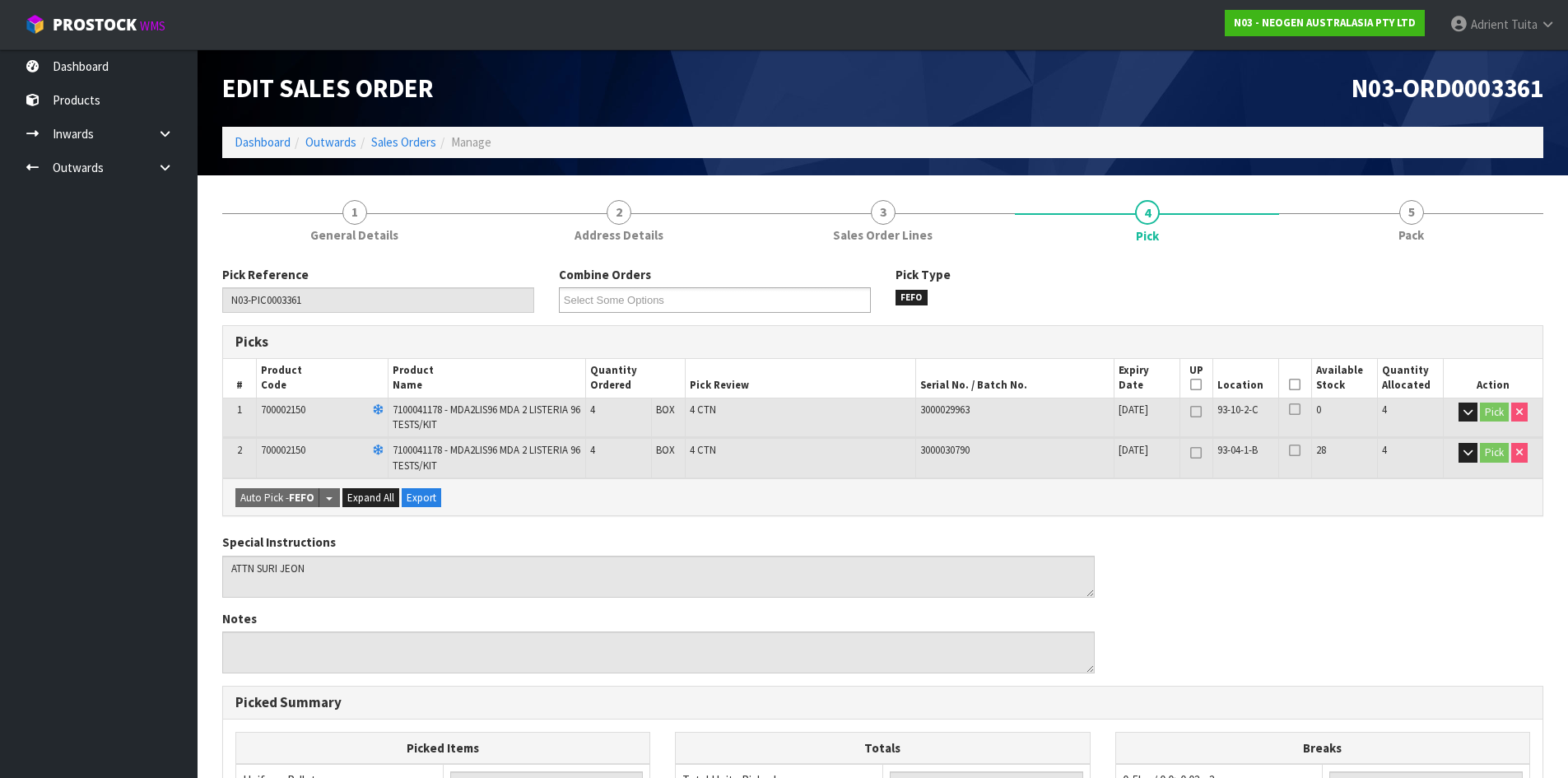
drag, startPoint x: 1293, startPoint y: 387, endPoint x: 971, endPoint y: 386, distance: 322.0
click at [1295, 385] on icon at bounding box center [1295, 384] width 12 height 1
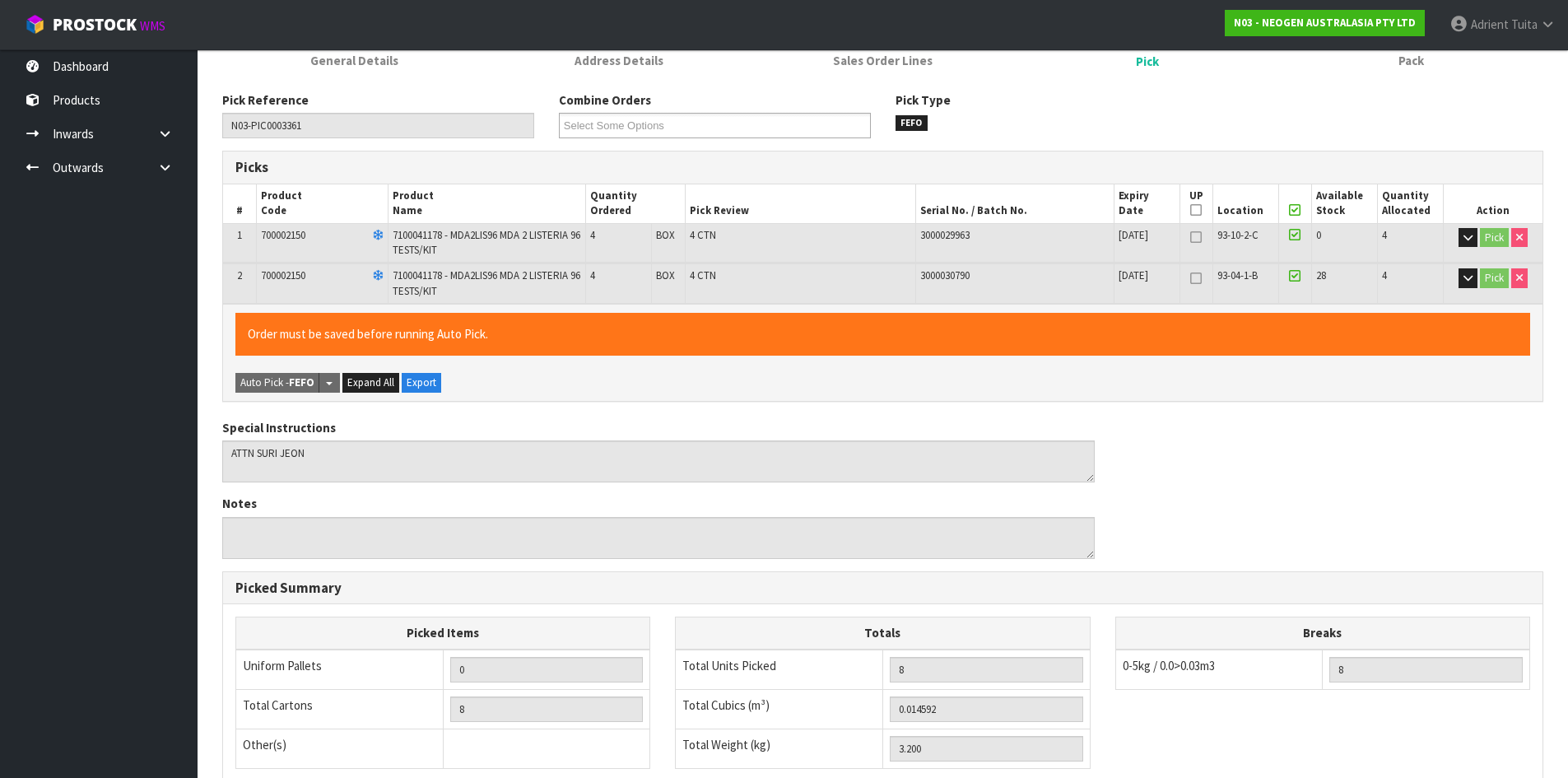
scroll to position [421, 0]
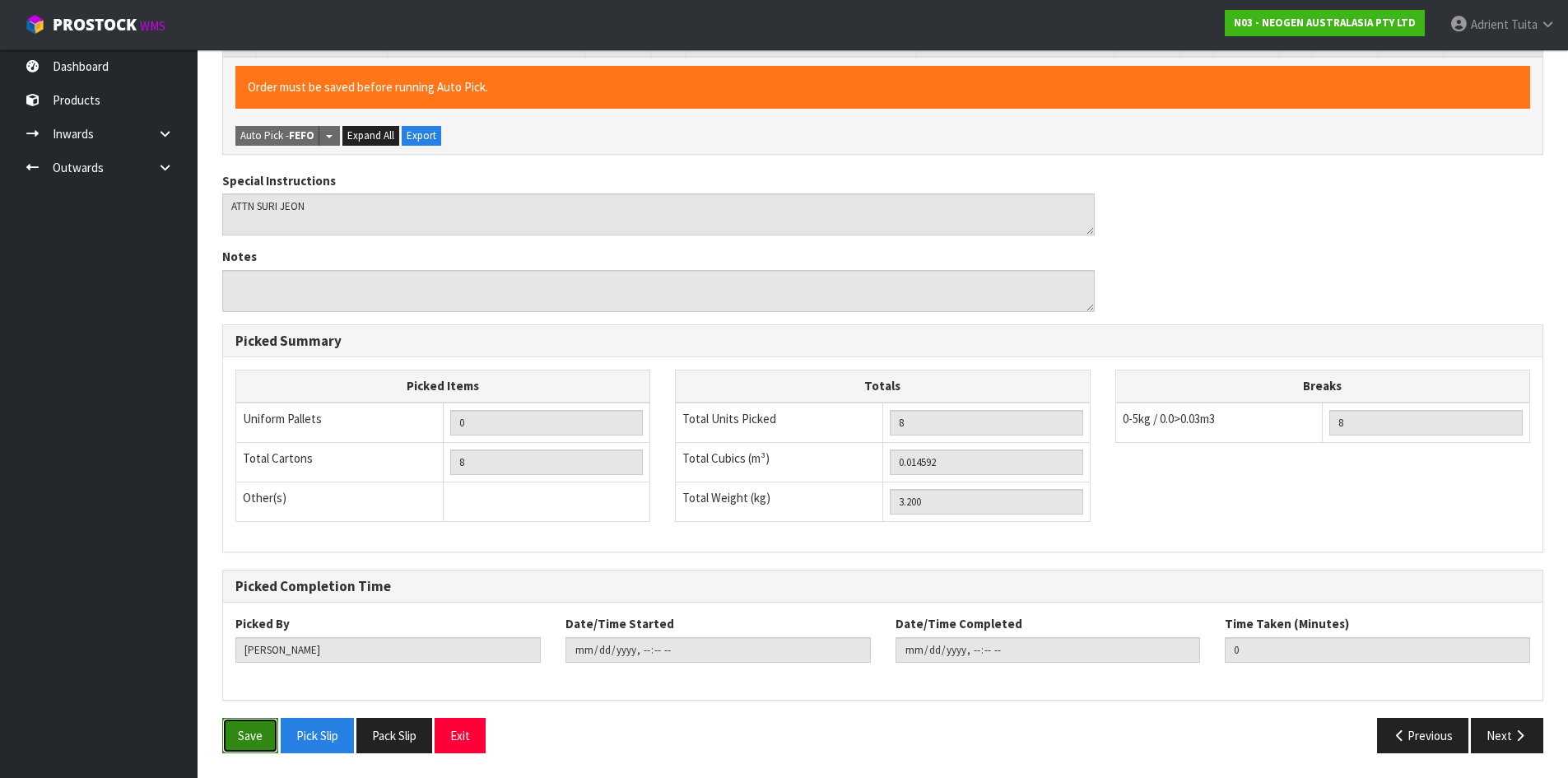
click at [238, 749] on button "Save" at bounding box center [251, 735] width 56 height 35
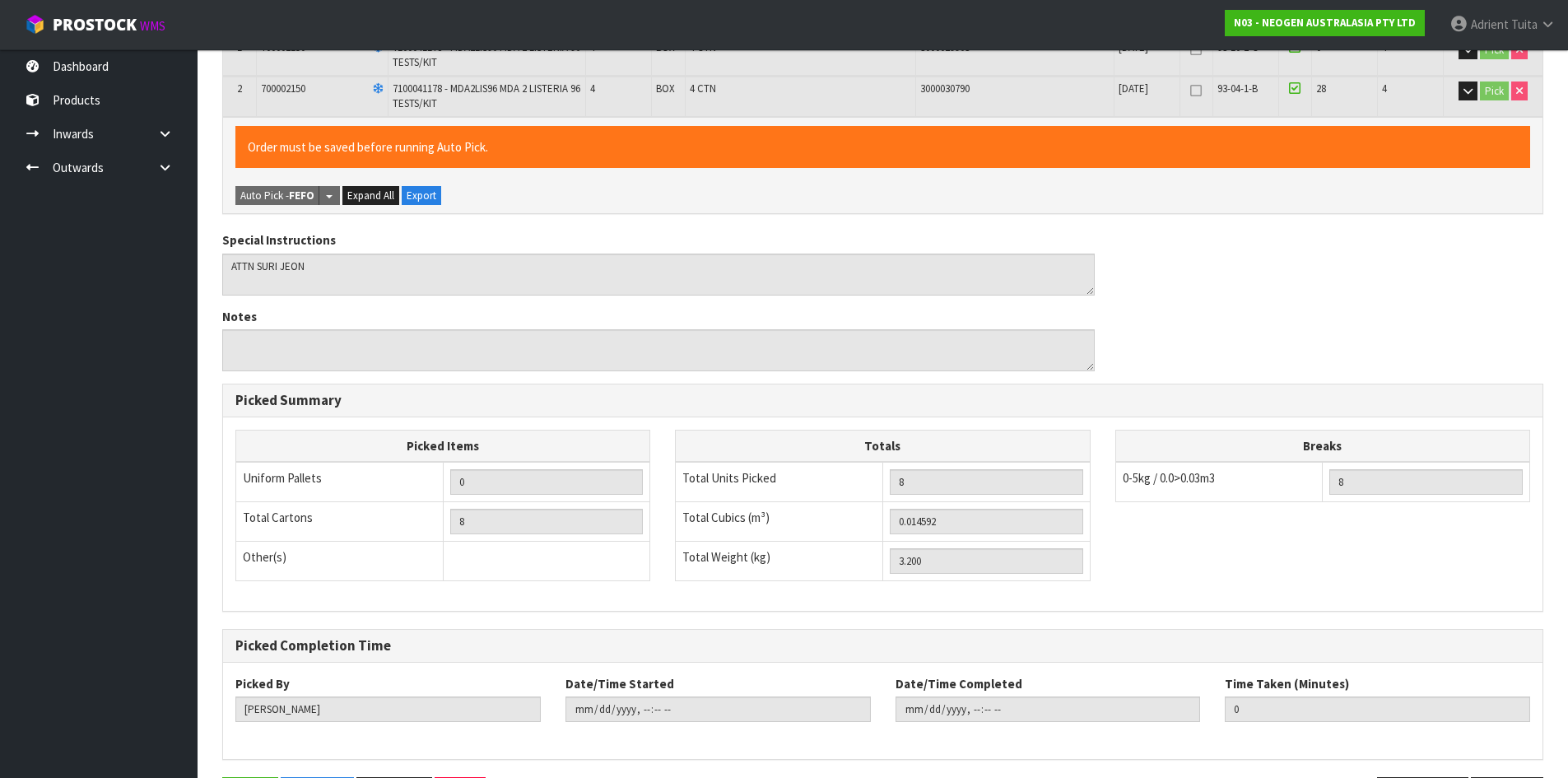
scroll to position [0, 0]
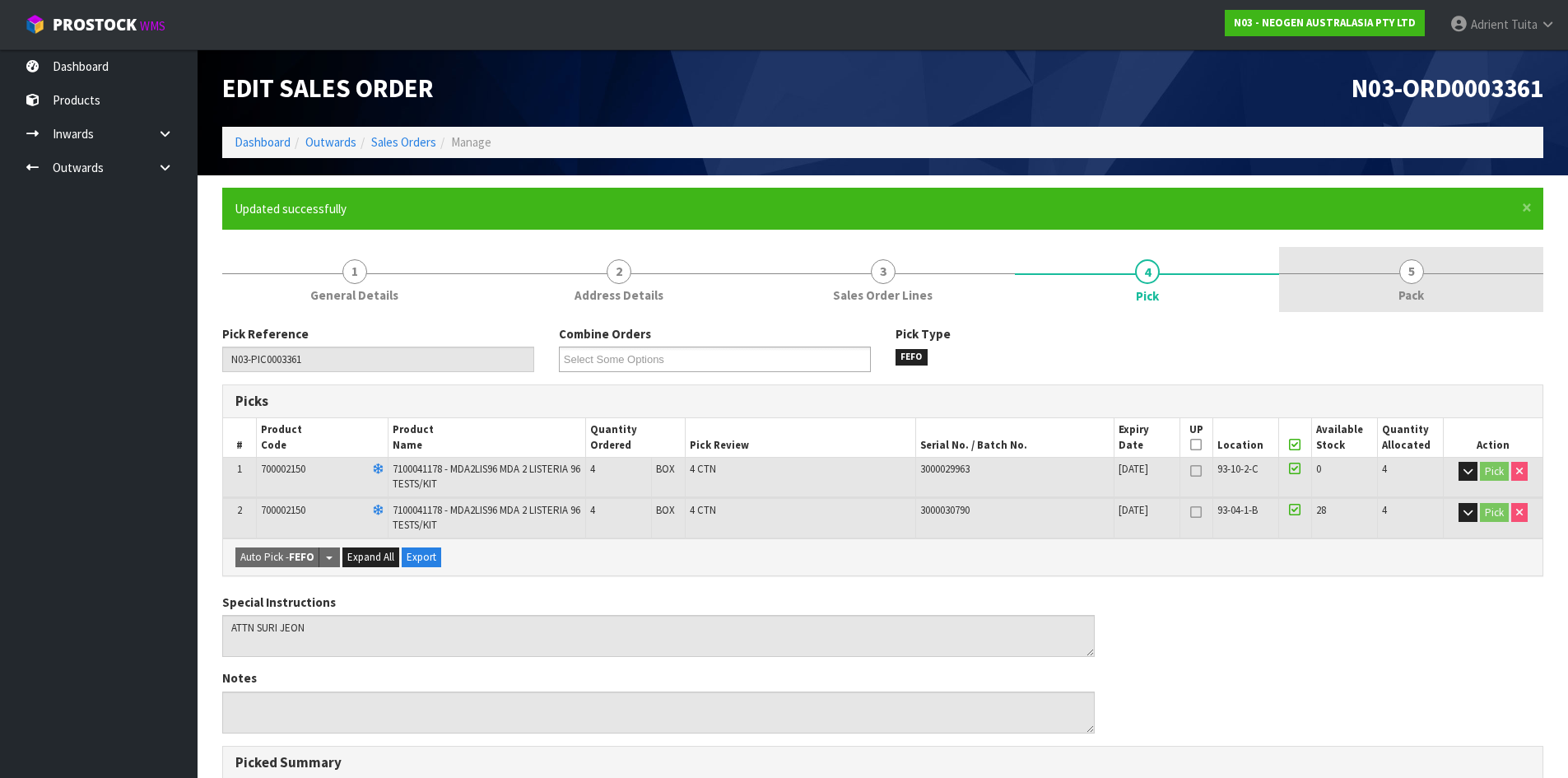
type input "Adrient Tuita"
type input "2025-09-08T12:15:27"
click at [1452, 308] on link "5 Pack" at bounding box center [1411, 279] width 264 height 65
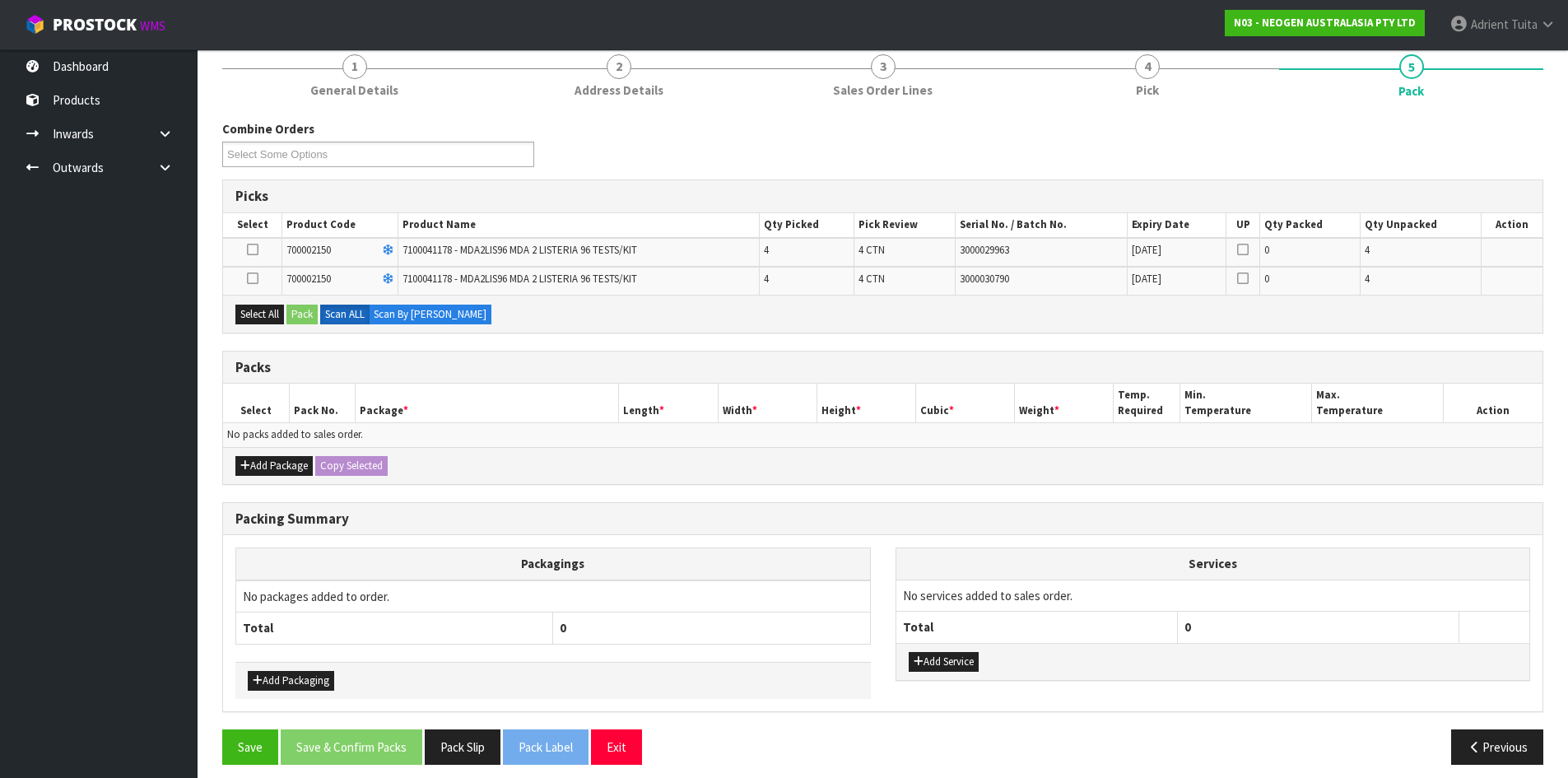
scroll to position [217, 0]
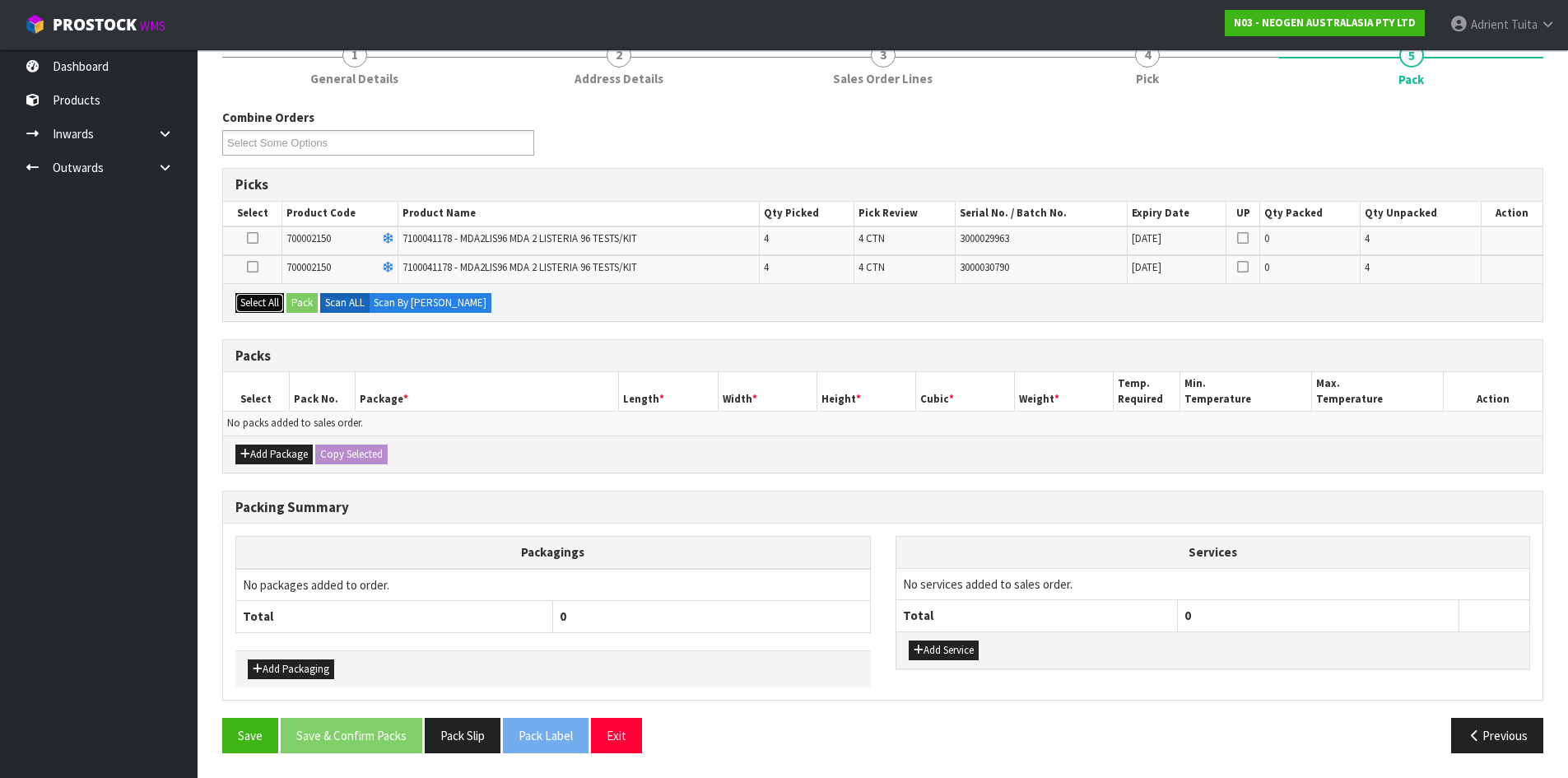
click at [254, 308] on button "Select All" at bounding box center [260, 302] width 49 height 19
click at [242, 453] on button "Add Package" at bounding box center [274, 454] width 78 height 19
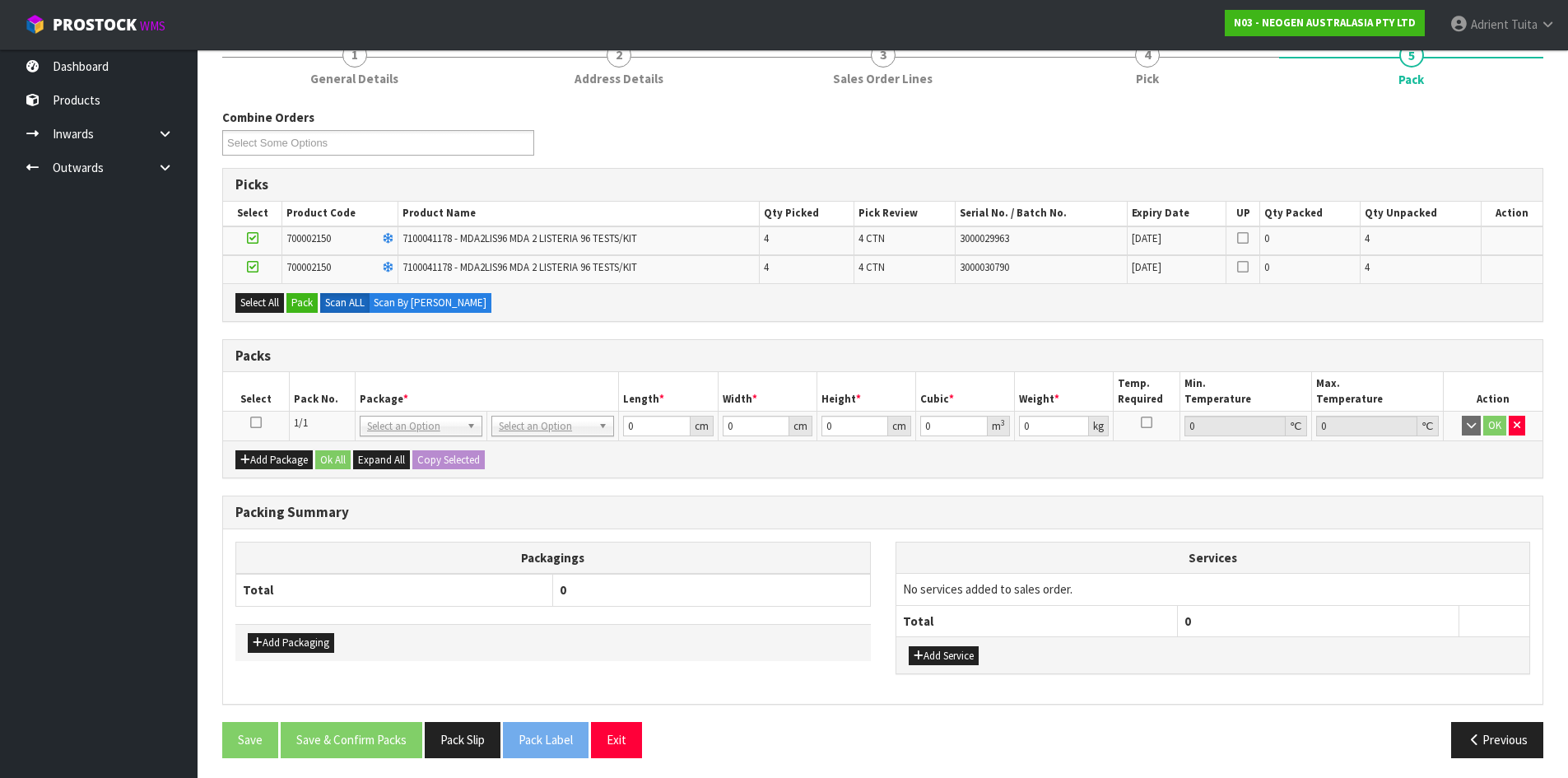
click at [255, 427] on td at bounding box center [256, 426] width 66 height 29
drag, startPoint x: 259, startPoint y: 410, endPoint x: 256, endPoint y: 419, distance: 9.5
click at [256, 419] on table "Select Pack No. Package * Length * Width * Height * Cubic * Weight * Temp. Requ…" at bounding box center [882, 407] width 1319 height 68
click at [256, 422] on icon at bounding box center [256, 422] width 12 height 1
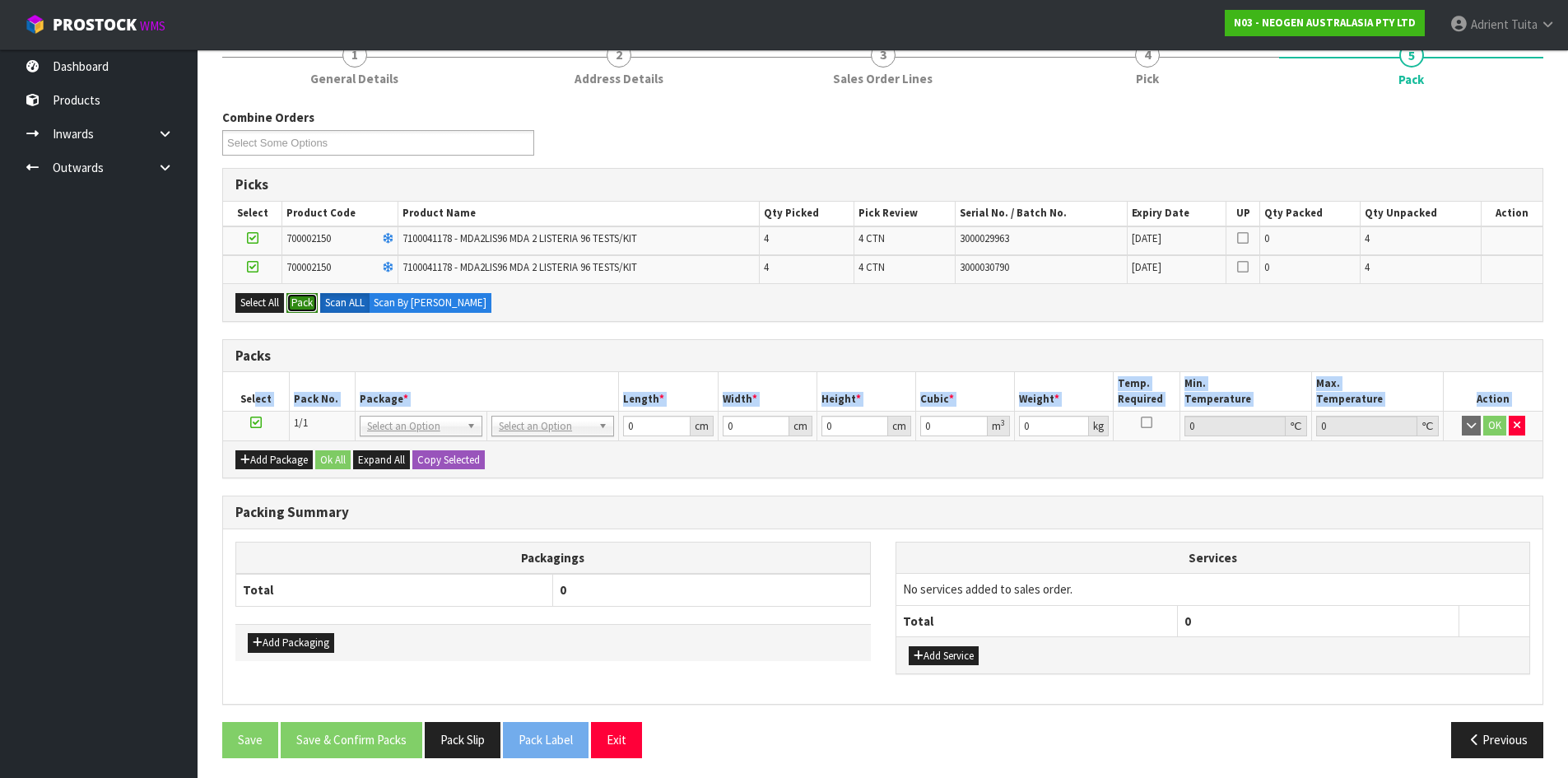
click at [296, 307] on button "Pack" at bounding box center [302, 302] width 31 height 19
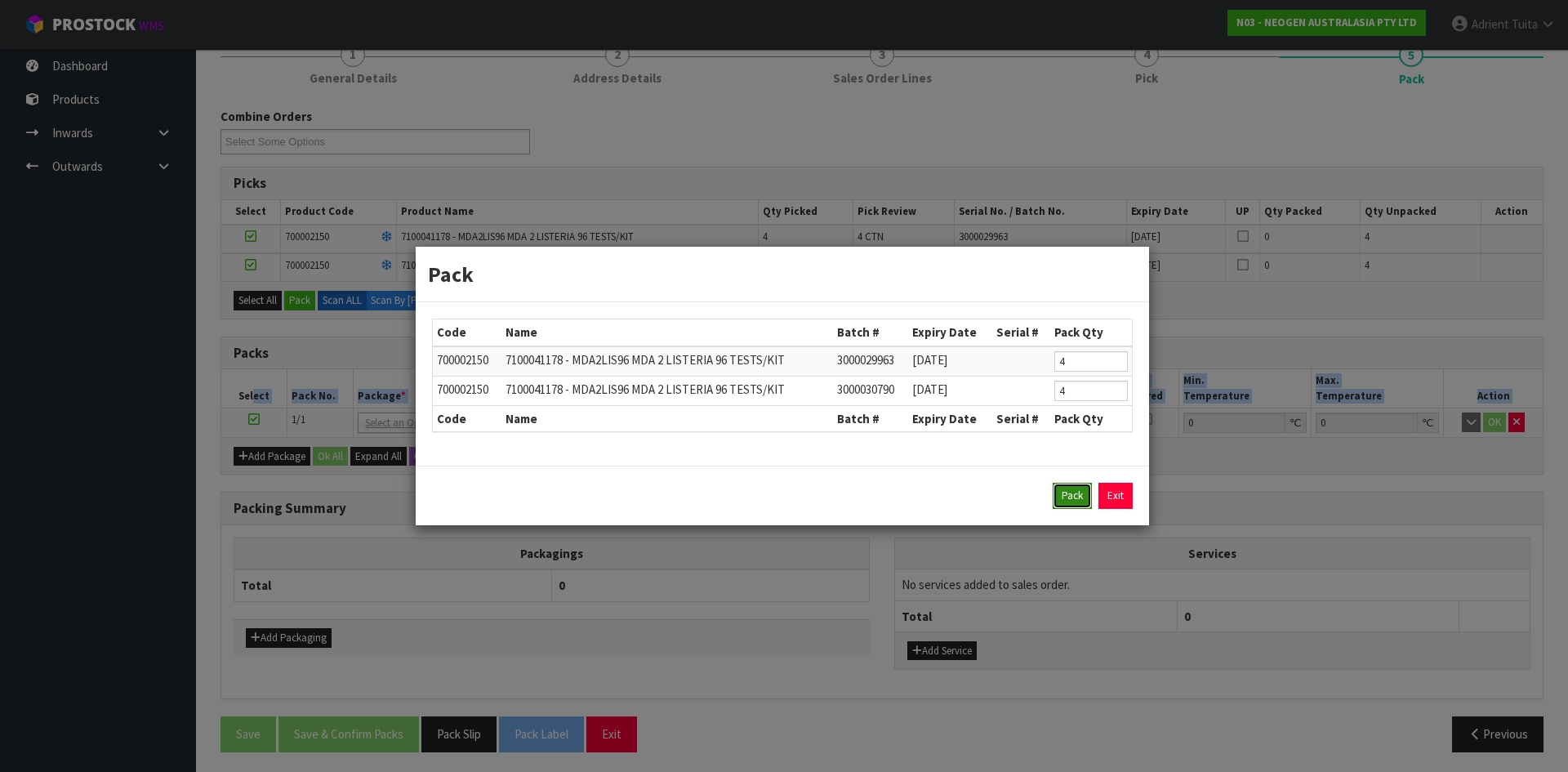
click at [1067, 497] on button "Pack" at bounding box center [1072, 495] width 40 height 26
type input "0.000"
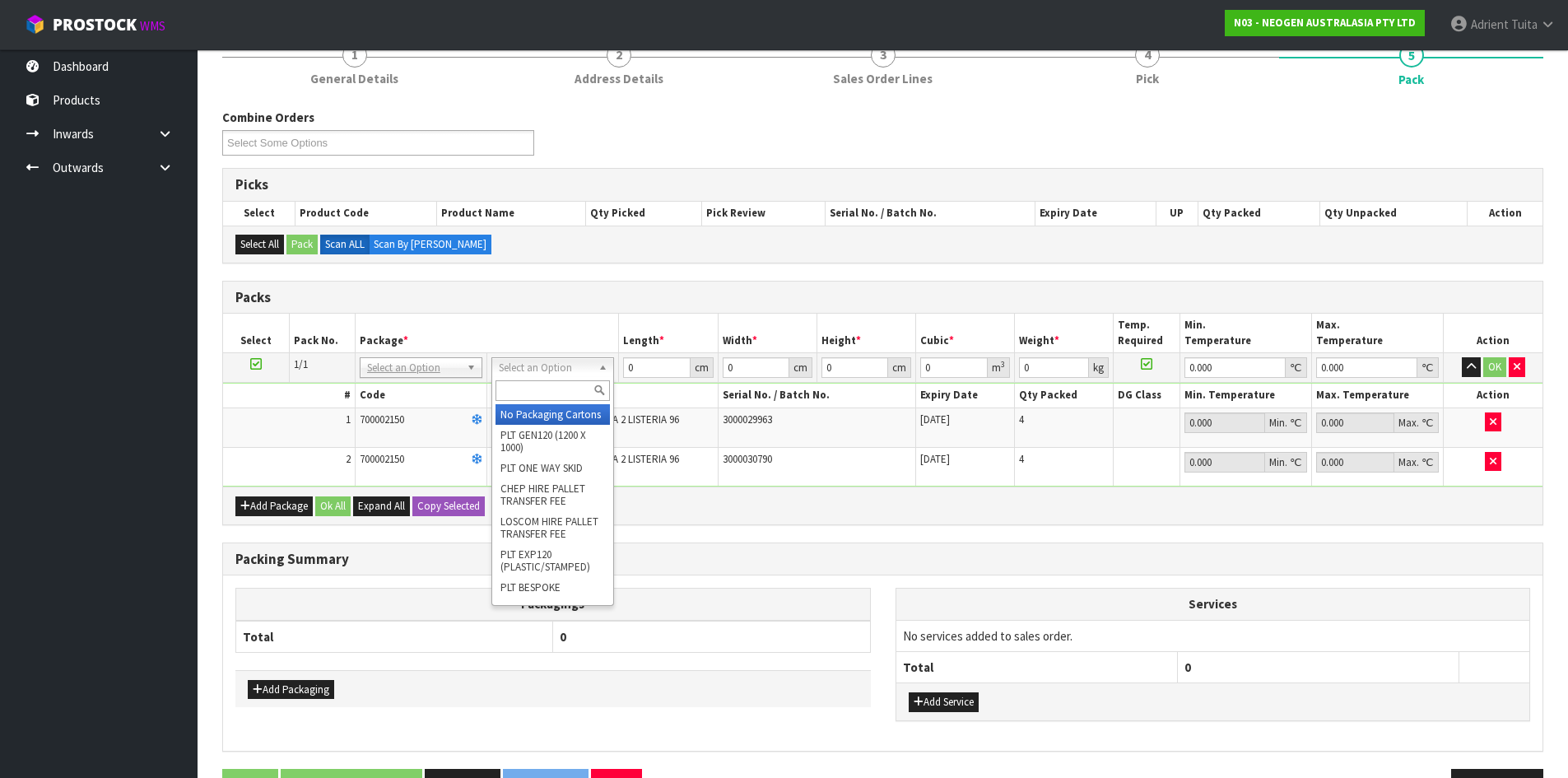
click at [534, 400] on input "text" at bounding box center [553, 390] width 115 height 20
type input "oc"
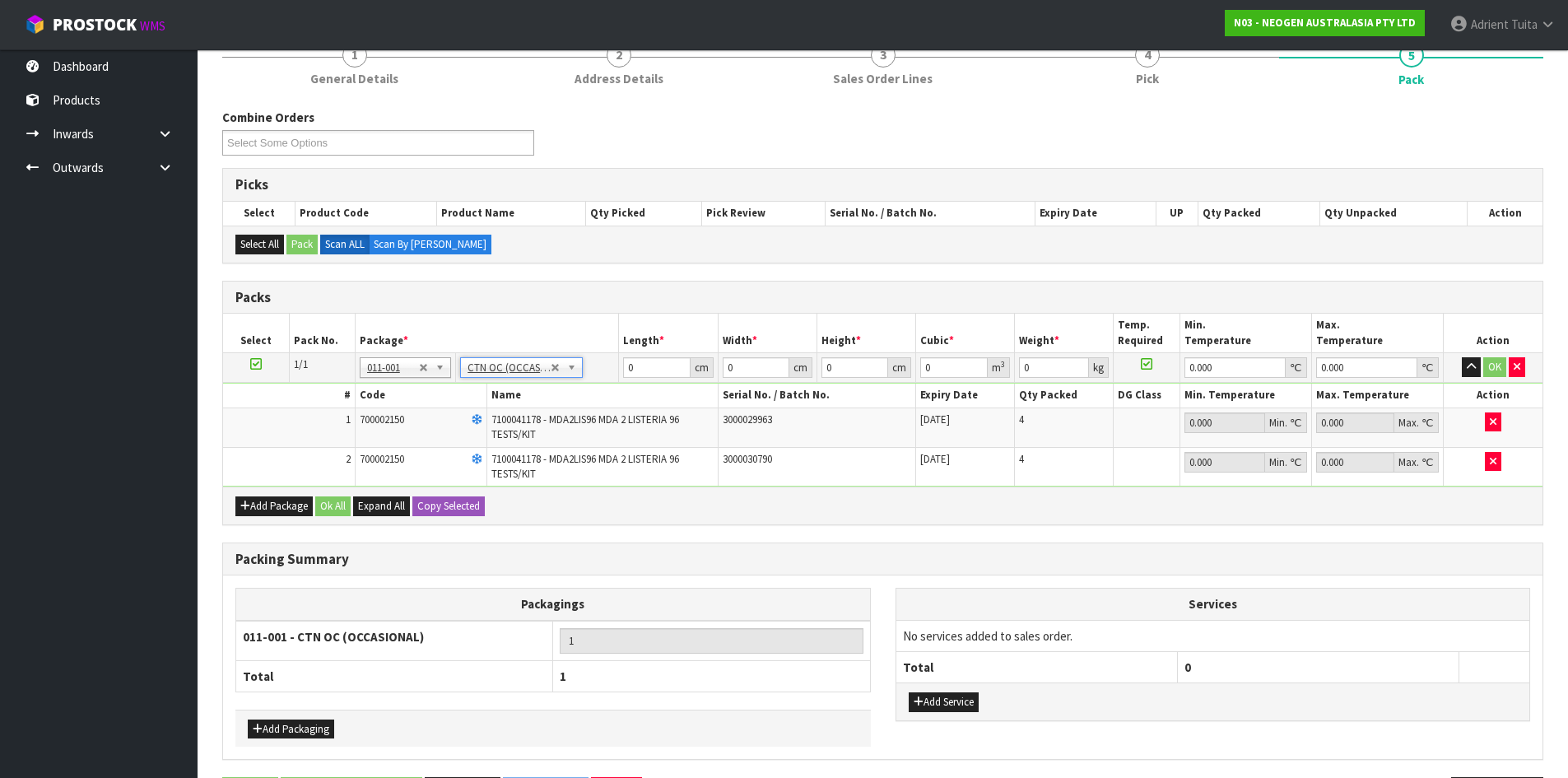
type input "3.2"
click at [637, 360] on input "0" at bounding box center [656, 367] width 67 height 20
type input "57"
type input "27"
type input "1"
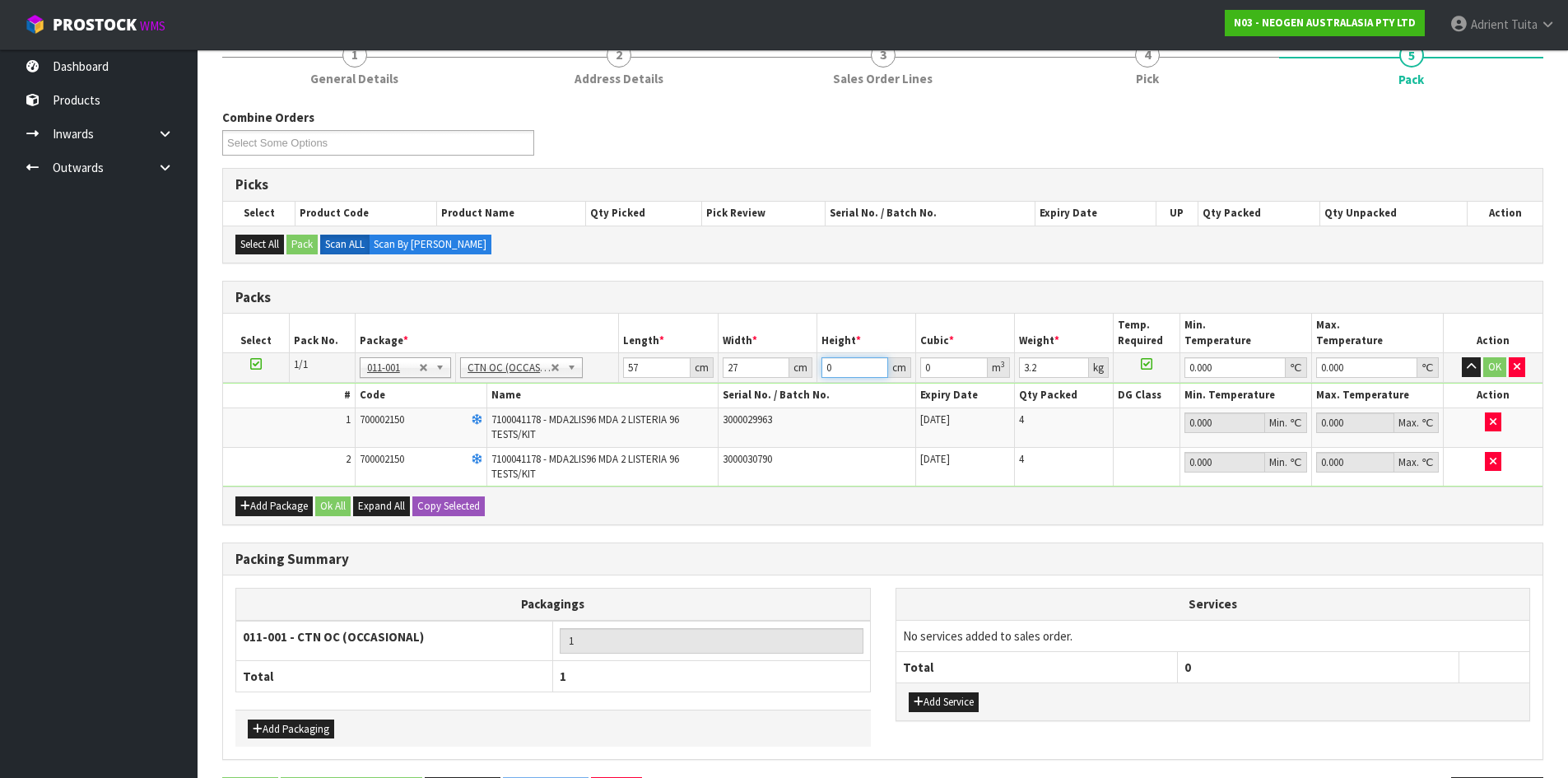
type input "0.001539"
type input "19"
type input "0.029241"
type input "19"
type input "4"
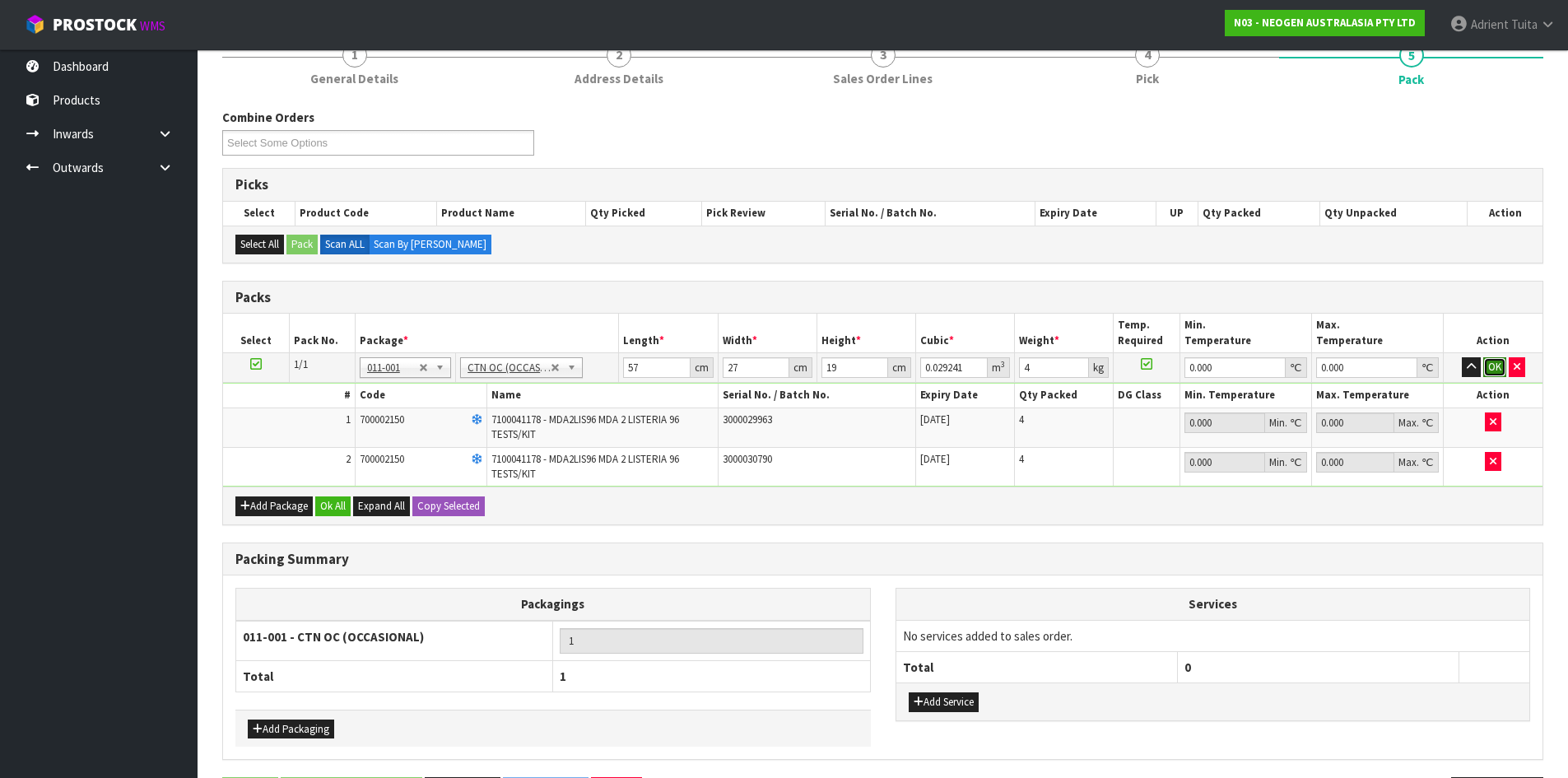
click at [1493, 362] on button "OK" at bounding box center [1495, 367] width 23 height 19
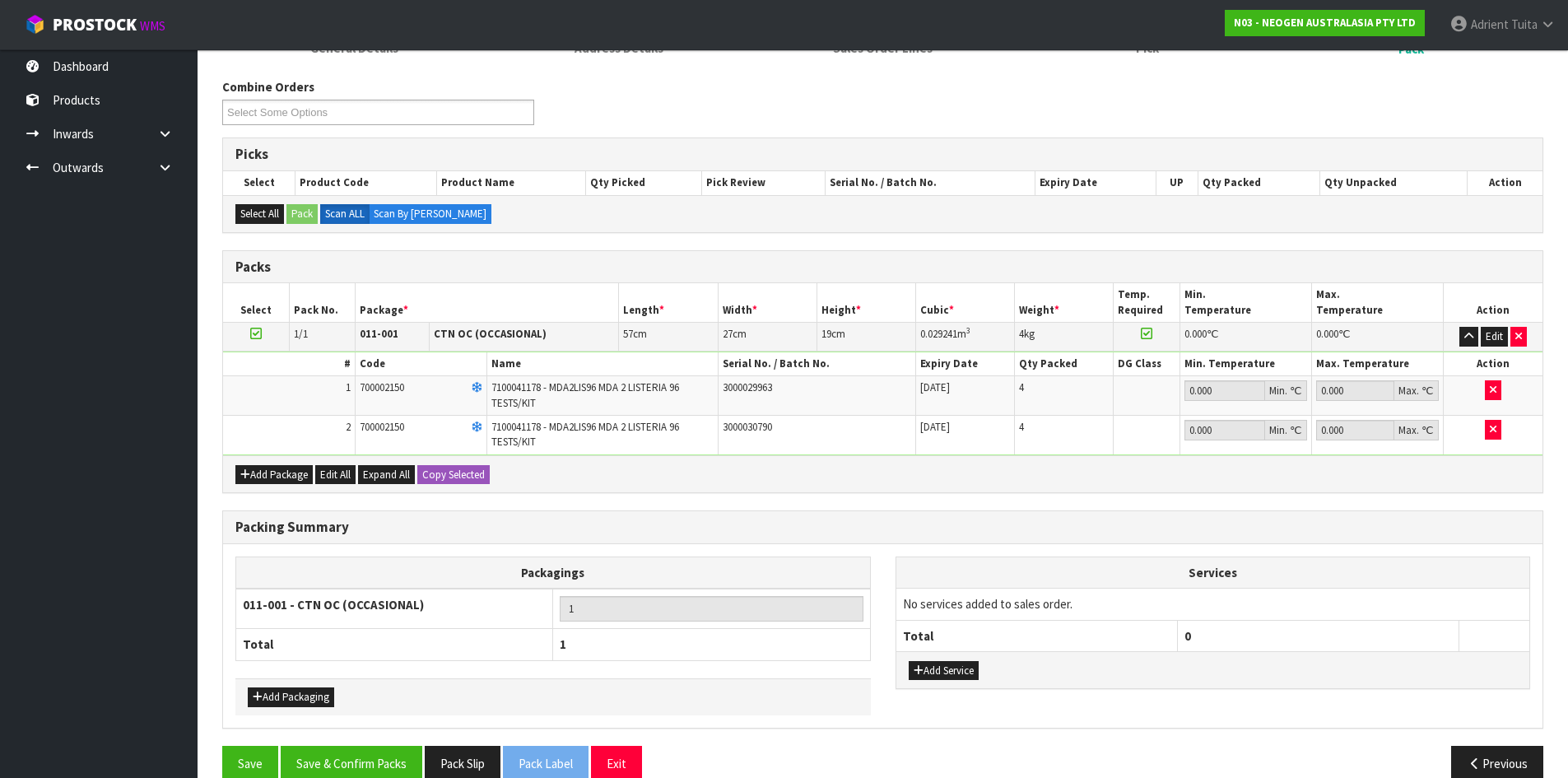
scroll to position [275, 0]
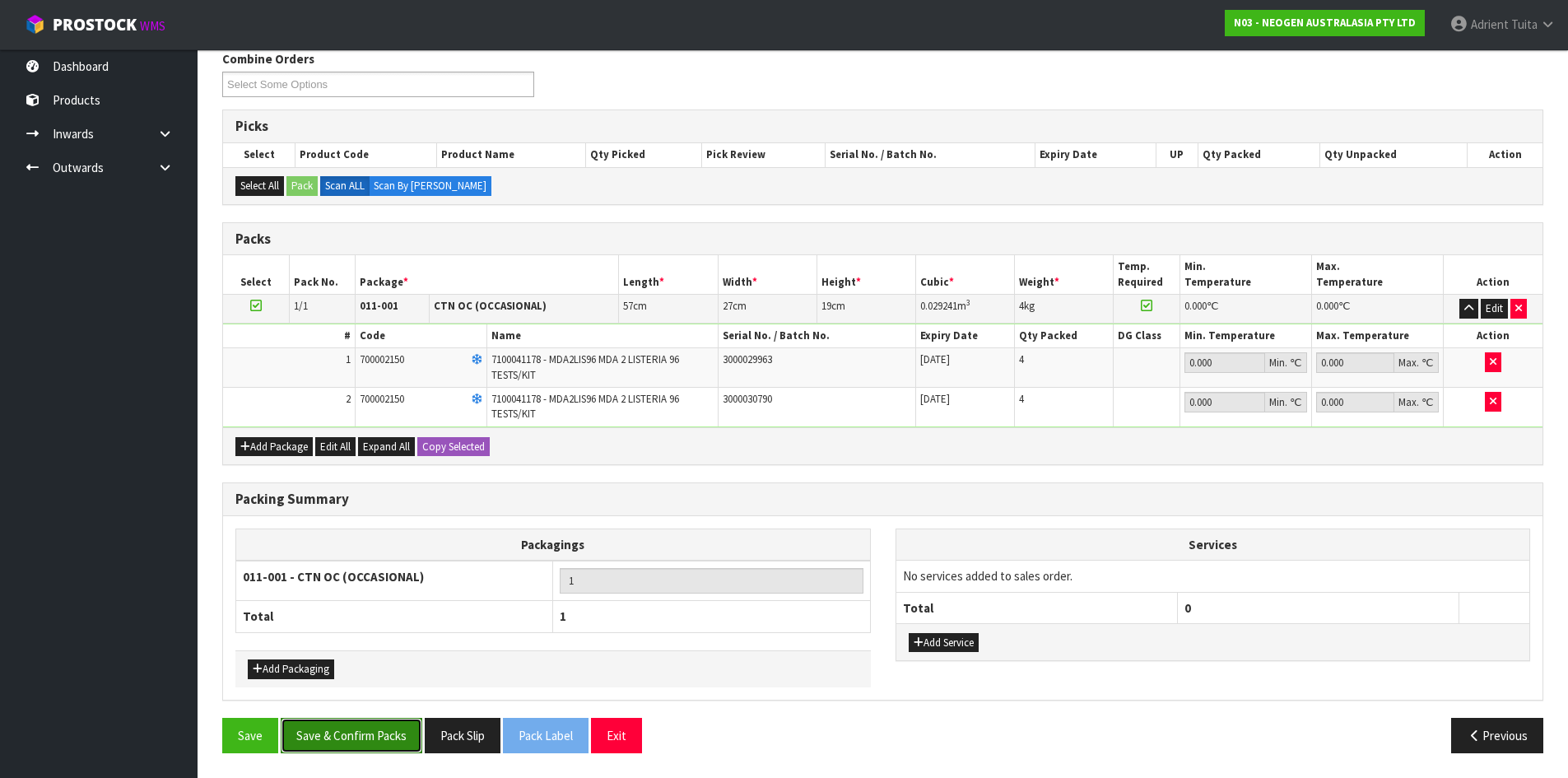
click at [367, 732] on button "Save & Confirm Packs" at bounding box center [352, 735] width 142 height 35
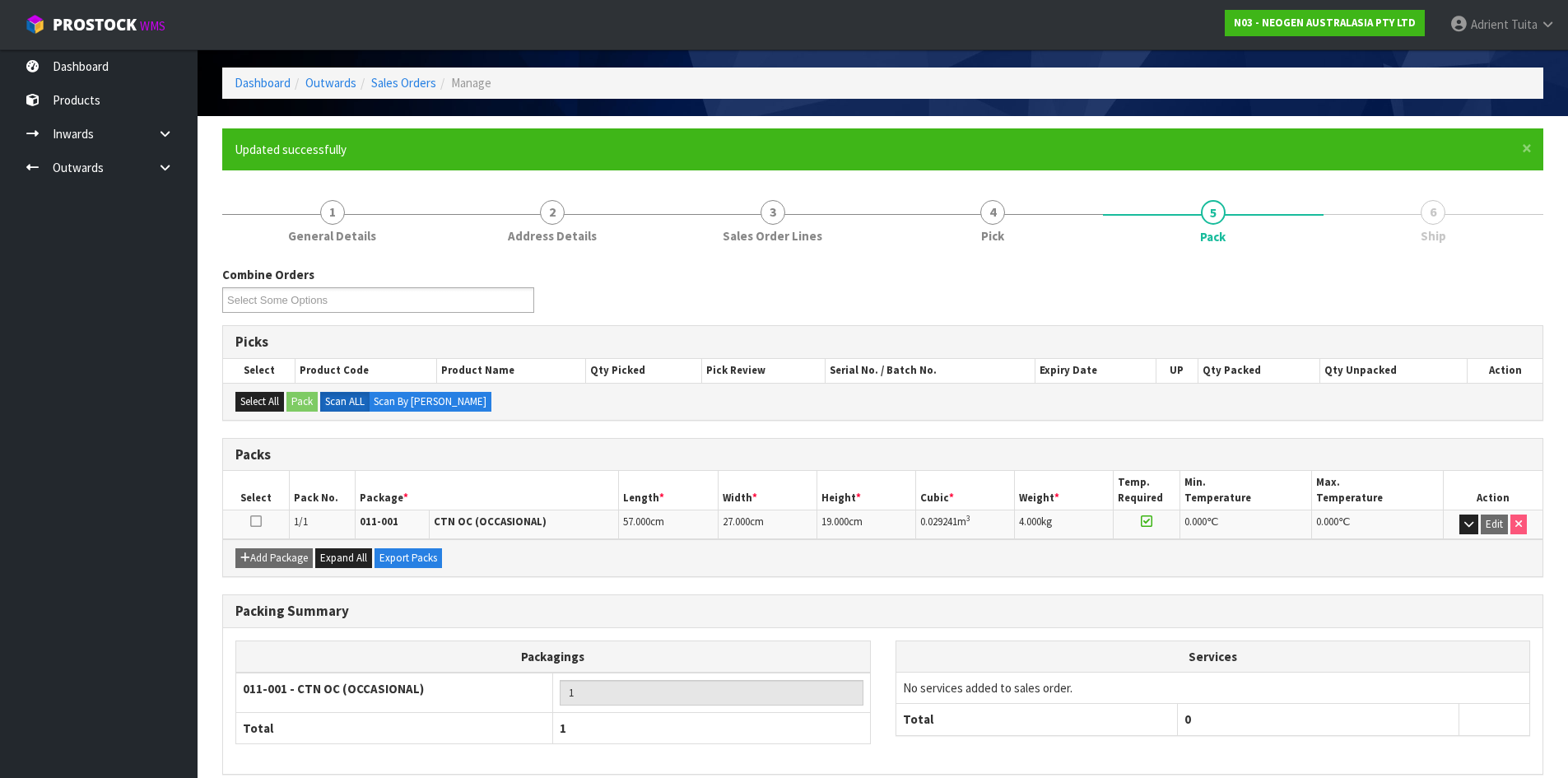
scroll to position [134, 0]
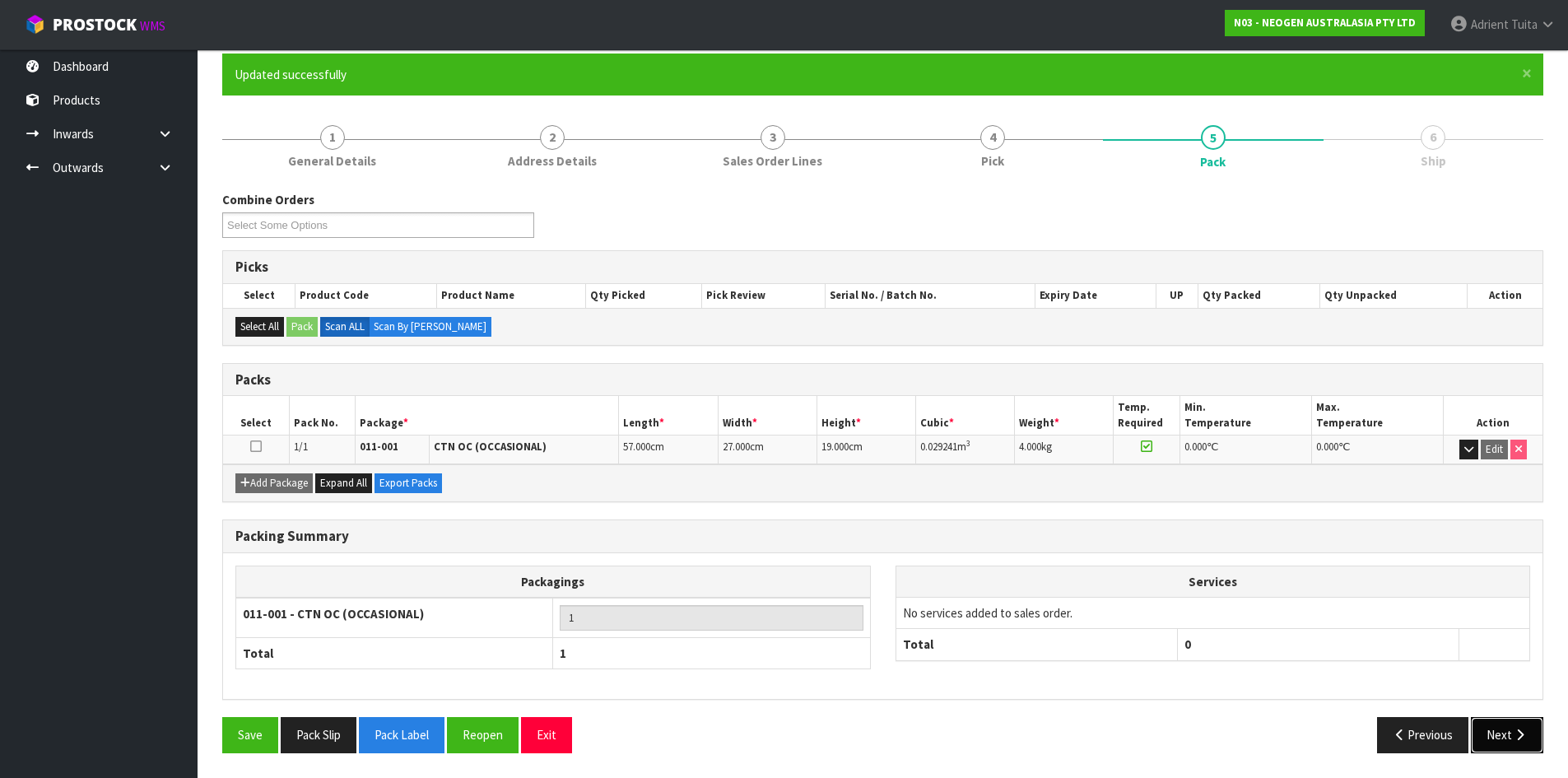
click at [1517, 733] on icon "button" at bounding box center [1519, 734] width 16 height 13
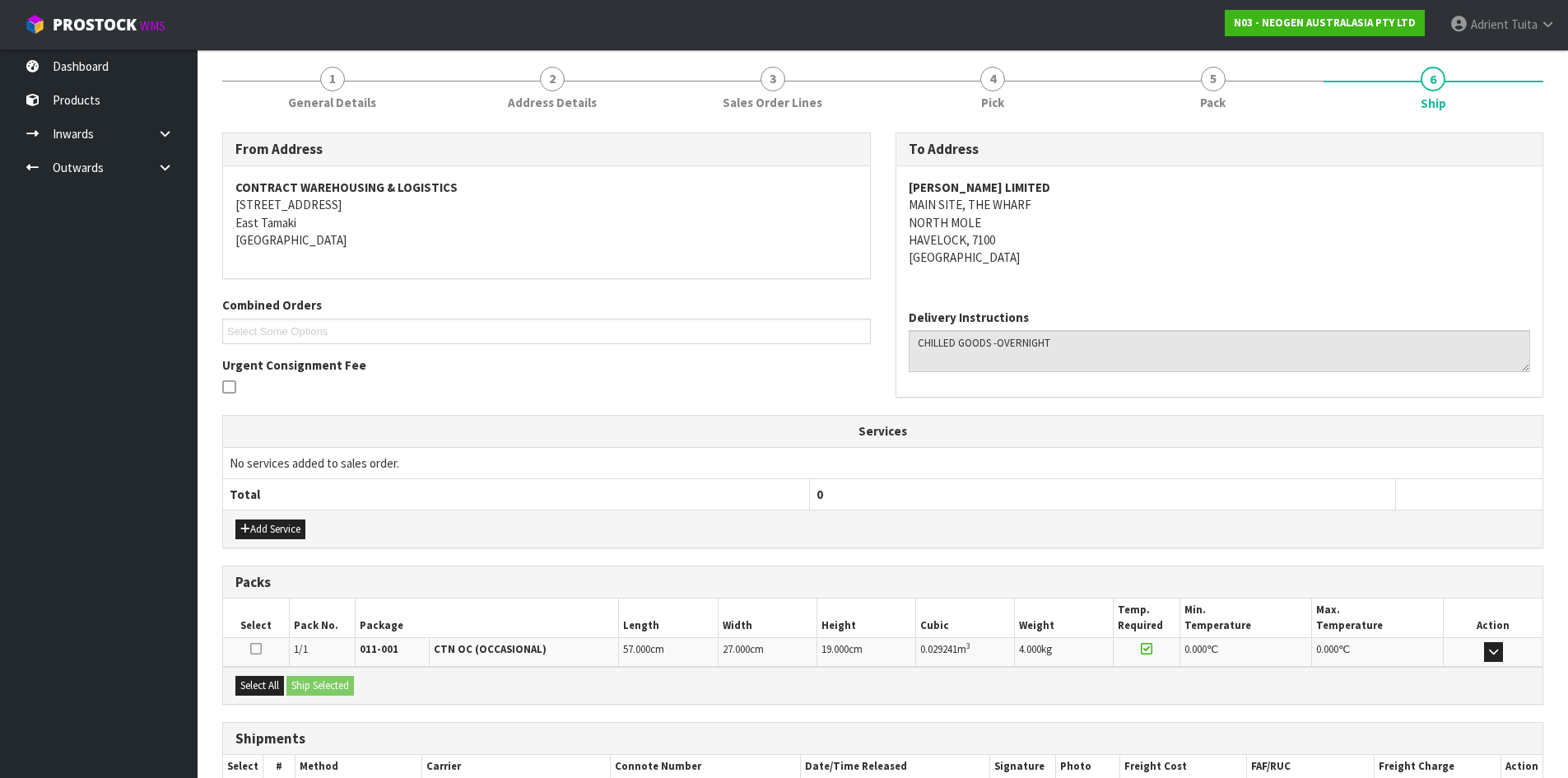
scroll to position [297, 0]
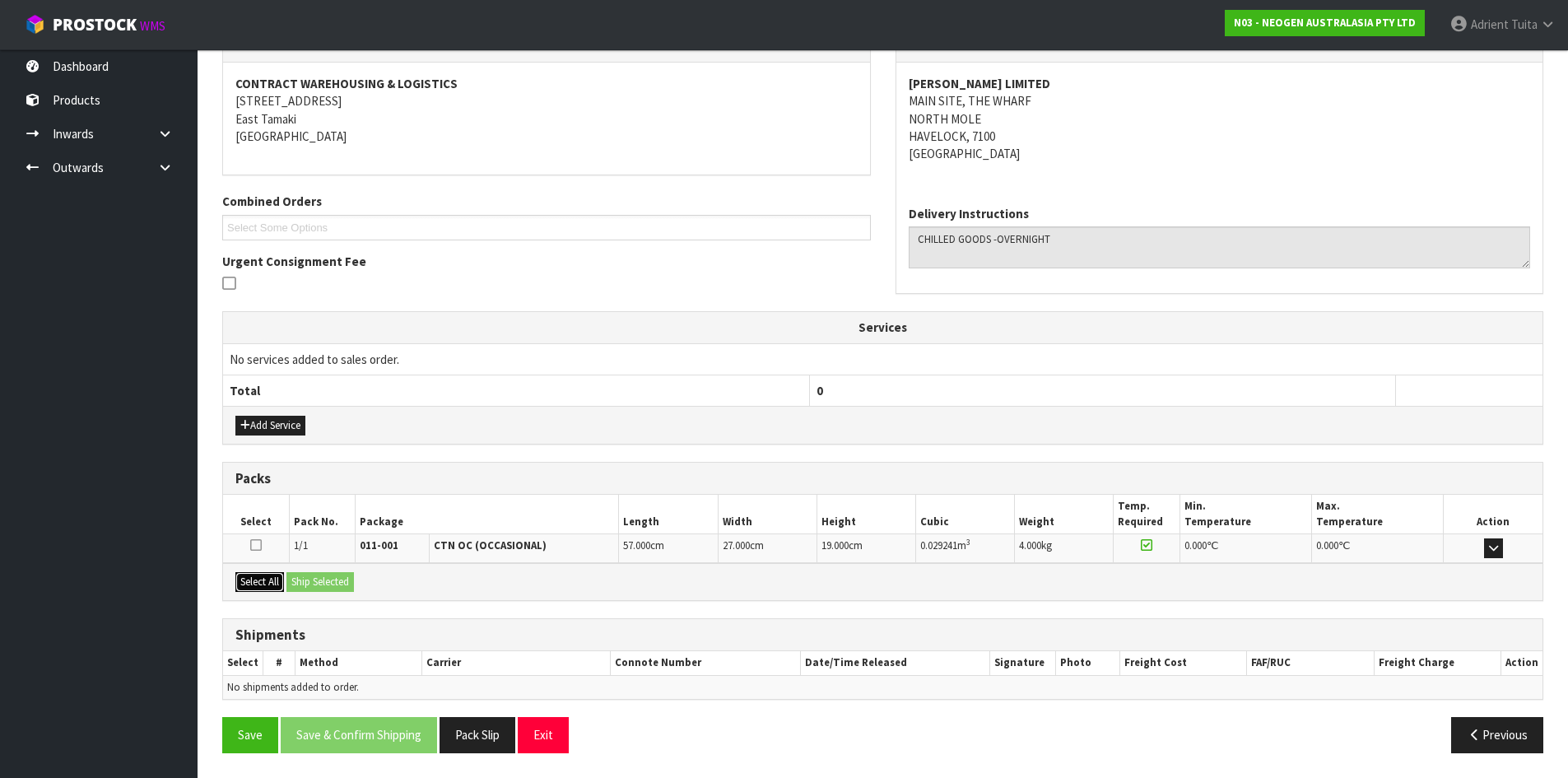
click at [273, 585] on button "Select All" at bounding box center [260, 582] width 49 height 19
click at [313, 579] on button "Ship Selected" at bounding box center [320, 582] width 67 height 19
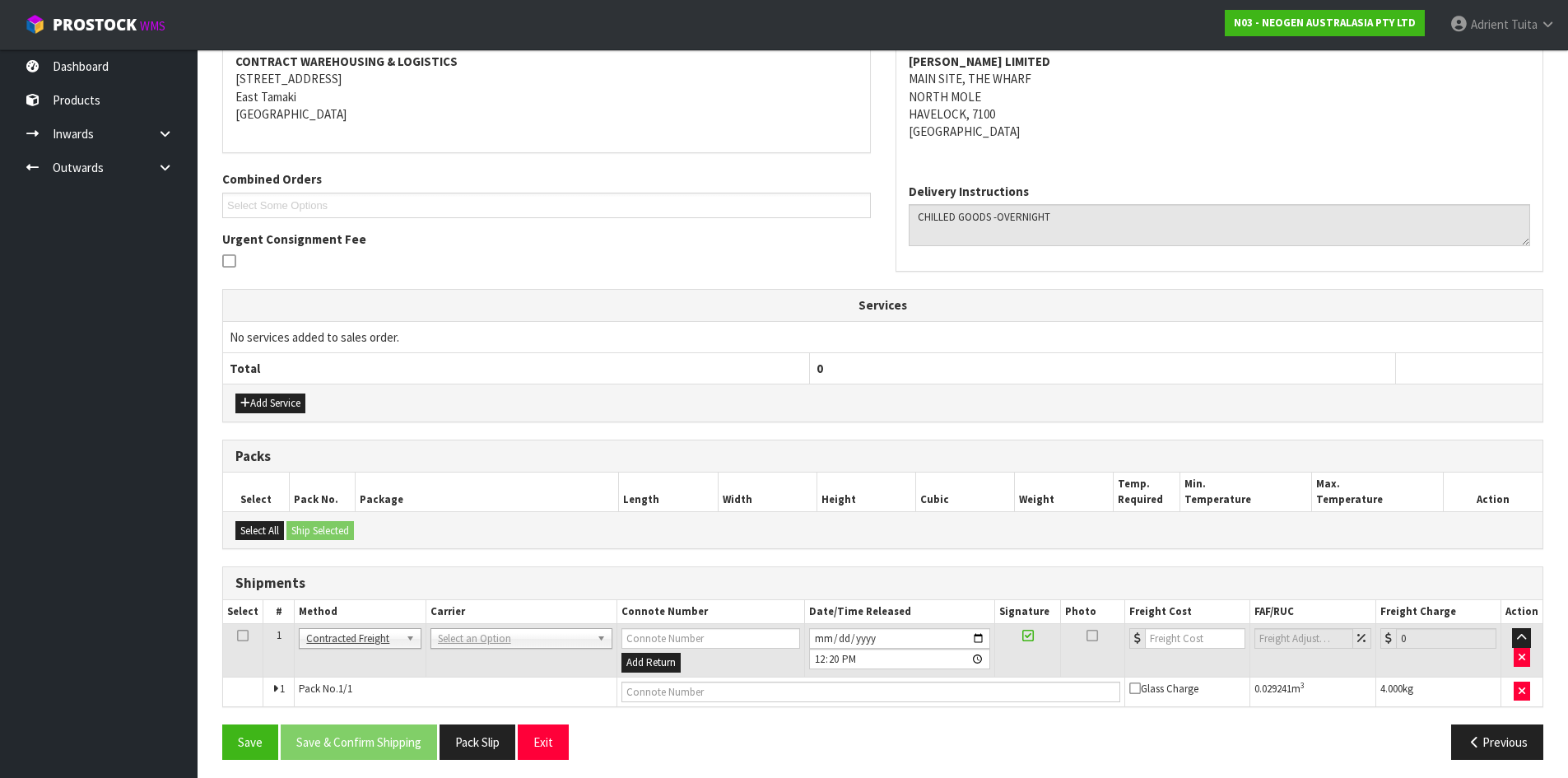
scroll to position [325, 0]
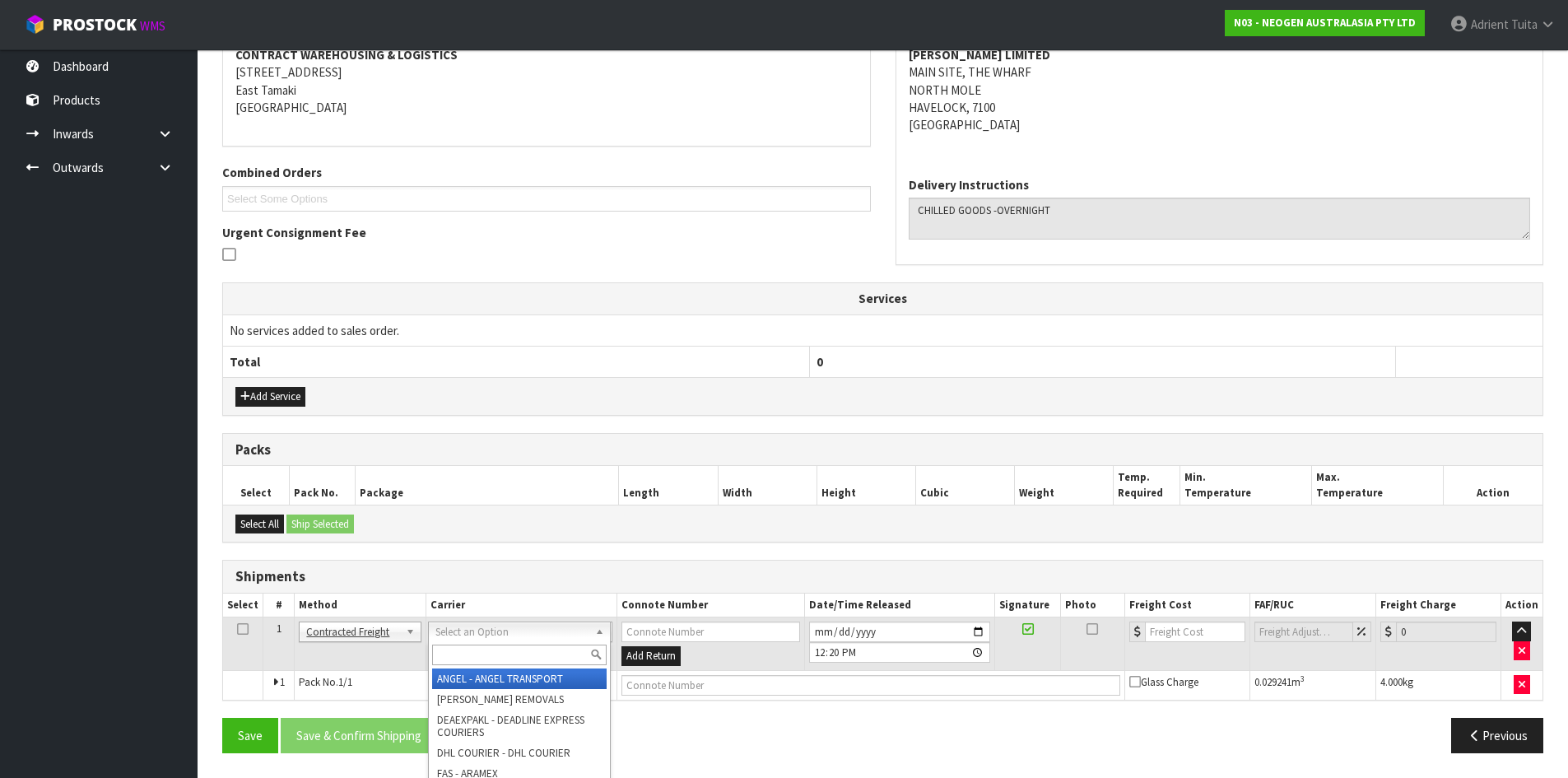
click at [502, 647] on input "text" at bounding box center [518, 654] width 174 height 20
type input "nzp"
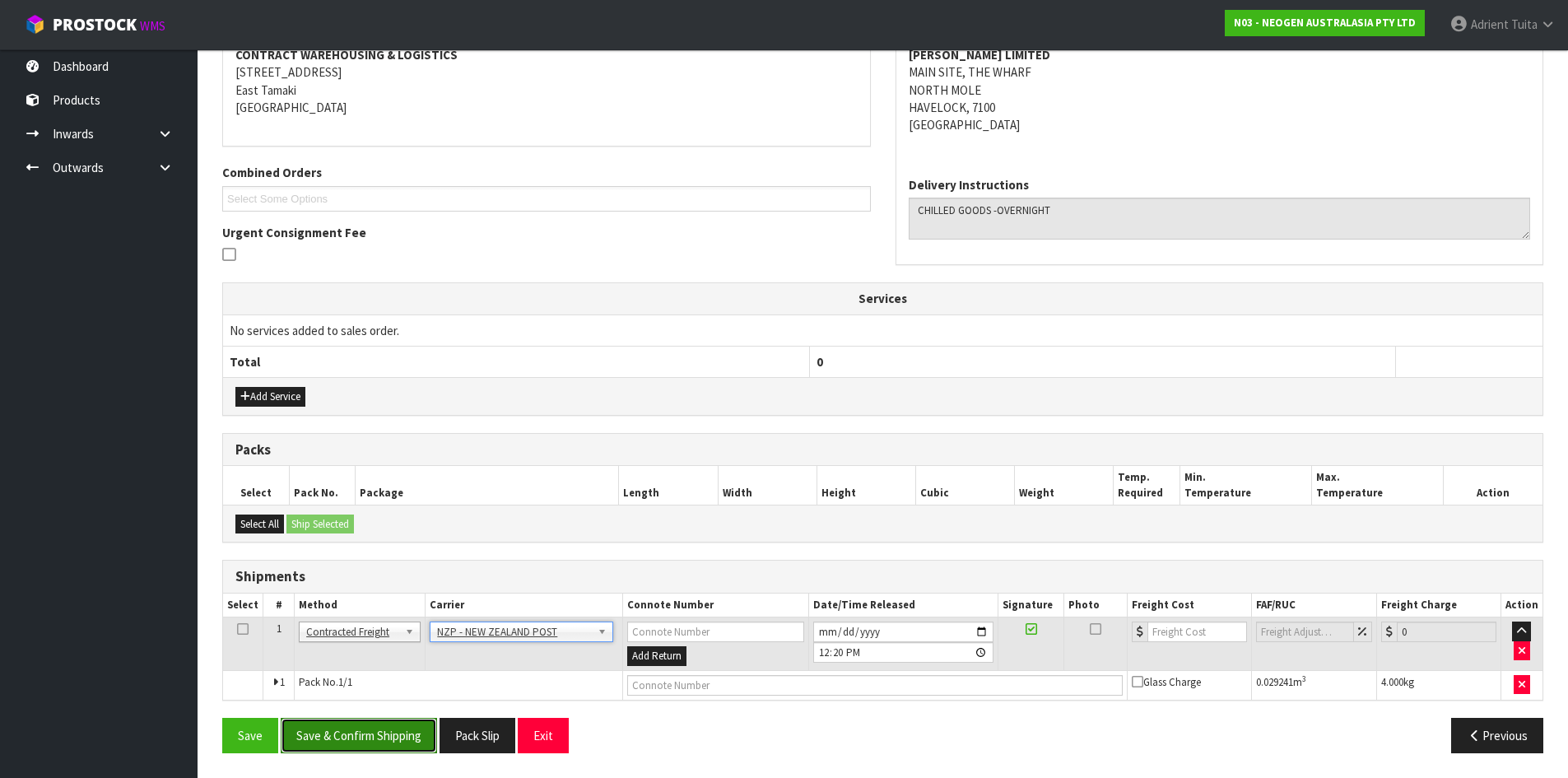
click at [410, 730] on button "Save & Confirm Shipping" at bounding box center [359, 735] width 157 height 35
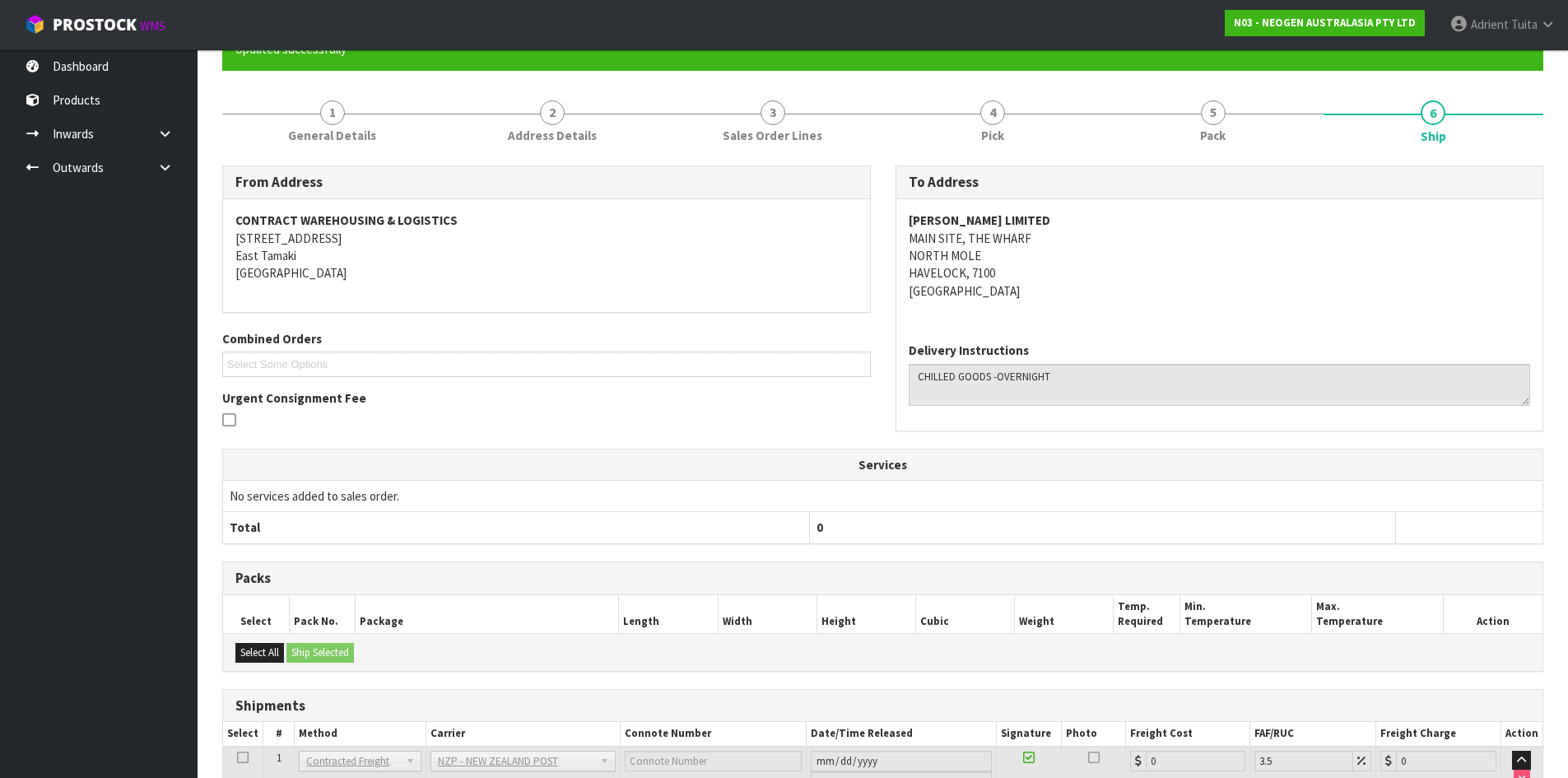
scroll to position [302, 0]
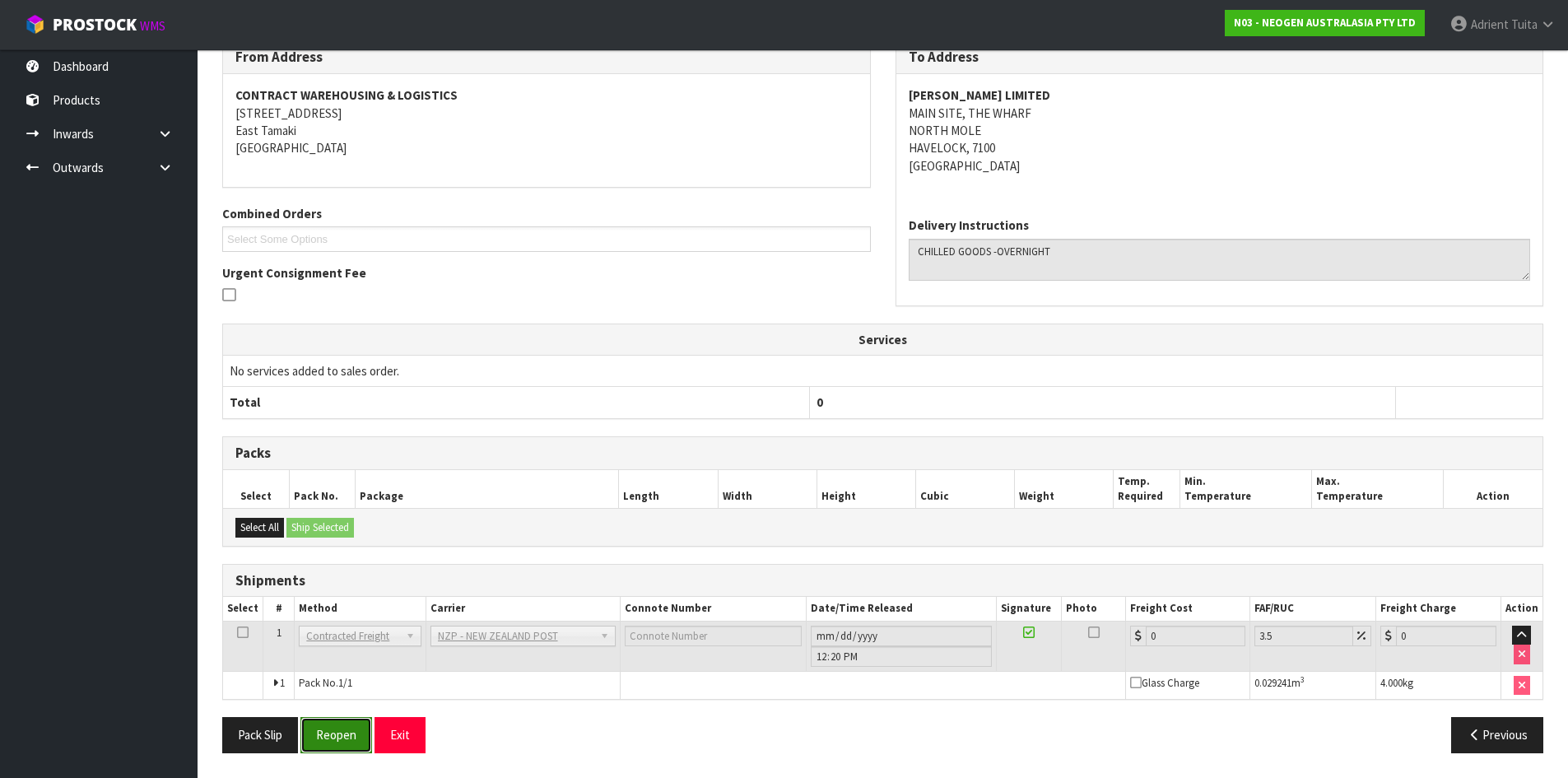
click at [330, 745] on button "Reopen" at bounding box center [336, 734] width 72 height 35
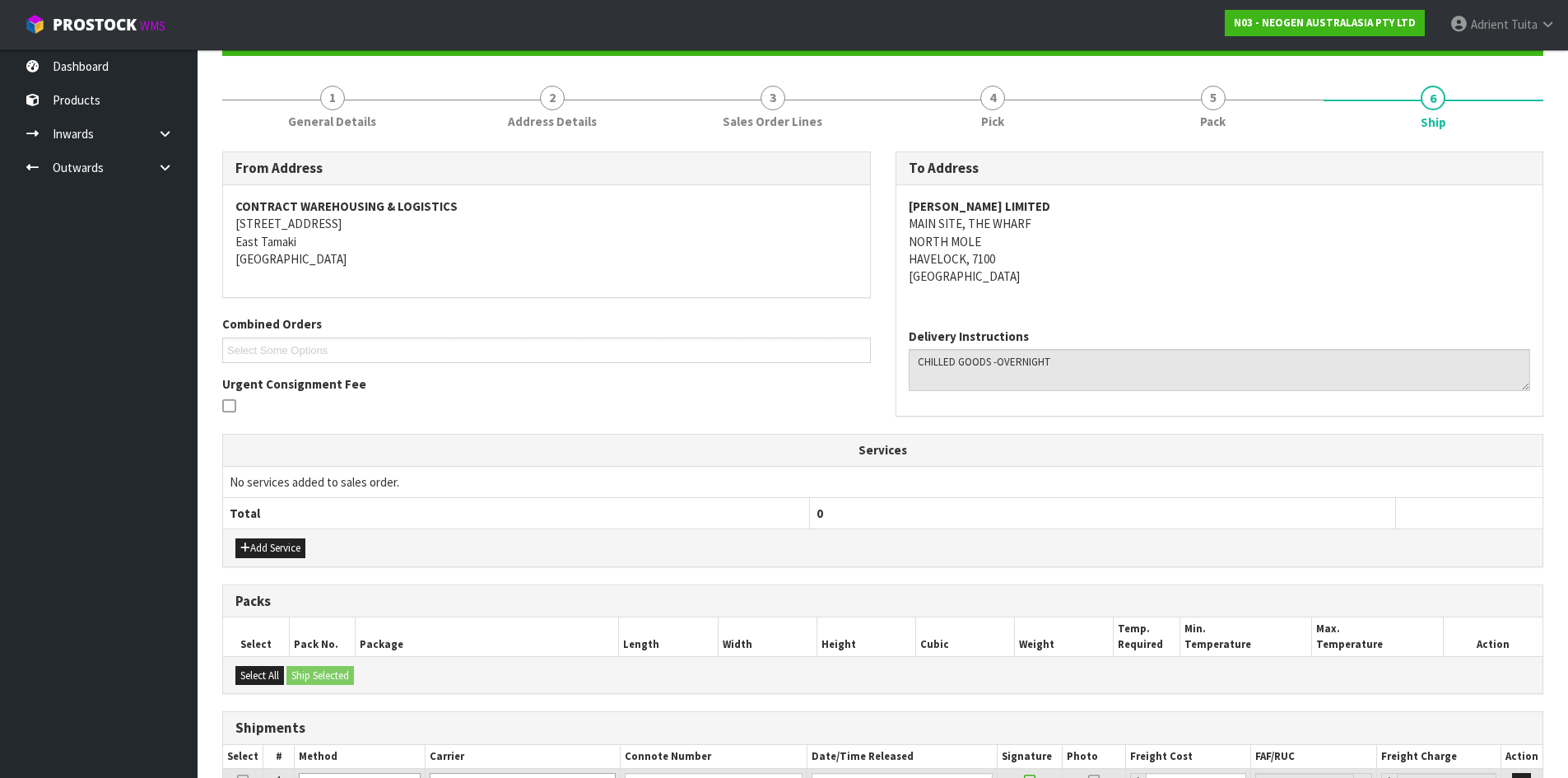
scroll to position [340, 0]
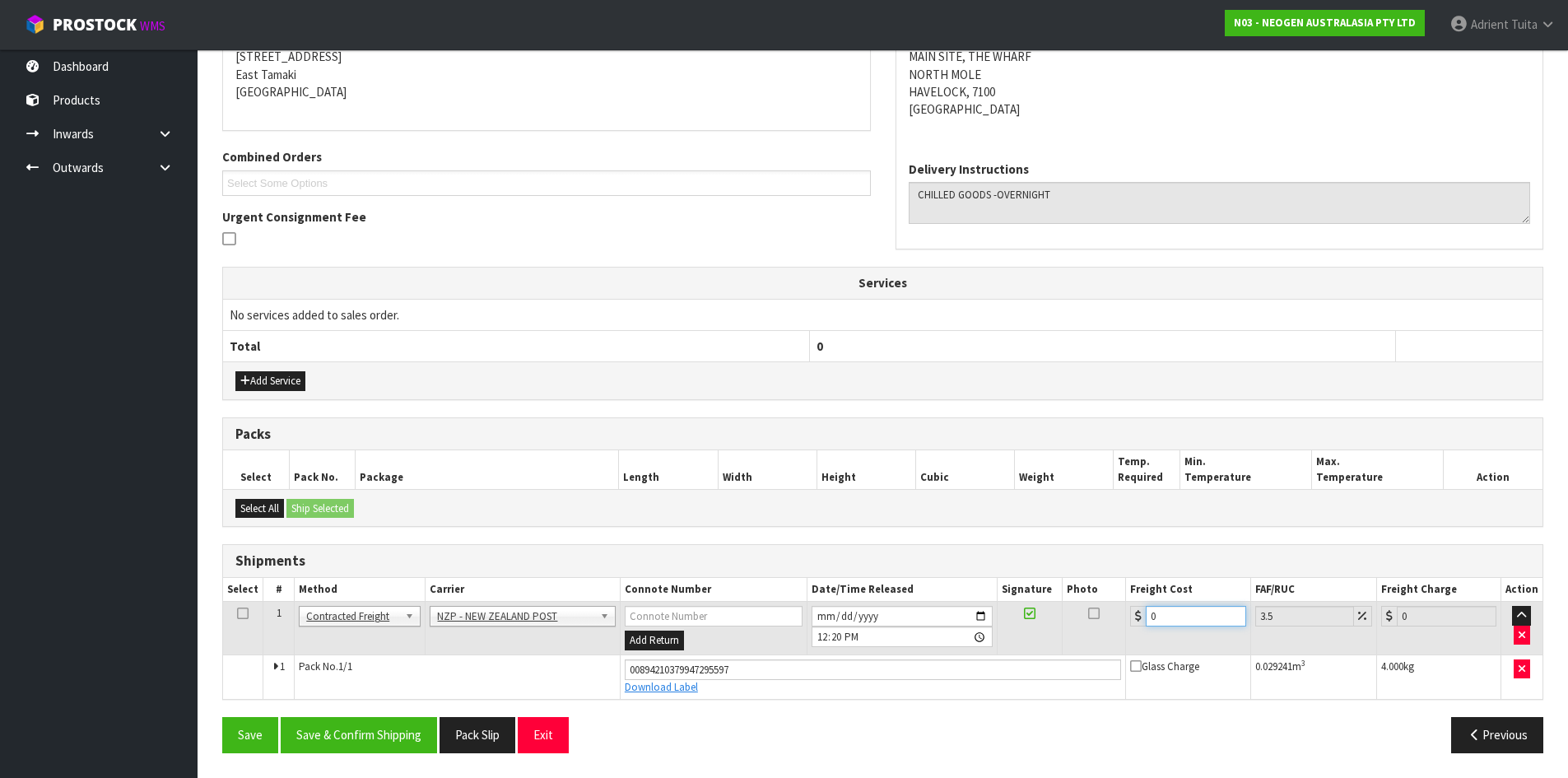
click at [1156, 620] on input "0" at bounding box center [1195, 616] width 99 height 20
type input "2"
type input "2.07"
type input "27"
type input "27.94"
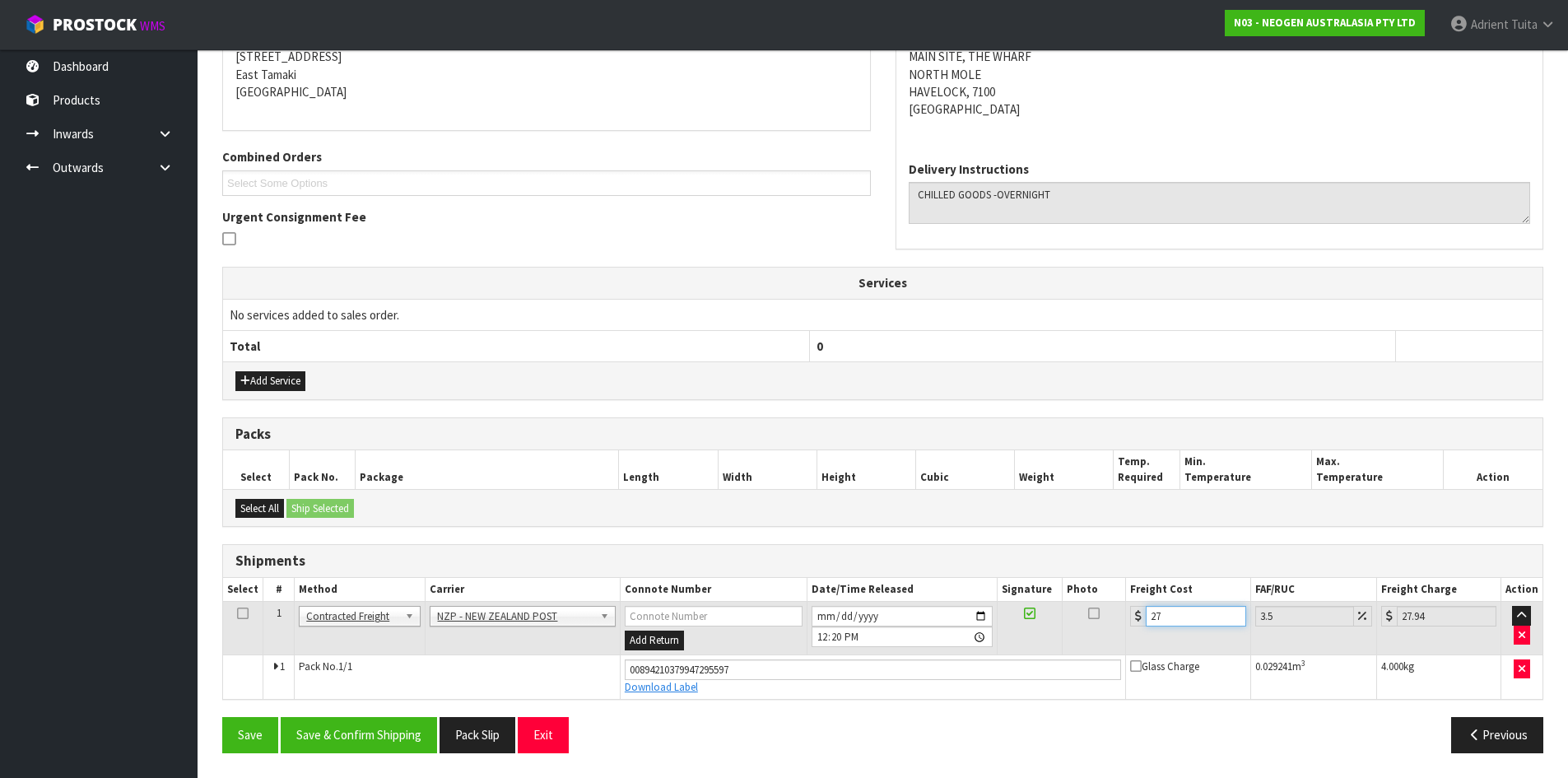
type input "27.6"
type input "28.57"
type input "27.63"
type input "28.6"
type input "27.63"
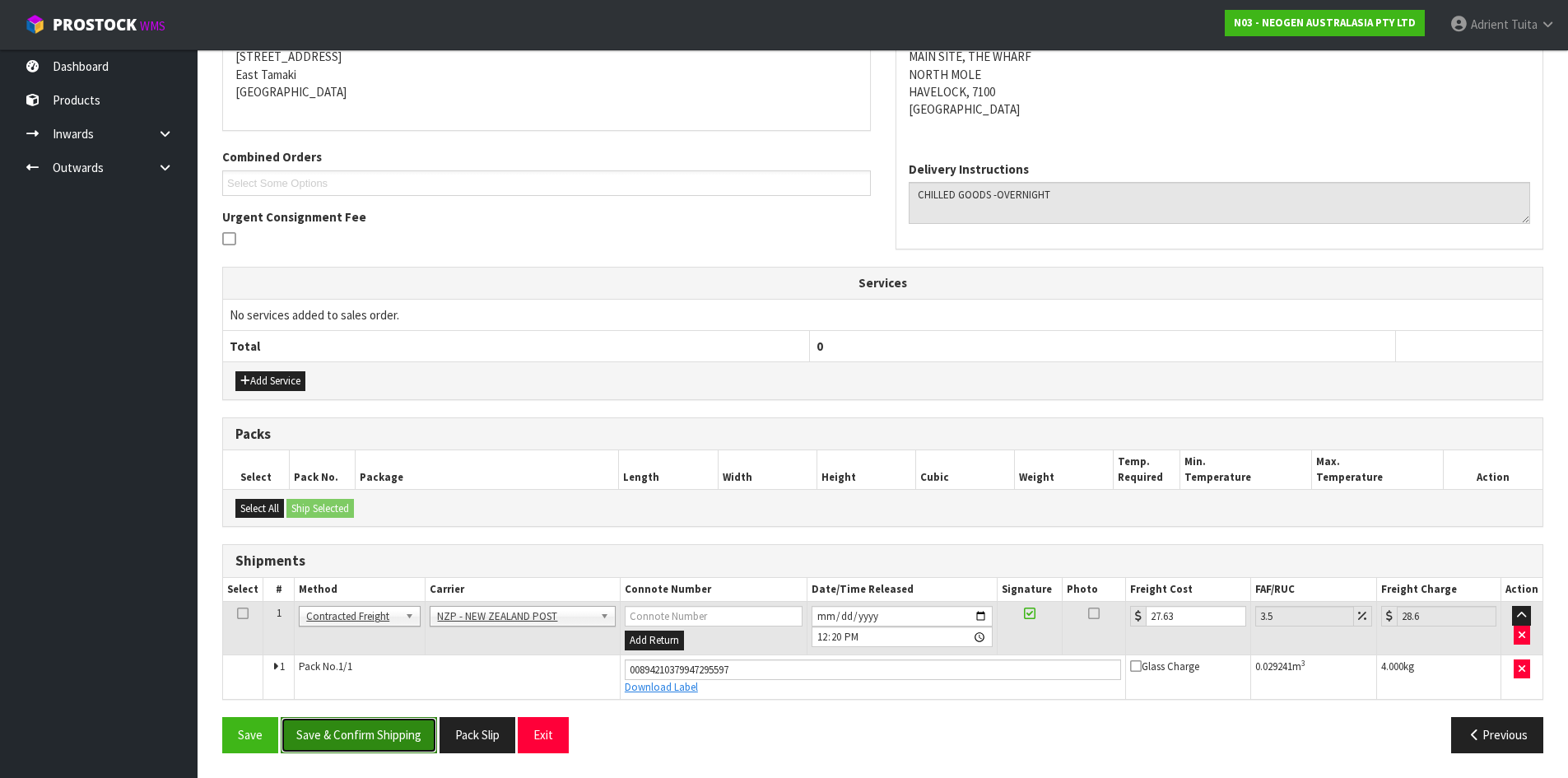
click at [406, 735] on button "Save & Confirm Shipping" at bounding box center [359, 734] width 157 height 35
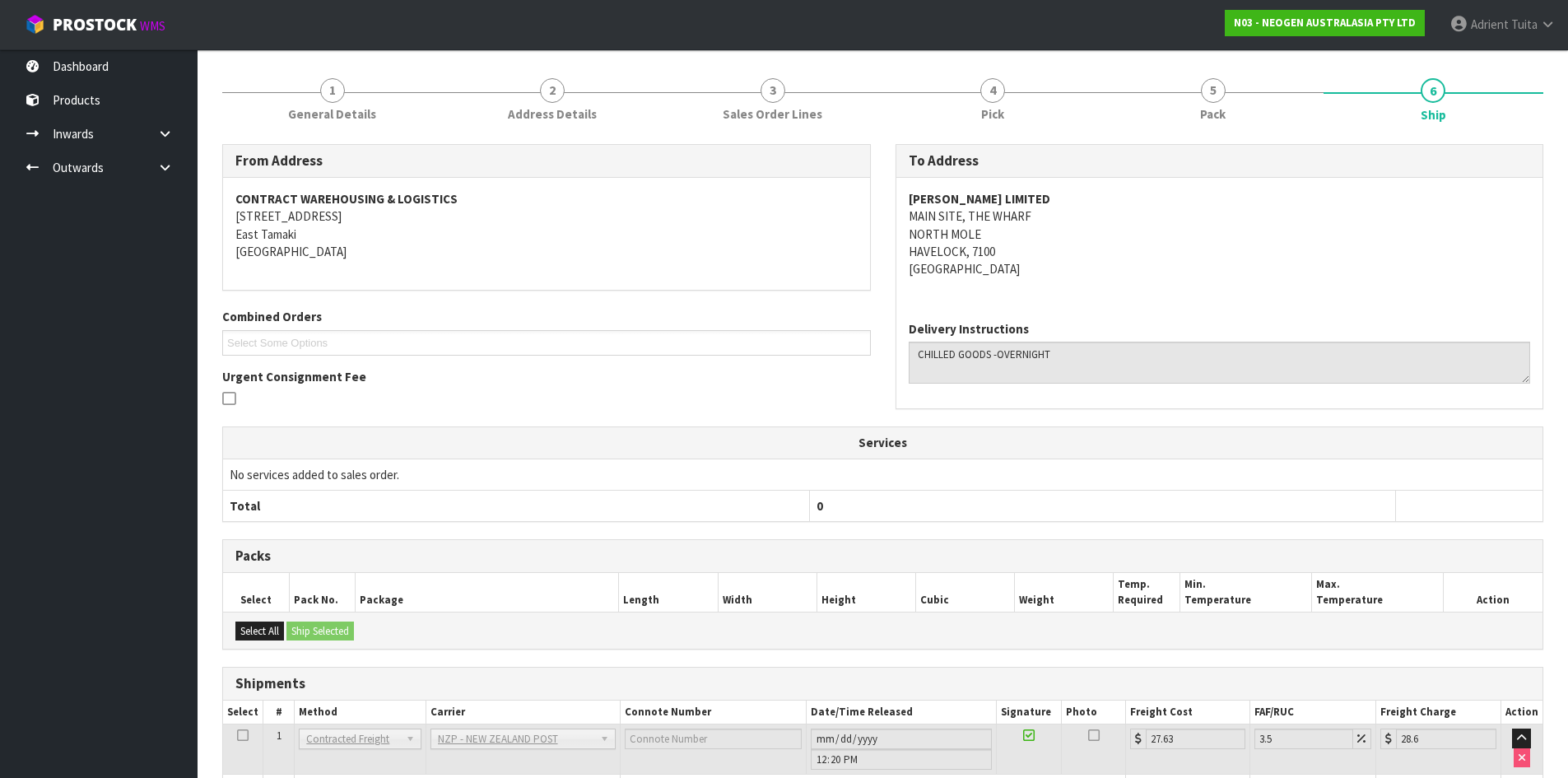
scroll to position [0, 0]
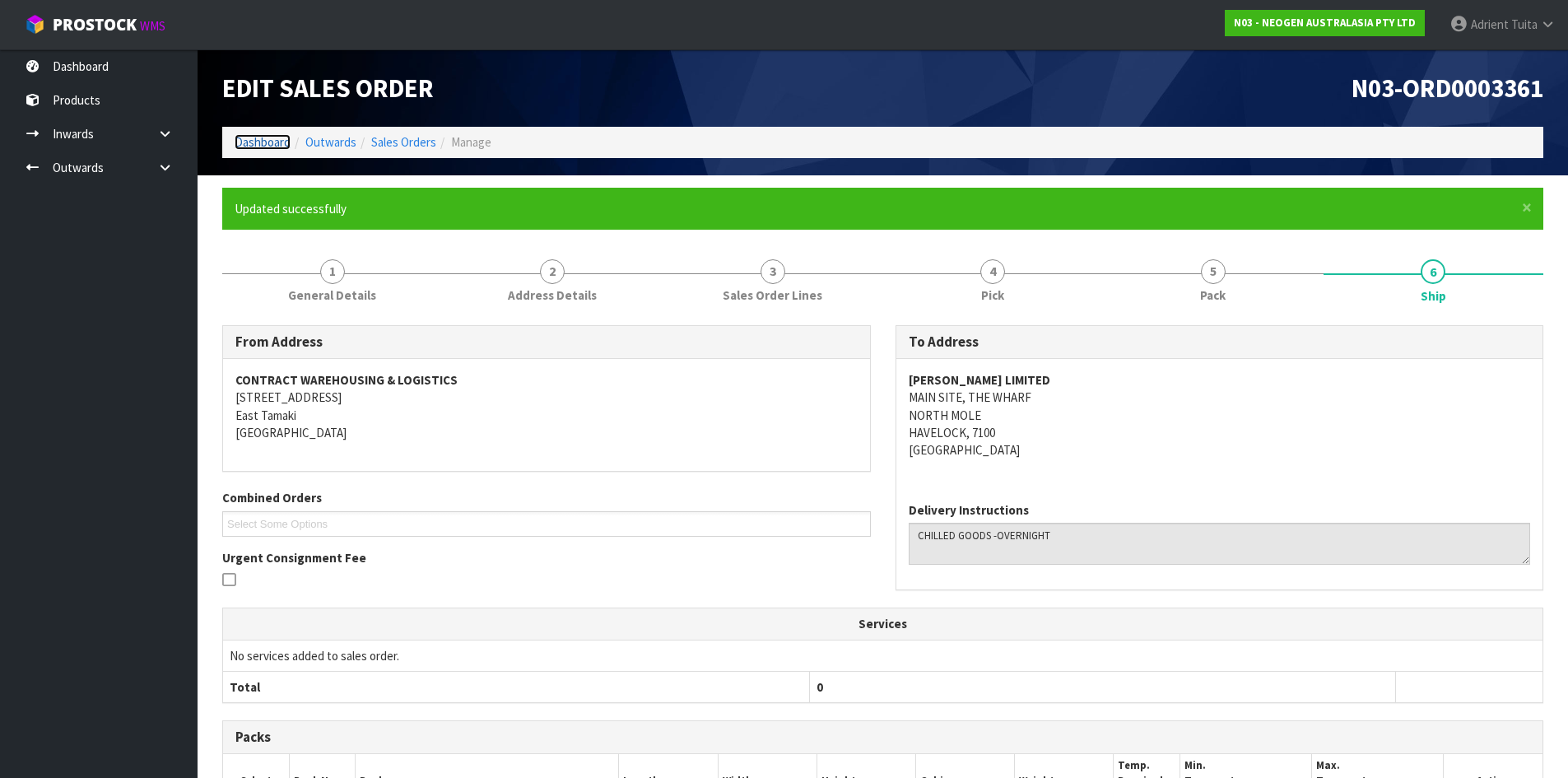
click at [272, 144] on link "Dashboard" at bounding box center [262, 142] width 56 height 16
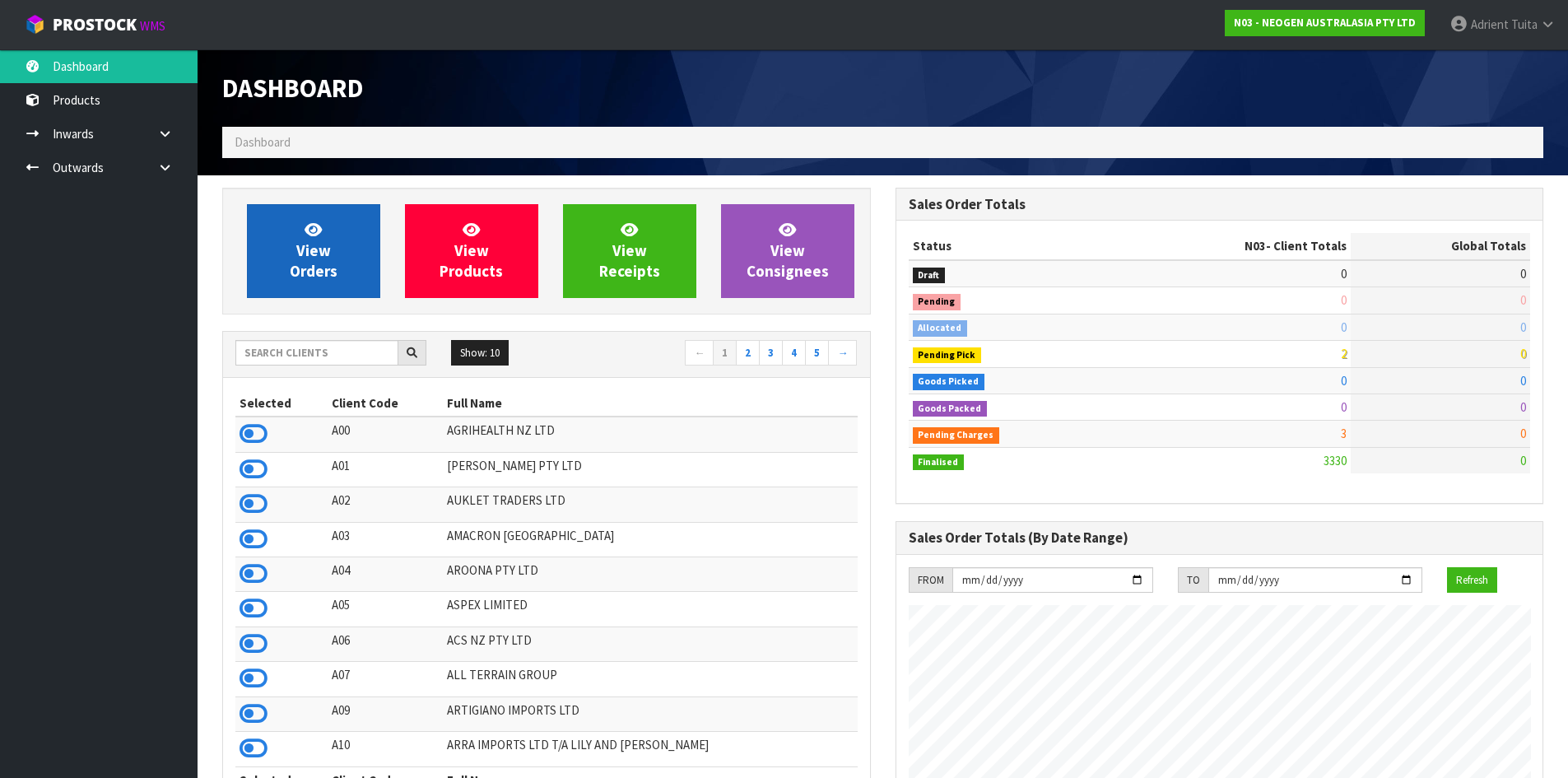
scroll to position [1248, 673]
click at [293, 235] on link "View Orders" at bounding box center [313, 251] width 133 height 94
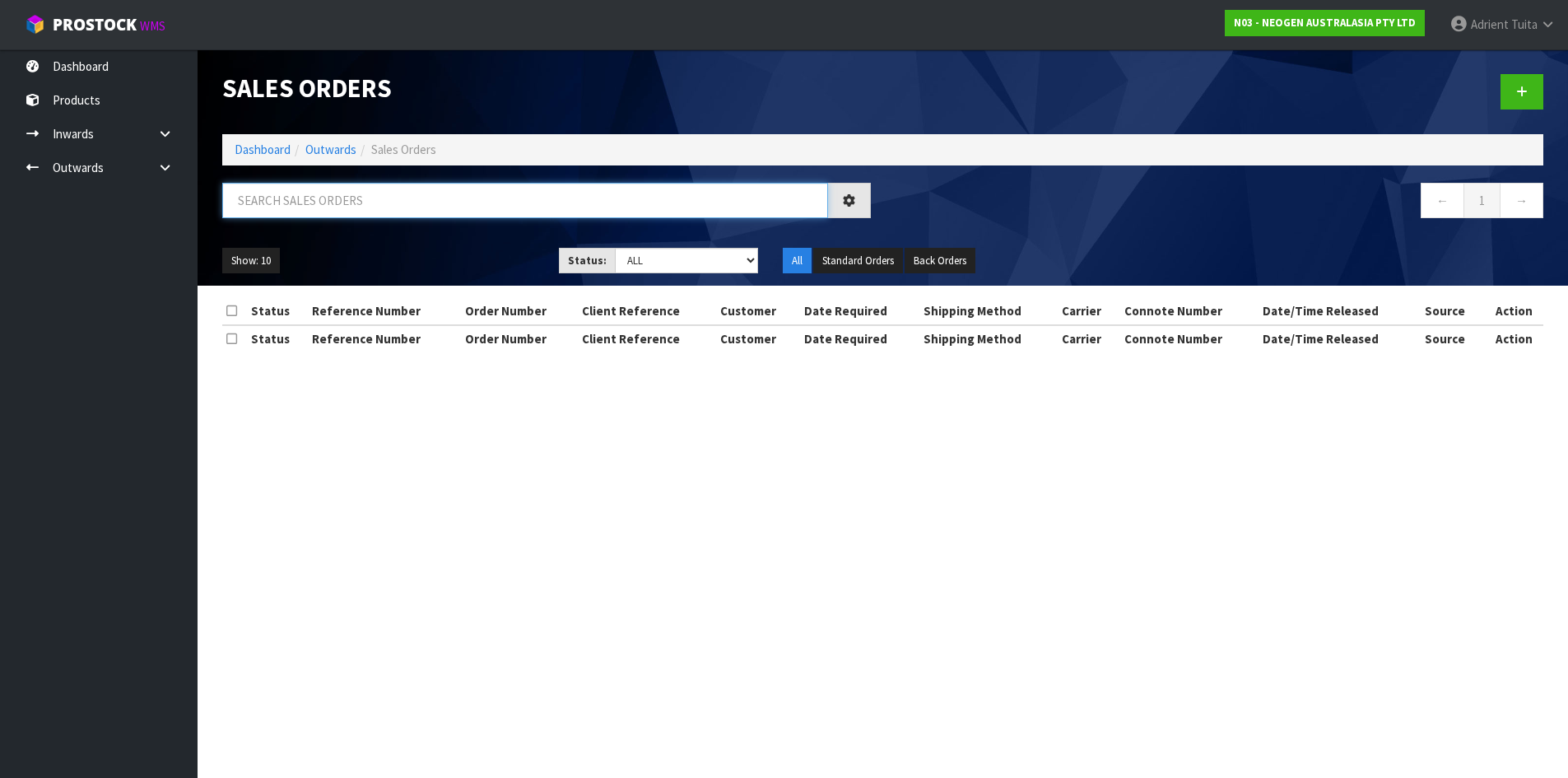
click at [287, 212] on input "text" at bounding box center [525, 200] width 606 height 35
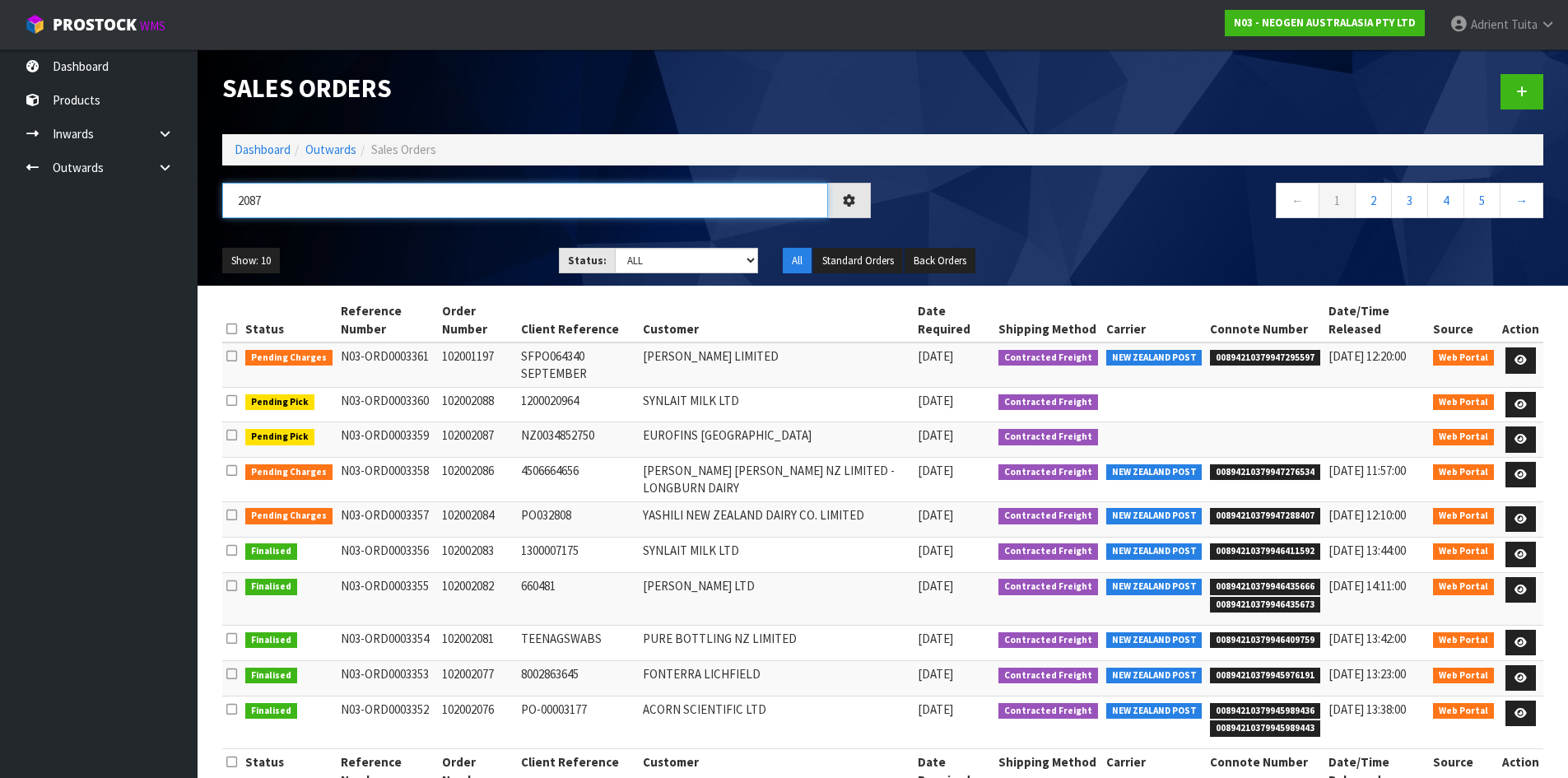
type input "2087"
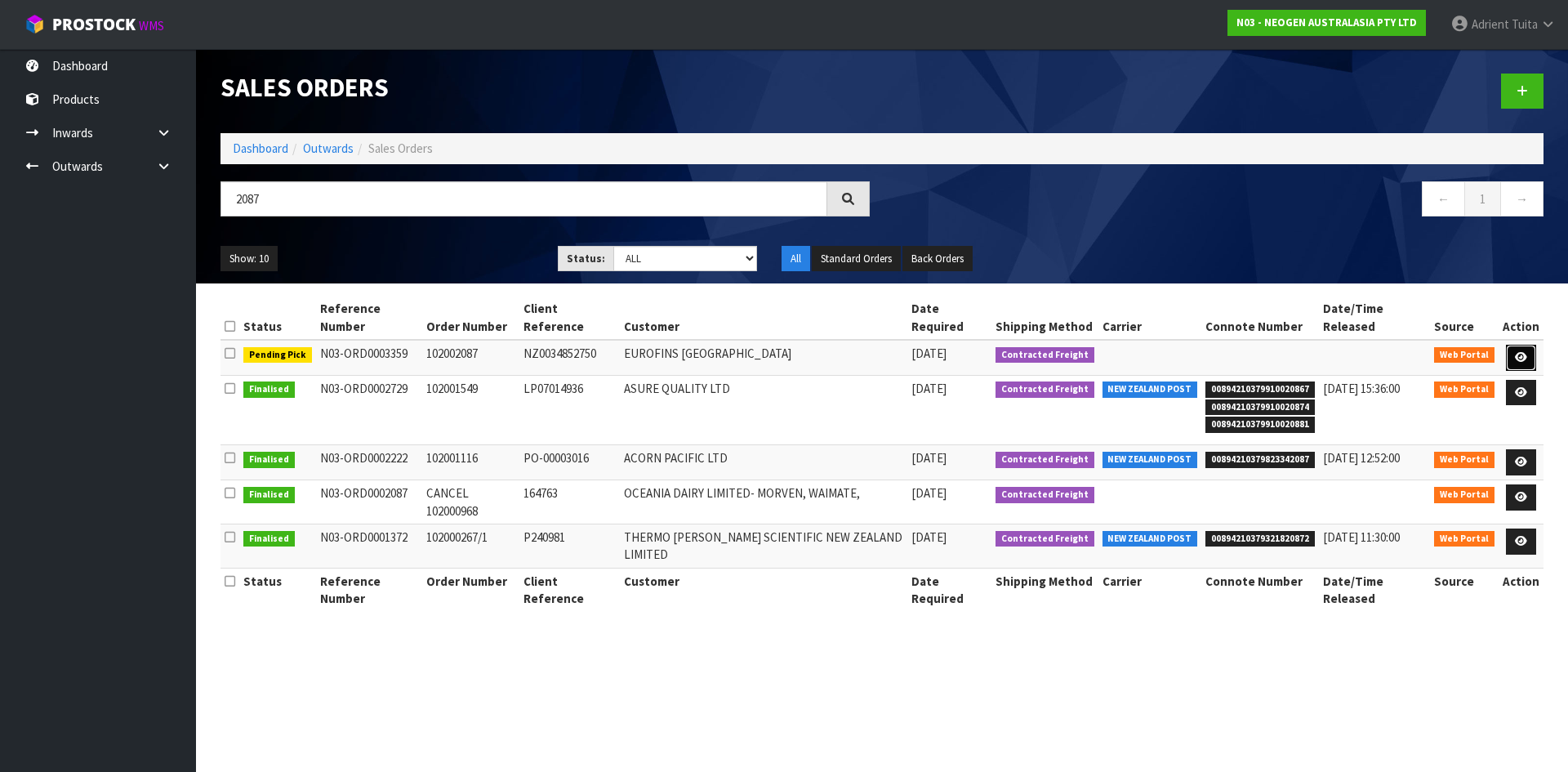
click at [1533, 345] on link at bounding box center [1521, 357] width 30 height 26
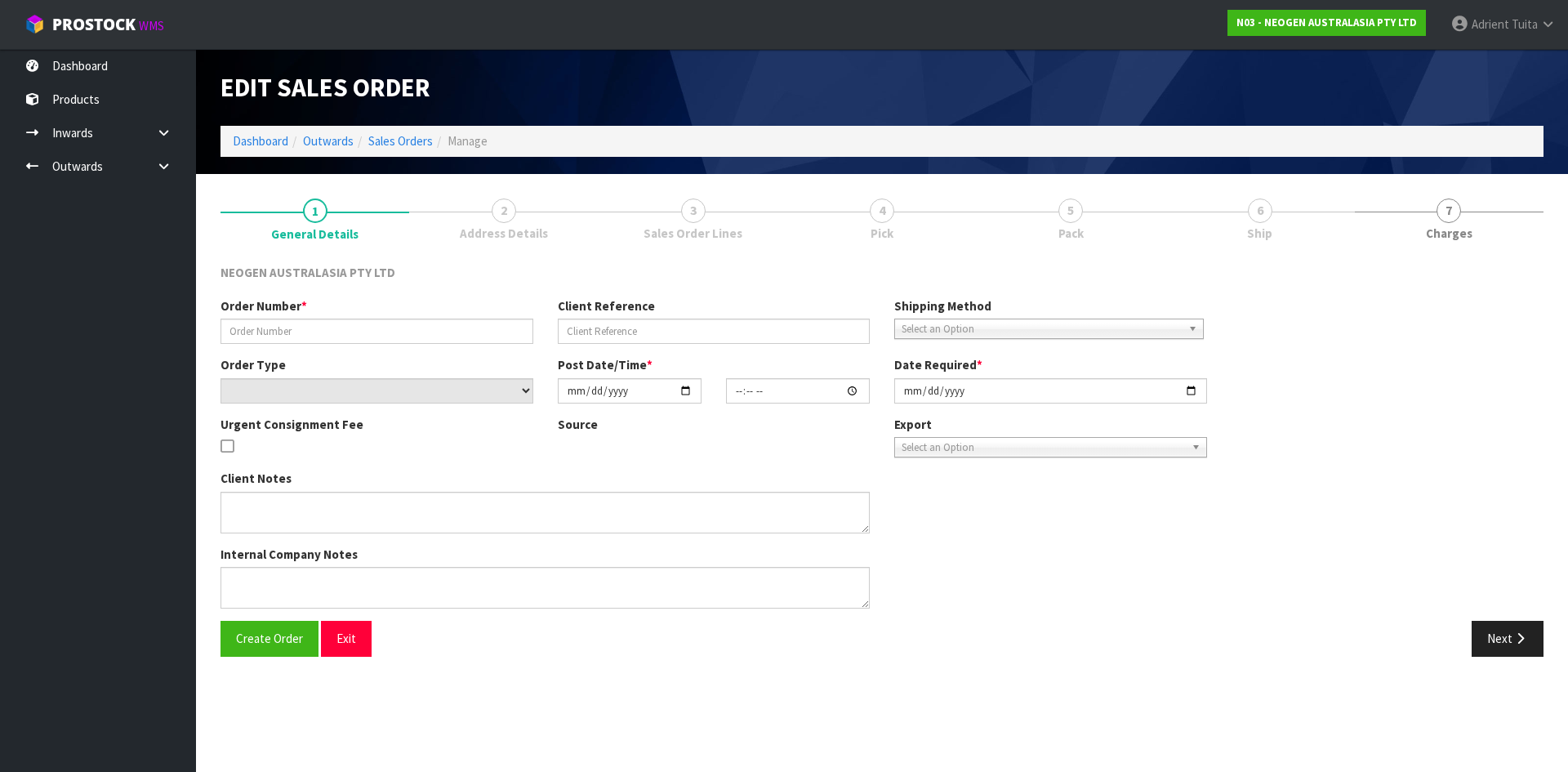
type input "102002087"
type input "NZ0034852750"
select select "number:0"
type input "2025-09-08"
type input "10:00:00.000"
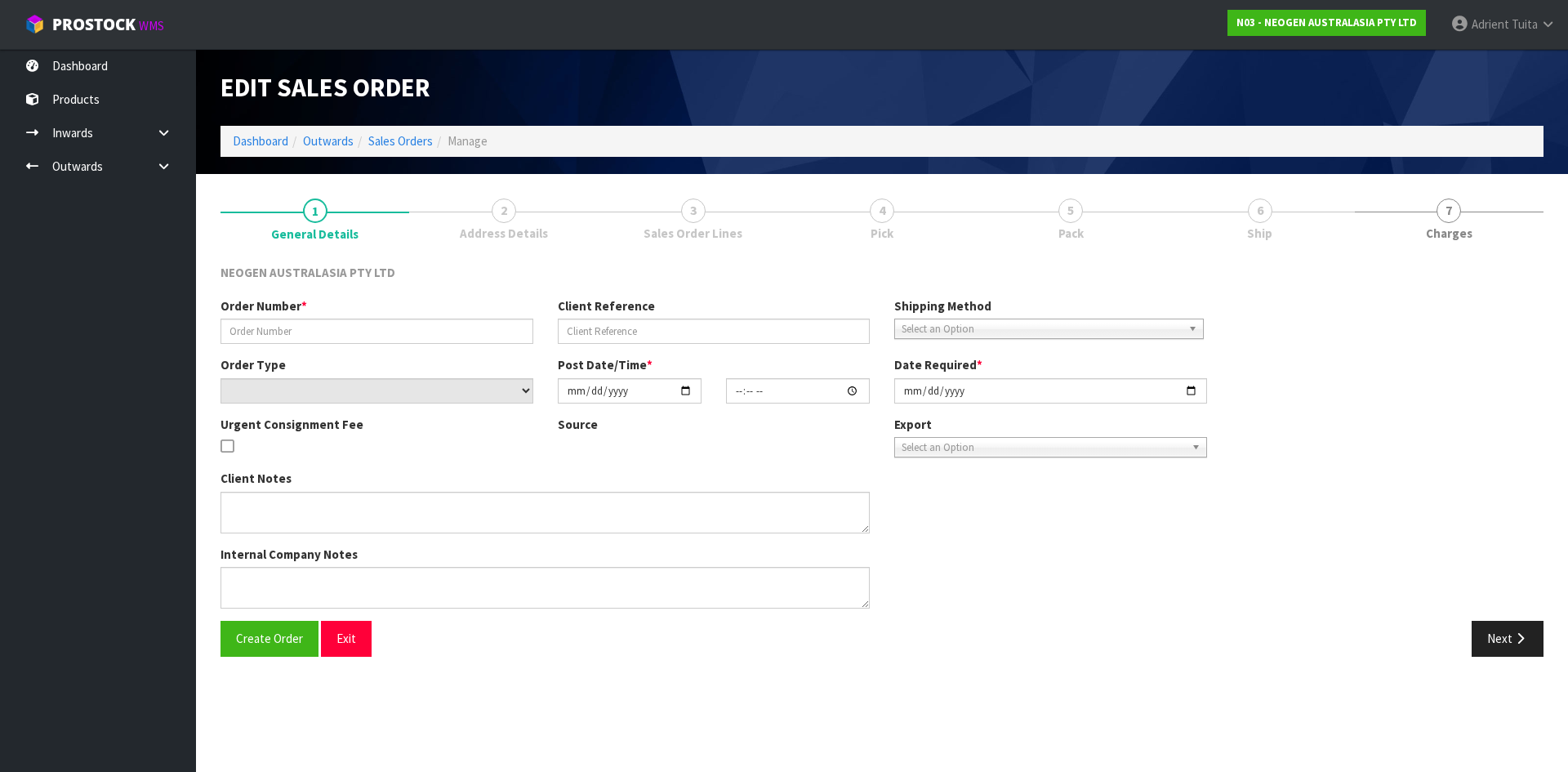
type input "2025-09-08"
type textarea "ATTN ACCOUNTS"
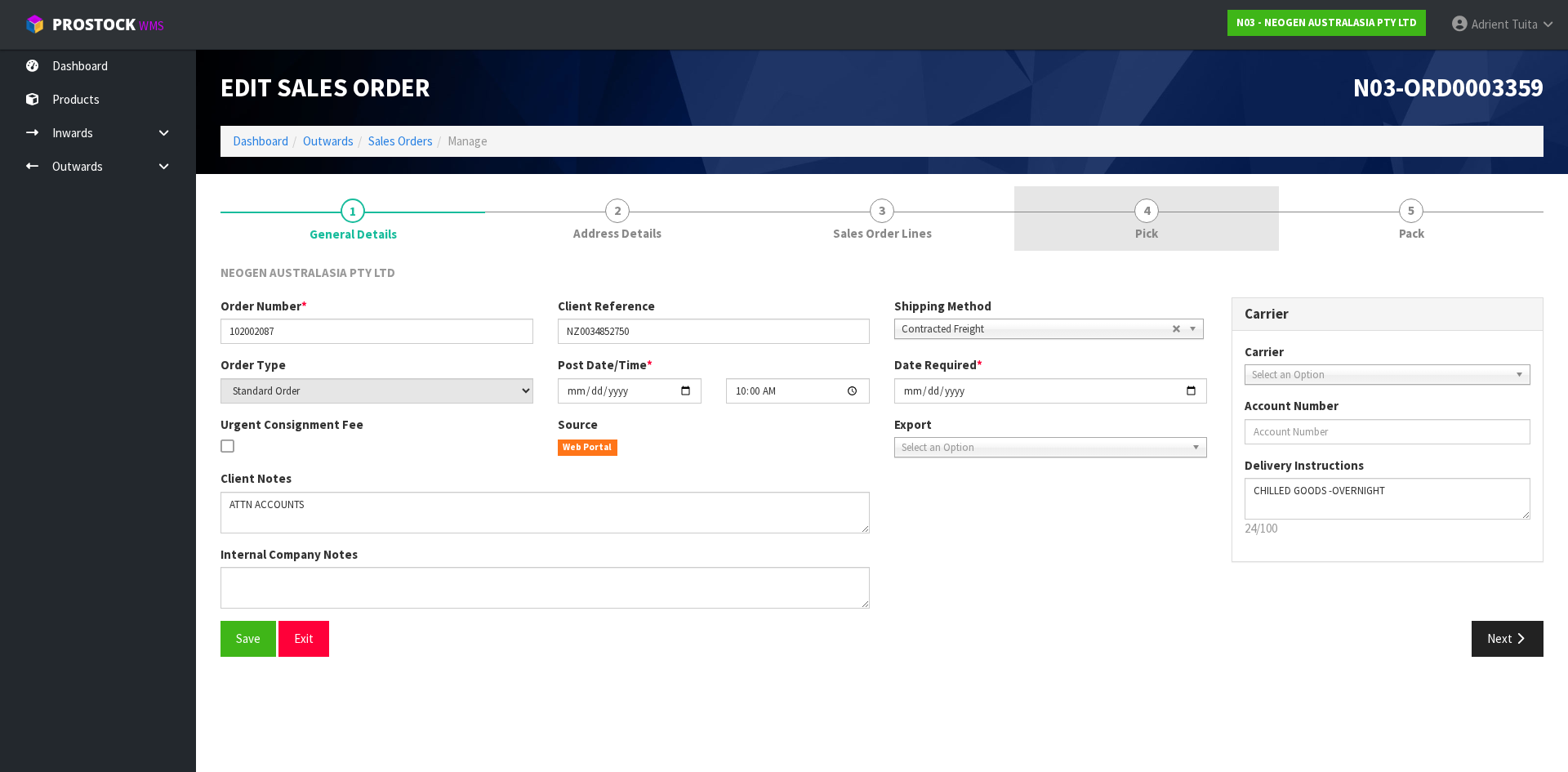
click at [1145, 220] on span "4" at bounding box center [1146, 210] width 24 height 24
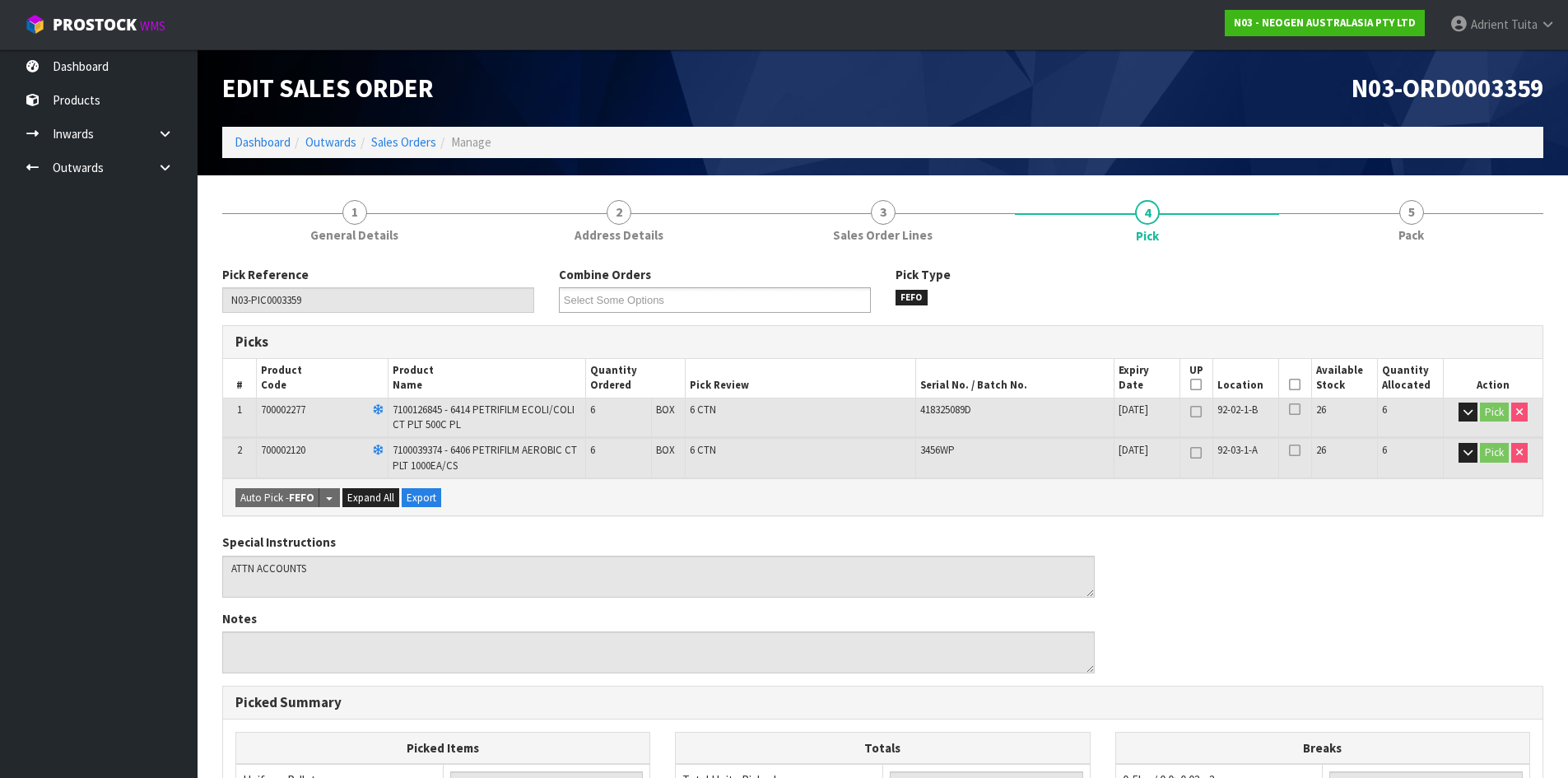
click at [1294, 385] on icon at bounding box center [1295, 384] width 12 height 1
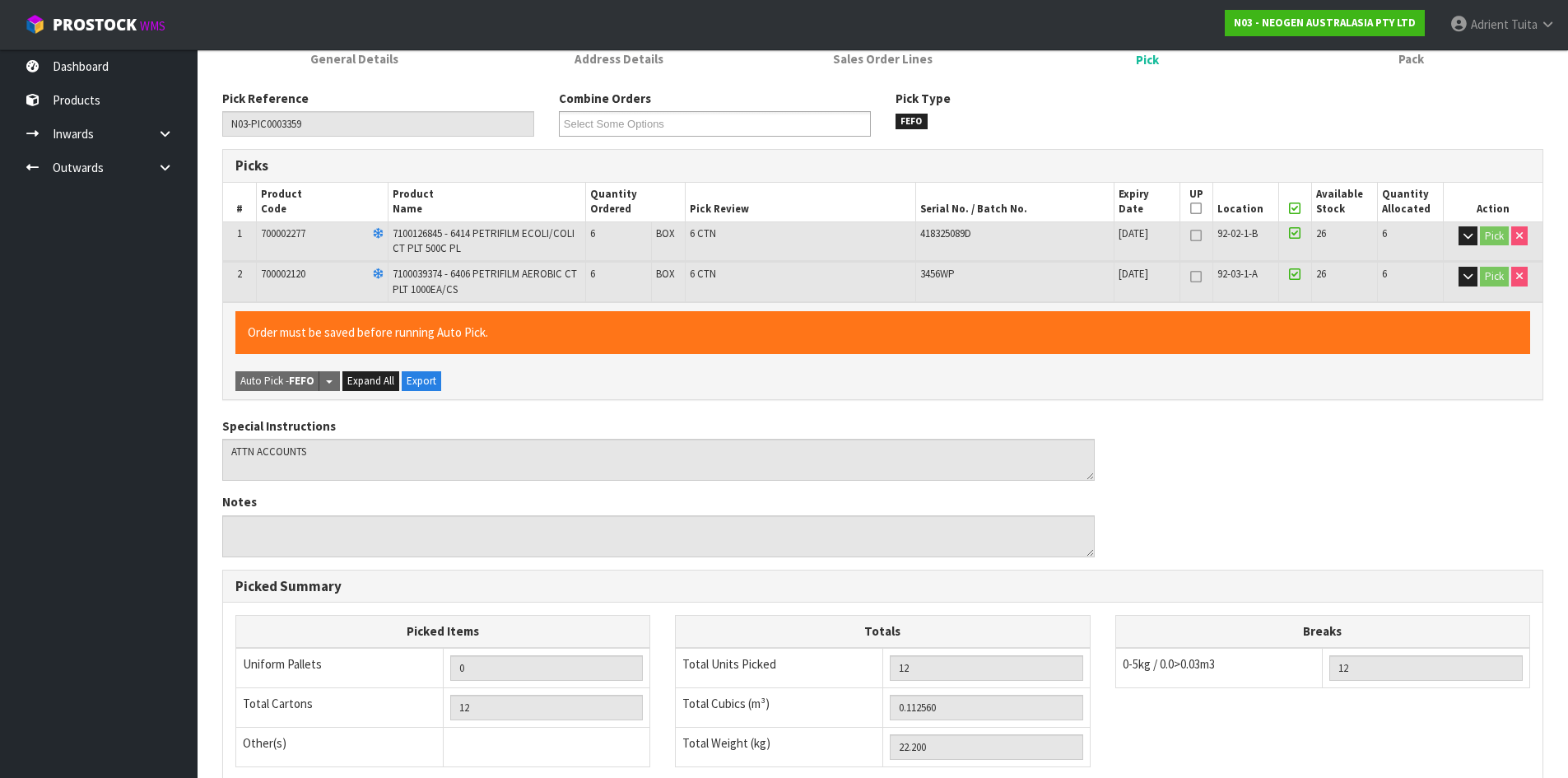
scroll to position [421, 0]
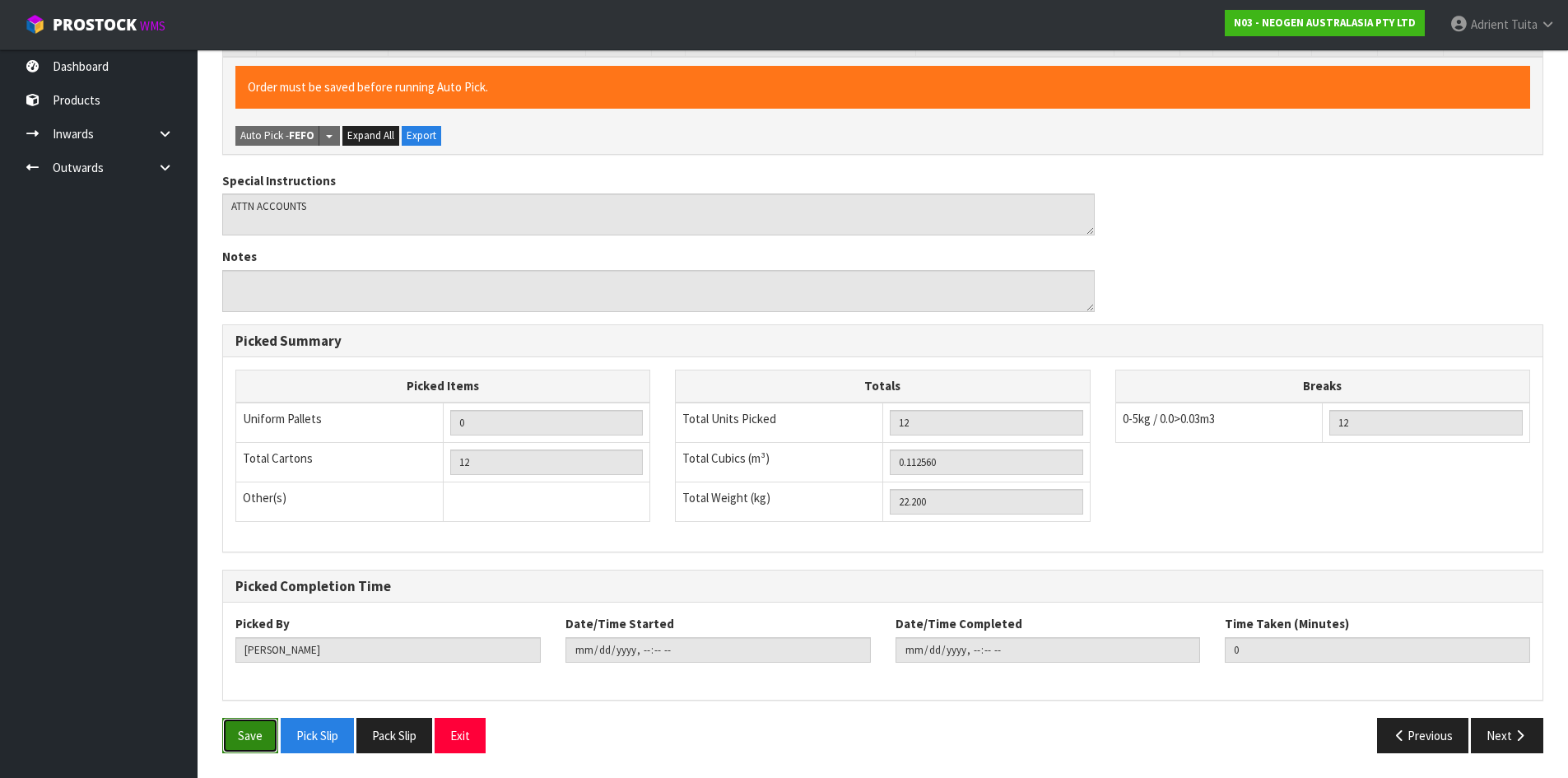
click at [239, 722] on button "Save" at bounding box center [251, 735] width 56 height 35
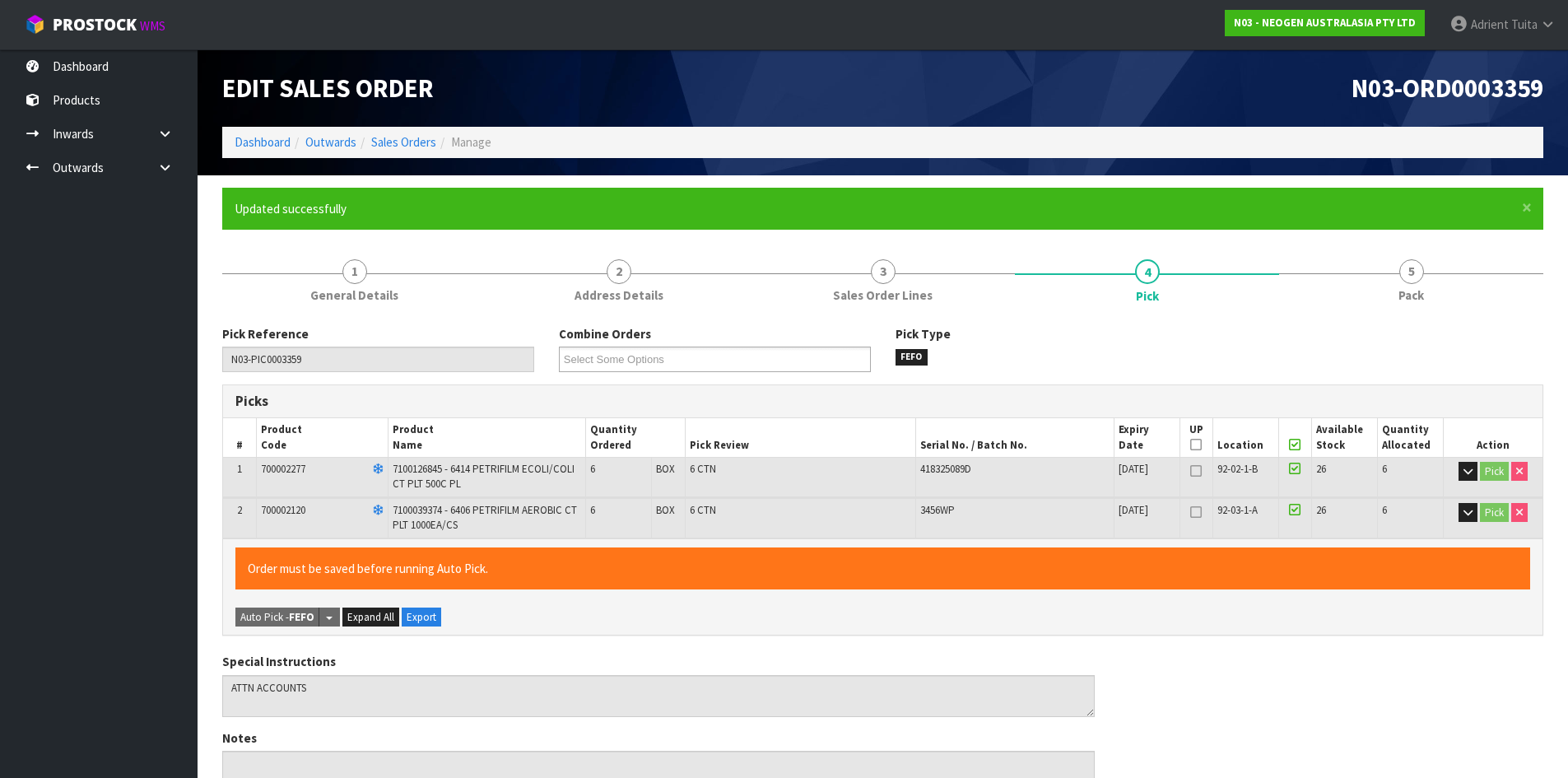
type input "Adrient Tuita"
type input "2025-09-08T12:22:49"
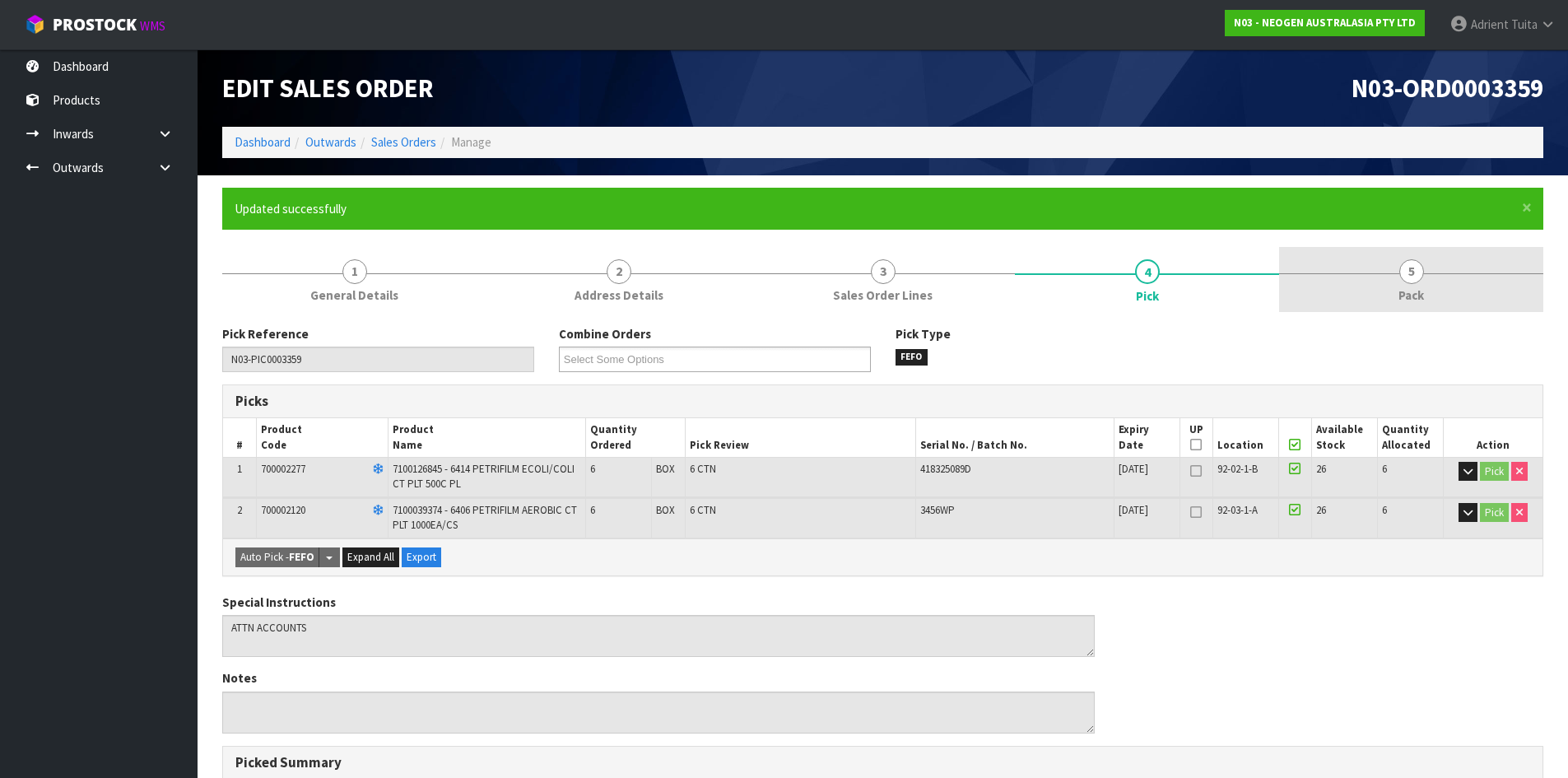
click at [1413, 297] on span "Pack" at bounding box center [1411, 296] width 25 height 18
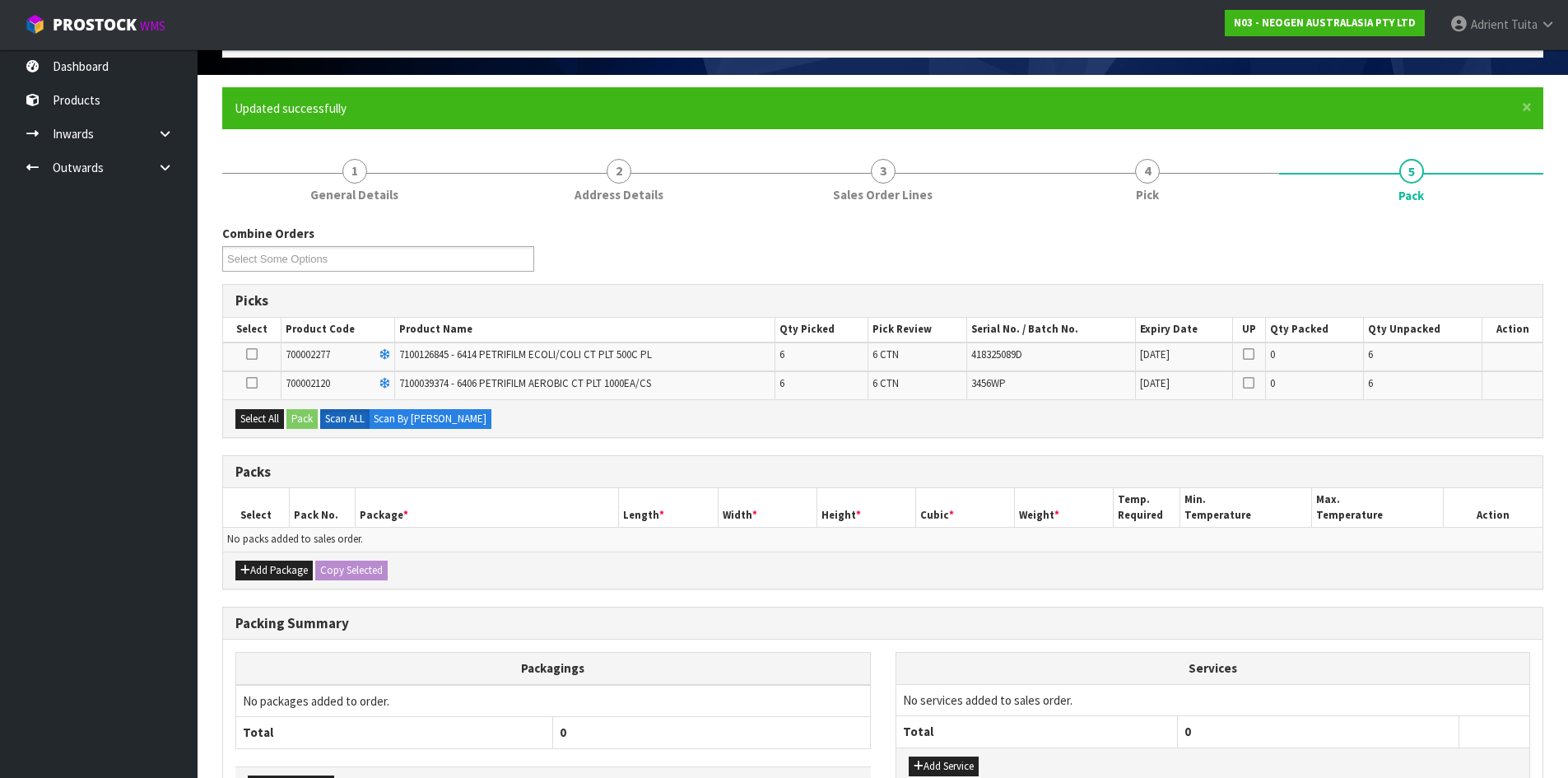
scroll to position [217, 0]
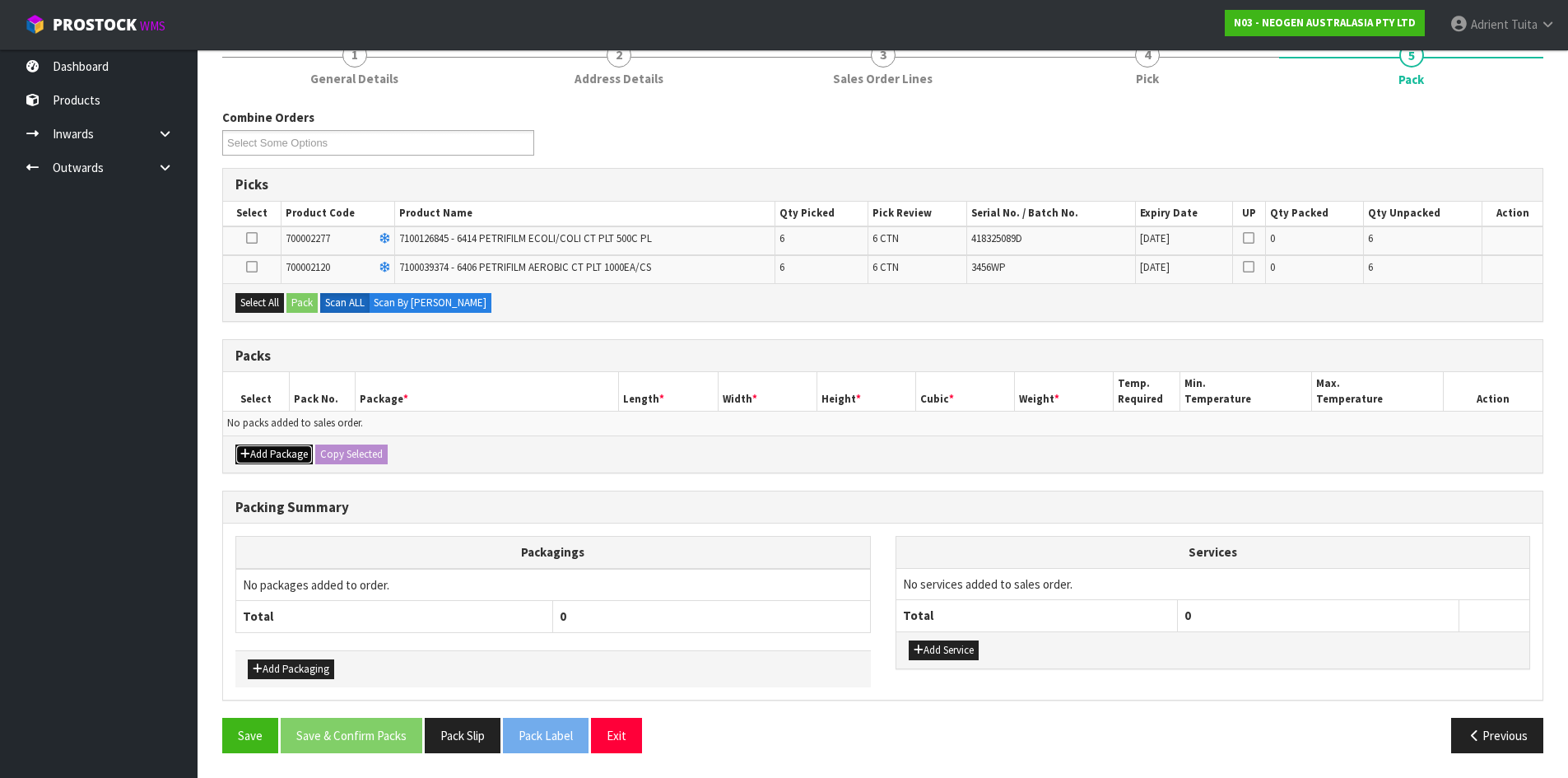
click at [262, 451] on button "Add Package" at bounding box center [274, 454] width 78 height 19
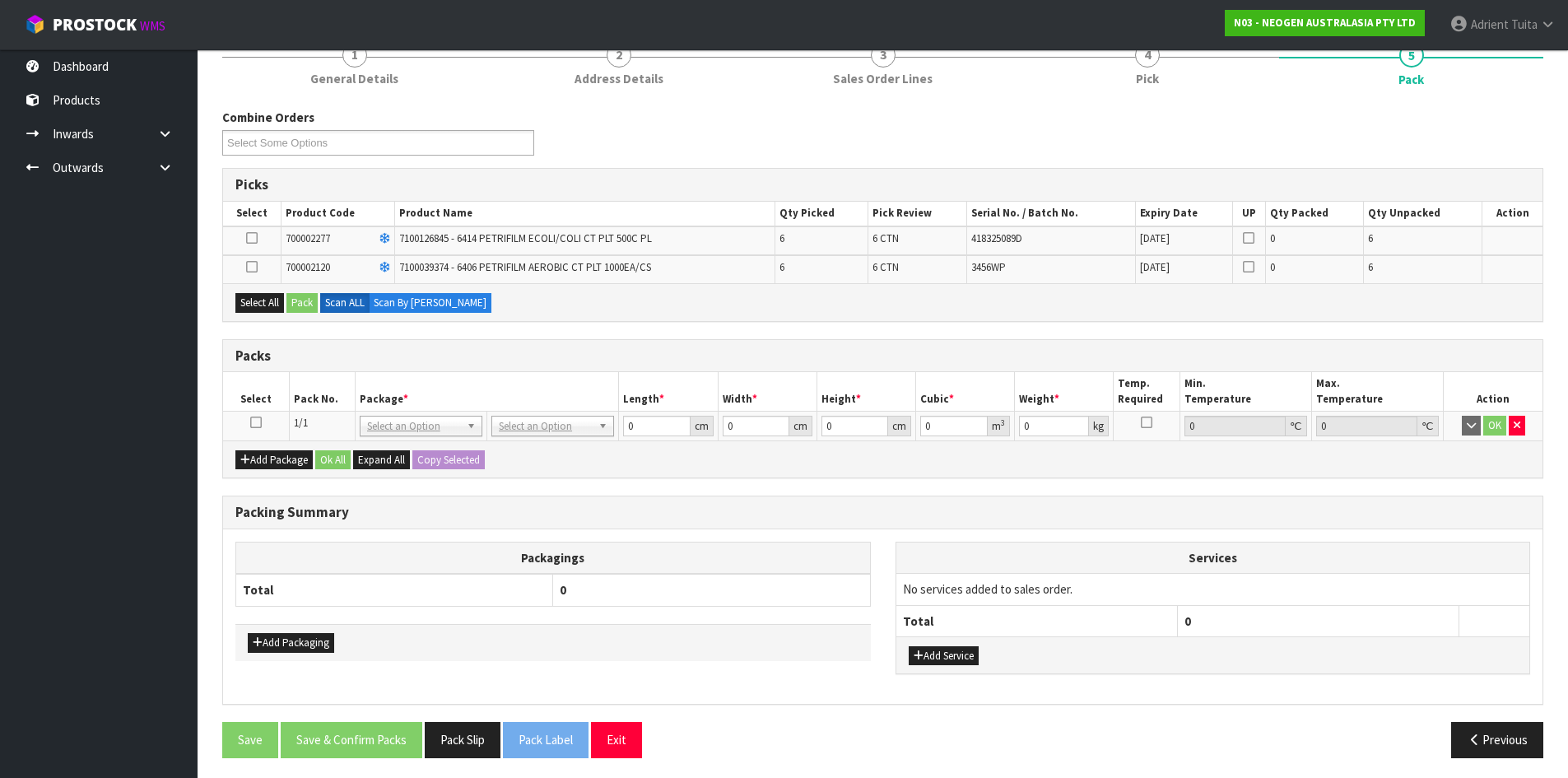
click at [1520, 437] on td "OK" at bounding box center [1493, 426] width 99 height 29
click at [1520, 435] on button "button" at bounding box center [1516, 426] width 17 height 19
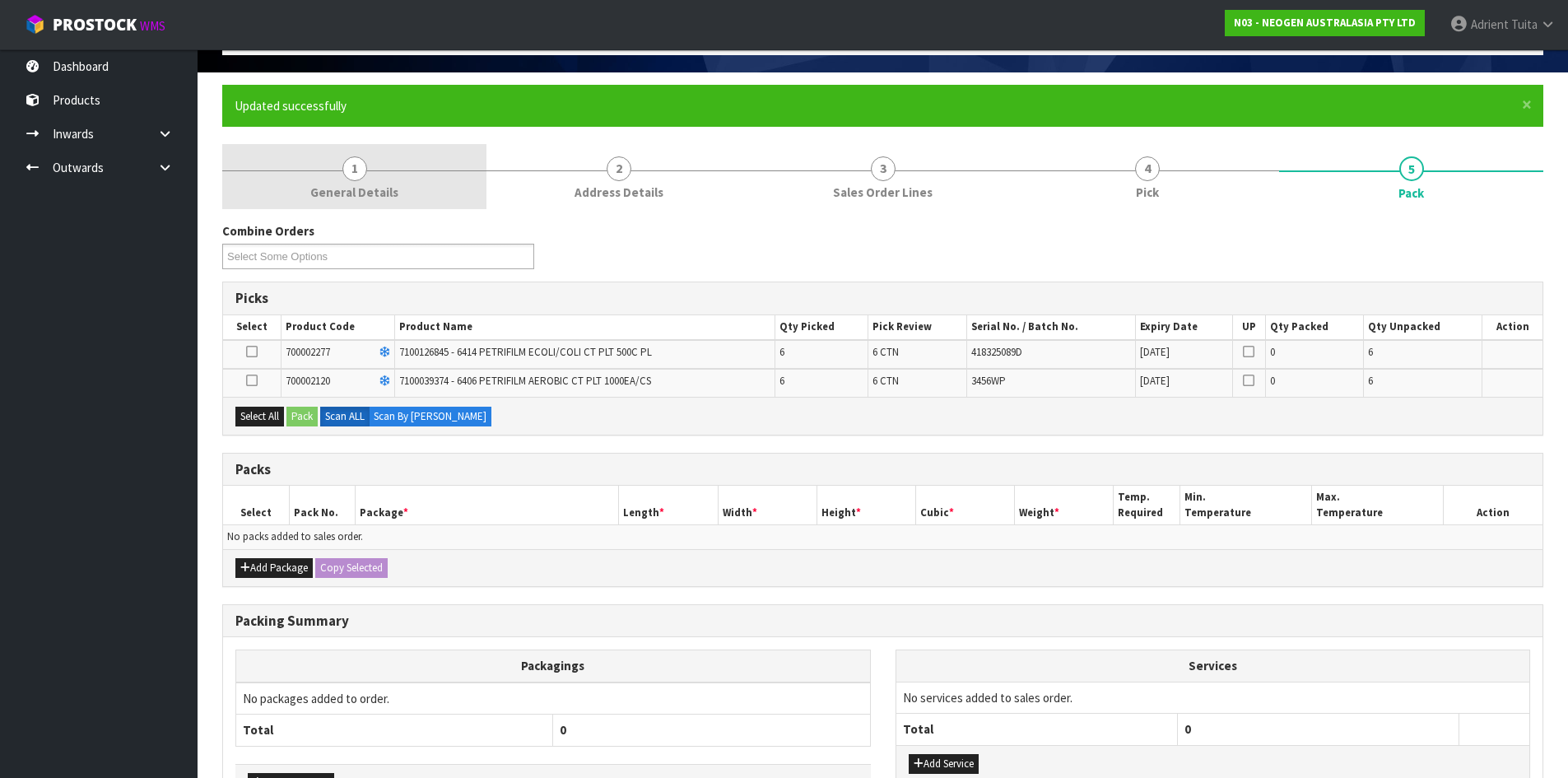
scroll to position [0, 0]
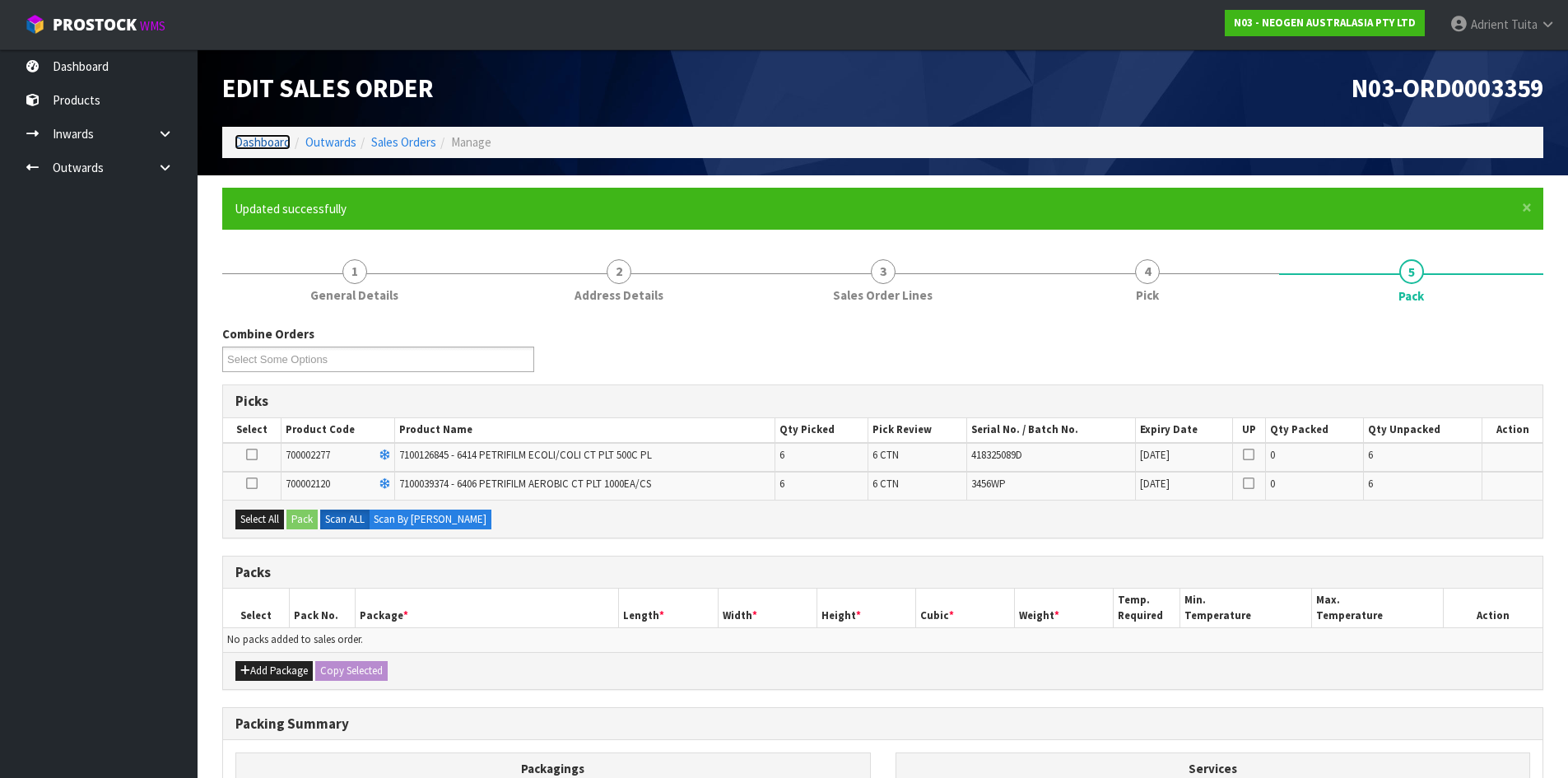
click at [268, 136] on link "Dashboard" at bounding box center [262, 142] width 56 height 16
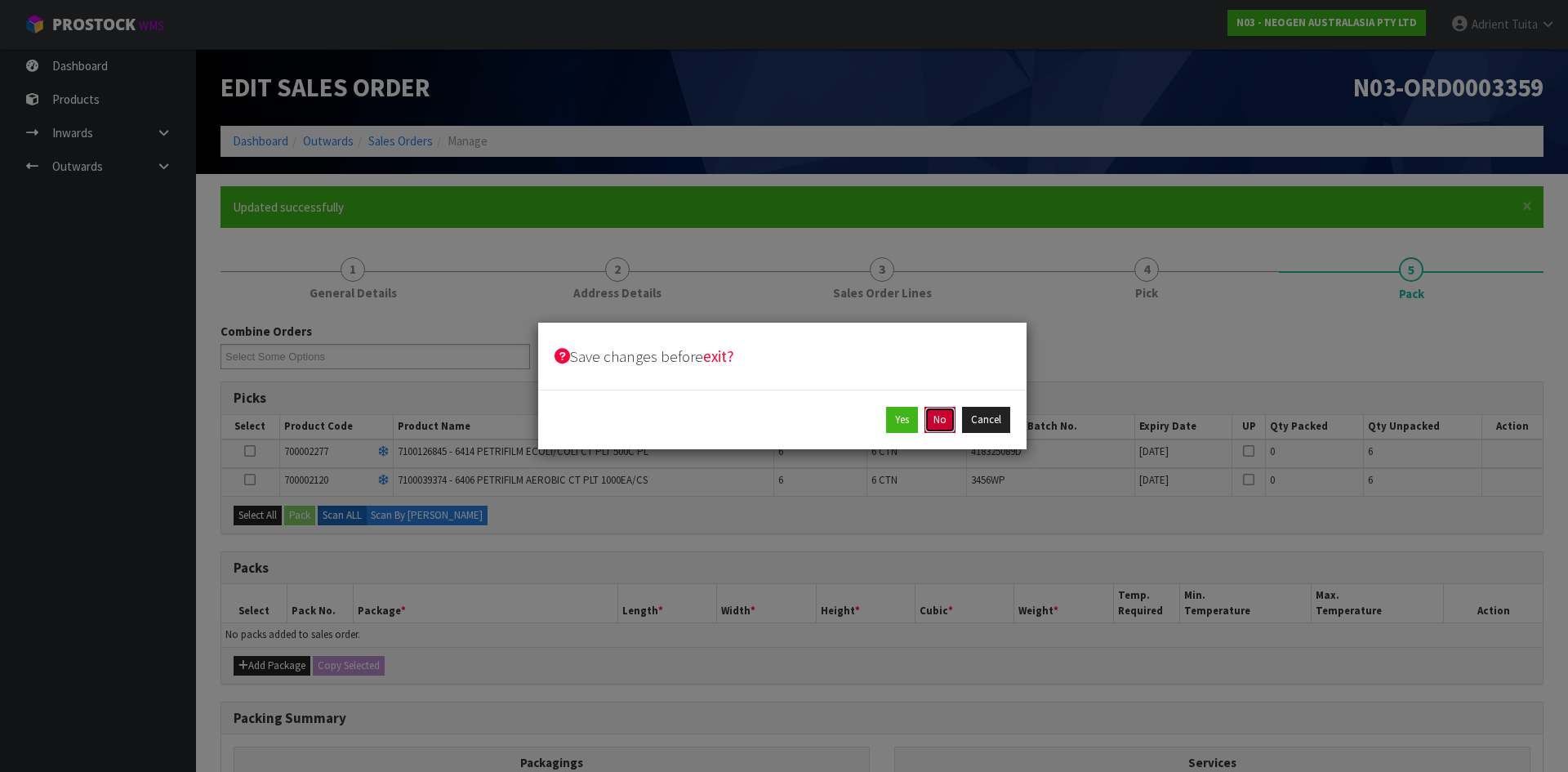
click at [948, 429] on button "No" at bounding box center [940, 420] width 31 height 26
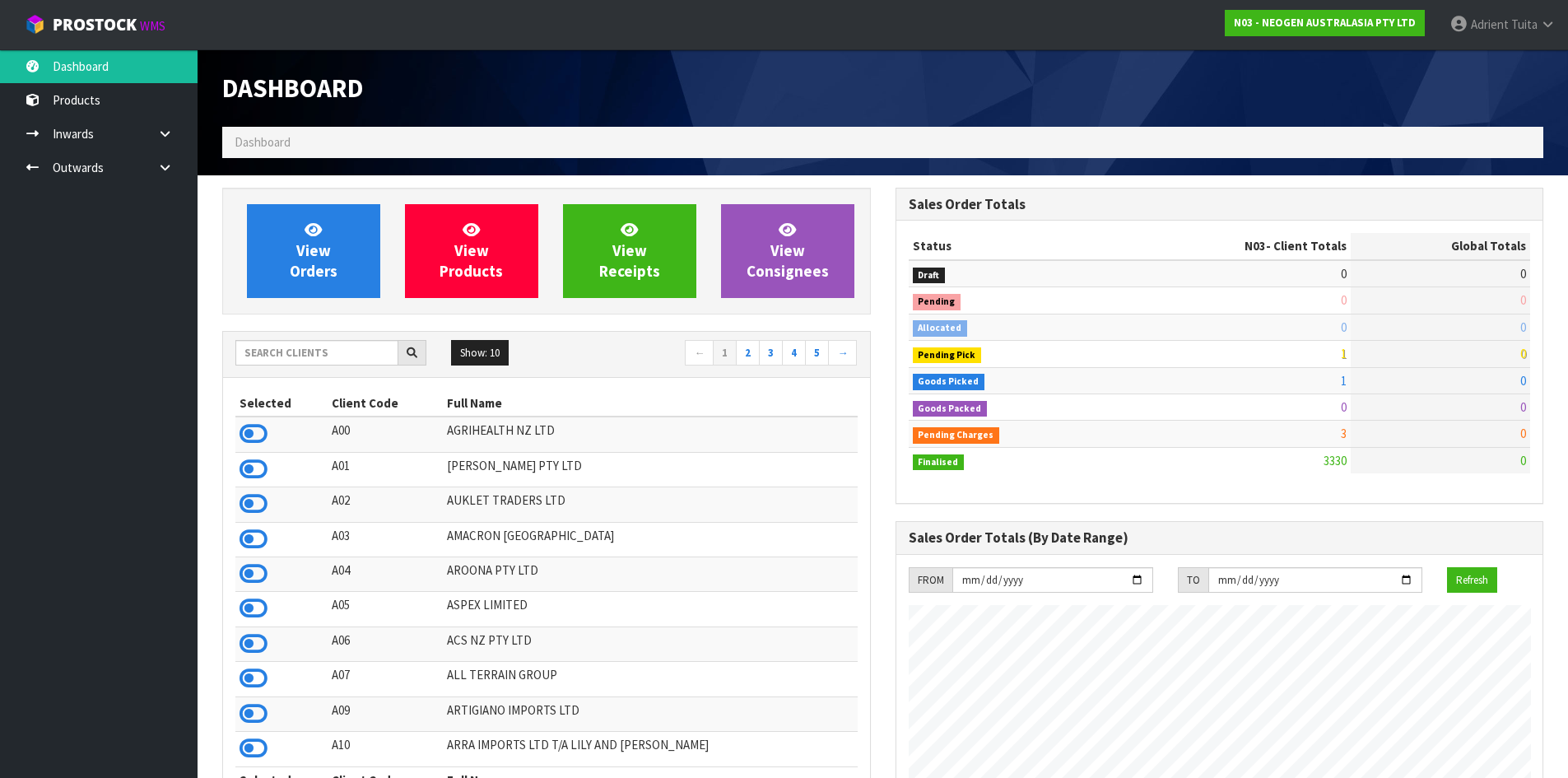
scroll to position [1248, 673]
click at [291, 265] on span "View Orders" at bounding box center [313, 250] width 48 height 61
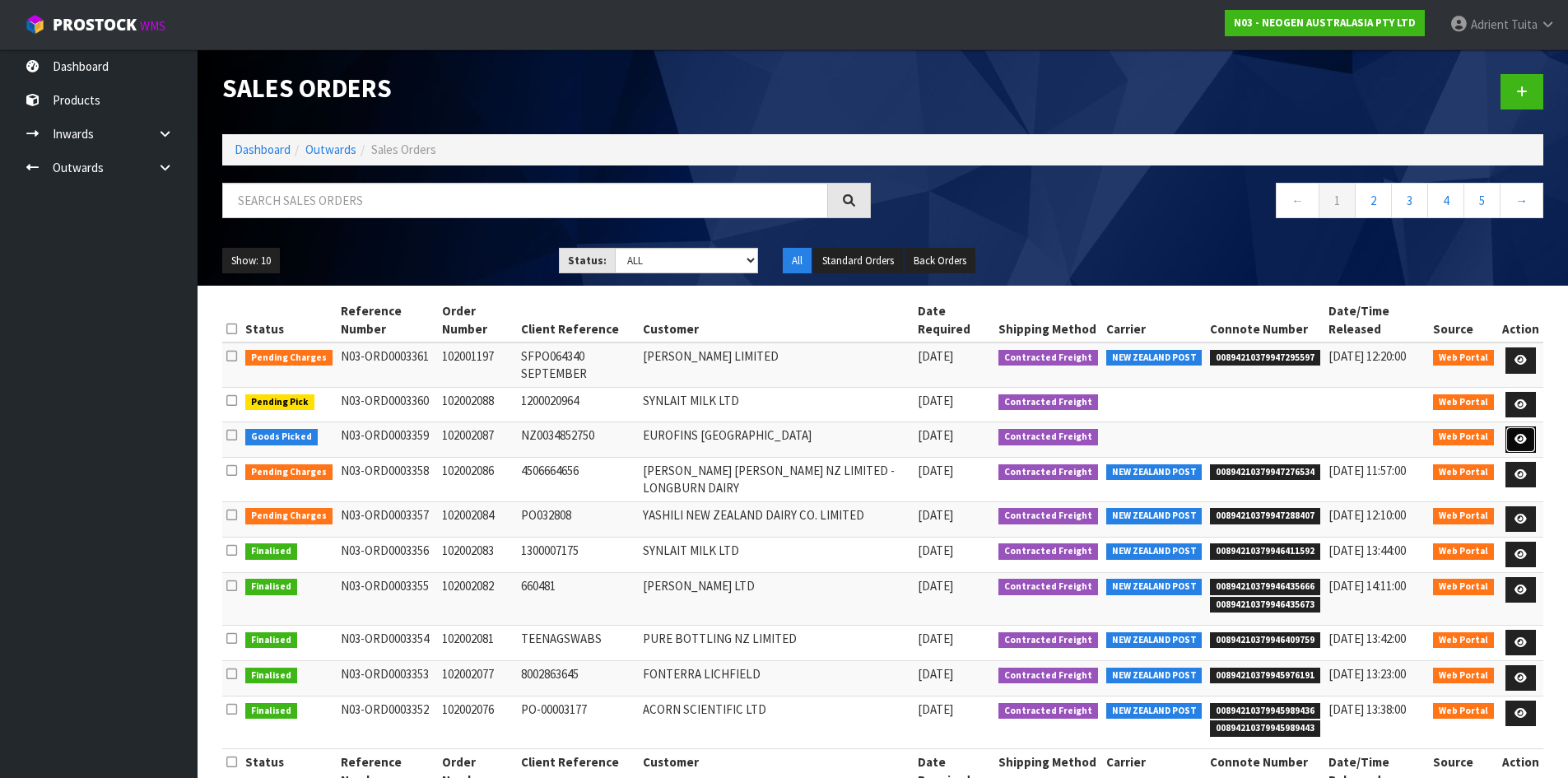
click at [1528, 438] on link at bounding box center [1519, 440] width 30 height 26
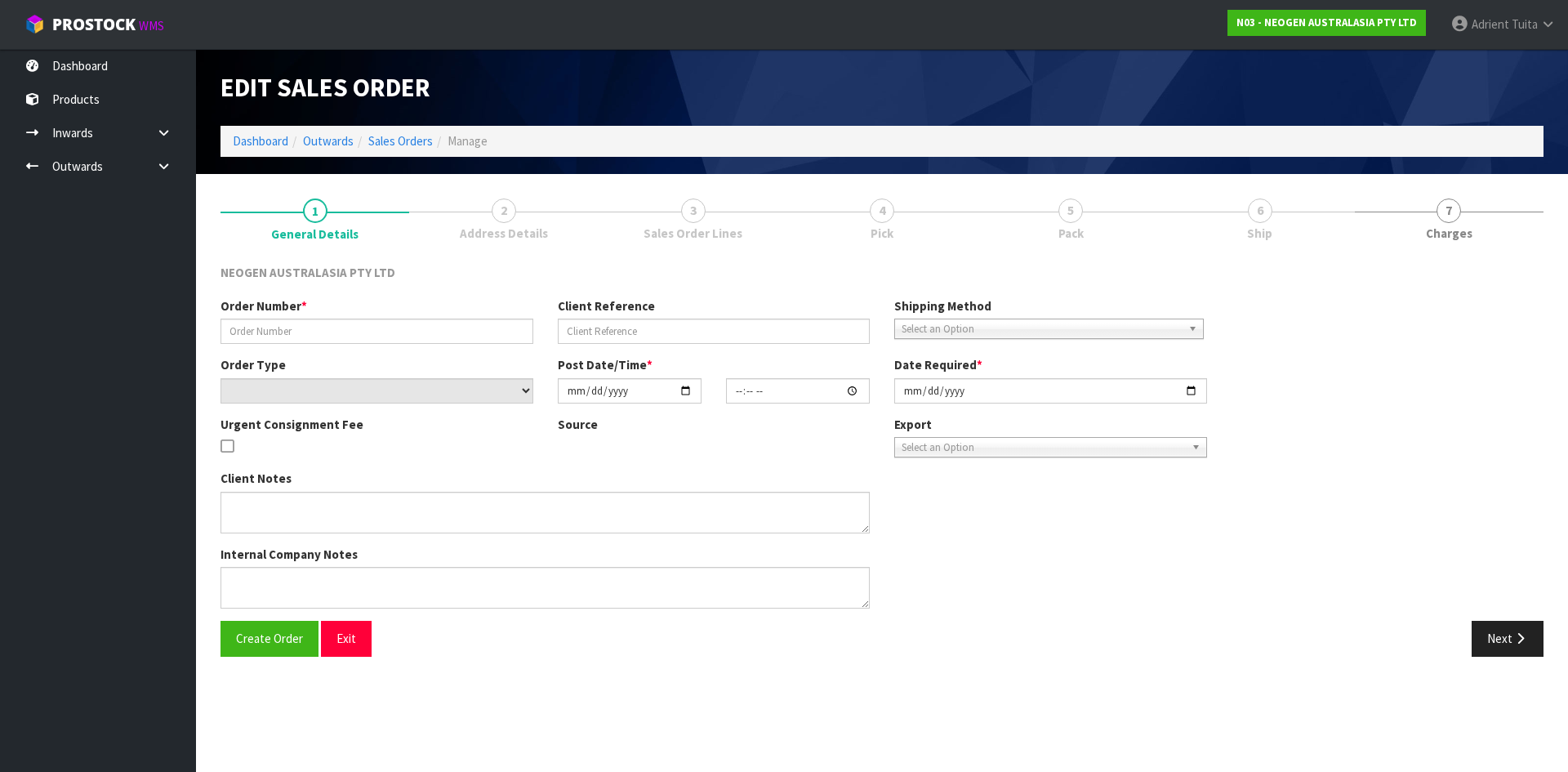
type input "102002087"
type input "NZ0034852750"
select select "number:0"
type input "2025-09-08"
type input "10:00:00.000"
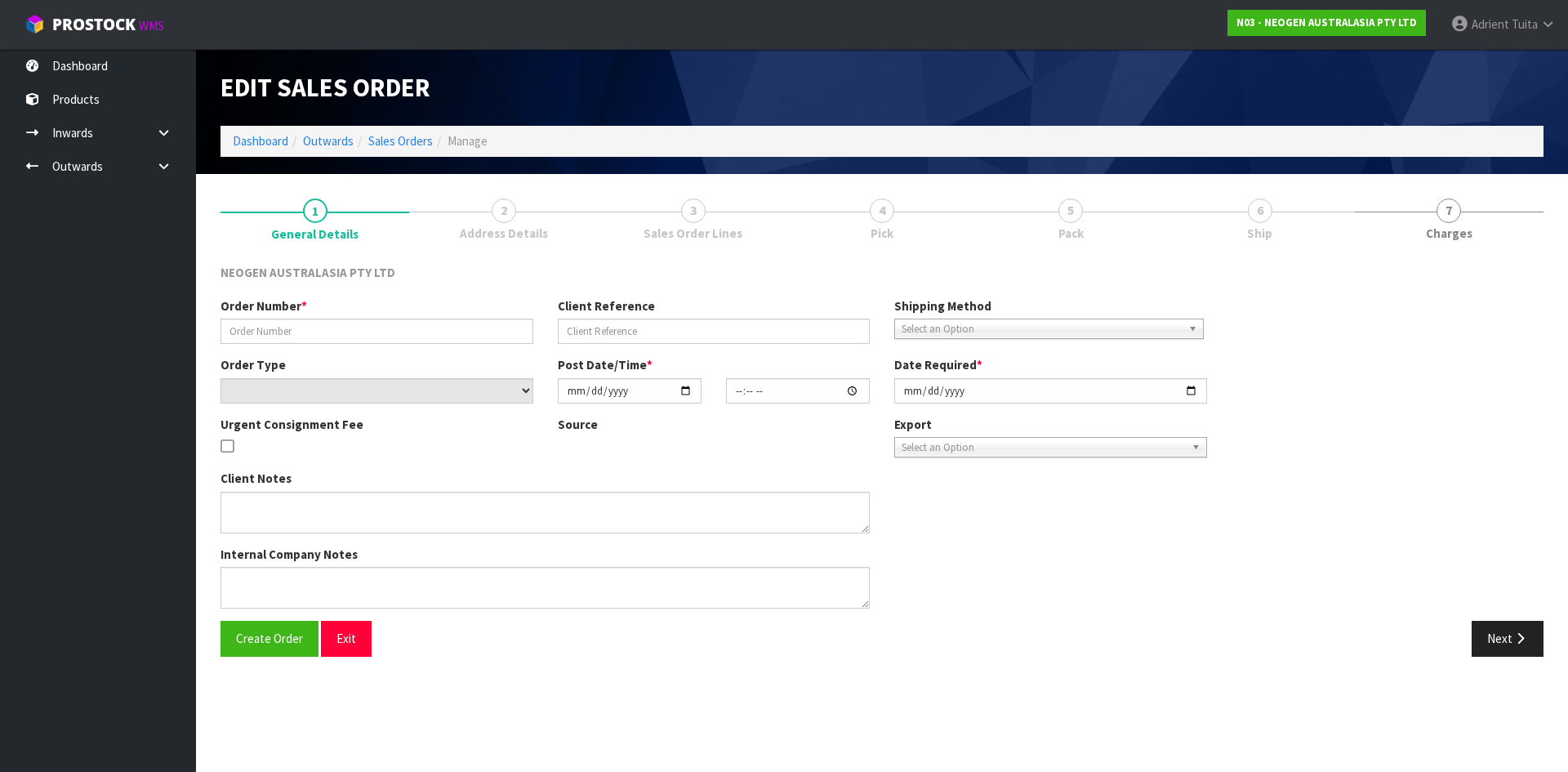
type input "2025-09-08"
type textarea "ATTN ACCOUNTS"
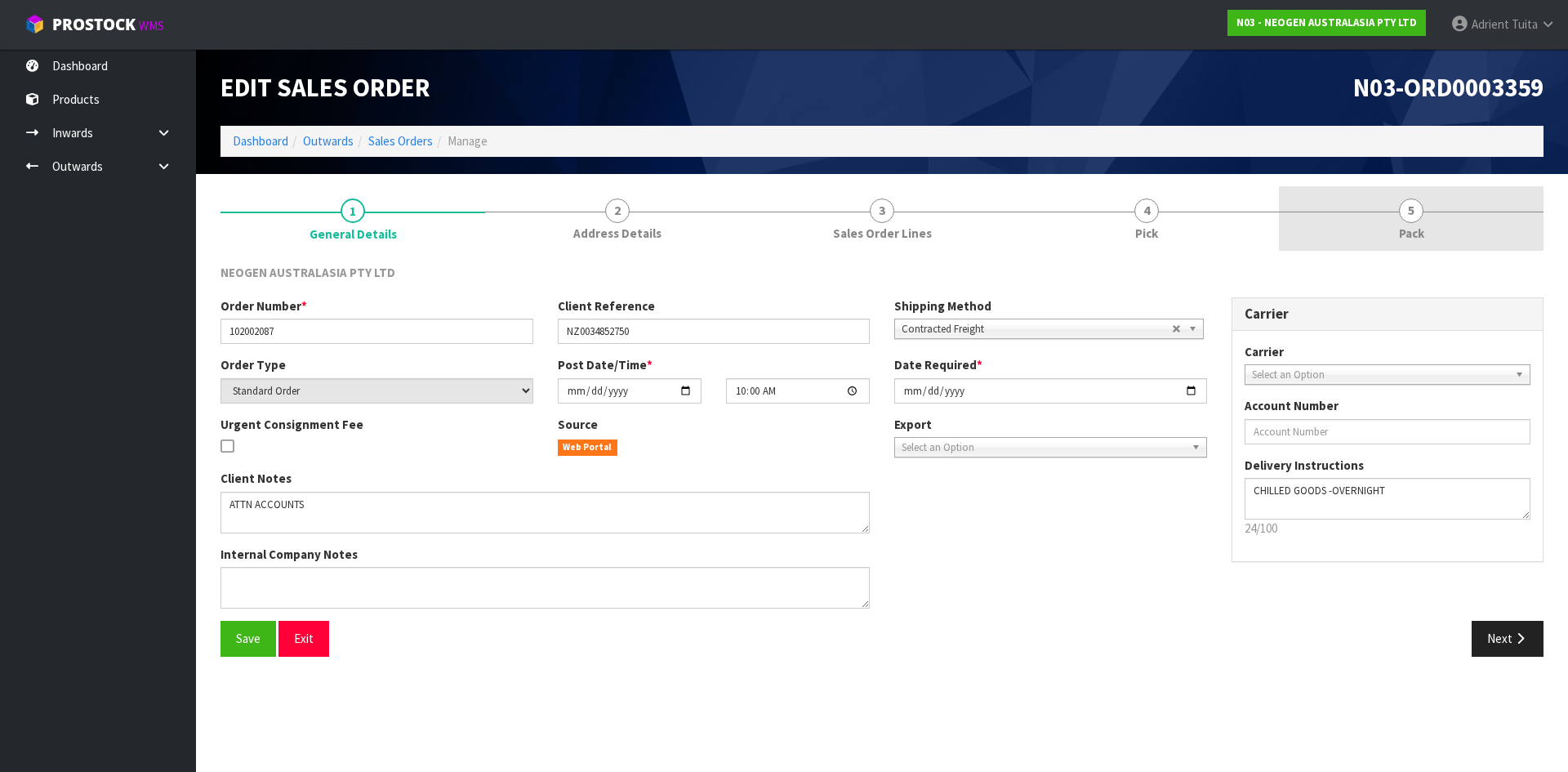
click at [1435, 231] on link "5 Pack" at bounding box center [1412, 218] width 264 height 65
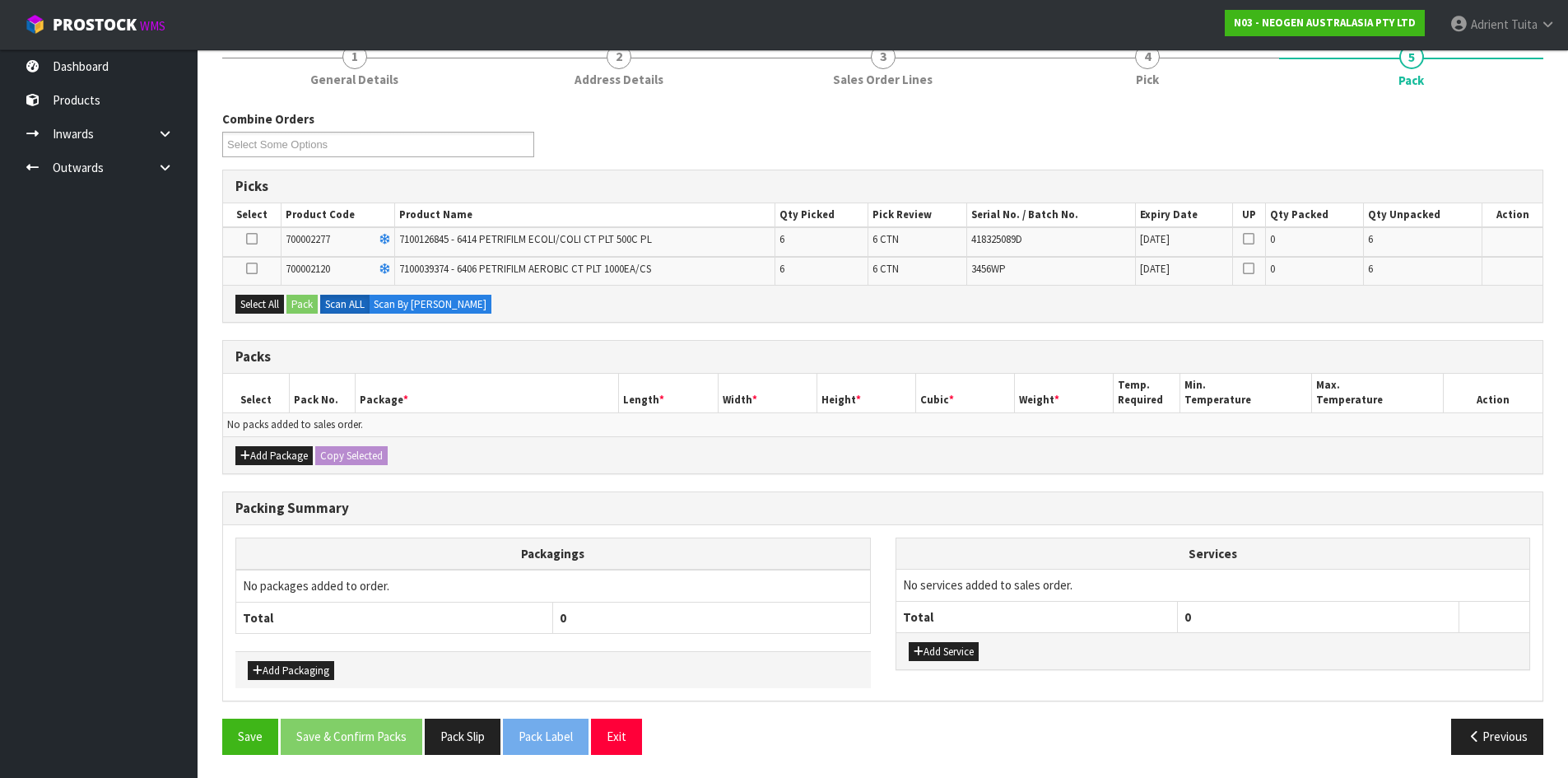
scroll to position [158, 0]
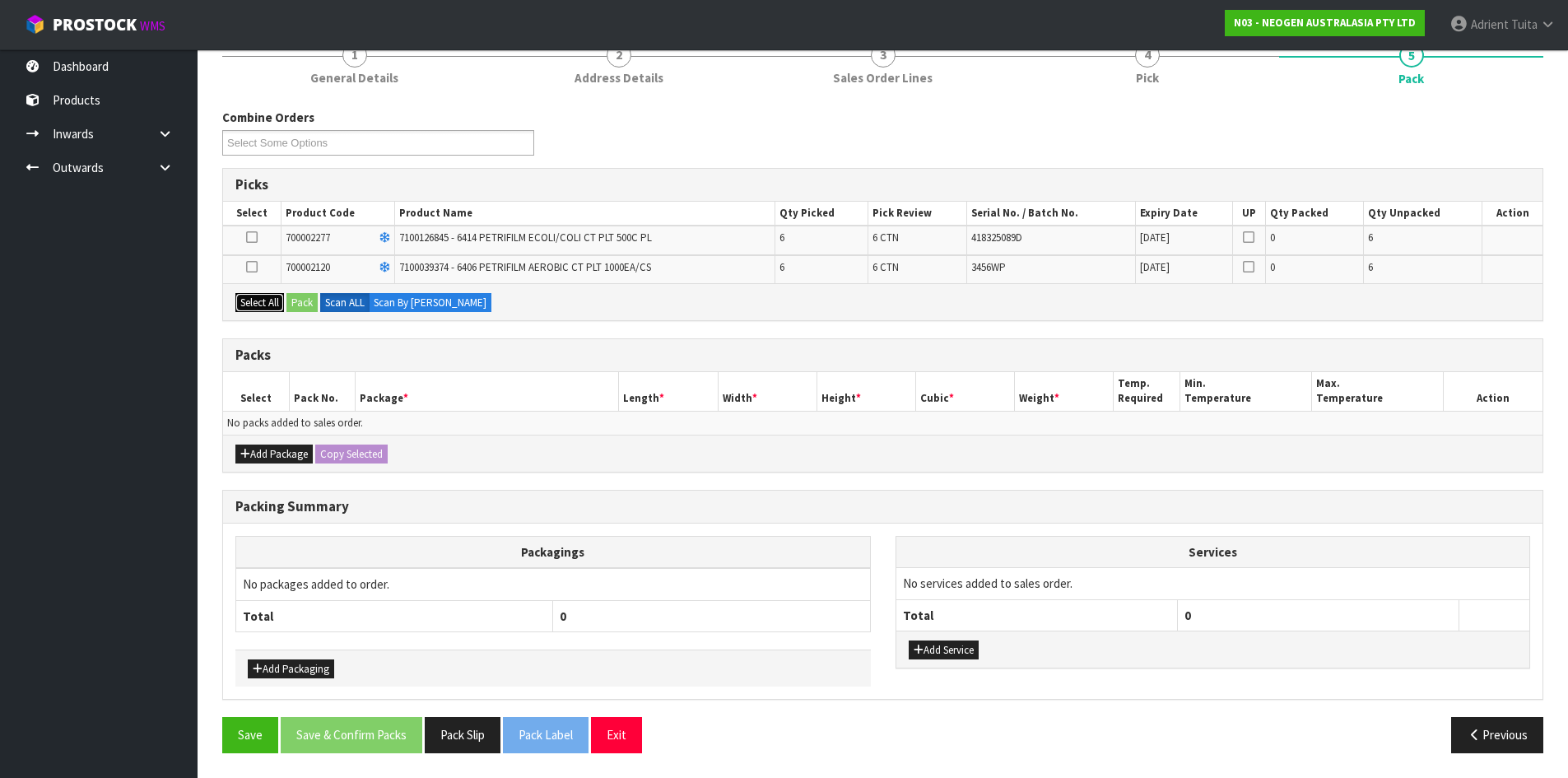
drag, startPoint x: 248, startPoint y: 295, endPoint x: 290, endPoint y: 297, distance: 42.0
click at [250, 295] on button "Select All" at bounding box center [260, 302] width 49 height 19
click at [297, 300] on button "Pack" at bounding box center [302, 302] width 31 height 19
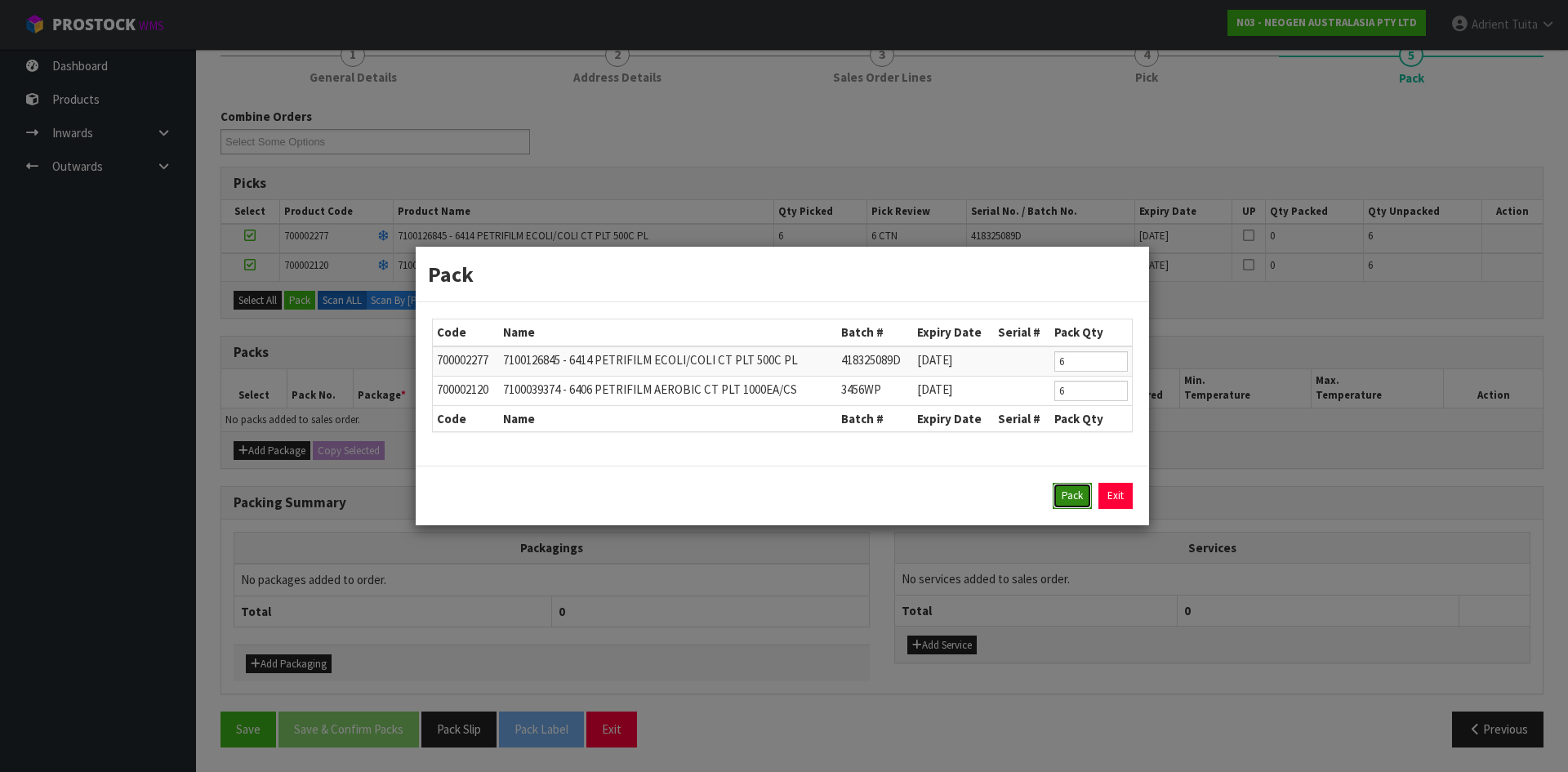
click at [1081, 503] on button "Pack" at bounding box center [1072, 495] width 40 height 26
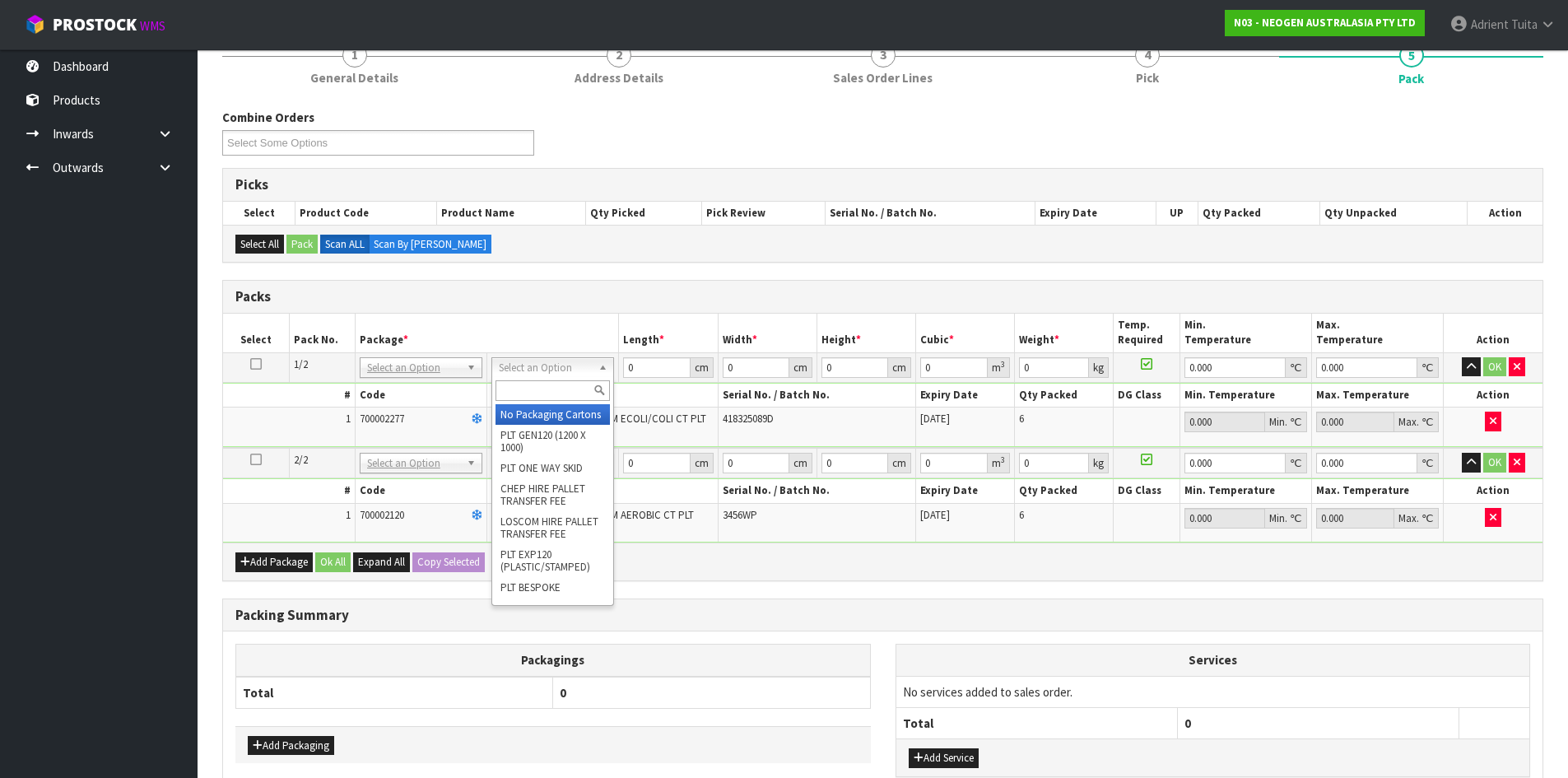
click at [545, 389] on input "text" at bounding box center [553, 390] width 115 height 20
type input "ctn7"
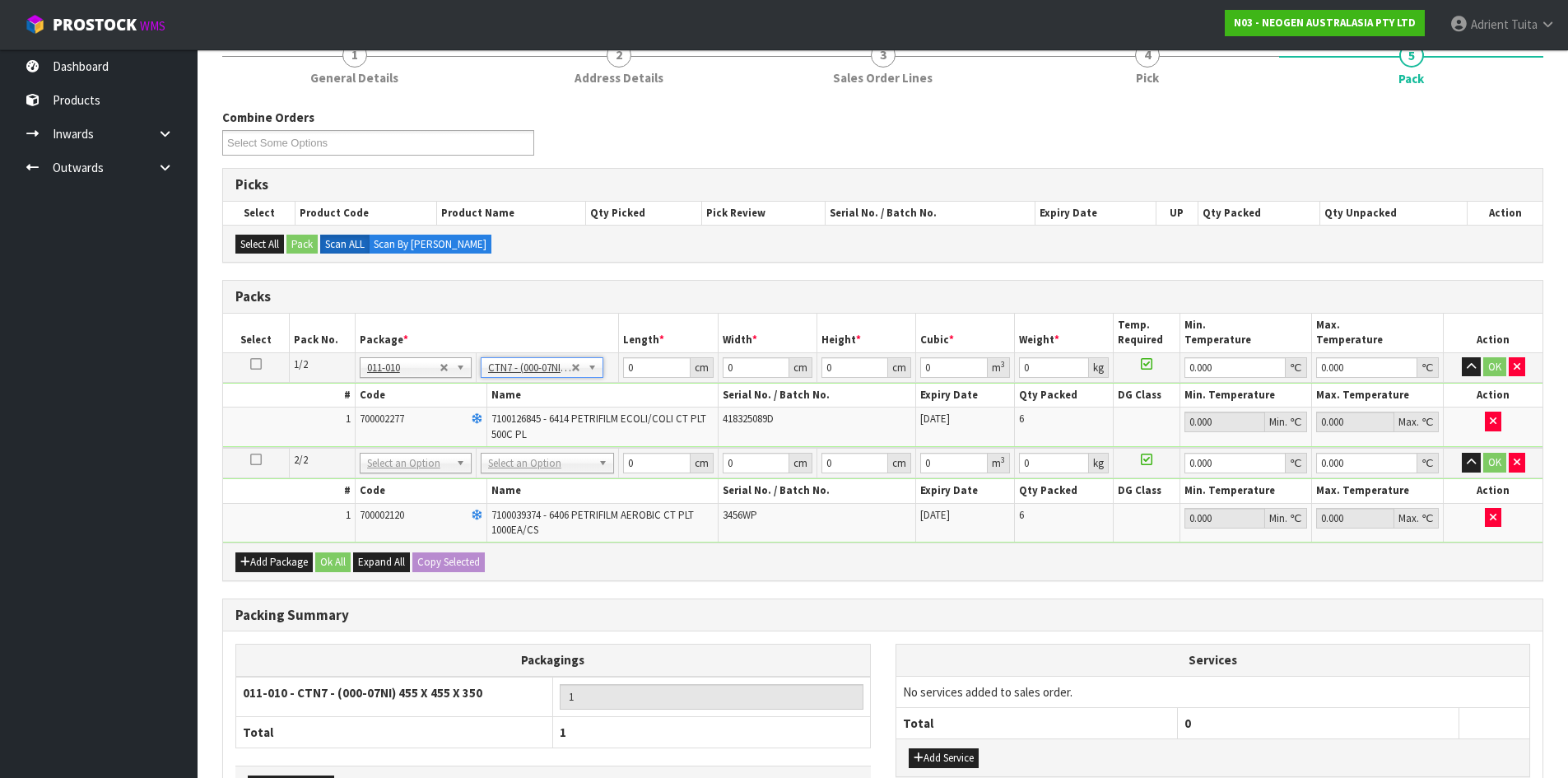
type input "45.5"
type input "35"
type input "0.072459"
type input "10.4"
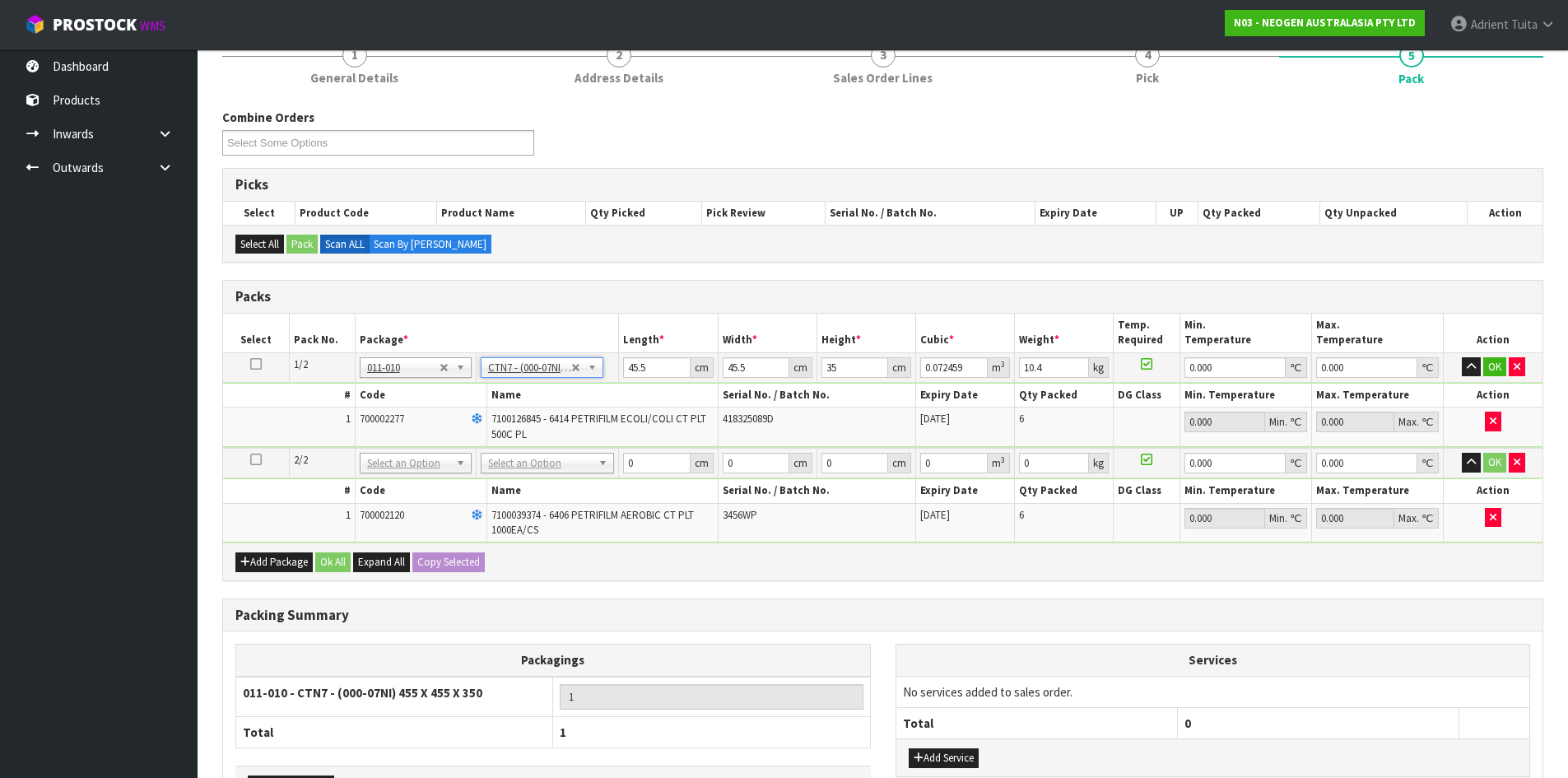
drag, startPoint x: 547, startPoint y: 468, endPoint x: 545, endPoint y: 478, distance: 10.2
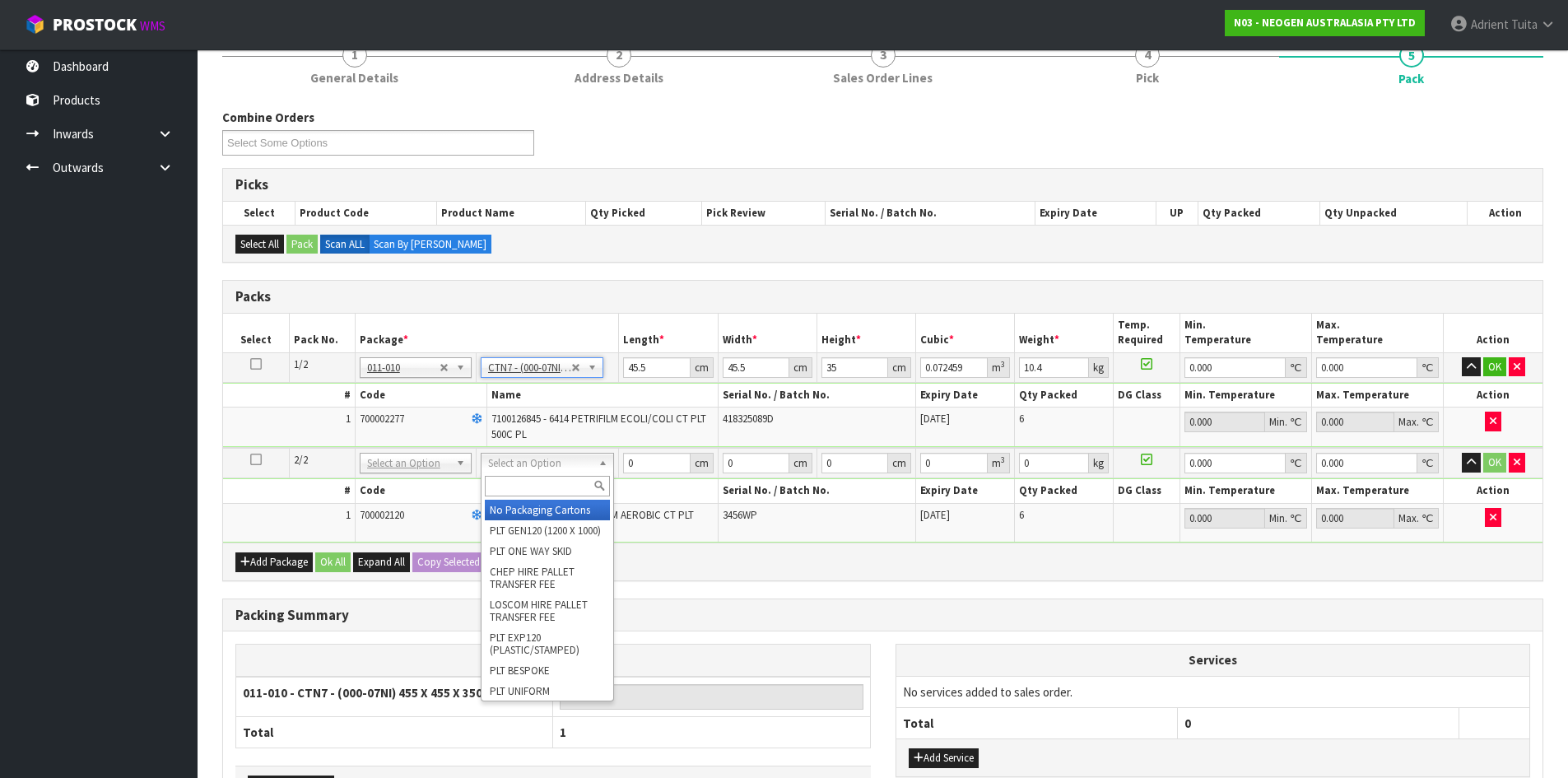
click at [543, 489] on input "text" at bounding box center [547, 485] width 125 height 20
type input "ctn7"
type input "2"
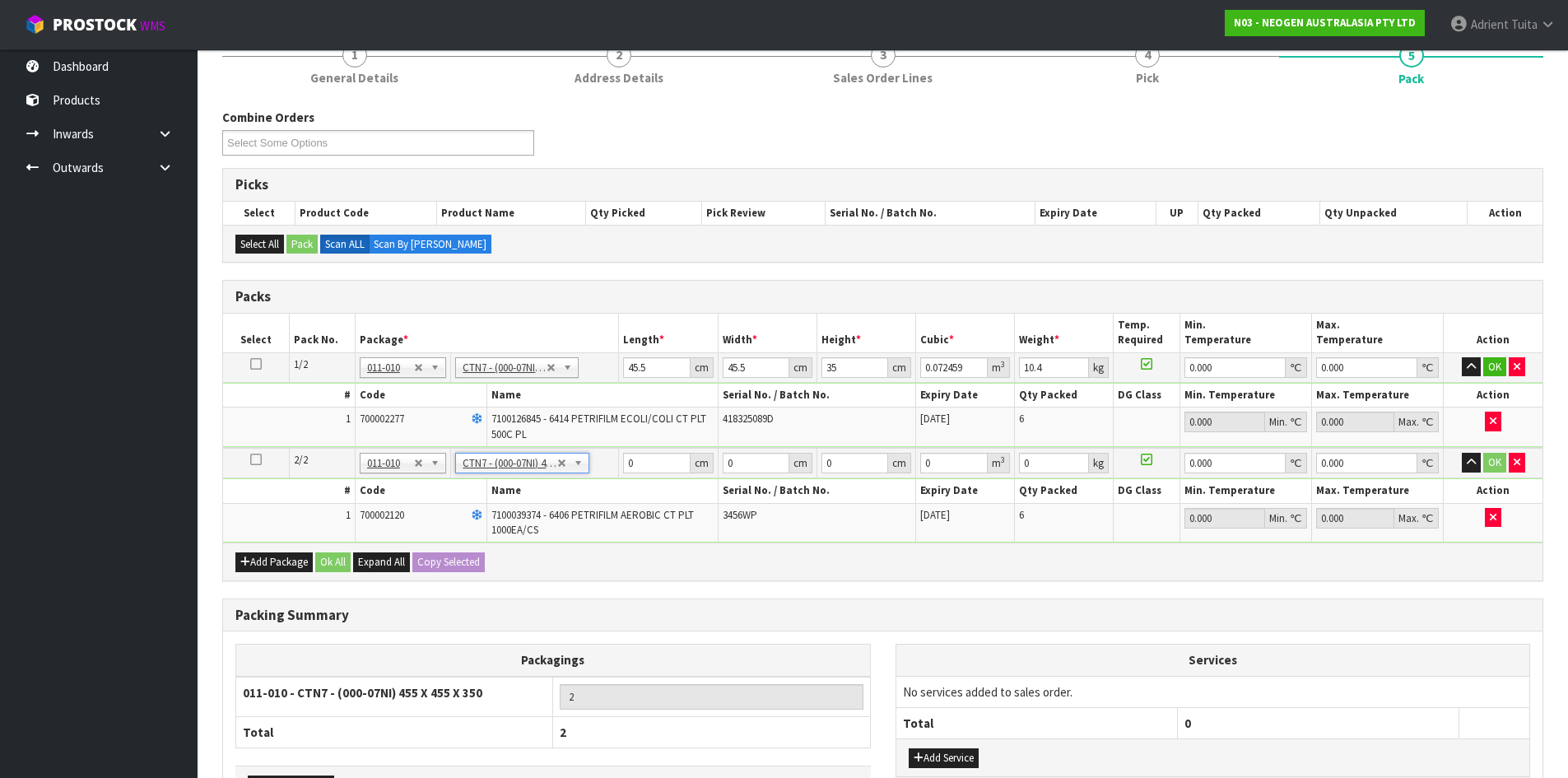
type input "45.5"
type input "35"
type input "0.072459"
type input "12.2"
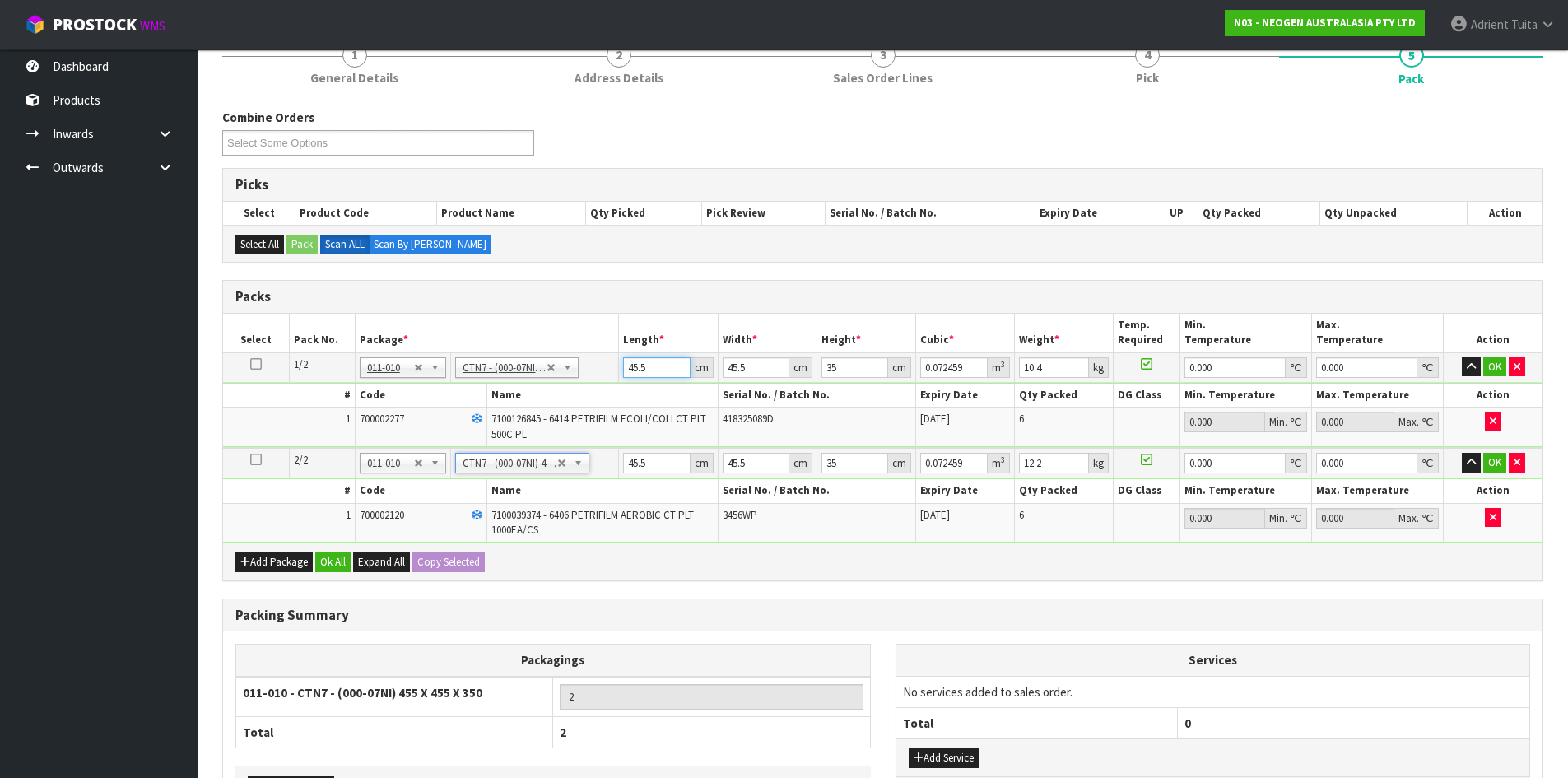
click at [632, 372] on input "45.5" at bounding box center [656, 367] width 67 height 20
click at [633, 371] on input "45.5" at bounding box center [656, 367] width 67 height 20
type input "4"
type input "0.00637"
type input "47"
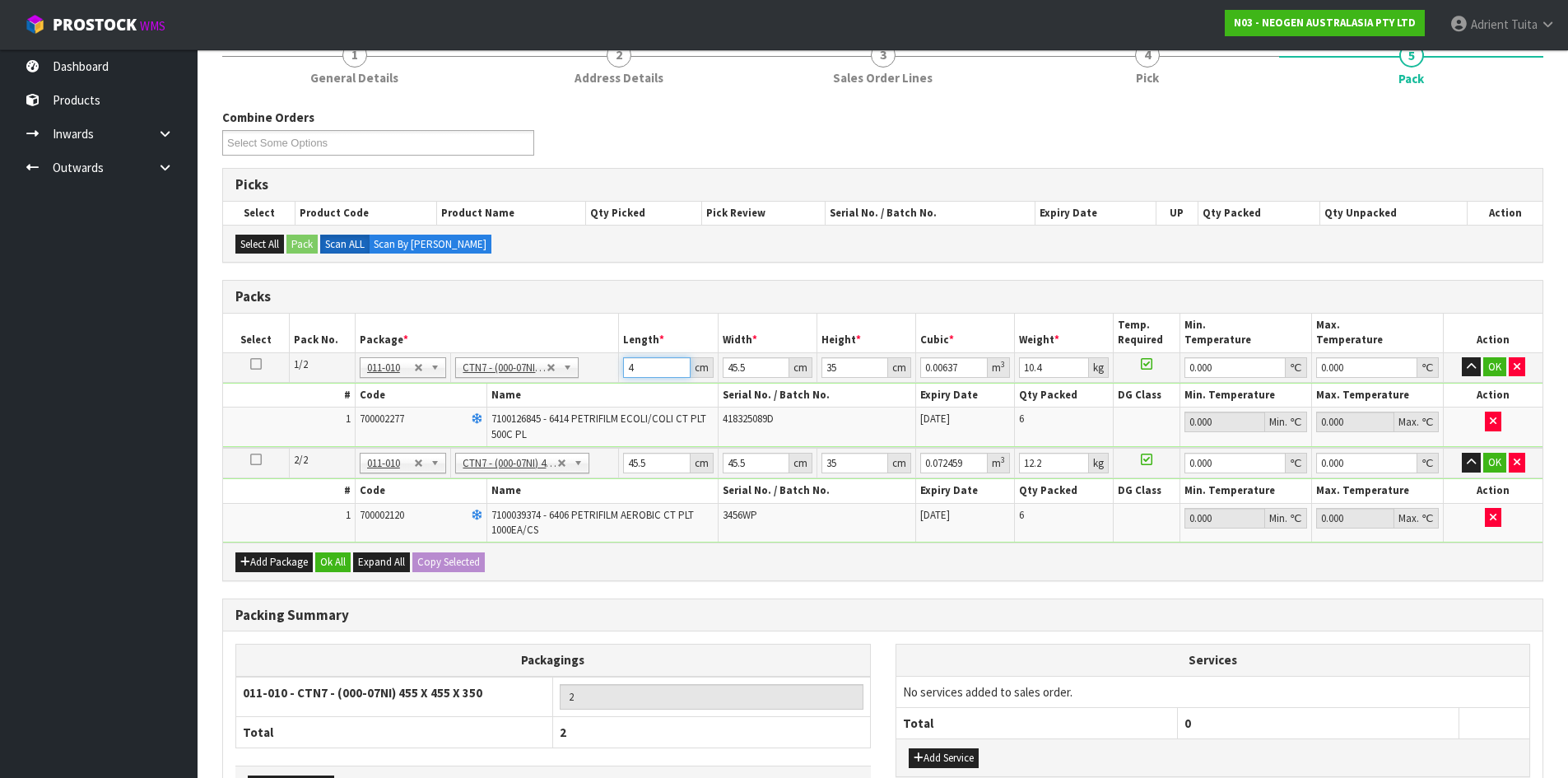
type input "0.074847"
type input "47"
type input "4"
type input "0.00658"
type input "47"
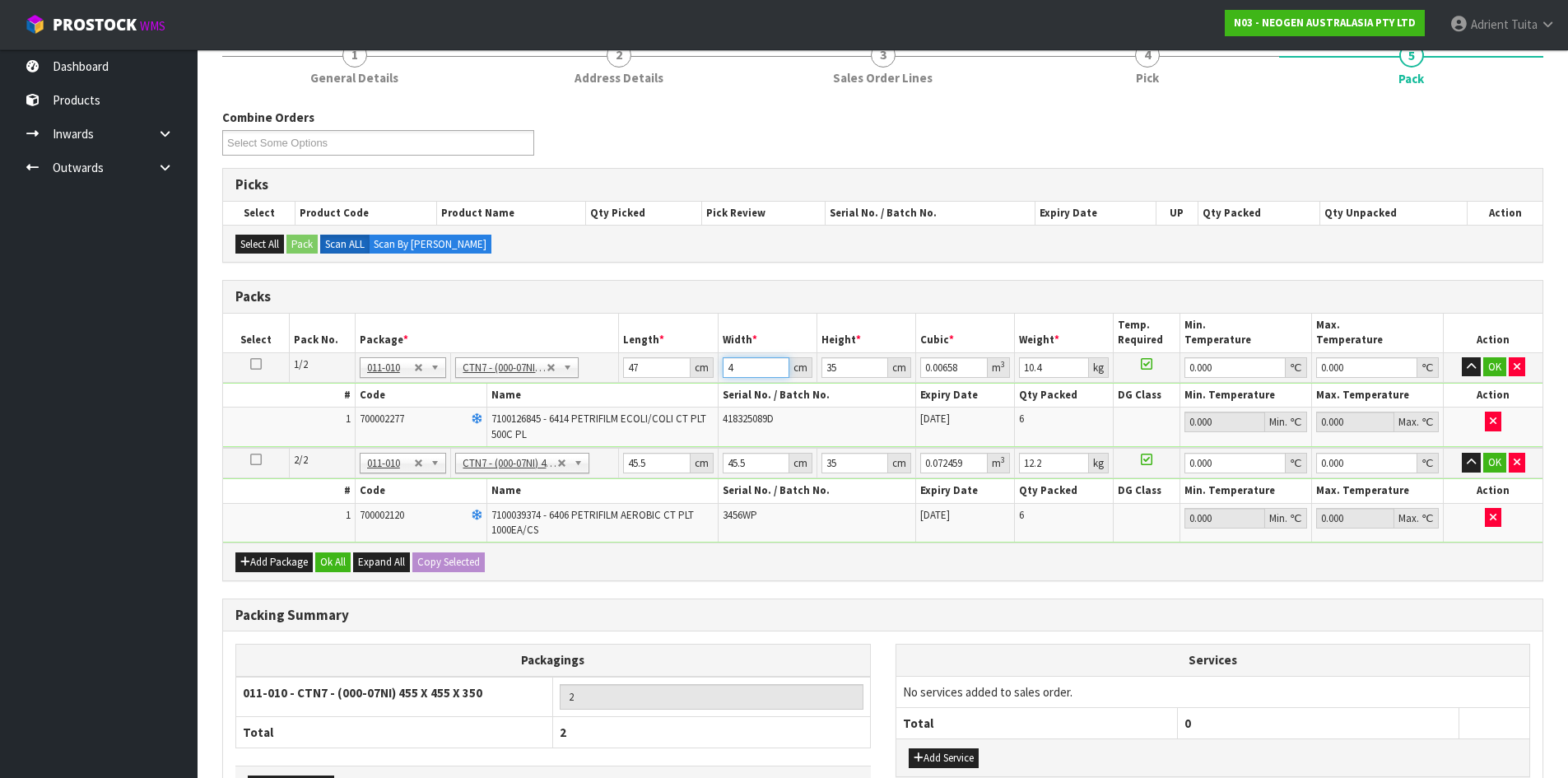
type input "0.077315"
type input "47"
type input "4"
type input "0.008836"
type input "41"
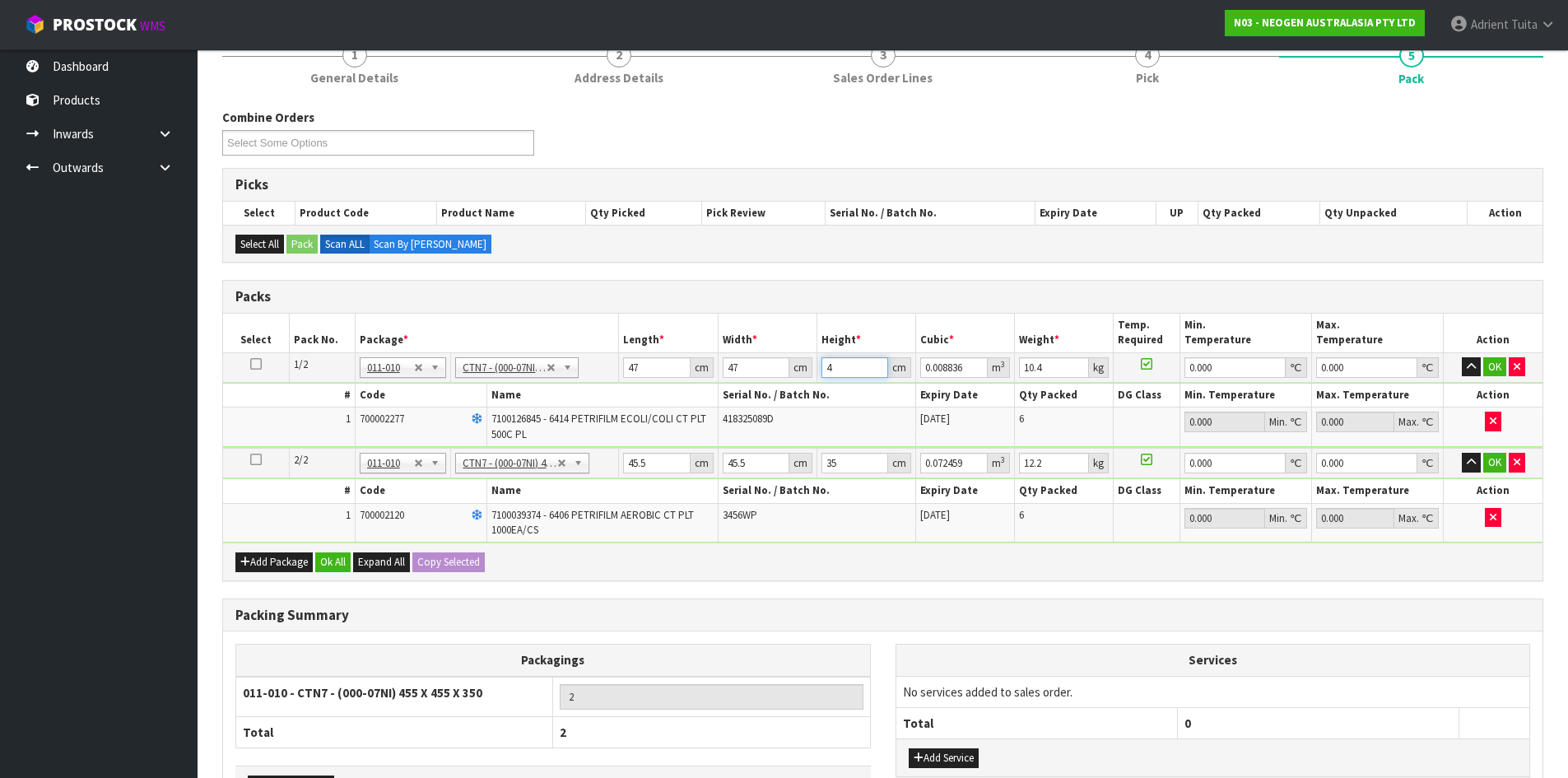
type input "0.090569"
type input "41"
type input "12"
click at [636, 468] on input "45.5" at bounding box center [656, 463] width 67 height 20
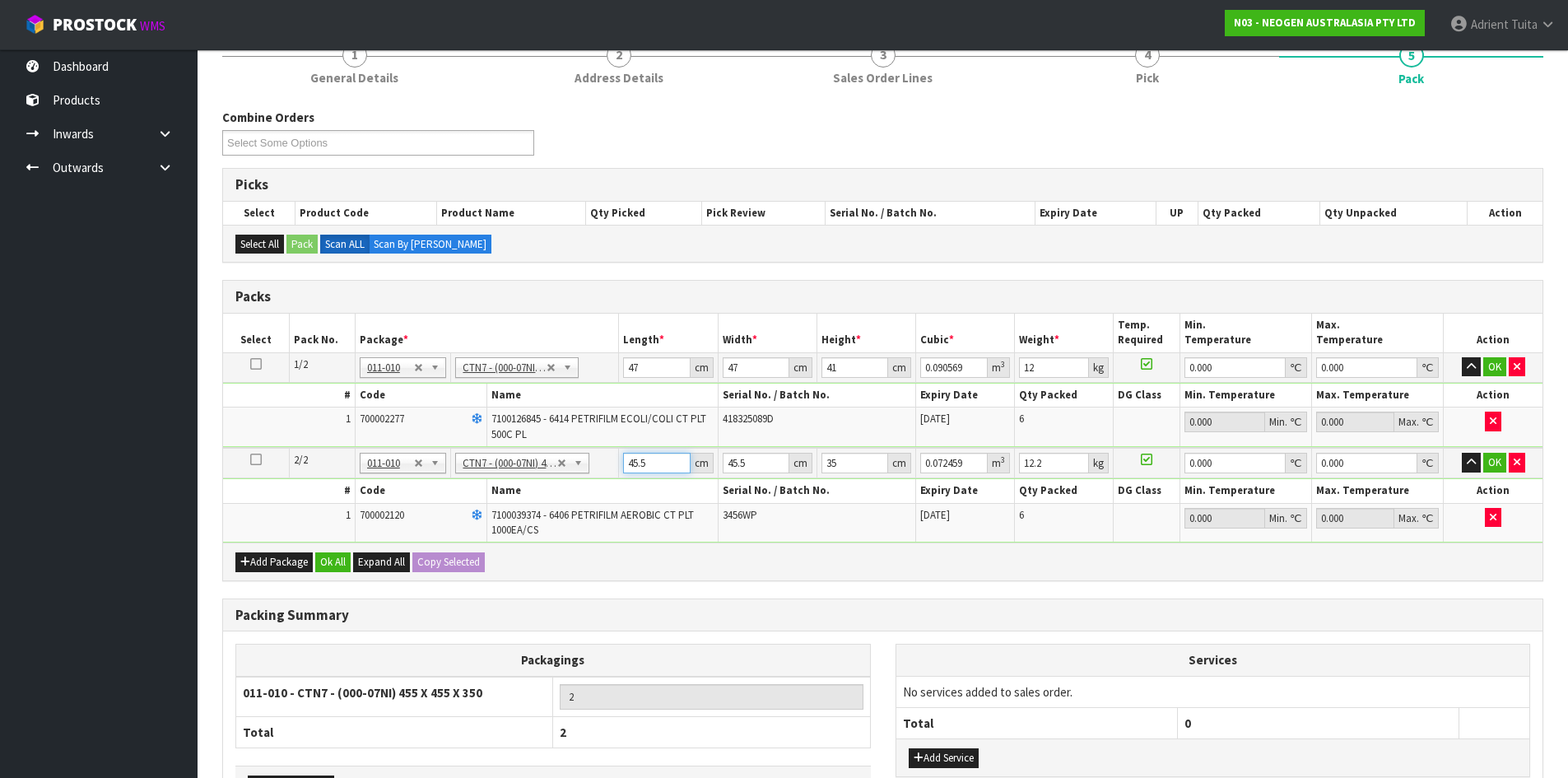
type input "4"
type input "0.00637"
type input "49"
type input "0.078033"
type input "49"
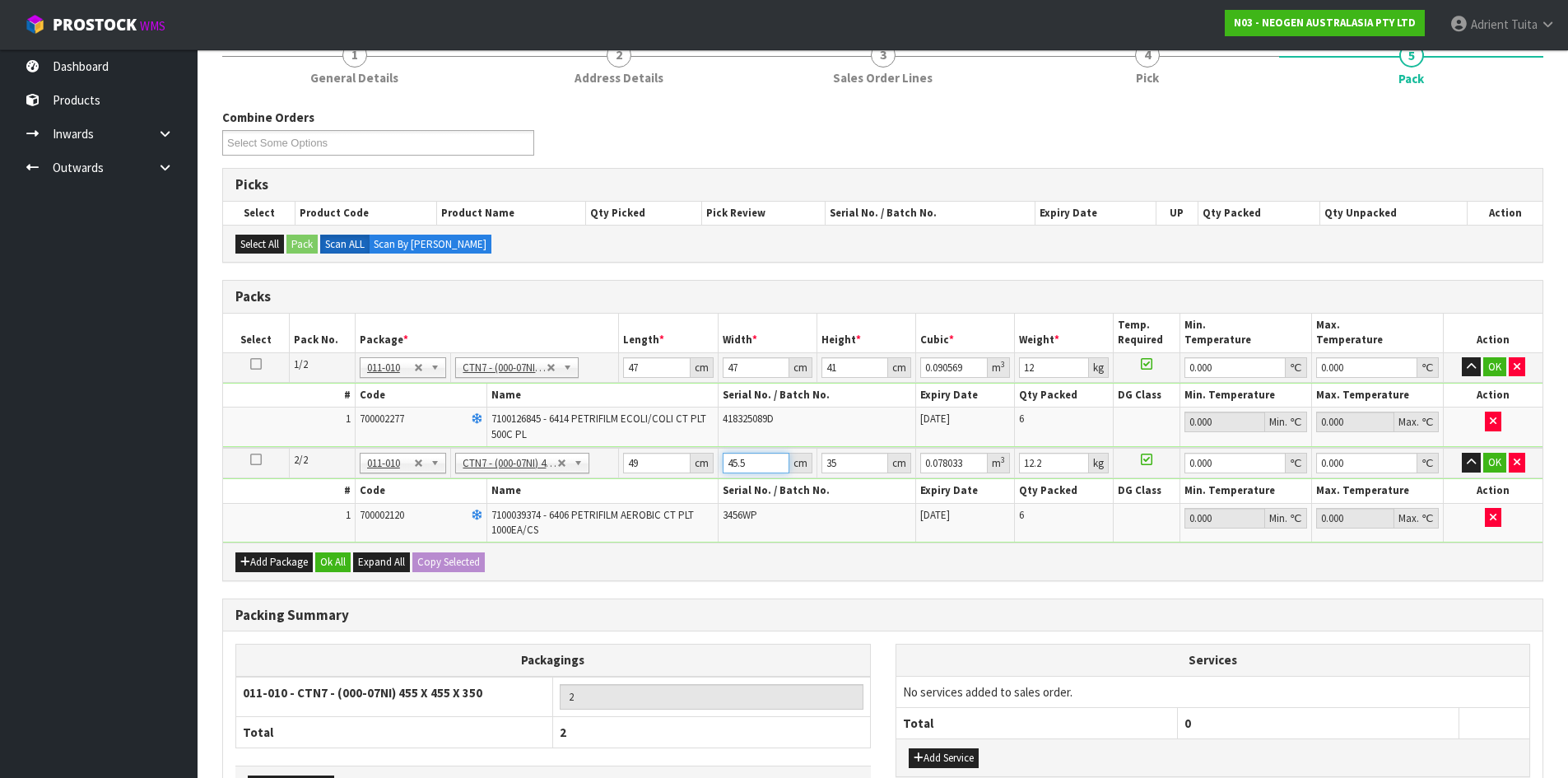
type input "4"
type input "0.00686"
type input "49"
type input "0.084035"
type input "49"
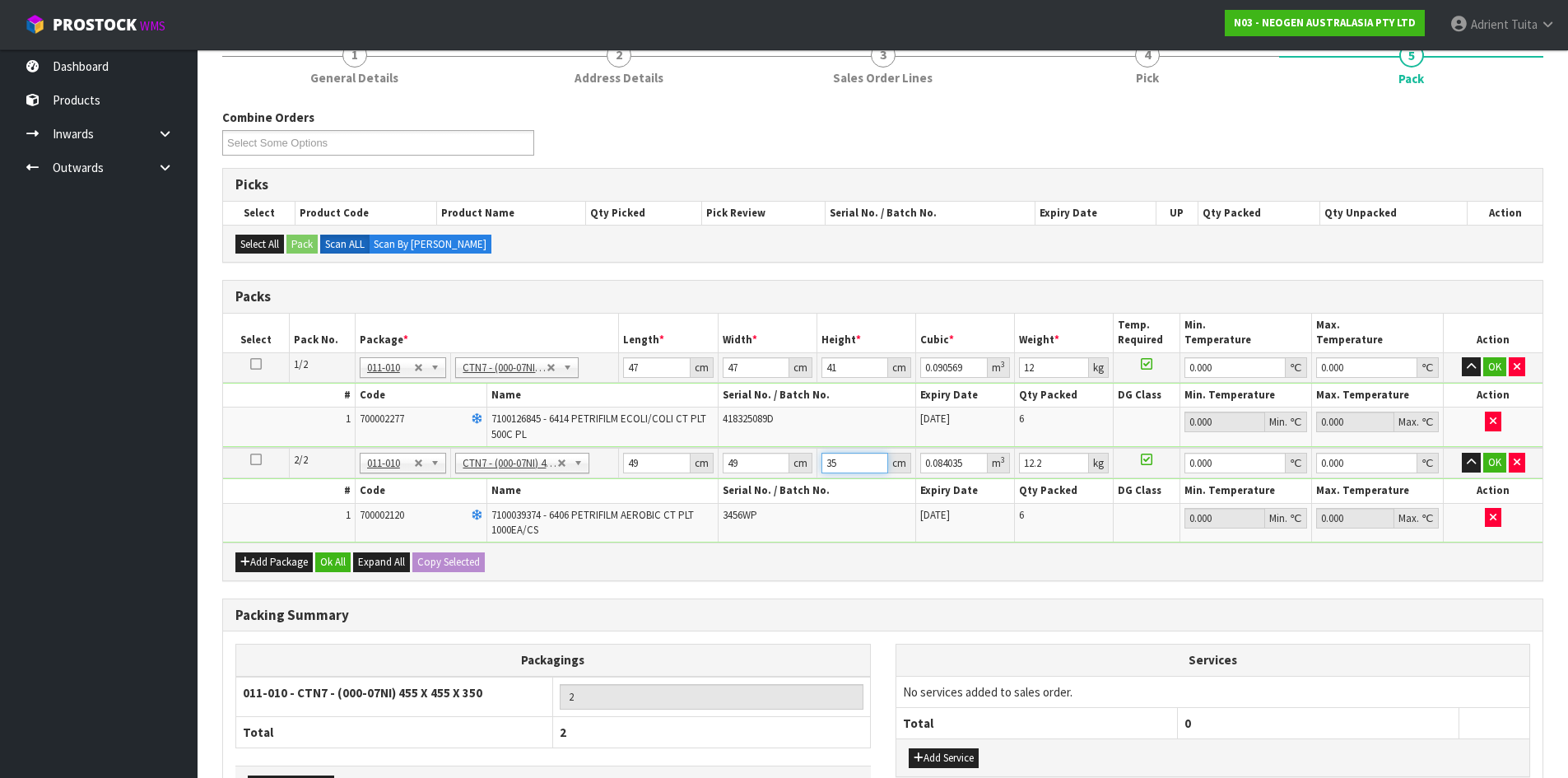
type input "2"
type input "0.004802"
type input "24"
type input "0.057624"
type input "24"
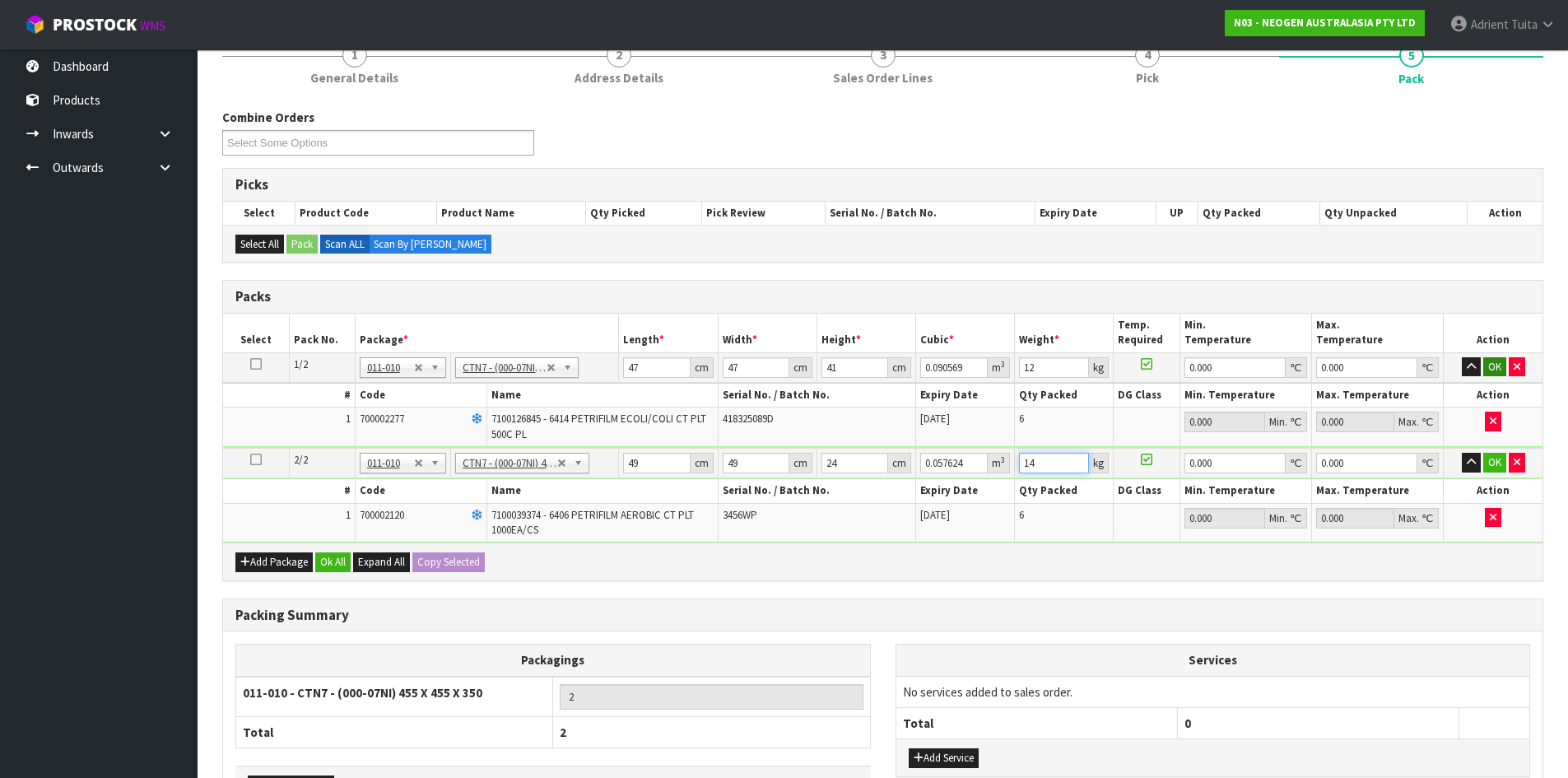
type input "14"
click at [1488, 371] on button "OK" at bounding box center [1495, 367] width 23 height 19
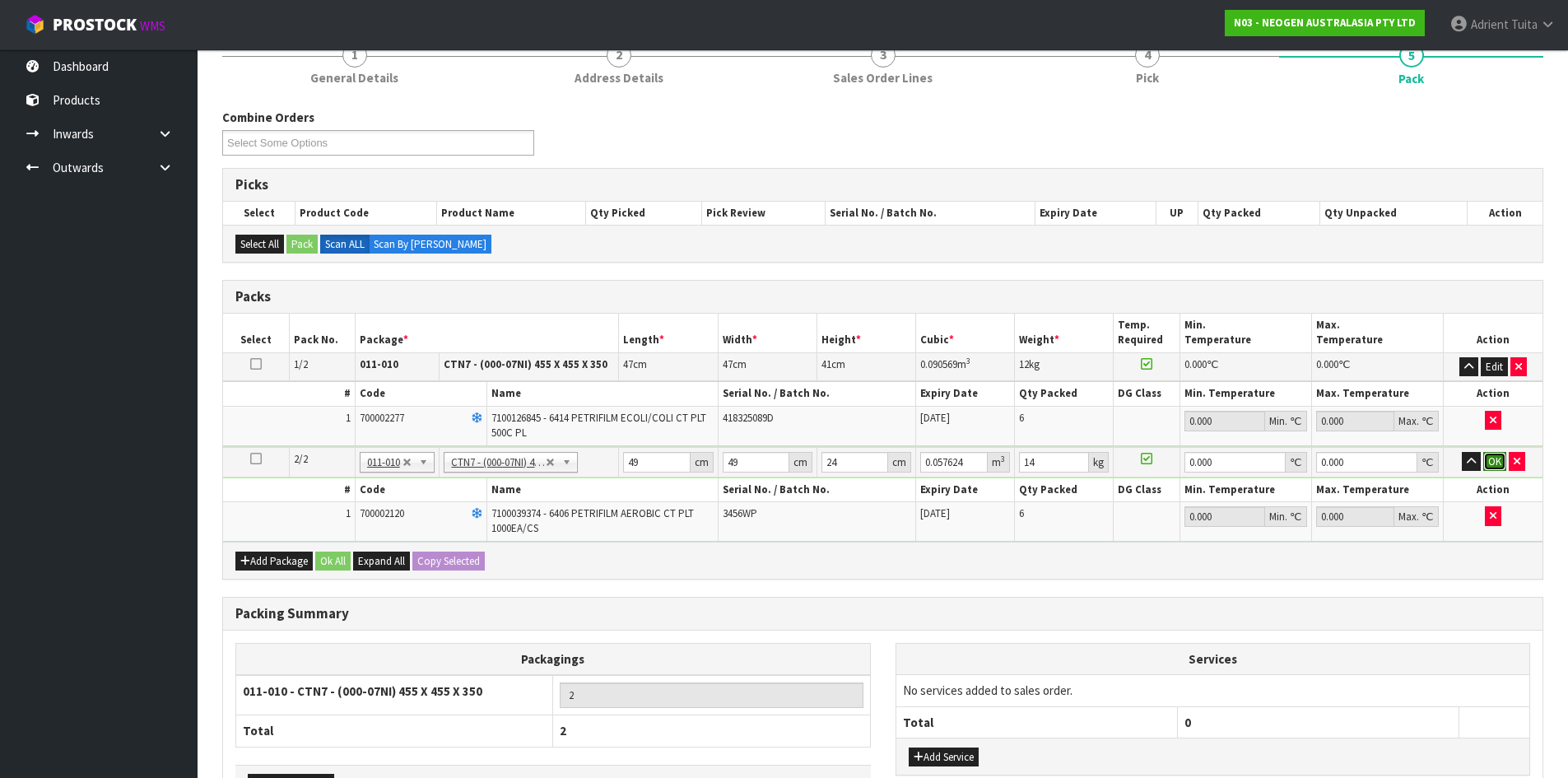
click at [1497, 456] on button "OK" at bounding box center [1495, 462] width 23 height 19
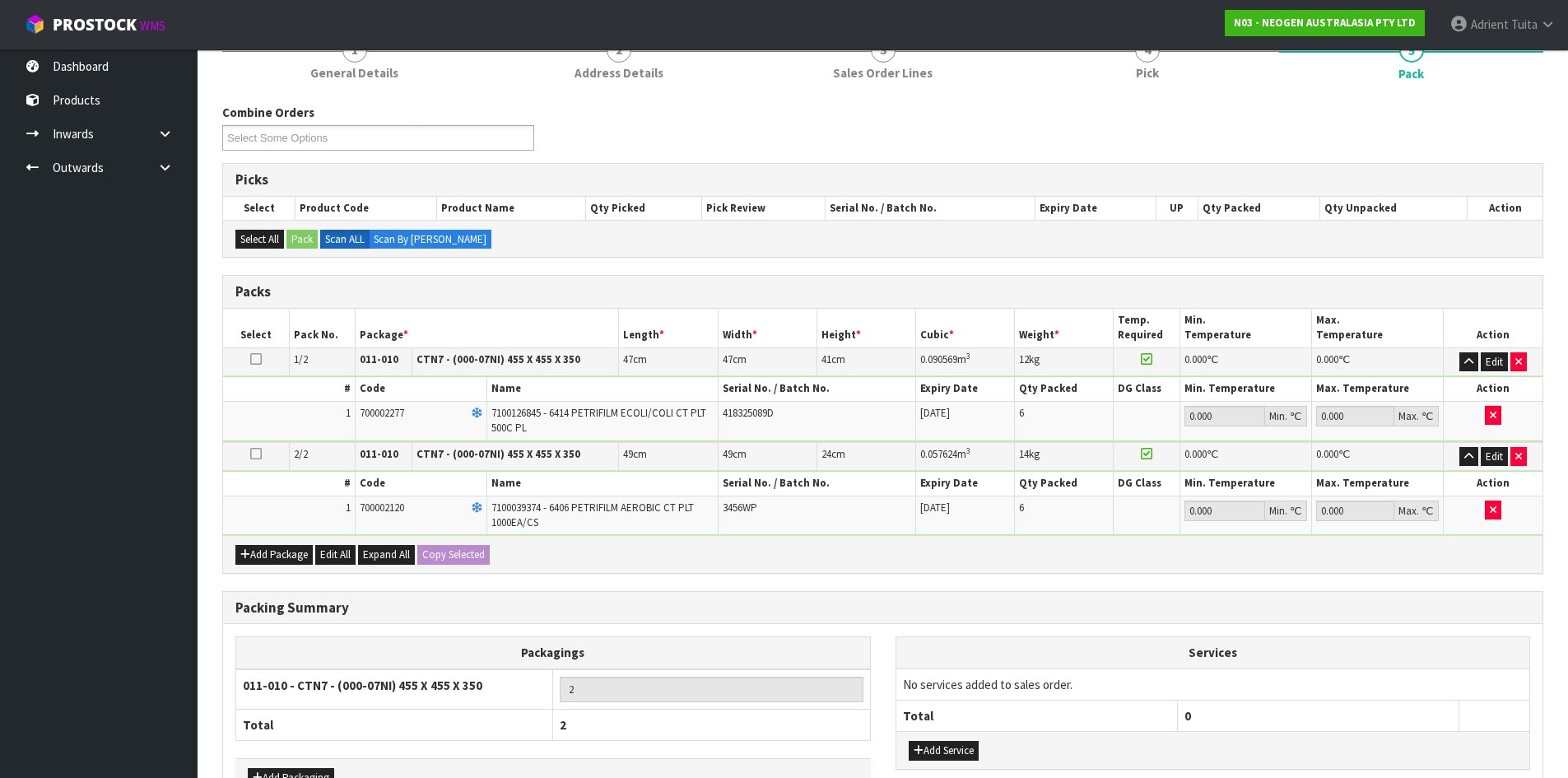
scroll to position [271, 0]
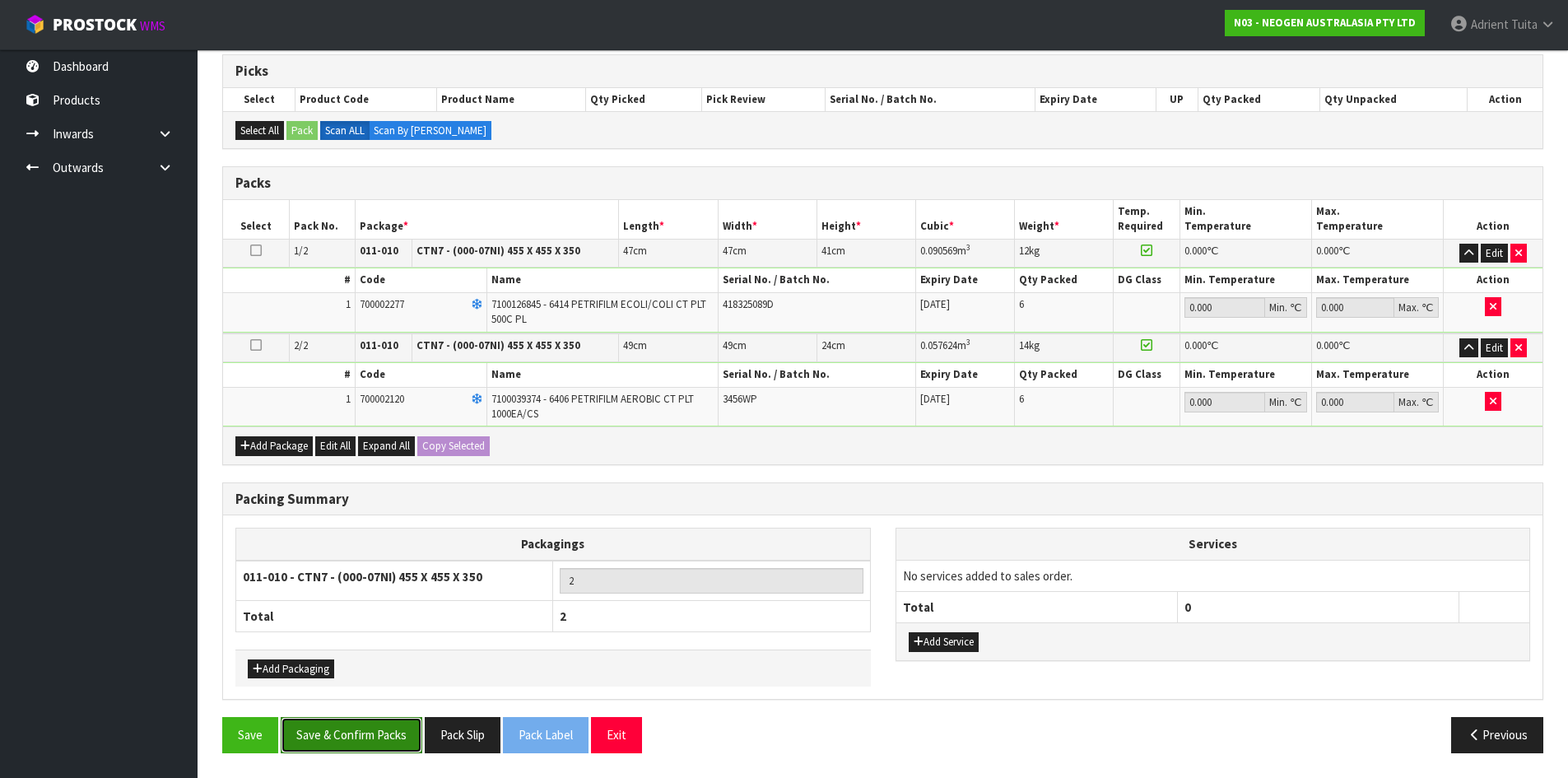
click at [348, 732] on button "Save & Confirm Packs" at bounding box center [352, 734] width 142 height 35
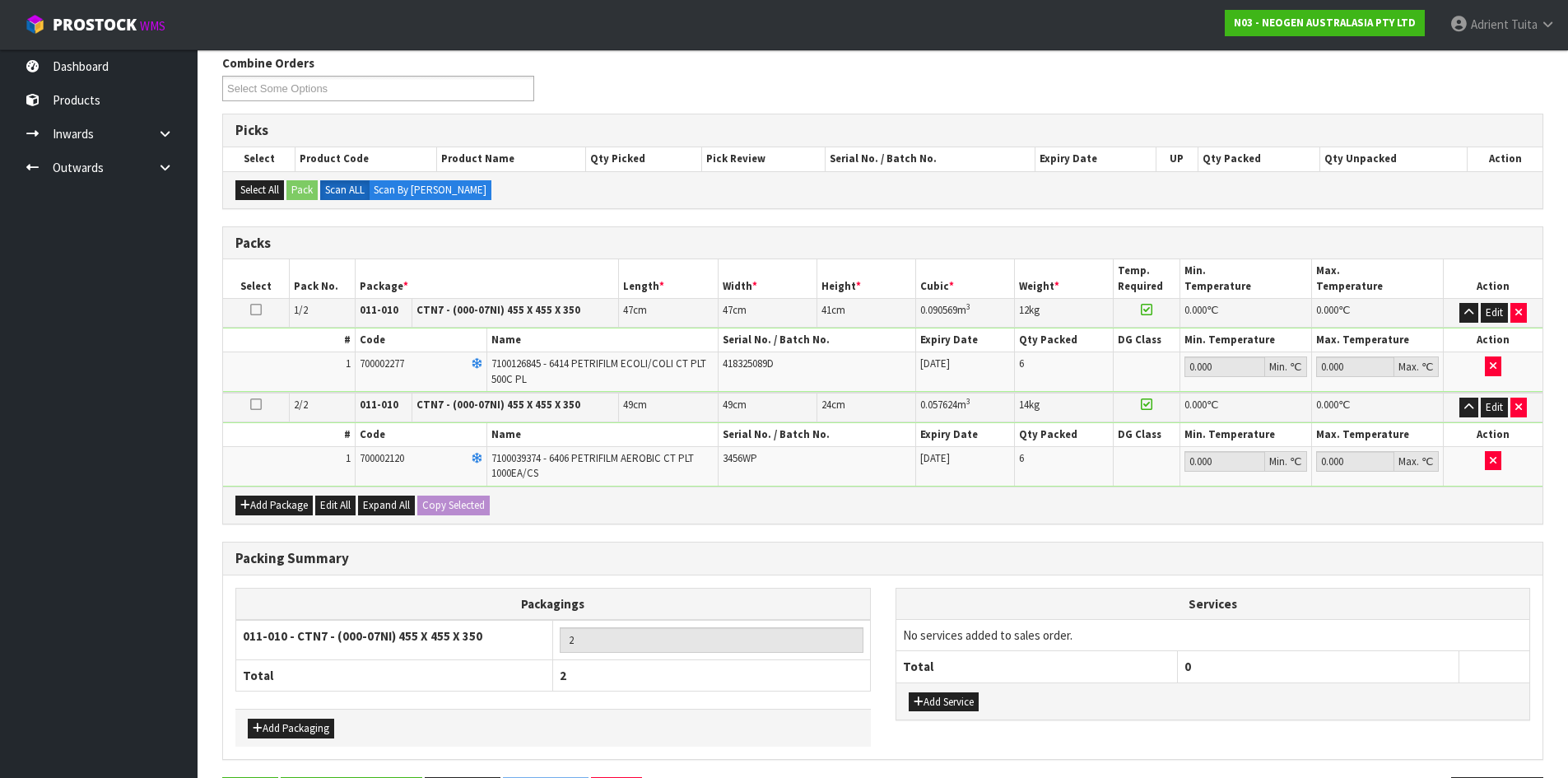
scroll to position [0, 0]
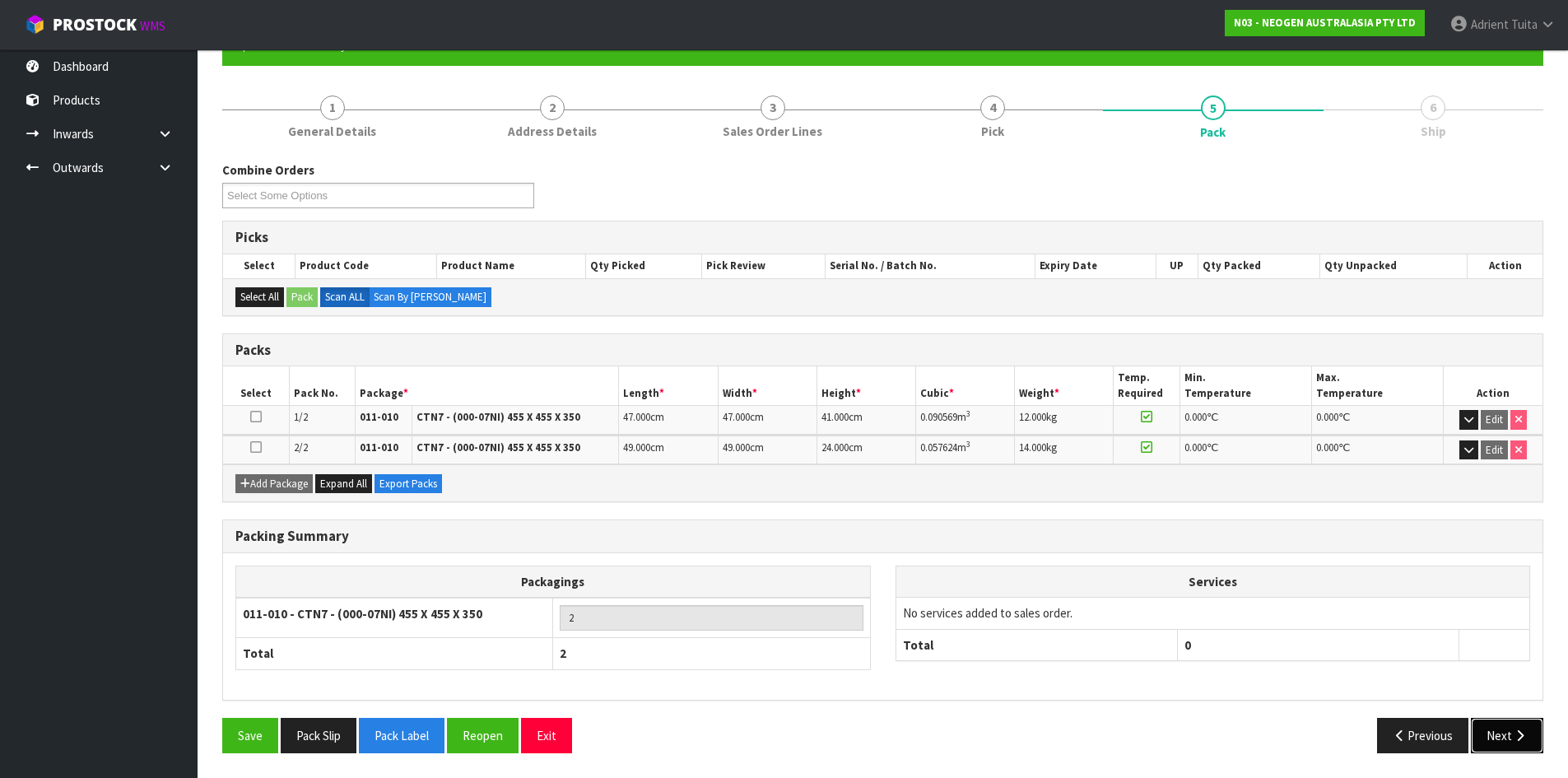
click at [1500, 734] on button "Next" at bounding box center [1507, 735] width 72 height 35
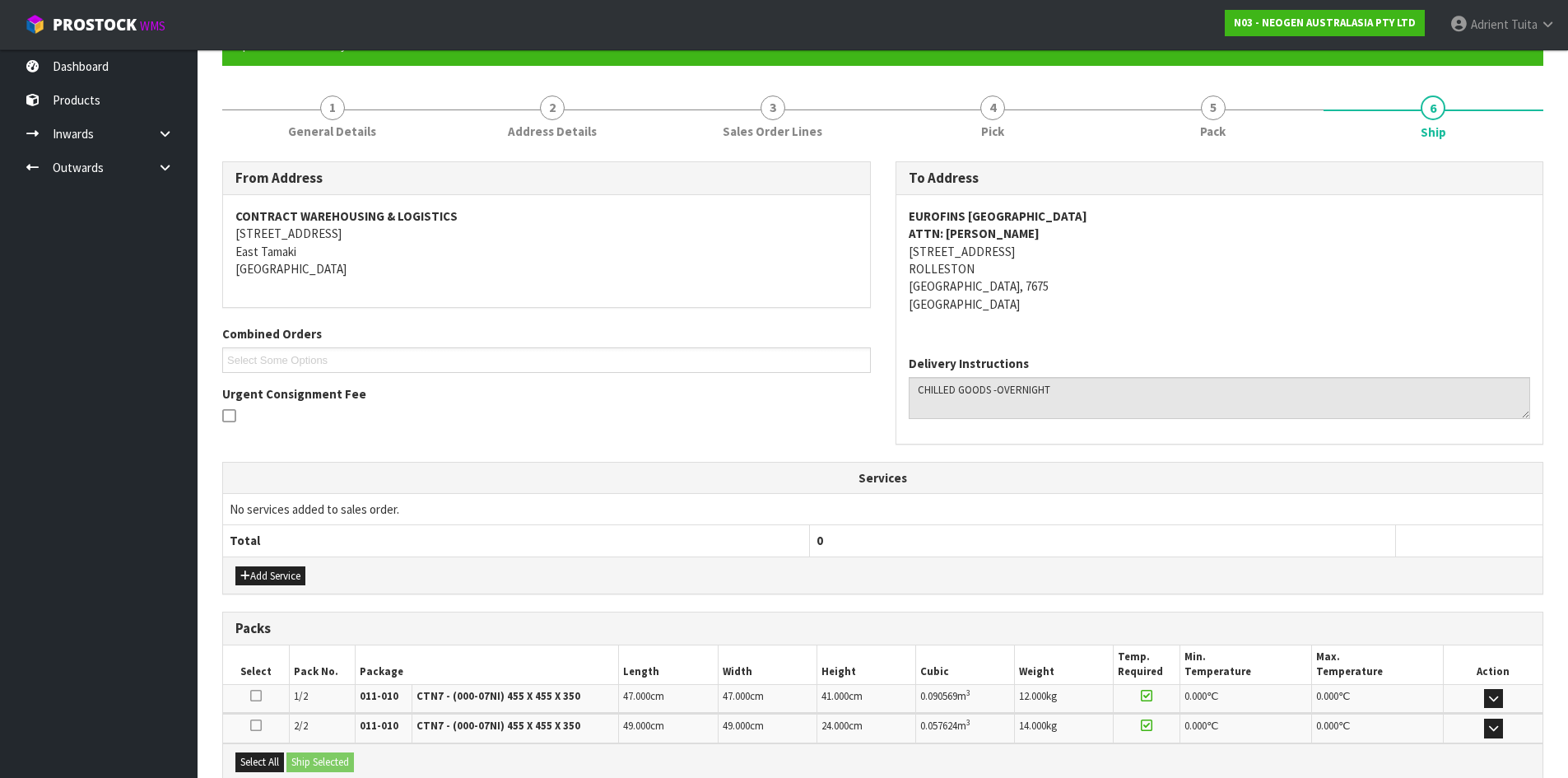
scroll to position [344, 0]
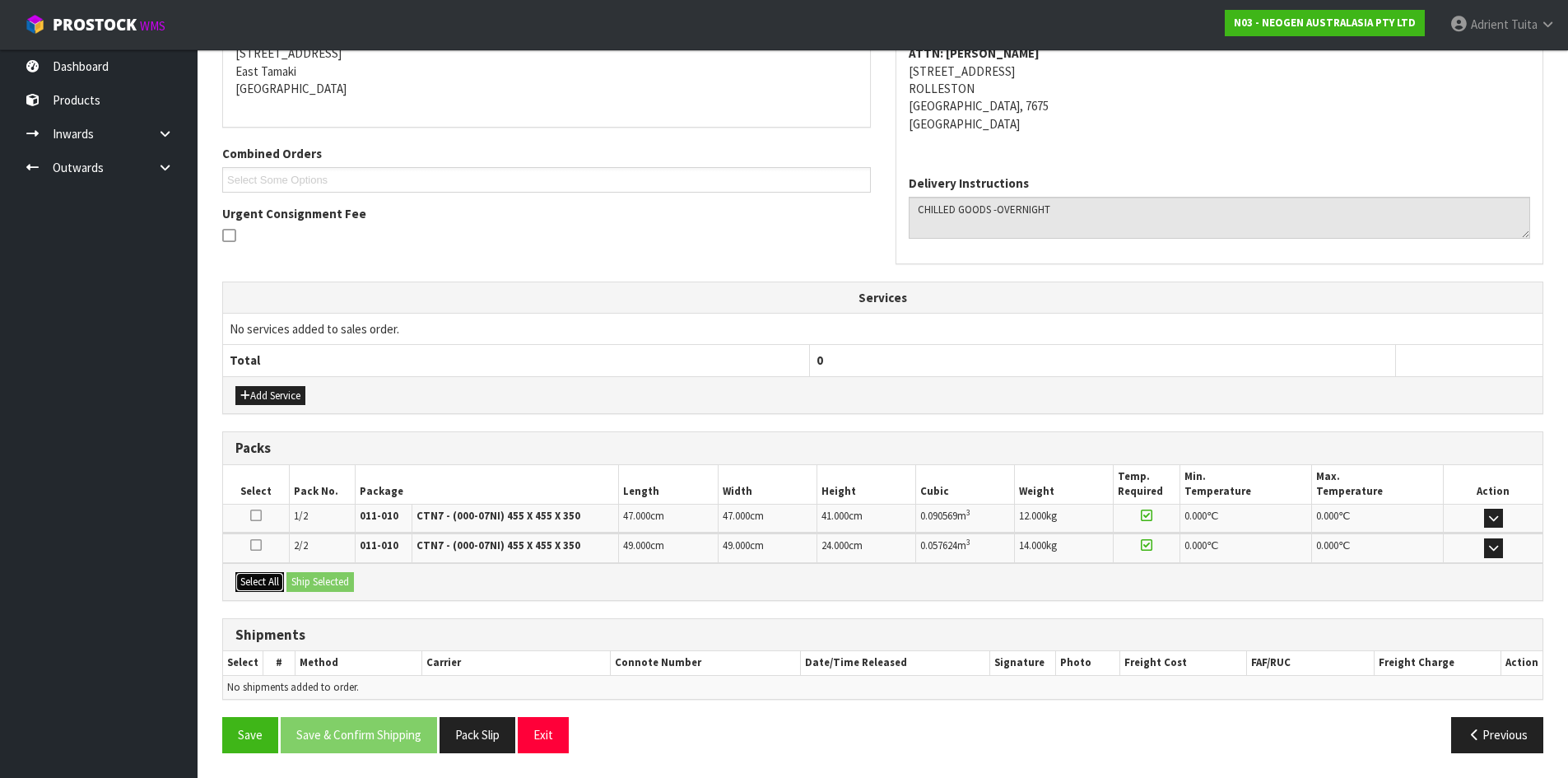
click at [254, 587] on button "Select All" at bounding box center [260, 582] width 49 height 19
click at [325, 583] on button "Ship Selected" at bounding box center [320, 582] width 67 height 19
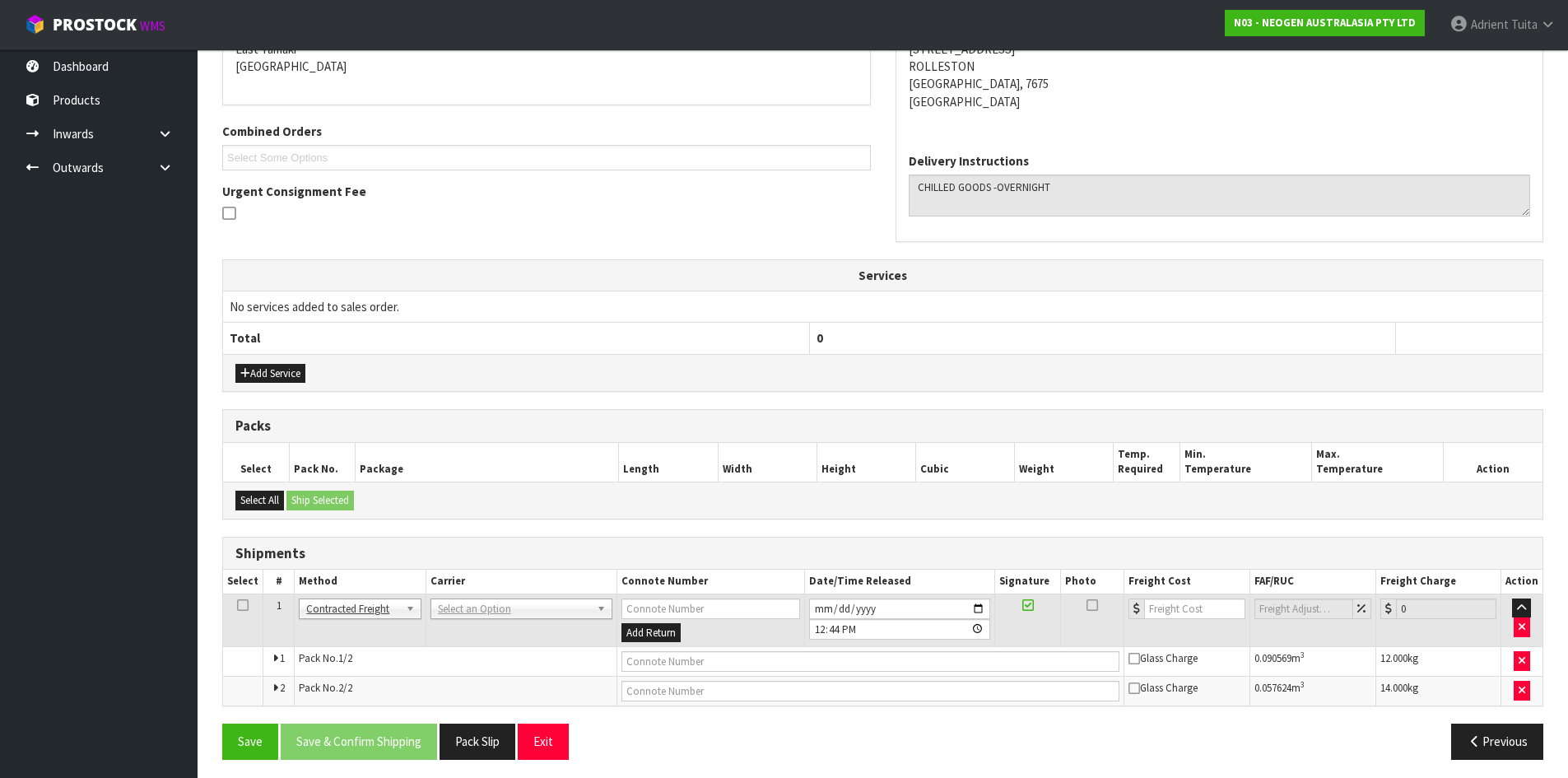
scroll to position [373, 0]
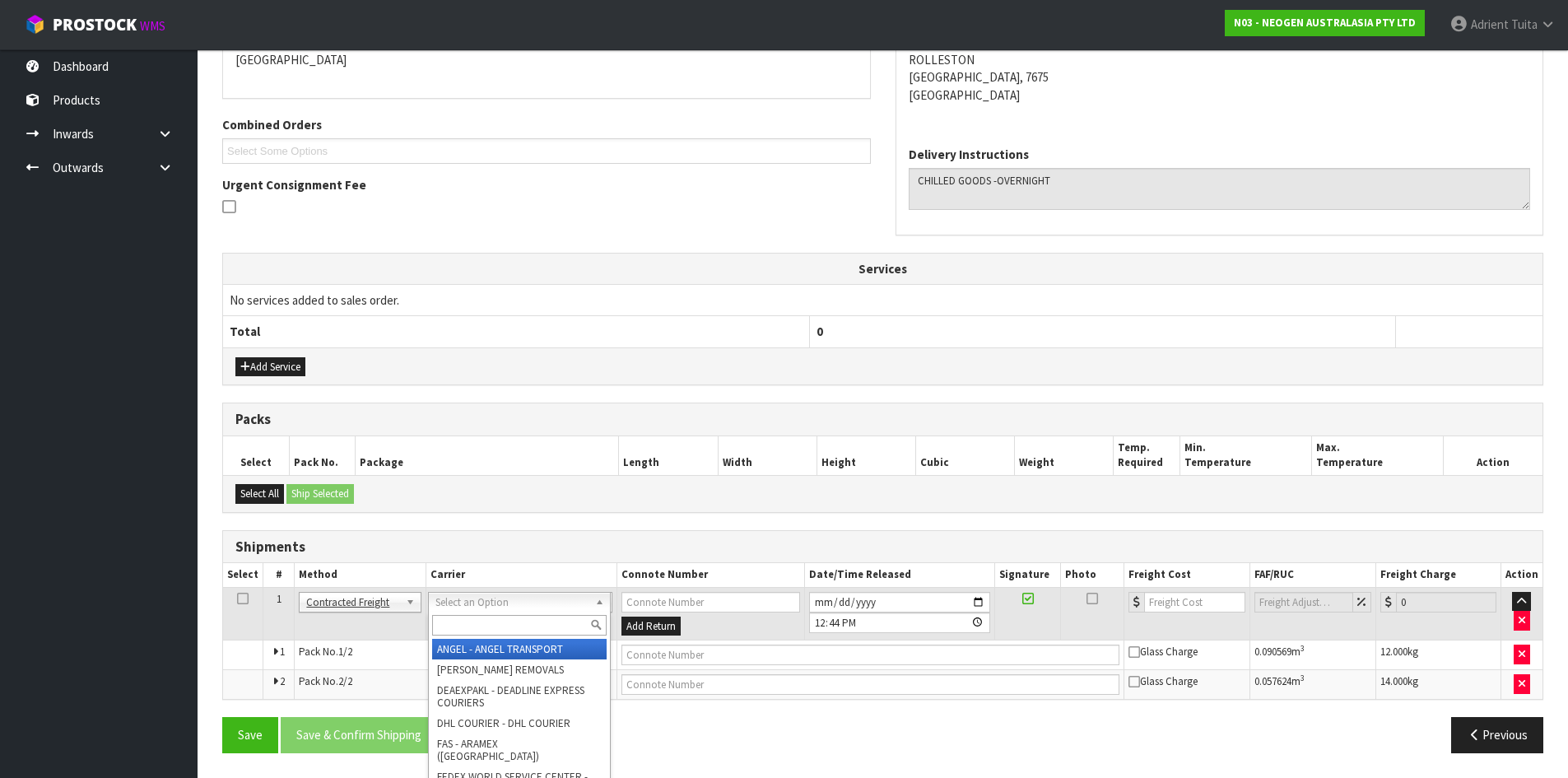
click at [487, 613] on div at bounding box center [519, 625] width 181 height 27
click at [487, 619] on input "text" at bounding box center [518, 624] width 174 height 20
type input "nzp"
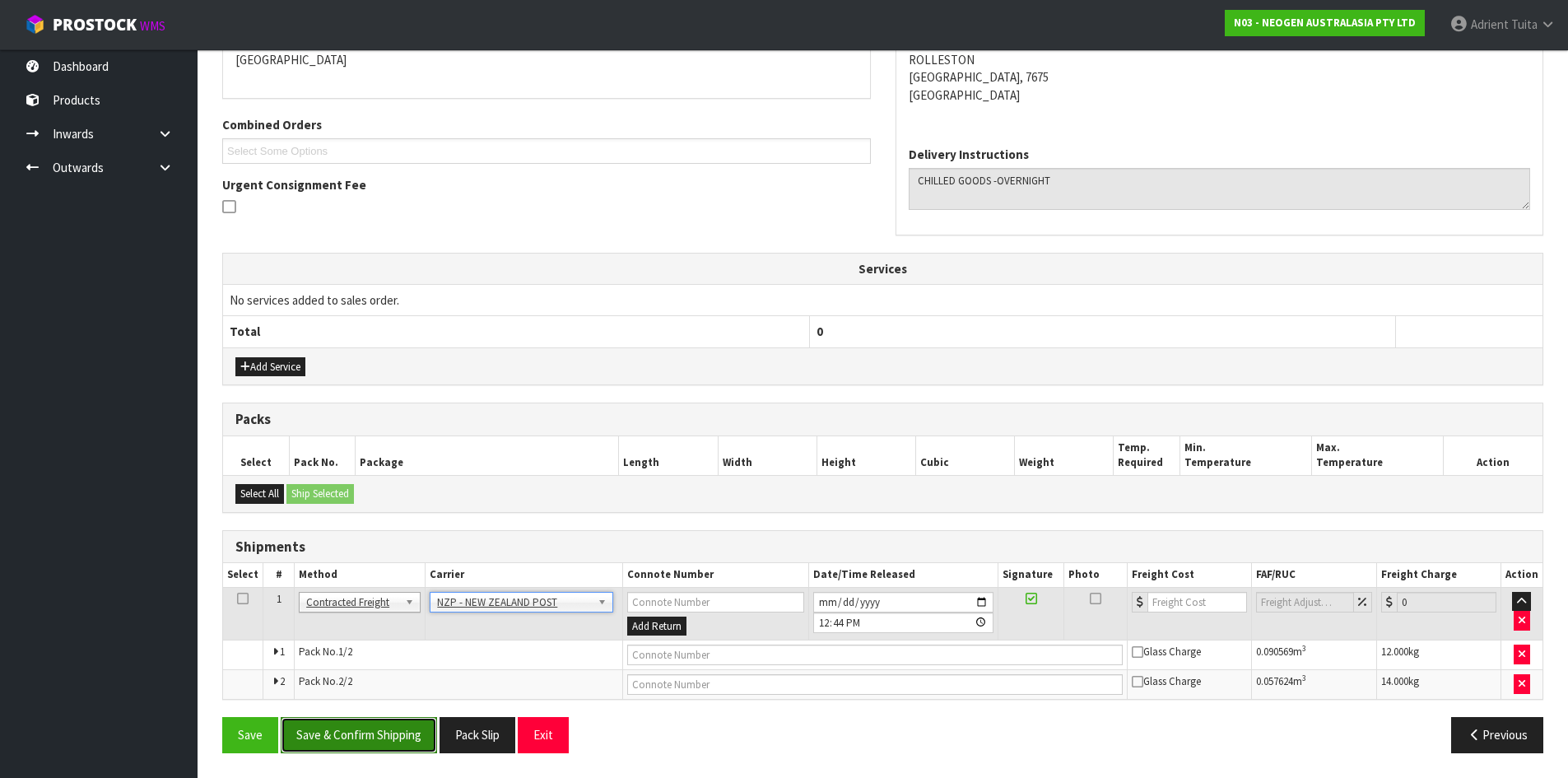
click at [362, 719] on button "Save & Confirm Shipping" at bounding box center [359, 734] width 157 height 35
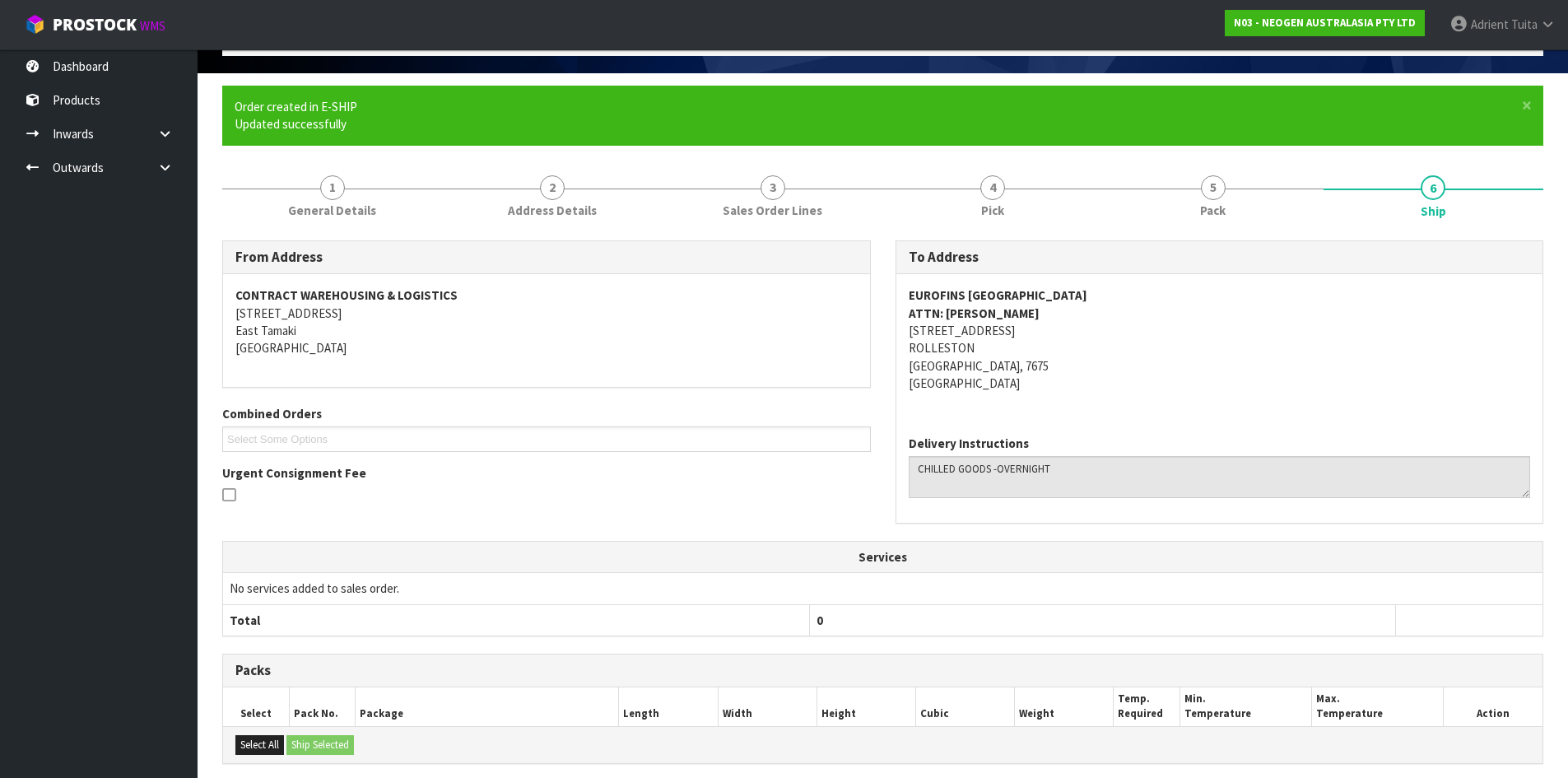
scroll to position [348, 0]
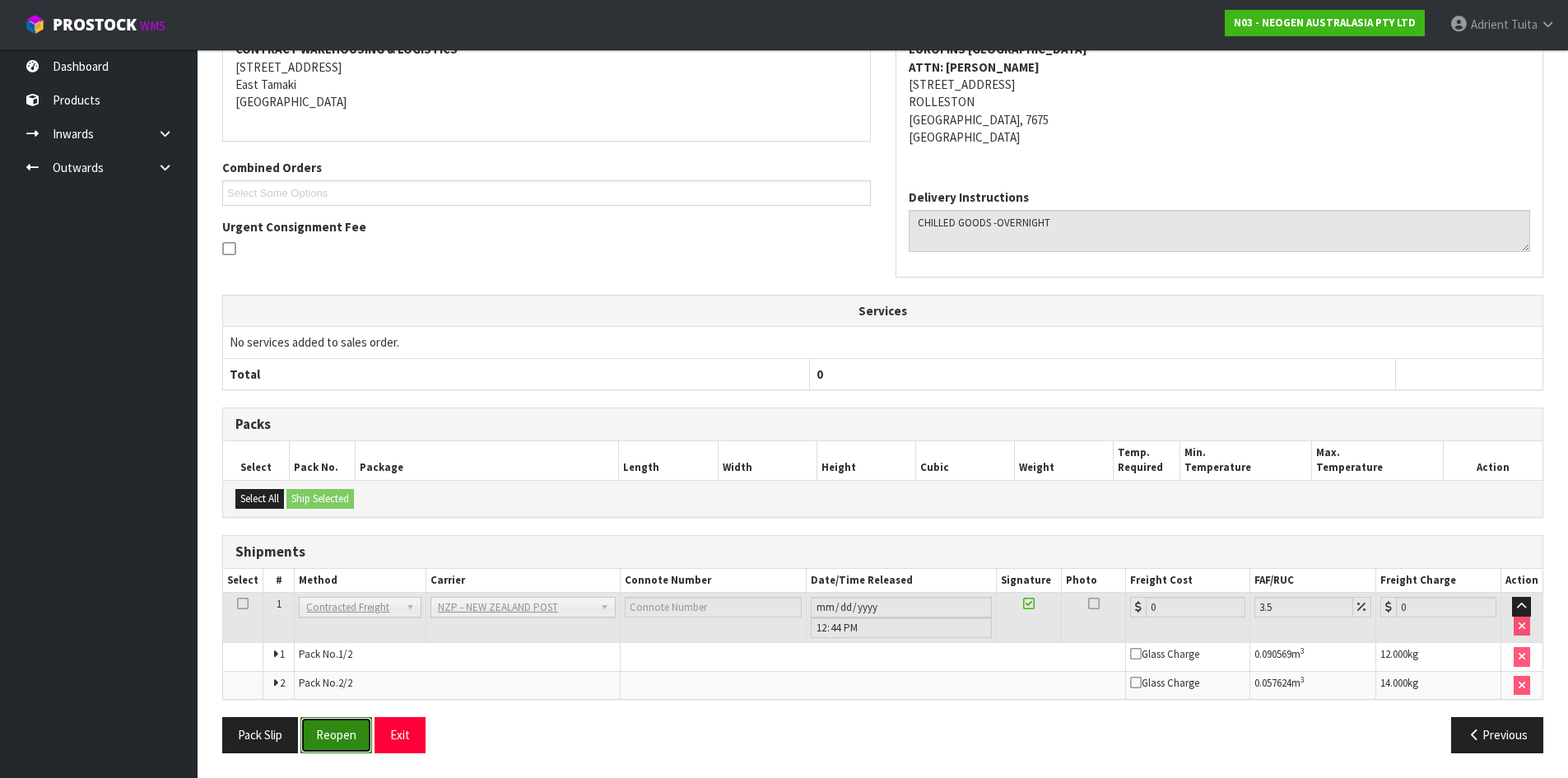
click at [343, 744] on button "Reopen" at bounding box center [336, 734] width 72 height 35
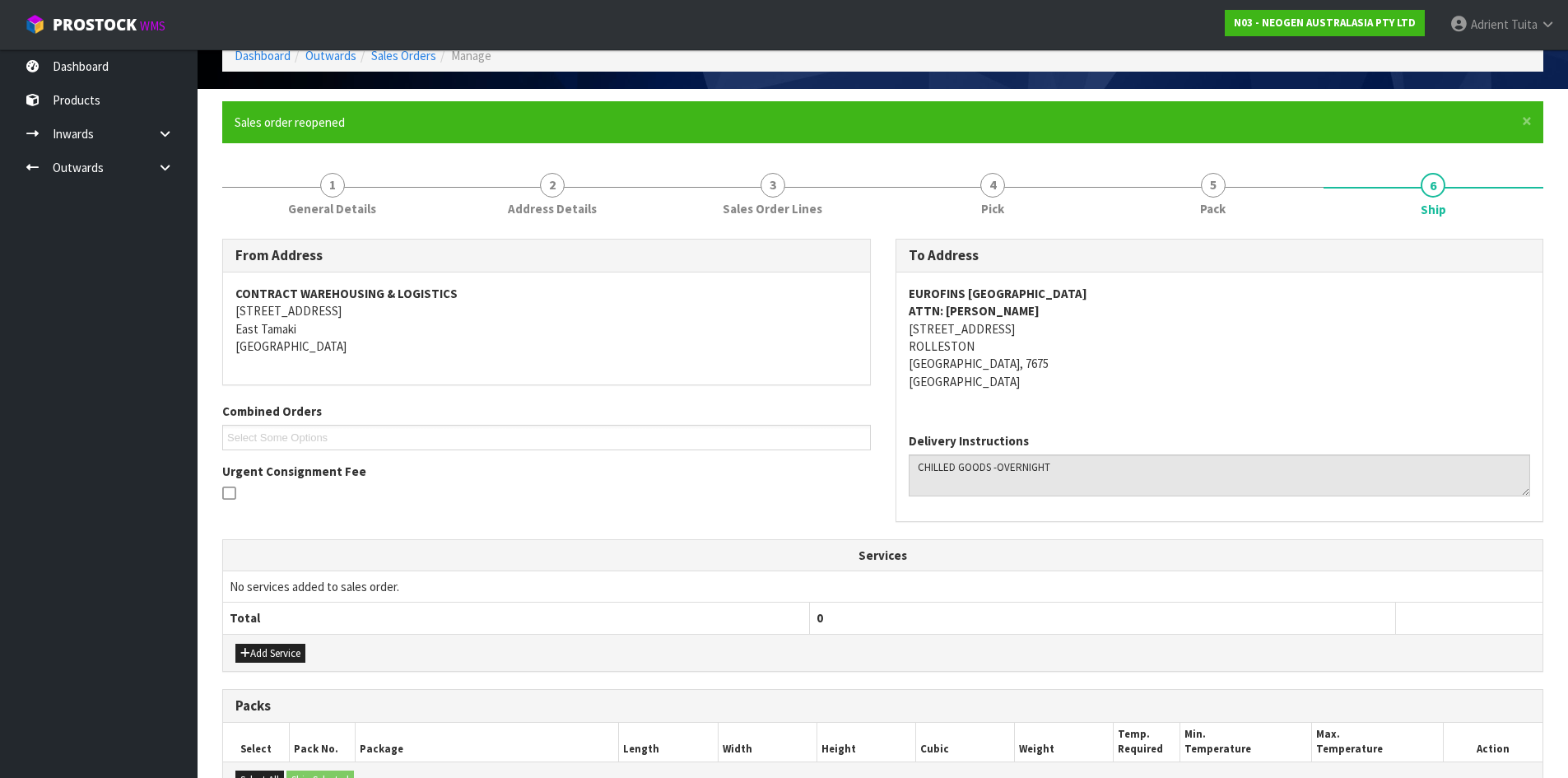
scroll to position [388, 0]
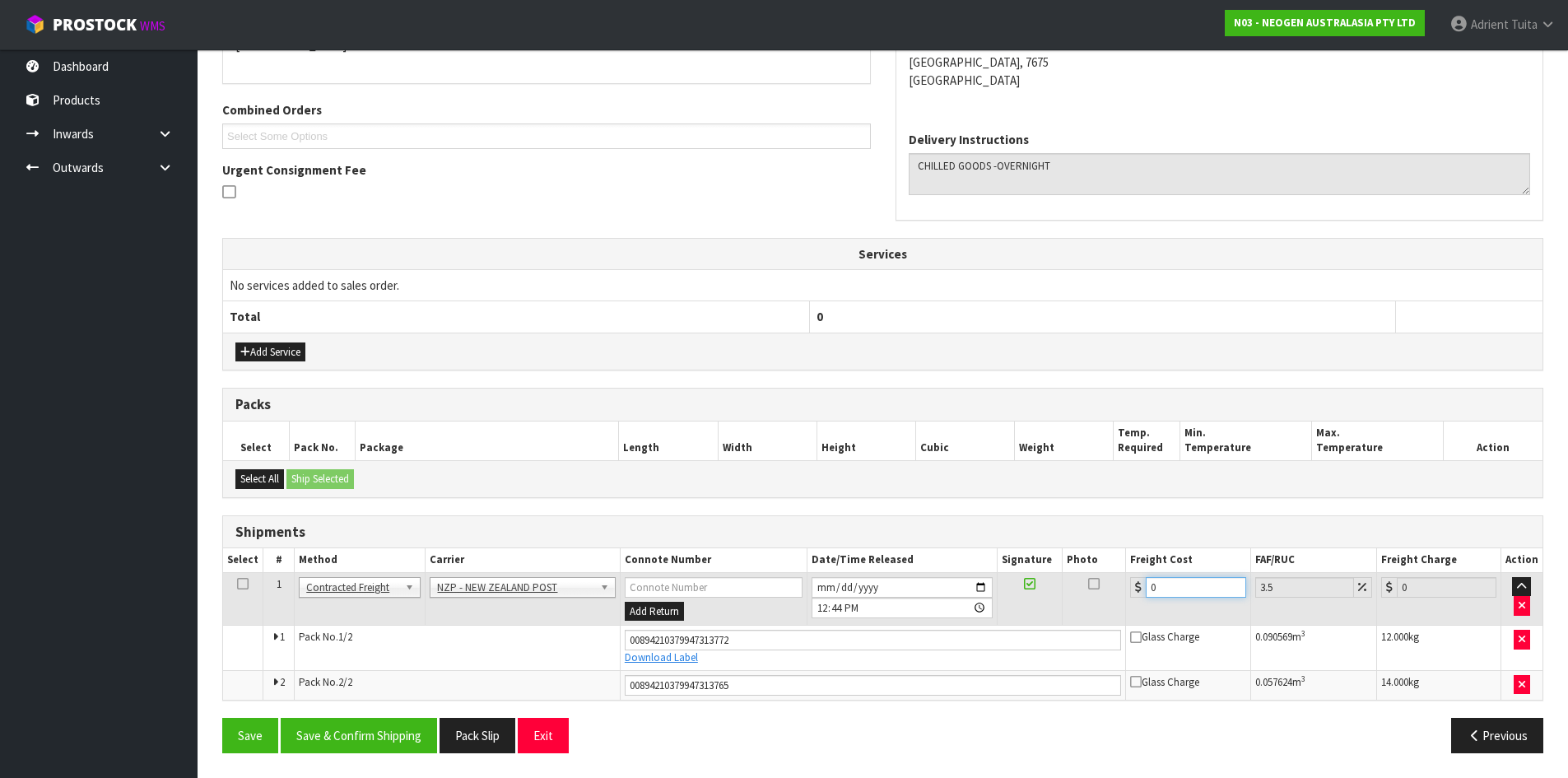
click at [1213, 587] on input "0" at bounding box center [1195, 586] width 99 height 20
type input "1"
type input "1.03"
type input "11"
type input "11.38"
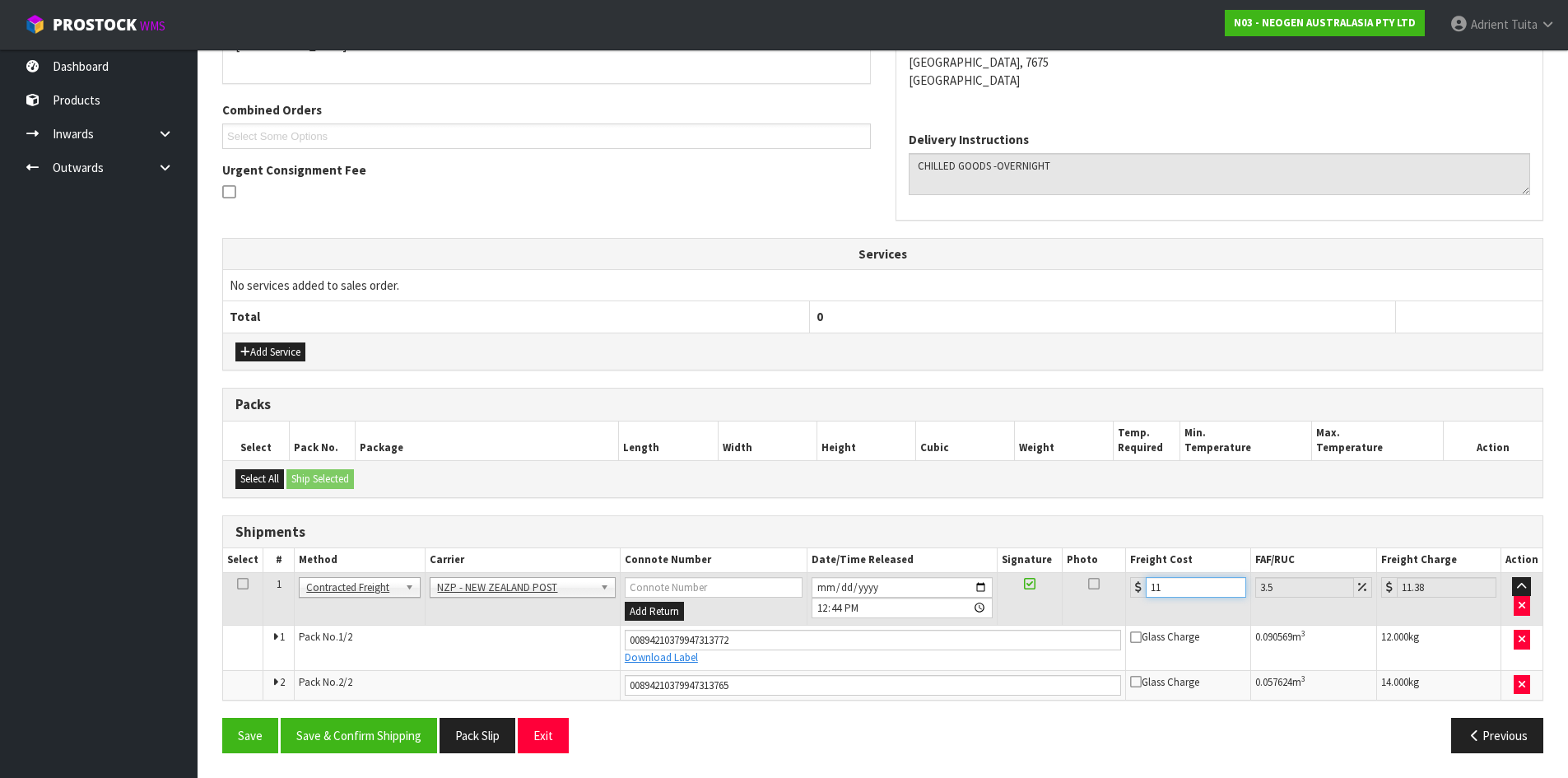
type input "117"
type input "121.09"
type input "1173"
type input "1214.05"
type input "117"
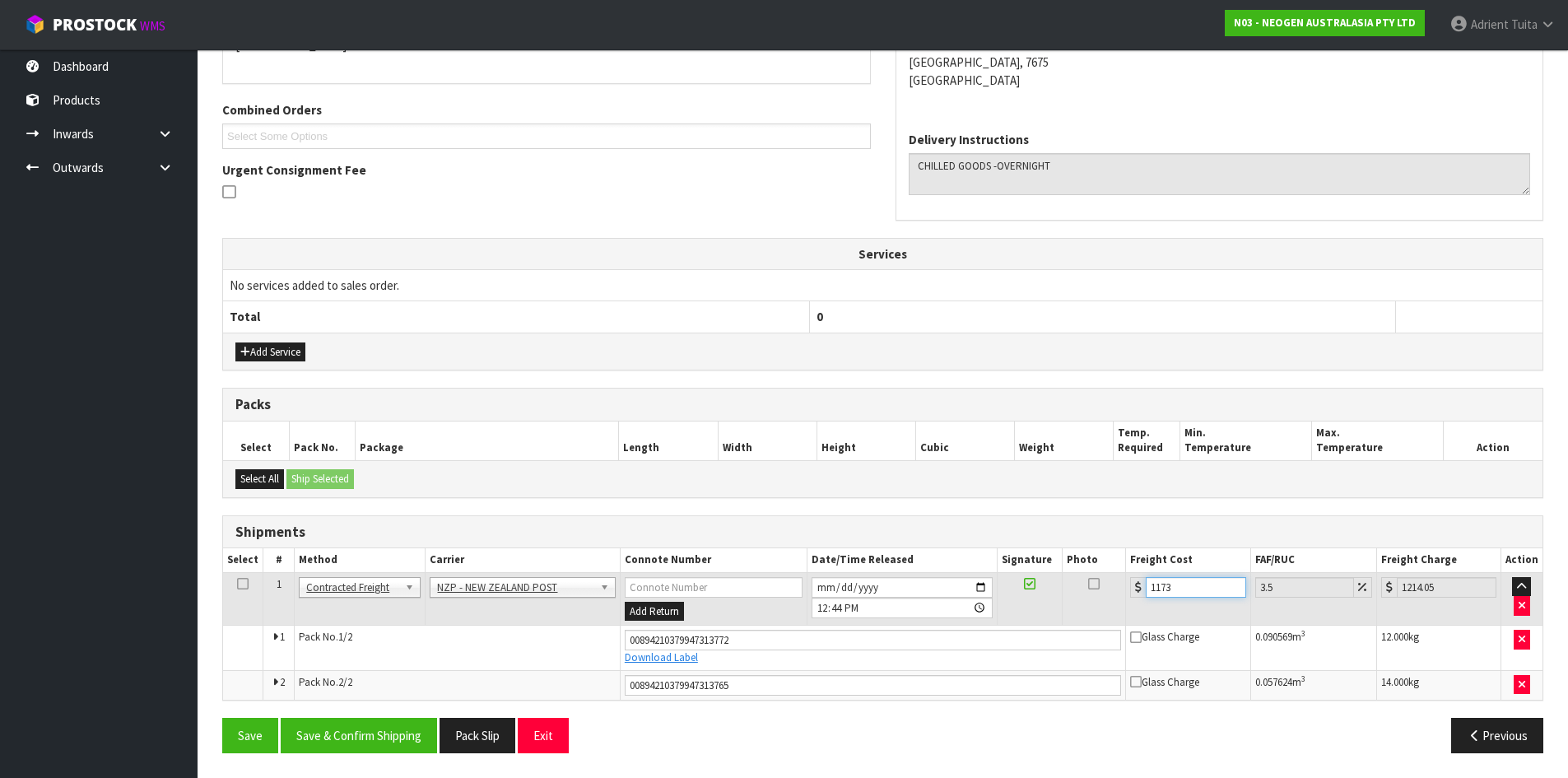
type input "121.09"
type input "117.1"
type input "121.2"
type input "117.17"
type input "121.27"
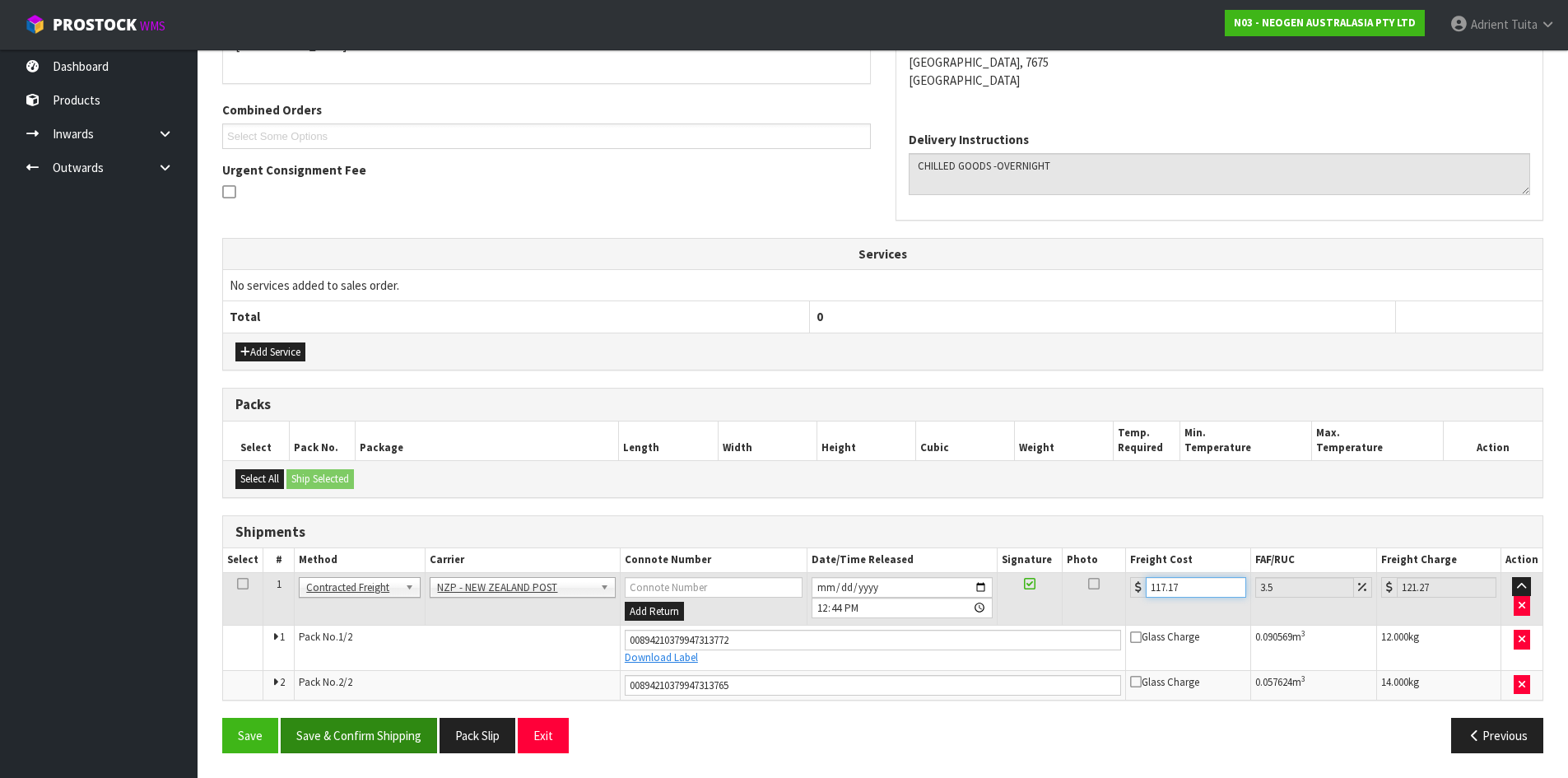
type input "117.17"
click at [416, 727] on div "From Address CONTRACT WAREHOUSING & LOGISTICS 17 Allens Road East Tamaki Auckla…" at bounding box center [883, 352] width 1321 height 829
click at [416, 728] on button "Save & Confirm Shipping" at bounding box center [359, 735] width 157 height 35
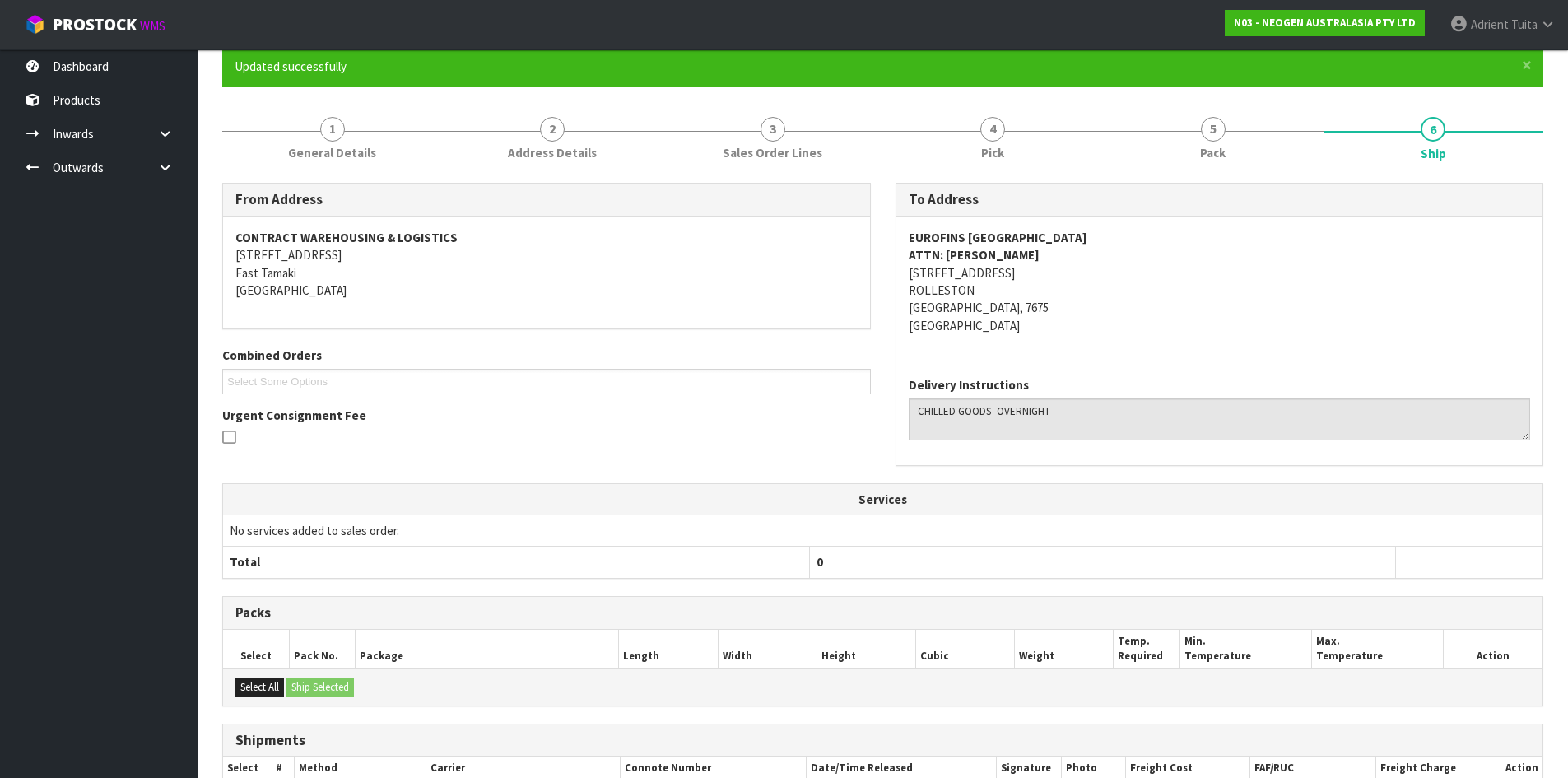
scroll to position [340, 0]
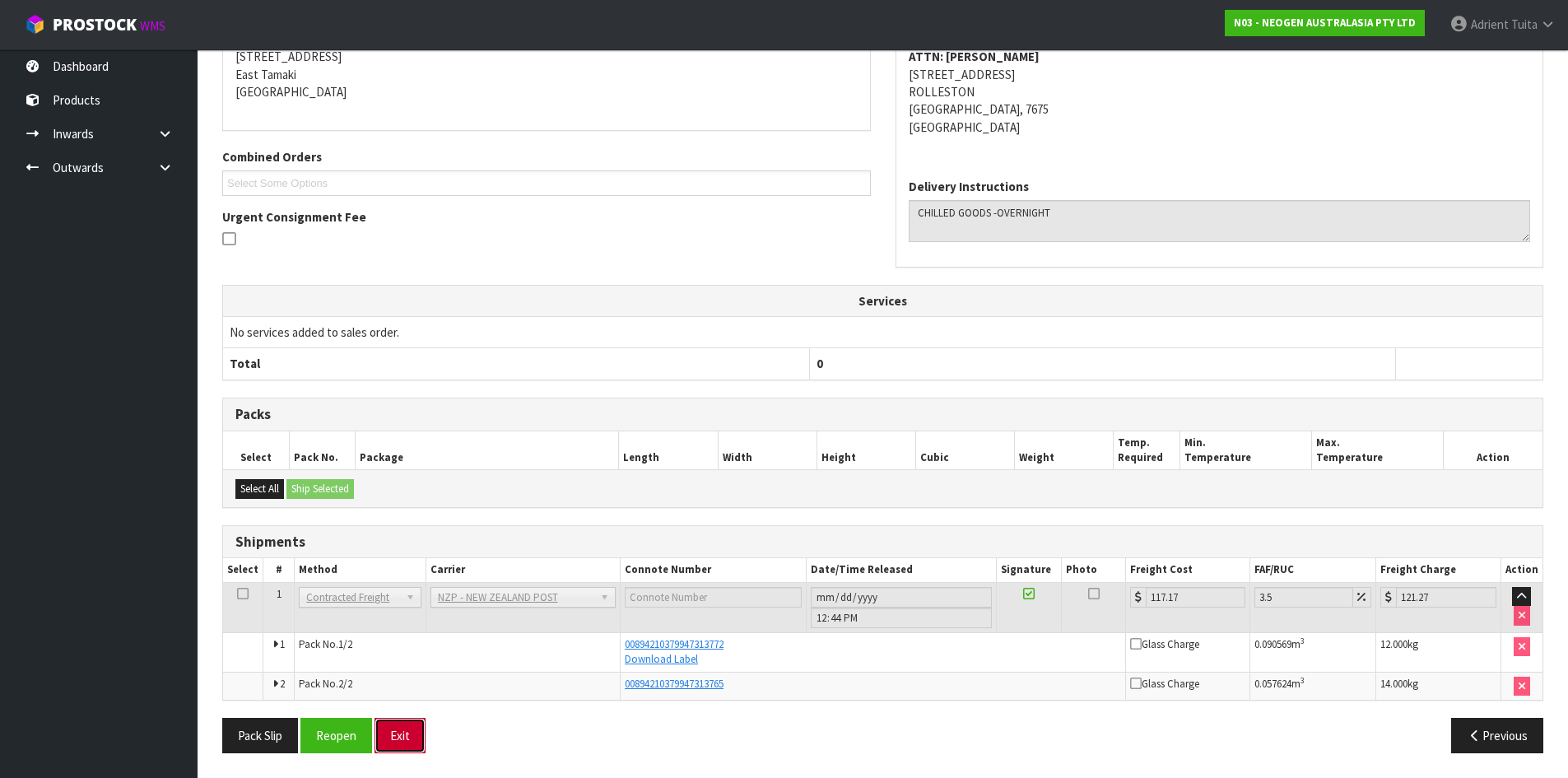
click at [422, 722] on button "Exit" at bounding box center [400, 735] width 51 height 35
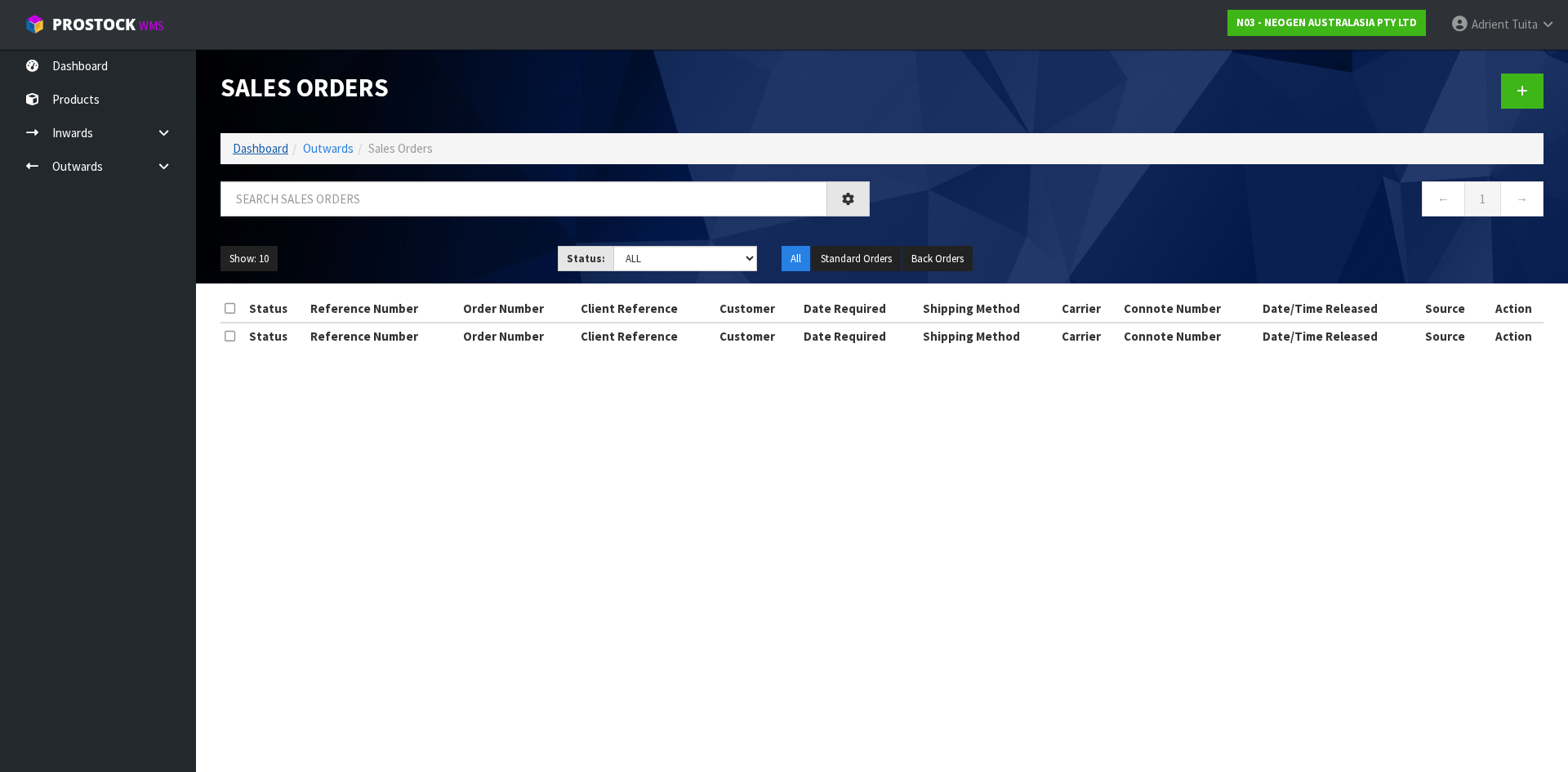
click at [274, 141] on li "Dashboard" at bounding box center [261, 149] width 56 height 17
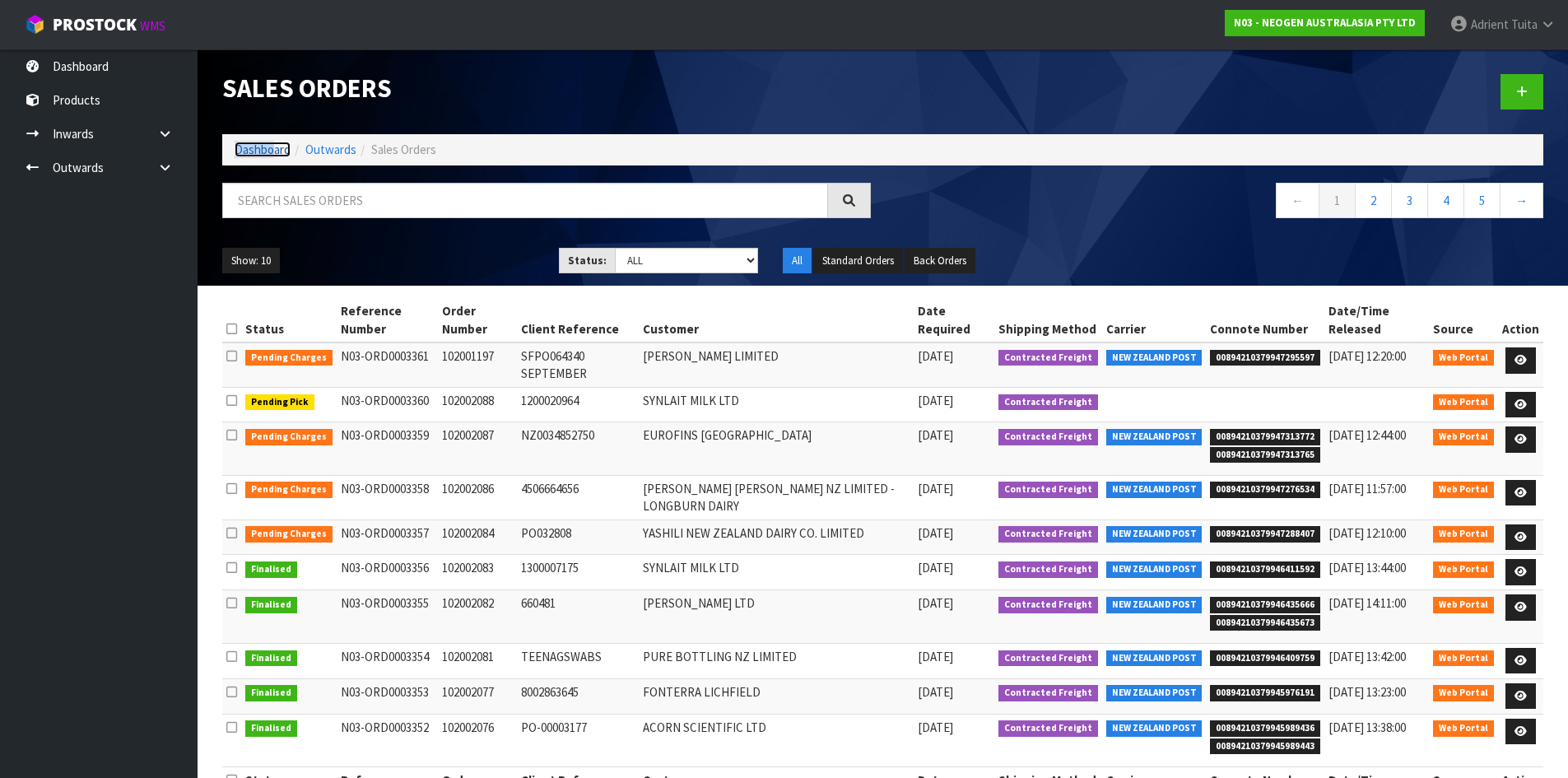
click at [276, 146] on link "Dashboard" at bounding box center [262, 150] width 56 height 16
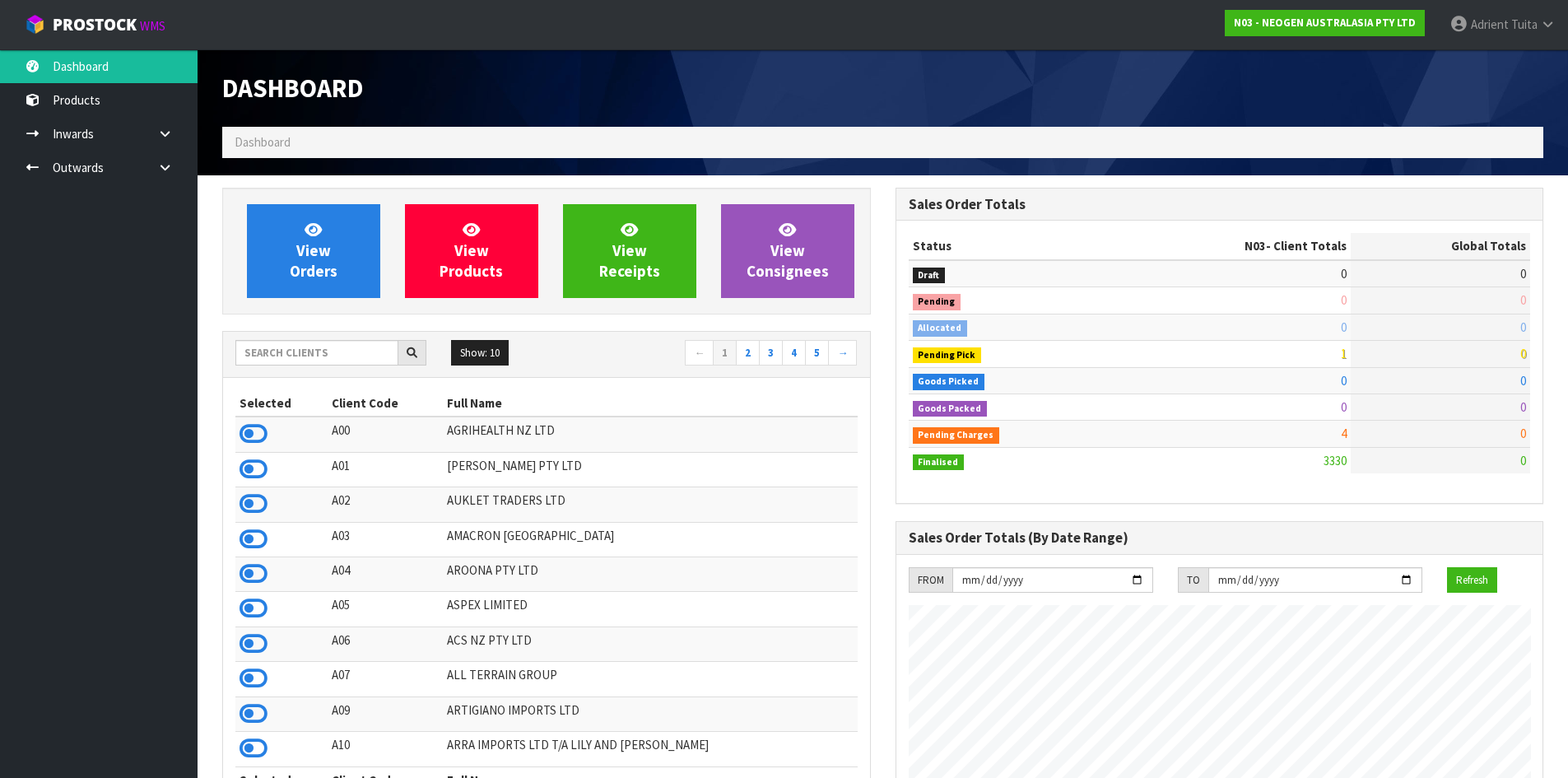
scroll to position [1248, 673]
click at [293, 236] on link "View Orders" at bounding box center [313, 251] width 133 height 94
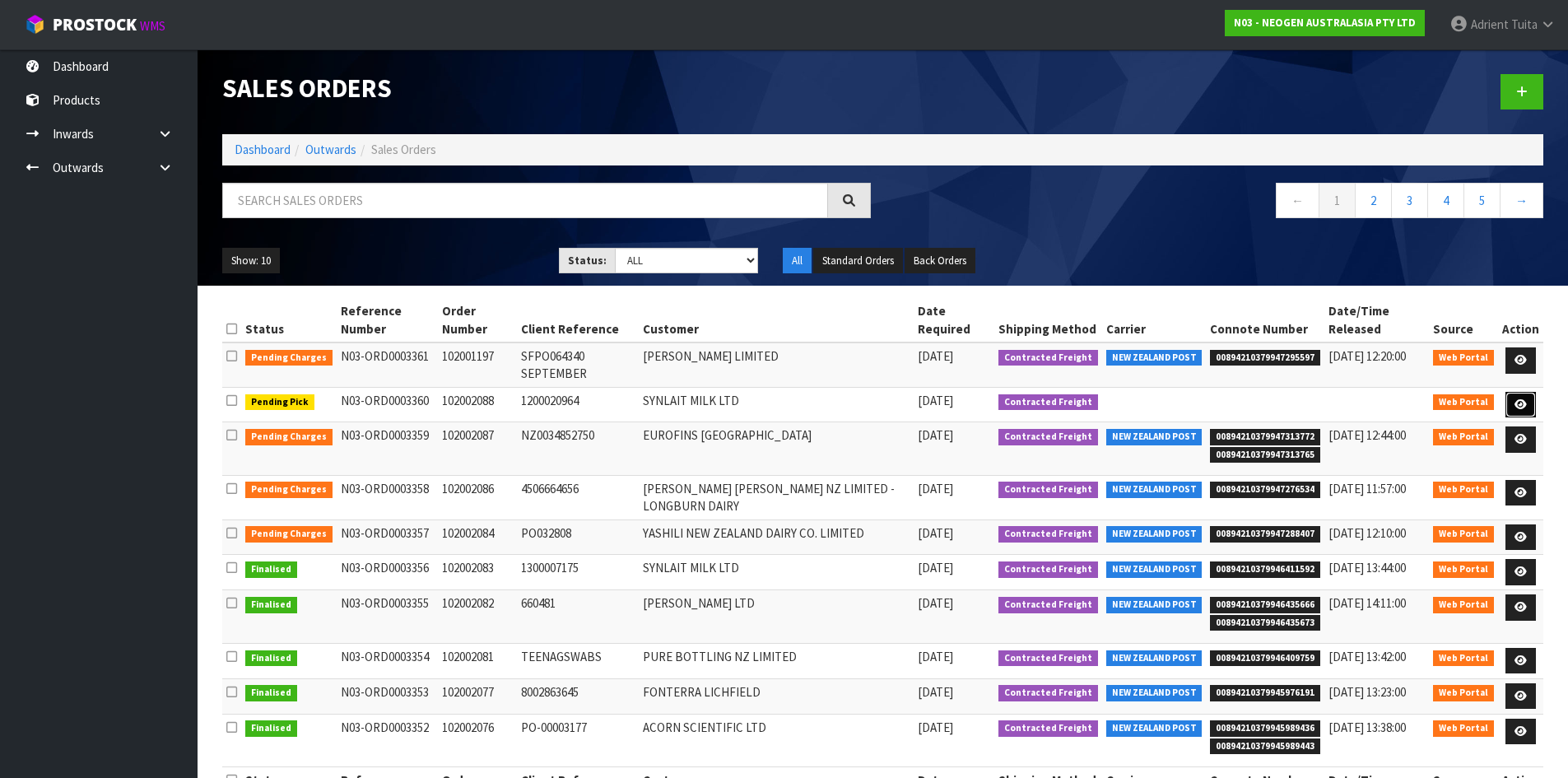
click at [1520, 401] on icon at bounding box center [1520, 405] width 13 height 11
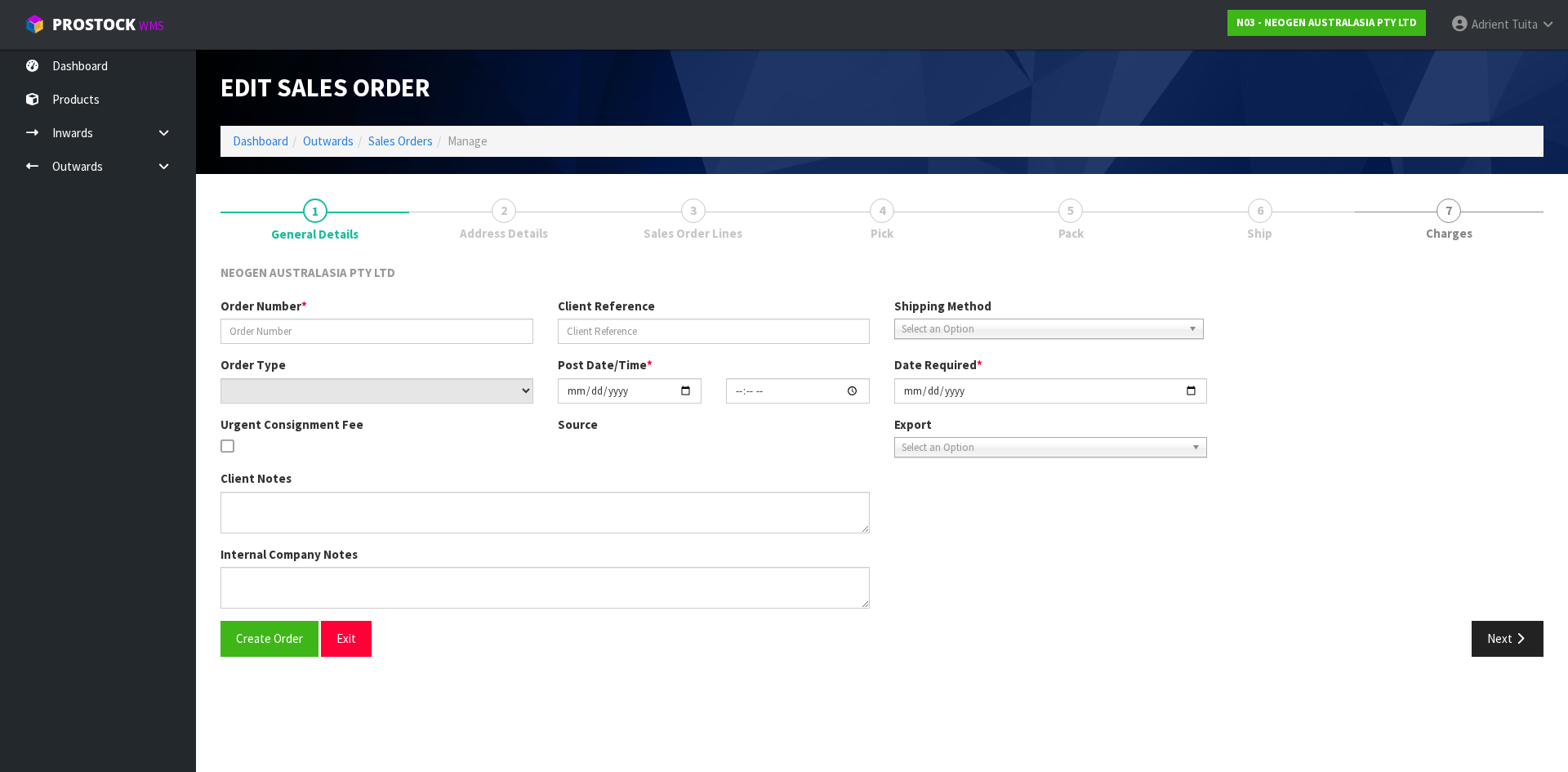
type input "102002088"
type input "1200020964"
select select "number:0"
type input "2025-09-08"
type input "10:05:00.000"
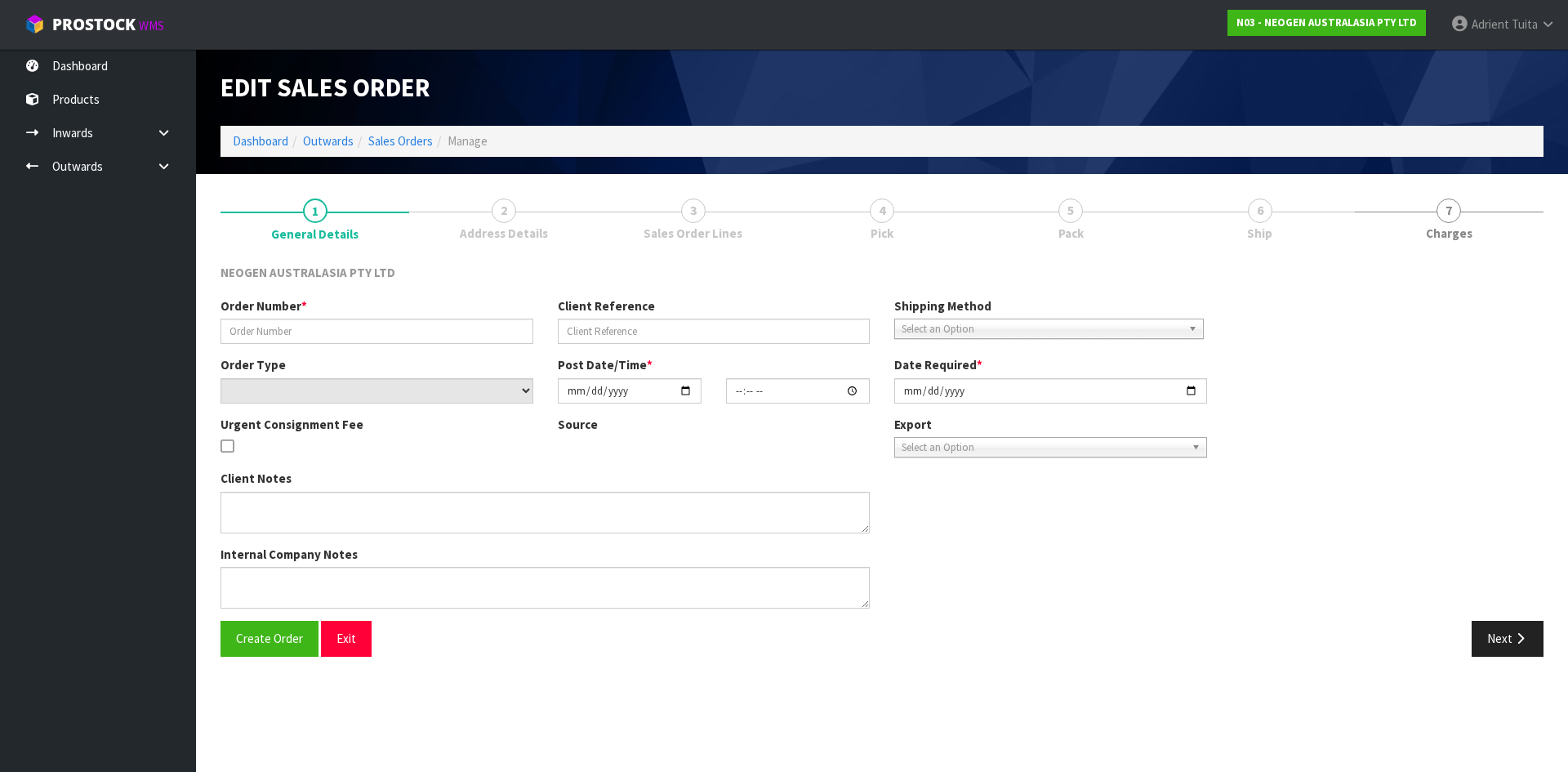
type input "2025-09-08"
type textarea "ATTN JULIETH SANTA HERRERA"
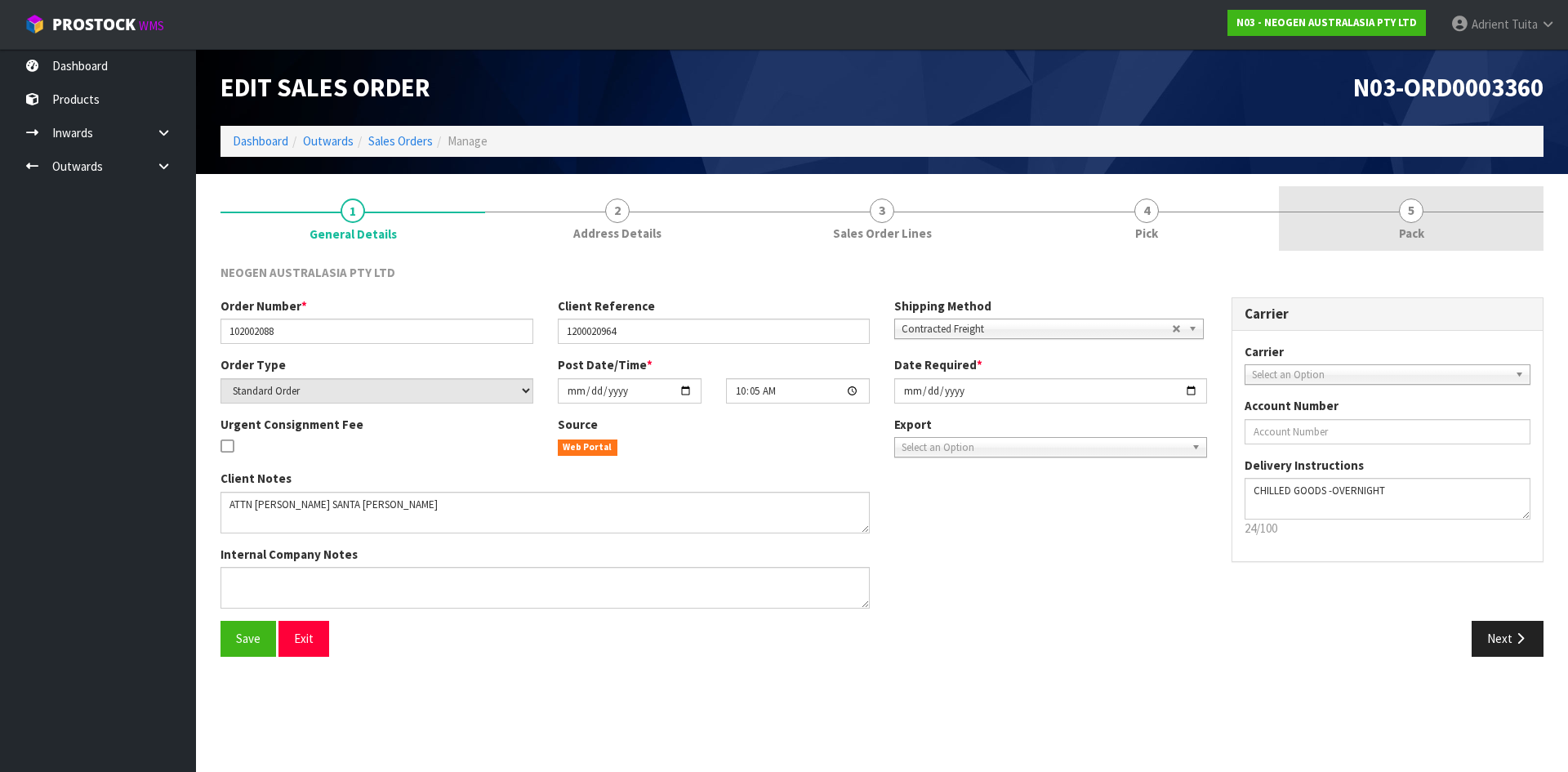
click at [1419, 232] on span "Pack" at bounding box center [1412, 234] width 25 height 17
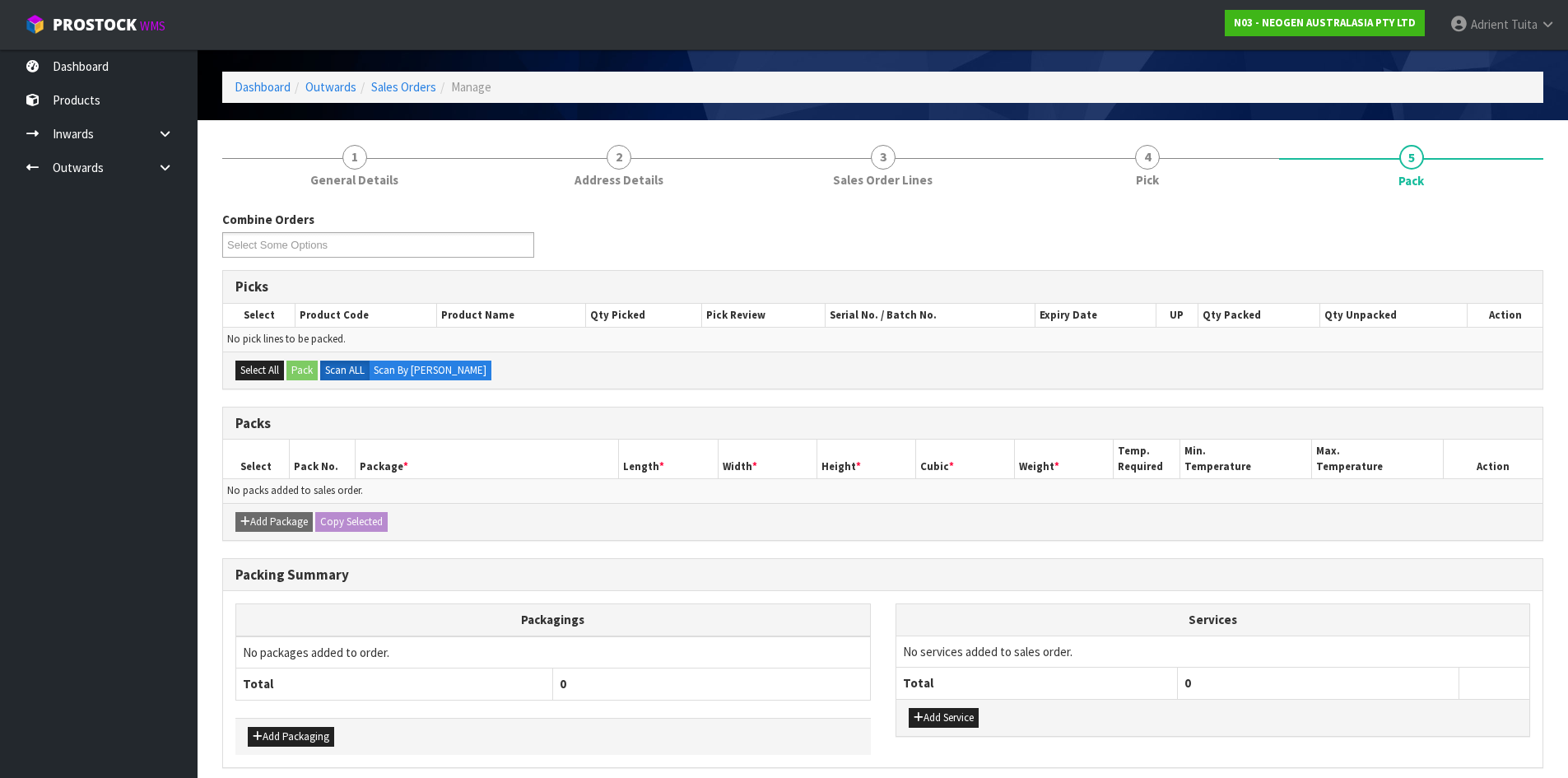
scroll to position [123, 0]
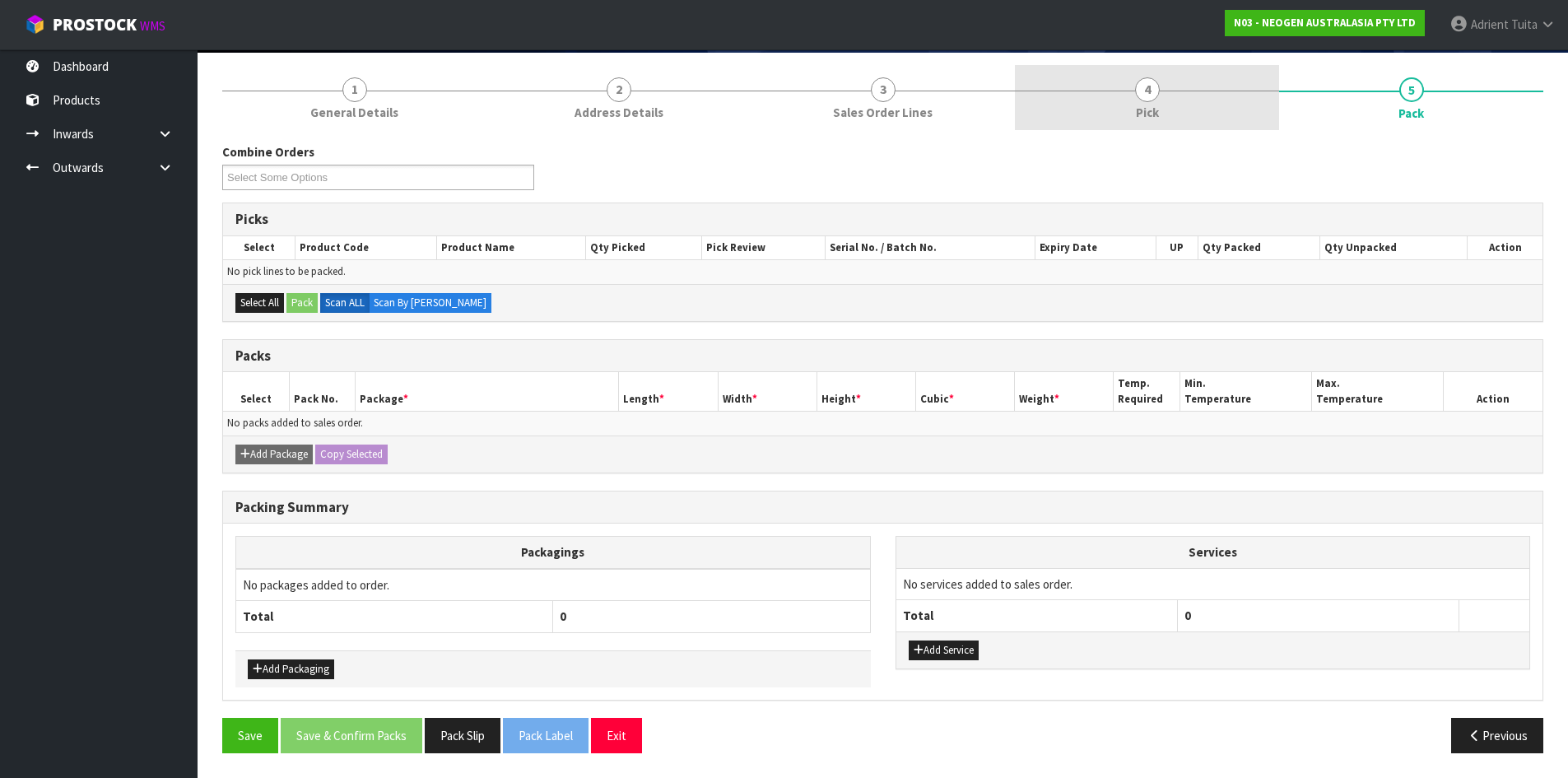
click at [1138, 110] on span "Pick" at bounding box center [1147, 113] width 23 height 18
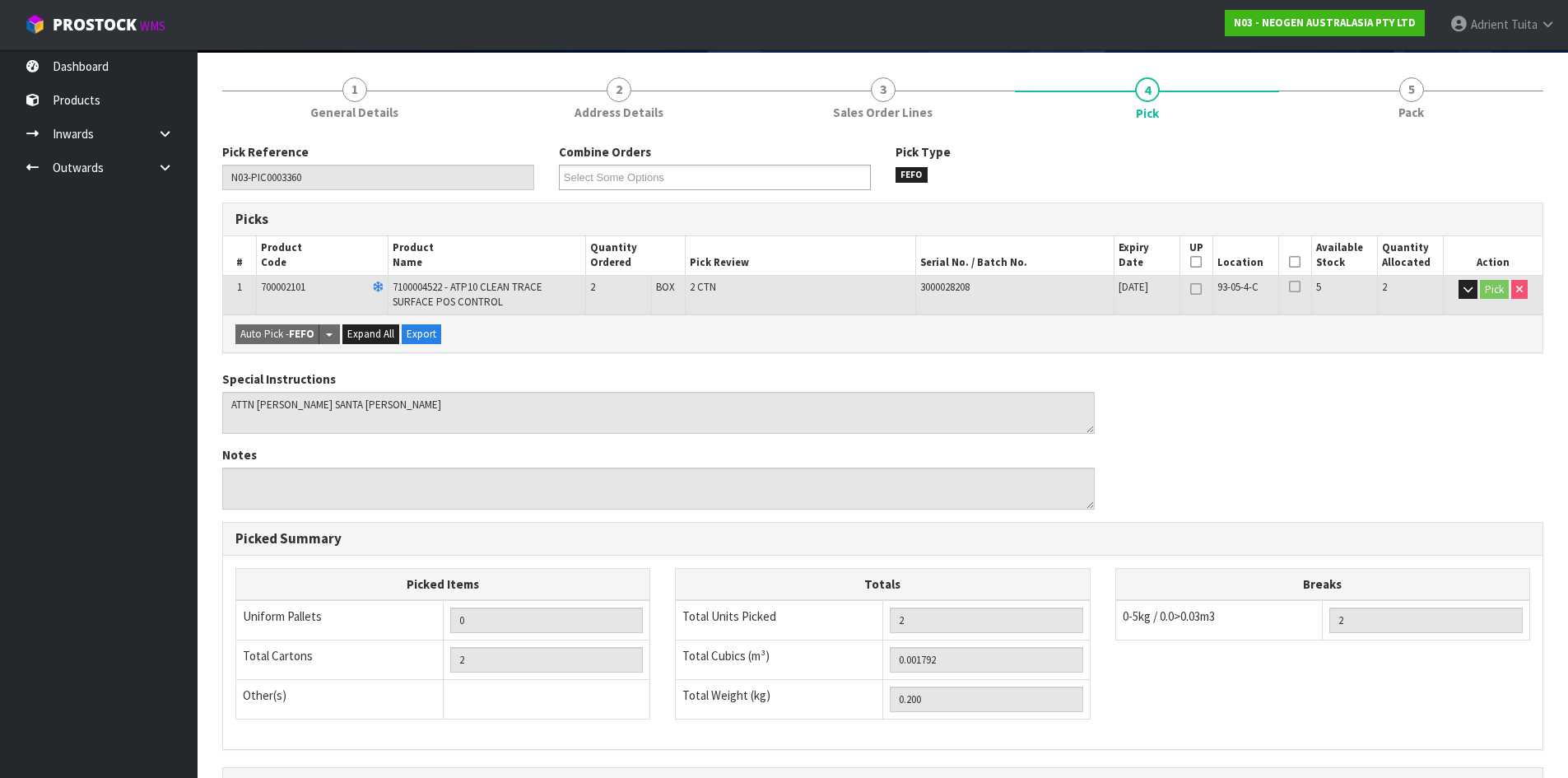
click at [1296, 262] on icon at bounding box center [1295, 262] width 12 height 1
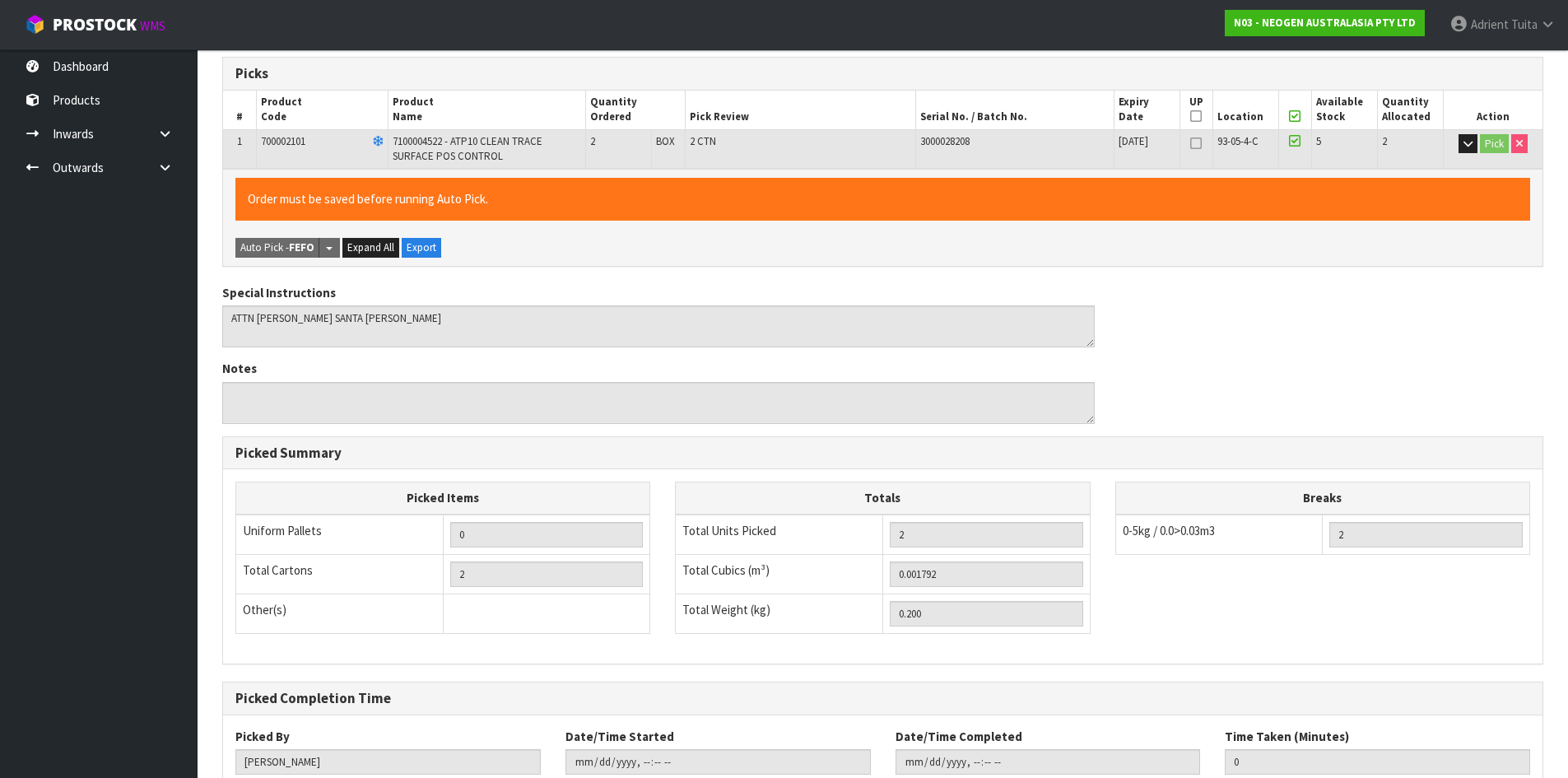
scroll to position [380, 0]
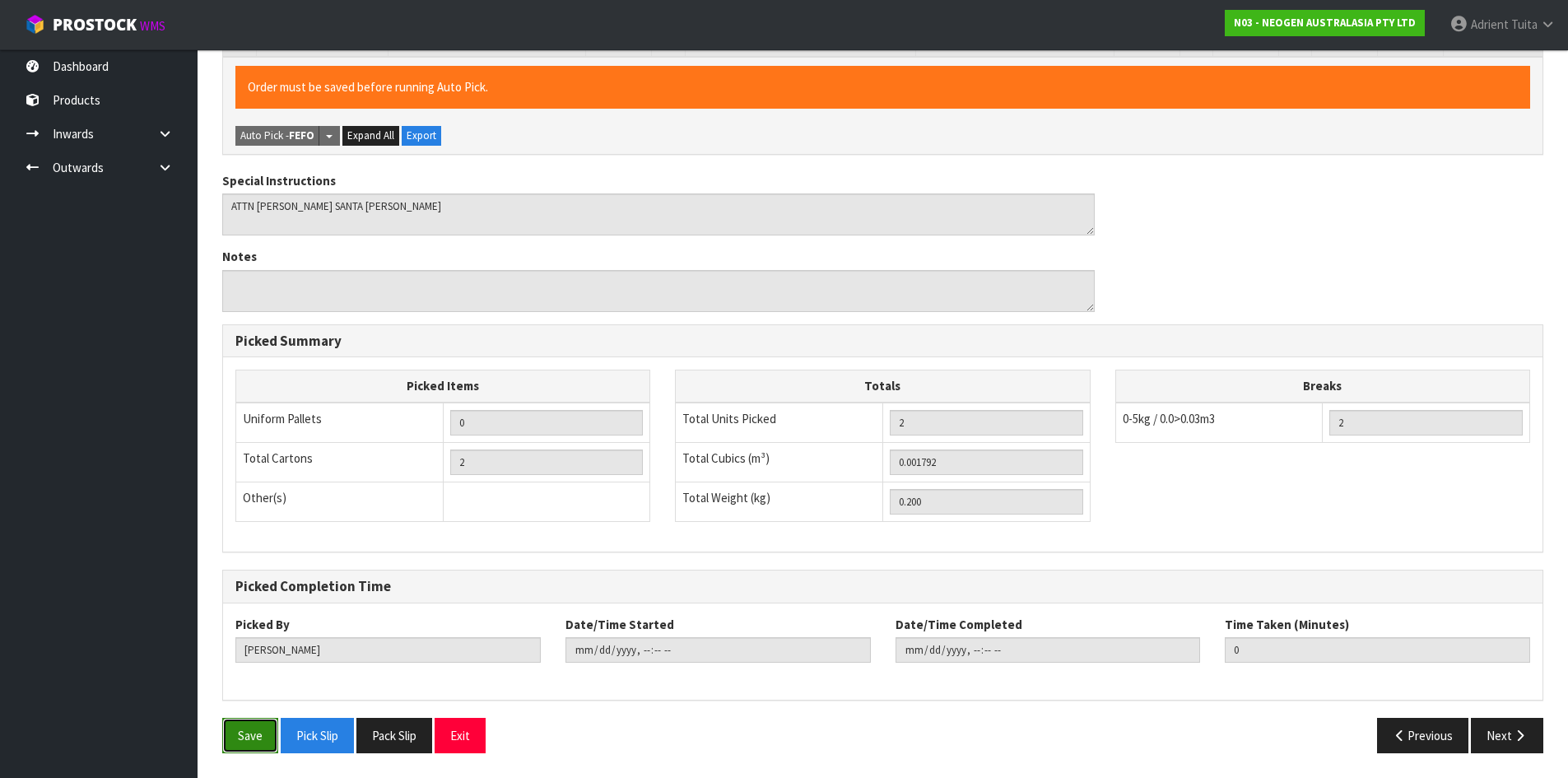
click at [246, 732] on button "Save" at bounding box center [251, 735] width 56 height 35
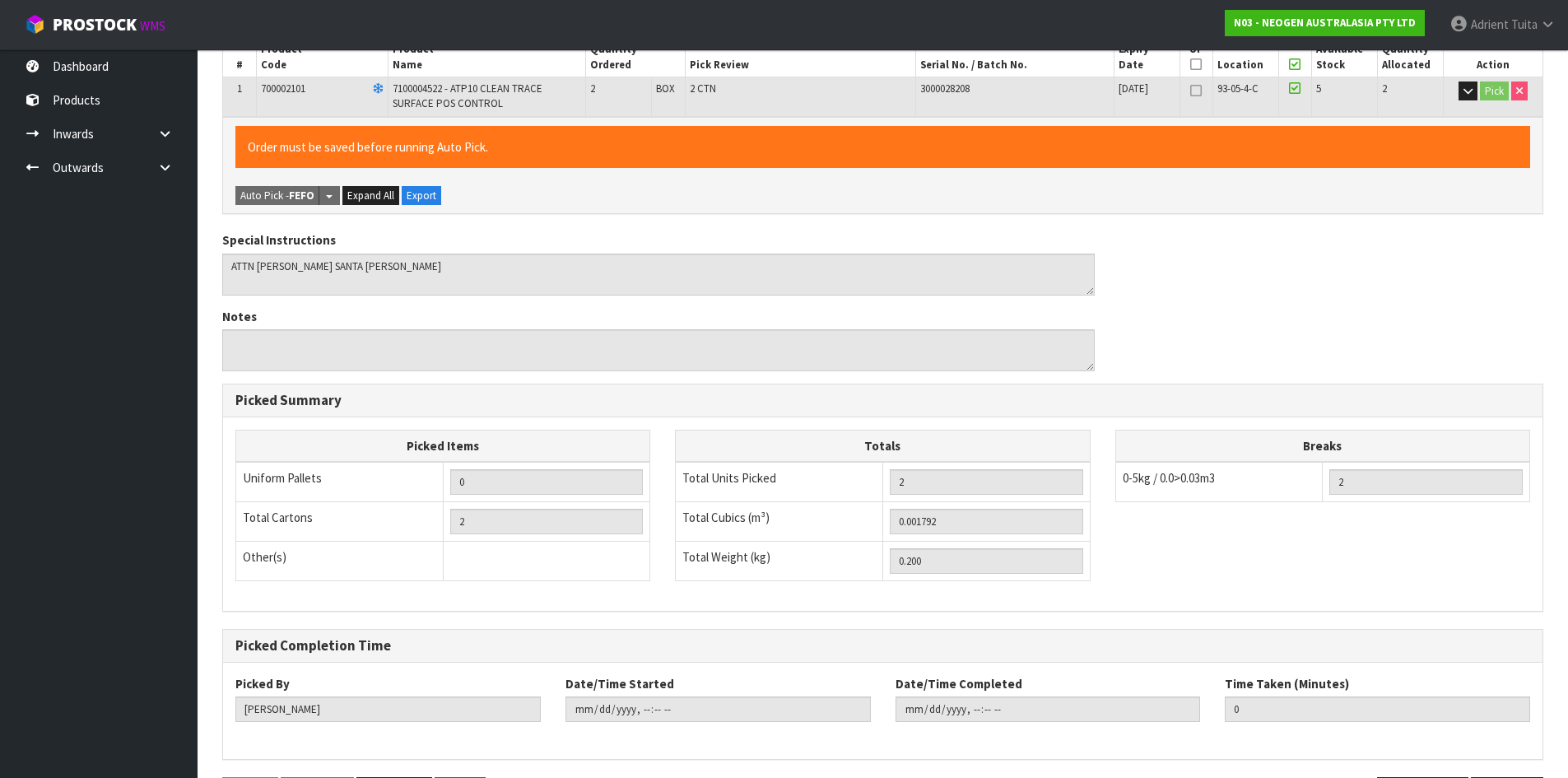
scroll to position [0, 0]
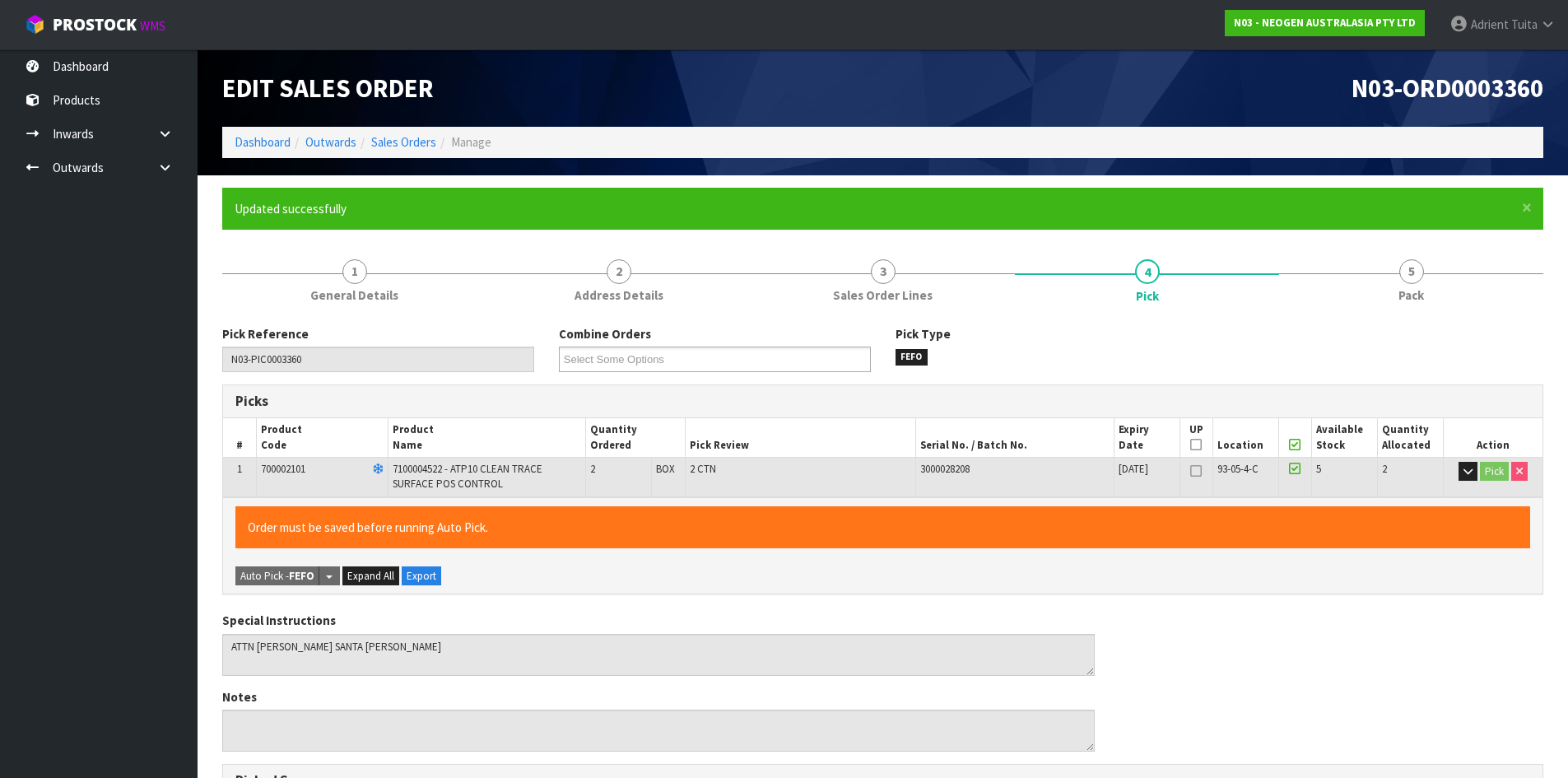
type input "Adrient Tuita"
type input "2025-09-08T12:49:44"
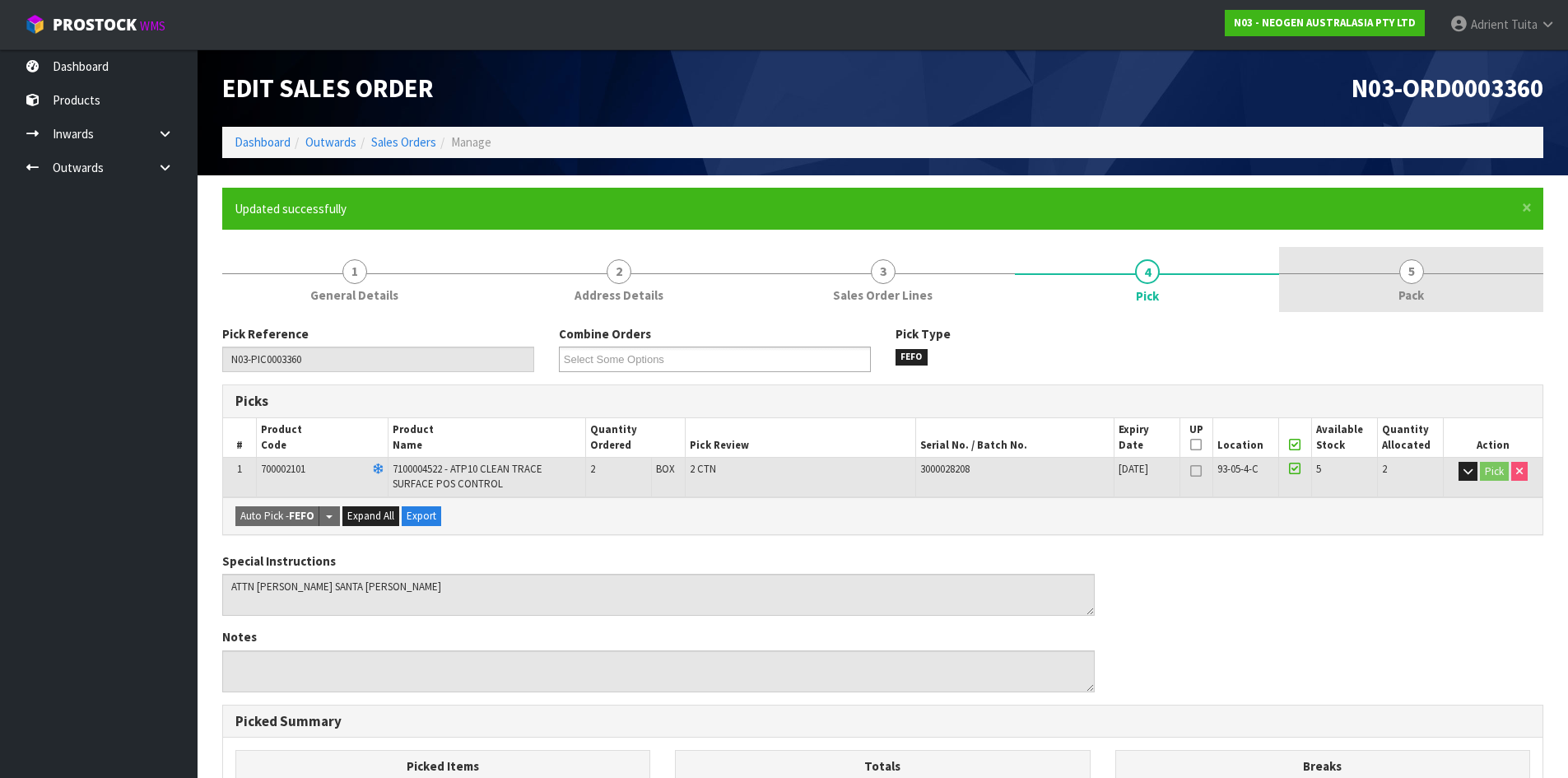
click at [1405, 278] on span "5" at bounding box center [1411, 271] width 24 height 24
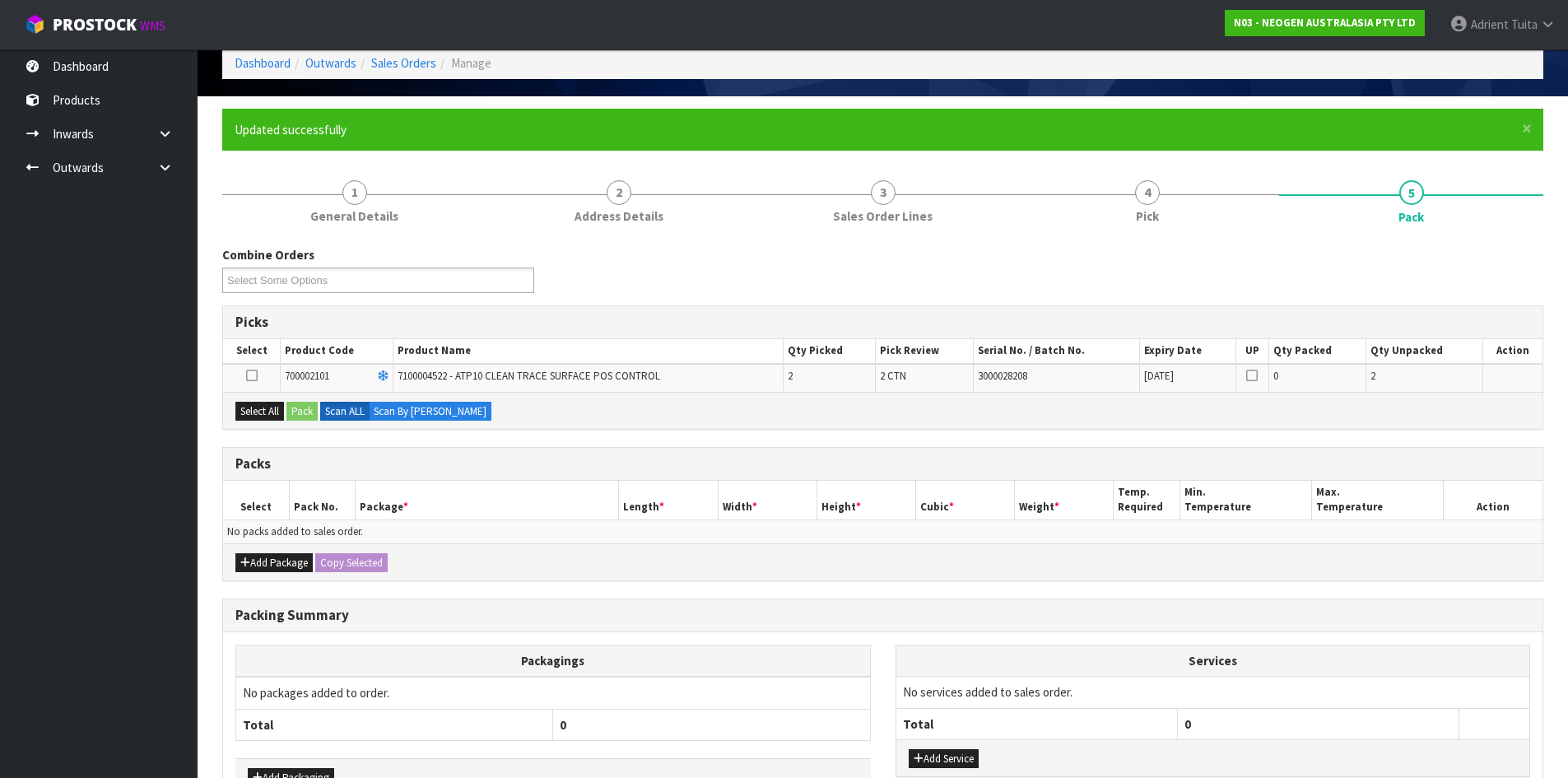
scroll to position [188, 0]
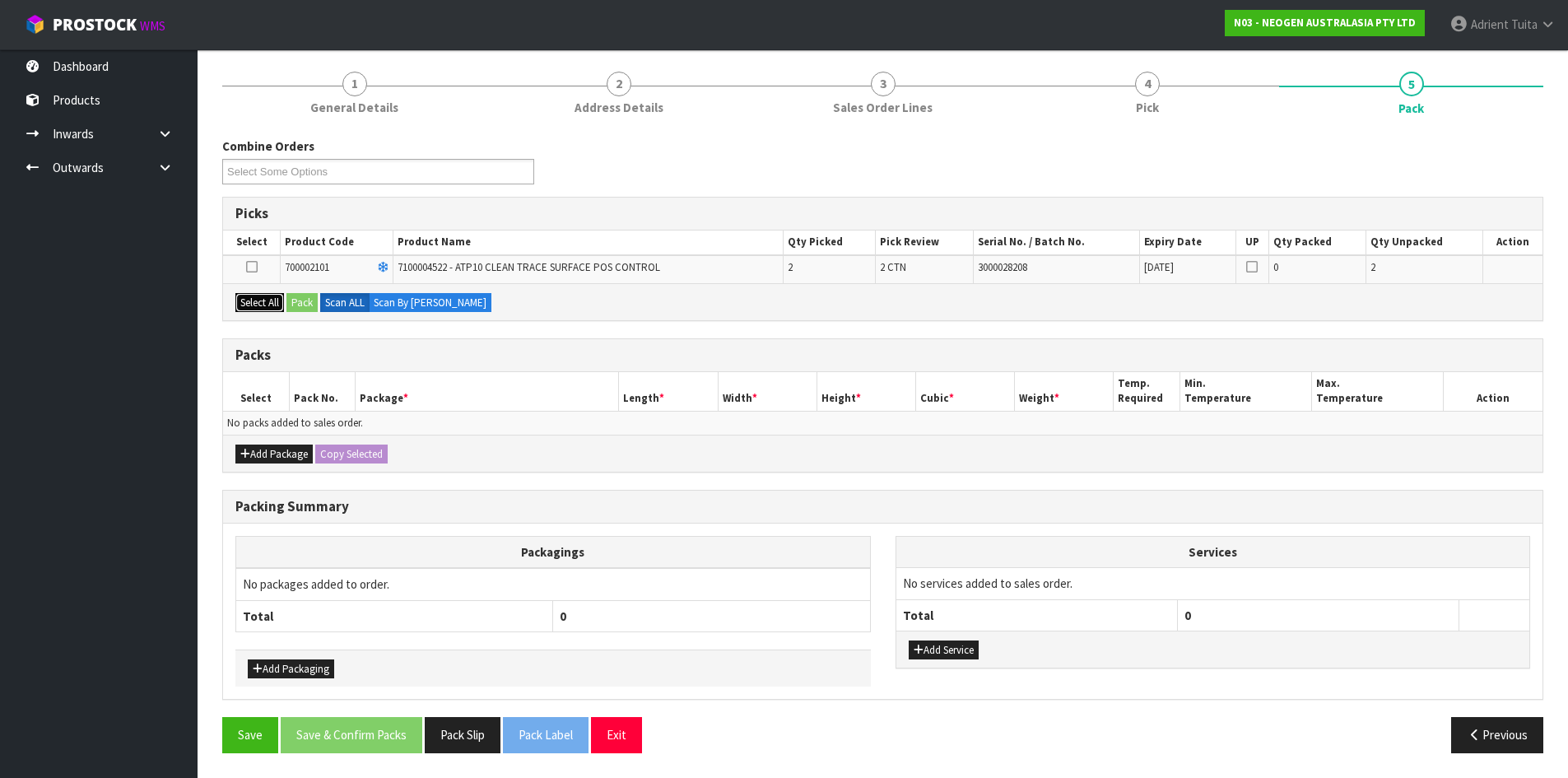
drag, startPoint x: 273, startPoint y: 309, endPoint x: 286, endPoint y: 303, distance: 14.3
click at [277, 307] on button "Select All" at bounding box center [260, 302] width 49 height 19
click at [303, 300] on button "Pack" at bounding box center [302, 302] width 31 height 19
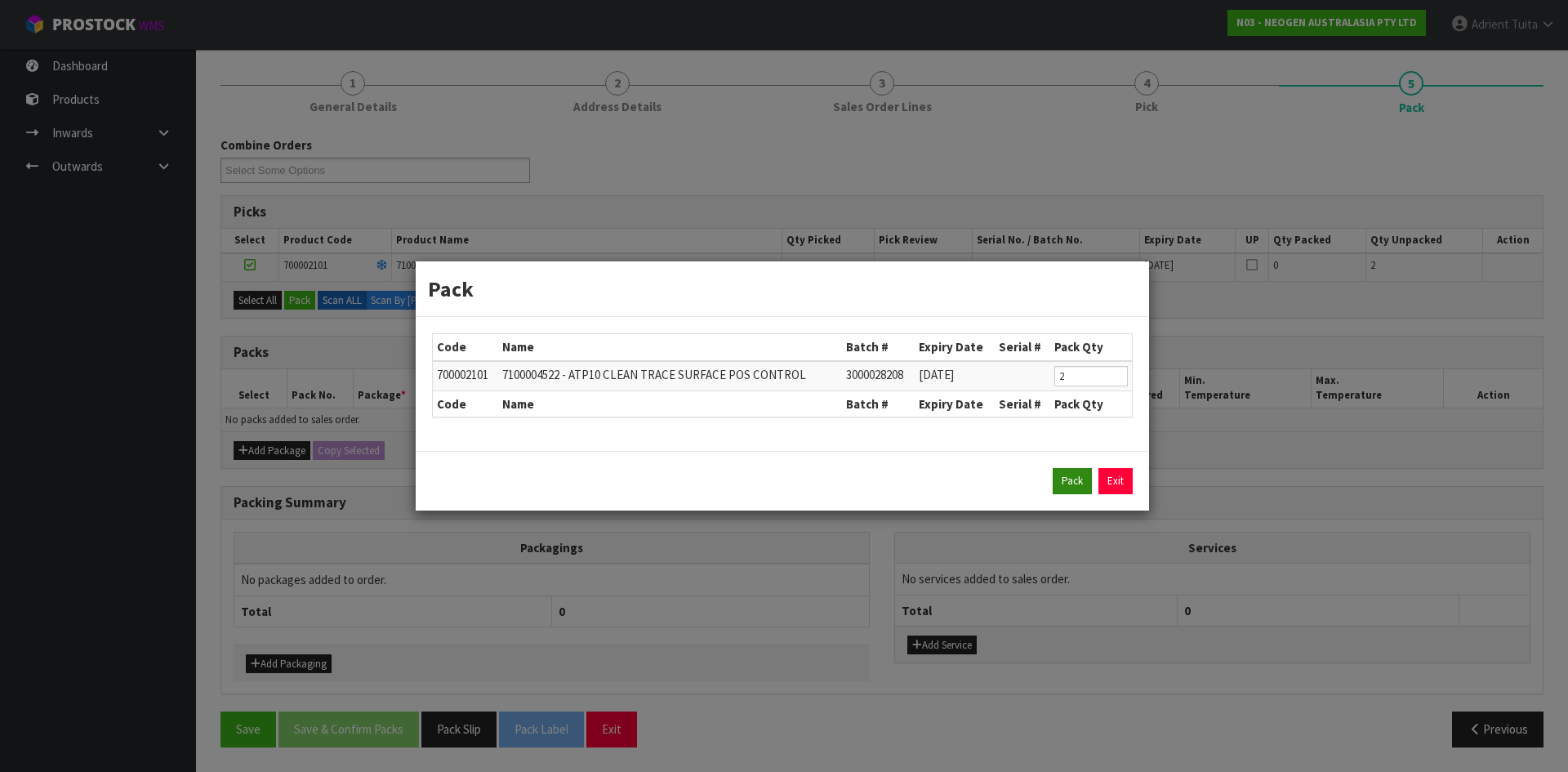
click at [1076, 490] on div "Pack Exit" at bounding box center [783, 481] width 733 height 60
click at [1057, 482] on button "Pack" at bounding box center [1072, 481] width 40 height 26
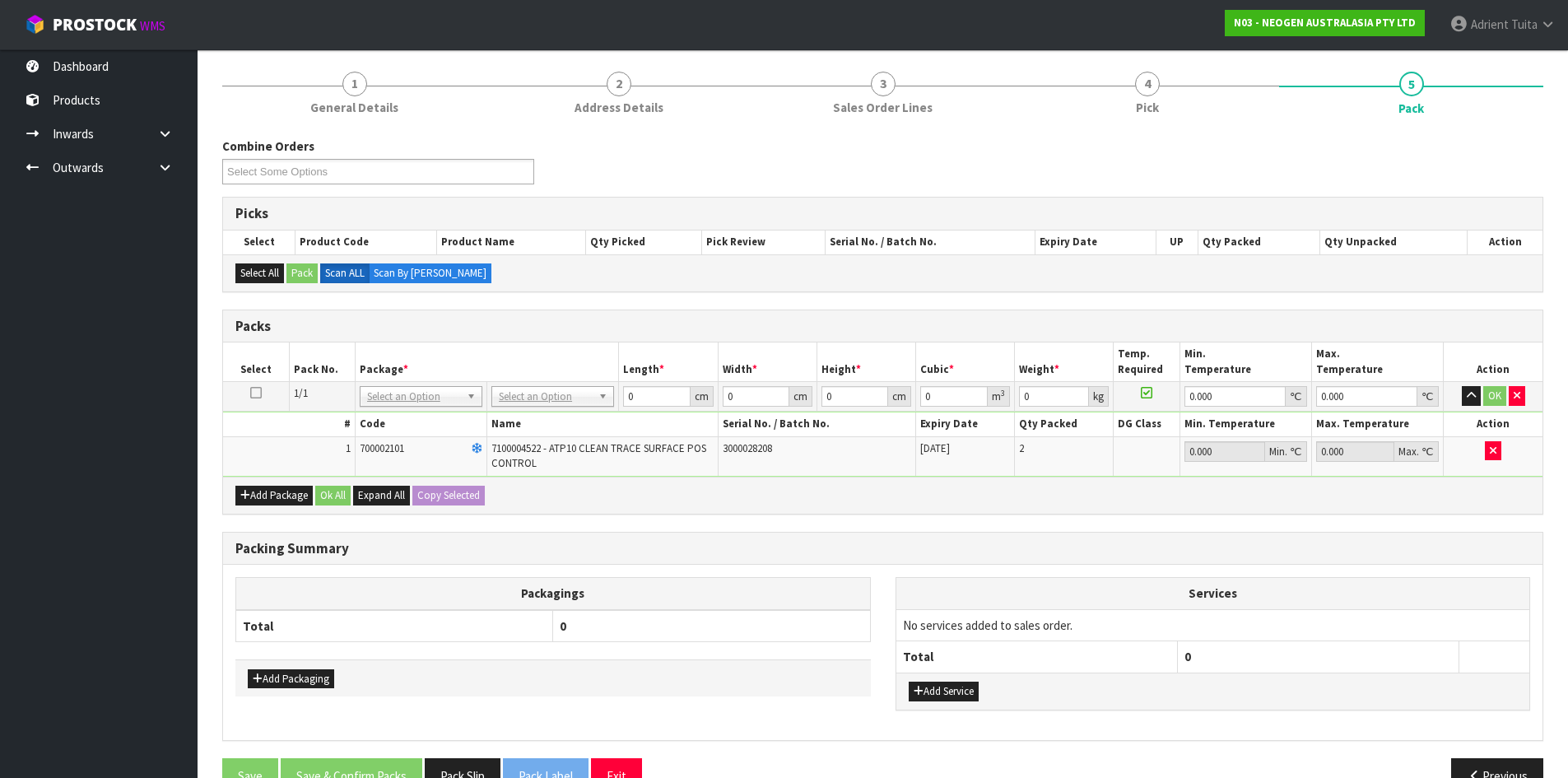
drag, startPoint x: 566, startPoint y: 395, endPoint x: 566, endPoint y: 409, distance: 14.0
click at [566, 409] on input "text" at bounding box center [553, 419] width 115 height 20
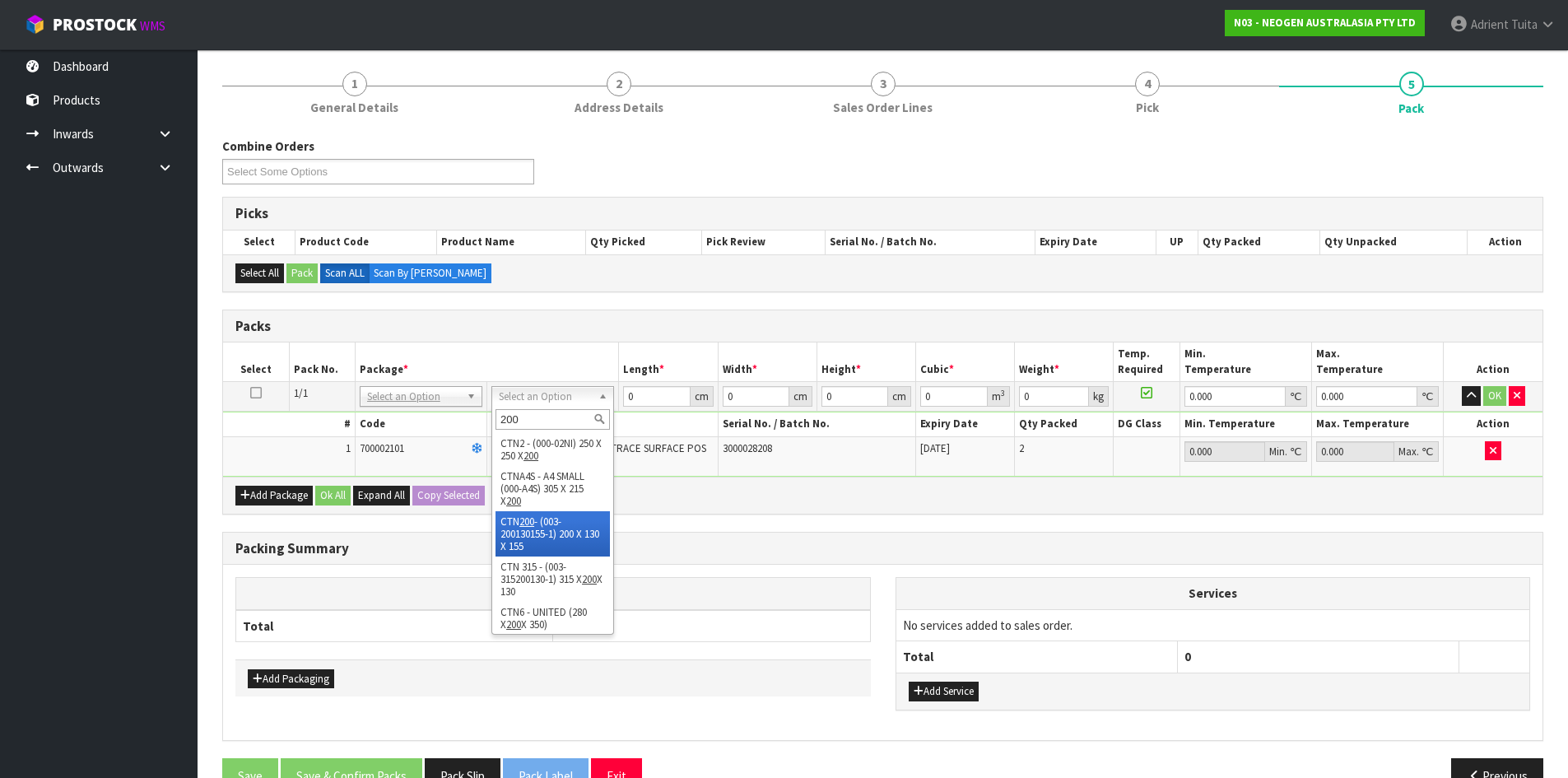
type input "200"
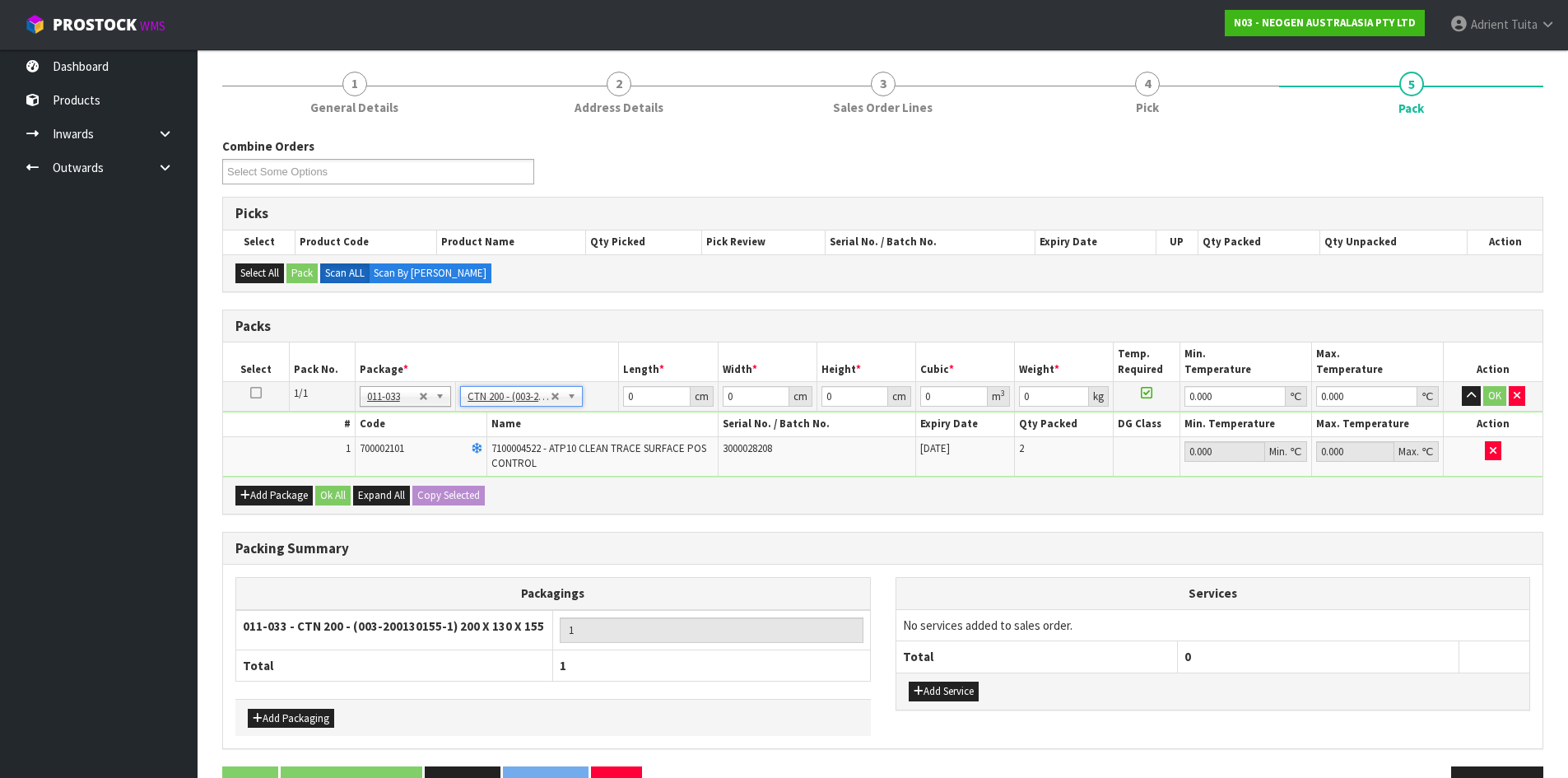
type input "20"
type input "13"
type input "15.5"
type input "0.00403"
type input "0.4"
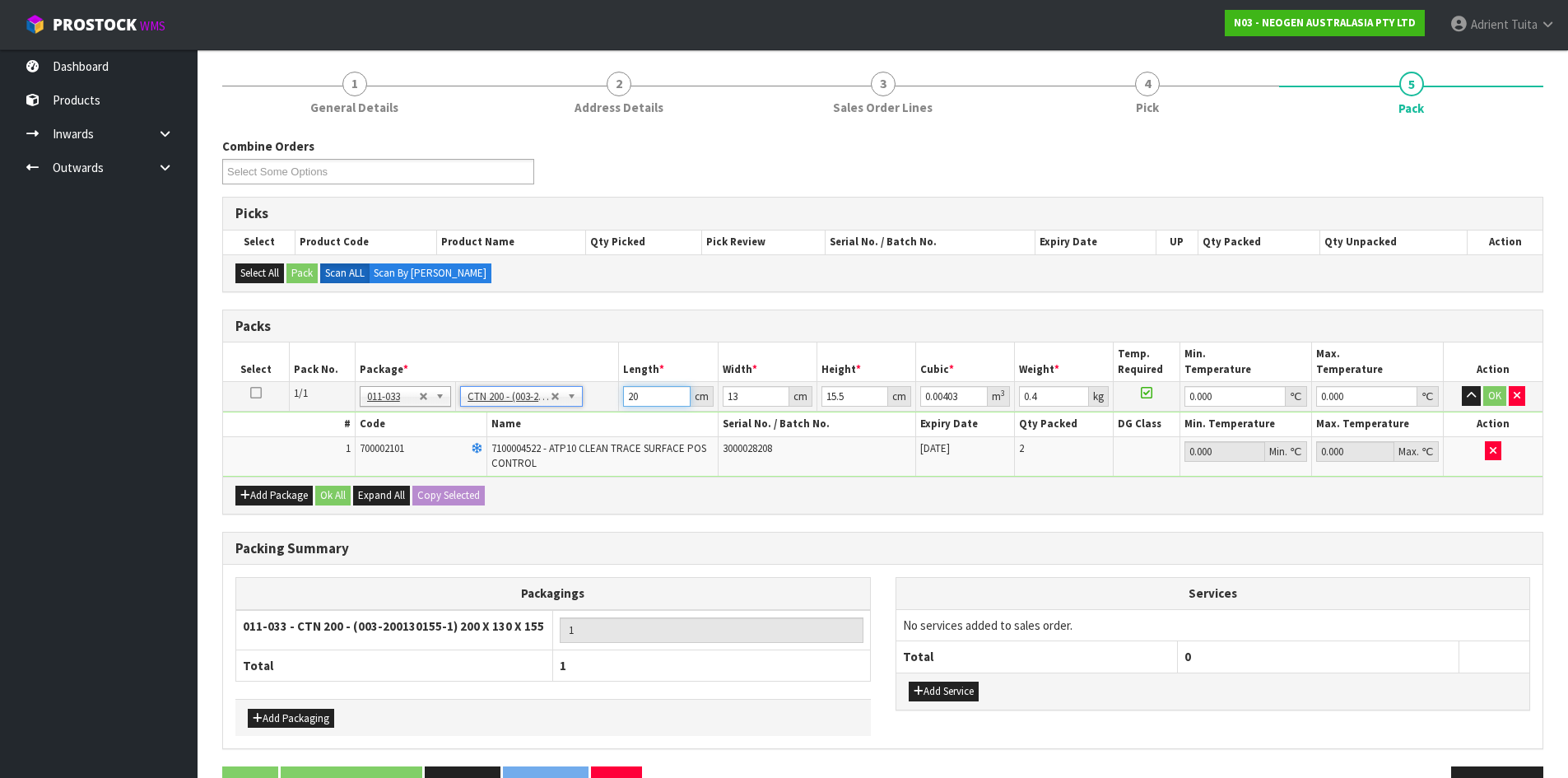
click at [630, 406] on input "20" at bounding box center [656, 396] width 67 height 20
type input "2"
type input "0.000403"
type input "21"
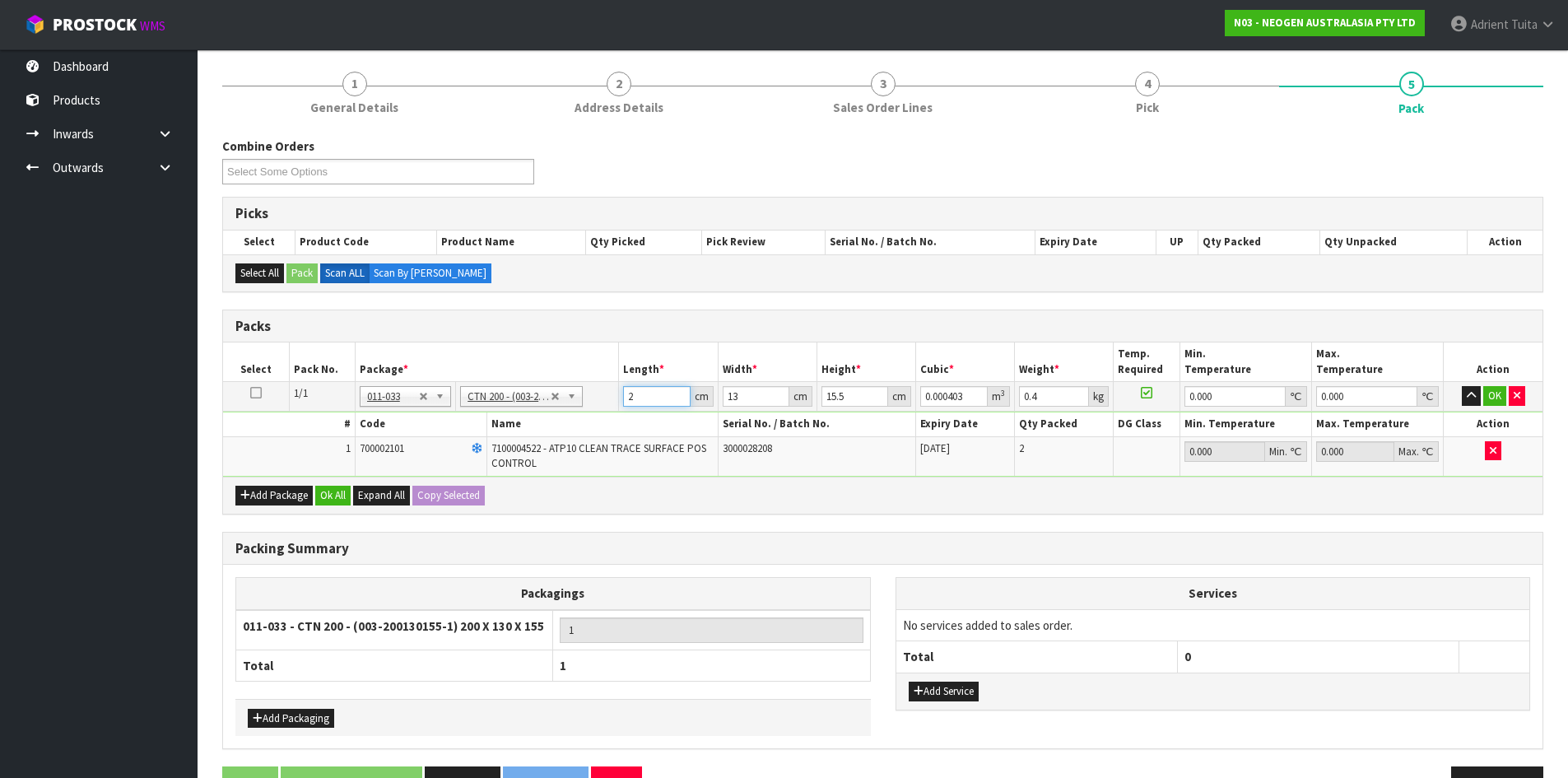
type input "0.004232"
type input "21"
type input "1"
type input "0.000325"
type input "14"
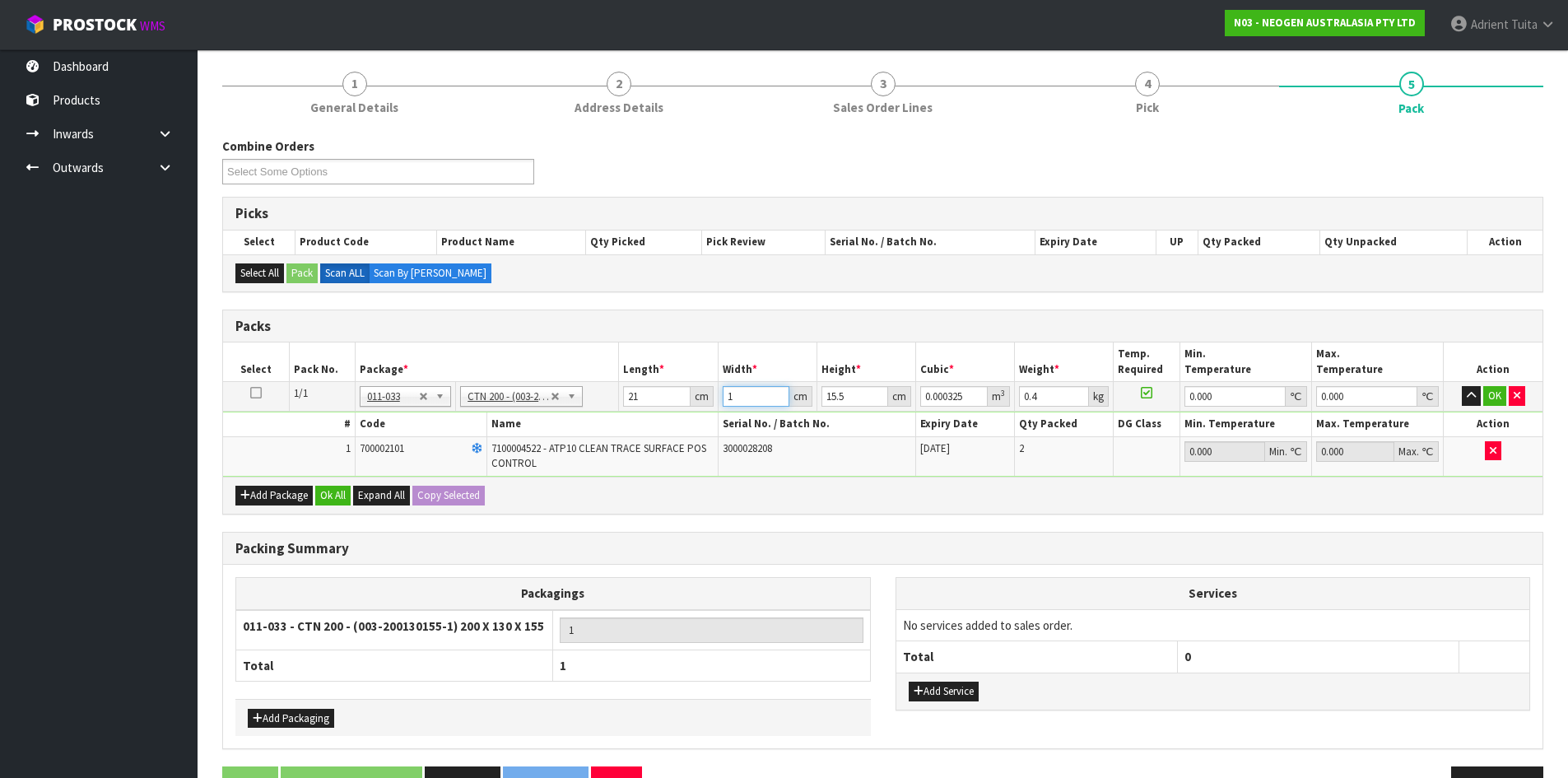
type input "0.004557"
type input "14"
type input "1"
type input "0.000294"
type input "17"
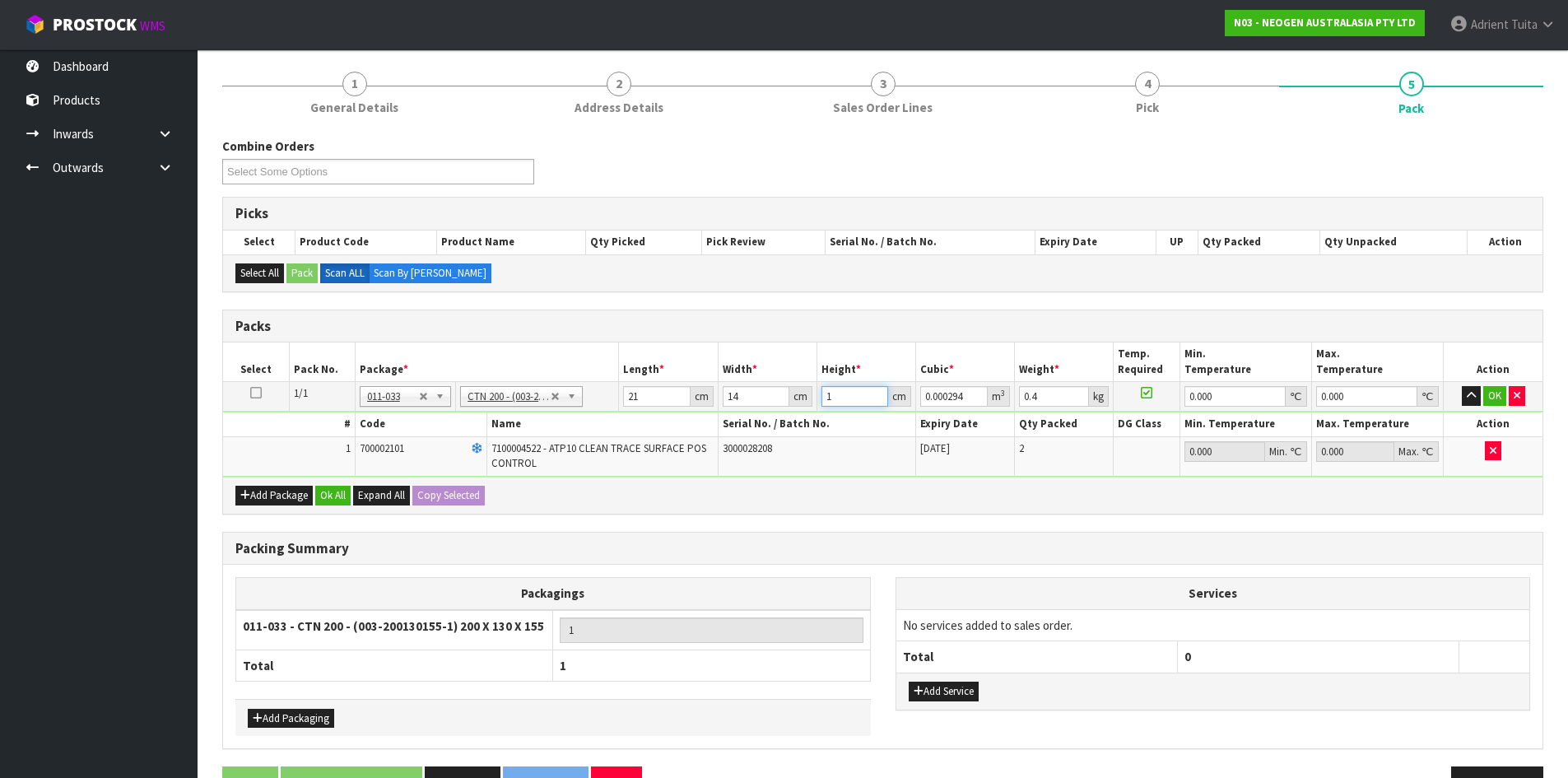
type input "0.004998"
type input "17"
type input "1"
click at [1486, 396] on button "OK" at bounding box center [1495, 396] width 23 height 19
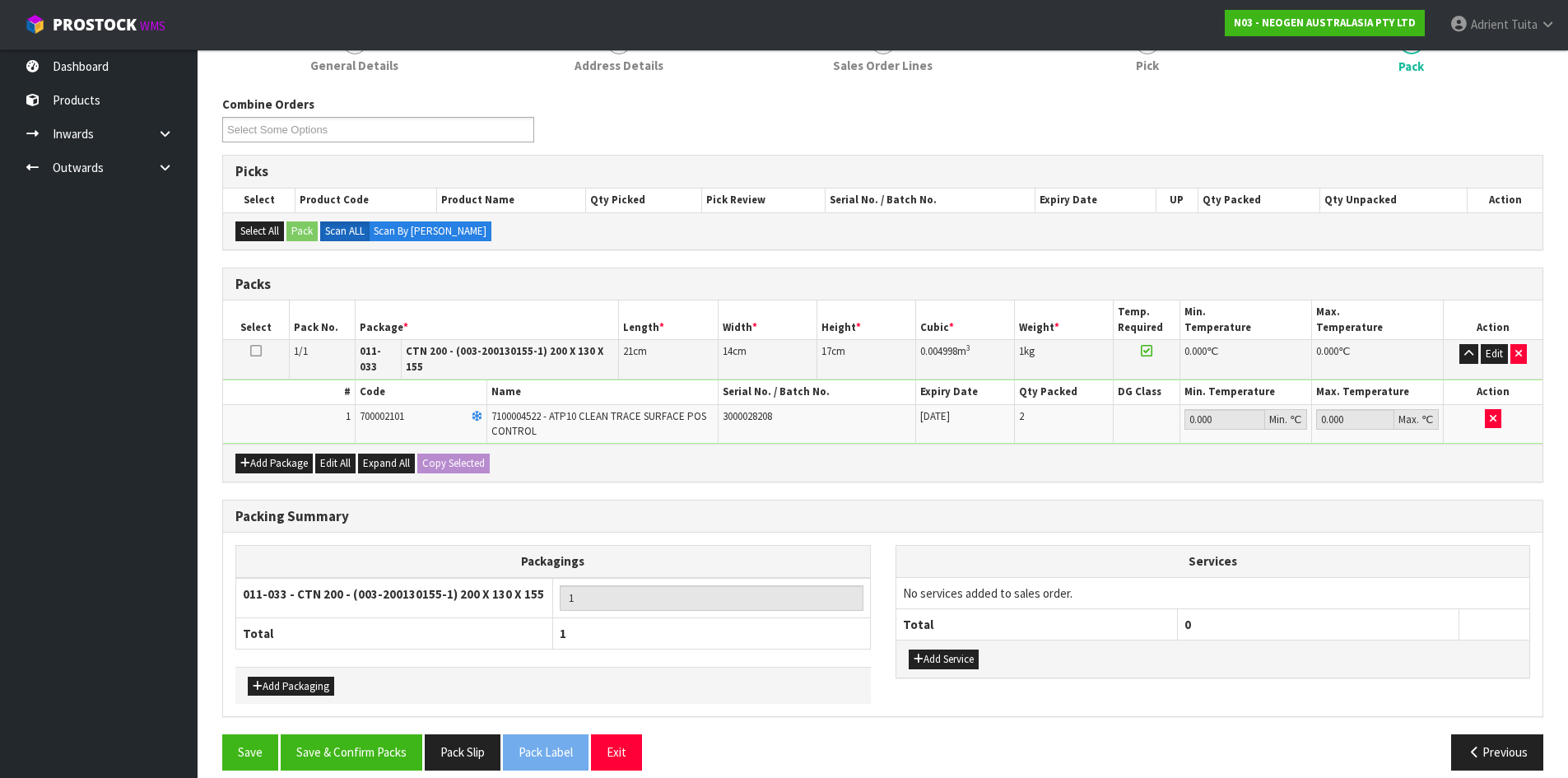
scroll to position [235, 0]
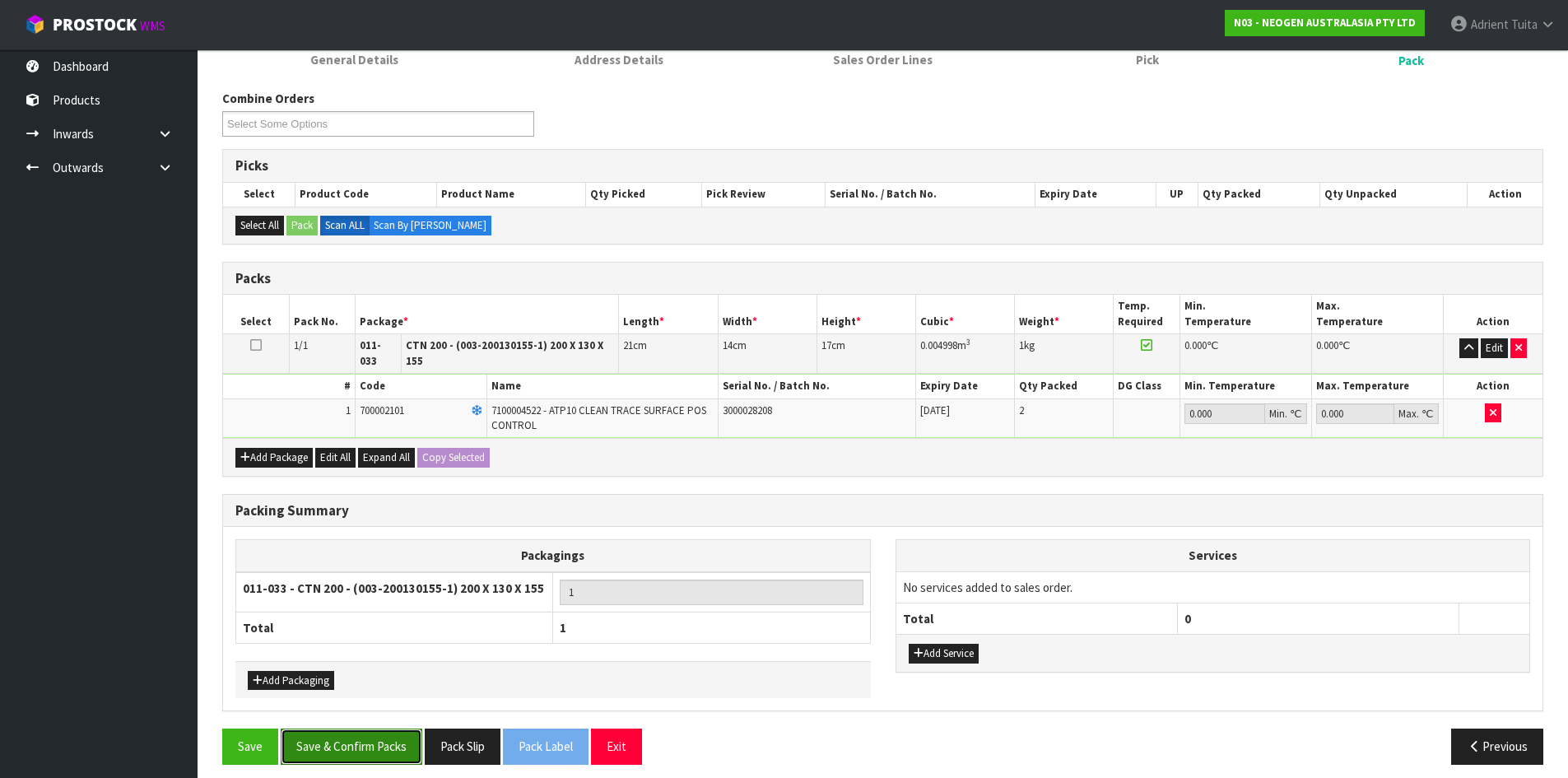
click at [365, 733] on button "Save & Confirm Packs" at bounding box center [352, 746] width 142 height 35
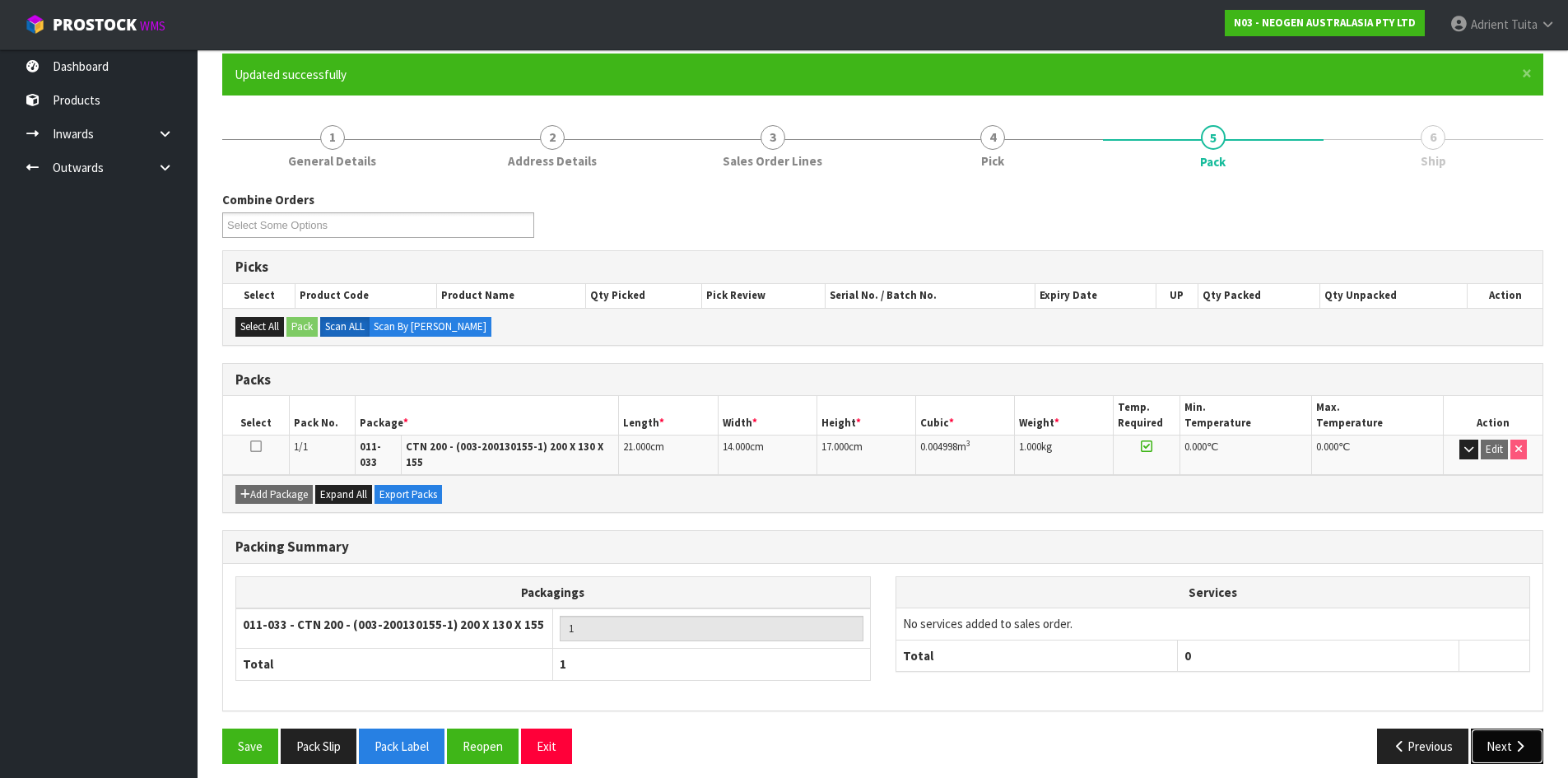
click at [1505, 728] on button "Next" at bounding box center [1507, 746] width 72 height 35
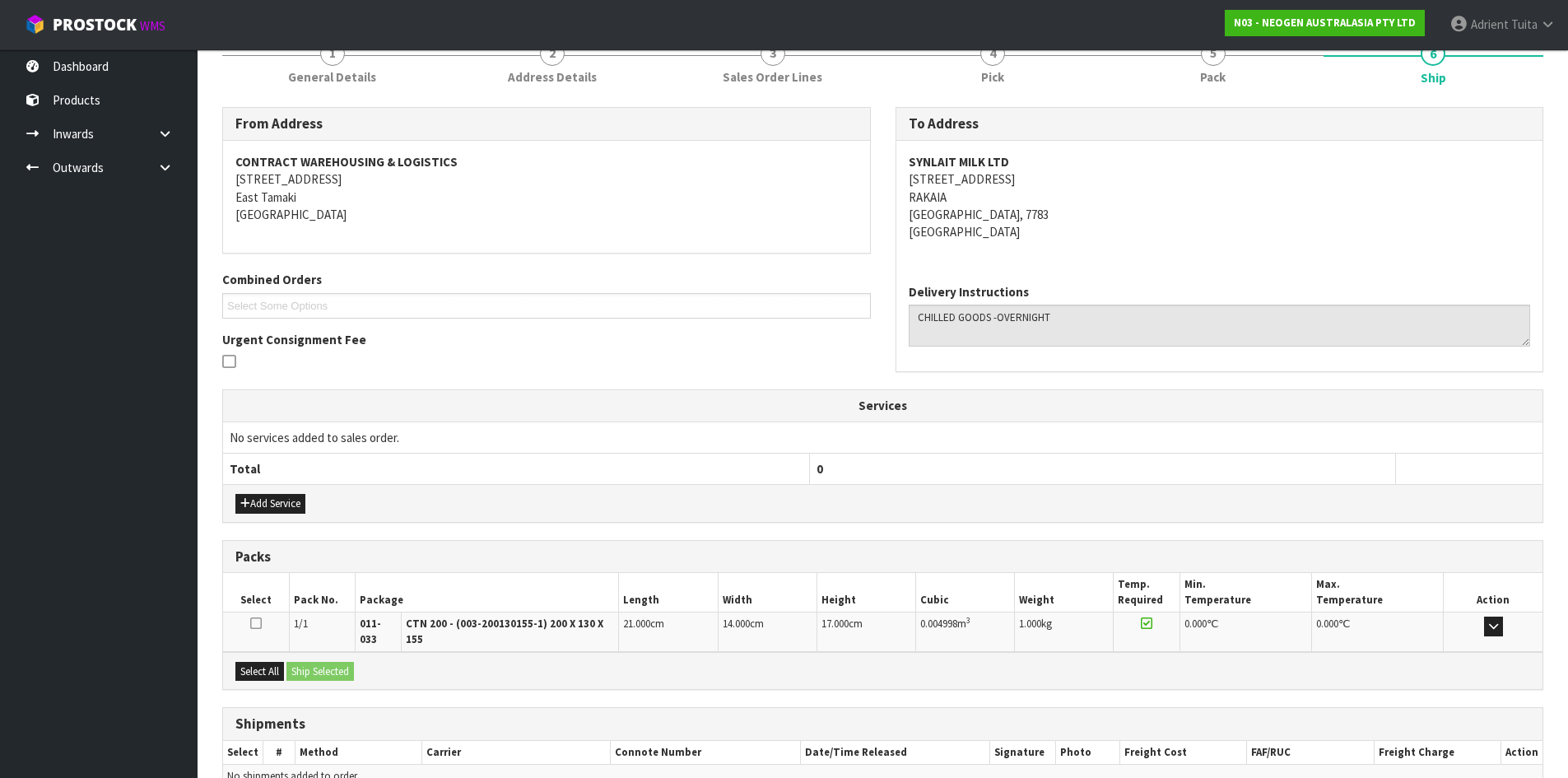
scroll to position [297, 0]
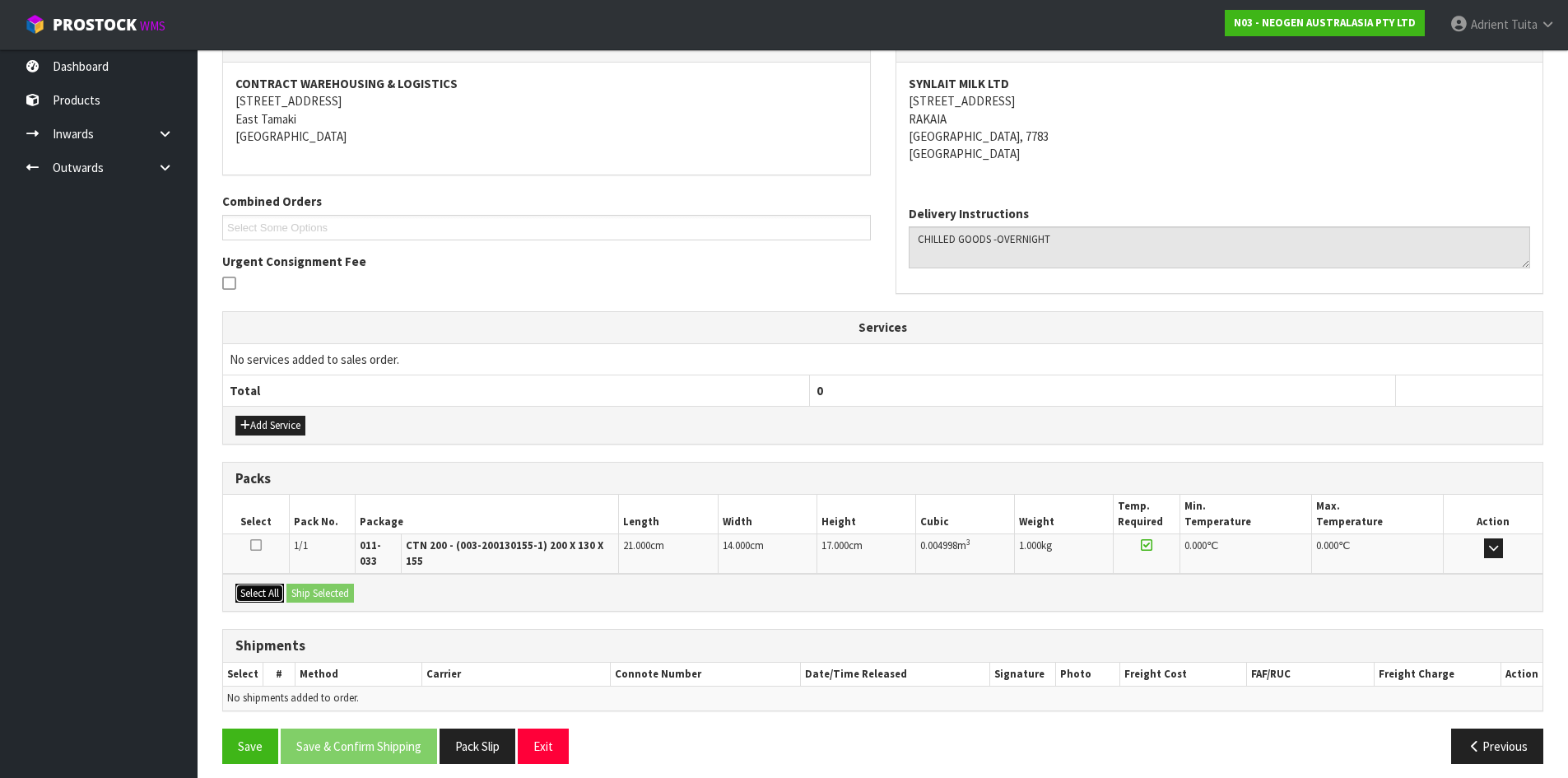
drag, startPoint x: 245, startPoint y: 576, endPoint x: 312, endPoint y: 582, distance: 67.3
click at [250, 584] on button "Select All" at bounding box center [260, 593] width 49 height 19
click at [319, 584] on button "Ship Selected" at bounding box center [320, 593] width 67 height 19
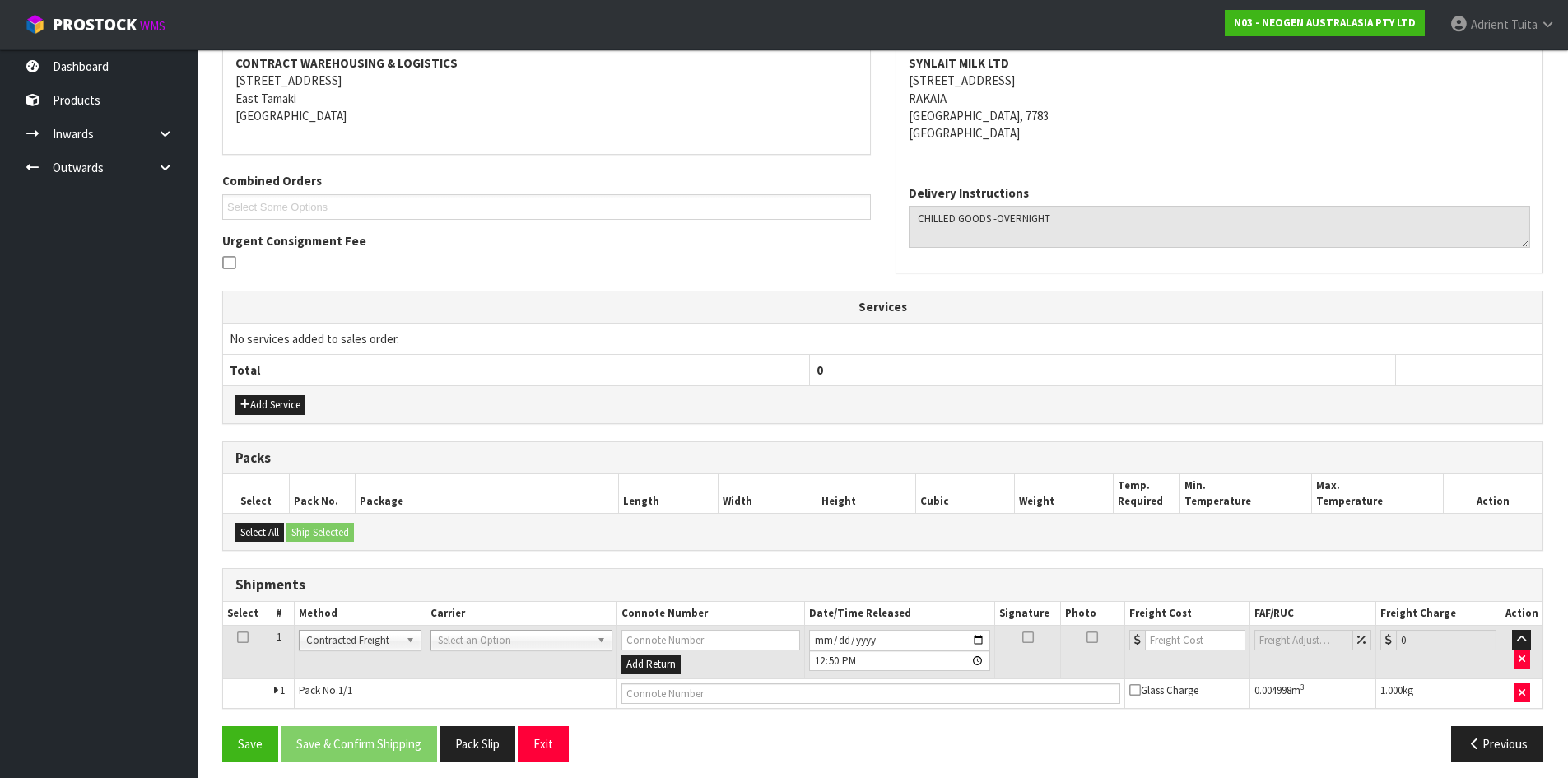
scroll to position [325, 0]
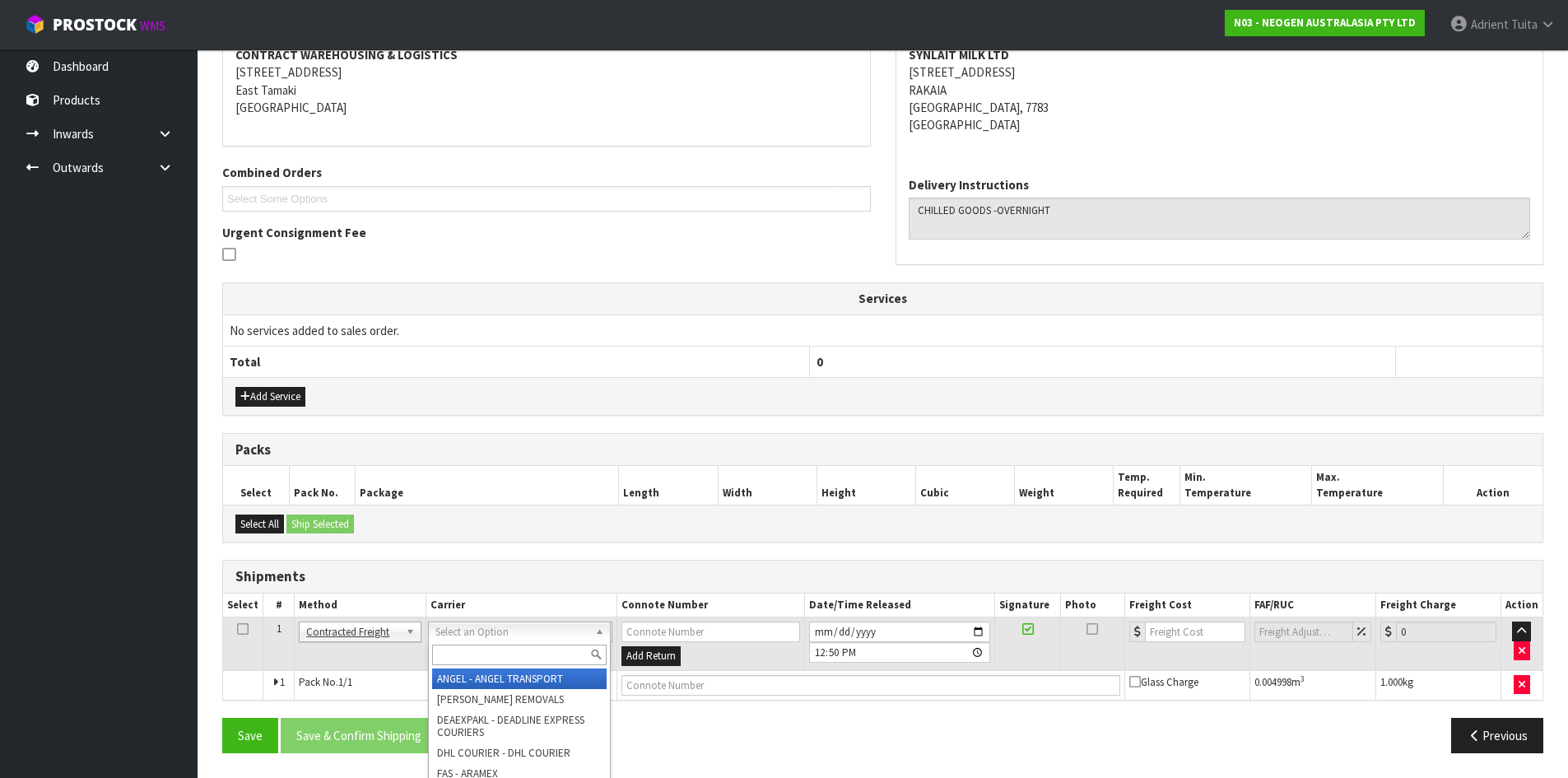
drag, startPoint x: 463, startPoint y: 633, endPoint x: 461, endPoint y: 644, distance: 11.2
click at [461, 644] on div at bounding box center [519, 654] width 181 height 27
click at [464, 647] on input "text" at bounding box center [518, 654] width 174 height 20
type input "nzp"
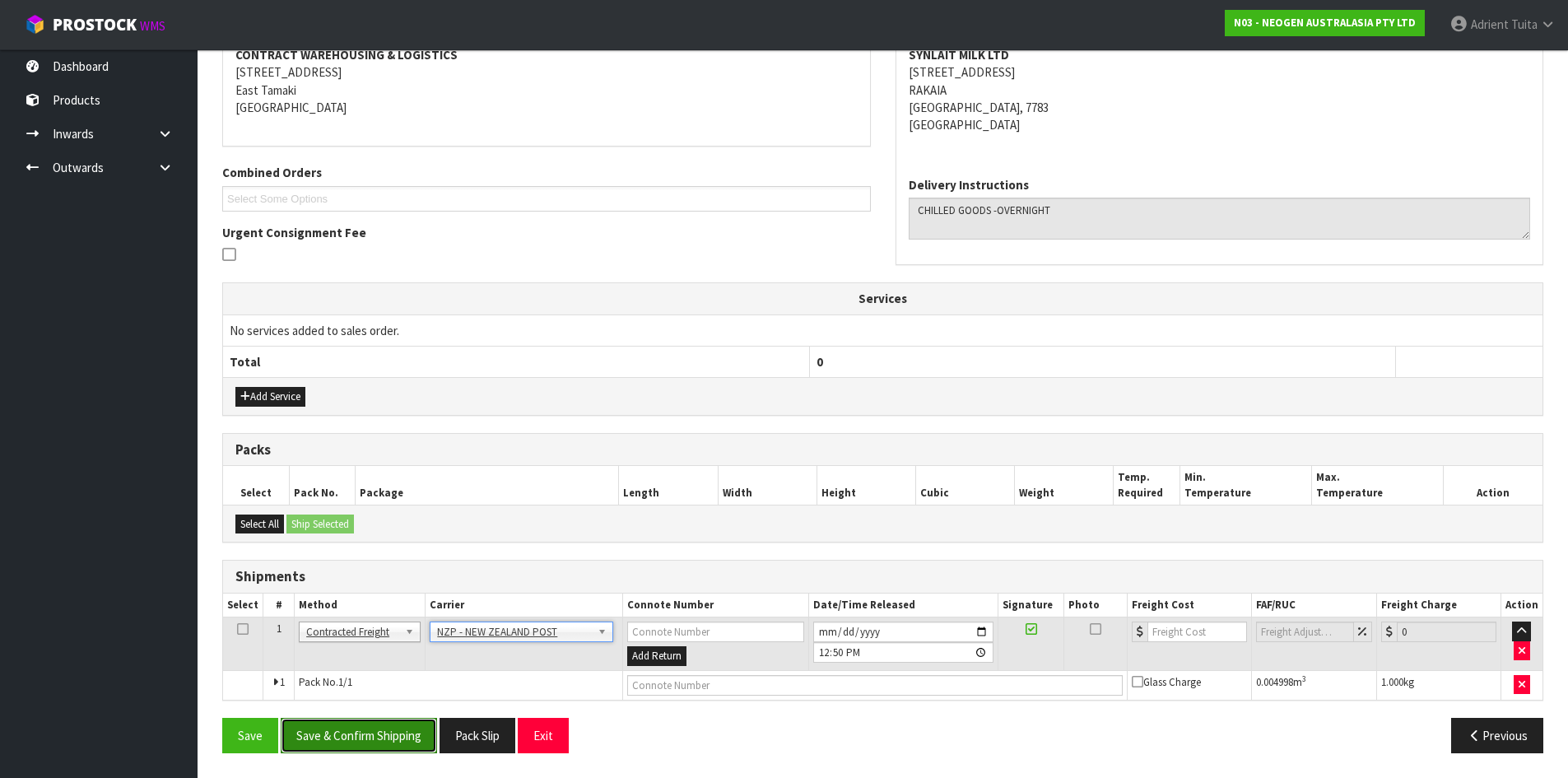
click at [375, 726] on button "Save & Confirm Shipping" at bounding box center [359, 735] width 157 height 35
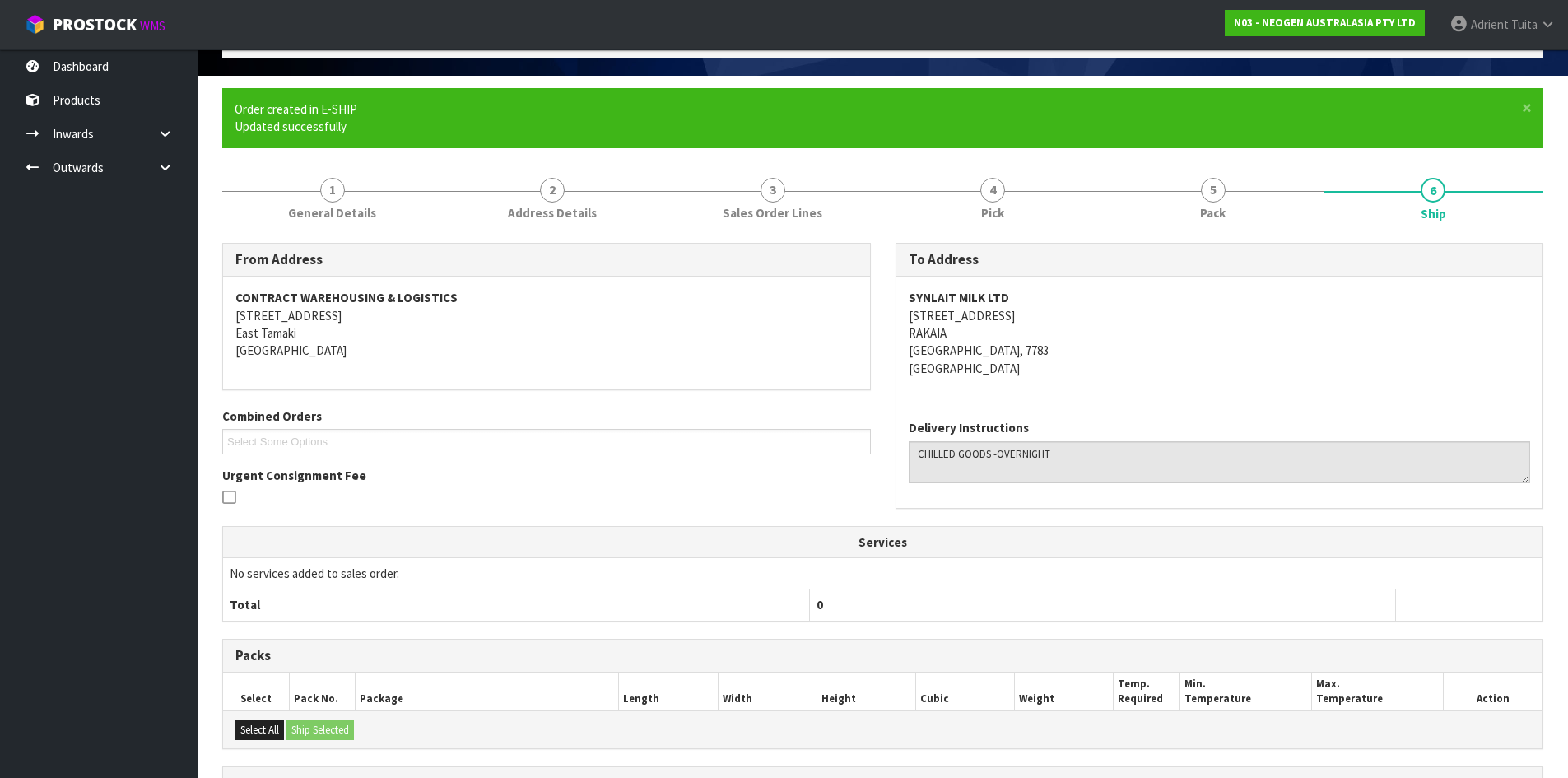
scroll to position [302, 0]
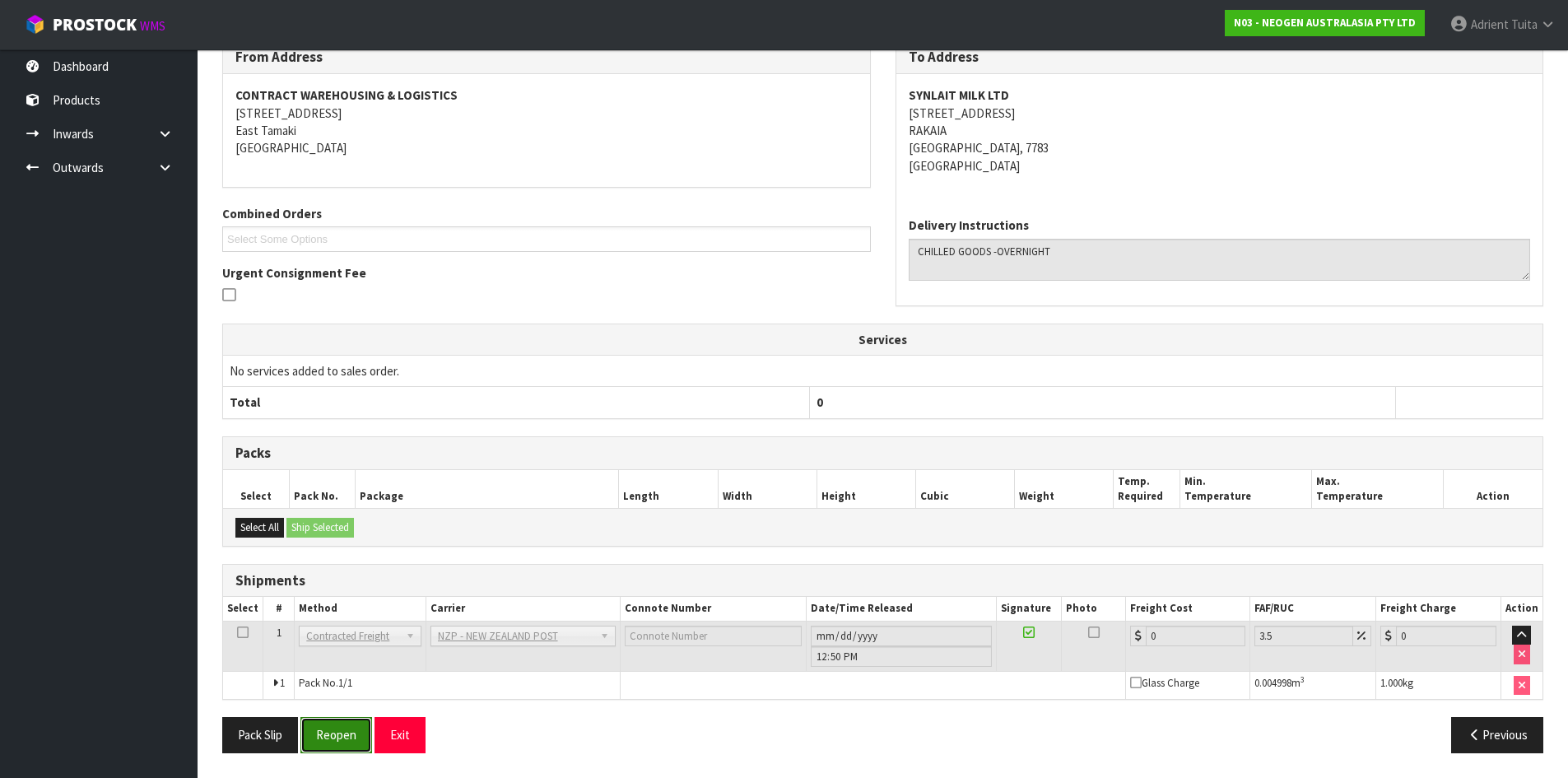
drag, startPoint x: 346, startPoint y: 749, endPoint x: 341, endPoint y: 730, distance: 19.6
click at [346, 749] on button "Reopen" at bounding box center [336, 734] width 72 height 35
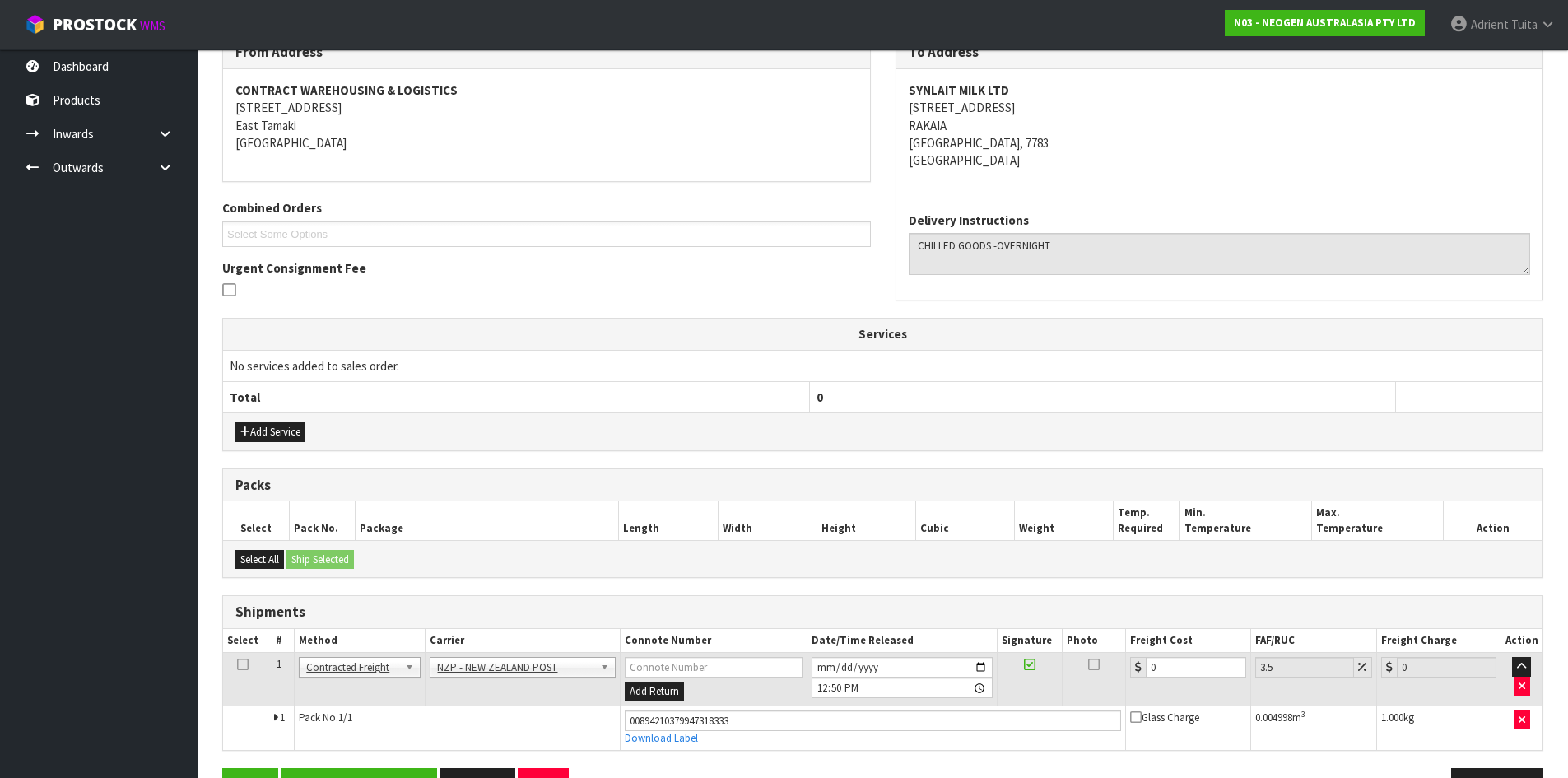
scroll to position [340, 0]
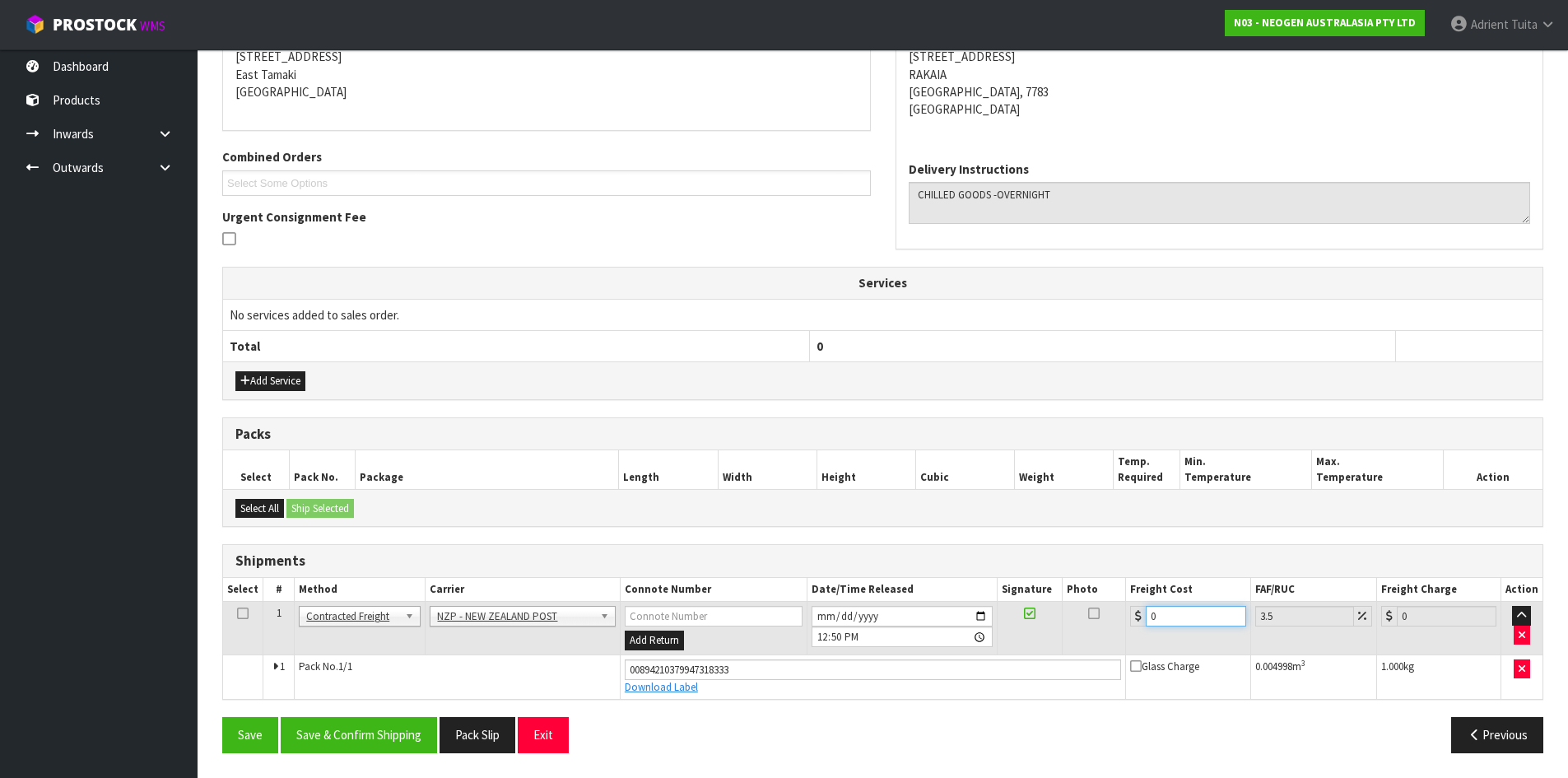
click at [1210, 618] on input "0" at bounding box center [1195, 616] width 99 height 20
type input "3"
type input "3.1"
type input "32"
type input "33.12"
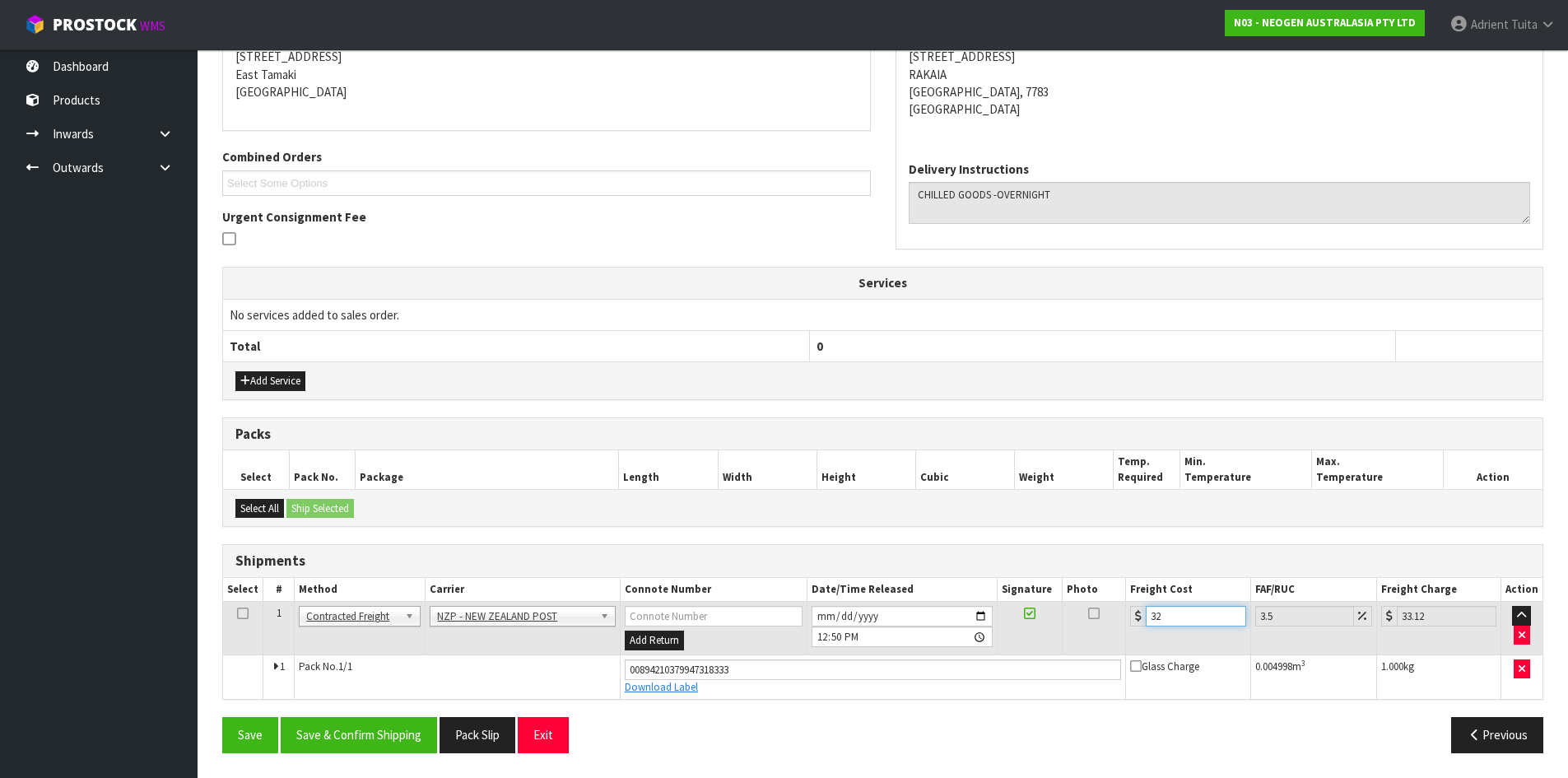
type input "32.2"
type input "33.33"
type input "32.22"
type input "33.35"
type input "32.22"
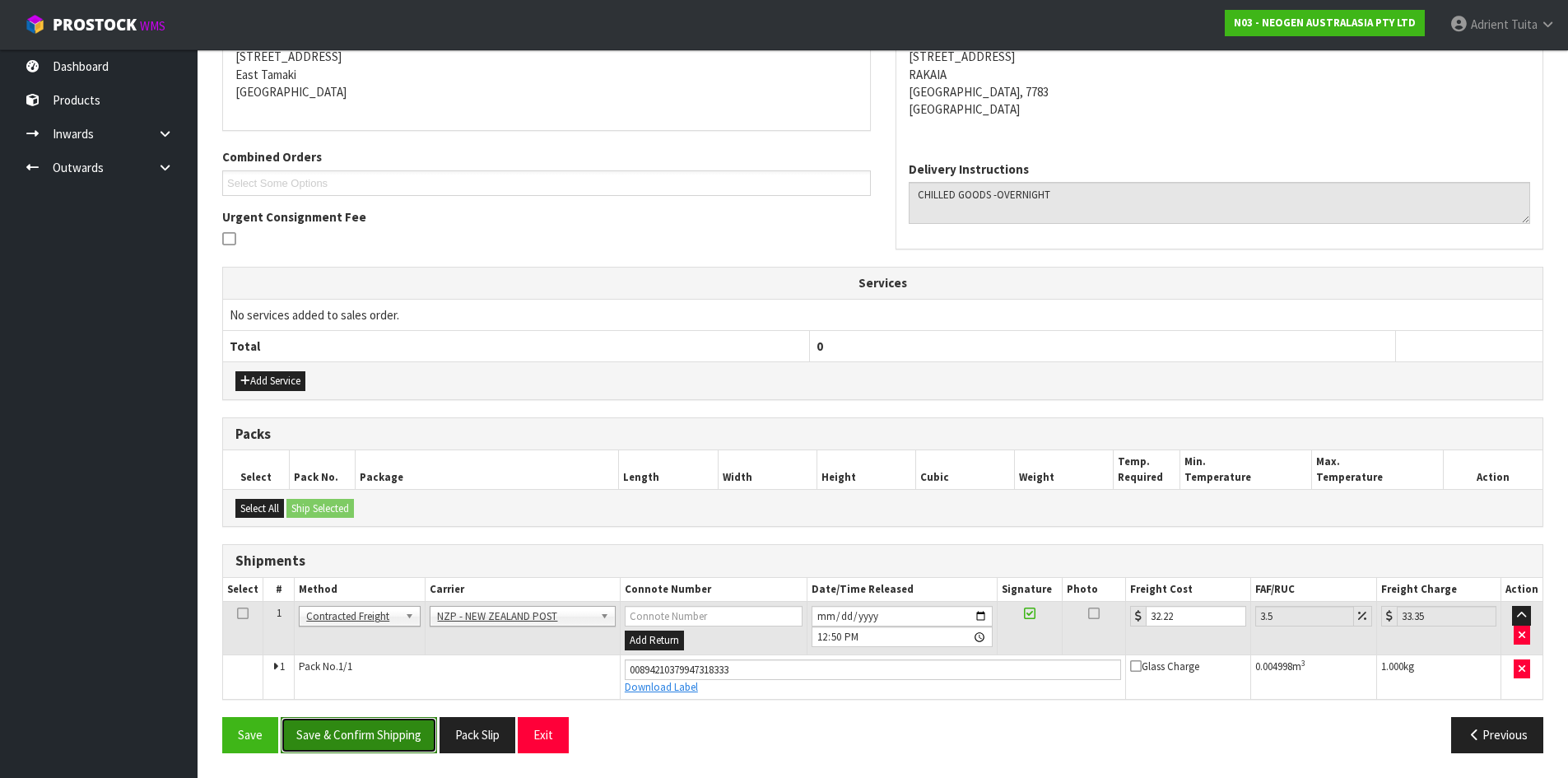
click at [373, 725] on button "Save & Confirm Shipping" at bounding box center [359, 734] width 157 height 35
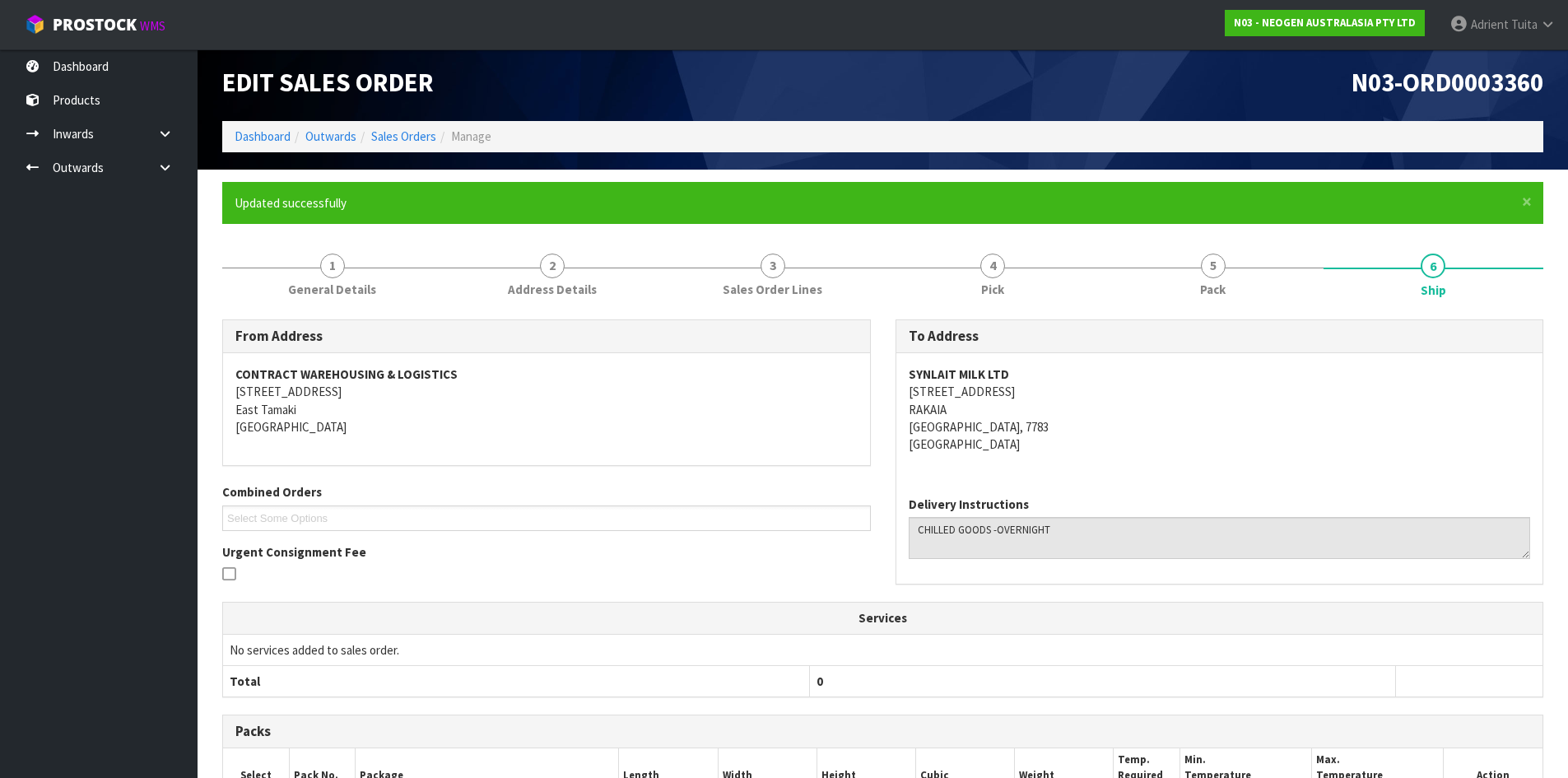
scroll to position [0, 0]
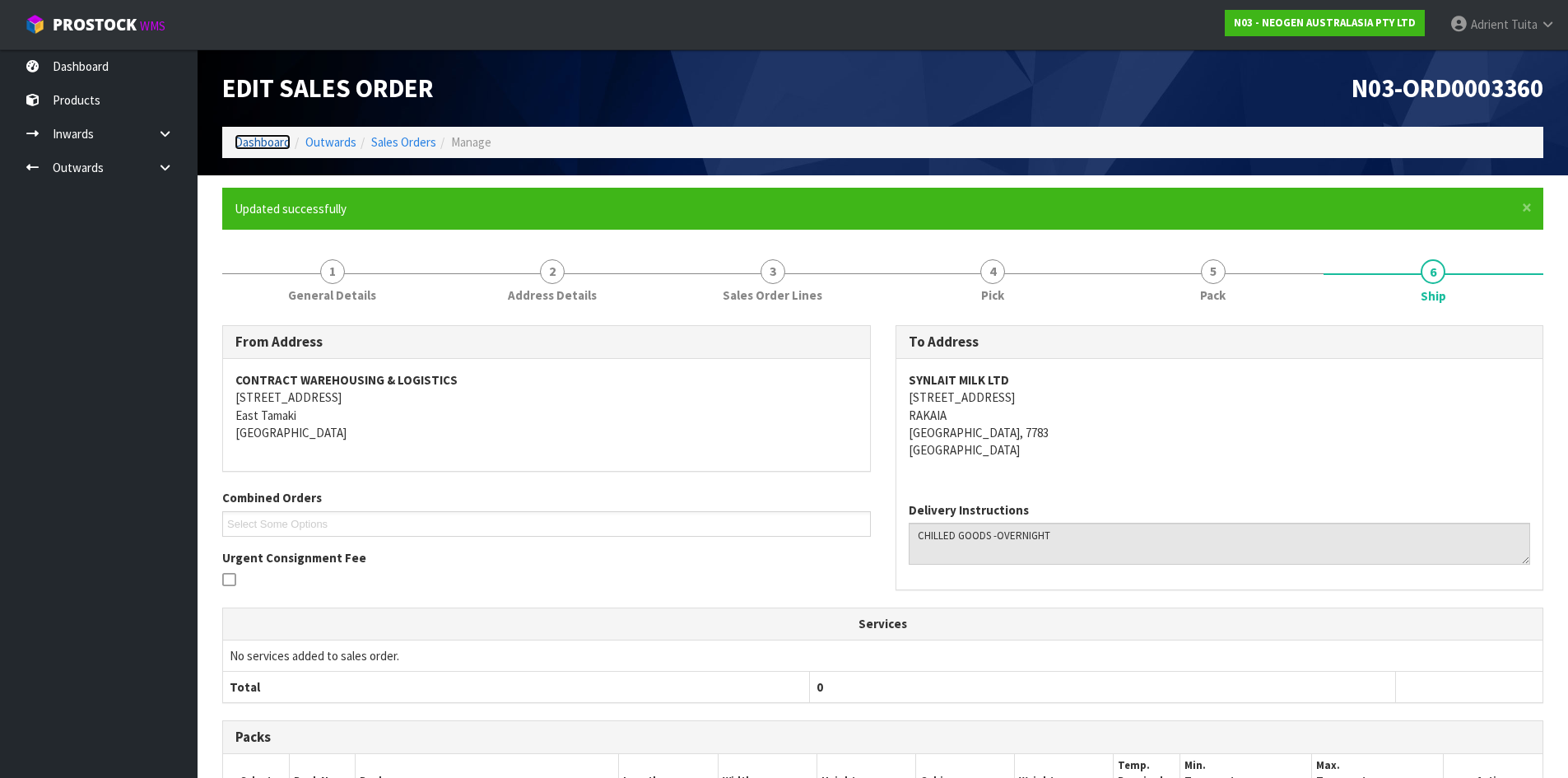
click at [253, 135] on link "Dashboard" at bounding box center [262, 142] width 56 height 16
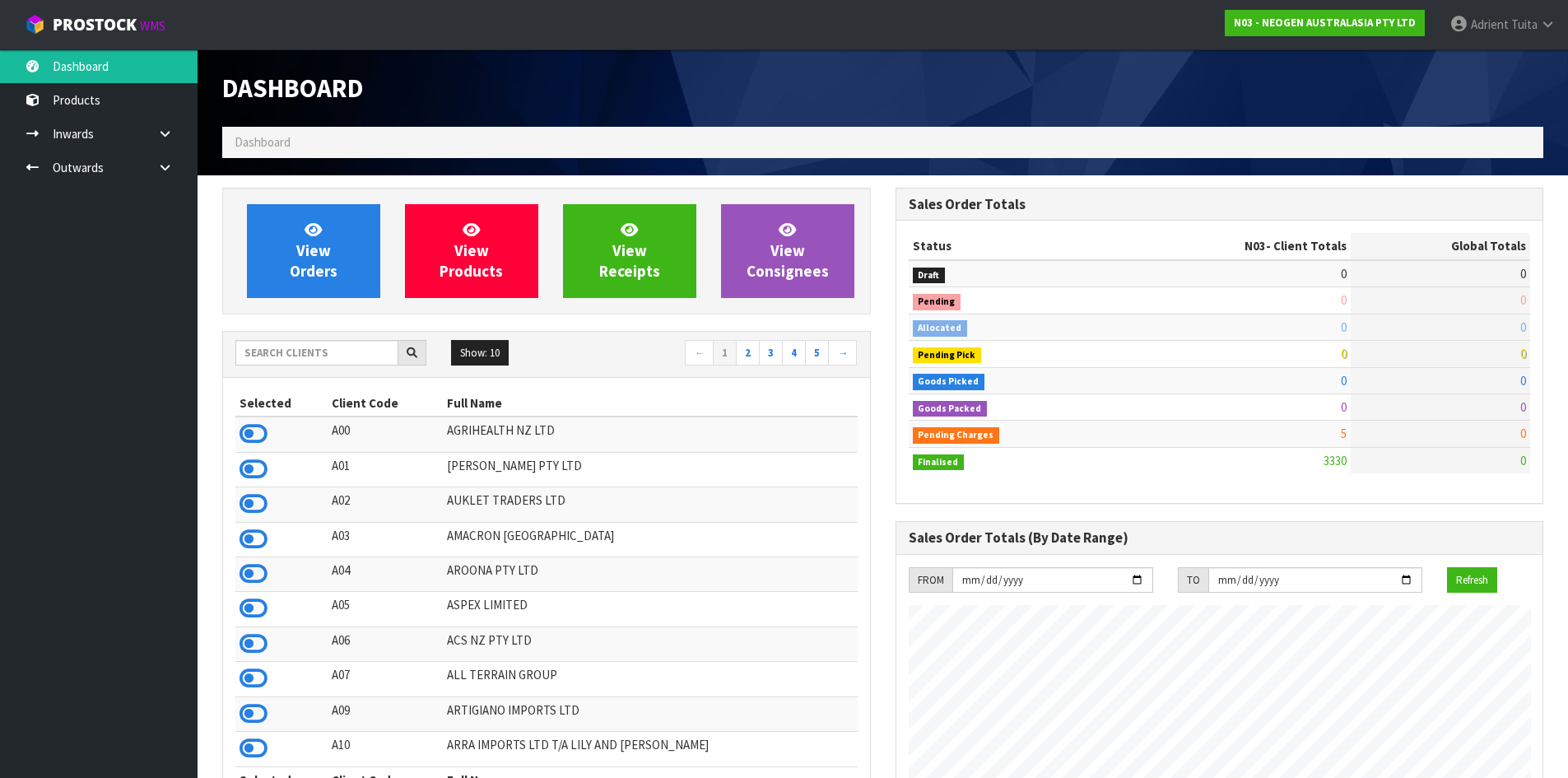
scroll to position [1248, 673]
click at [300, 347] on input "text" at bounding box center [317, 353] width 163 height 25
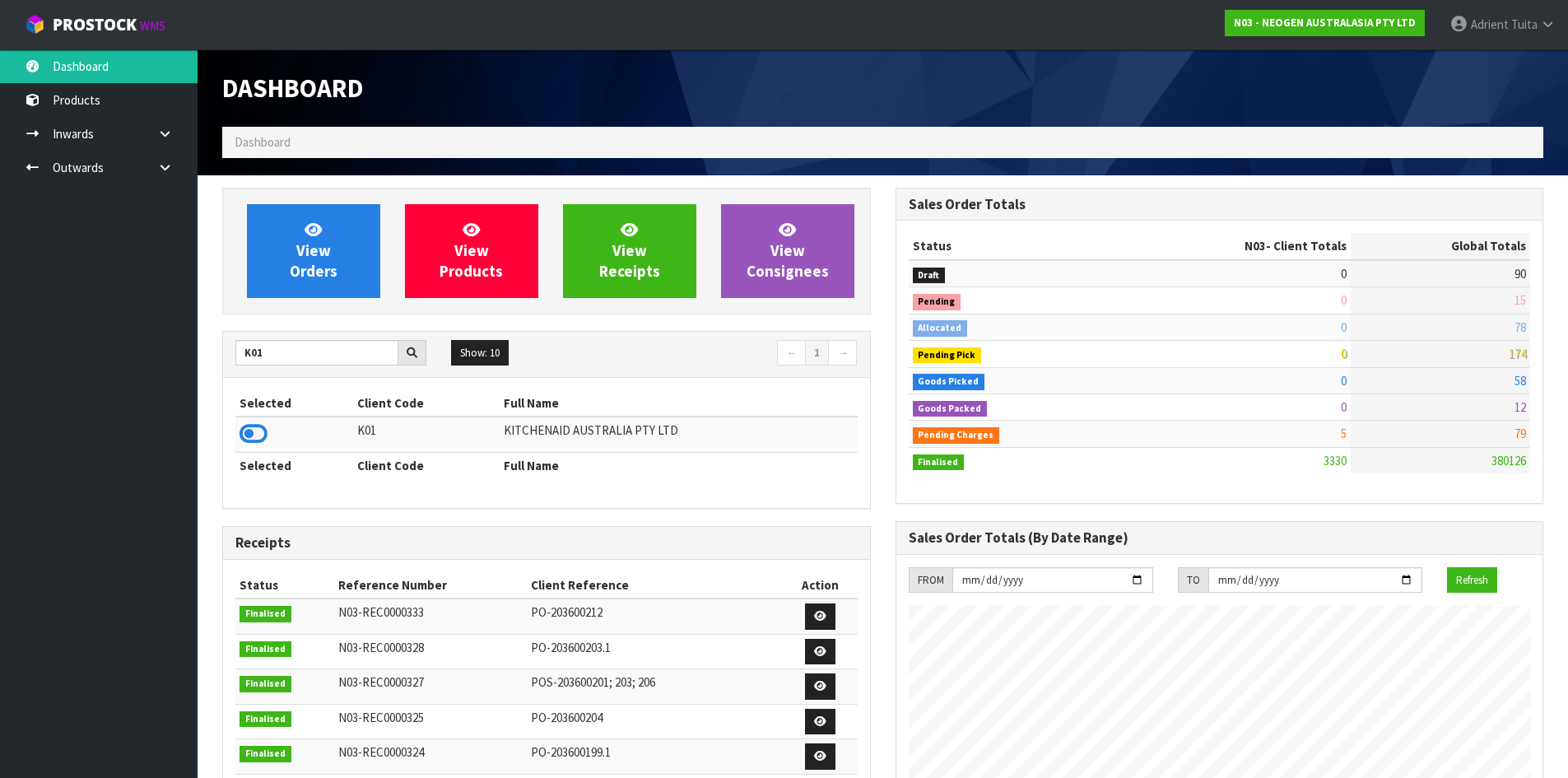
click at [247, 436] on icon at bounding box center [253, 433] width 28 height 24
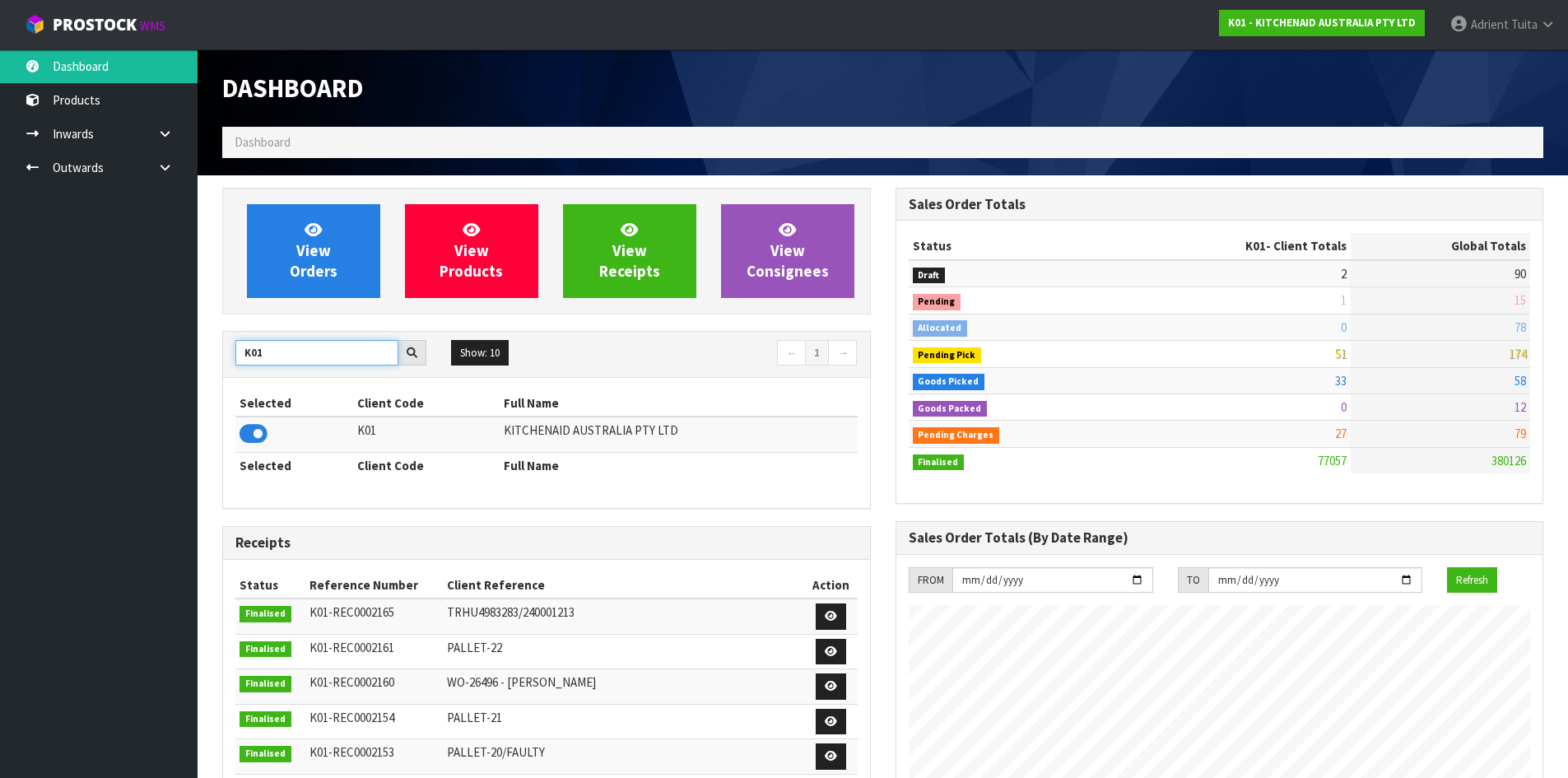
click at [248, 351] on input "K01" at bounding box center [317, 353] width 163 height 25
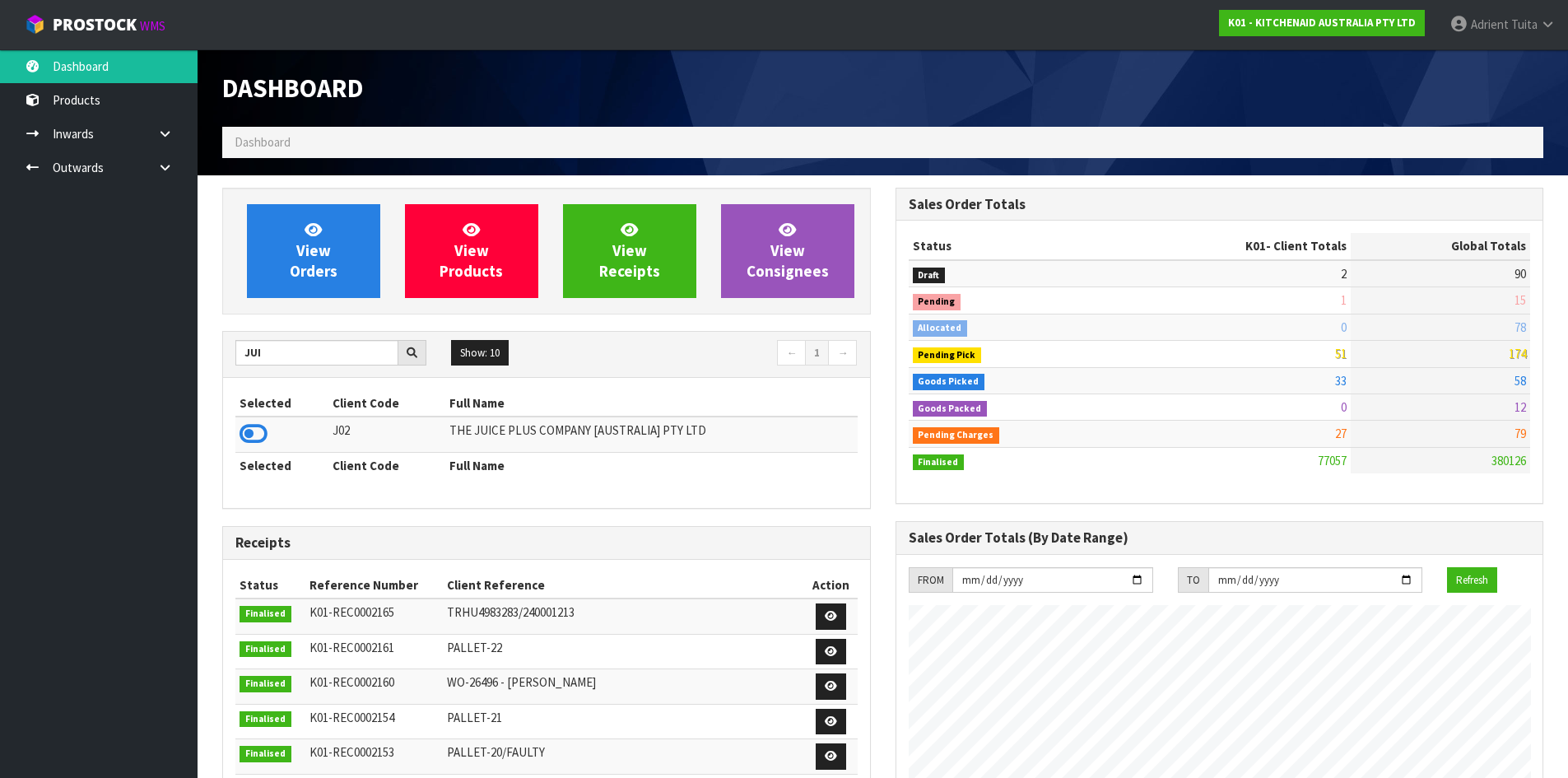
click at [250, 433] on icon at bounding box center [253, 433] width 28 height 24
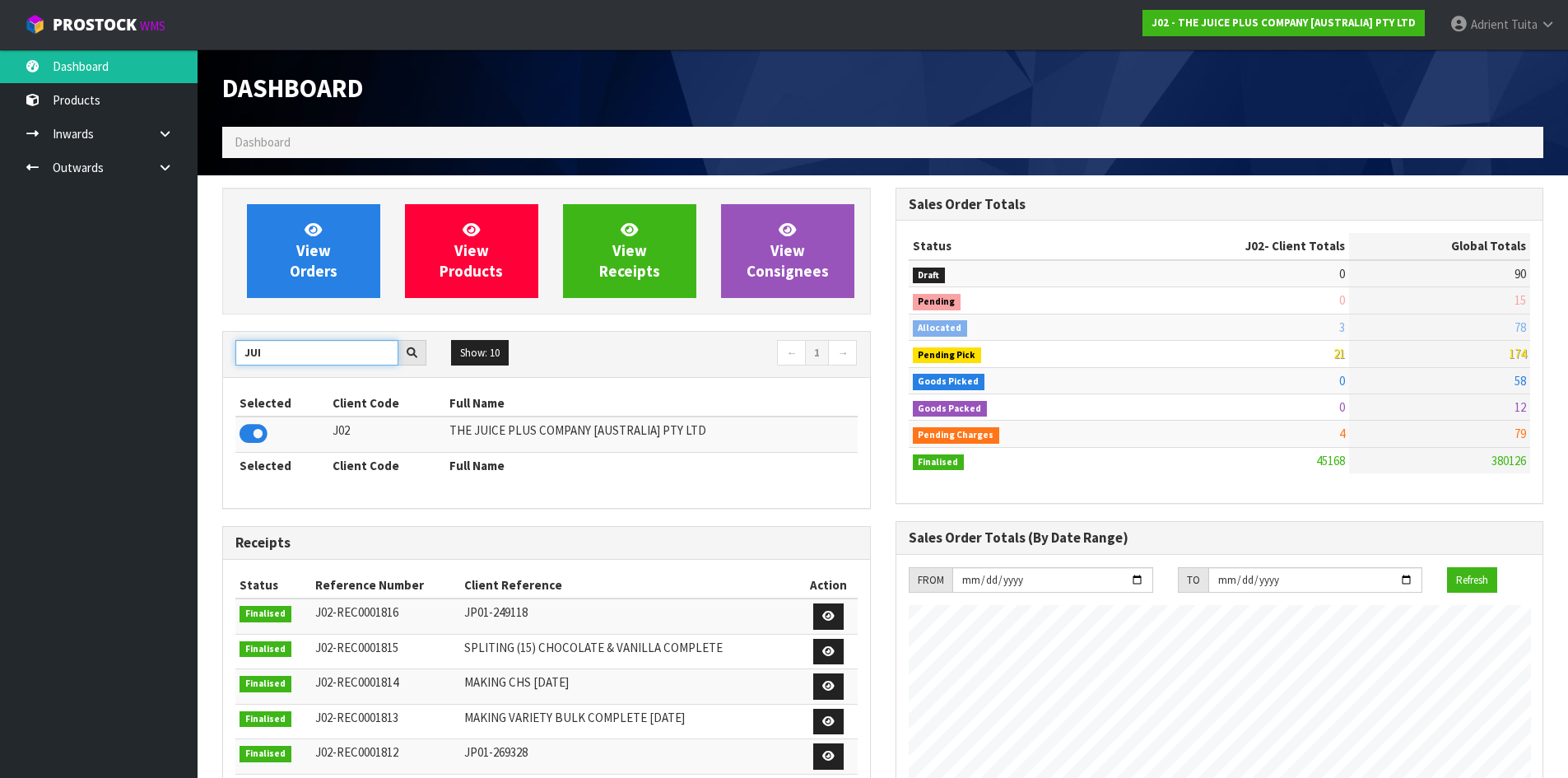
click at [248, 353] on input "JUI" at bounding box center [317, 353] width 163 height 25
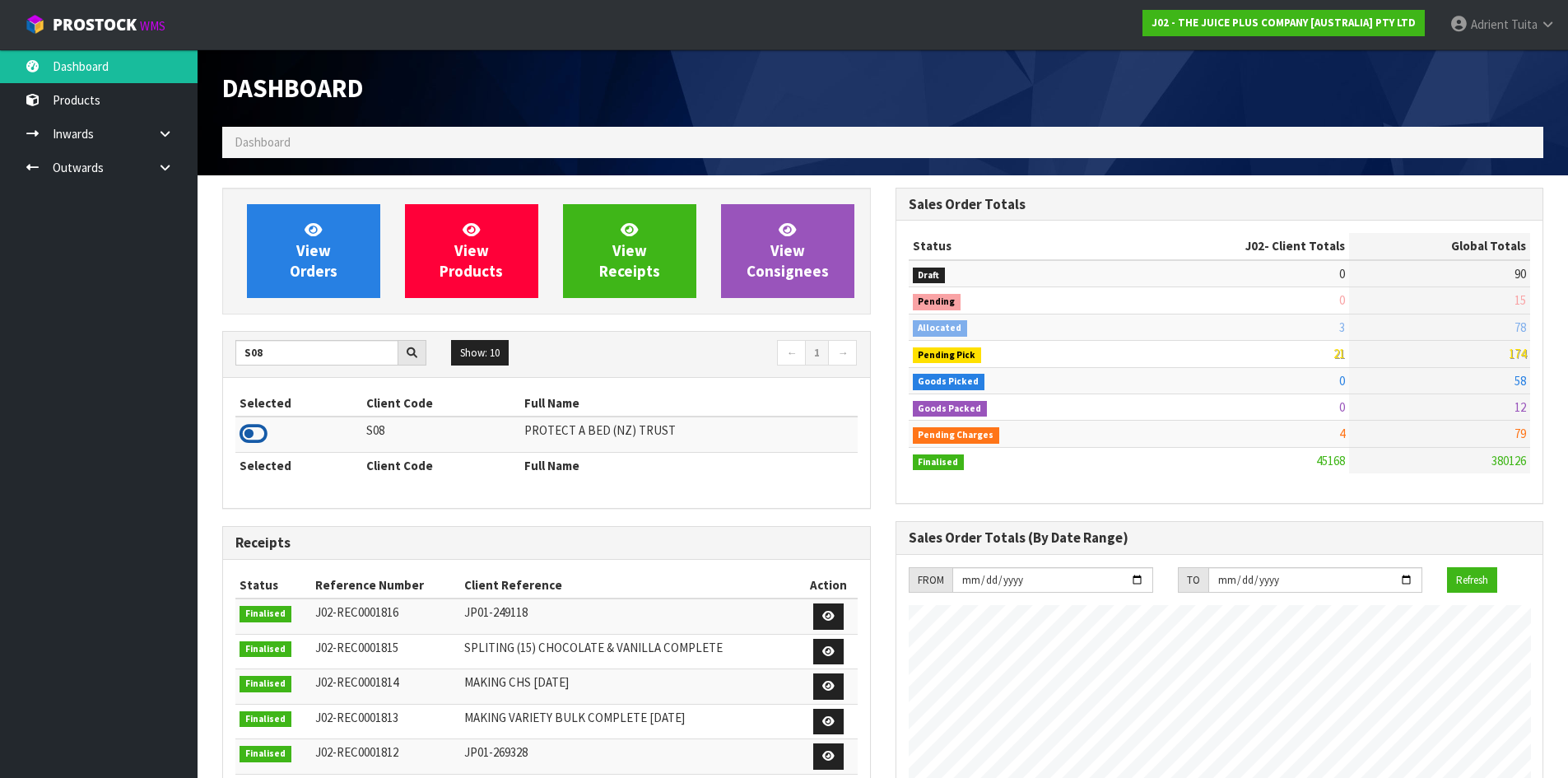
drag, startPoint x: 250, startPoint y: 442, endPoint x: 247, endPoint y: 430, distance: 12.4
click at [250, 438] on icon at bounding box center [253, 433] width 28 height 24
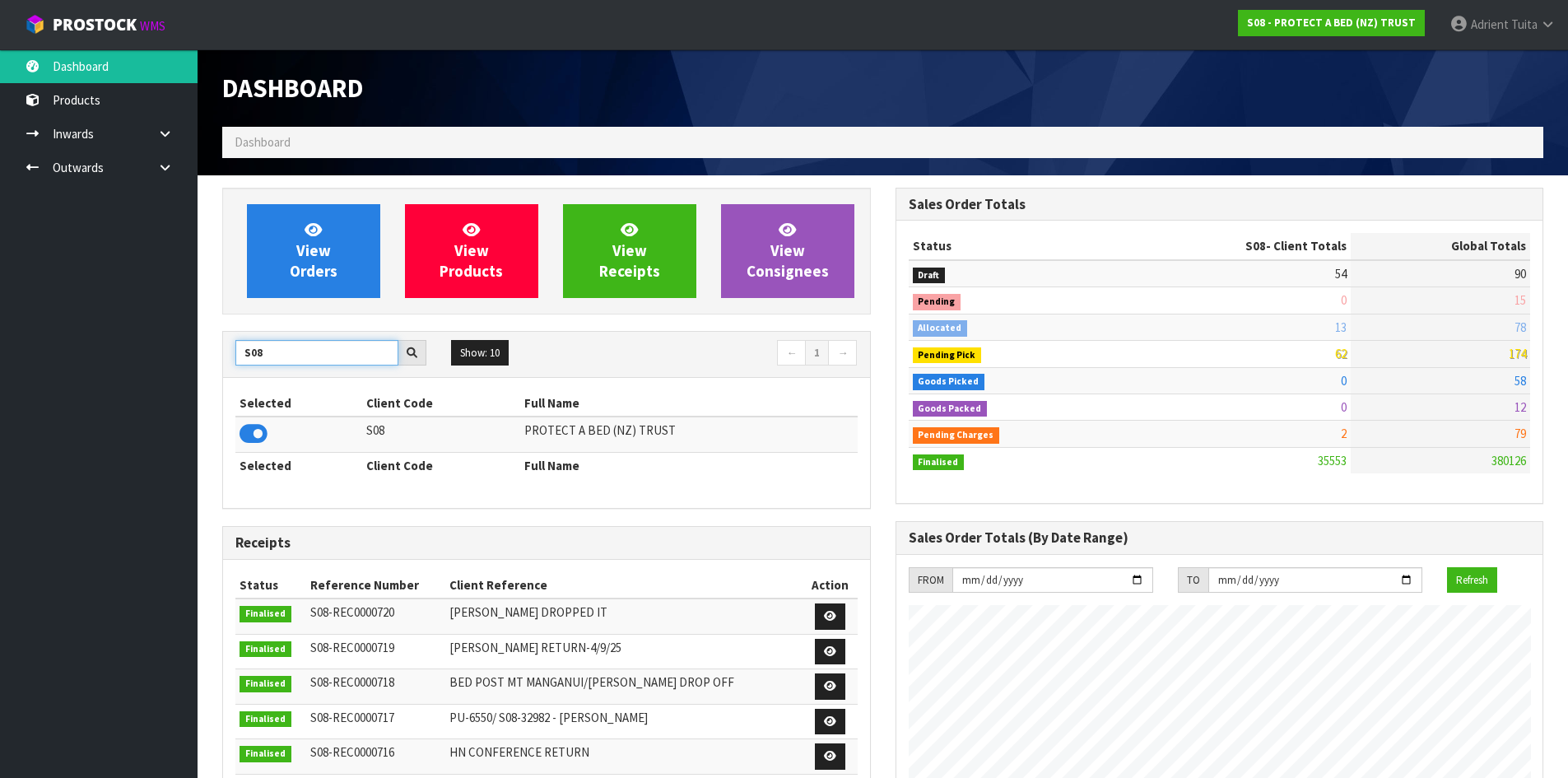
click at [248, 351] on input "S08" at bounding box center [317, 353] width 163 height 25
type input "S01"
click at [251, 435] on icon at bounding box center [253, 433] width 28 height 24
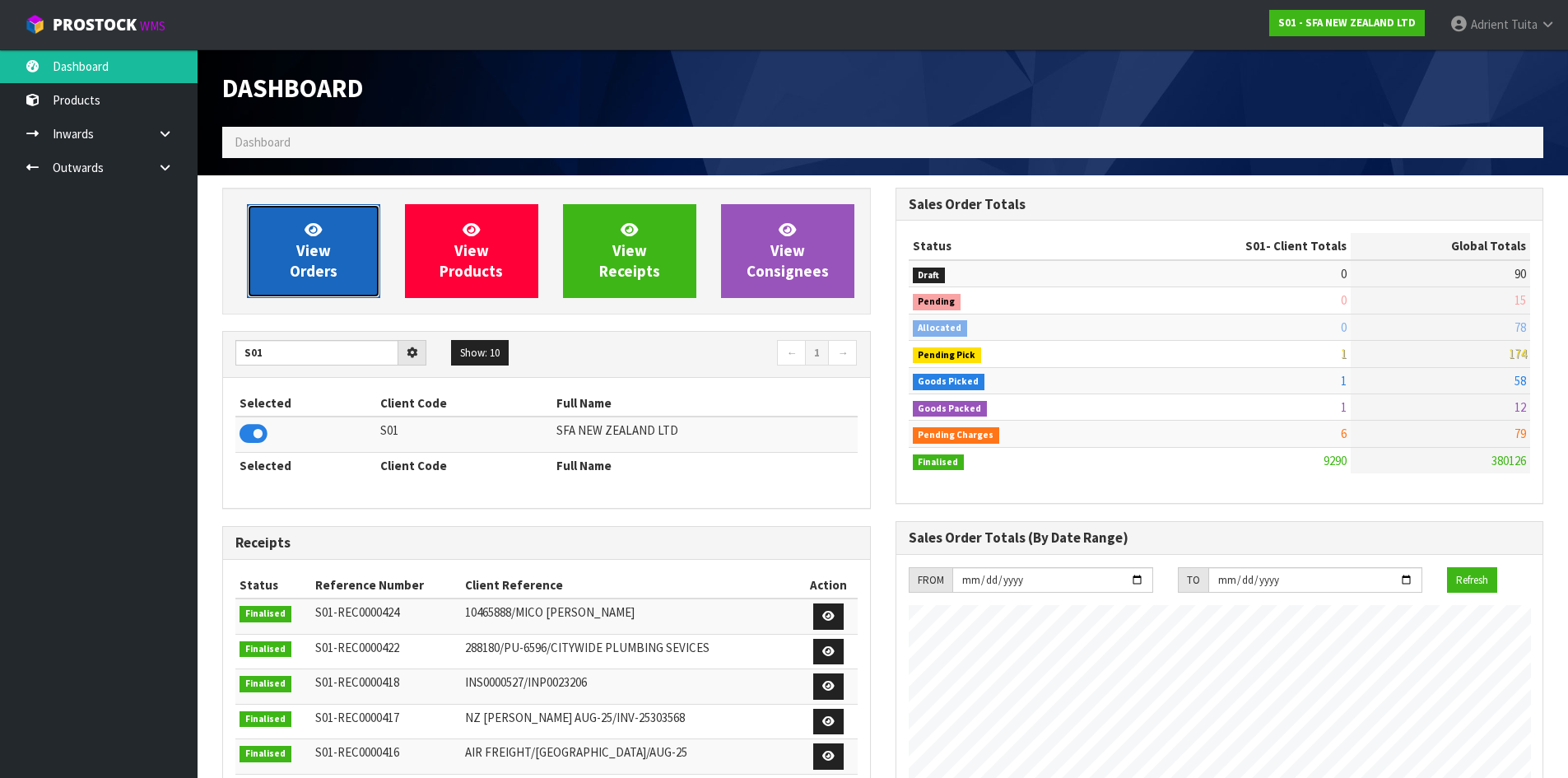
click at [284, 258] on link "View Orders" at bounding box center [313, 251] width 133 height 94
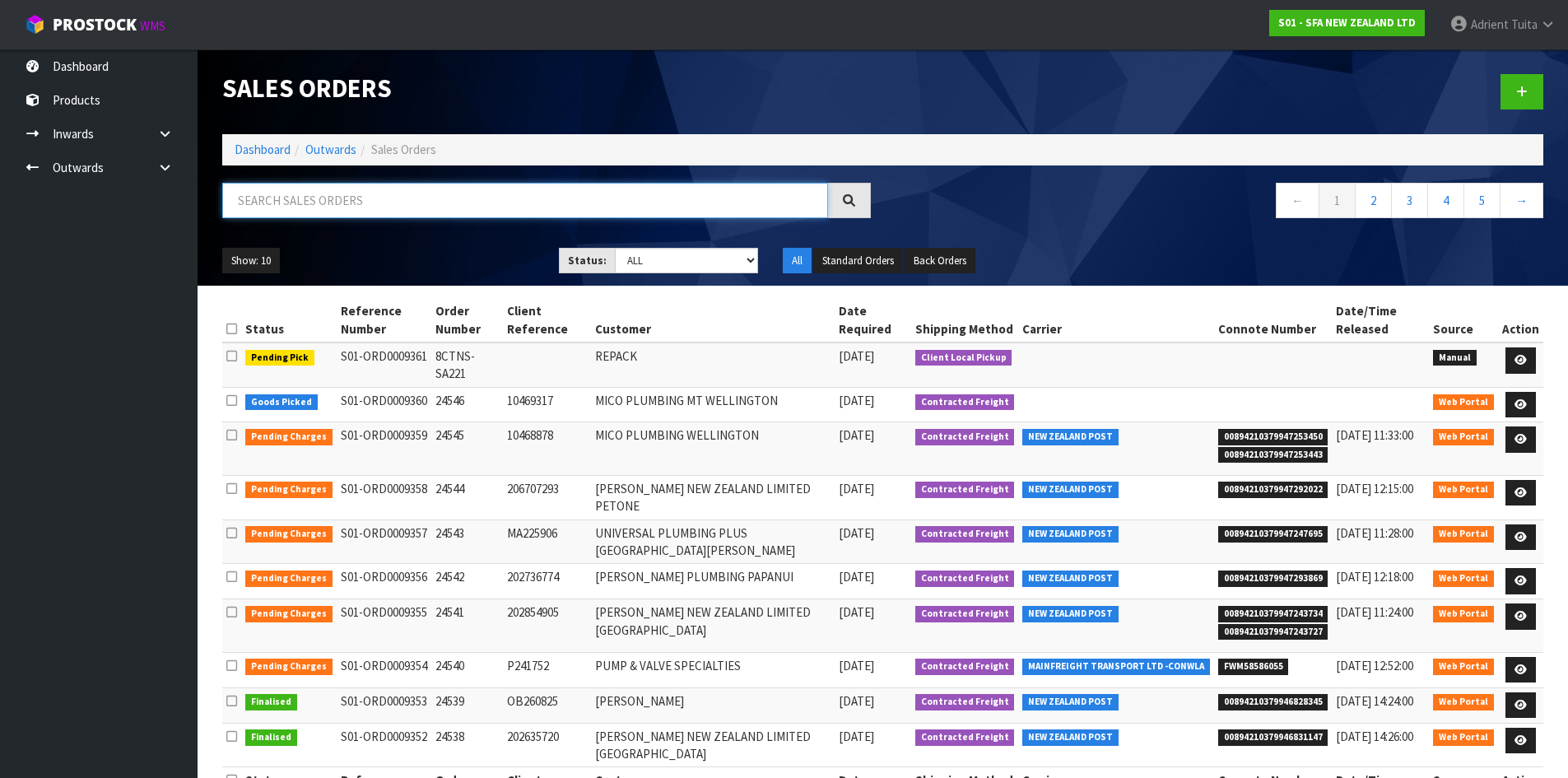
click at [331, 202] on input "text" at bounding box center [525, 200] width 606 height 35
type input "4546"
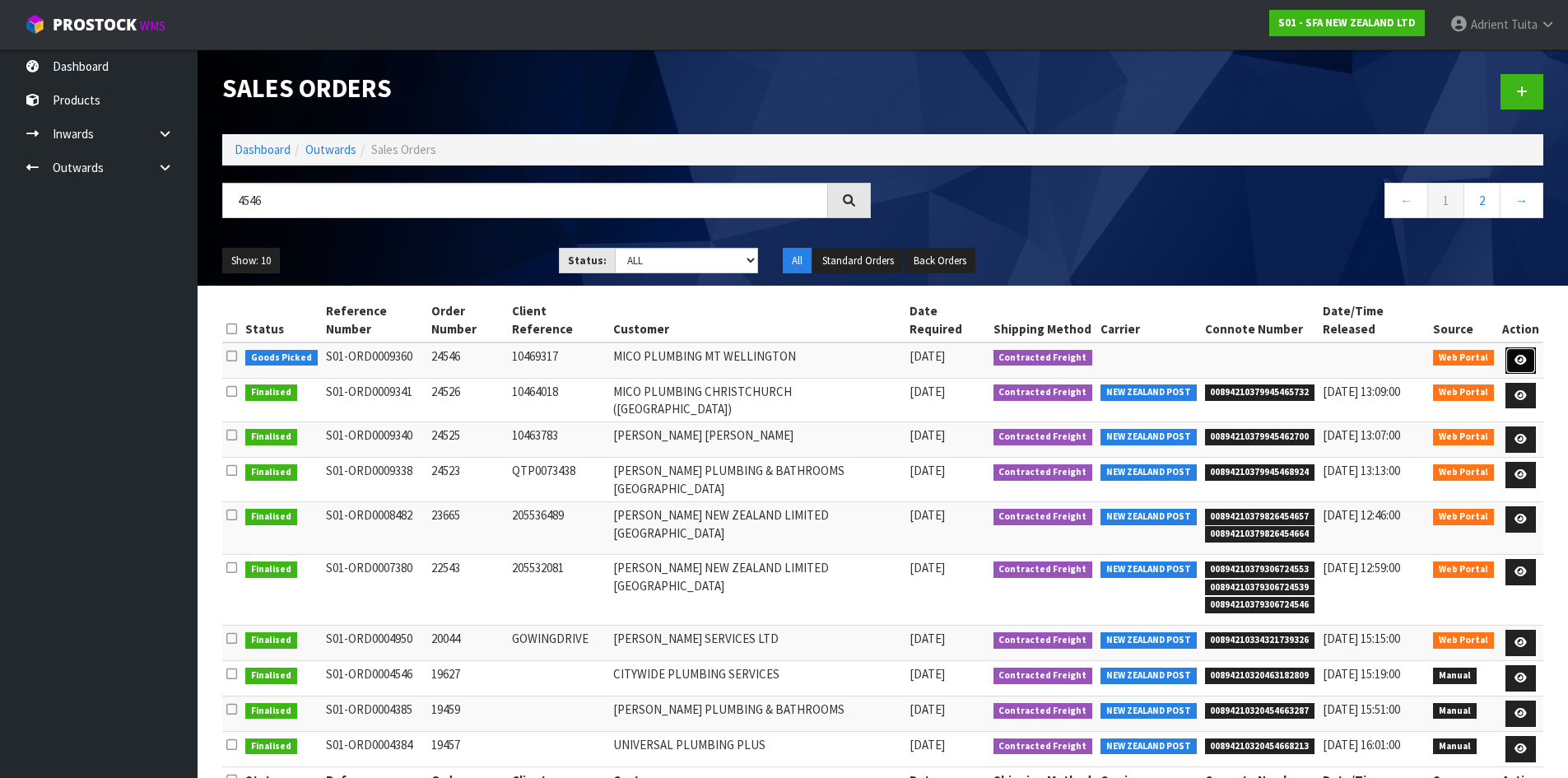
click at [1536, 355] on link at bounding box center [1519, 360] width 30 height 26
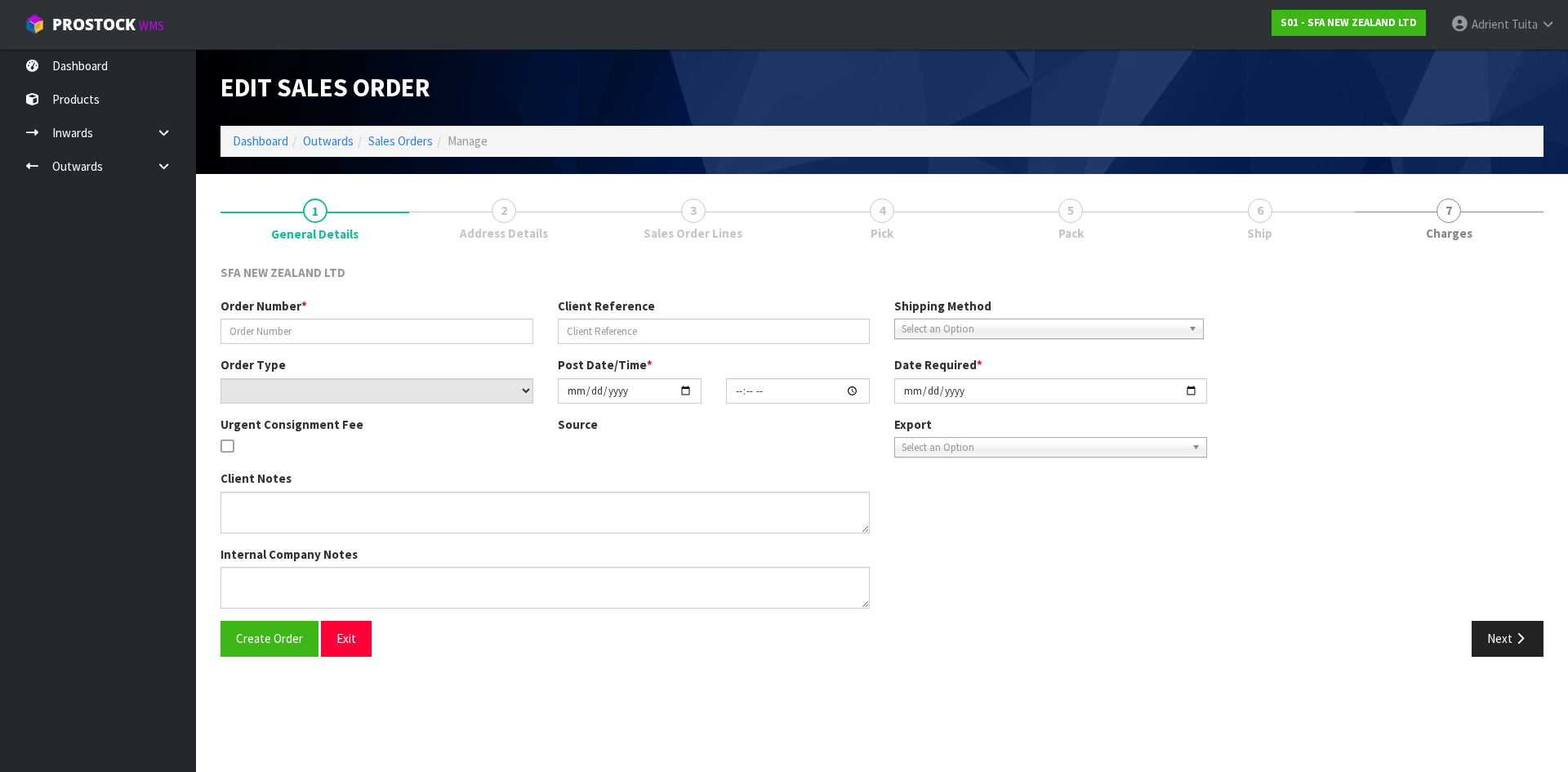
type input "24546"
type input "10469317"
select select "number:0"
type input "2025-09-08"
type input "09:55:00.000"
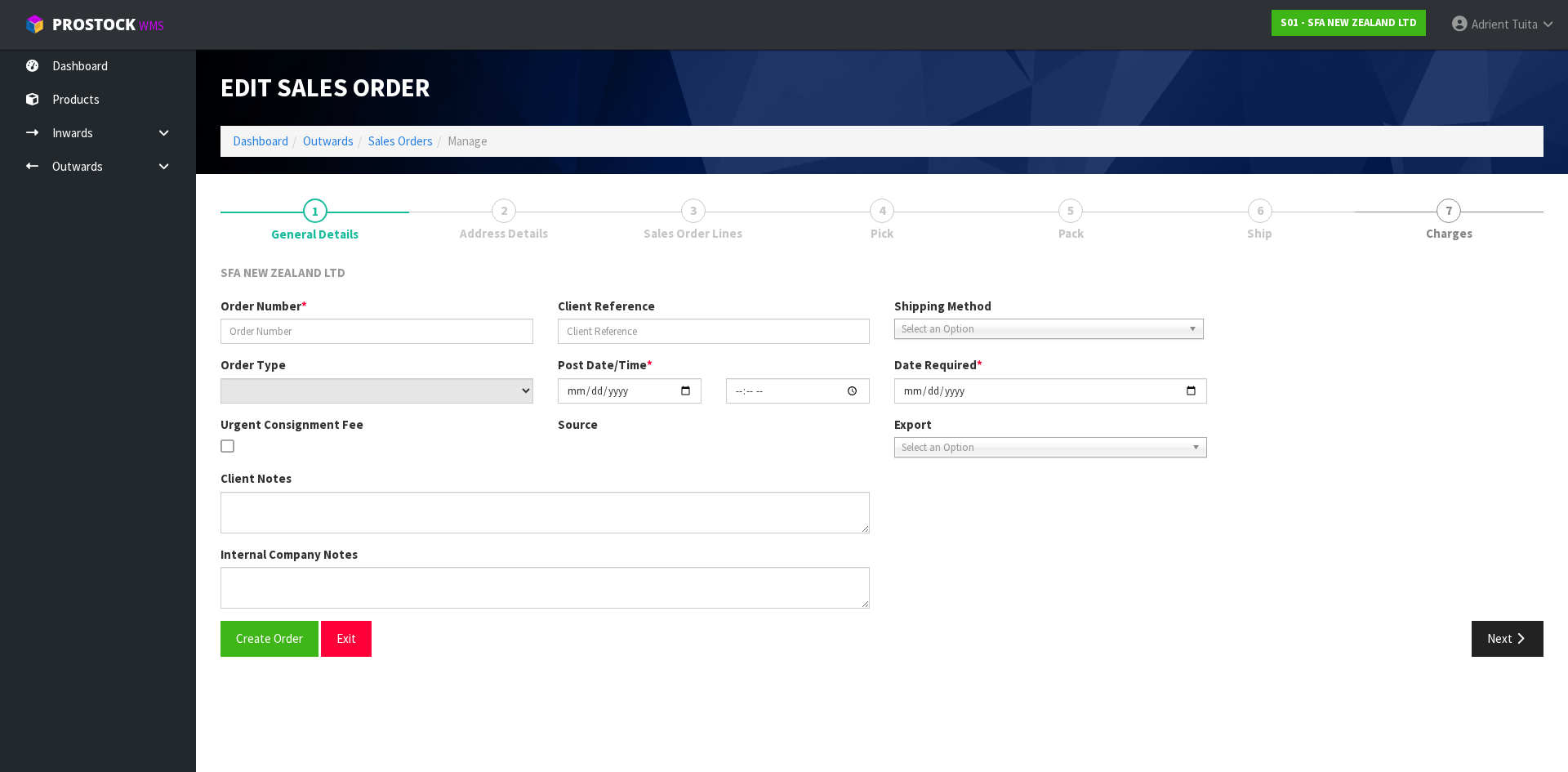
type input "2025-09-08"
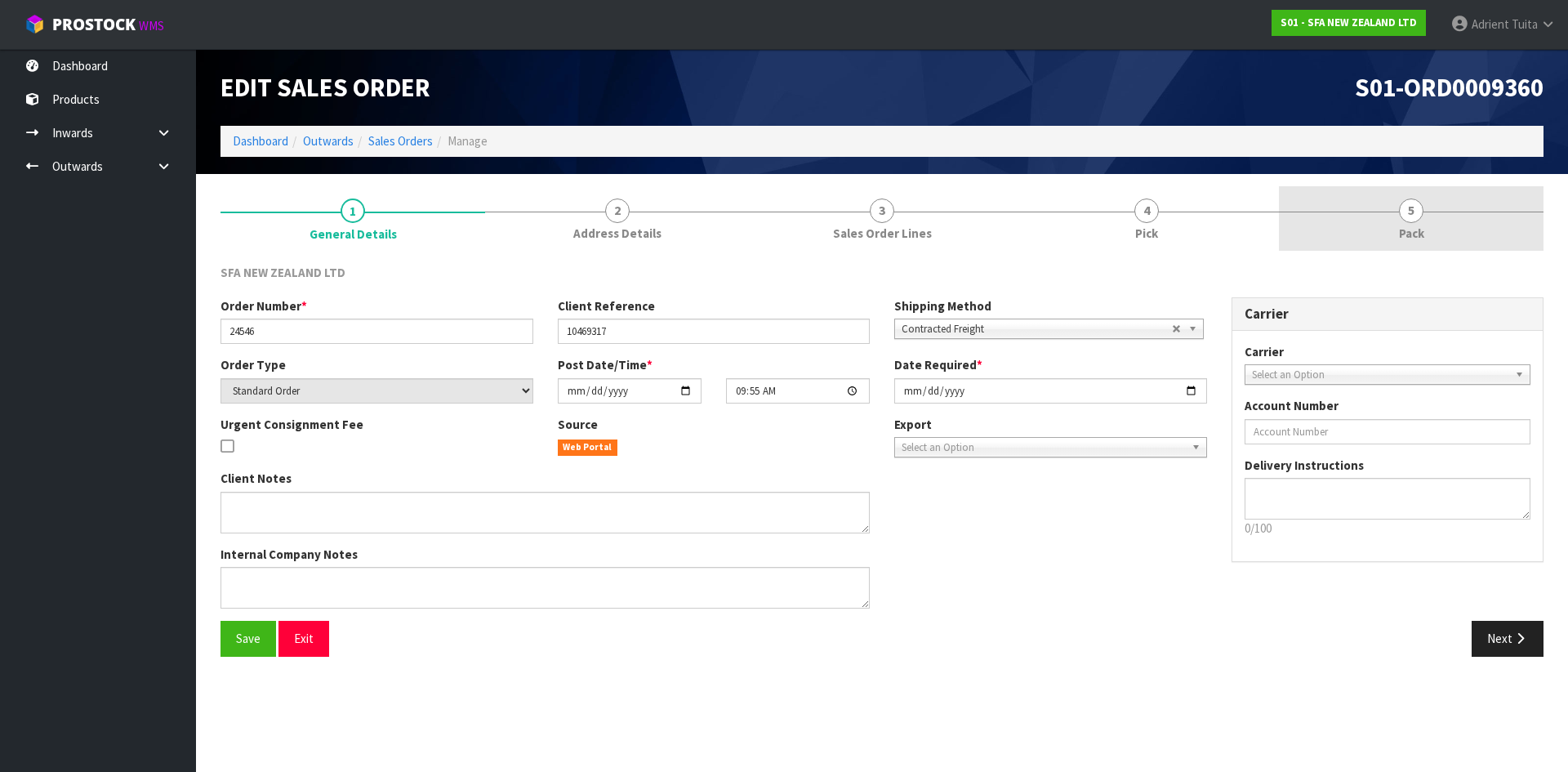
click at [1499, 235] on link "5 Pack" at bounding box center [1412, 218] width 264 height 65
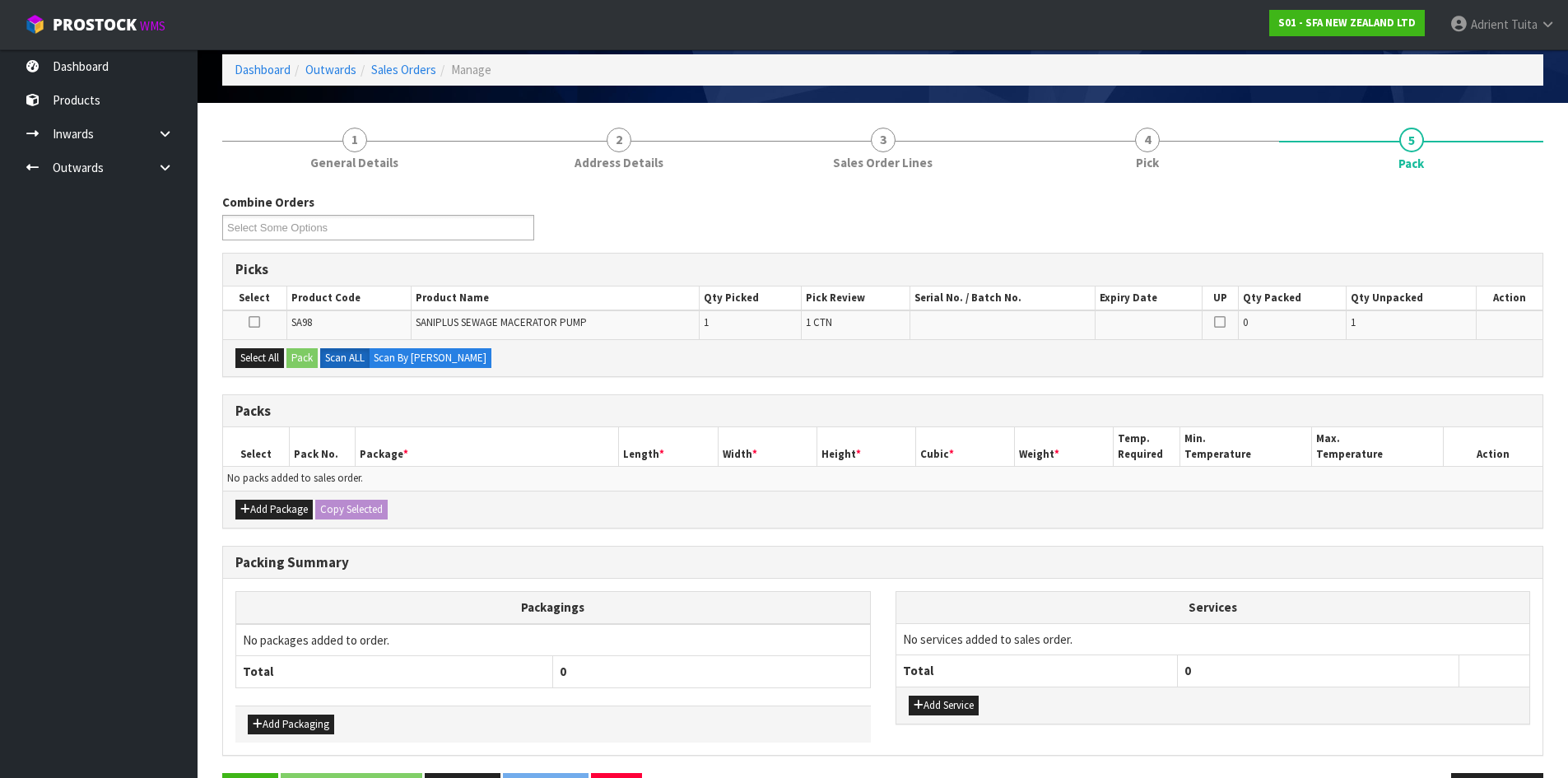
scroll to position [127, 0]
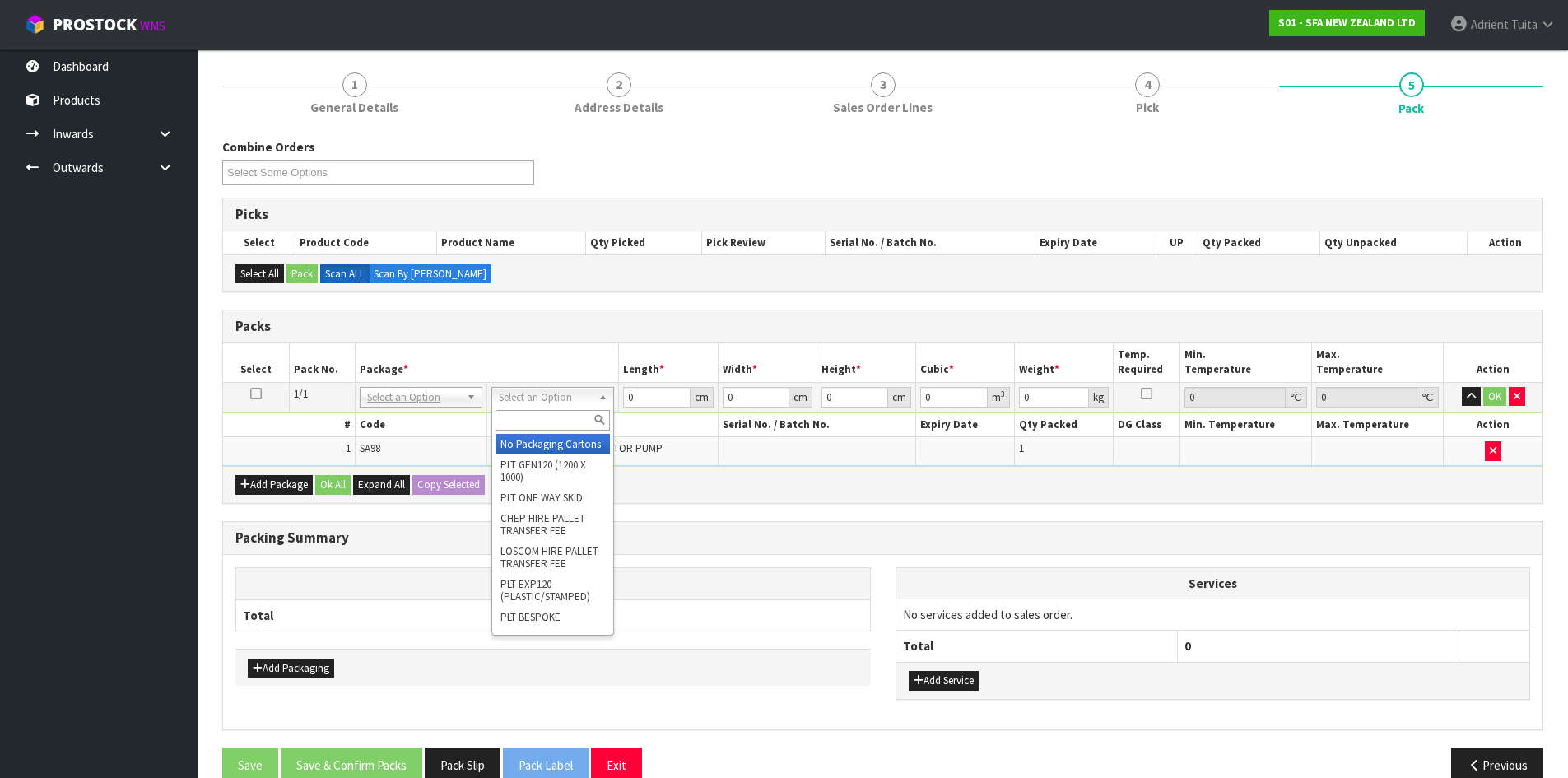
click at [565, 413] on input "text" at bounding box center [553, 420] width 115 height 20
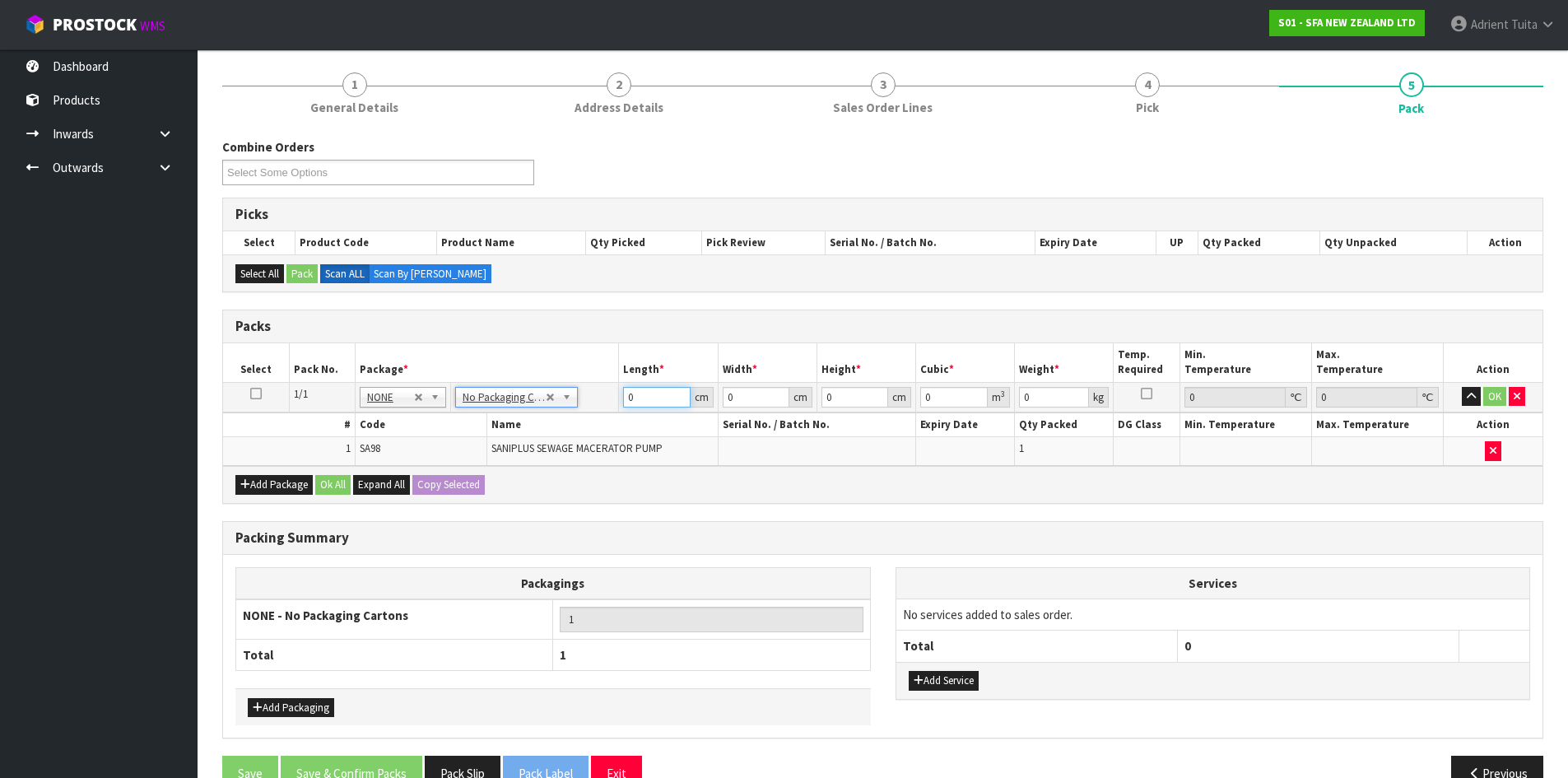
click at [667, 398] on input "0" at bounding box center [656, 397] width 67 height 20
type input "57"
type input "25"
type input "3"
type input "0.004275"
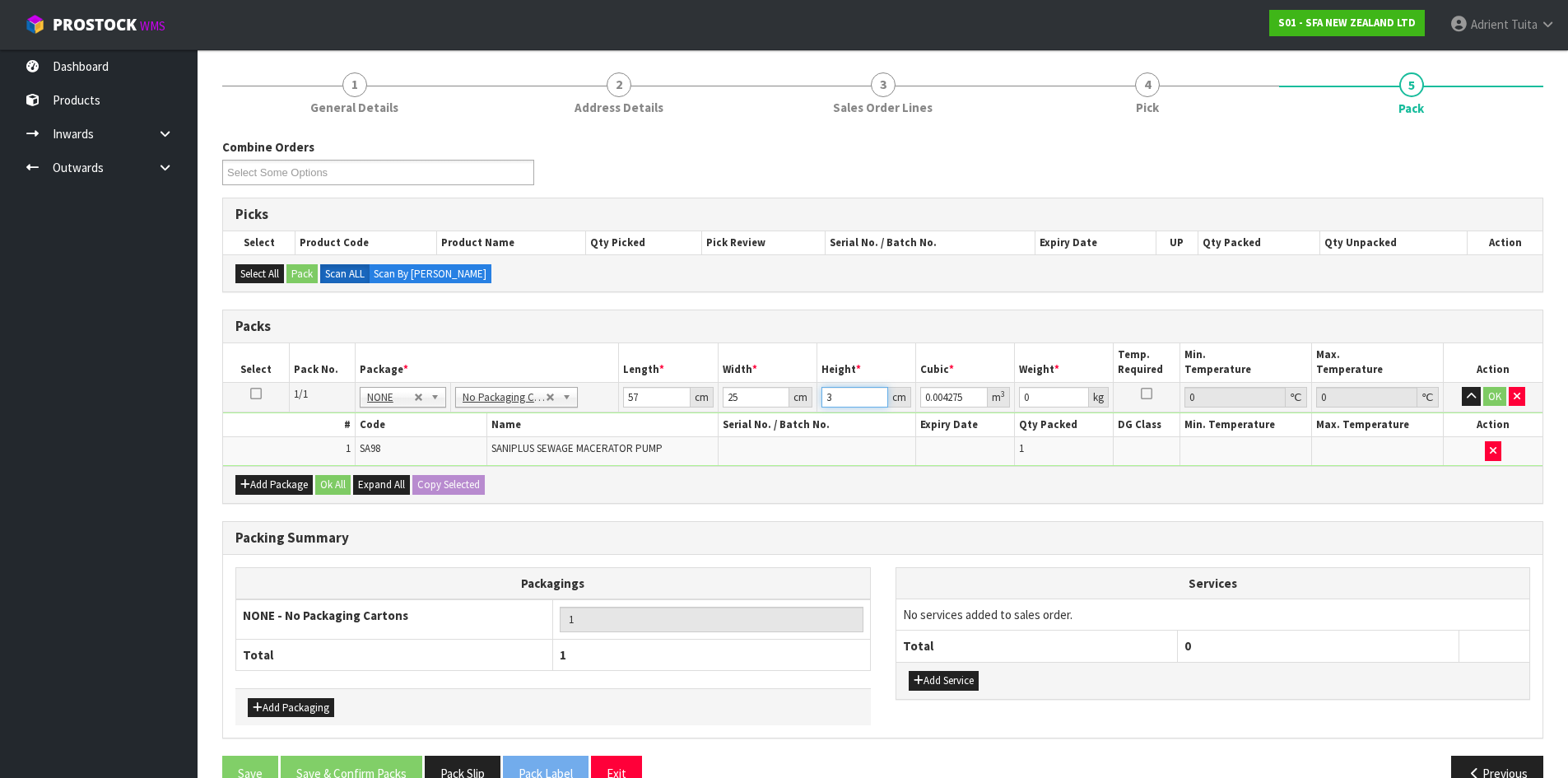
type input "34"
type input "0.04845"
type input "34"
type input "8"
click at [1492, 391] on button "OK" at bounding box center [1495, 397] width 23 height 19
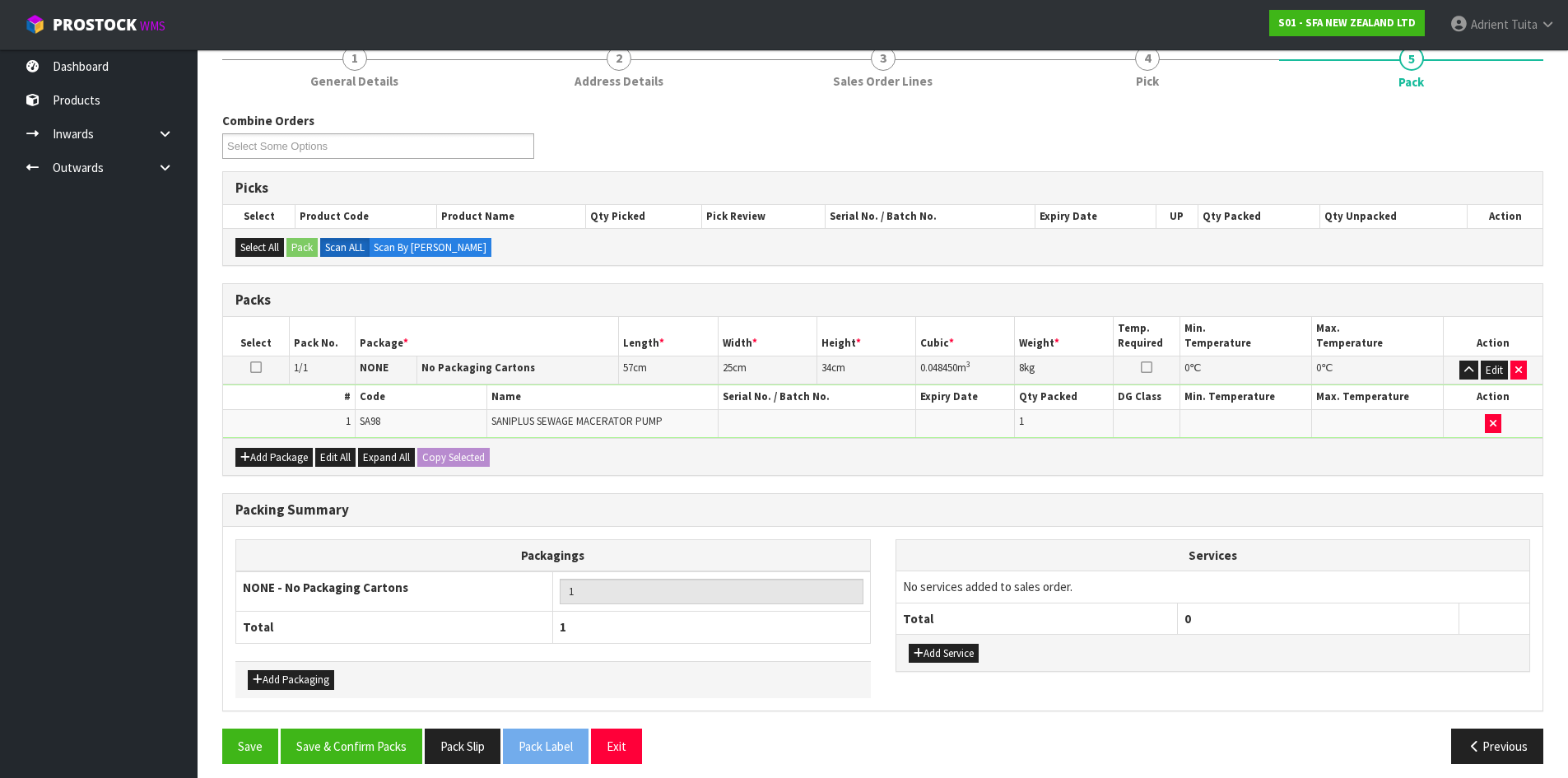
scroll to position [164, 0]
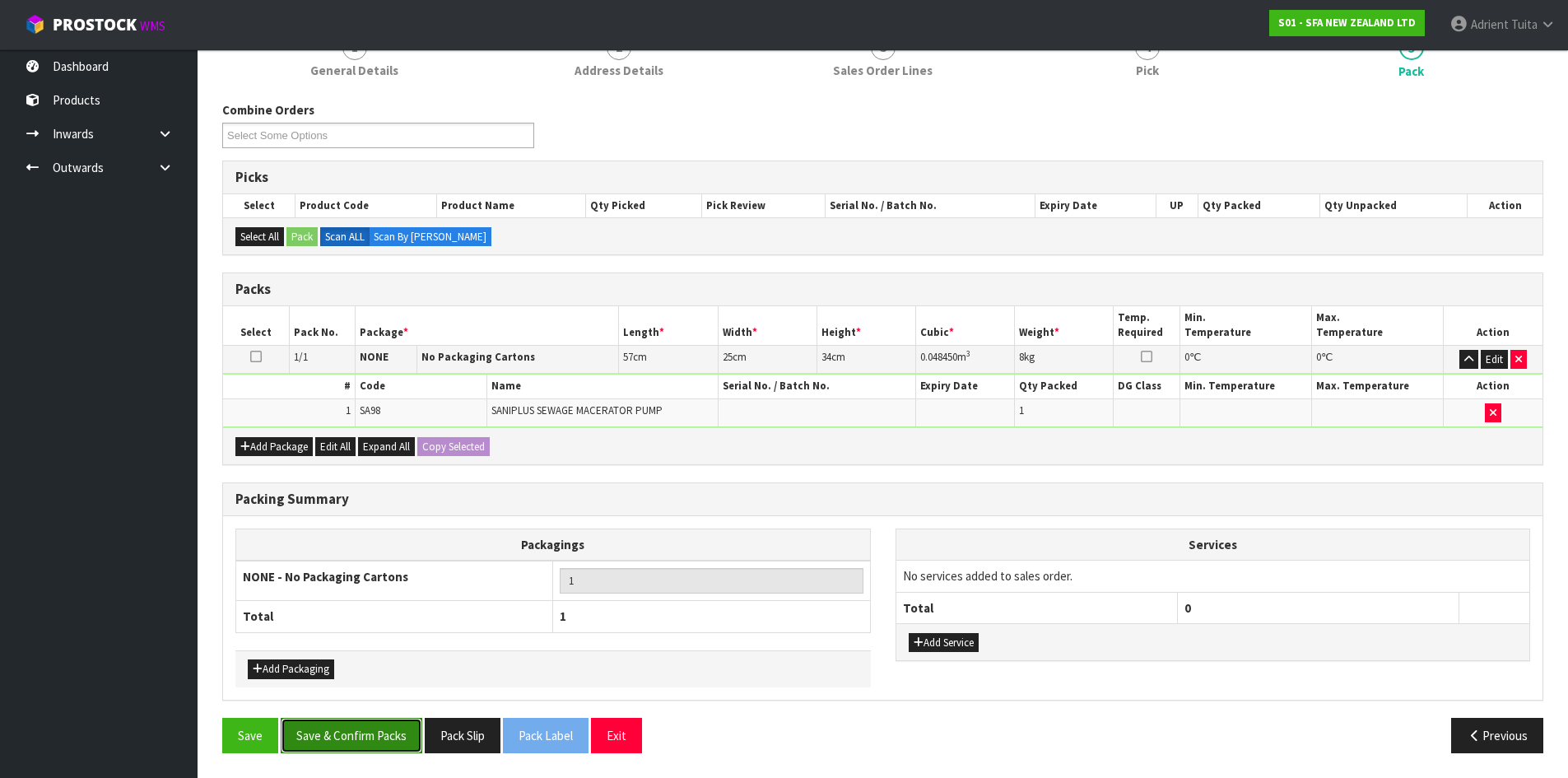
click at [366, 736] on button "Save & Confirm Packs" at bounding box center [352, 735] width 142 height 35
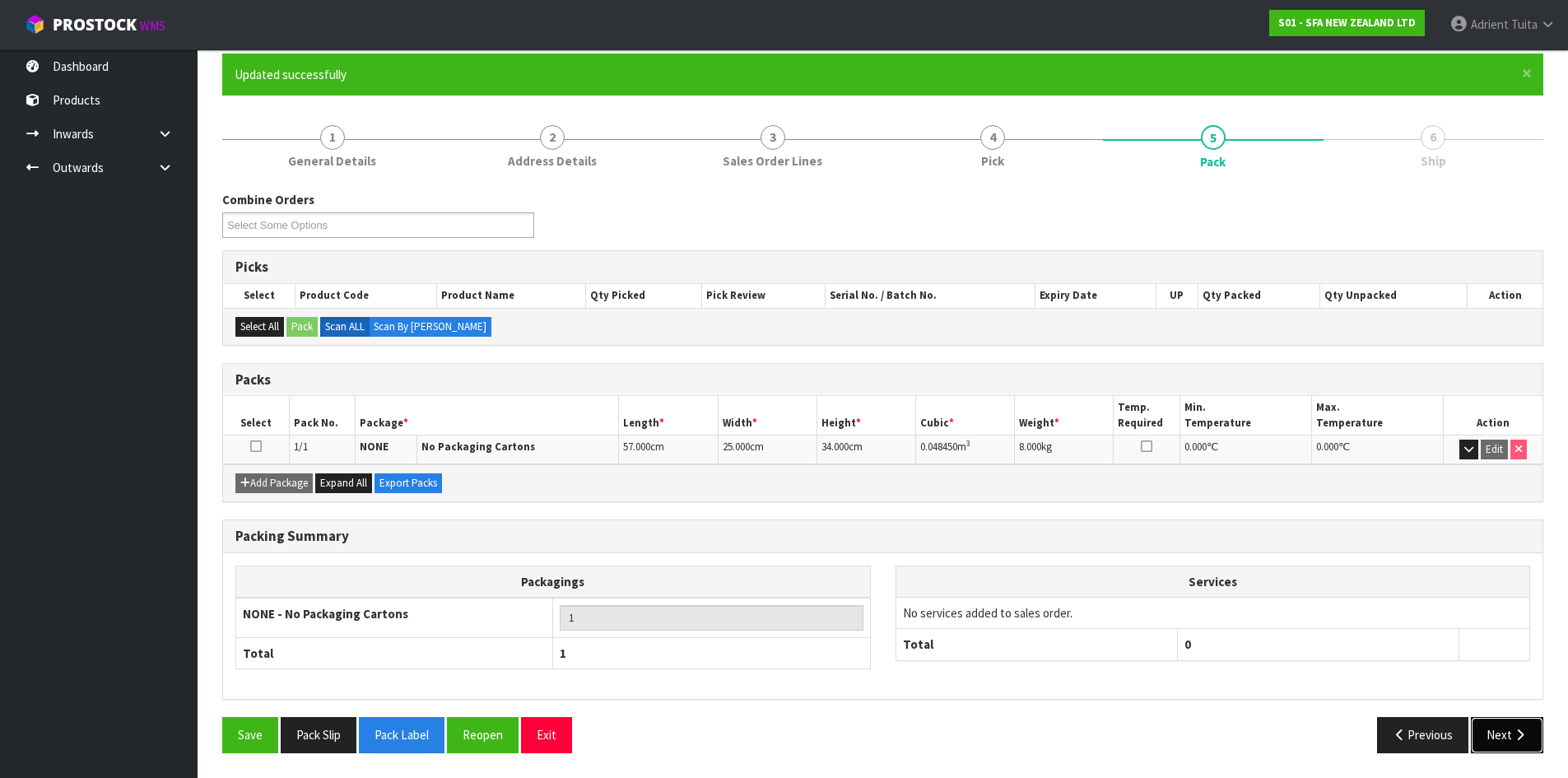
click at [1542, 741] on button "Next" at bounding box center [1507, 734] width 72 height 35
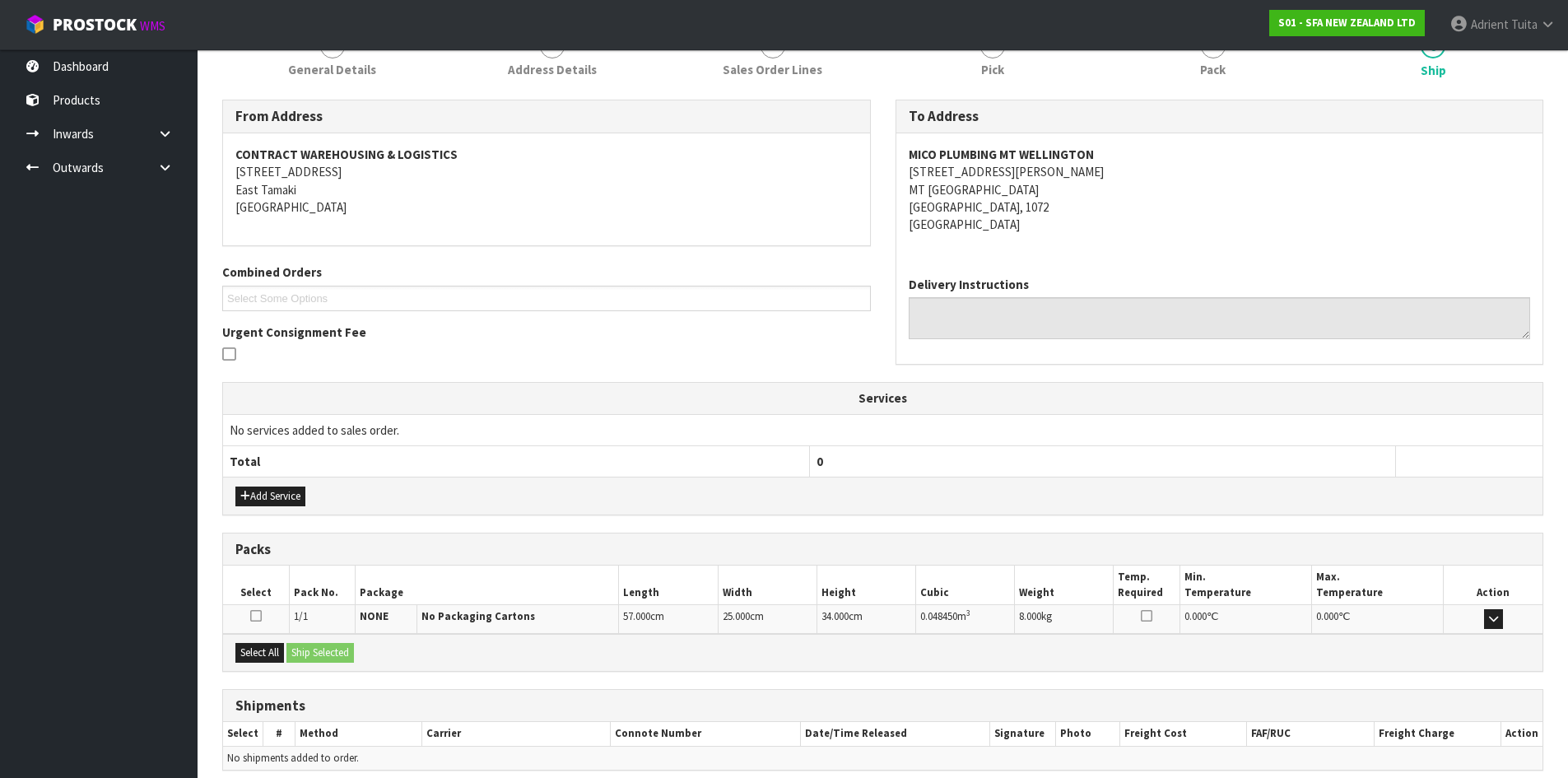
scroll to position [297, 0]
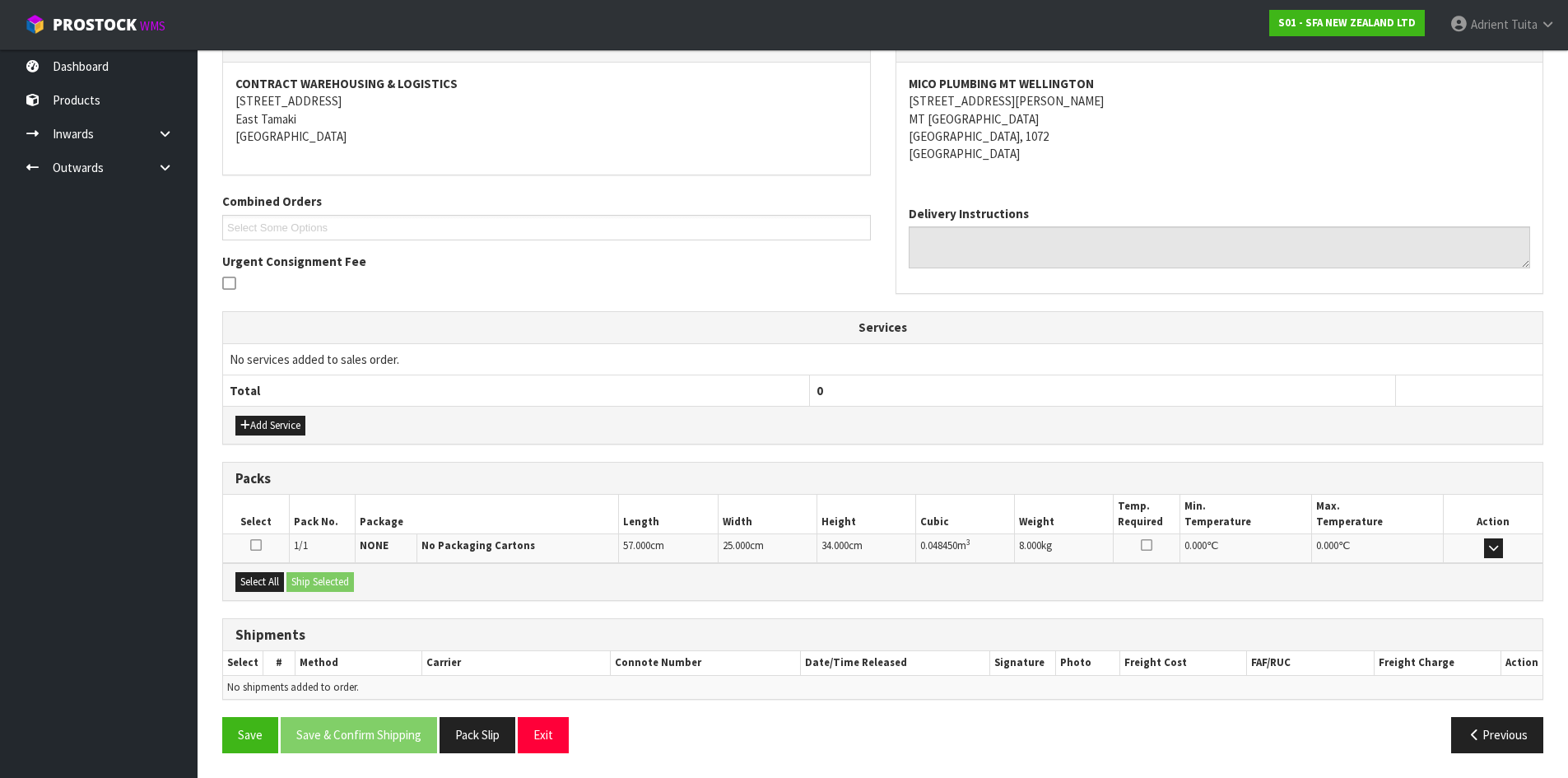
click at [267, 572] on div "Select All Ship Selected" at bounding box center [882, 582] width 1319 height 37
click at [284, 581] on button "Select All" at bounding box center [260, 582] width 49 height 19
click at [315, 578] on button "Ship Selected" at bounding box center [320, 582] width 67 height 19
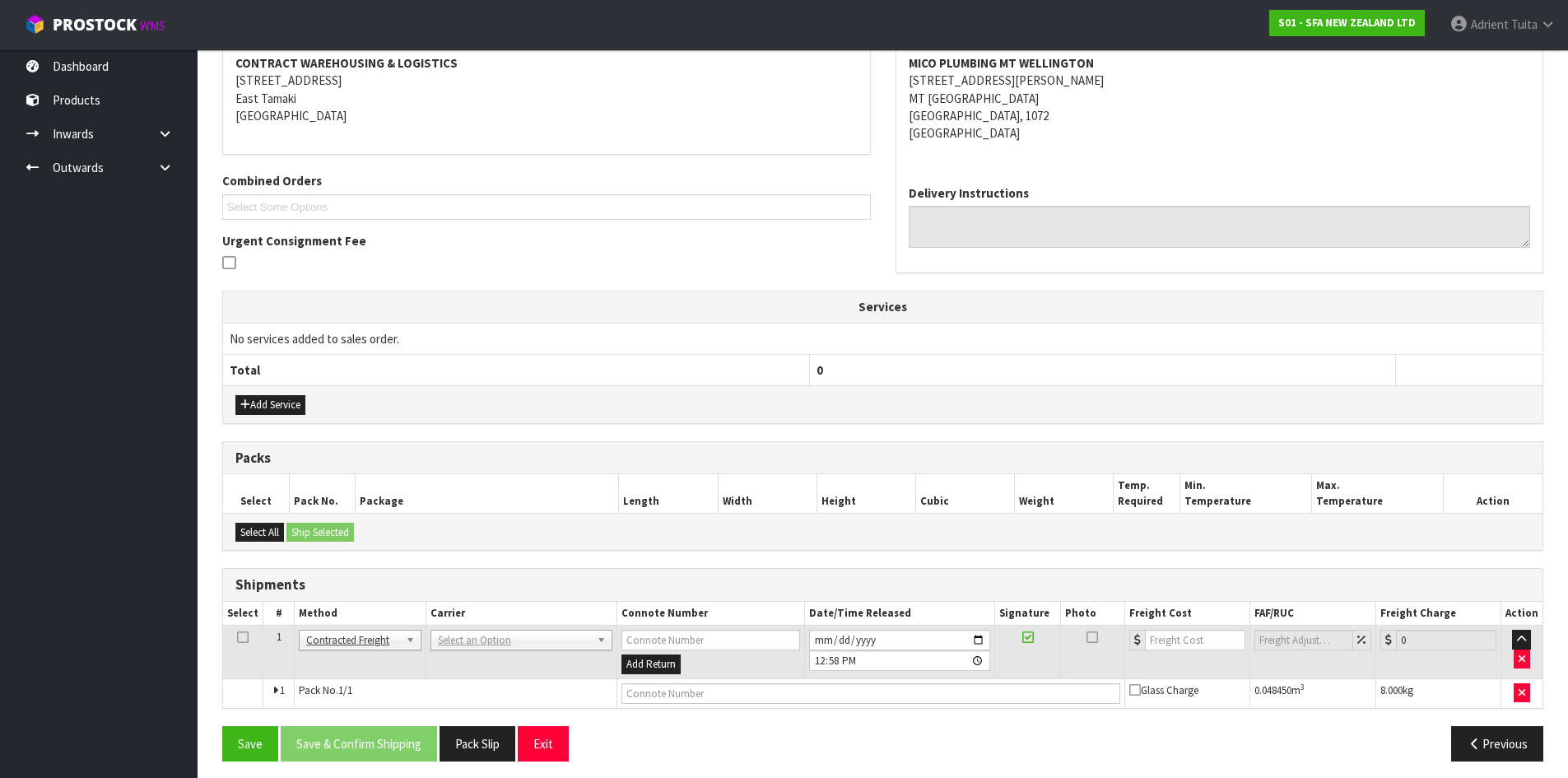
scroll to position [325, 0]
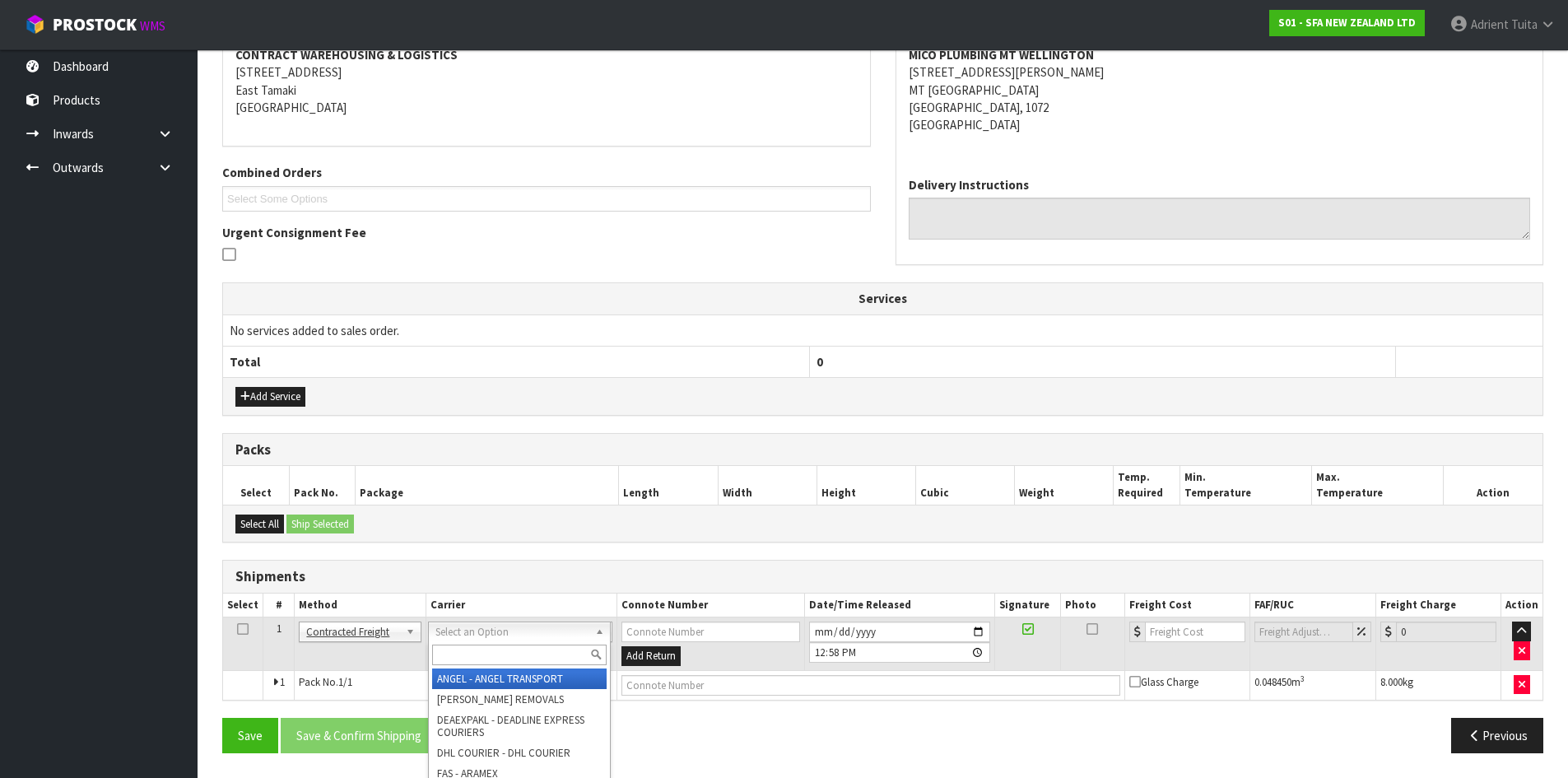
drag, startPoint x: 506, startPoint y: 636, endPoint x: 507, endPoint y: 657, distance: 21.0
click at [507, 657] on input "text" at bounding box center [518, 654] width 174 height 20
type input "nzp"
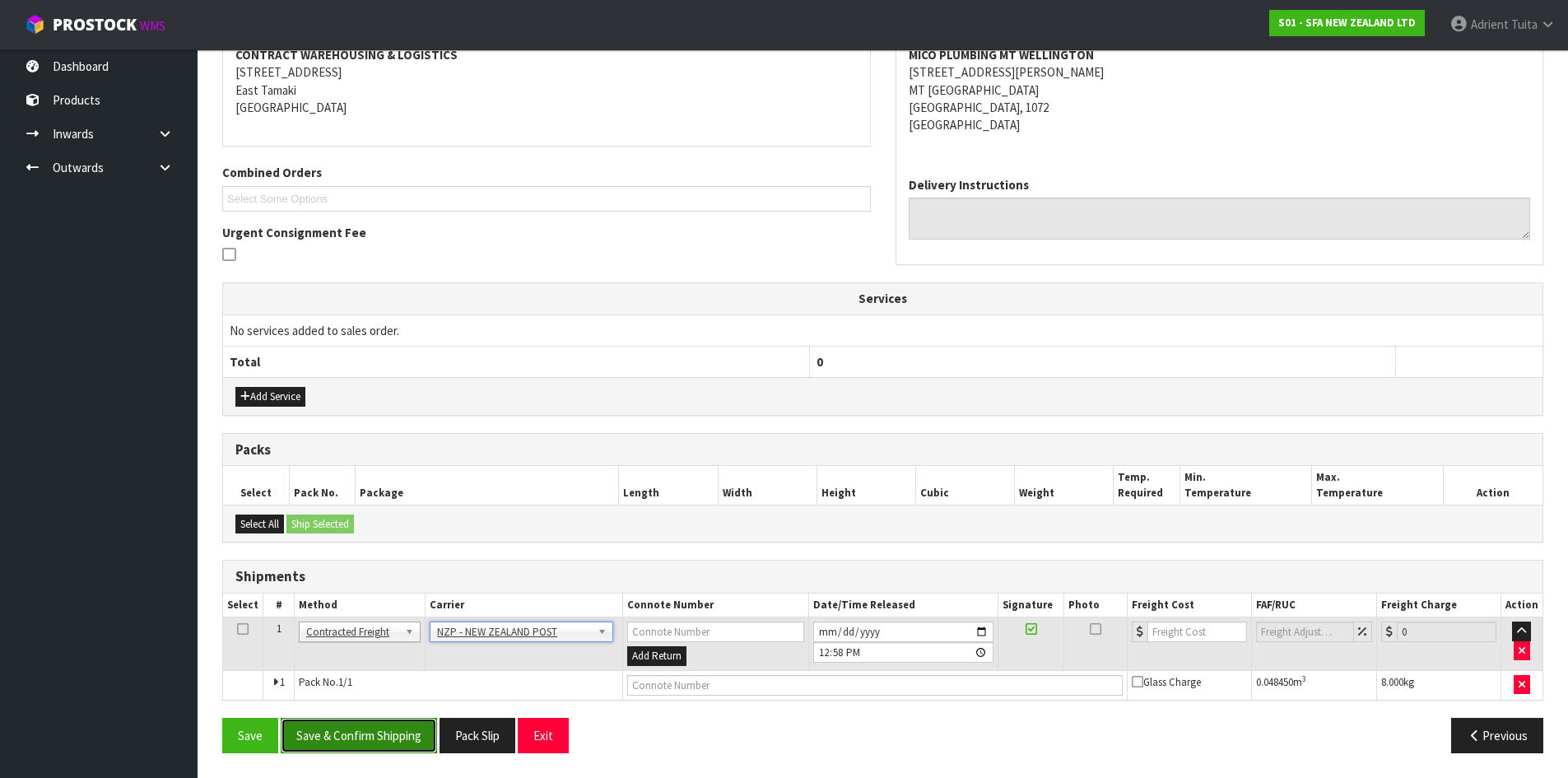
click at [336, 749] on button "Save & Confirm Shipping" at bounding box center [359, 735] width 157 height 35
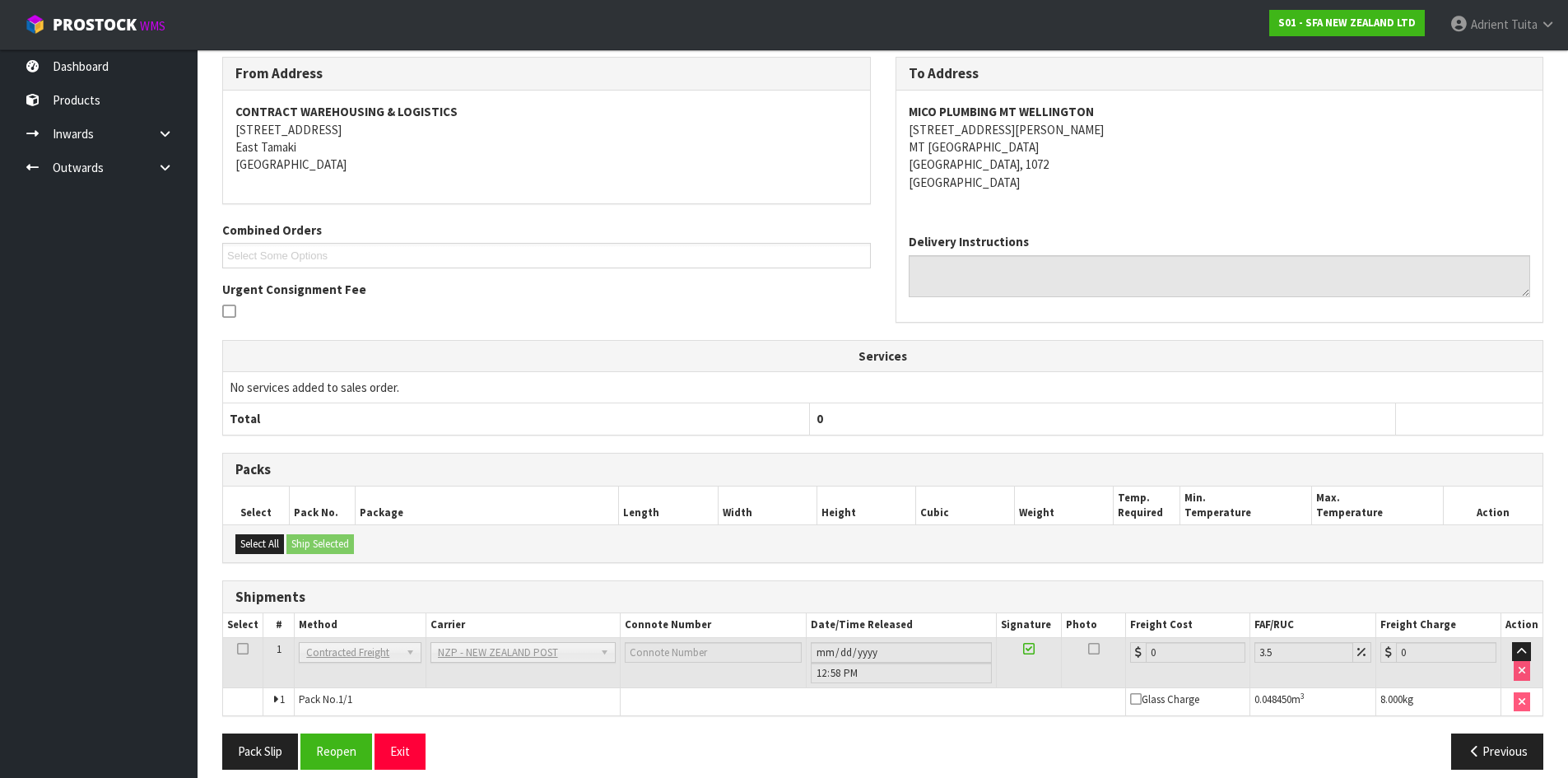
scroll to position [302, 0]
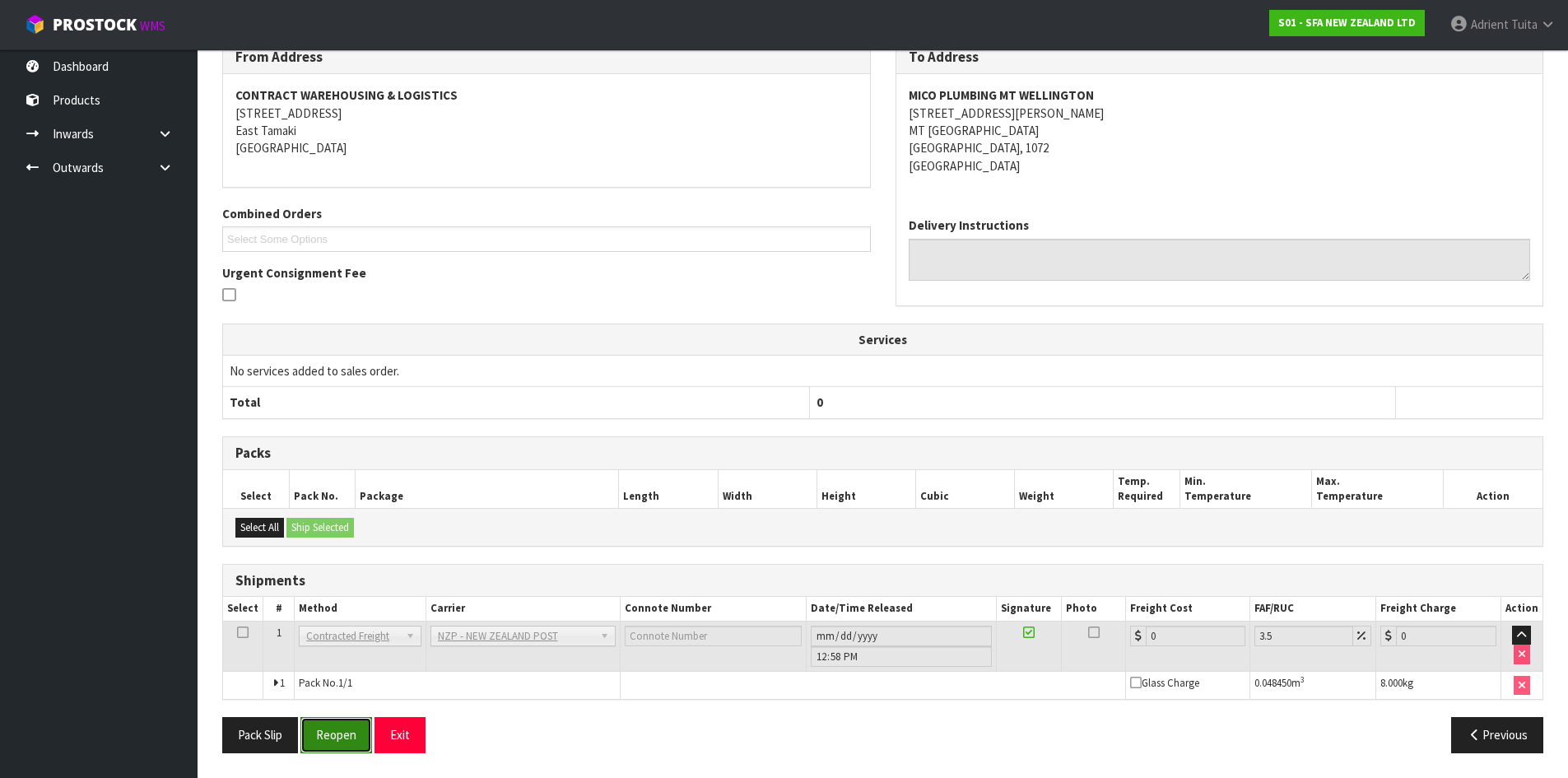
click at [344, 740] on button "Reopen" at bounding box center [336, 734] width 72 height 35
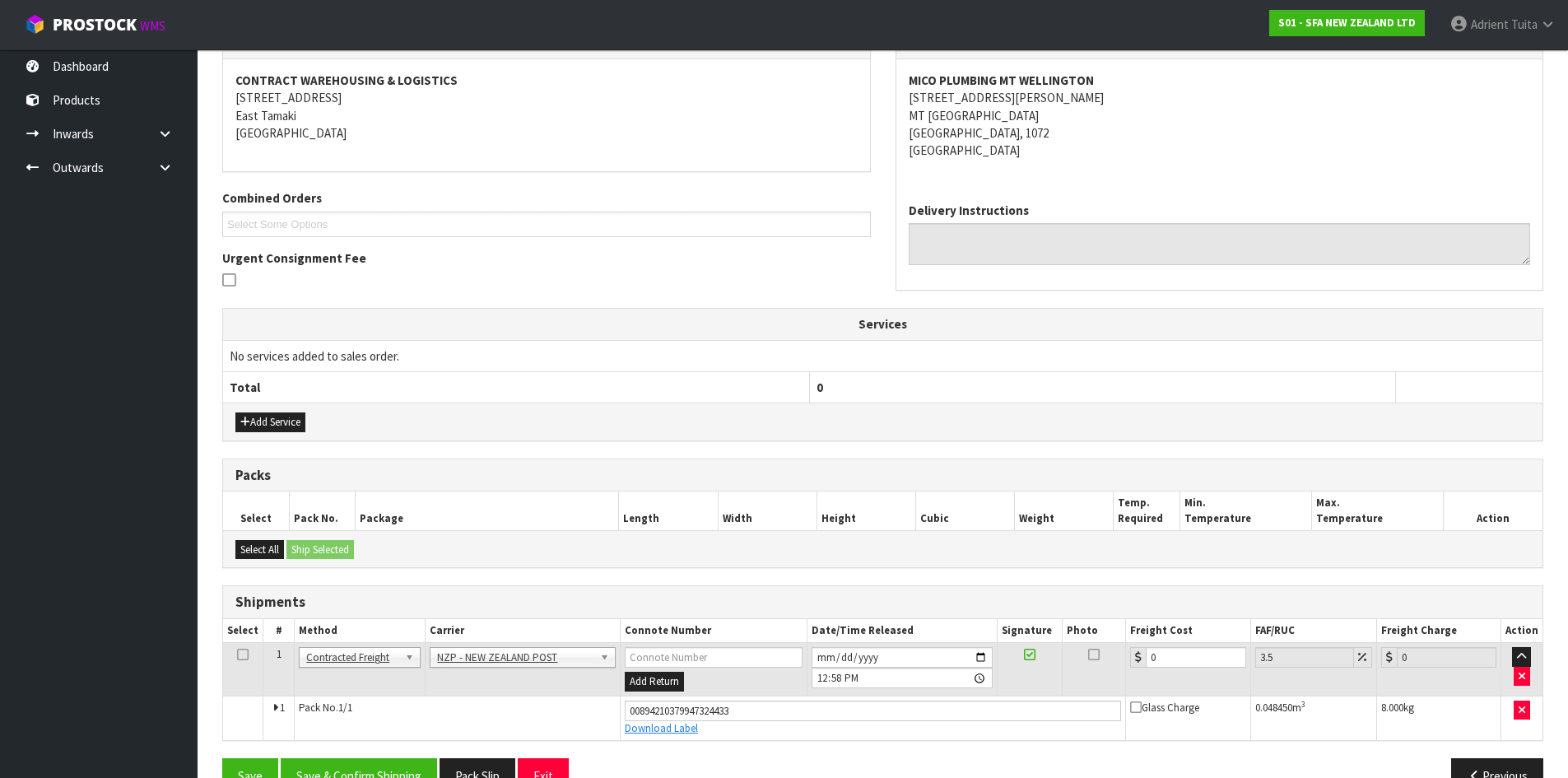
scroll to position [340, 0]
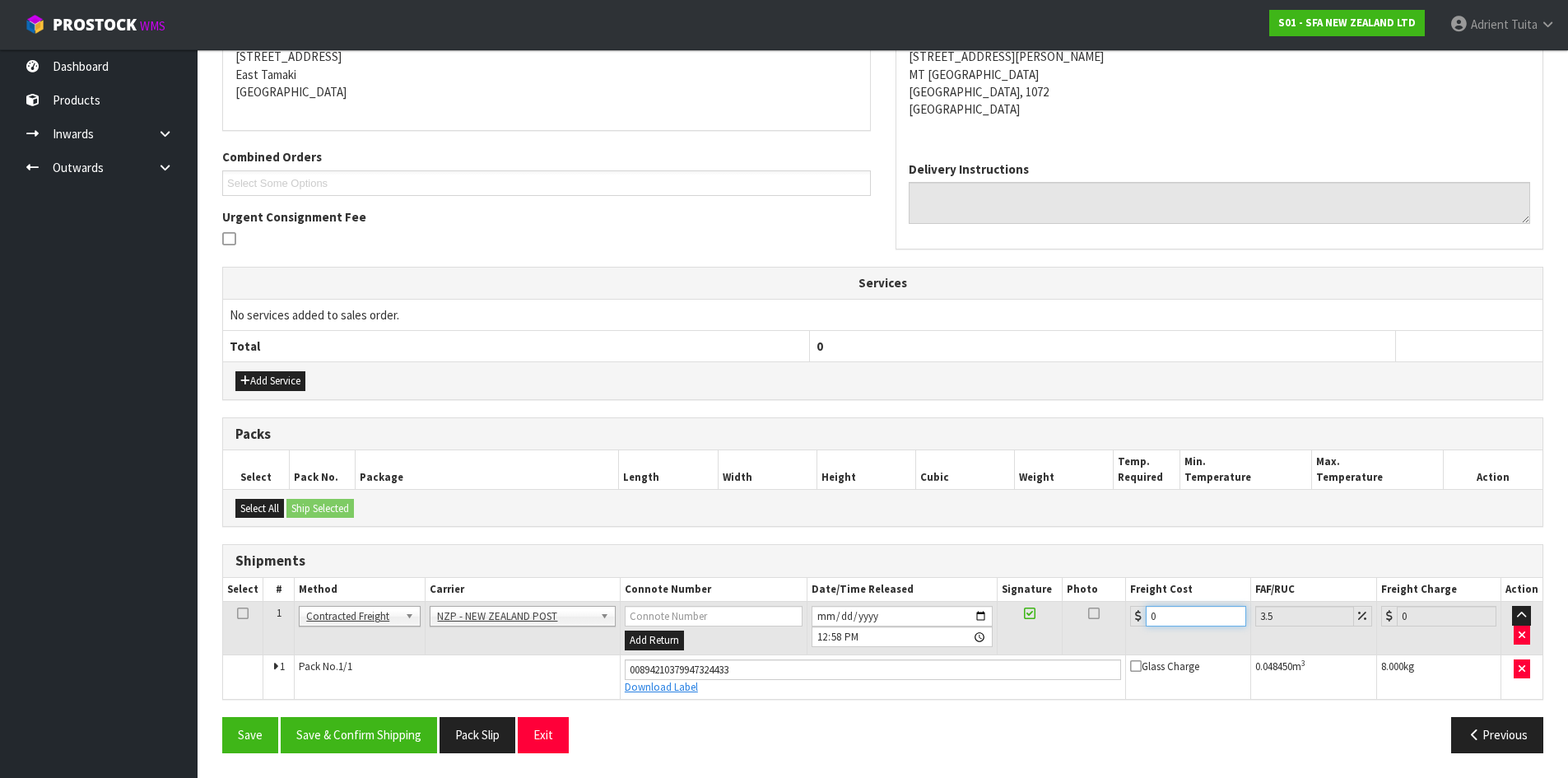
click at [1188, 615] on input "0" at bounding box center [1195, 616] width 99 height 20
type input "4"
type input "4.14"
type input "4.3"
type input "4.45"
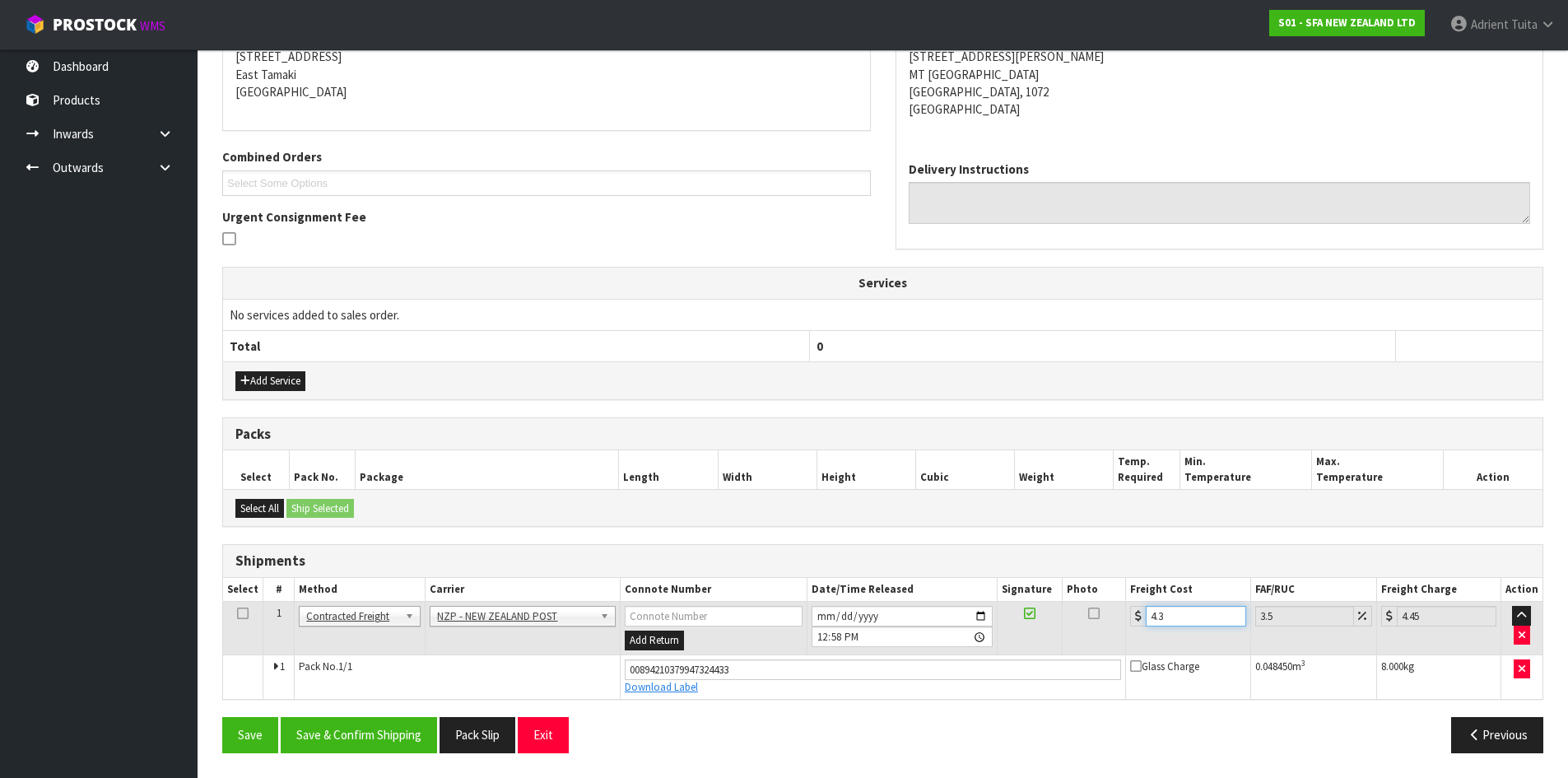
type input "4.33"
type input "4.48"
type input "4.33"
click at [430, 723] on button "Save & Confirm Shipping" at bounding box center [359, 734] width 157 height 35
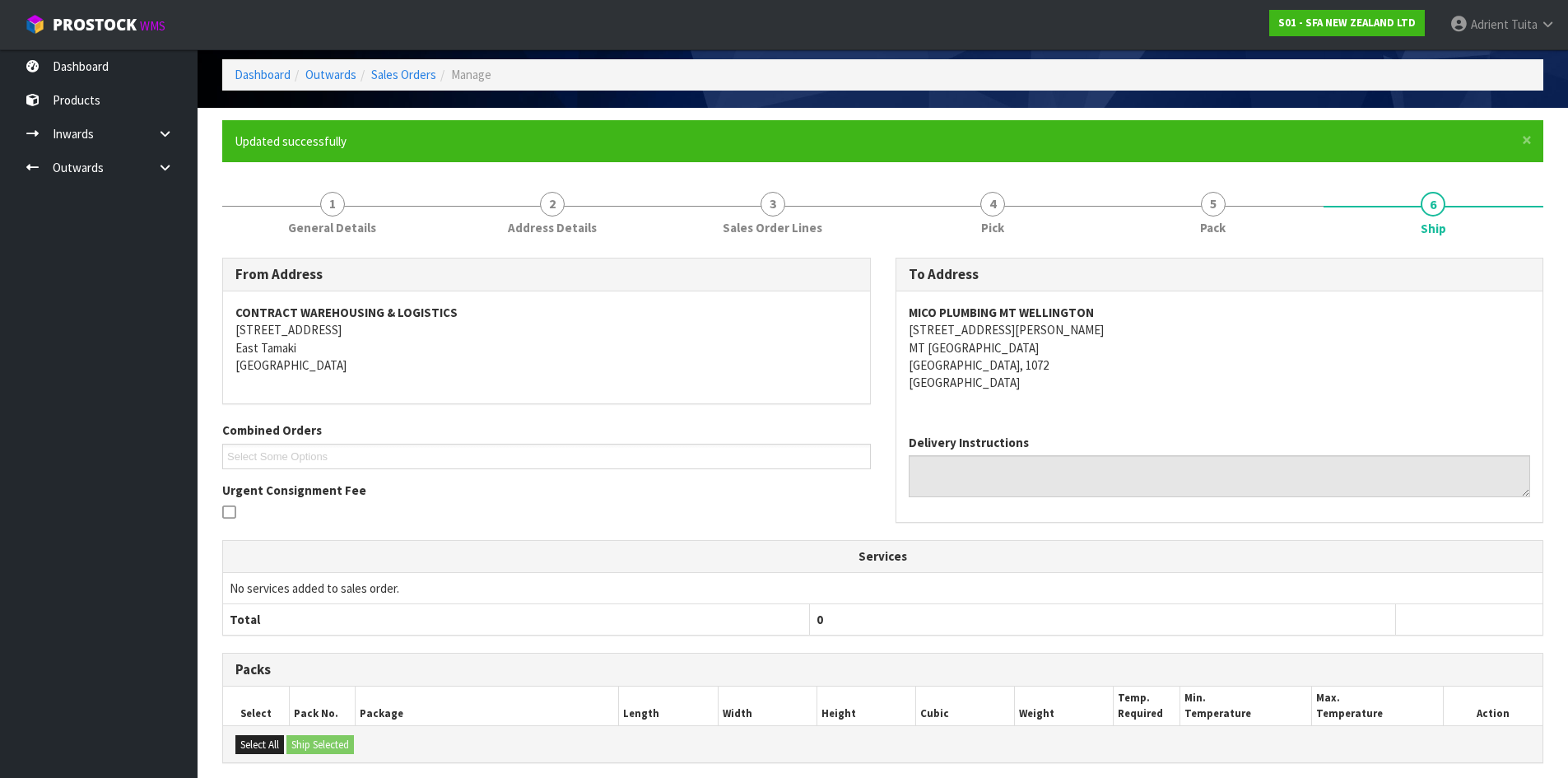
scroll to position [0, 0]
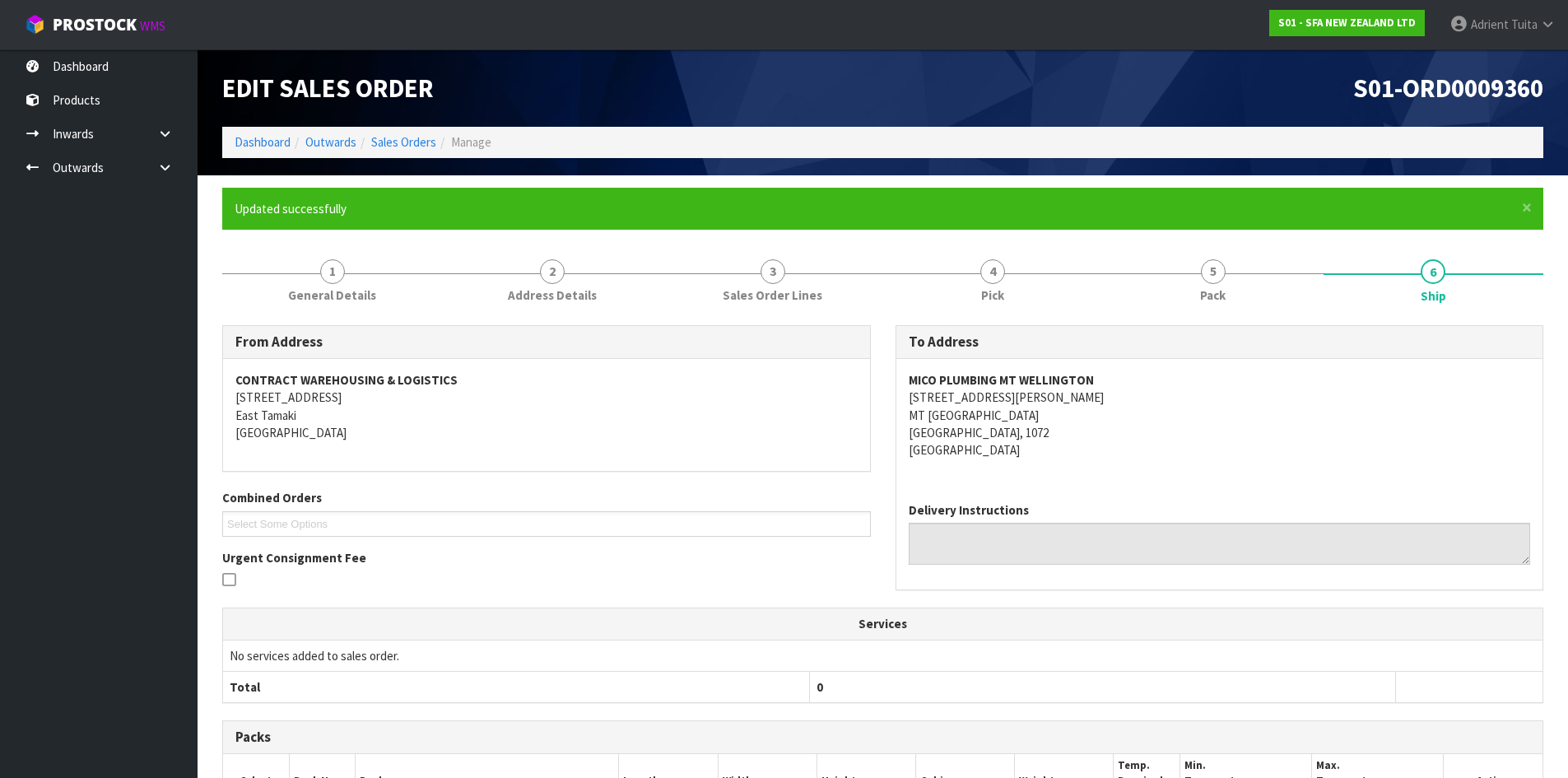
click at [261, 153] on ol "Dashboard Outwards Sales Orders Manage" at bounding box center [883, 141] width 1321 height 30
click at [261, 147] on link "Dashboard" at bounding box center [262, 142] width 56 height 16
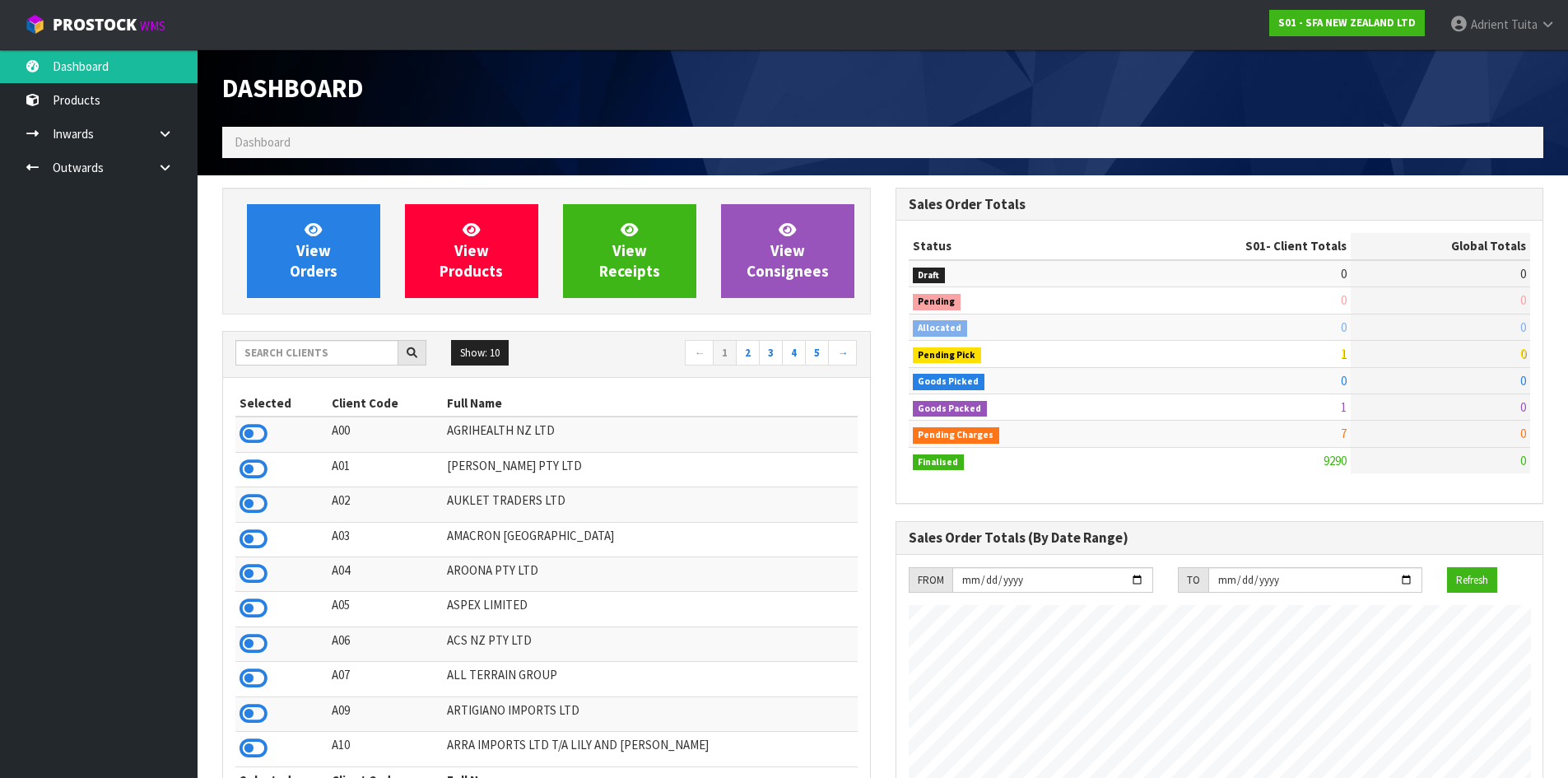
scroll to position [1248, 673]
click at [292, 352] on input "text" at bounding box center [317, 353] width 163 height 25
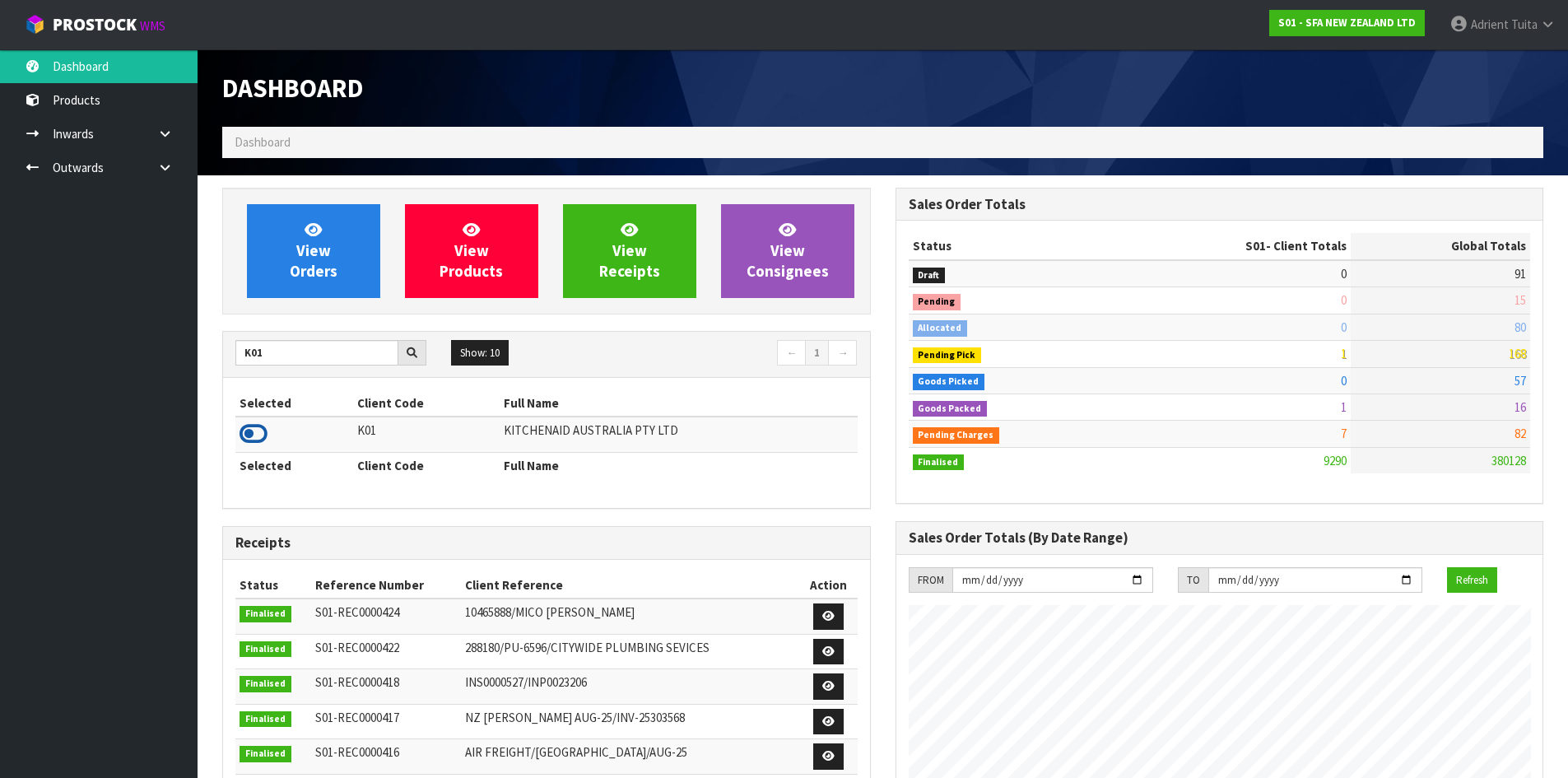
click at [242, 433] on icon at bounding box center [253, 433] width 28 height 24
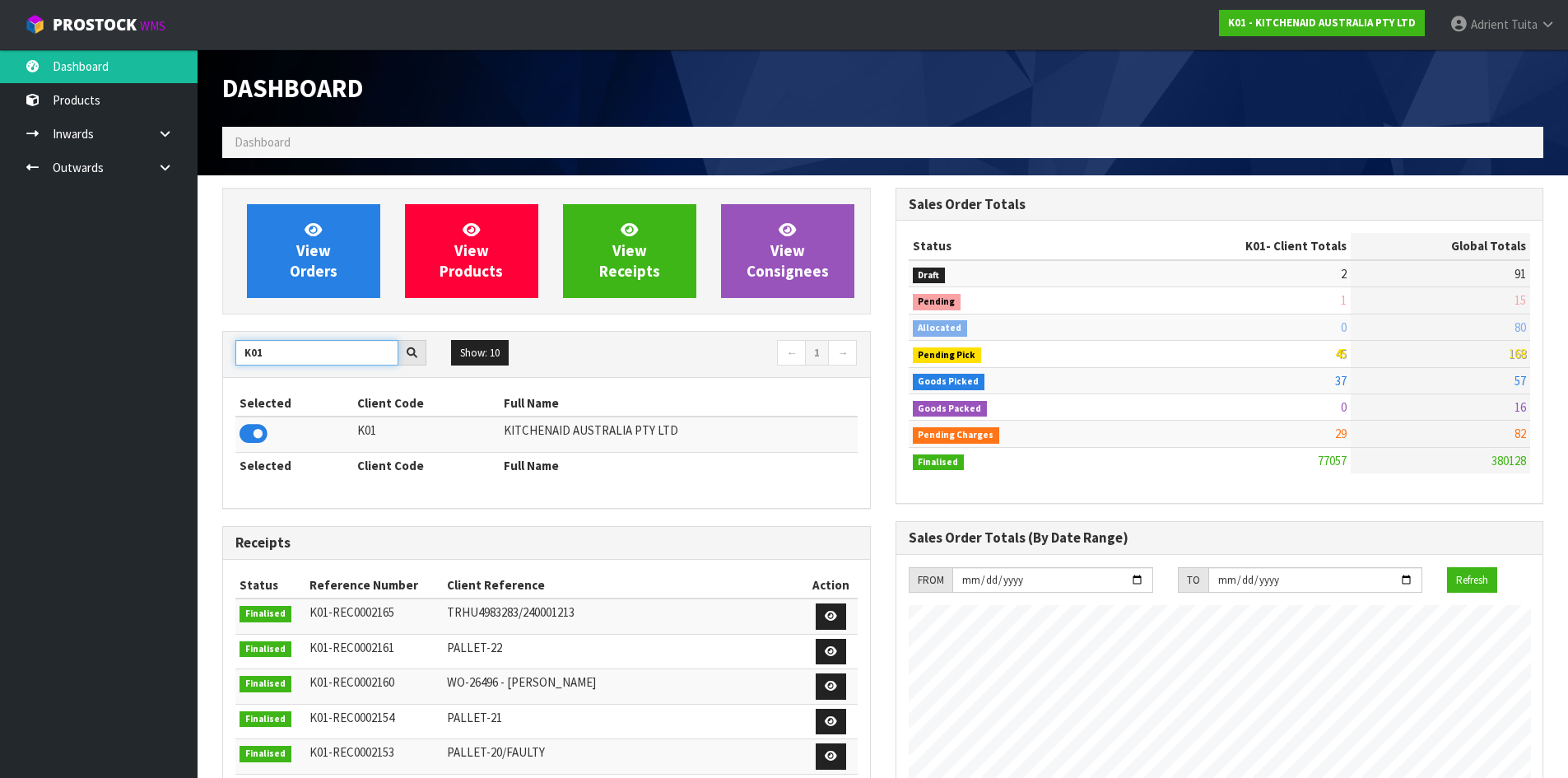
click at [301, 356] on input "K01" at bounding box center [317, 353] width 163 height 25
type input "S08"
click at [258, 444] on icon at bounding box center [253, 433] width 28 height 24
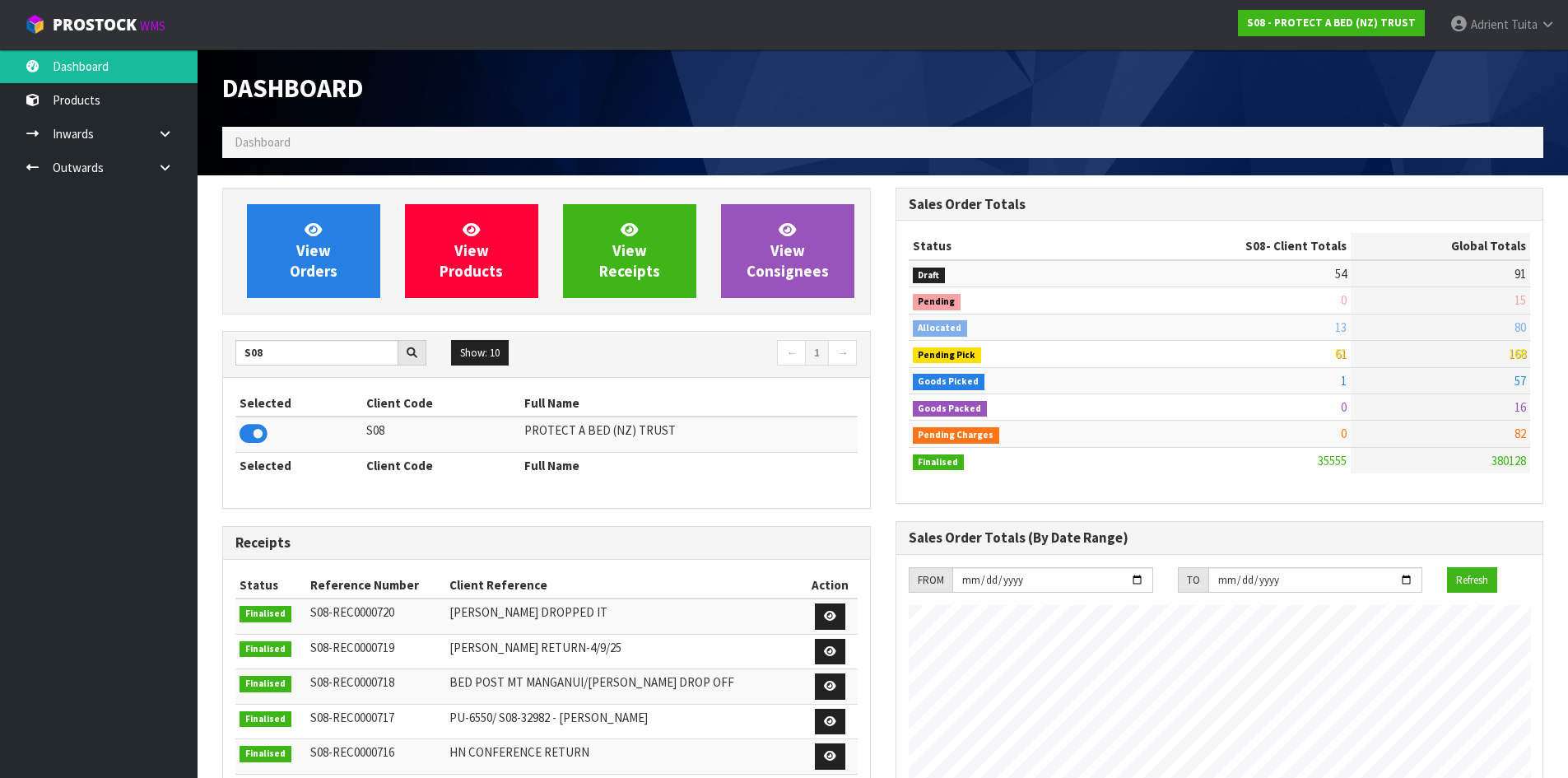
drag, startPoint x: 222, startPoint y: 355, endPoint x: 240, endPoint y: 355, distance: 18.0
click at [222, 355] on div "View Orders View Products View Receipts View Consignees S08 Show: 10 5 10 25 50…" at bounding box center [546, 669] width 674 height 964
click at [244, 355] on input "S08" at bounding box center [317, 353] width 163 height 25
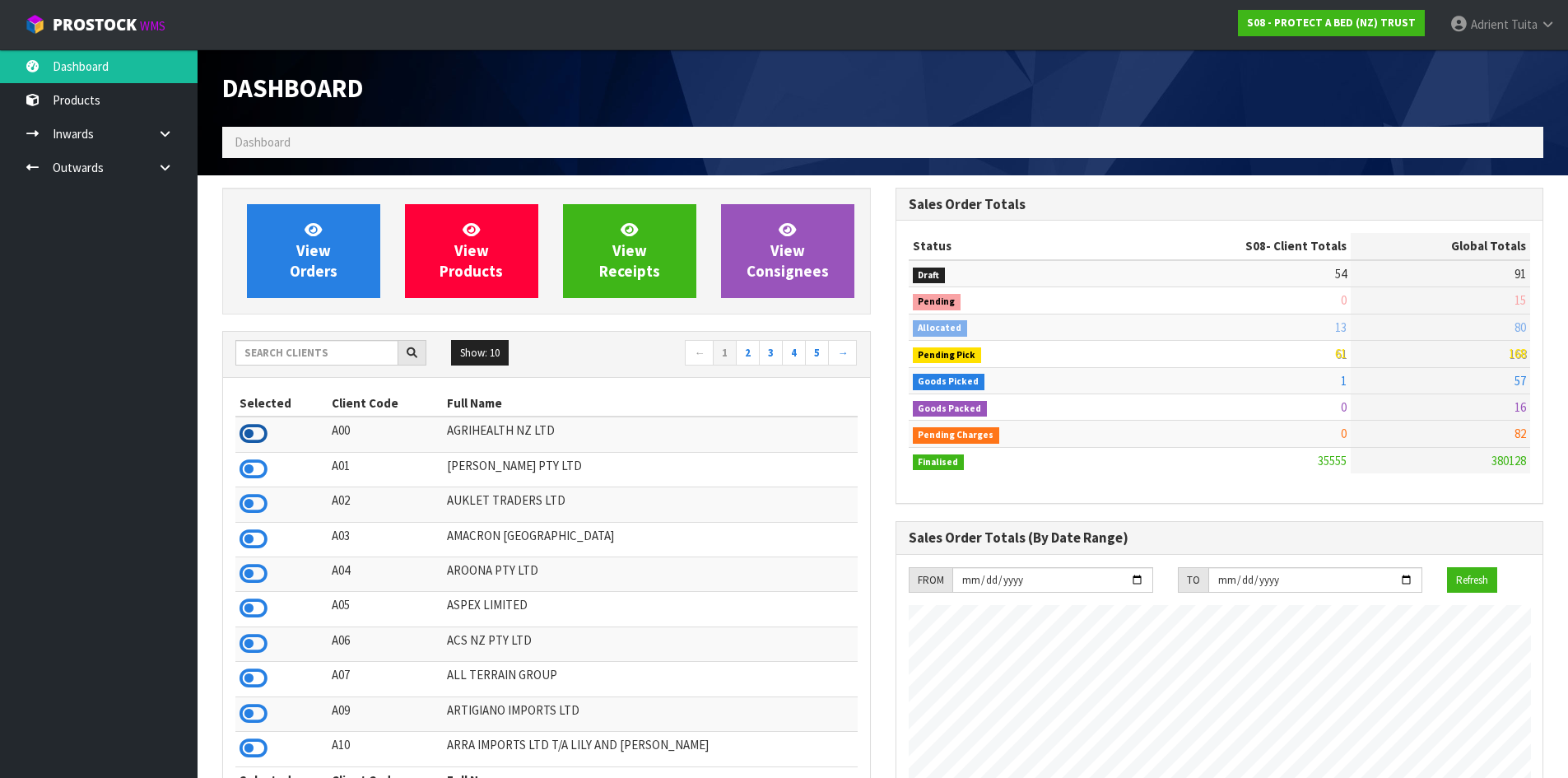
click at [261, 432] on icon at bounding box center [253, 433] width 28 height 24
click at [248, 464] on icon at bounding box center [253, 469] width 28 height 24
click at [253, 509] on icon at bounding box center [253, 503] width 28 height 24
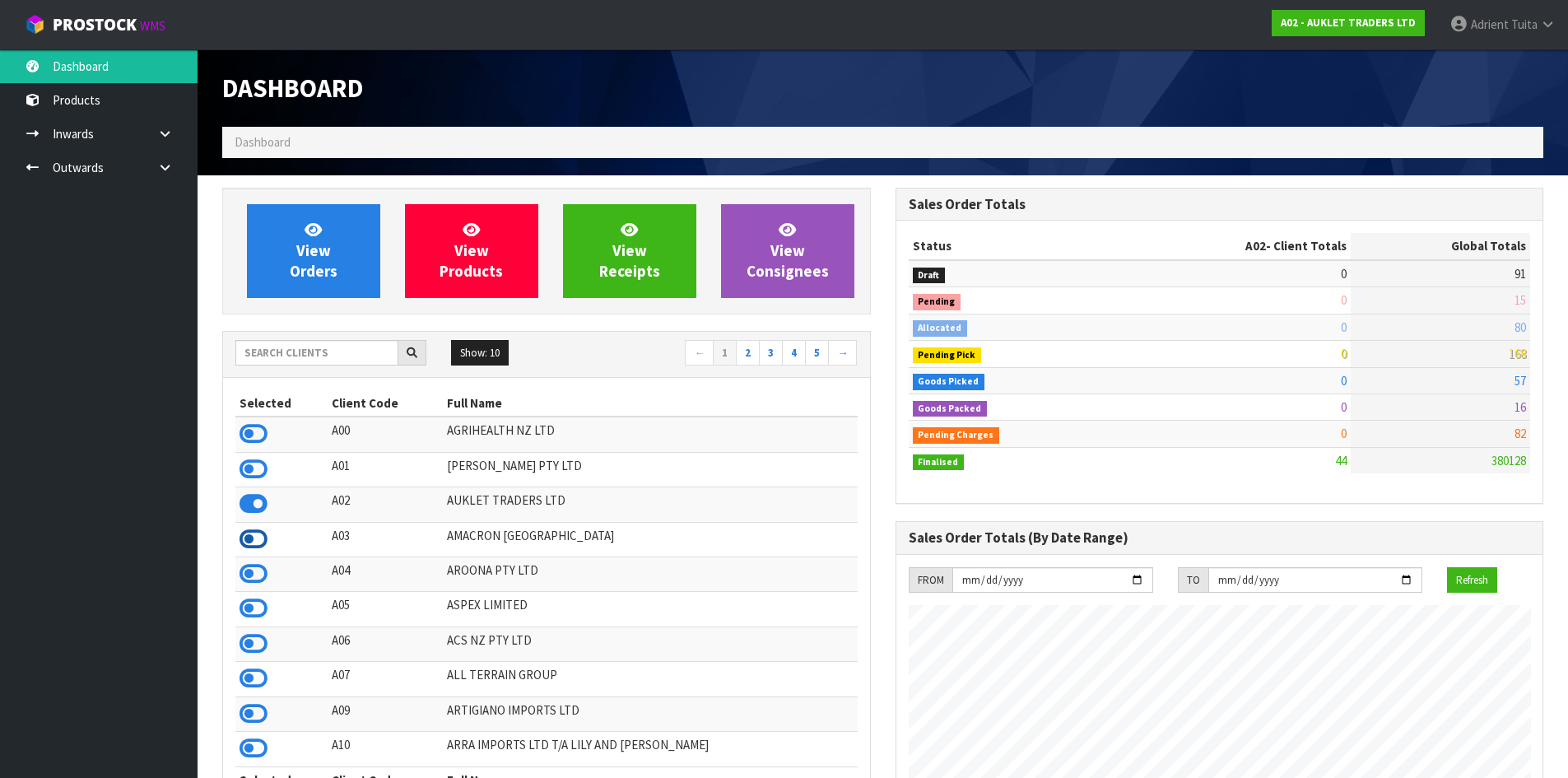
click at [250, 543] on icon at bounding box center [253, 539] width 28 height 24
click at [260, 640] on icon at bounding box center [253, 643] width 28 height 24
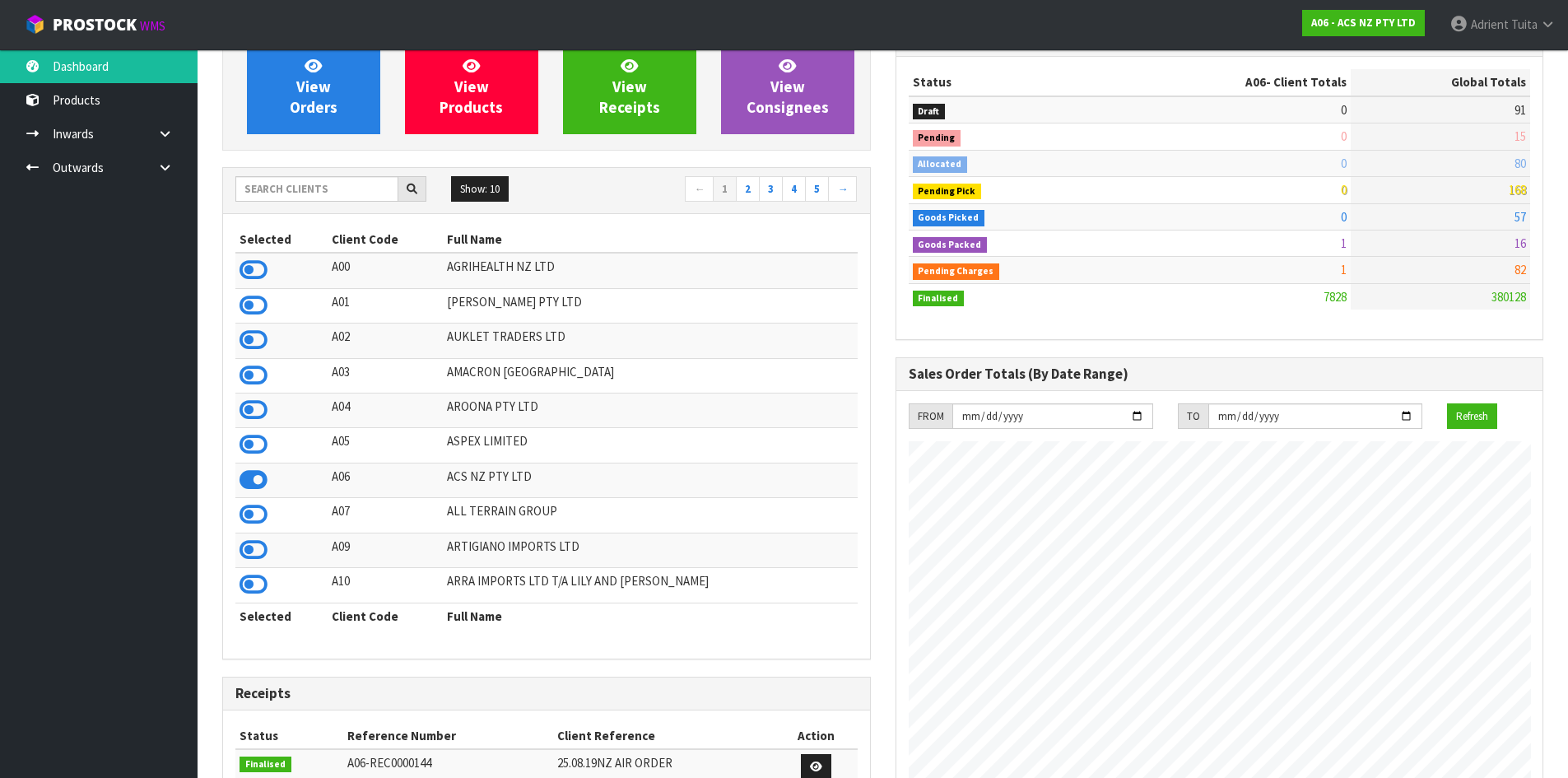
scroll to position [164, 0]
click at [743, 189] on link "2" at bounding box center [748, 188] width 24 height 26
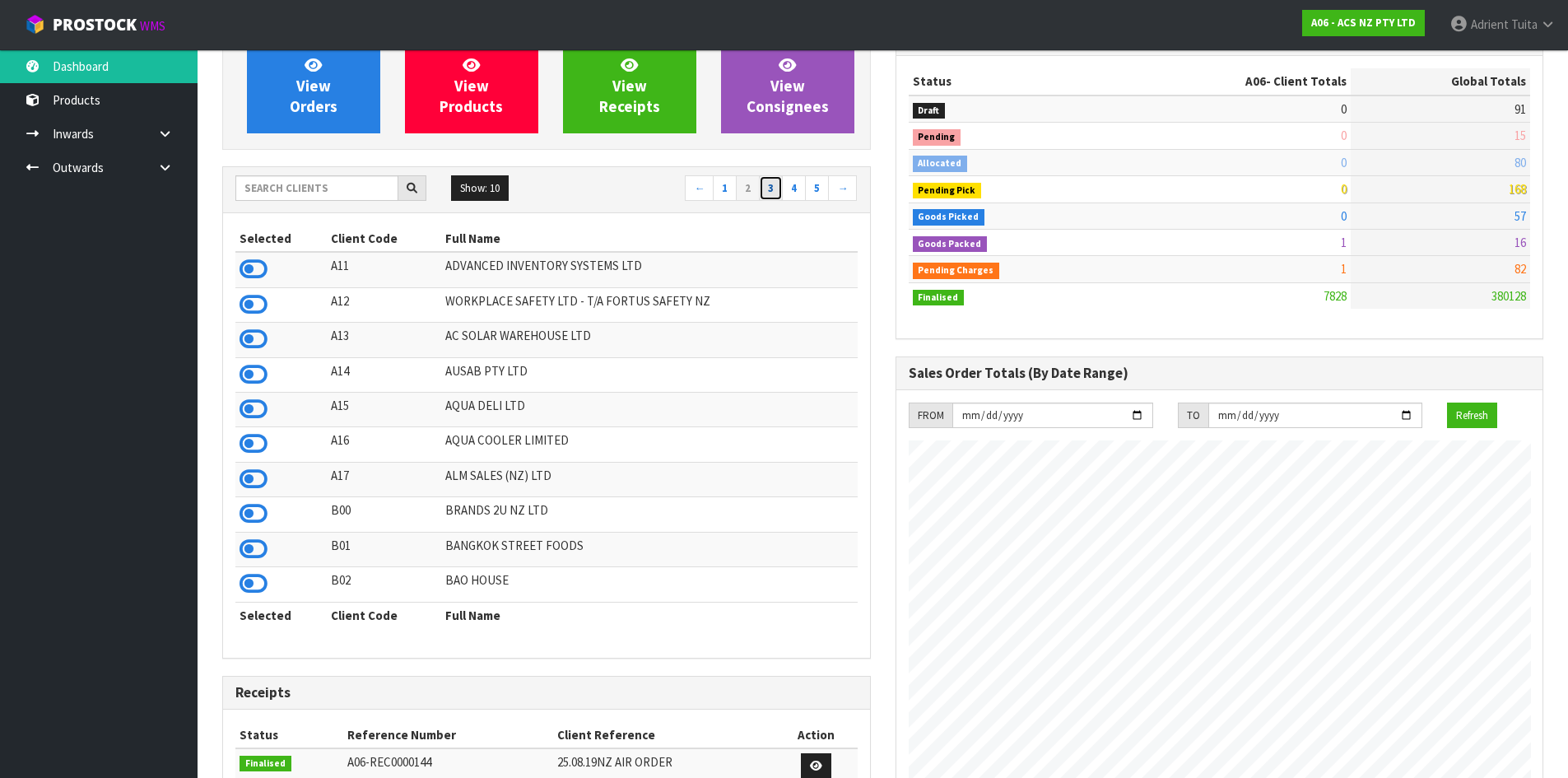
click at [764, 191] on link "3" at bounding box center [771, 188] width 24 height 26
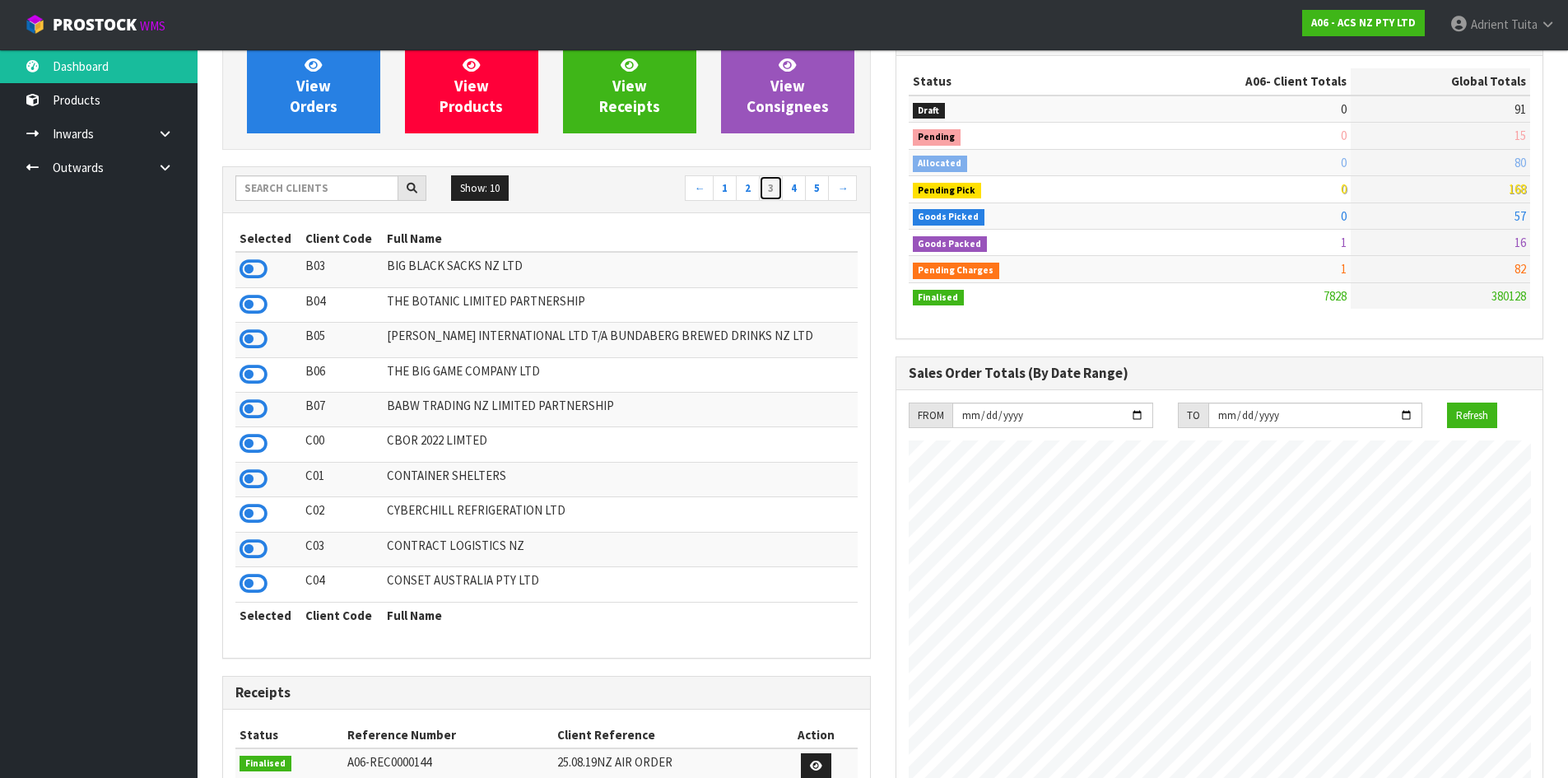
click at [783, 191] on link "3" at bounding box center [771, 188] width 24 height 26
click at [786, 191] on link "4" at bounding box center [793, 188] width 24 height 26
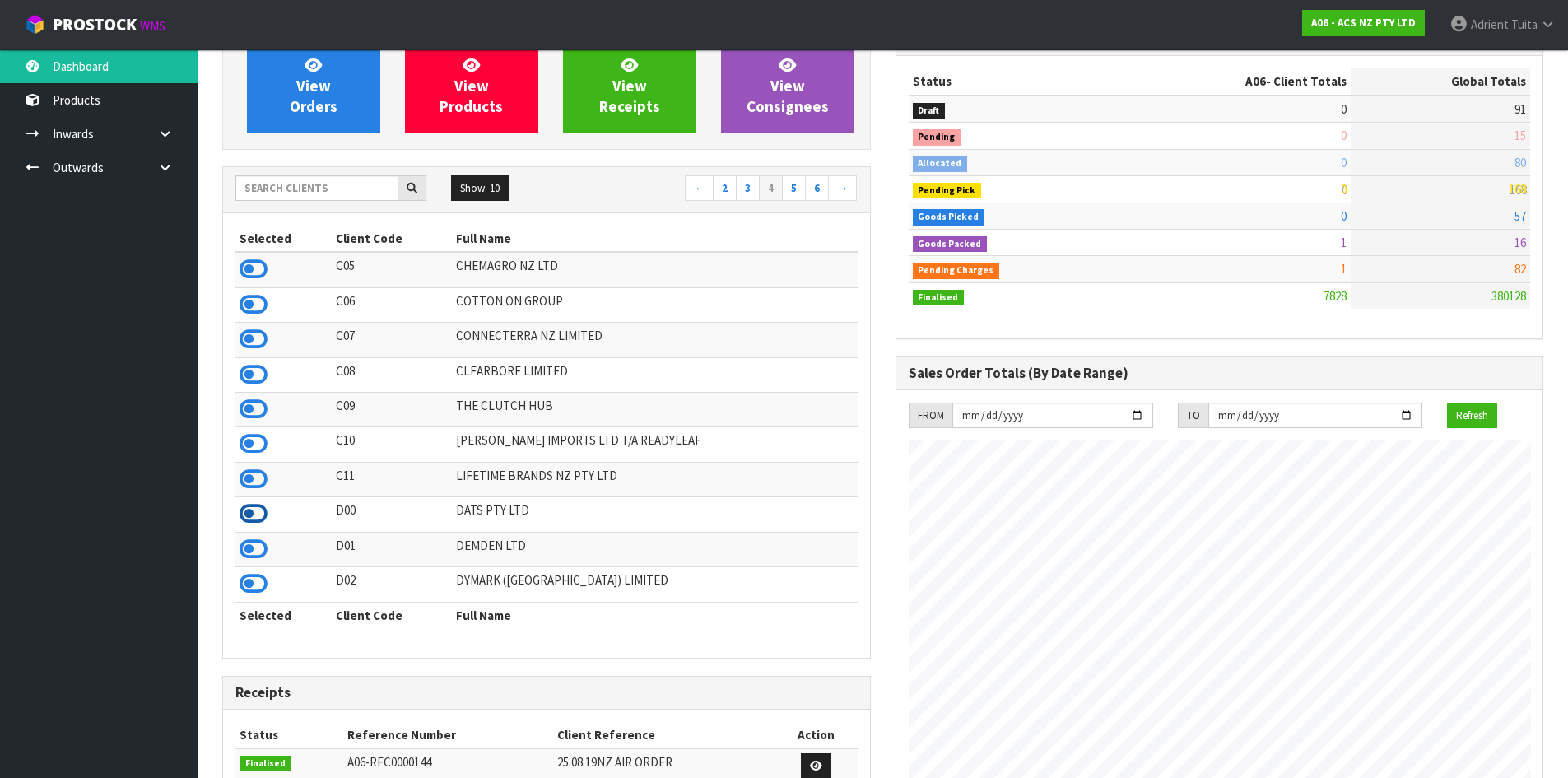
click at [249, 507] on icon at bounding box center [253, 513] width 28 height 24
click at [256, 546] on icon at bounding box center [253, 548] width 28 height 24
click at [798, 190] on link "5" at bounding box center [793, 188] width 24 height 26
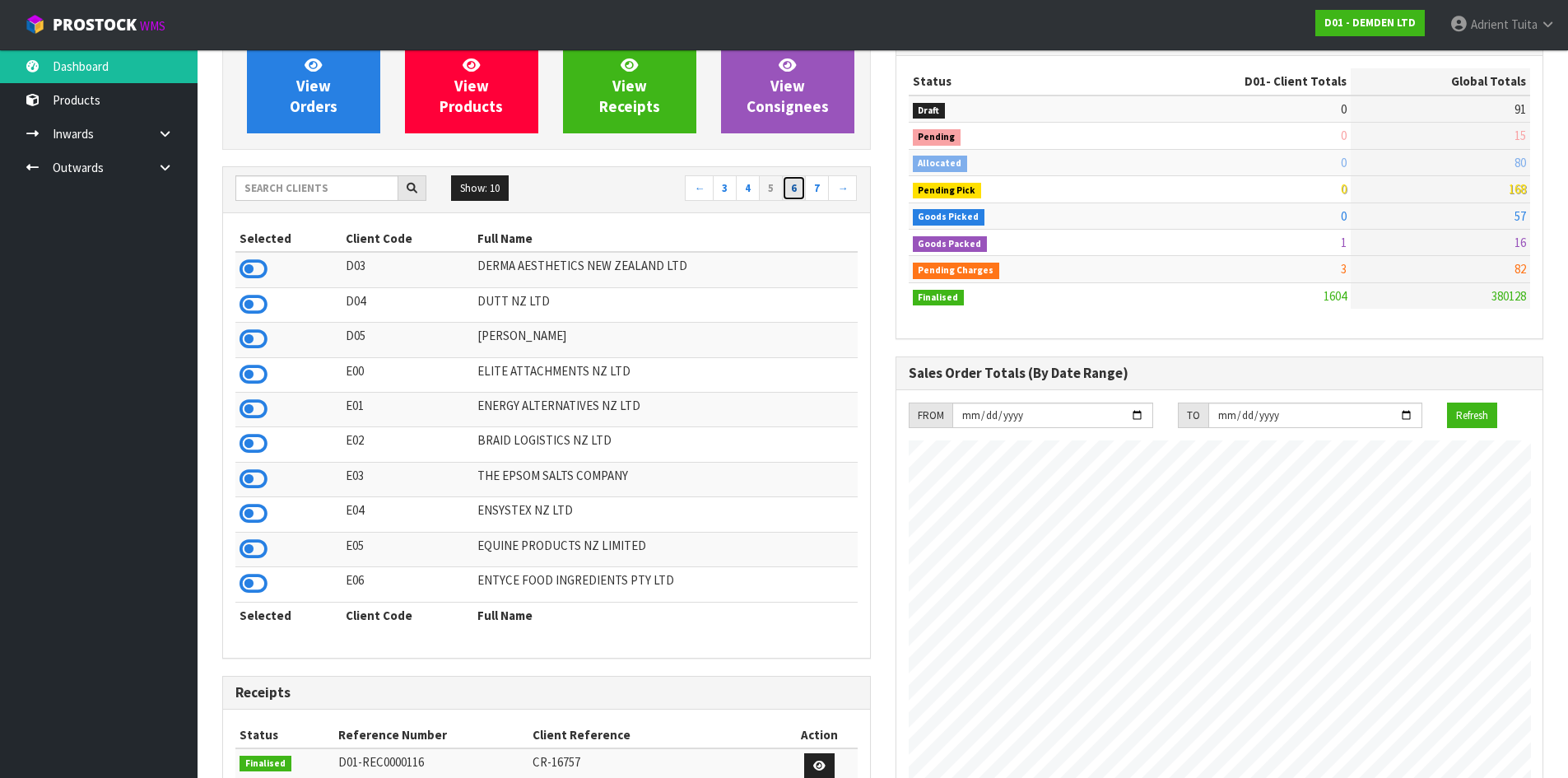
click at [789, 191] on link "6" at bounding box center [793, 188] width 24 height 26
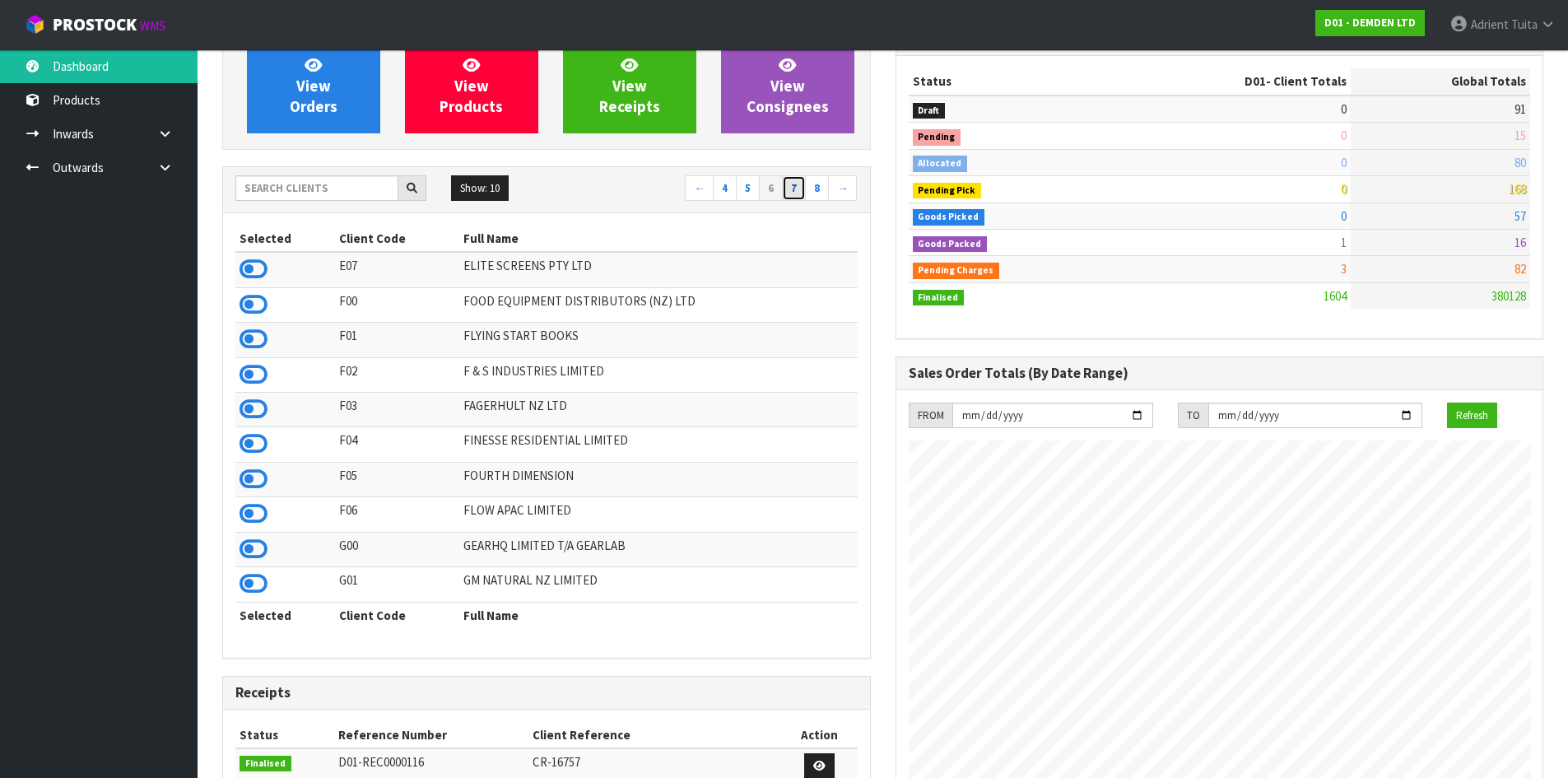
click at [801, 182] on link "7" at bounding box center [793, 188] width 24 height 26
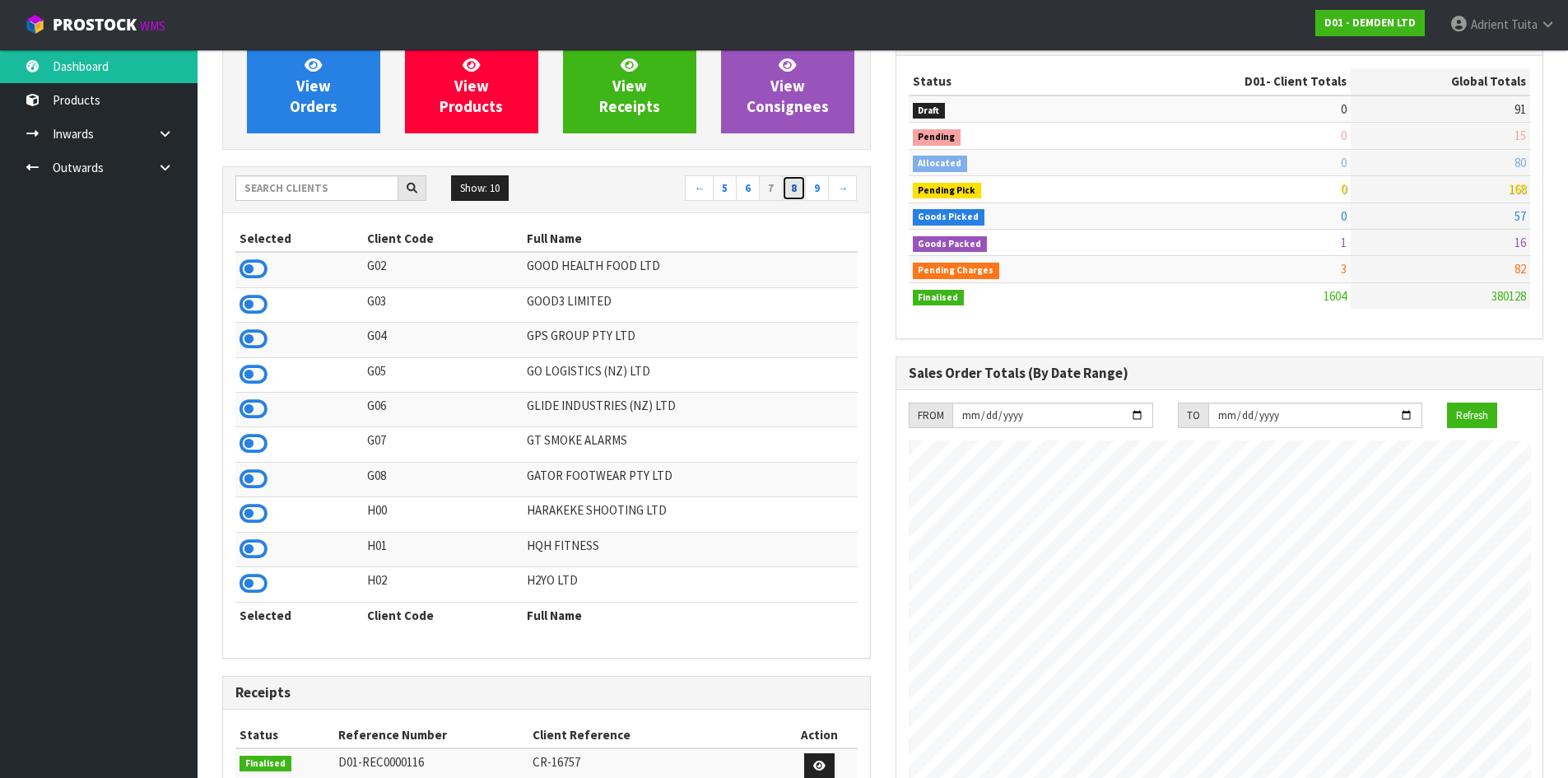
click at [794, 191] on link "8" at bounding box center [793, 188] width 24 height 26
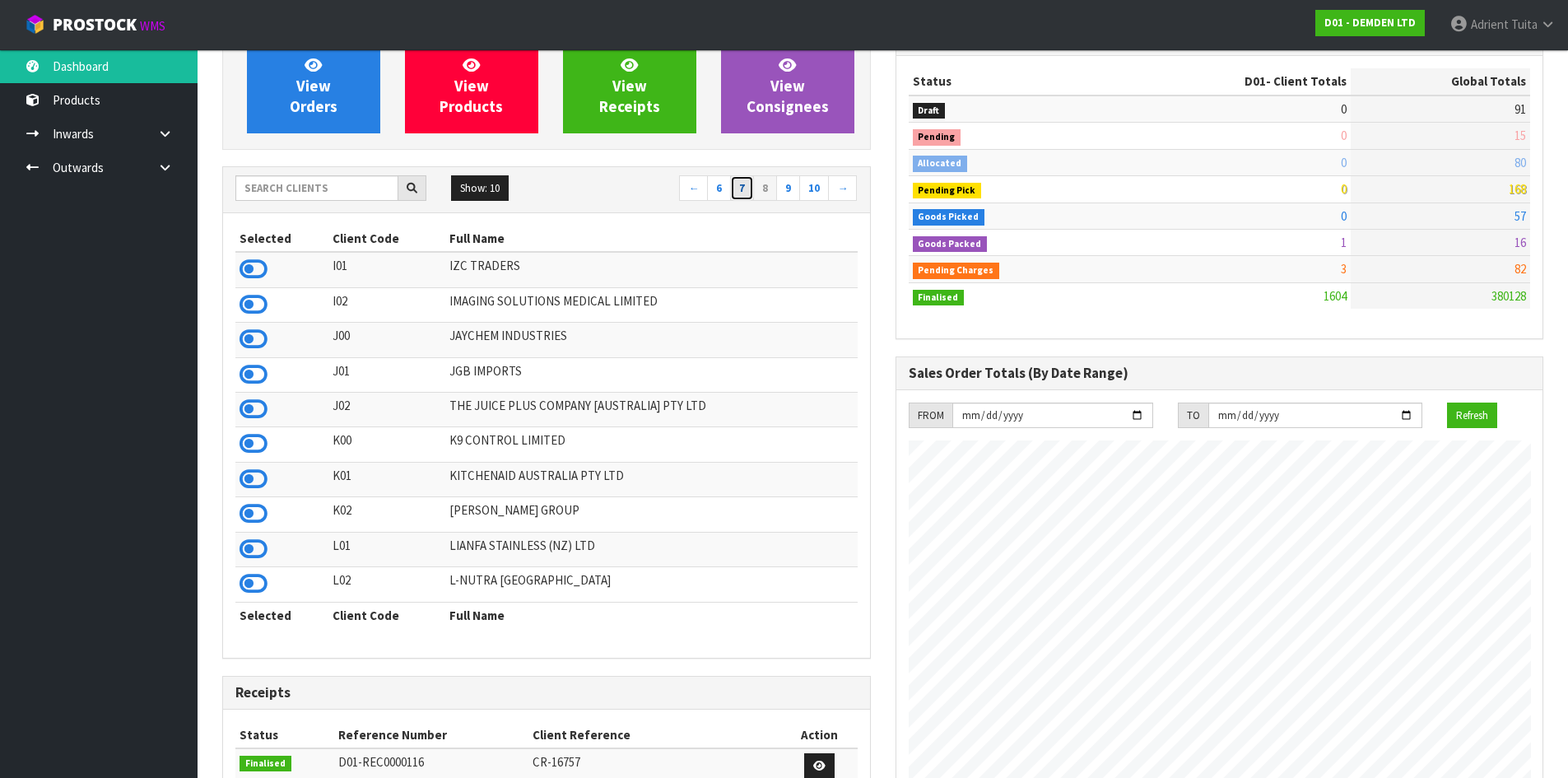
click at [753, 189] on link "7" at bounding box center [742, 188] width 24 height 26
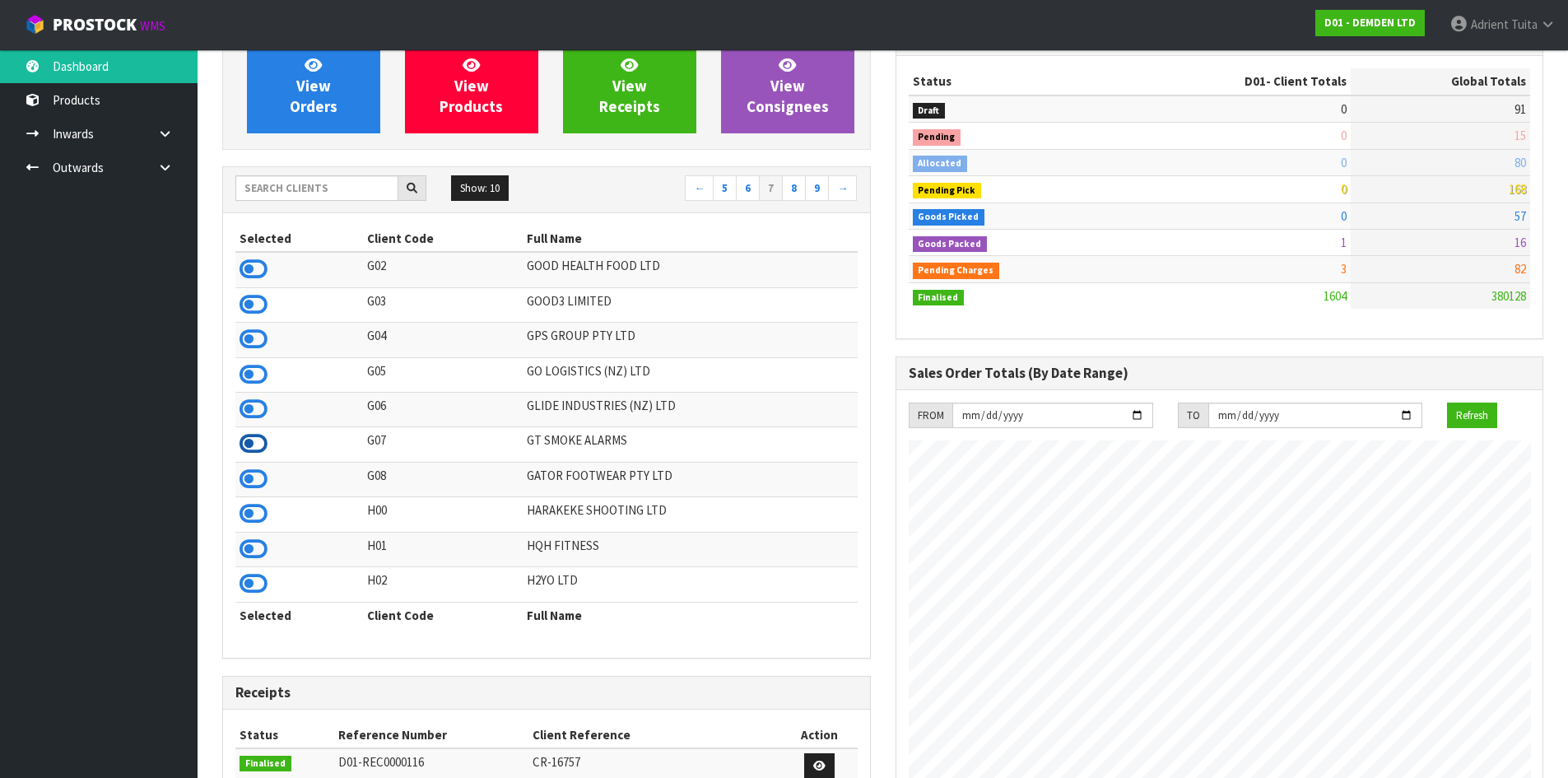
click at [260, 443] on icon at bounding box center [253, 443] width 28 height 24
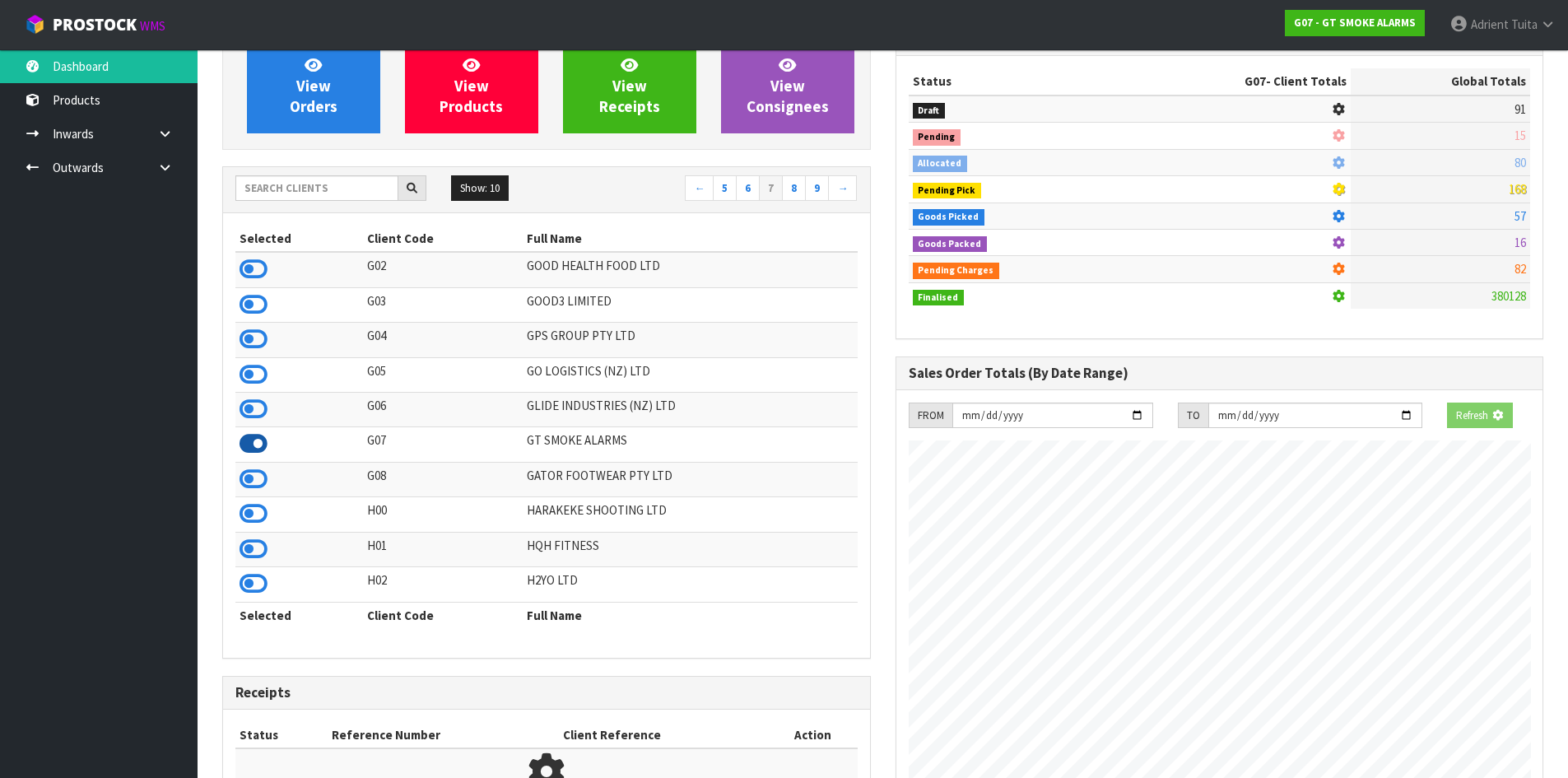
scroll to position [0, 0]
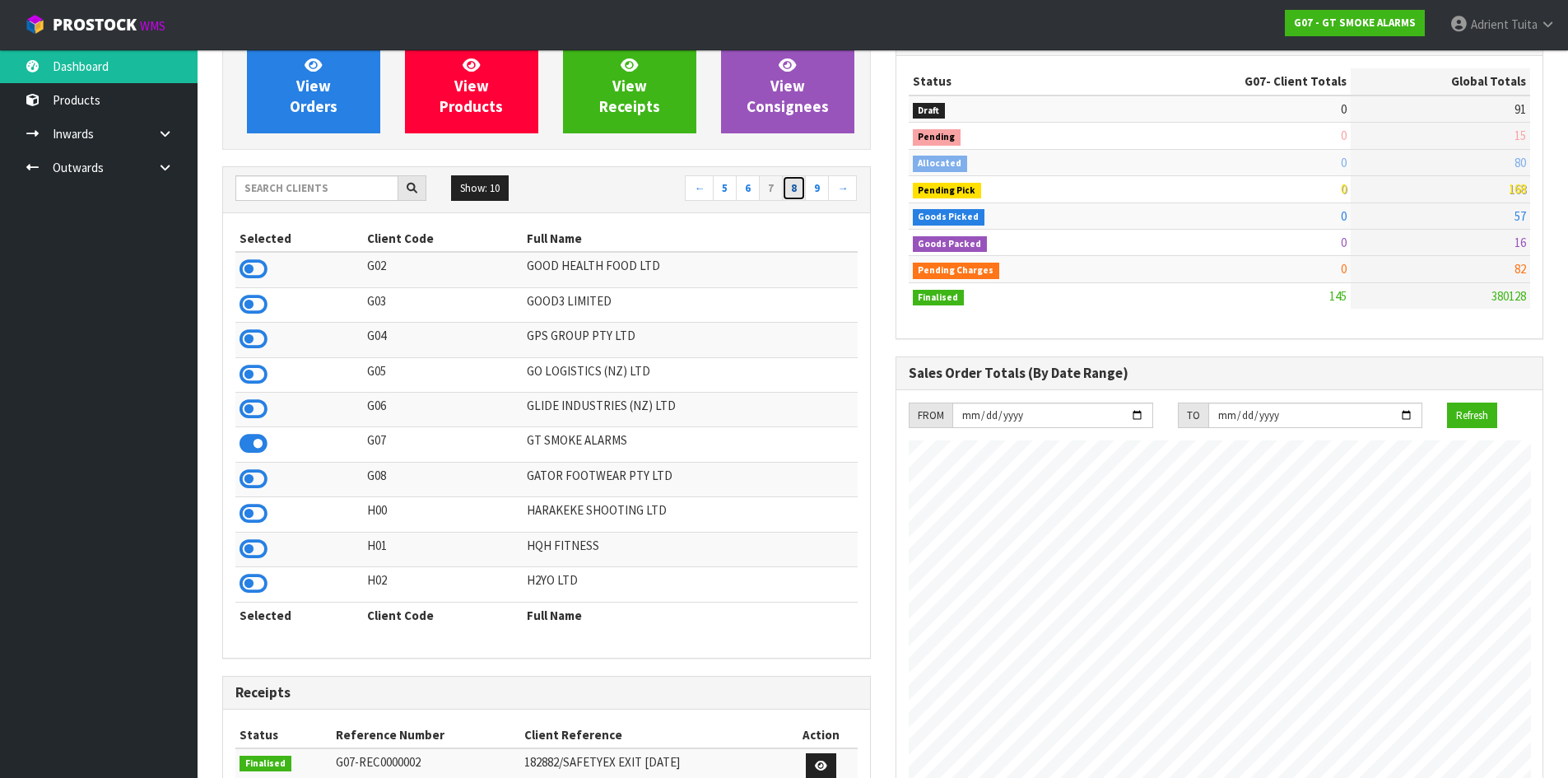
click at [791, 193] on link "8" at bounding box center [793, 188] width 24 height 26
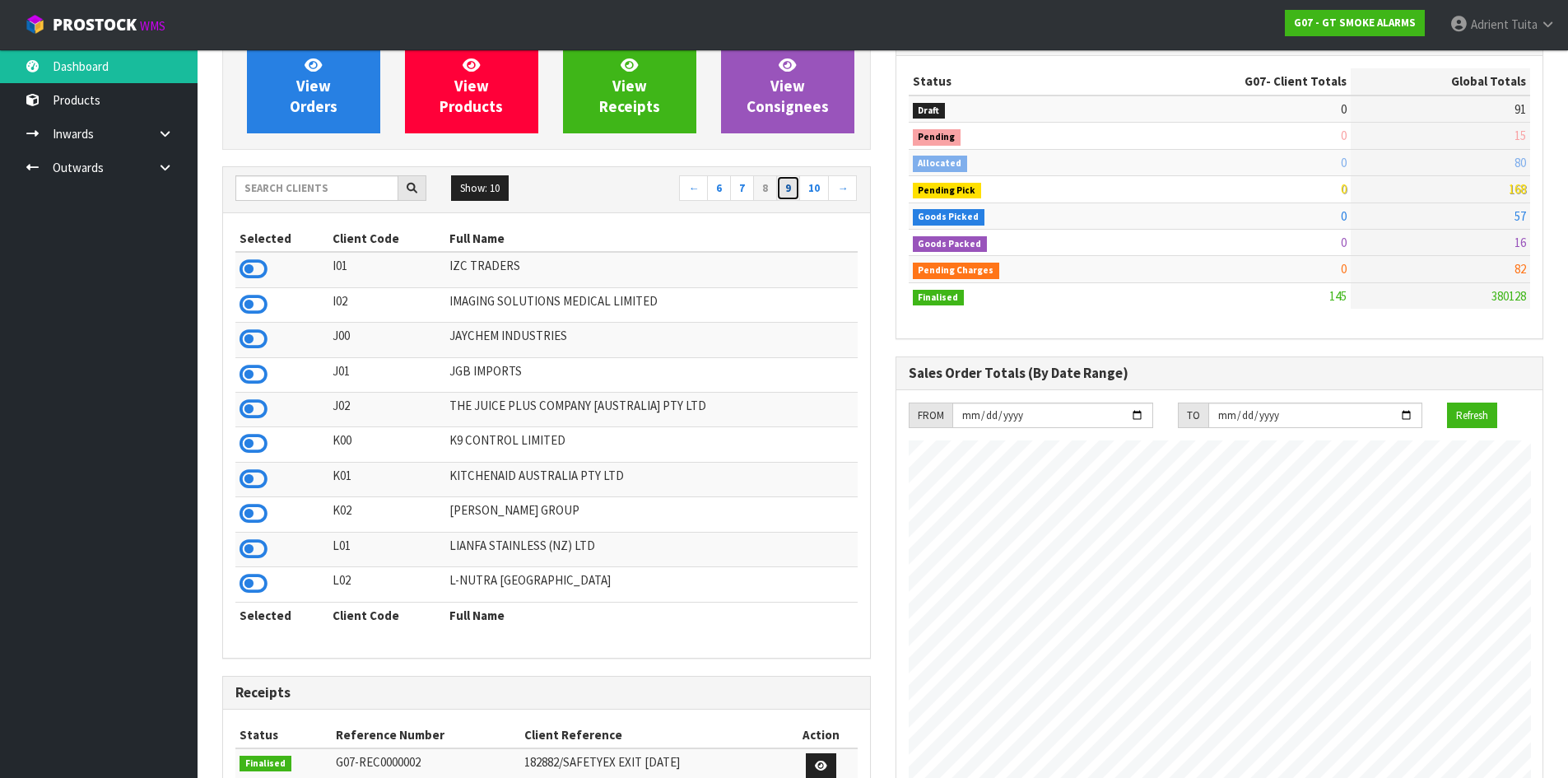
click at [792, 195] on link "9" at bounding box center [787, 188] width 24 height 26
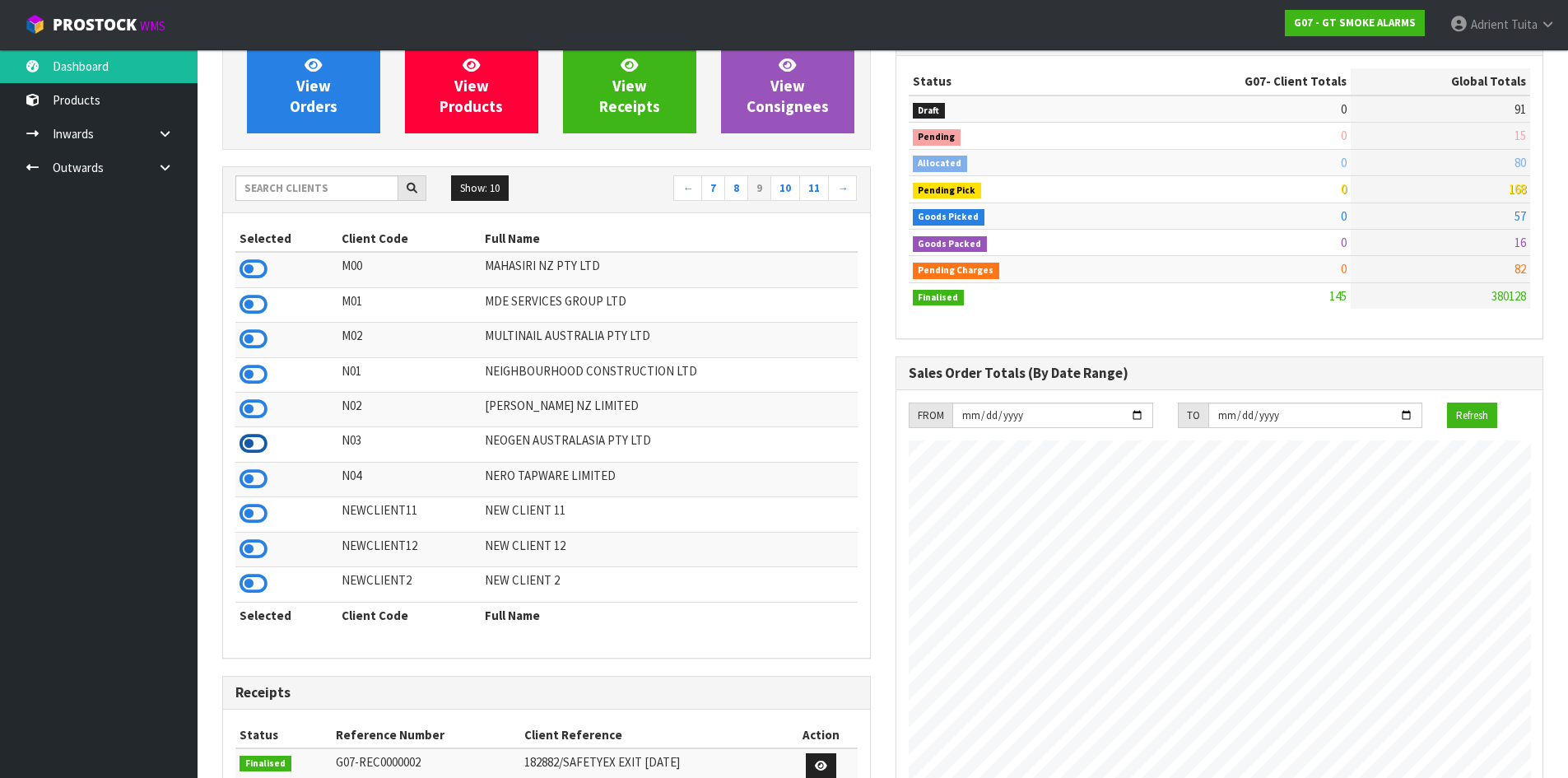
click at [250, 441] on icon at bounding box center [253, 443] width 28 height 24
click at [791, 185] on link "10" at bounding box center [784, 188] width 29 height 26
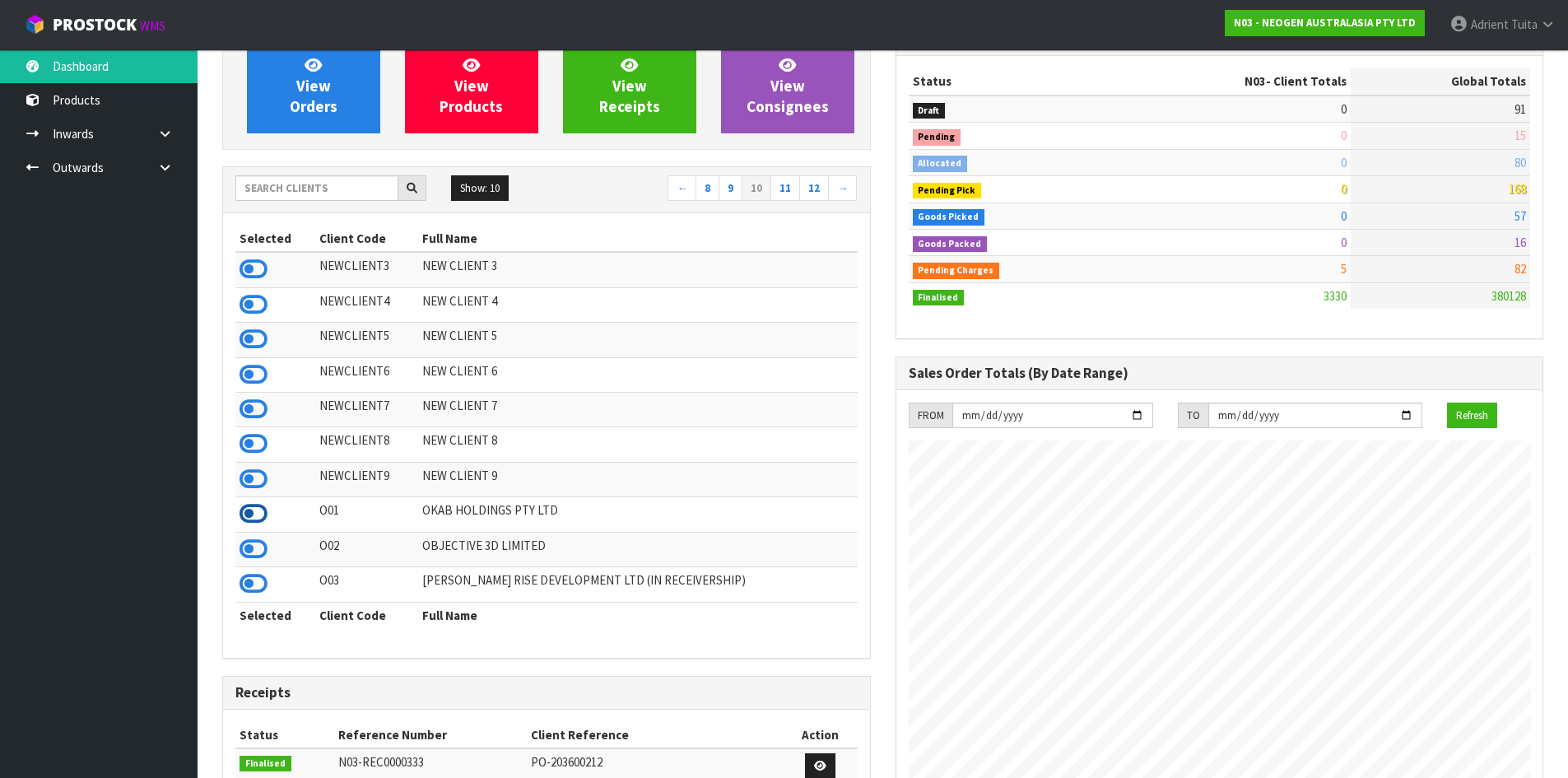
click at [244, 511] on icon at bounding box center [253, 513] width 28 height 24
click at [782, 191] on link "11" at bounding box center [784, 188] width 29 height 26
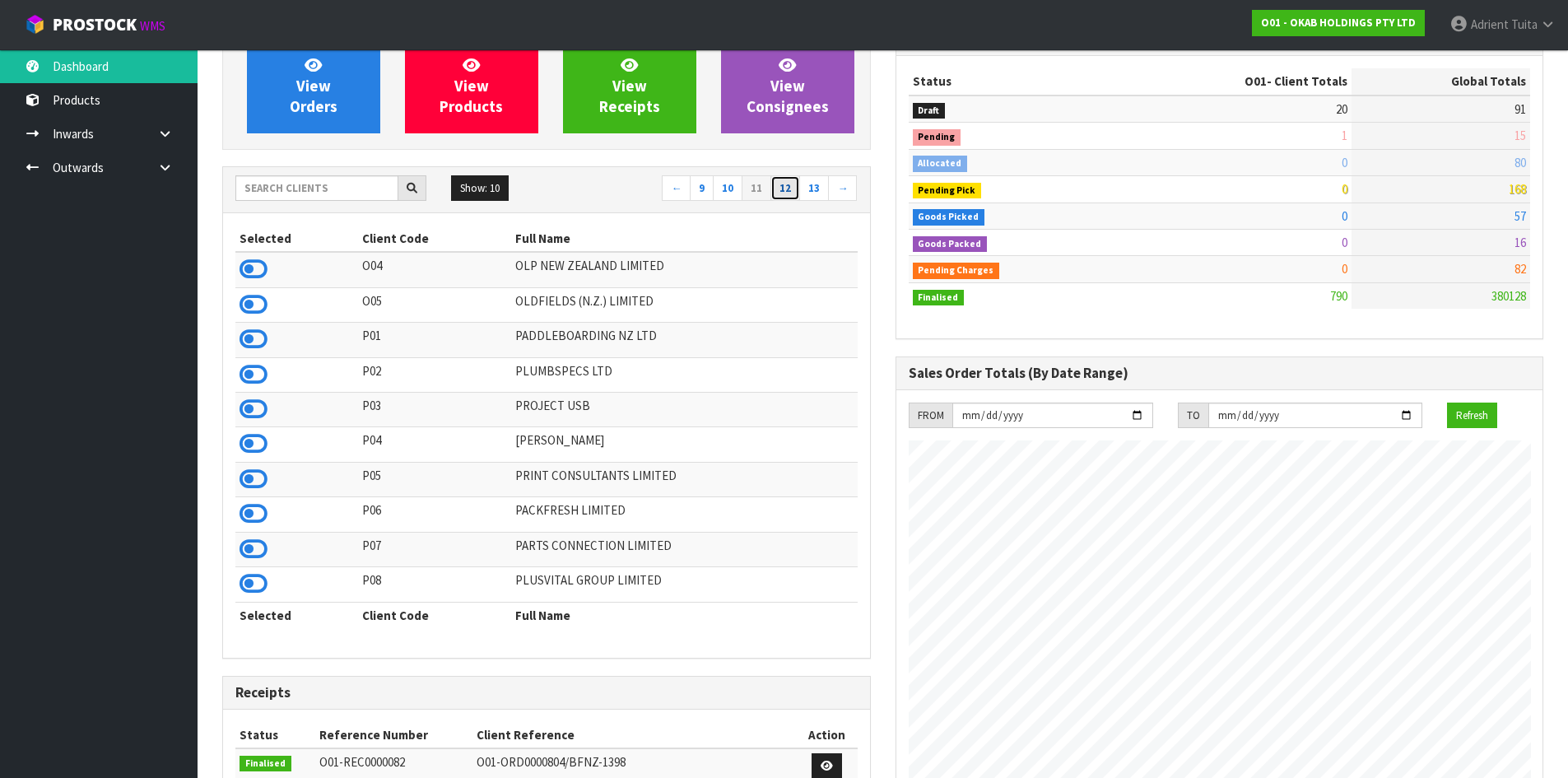
click at [784, 191] on link "12" at bounding box center [784, 188] width 29 height 26
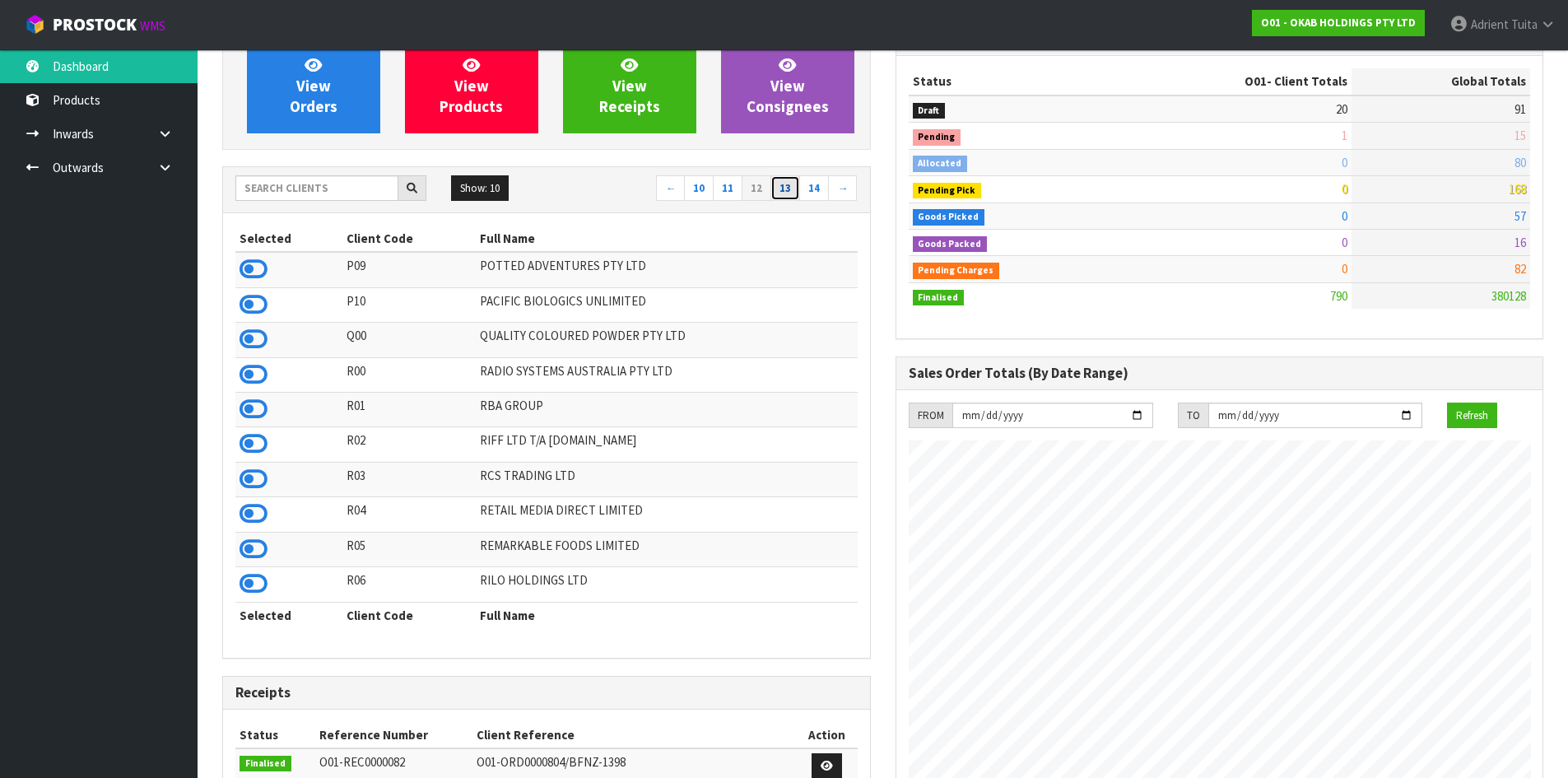
click at [791, 194] on link "13" at bounding box center [784, 188] width 29 height 26
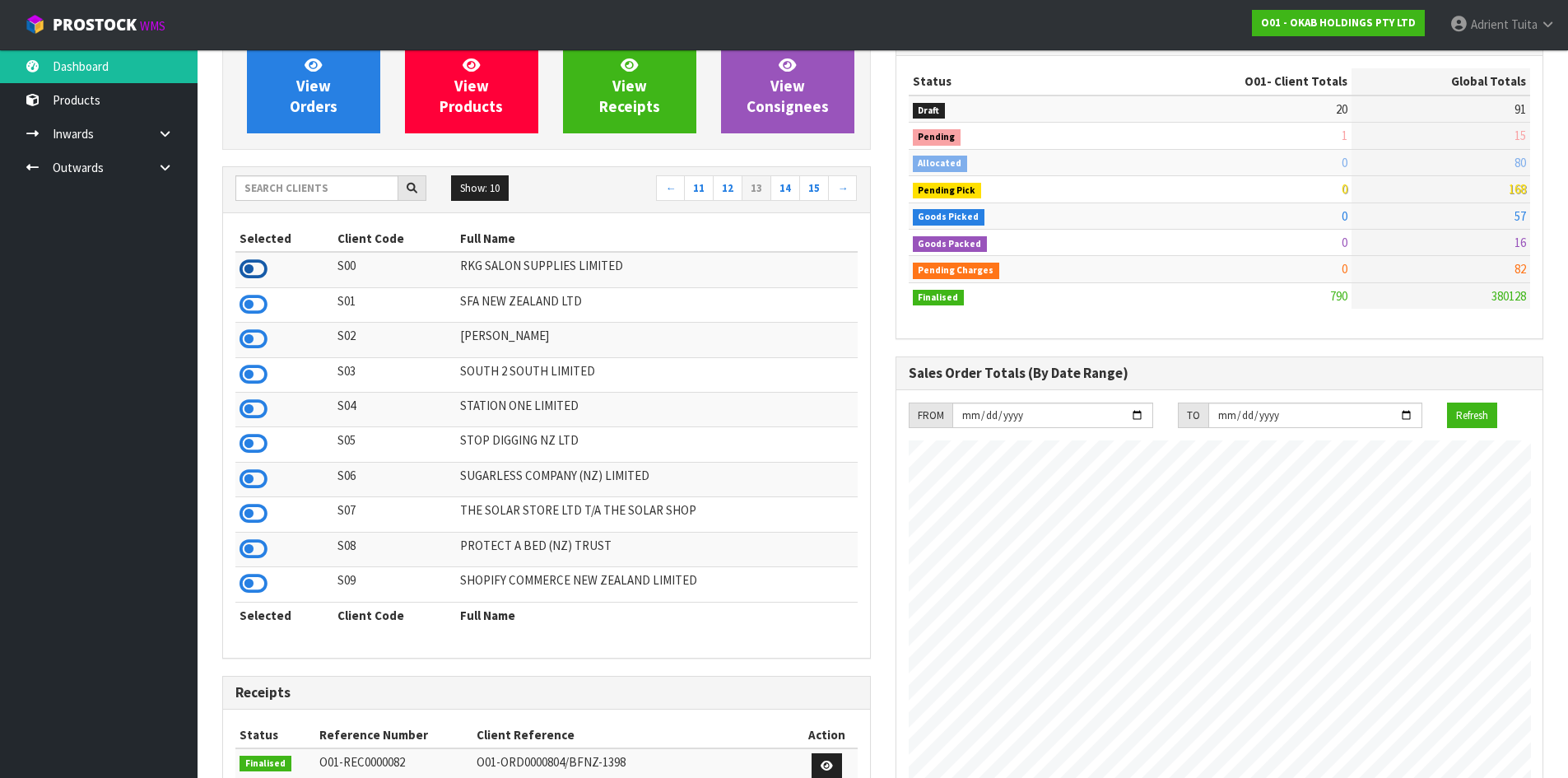
click at [244, 263] on icon at bounding box center [253, 268] width 28 height 24
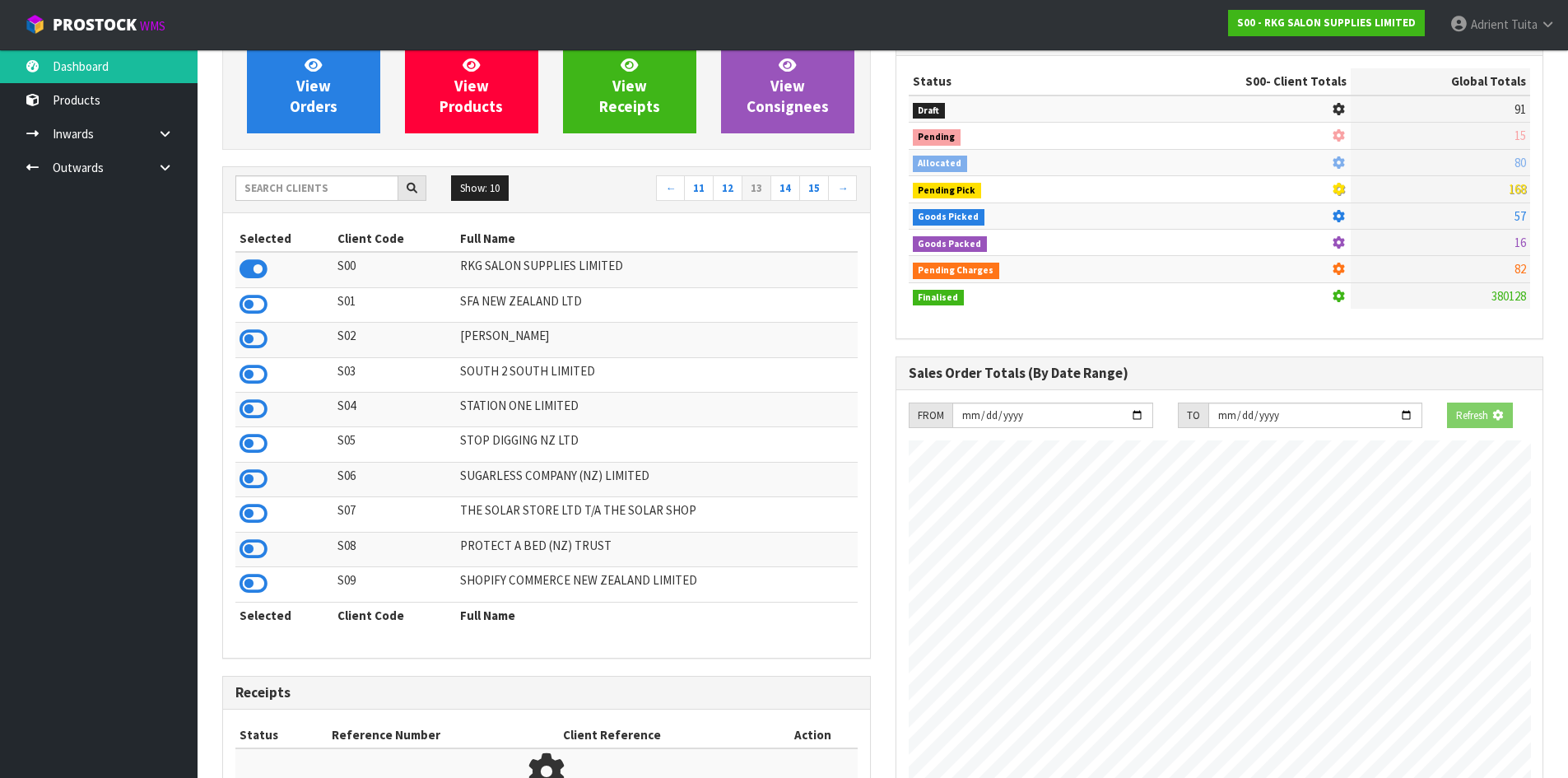
scroll to position [1248, 673]
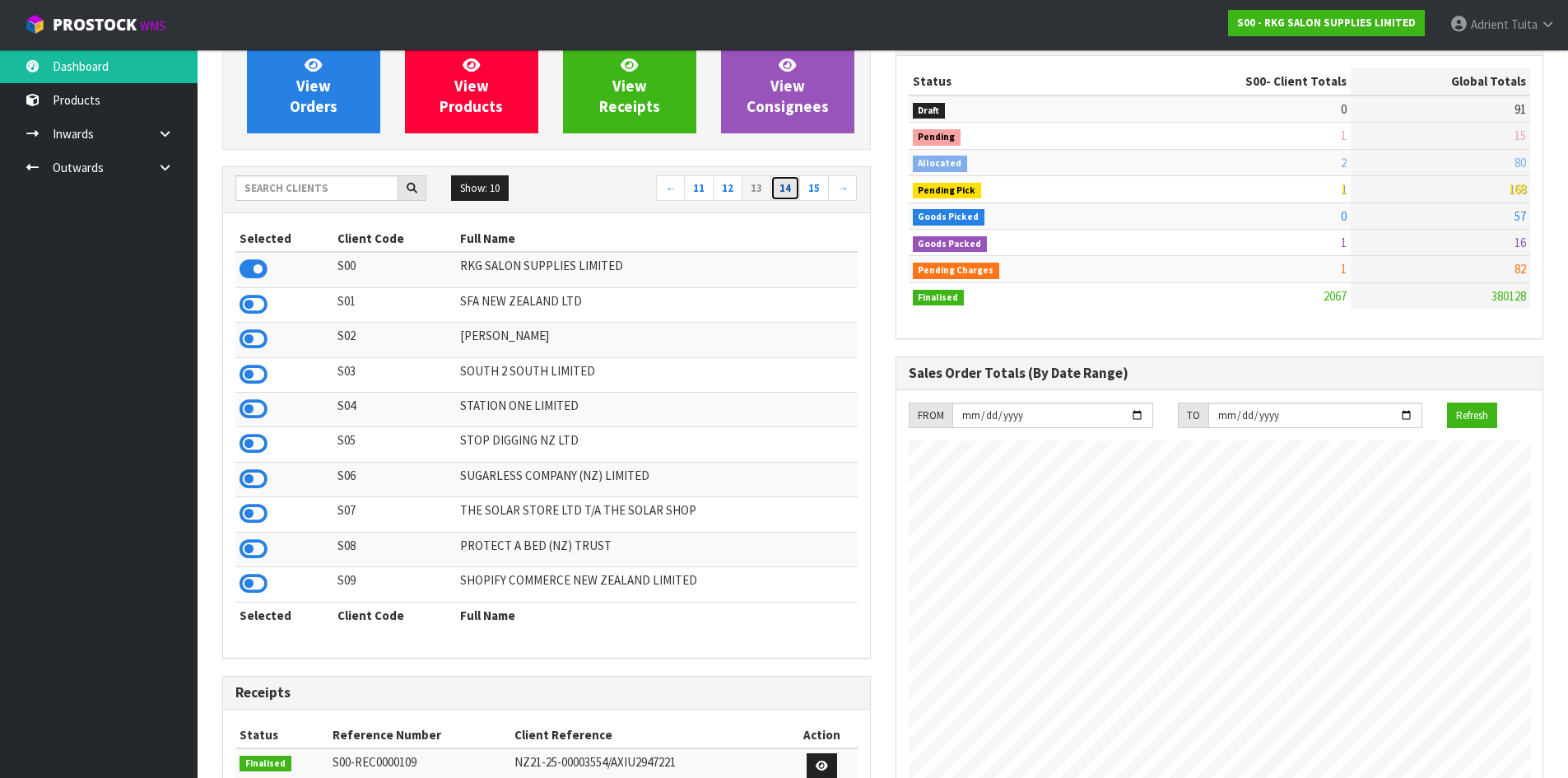
click at [778, 189] on link "14" at bounding box center [784, 188] width 29 height 26
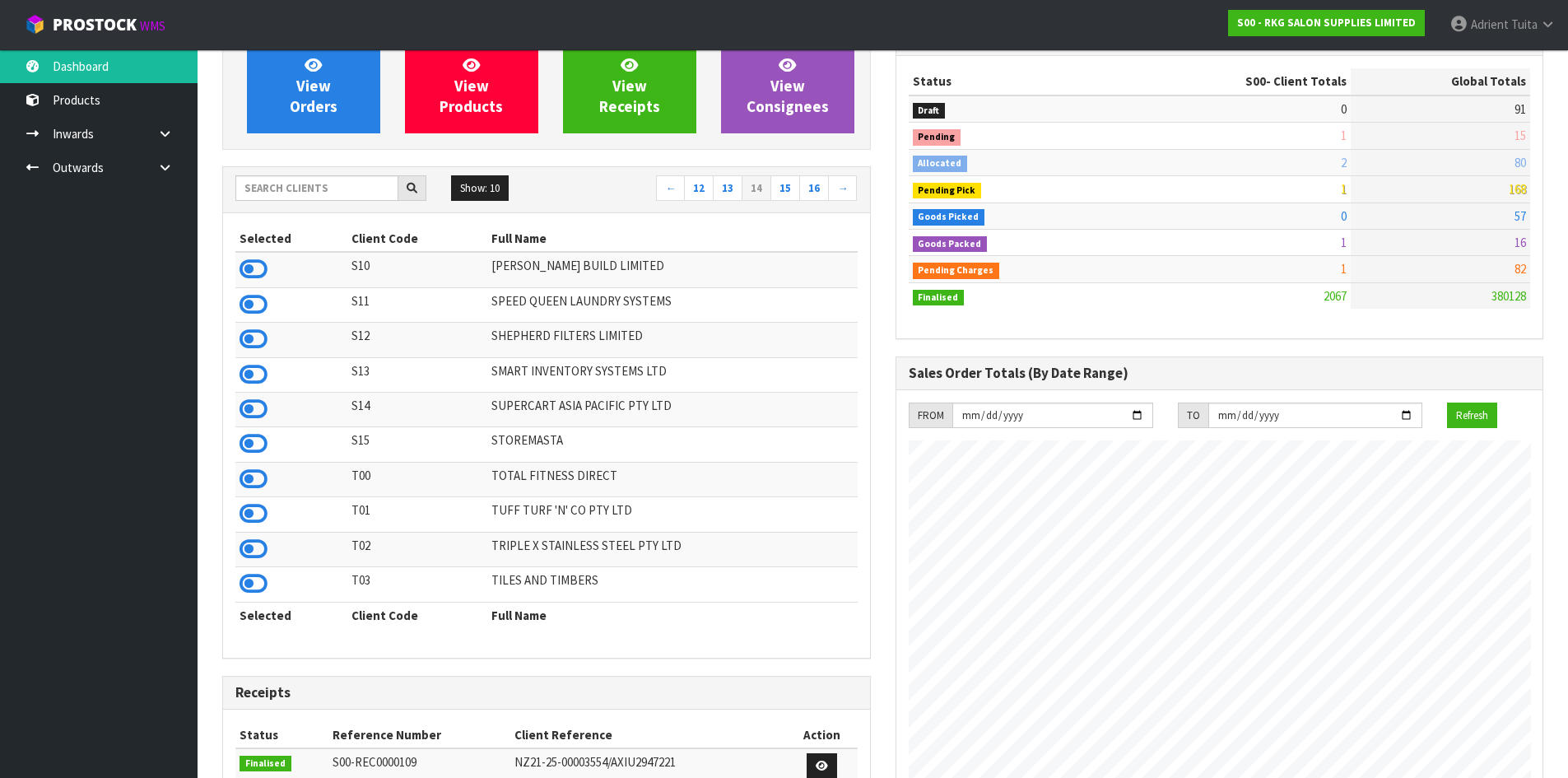
click at [268, 510] on td at bounding box center [291, 514] width 112 height 35
click at [263, 512] on icon at bounding box center [253, 513] width 28 height 24
click at [781, 194] on link "15" at bounding box center [784, 188] width 29 height 26
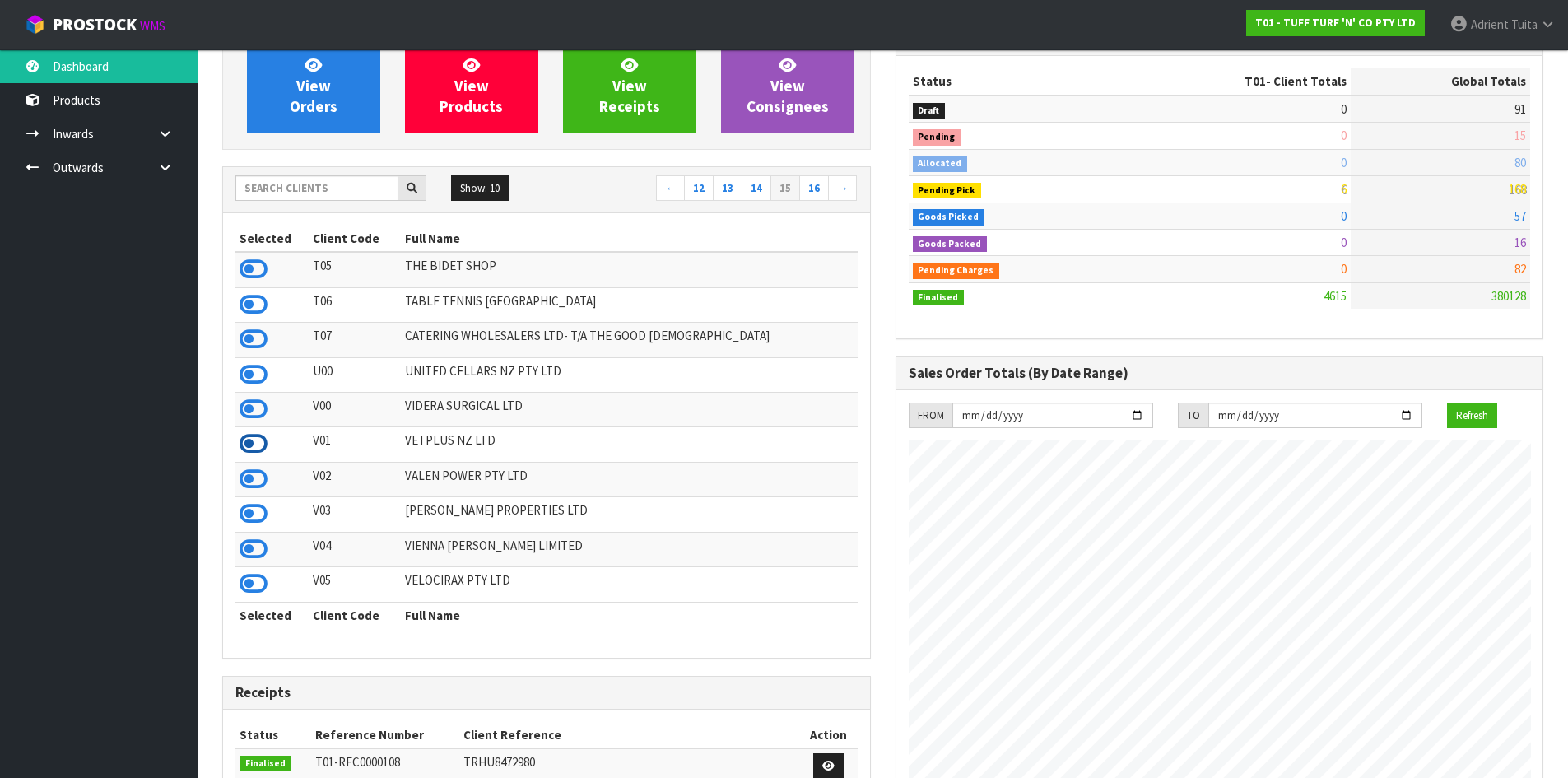
click at [249, 442] on icon at bounding box center [253, 443] width 28 height 24
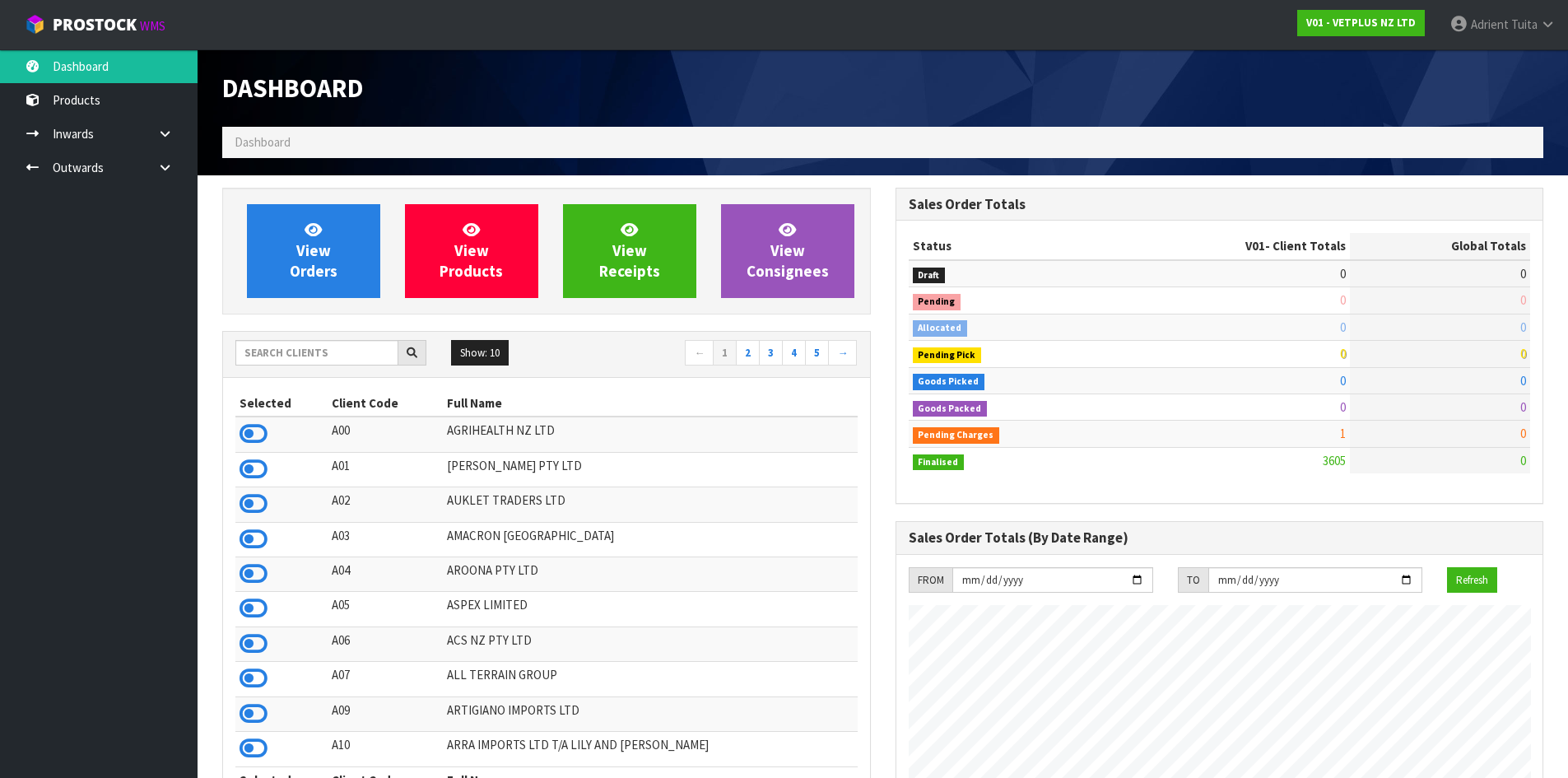
scroll to position [1248, 673]
click at [288, 344] on input "text" at bounding box center [317, 353] width 163 height 25
type input "DATS"
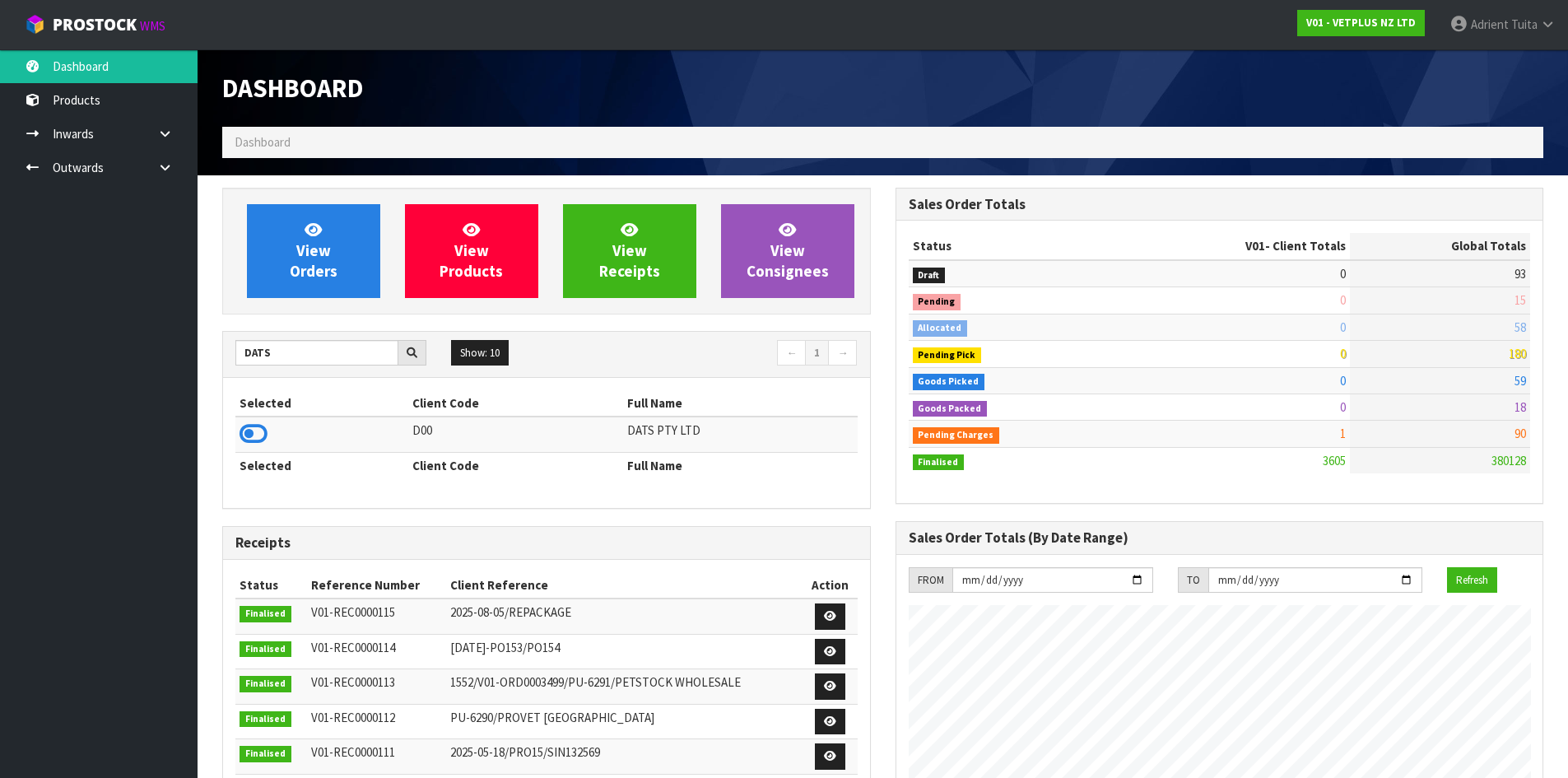
click at [252, 451] on td at bounding box center [322, 434] width 173 height 35
click at [255, 441] on icon at bounding box center [253, 433] width 28 height 24
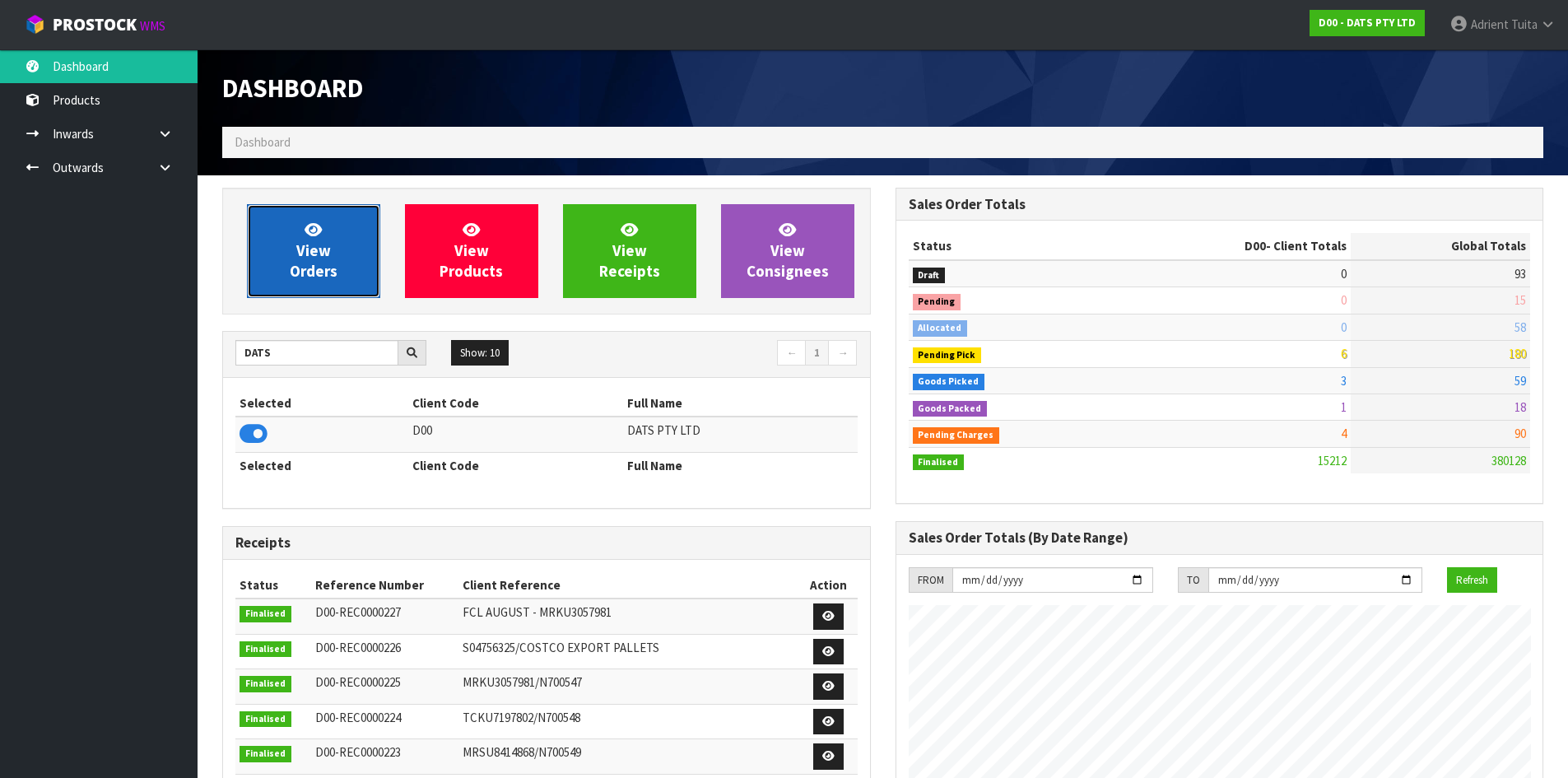
click at [352, 221] on link "View Orders" at bounding box center [313, 251] width 133 height 94
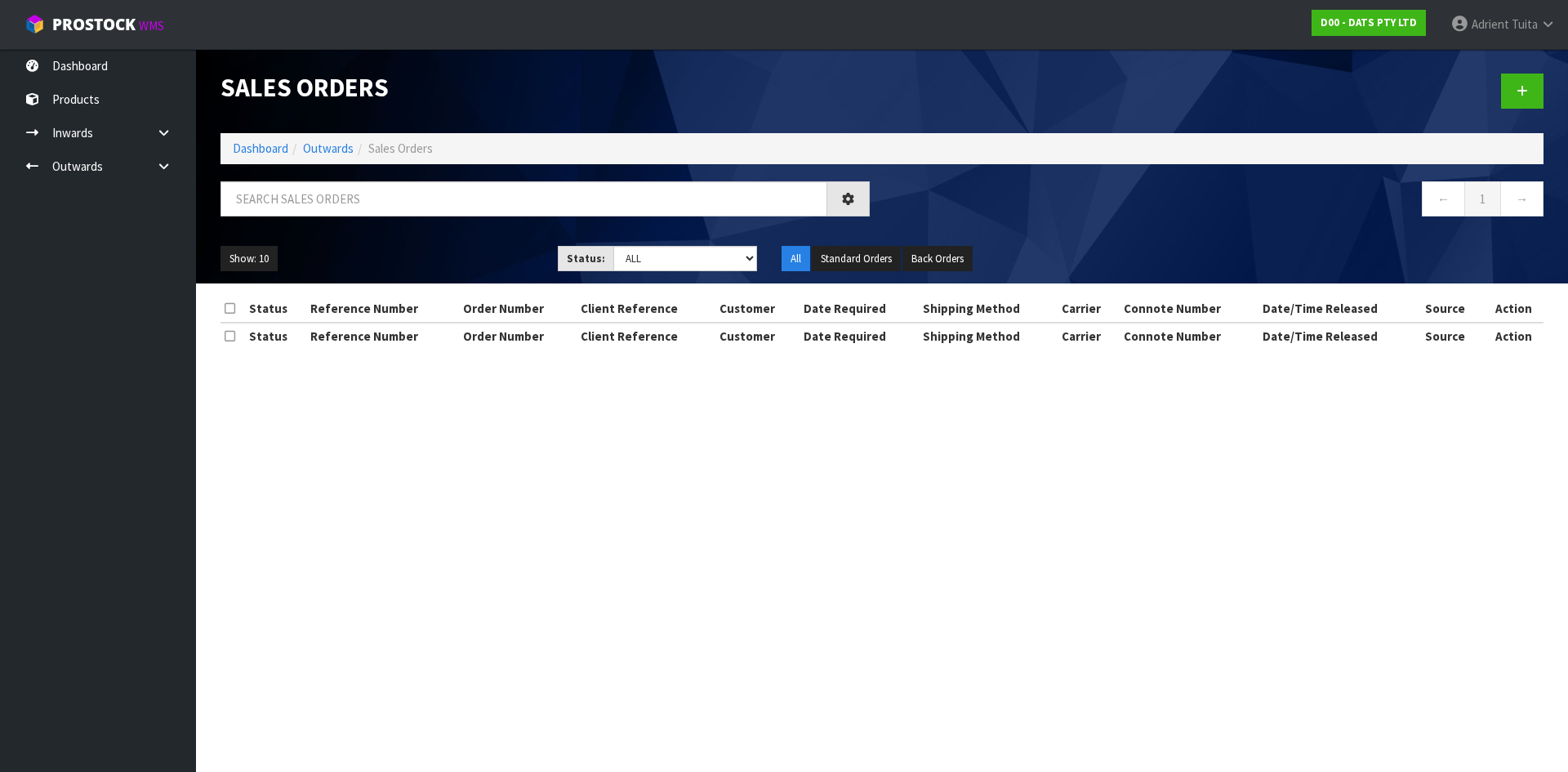
click at [397, 174] on div "Sales Orders Dashboard Outwards Sales Orders ← 1 → Show: 10 5 10 25 50 Status: …" at bounding box center [882, 166] width 1348 height 234
click at [247, 159] on ol "Dashboard Outwards Sales Orders" at bounding box center [882, 148] width 1323 height 30
click at [255, 147] on link "Dashboard" at bounding box center [261, 149] width 56 height 15
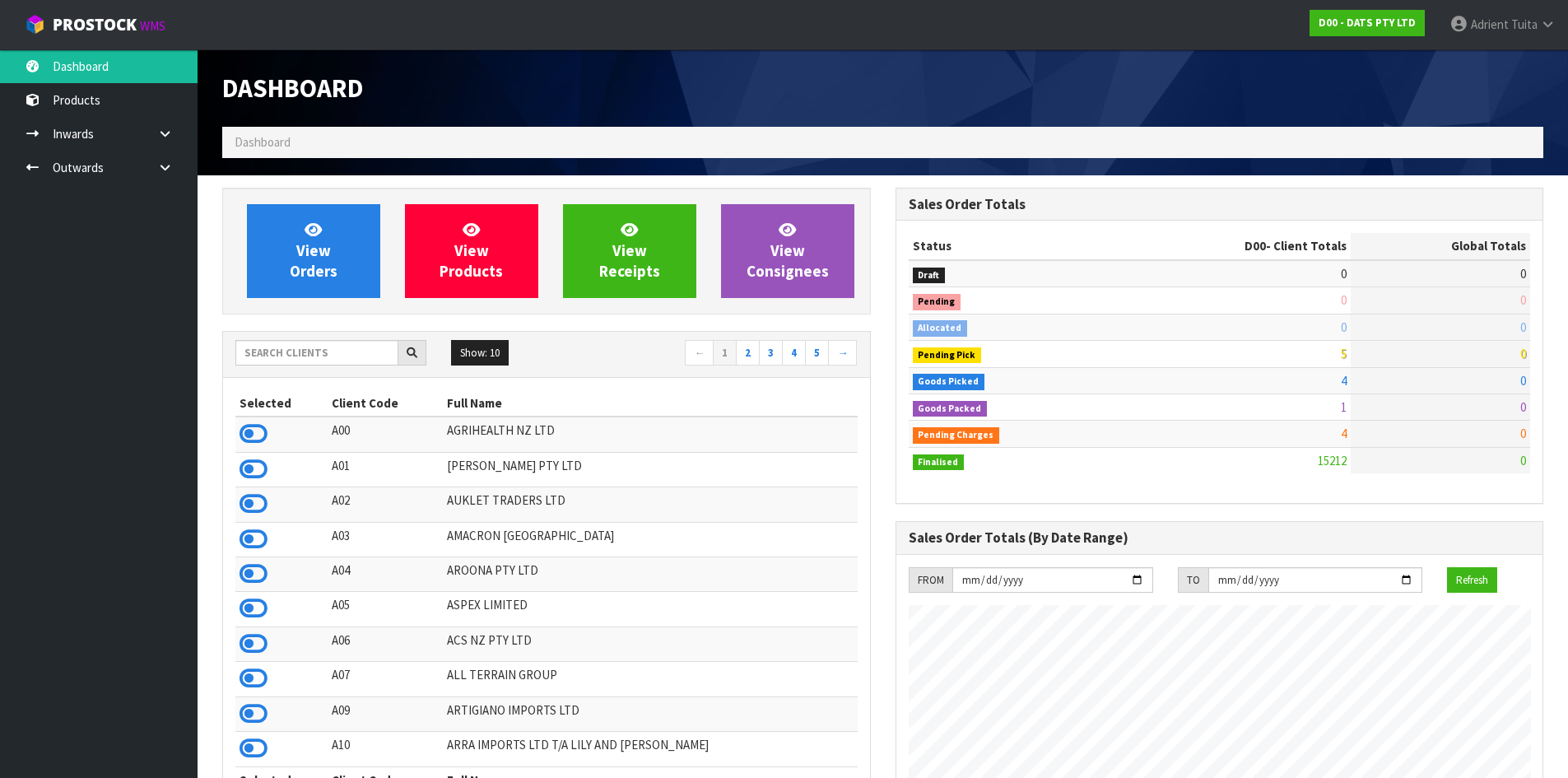
scroll to position [1248, 673]
click at [300, 265] on span "View Orders" at bounding box center [313, 250] width 48 height 61
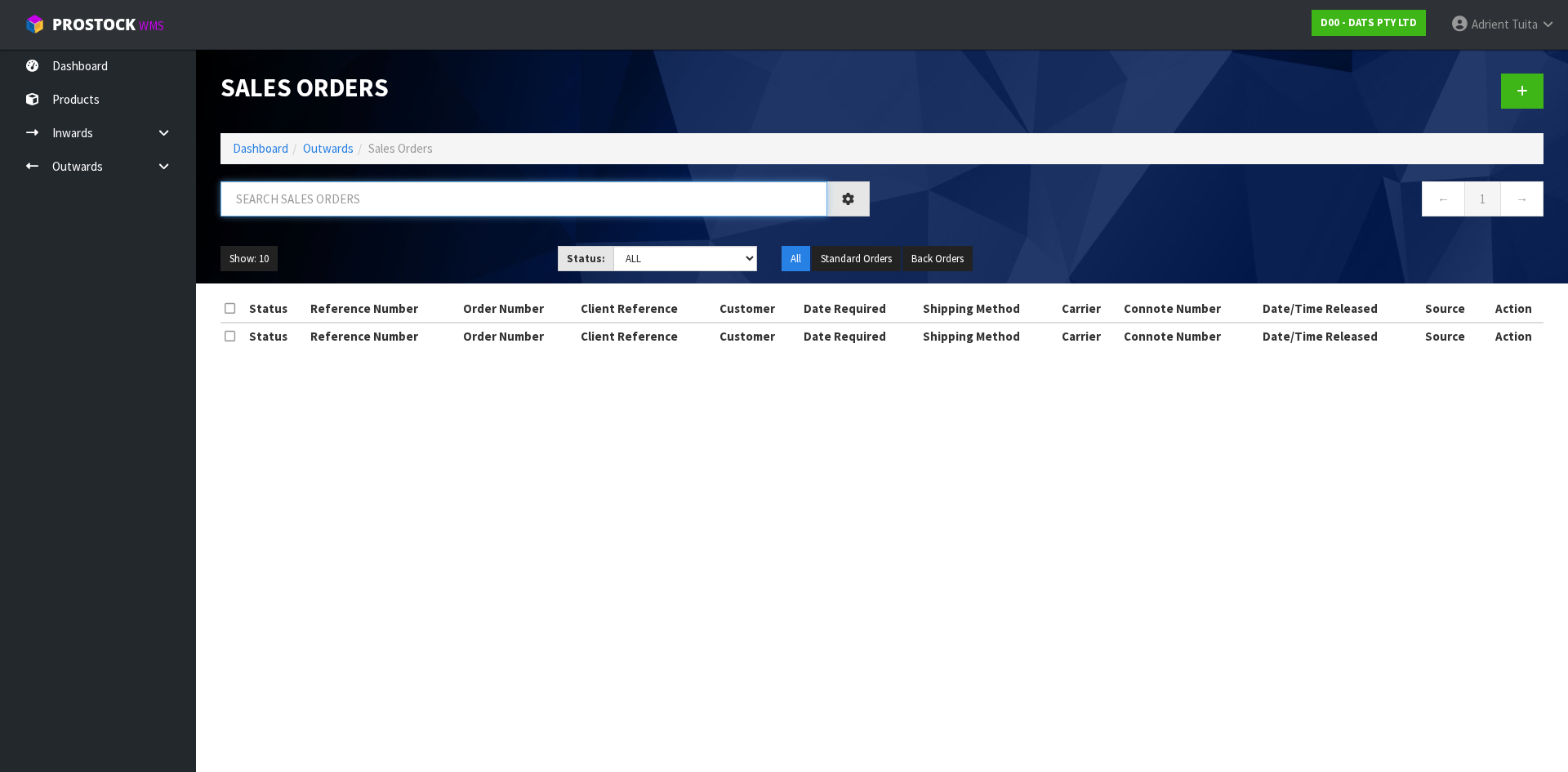
click at [306, 194] on input "text" at bounding box center [524, 199] width 607 height 35
type input "1817"
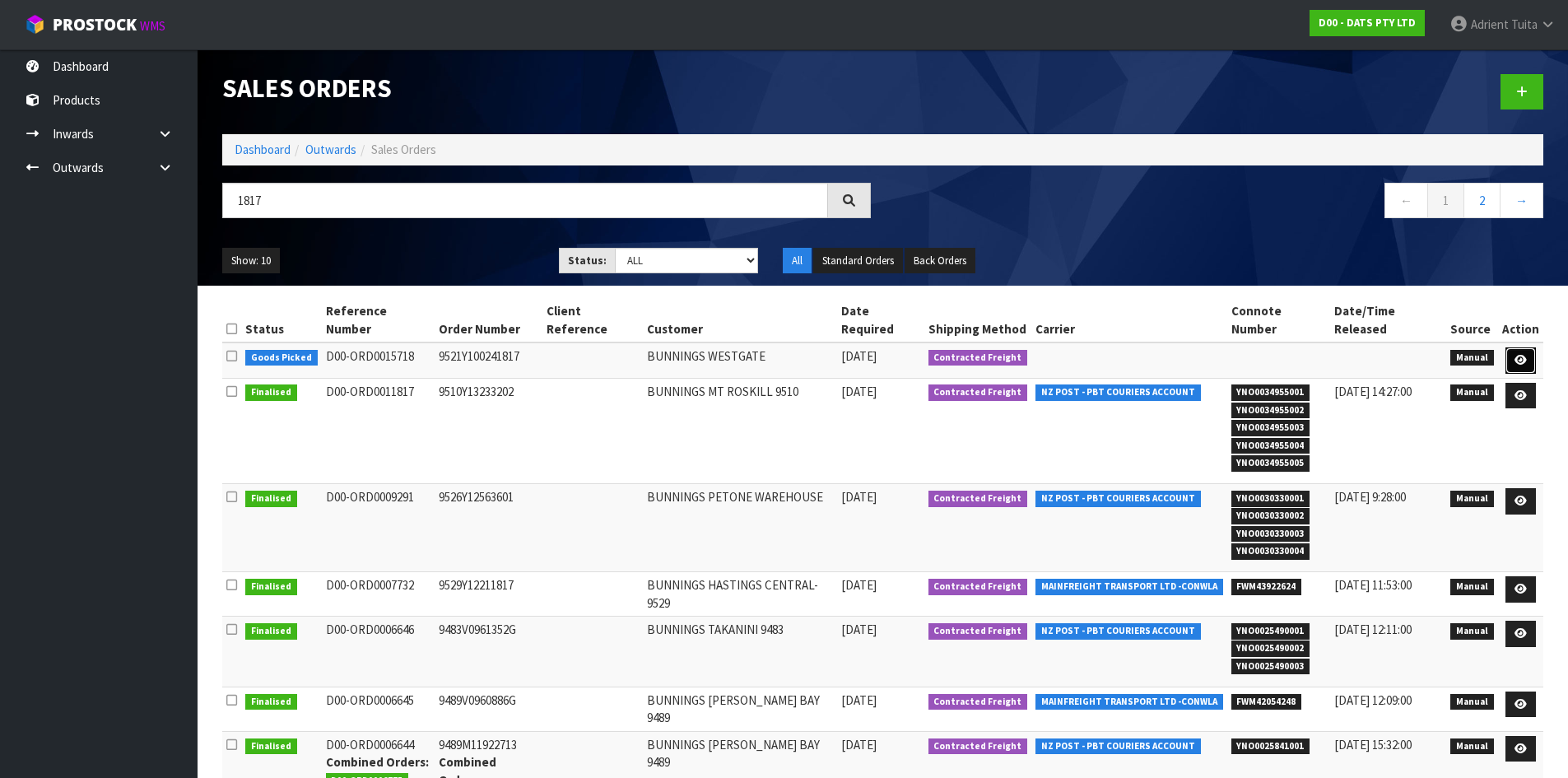
click at [1534, 347] on link at bounding box center [1519, 360] width 30 height 26
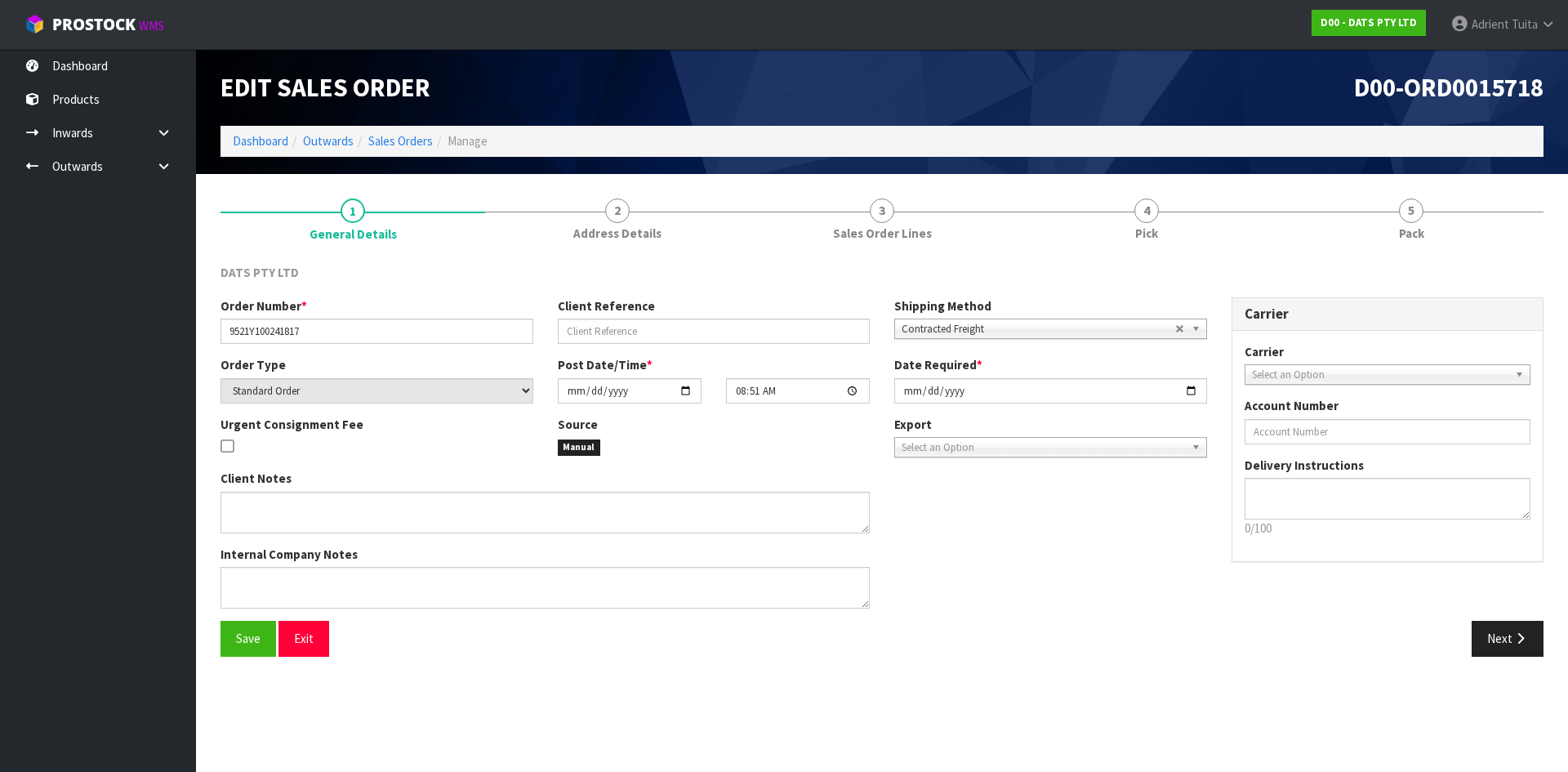
click at [1502, 234] on link "5 Pack" at bounding box center [1412, 218] width 264 height 65
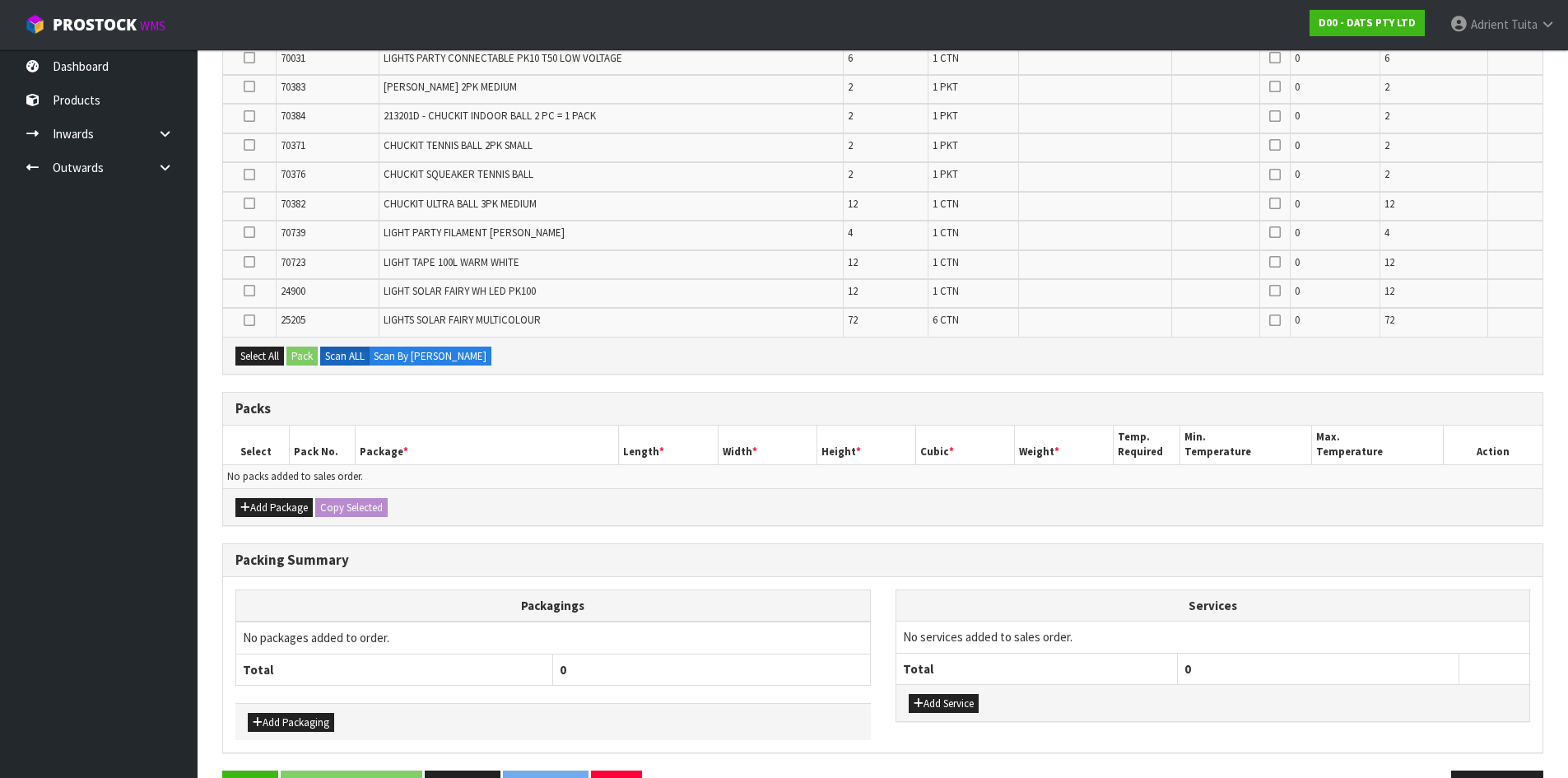
scroll to position [887, 0]
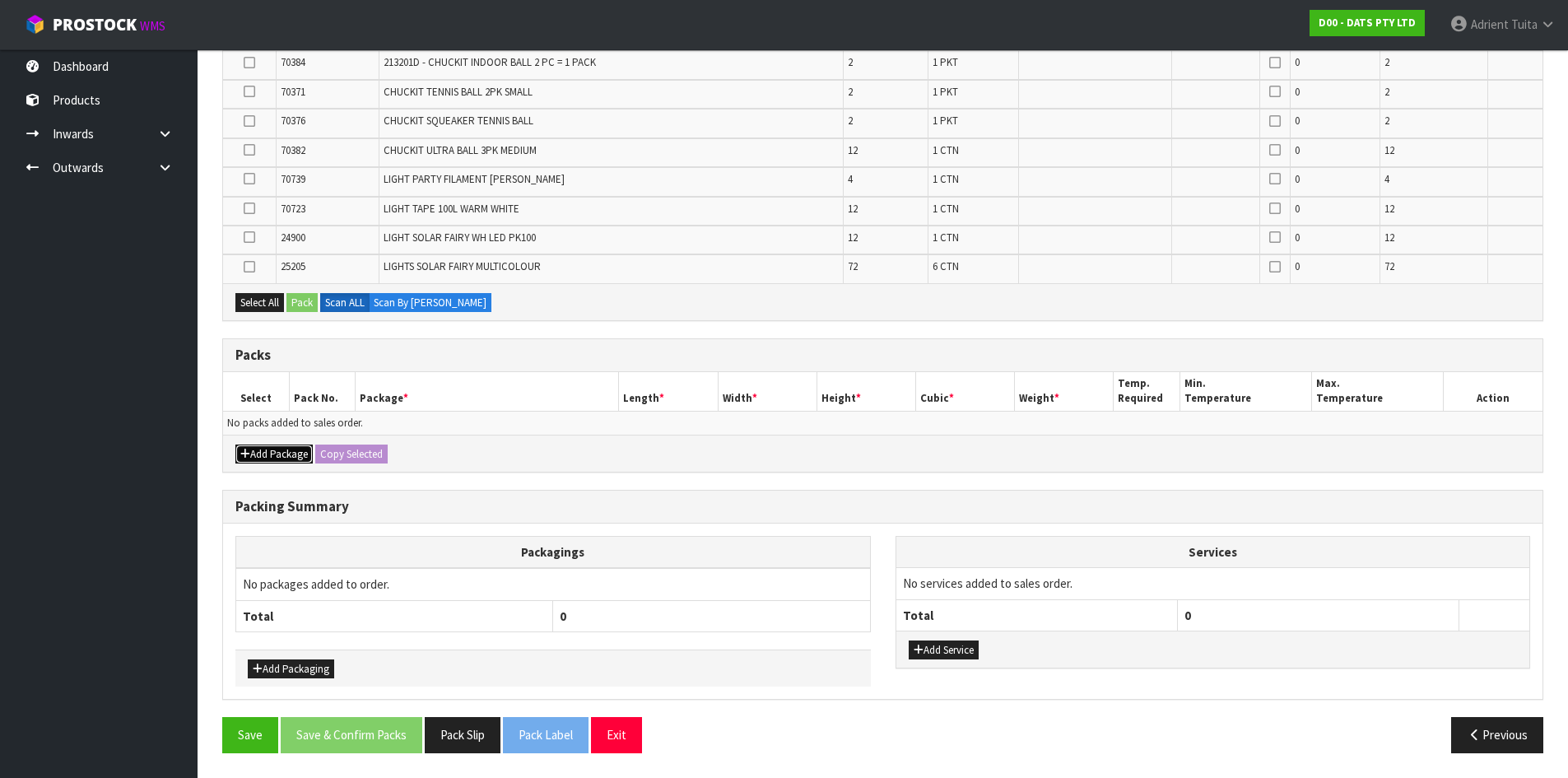
click at [247, 449] on icon "button" at bounding box center [245, 453] width 10 height 11
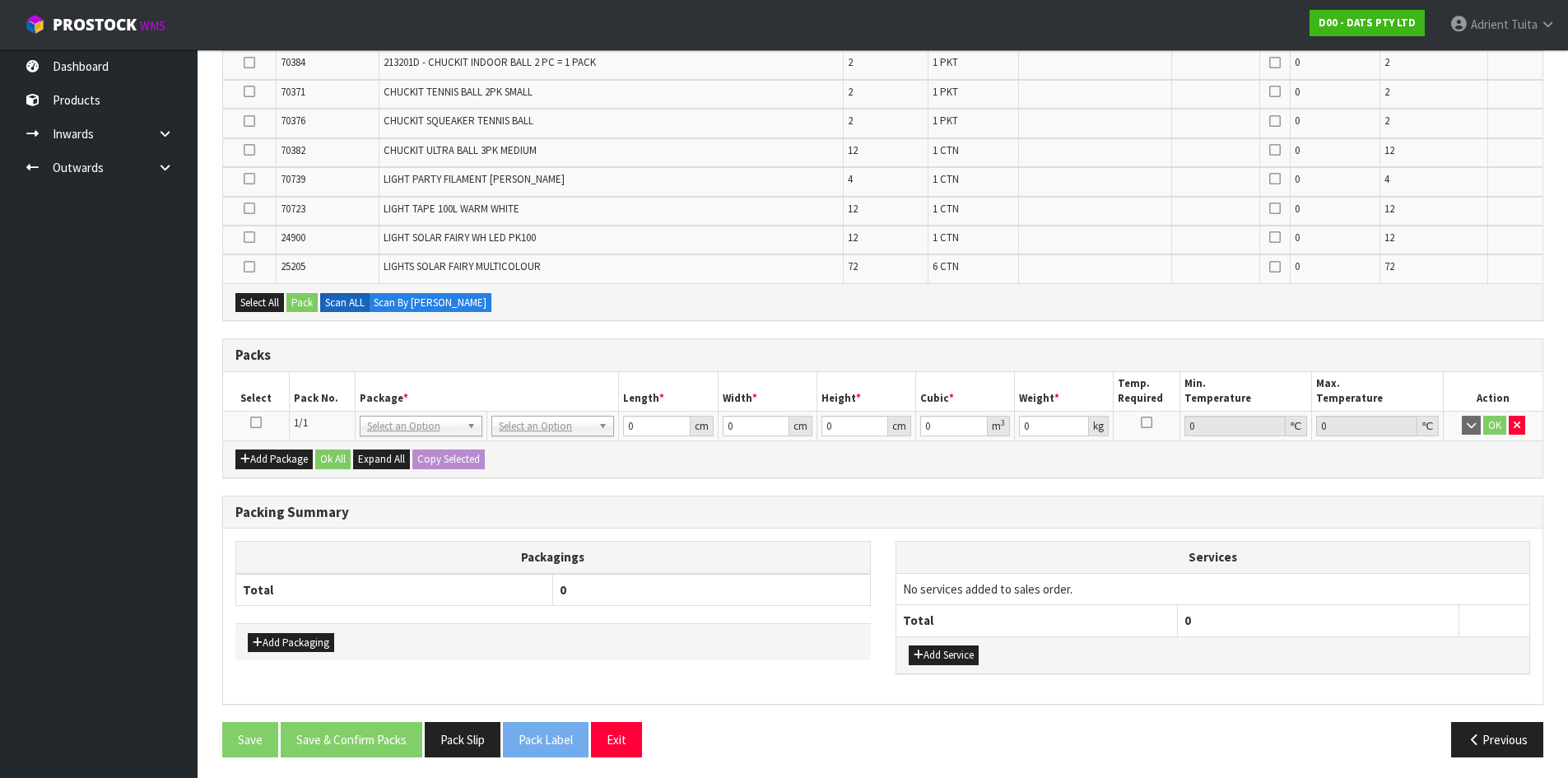
click at [253, 423] on icon at bounding box center [256, 422] width 12 height 1
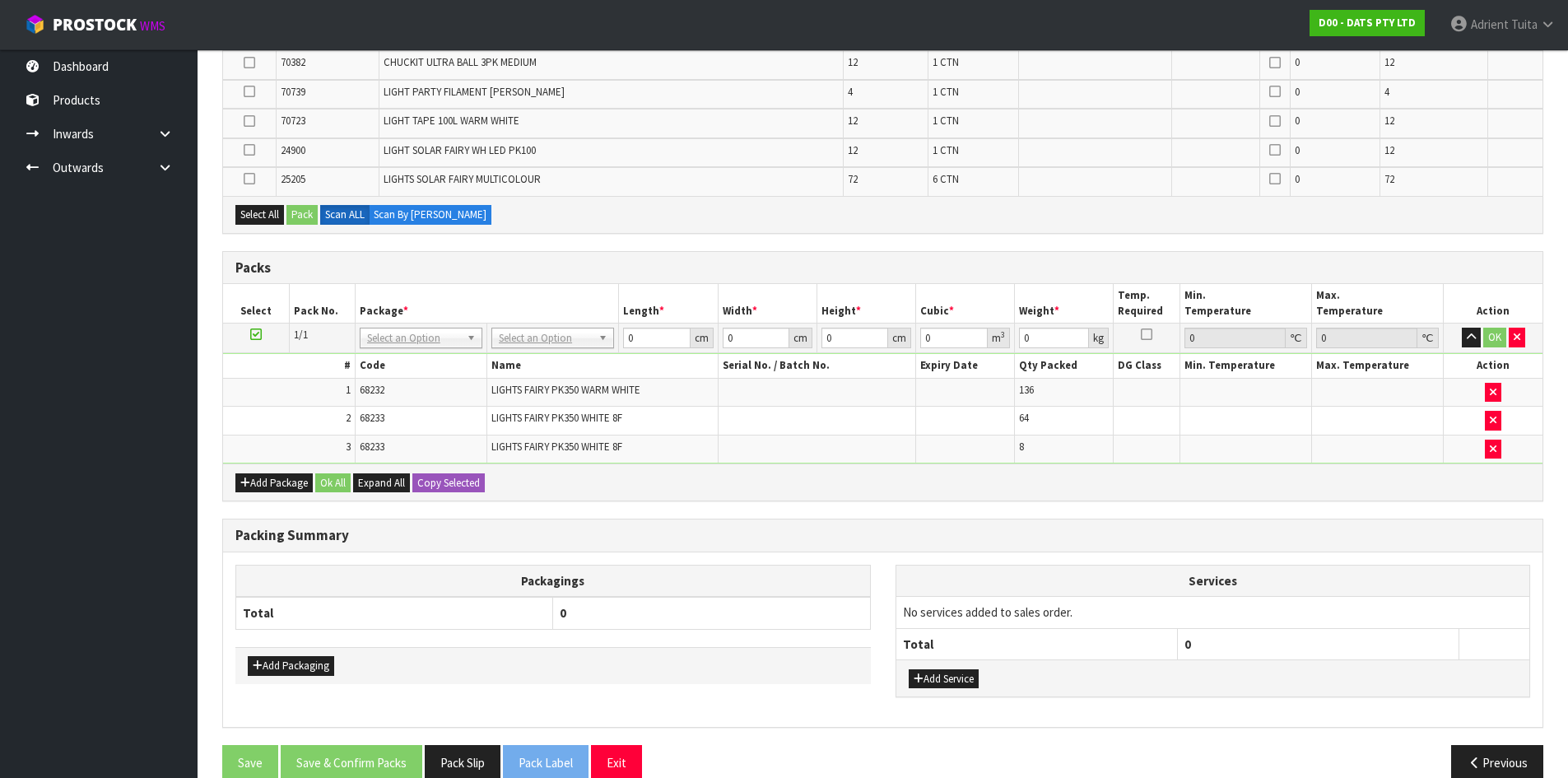
click at [0, 388] on ul "Dashboard Products Categories Serial Numbers Kitsets Packagings Inwards Purchas…" at bounding box center [98, 413] width 197 height 728
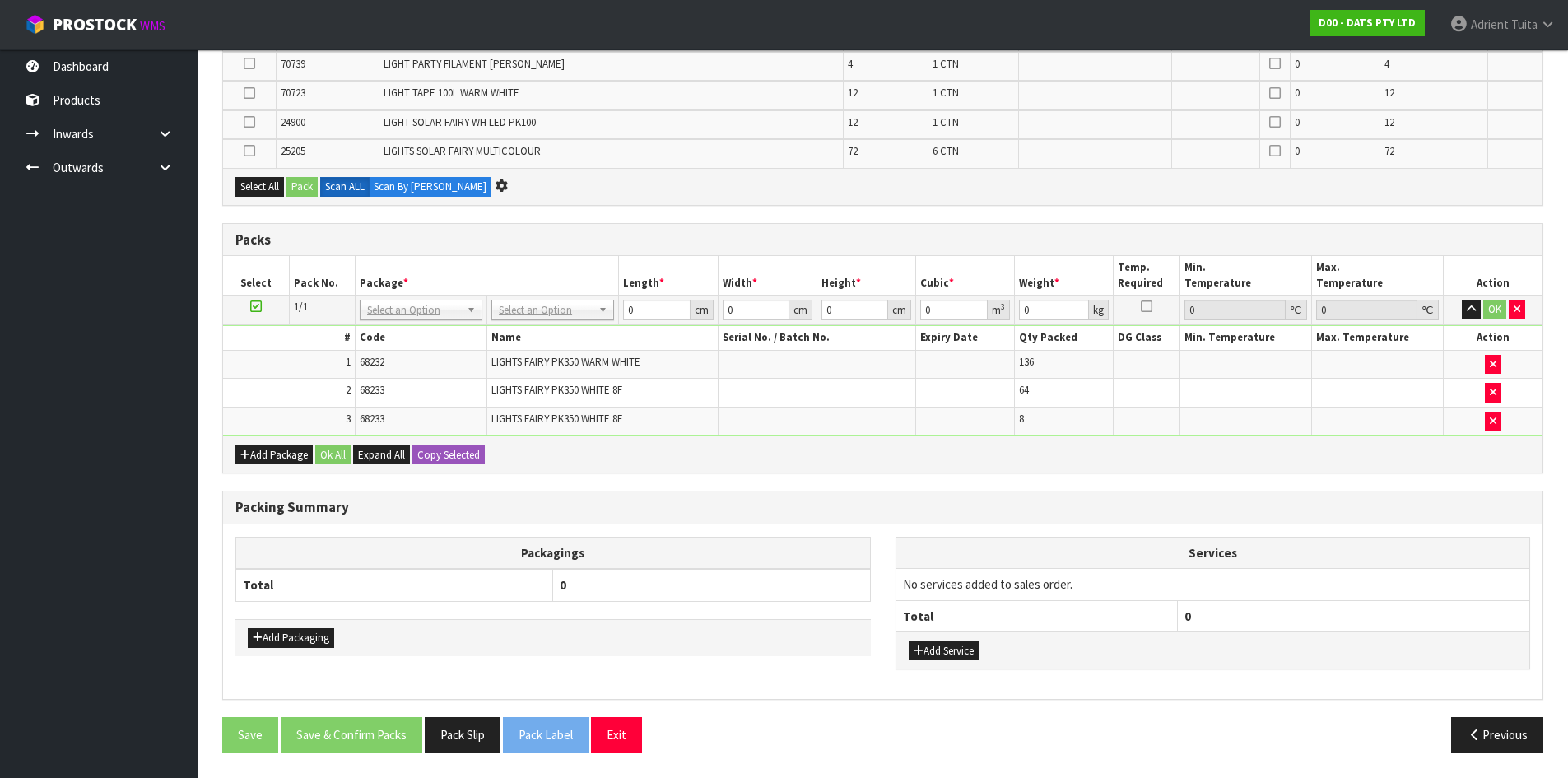
scroll to position [886, 0]
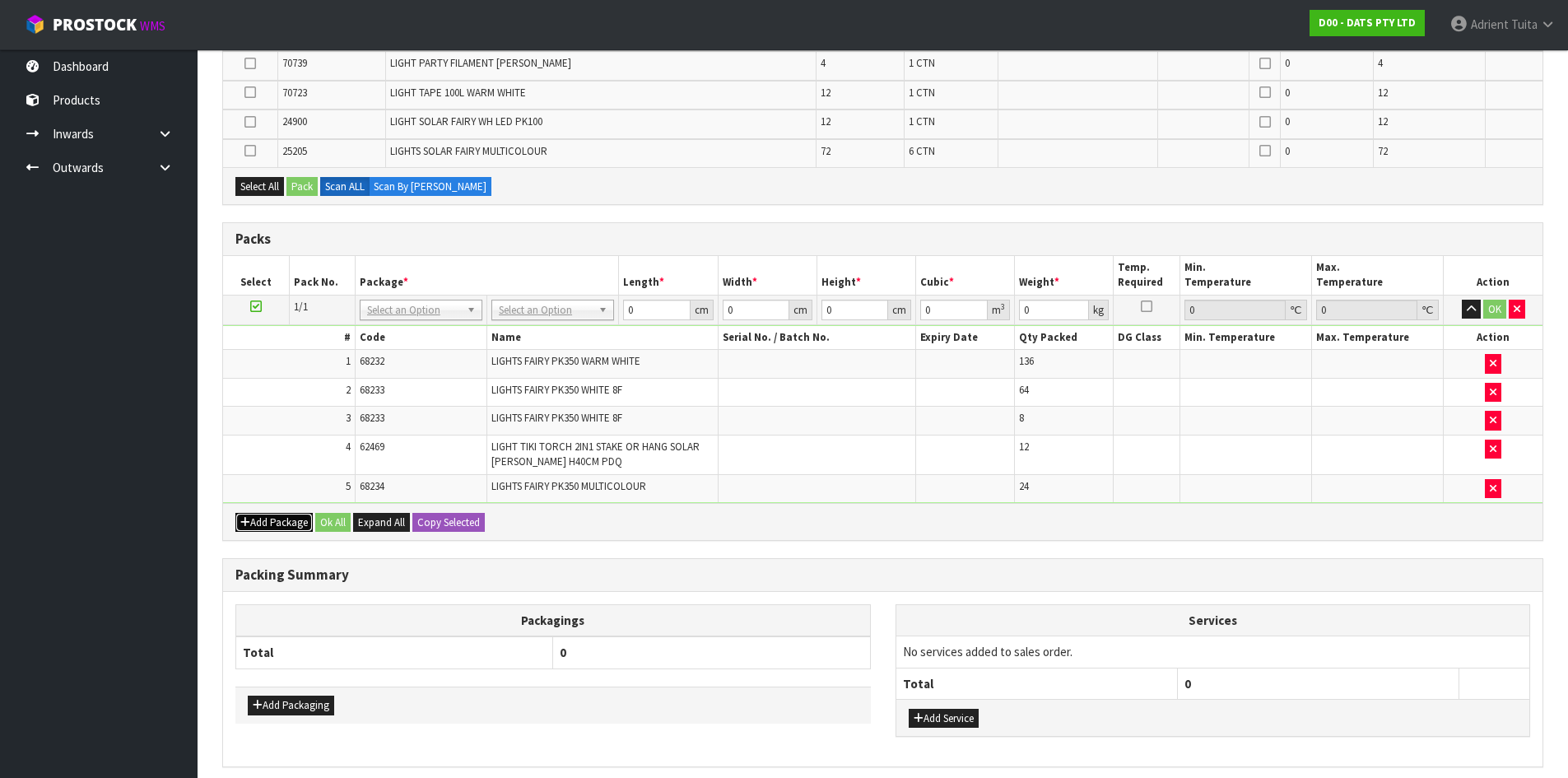
click at [253, 525] on button "Add Package" at bounding box center [274, 522] width 78 height 19
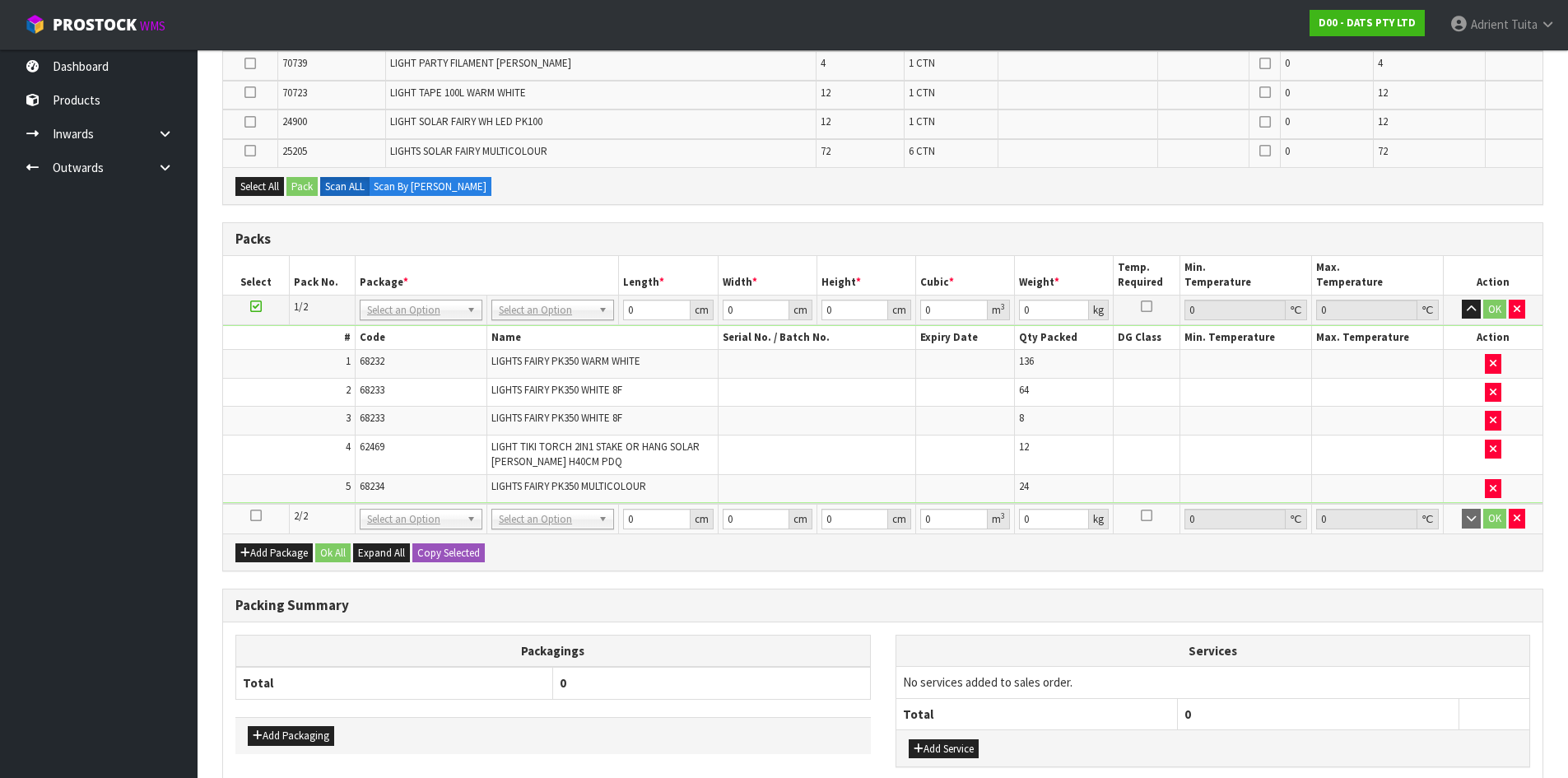
click at [255, 515] on icon at bounding box center [256, 515] width 12 height 1
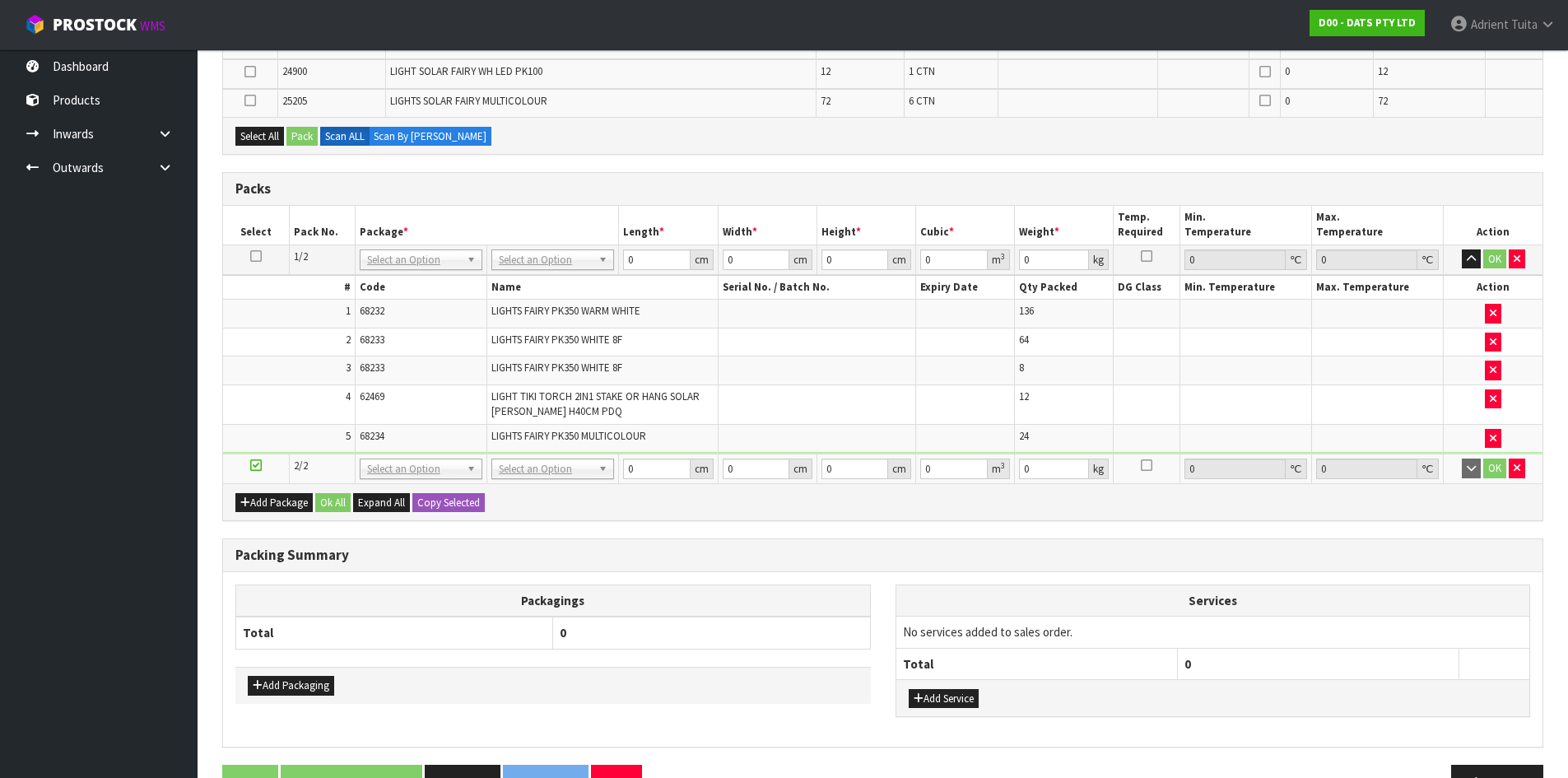
scroll to position [984, 0]
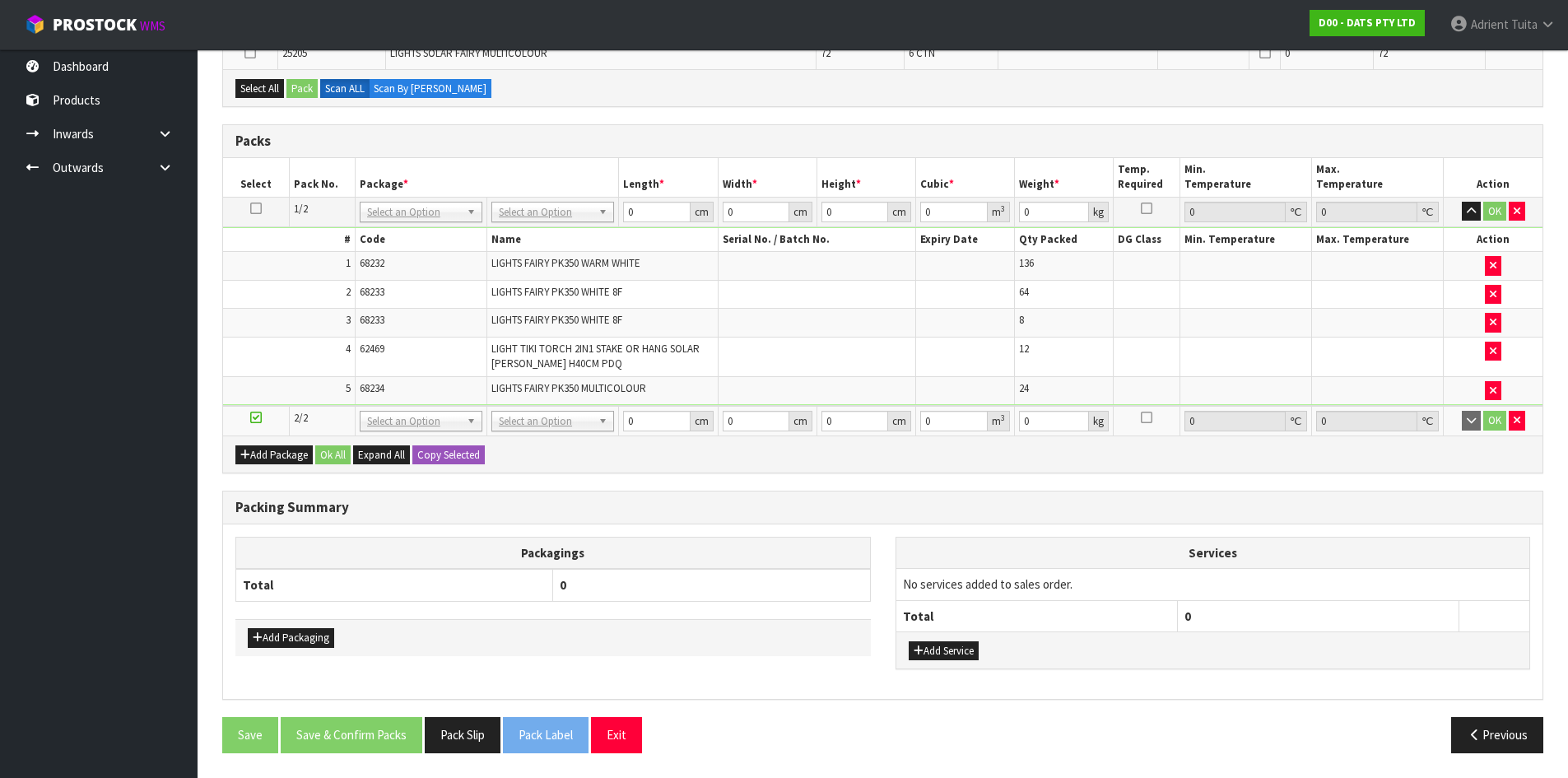
drag, startPoint x: 8, startPoint y: 739, endPoint x: 0, endPoint y: 522, distance: 217.1
click at [619, 627] on div "Add Packaging" at bounding box center [553, 638] width 636 height 37
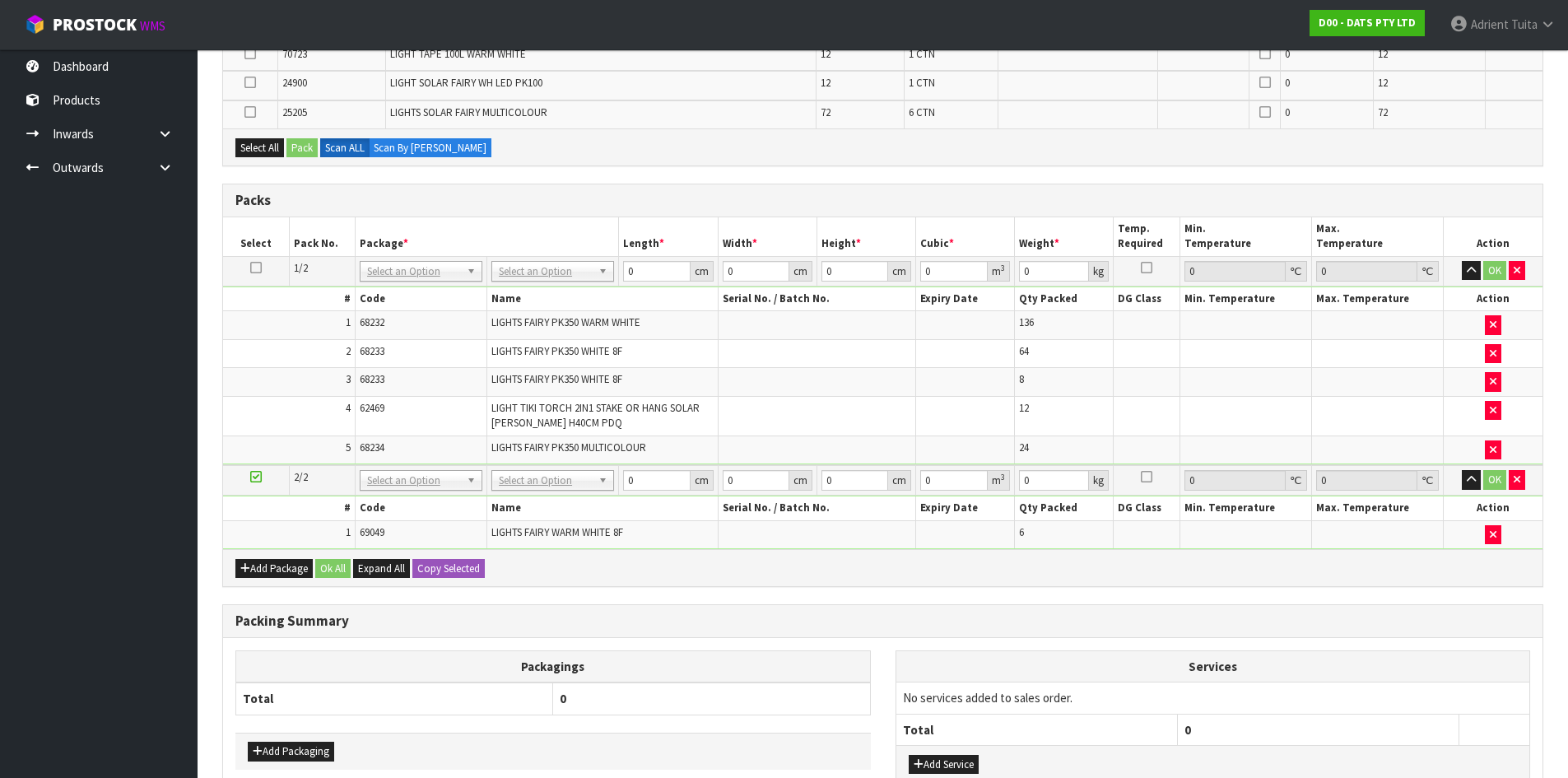
scroll to position [0, 0]
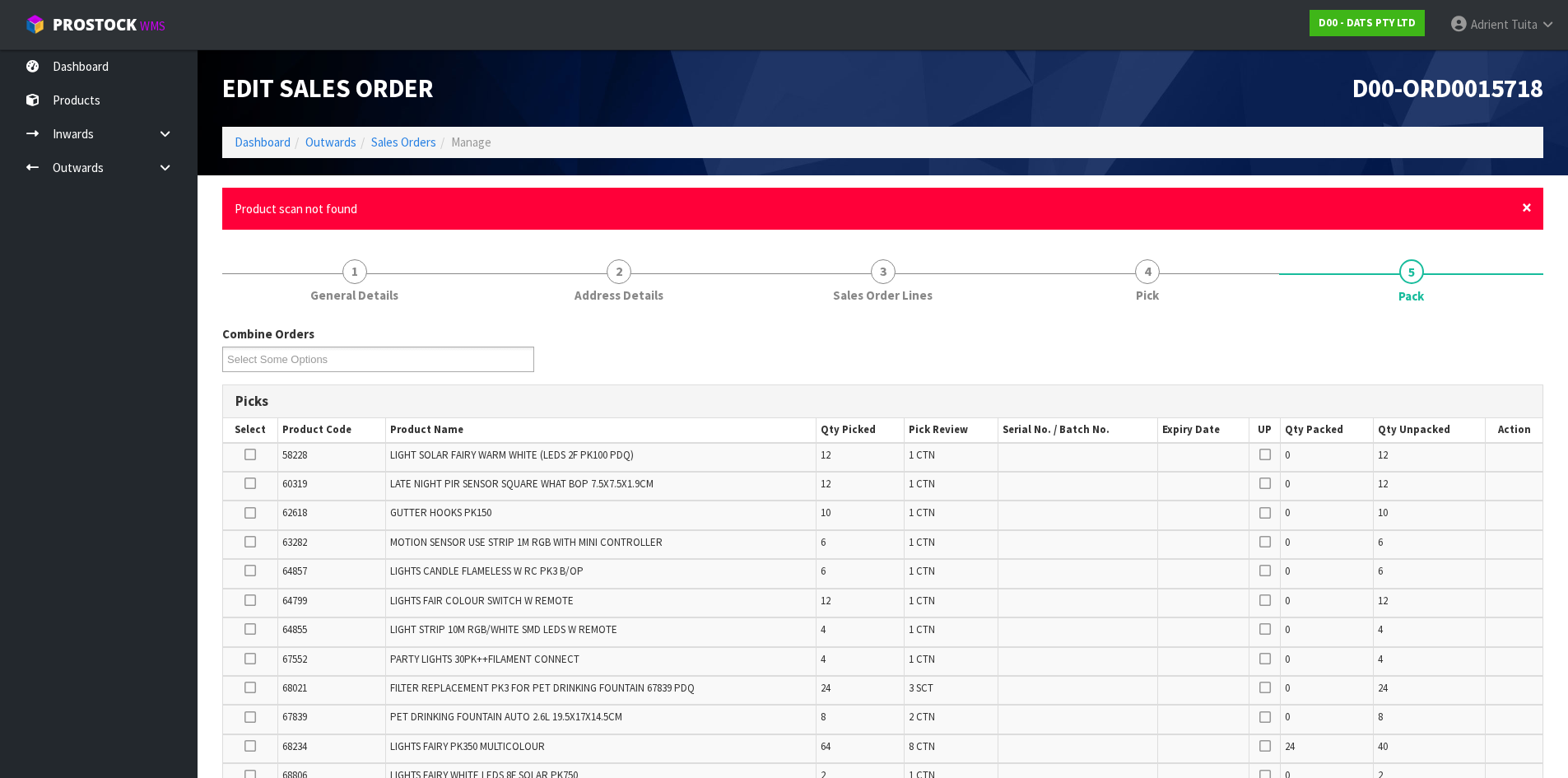
click at [1526, 202] on span "×" at bounding box center [1526, 207] width 10 height 23
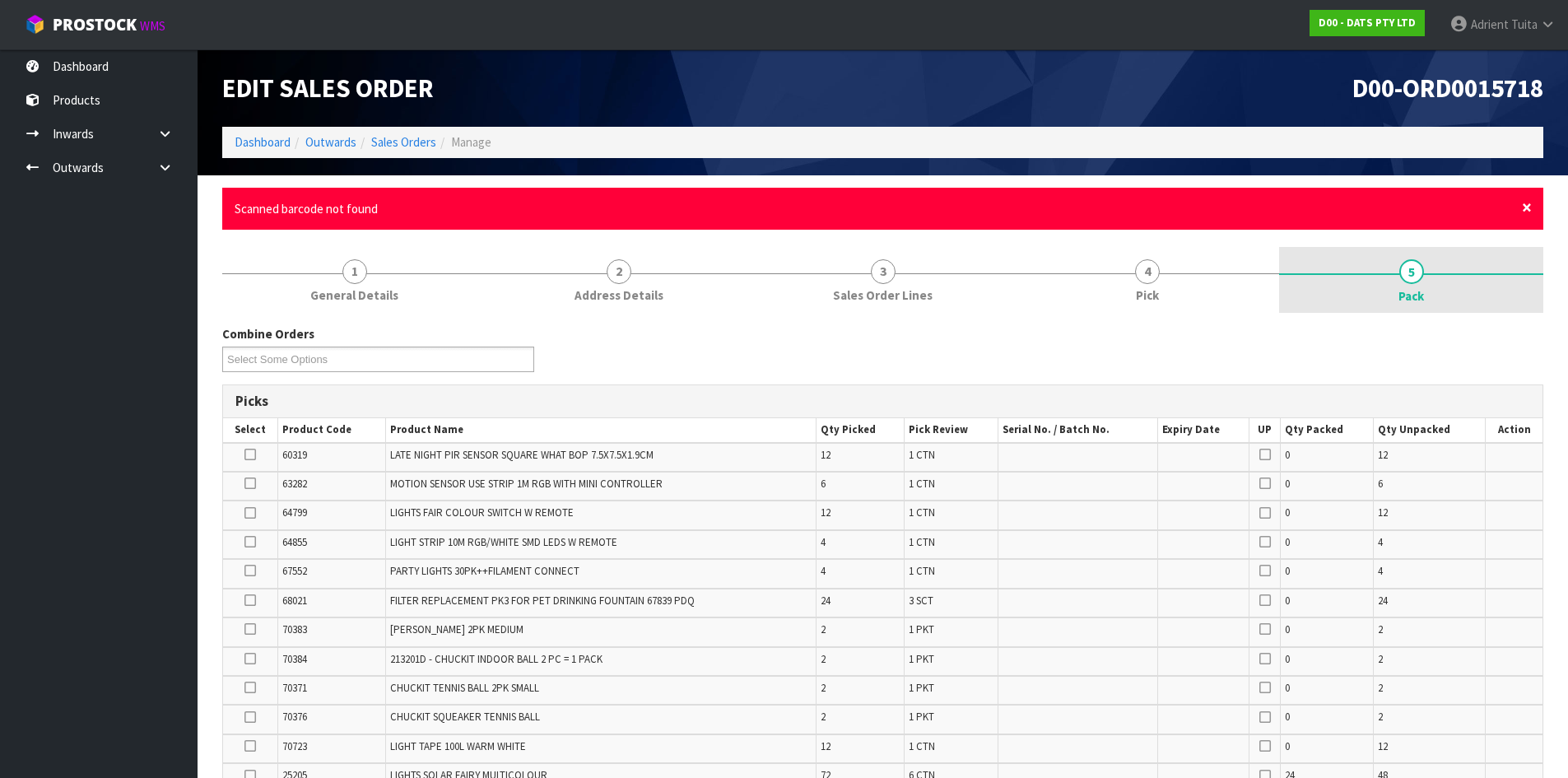
click at [1529, 211] on span "×" at bounding box center [1526, 207] width 10 height 23
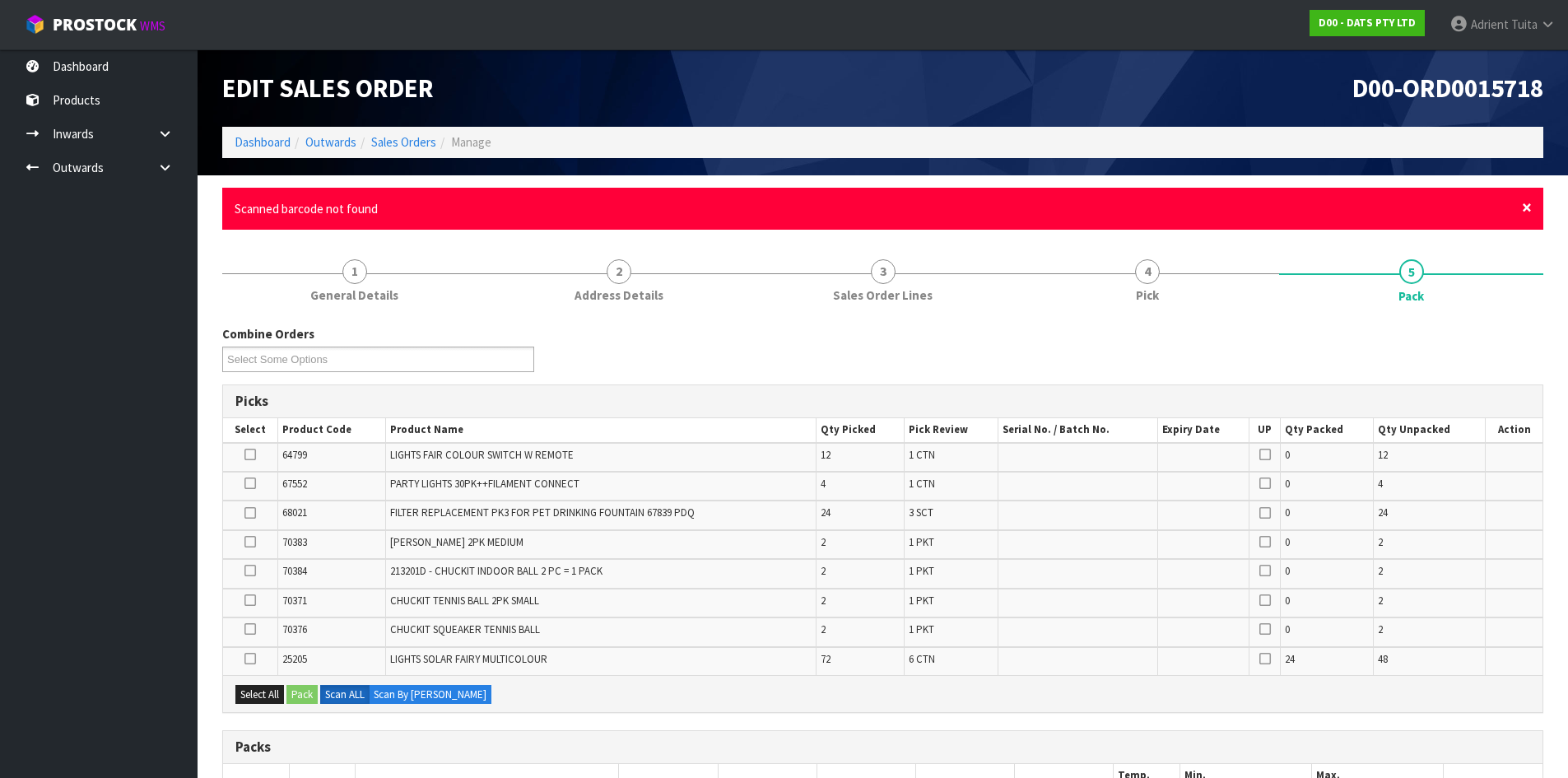
click at [1531, 203] on span "×" at bounding box center [1526, 207] width 10 height 23
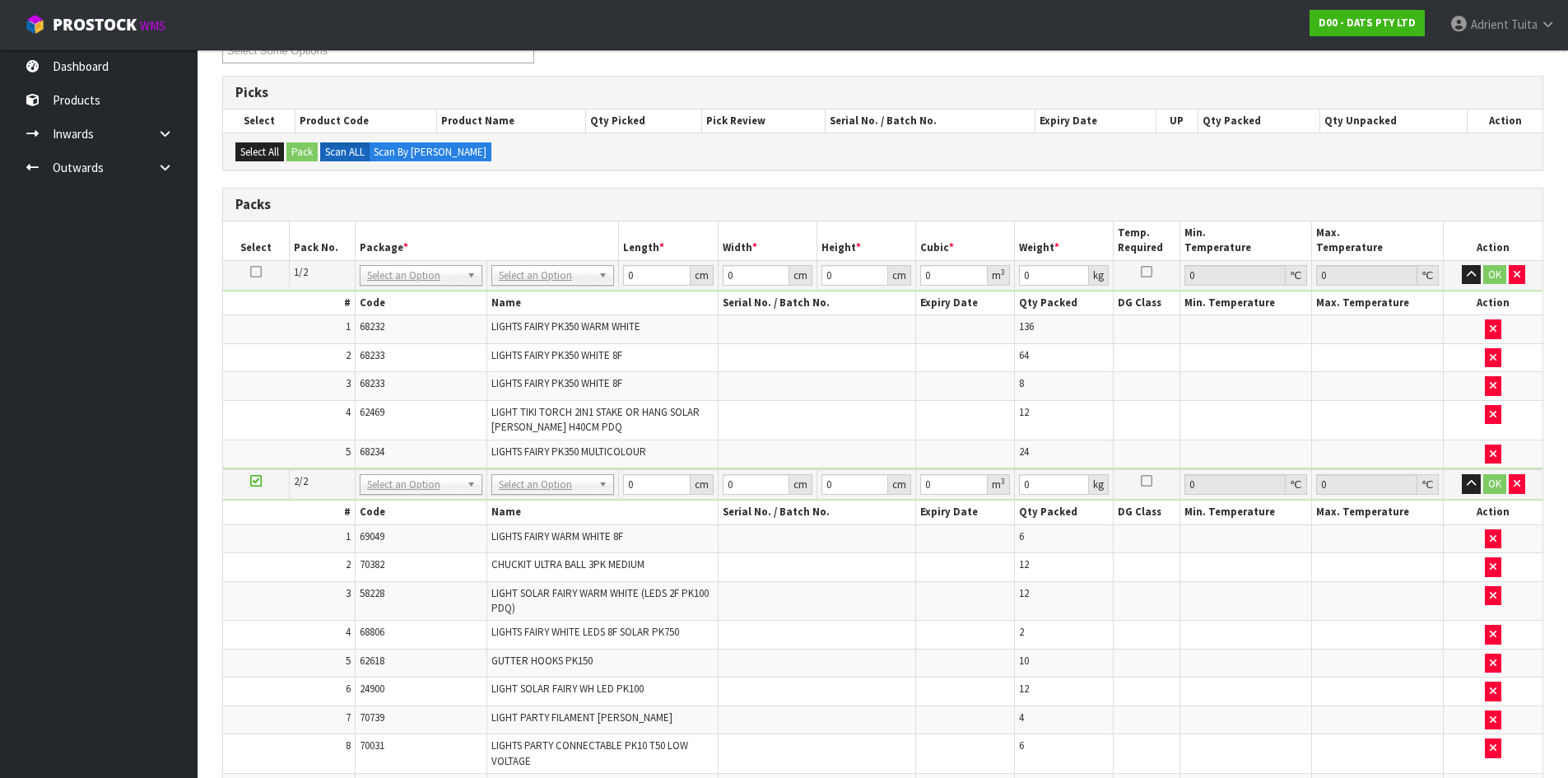
scroll to position [245, 0]
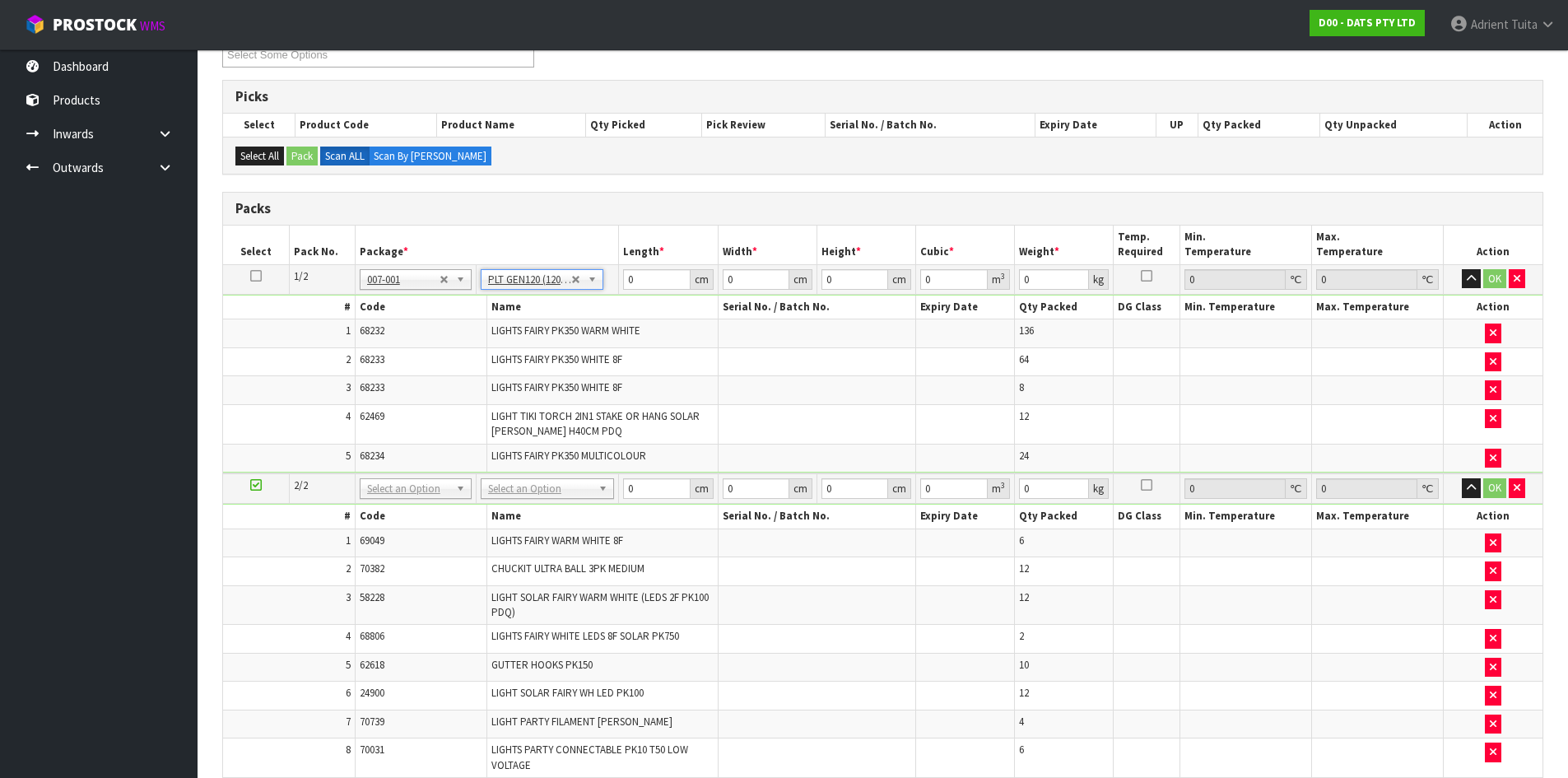
type input "120"
type input "100"
type input "139.9"
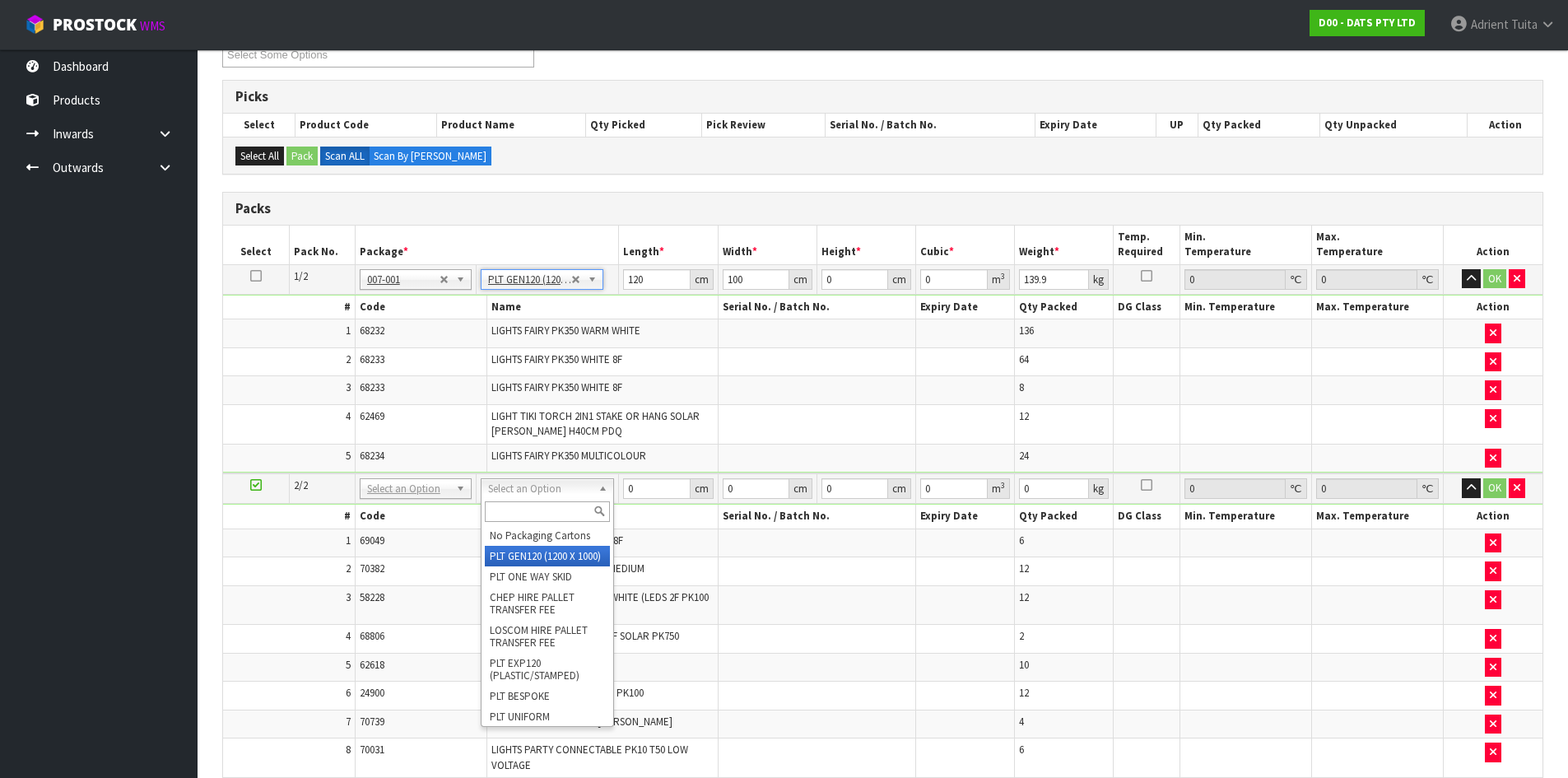
type input "2"
type input "120"
type input "100"
type input "117.29"
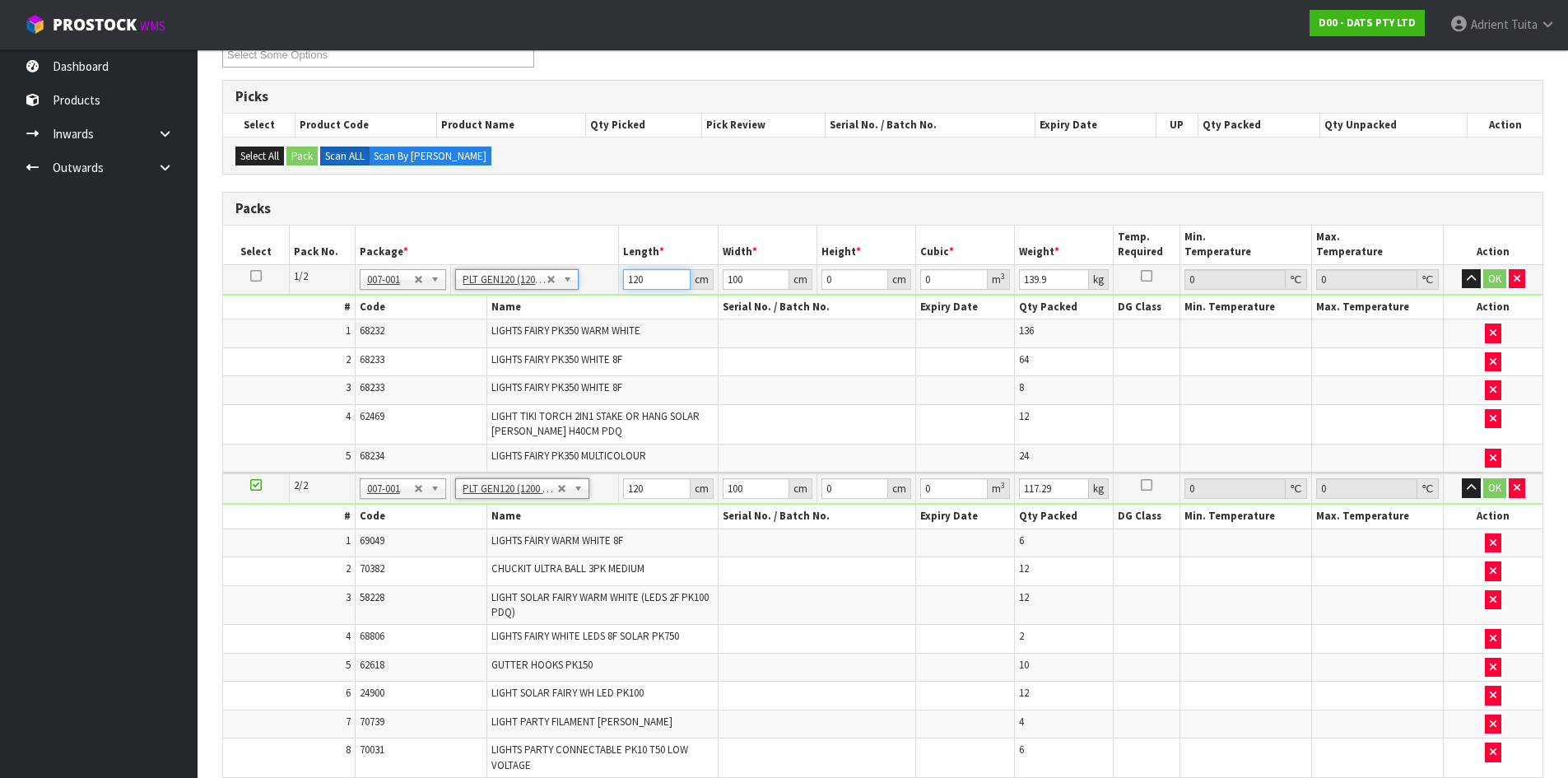
click at [630, 280] on input "120" at bounding box center [656, 279] width 67 height 20
type input "122"
type input "101"
type input "1"
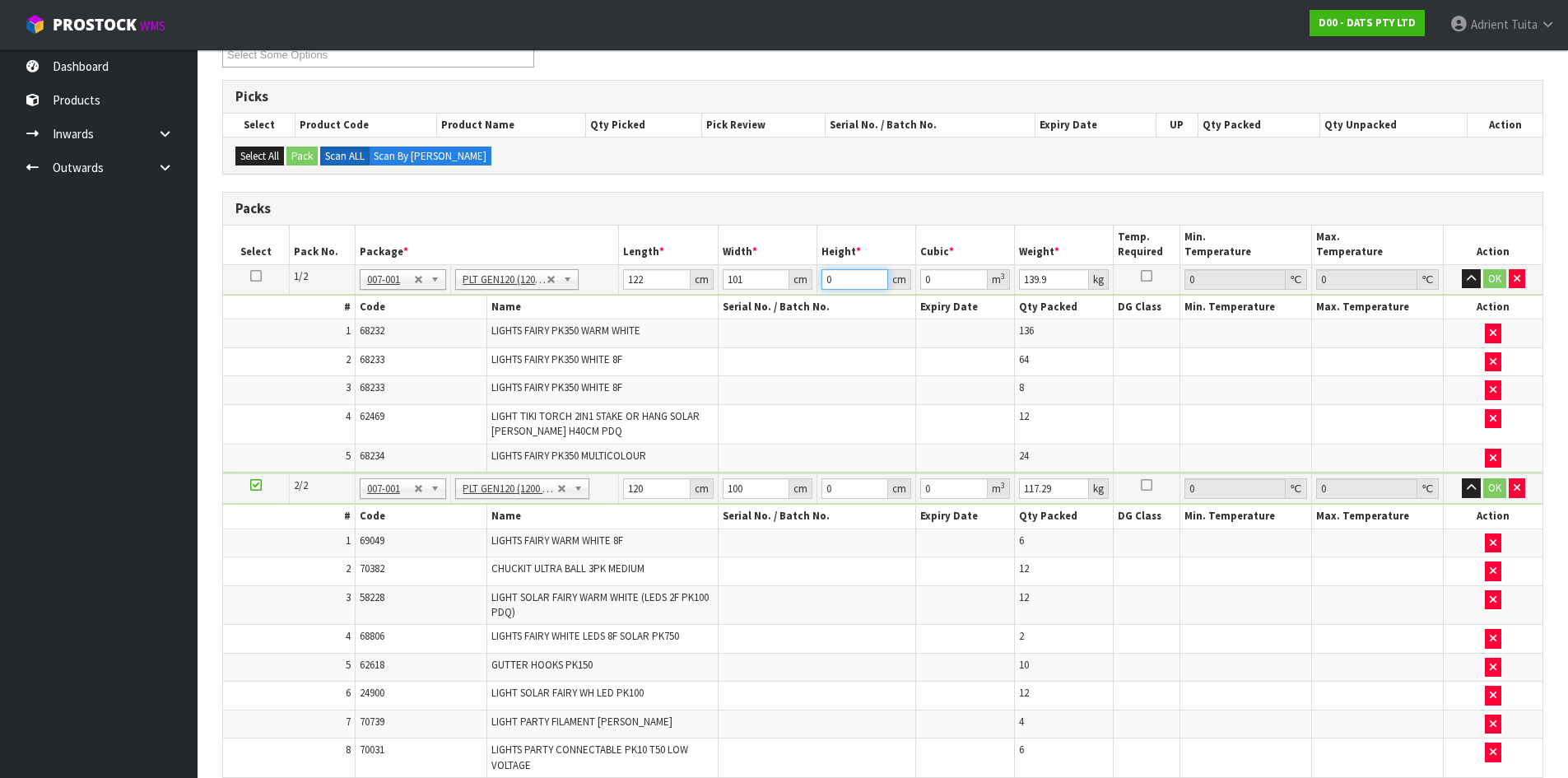
type input "0.012322"
type input "13"
type input "0.160186"
type input "134"
type input "1.651148"
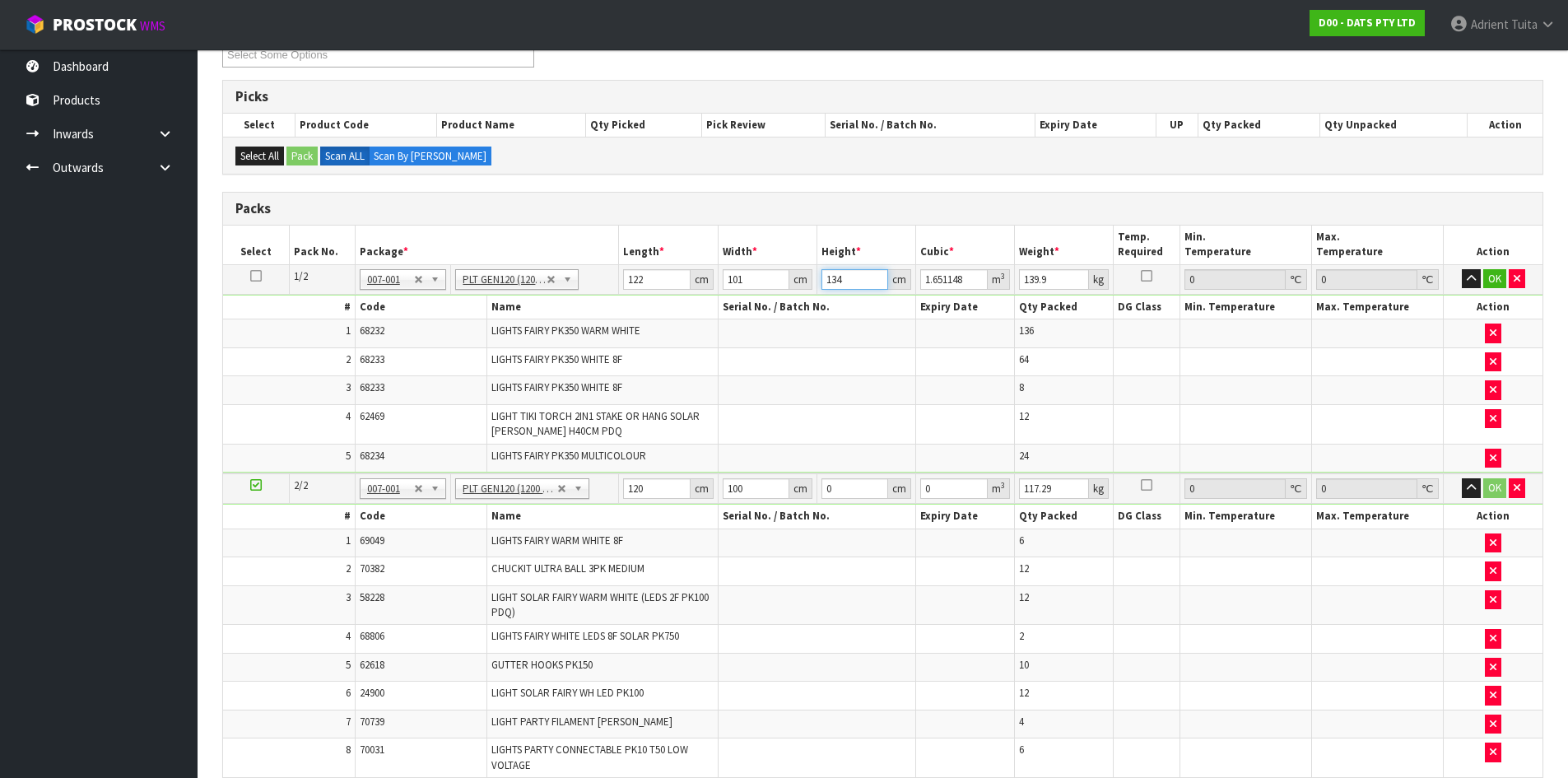
type input "134"
click at [627, 489] on input "120" at bounding box center [656, 488] width 67 height 20
type input "116"
type input "102"
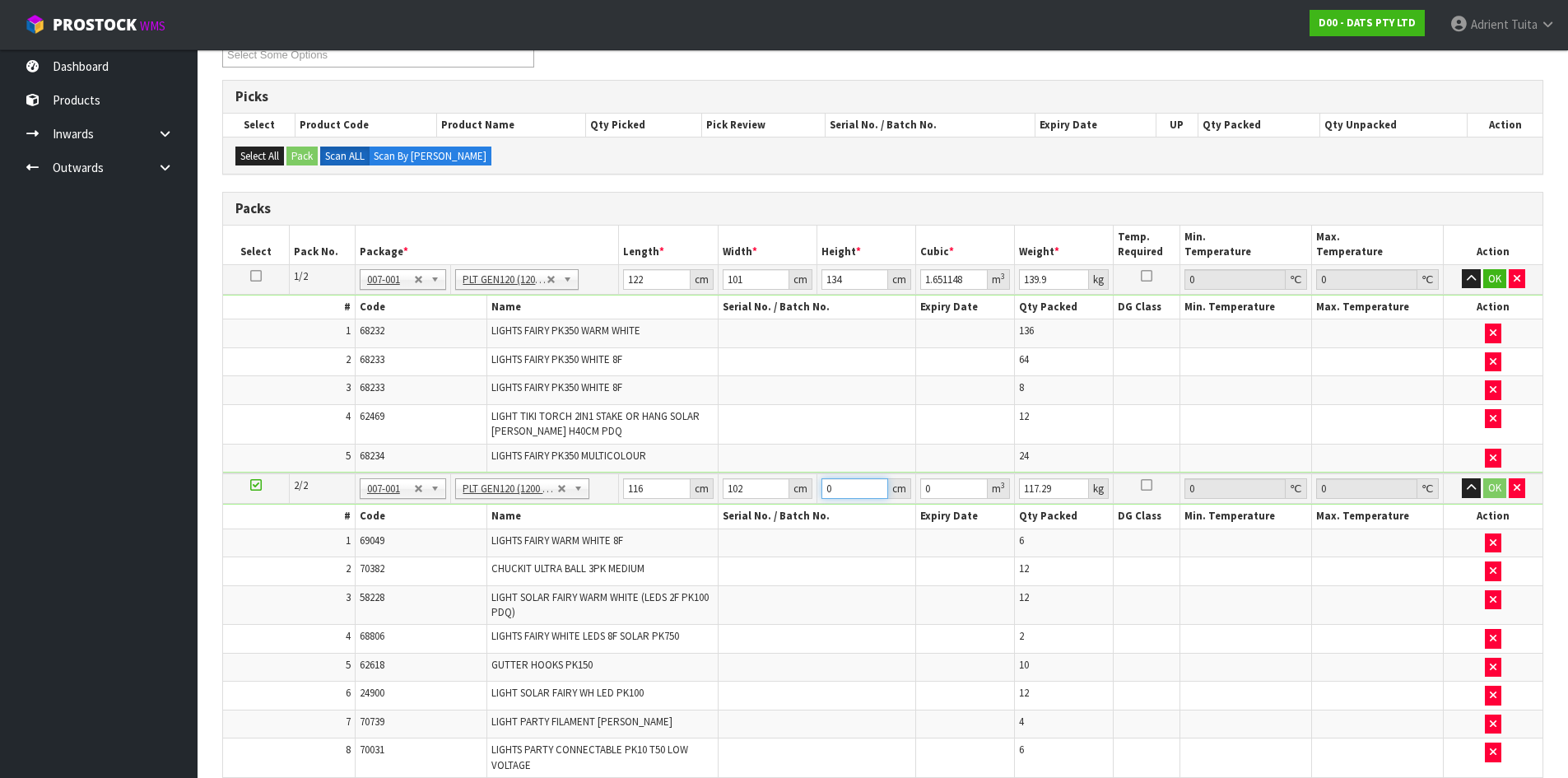
type input "1"
type input "0.011832"
type input "11"
type input "0.130152"
type input "115"
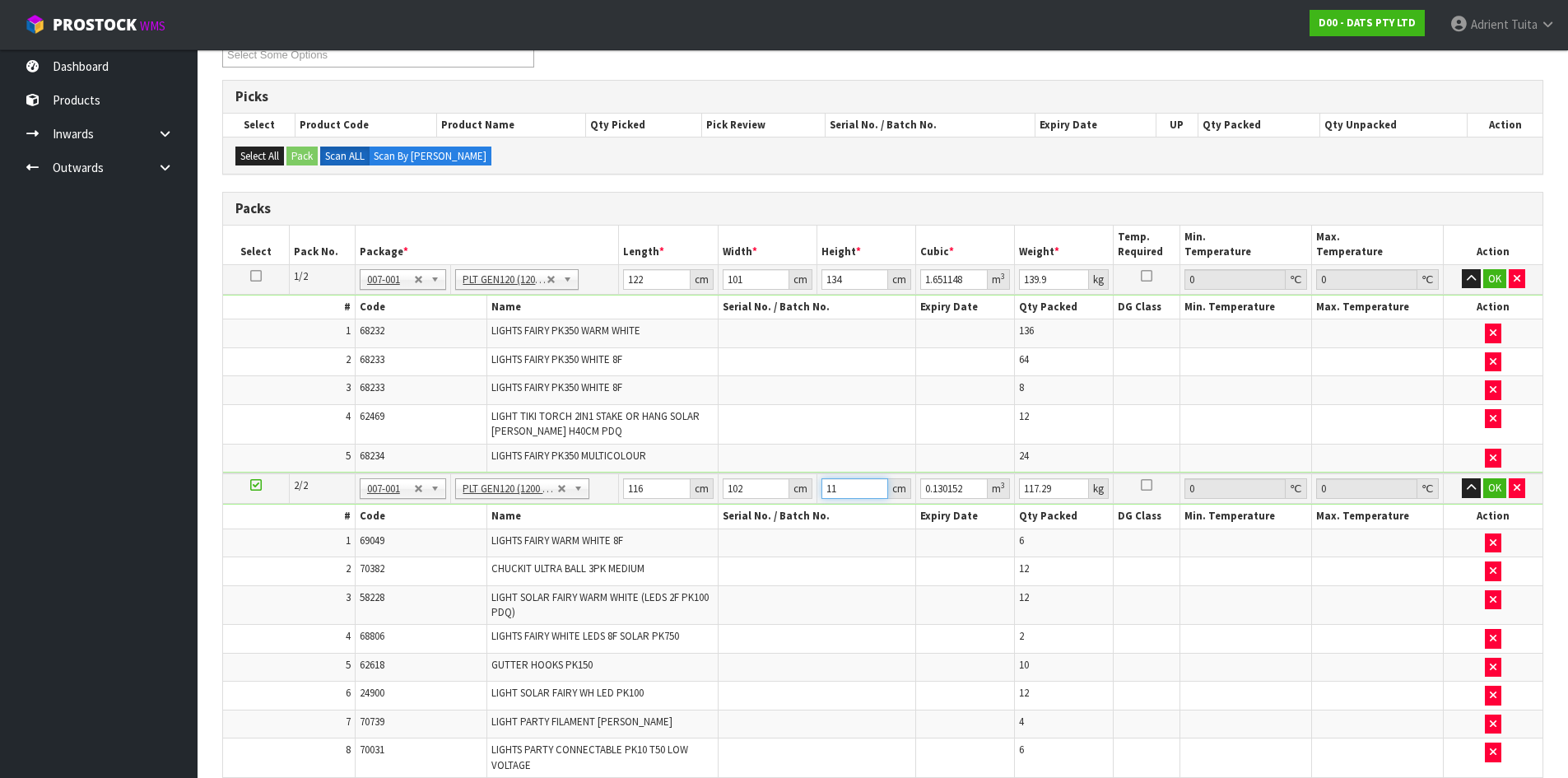
type input "1.36068"
type input "115"
drag, startPoint x: 1496, startPoint y: 273, endPoint x: 1482, endPoint y: 345, distance: 73.3
click at [1496, 273] on button "OK" at bounding box center [1495, 279] width 23 height 19
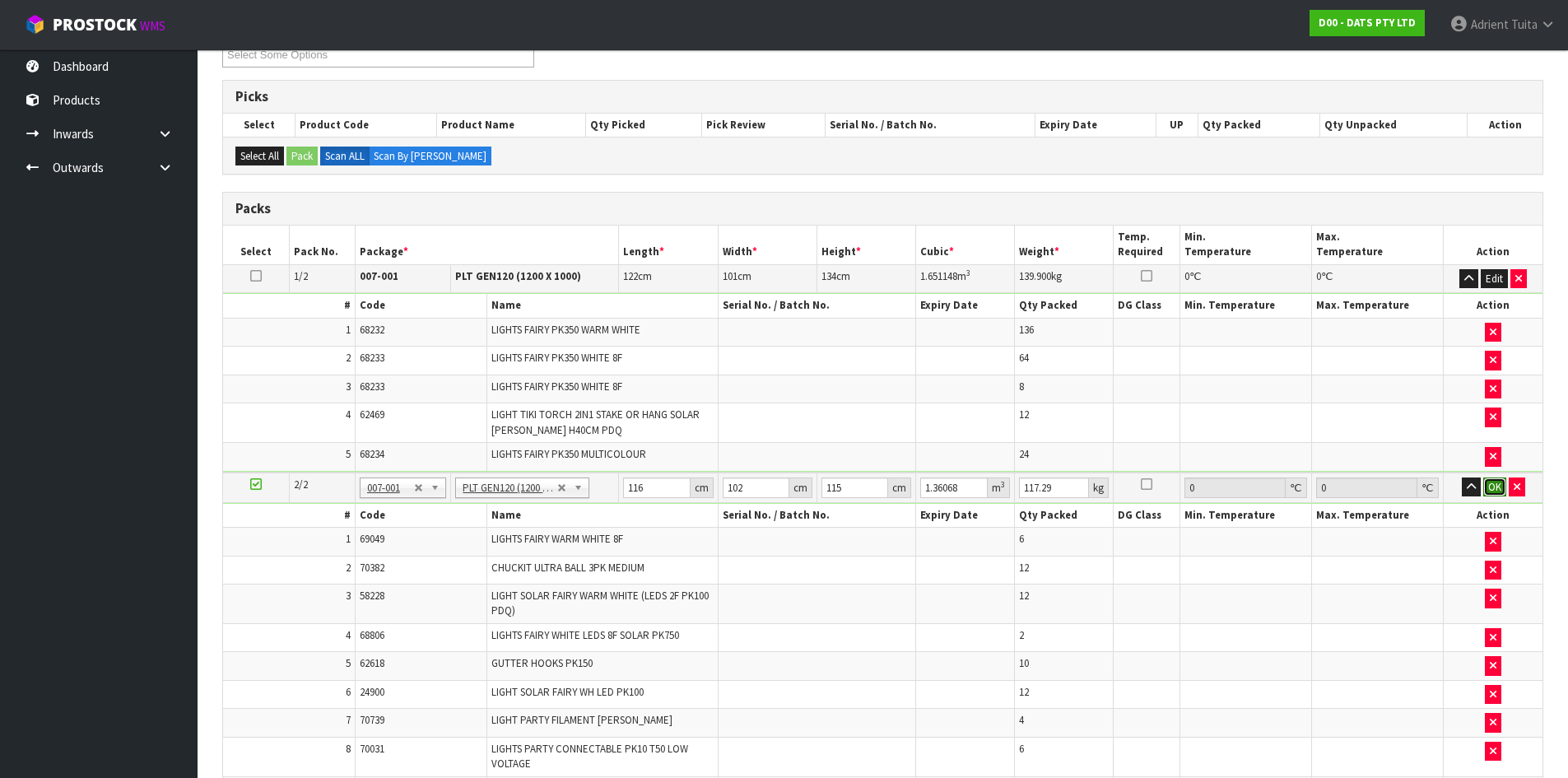
click at [1497, 478] on button "OK" at bounding box center [1495, 487] width 23 height 19
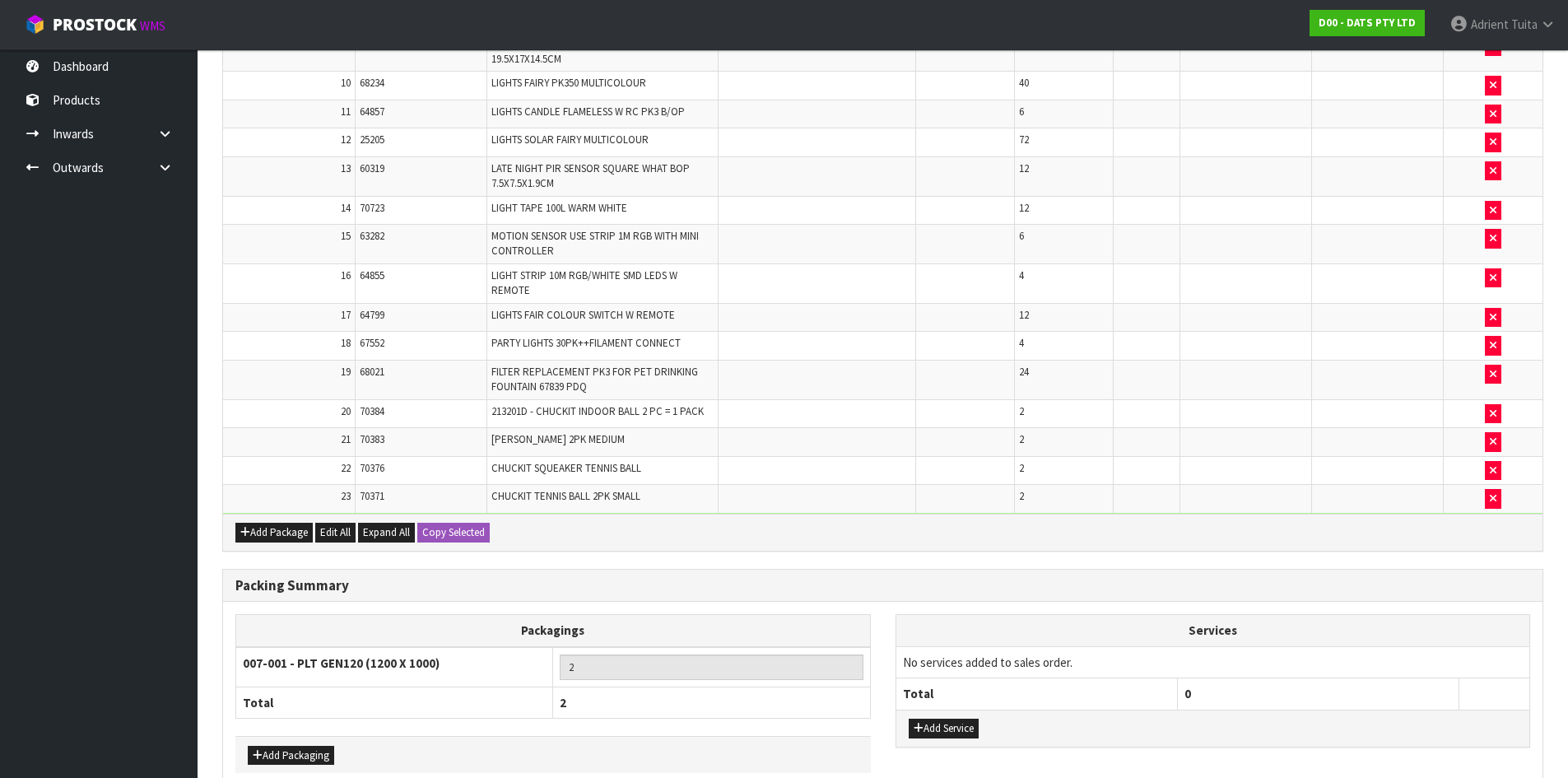
scroll to position [1076, 0]
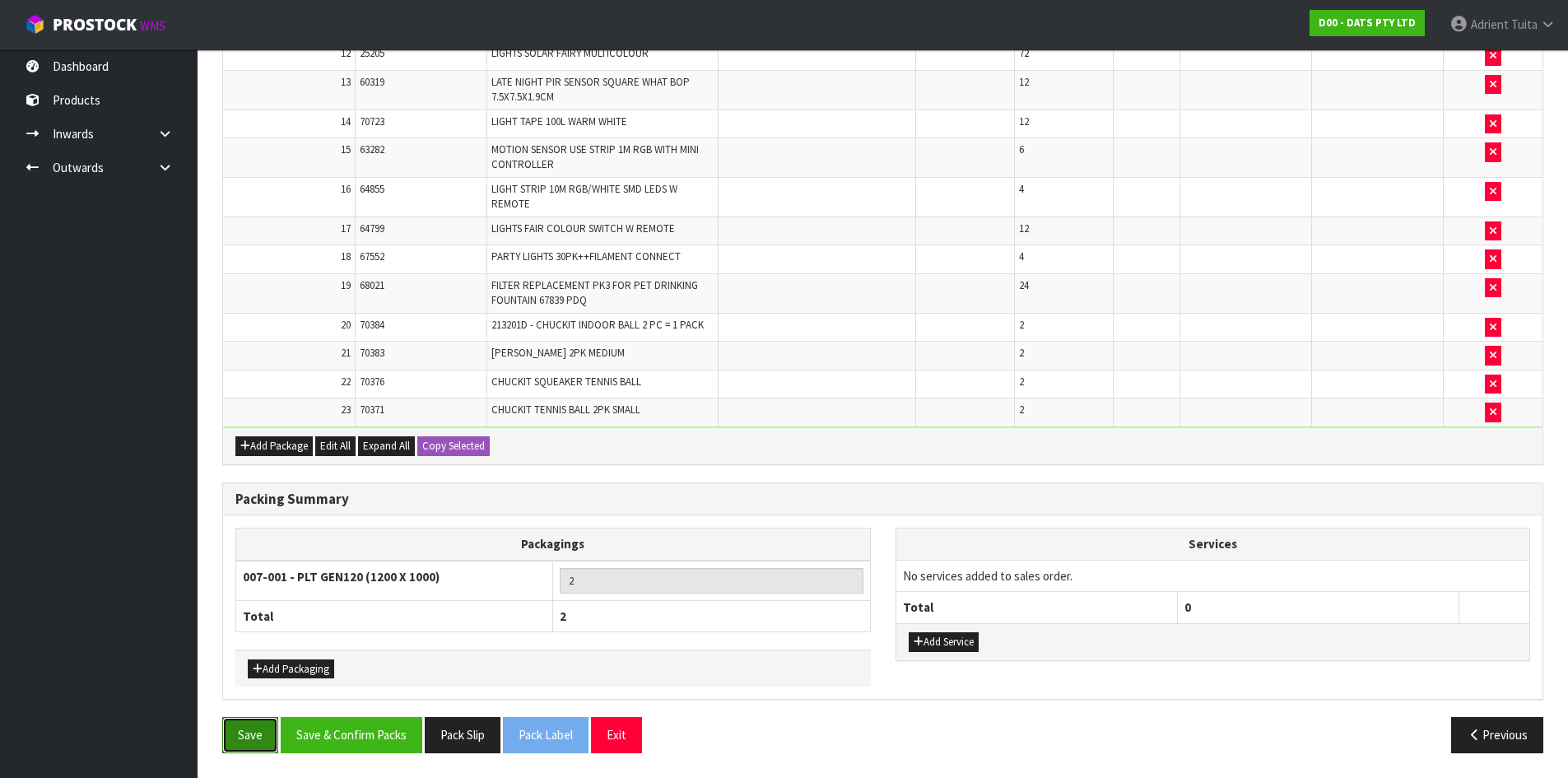
click at [243, 740] on button "Save" at bounding box center [251, 734] width 56 height 35
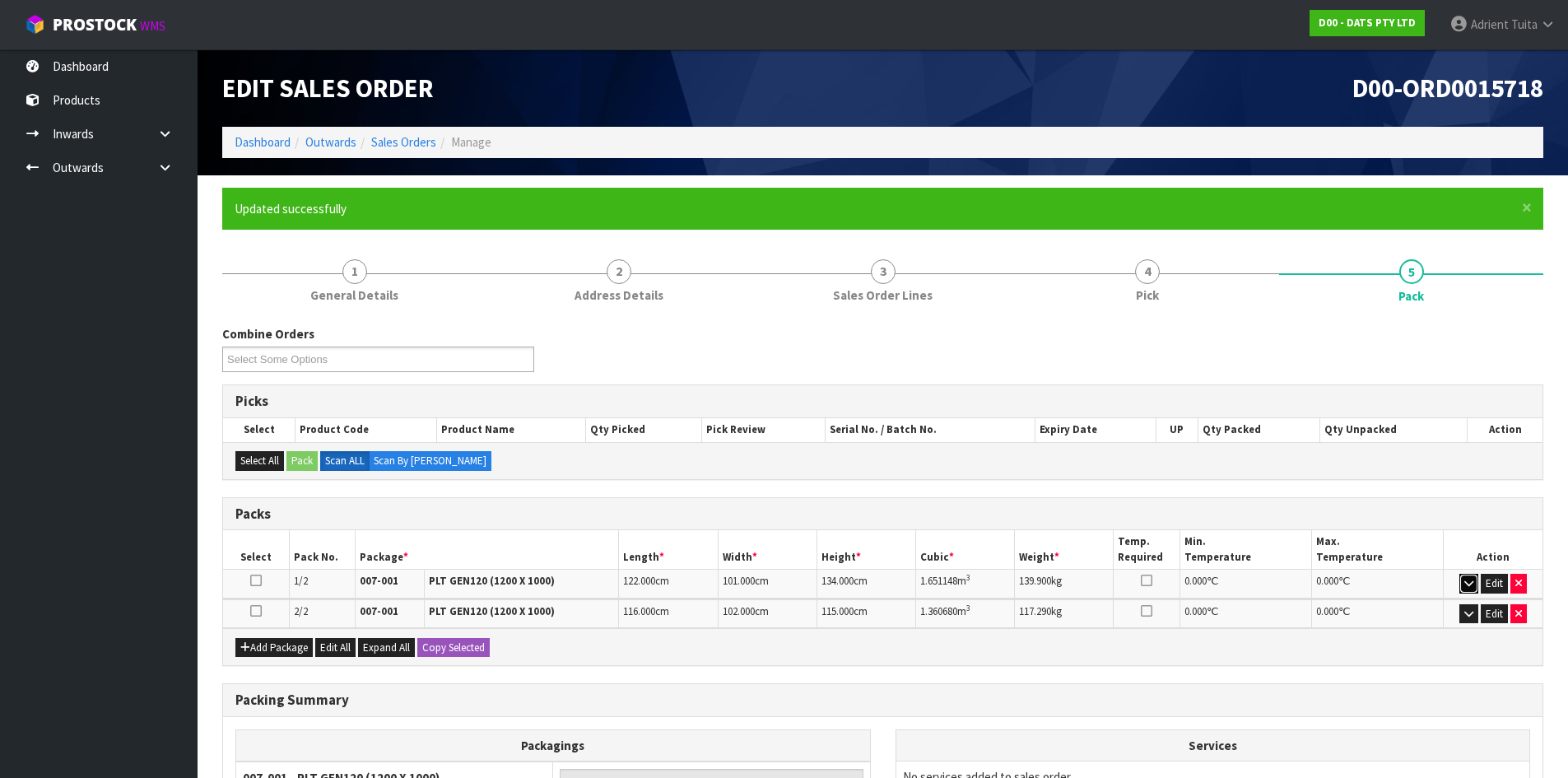
click at [1465, 583] on icon "button" at bounding box center [1468, 583] width 9 height 11
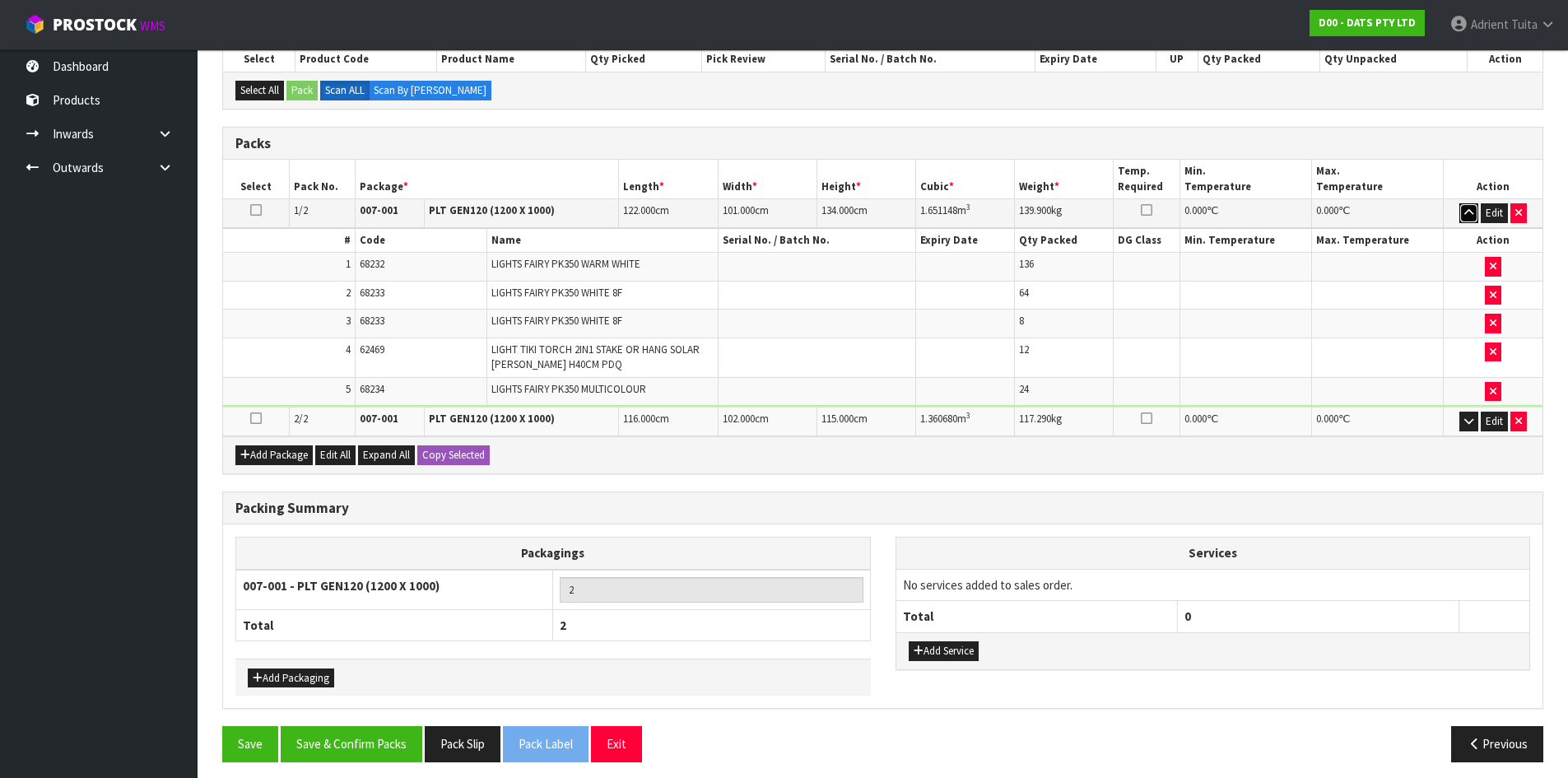
scroll to position [379, 0]
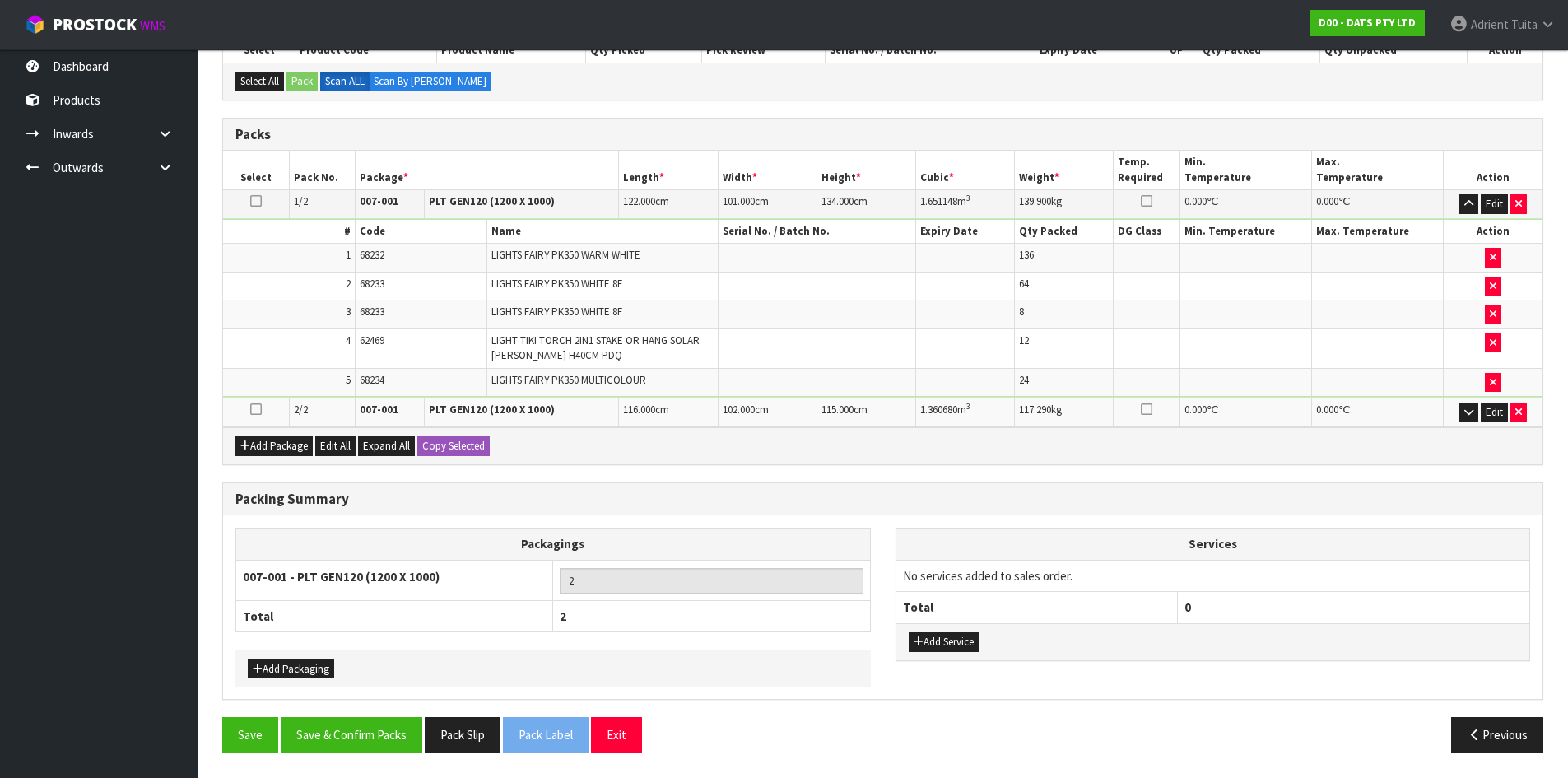
click at [903, 513] on div "Packing Summary" at bounding box center [882, 500] width 1319 height 33
click at [287, 677] on button "Add Packaging" at bounding box center [291, 669] width 87 height 19
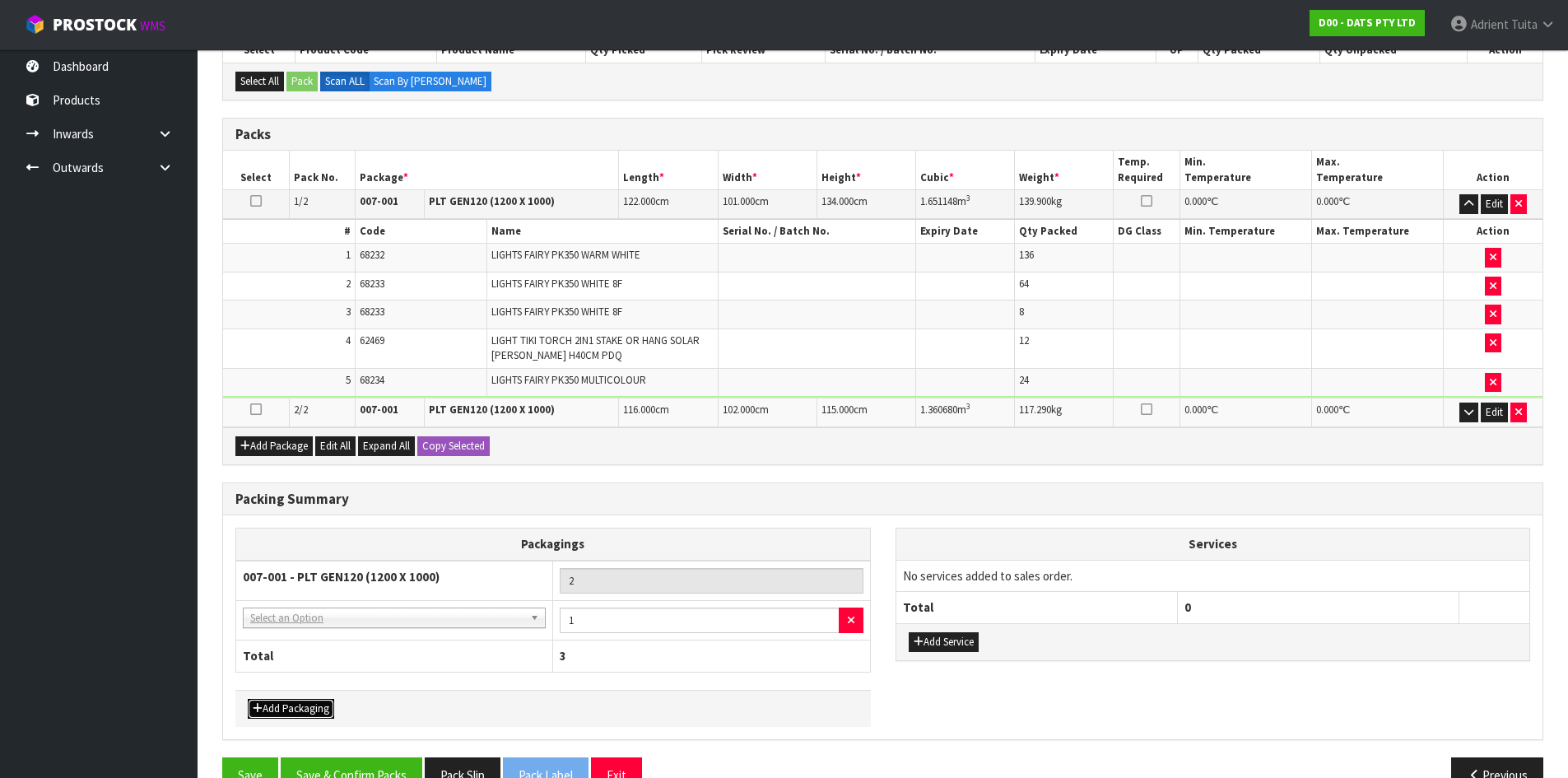
drag, startPoint x: 315, startPoint y: 625, endPoint x: 314, endPoint y: 636, distance: 11.0
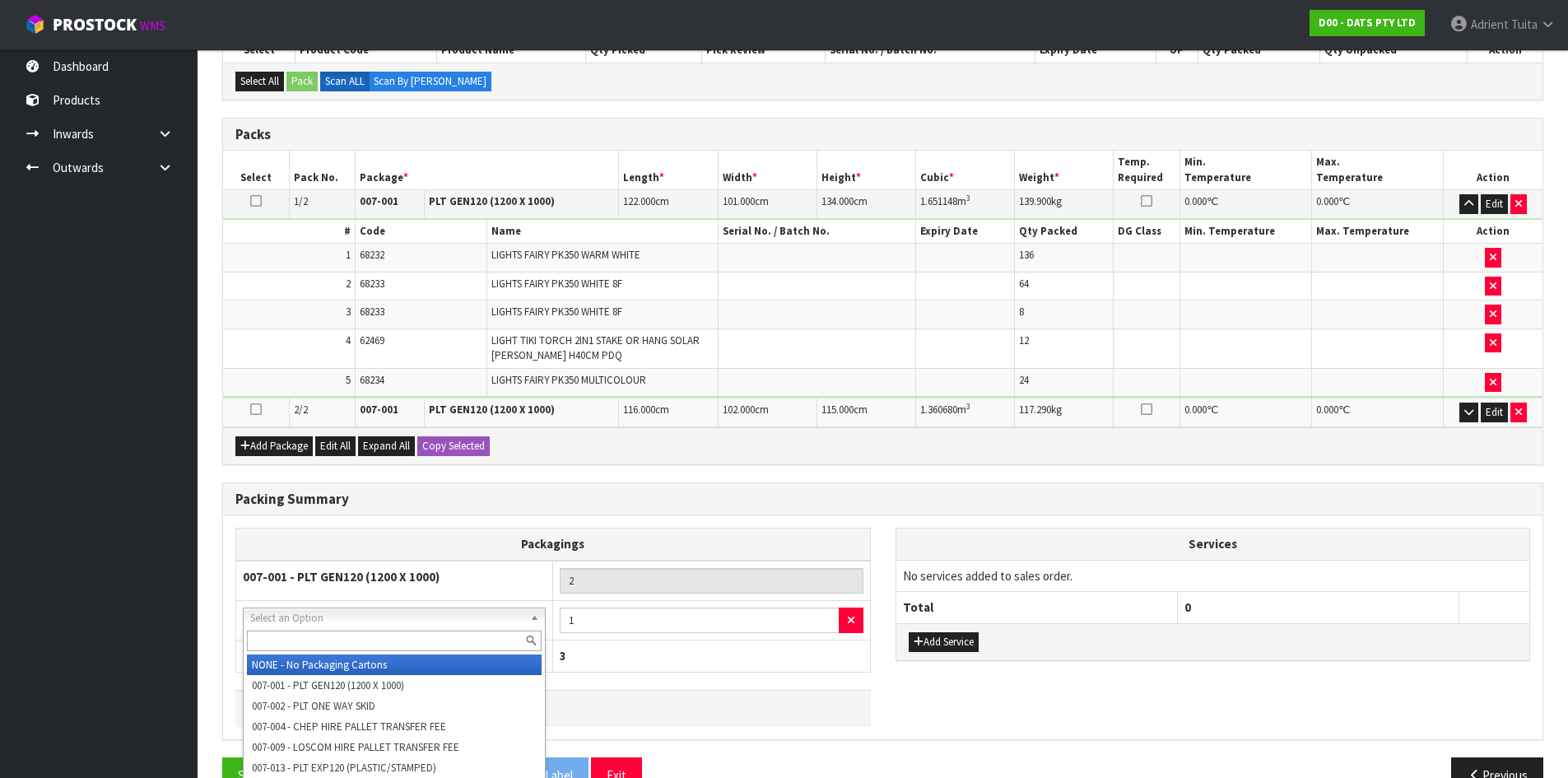
click at [314, 636] on input "text" at bounding box center [394, 640] width 295 height 20
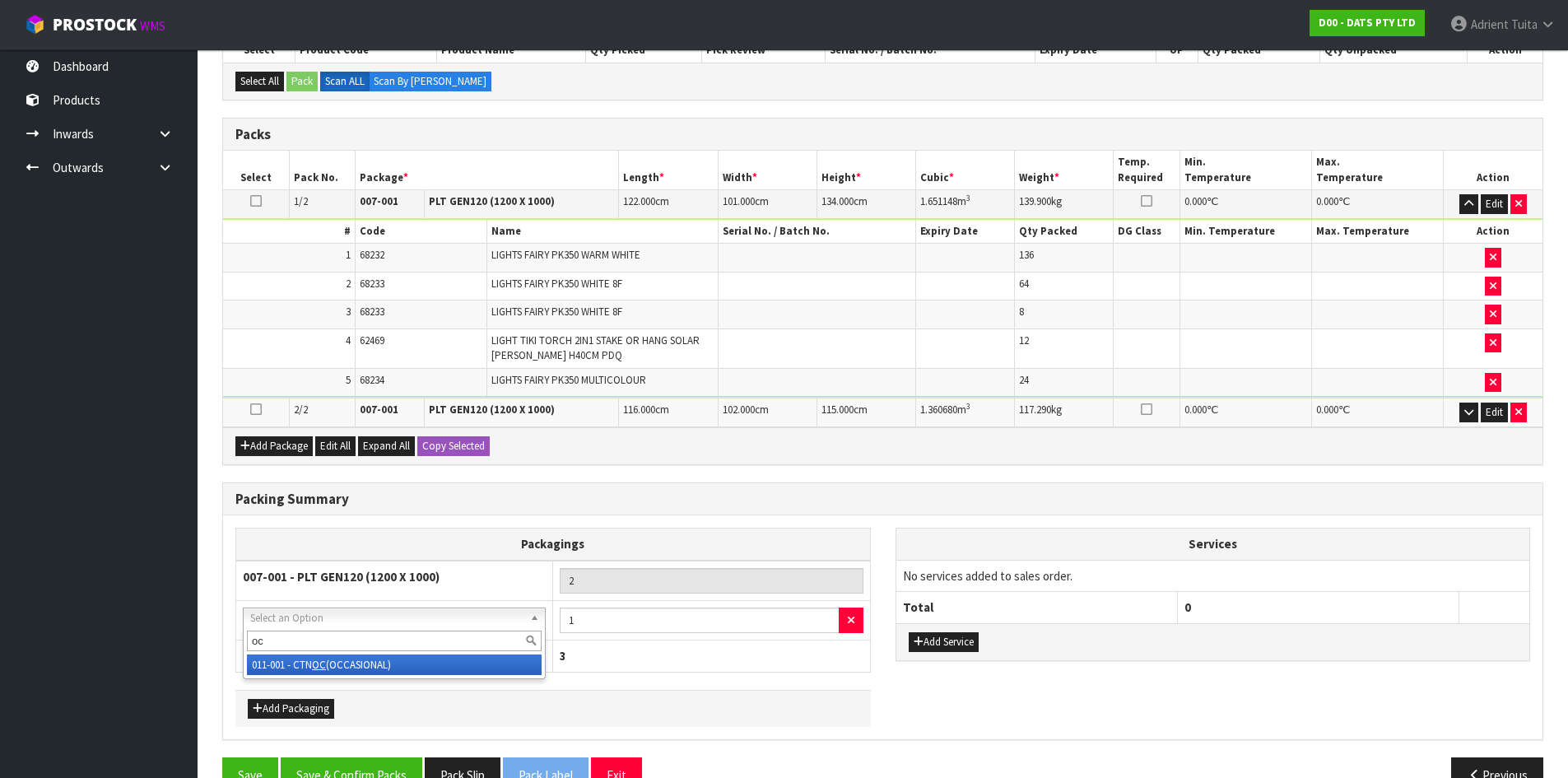
type input "oc"
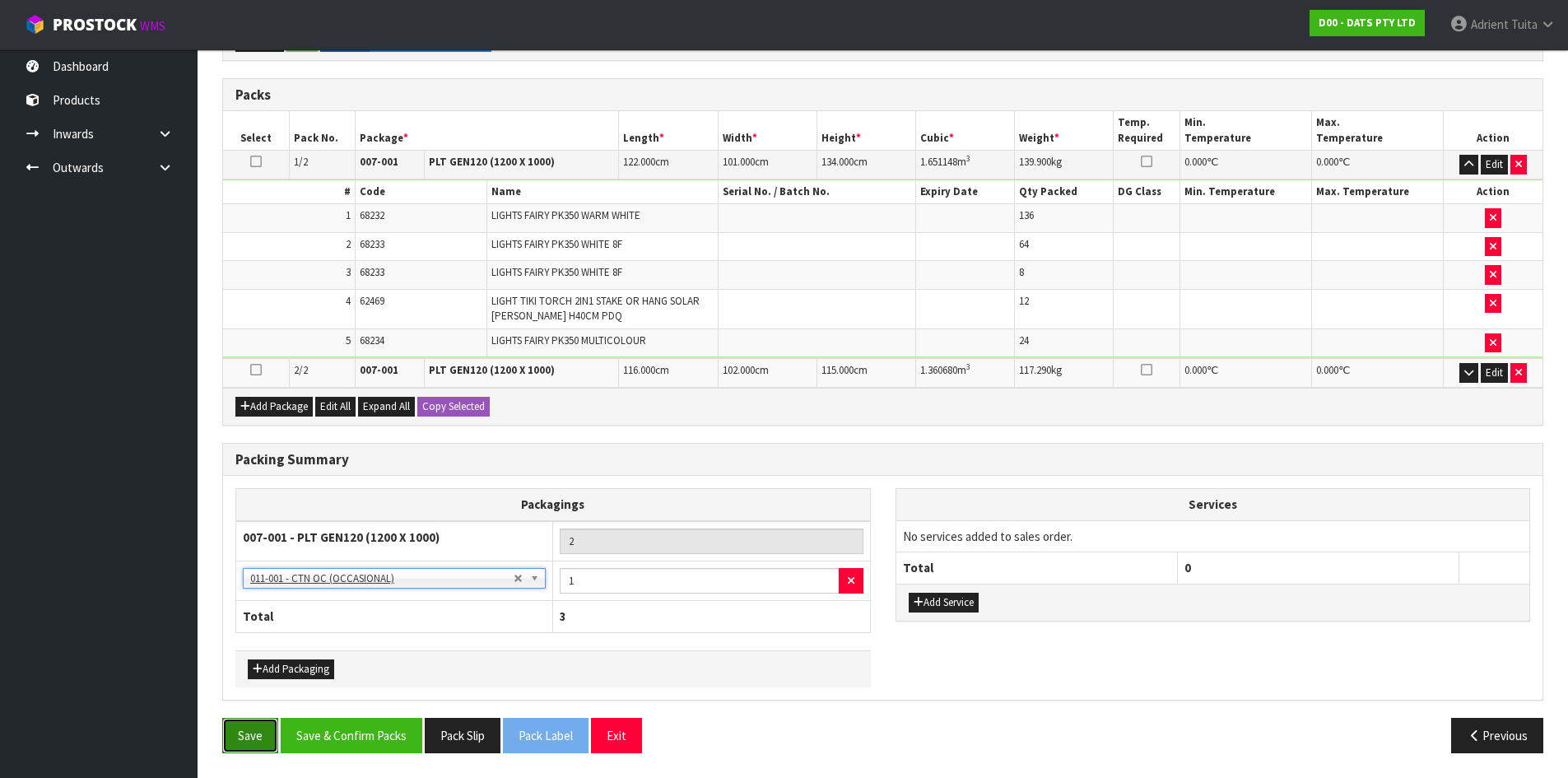
click at [272, 729] on button "Save" at bounding box center [251, 735] width 56 height 35
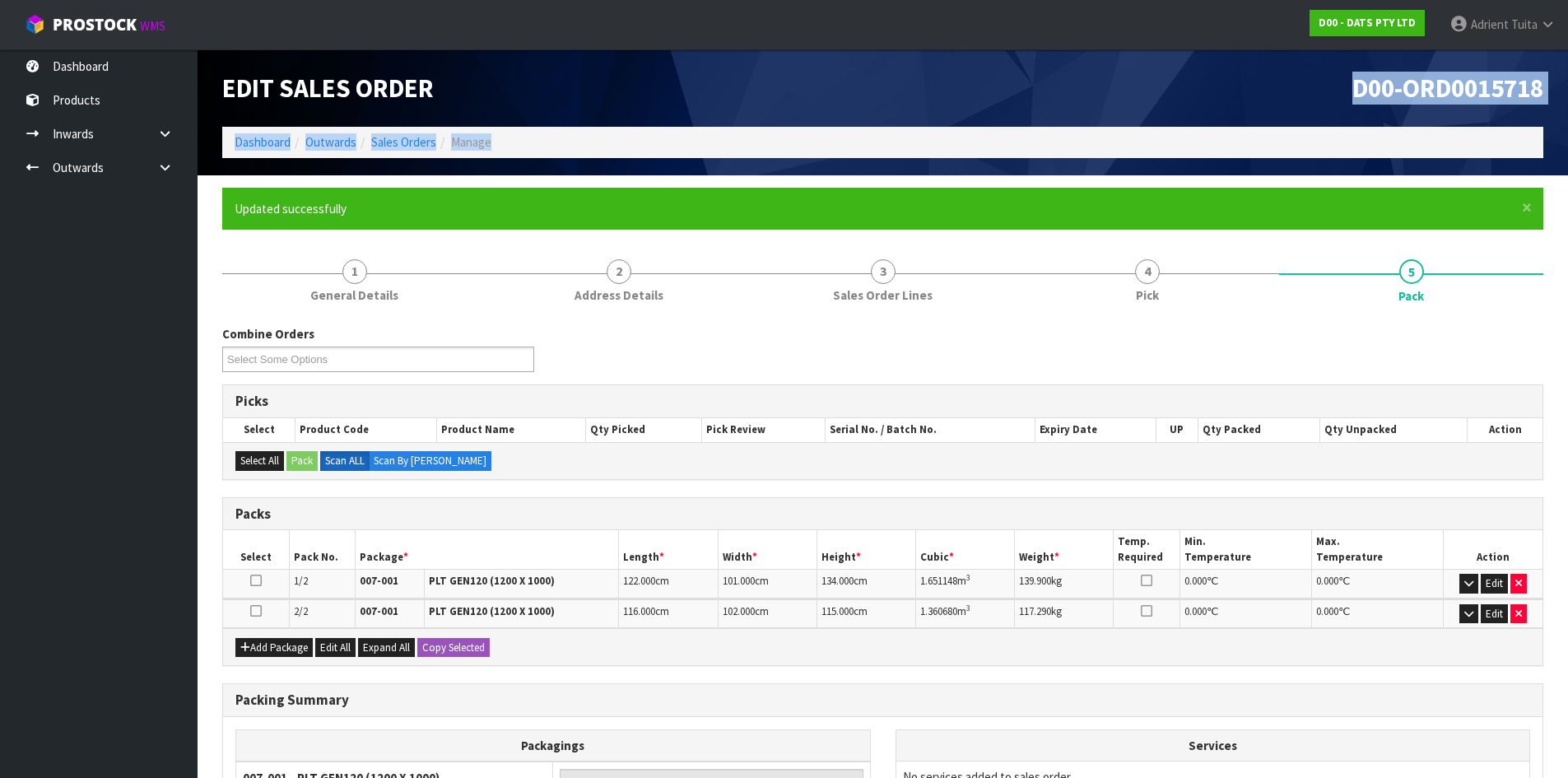
drag, startPoint x: 1089, startPoint y: 124, endPoint x: 1105, endPoint y: 210, distance: 87.5
click at [1102, 202] on div "Edit Sales Order D00-ORD0015718 Dashboard Outwards Sales Orders Manage × Close …" at bounding box center [784, 510] width 1568 height 1019
click at [684, 442] on div "Select All Pack Scan ALL Scan By Quantity" at bounding box center [882, 461] width 1319 height 37
click at [272, 143] on link "Dashboard" at bounding box center [262, 142] width 56 height 16
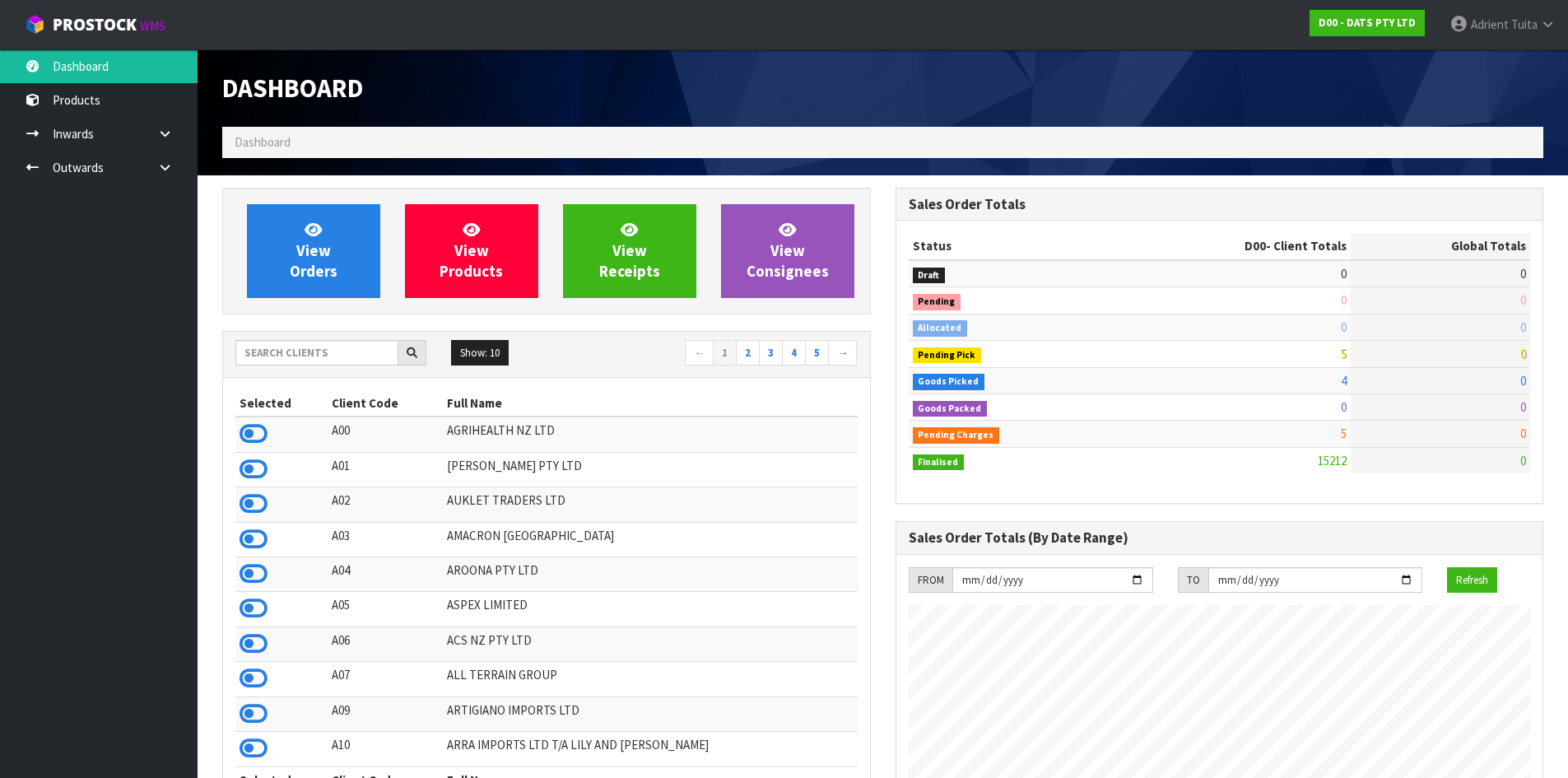
scroll to position [1248, 673]
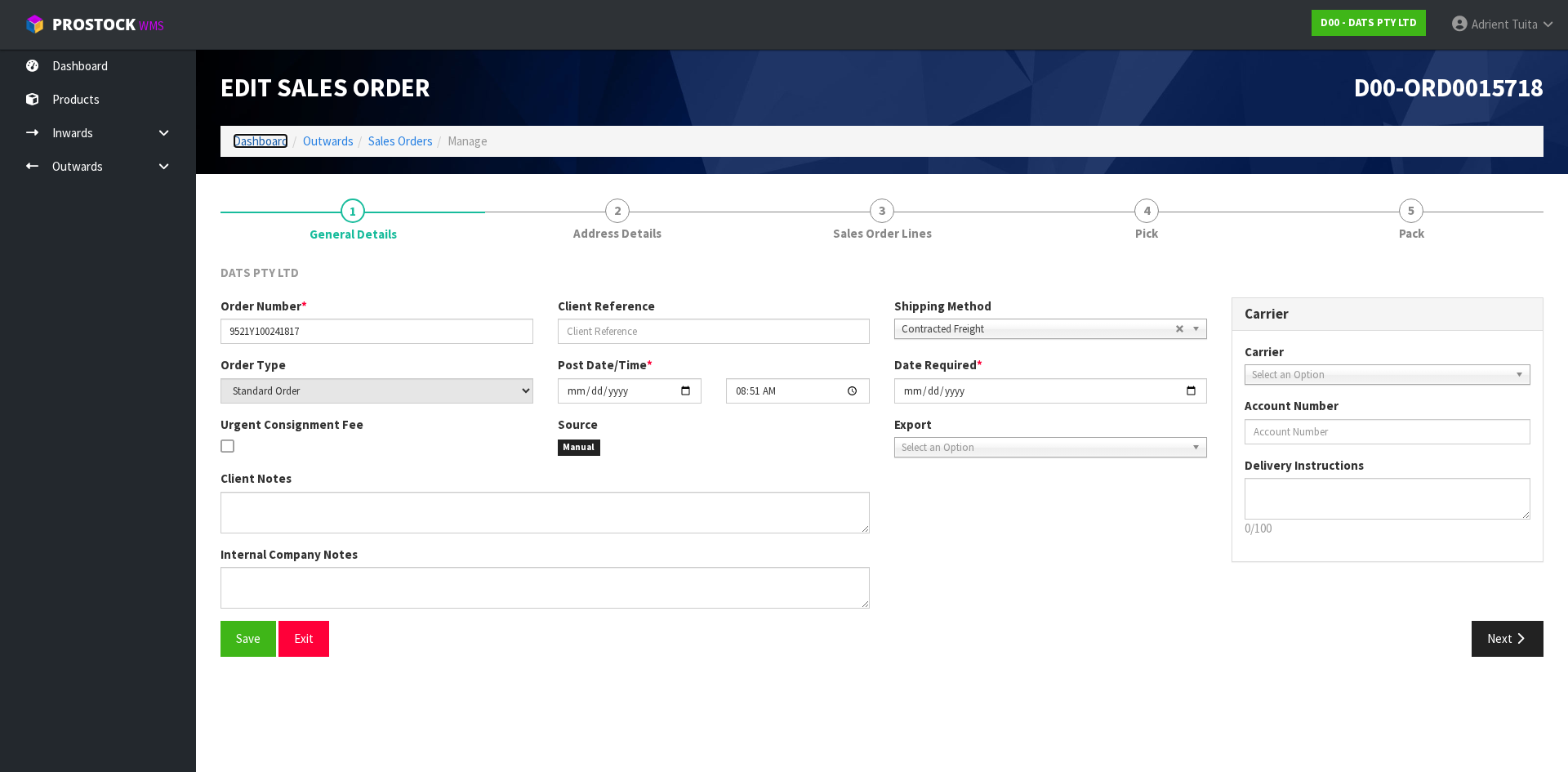
click at [275, 136] on link "Dashboard" at bounding box center [261, 141] width 56 height 15
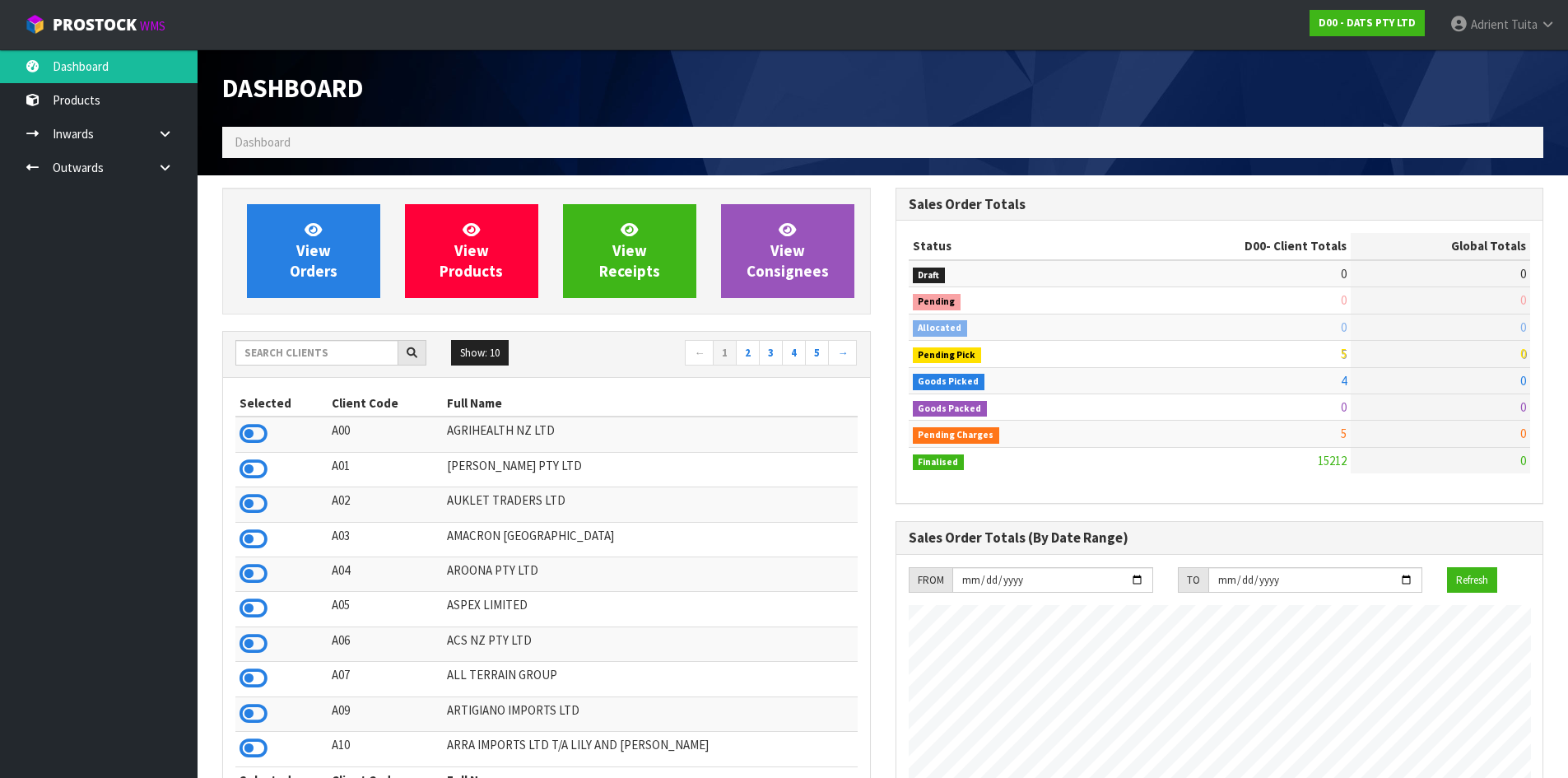
scroll to position [1248, 673]
click at [265, 351] on input "text" at bounding box center [317, 353] width 163 height 25
click at [286, 264] on link "View Orders" at bounding box center [313, 251] width 133 height 94
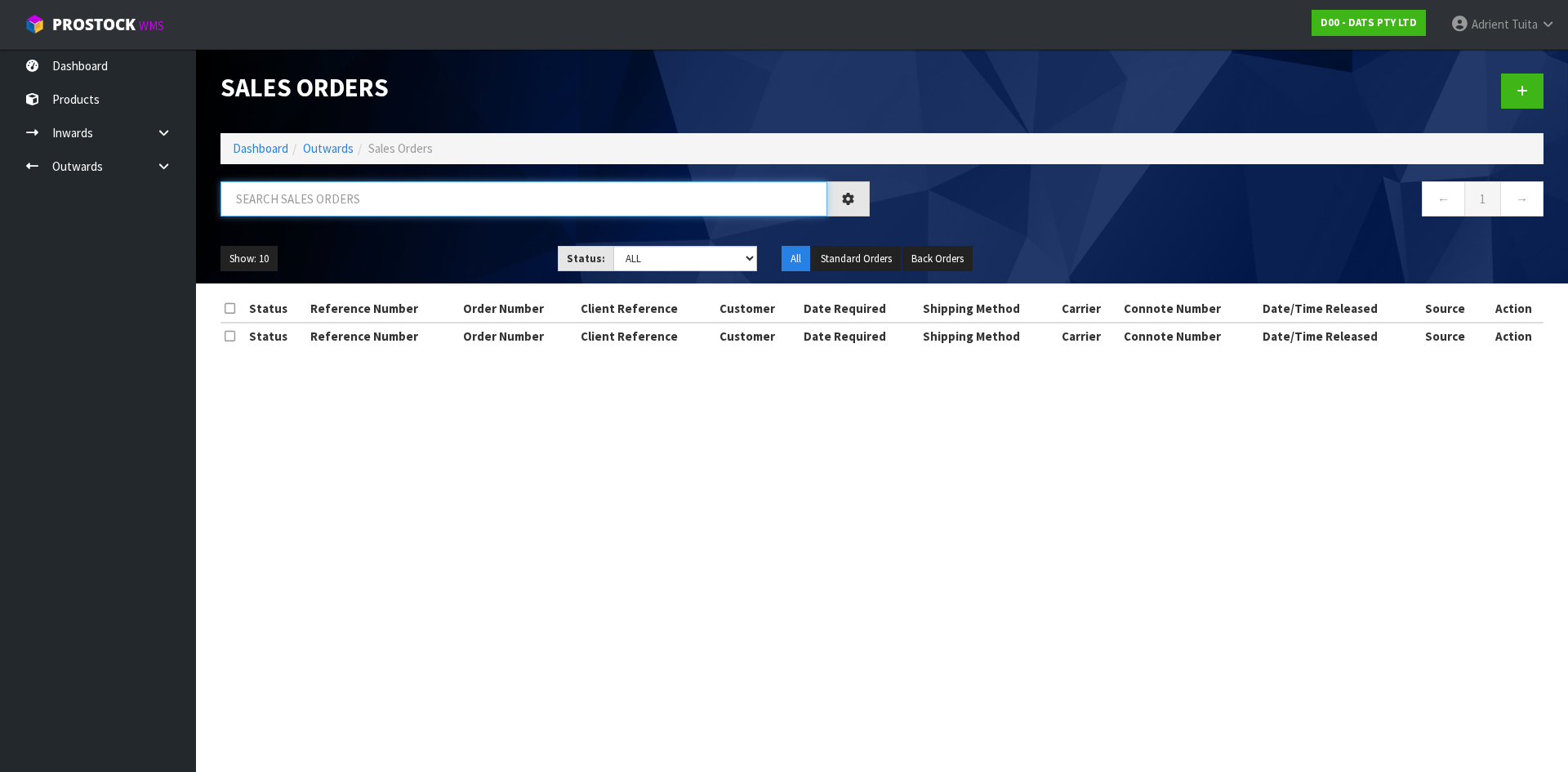
click at [316, 207] on input "text" at bounding box center [524, 199] width 607 height 35
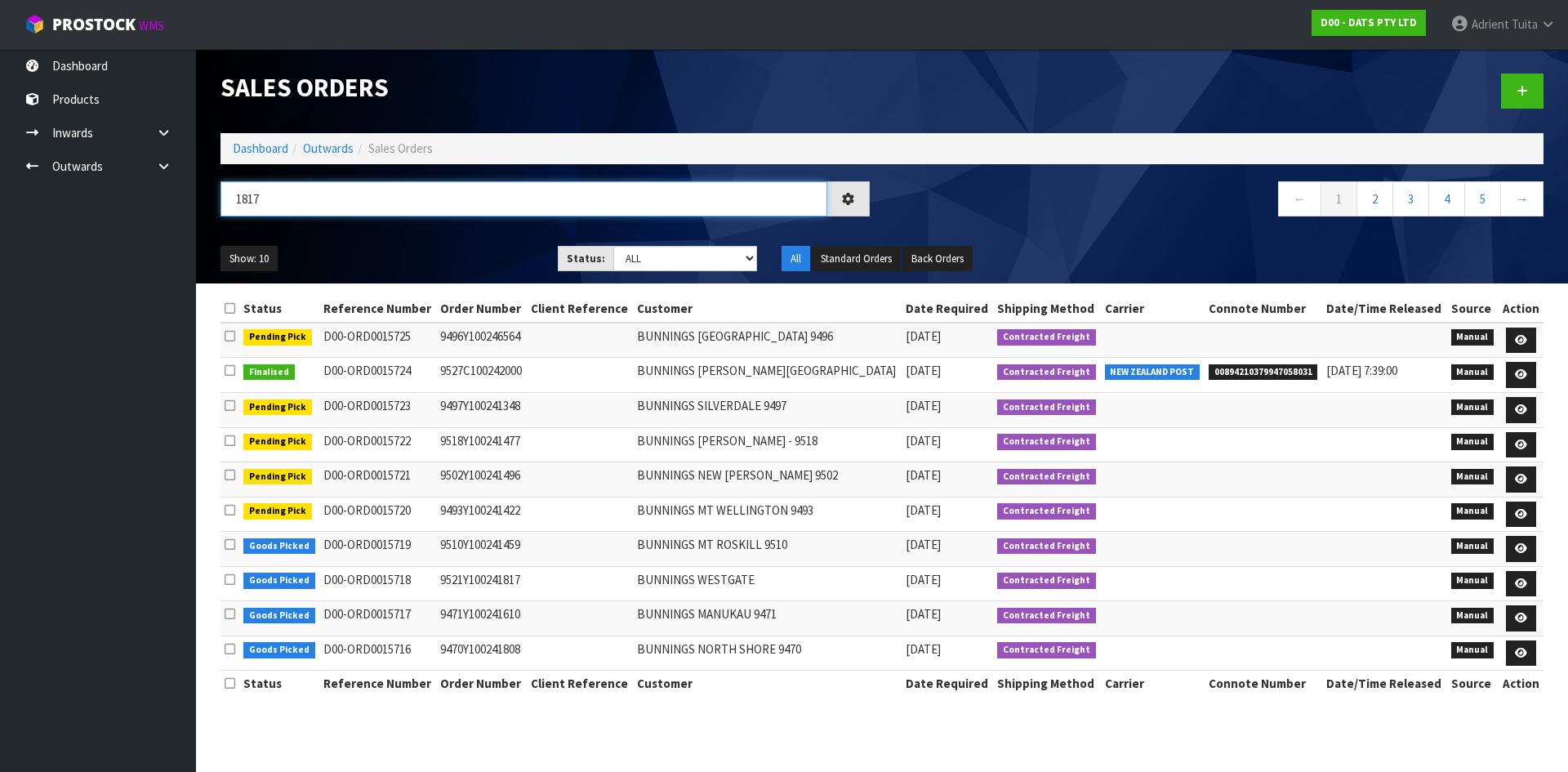
type input "1817"
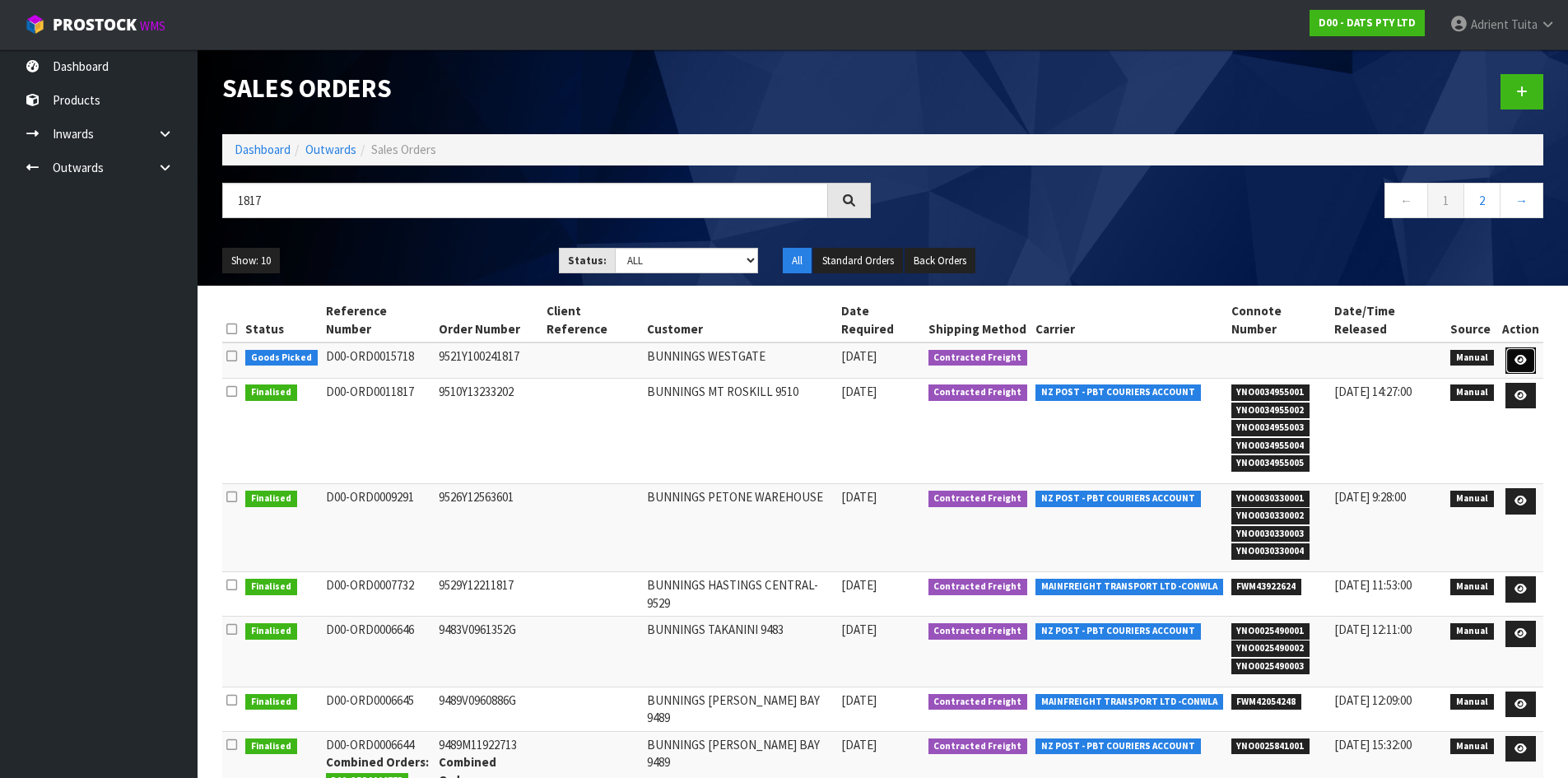
click at [1514, 350] on link at bounding box center [1519, 360] width 30 height 26
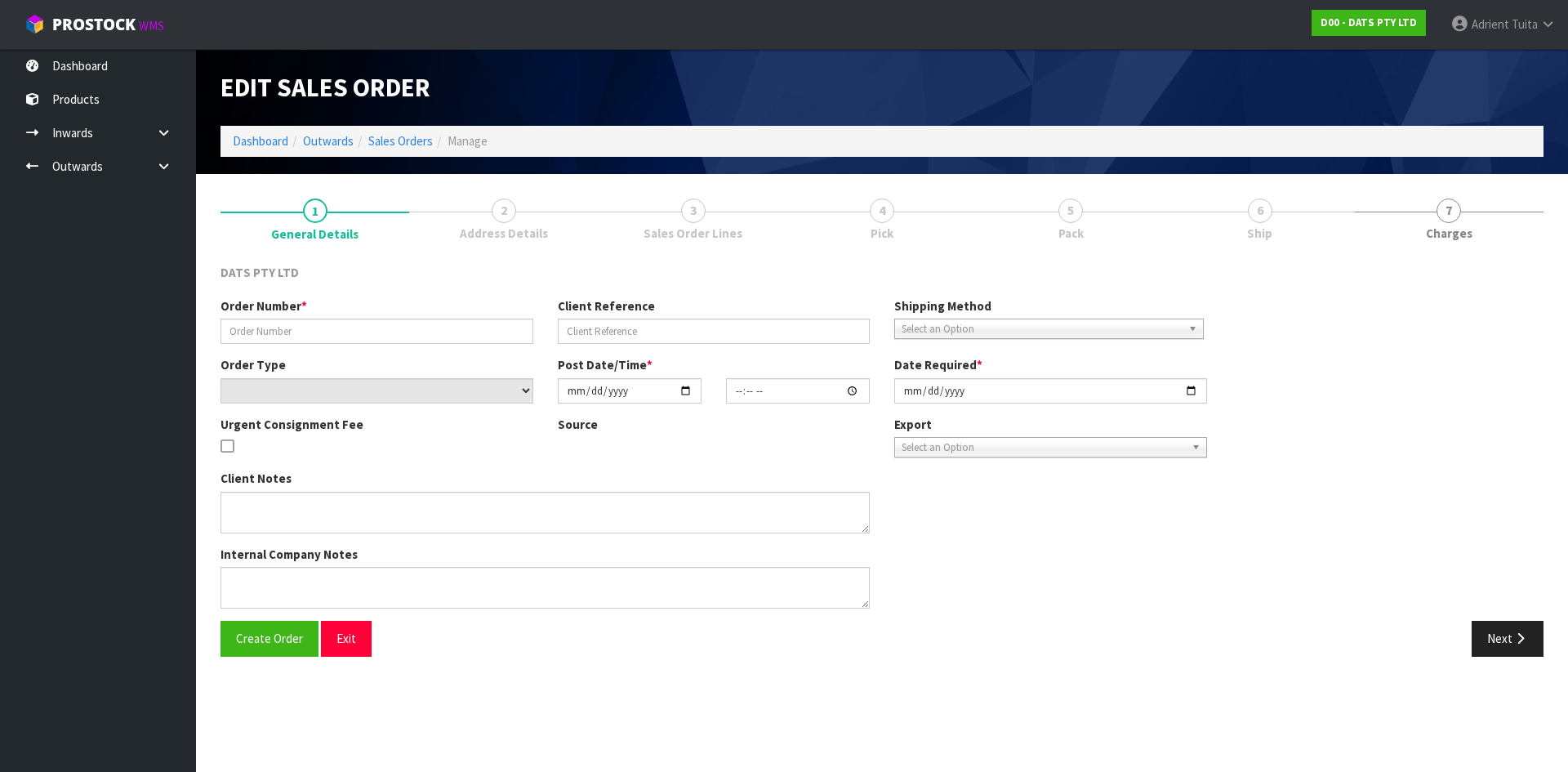
type input "9521Y100241817"
select select "number:0"
type input "[DATE]"
type input "08:51:00.000"
type input "[DATE]"
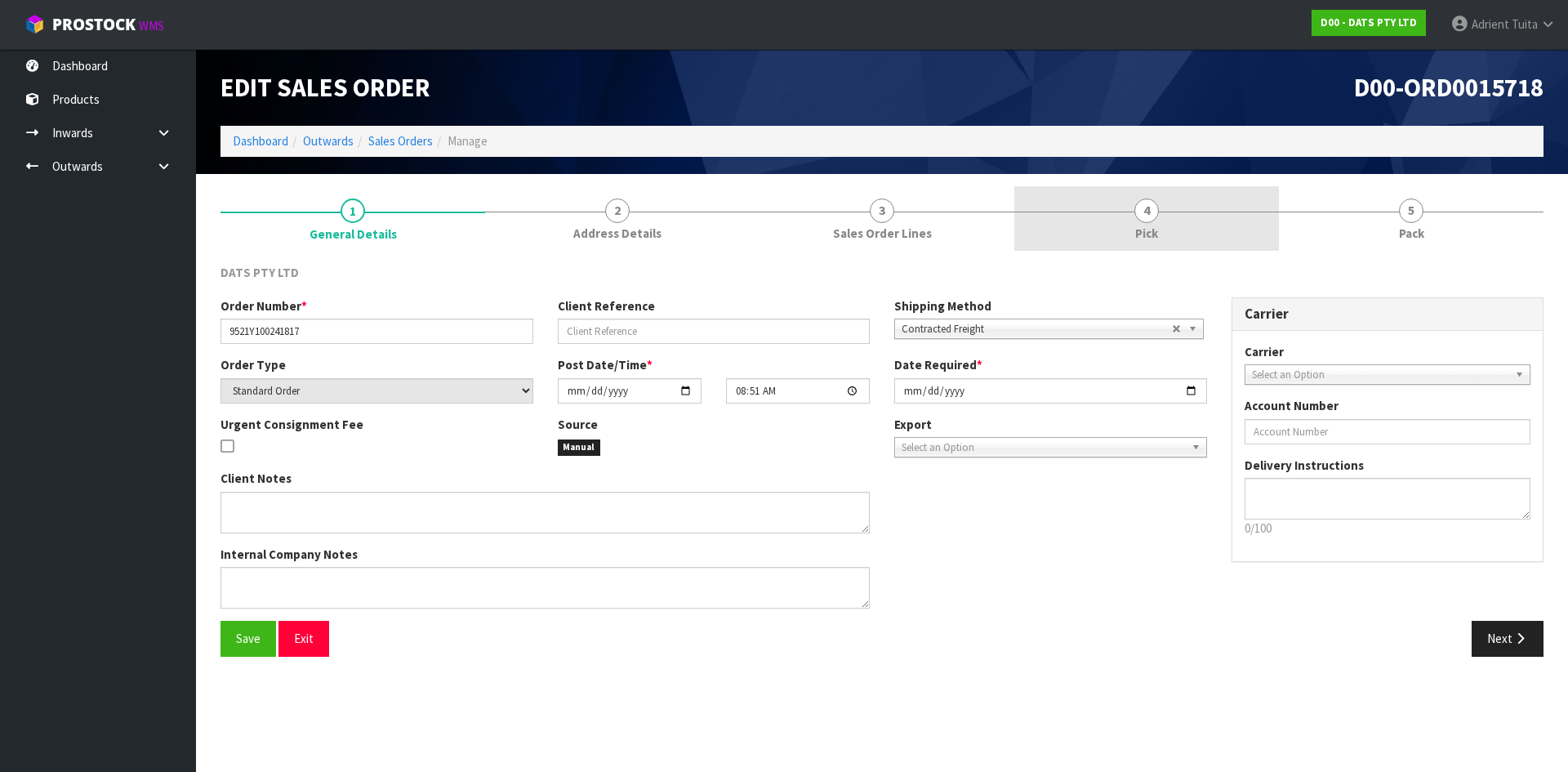
click at [1209, 198] on link "4 Pick" at bounding box center [1146, 218] width 264 height 65
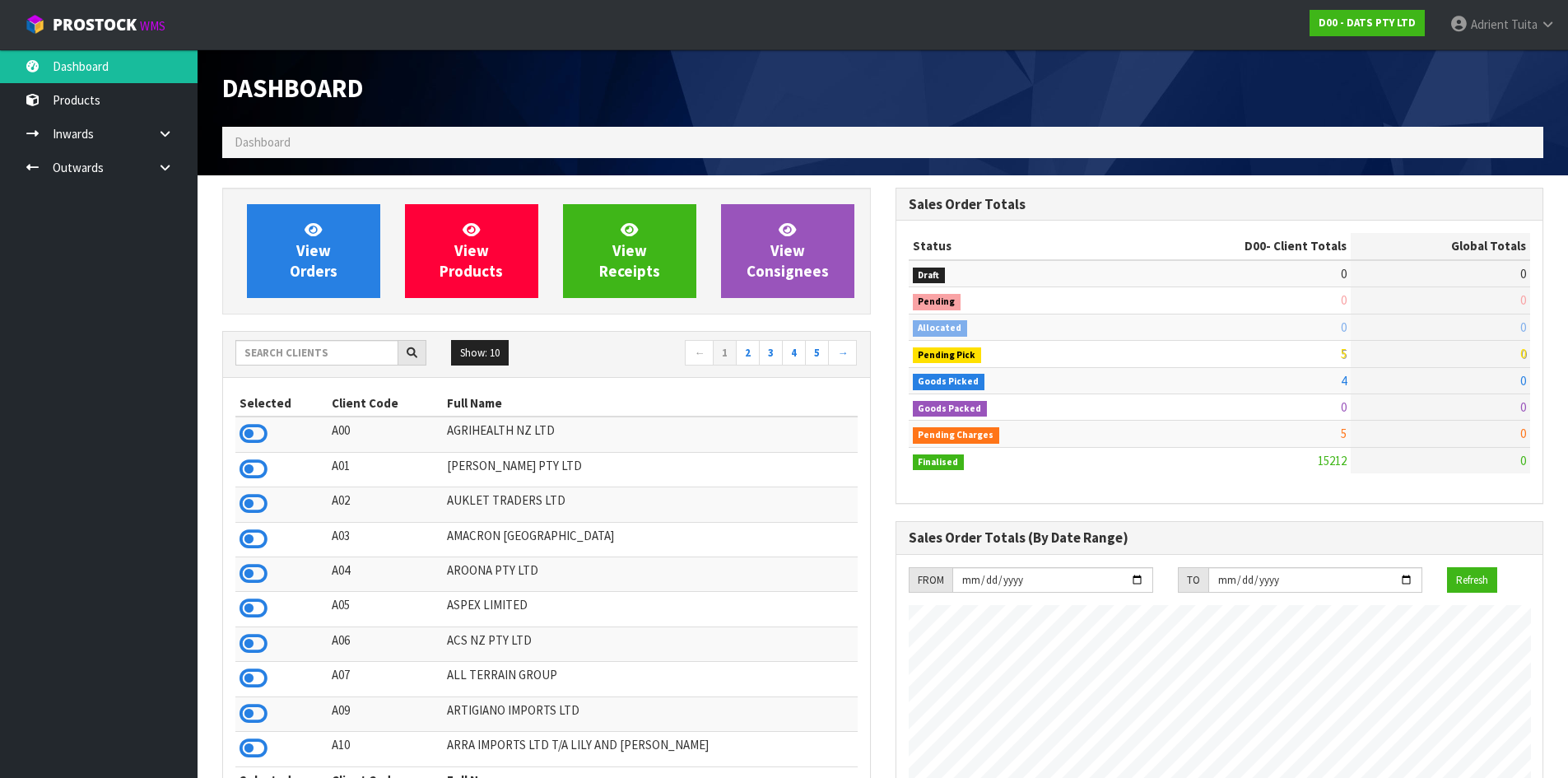
scroll to position [1248, 673]
click at [904, 561] on div "FROM [DATE] TO [DATE] Refresh" at bounding box center [1219, 793] width 646 height 475
